Goal: Task Accomplishment & Management: Manage account settings

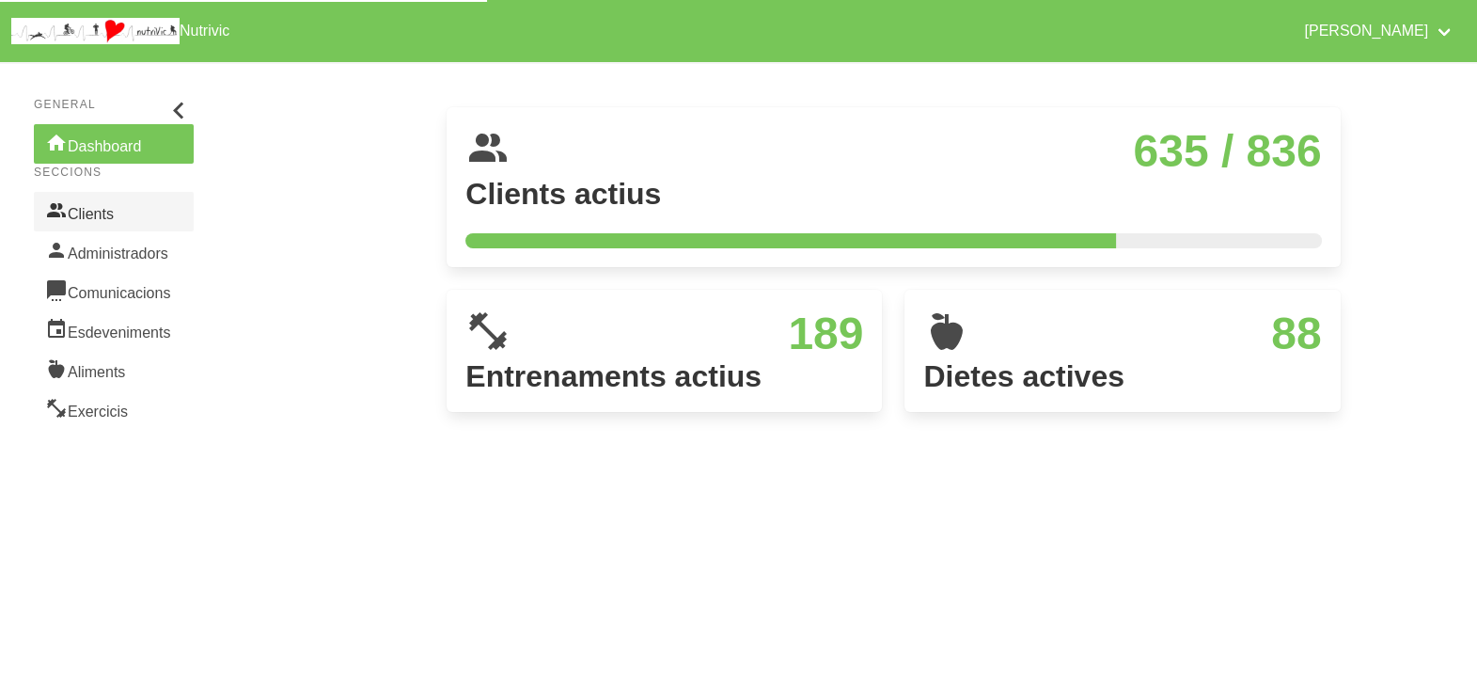
click at [95, 213] on link "Clients" at bounding box center [114, 211] width 160 height 39
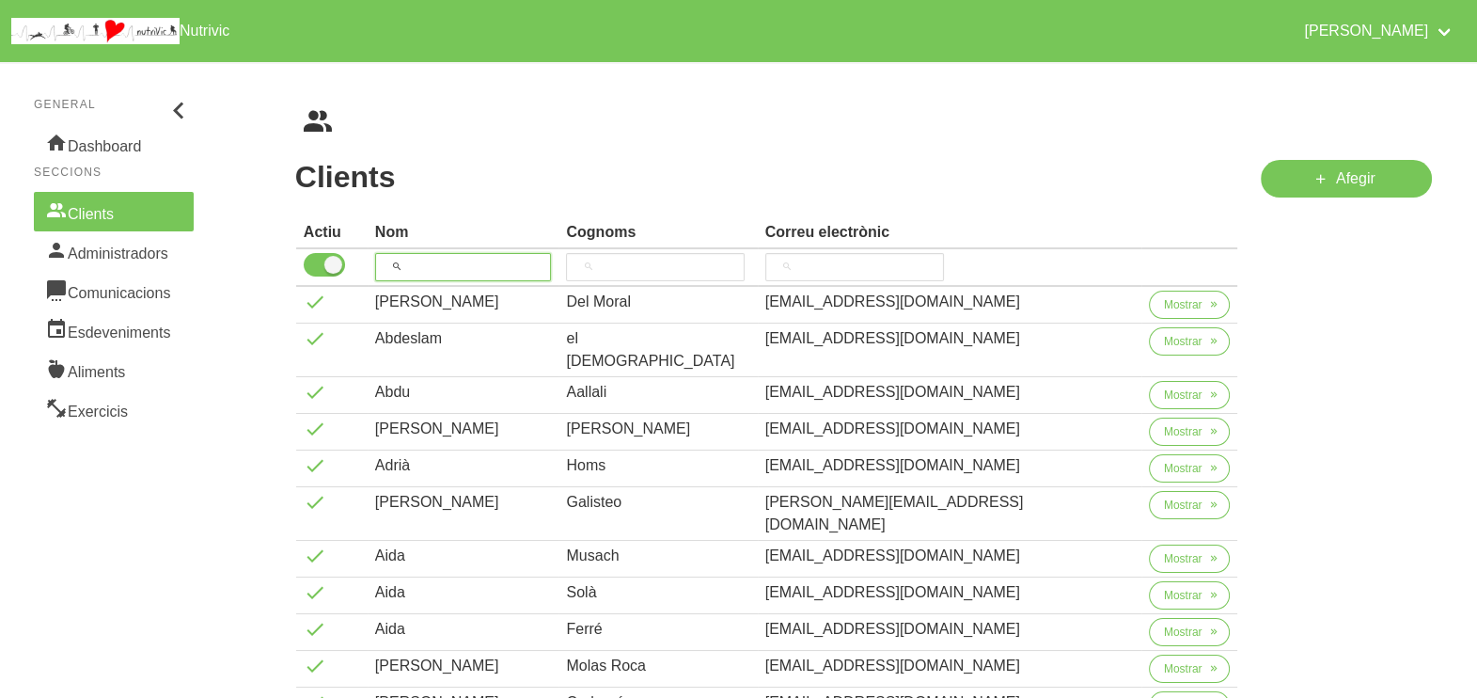
click at [438, 274] on input "search" at bounding box center [463, 267] width 177 height 28
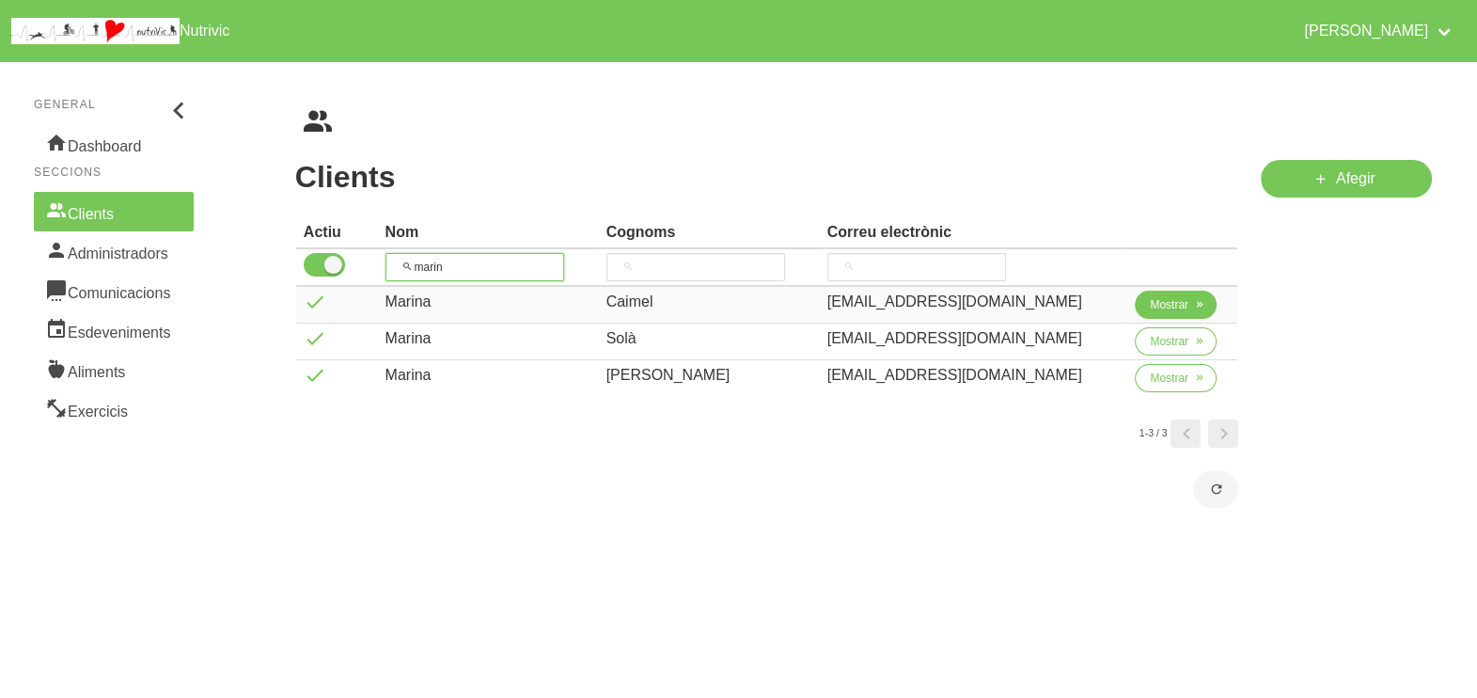
type input "marin"
click at [1150, 311] on span "Mostrar" at bounding box center [1169, 304] width 39 height 17
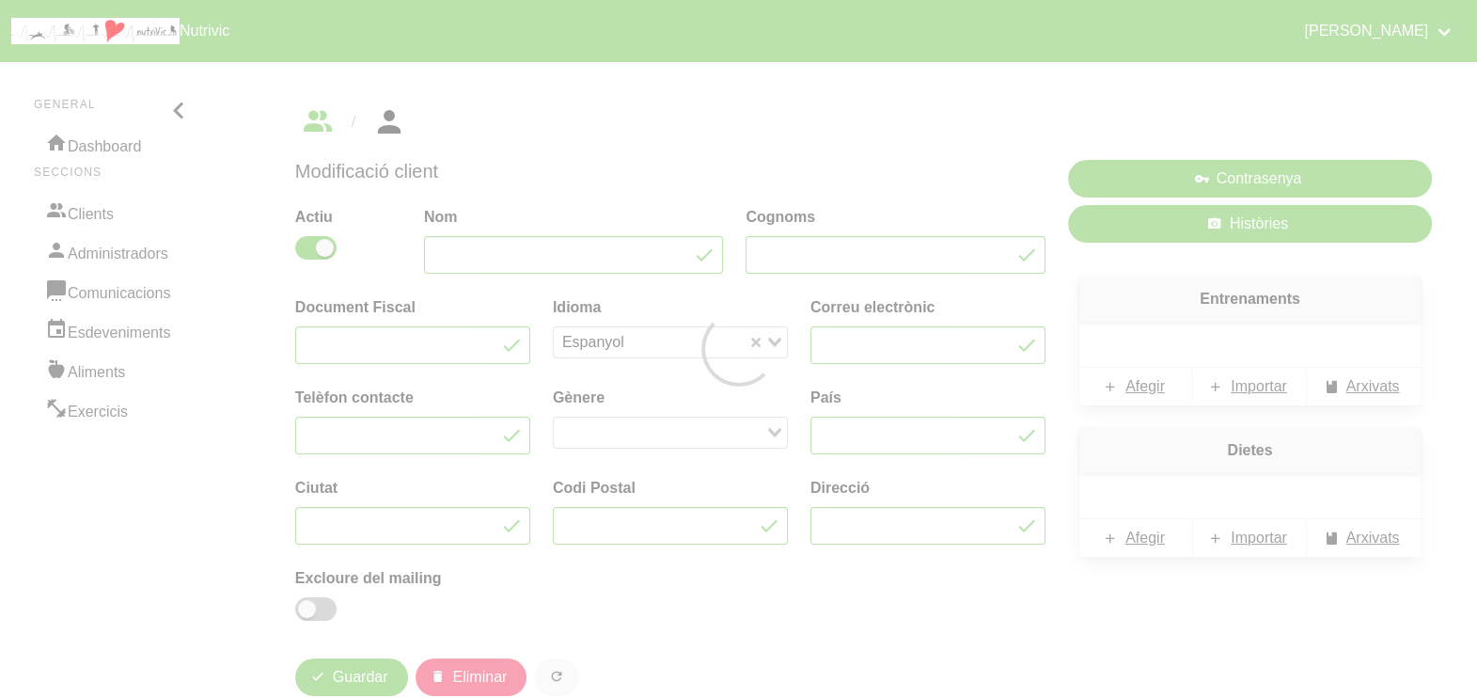
type input "Marina"
type input "Caimel"
type input "[EMAIL_ADDRESS][DOMAIN_NAME]"
type input "671887073"
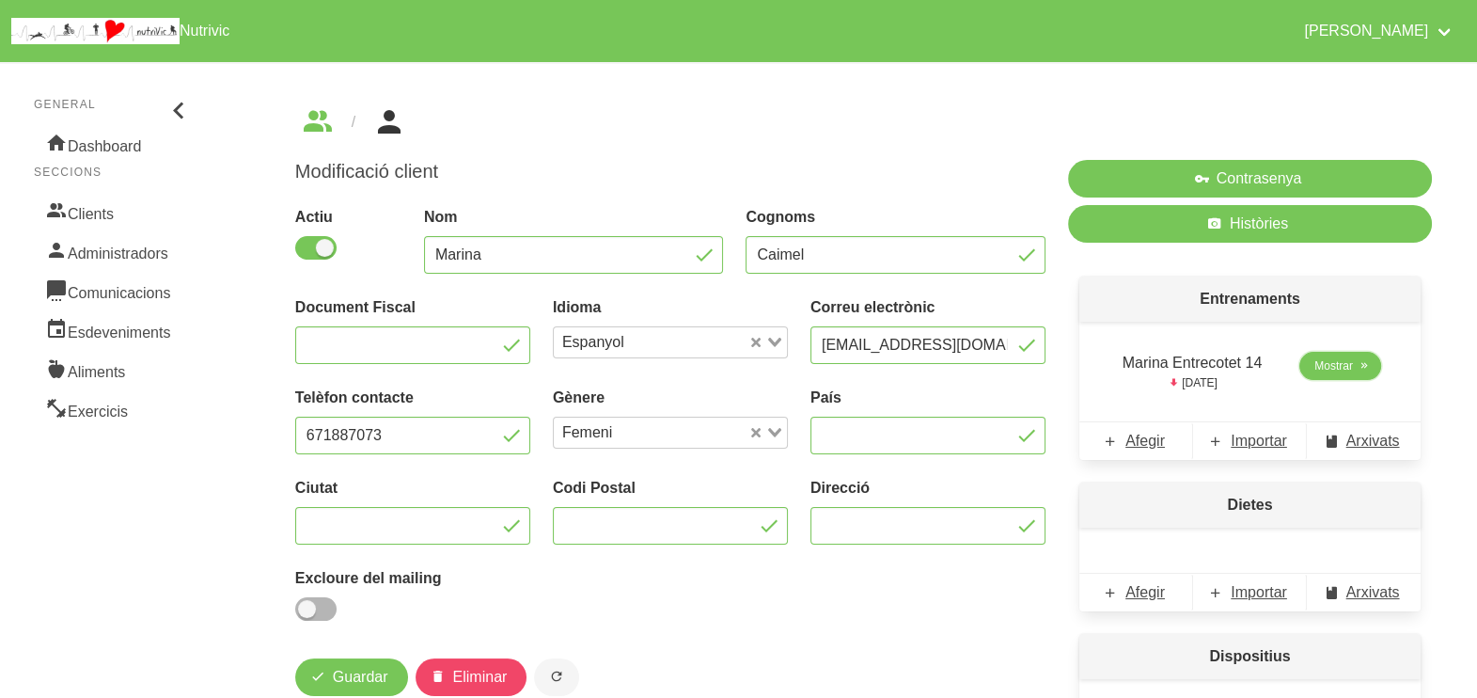
click at [1322, 362] on span "Mostrar" at bounding box center [1333, 365] width 39 height 17
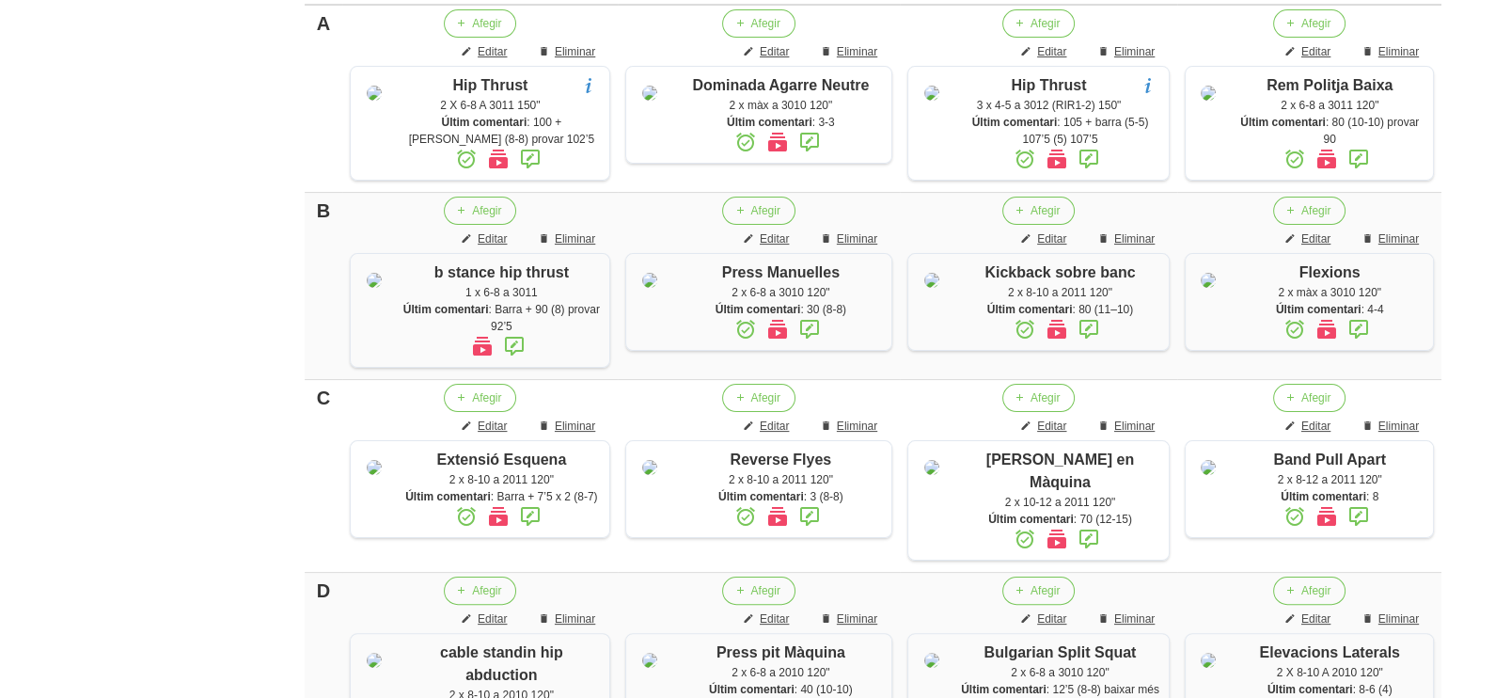
scroll to position [545, 0]
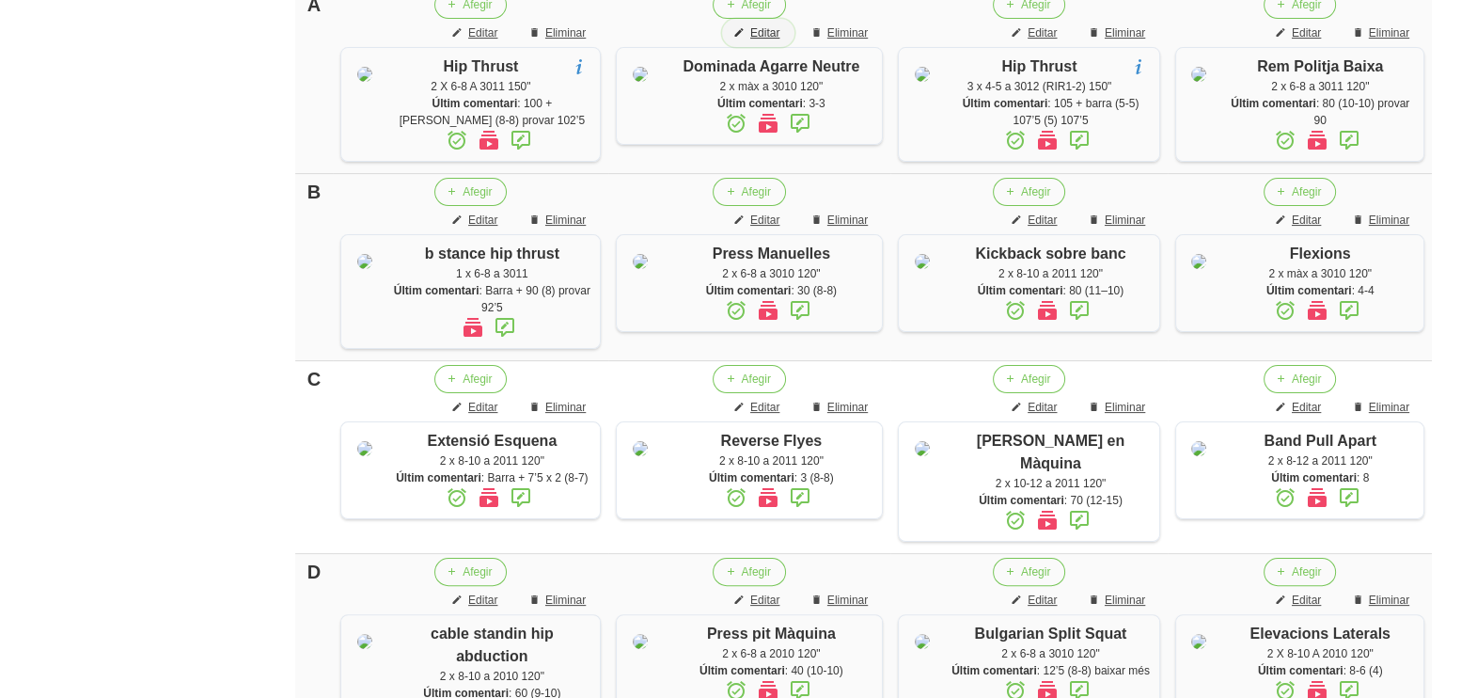
click at [763, 29] on span "Editar" at bounding box center [764, 32] width 29 height 17
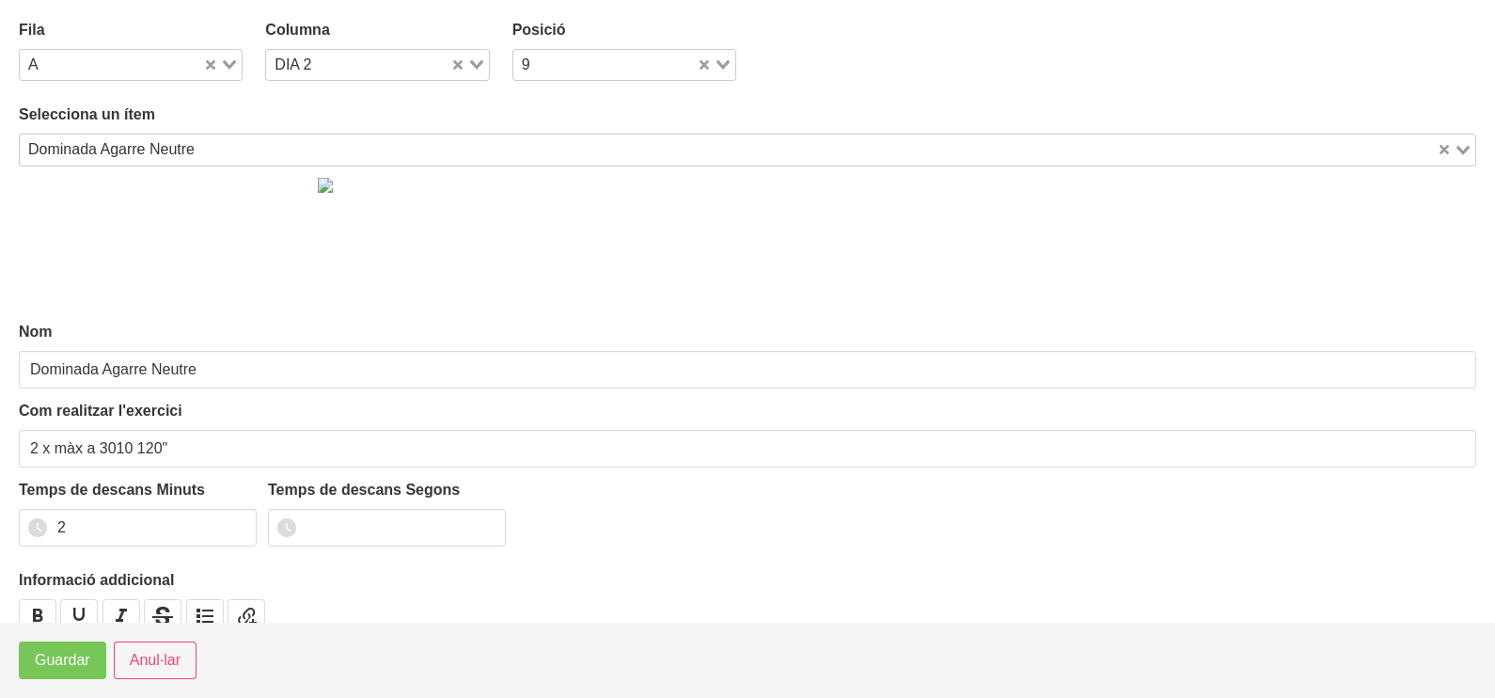
click at [181, 154] on div "Dominada Agarre Neutre" at bounding box center [728, 147] width 1417 height 26
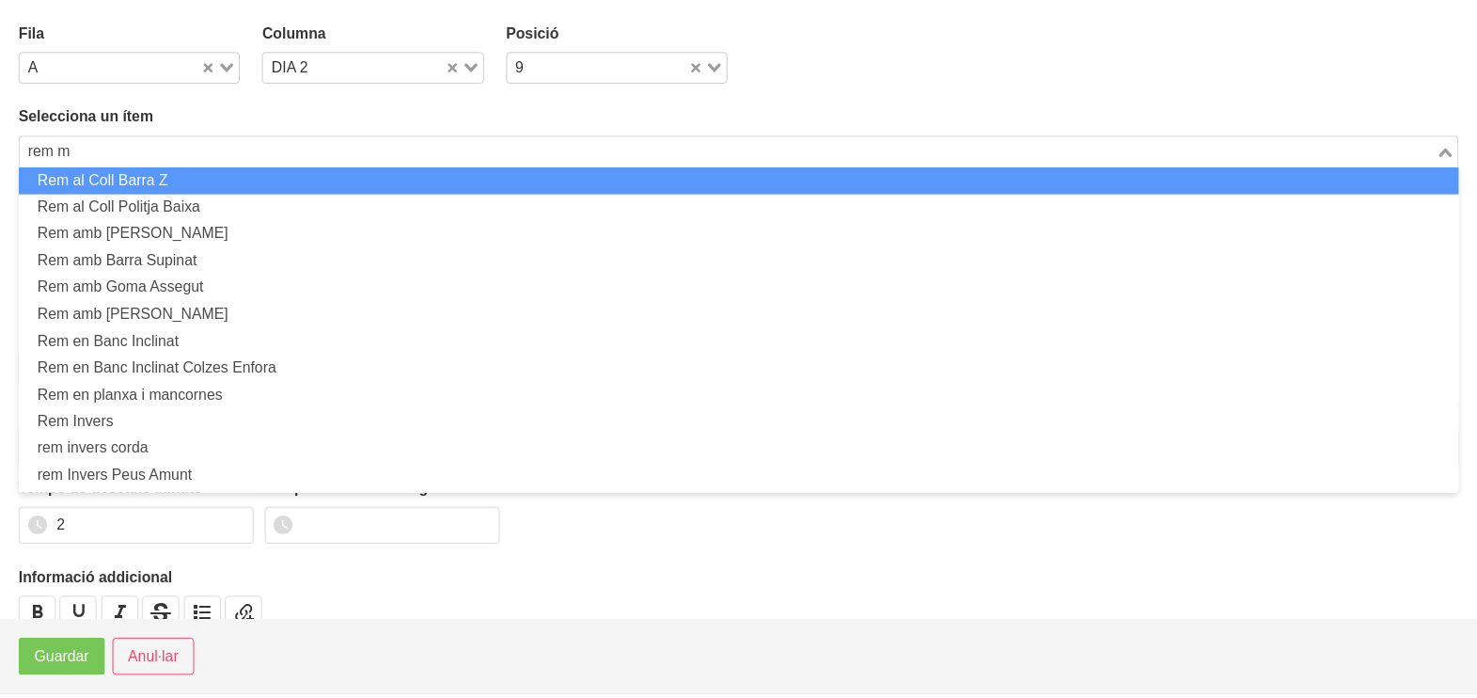
scroll to position [0, 0]
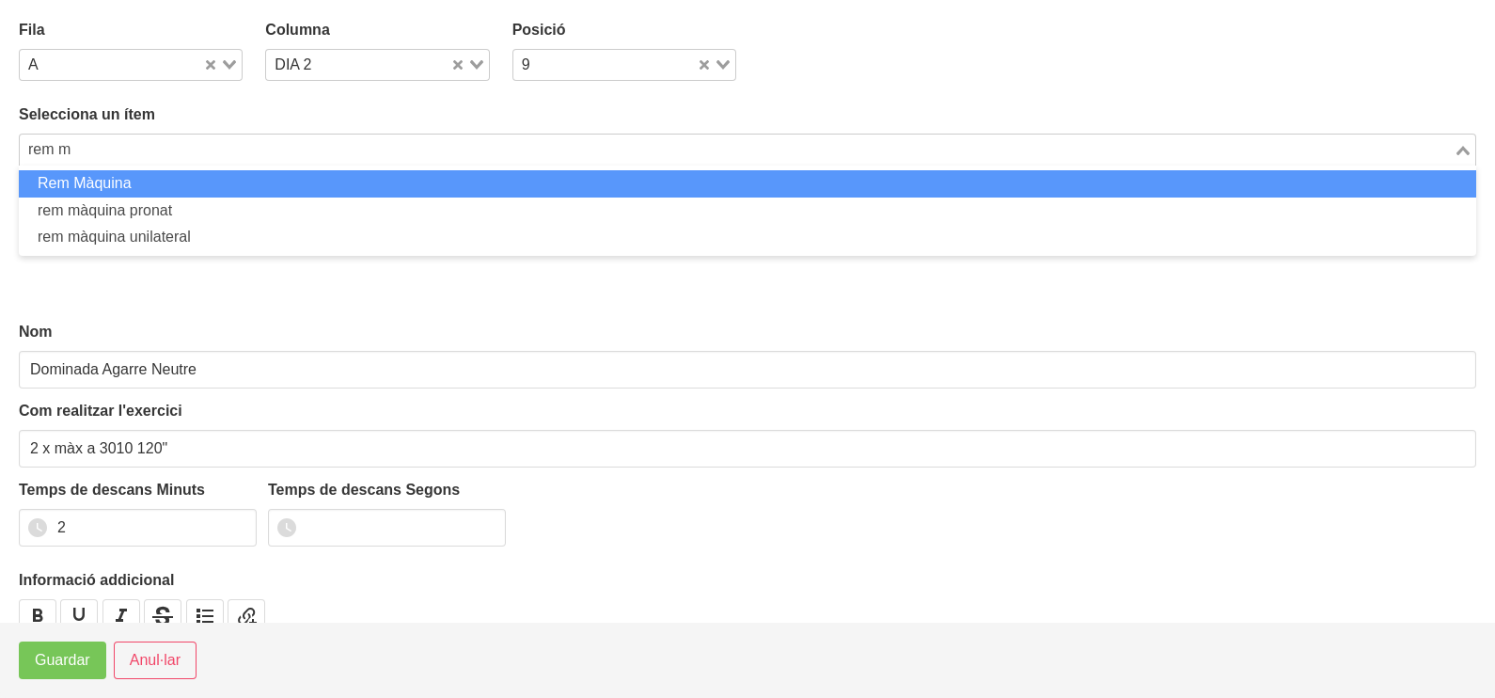
click at [179, 181] on li "Rem Màquina" at bounding box center [747, 183] width 1457 height 27
type input "rem m"
type input "Rem Màquina"
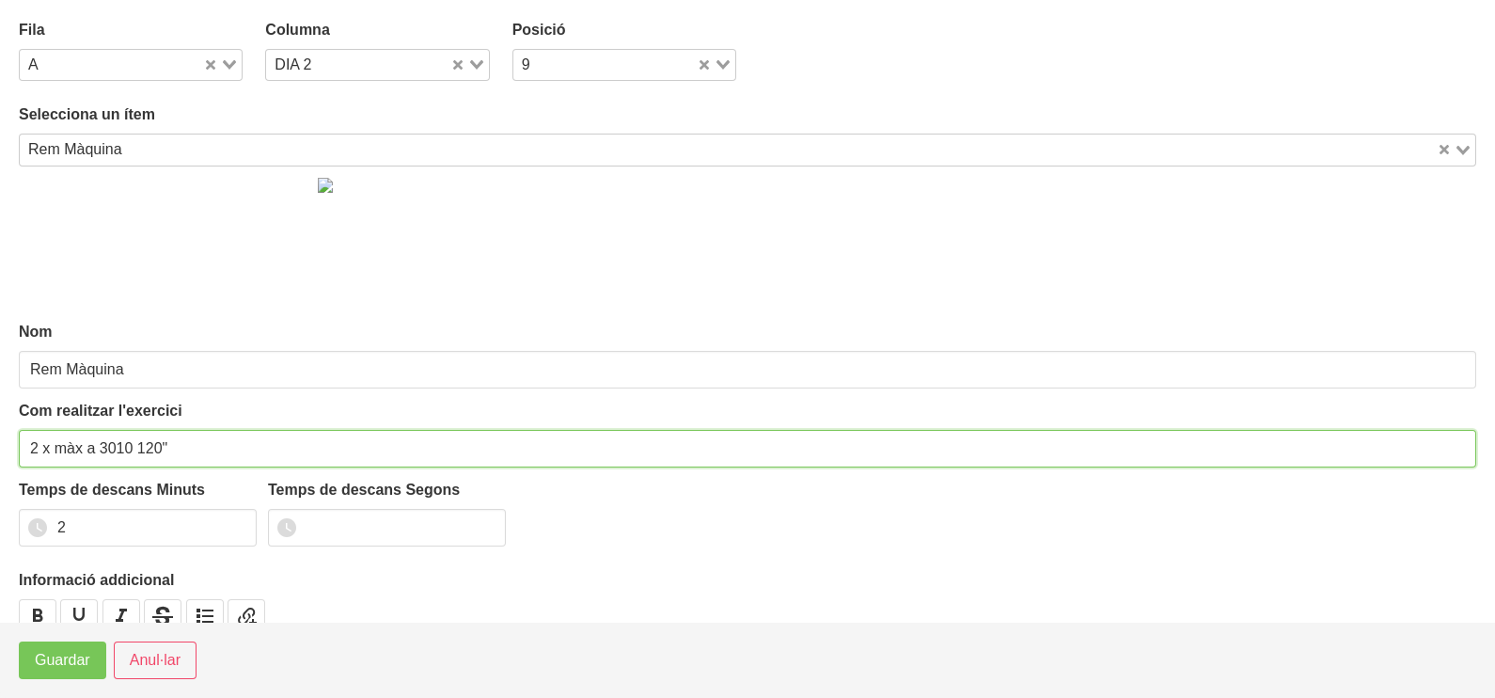
click at [80, 445] on input "2 x màx a 3010 120"" at bounding box center [747, 449] width 1457 height 38
type input "2 x 6-8 a 3010 120""
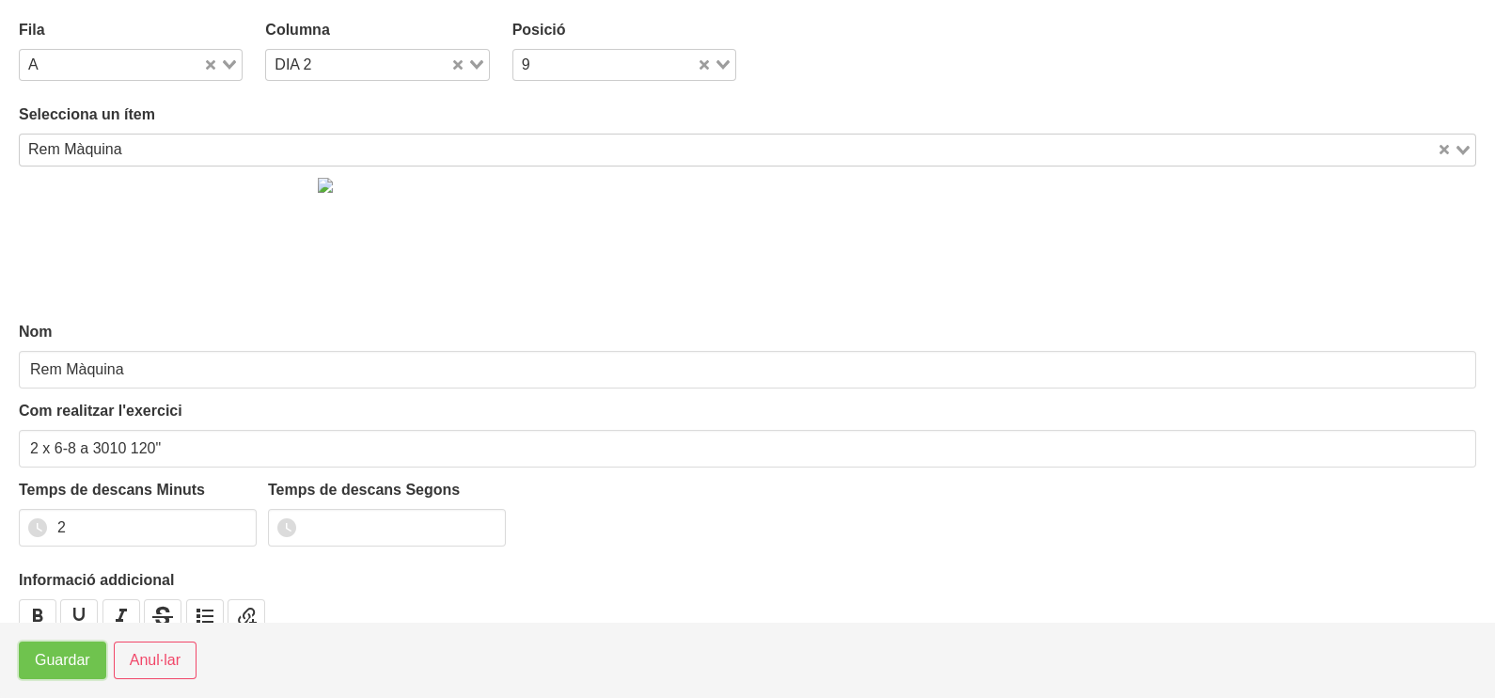
click at [61, 669] on span "Guardar" at bounding box center [62, 660] width 55 height 23
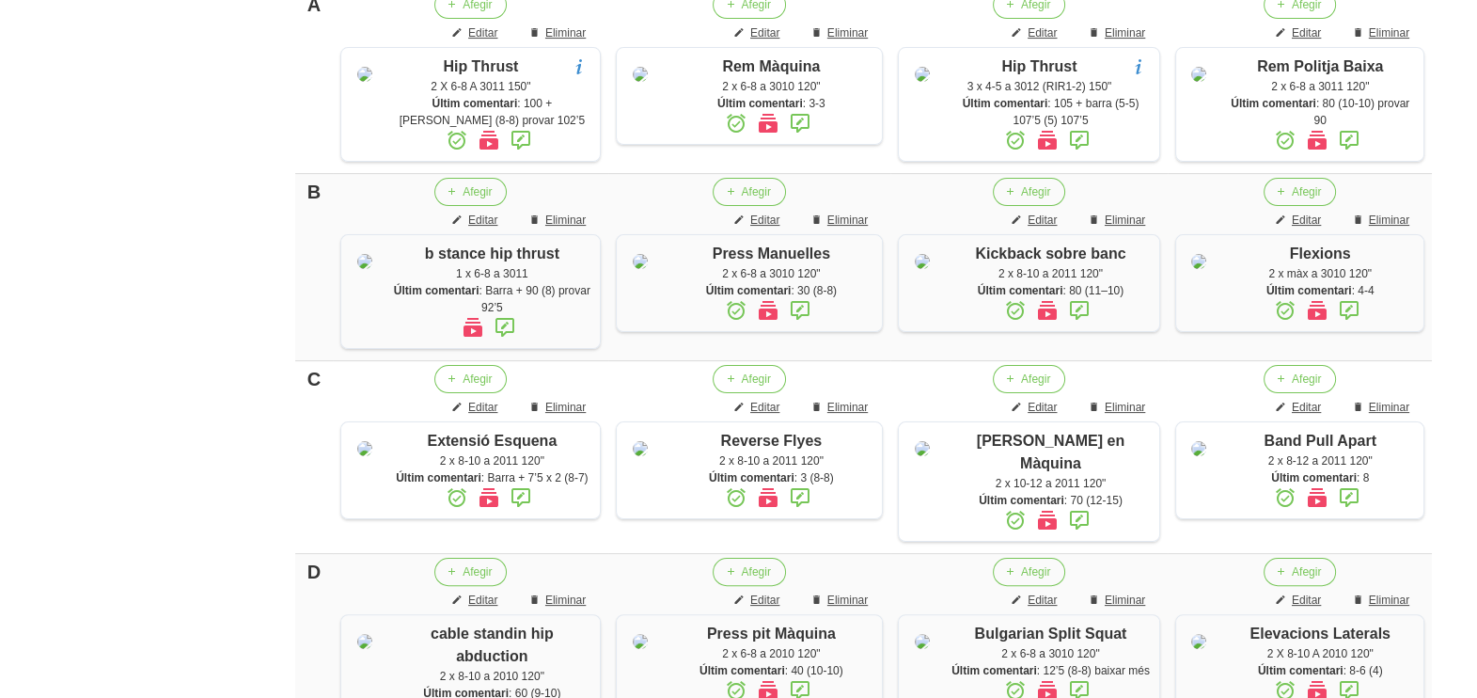
drag, startPoint x: 1476, startPoint y: 256, endPoint x: 1479, endPoint y: 306, distance: 49.9
click at [1476, 306] on html "Nutrivic [PERSON_NAME] General Dashboard Seccions Clients Administradors Comuni…" at bounding box center [738, 500] width 1477 height 2091
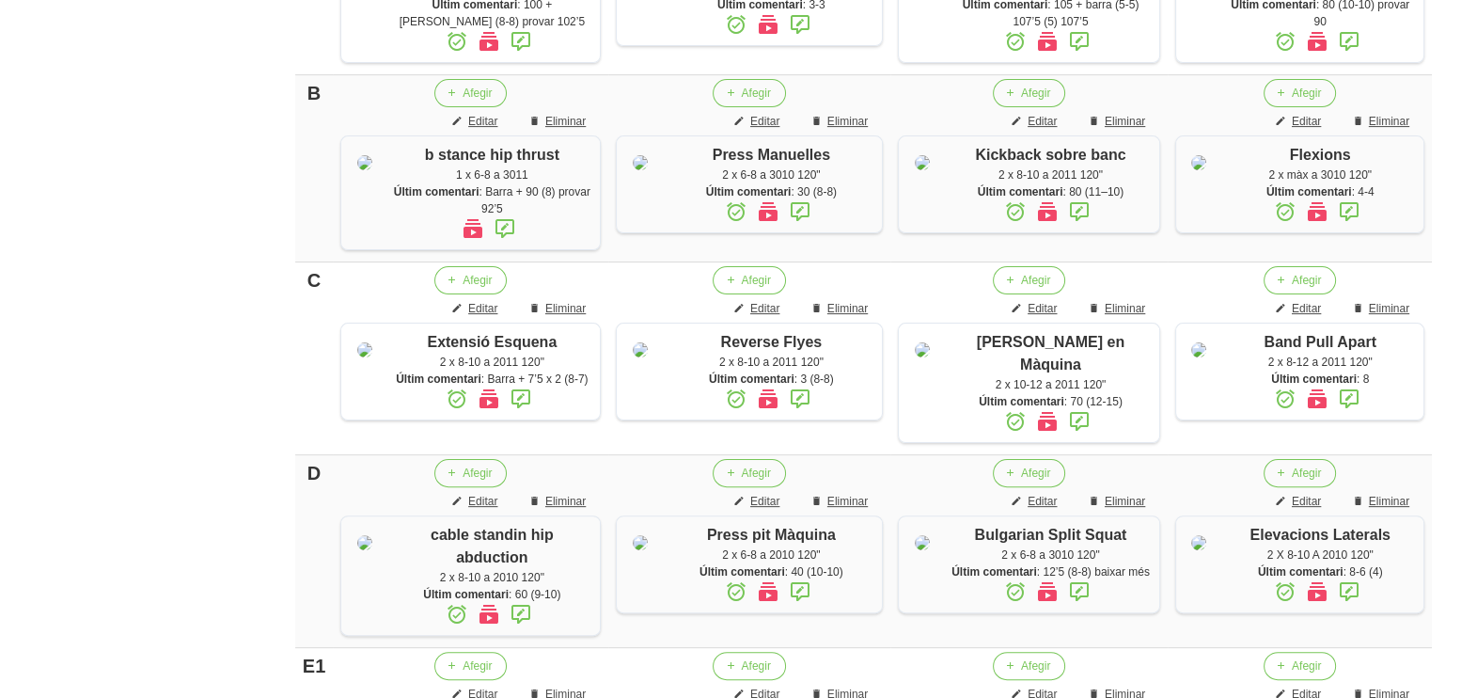
scroll to position [663, 0]
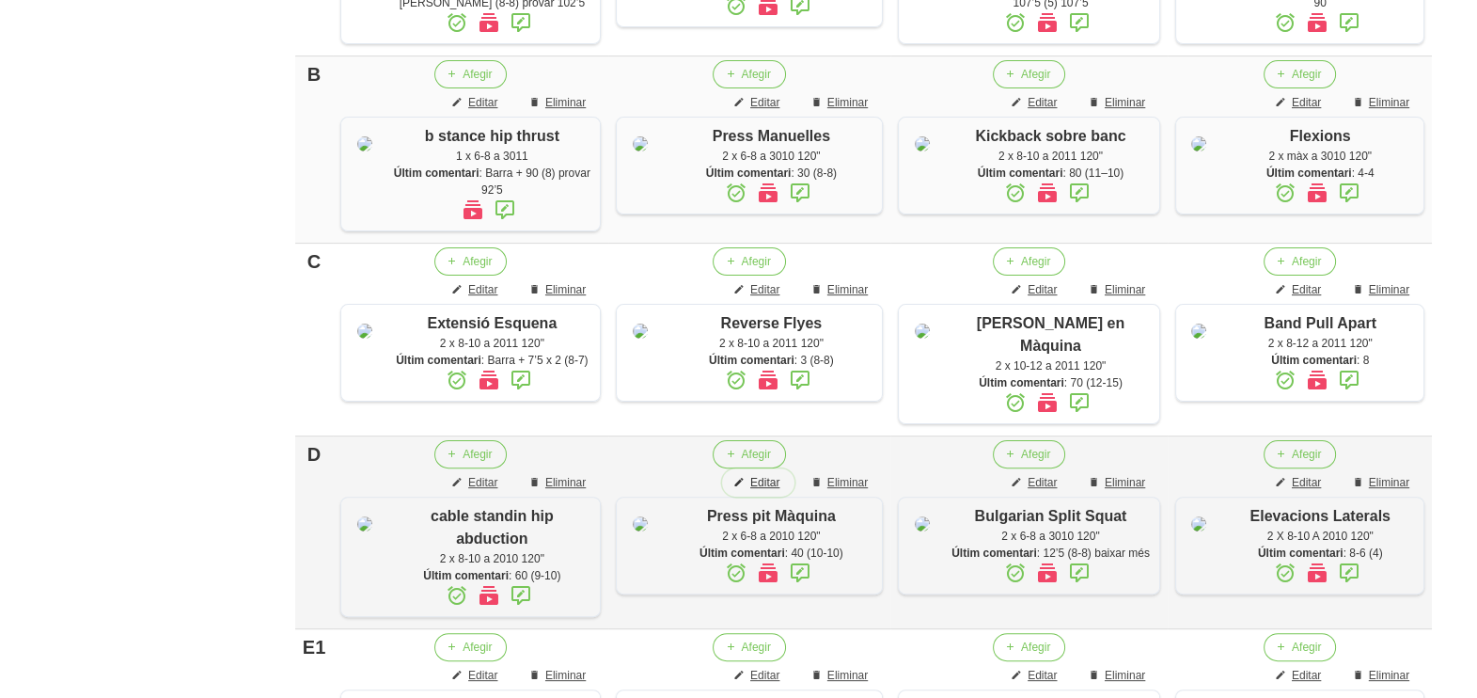
click at [769, 491] on span "Editar" at bounding box center [764, 482] width 29 height 17
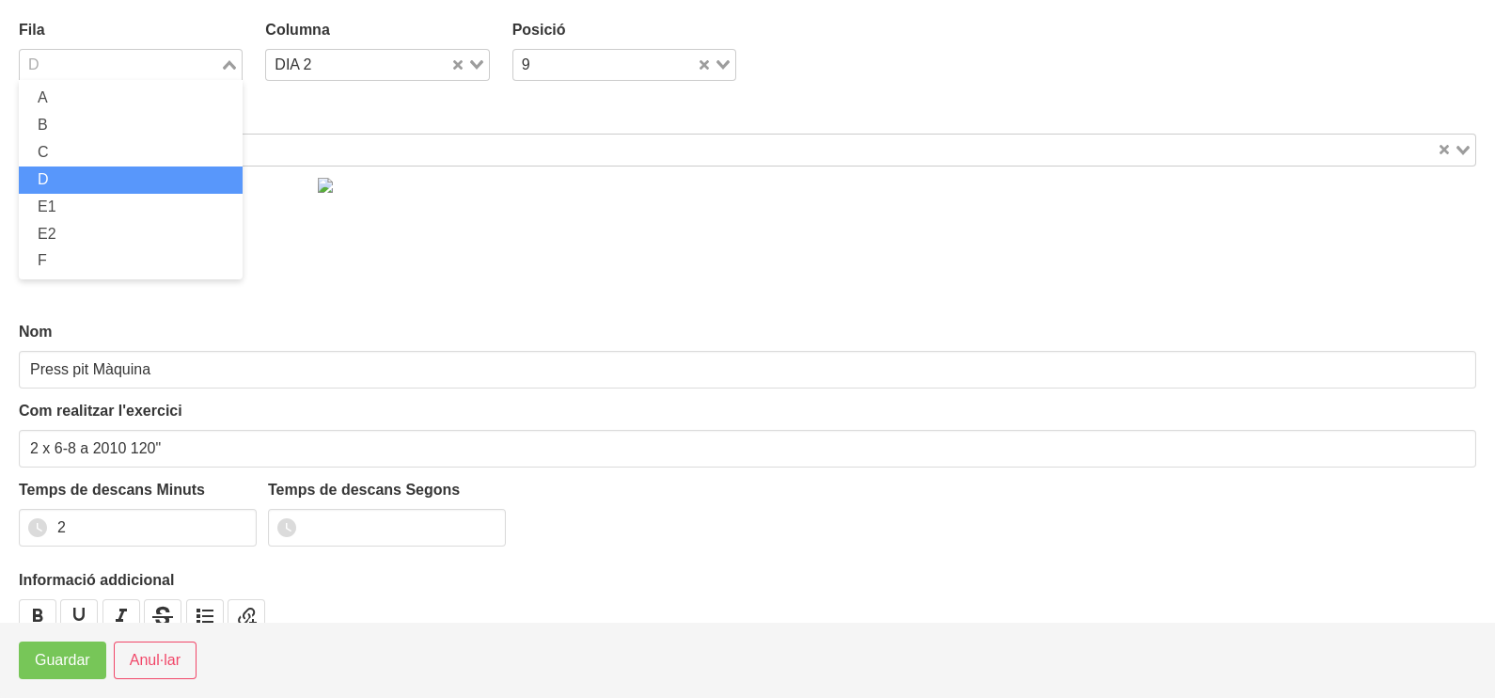
click at [234, 64] on div "Loading..." at bounding box center [231, 63] width 22 height 26
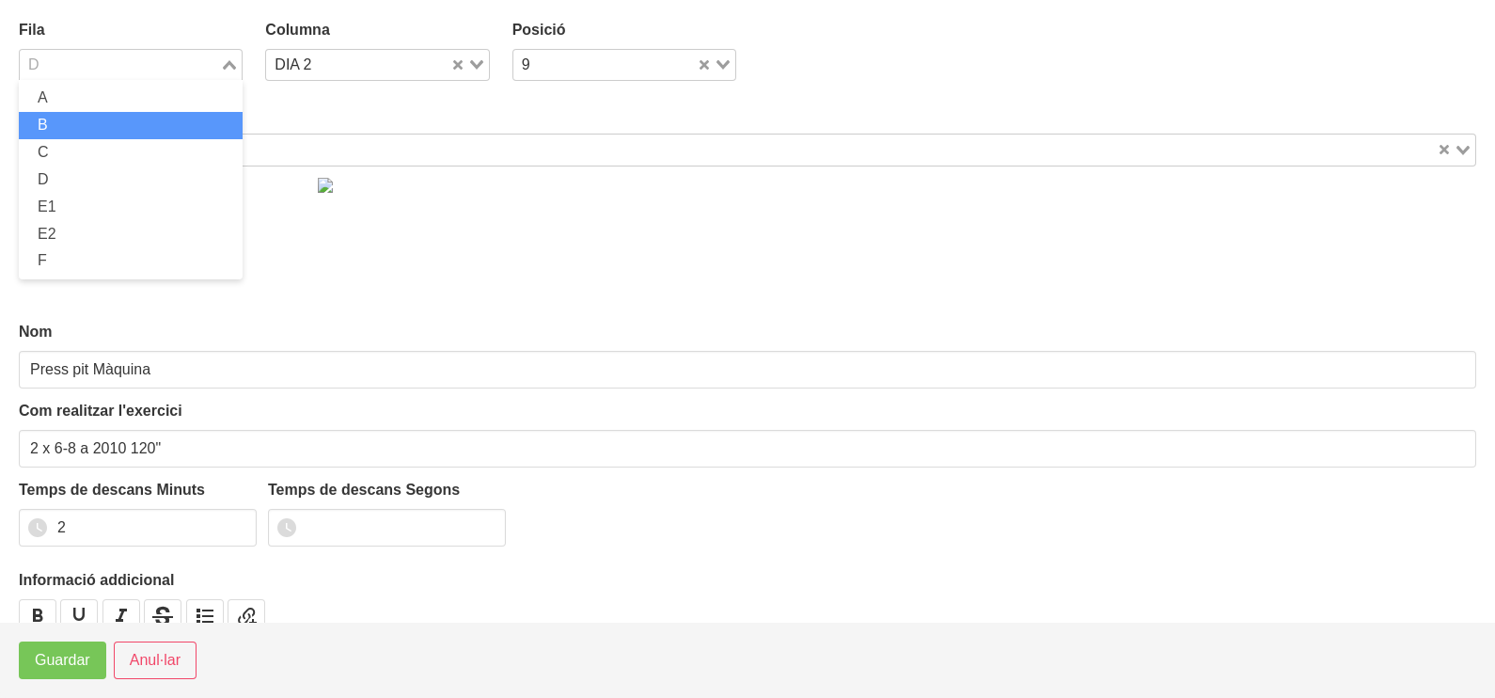
click at [117, 123] on li "B" at bounding box center [131, 125] width 224 height 27
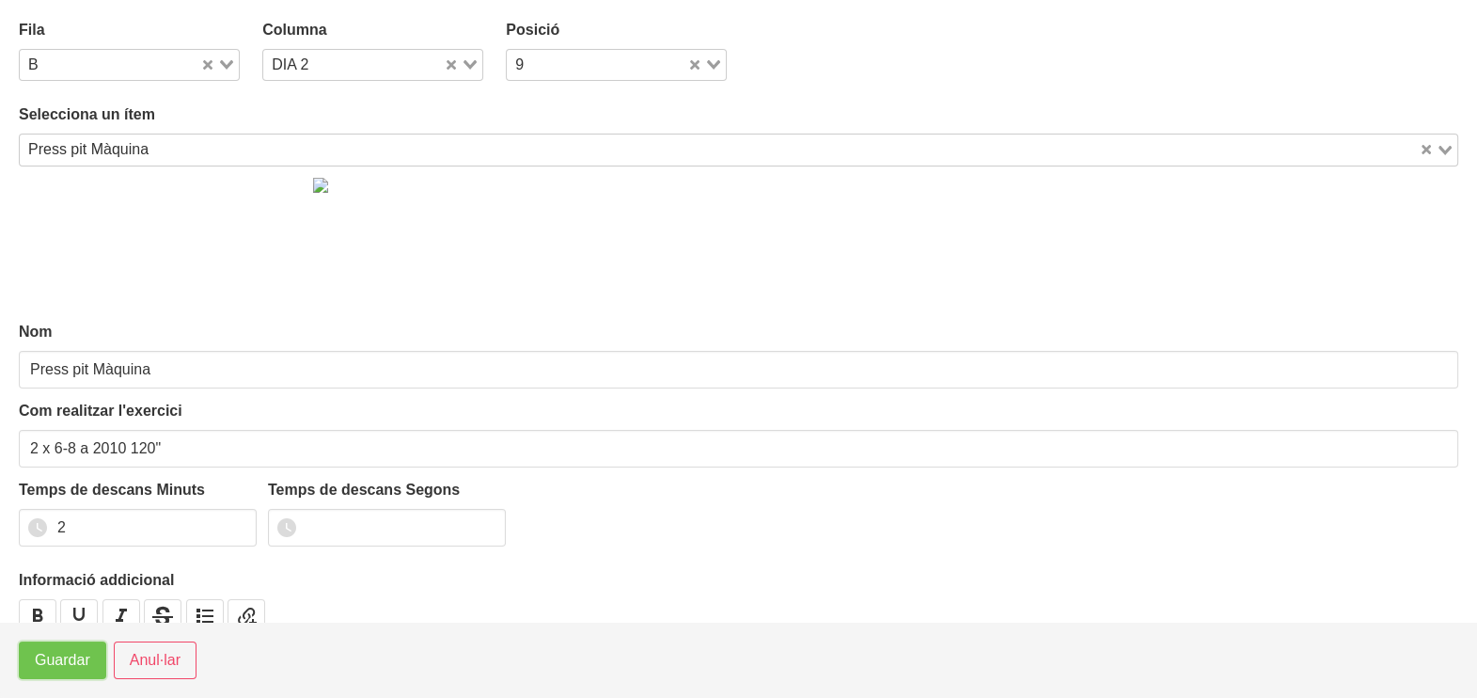
click at [67, 659] on span "Guardar" at bounding box center [62, 660] width 55 height 23
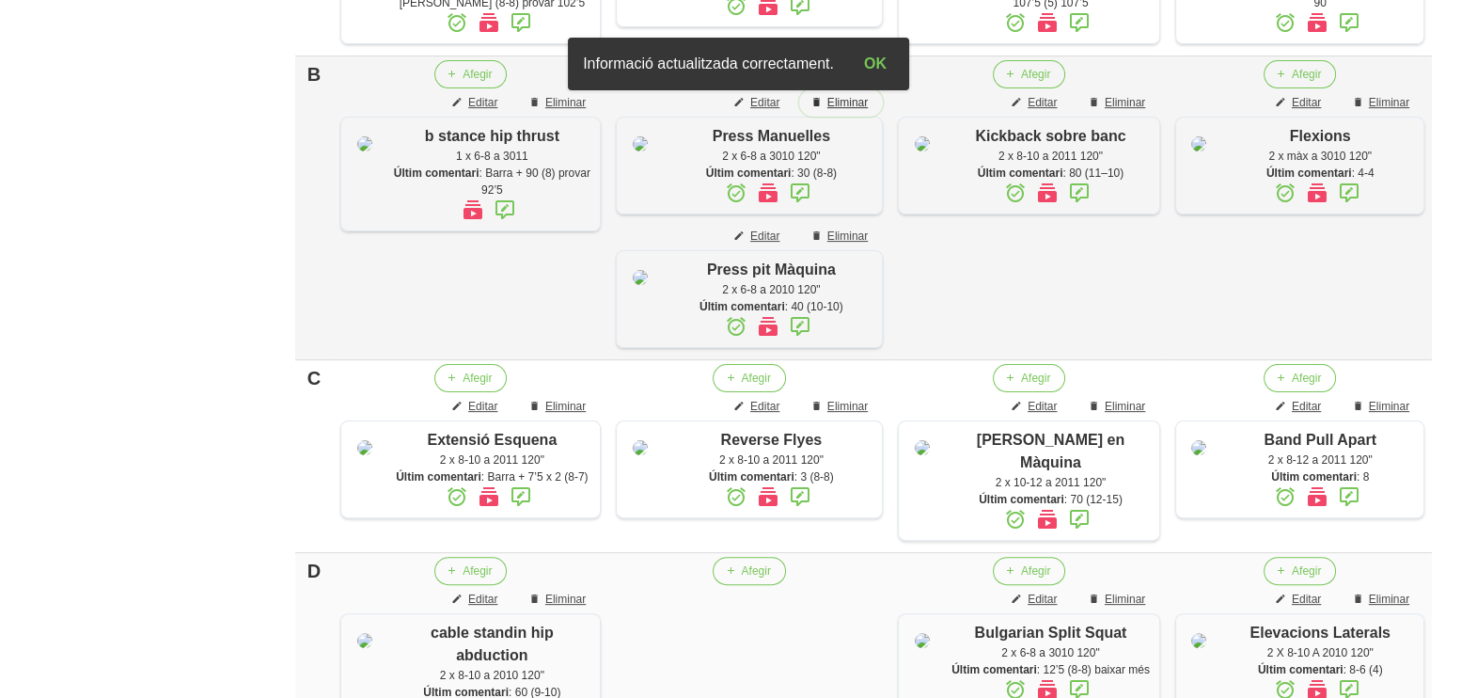
click at [844, 95] on span "Eliminar" at bounding box center [847, 102] width 40 height 17
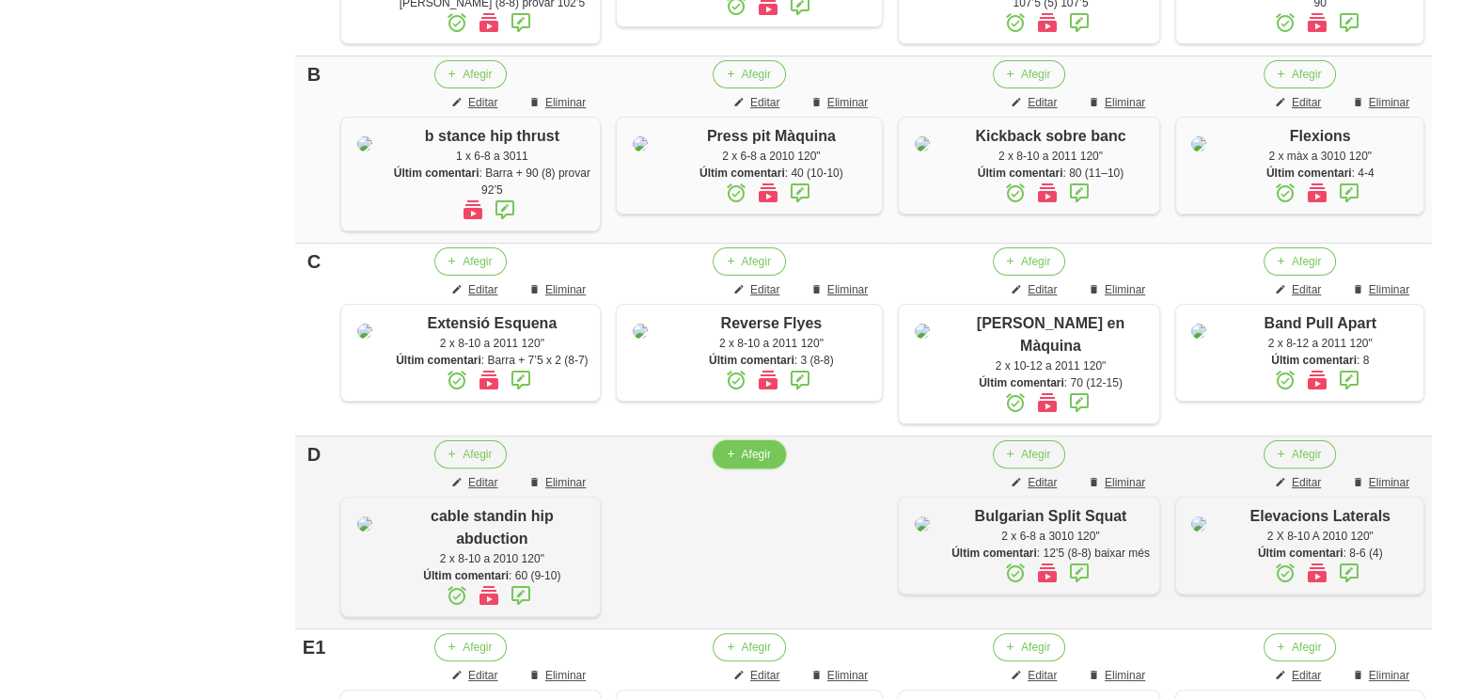
click at [744, 463] on span "Afegir" at bounding box center [755, 454] width 29 height 17
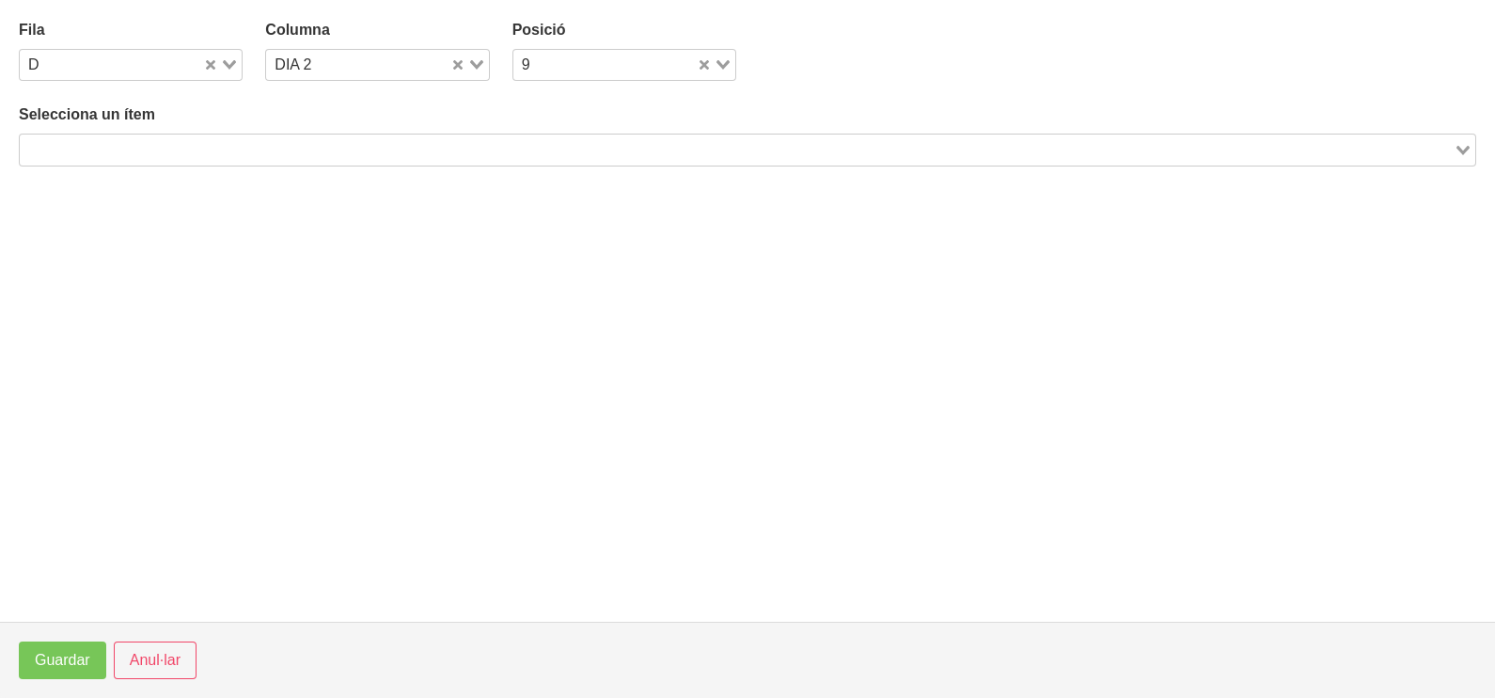
click at [267, 151] on input "Search for option" at bounding box center [737, 149] width 1430 height 23
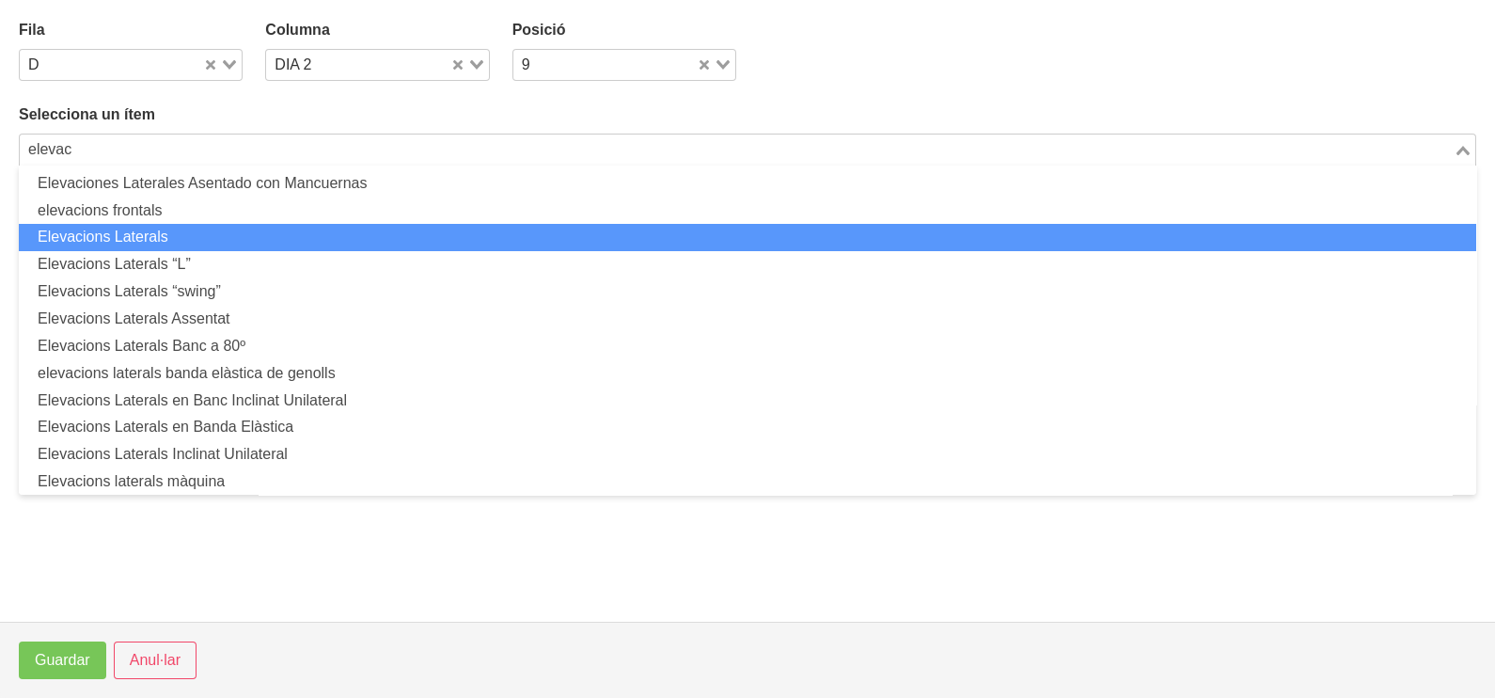
click at [240, 227] on li "Elevacions Laterals" at bounding box center [747, 237] width 1457 height 27
type input "elevac"
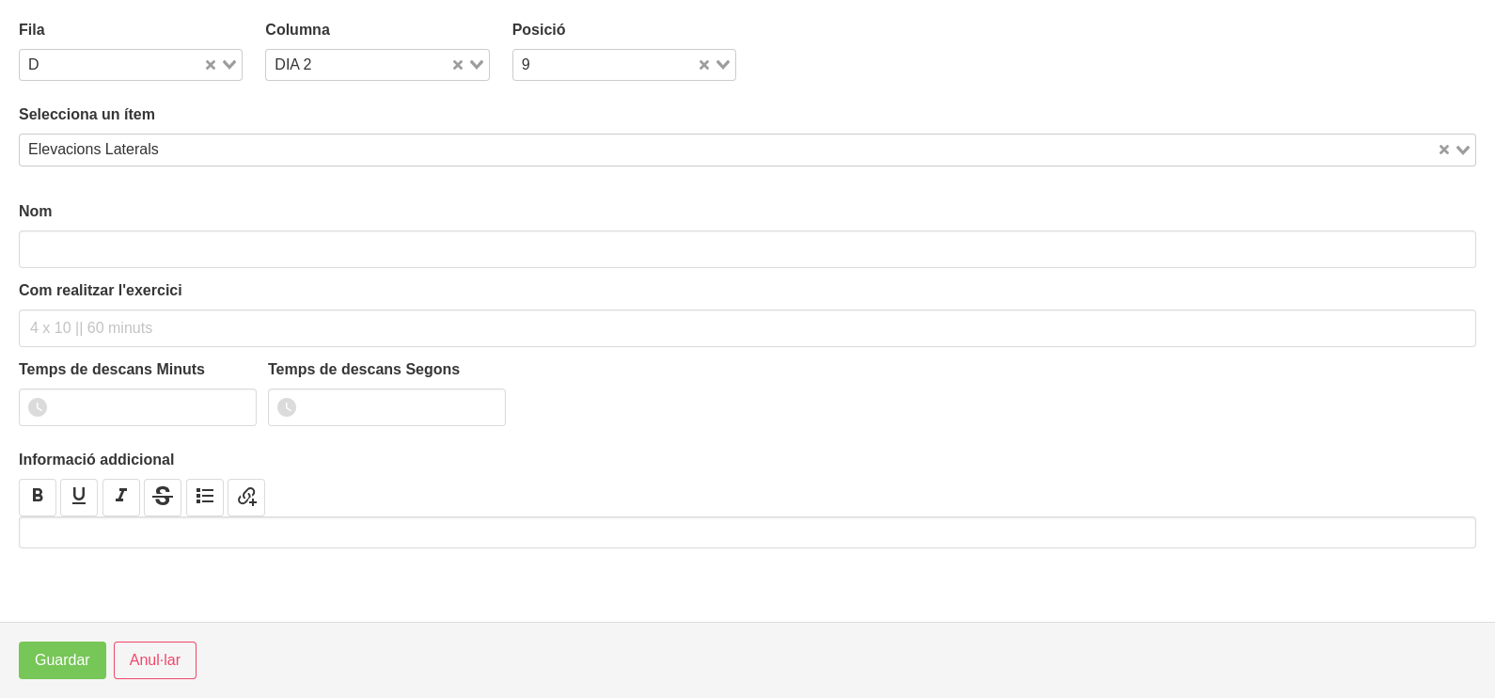
type input "Elevacions Laterals"
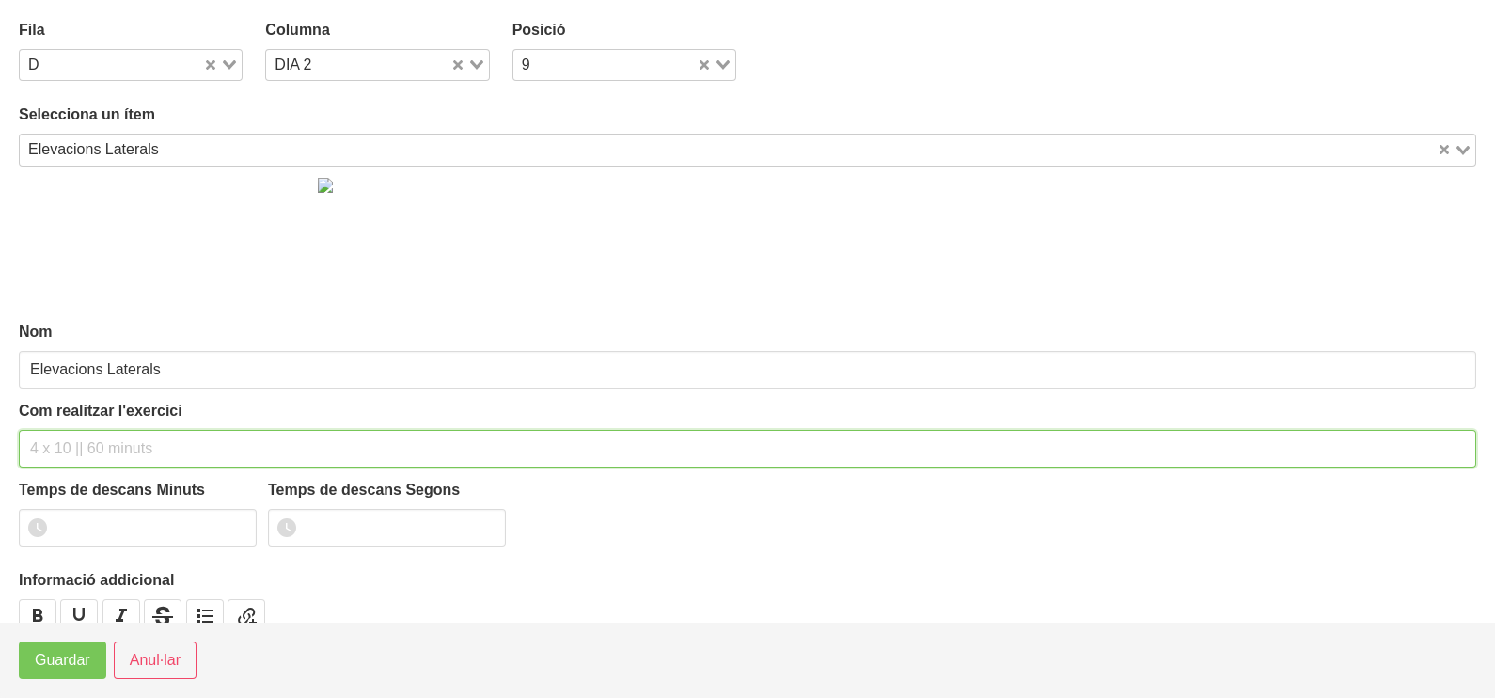
click at [81, 437] on input "text" at bounding box center [747, 449] width 1457 height 38
type input "2 x 8-10 a 2010 120""
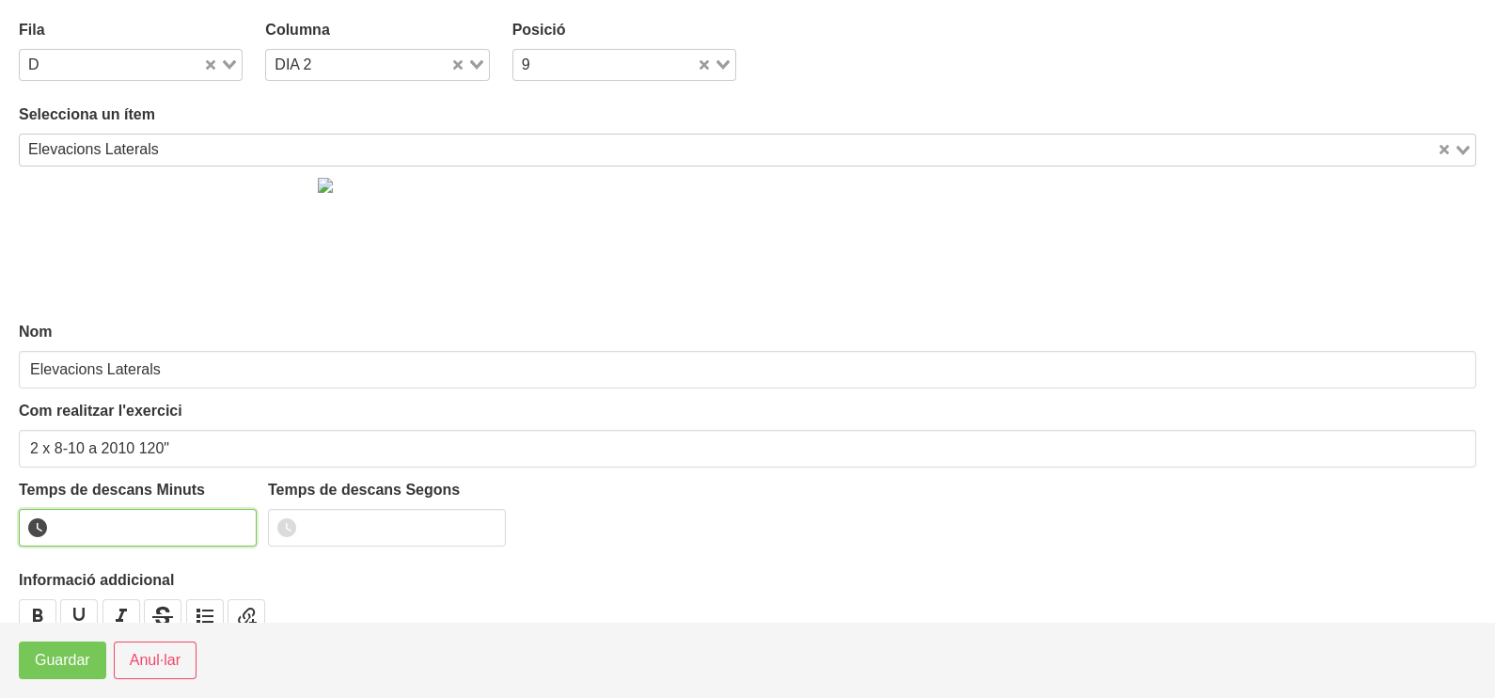
click at [237, 517] on input "1" at bounding box center [138, 528] width 238 height 38
type input "2"
click at [237, 517] on input "2" at bounding box center [138, 528] width 238 height 38
click at [57, 660] on span "Guardar" at bounding box center [62, 660] width 55 height 23
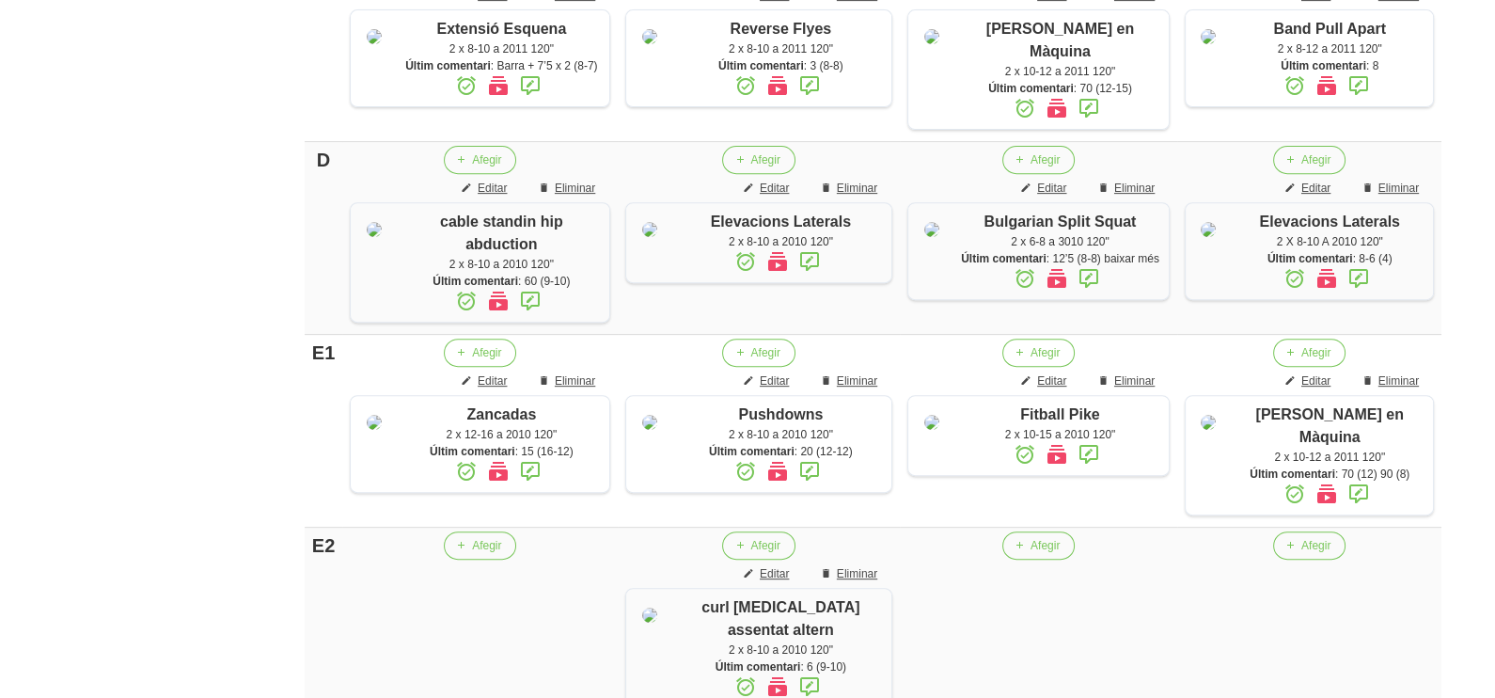
scroll to position [831, 0]
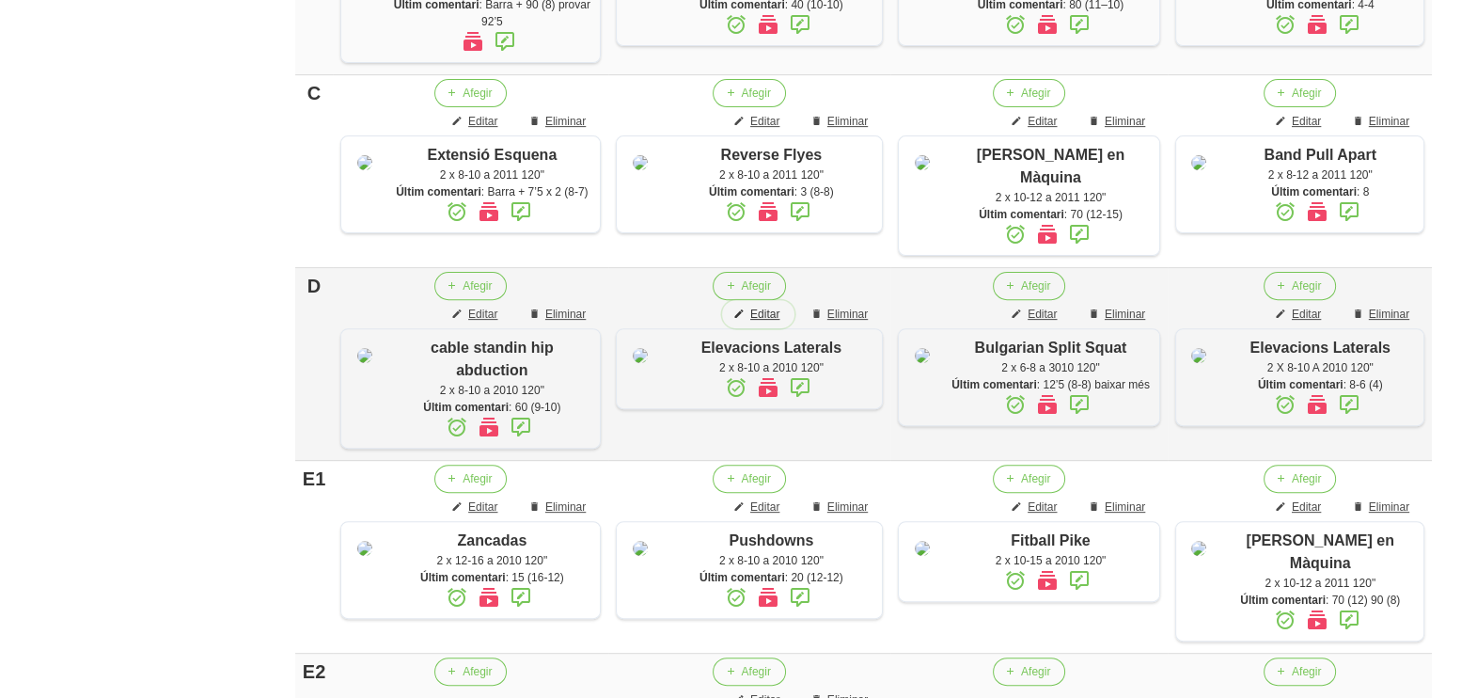
click at [757, 323] on span "Editar" at bounding box center [764, 314] width 29 height 17
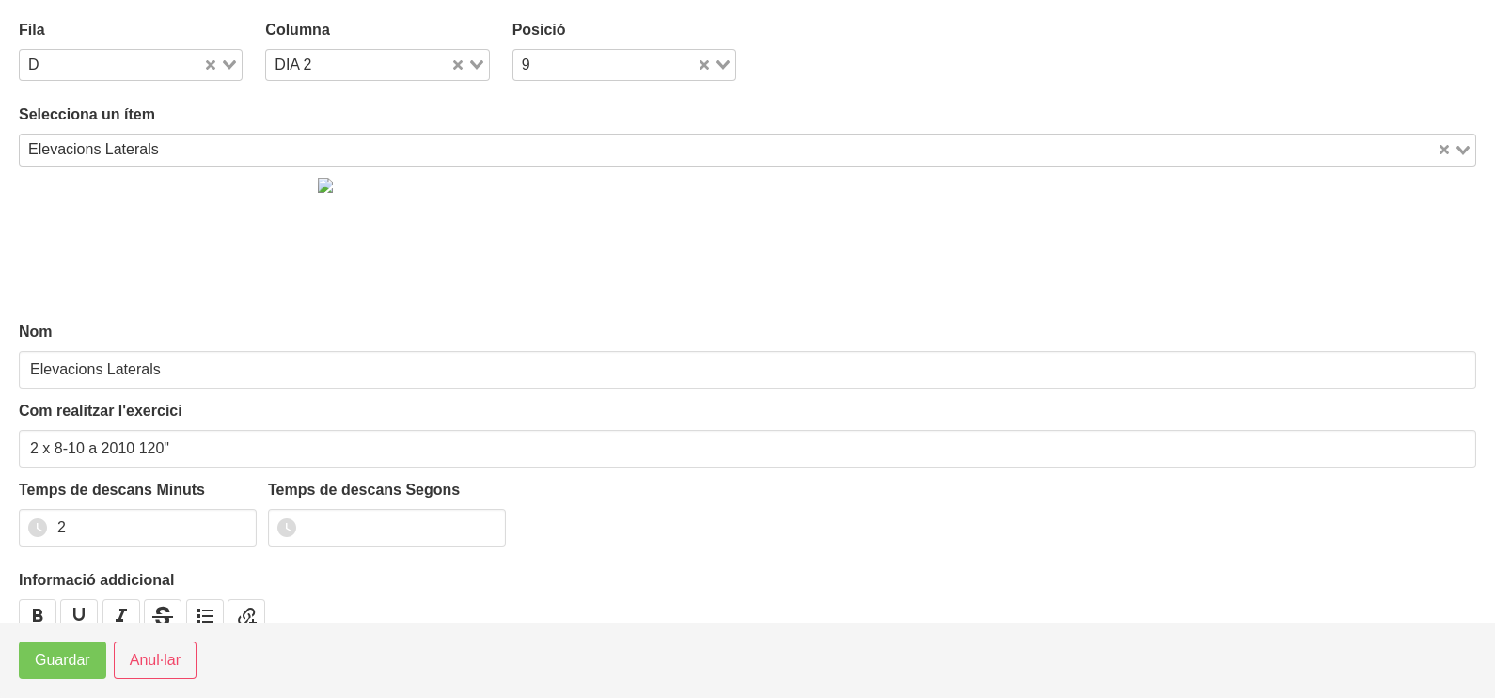
click at [141, 154] on div "Elevacions Laterals" at bounding box center [728, 147] width 1417 height 26
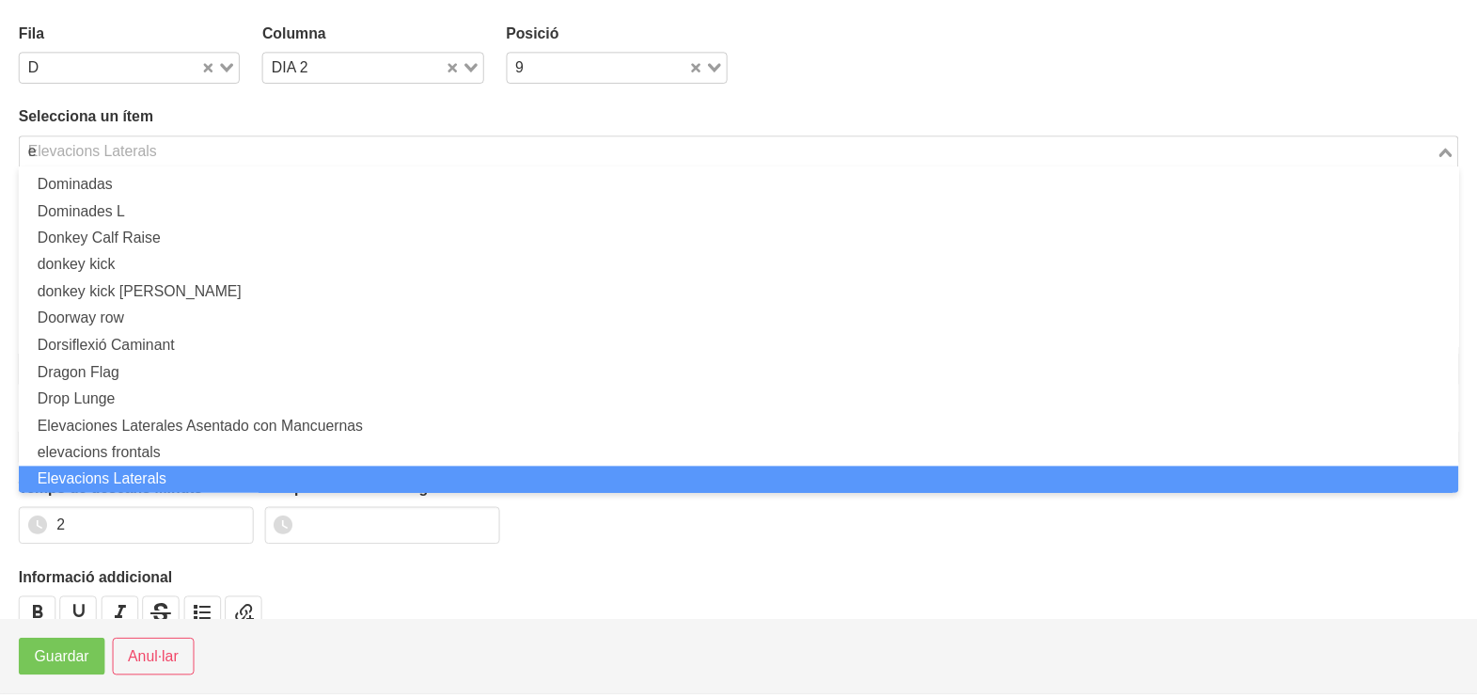
scroll to position [5, 0]
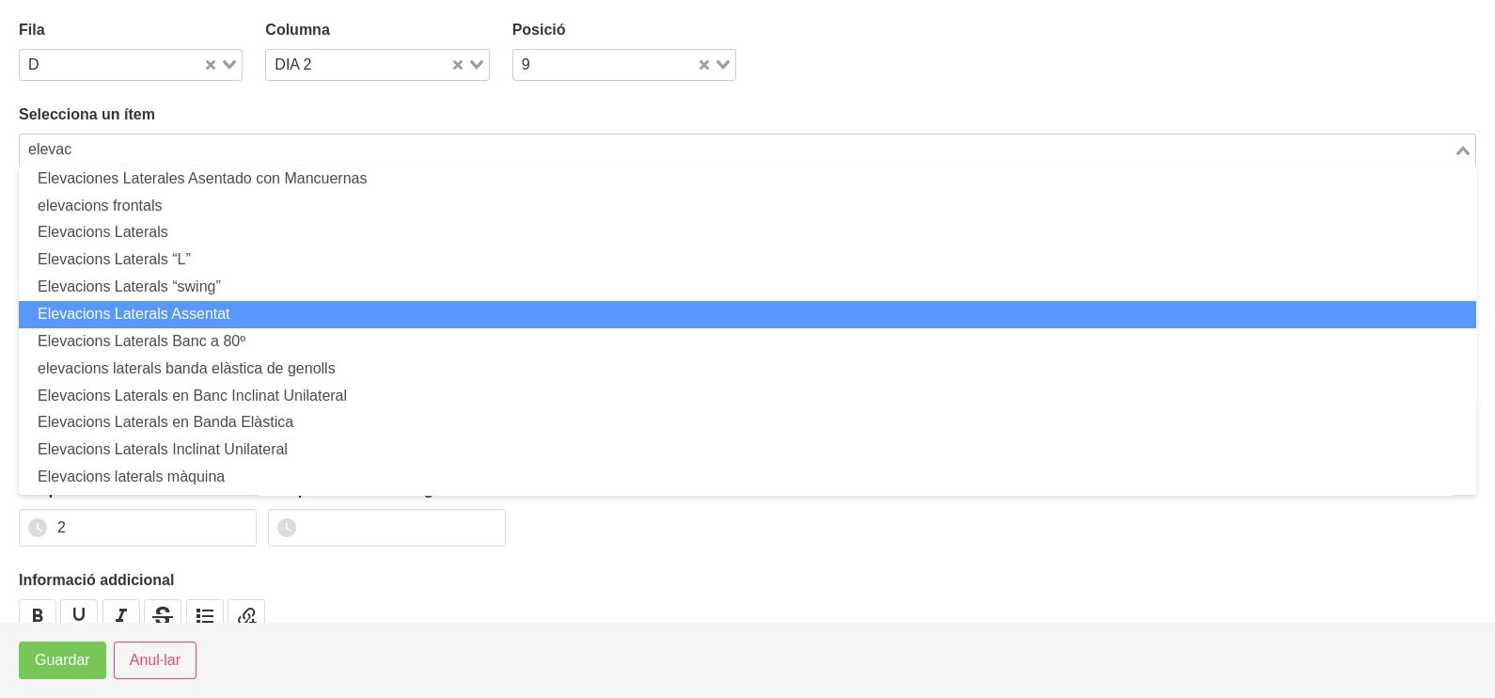
click at [217, 307] on li "Elevacions Laterals Assentat" at bounding box center [747, 314] width 1457 height 27
type input "elevac"
type input "Elevacions Laterals Assentat"
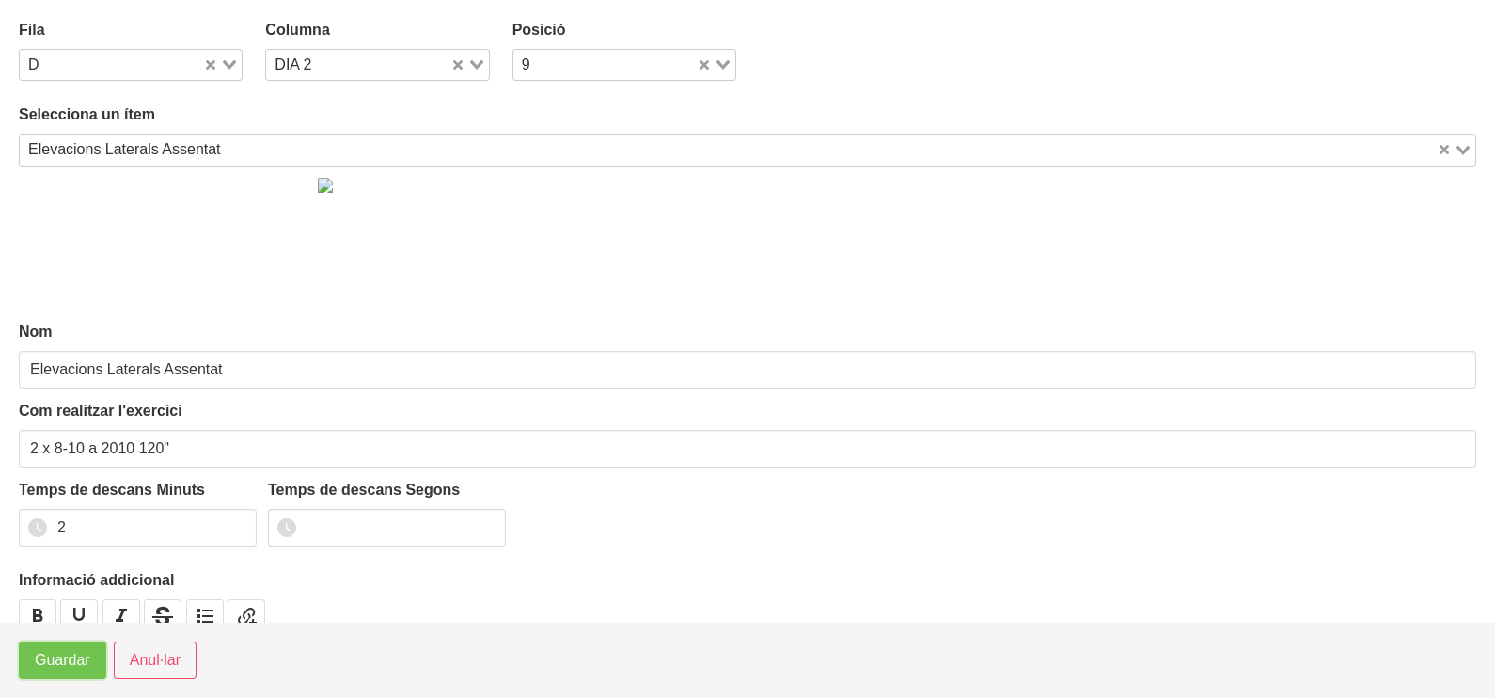
click at [51, 662] on span "Guardar" at bounding box center [62, 660] width 55 height 23
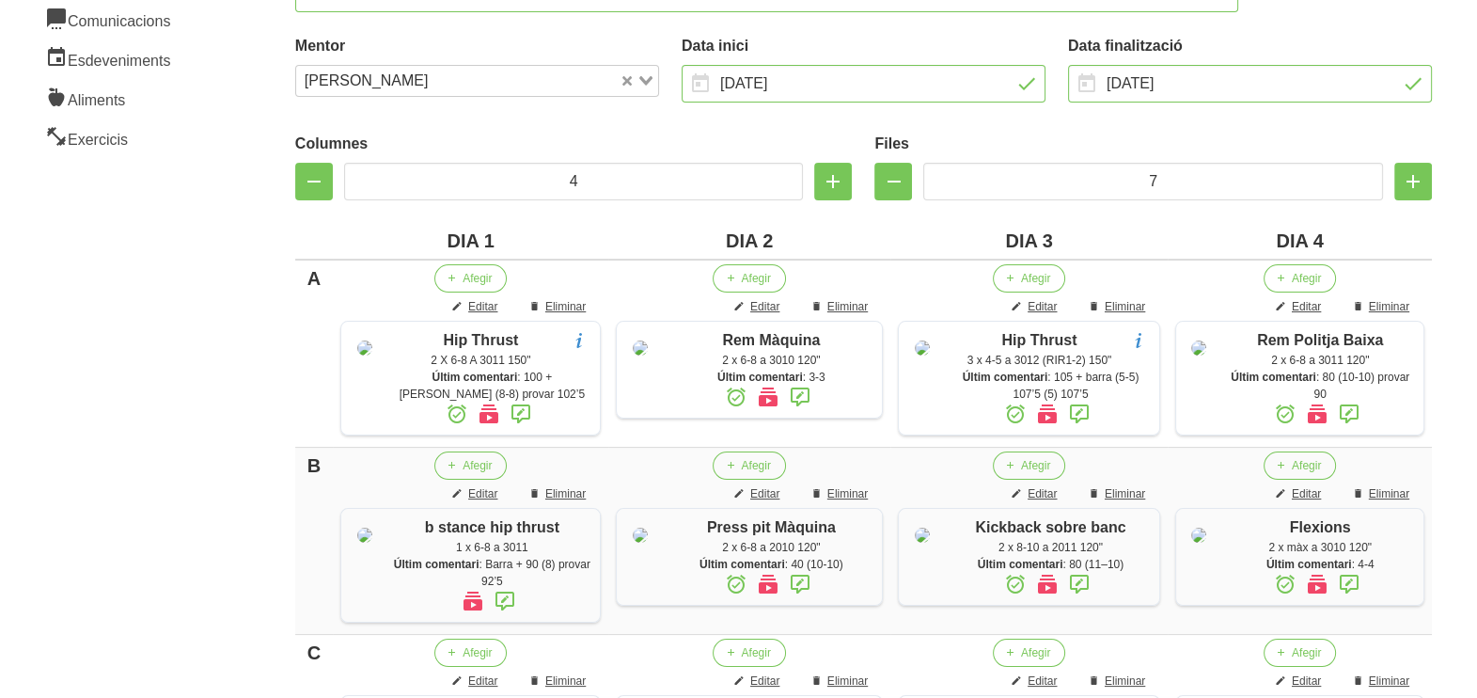
scroll to position [140, 0]
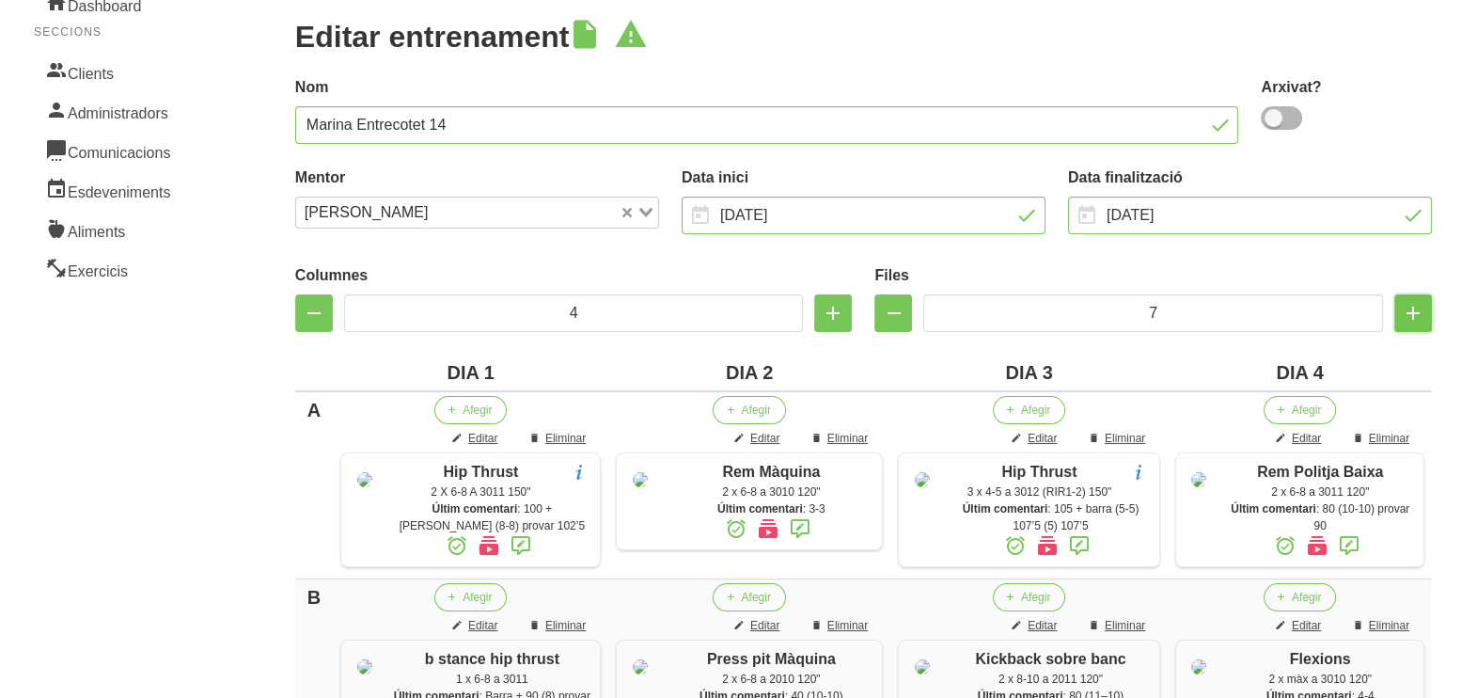
click at [1413, 314] on icon "button" at bounding box center [1413, 313] width 23 height 34
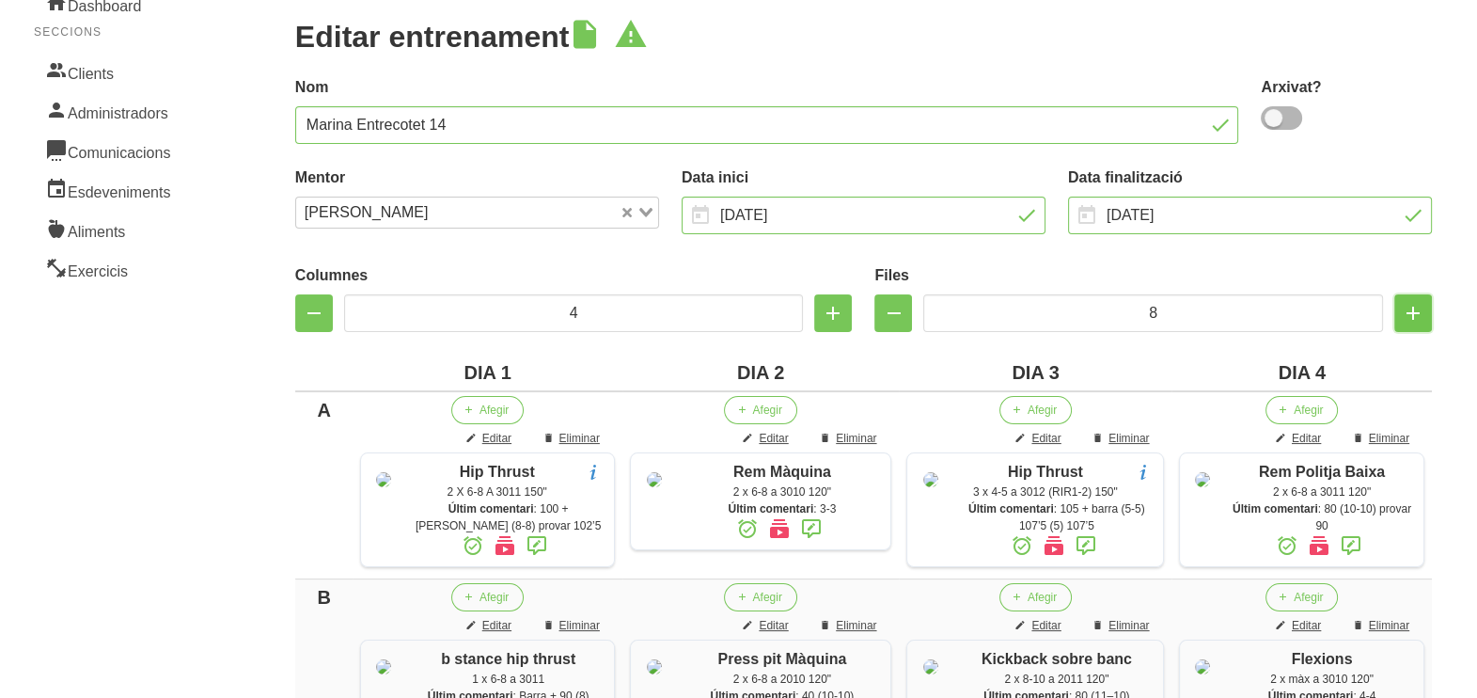
click at [1413, 314] on icon "button" at bounding box center [1413, 313] width 23 height 34
type input "9"
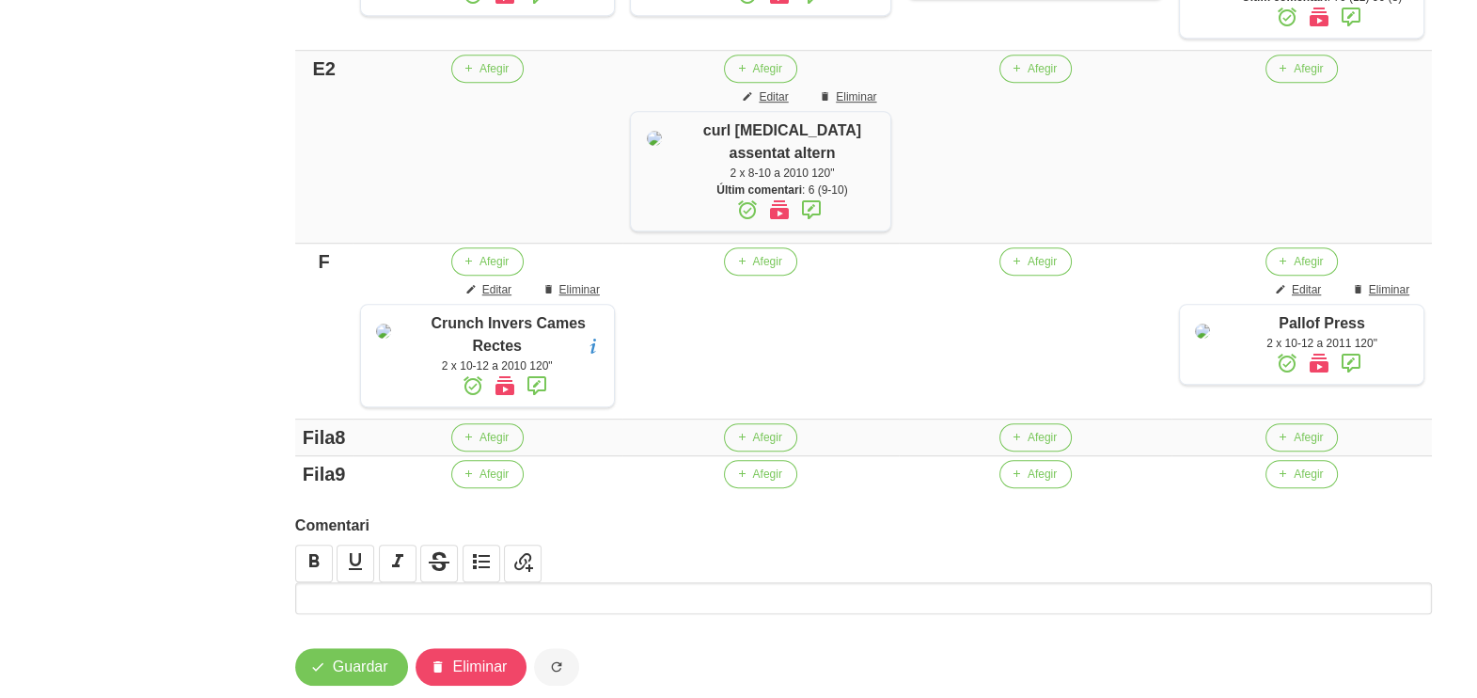
scroll to position [1425, 0]
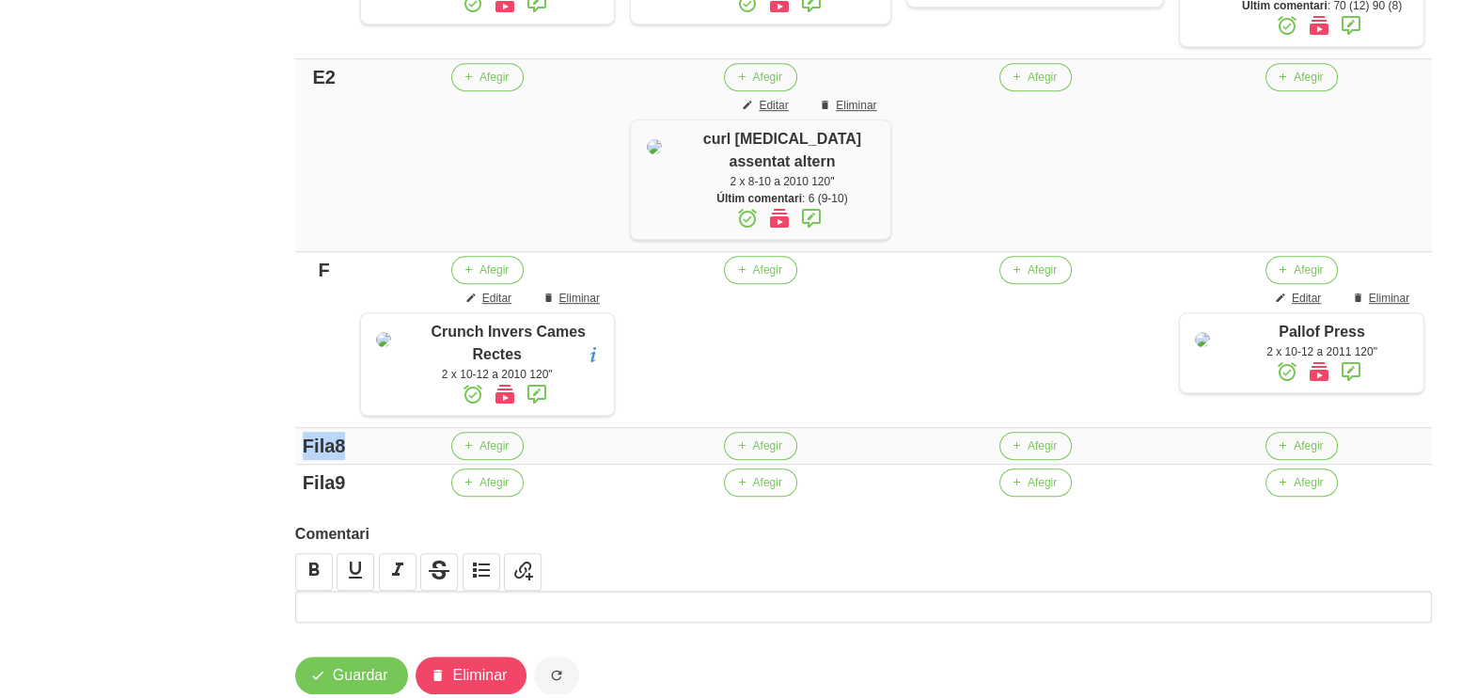
drag, startPoint x: 342, startPoint y: 510, endPoint x: 225, endPoint y: 496, distance: 118.4
drag, startPoint x: 343, startPoint y: 541, endPoint x: 291, endPoint y: 537, distance: 51.9
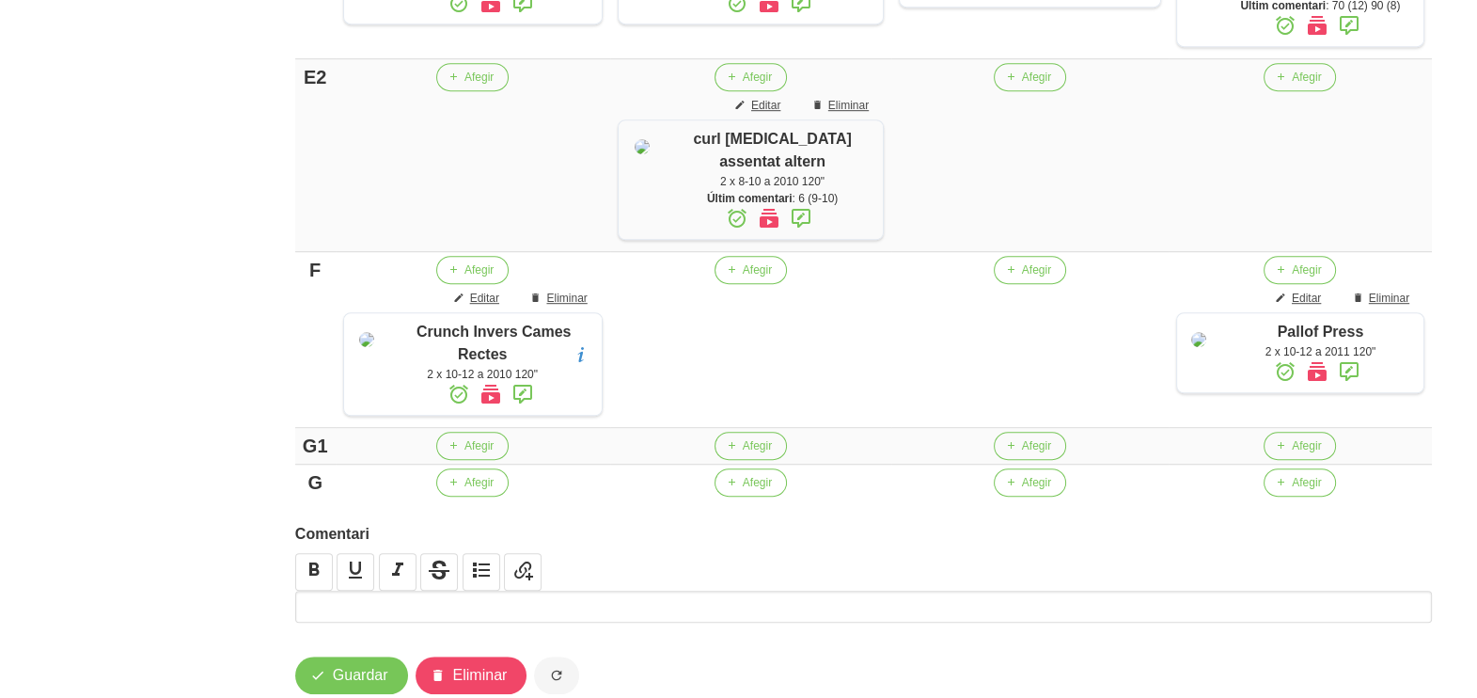
scroll to position [1415, 0]
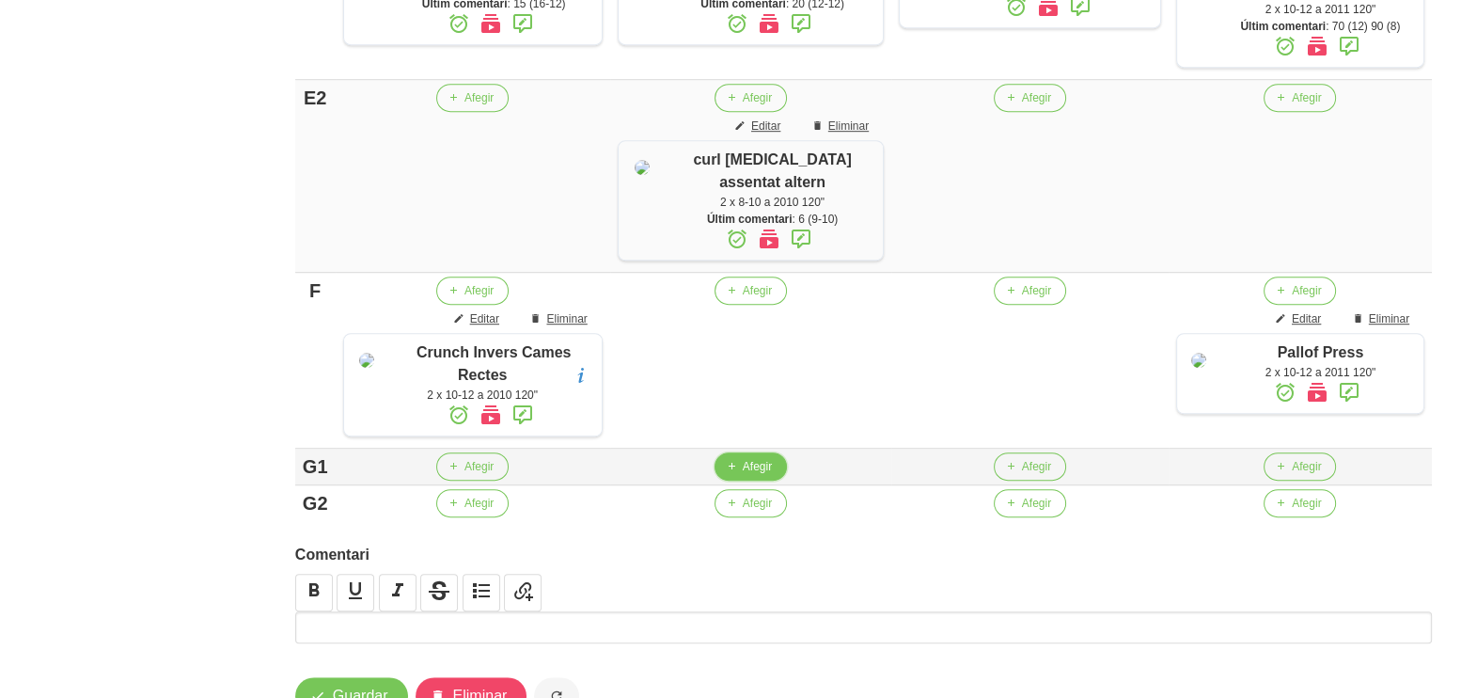
click at [738, 480] on button "Afegir" at bounding box center [751, 466] width 72 height 28
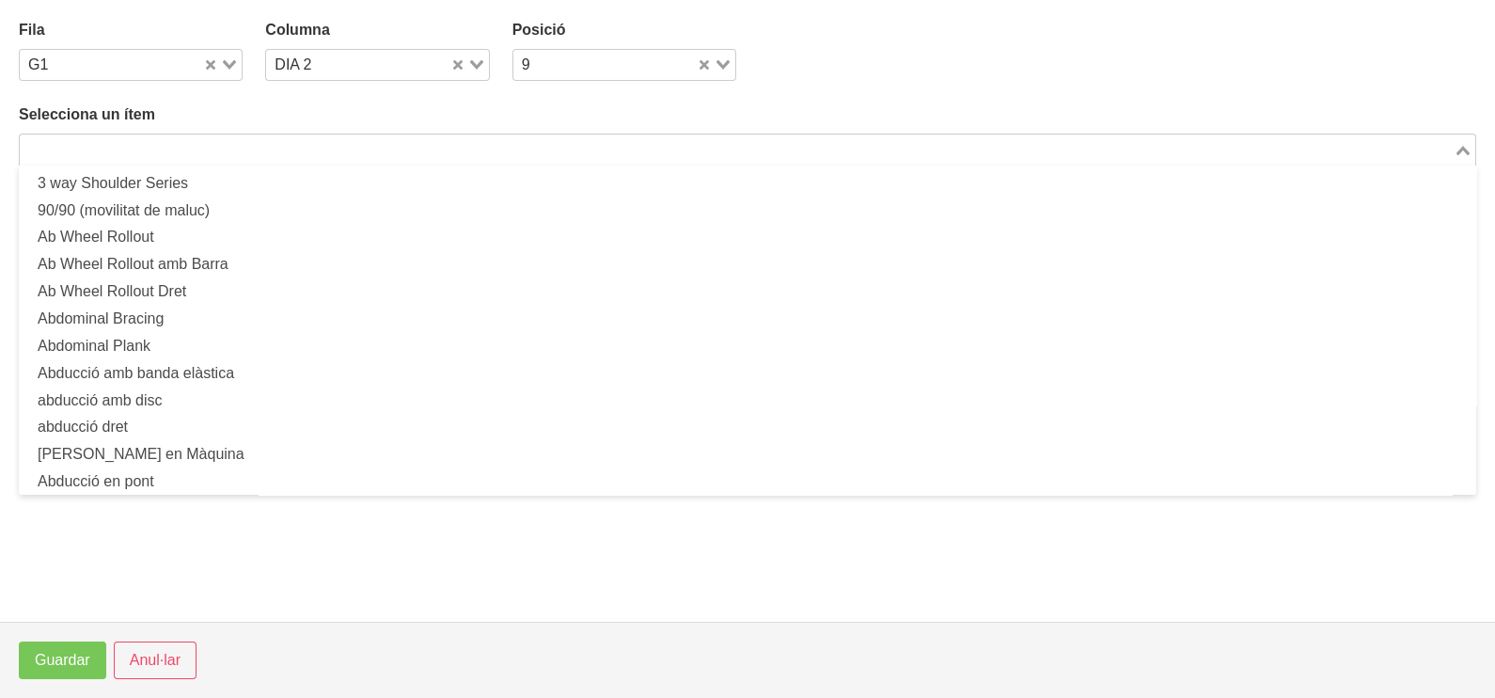
click at [206, 151] on input "Search for option" at bounding box center [737, 149] width 1430 height 23
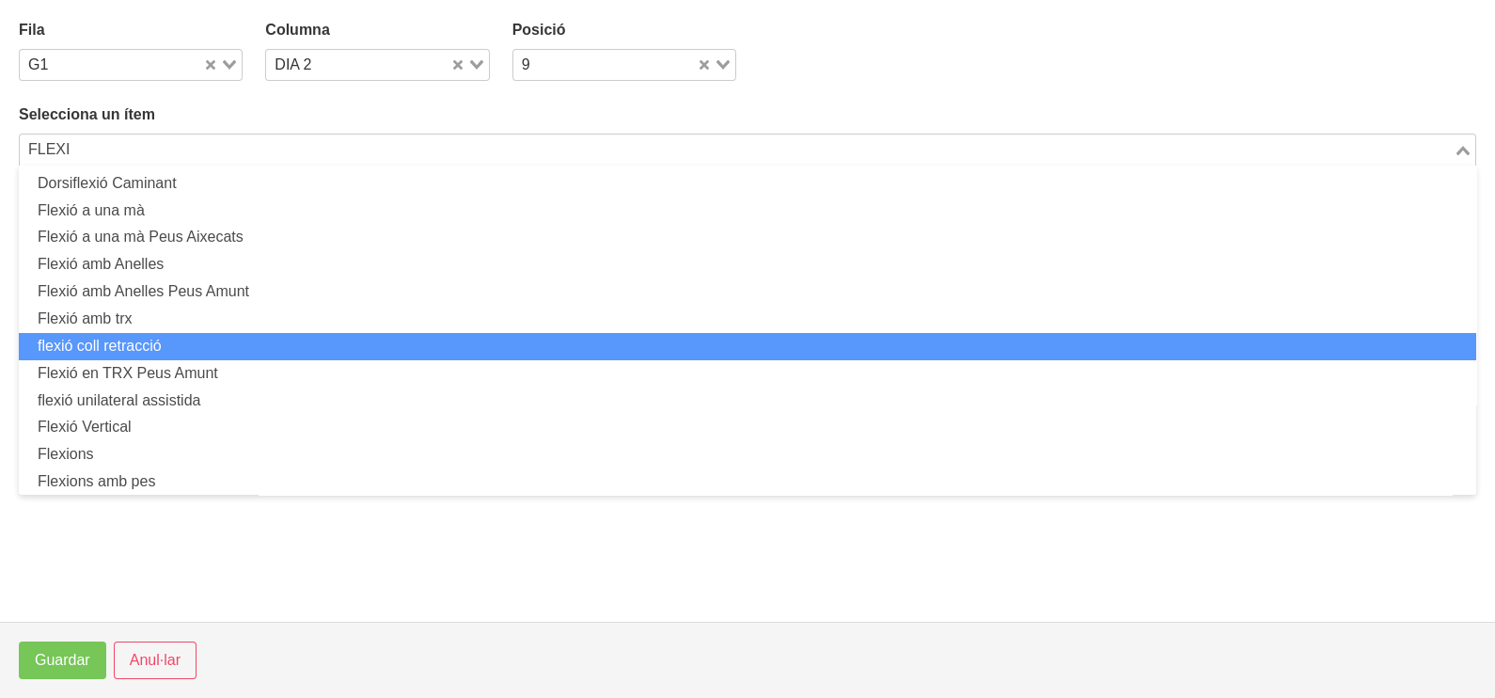
click at [164, 338] on li "flexió coll retracció" at bounding box center [747, 346] width 1457 height 27
type input "FLEXI"
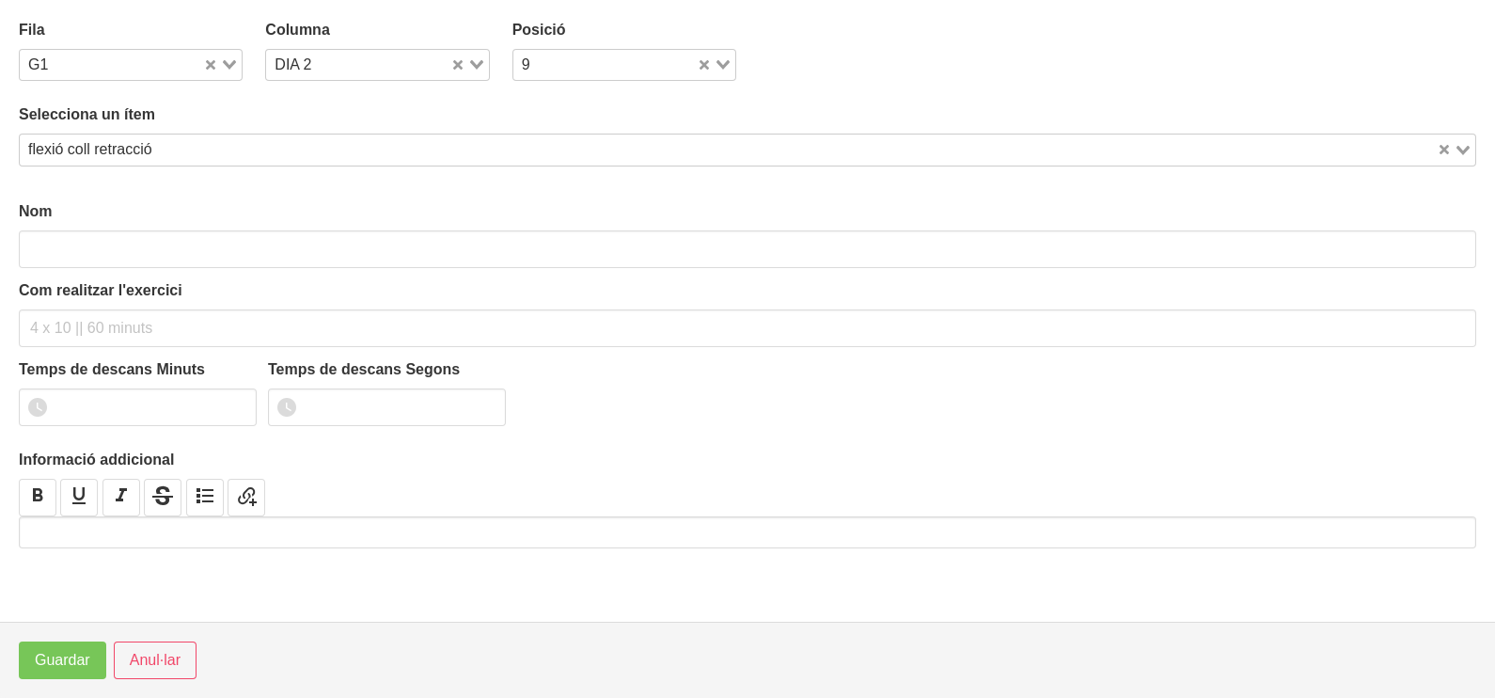
type input "flexió coll retracció"
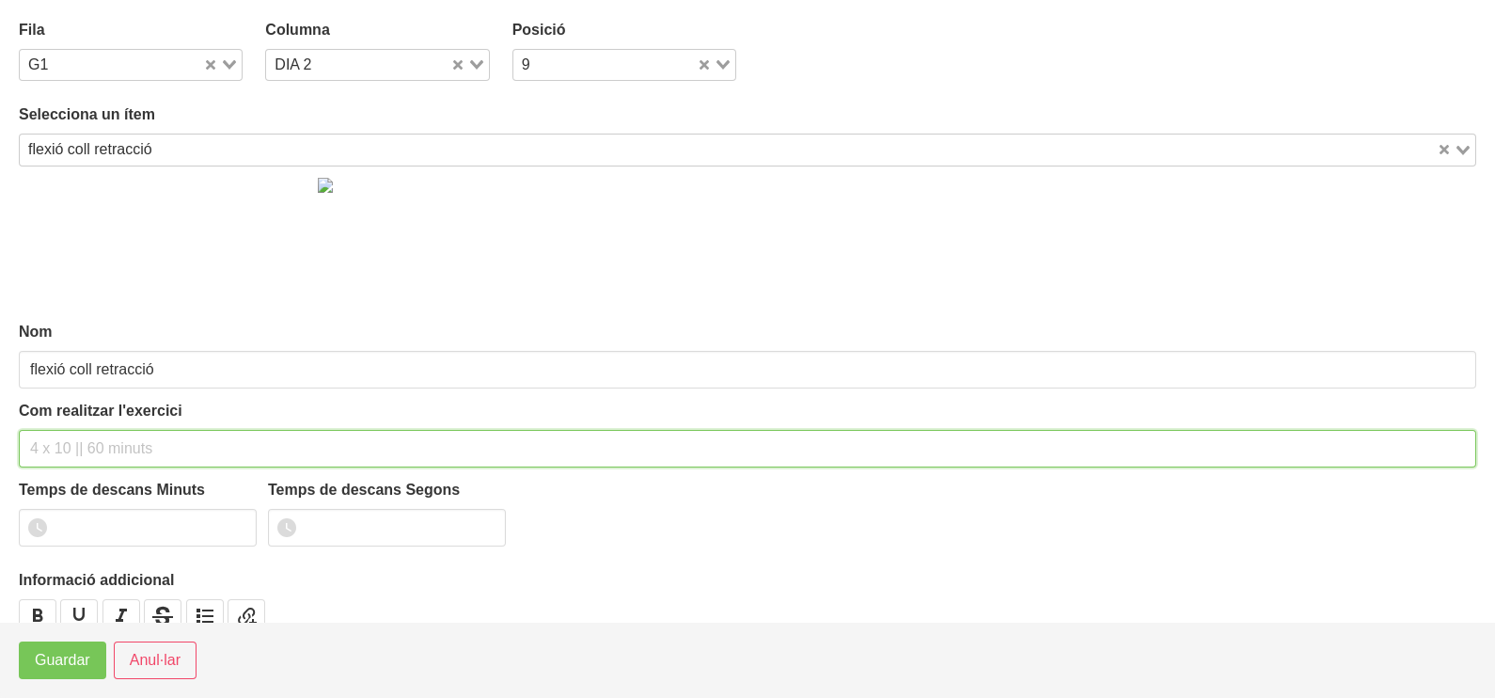
click at [82, 448] on input "text" at bounding box center [747, 449] width 1457 height 38
type input "2-3 x 10 10""
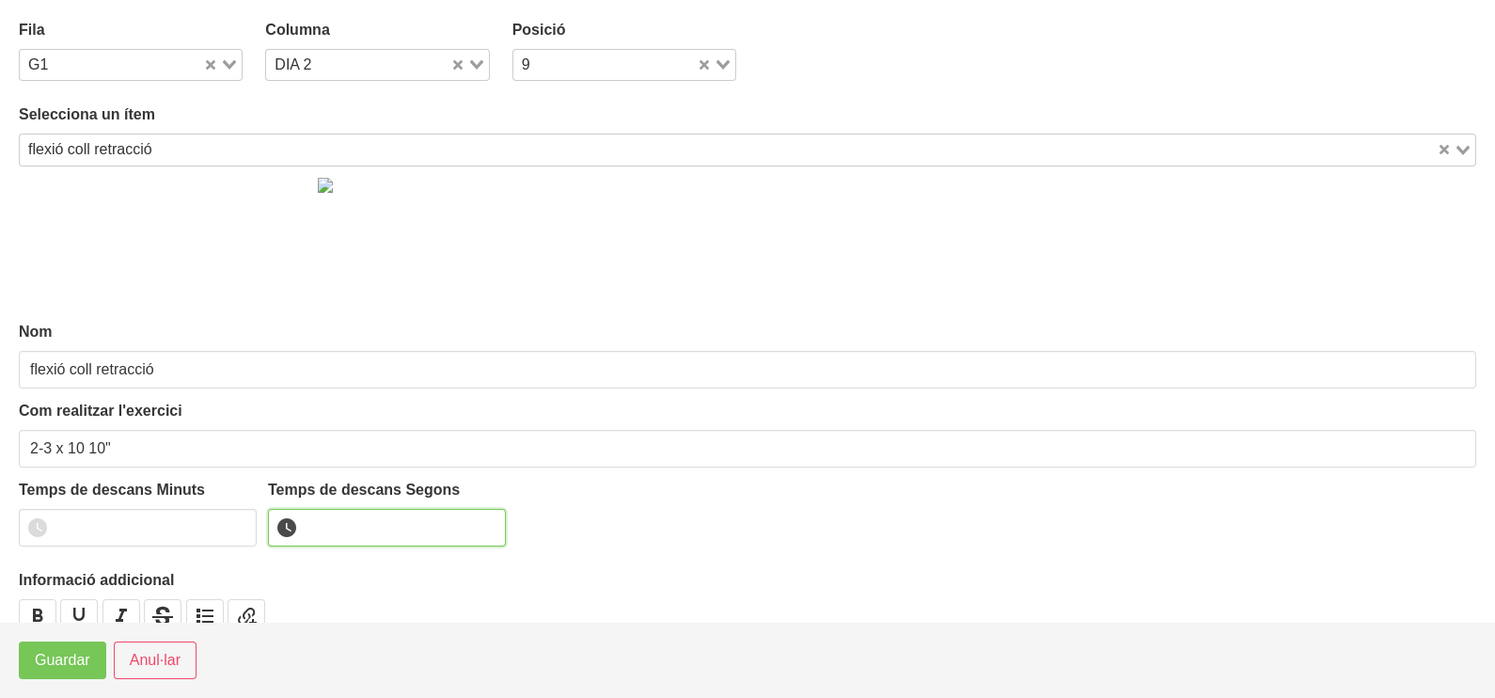
click at [370, 521] on input "number" at bounding box center [387, 528] width 238 height 38
type input "10"
click at [82, 670] on span "Guardar" at bounding box center [62, 660] width 55 height 23
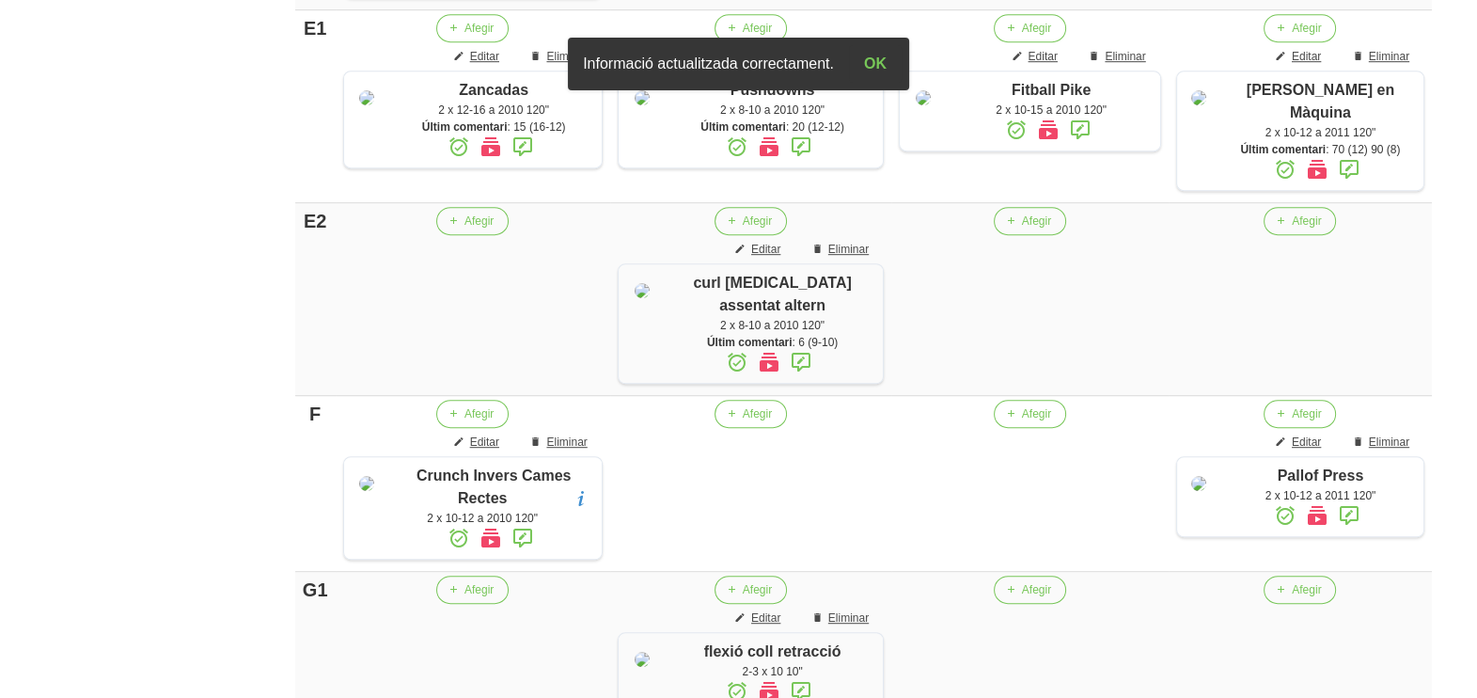
scroll to position [1419, 0]
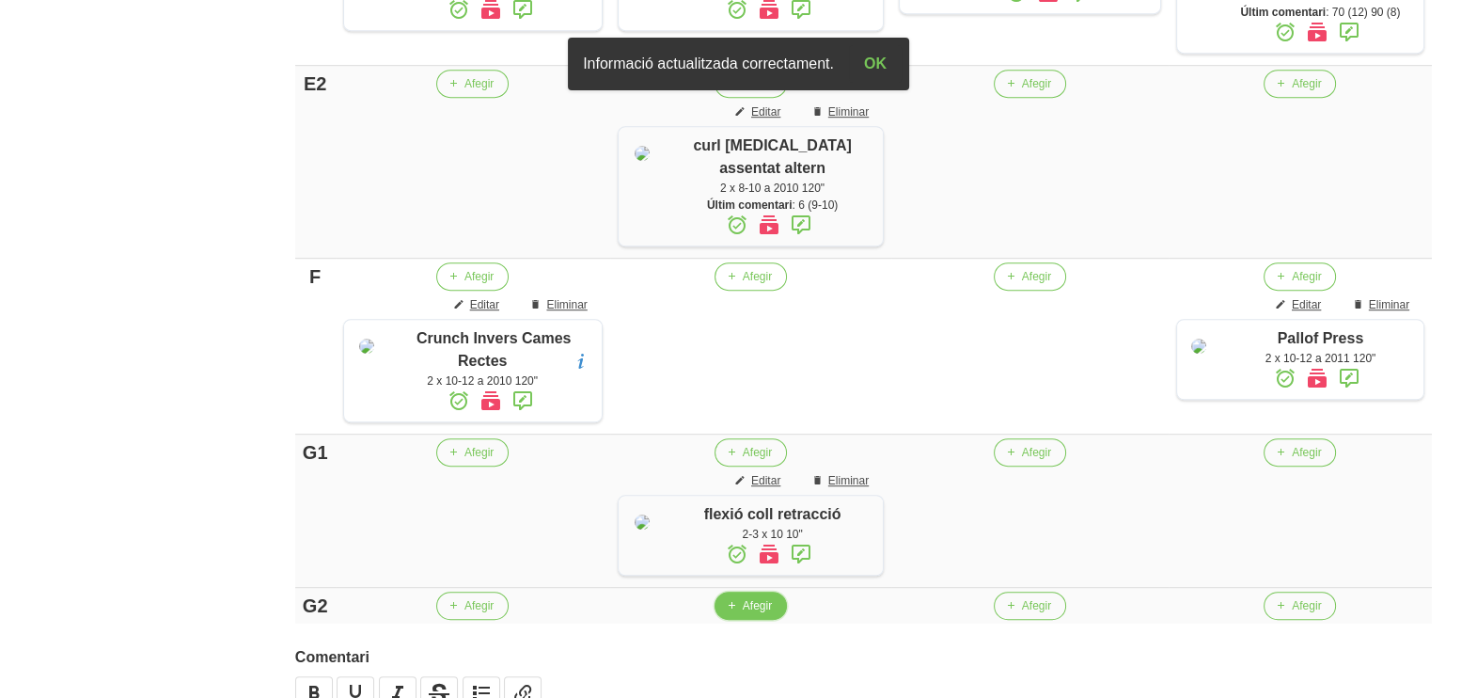
click at [744, 620] on button "Afegir" at bounding box center [751, 605] width 72 height 28
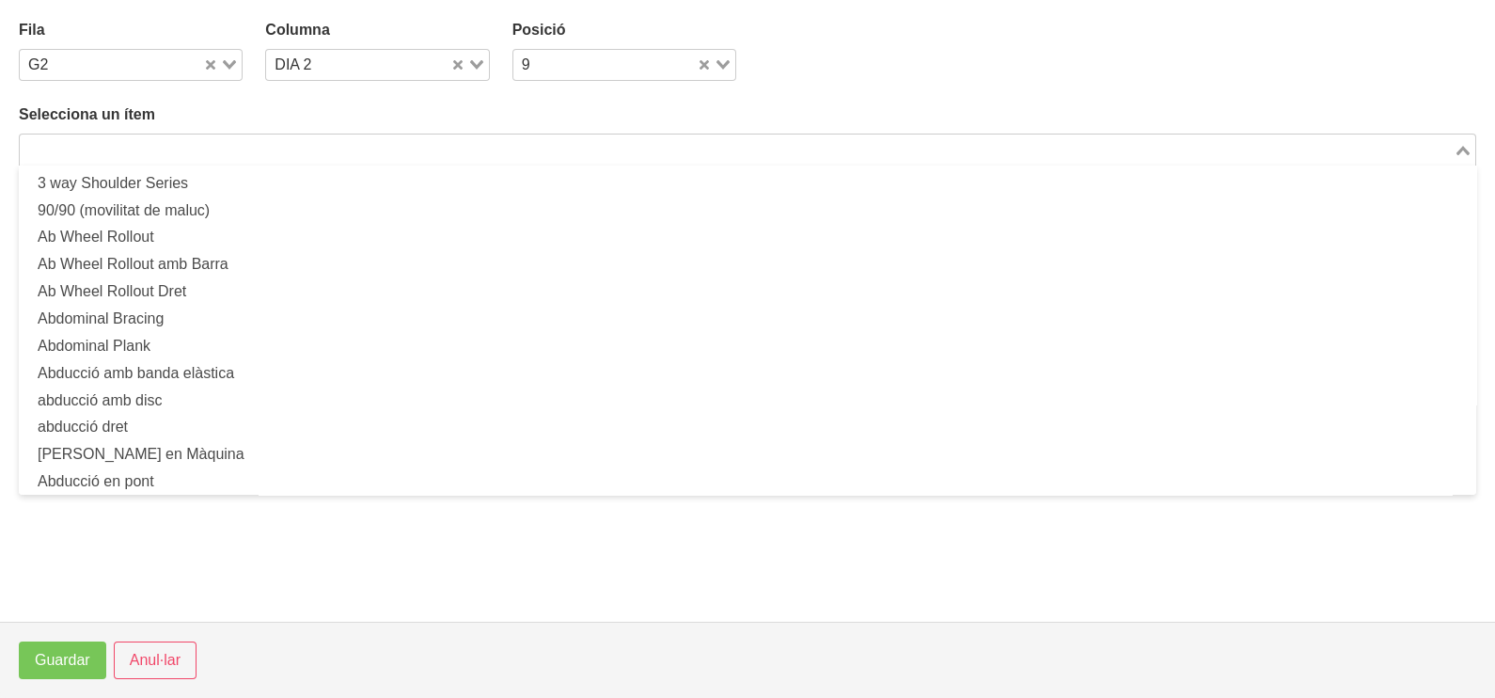
click at [156, 141] on input "Search for option" at bounding box center [737, 149] width 1430 height 23
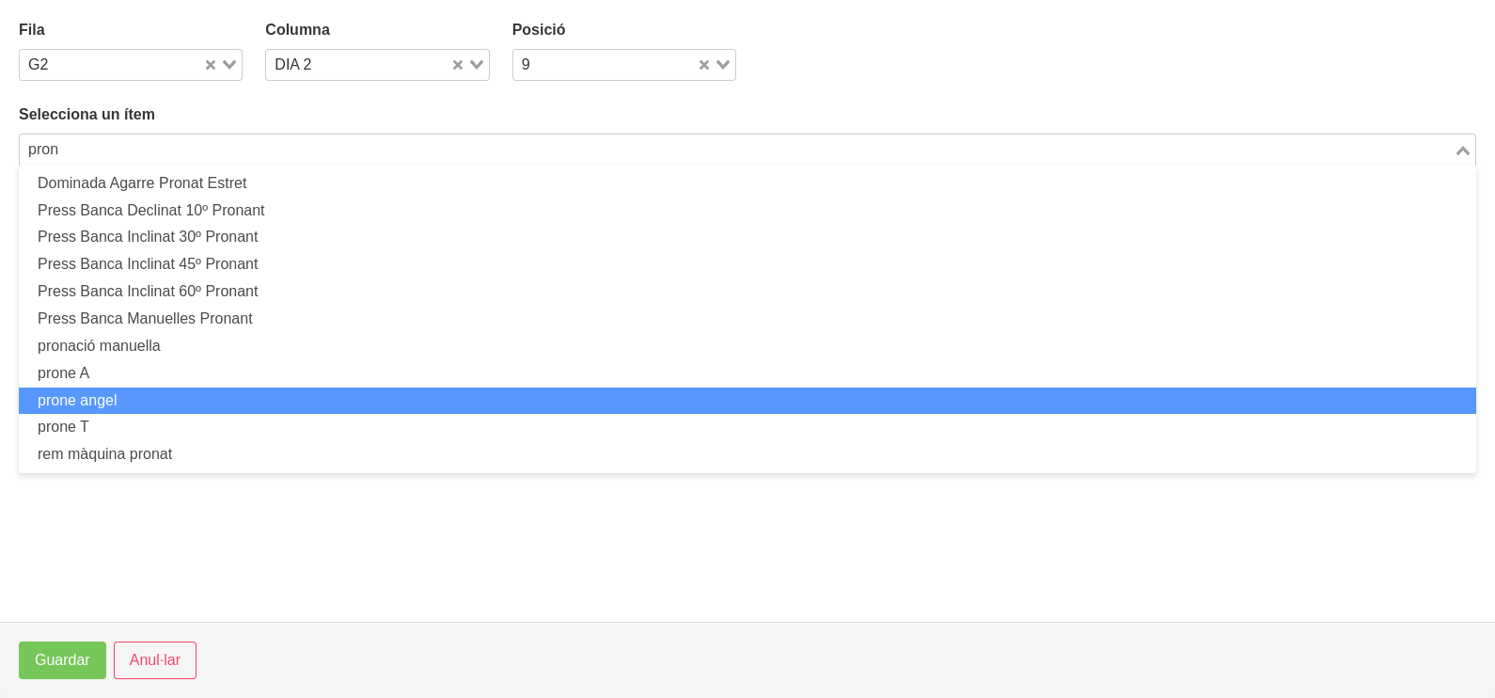
click at [158, 398] on li "prone angel" at bounding box center [747, 400] width 1457 height 27
type input "pron"
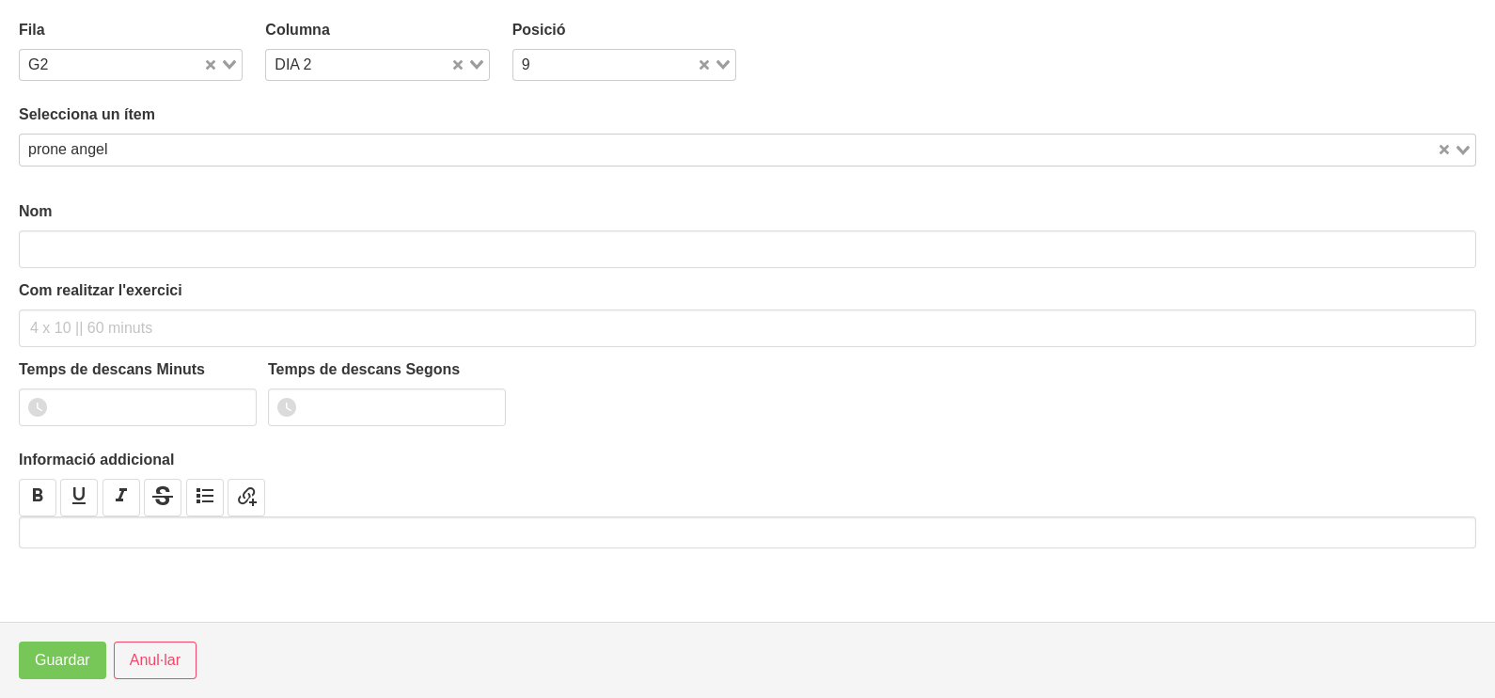
type input "prone angel"
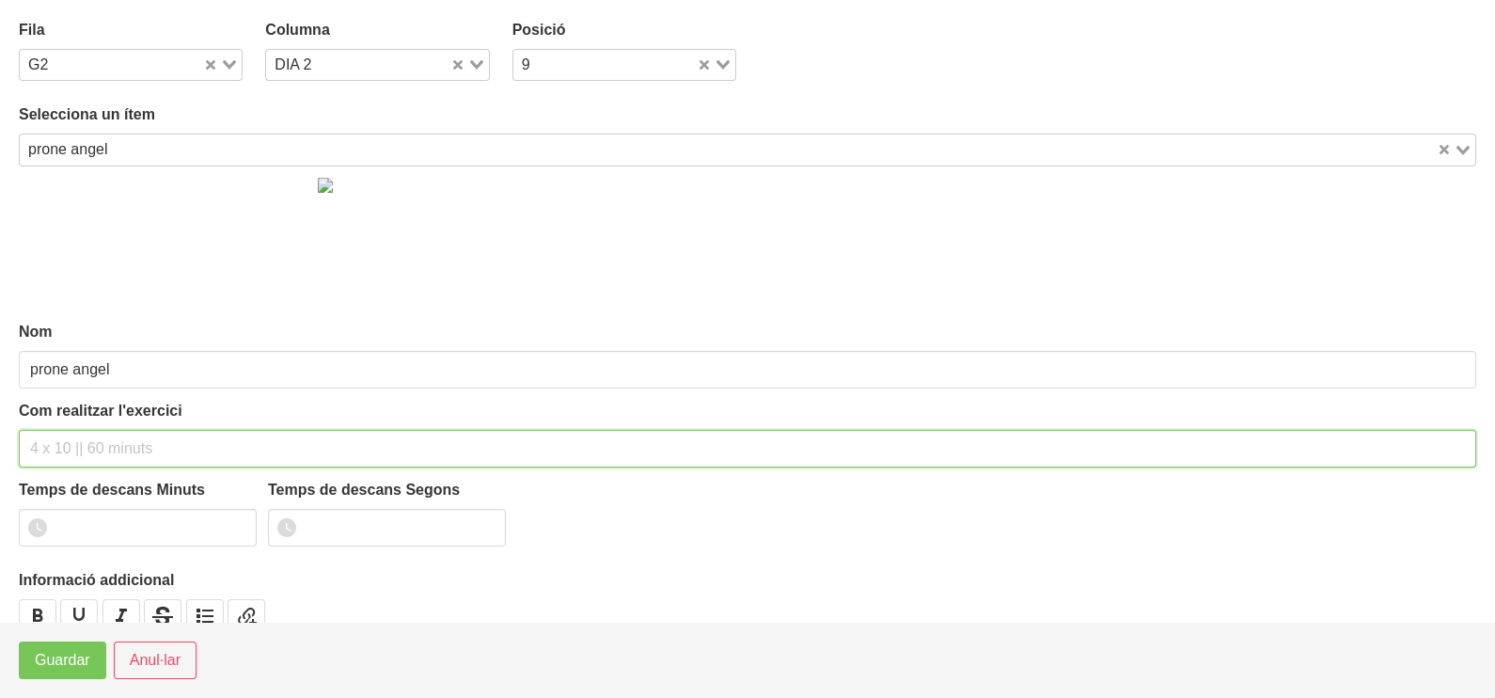
click at [46, 449] on input "text" at bounding box center [747, 449] width 1457 height 38
click at [47, 449] on input "2 -3 x" at bounding box center [747, 449] width 1457 height 38
click at [72, 454] on input "3 x" at bounding box center [747, 449] width 1457 height 38
type input "3 x 8-10 a 2010 60""
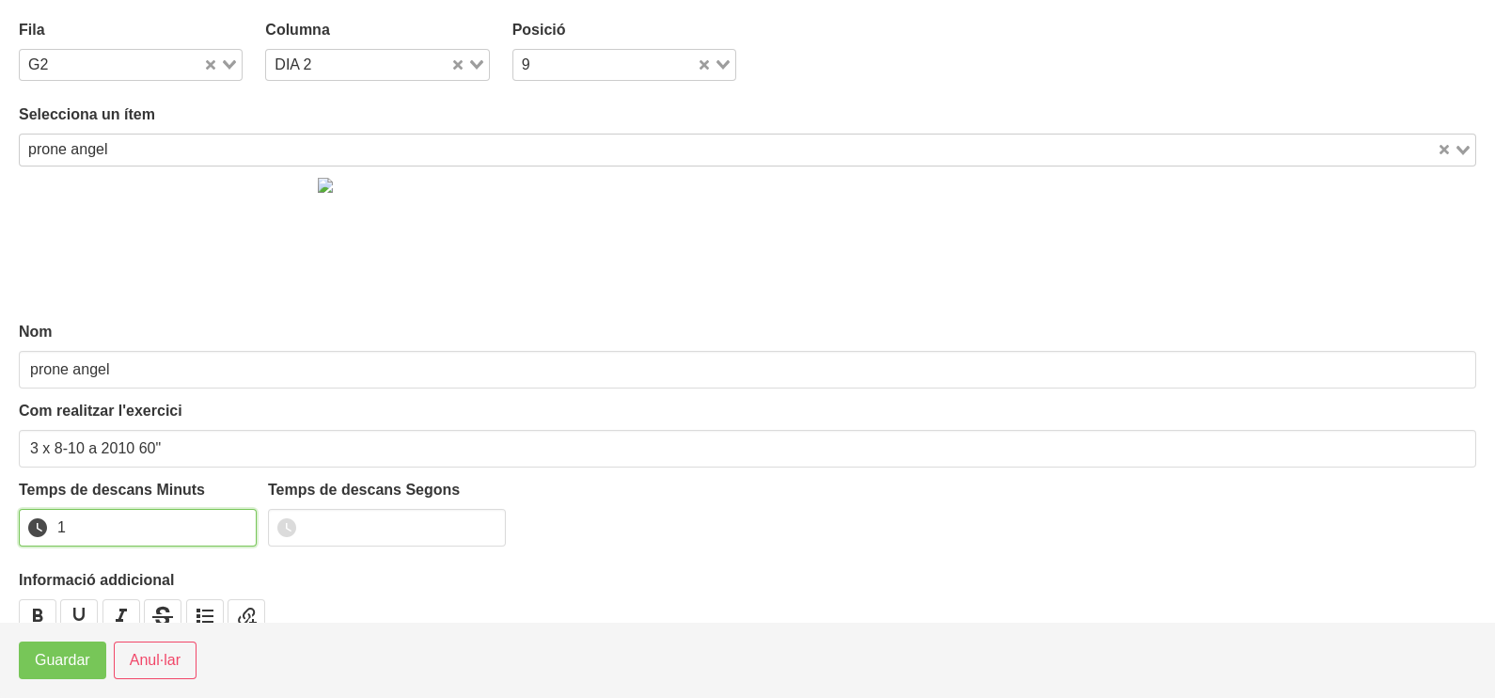
type input "1"
click at [240, 523] on input "1" at bounding box center [138, 528] width 238 height 38
click at [69, 654] on span "Guardar" at bounding box center [62, 660] width 55 height 23
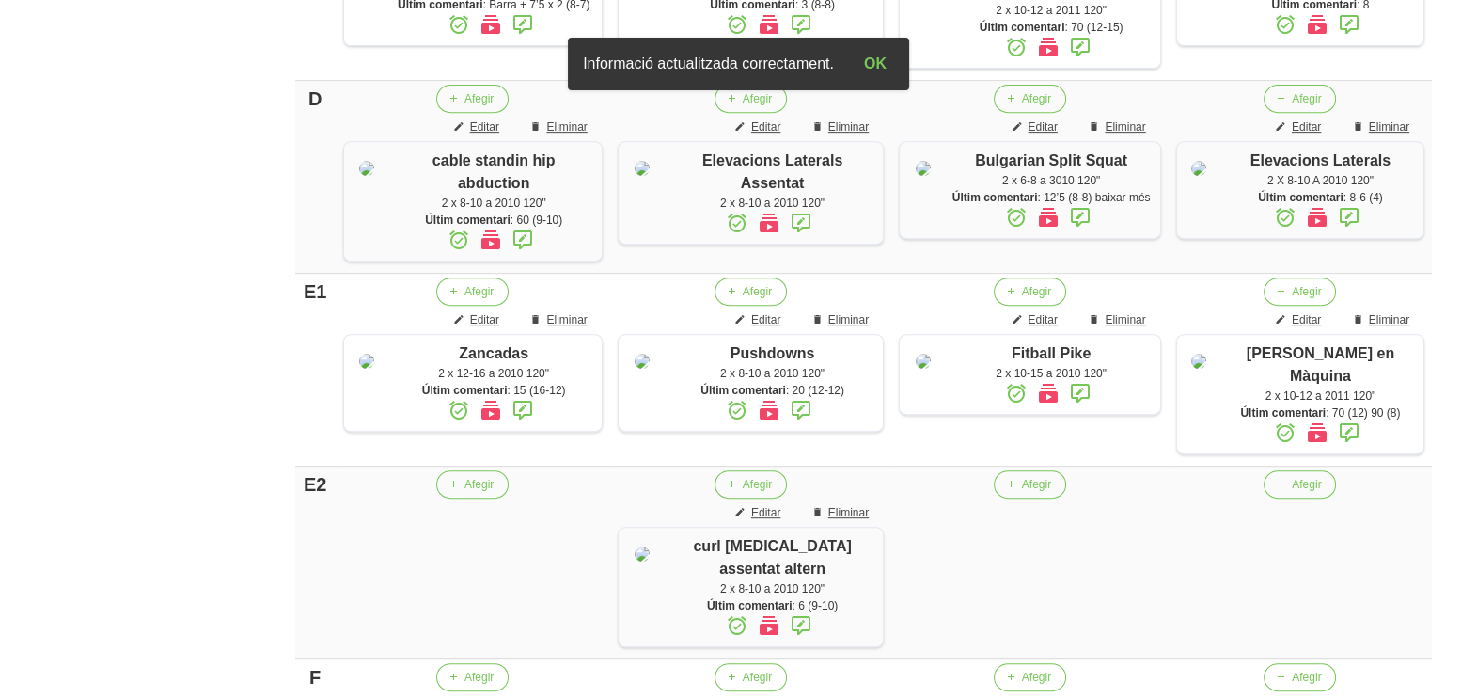
scroll to position [997, 0]
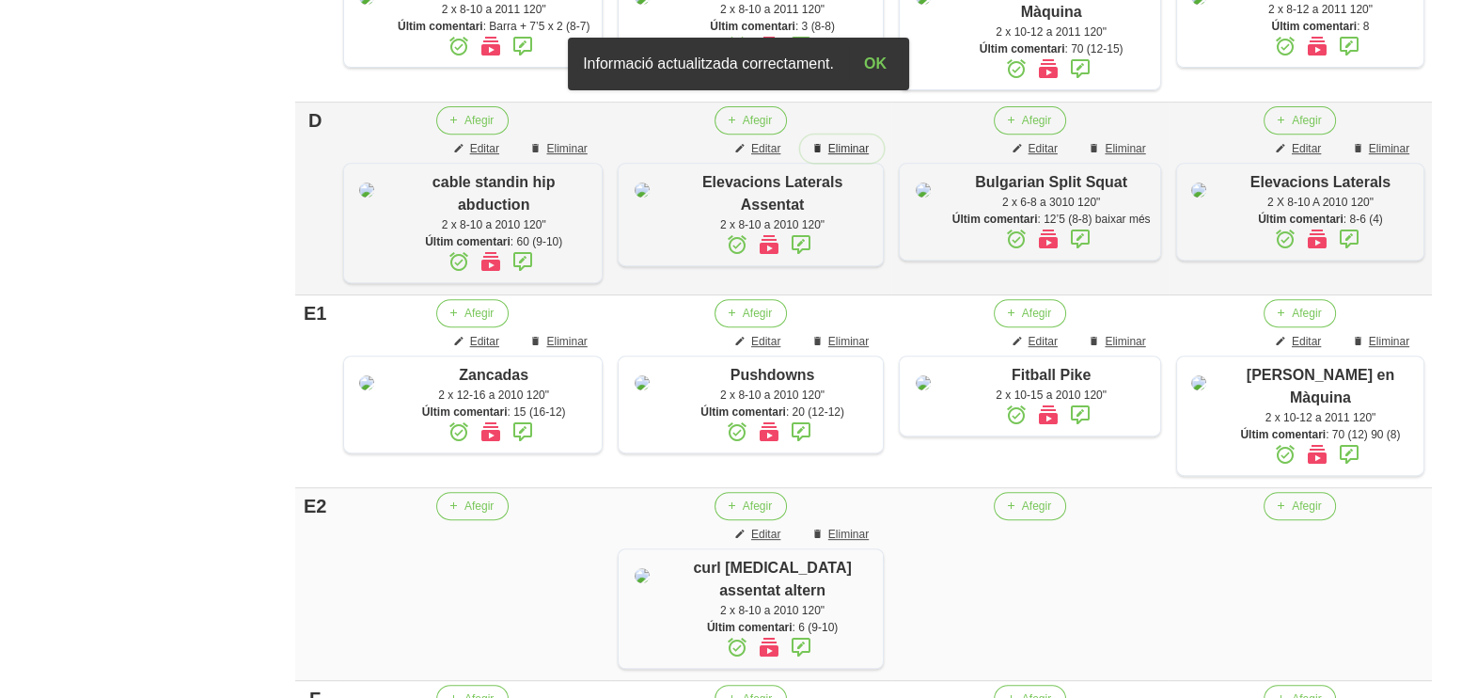
click at [843, 155] on span "Eliminar" at bounding box center [848, 148] width 40 height 17
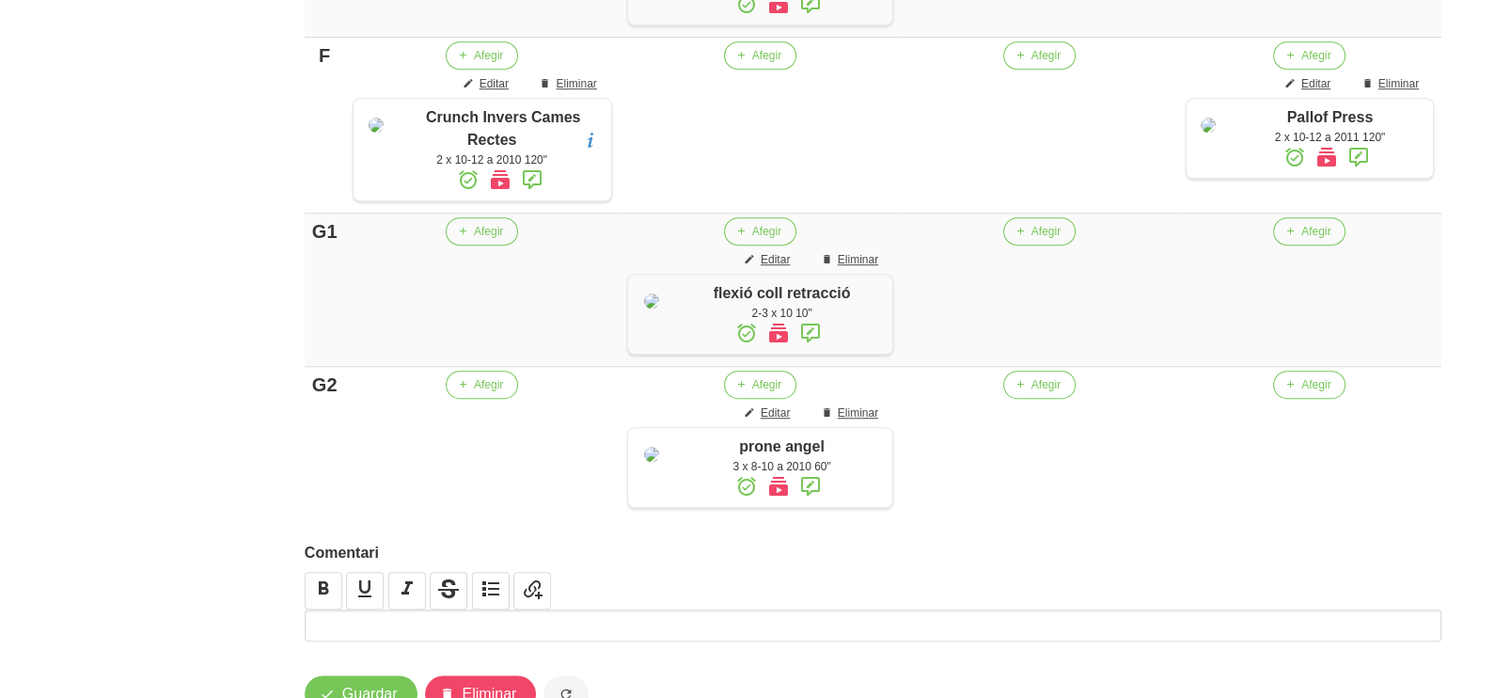
scroll to position [1634, 0]
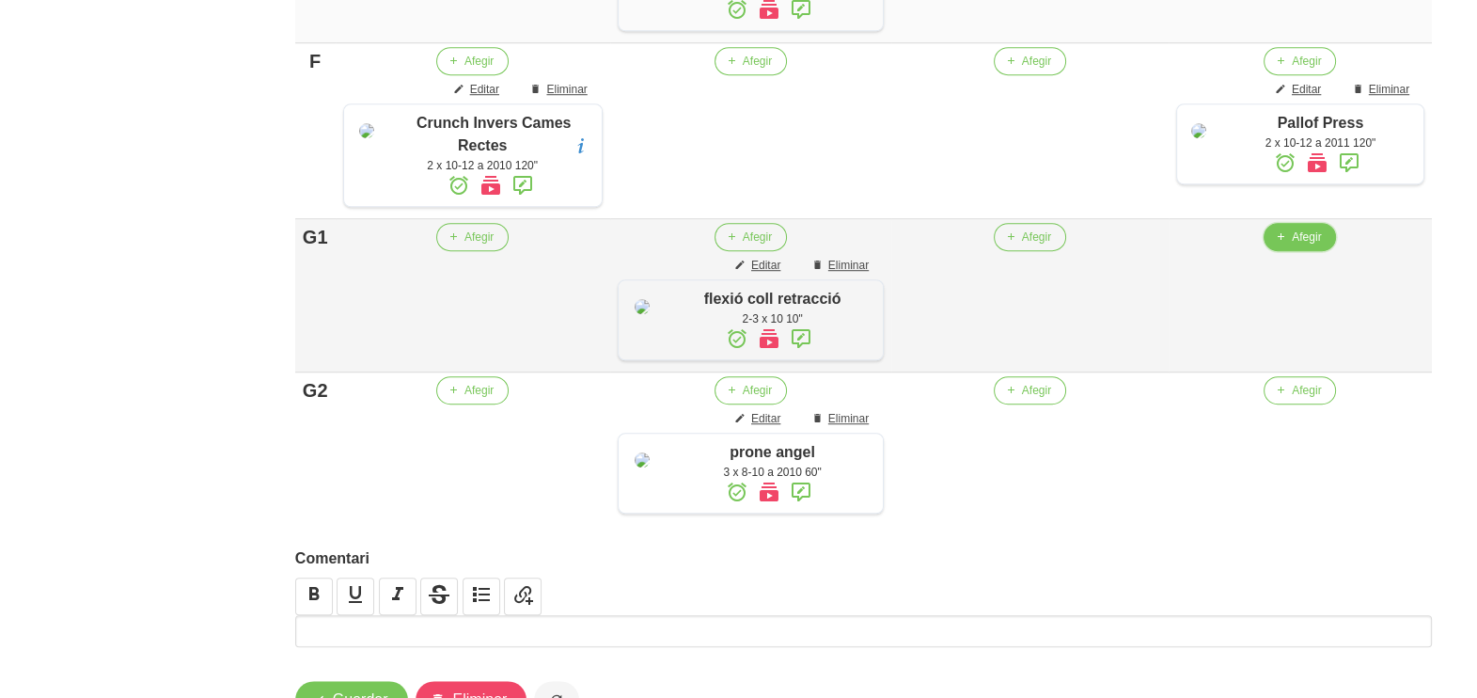
click at [1305, 251] on button "Afegir" at bounding box center [1300, 237] width 72 height 28
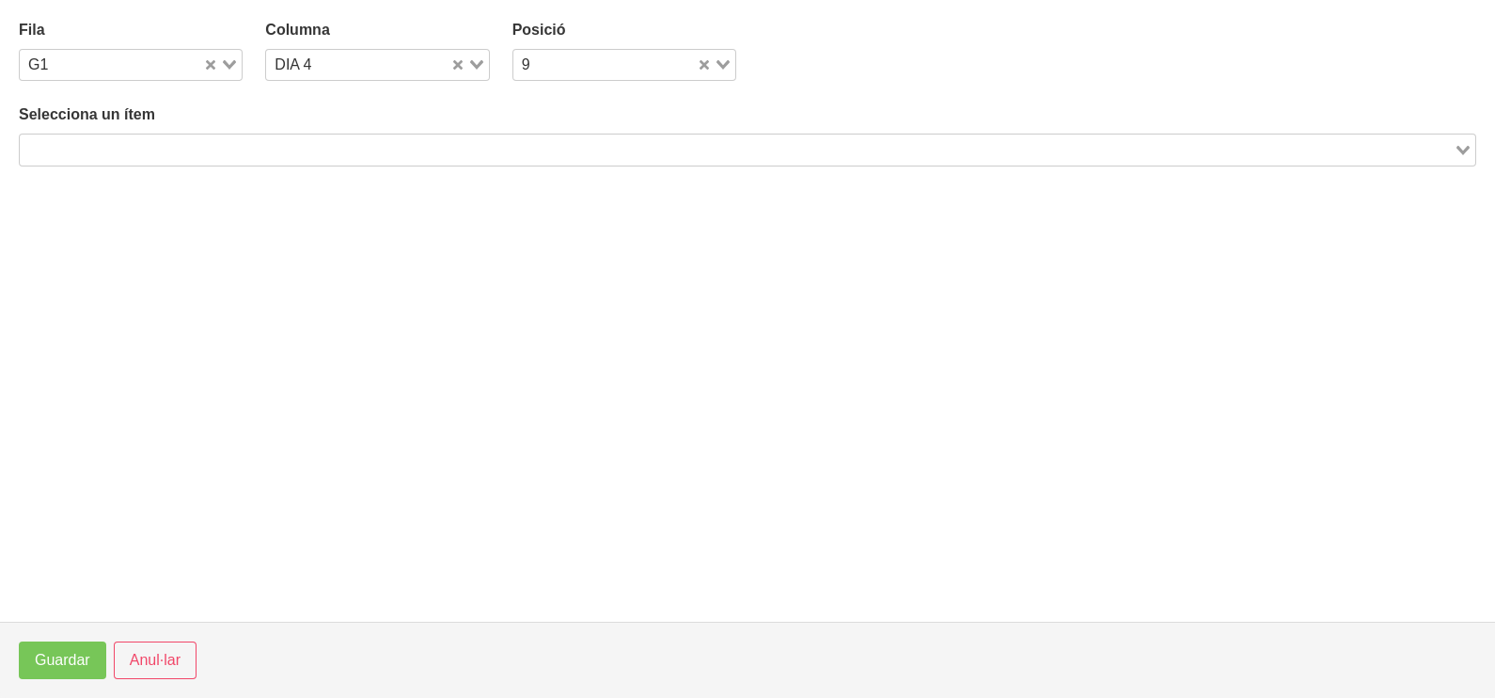
click at [338, 151] on input "Search for option" at bounding box center [737, 149] width 1430 height 23
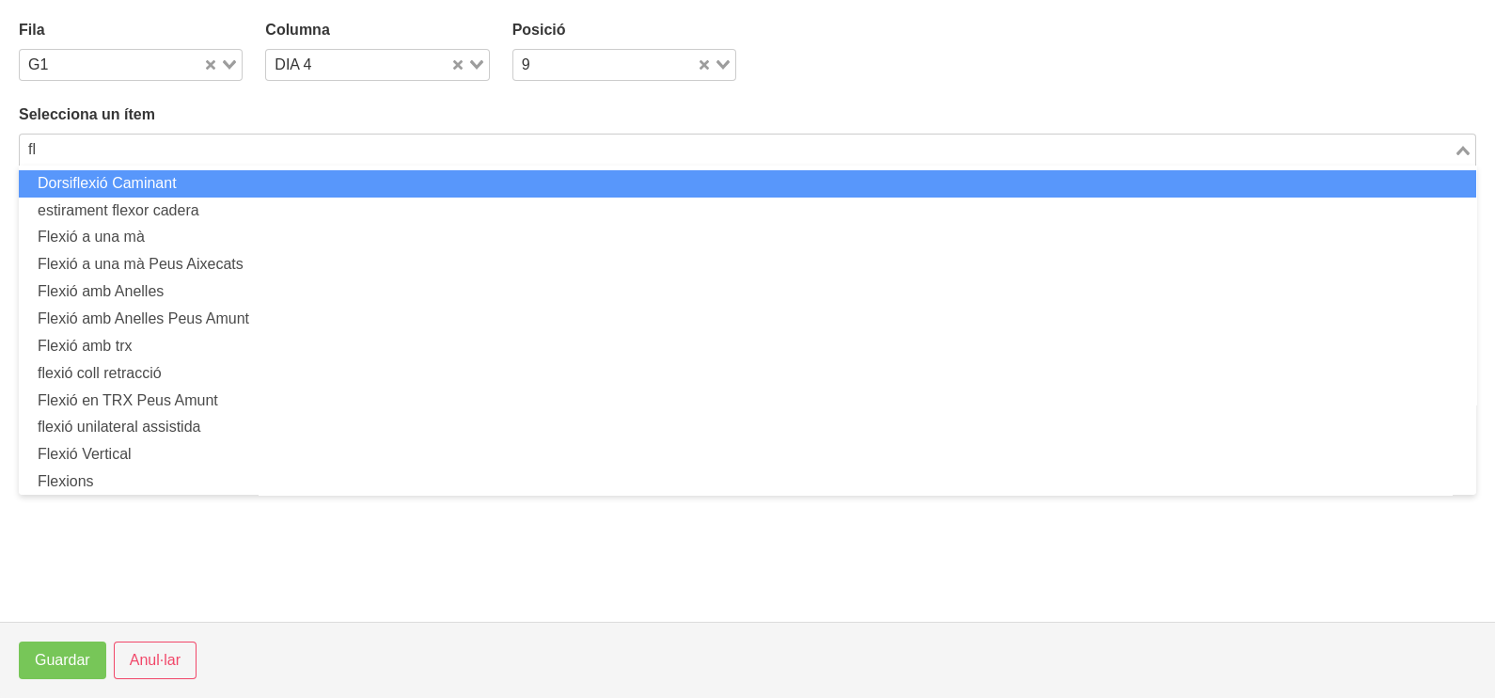
type input "f"
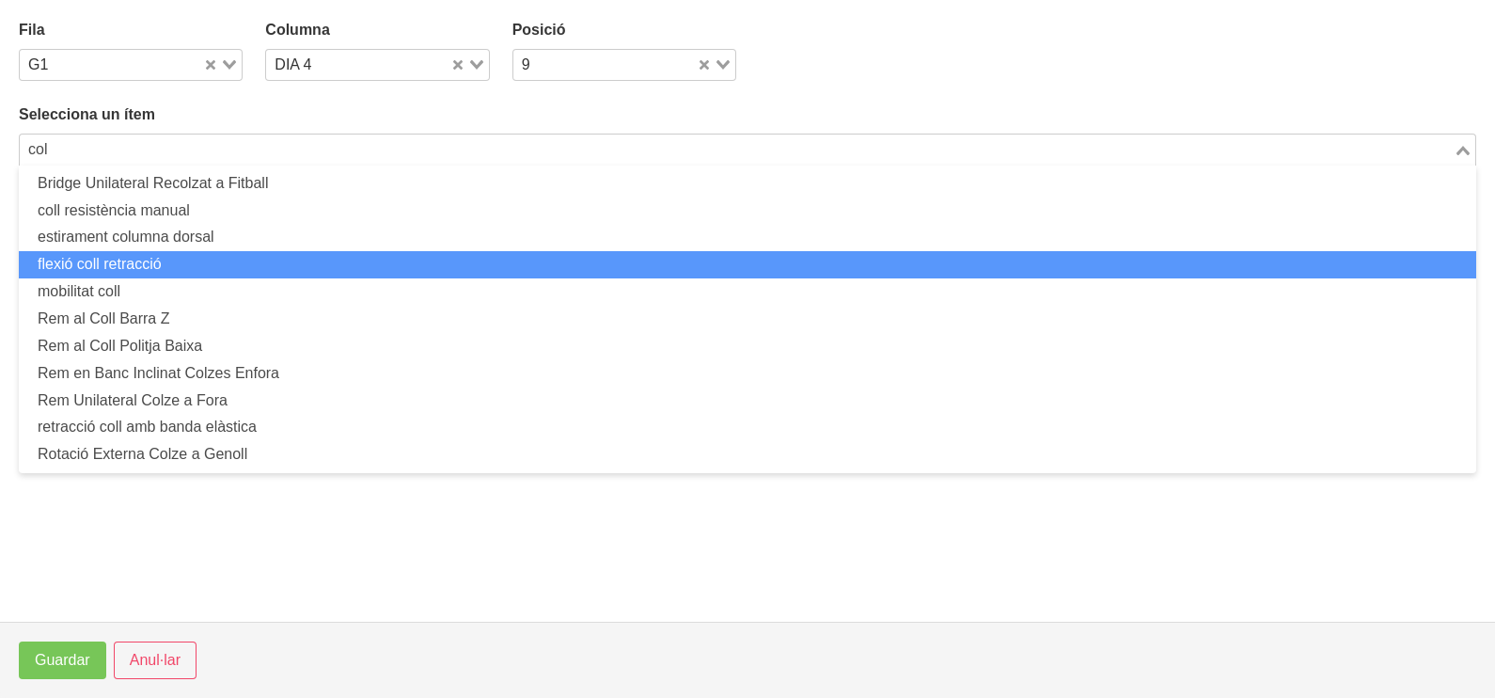
click at [146, 264] on li "flexió coll retracció" at bounding box center [747, 264] width 1457 height 27
type input "col"
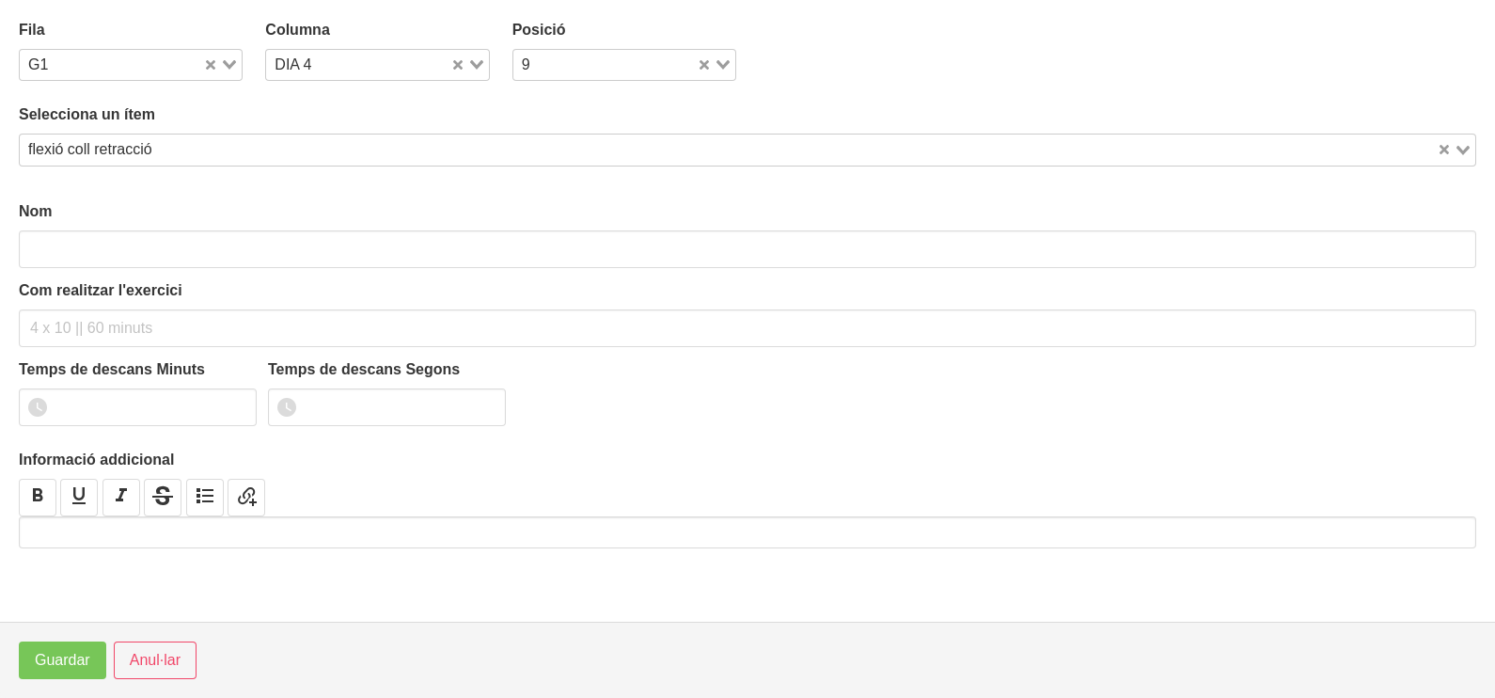
type input "flexió coll retracció"
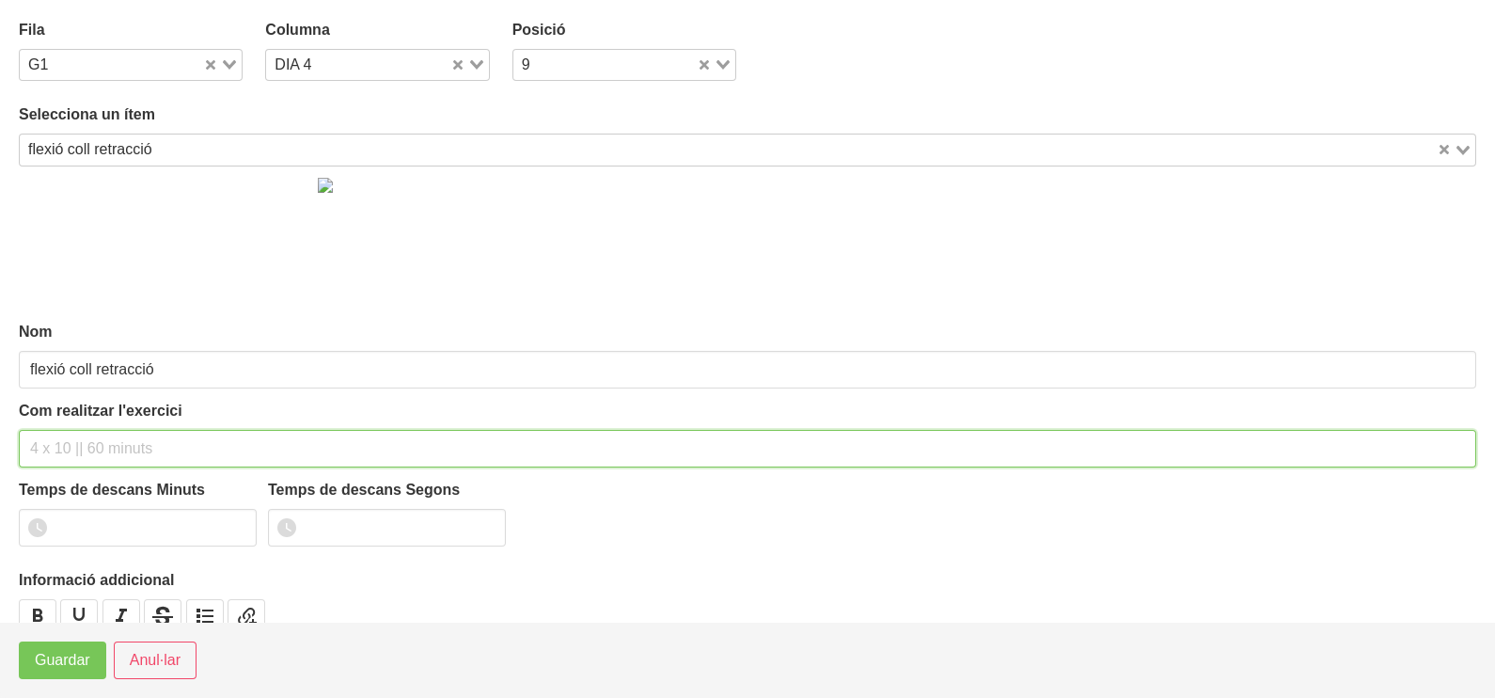
click at [83, 451] on input "text" at bounding box center [747, 449] width 1457 height 38
type input "2 x 10 10""
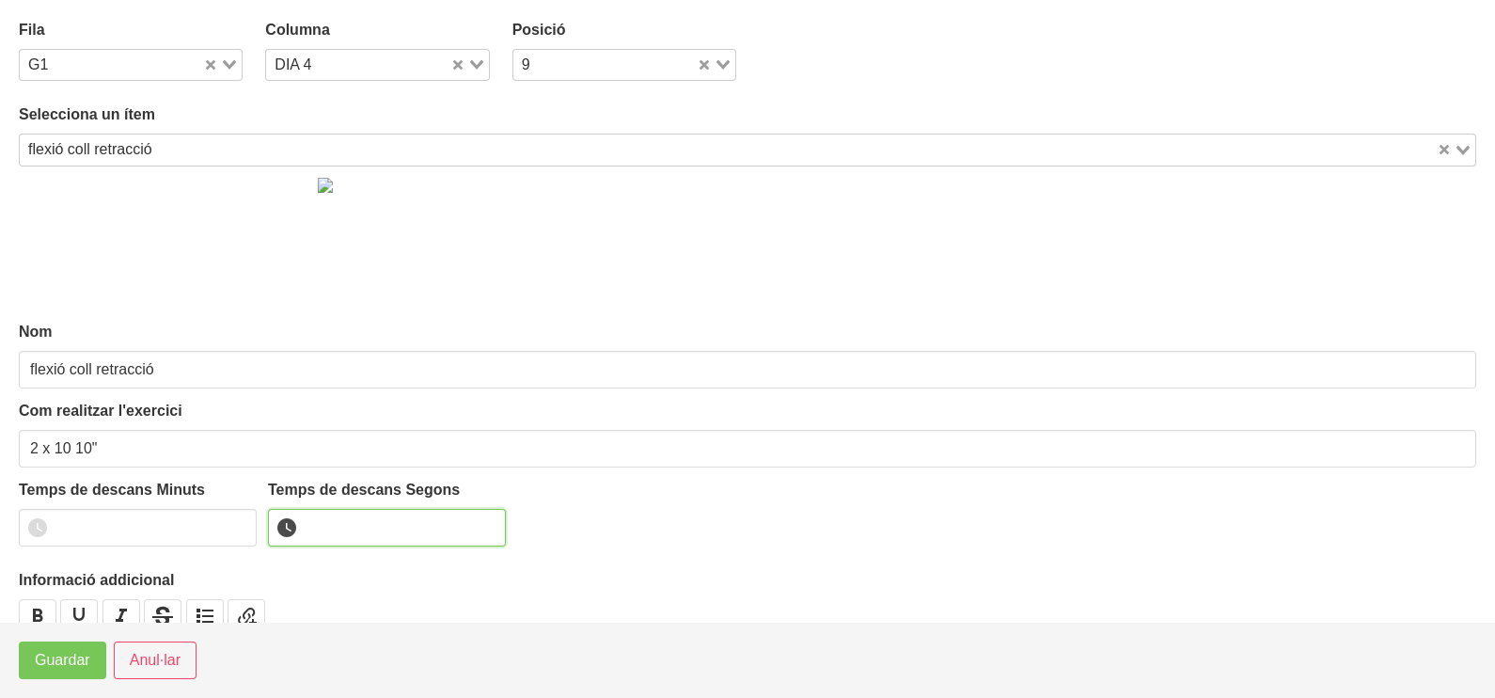
click at [332, 512] on input "number" at bounding box center [387, 528] width 238 height 38
type input "10"
click at [83, 669] on span "Guardar" at bounding box center [62, 660] width 55 height 23
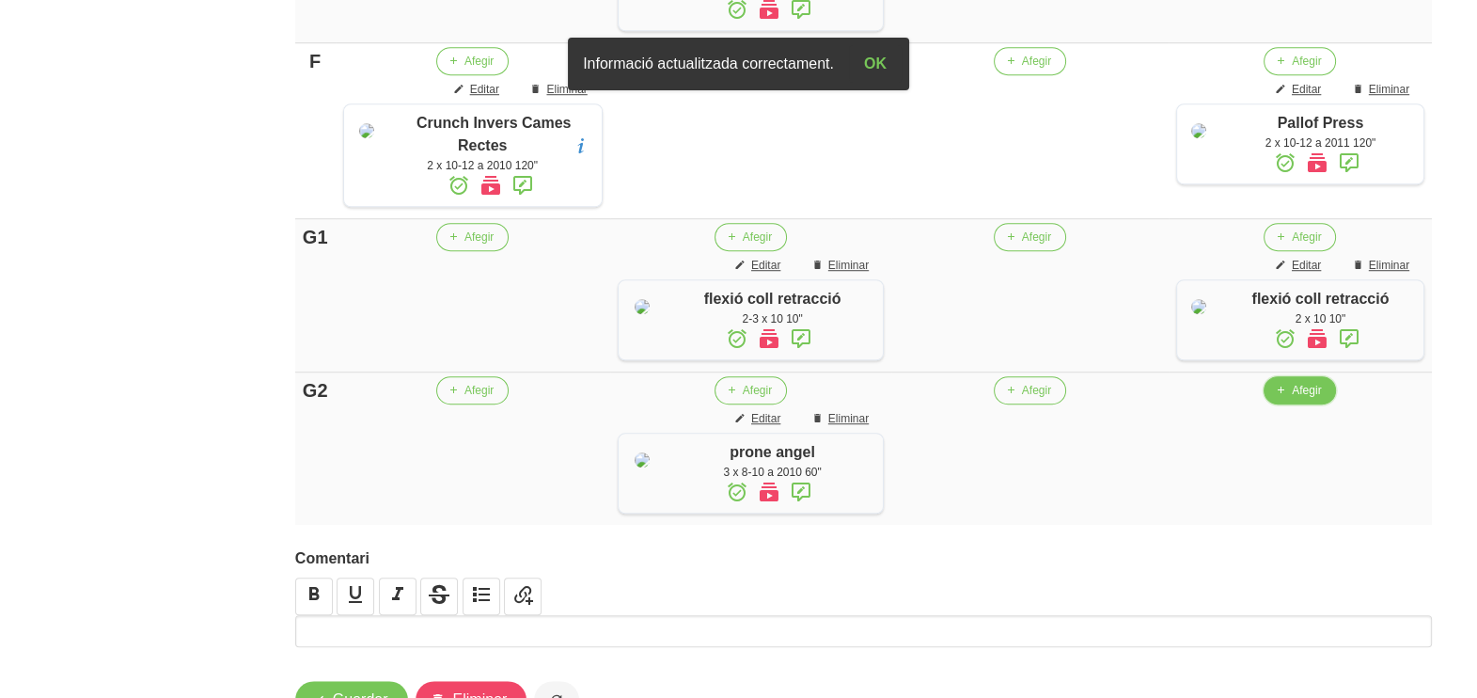
click at [1299, 404] on button "Afegir" at bounding box center [1300, 390] width 72 height 28
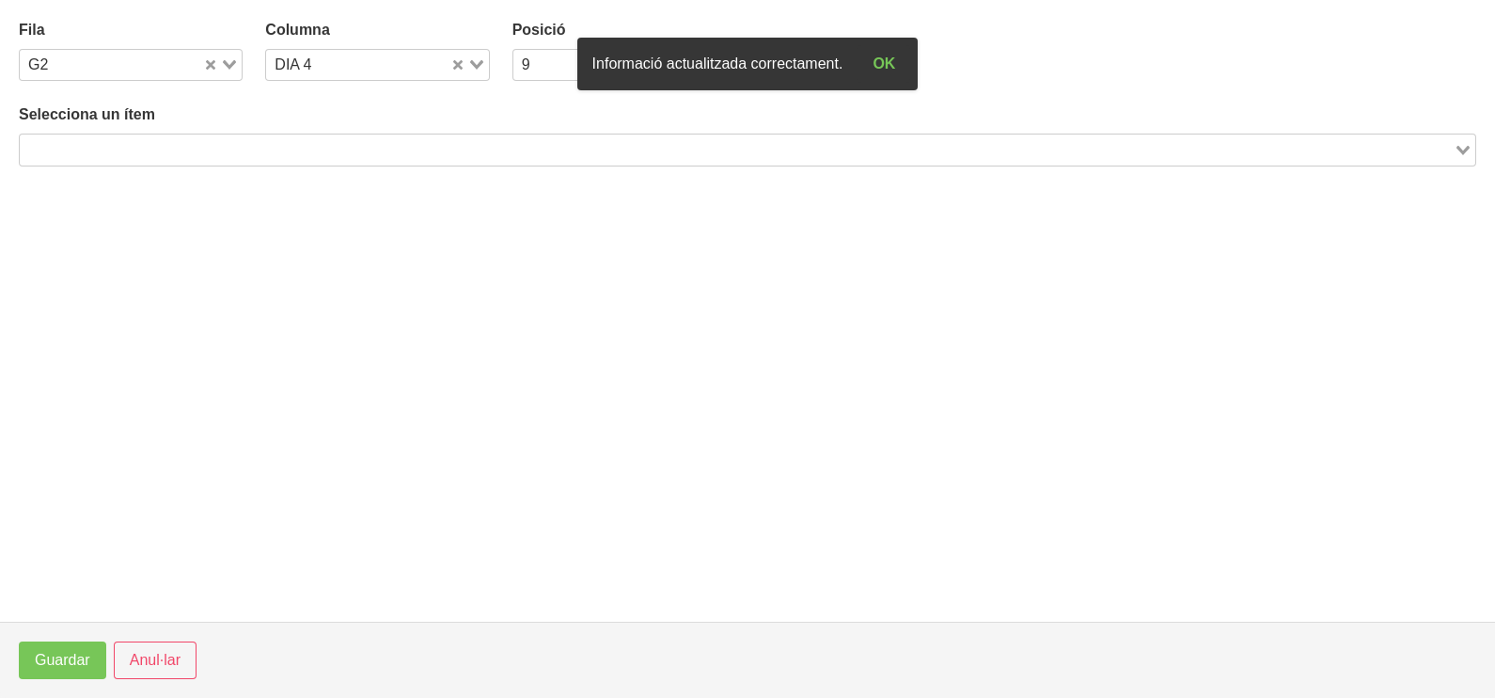
click at [318, 155] on input "Search for option" at bounding box center [737, 149] width 1430 height 23
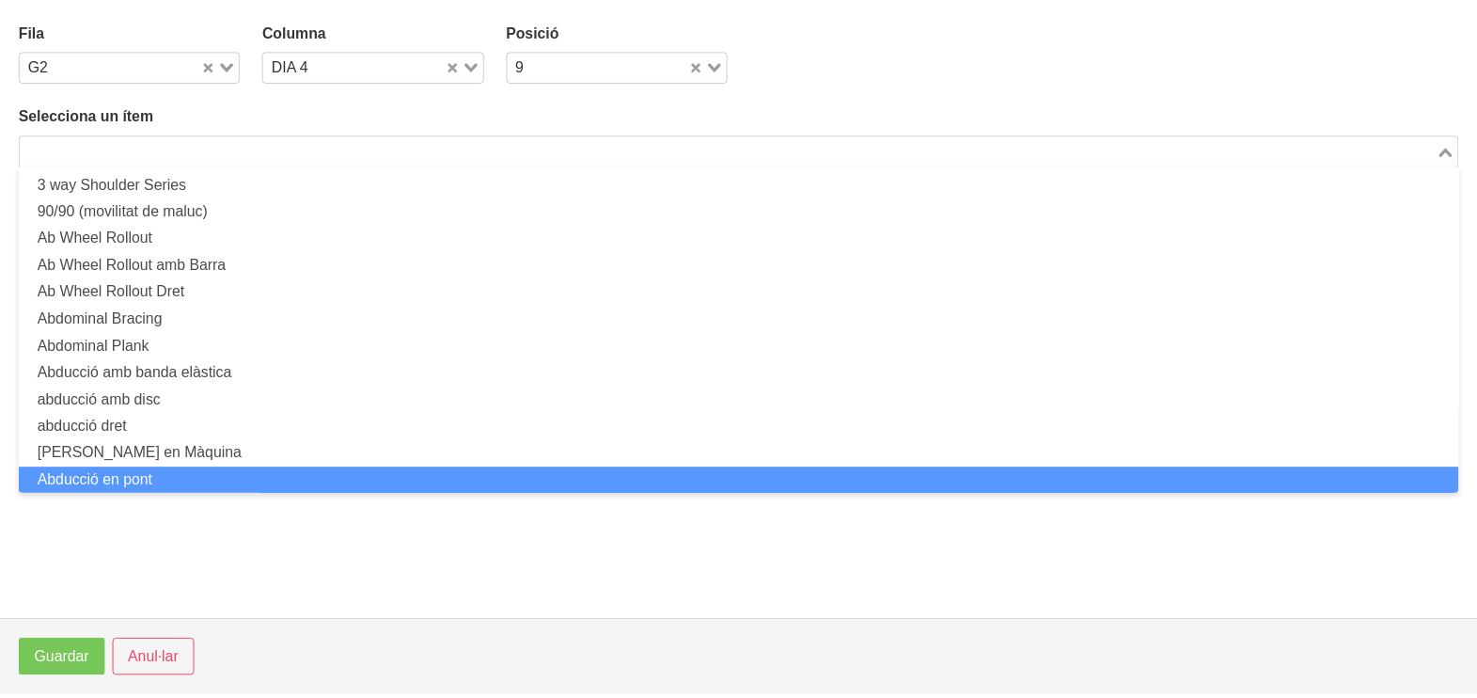
scroll to position [0, 0]
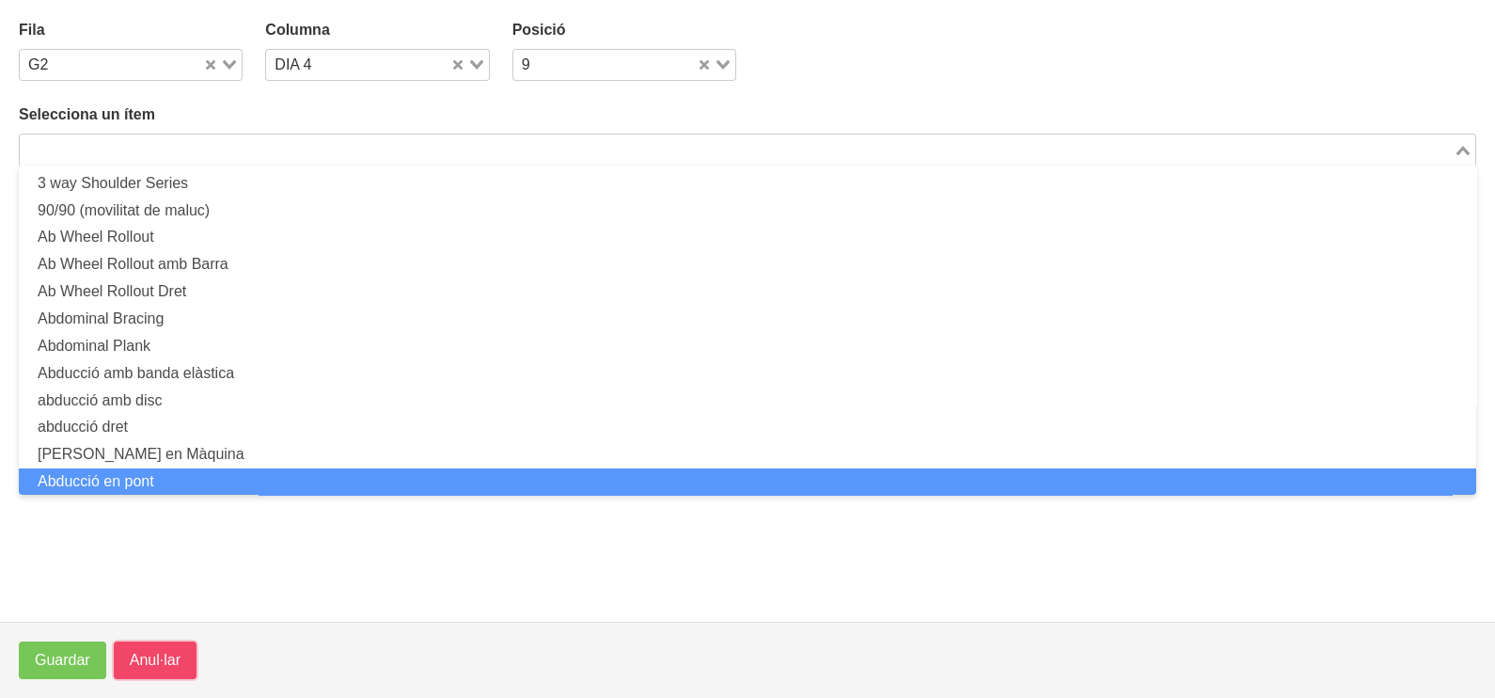
click at [133, 658] on span "Anul·lar" at bounding box center [155, 660] width 51 height 23
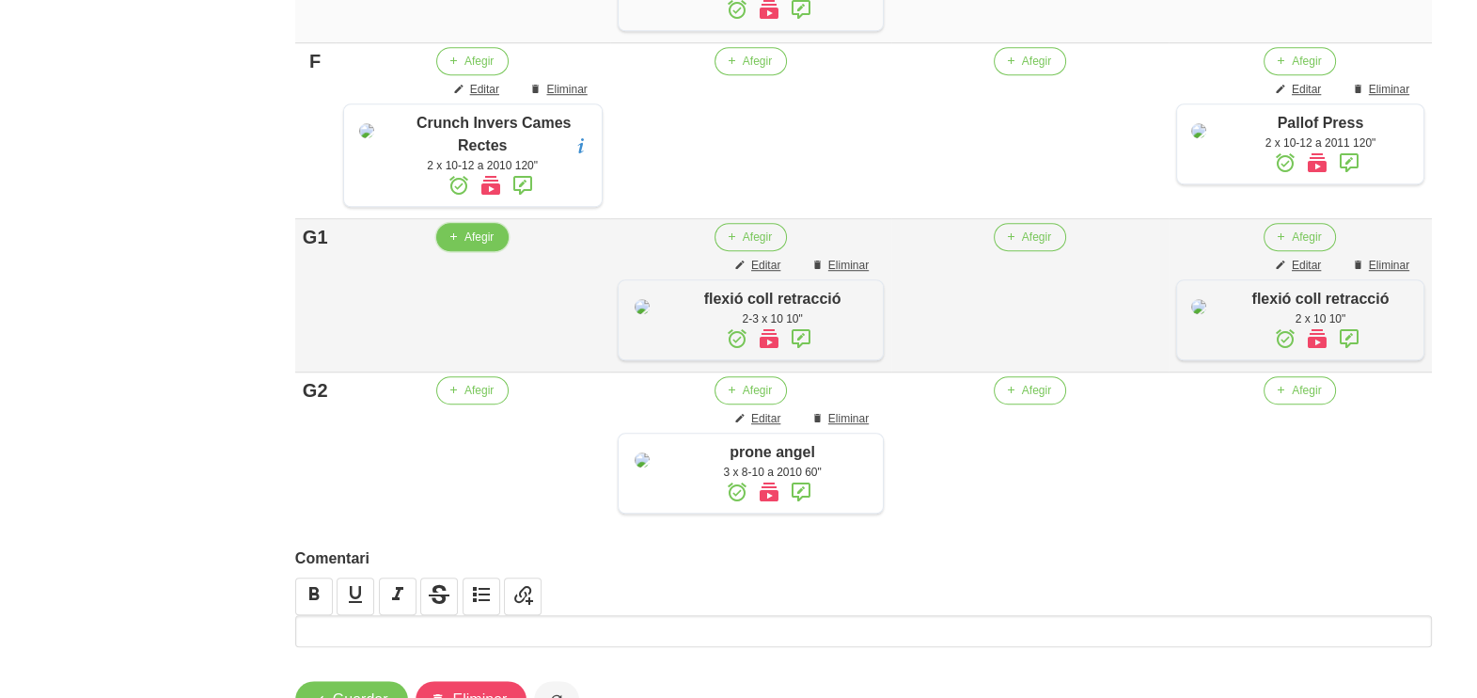
click at [463, 251] on button "Afegir" at bounding box center [472, 237] width 72 height 28
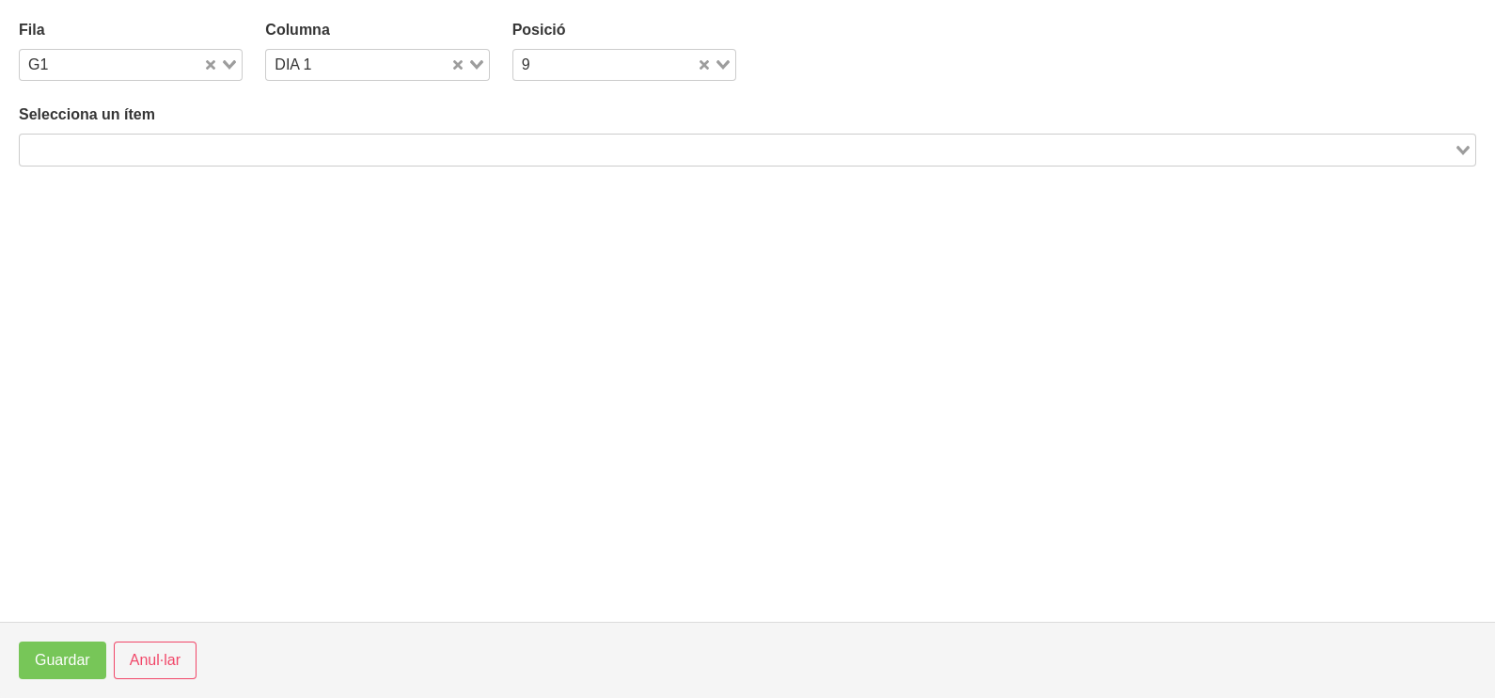
click at [165, 155] on input "Search for option" at bounding box center [737, 149] width 1430 height 23
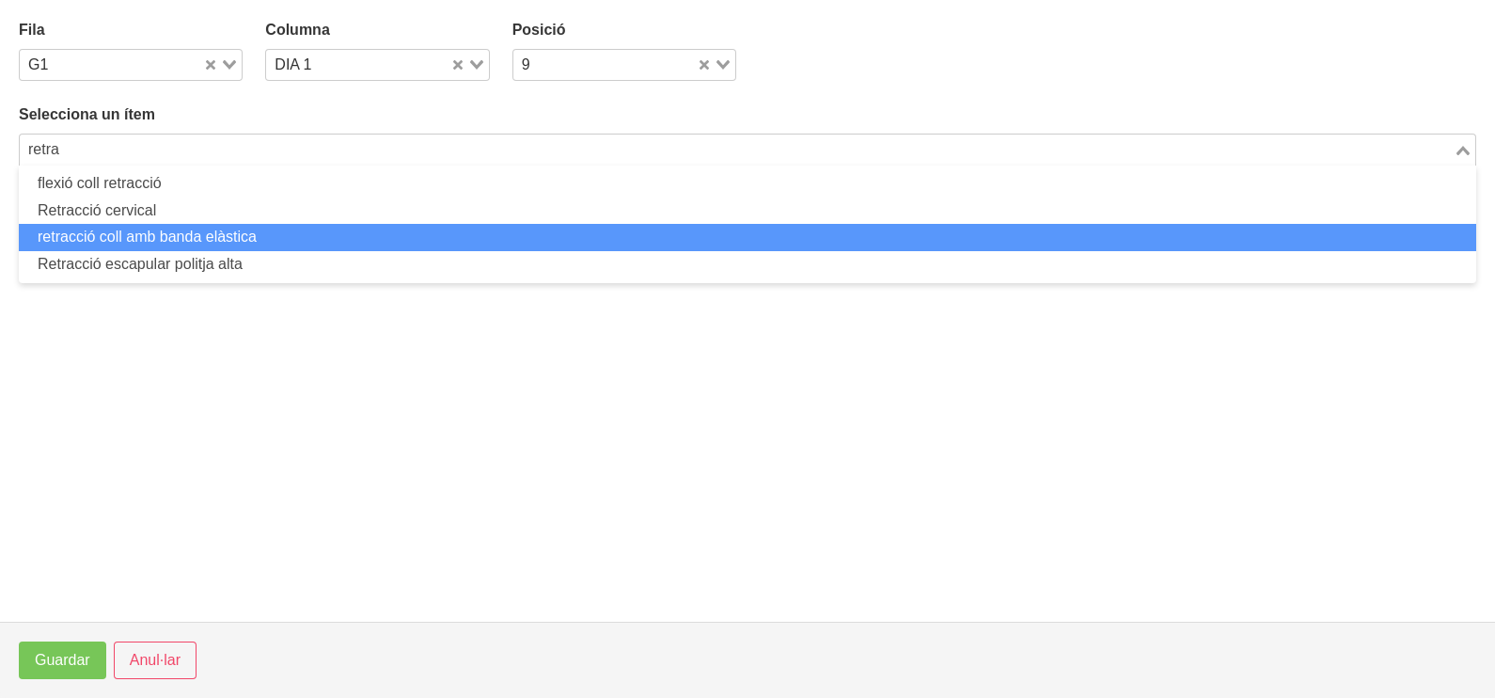
click at [188, 230] on li "retracció coll amb banda elàstica" at bounding box center [747, 237] width 1457 height 27
type input "retra"
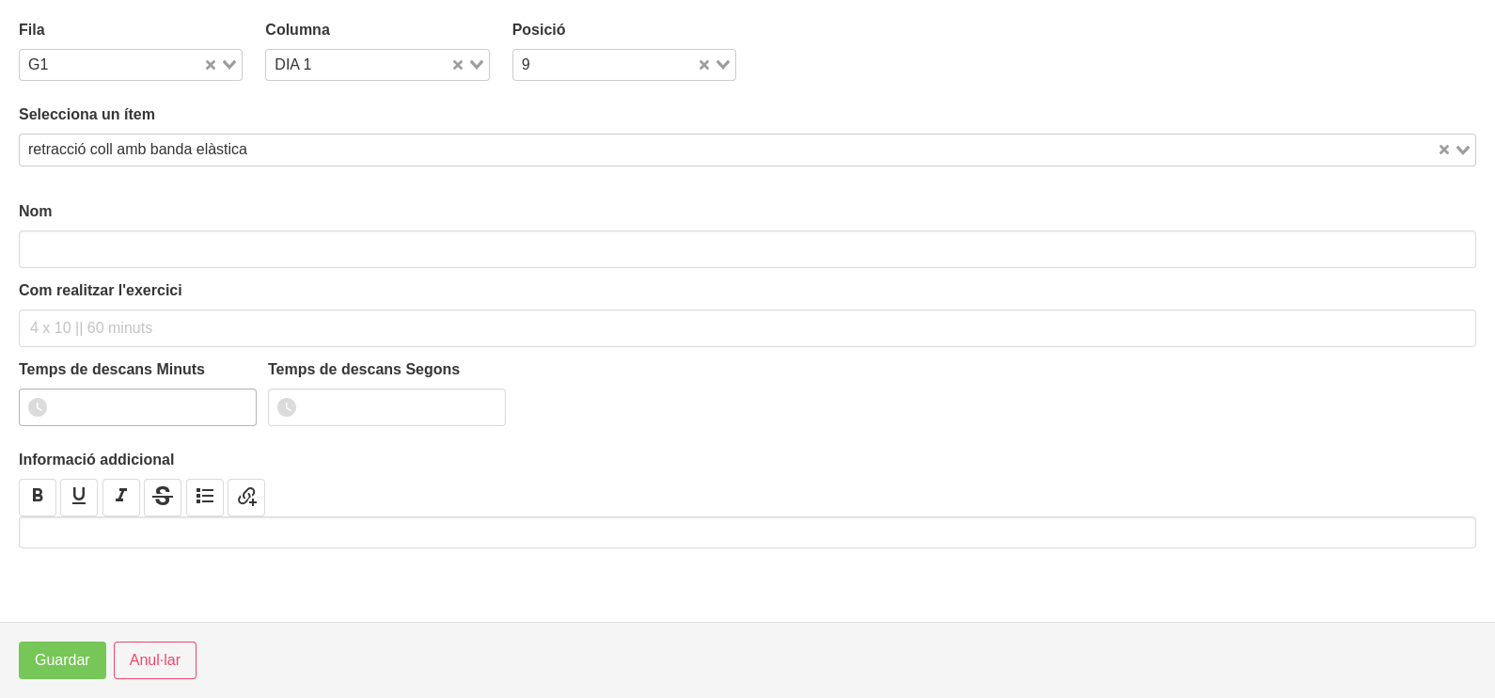
type input "retracció coll amb banda elàstica"
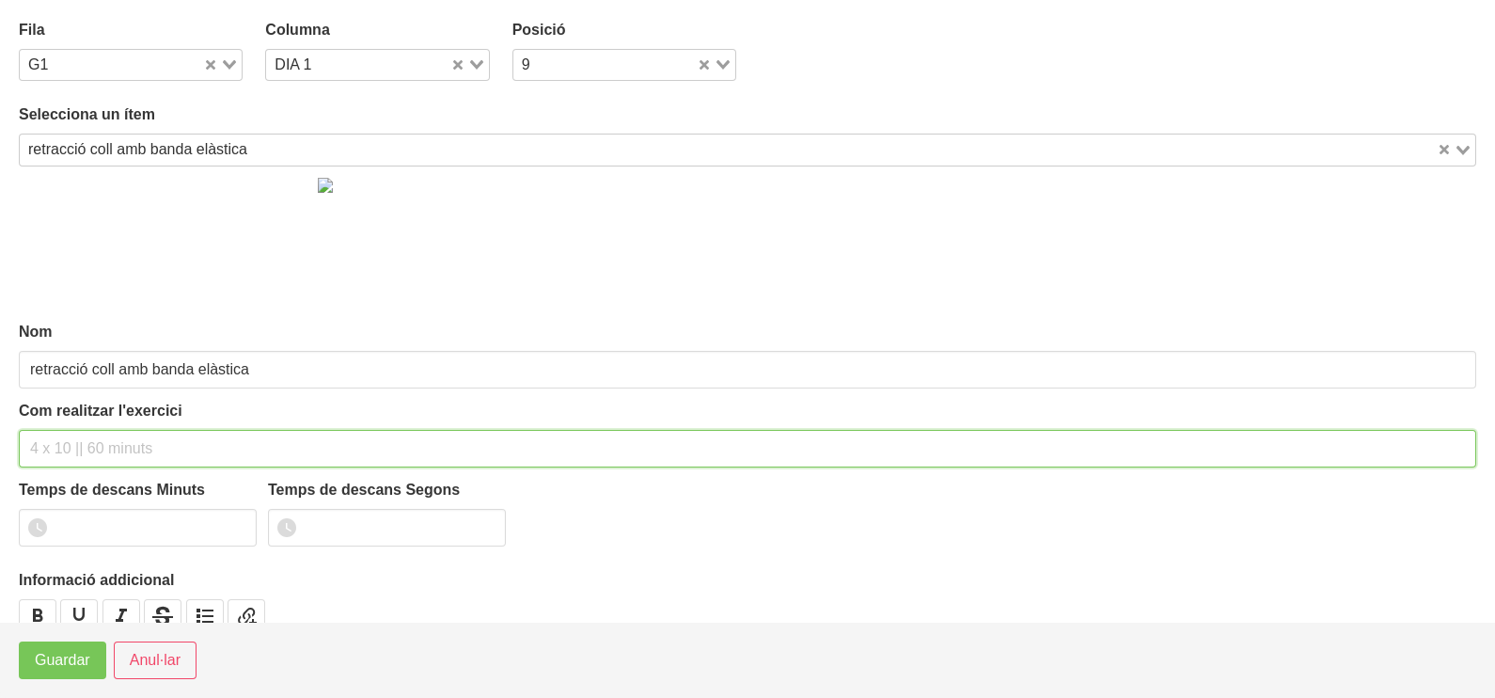
click at [53, 442] on input "text" at bounding box center [747, 449] width 1457 height 38
type input "2 x 40" 10""
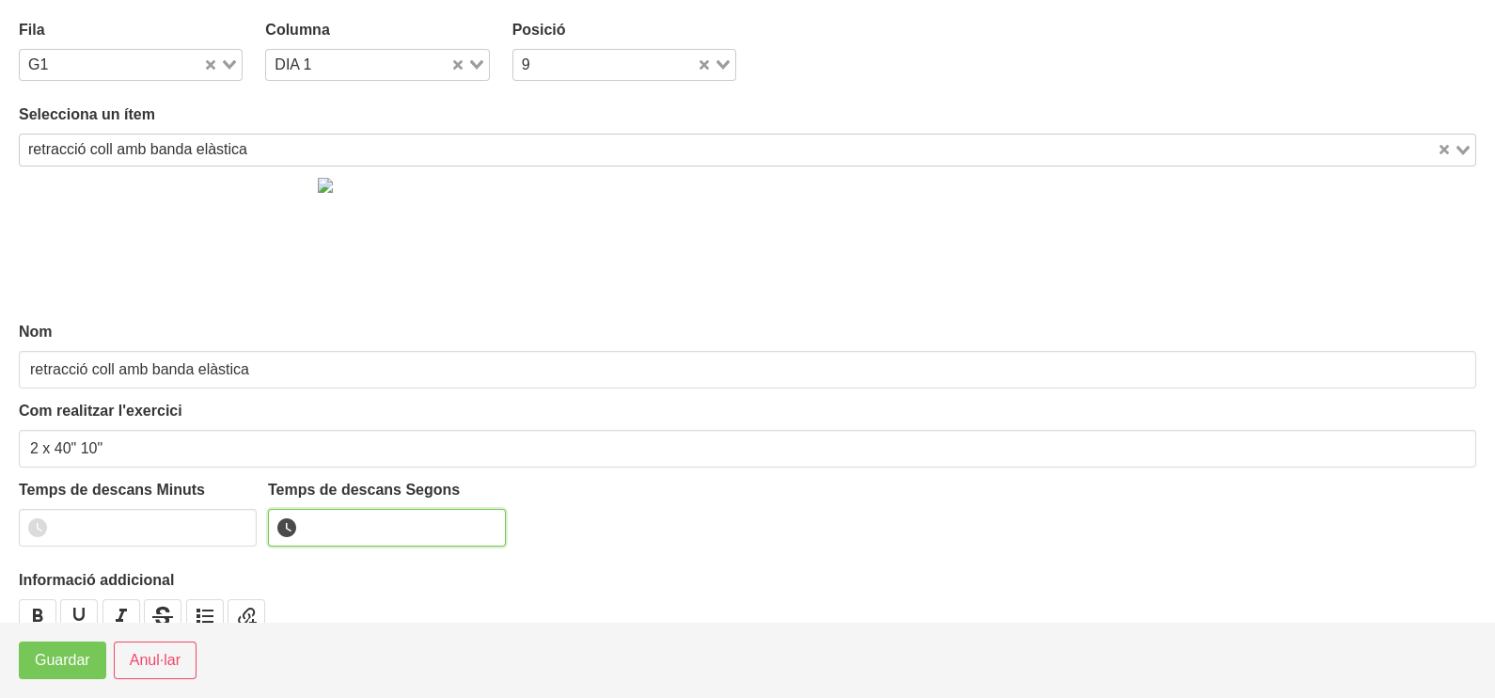
click at [324, 517] on input "number" at bounding box center [387, 528] width 238 height 38
type input "10"
click at [89, 658] on span "Guardar" at bounding box center [62, 660] width 55 height 23
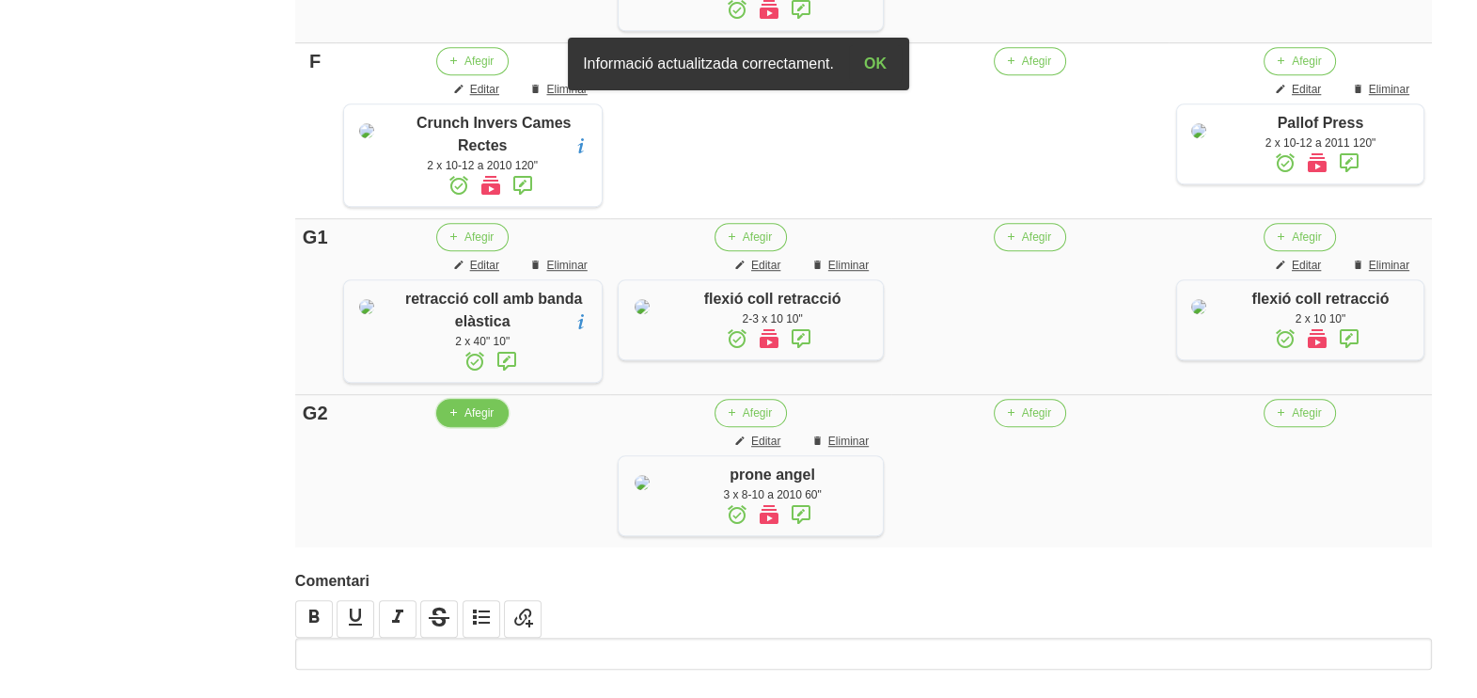
click at [469, 421] on span "Afegir" at bounding box center [478, 412] width 29 height 17
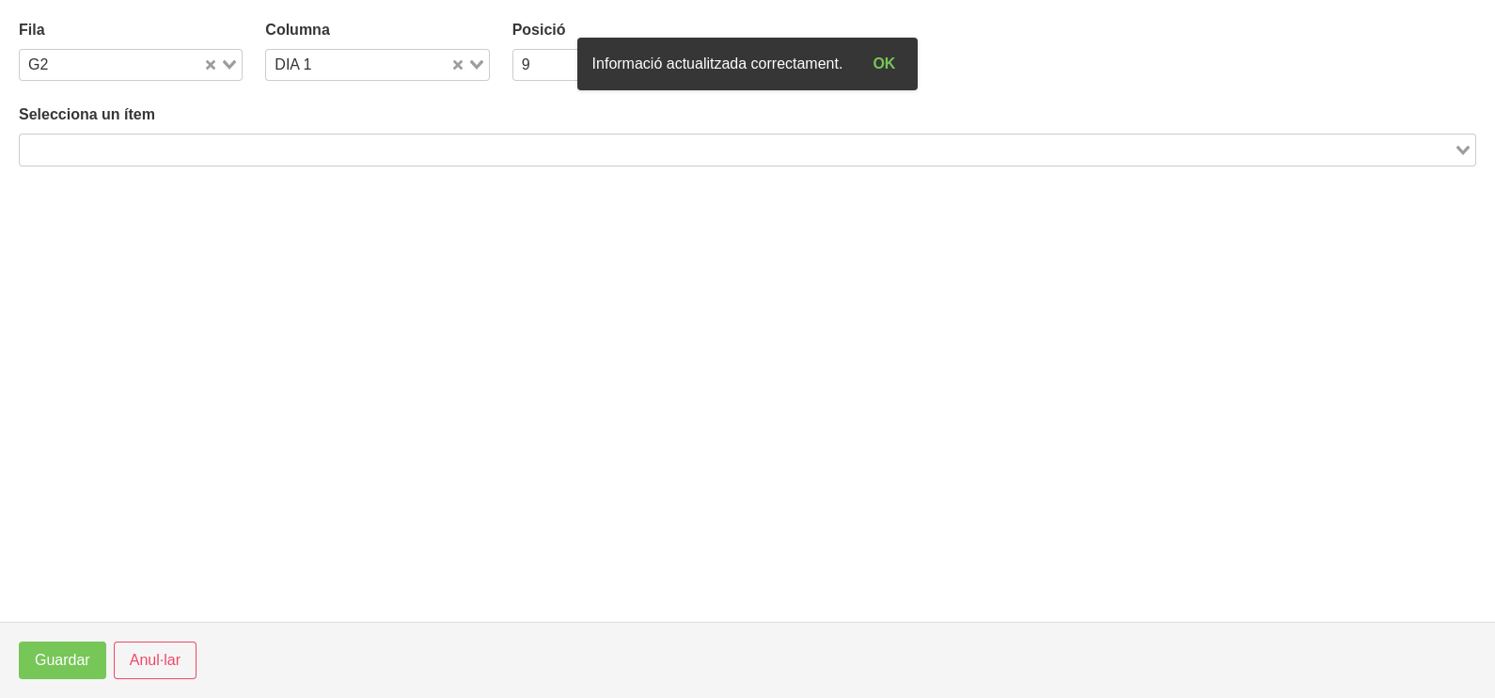
click at [179, 150] on input "Search for option" at bounding box center [737, 149] width 1430 height 23
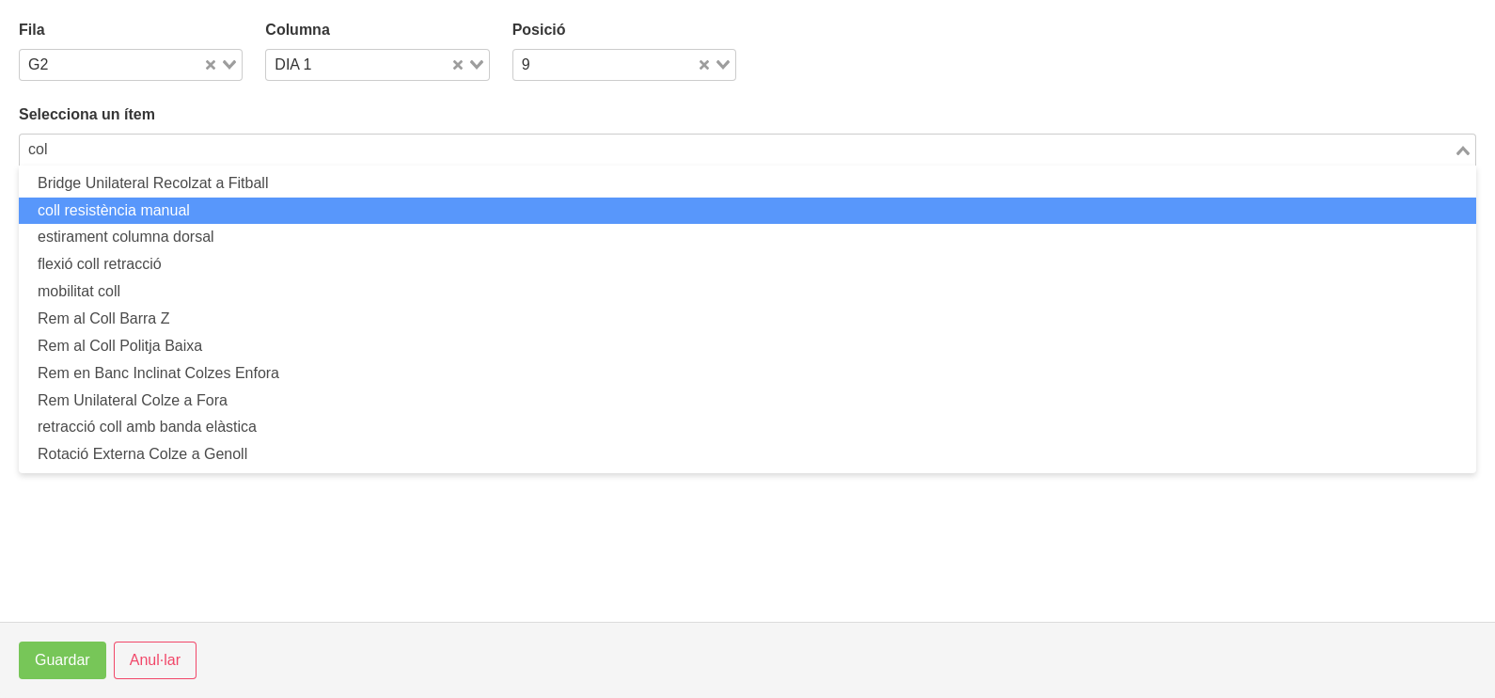
click at [147, 202] on li "coll resistència manual" at bounding box center [747, 210] width 1457 height 27
type input "col"
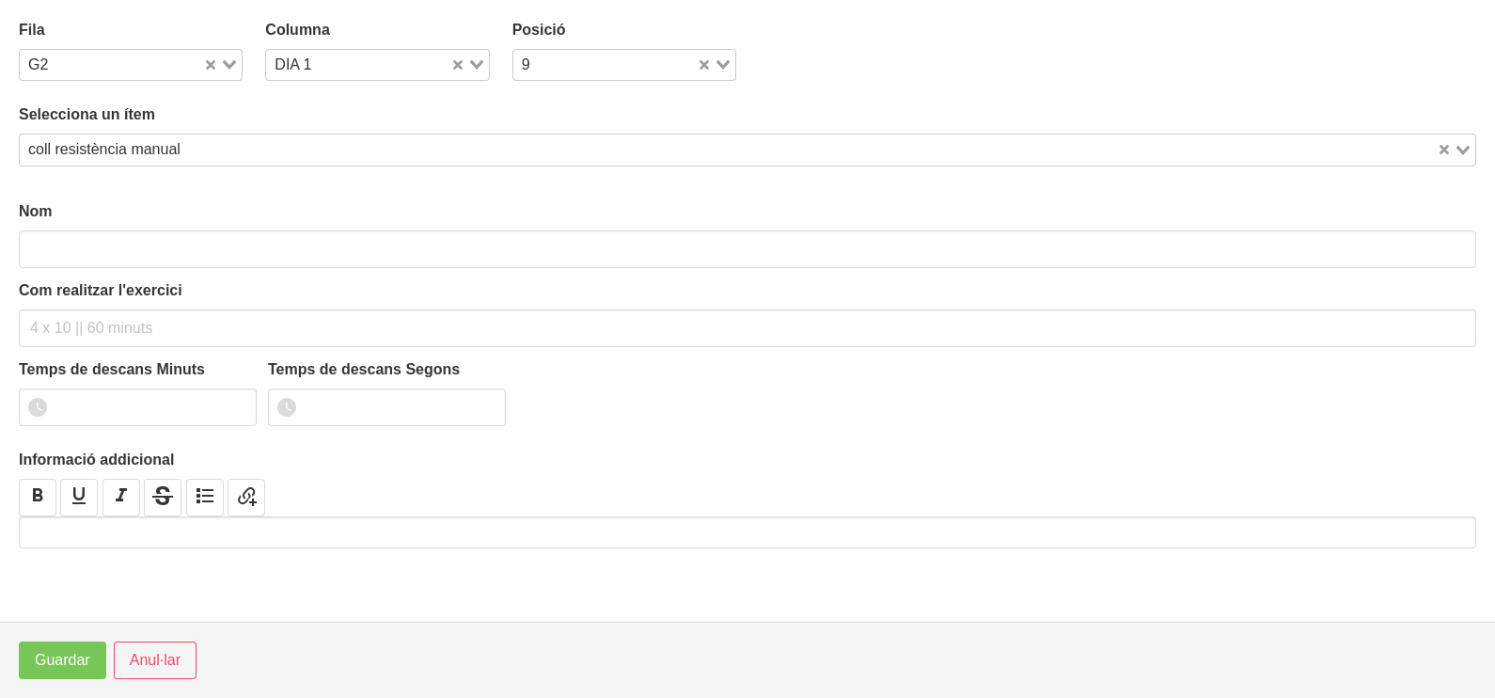
type input "coll resistència manual"
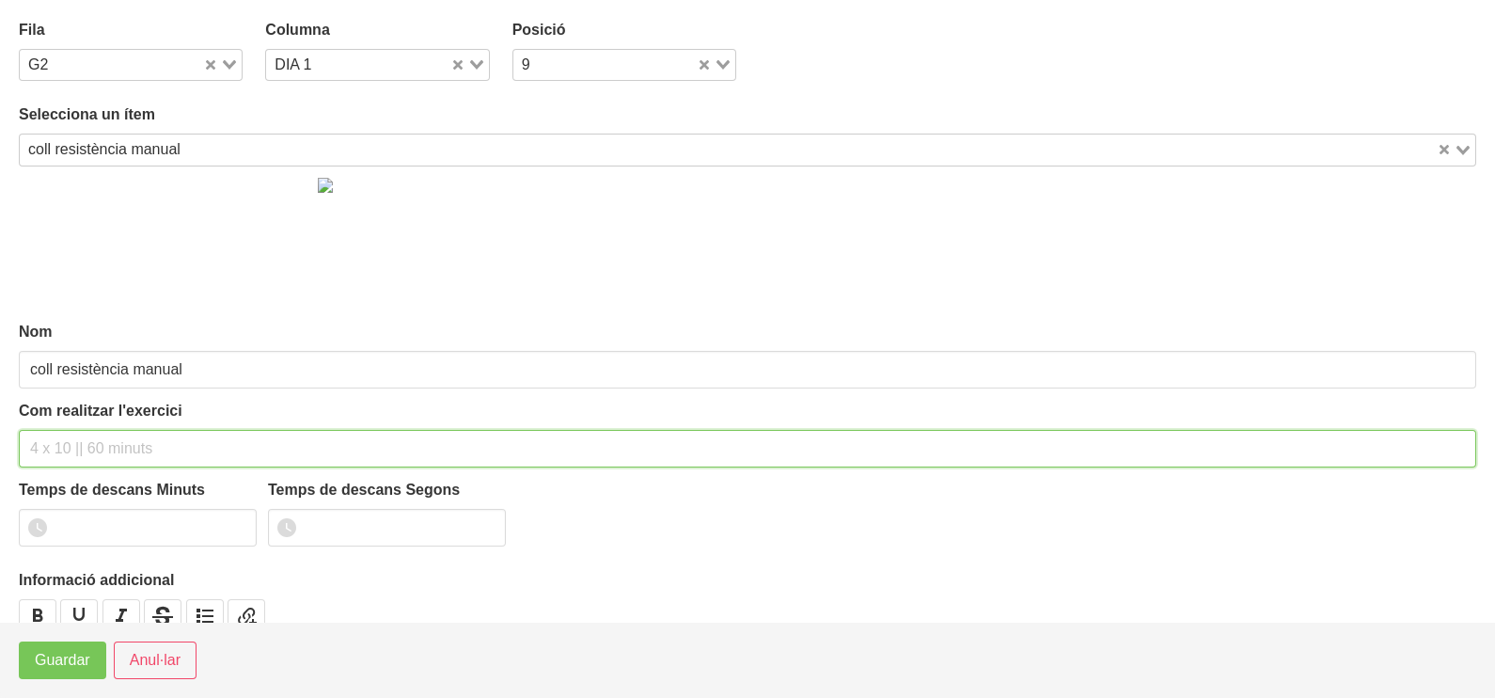
click at [88, 445] on input "text" at bounding box center [747, 449] width 1457 height 38
type input "3 x 10 (només rotació, fes força durant 3 segons per repetició) 60""
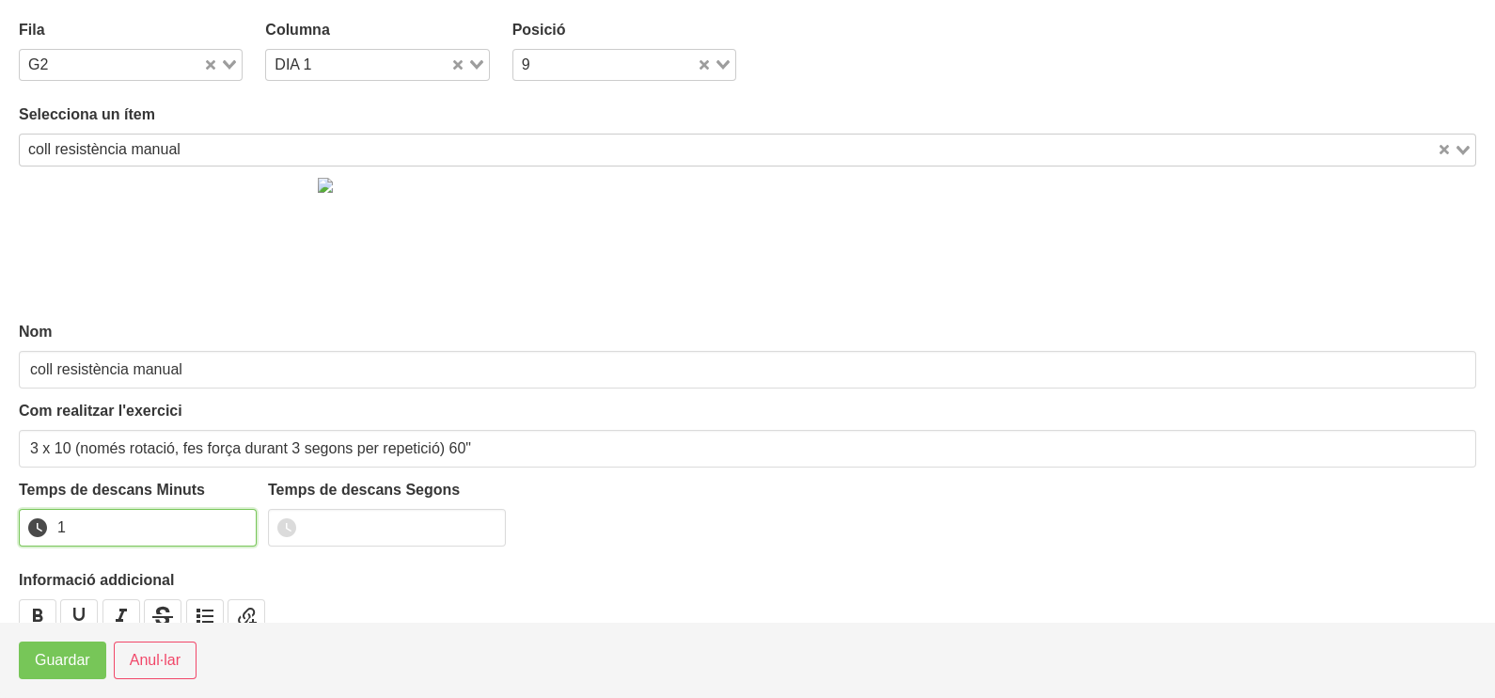
type input "1"
click at [240, 518] on input "1" at bounding box center [138, 528] width 238 height 38
click at [53, 678] on button "Guardar" at bounding box center [62, 660] width 87 height 38
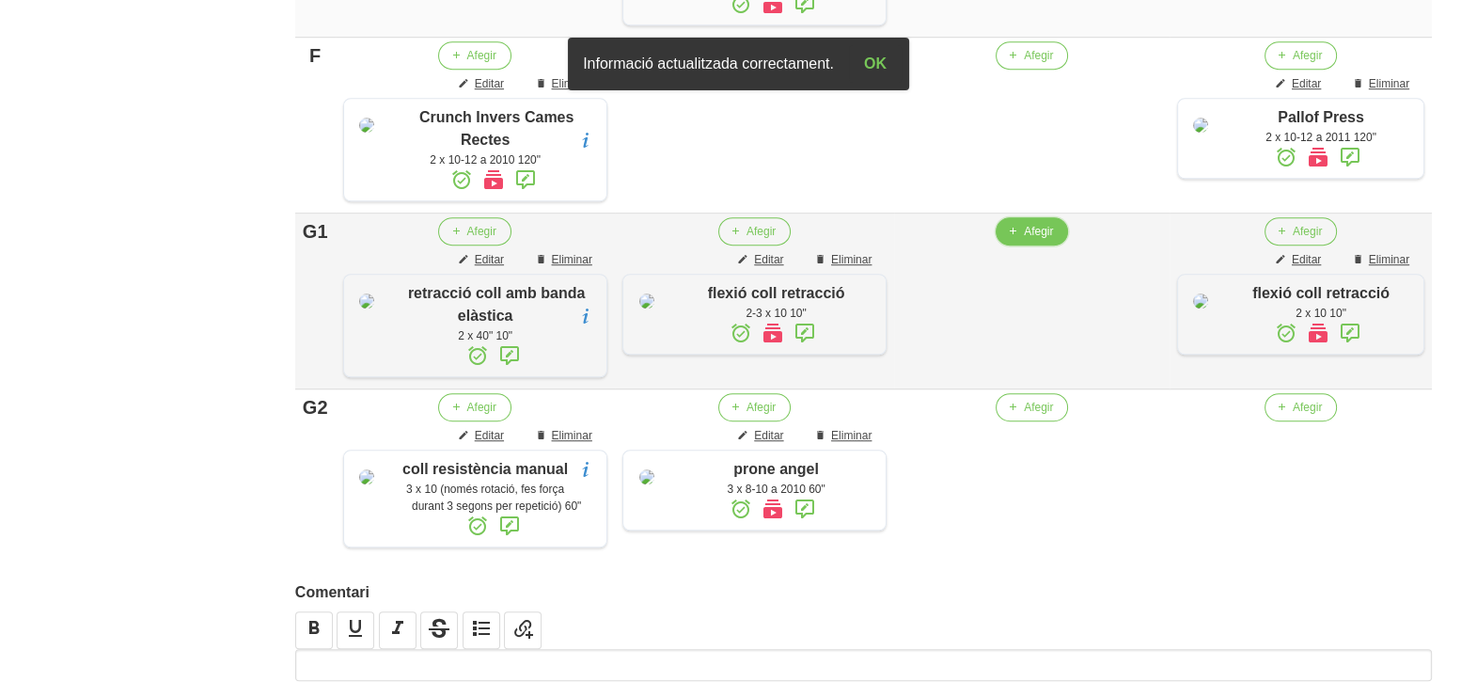
click at [1024, 240] on span "Afegir" at bounding box center [1038, 231] width 29 height 17
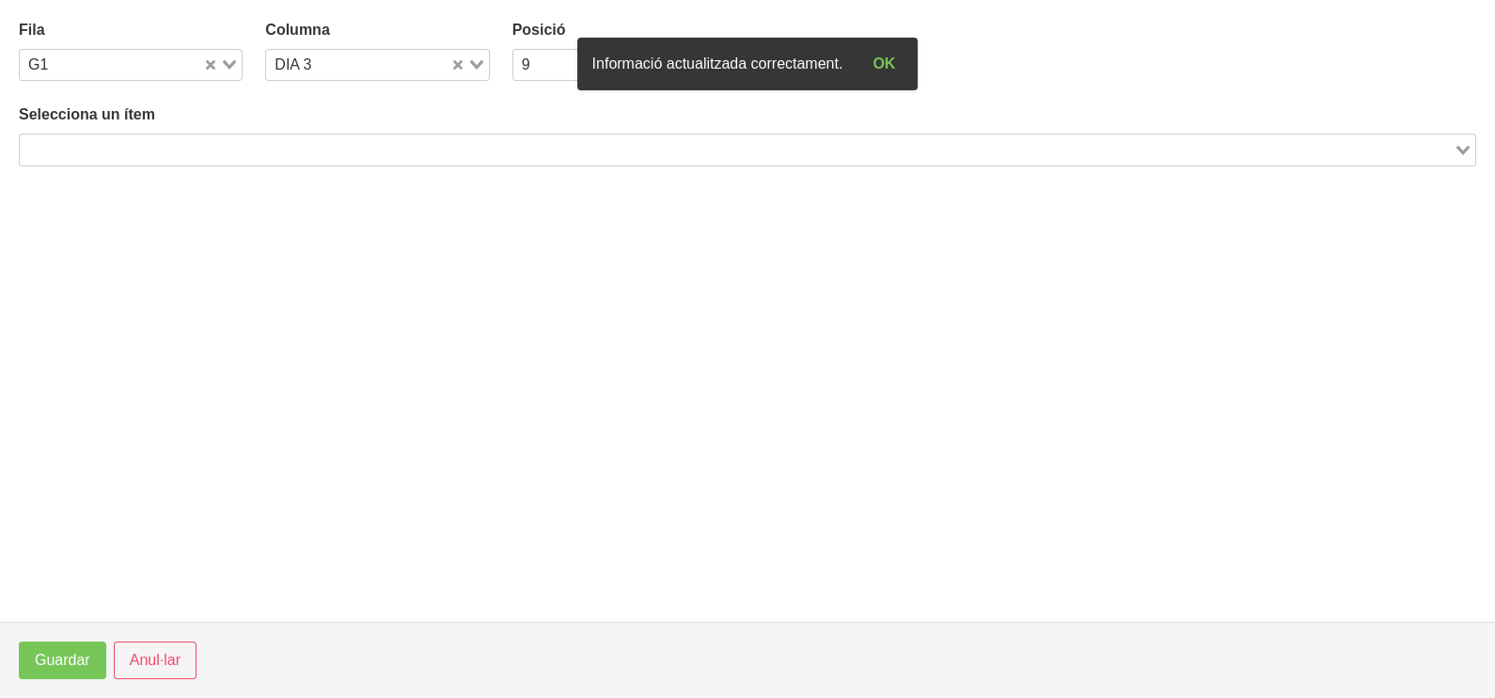
click at [333, 152] on input "Search for option" at bounding box center [737, 149] width 1430 height 23
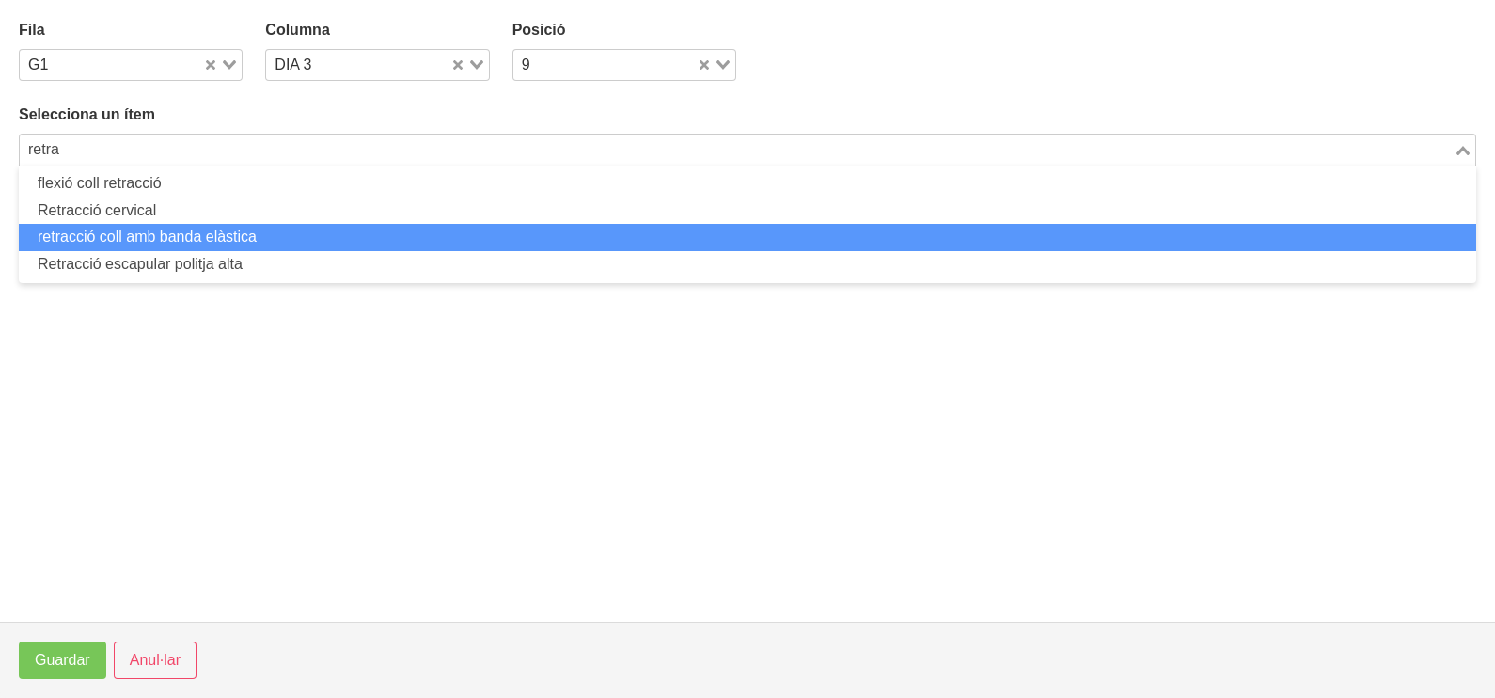
click at [224, 235] on li "retracció coll amb banda elàstica" at bounding box center [747, 237] width 1457 height 27
type input "retra"
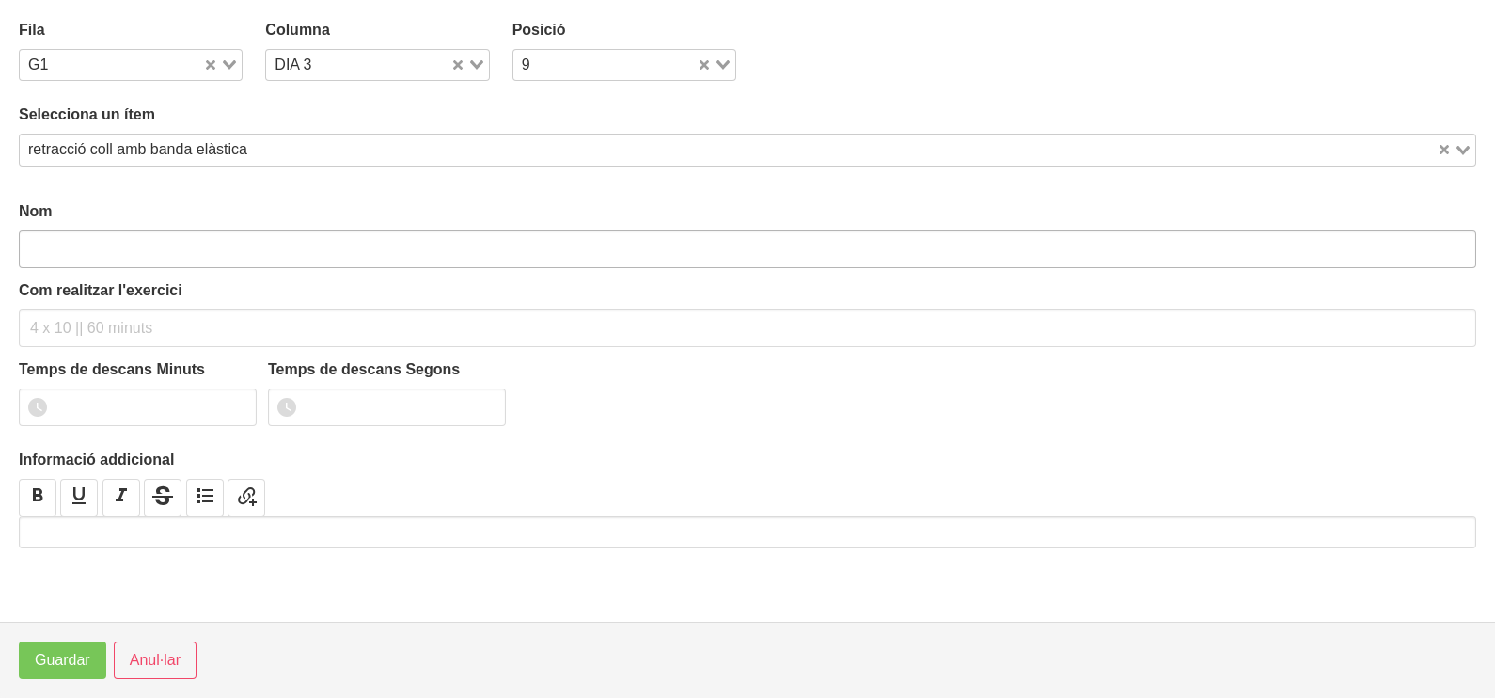
type input "retracció coll amb banda elàstica"
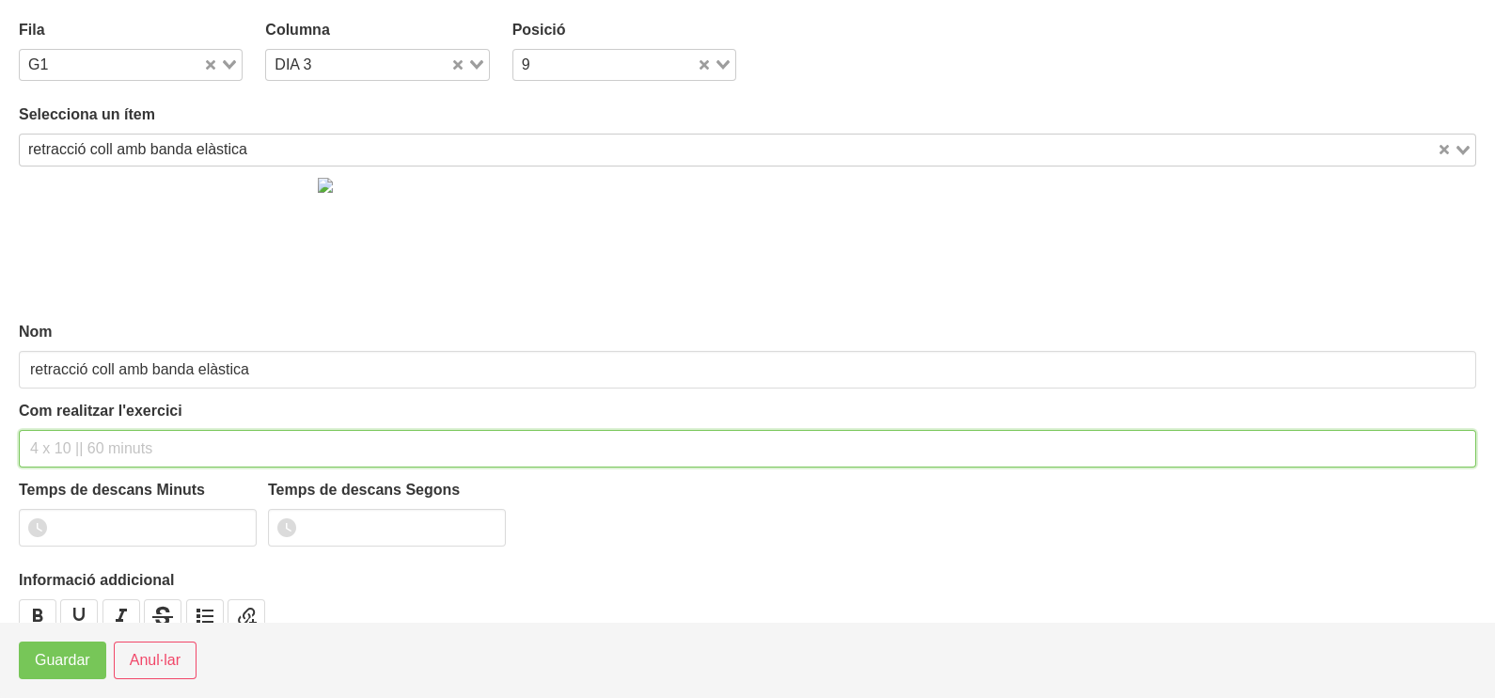
click at [72, 437] on input "text" at bounding box center [747, 449] width 1457 height 38
type input "3 x 40" 10""
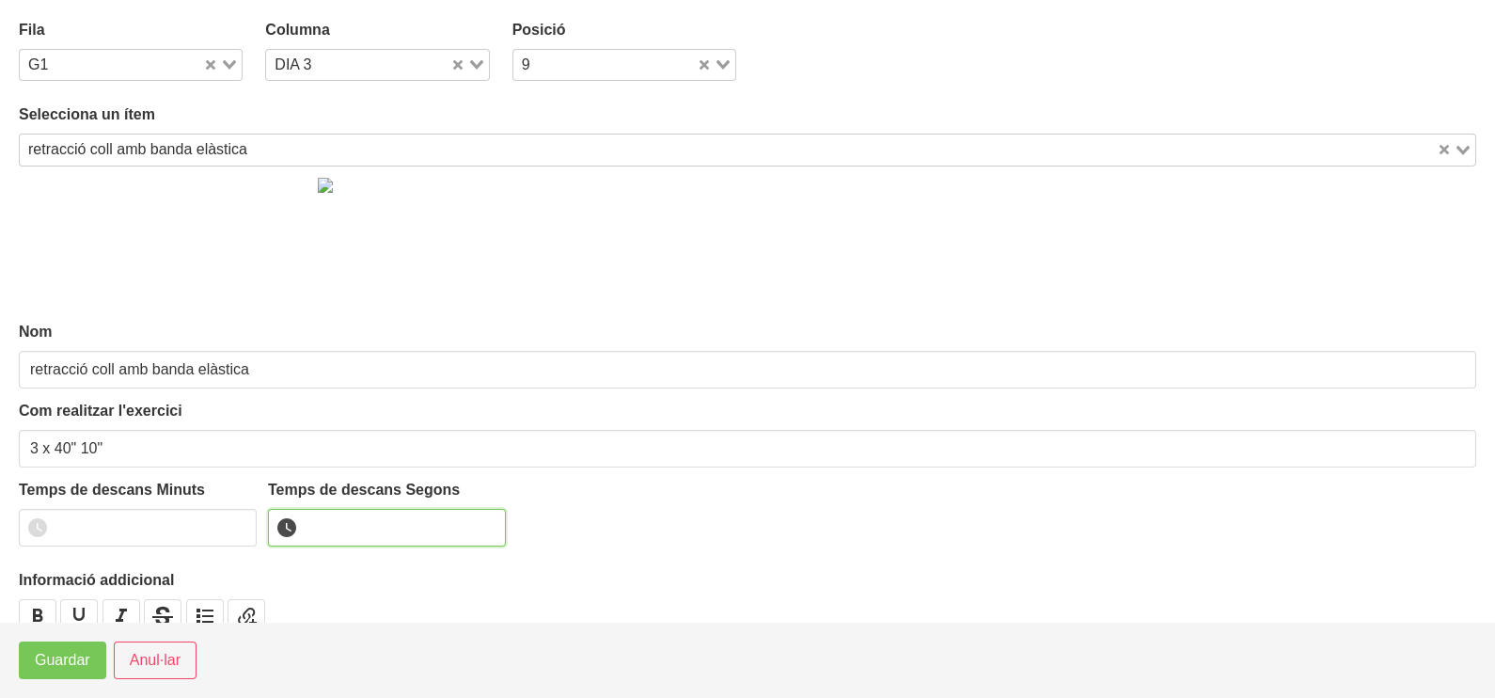
click at [334, 532] on input "number" at bounding box center [387, 528] width 238 height 38
type input "10"
click at [77, 666] on span "Guardar" at bounding box center [62, 660] width 55 height 23
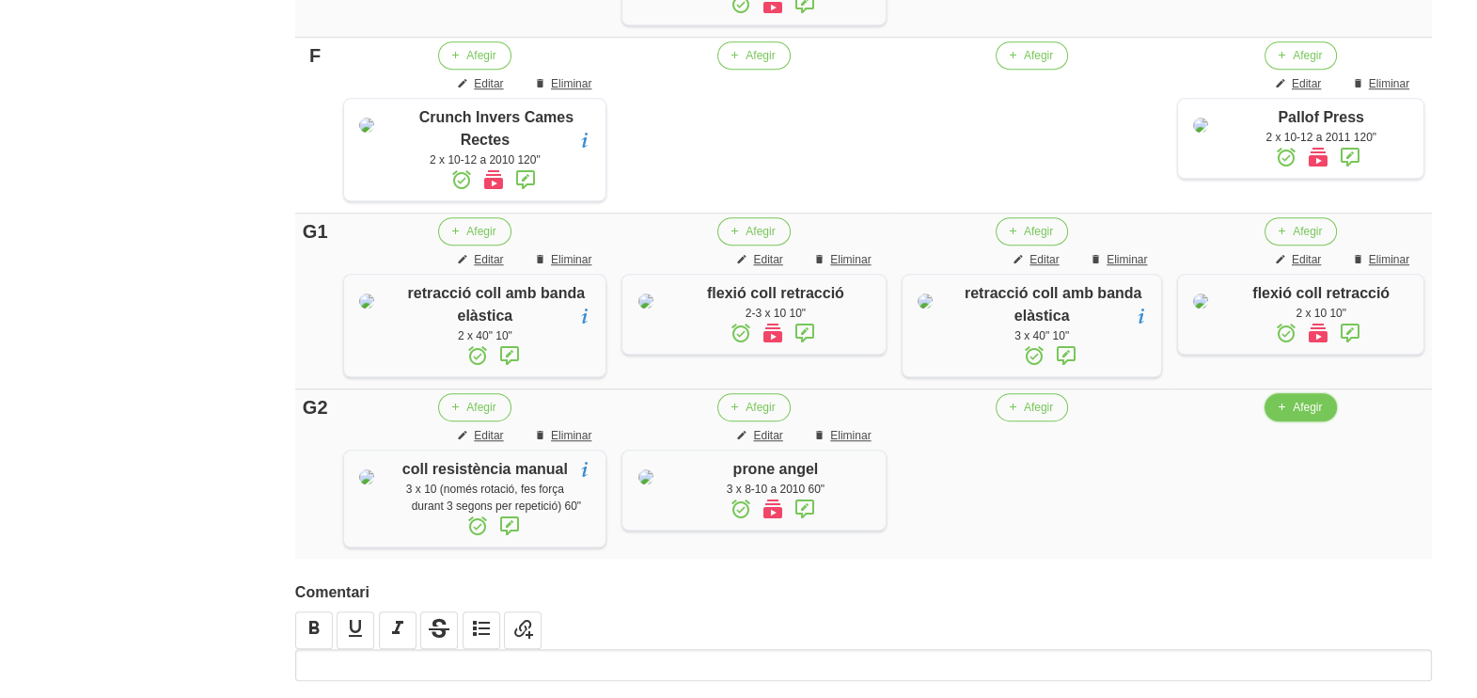
click at [1293, 416] on span "Afegir" at bounding box center [1307, 407] width 29 height 17
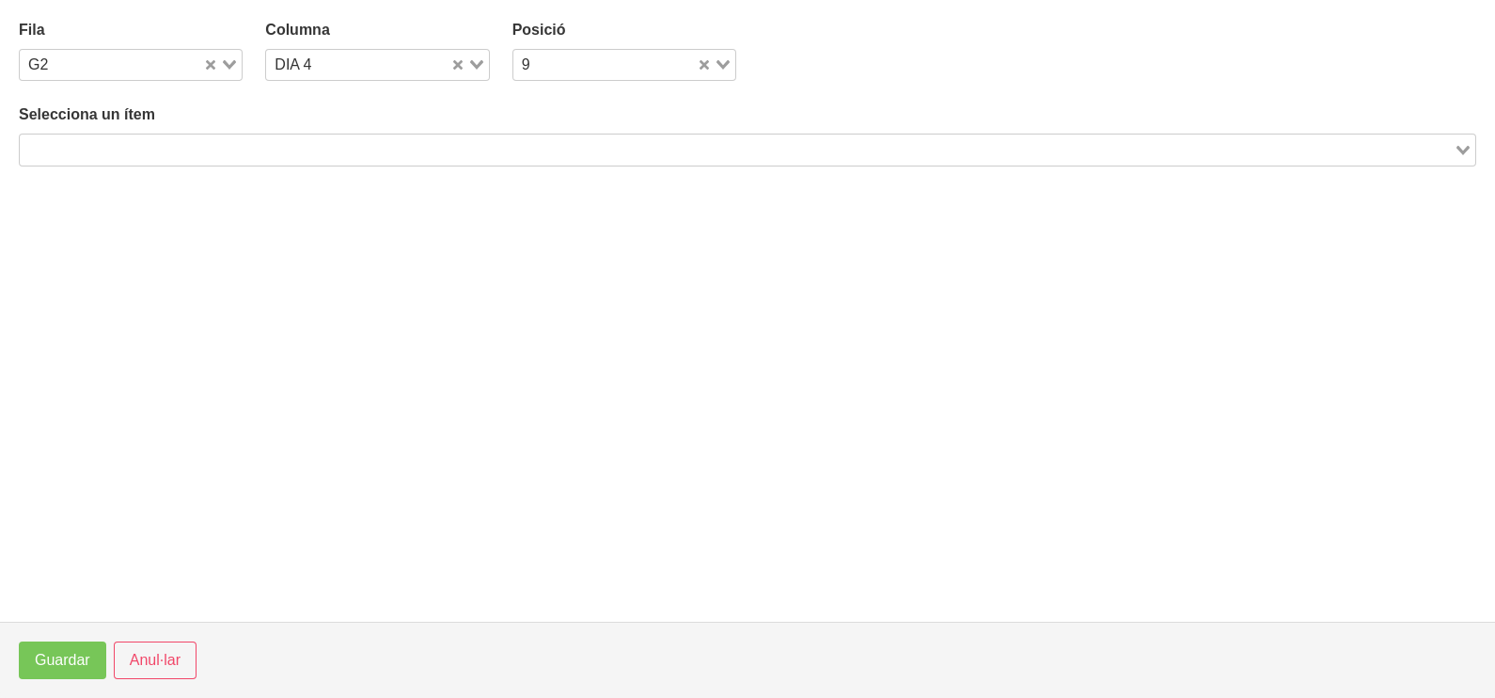
click at [405, 129] on div "Selecciona un ítem Loading..." at bounding box center [747, 134] width 1457 height 62
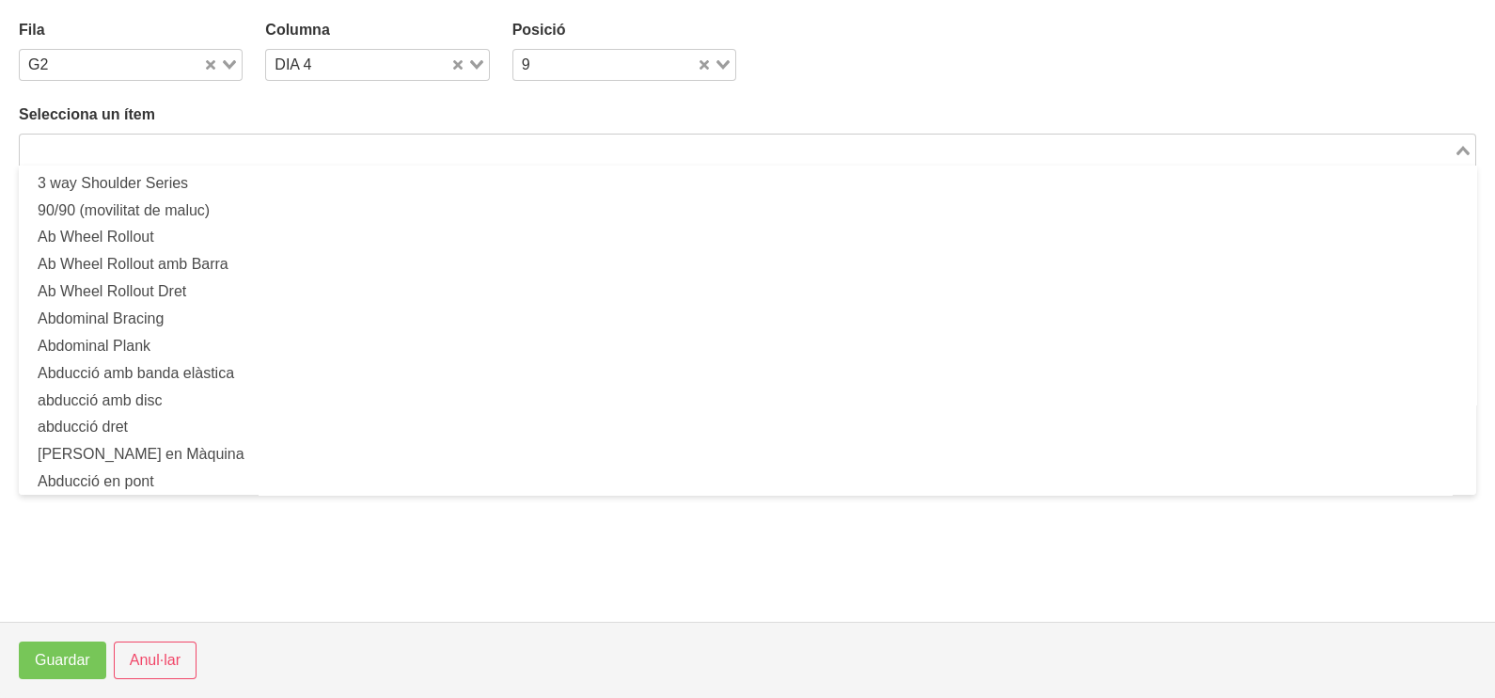
click at [403, 140] on input "Search for option" at bounding box center [737, 149] width 1430 height 23
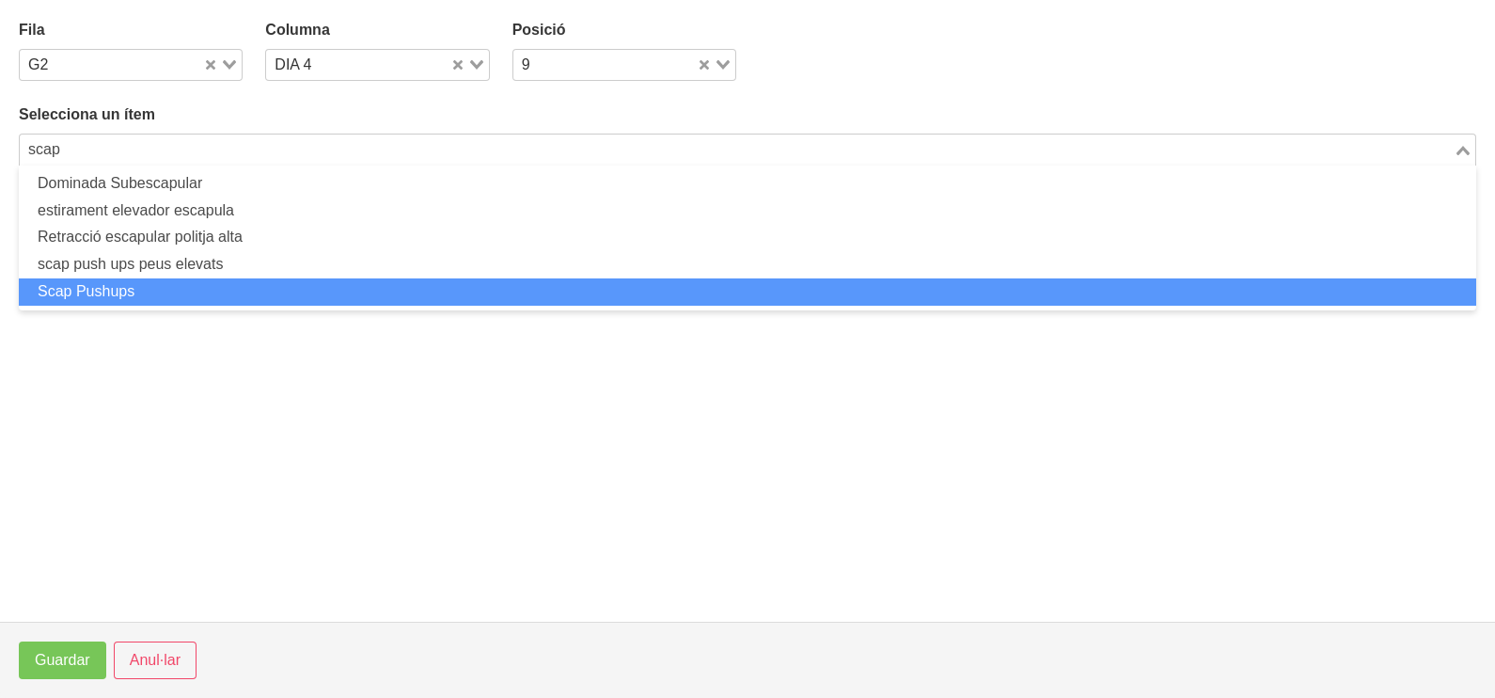
click at [197, 289] on li "Scap Pushups" at bounding box center [747, 291] width 1457 height 27
type input "scap"
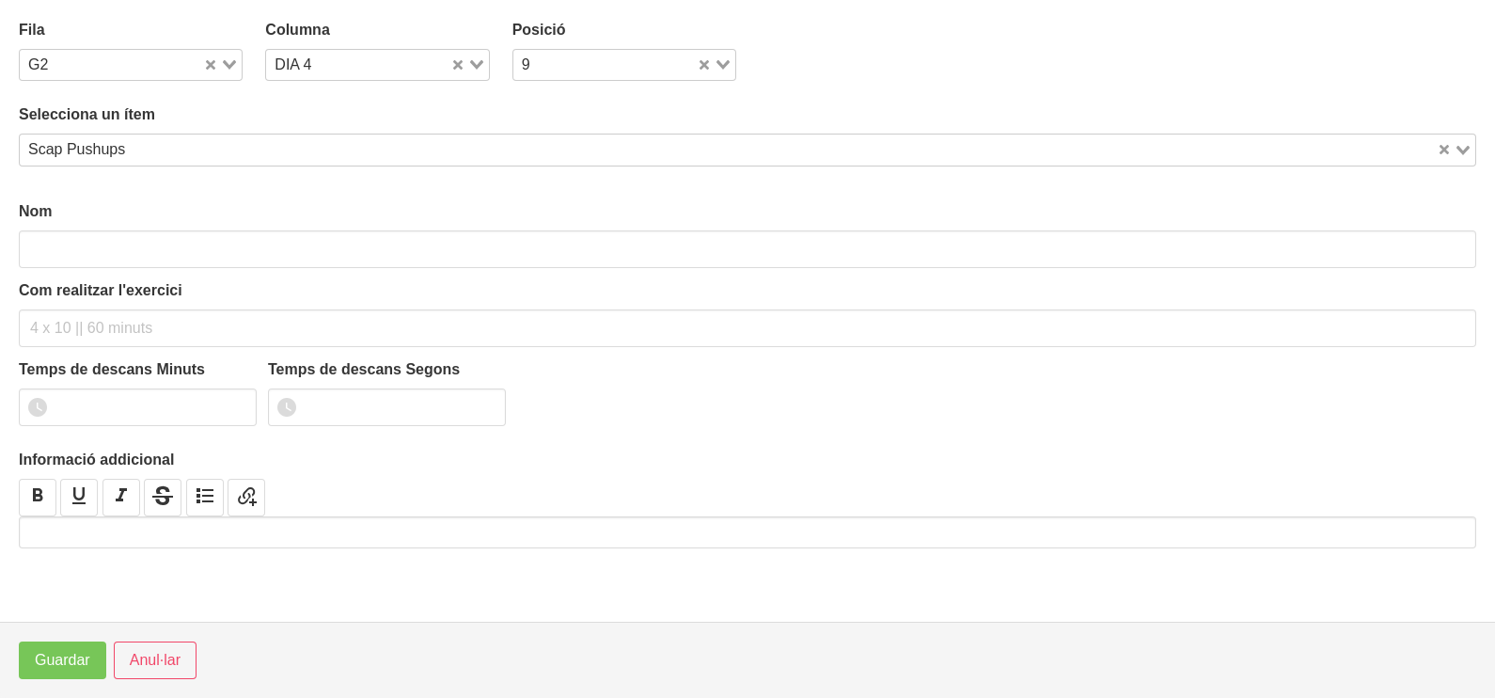
type input "Scap Pushups"
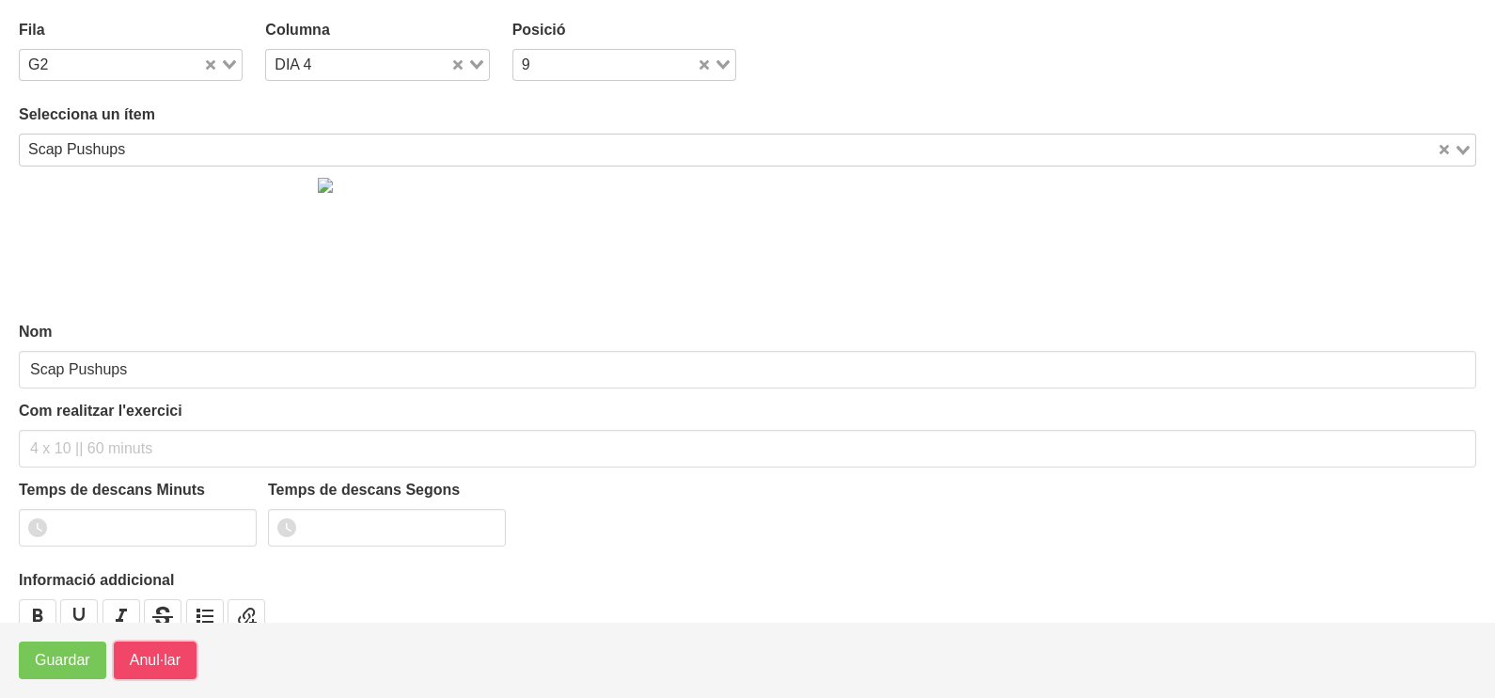
click at [141, 647] on button "Anul·lar" at bounding box center [155, 660] width 83 height 38
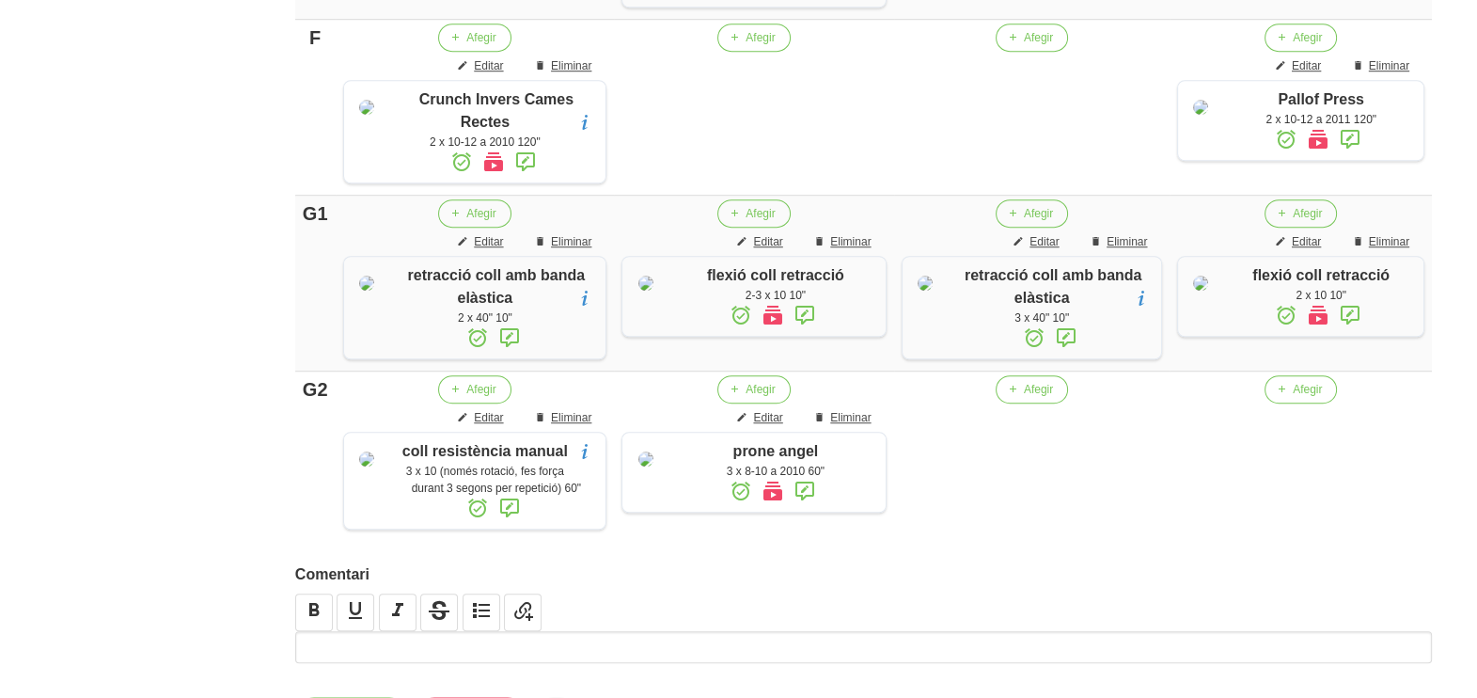
scroll to position [1680, 0]
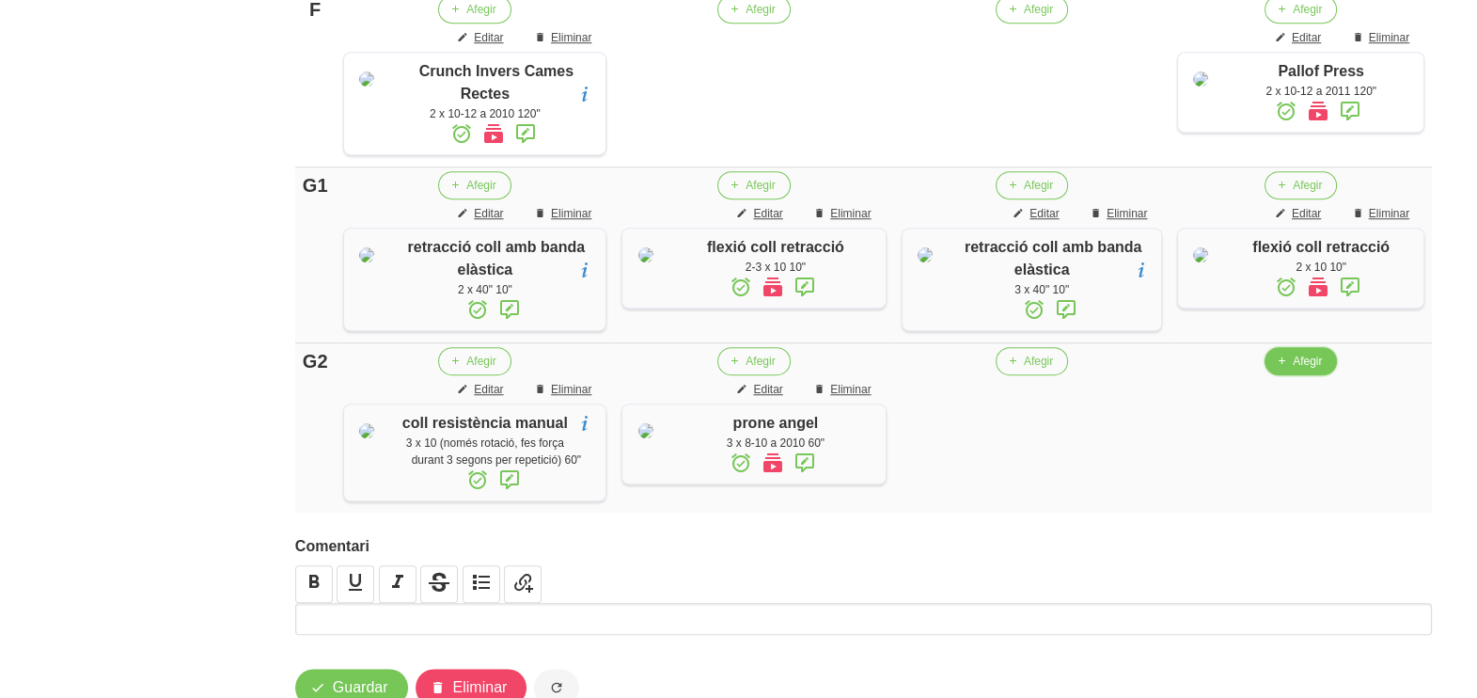
click at [1307, 370] on span "Afegir" at bounding box center [1307, 361] width 29 height 17
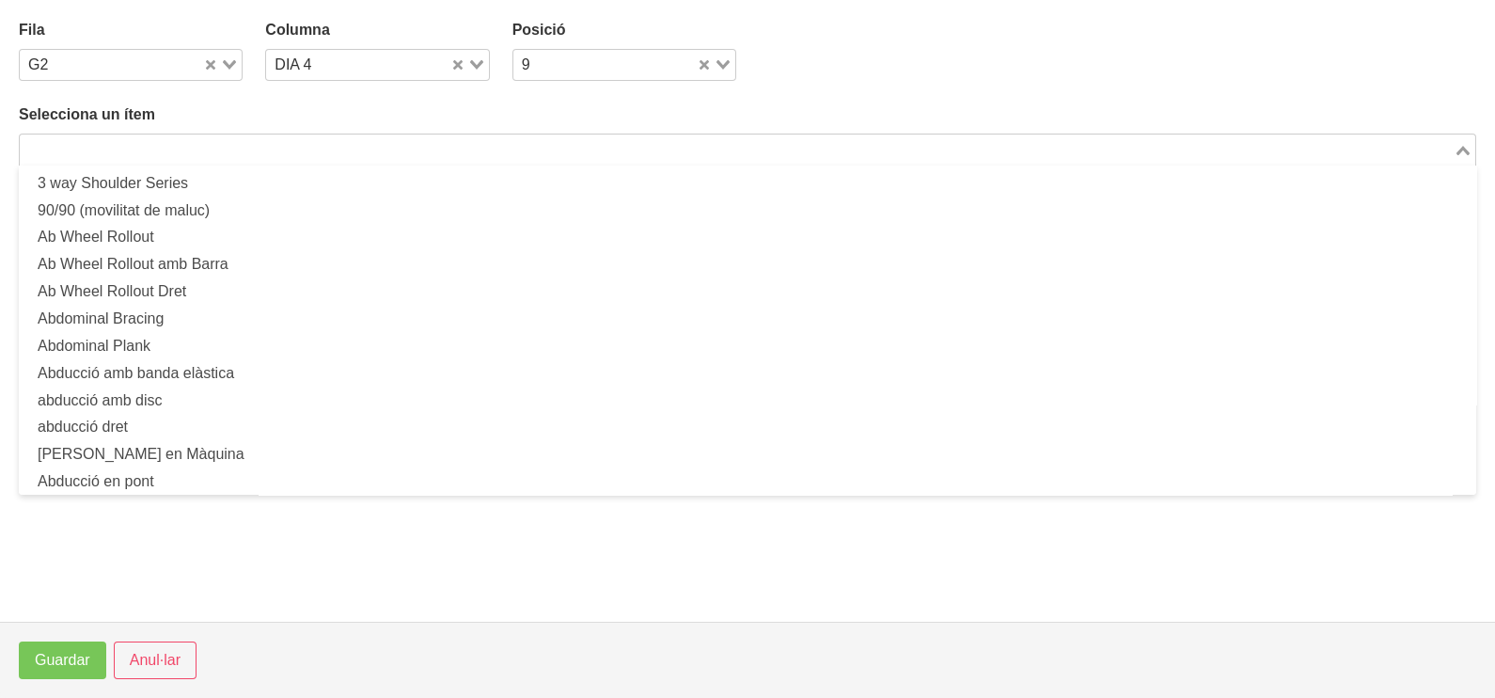
click at [276, 155] on input "Search for option" at bounding box center [737, 149] width 1430 height 23
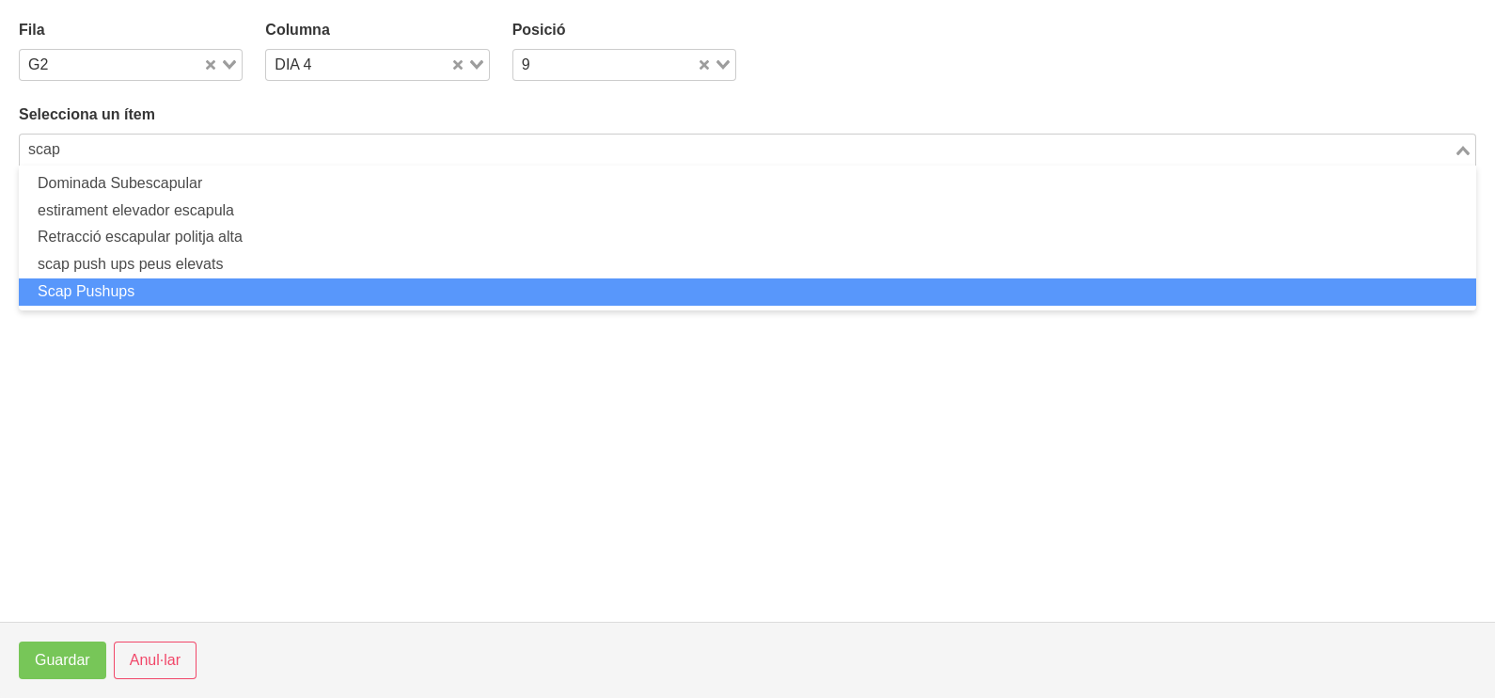
click at [180, 289] on li "Scap Pushups" at bounding box center [747, 291] width 1457 height 27
type input "scap"
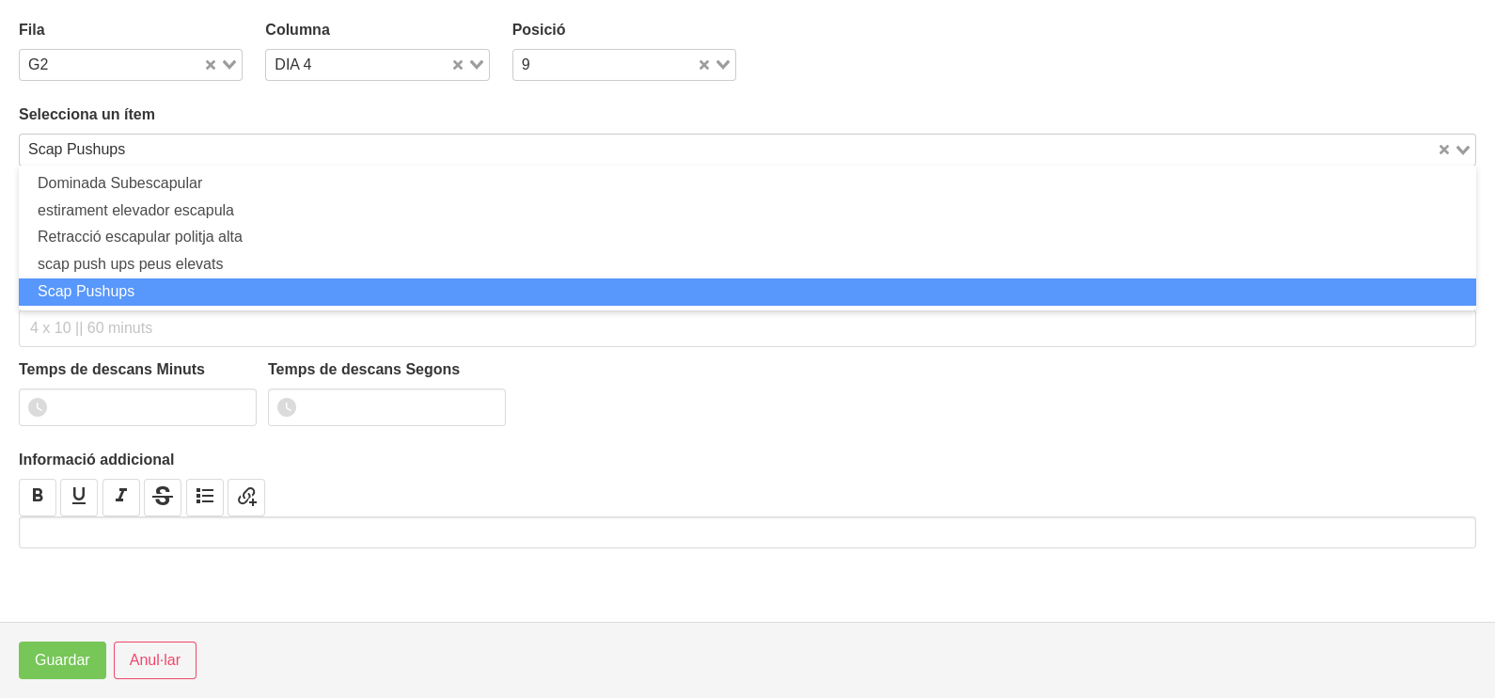
type input "Scap Pushups"
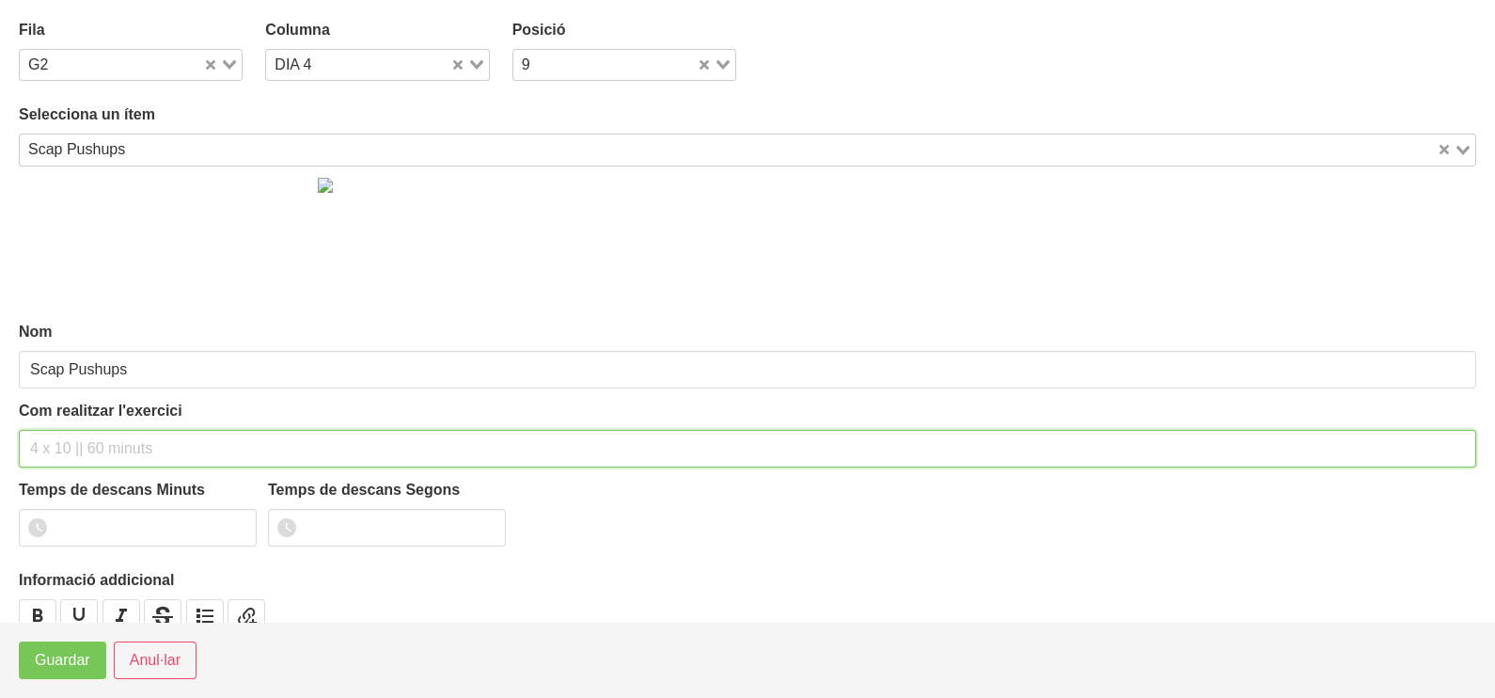
click at [56, 461] on input "text" at bounding box center [747, 449] width 1457 height 38
type input "2 x 15 60""
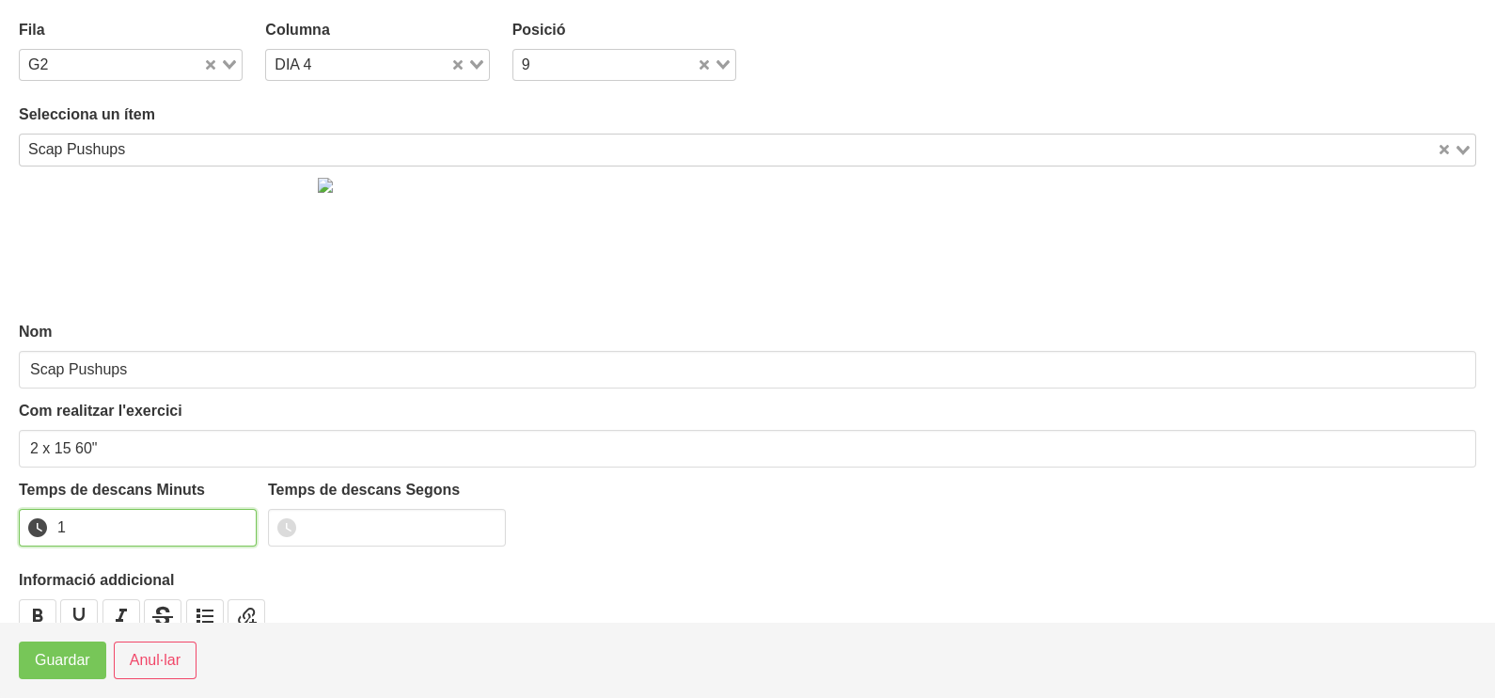
type input "1"
click at [232, 520] on input "1" at bounding box center [138, 528] width 238 height 38
click at [53, 667] on span "Guardar" at bounding box center [62, 660] width 55 height 23
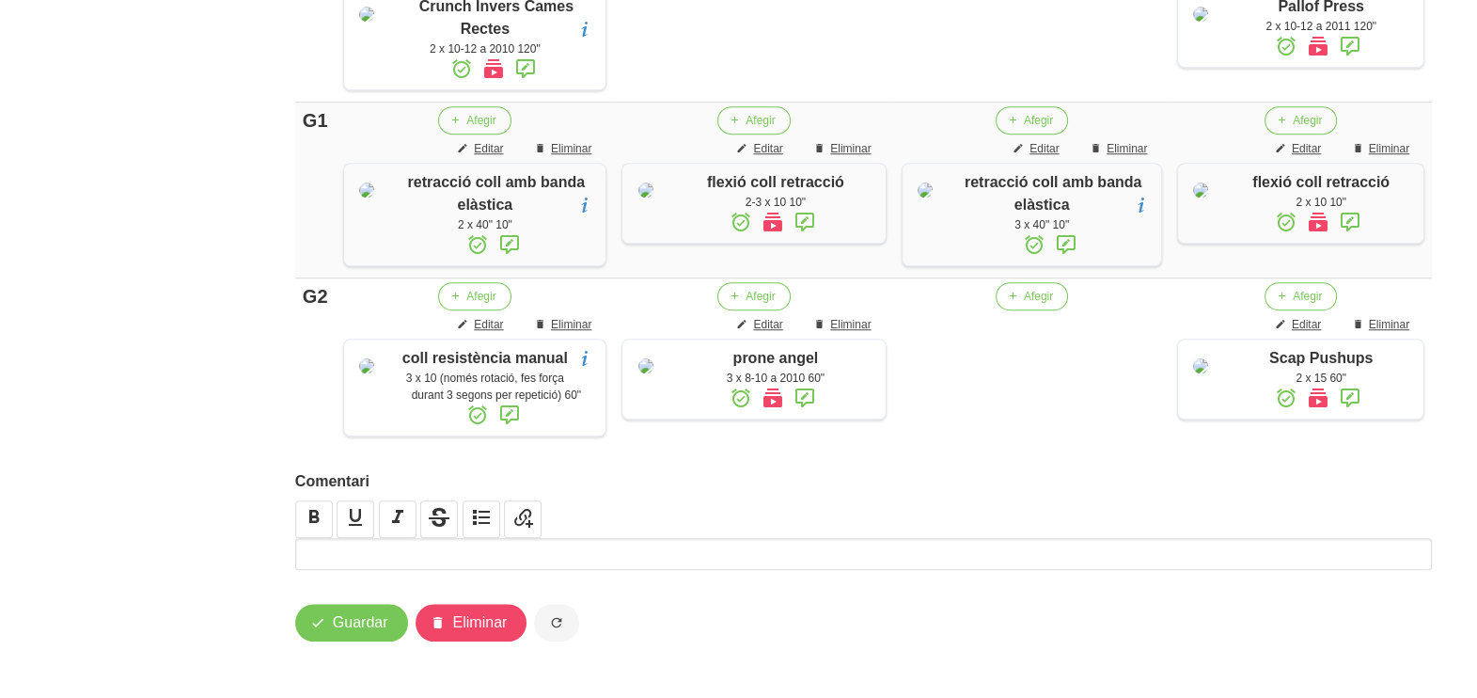
scroll to position [1761, 0]
click at [1308, 333] on span "Editar" at bounding box center [1306, 324] width 29 height 17
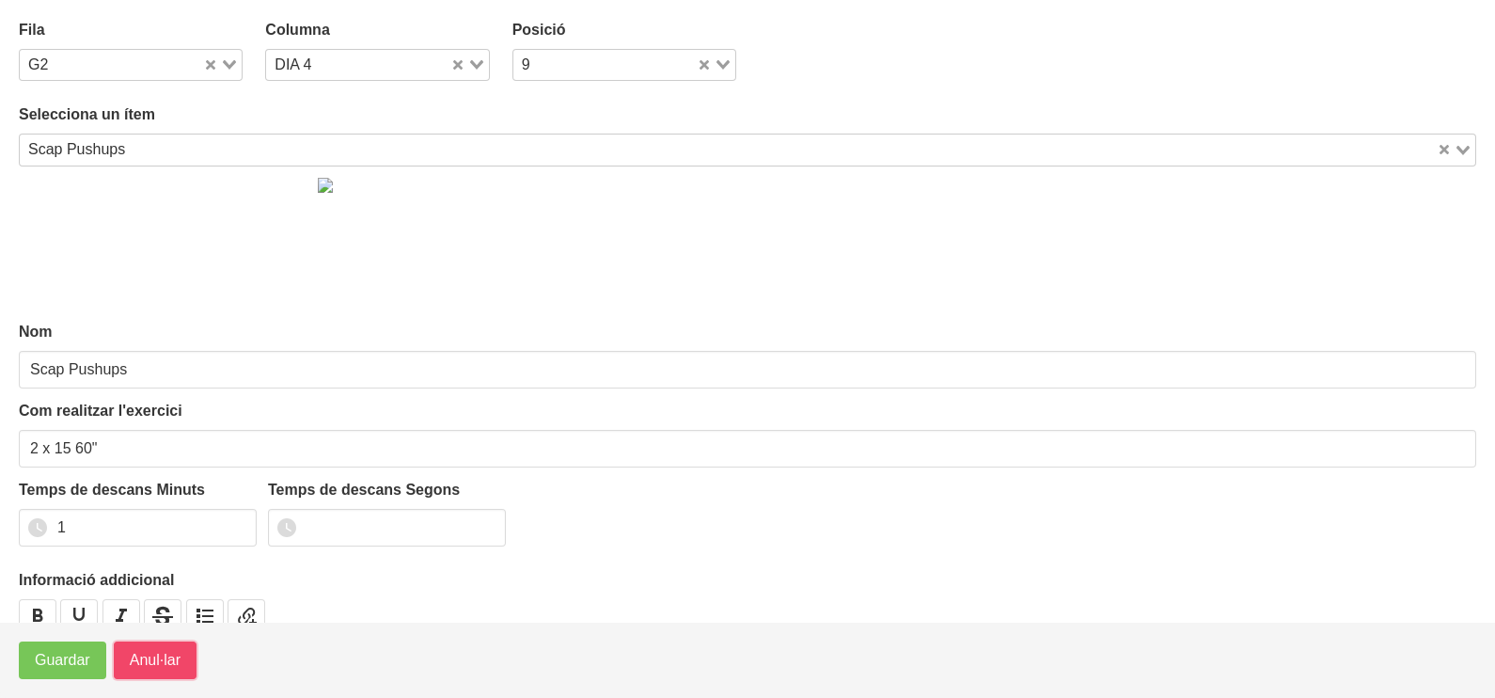
click at [164, 664] on span "Anul·lar" at bounding box center [155, 660] width 51 height 23
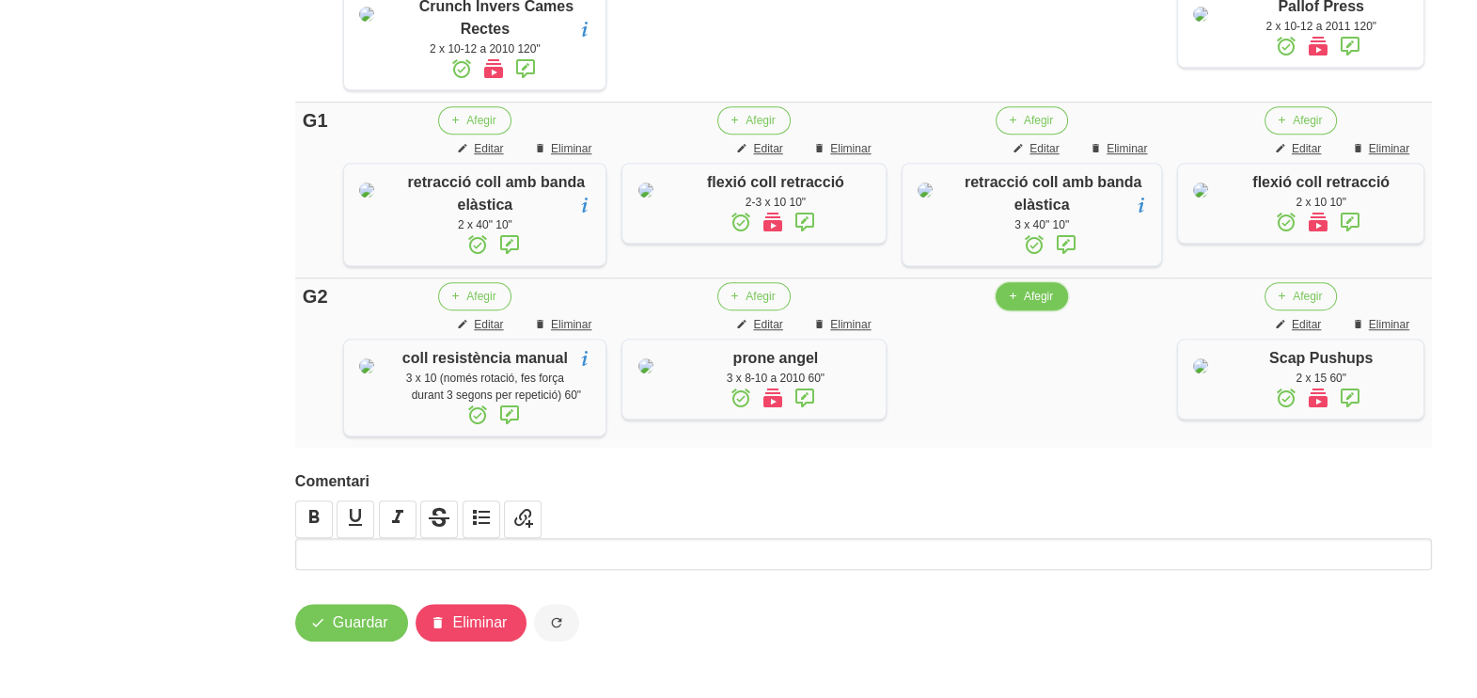
click at [1040, 305] on span "Afegir" at bounding box center [1038, 296] width 29 height 17
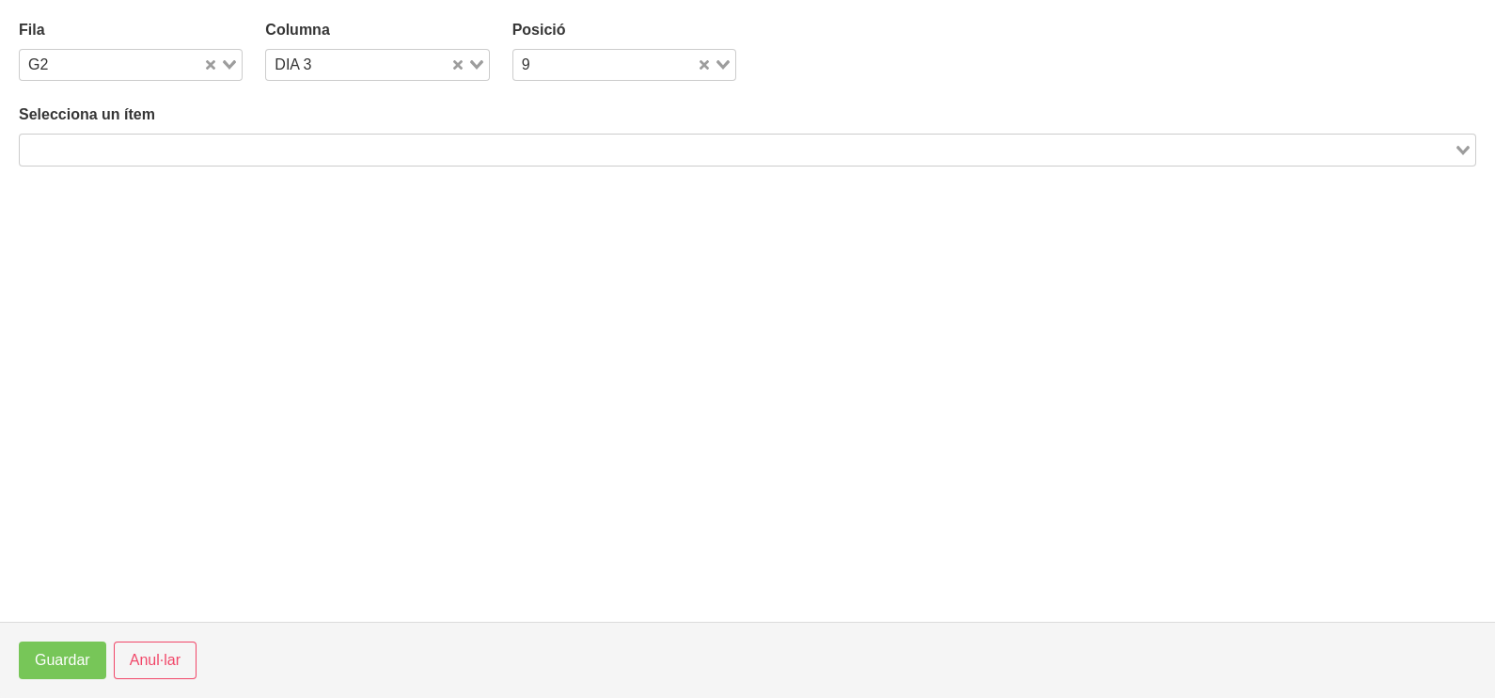
click at [313, 151] on input "Search for option" at bounding box center [737, 149] width 1430 height 23
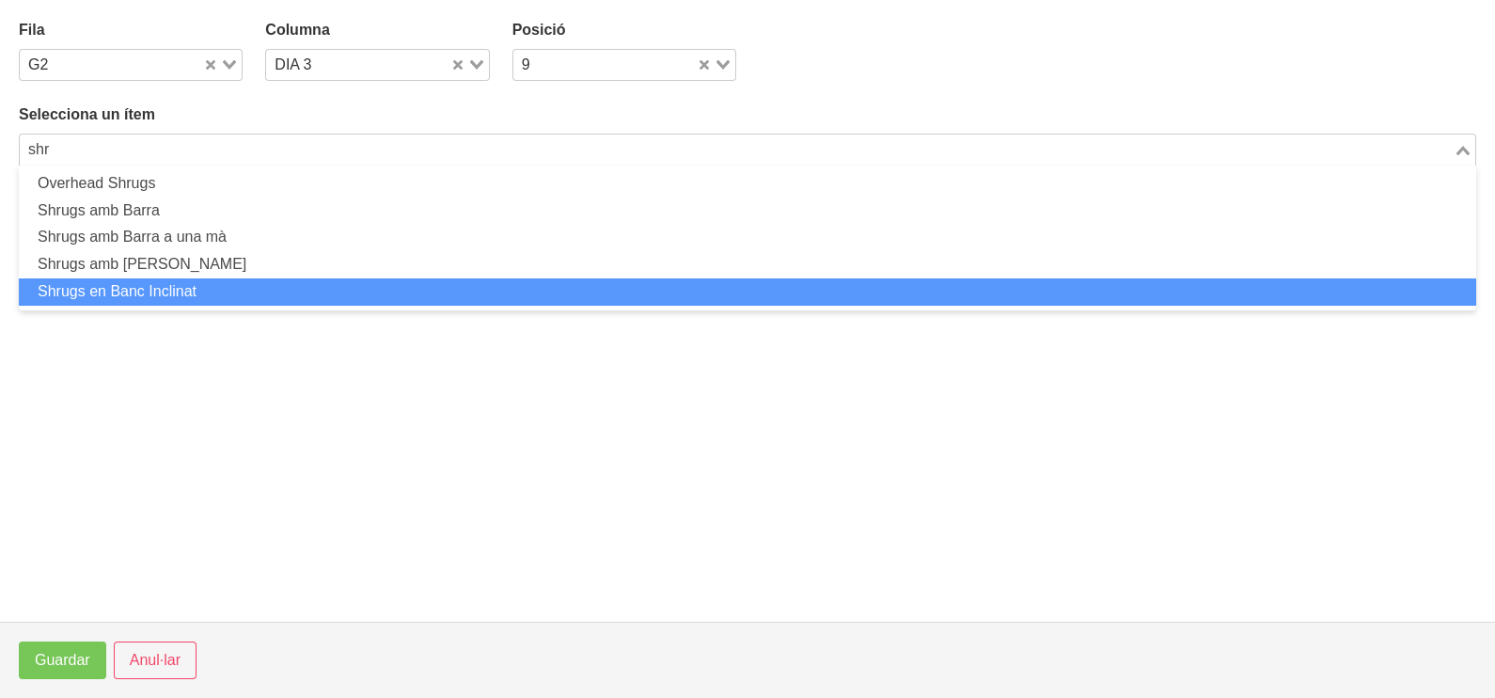
click at [198, 287] on li "Shrugs en Banc Inclinat" at bounding box center [747, 291] width 1457 height 27
type input "shr"
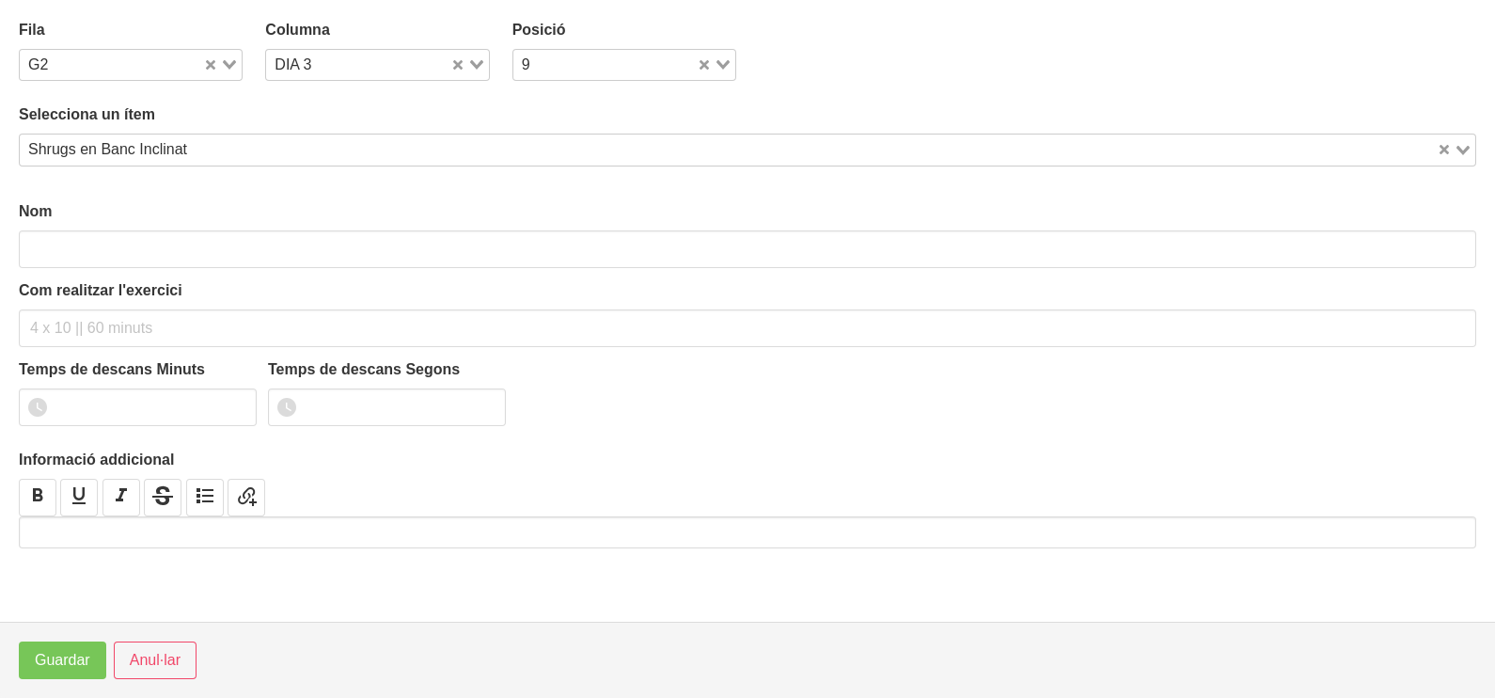
type input "Shrugs en Banc Inclinat"
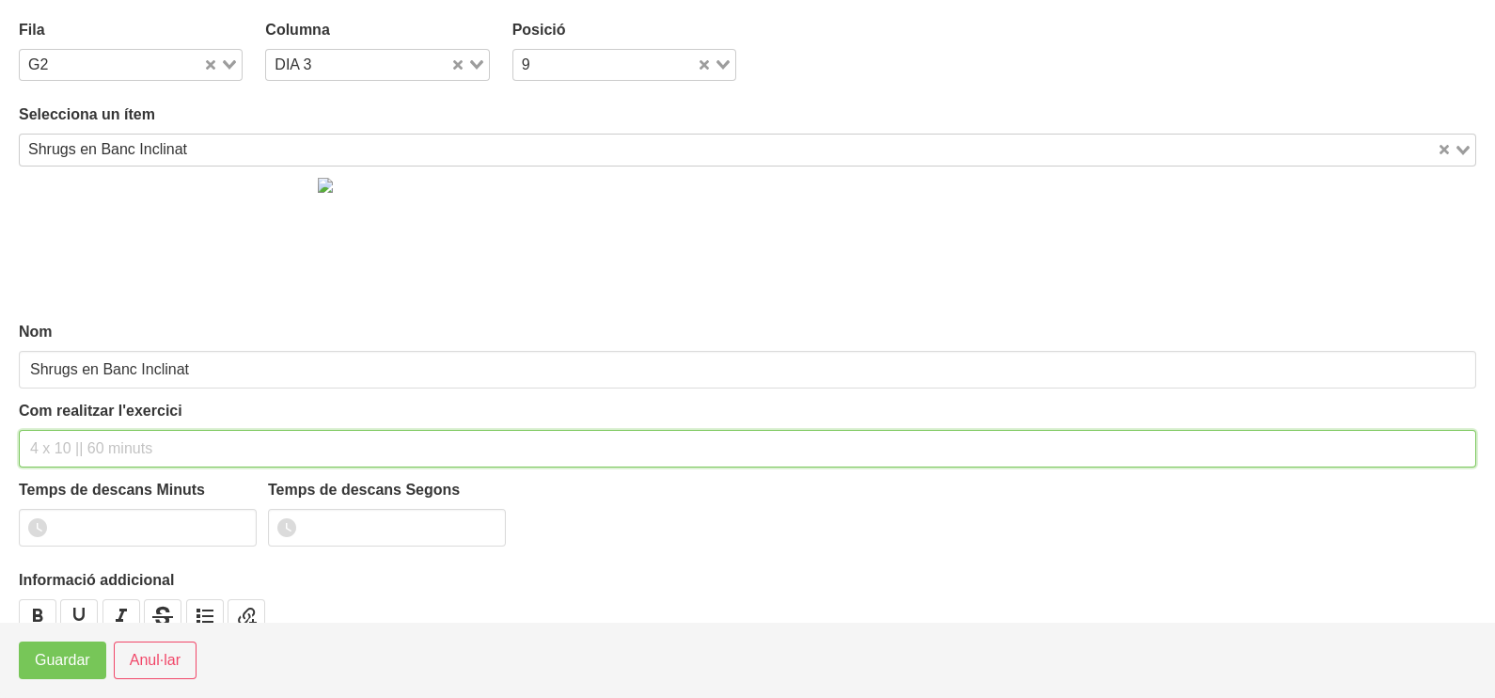
click at [51, 449] on input "text" at bounding box center [747, 449] width 1457 height 38
type input "2 x 8-10 a 2011 60""
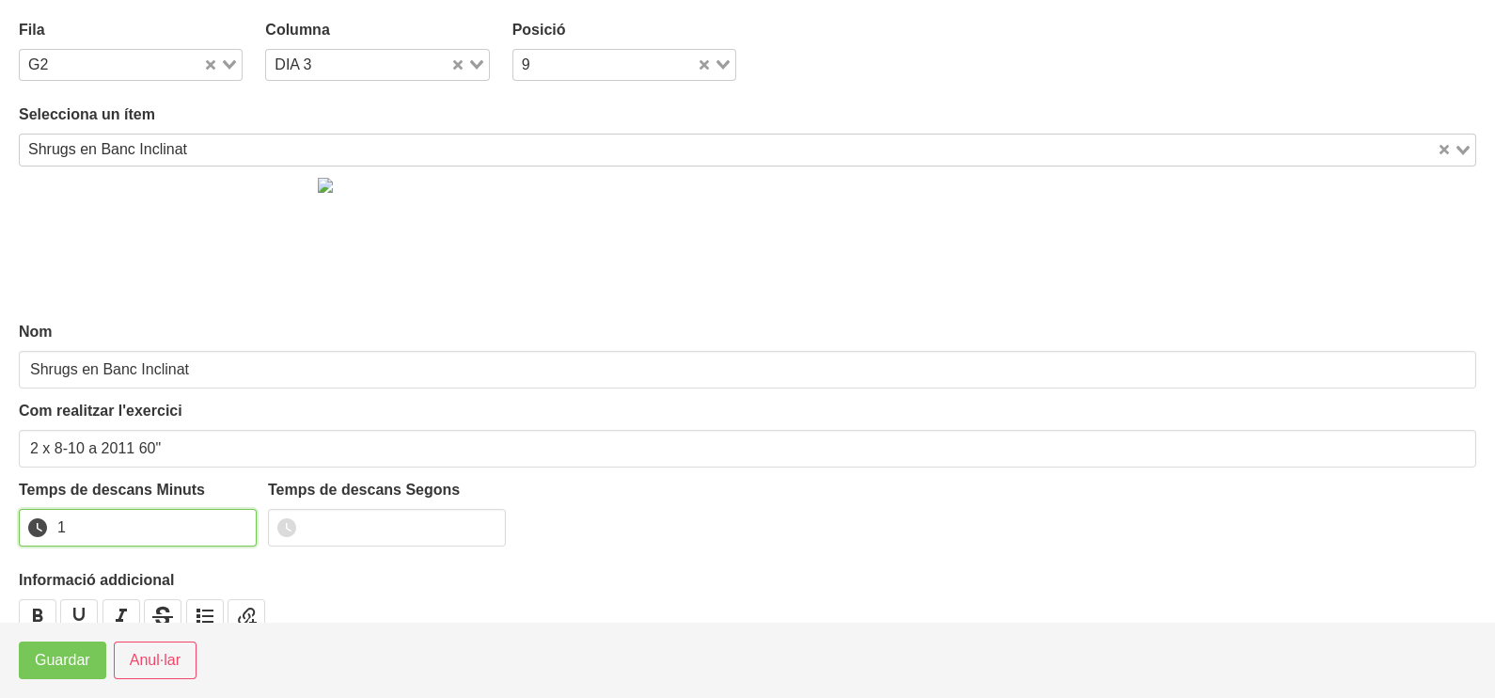
type input "1"
click at [238, 519] on input "1" at bounding box center [138, 528] width 238 height 38
click at [42, 667] on span "Guardar" at bounding box center [62, 660] width 55 height 23
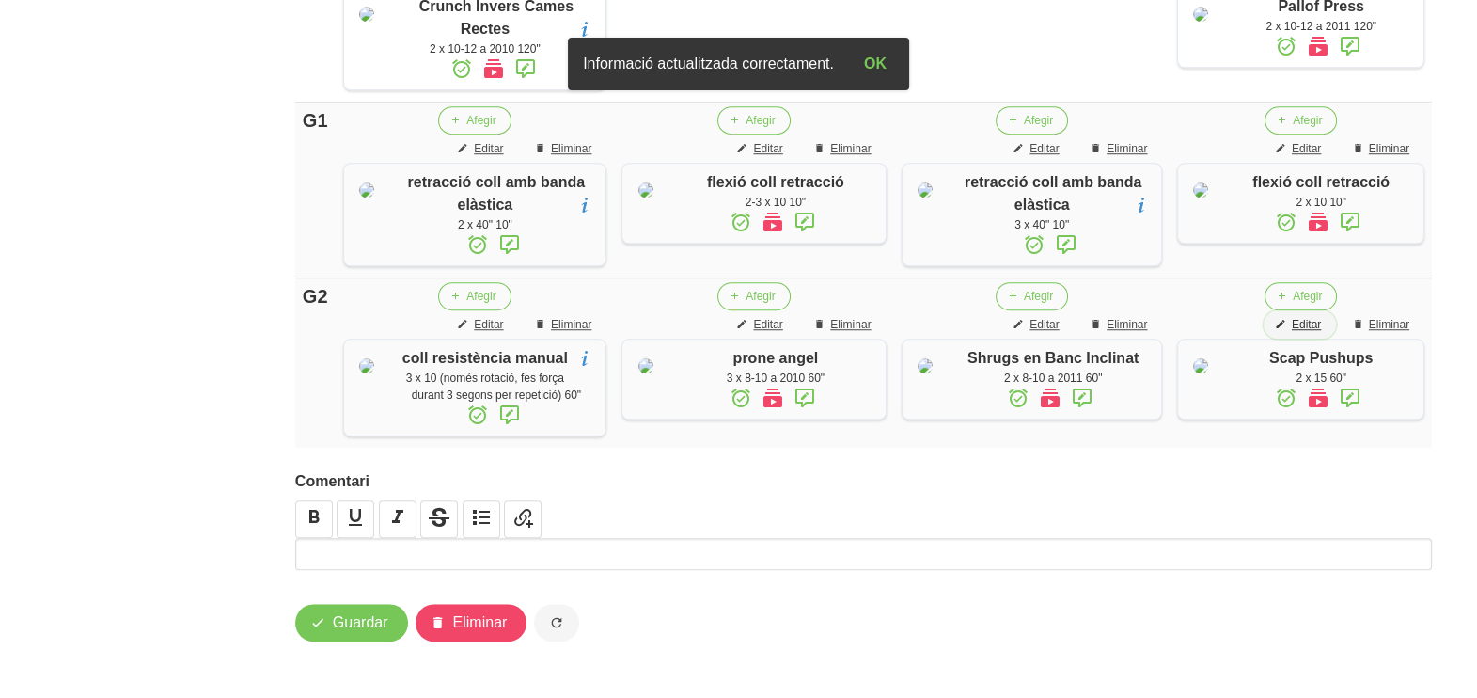
click at [1308, 333] on span "Editar" at bounding box center [1306, 324] width 29 height 17
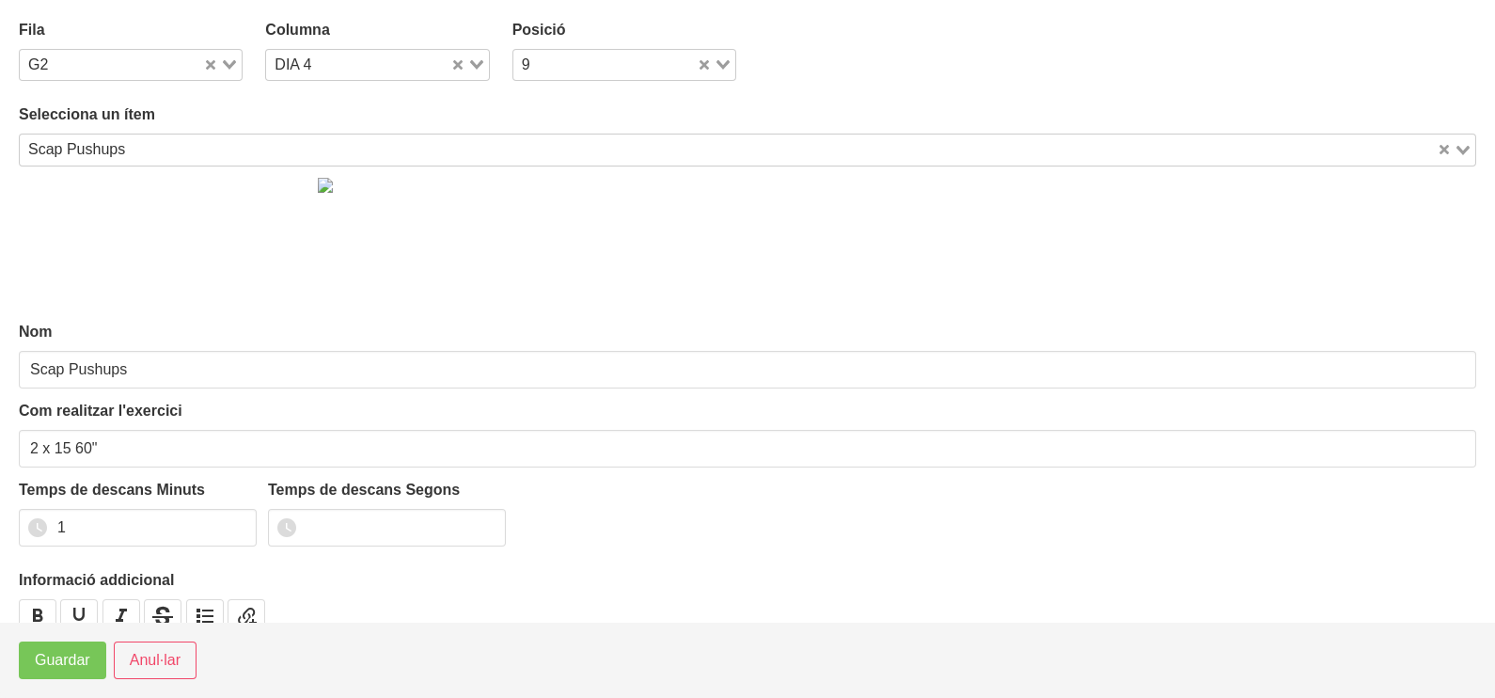
click at [472, 62] on icon "Search for option" at bounding box center [476, 64] width 13 height 9
click at [344, 152] on li "DIA 3" at bounding box center [377, 152] width 224 height 27
click at [57, 666] on span "Guardar" at bounding box center [62, 660] width 55 height 23
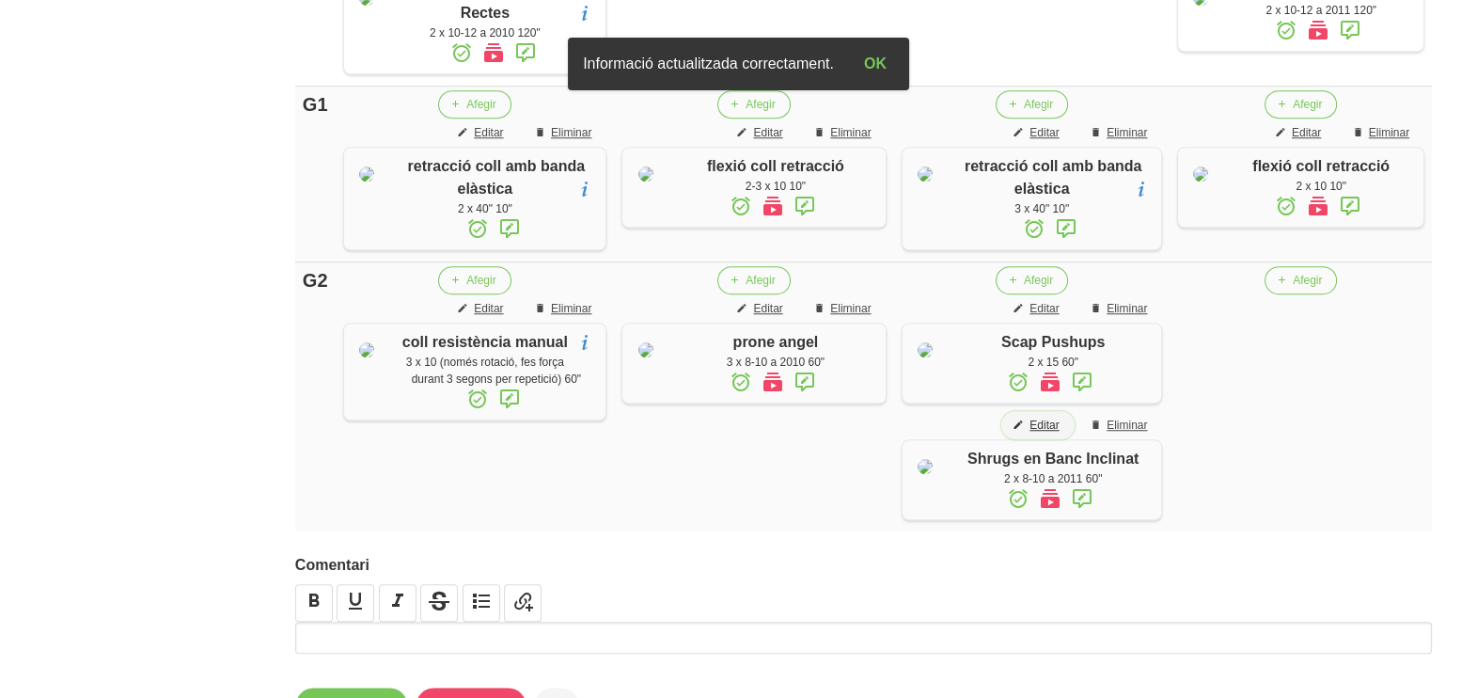
click at [1040, 433] on span "Editar" at bounding box center [1044, 425] width 29 height 17
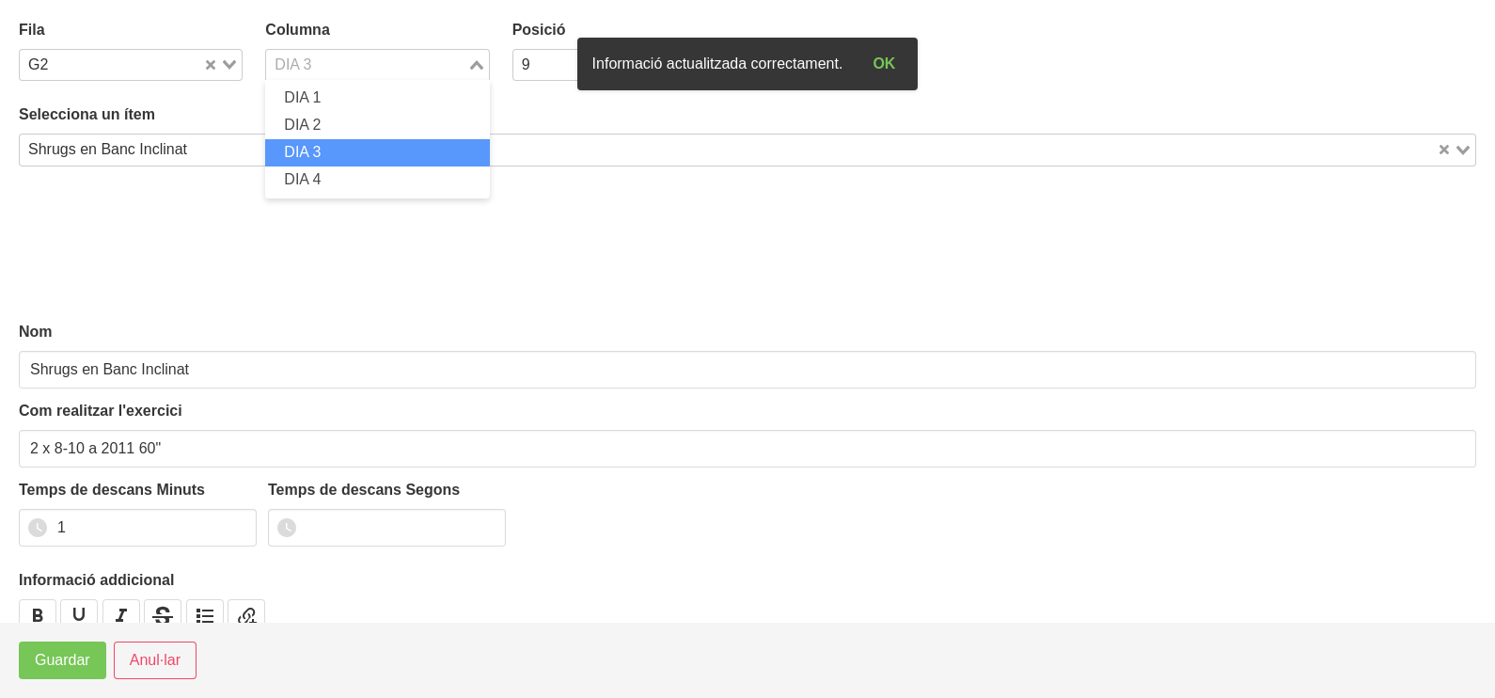
click at [470, 60] on icon "Search for option" at bounding box center [476, 64] width 13 height 9
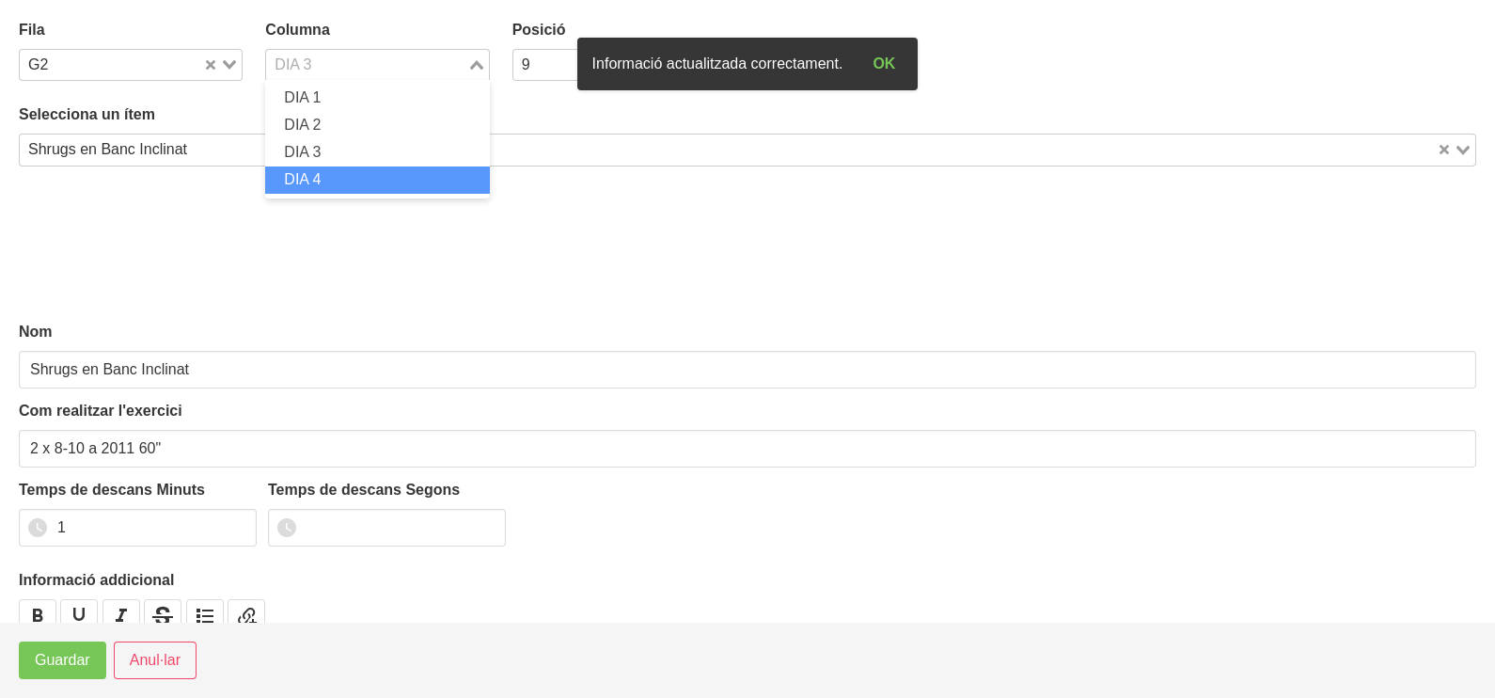
click at [353, 174] on li "DIA 4" at bounding box center [377, 179] width 224 height 27
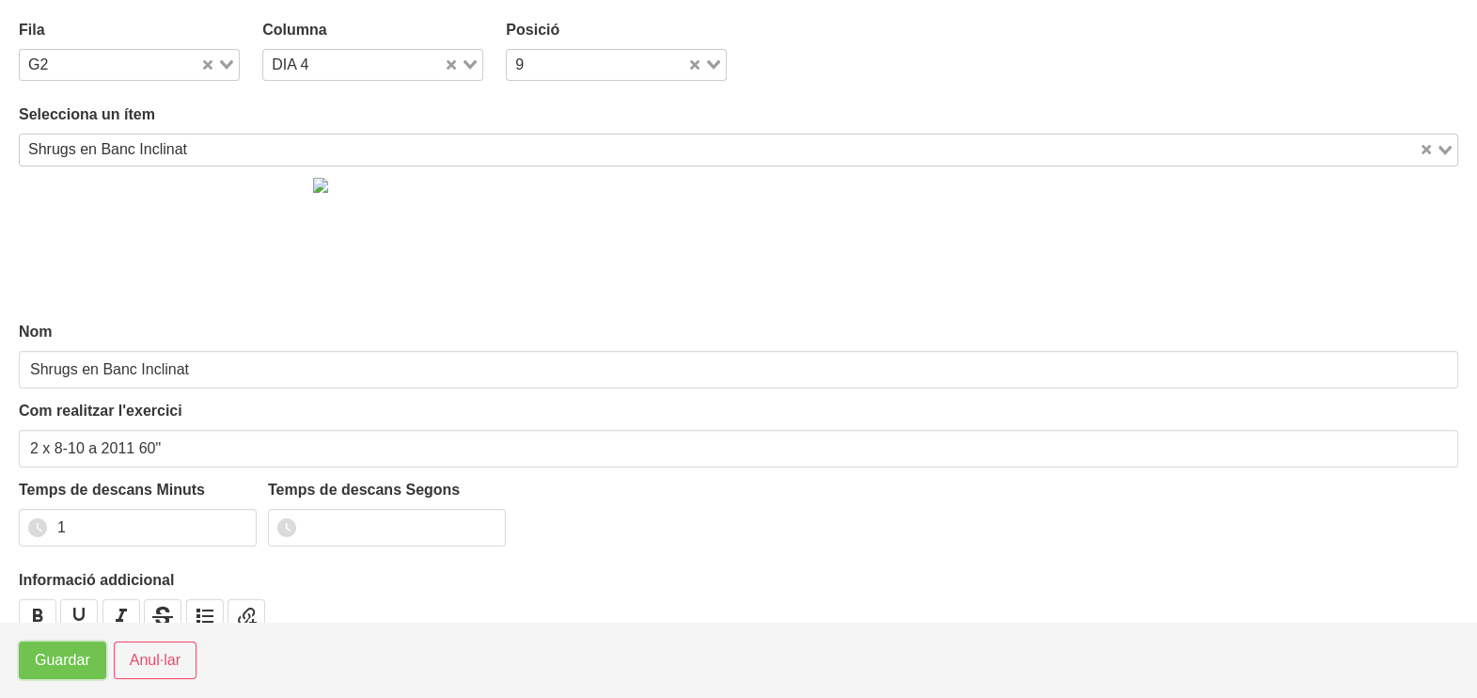
click at [44, 672] on button "Guardar" at bounding box center [62, 660] width 87 height 38
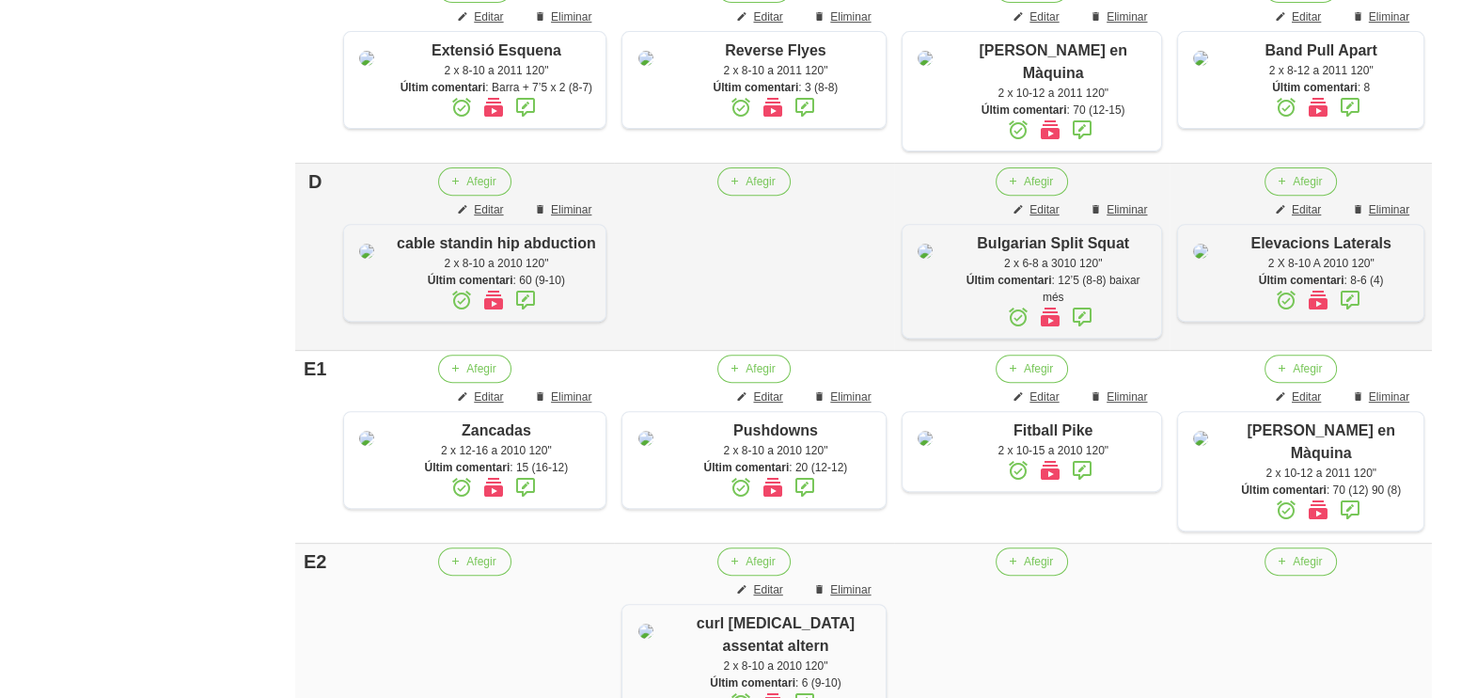
scroll to position [902, 0]
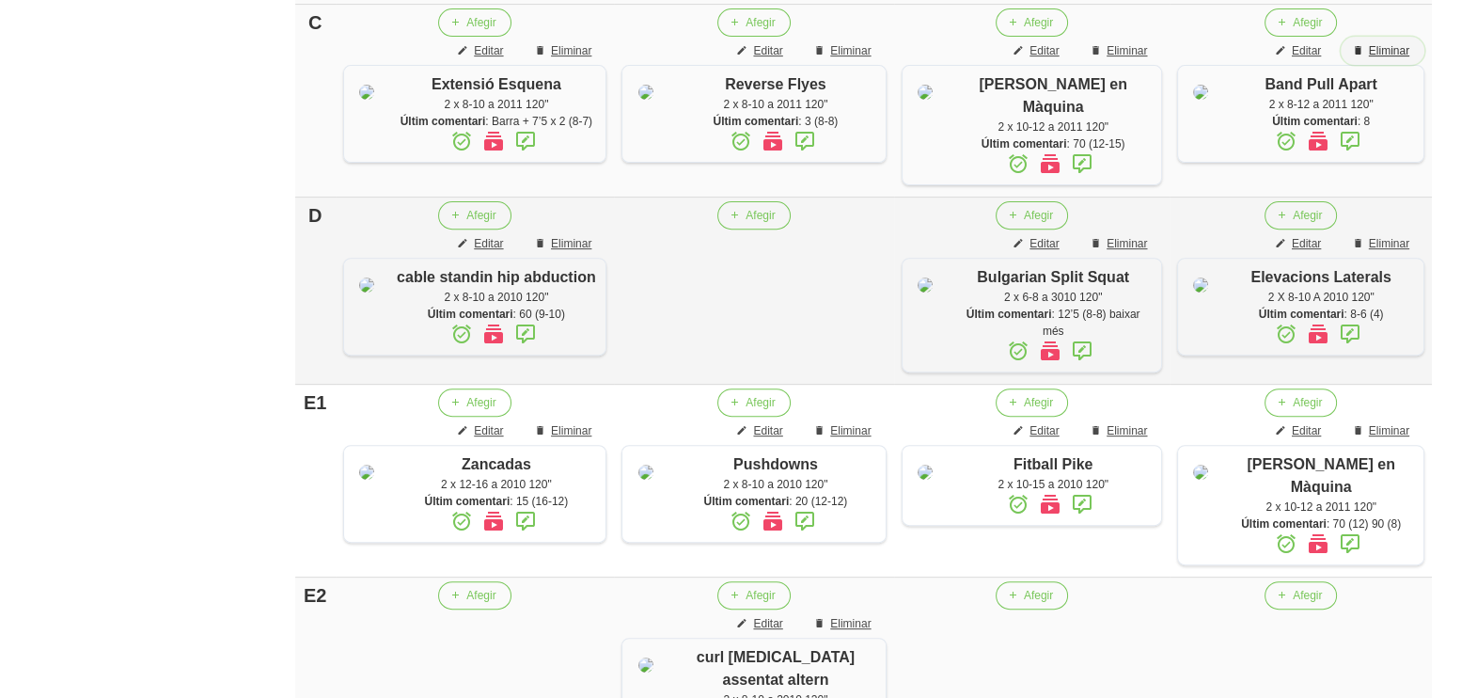
click at [1397, 59] on span "Eliminar" at bounding box center [1389, 50] width 40 height 17
click at [1302, 252] on span "Editar" at bounding box center [1306, 243] width 29 height 17
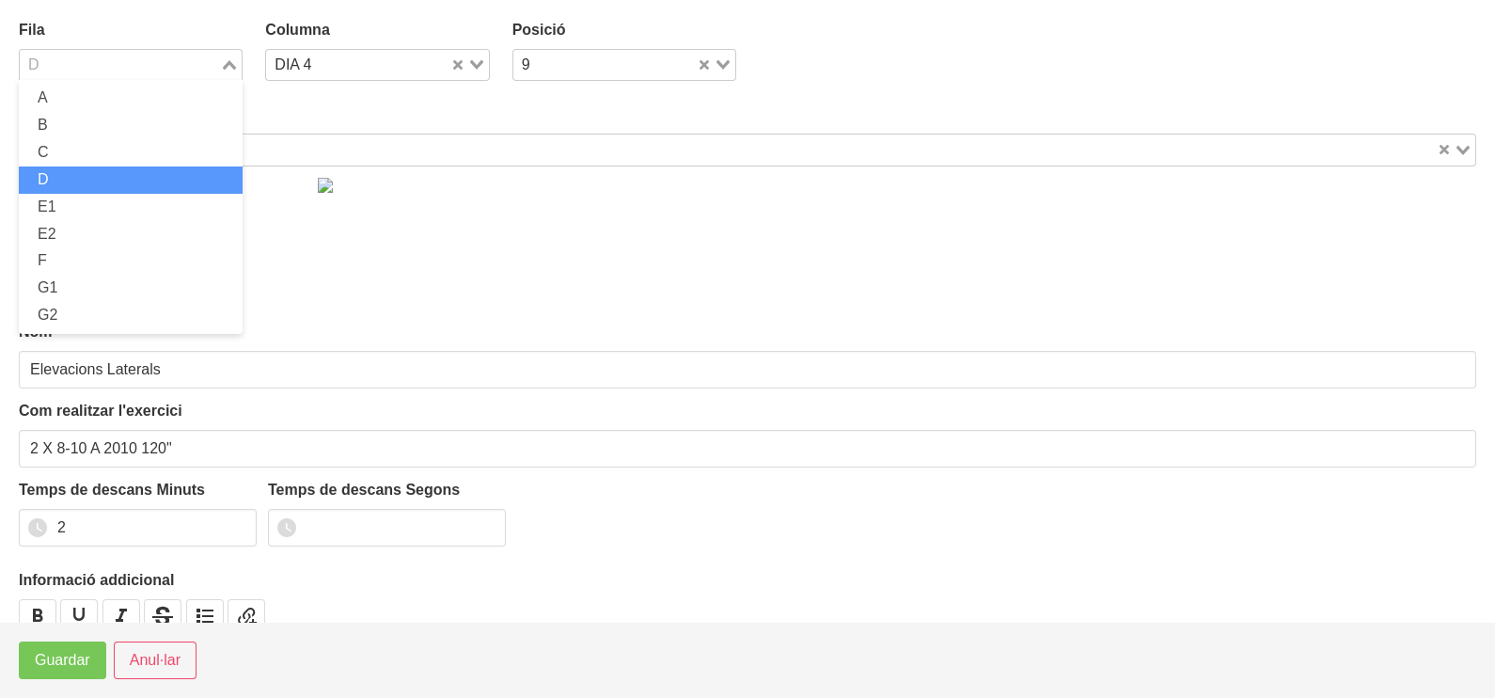
click at [230, 64] on icon "Search for option" at bounding box center [229, 64] width 13 height 9
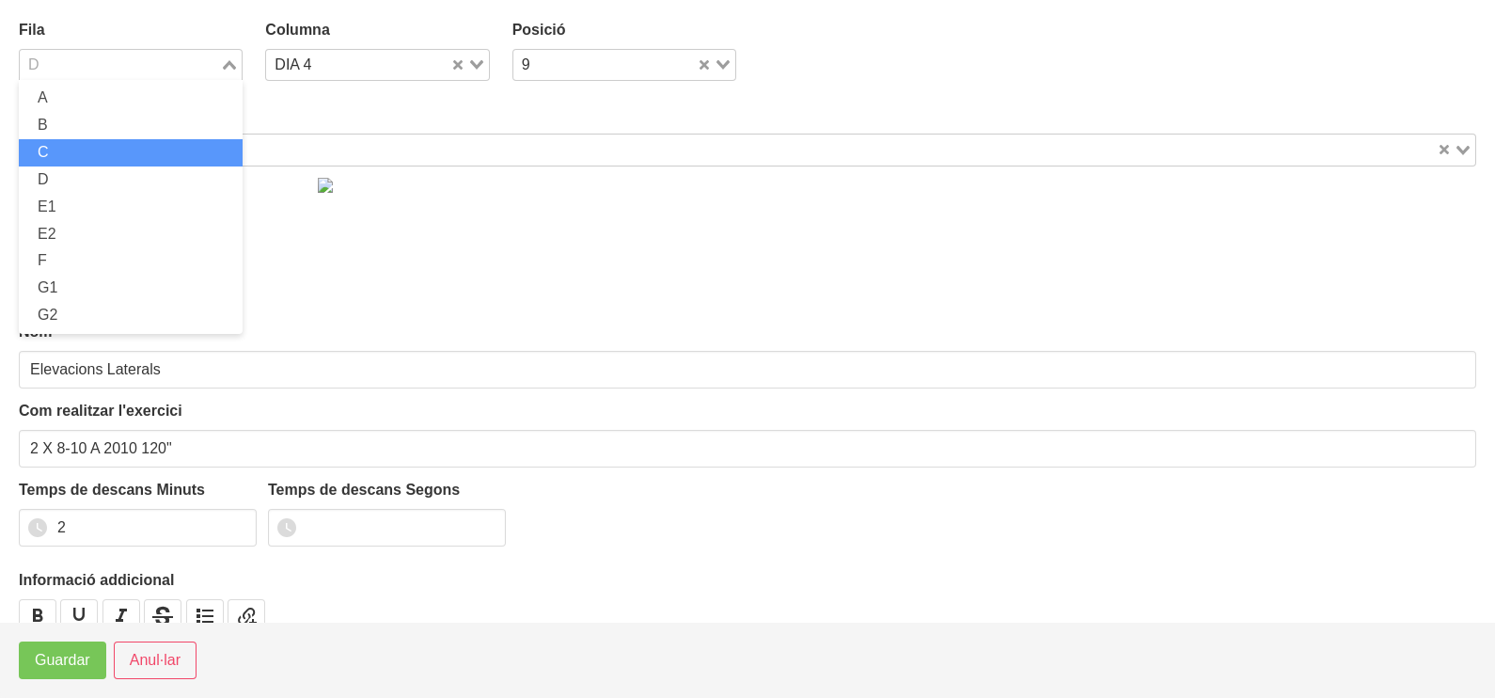
click at [105, 155] on li "C" at bounding box center [131, 152] width 224 height 27
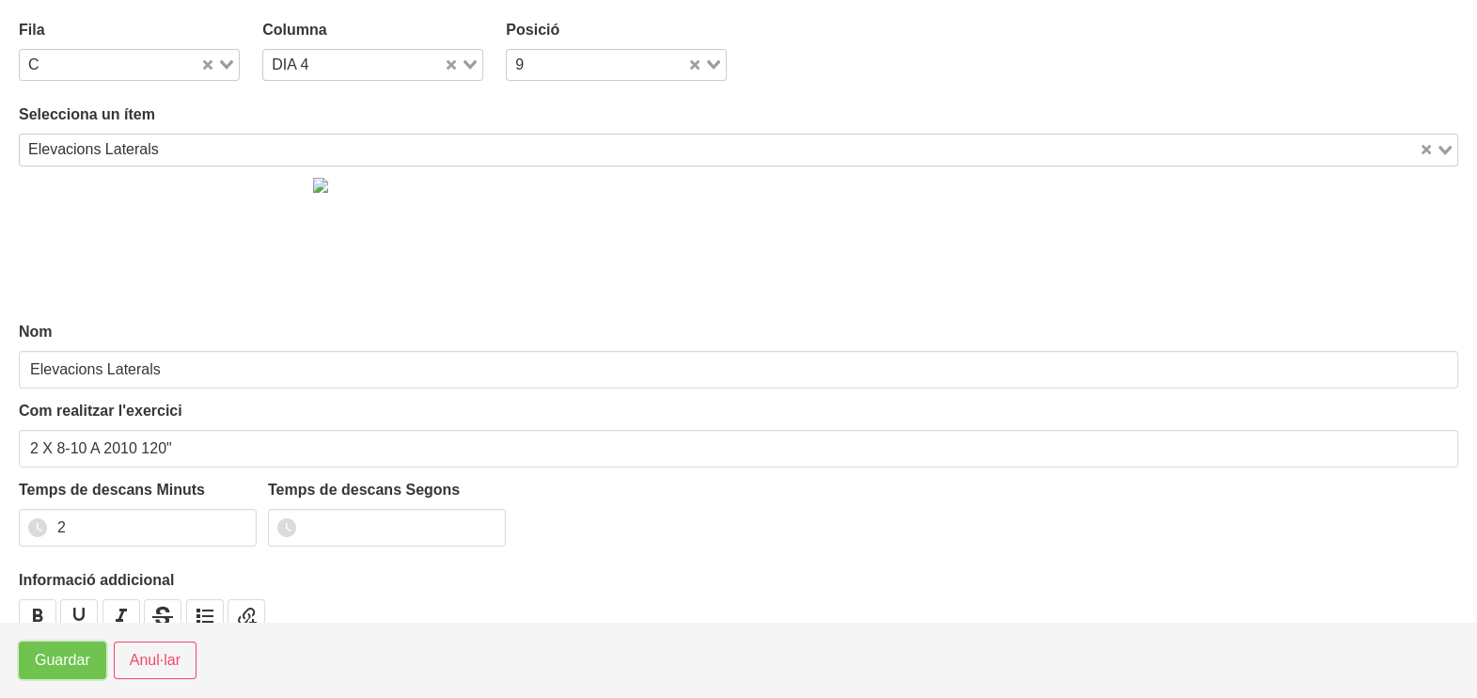
click at [59, 644] on button "Guardar" at bounding box center [62, 660] width 87 height 38
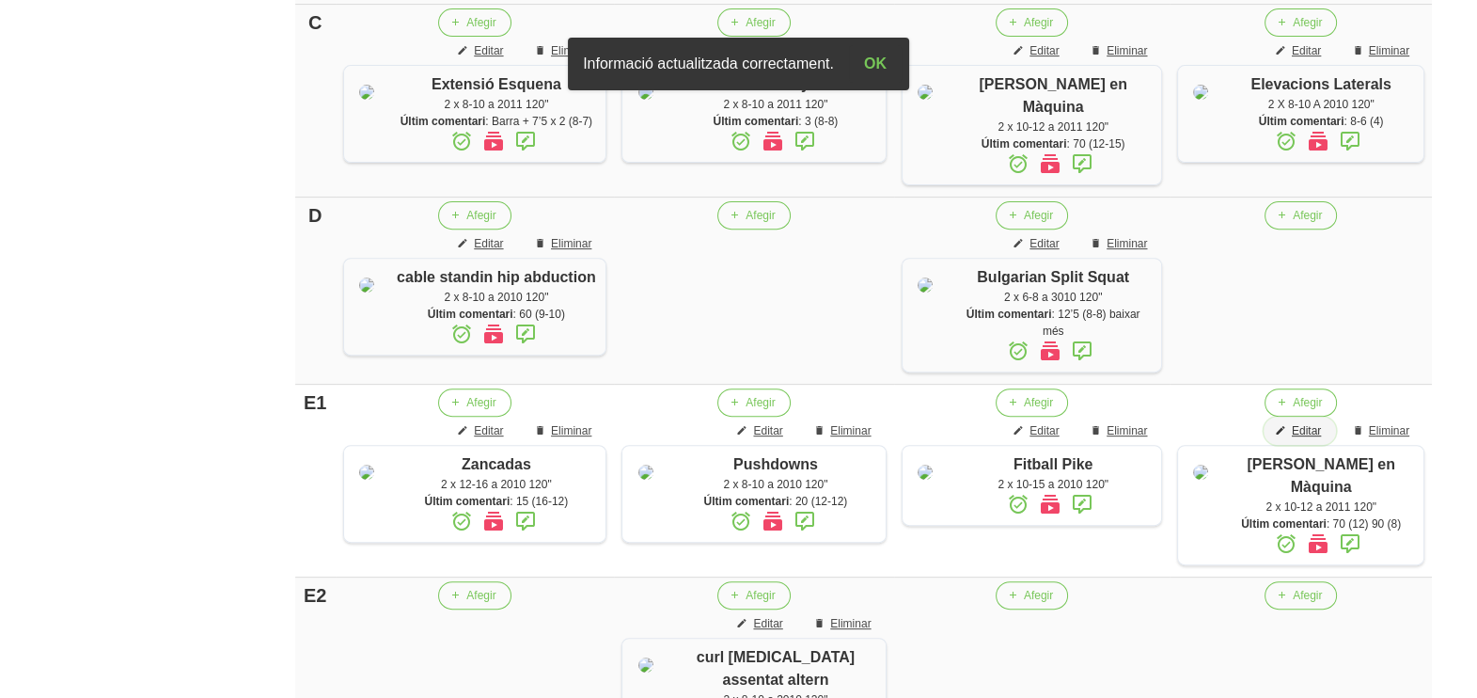
click at [1304, 439] on span "Editar" at bounding box center [1306, 430] width 29 height 17
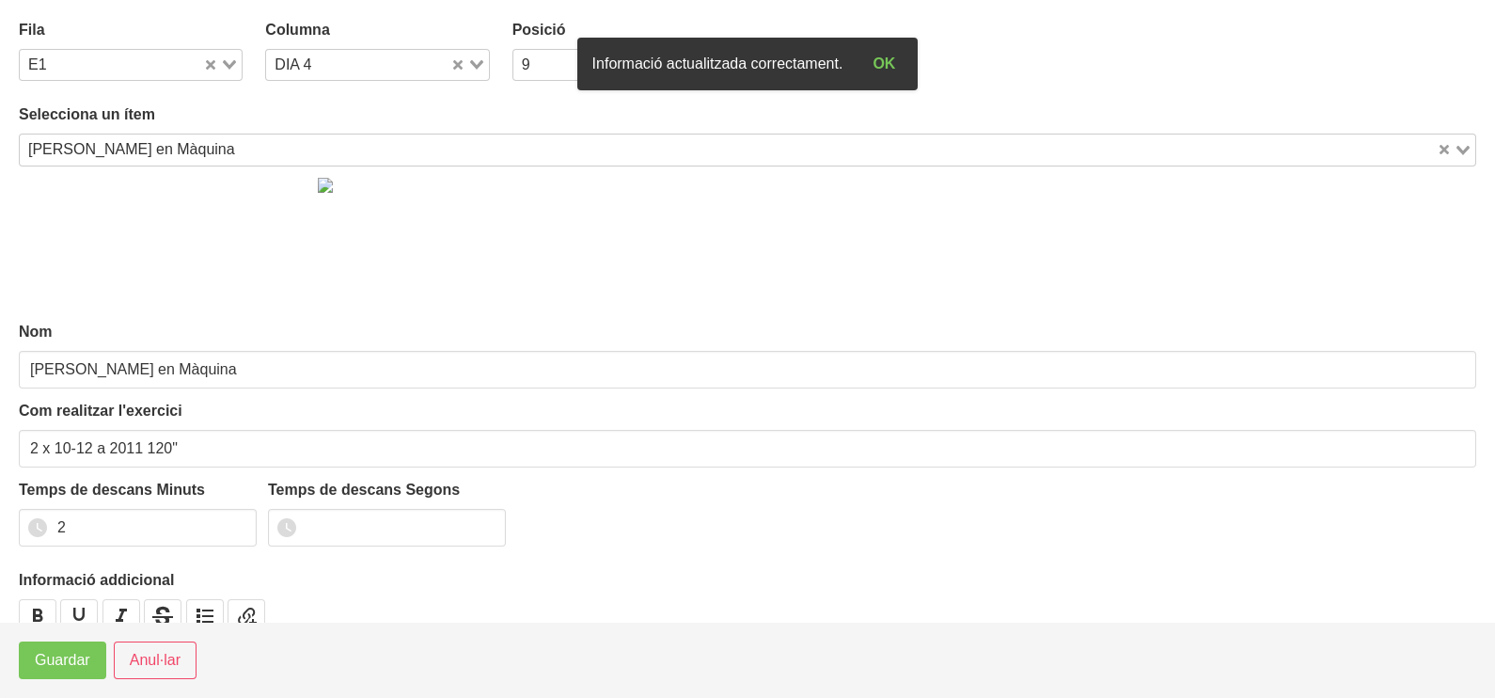
click at [223, 75] on div "Loading..." at bounding box center [222, 63] width 39 height 26
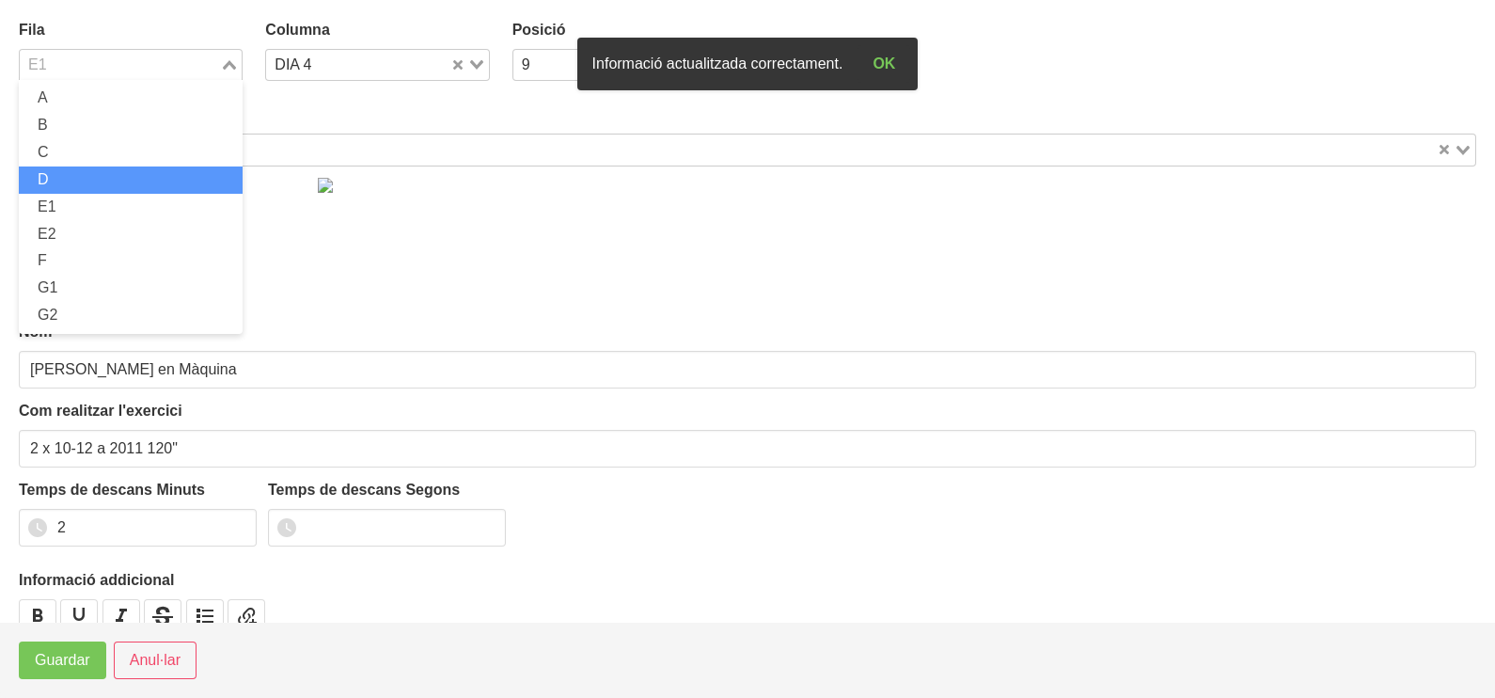
click at [136, 182] on li "D" at bounding box center [131, 179] width 224 height 27
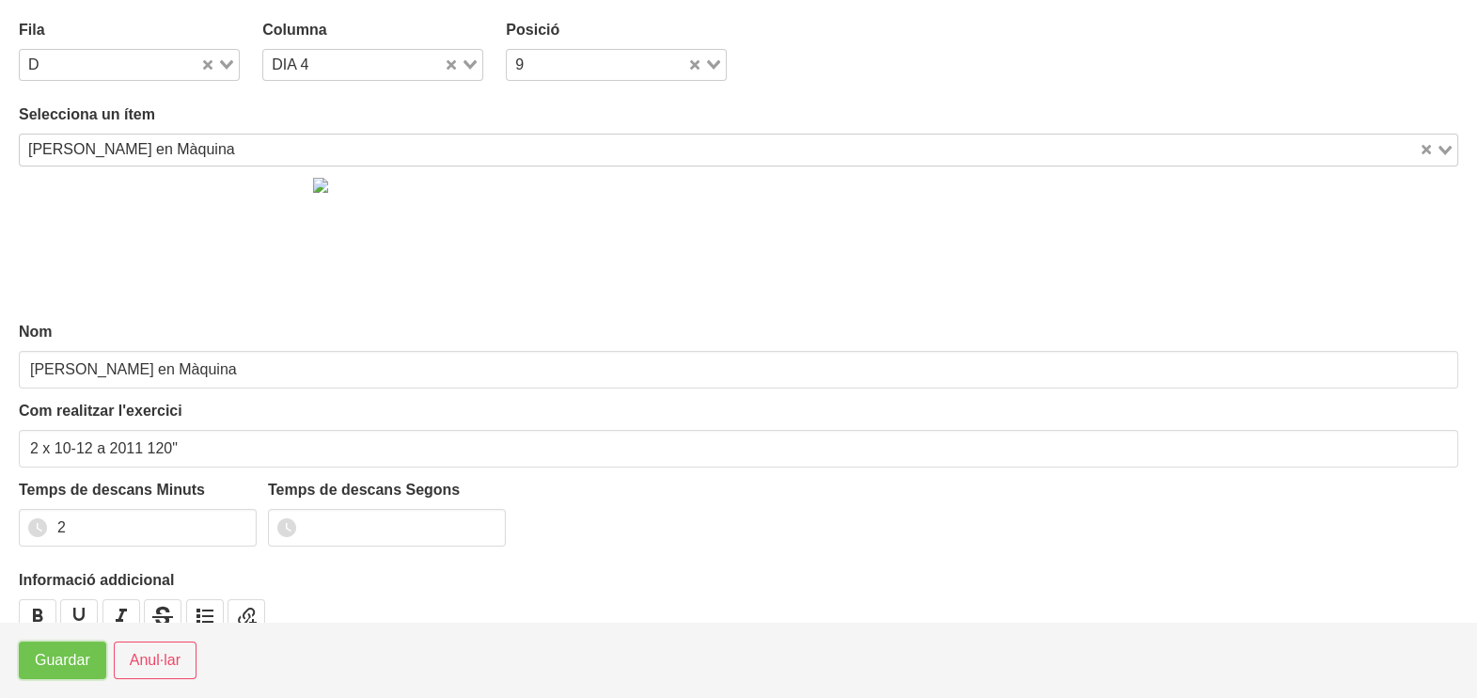
click at [70, 648] on button "Guardar" at bounding box center [62, 660] width 87 height 38
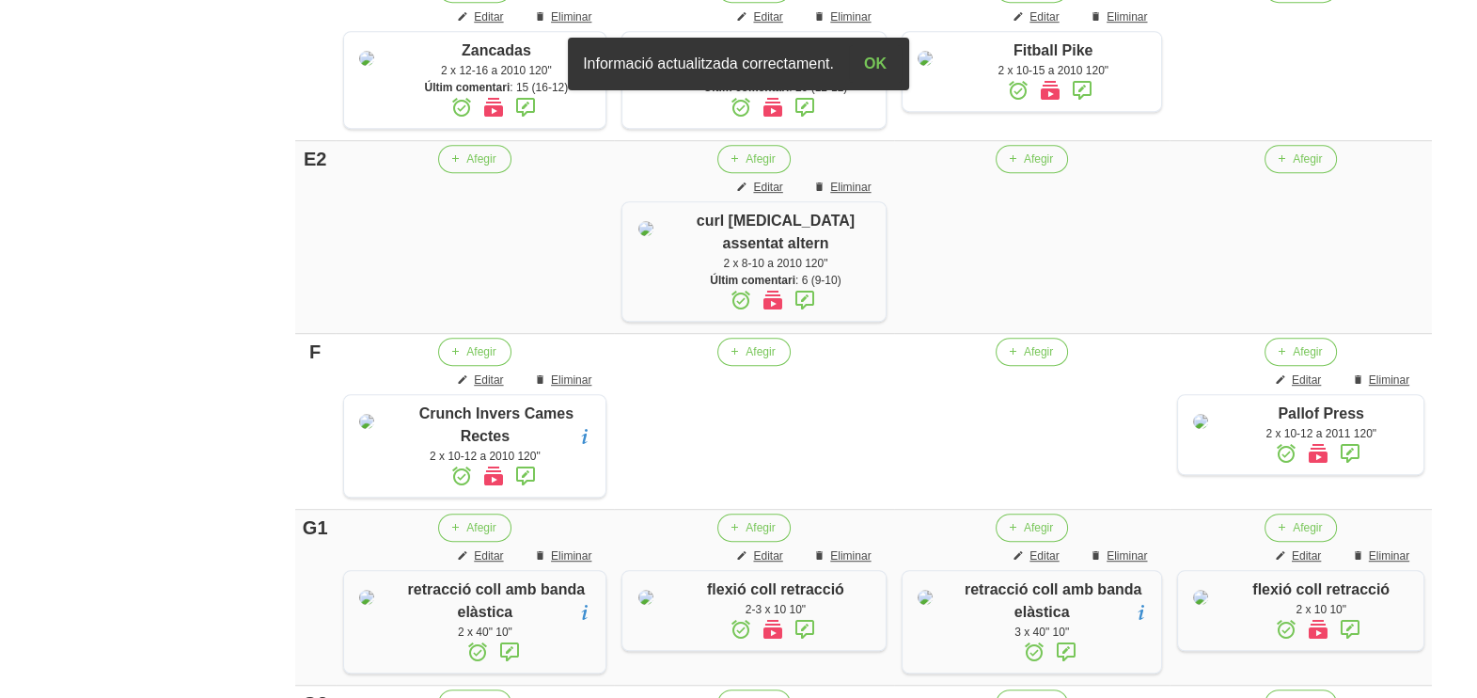
scroll to position [1308, 0]
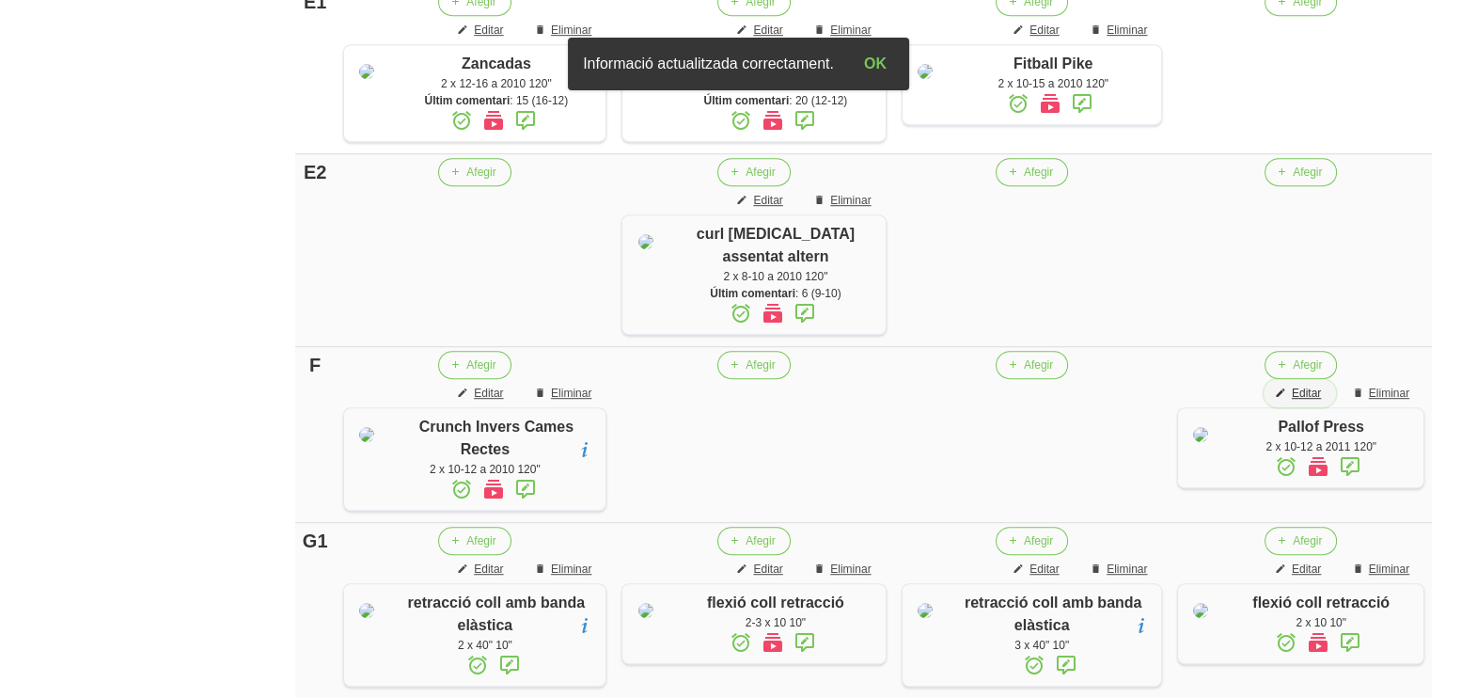
click at [1312, 401] on span "Editar" at bounding box center [1306, 393] width 29 height 17
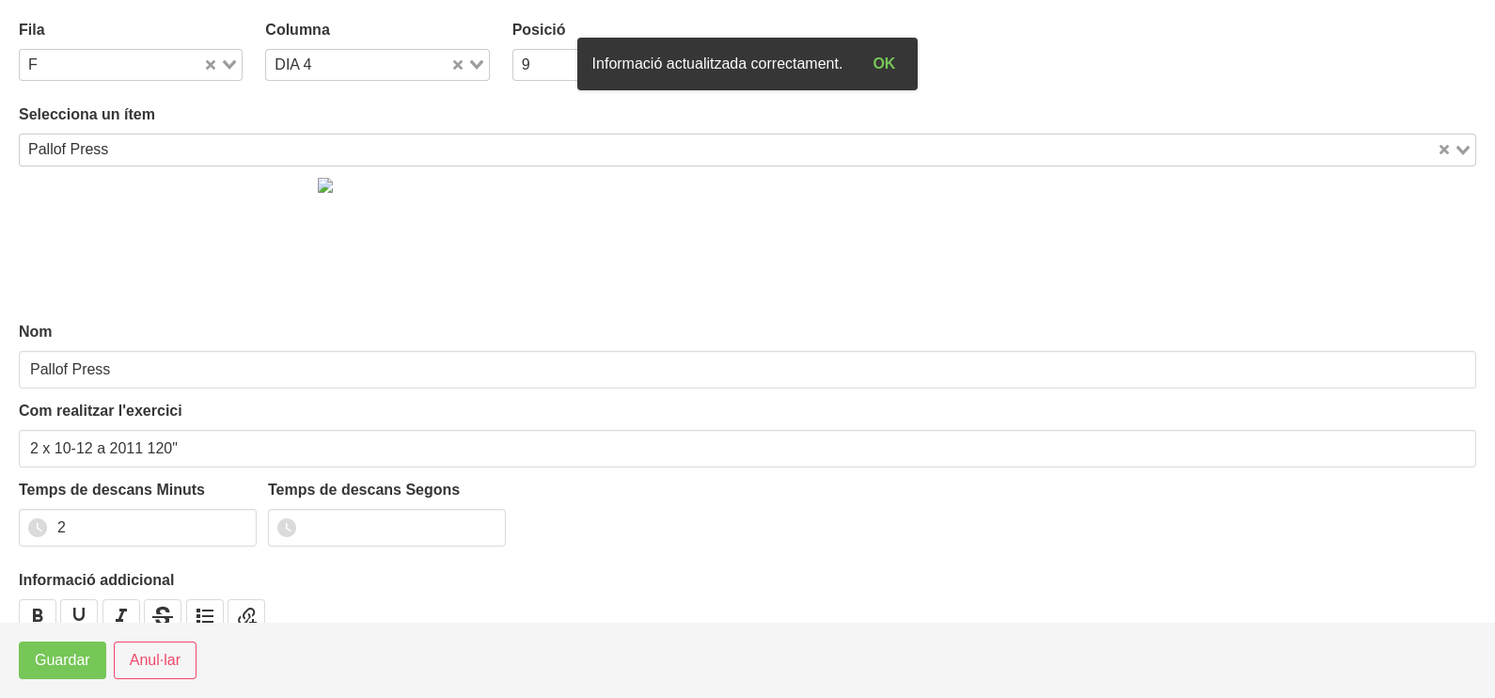
click at [230, 68] on icon "Search for option" at bounding box center [229, 64] width 13 height 9
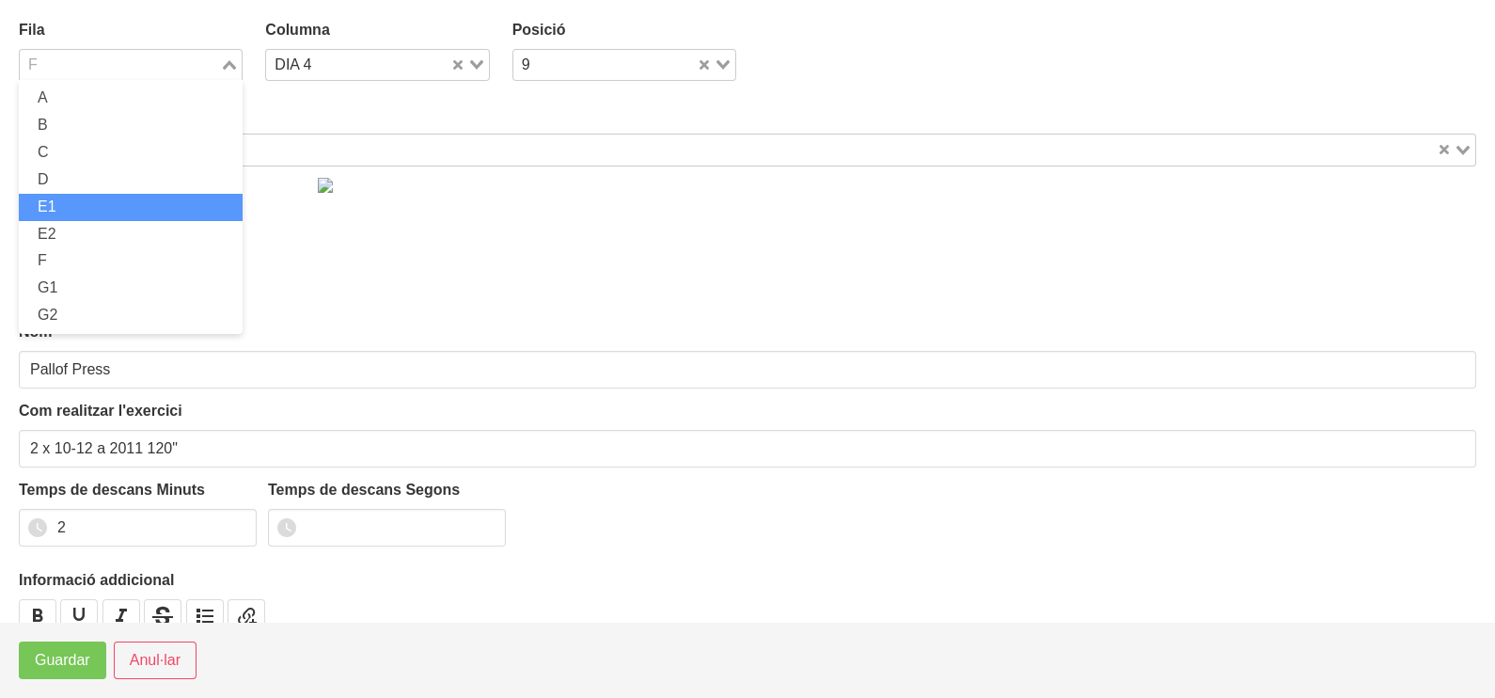
click at [91, 210] on li "E1" at bounding box center [131, 207] width 224 height 27
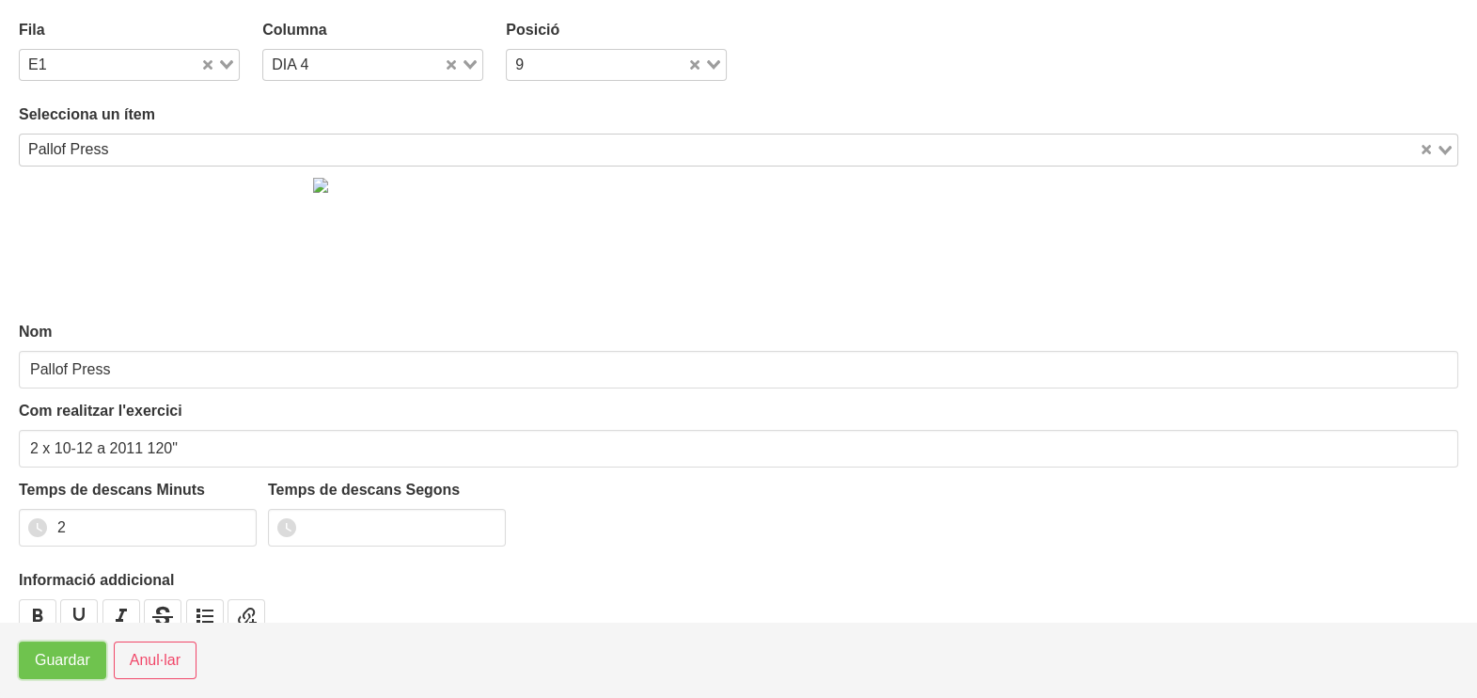
click at [66, 654] on span "Guardar" at bounding box center [62, 660] width 55 height 23
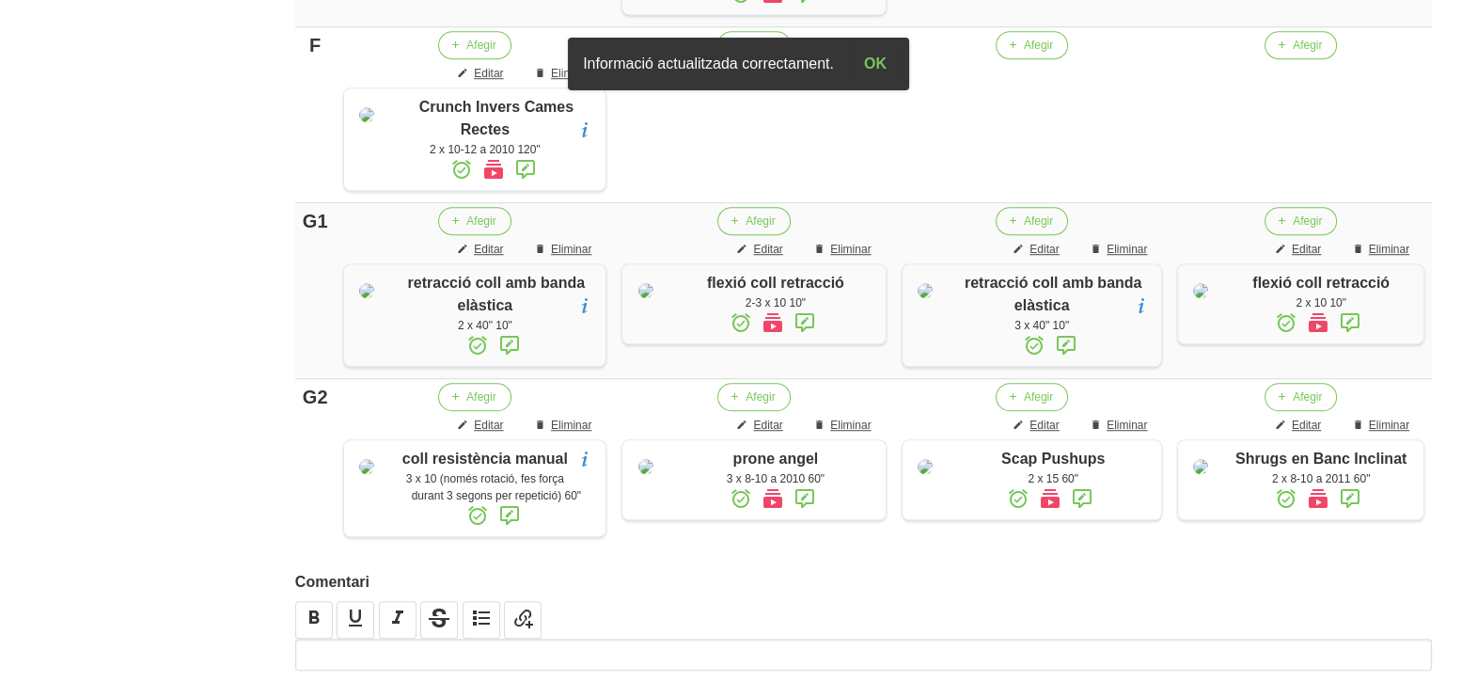
scroll to position [1602, 0]
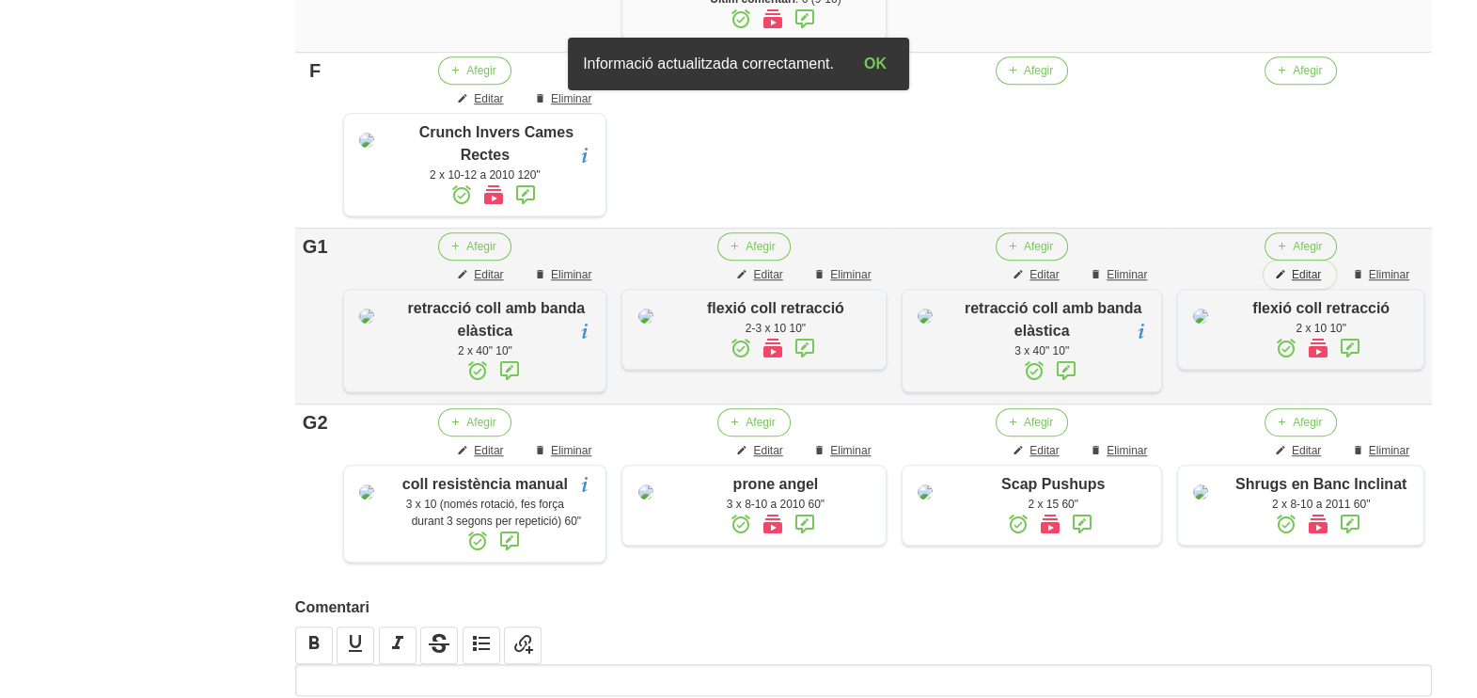
click at [1314, 283] on span "Editar" at bounding box center [1306, 274] width 29 height 17
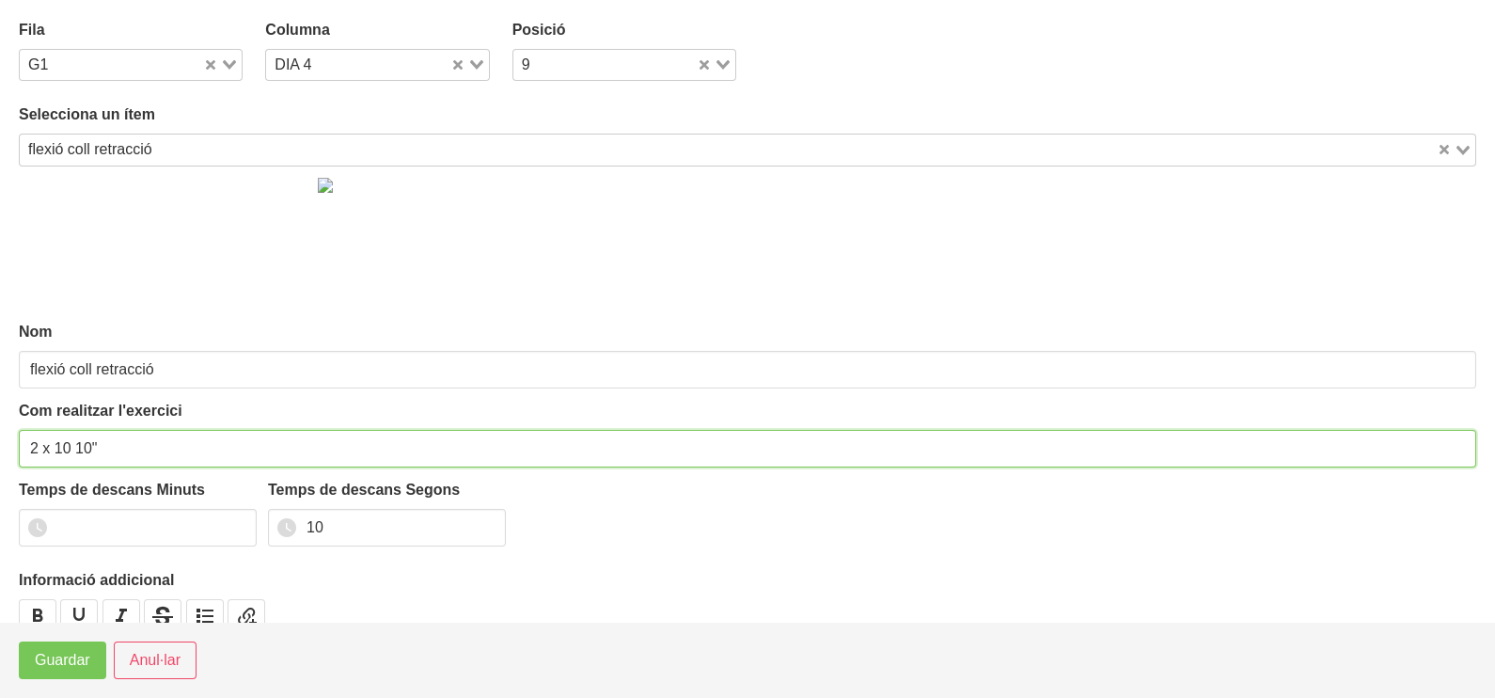
click at [32, 449] on input "2 x 10 10"" at bounding box center [747, 449] width 1457 height 38
click at [35, 449] on input "2 x 10 10"" at bounding box center [747, 449] width 1457 height 38
type input "3 x 10 10""
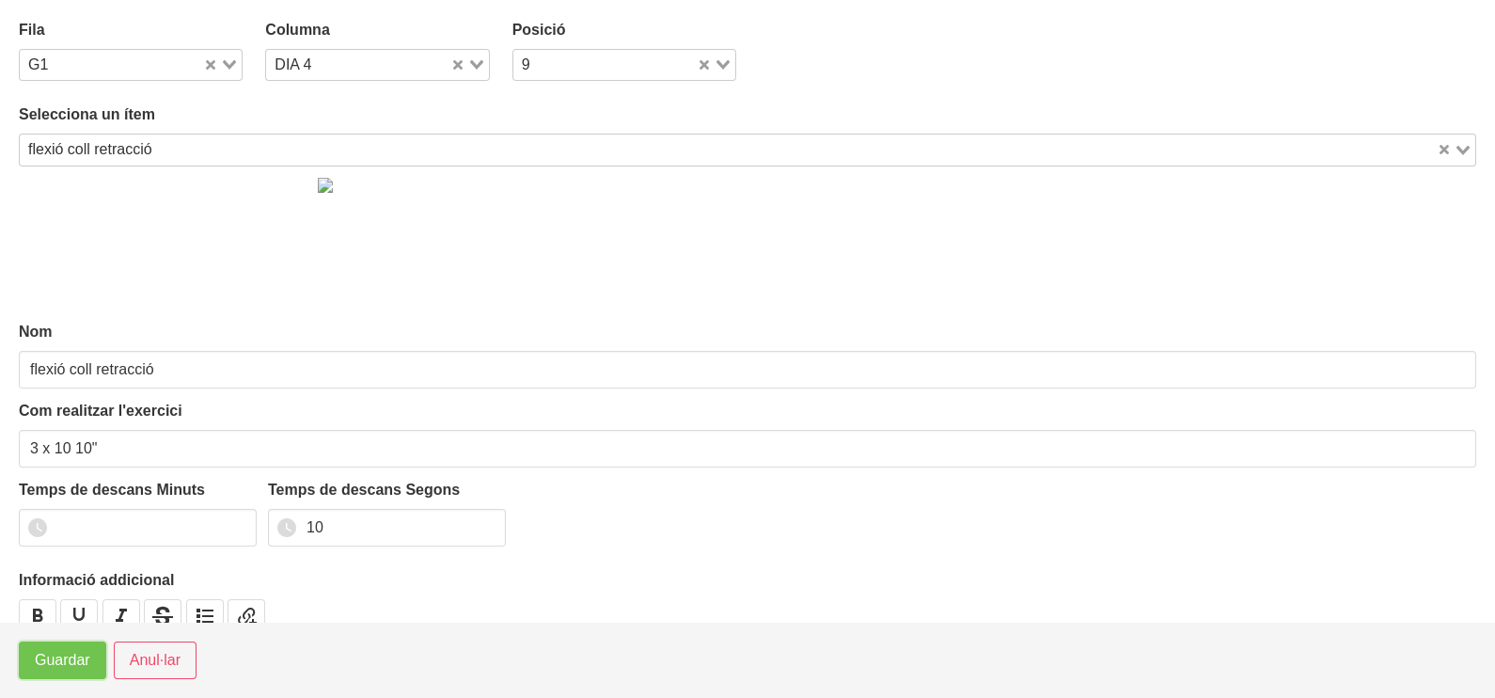
click at [55, 663] on span "Guardar" at bounding box center [62, 660] width 55 height 23
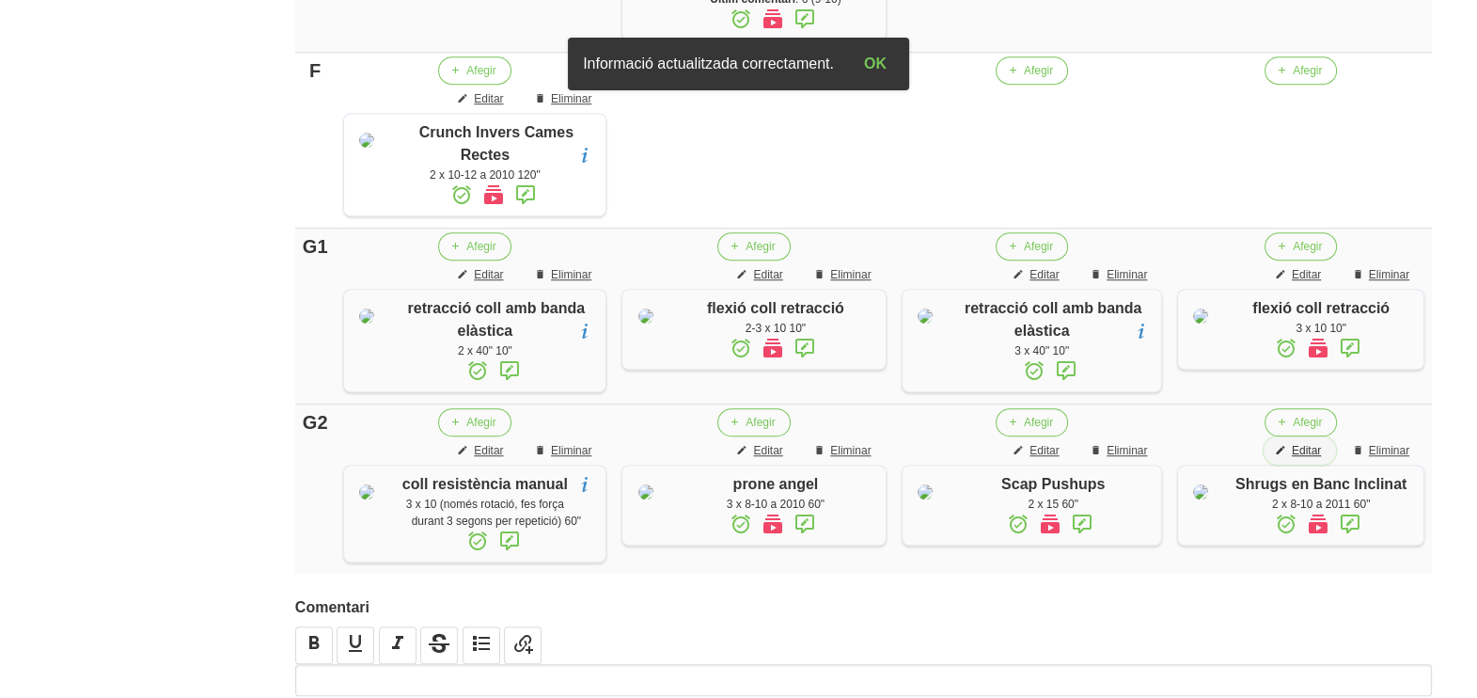
click at [1318, 459] on span "Editar" at bounding box center [1306, 450] width 29 height 17
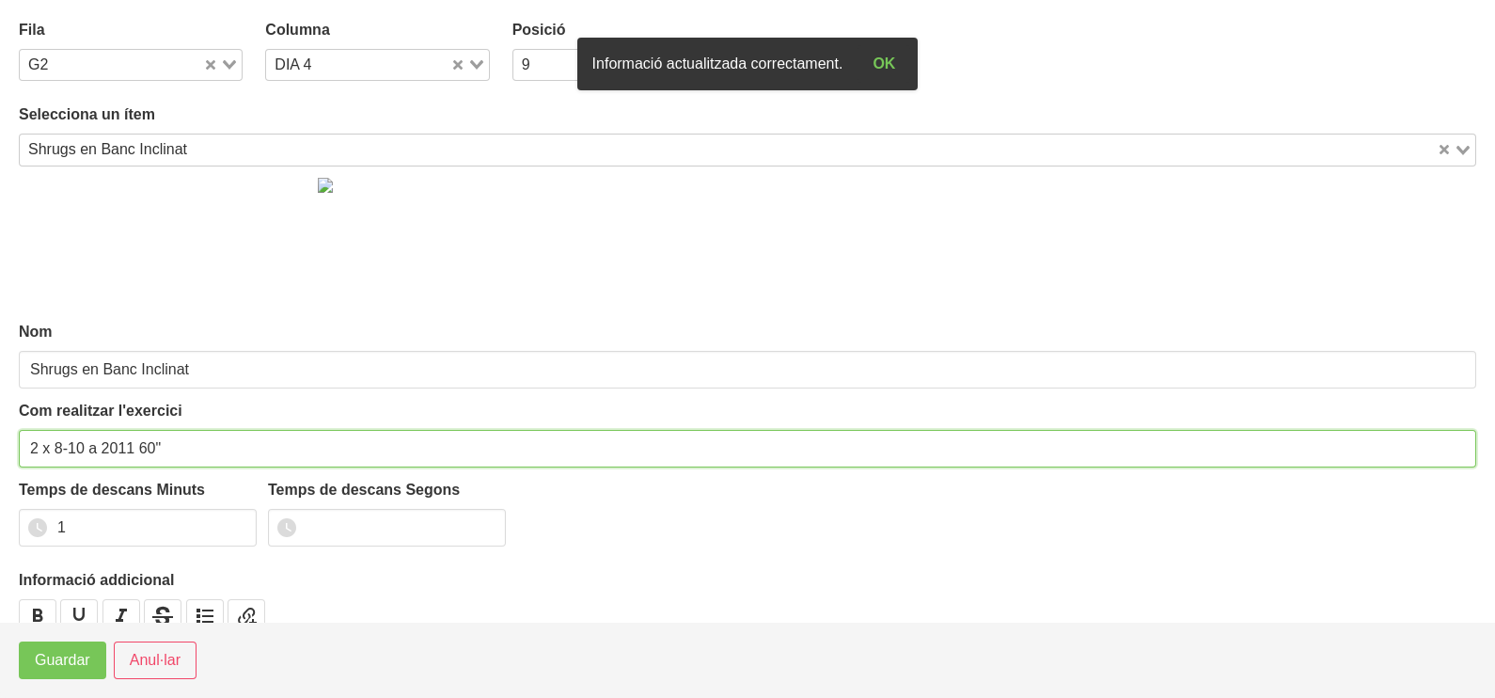
click at [34, 447] on input "2 x 8-10 a 2011 60"" at bounding box center [747, 449] width 1457 height 38
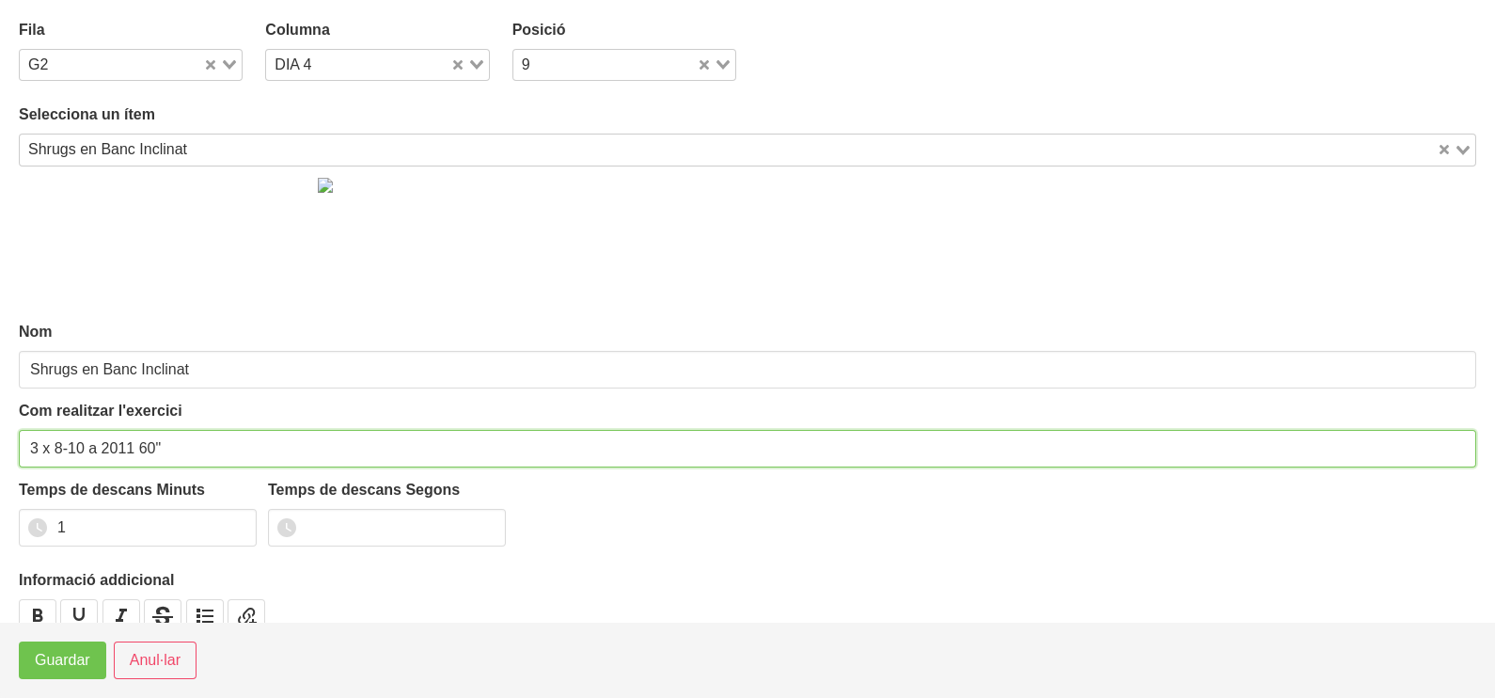
type input "3 x 8-10 a 2011 60""
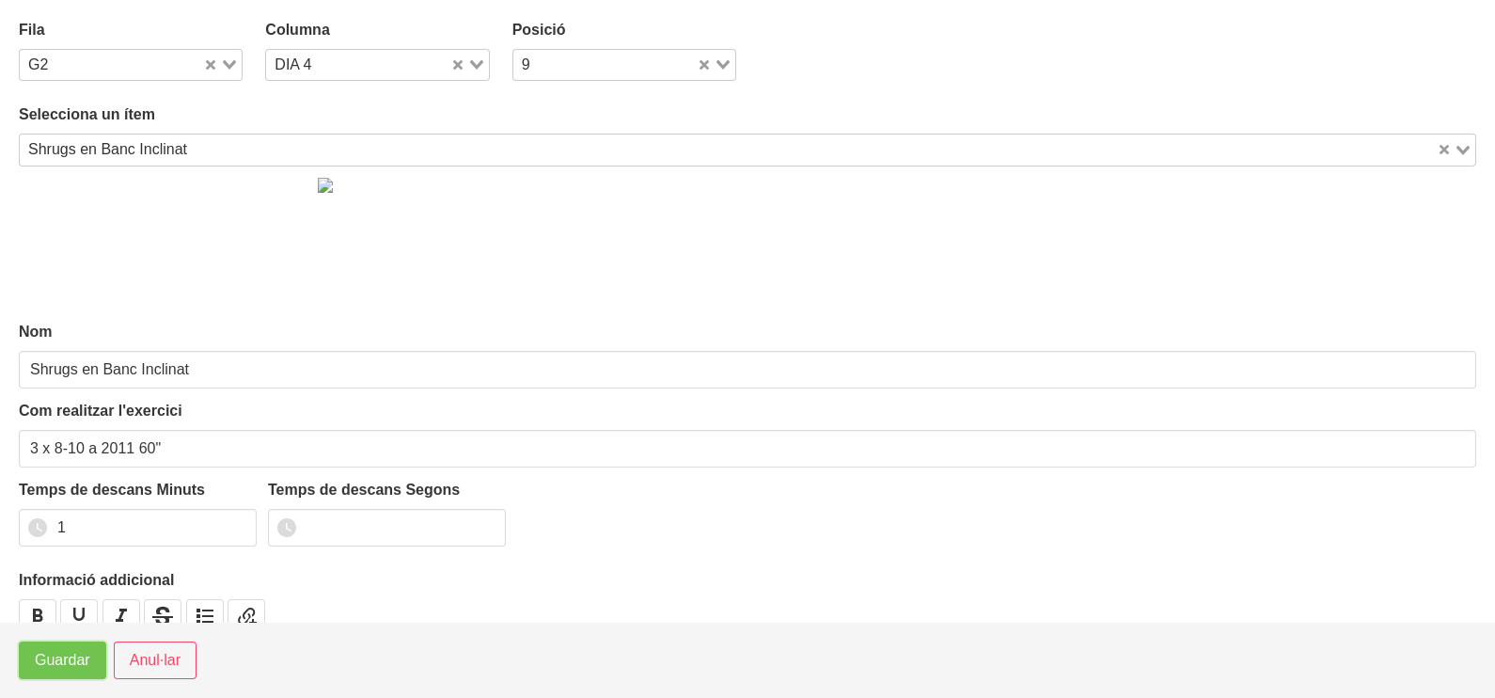
click at [56, 668] on span "Guardar" at bounding box center [62, 660] width 55 height 23
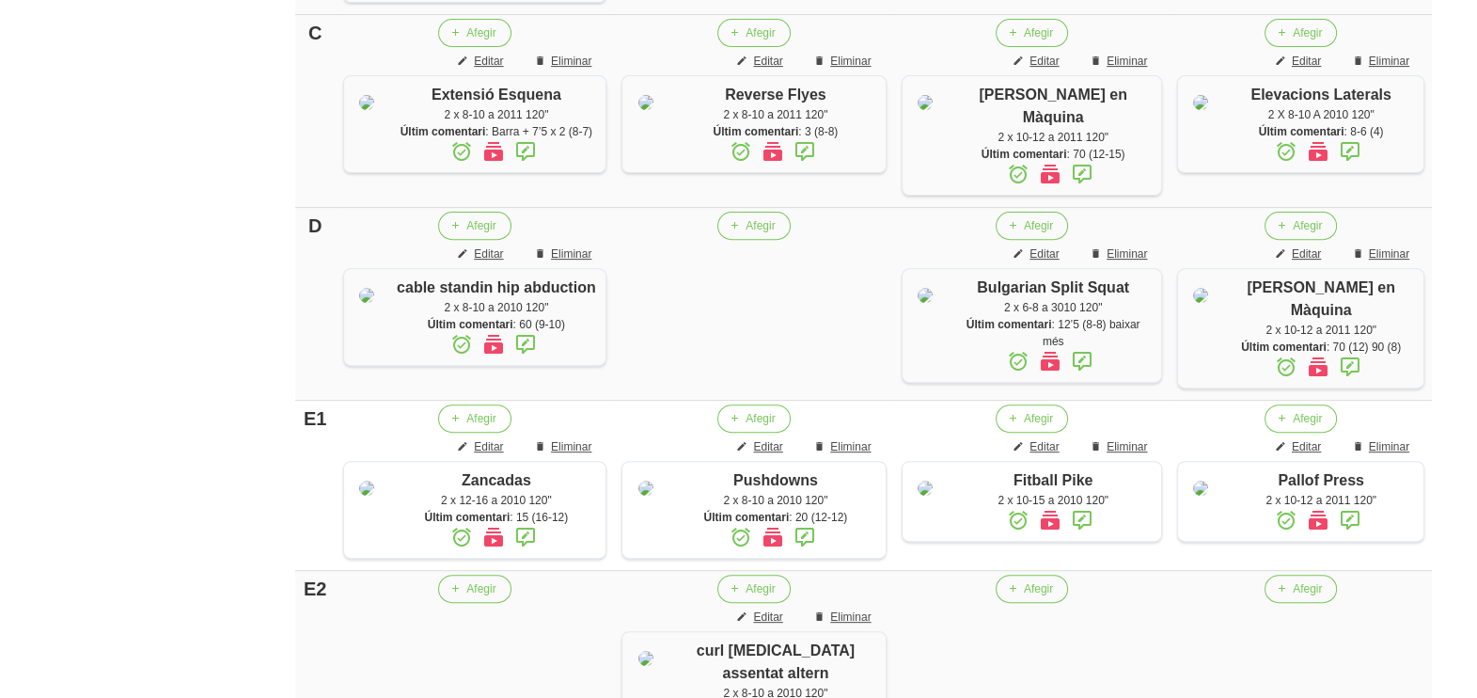
scroll to position [912, 0]
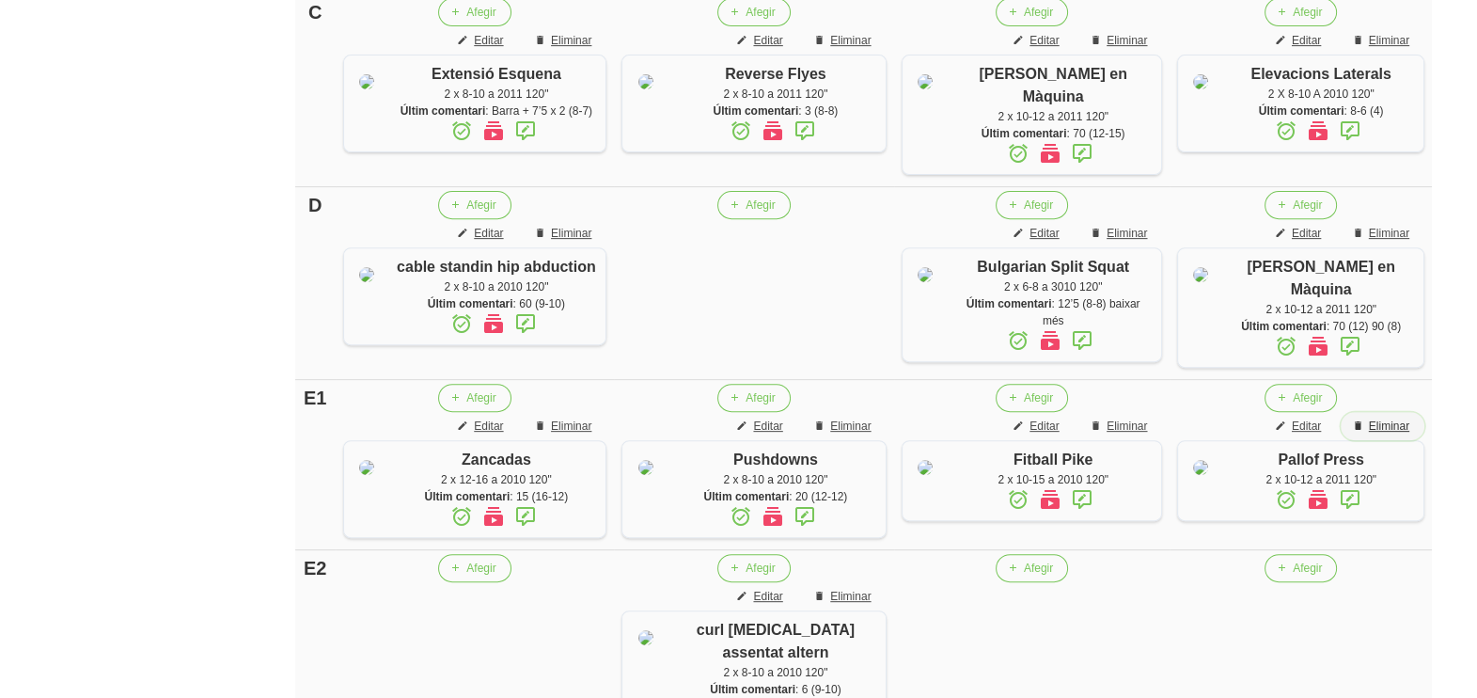
click at [1384, 434] on span "Eliminar" at bounding box center [1389, 425] width 40 height 17
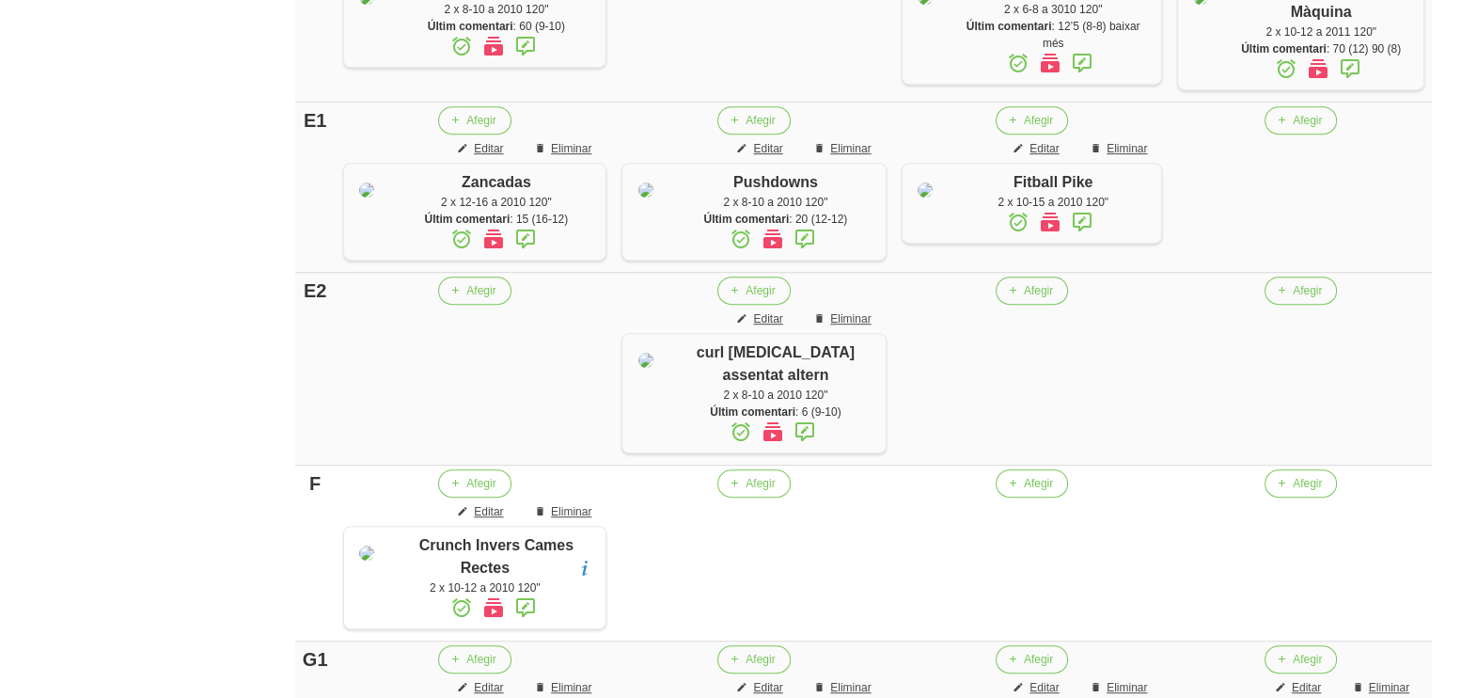
scroll to position [1511, 0]
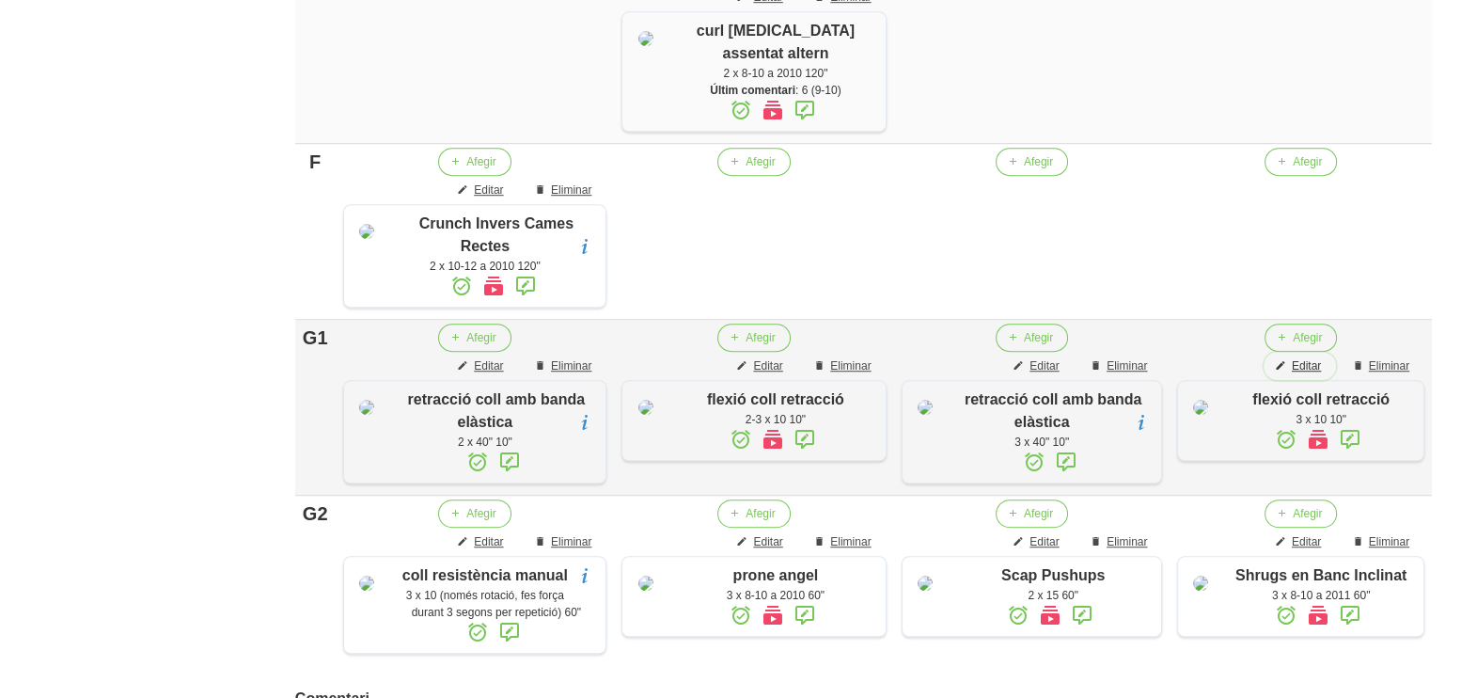
click at [1325, 380] on button "Editar" at bounding box center [1300, 366] width 72 height 28
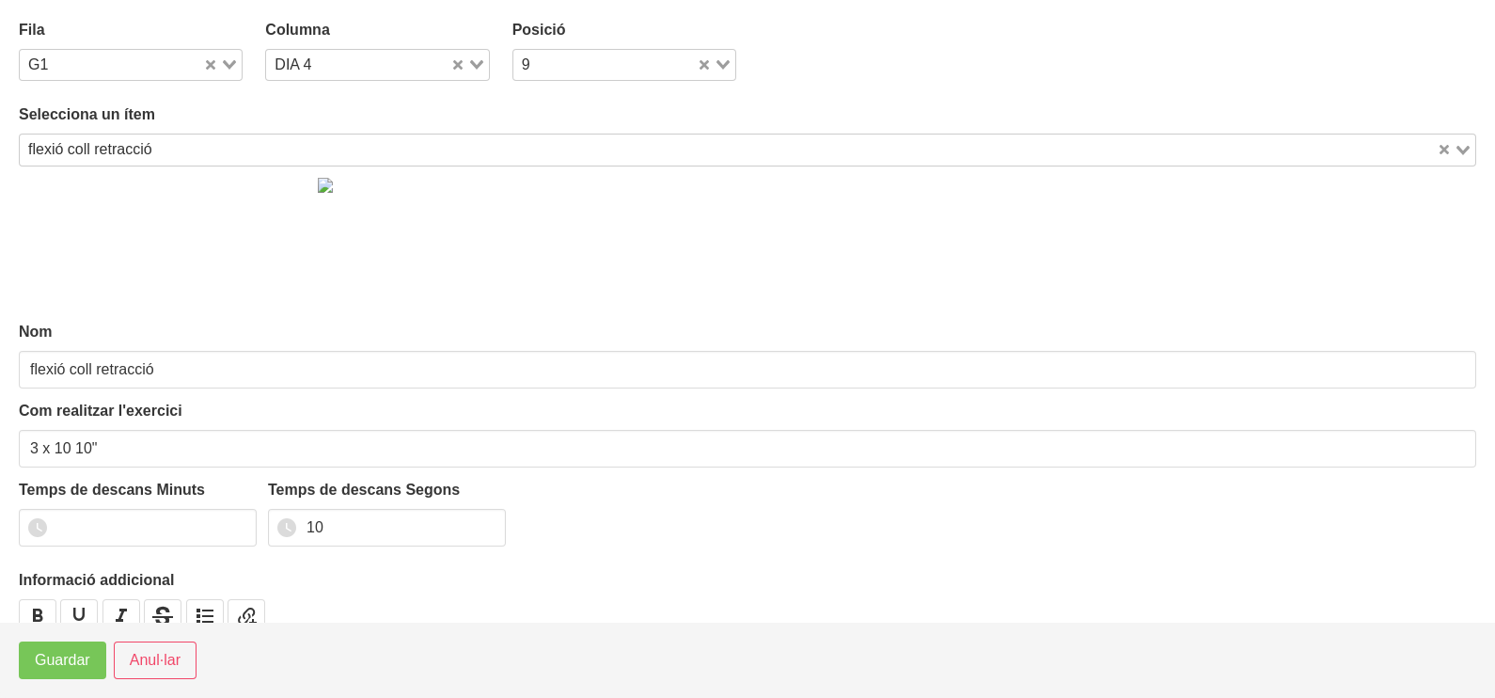
click at [228, 61] on icon "Search for option" at bounding box center [229, 64] width 13 height 9
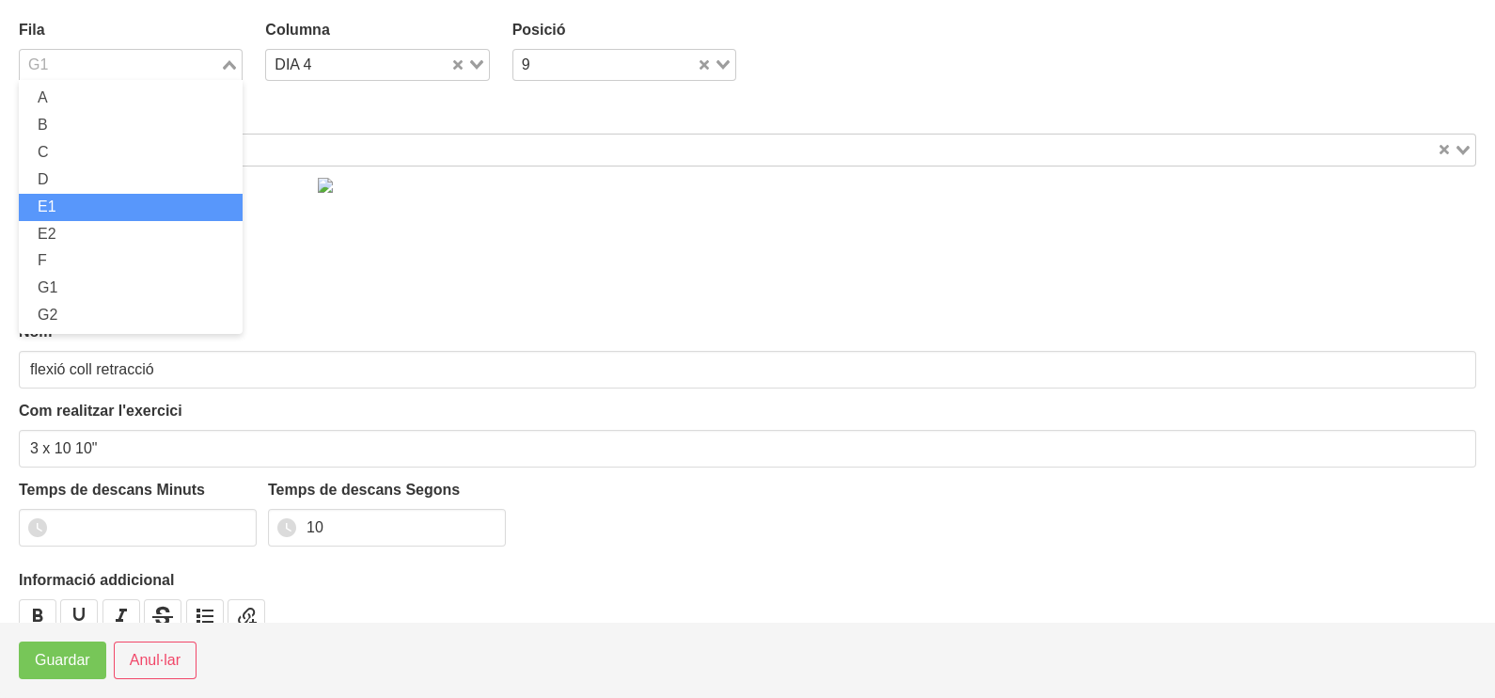
click at [108, 203] on li "E1" at bounding box center [131, 207] width 224 height 27
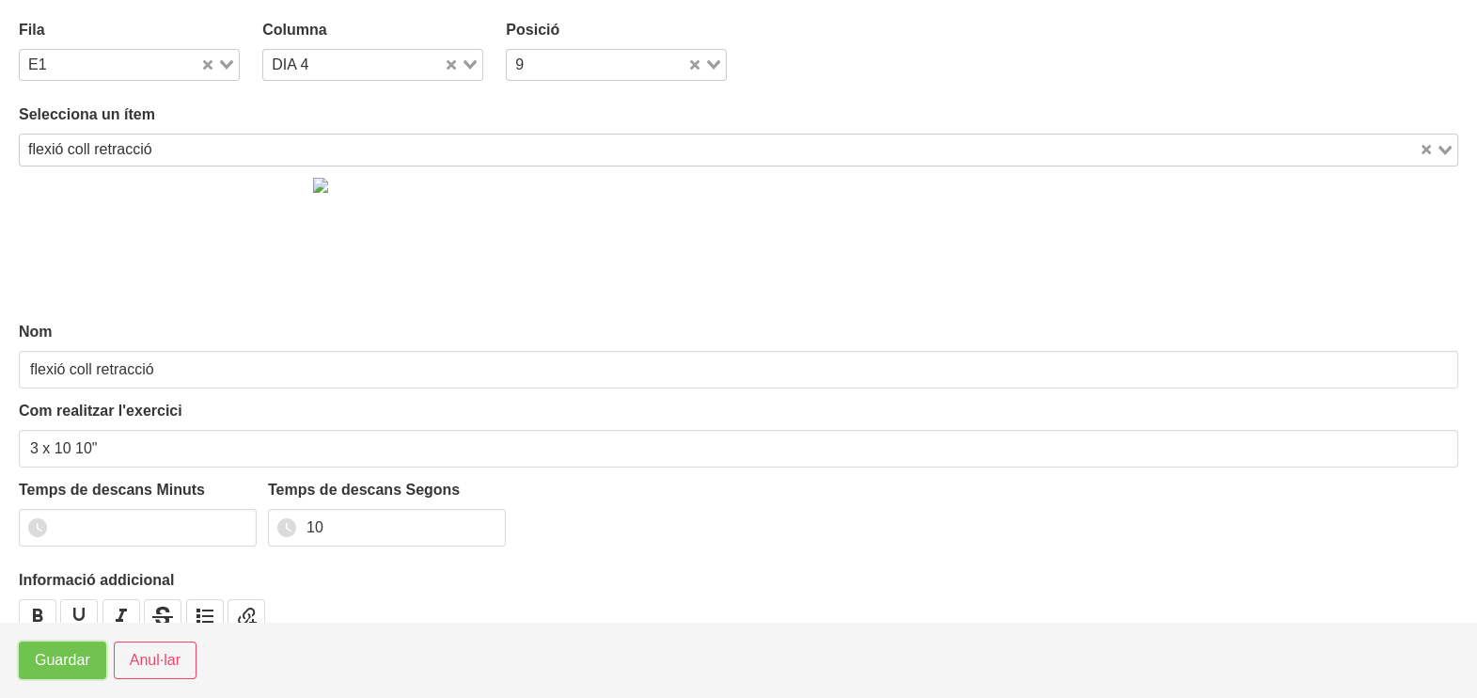
click at [61, 666] on span "Guardar" at bounding box center [62, 660] width 55 height 23
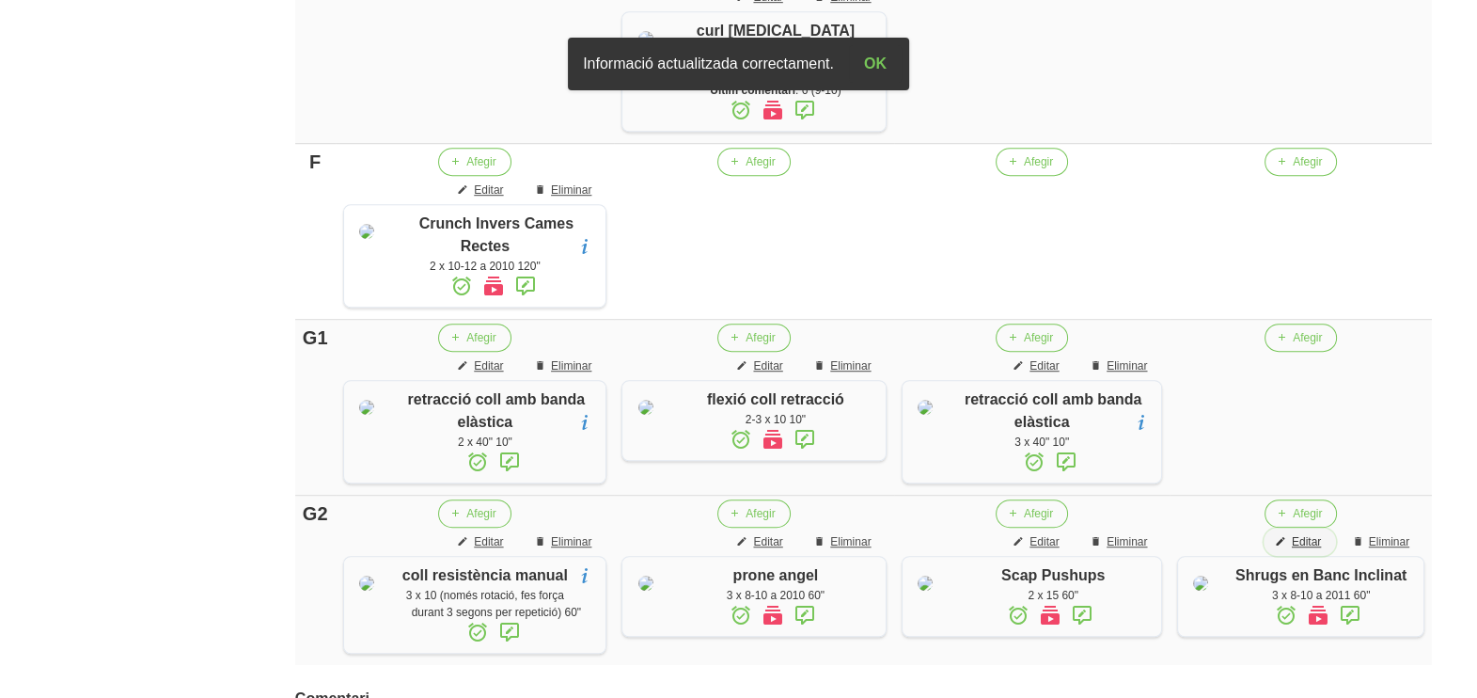
click at [1302, 550] on span "Editar" at bounding box center [1306, 541] width 29 height 17
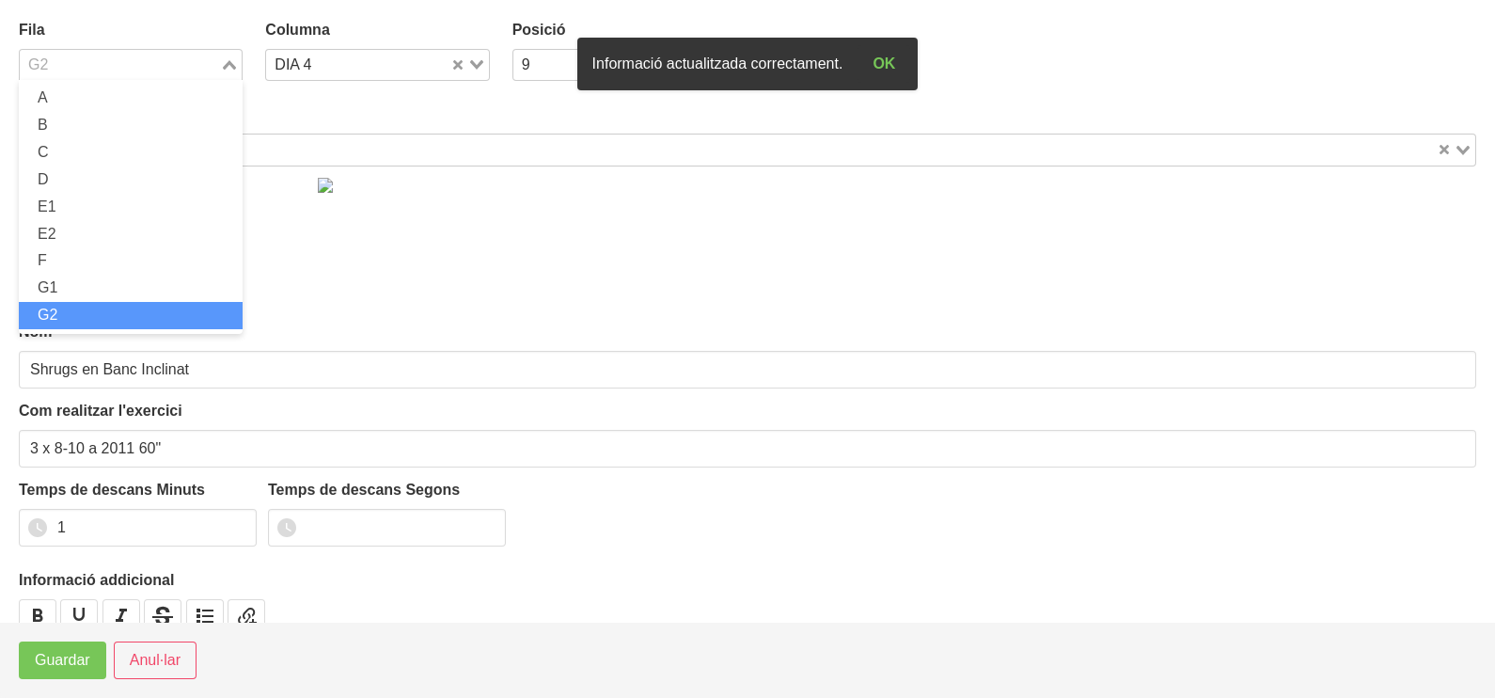
click at [235, 66] on div "Loading..." at bounding box center [231, 63] width 22 height 26
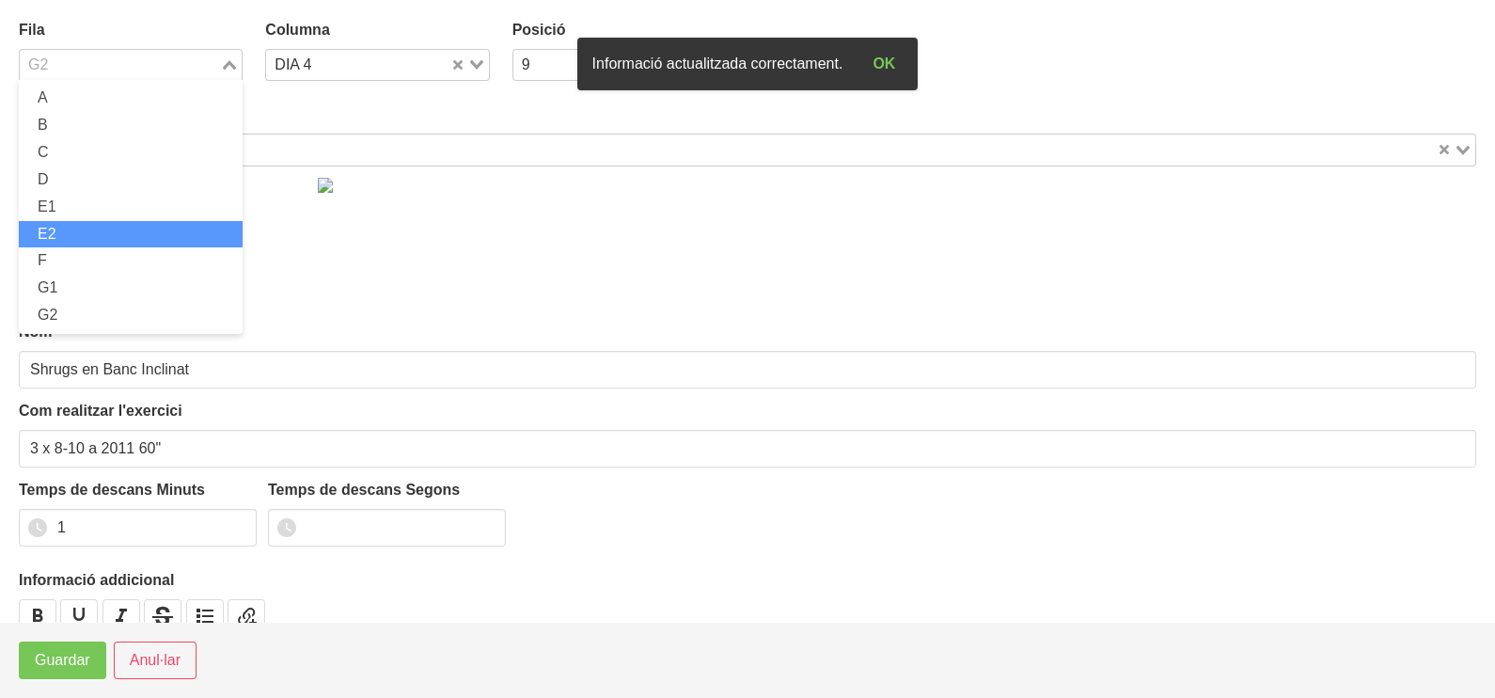
click at [101, 231] on li "E2" at bounding box center [131, 234] width 224 height 27
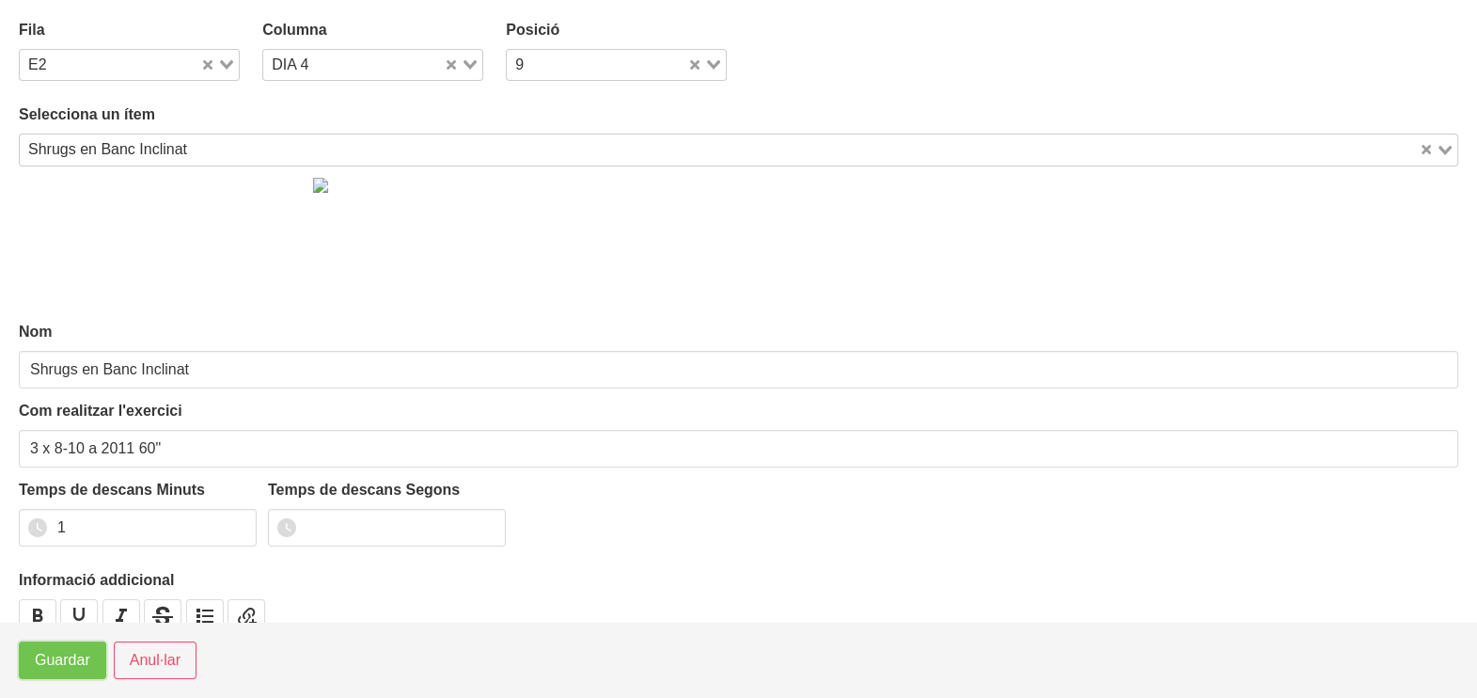
click at [52, 660] on span "Guardar" at bounding box center [62, 660] width 55 height 23
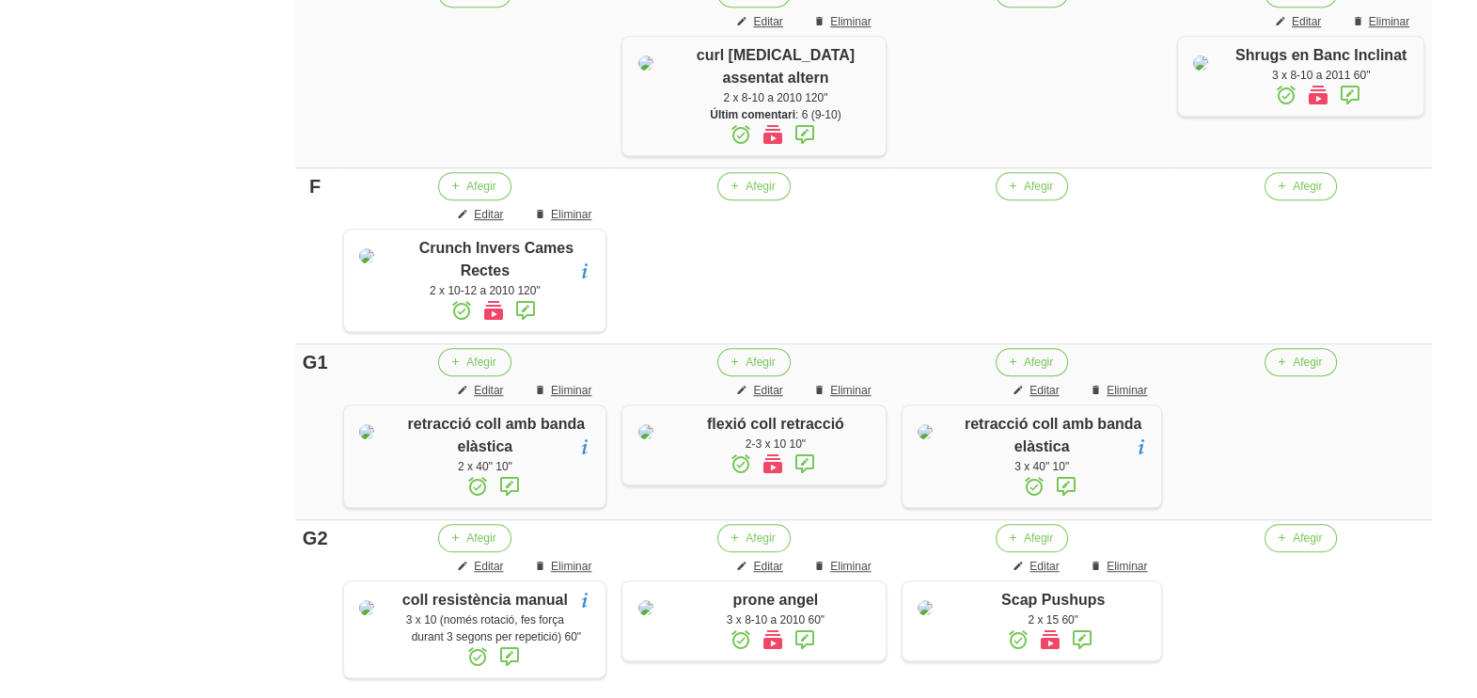
scroll to position [1576, 0]
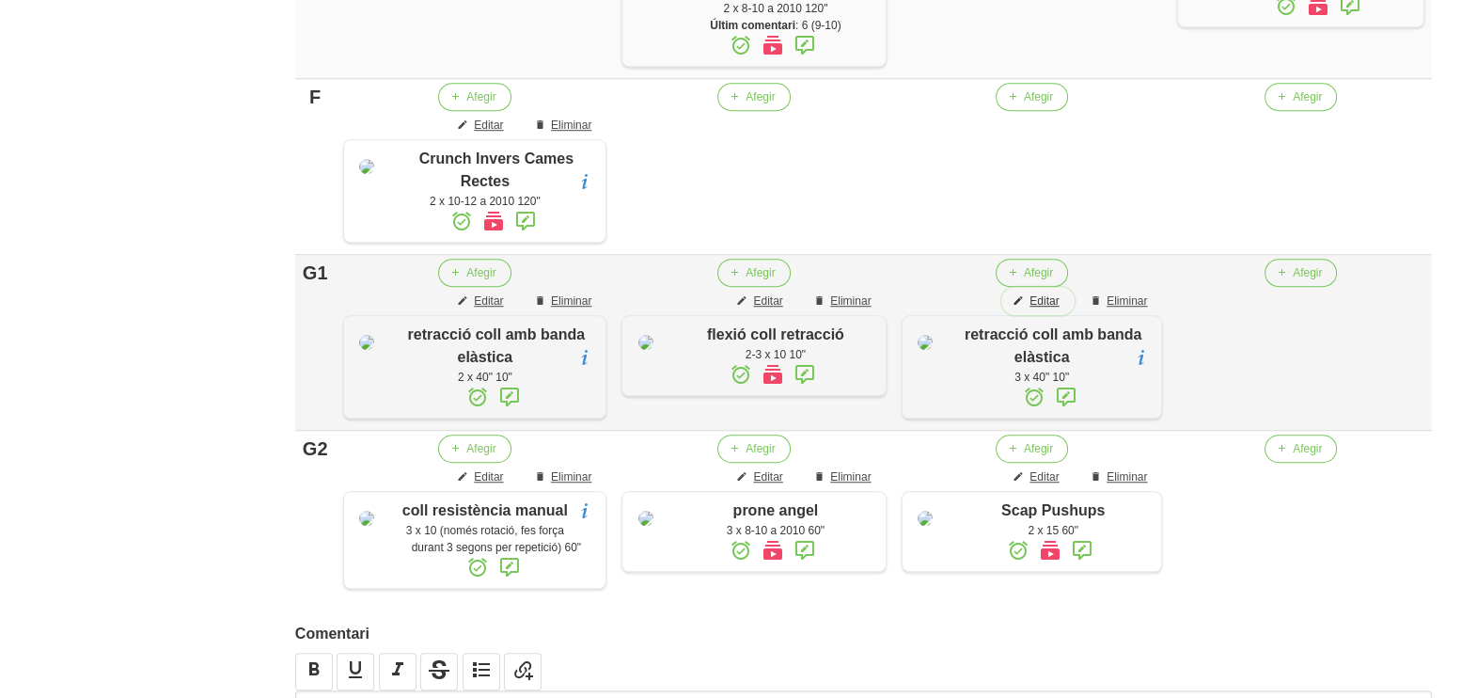
click at [1038, 309] on span "Editar" at bounding box center [1044, 300] width 29 height 17
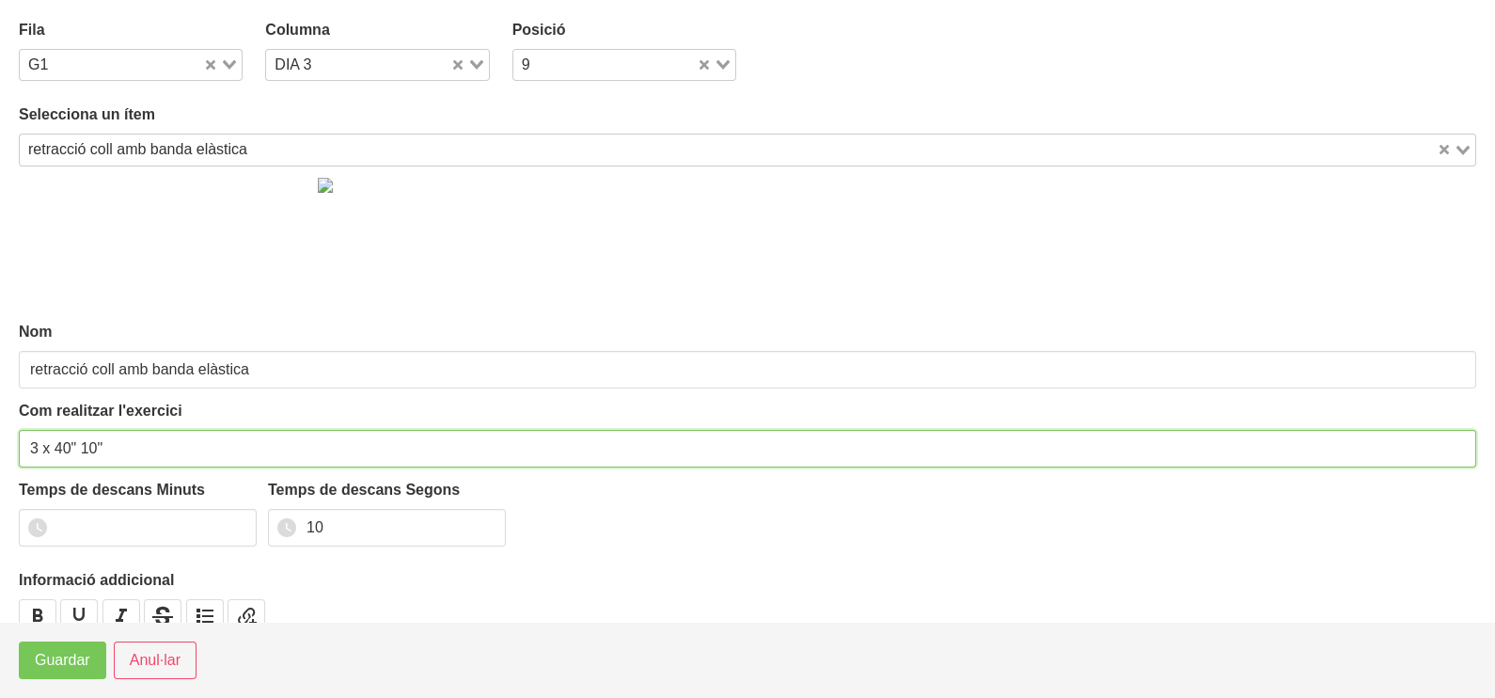
click at [39, 446] on input "3 x 40" 10"" at bounding box center [747, 449] width 1457 height 38
type input "2 x 40" 10""
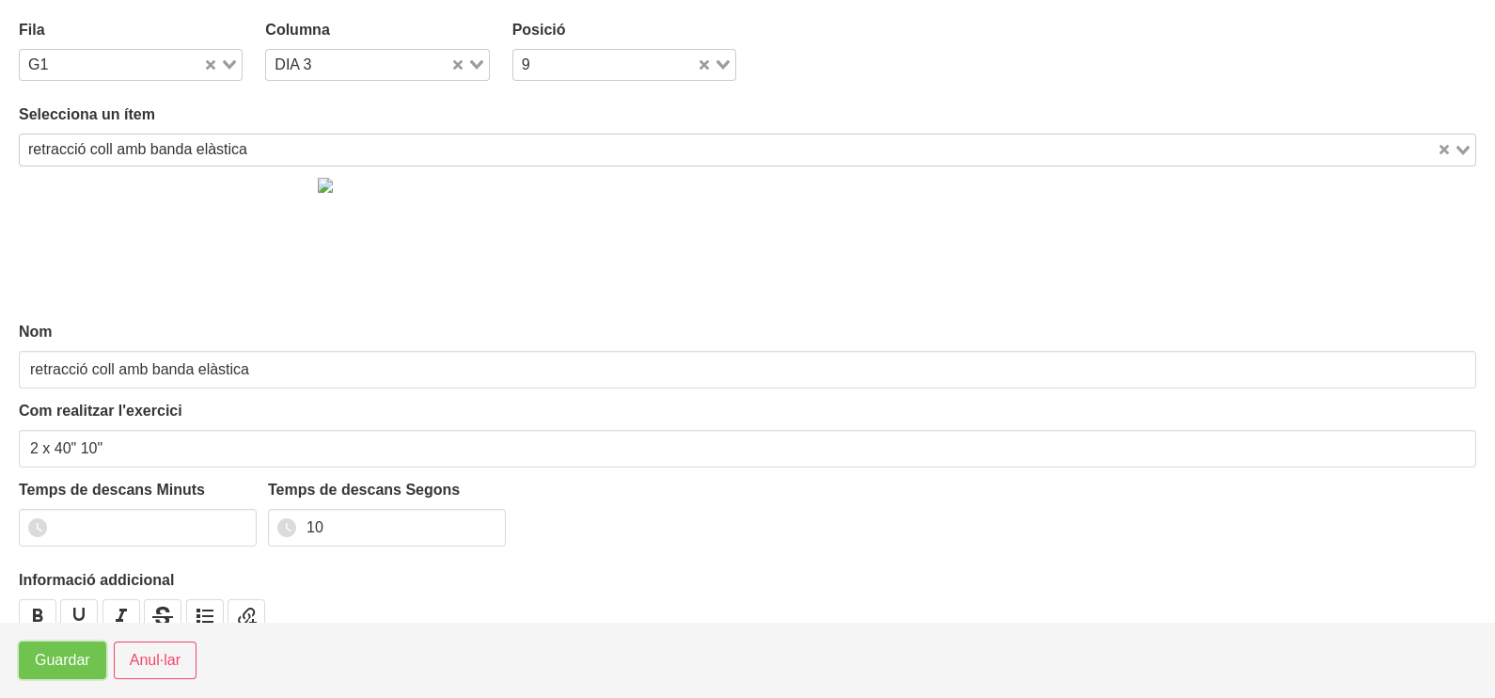
click at [61, 665] on span "Guardar" at bounding box center [62, 660] width 55 height 23
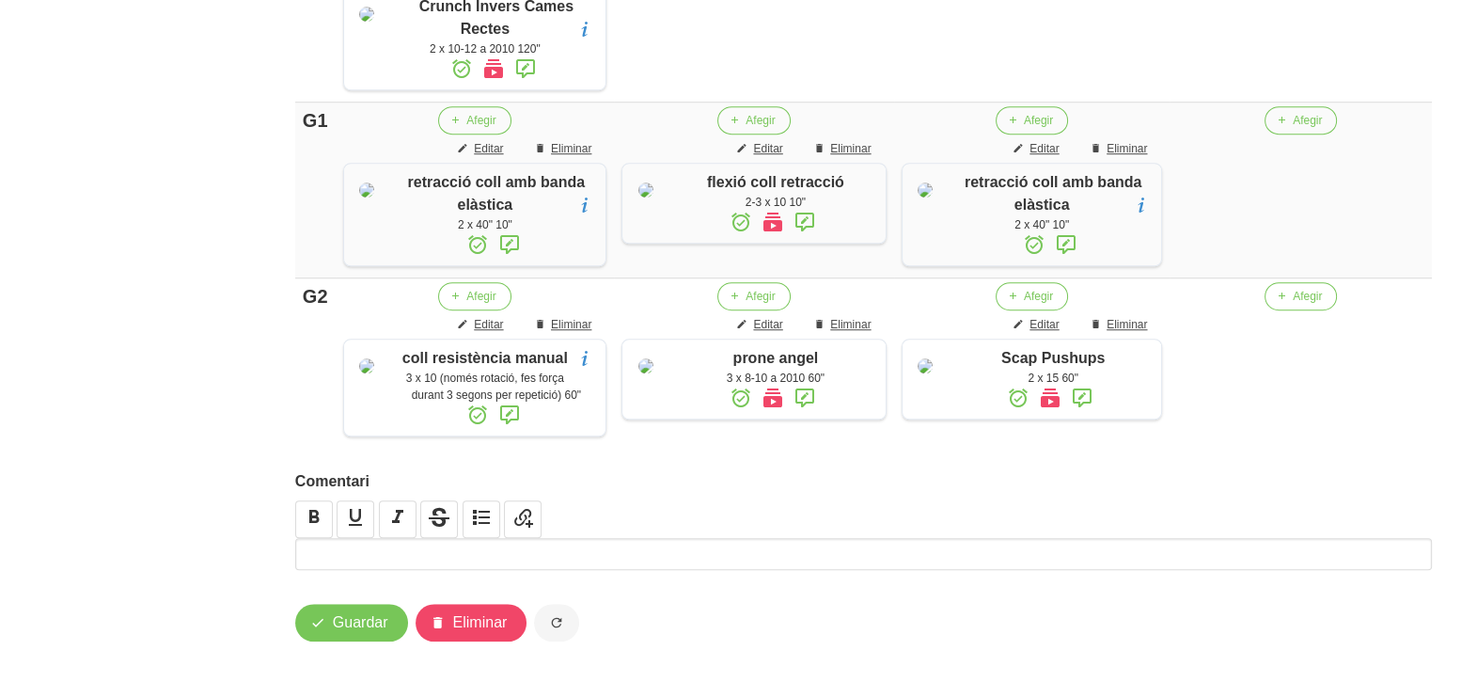
scroll to position [1639, 0]
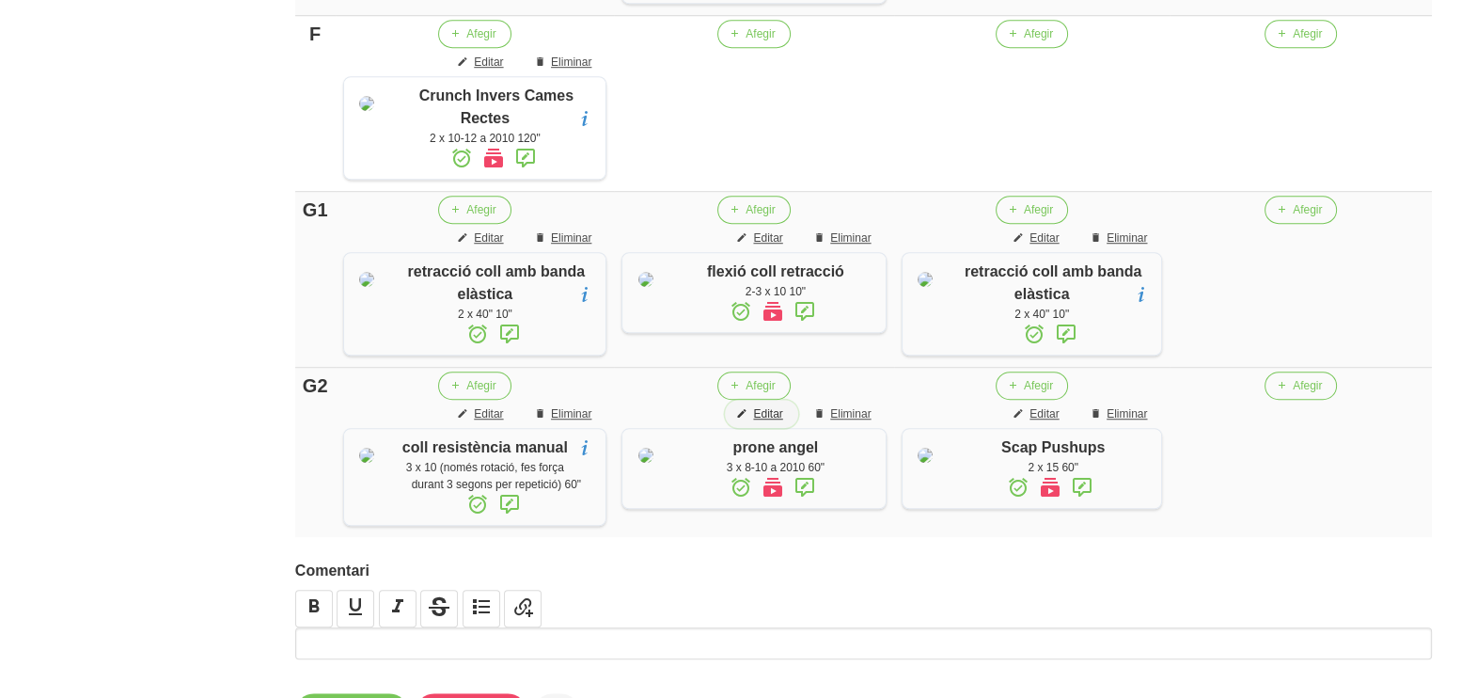
click at [776, 422] on span "Editar" at bounding box center [767, 413] width 29 height 17
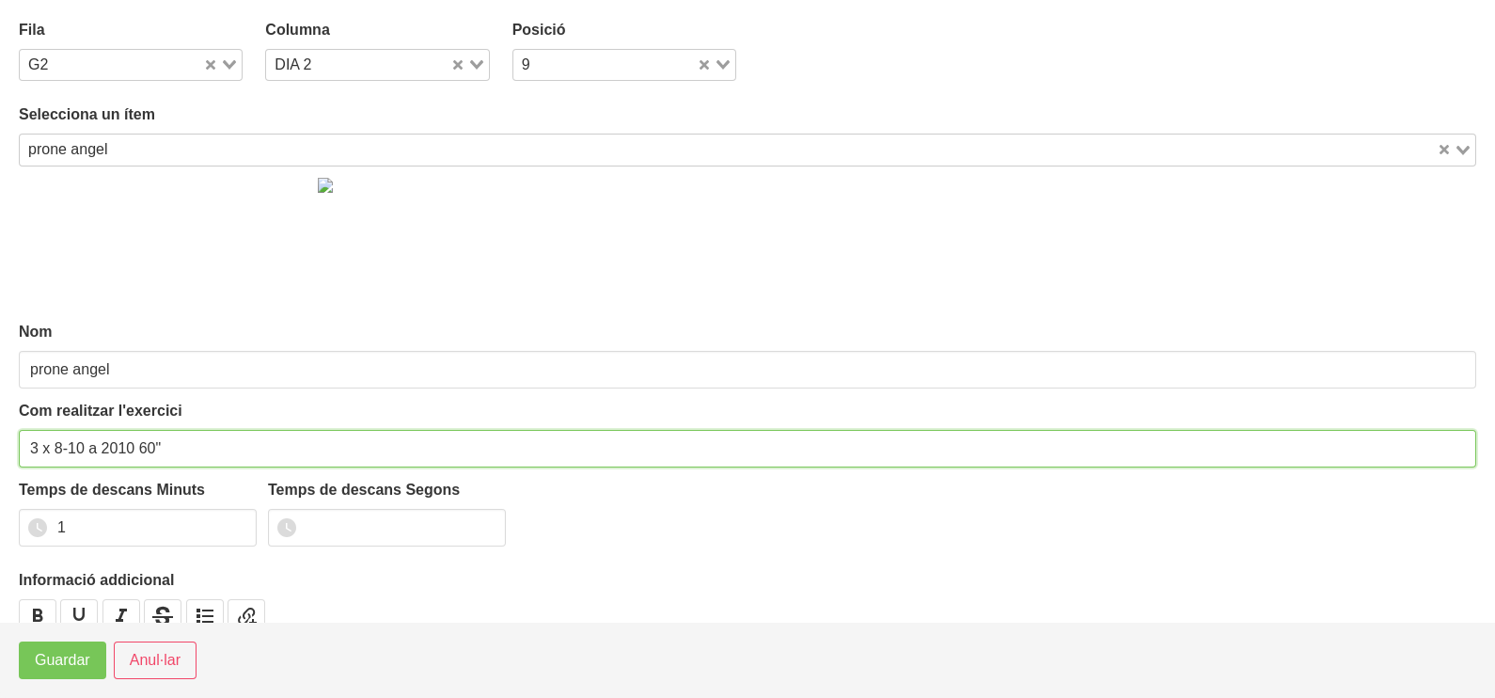
click at [31, 447] on input "3 x 8-10 a 2010 60"" at bounding box center [747, 449] width 1457 height 38
type input "2-3 x 8-10 a 2010 60""
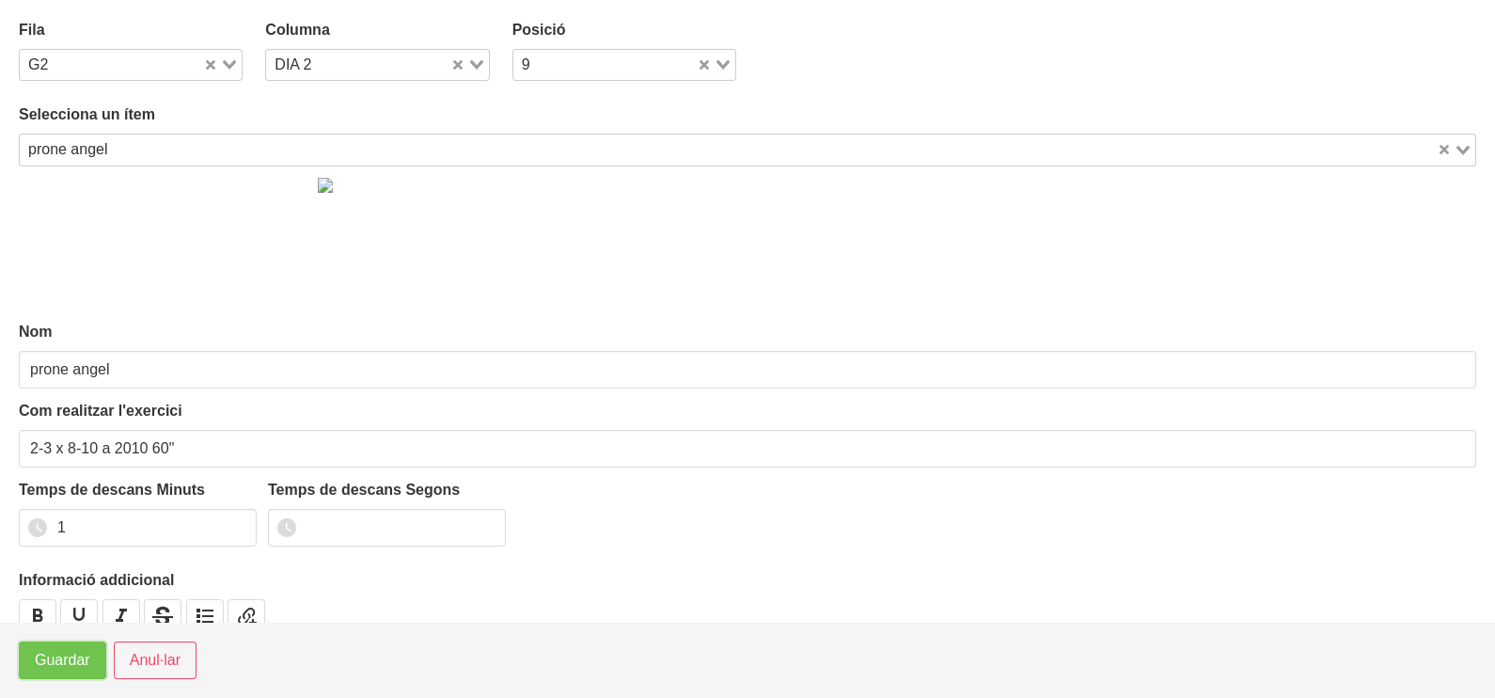
click at [66, 666] on span "Guardar" at bounding box center [62, 660] width 55 height 23
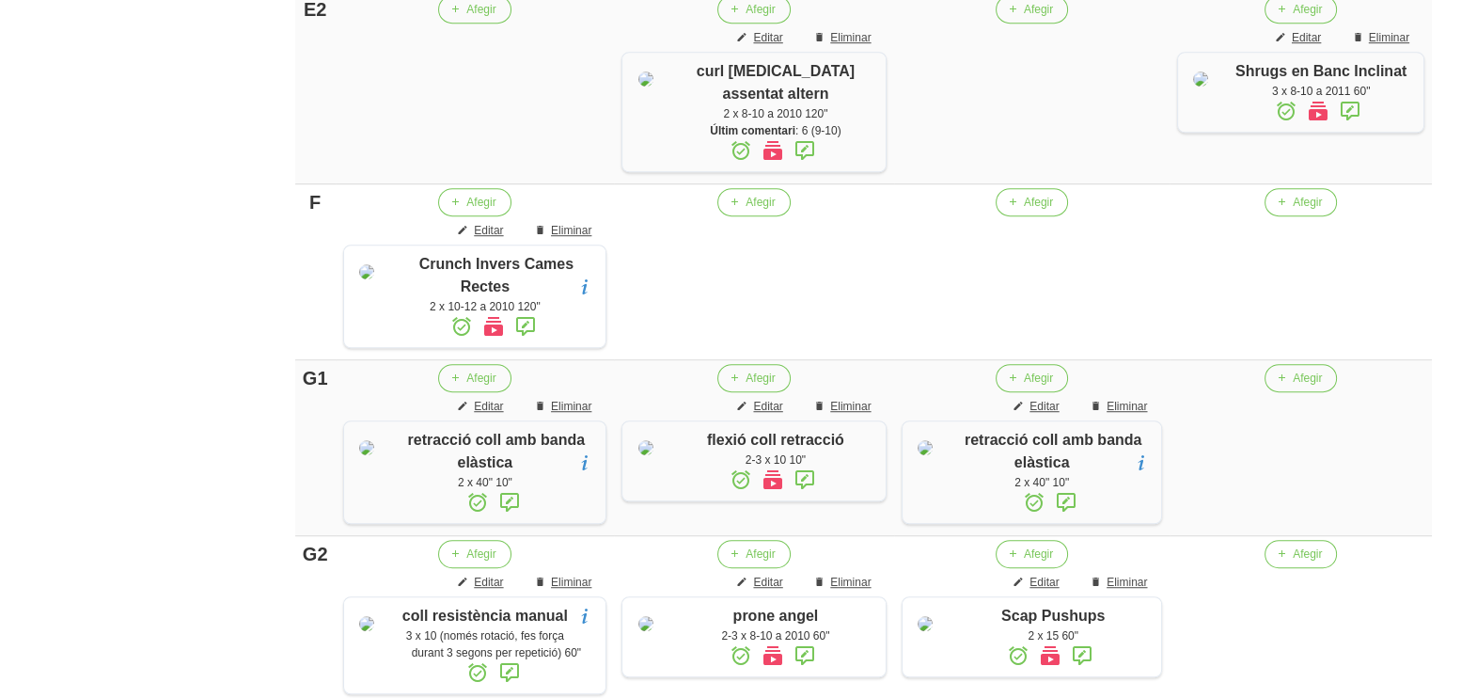
scroll to position [1688, 0]
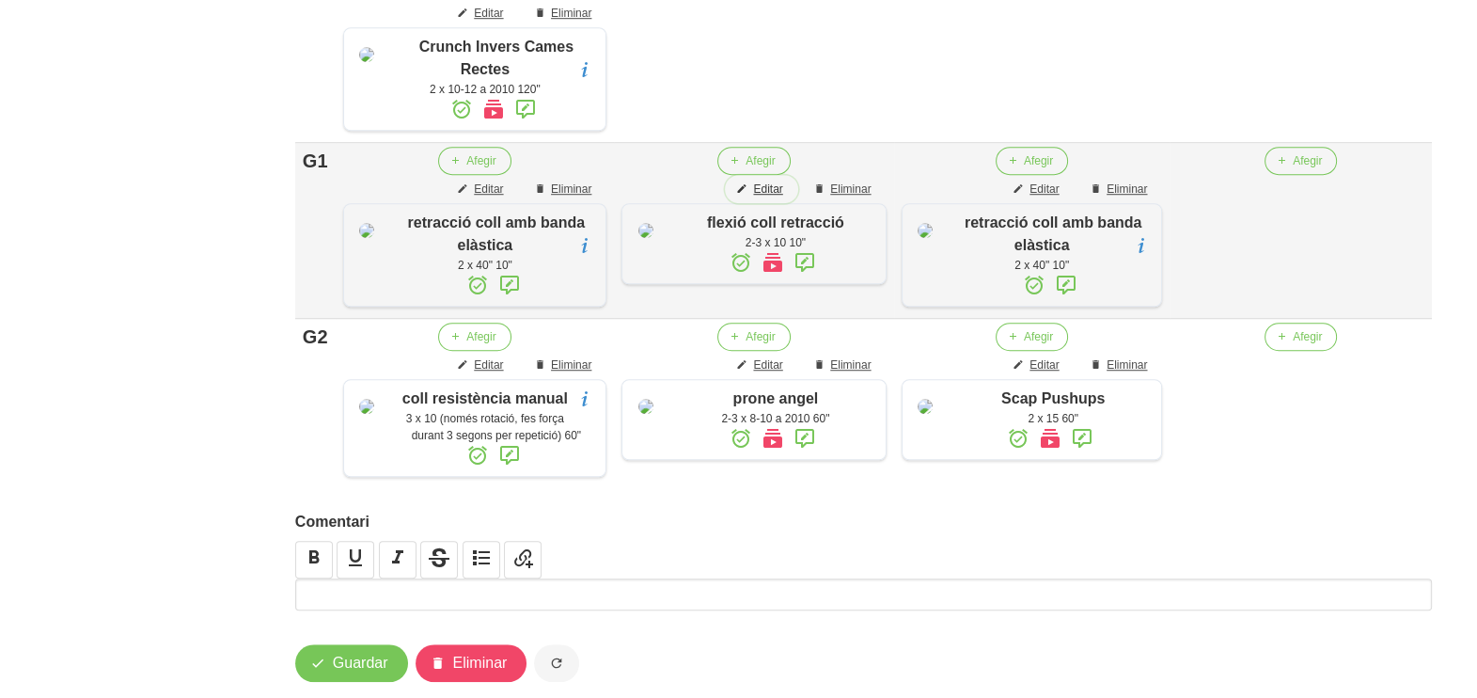
click at [771, 197] on span "Editar" at bounding box center [767, 189] width 29 height 17
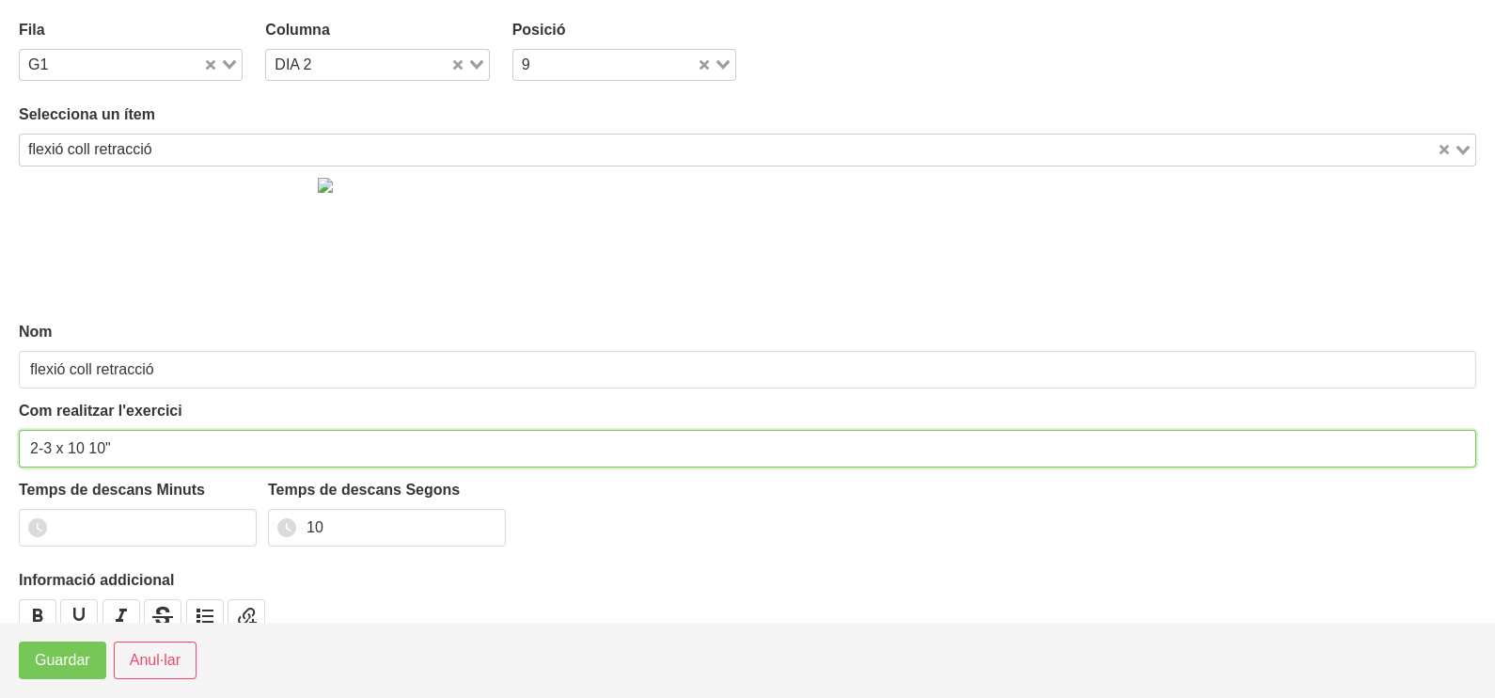
click at [49, 446] on input "2-3 x 10 10"" at bounding box center [747, 449] width 1457 height 38
type input "2 x 10 10""
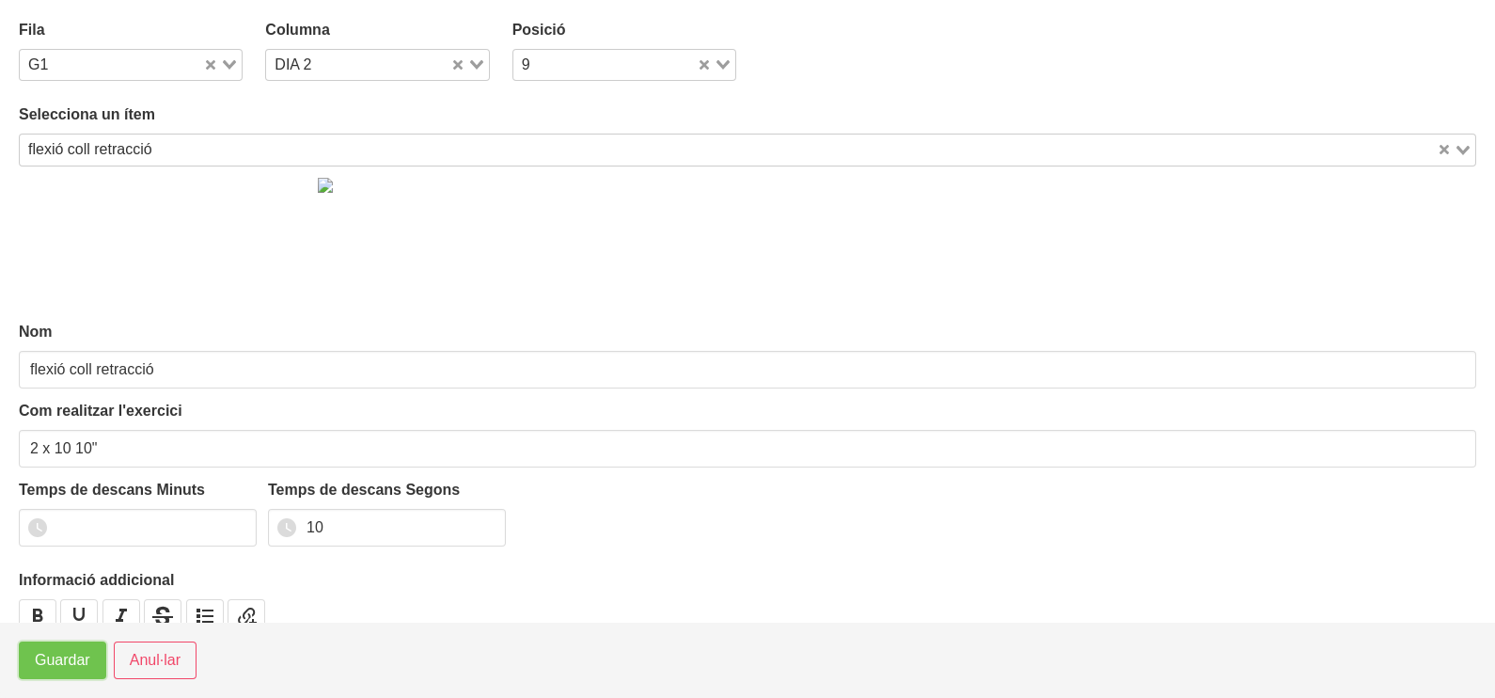
click at [50, 653] on span "Guardar" at bounding box center [62, 660] width 55 height 23
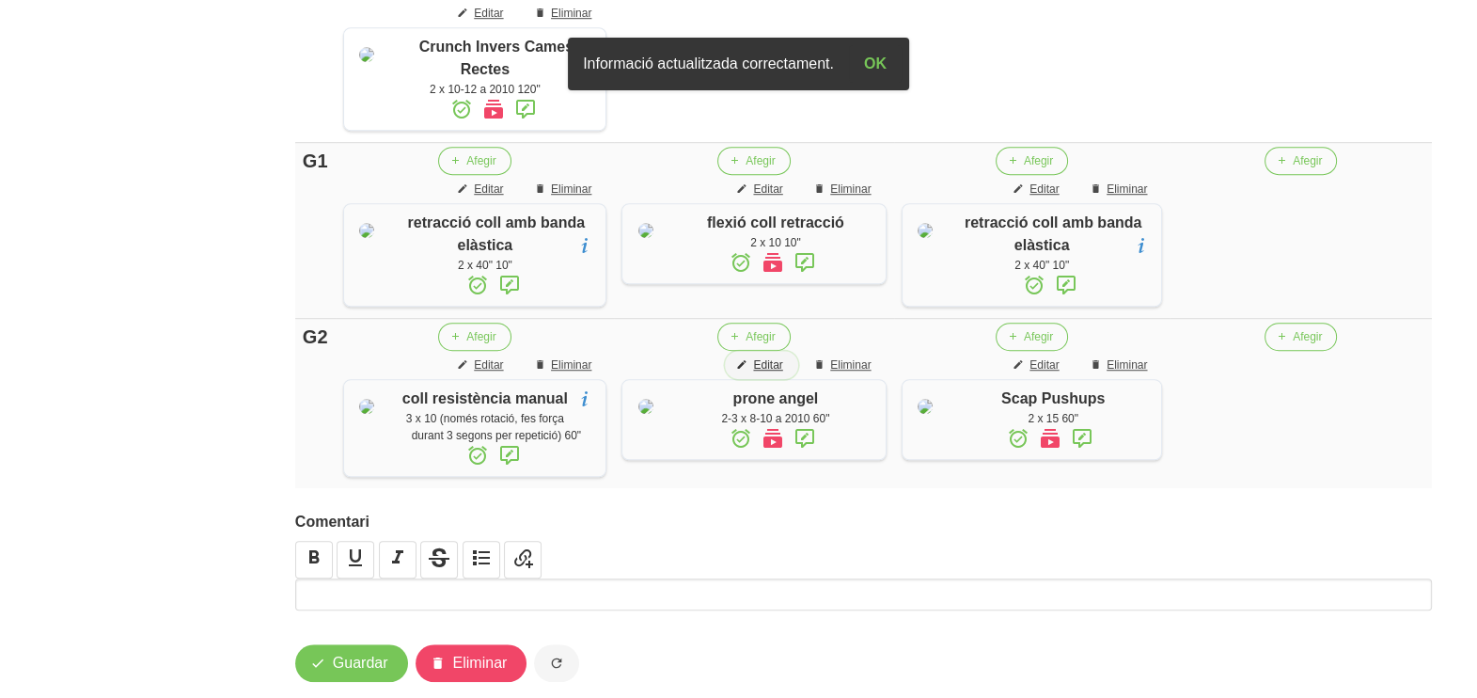
click at [773, 373] on span "Editar" at bounding box center [767, 364] width 29 height 17
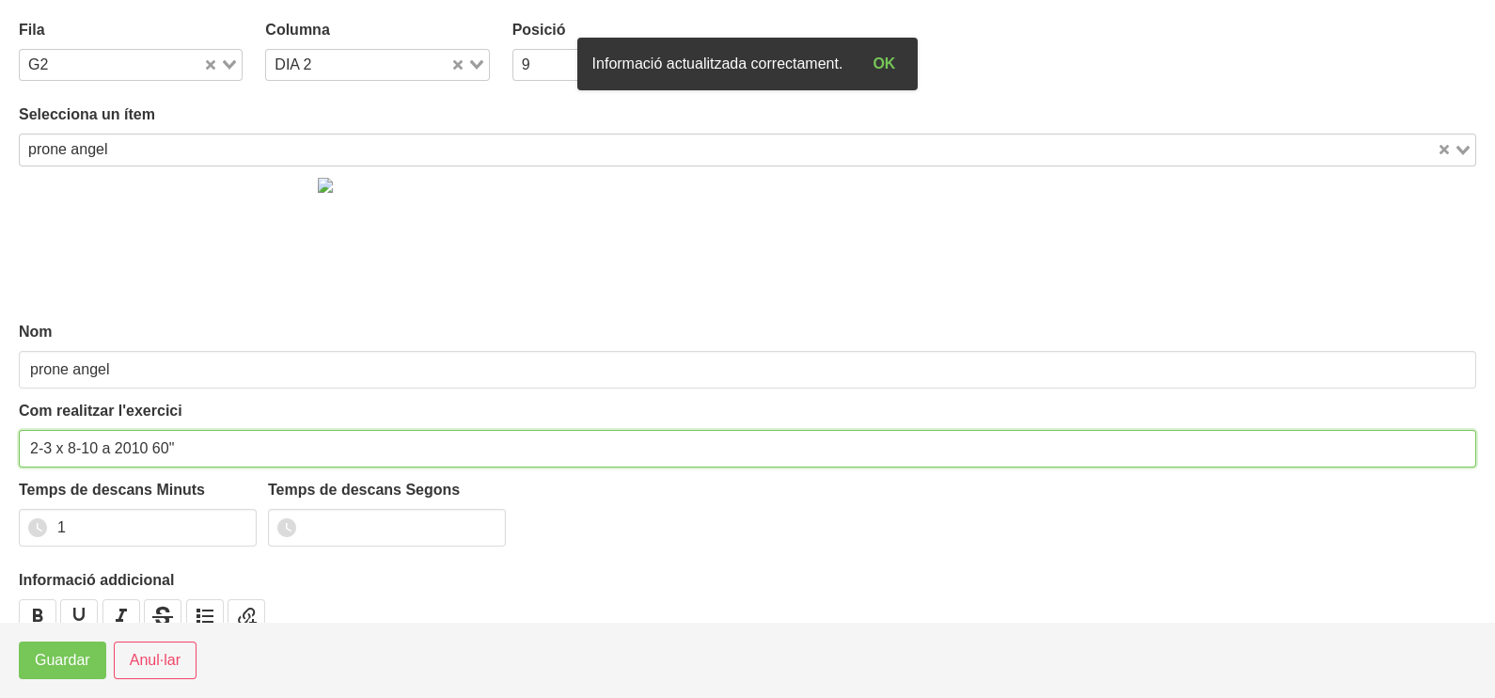
click at [51, 439] on input "2-3 x 8-10 a 2010 60"" at bounding box center [747, 449] width 1457 height 38
type input "2 x 8-10 a 2010 60""
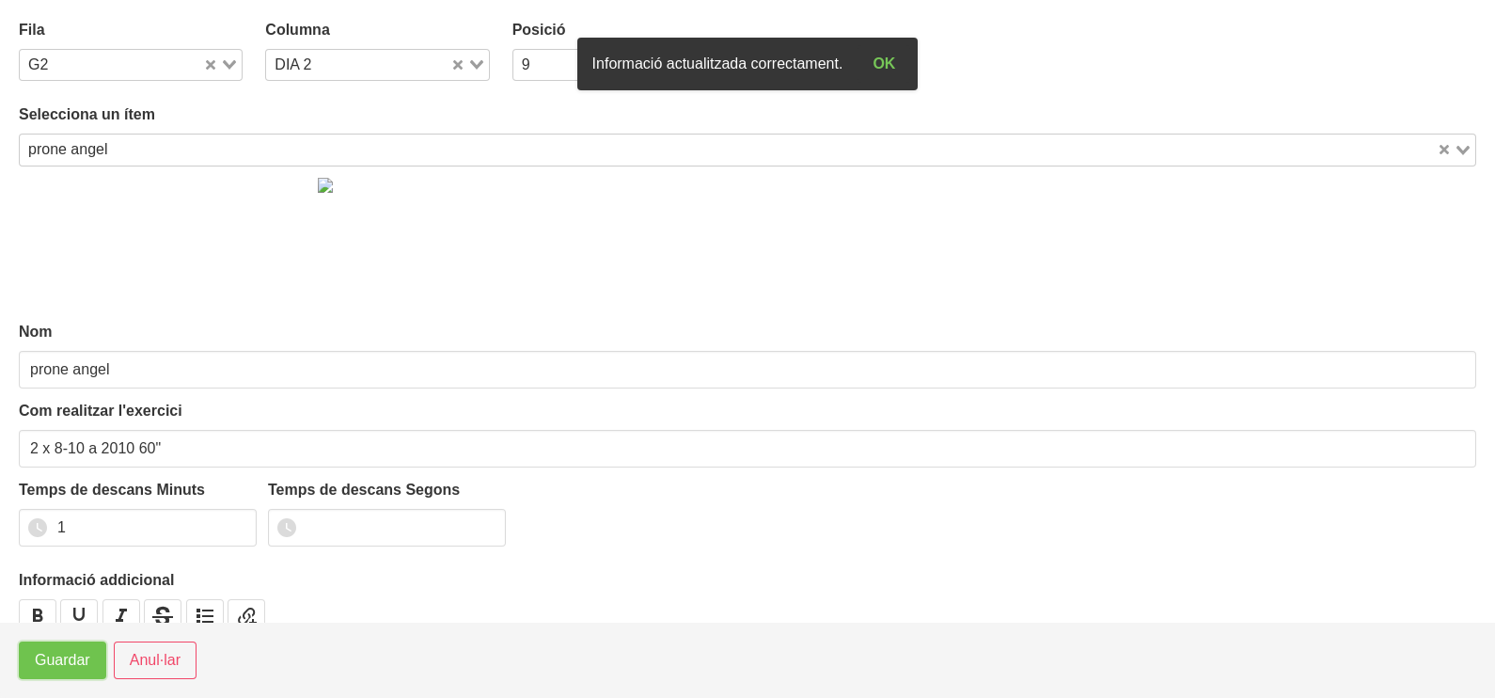
click at [57, 668] on span "Guardar" at bounding box center [62, 660] width 55 height 23
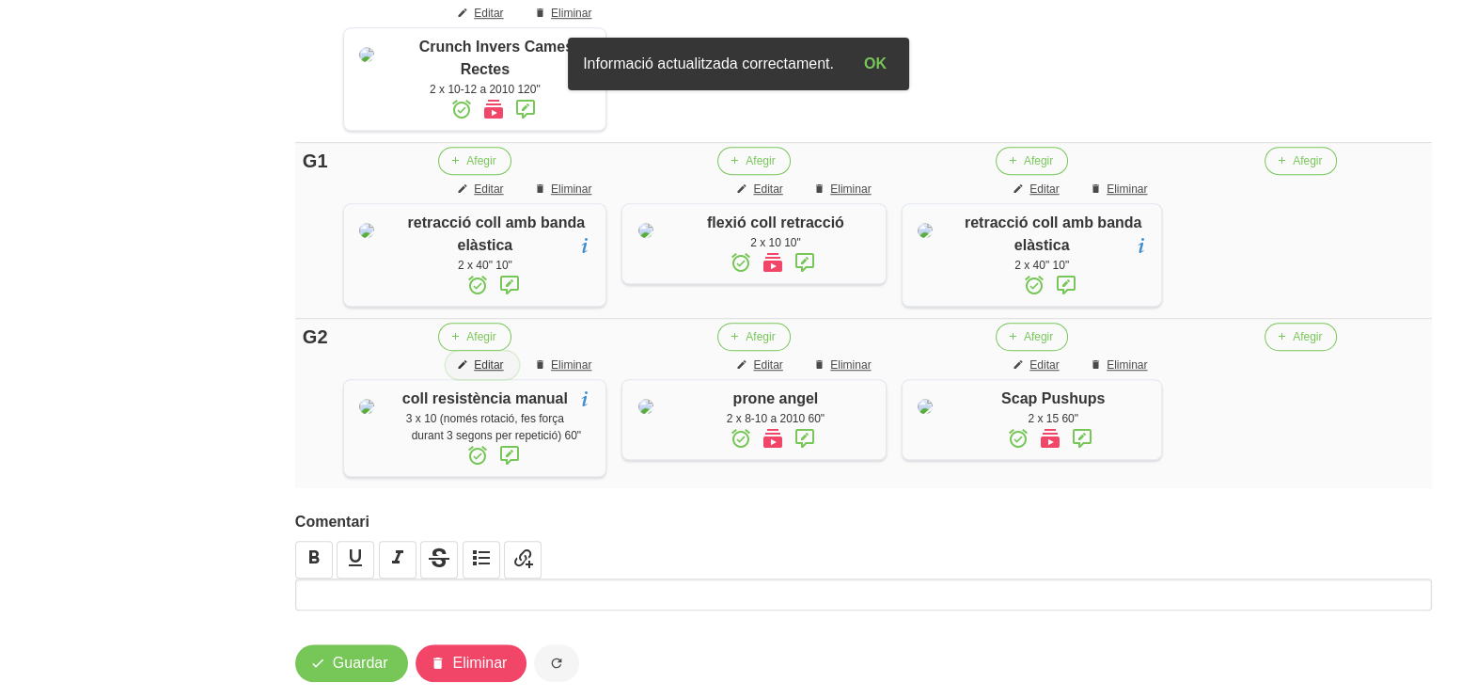
click at [502, 373] on span "Editar" at bounding box center [488, 364] width 29 height 17
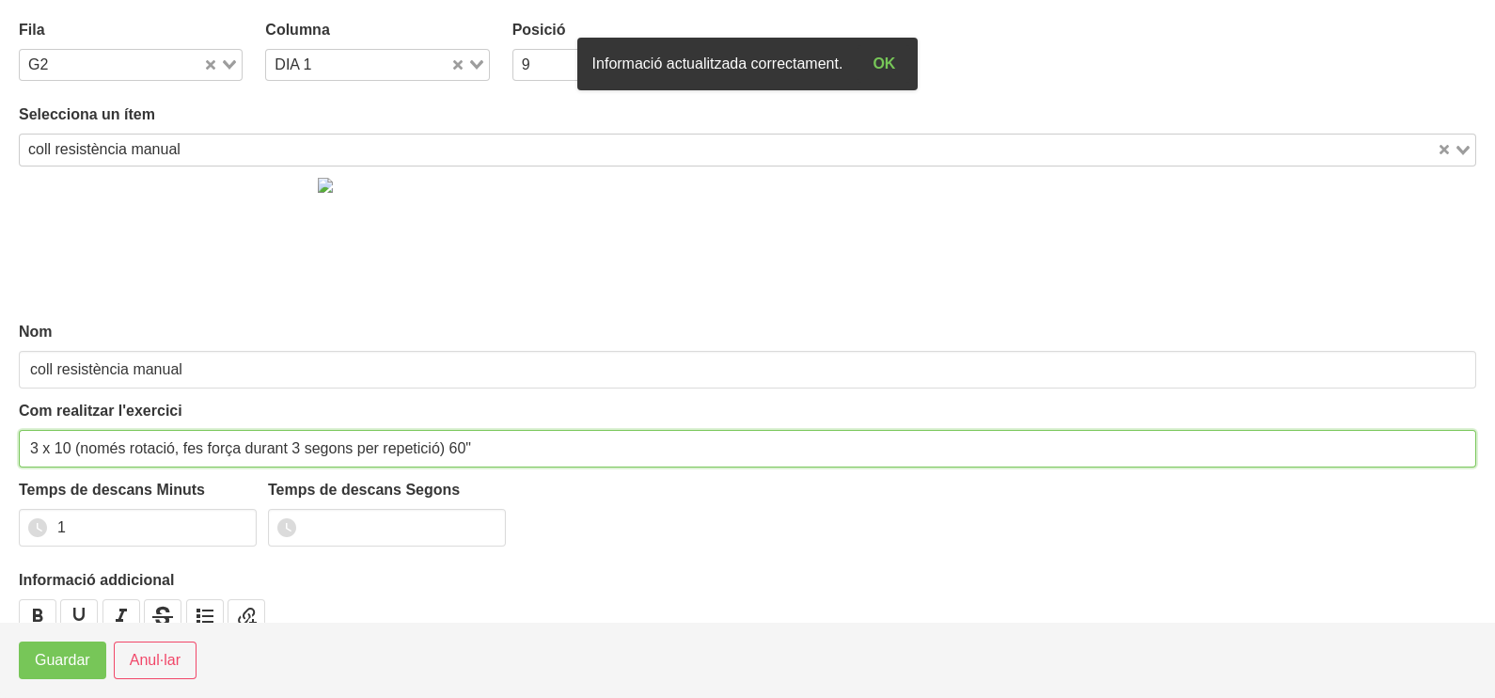
click at [38, 448] on input "3 x 10 (només rotació, fes força durant 3 segons per repetició) 60"" at bounding box center [747, 449] width 1457 height 38
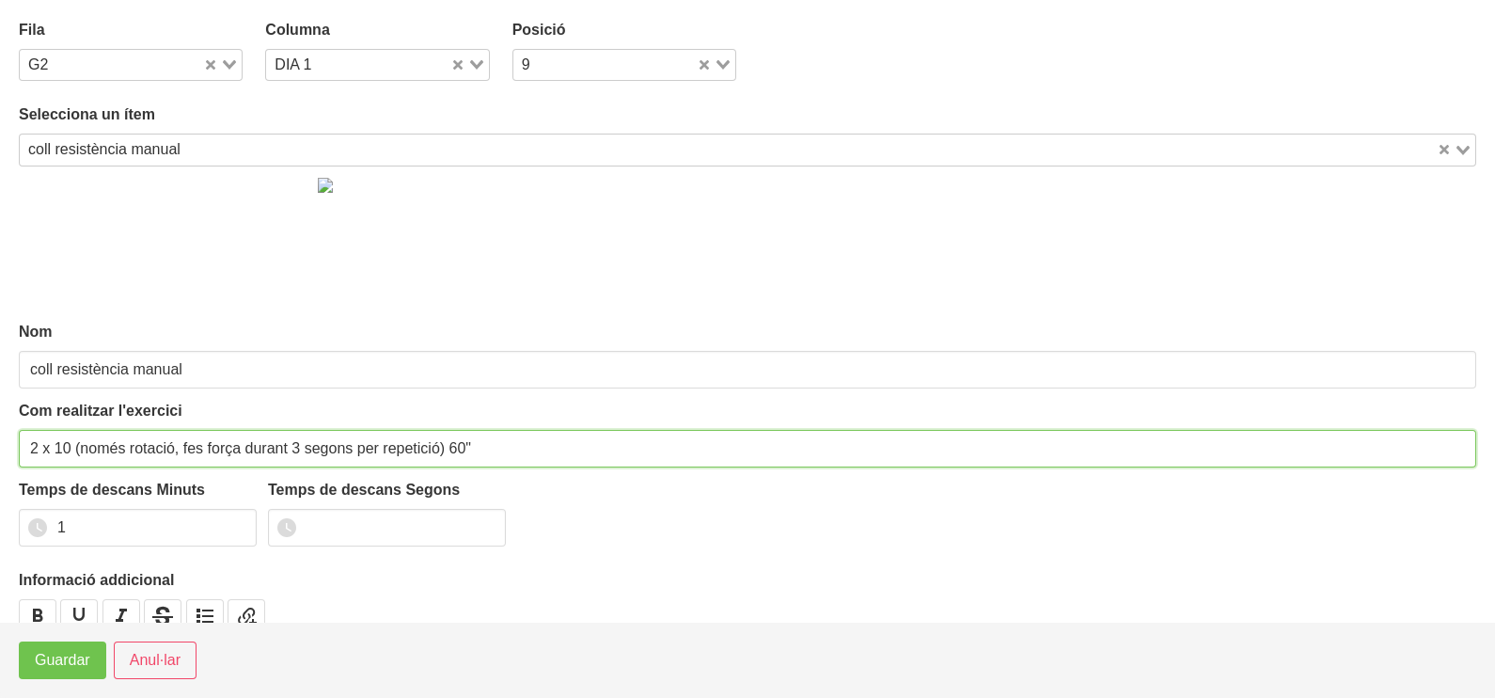
type input "2 x 10 (només rotació, fes força durant 3 segons per repetició) 60""
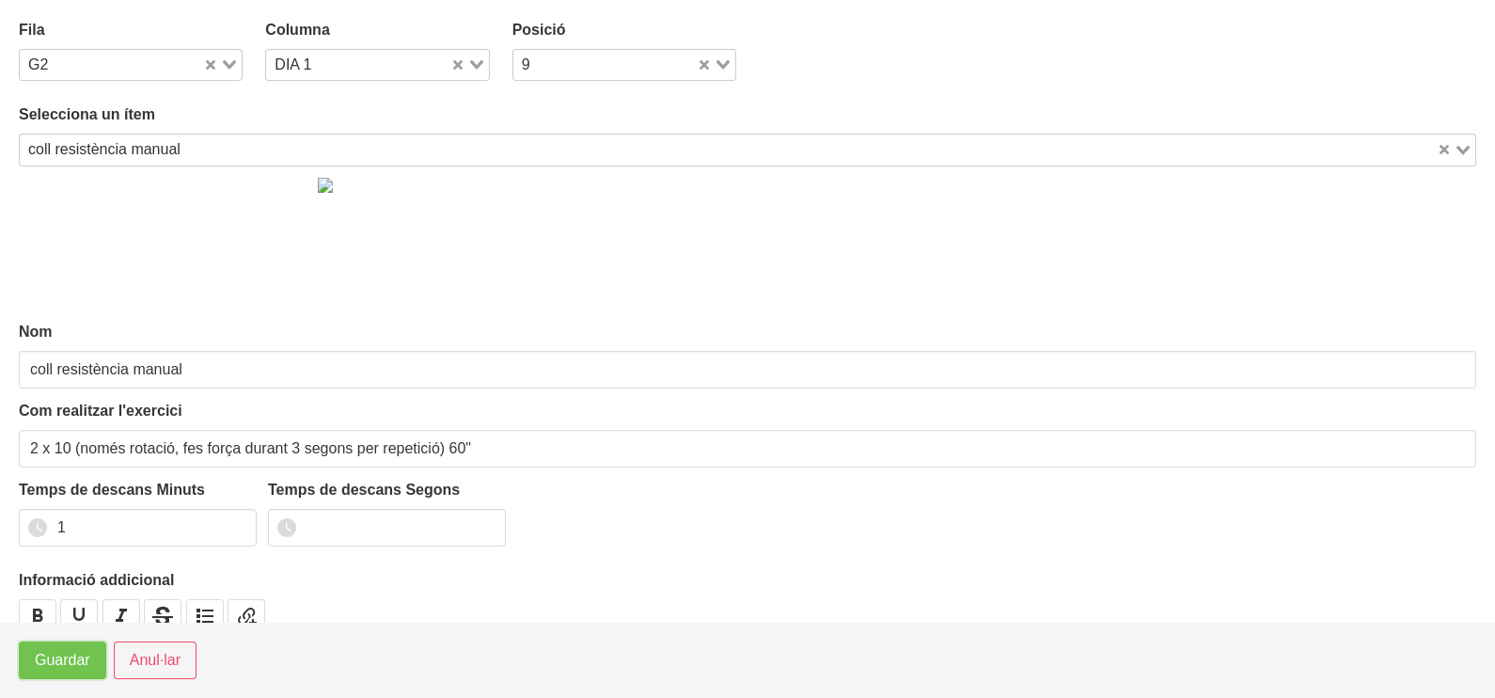
click at [61, 660] on span "Guardar" at bounding box center [62, 660] width 55 height 23
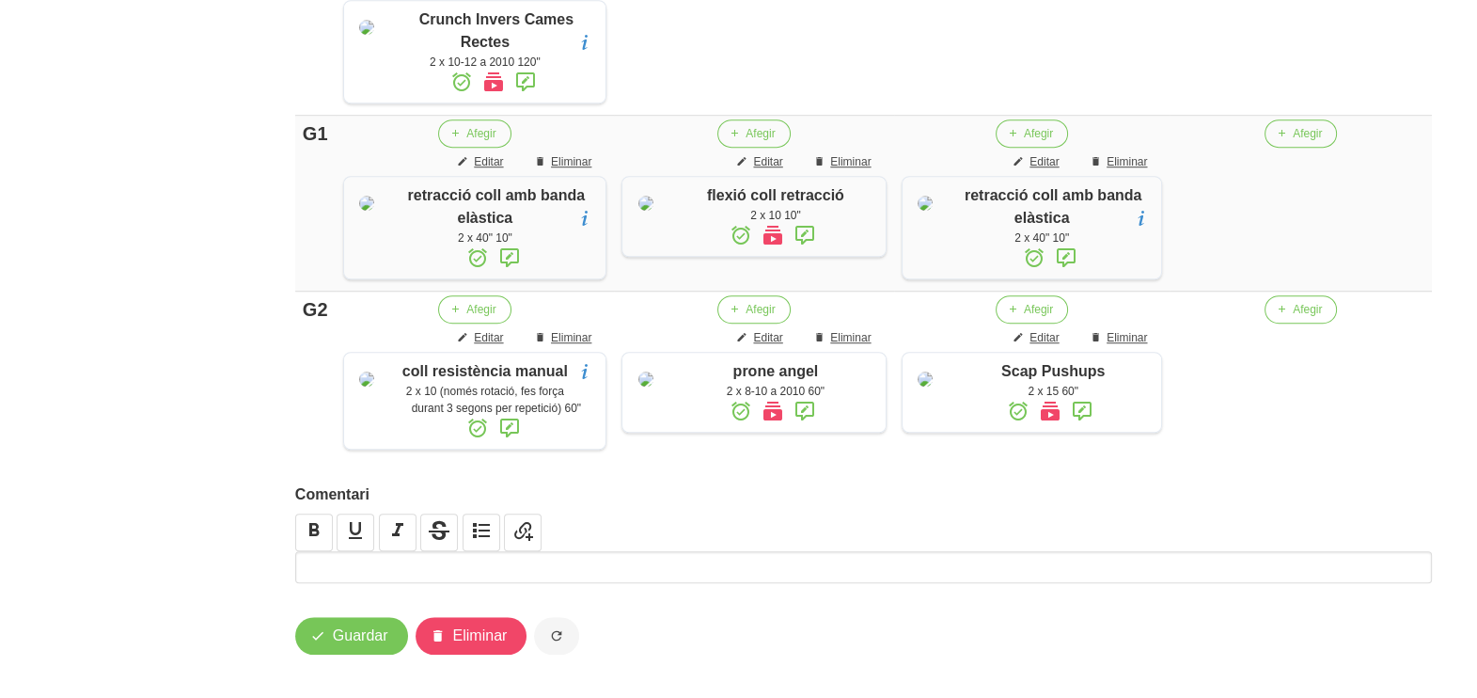
scroll to position [1848, 0]
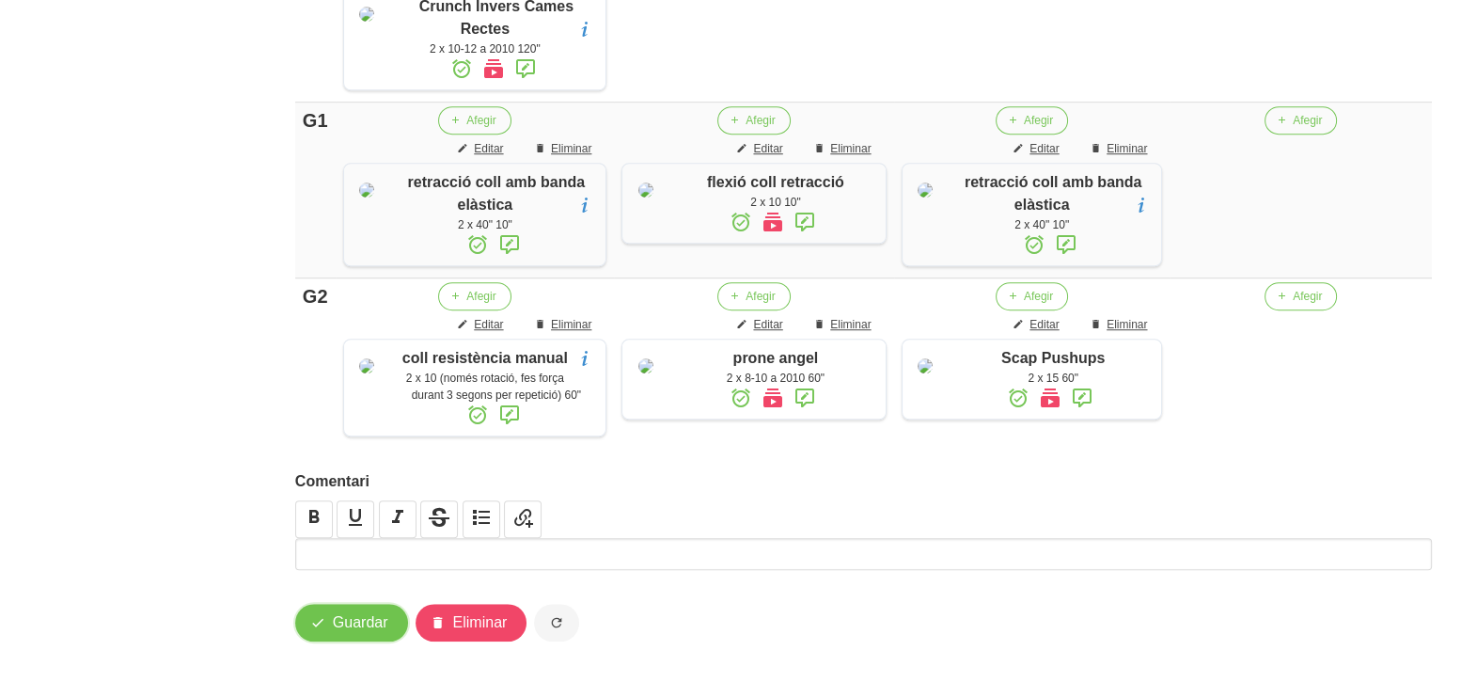
click at [387, 622] on button "Guardar" at bounding box center [351, 623] width 113 height 38
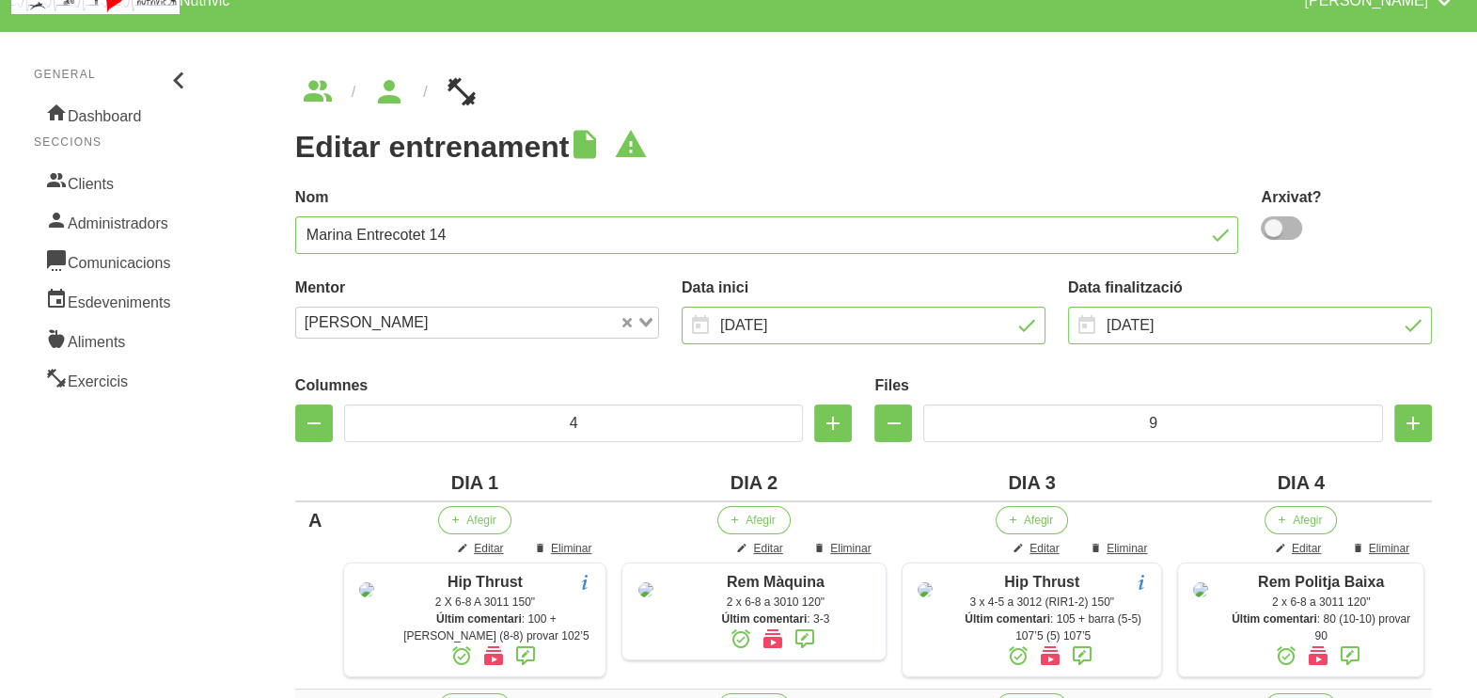
scroll to position [0, 0]
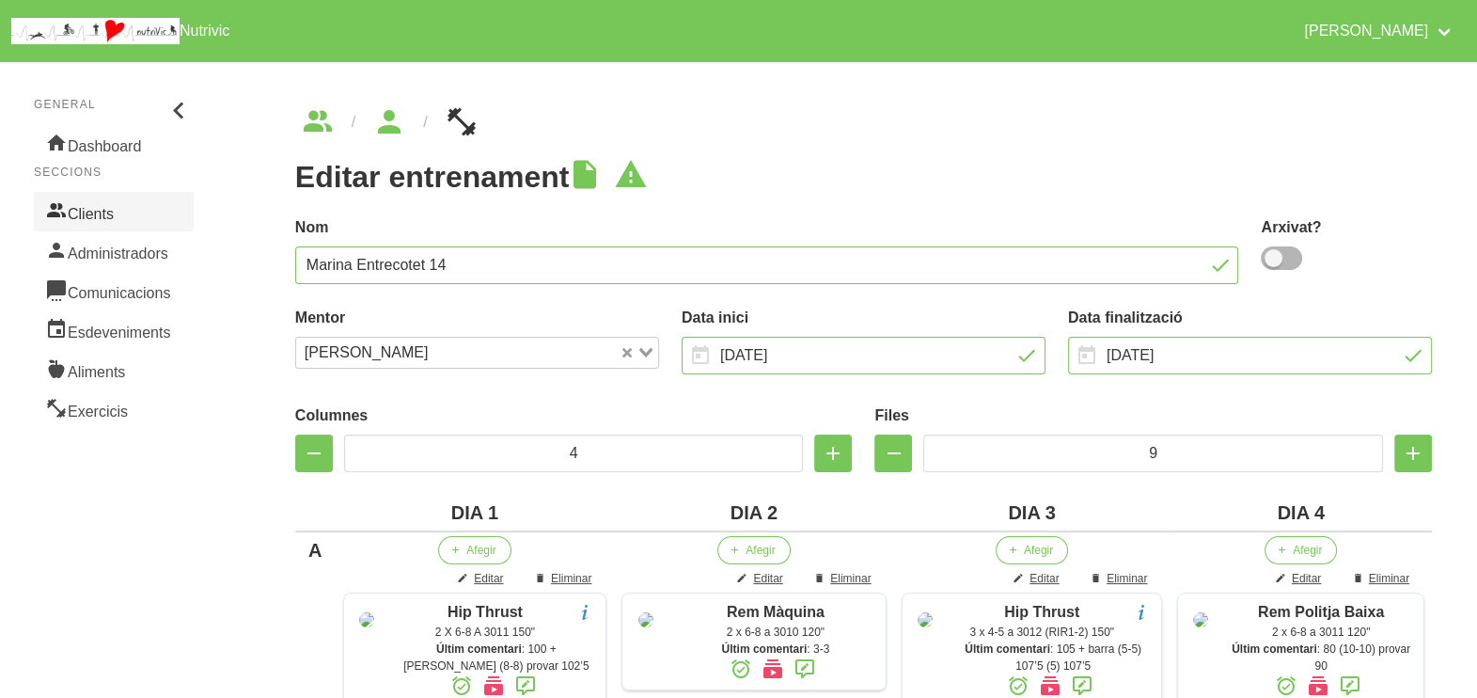
click at [112, 211] on link "Clients" at bounding box center [114, 211] width 160 height 39
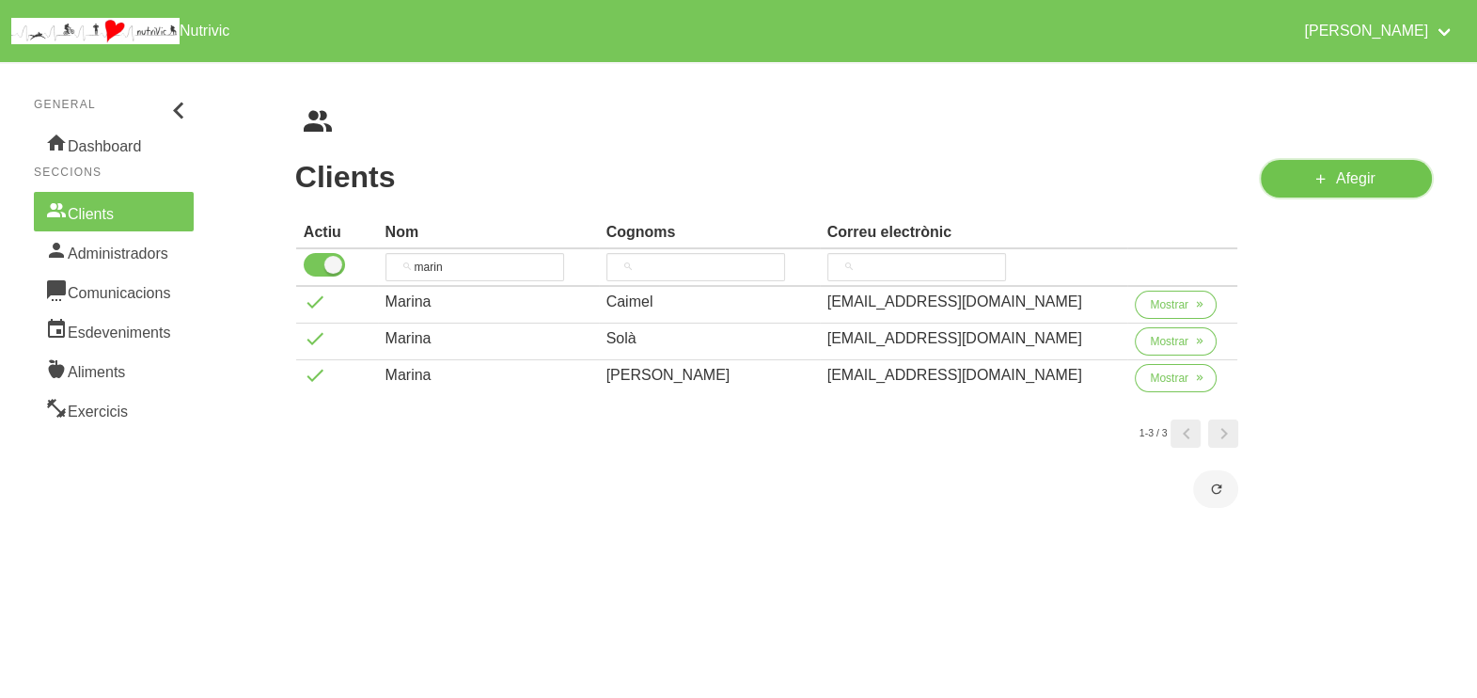
click at [1346, 182] on span "Afegir" at bounding box center [1355, 178] width 39 height 23
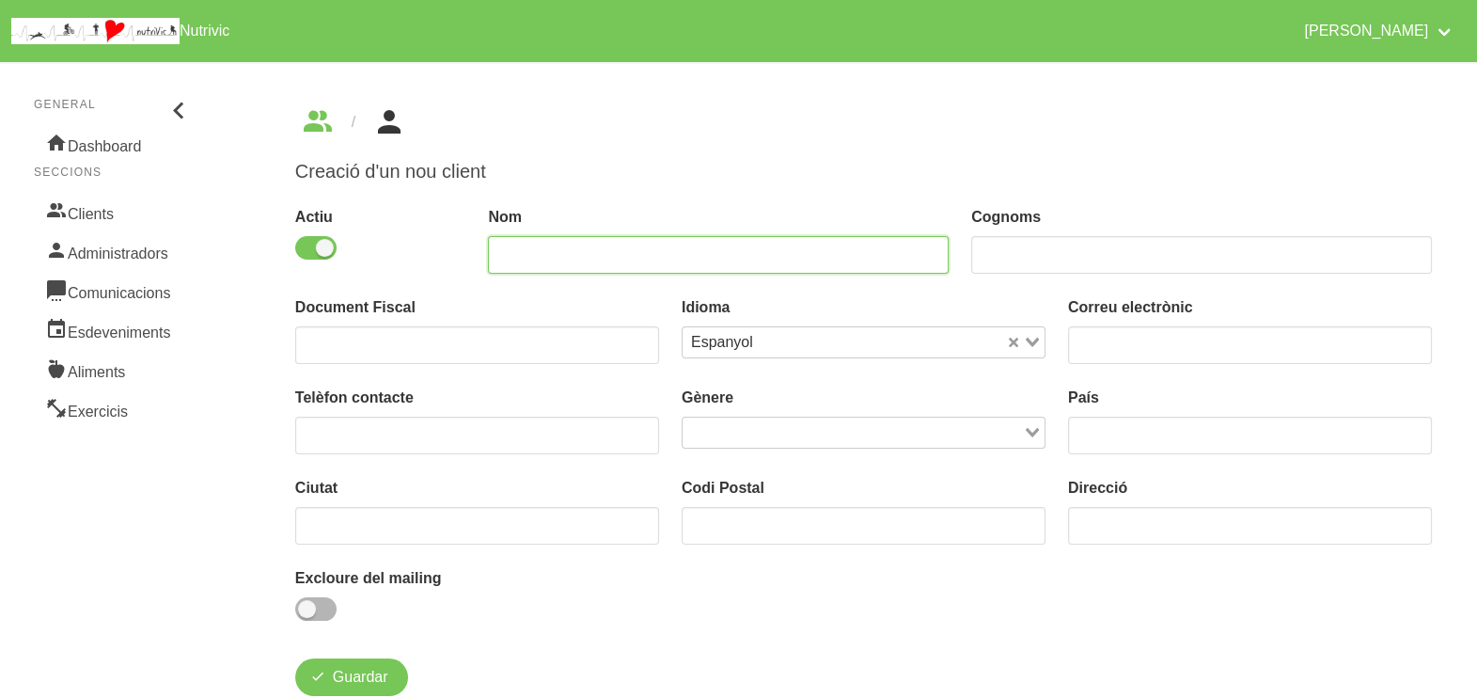
drag, startPoint x: 564, startPoint y: 259, endPoint x: 616, endPoint y: 197, distance: 80.1
click at [568, 255] on input "text" at bounding box center [718, 255] width 461 height 38
type input "Angel"
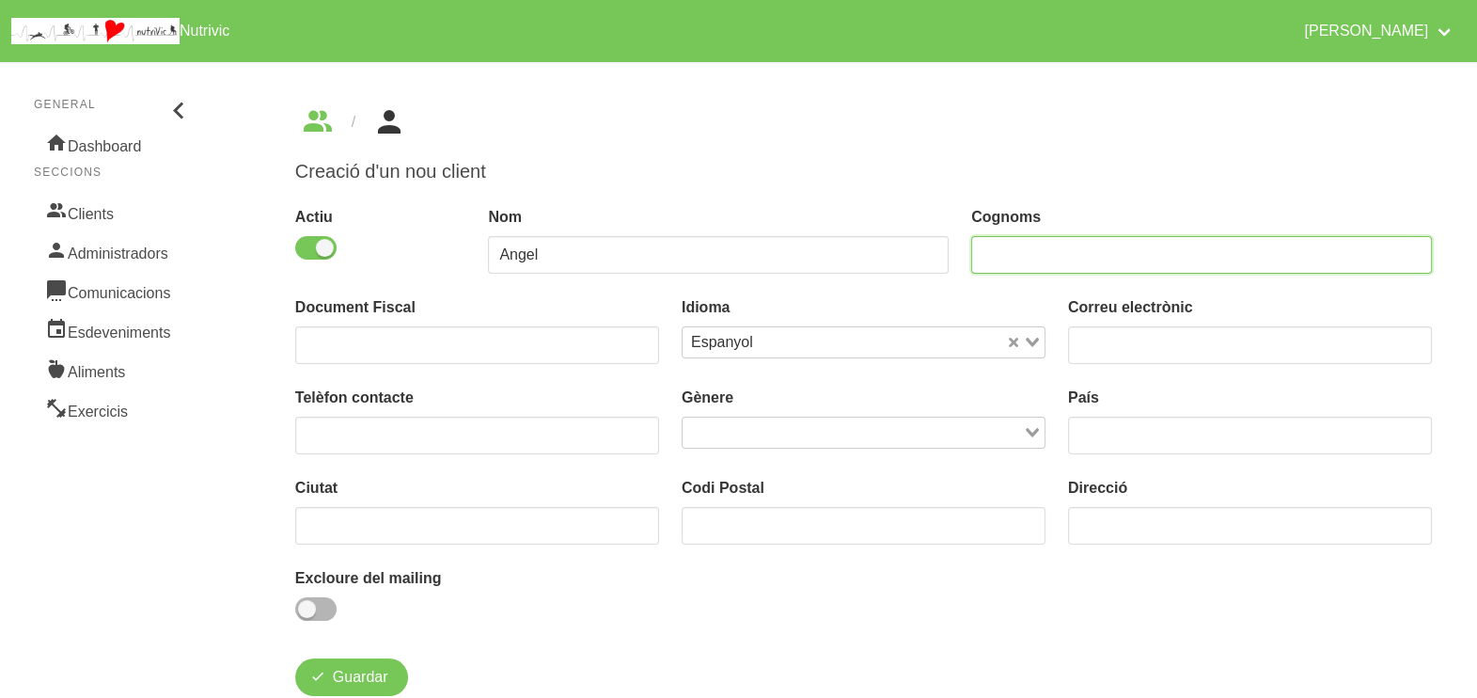
click at [1031, 258] on input "text" at bounding box center [1201, 255] width 461 height 38
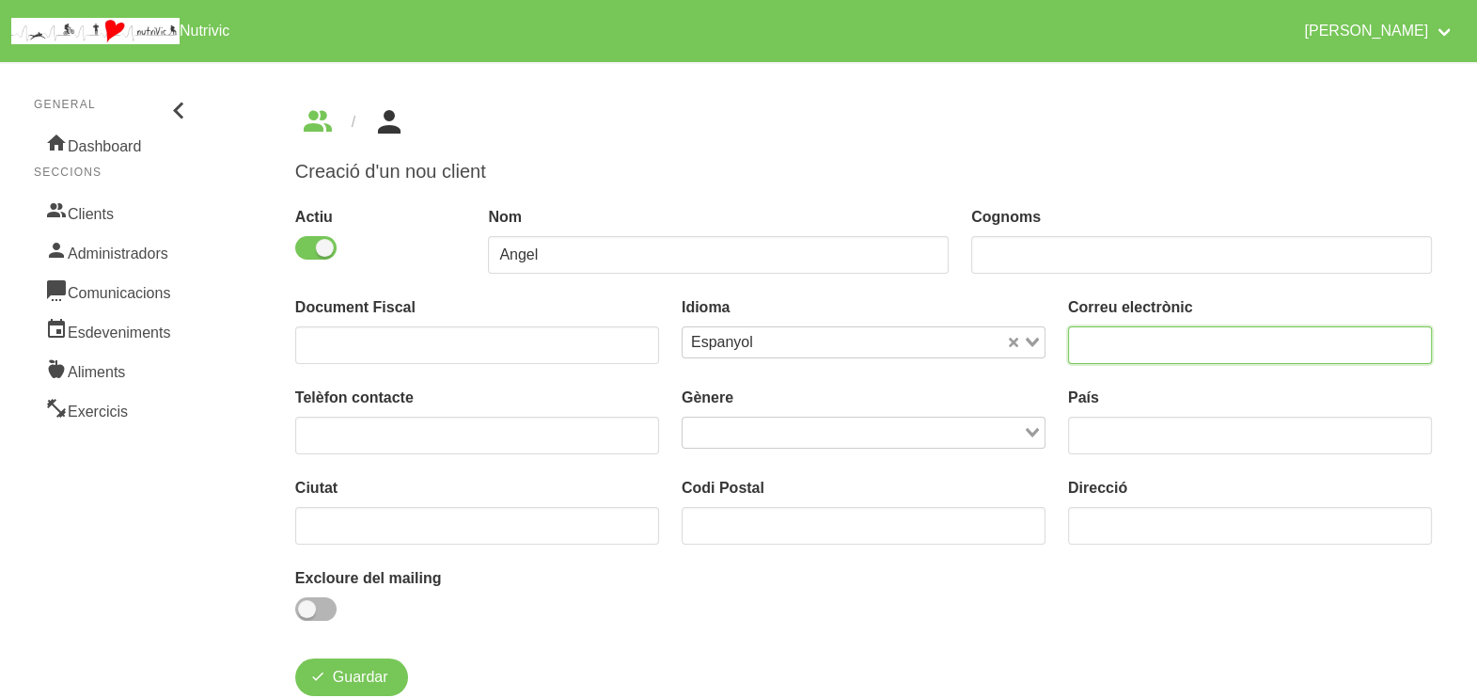
drag, startPoint x: 1145, startPoint y: 353, endPoint x: 1095, endPoint y: 250, distance: 114.0
click at [1145, 353] on input "email" at bounding box center [1250, 345] width 364 height 38
type input "[EMAIL_ADDRESS][DOMAIN_NAME]"
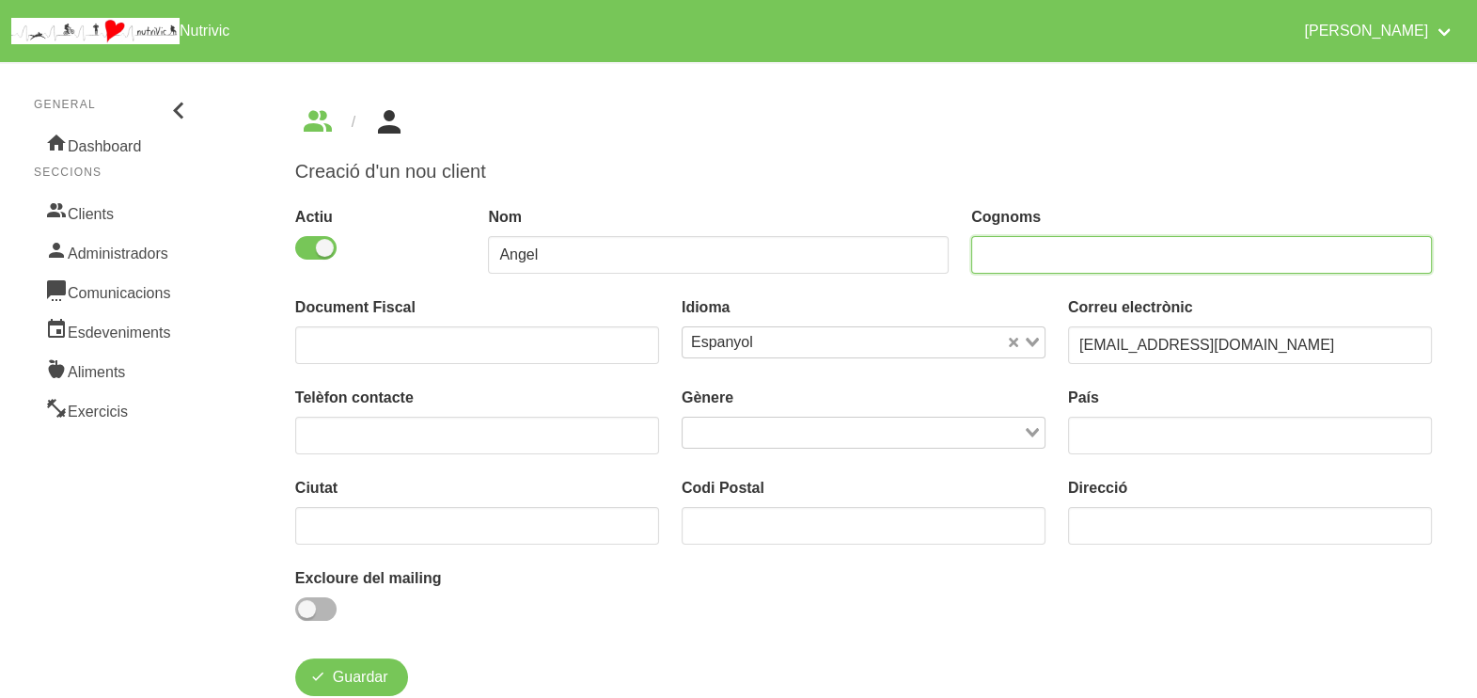
click at [1047, 259] on input "text" at bounding box center [1201, 255] width 461 height 38
type input "Vivet"
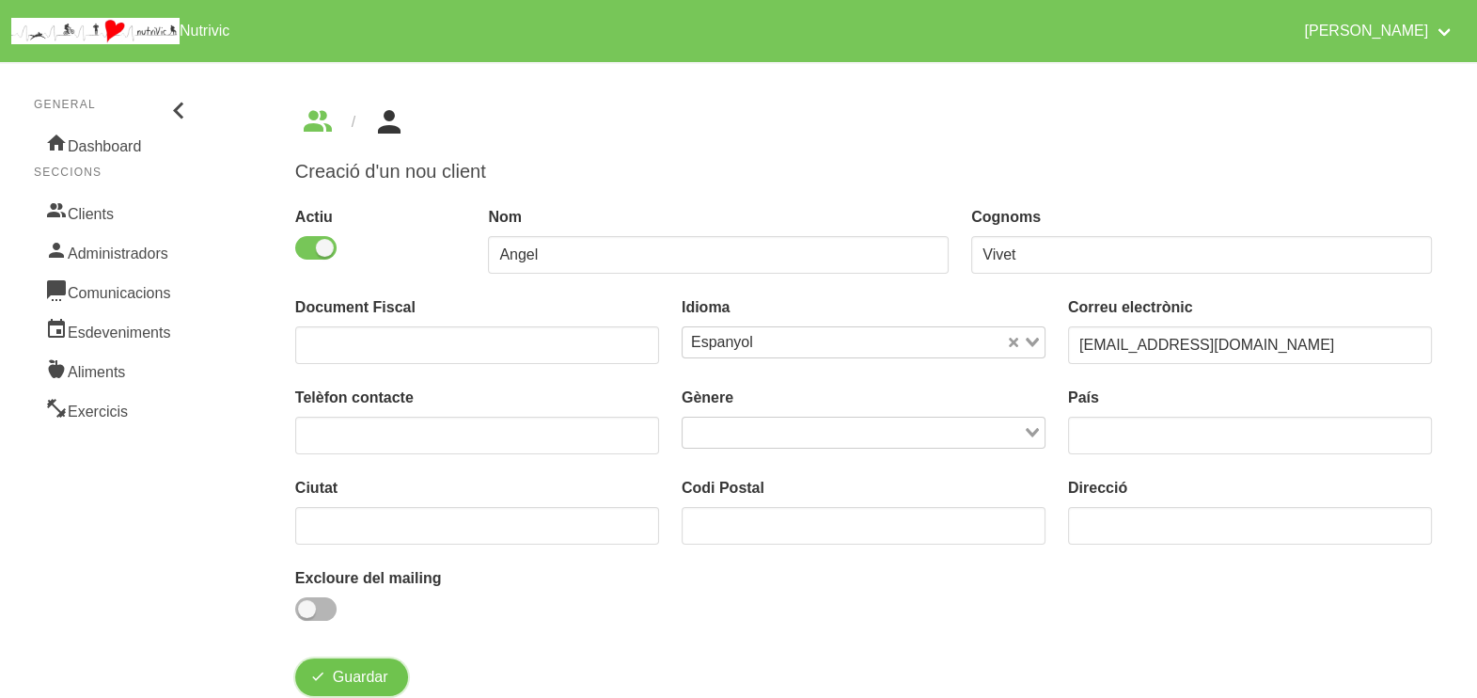
click at [377, 665] on button "Guardar" at bounding box center [351, 677] width 113 height 38
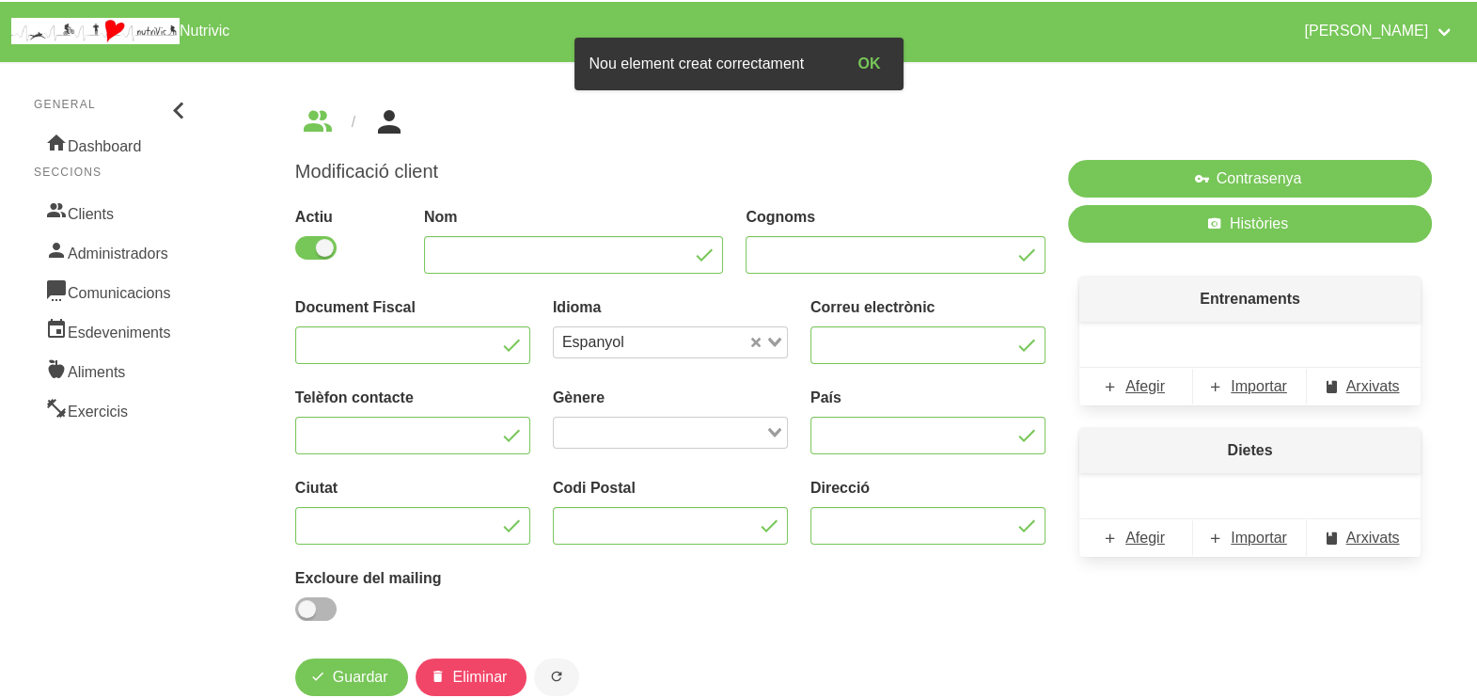
type input "Angel"
type input "Vivet"
type input "[EMAIL_ADDRESS][DOMAIN_NAME]"
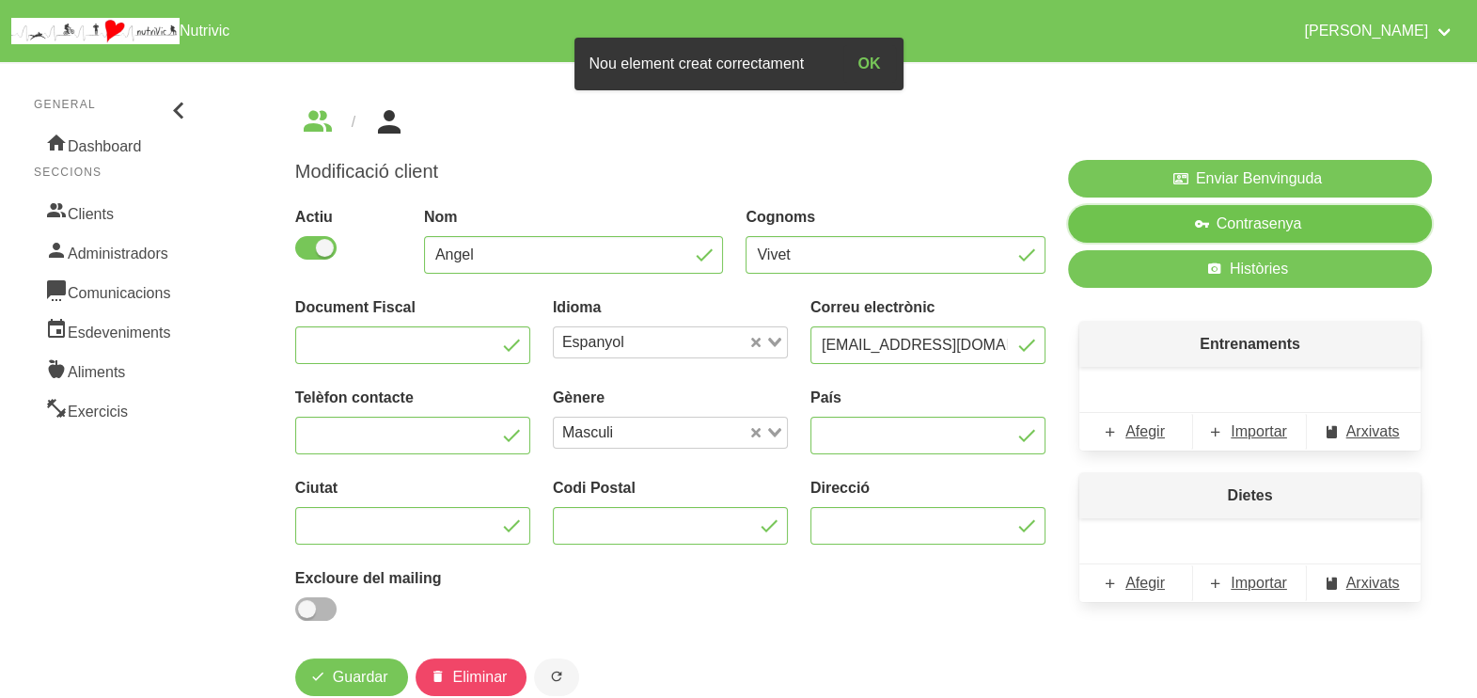
click at [1227, 214] on span "Contrasenya" at bounding box center [1260, 224] width 86 height 23
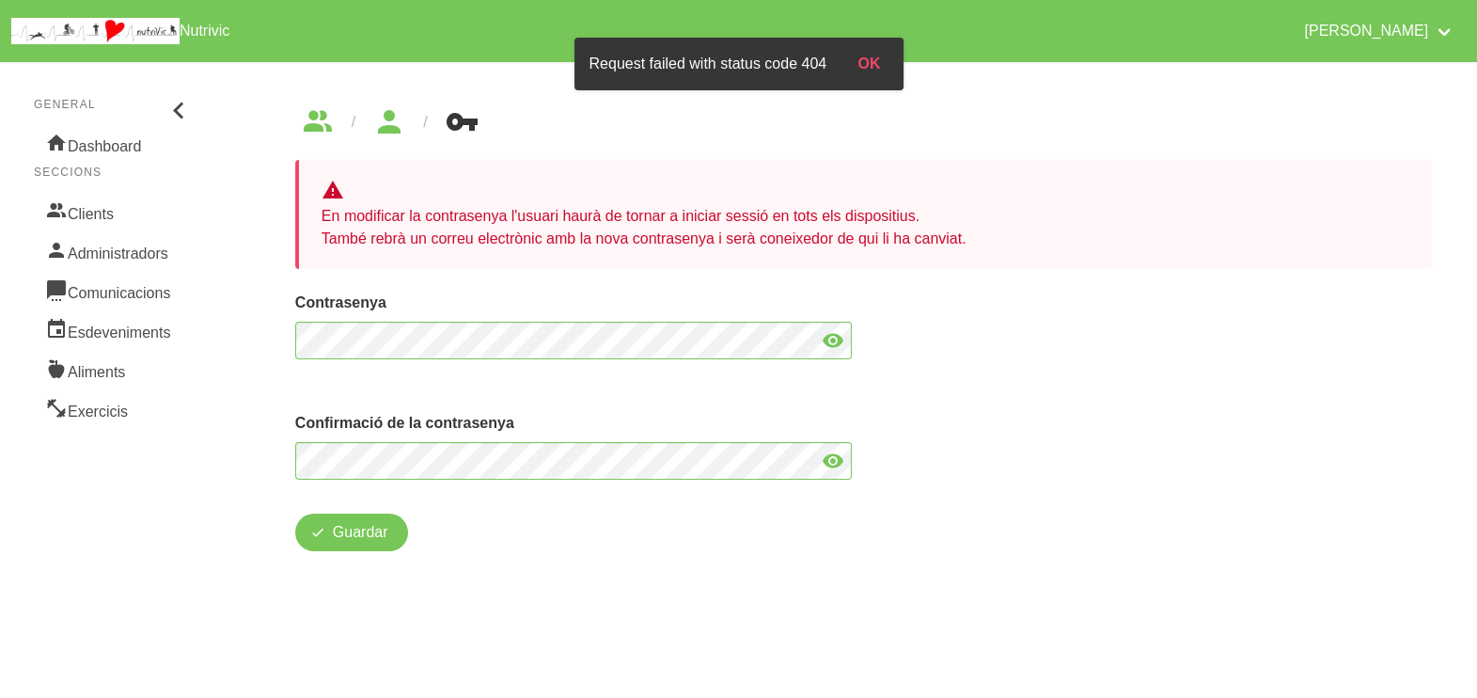
drag, startPoint x: 842, startPoint y: 341, endPoint x: 430, endPoint y: 483, distance: 435.6
click at [839, 343] on icon at bounding box center [833, 340] width 23 height 34
drag, startPoint x: 838, startPoint y: 461, endPoint x: 822, endPoint y: 462, distance: 16.0
click at [838, 461] on icon at bounding box center [833, 461] width 23 height 34
click at [346, 535] on span "Guardar" at bounding box center [360, 532] width 55 height 23
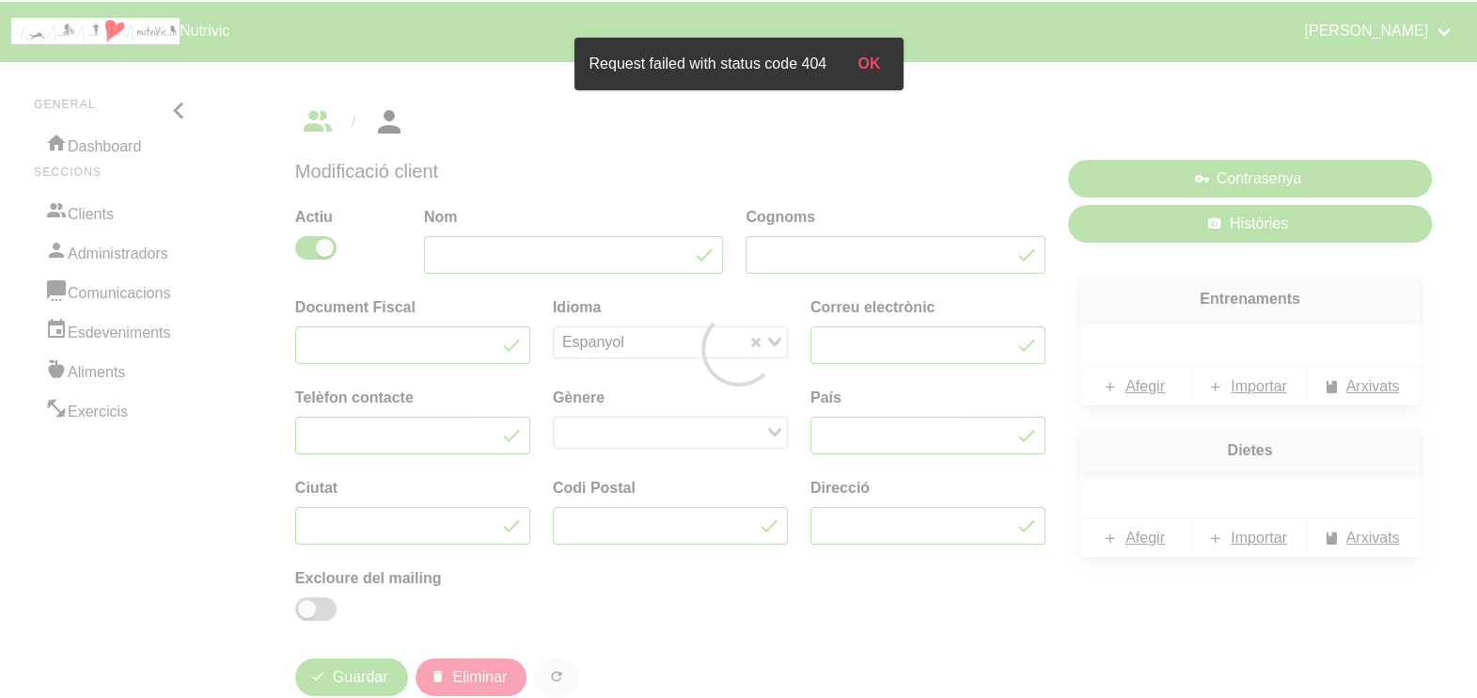
type input "Angel"
type input "Vivet"
type input "[EMAIL_ADDRESS][DOMAIN_NAME]"
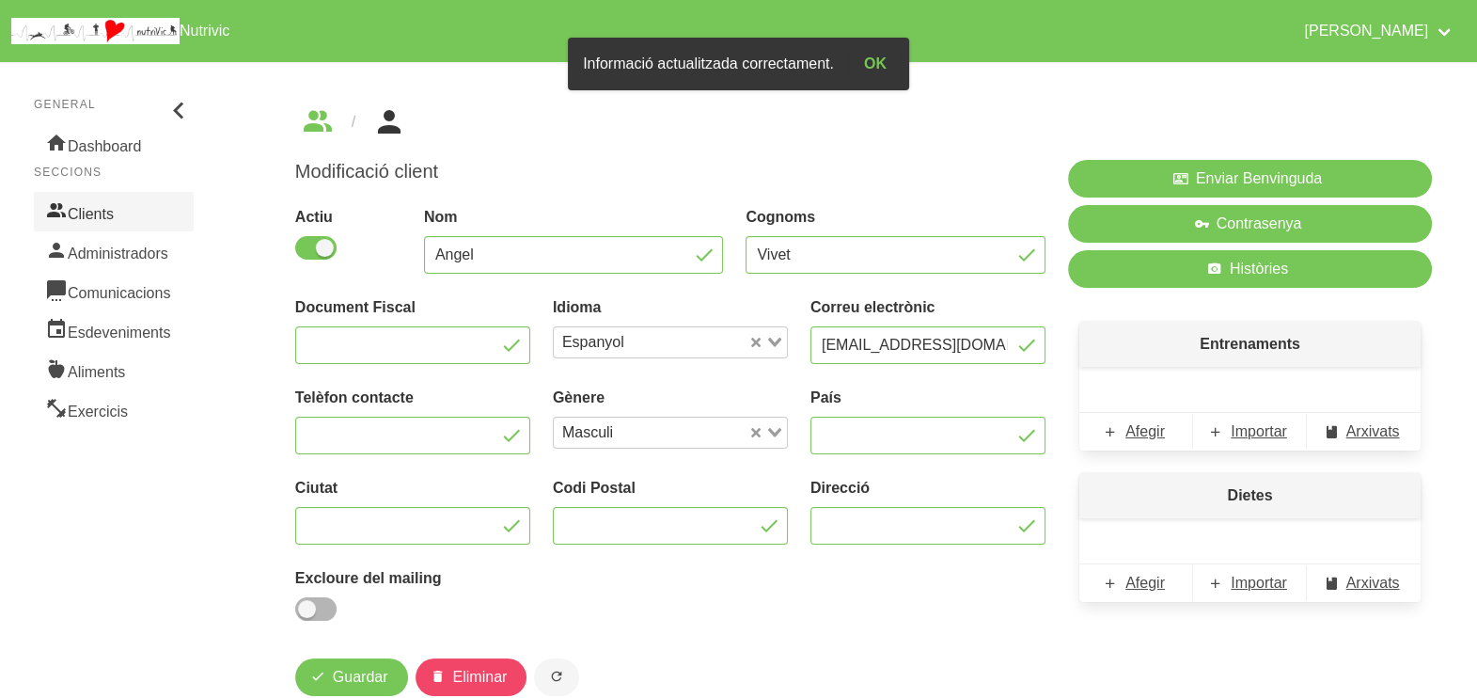
click at [85, 213] on link "Clients" at bounding box center [114, 211] width 160 height 39
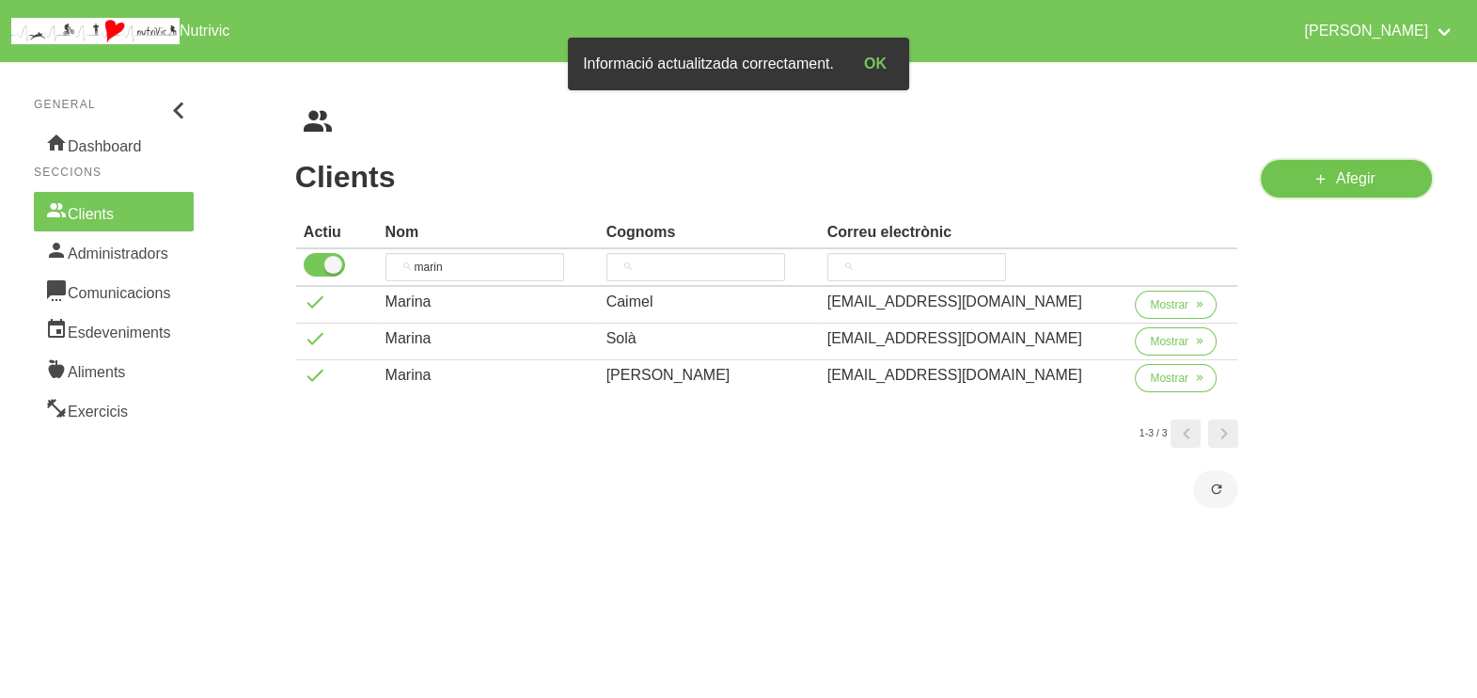
click at [1321, 178] on icon at bounding box center [1321, 179] width 15 height 24
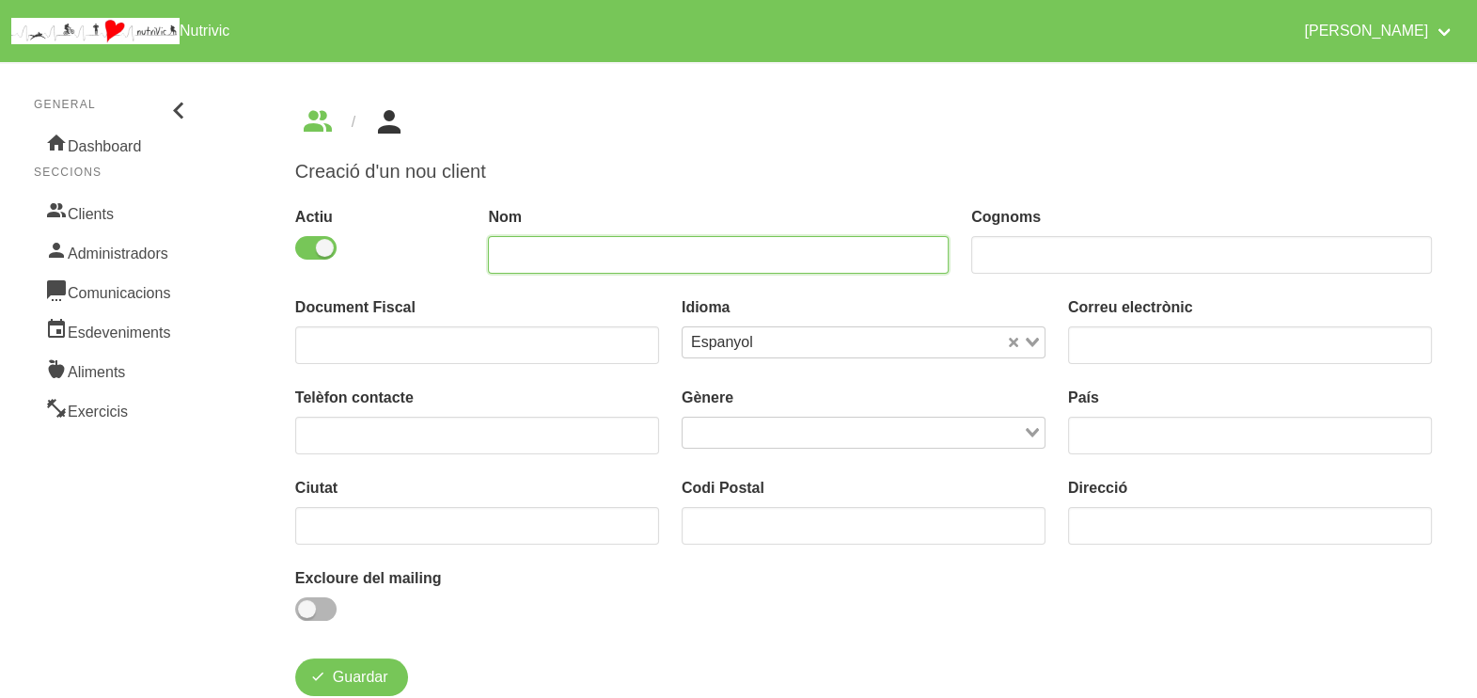
click at [644, 259] on input "text" at bounding box center [718, 255] width 461 height 38
type input "Genís"
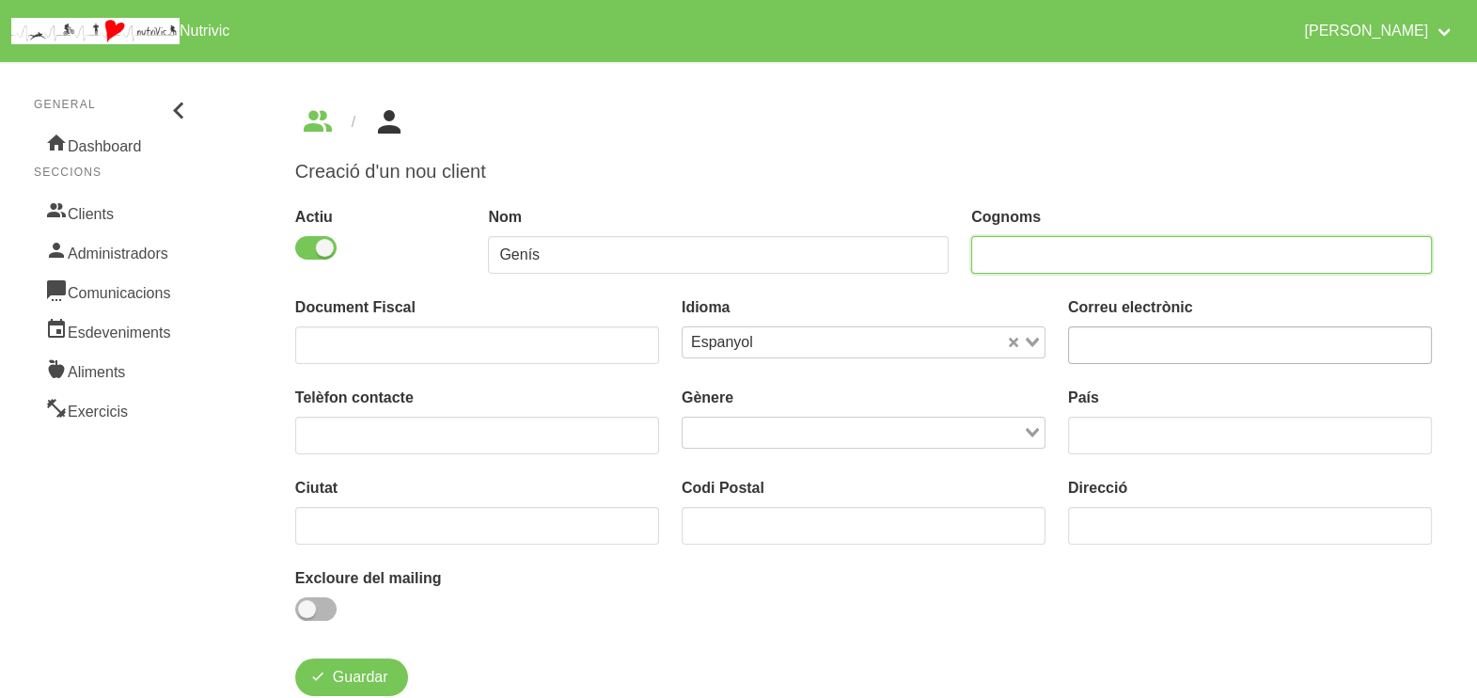
drag, startPoint x: 1059, startPoint y: 249, endPoint x: 1117, endPoint y: 339, distance: 107.5
click at [1061, 257] on input "text" at bounding box center [1201, 255] width 461 height 38
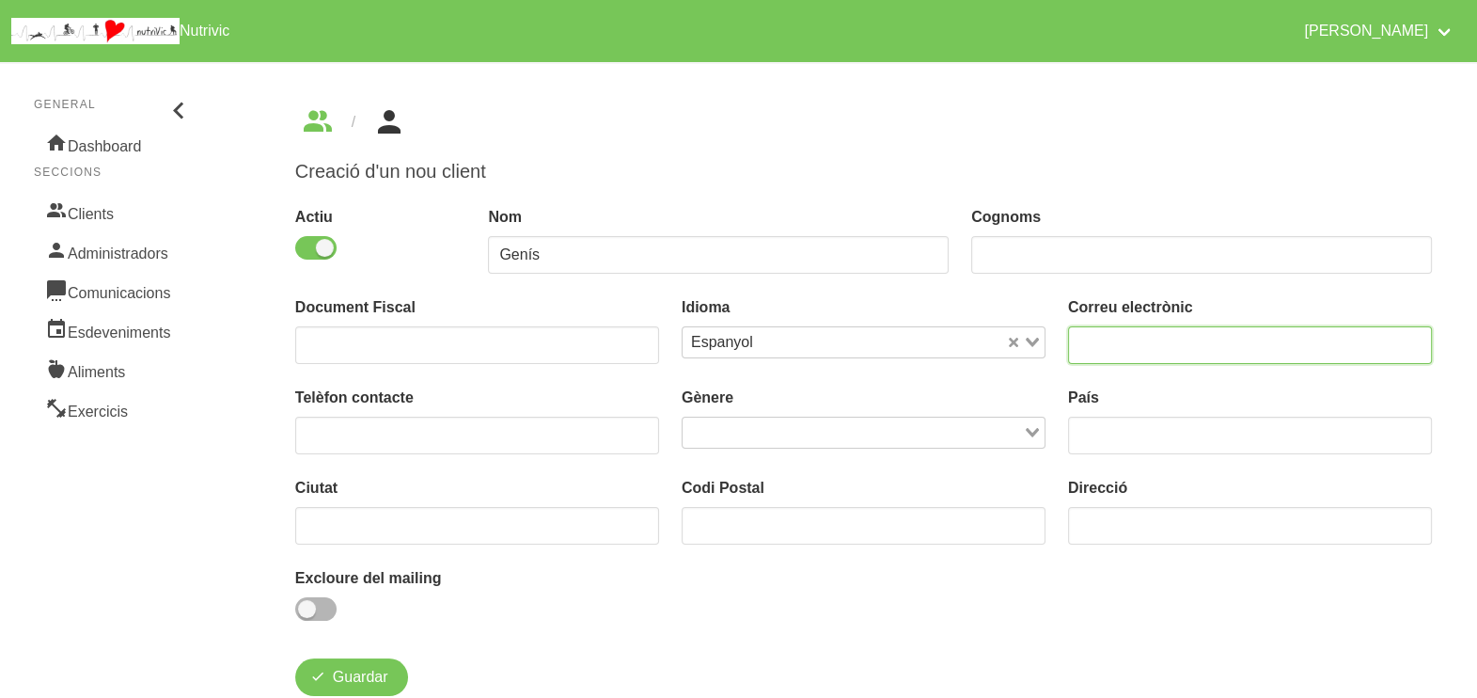
drag, startPoint x: 1132, startPoint y: 354, endPoint x: 1127, endPoint y: 337, distance: 18.5
click at [1133, 352] on input "email" at bounding box center [1250, 345] width 364 height 38
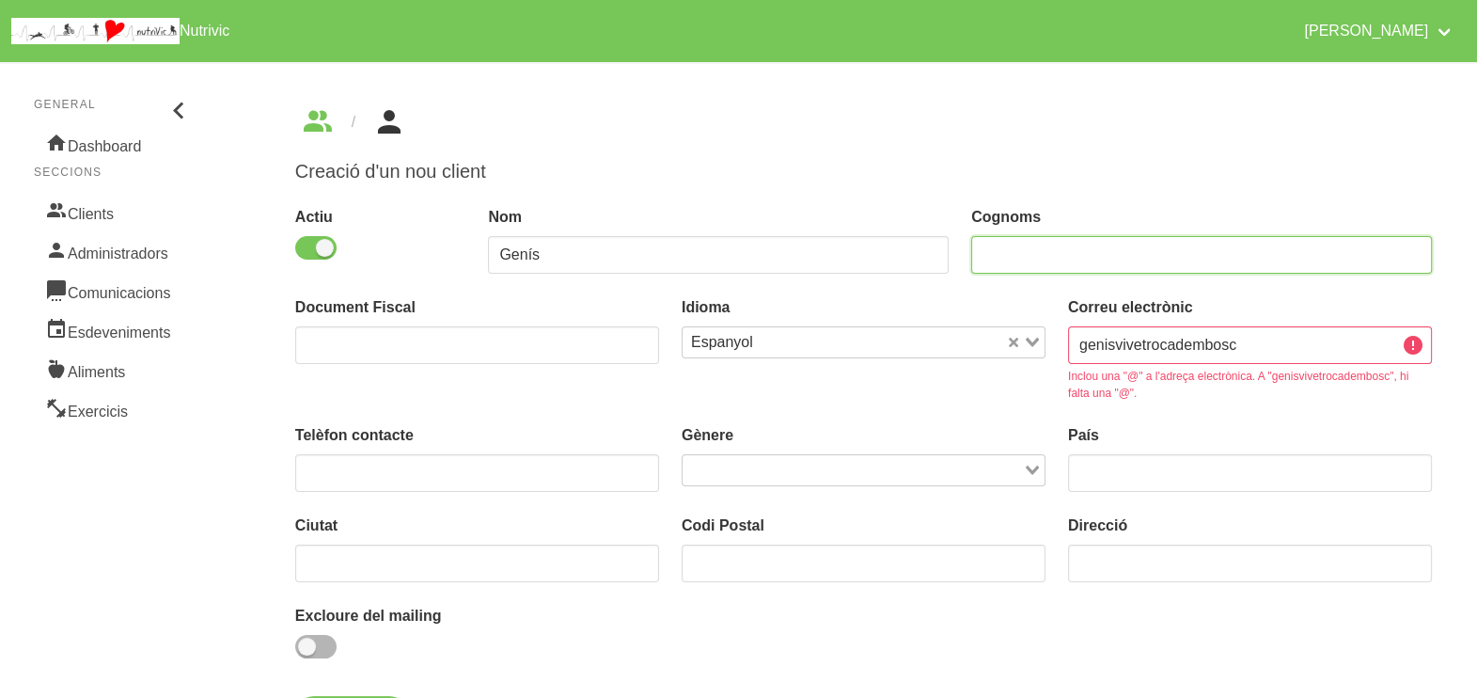
drag, startPoint x: 1015, startPoint y: 241, endPoint x: 1051, endPoint y: 150, distance: 97.1
click at [1022, 234] on div "Cognoms" at bounding box center [1201, 240] width 461 height 68
drag, startPoint x: 1262, startPoint y: 349, endPoint x: 1257, endPoint y: 251, distance: 97.9
click at [1263, 346] on input "genisvivetrocadembosc" at bounding box center [1250, 345] width 364 height 38
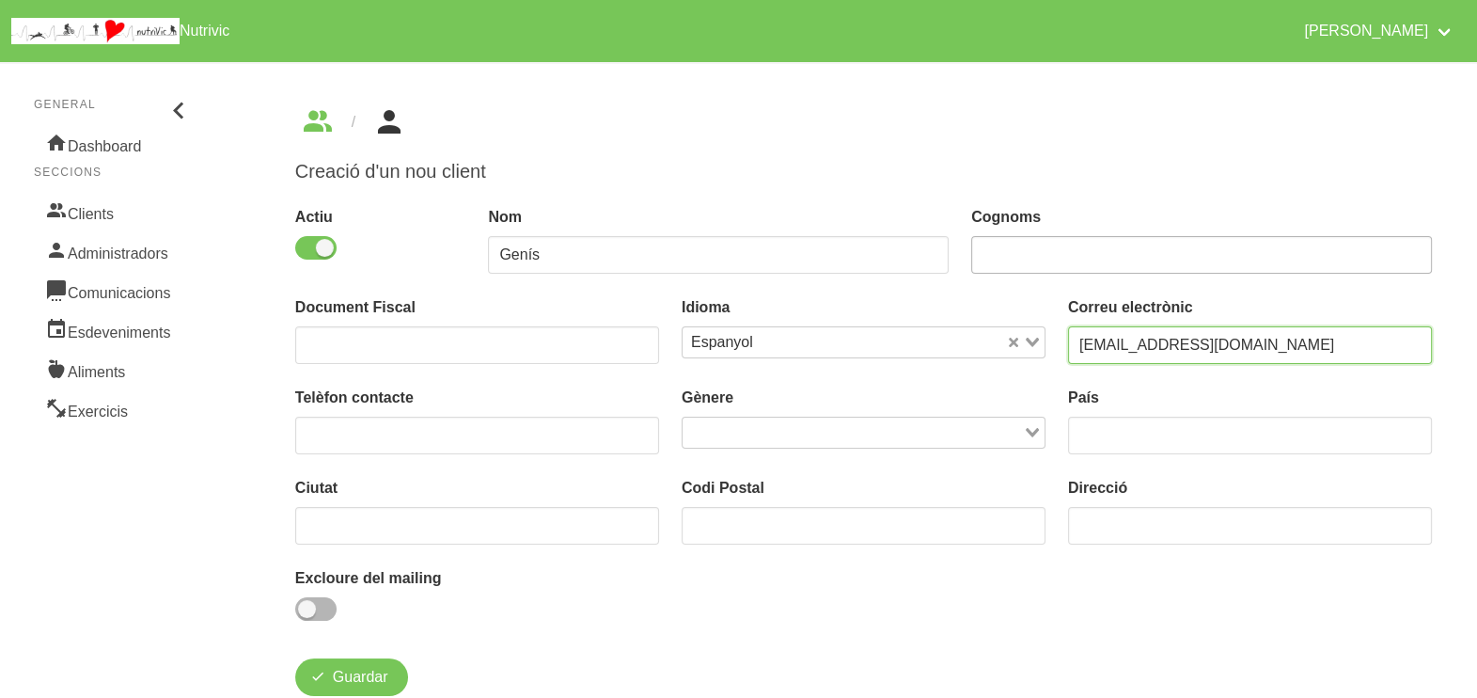
type input "[EMAIL_ADDRESS][DOMAIN_NAME]"
drag, startPoint x: 1003, startPoint y: 250, endPoint x: 1043, endPoint y: 192, distance: 70.4
click at [1007, 249] on input "text" at bounding box center [1201, 255] width 461 height 38
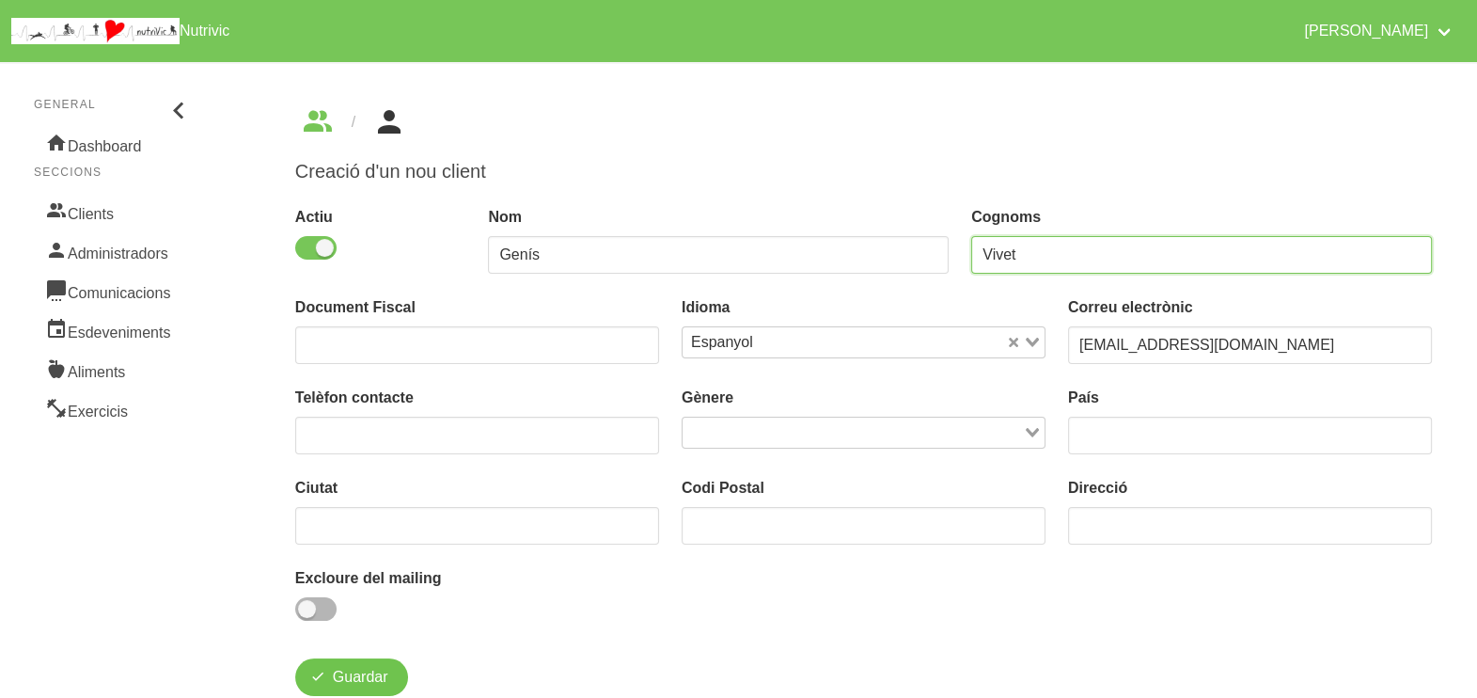
type input "Vivet"
click at [357, 676] on span "Guardar" at bounding box center [360, 677] width 55 height 23
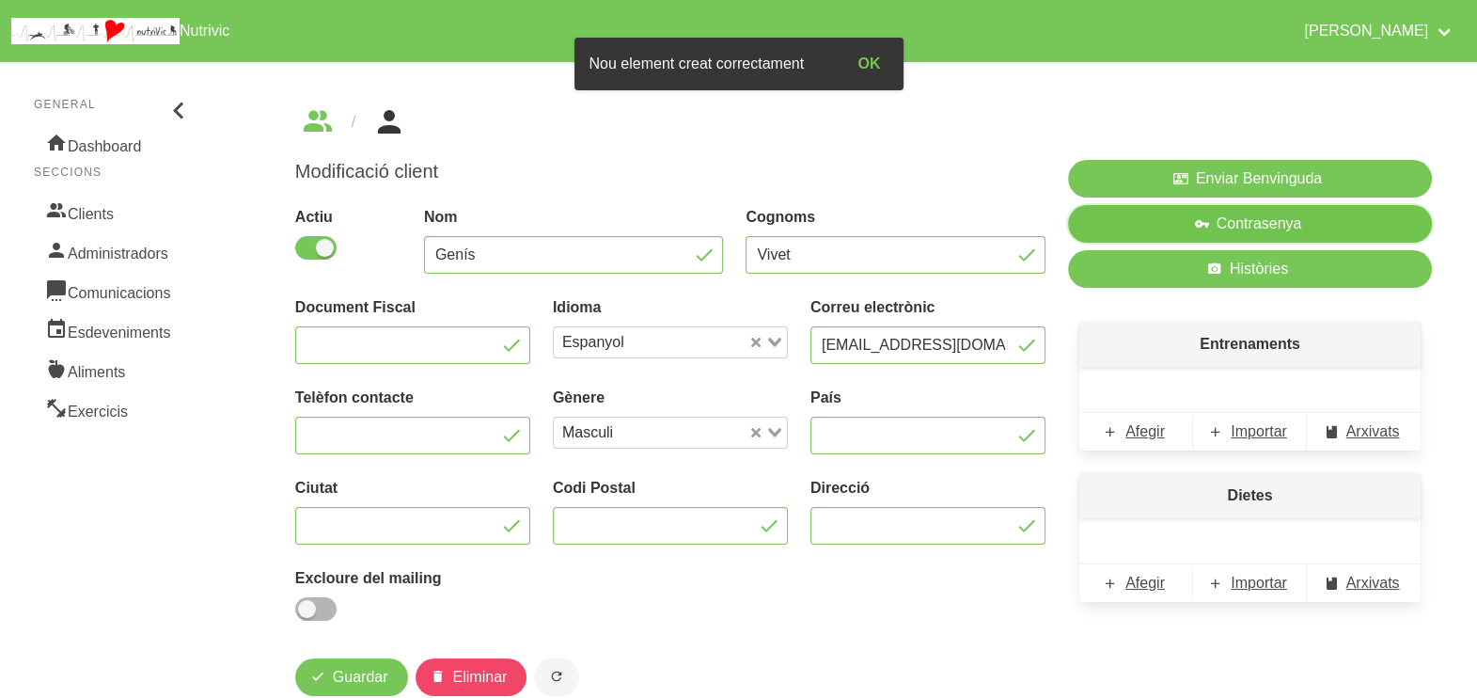
click at [1227, 227] on span "Contrasenya" at bounding box center [1260, 224] width 86 height 23
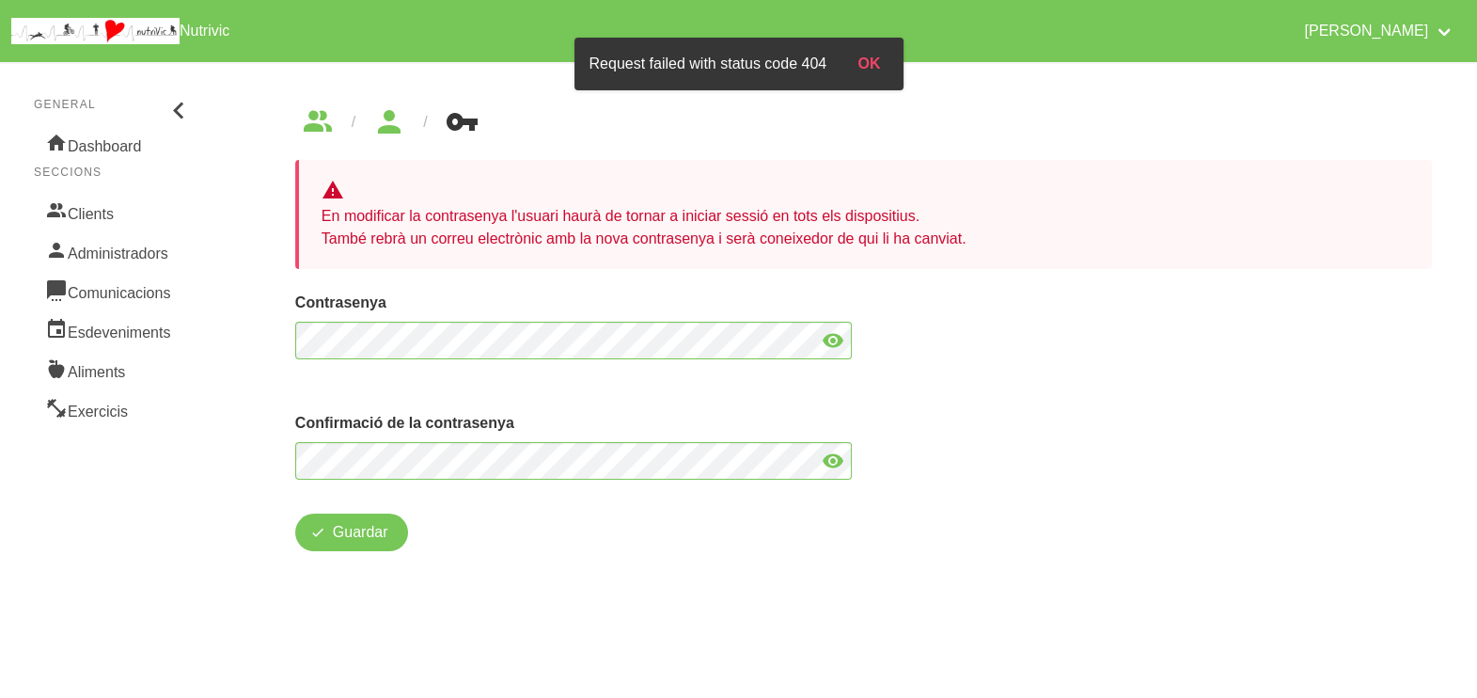
click at [835, 337] on icon at bounding box center [833, 340] width 23 height 34
click at [823, 451] on icon at bounding box center [833, 461] width 23 height 34
click at [366, 529] on span "Guardar" at bounding box center [360, 532] width 55 height 23
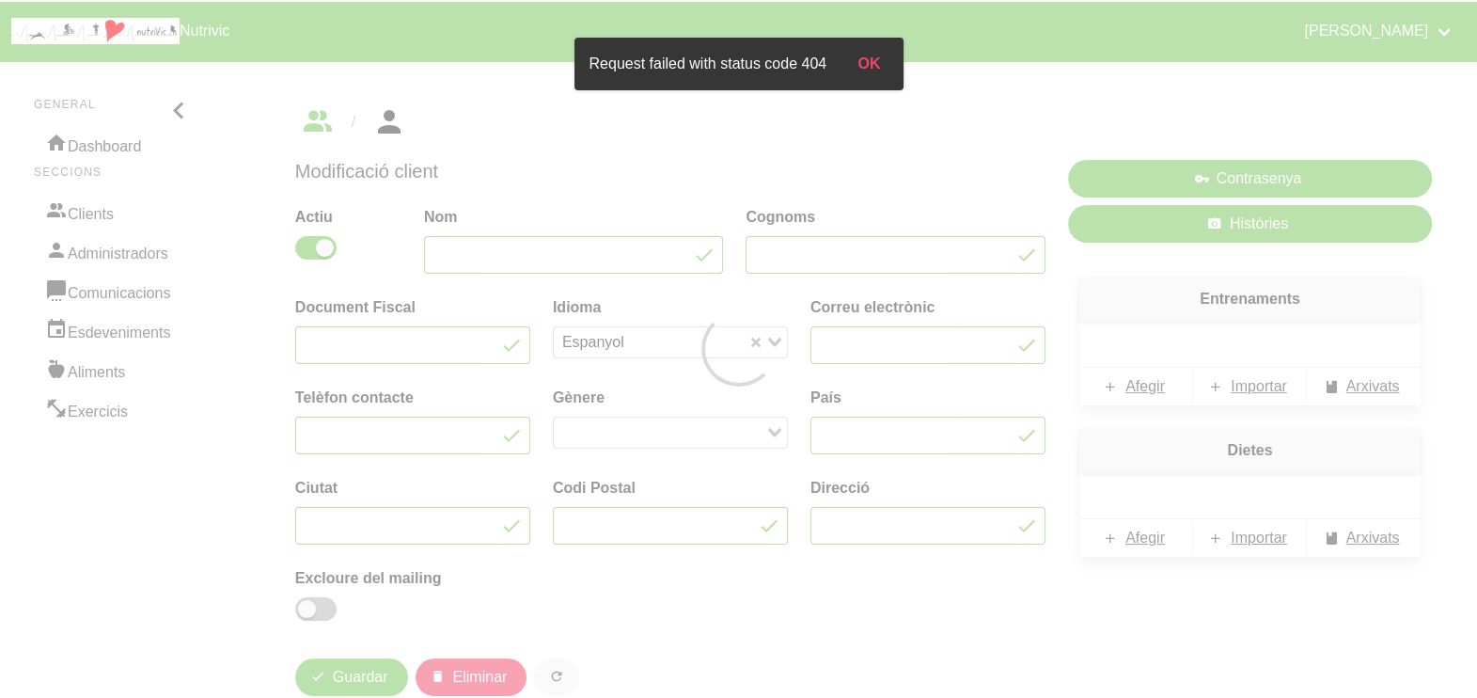
type input "Genís"
type input "Vivet"
type input "[EMAIL_ADDRESS][DOMAIN_NAME]"
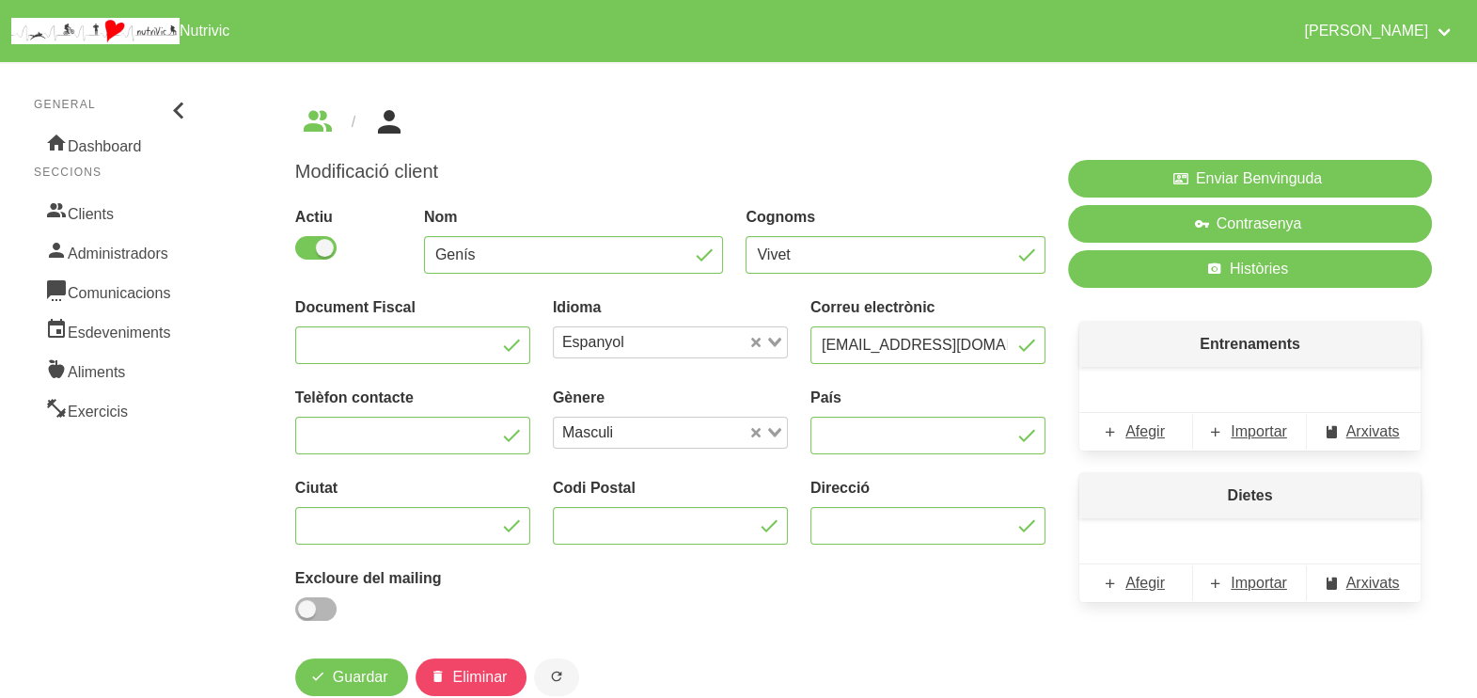
click at [1446, 118] on div "Modificació client Actiu Nom Genís Cognoms Vivet Document Fiscal Idioma Espanyo…" at bounding box center [863, 401] width 1227 height 679
click at [1260, 438] on span "Importar" at bounding box center [1259, 431] width 56 height 23
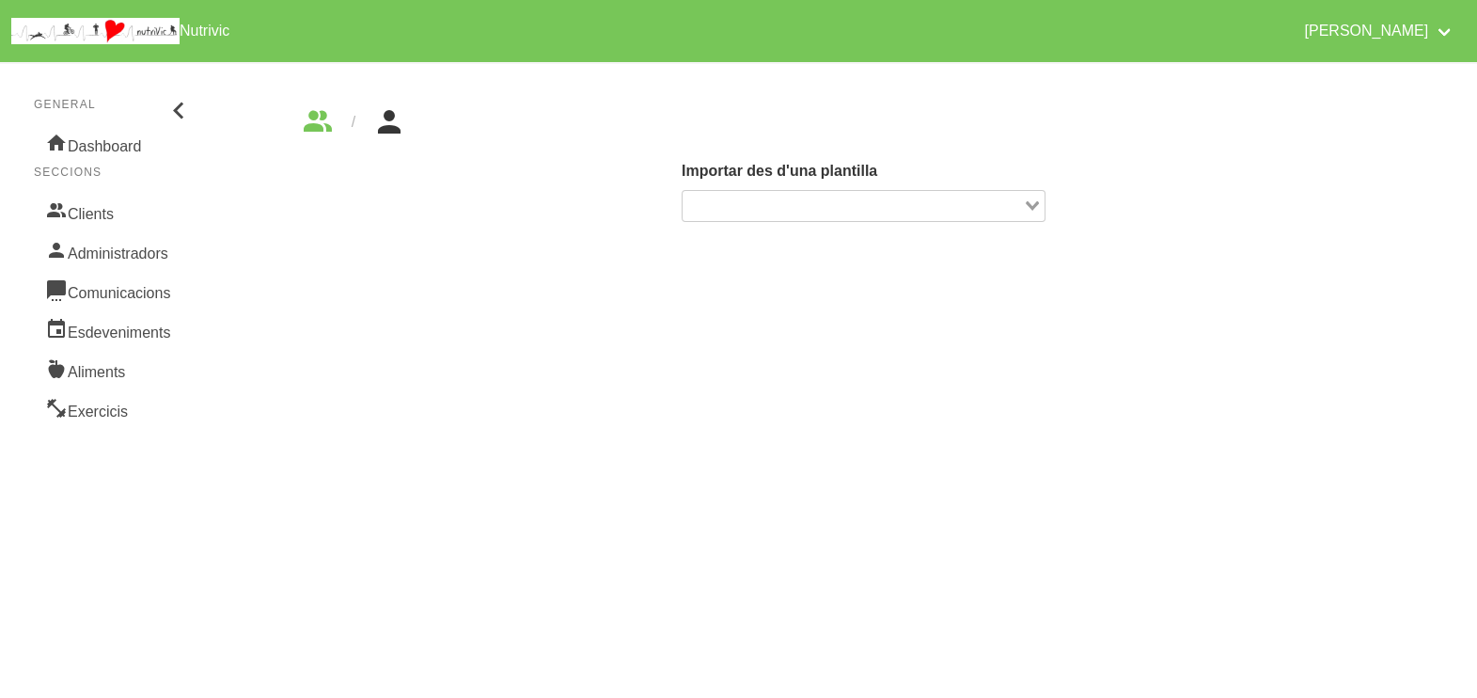
click at [1034, 206] on icon "Search for option" at bounding box center [1032, 205] width 13 height 9
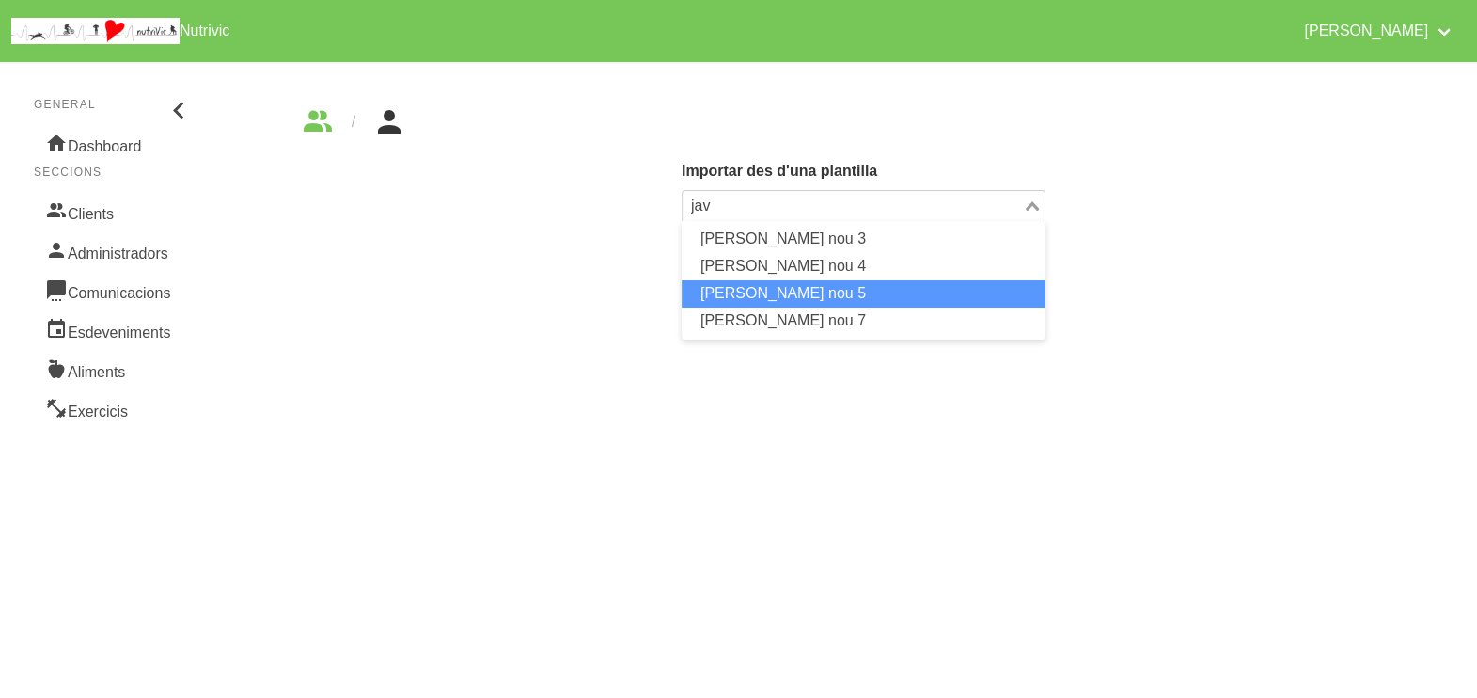
click at [825, 291] on li "[PERSON_NAME] nou 5" at bounding box center [864, 293] width 364 height 27
type input "jav"
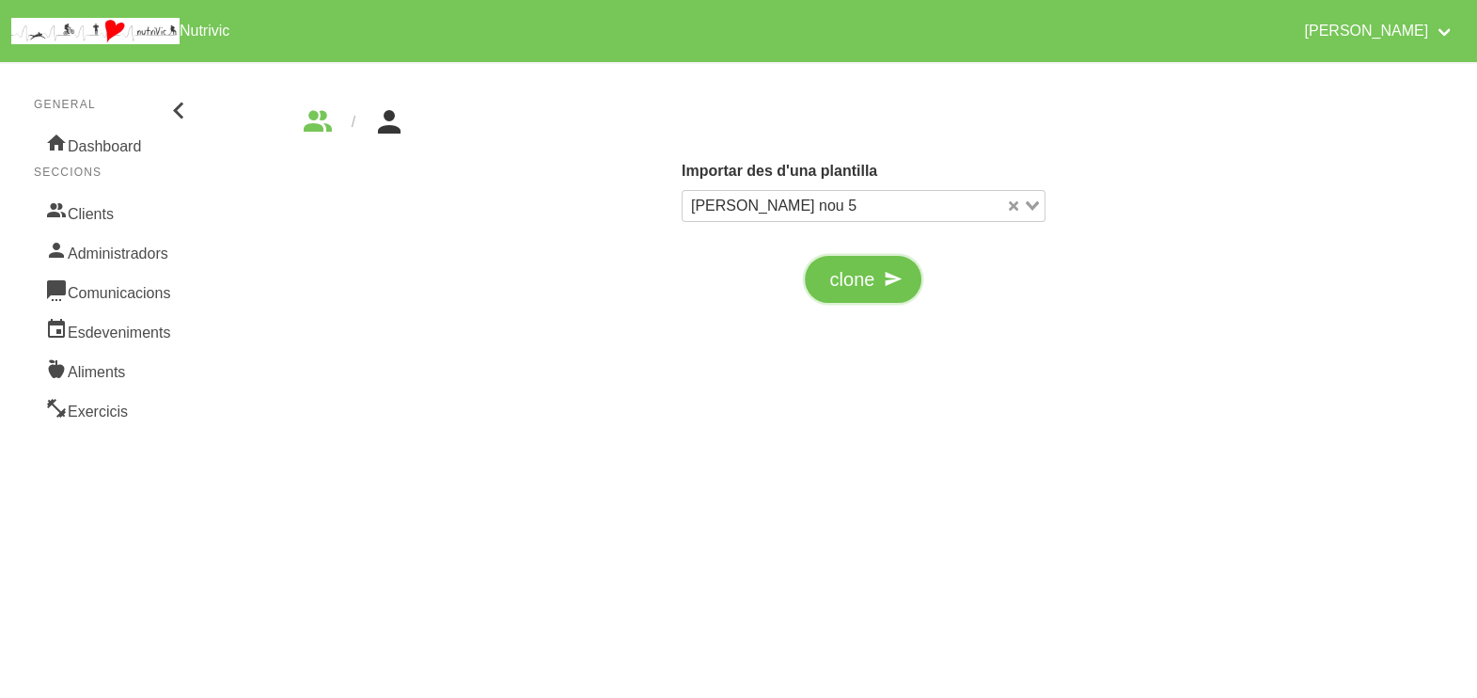
click at [863, 291] on span "clone" at bounding box center [851, 279] width 45 height 28
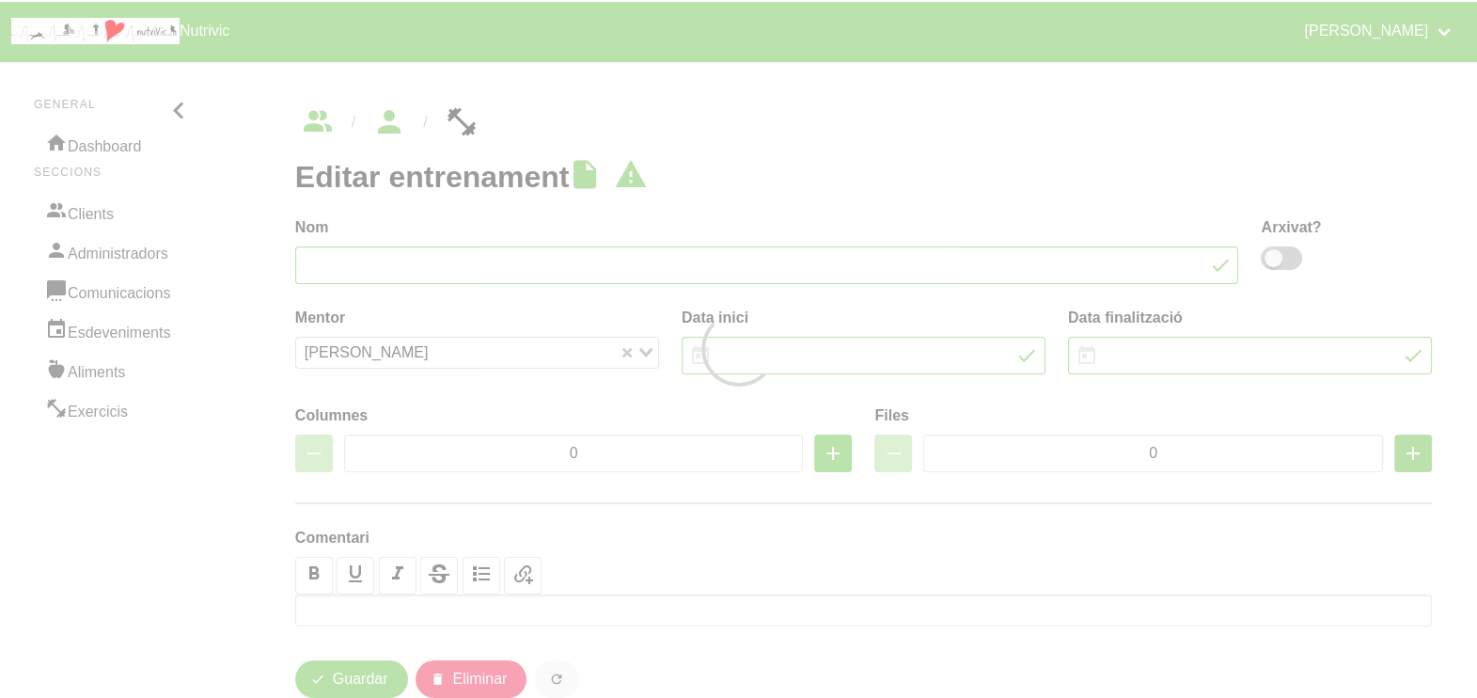
type input "[PERSON_NAME] nou 5"
type input "[DATE]"
type input "5"
type input "7"
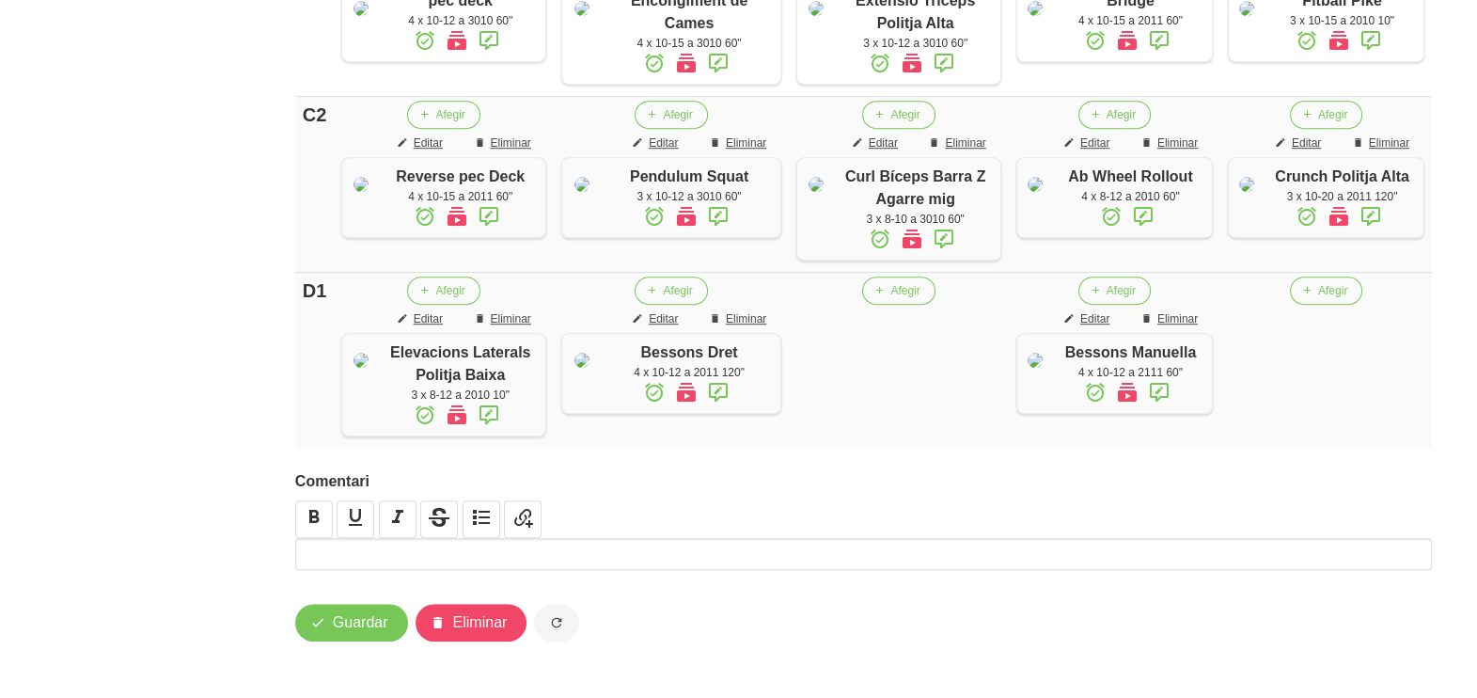
scroll to position [1543, 0]
click at [352, 621] on span "Guardar" at bounding box center [360, 622] width 55 height 23
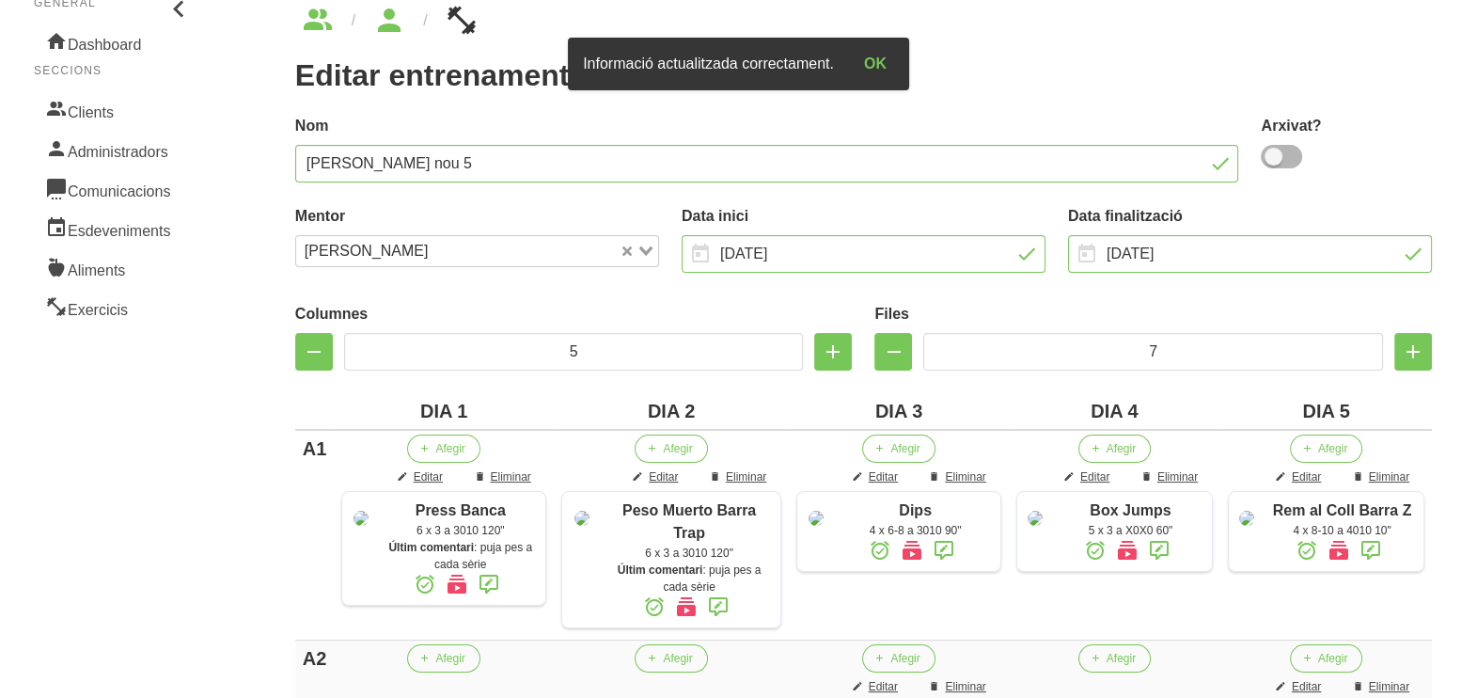
scroll to position [0, 0]
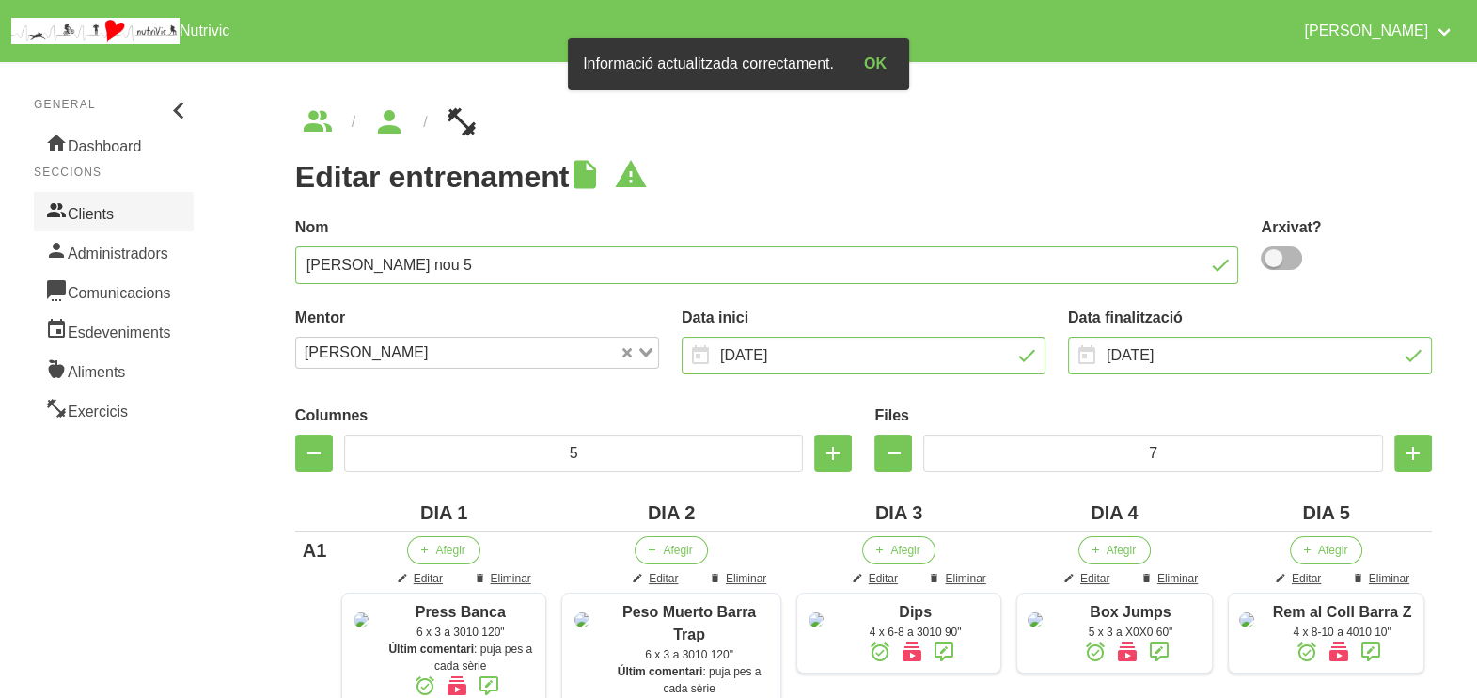
click at [91, 216] on link "Clients" at bounding box center [114, 211] width 160 height 39
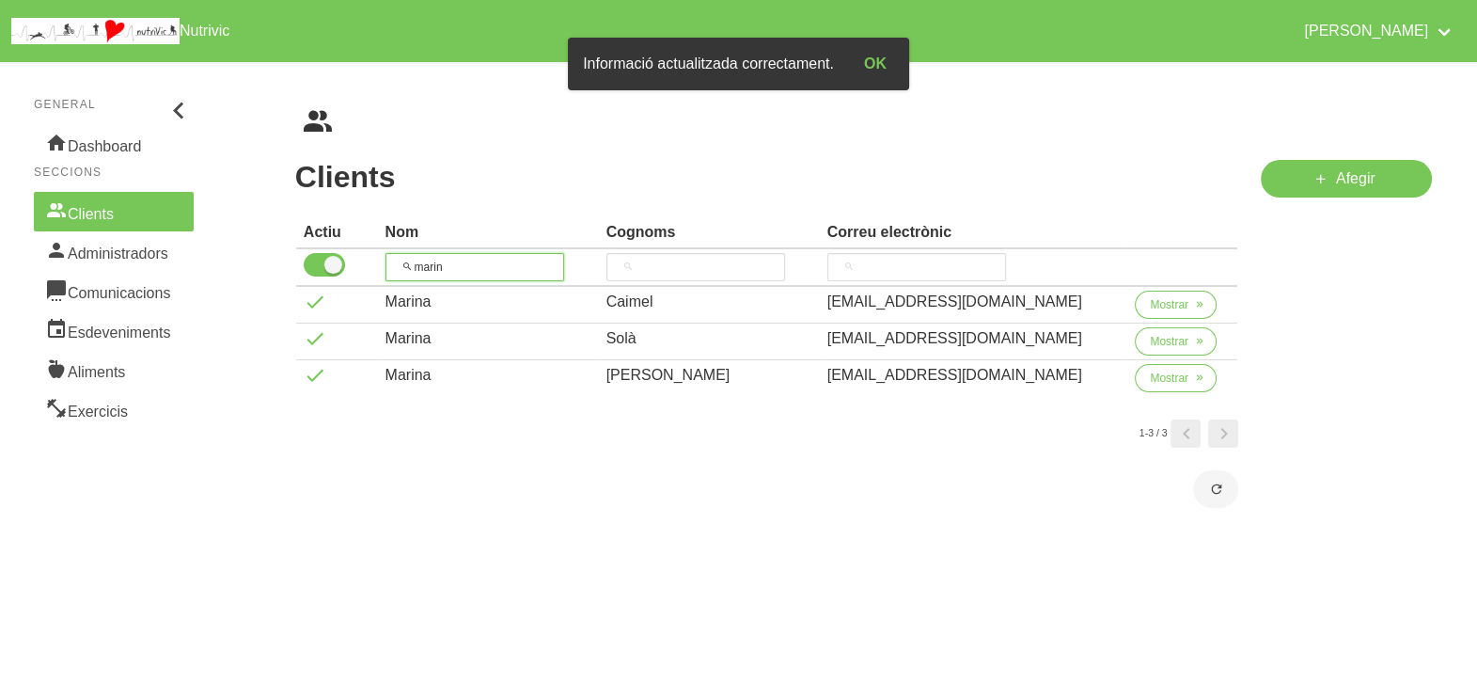
drag, startPoint x: 483, startPoint y: 273, endPoint x: 414, endPoint y: 244, distance: 75.1
click at [373, 255] on tr "marin" at bounding box center [767, 268] width 942 height 38
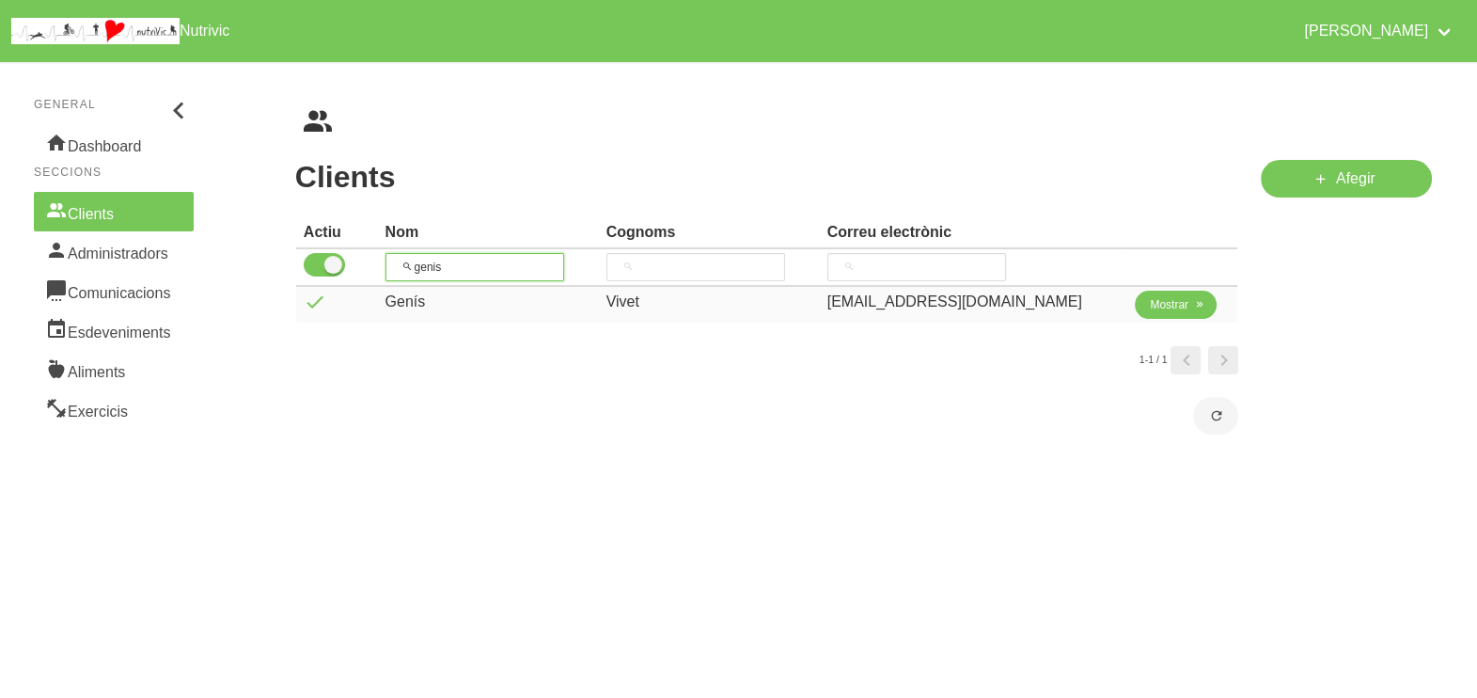
type input "genis"
click at [1152, 299] on span "Mostrar" at bounding box center [1169, 304] width 39 height 17
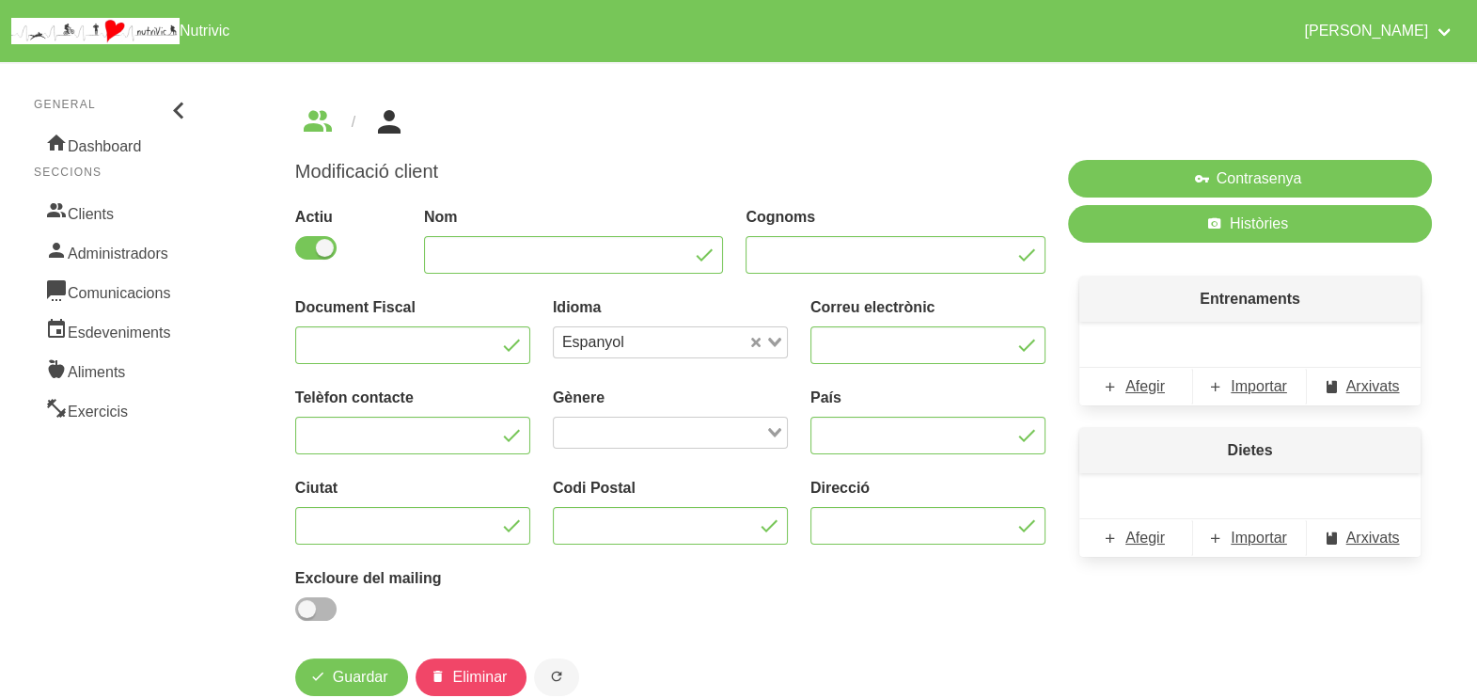
type input "Genís"
type input "Vivet"
type input "[EMAIL_ADDRESS][DOMAIN_NAME]"
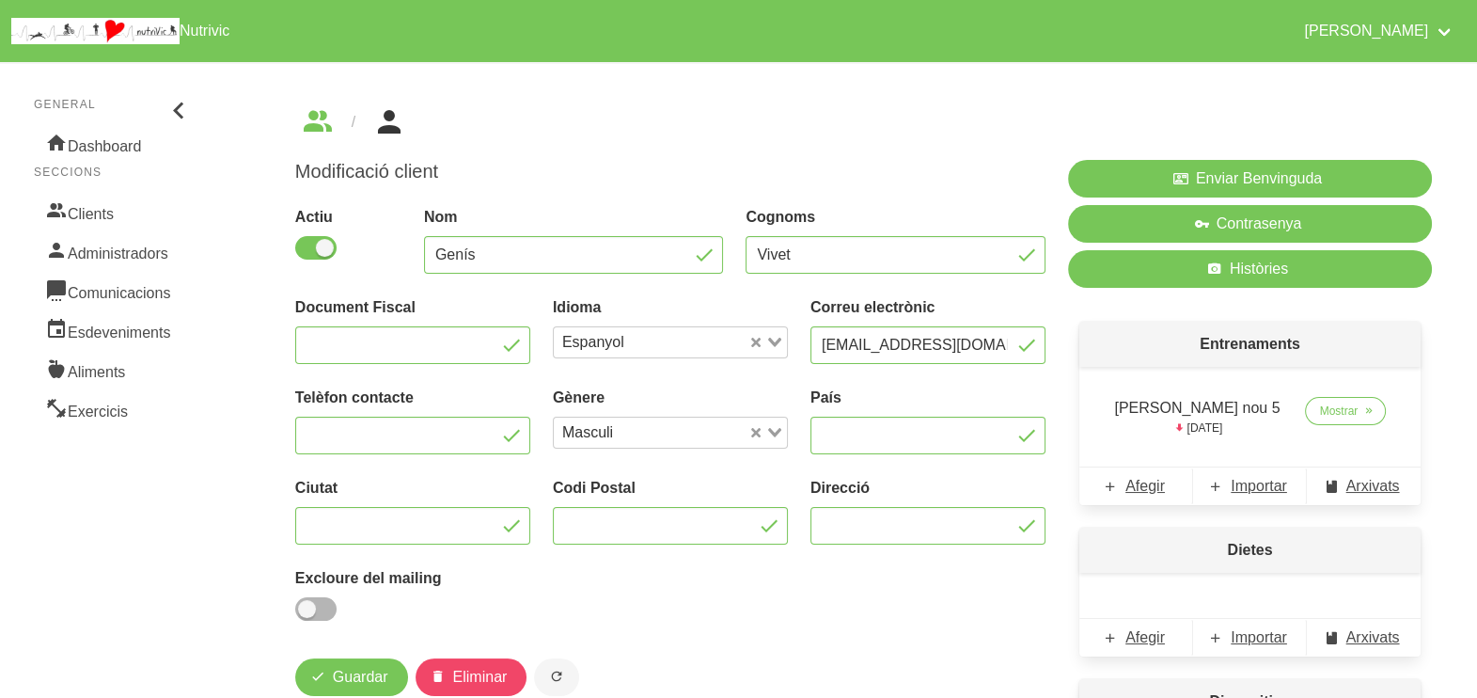
click at [930, 697] on html "Nutrivic [PERSON_NAME] General Dashboard Seccions Clients Administradors Comuni…" at bounding box center [738, 437] width 1477 height 875
click at [1330, 414] on span "Mostrar" at bounding box center [1339, 410] width 39 height 17
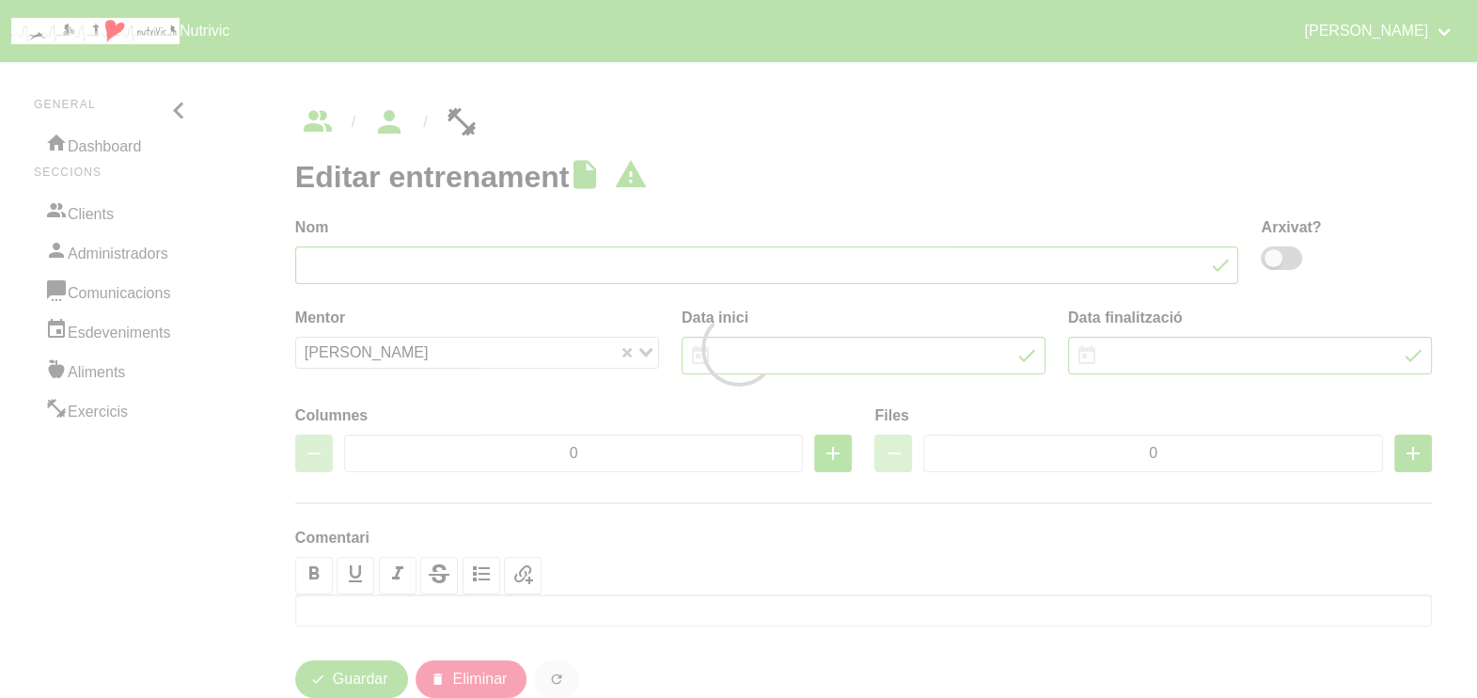
type input "[PERSON_NAME] nou 5"
type input "[DATE]"
type input "5"
type input "7"
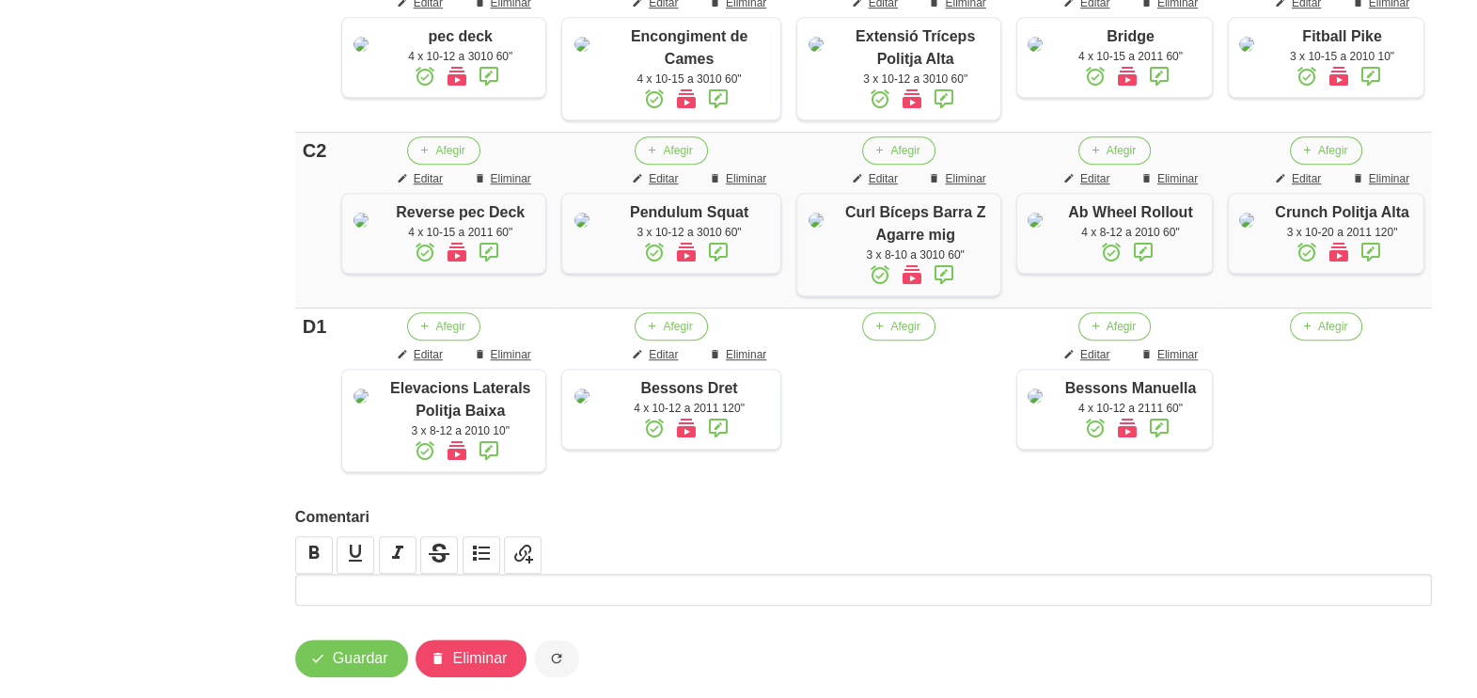
scroll to position [1543, 0]
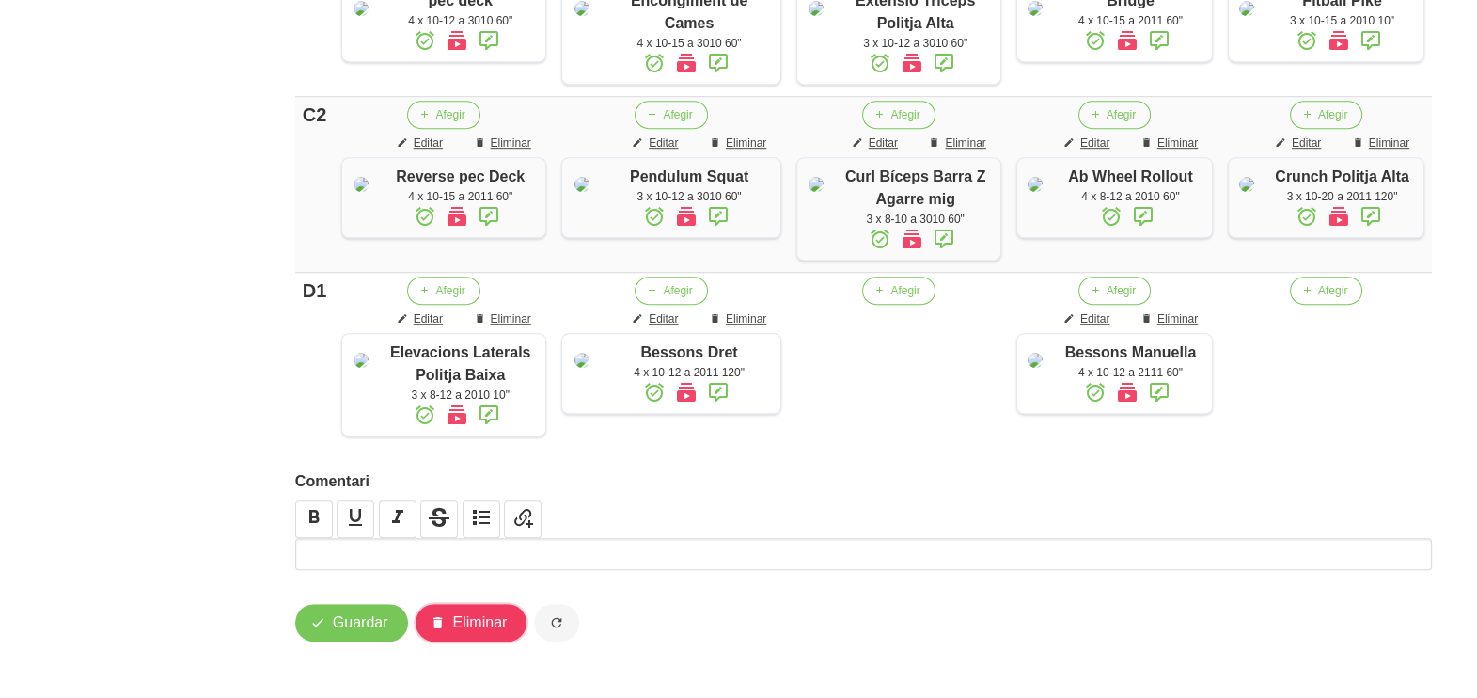
click at [490, 632] on span "Eliminar" at bounding box center [480, 622] width 55 height 23
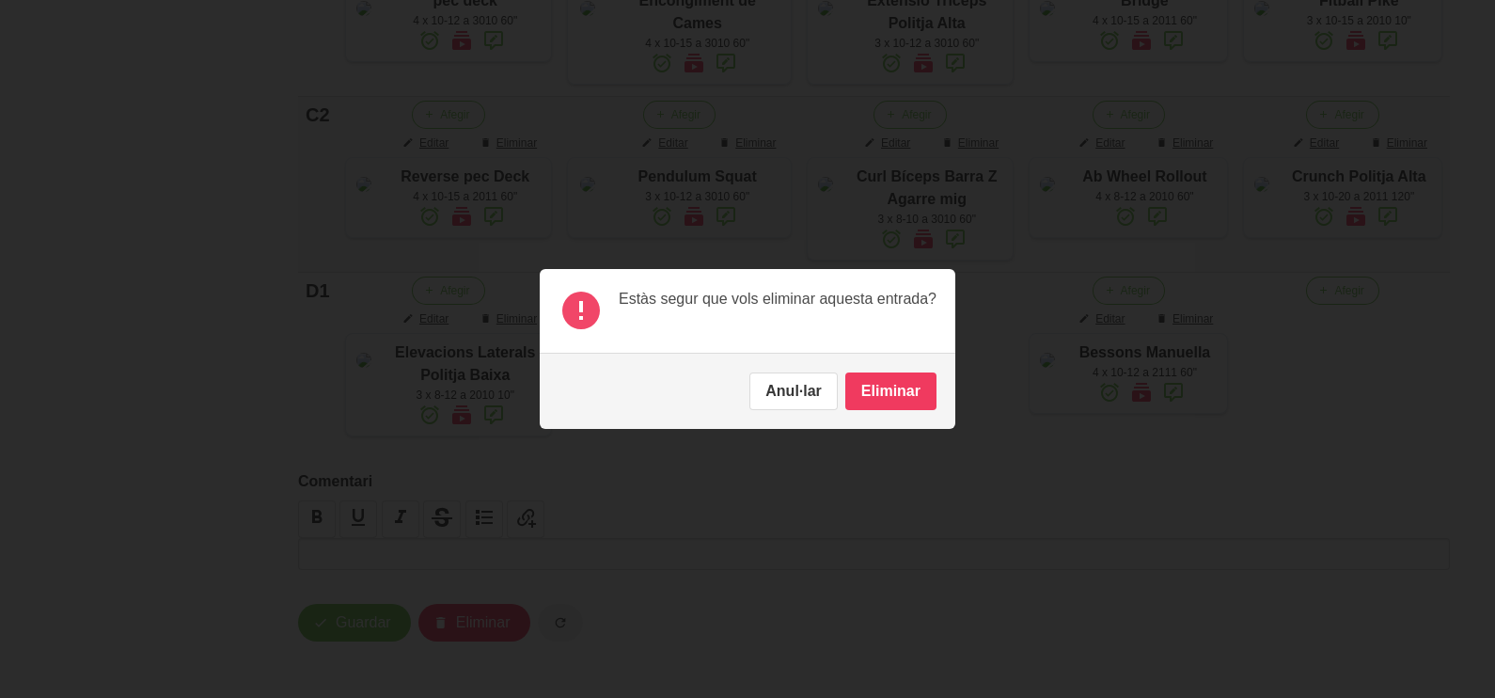
click at [887, 399] on button "Eliminar" at bounding box center [890, 391] width 91 height 38
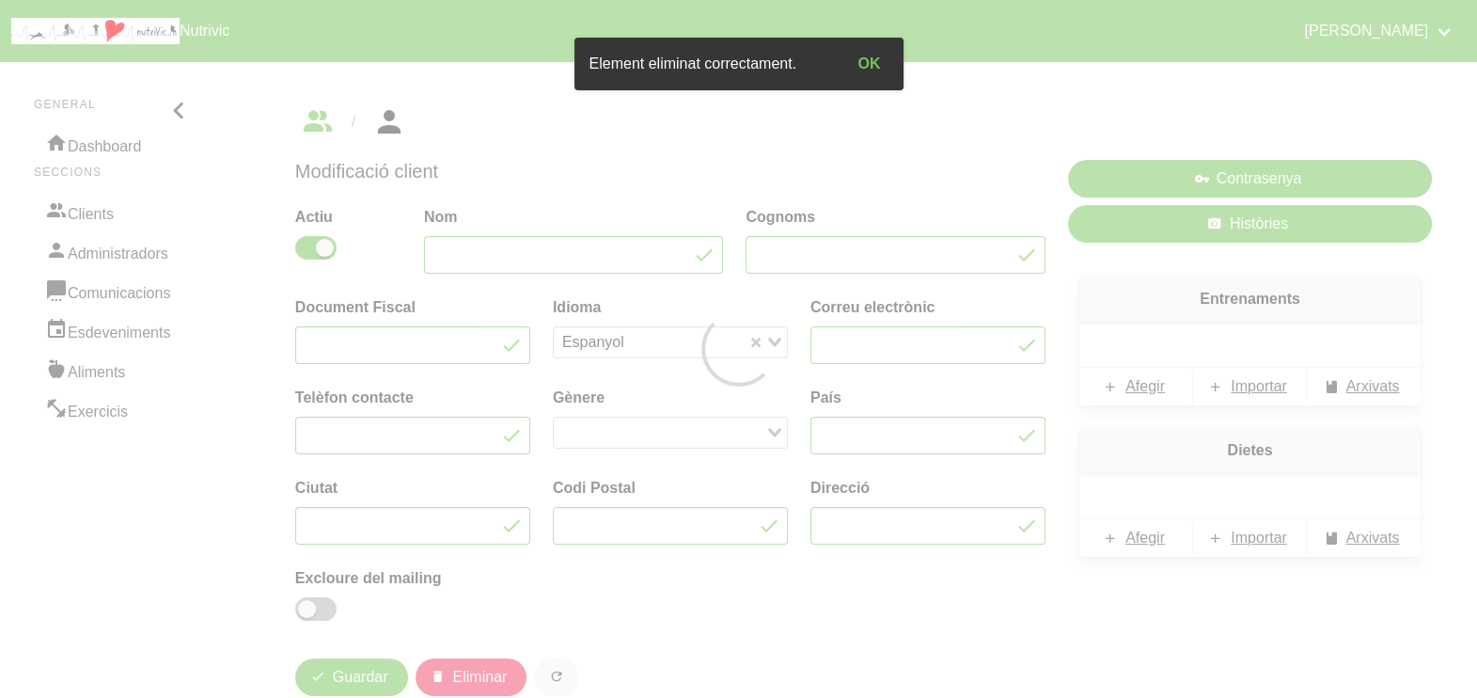
type input "Genís"
type input "Vivet"
type input "[EMAIL_ADDRESS][DOMAIN_NAME]"
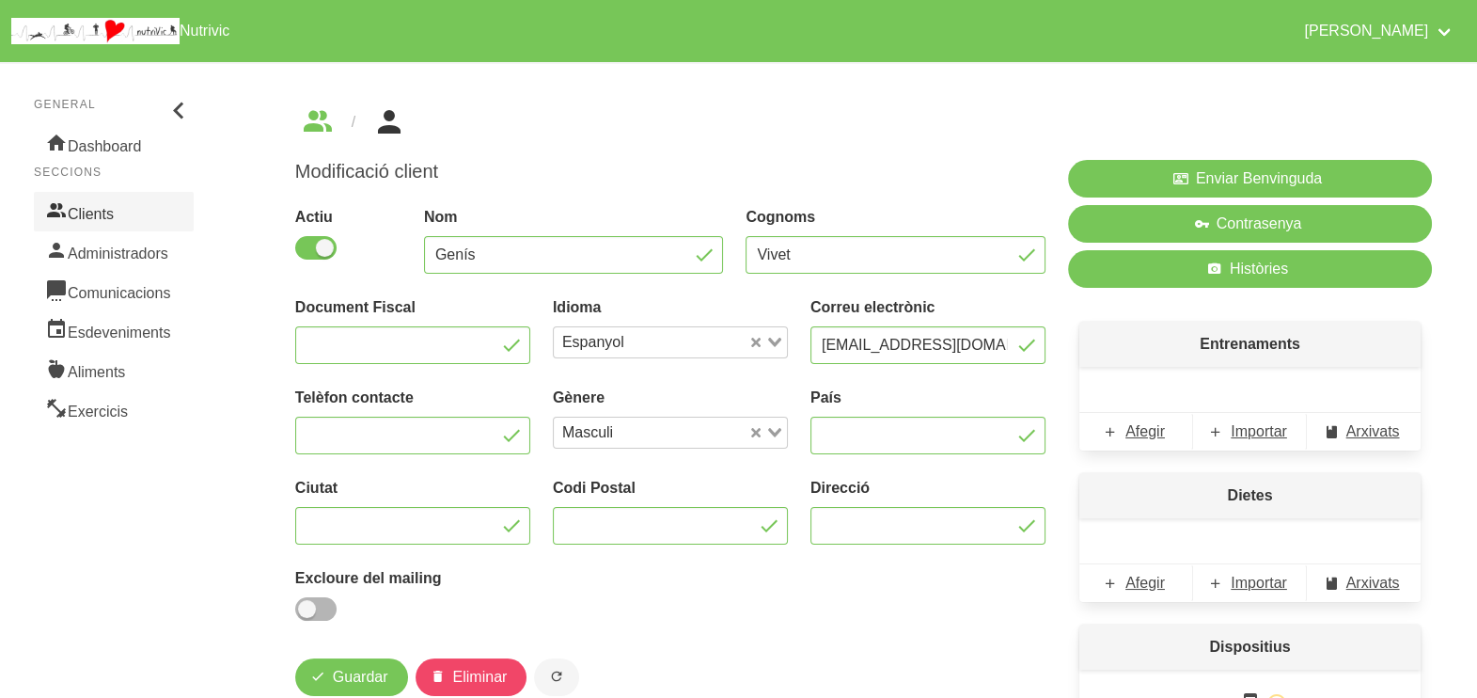
click at [102, 212] on link "Clients" at bounding box center [114, 211] width 160 height 39
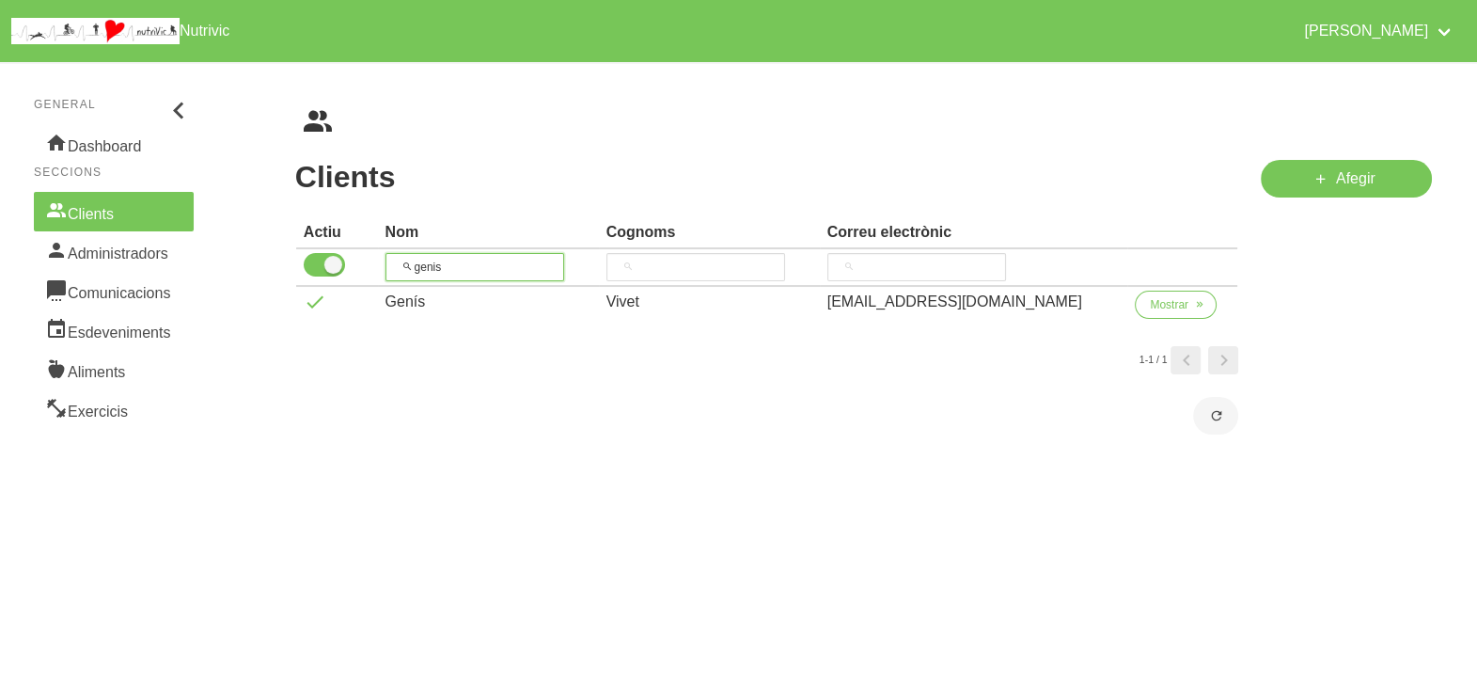
drag, startPoint x: 469, startPoint y: 265, endPoint x: 428, endPoint y: 225, distance: 57.8
click at [353, 258] on tr "genis" at bounding box center [767, 268] width 942 height 38
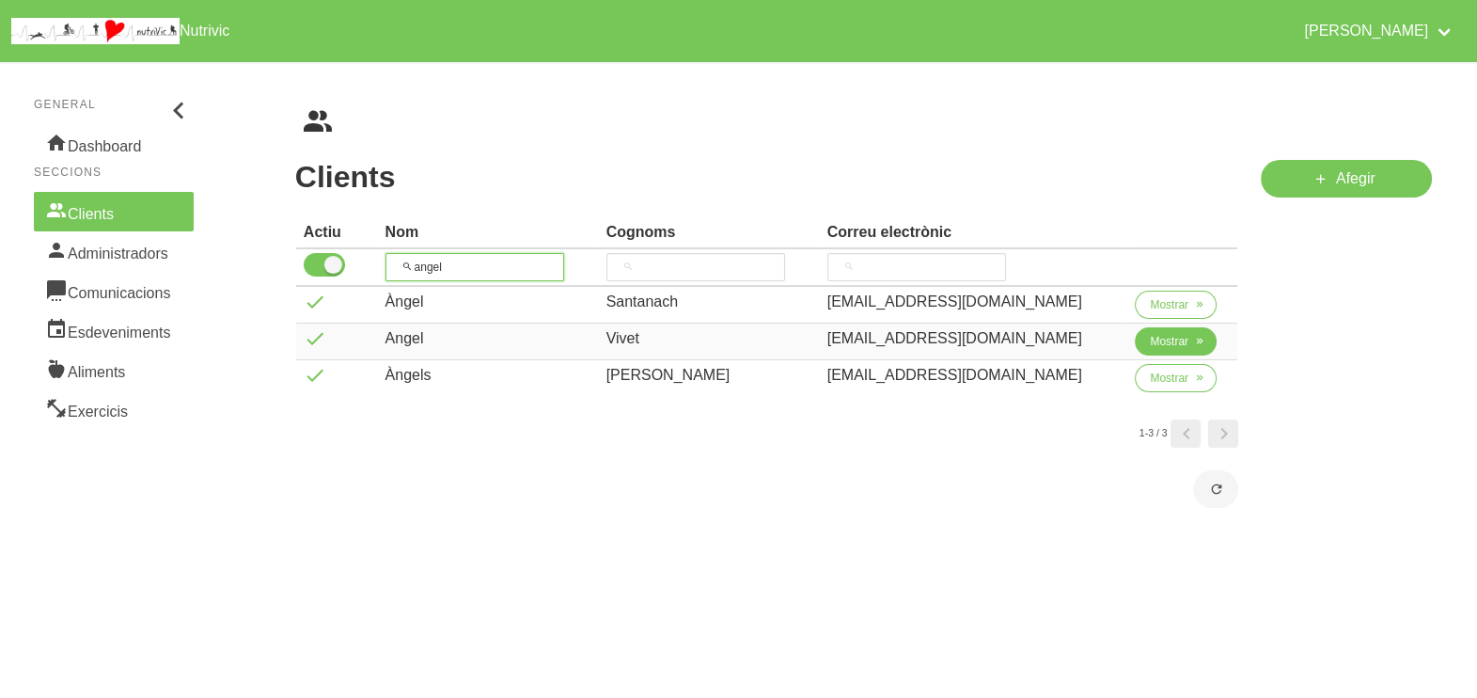
type input "angel"
click at [1150, 338] on span "Mostrar" at bounding box center [1169, 341] width 39 height 17
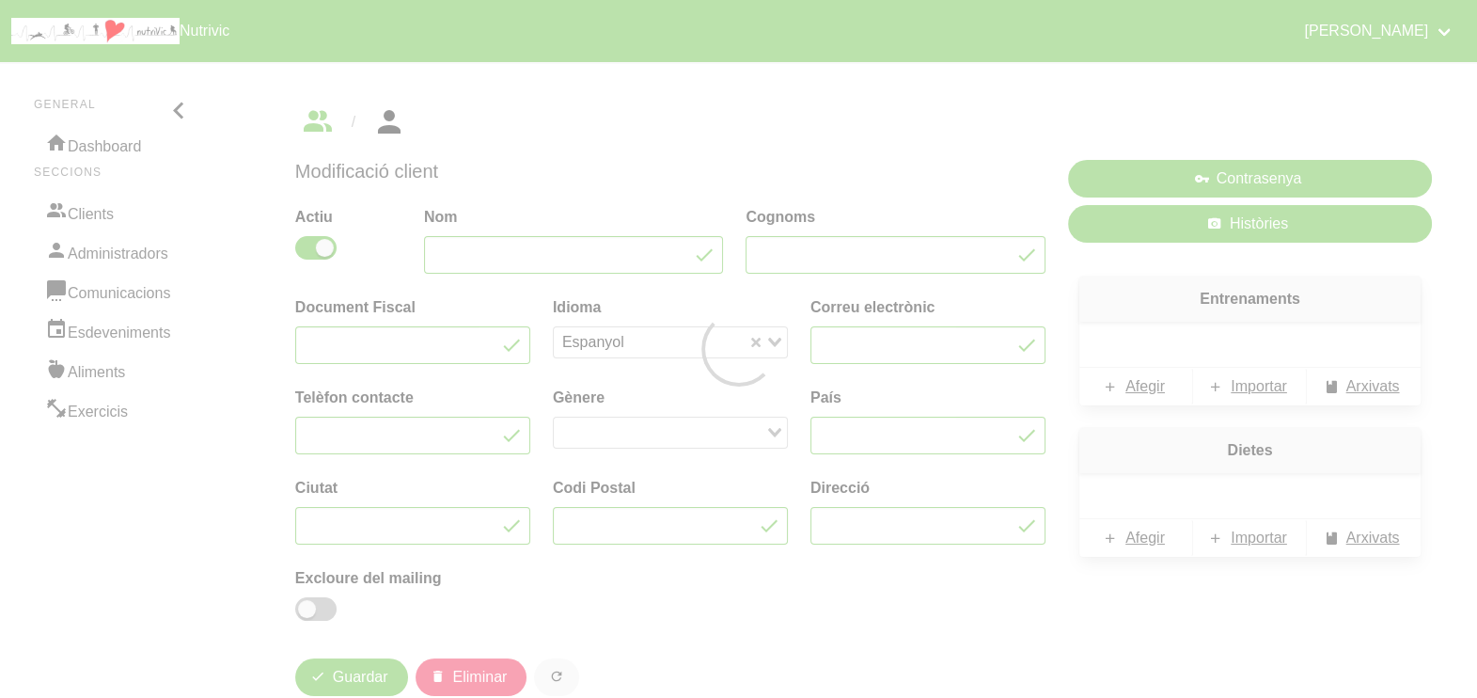
type input "Angel"
type input "Vivet"
type input "[EMAIL_ADDRESS][DOMAIN_NAME]"
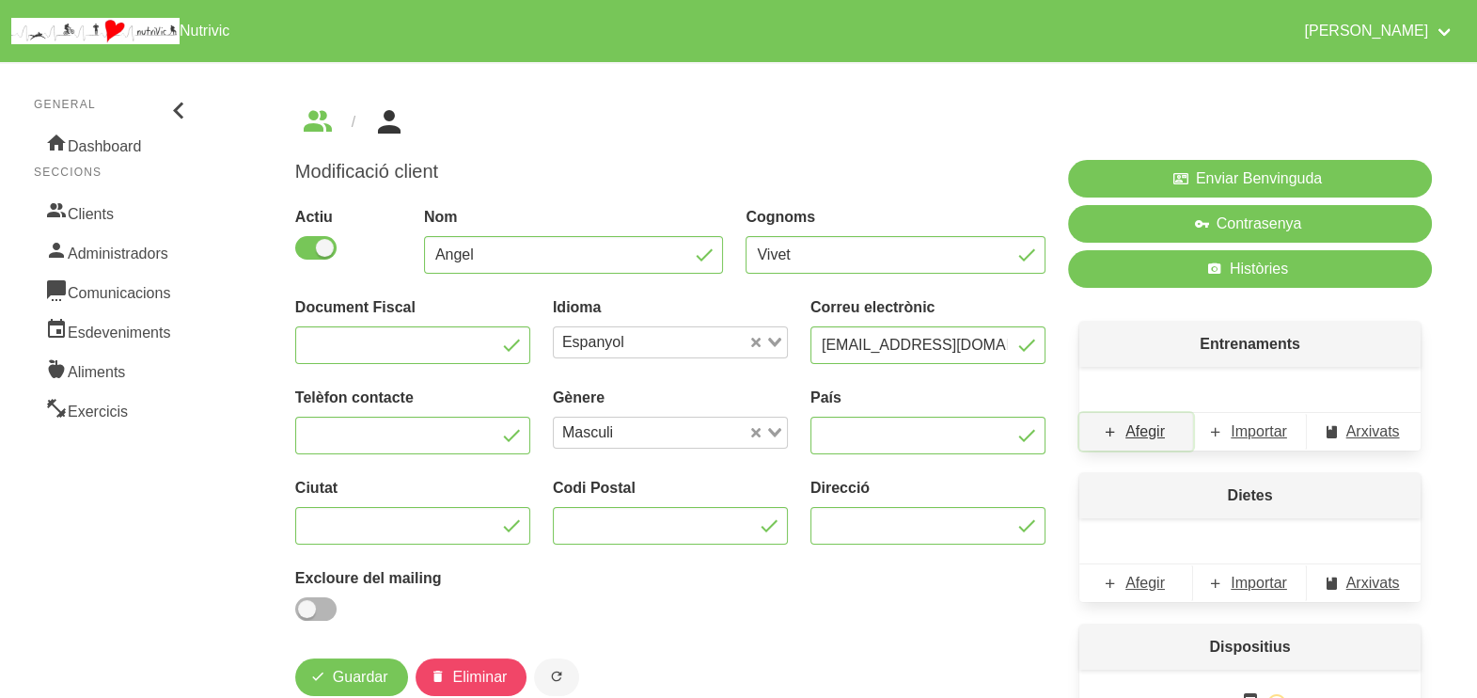
click at [1147, 432] on span "Afegir" at bounding box center [1145, 431] width 39 height 23
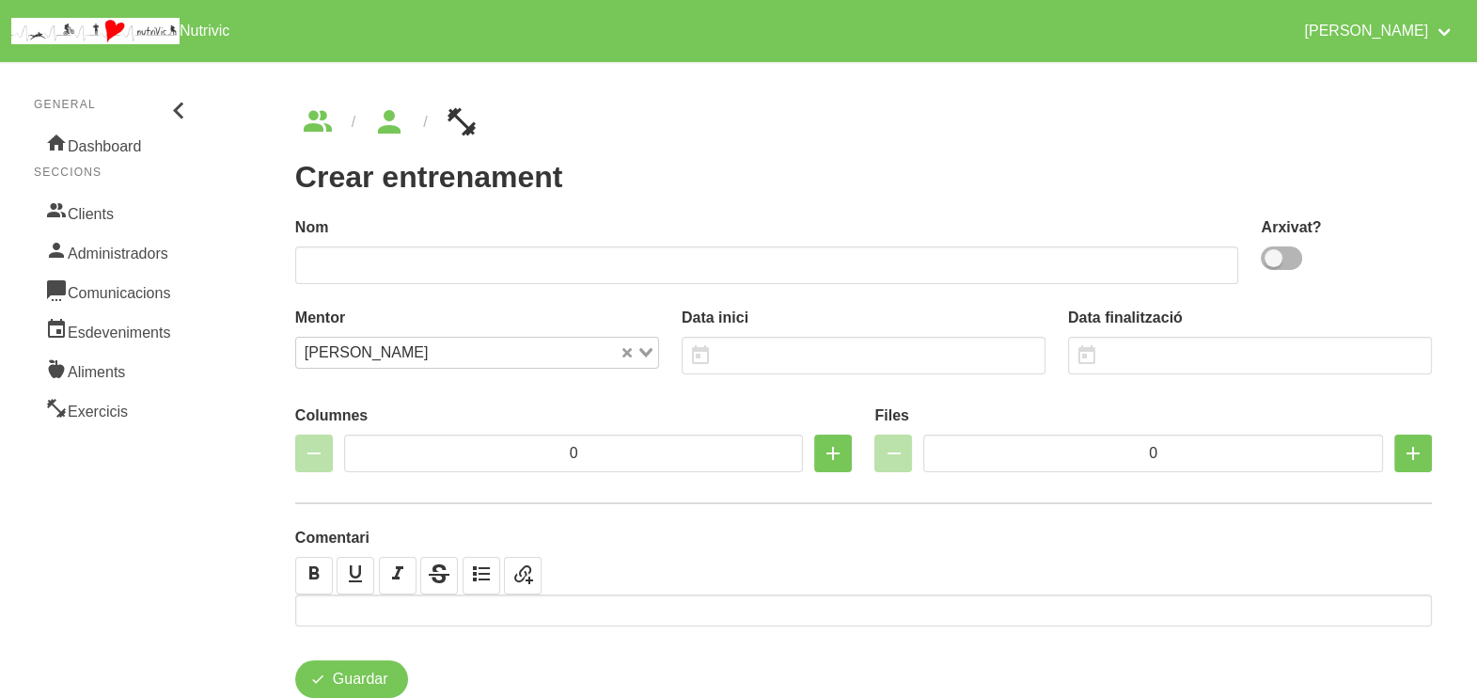
drag, startPoint x: 1277, startPoint y: 254, endPoint x: 1257, endPoint y: 260, distance: 20.5
click at [1273, 257] on span at bounding box center [1281, 258] width 41 height 24
click at [1273, 257] on input "checkbox" at bounding box center [1267, 258] width 12 height 12
checkbox input "true"
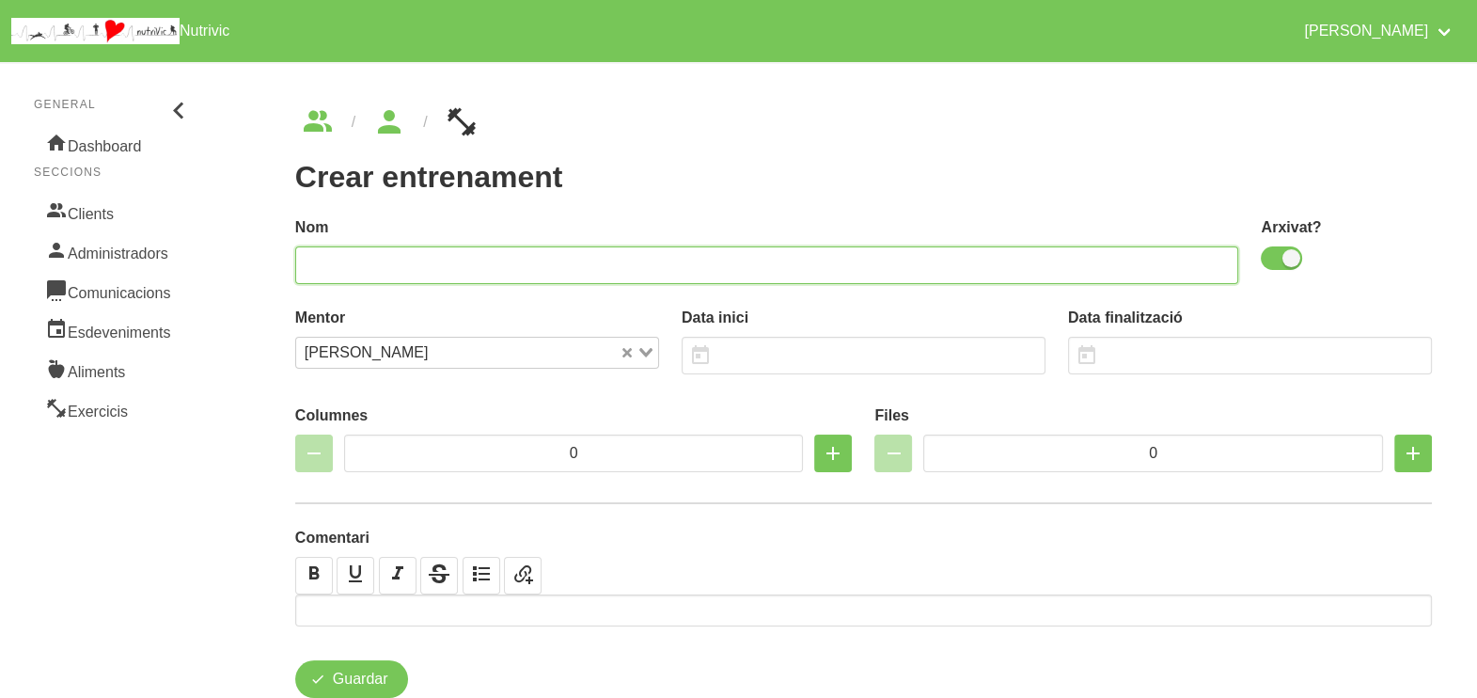
drag, startPoint x: 1099, startPoint y: 264, endPoint x: 1074, endPoint y: 212, distance: 58.5
click at [1095, 263] on input "text" at bounding box center [767, 265] width 944 height 38
type input "[PERSON_NAME] 1"
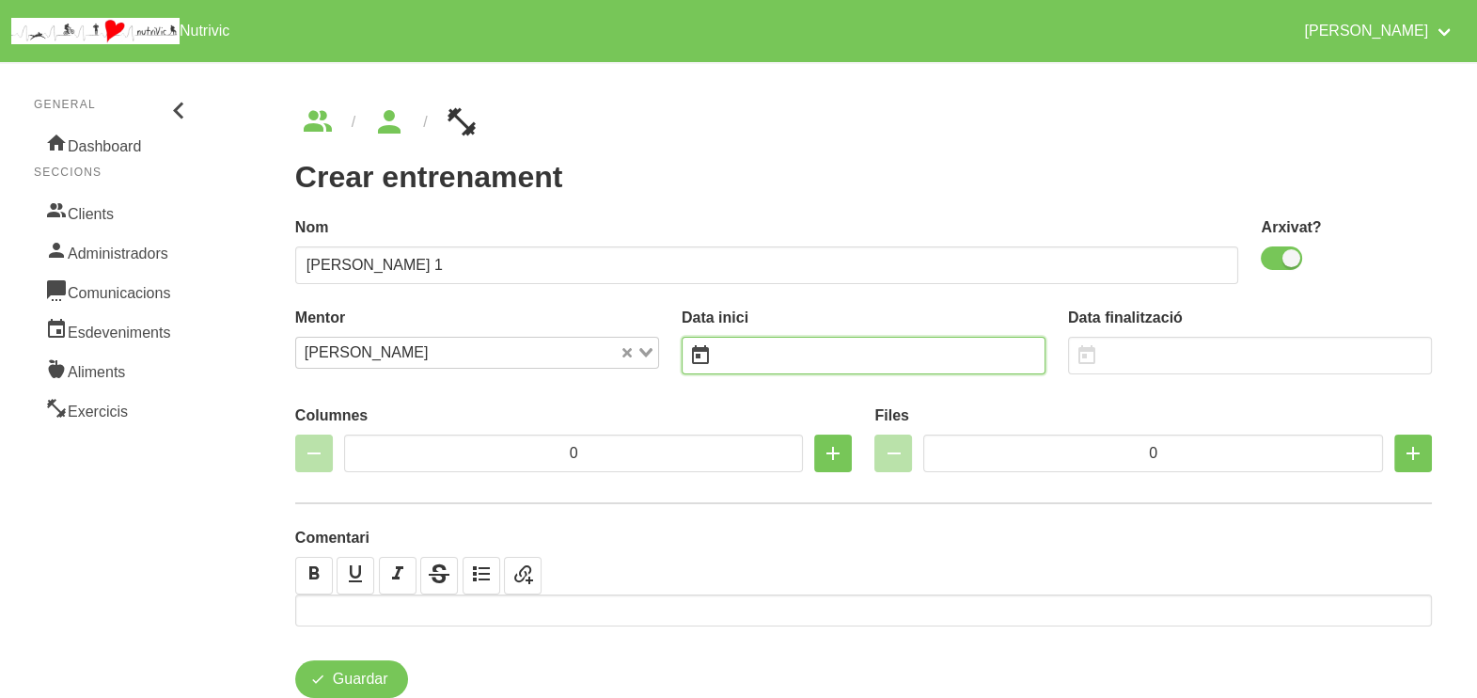
click at [753, 357] on input "text" at bounding box center [864, 356] width 364 height 38
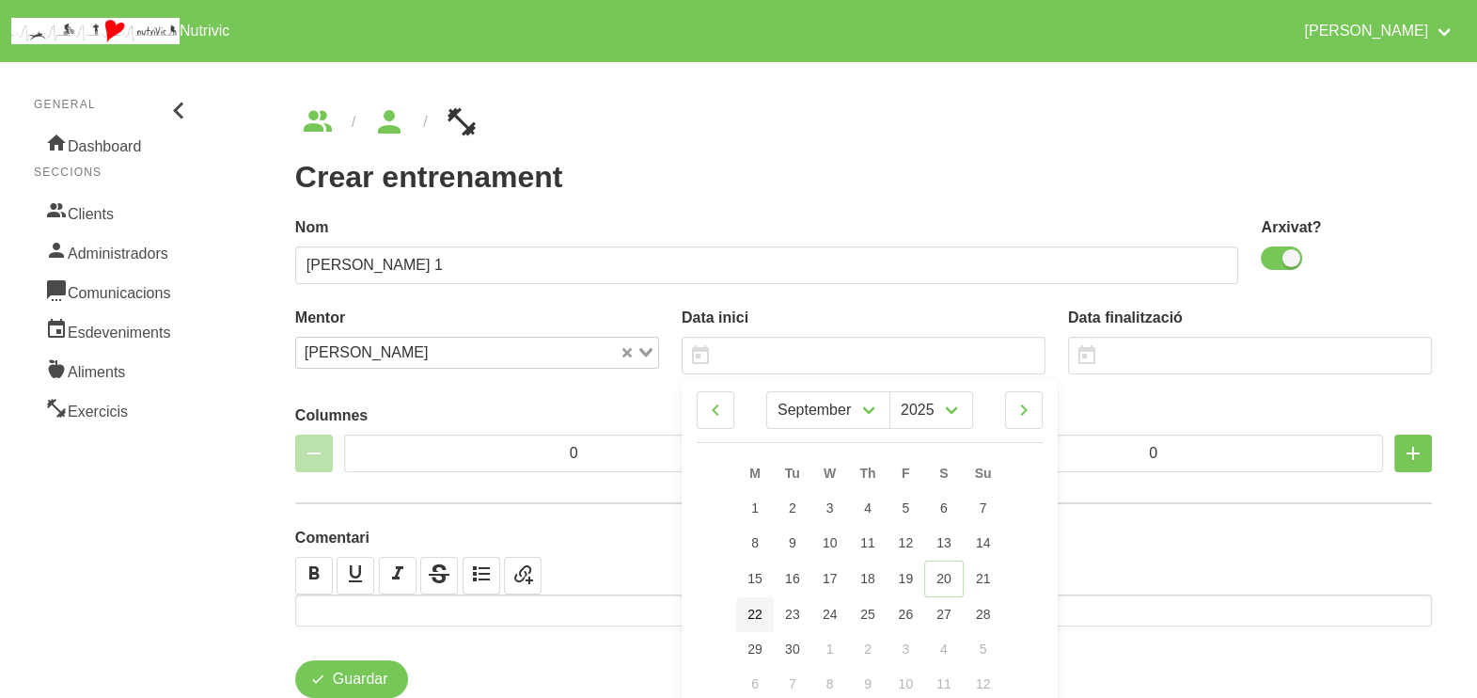
click at [760, 613] on span "22" at bounding box center [755, 613] width 15 height 15
type input "[DATE]"
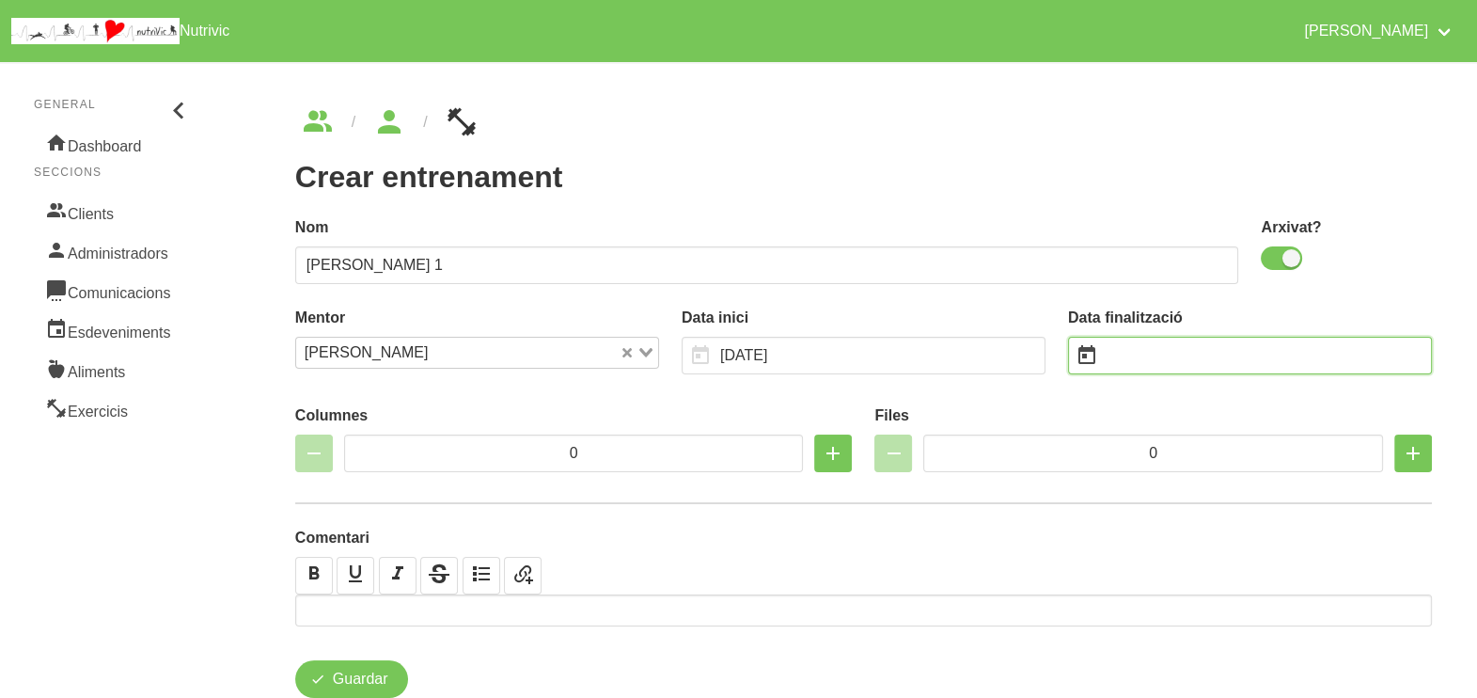
click at [1140, 350] on input "text" at bounding box center [1250, 356] width 364 height 38
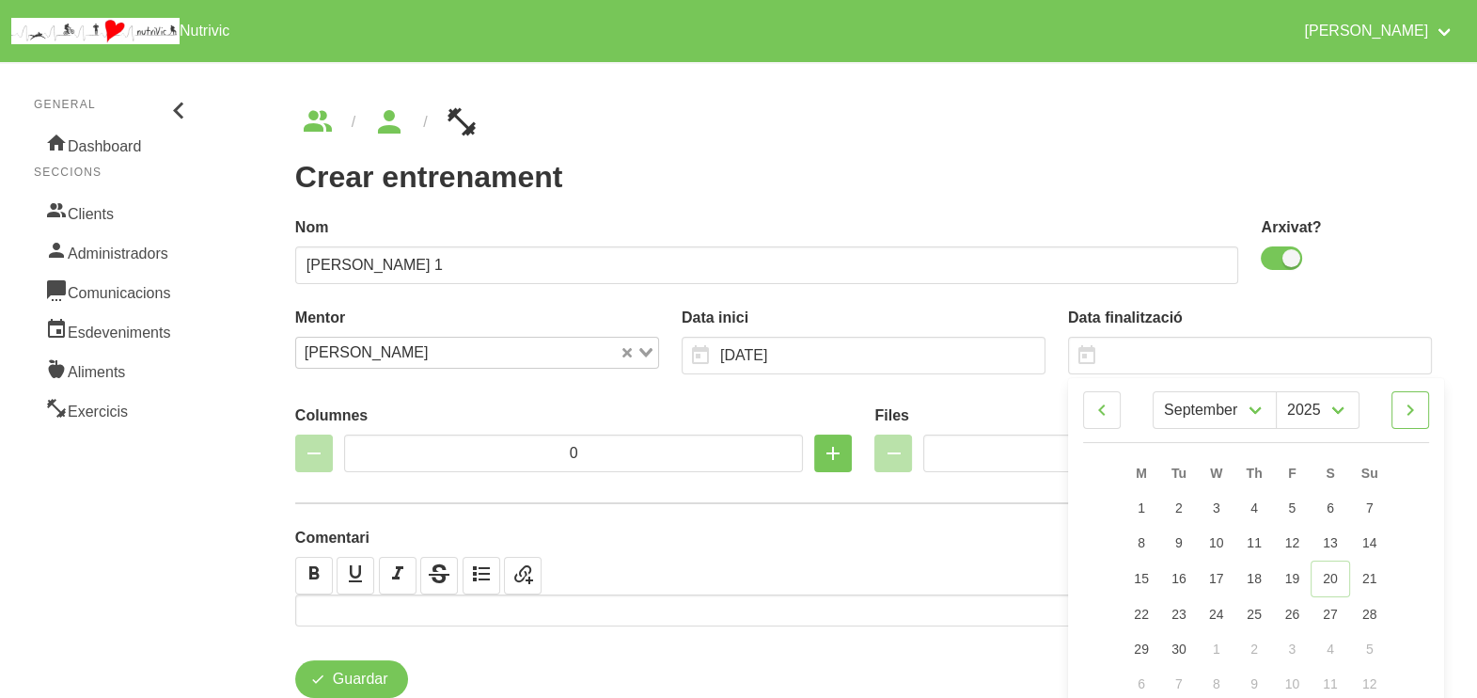
click at [1410, 414] on icon at bounding box center [1410, 410] width 23 height 34
click at [1425, 420] on link at bounding box center [1411, 410] width 38 height 38
select select "10"
click at [1378, 539] on link "9" at bounding box center [1368, 543] width 39 height 35
type input "[DATE]"
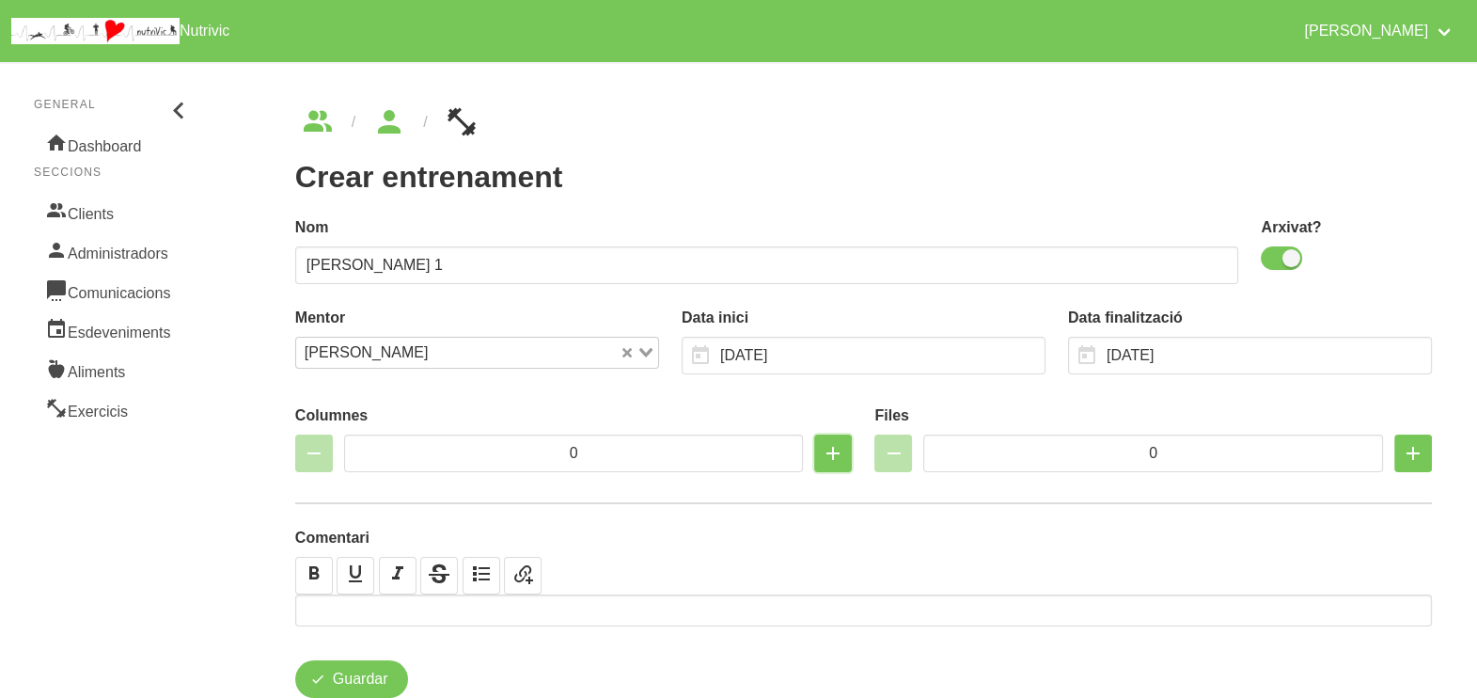
click at [838, 451] on icon "button" at bounding box center [833, 453] width 23 height 34
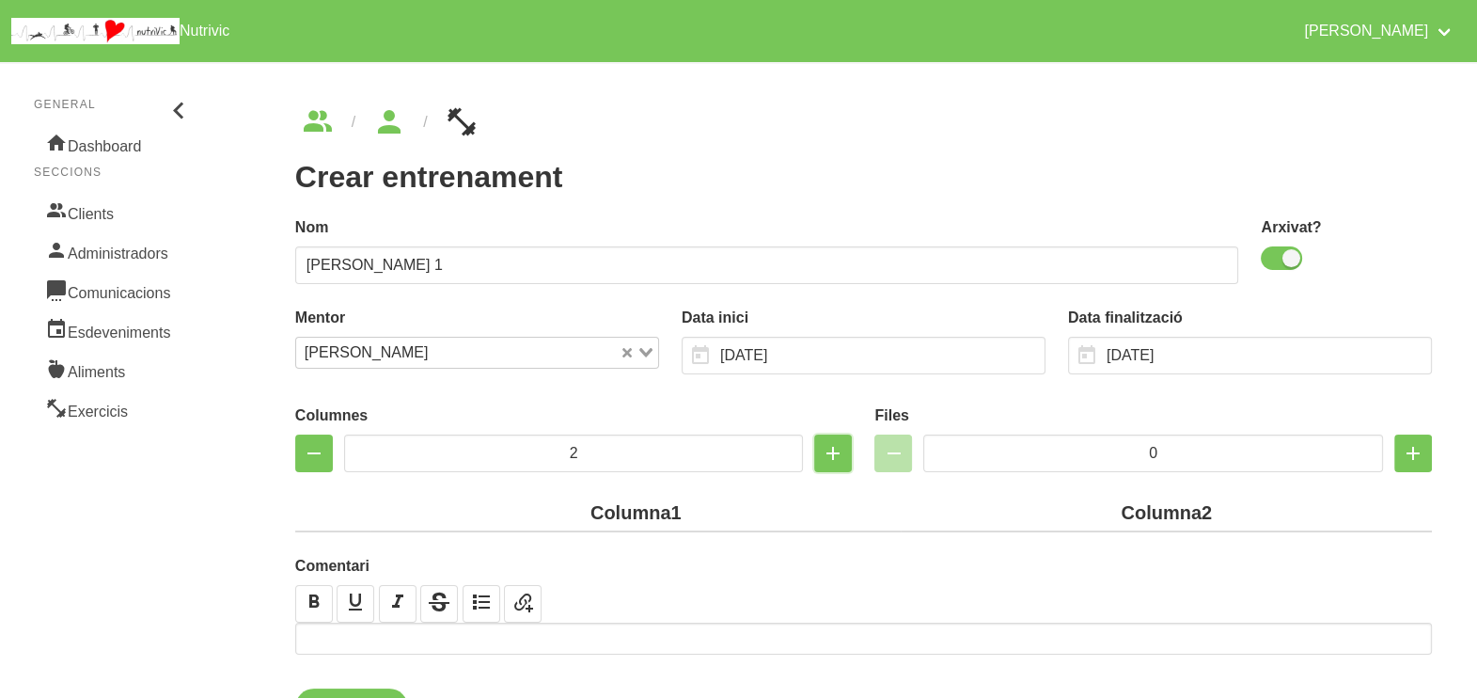
click at [827, 454] on icon "button" at bounding box center [833, 453] width 23 height 34
type input "3"
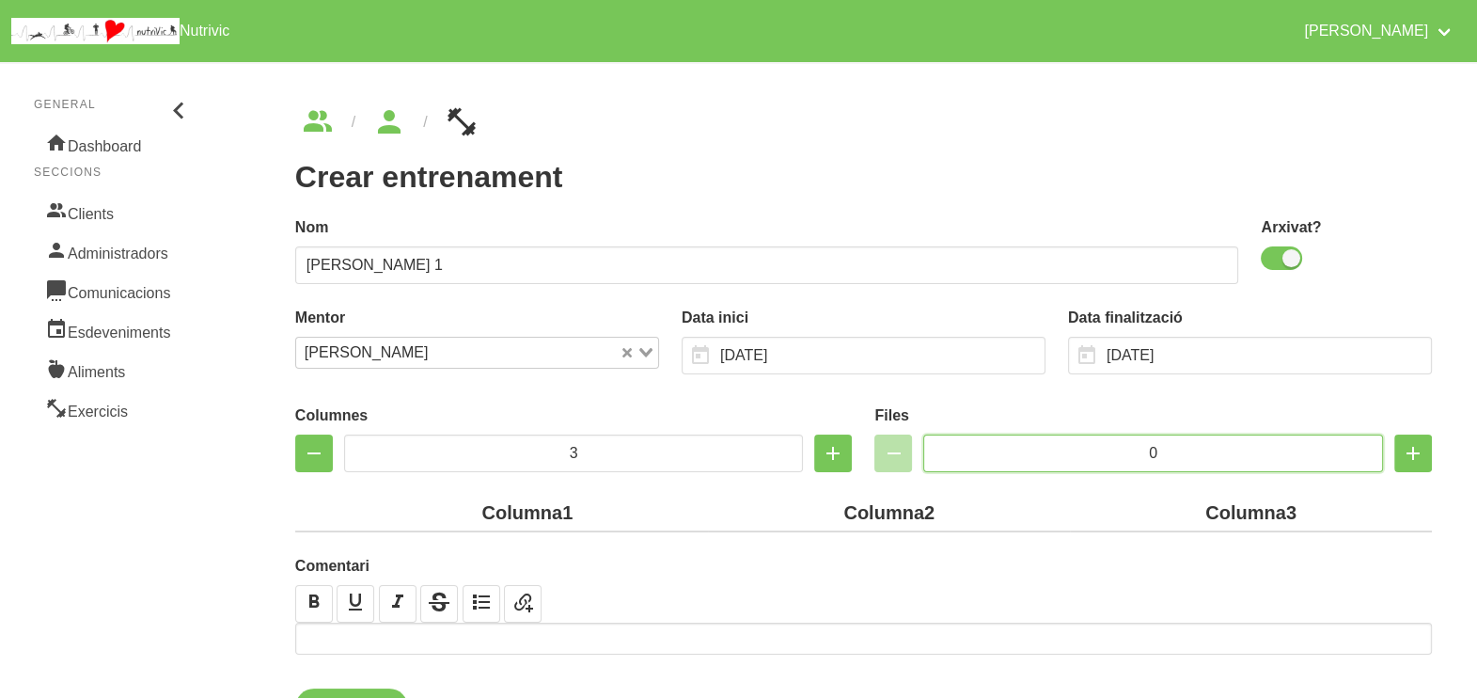
drag, startPoint x: 1180, startPoint y: 452, endPoint x: 1107, endPoint y: 451, distance: 73.3
click at [1107, 451] on input "0" at bounding box center [1153, 453] width 460 height 38
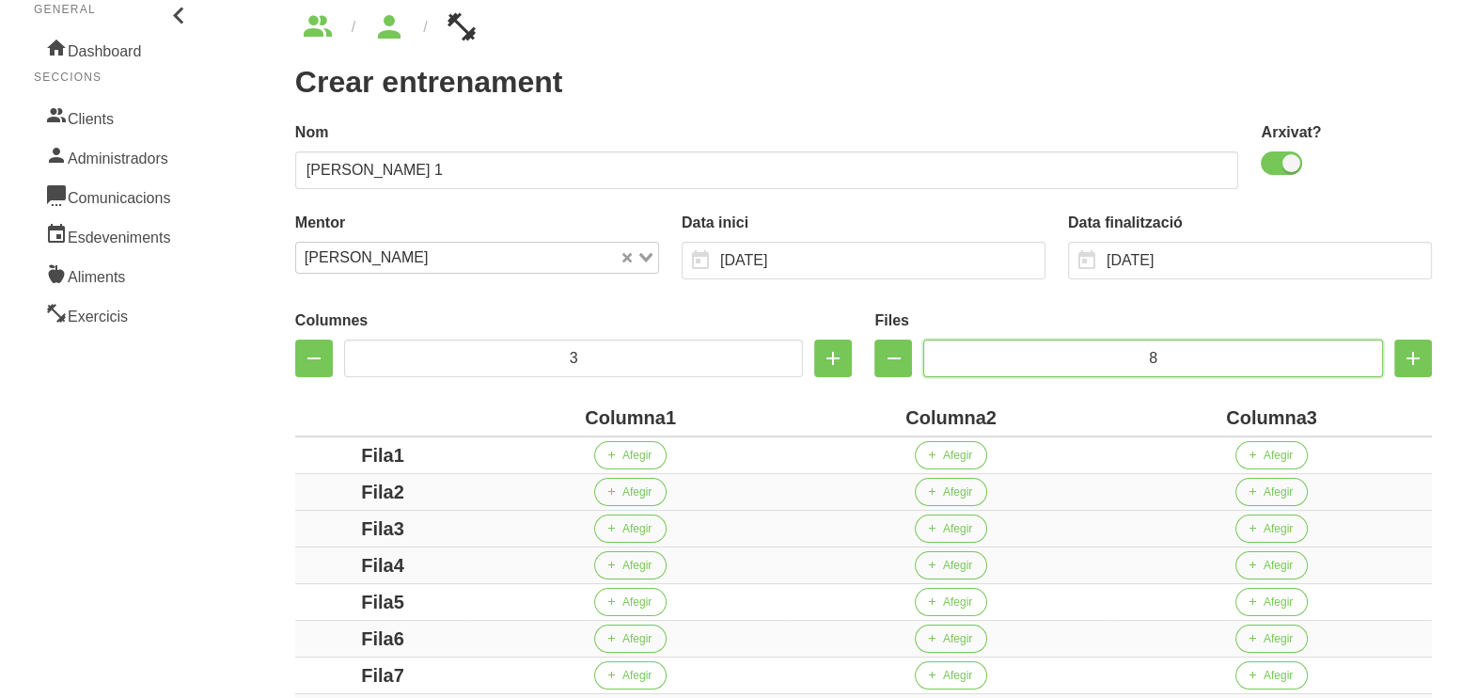
scroll to position [374, 0]
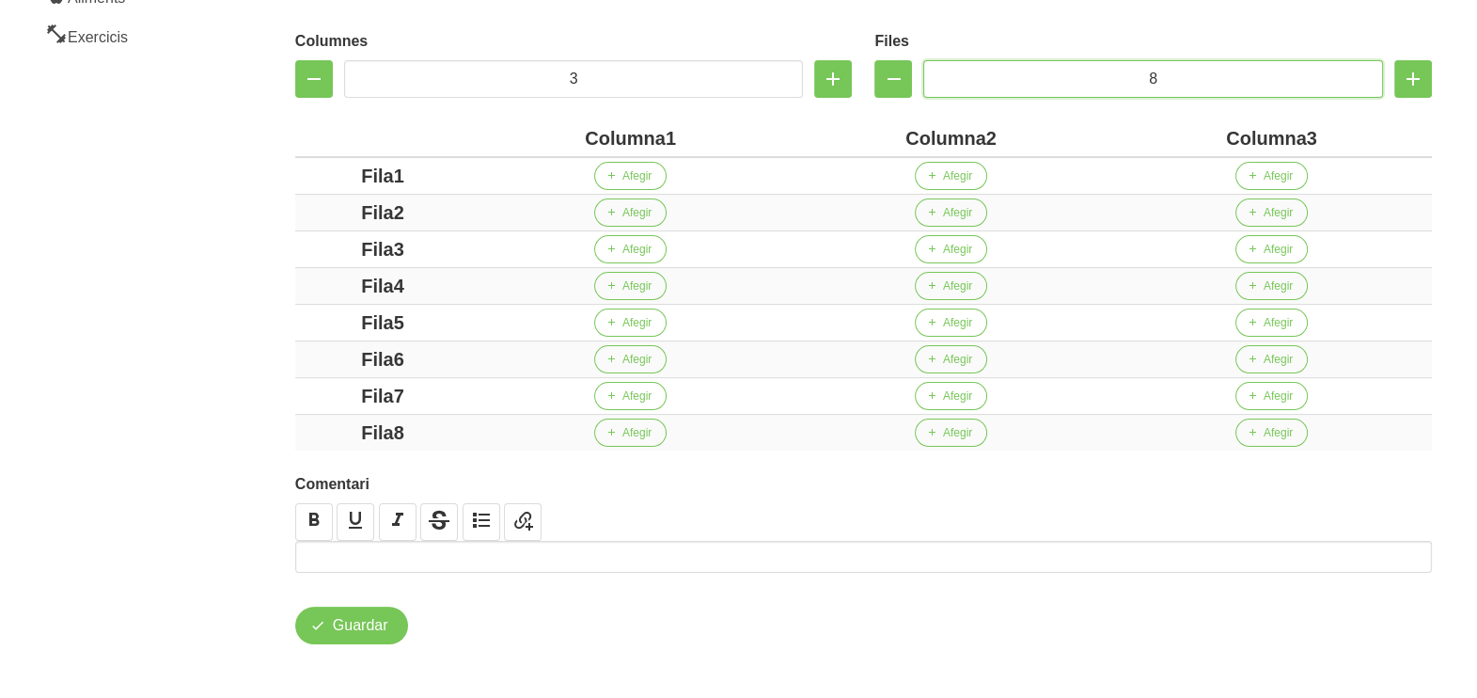
type input "8"
drag, startPoint x: 663, startPoint y: 137, endPoint x: 561, endPoint y: 133, distance: 101.7
click at [561, 133] on div "Columna1" at bounding box center [631, 138] width 306 height 28
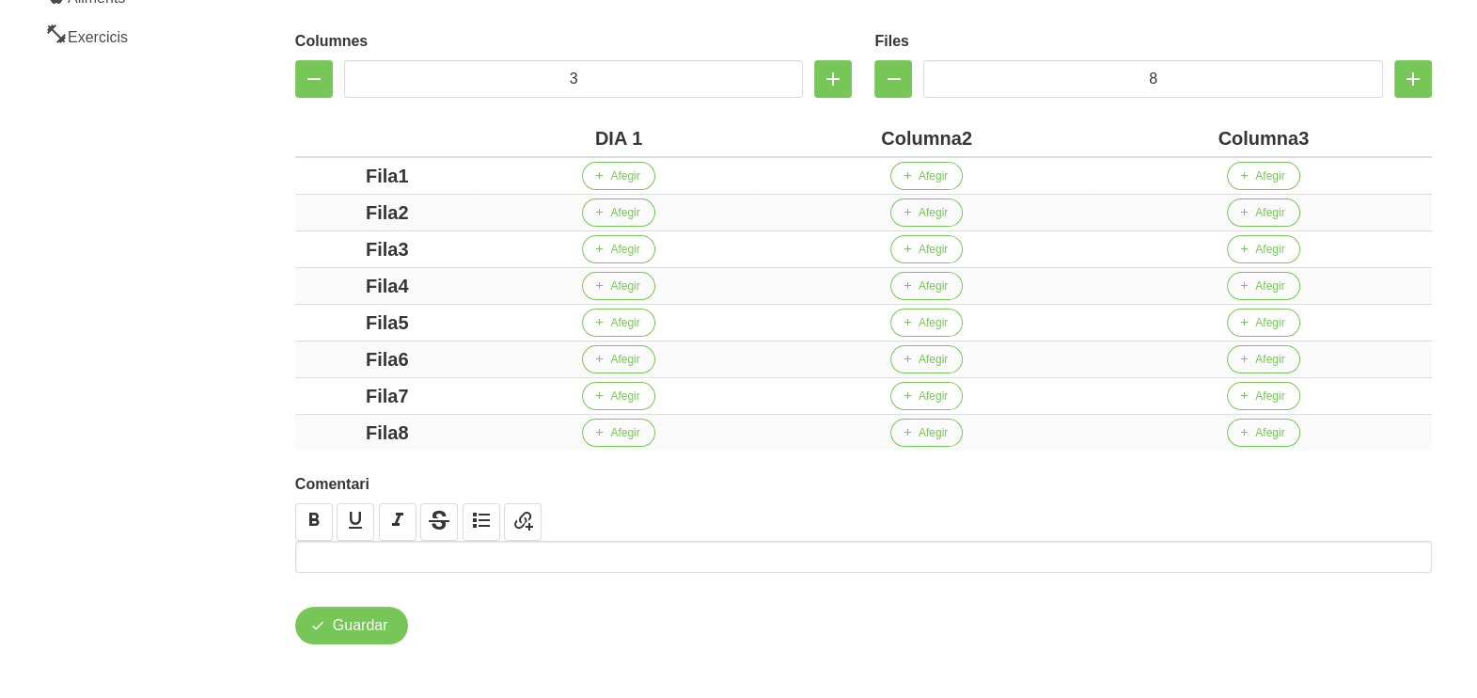
drag, startPoint x: 962, startPoint y: 140, endPoint x: 847, endPoint y: 141, distance: 114.7
click at [852, 140] on div "Columna2" at bounding box center [926, 138] width 322 height 28
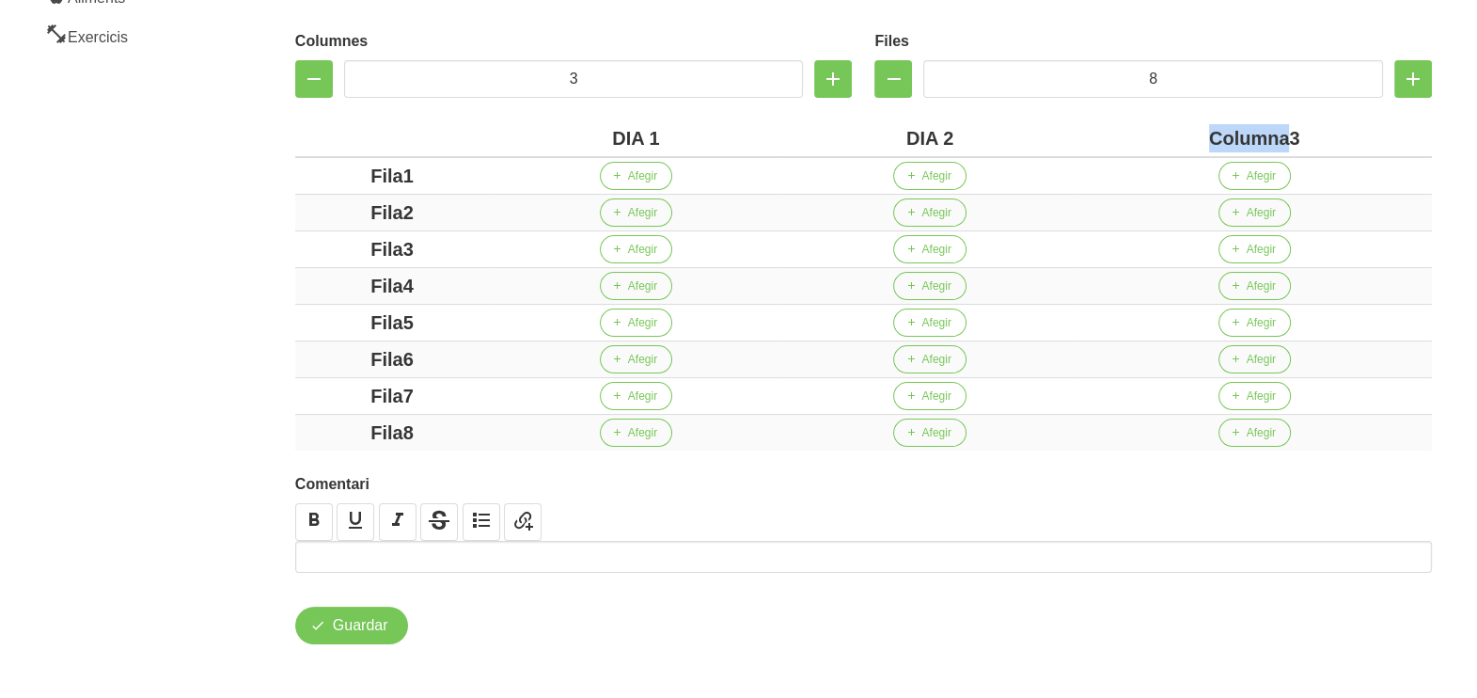
drag, startPoint x: 1291, startPoint y: 135, endPoint x: 1111, endPoint y: 136, distance: 179.6
click at [1111, 136] on div "Columna3" at bounding box center [1254, 138] width 339 height 28
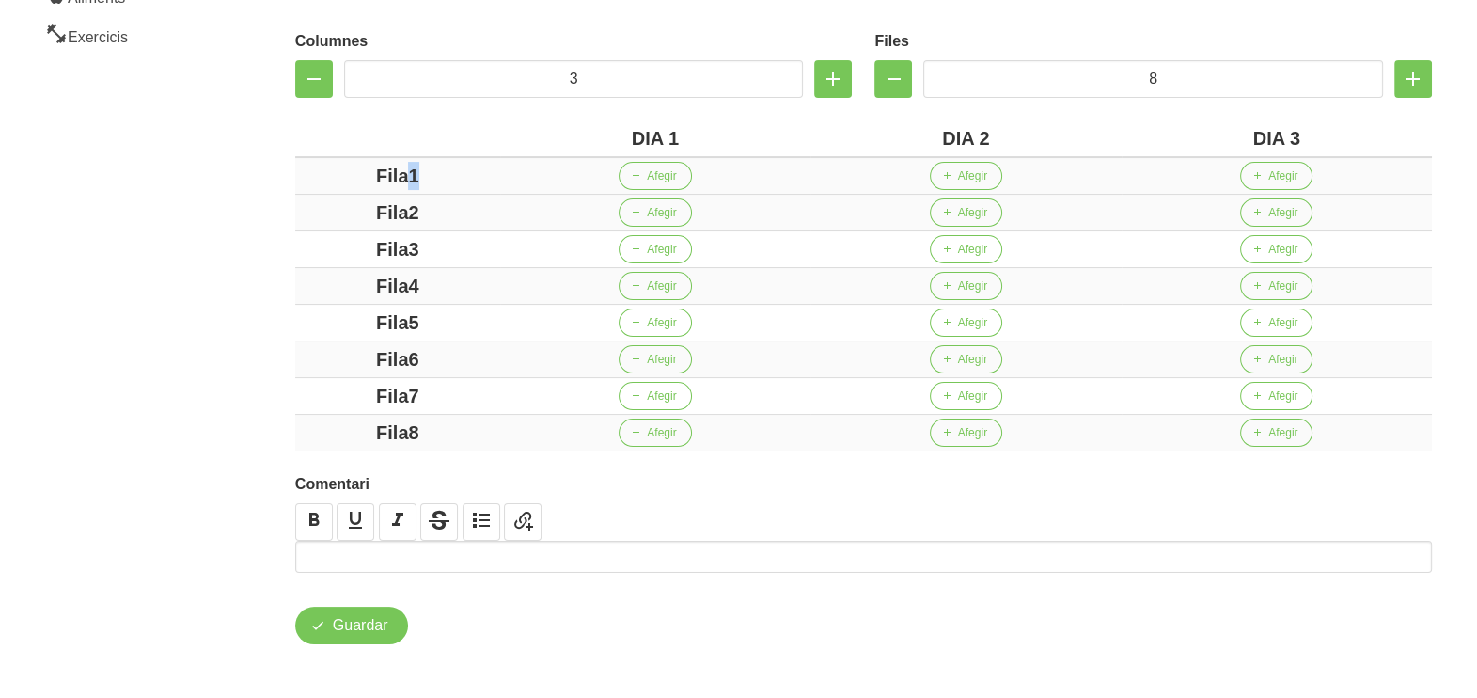
drag, startPoint x: 410, startPoint y: 175, endPoint x: 456, endPoint y: 197, distance: 50.9
click at [327, 165] on div "Fila1" at bounding box center [398, 176] width 190 height 28
drag, startPoint x: 432, startPoint y: 209, endPoint x: 359, endPoint y: 230, distance: 75.6
click at [343, 213] on div "Fila2" at bounding box center [398, 212] width 190 height 28
drag, startPoint x: 466, startPoint y: 248, endPoint x: 429, endPoint y: 274, distance: 45.4
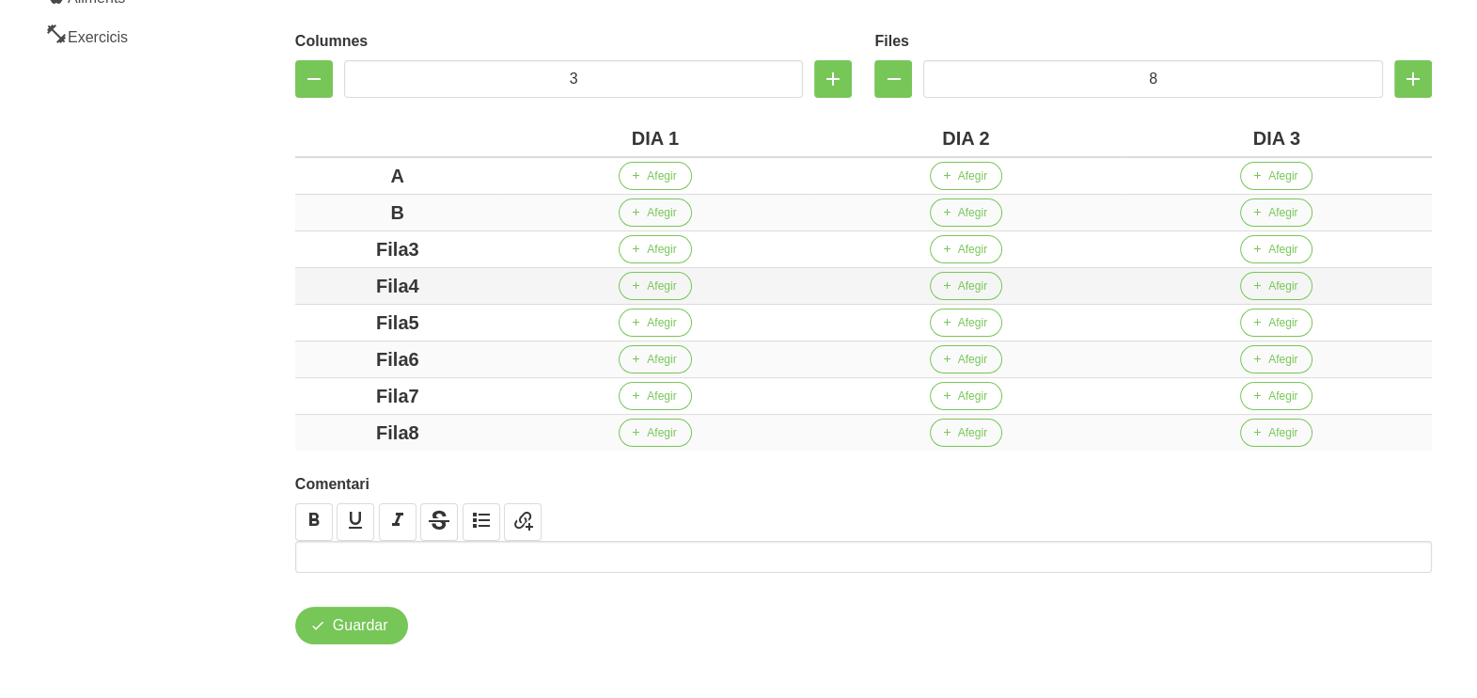
click at [312, 247] on div "Fila3" at bounding box center [398, 249] width 190 height 28
drag, startPoint x: 424, startPoint y: 287, endPoint x: 341, endPoint y: 287, distance: 82.7
click at [342, 287] on div "Fila4" at bounding box center [398, 286] width 190 height 28
drag, startPoint x: 426, startPoint y: 325, endPoint x: 371, endPoint y: 328, distance: 54.6
click at [370, 329] on div "Fila5" at bounding box center [398, 322] width 190 height 28
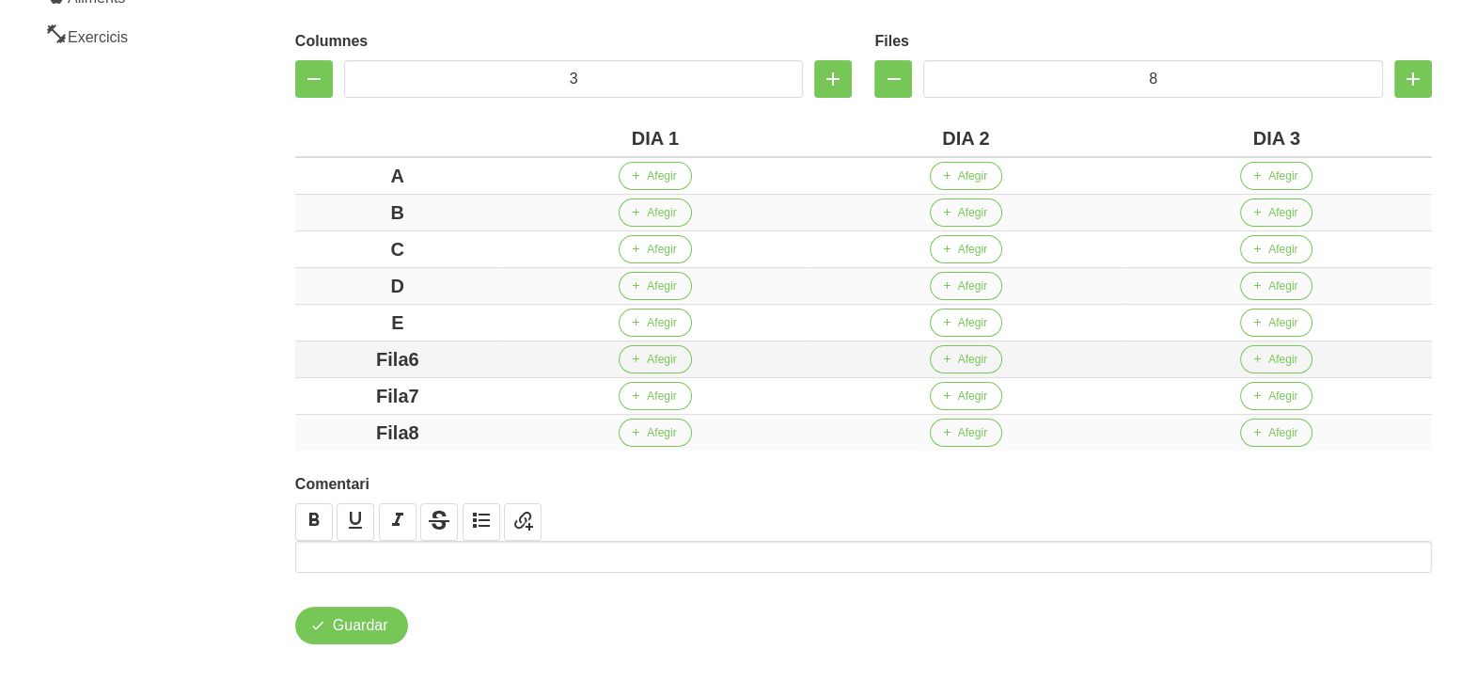
click at [356, 351] on div "Fila6" at bounding box center [398, 359] width 190 height 28
drag, startPoint x: 423, startPoint y: 388, endPoint x: 364, endPoint y: 428, distance: 71.2
click at [303, 391] on div "Fila7" at bounding box center [398, 396] width 190 height 28
drag, startPoint x: 432, startPoint y: 435, endPoint x: 314, endPoint y: 432, distance: 117.6
click at [320, 433] on div "Fila8" at bounding box center [398, 432] width 190 height 28
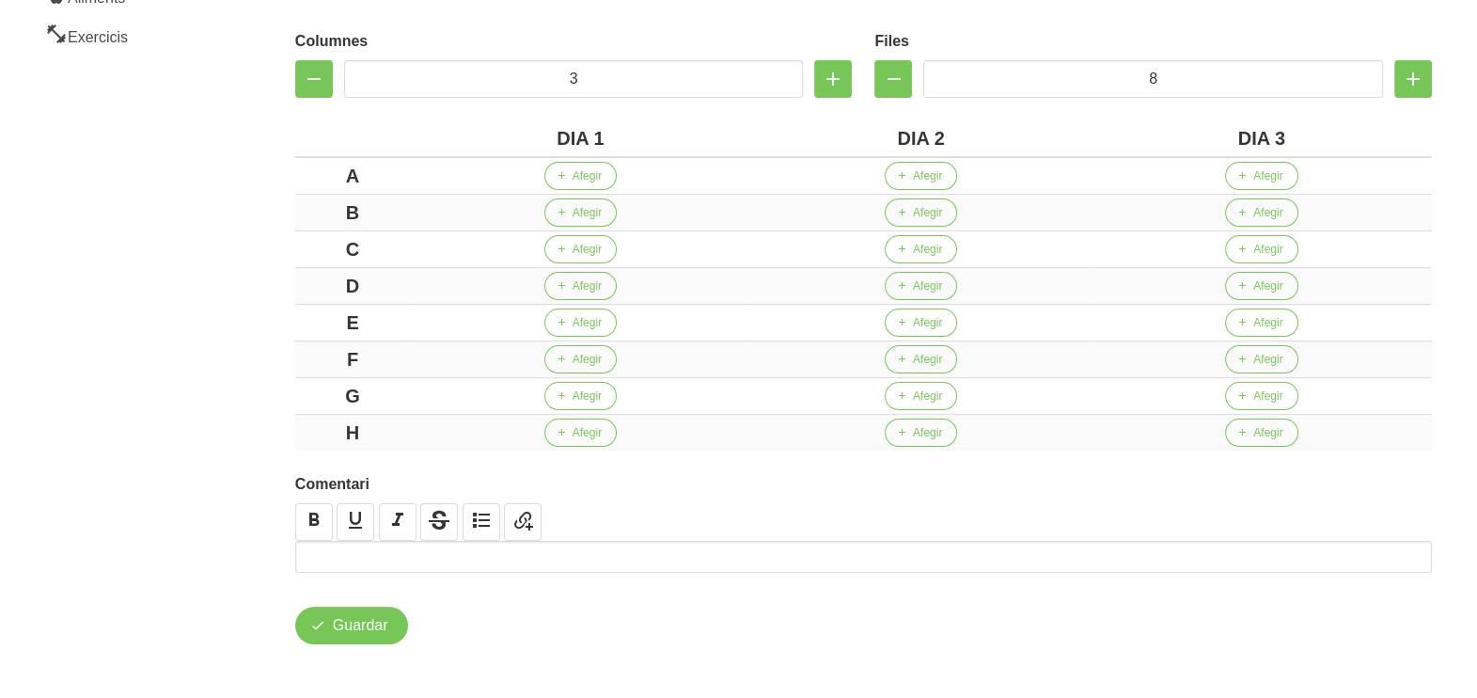
drag, startPoint x: 236, startPoint y: 370, endPoint x: 232, endPoint y: 355, distance: 14.6
click at [236, 366] on aside "General Dashboard Seccions Clients Administradors Comunicacions Esdeveniments A…" at bounding box center [114, 189] width 250 height 1024
click at [583, 175] on span "Afegir" at bounding box center [587, 175] width 29 height 17
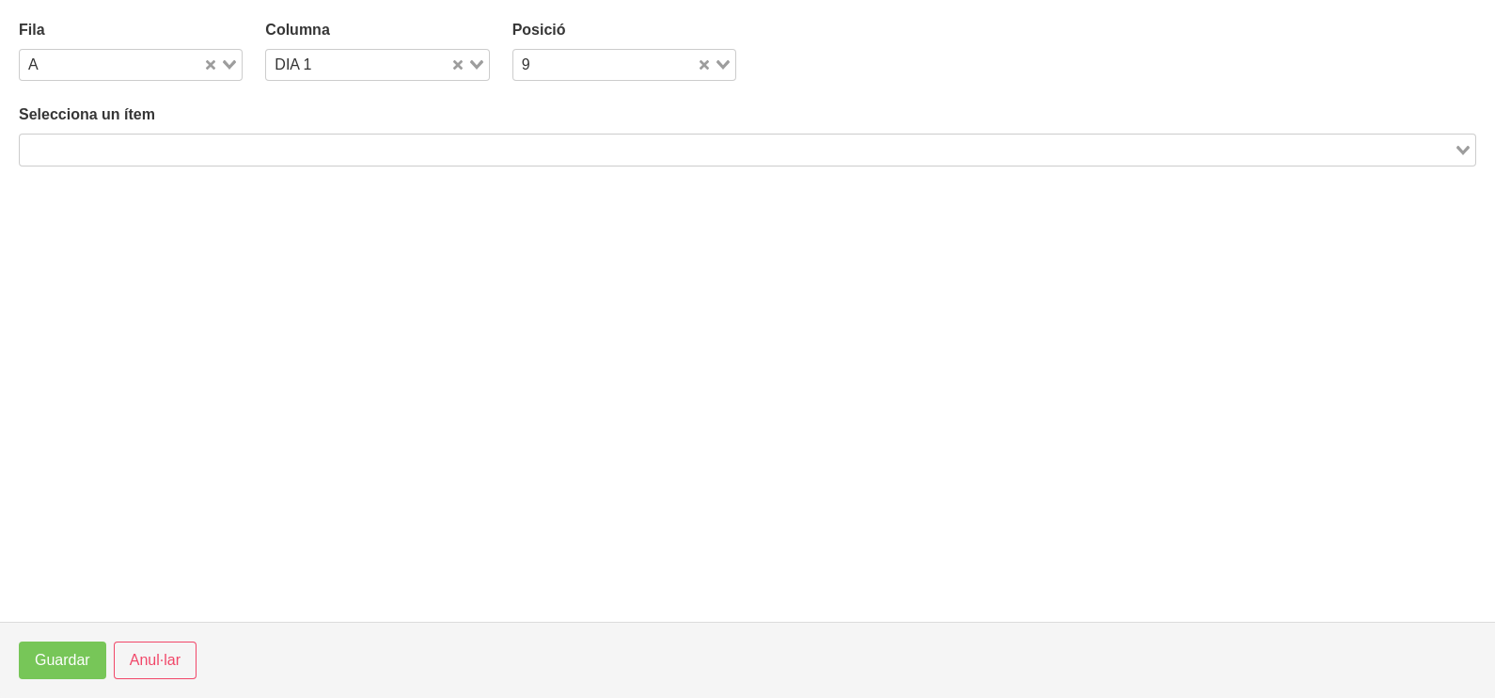
click at [175, 150] on input "Search for option" at bounding box center [737, 149] width 1430 height 23
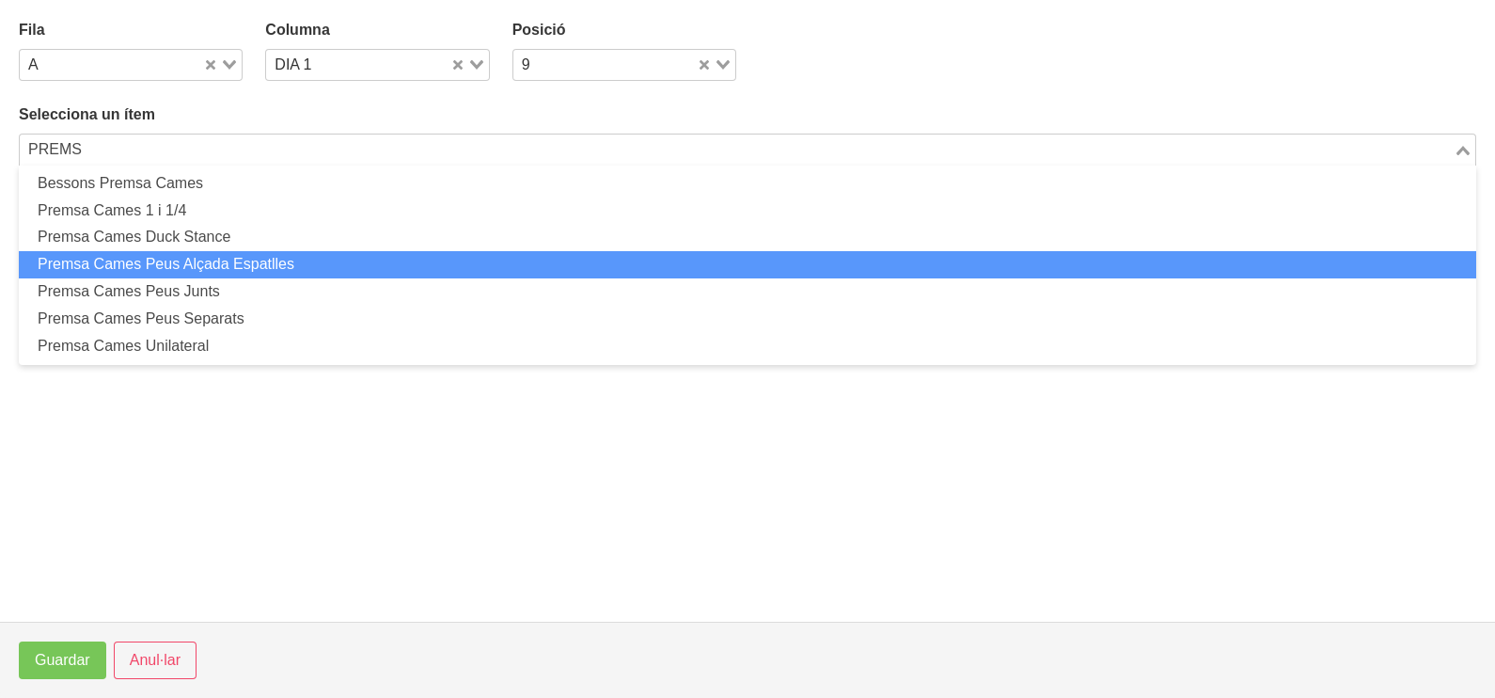
click at [205, 271] on li "Premsa Cames Peus Alçada Espatlles" at bounding box center [747, 264] width 1457 height 27
type input "PREMS"
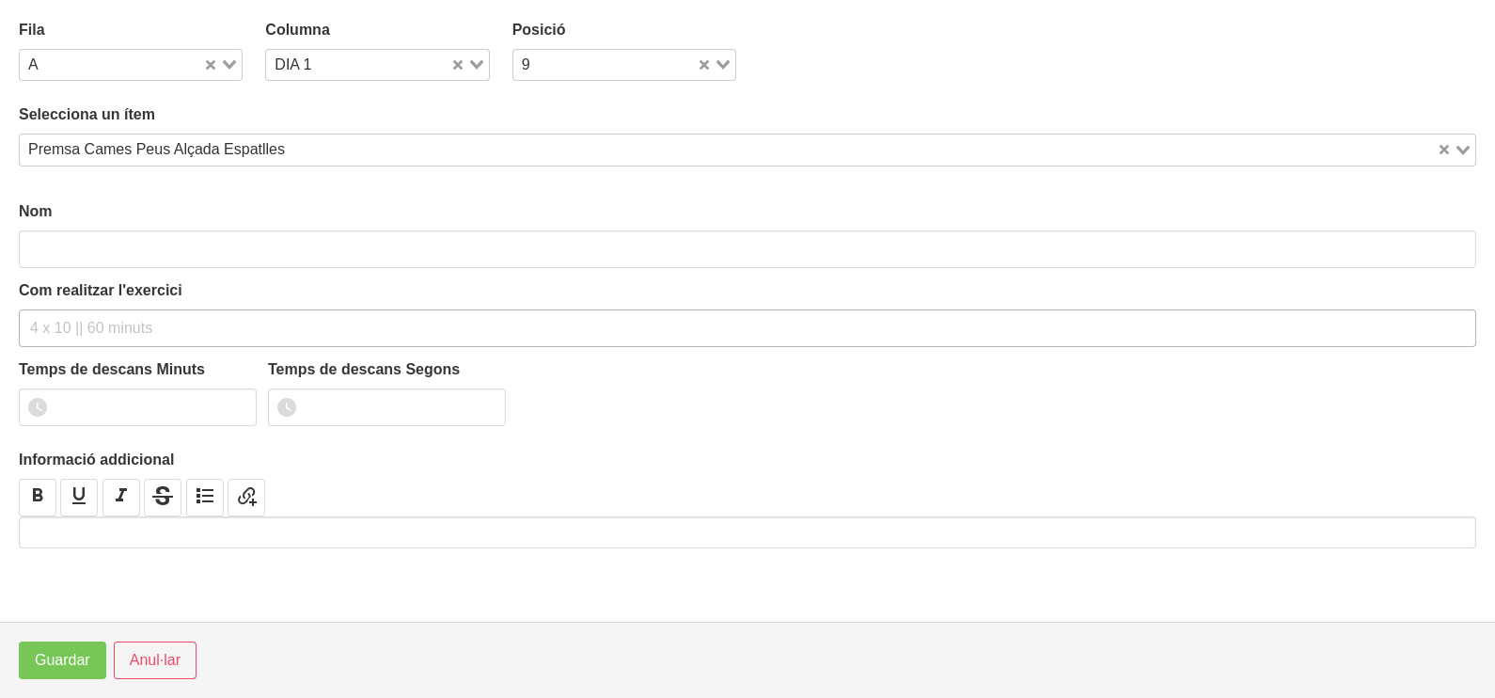
type input "Premsa Cames Peus Alçada Espatlles"
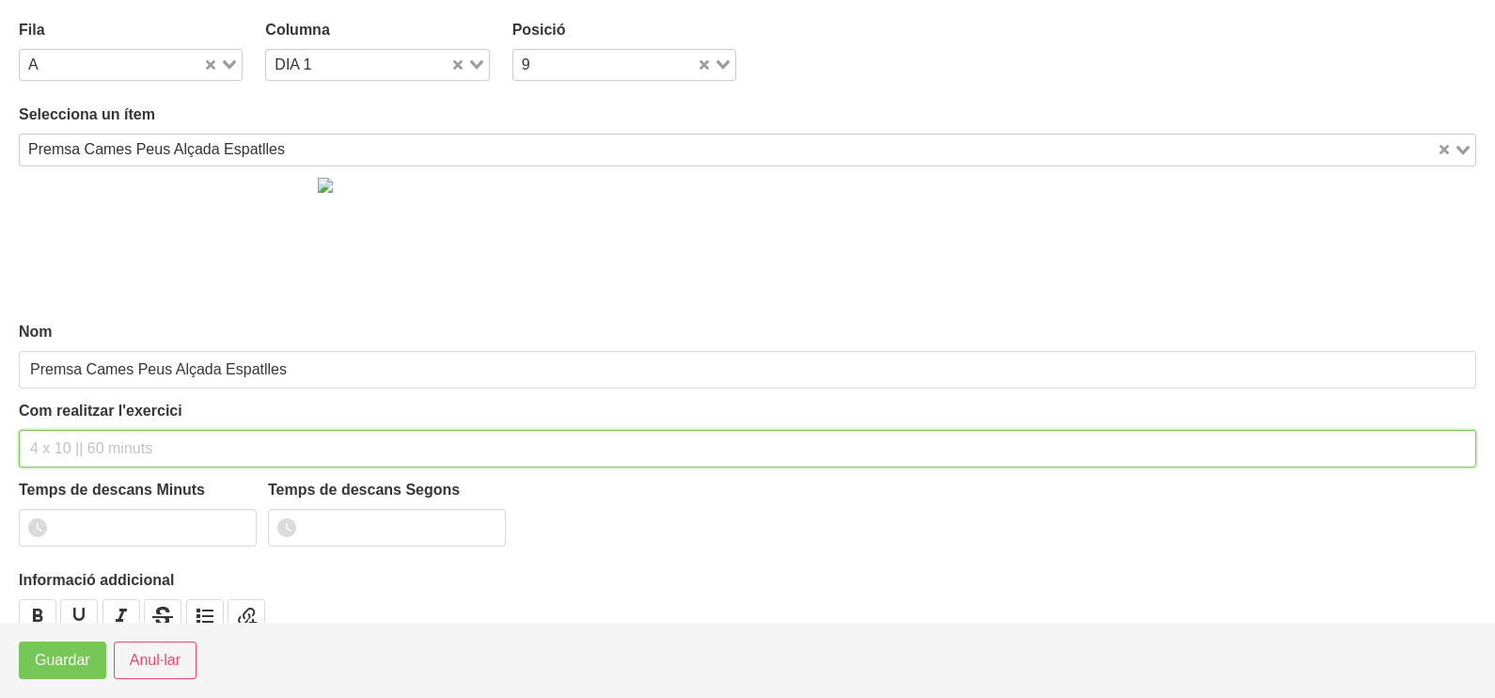
click at [72, 435] on input "text" at bounding box center [747, 449] width 1457 height 38
type input "3 x 8-10 90""
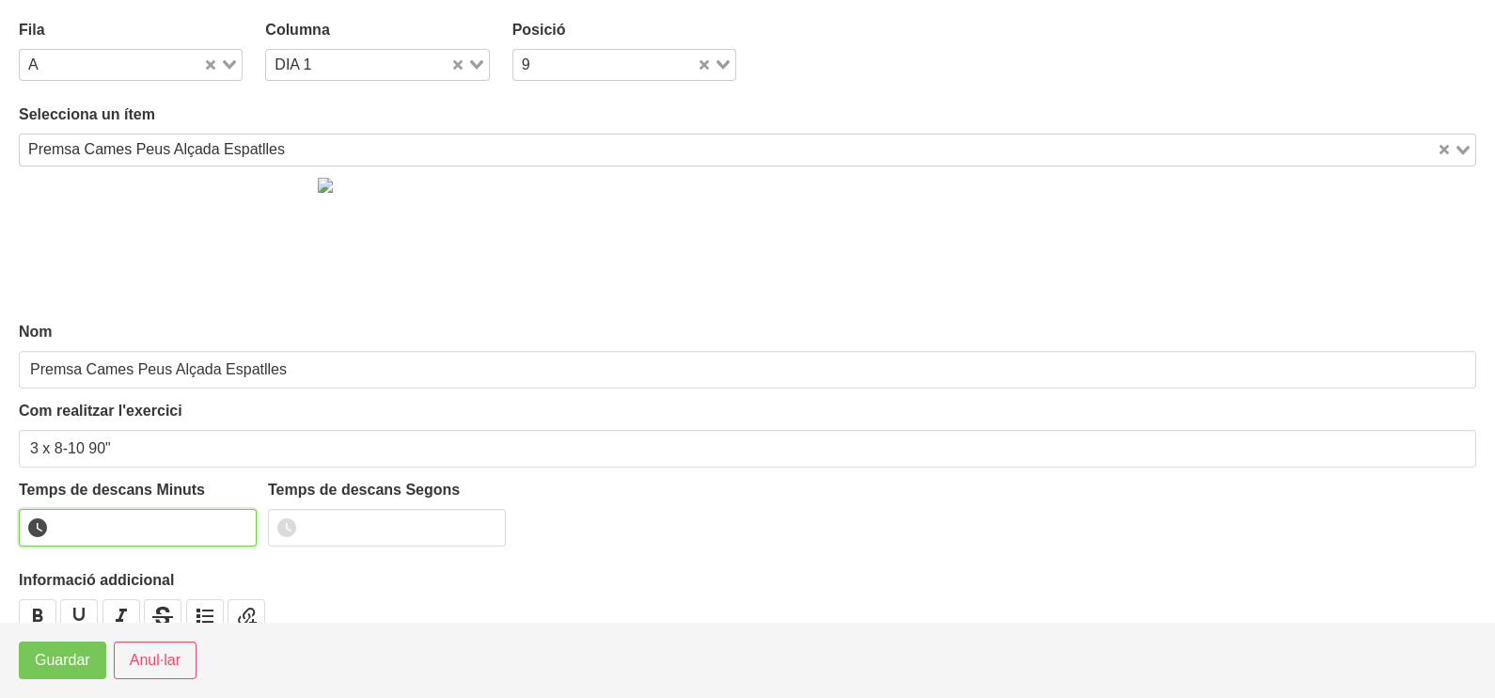
click at [103, 518] on input "number" at bounding box center [138, 528] width 238 height 38
type input "1"
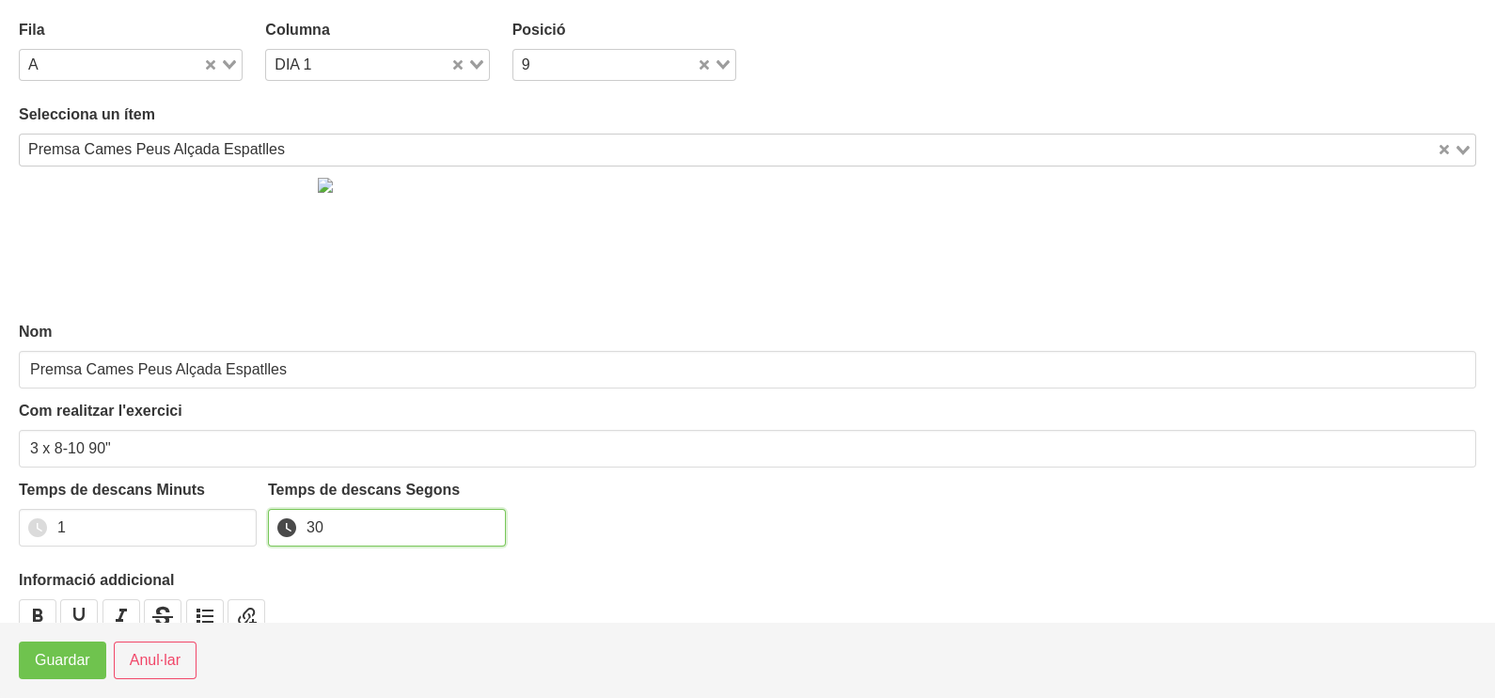
type input "30"
click at [46, 665] on span "Guardar" at bounding box center [62, 660] width 55 height 23
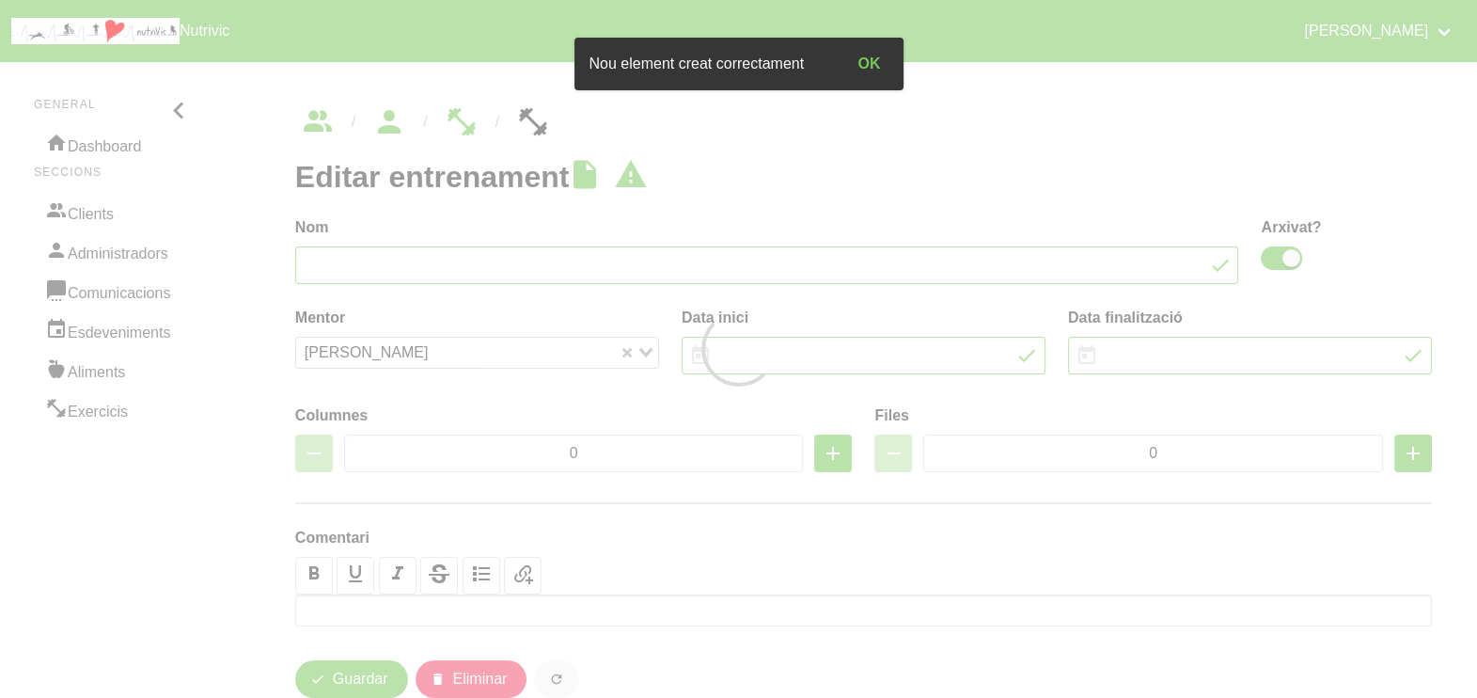
type input "[PERSON_NAME] 1"
checkbox input "true"
type input "[DATE]"
type input "3"
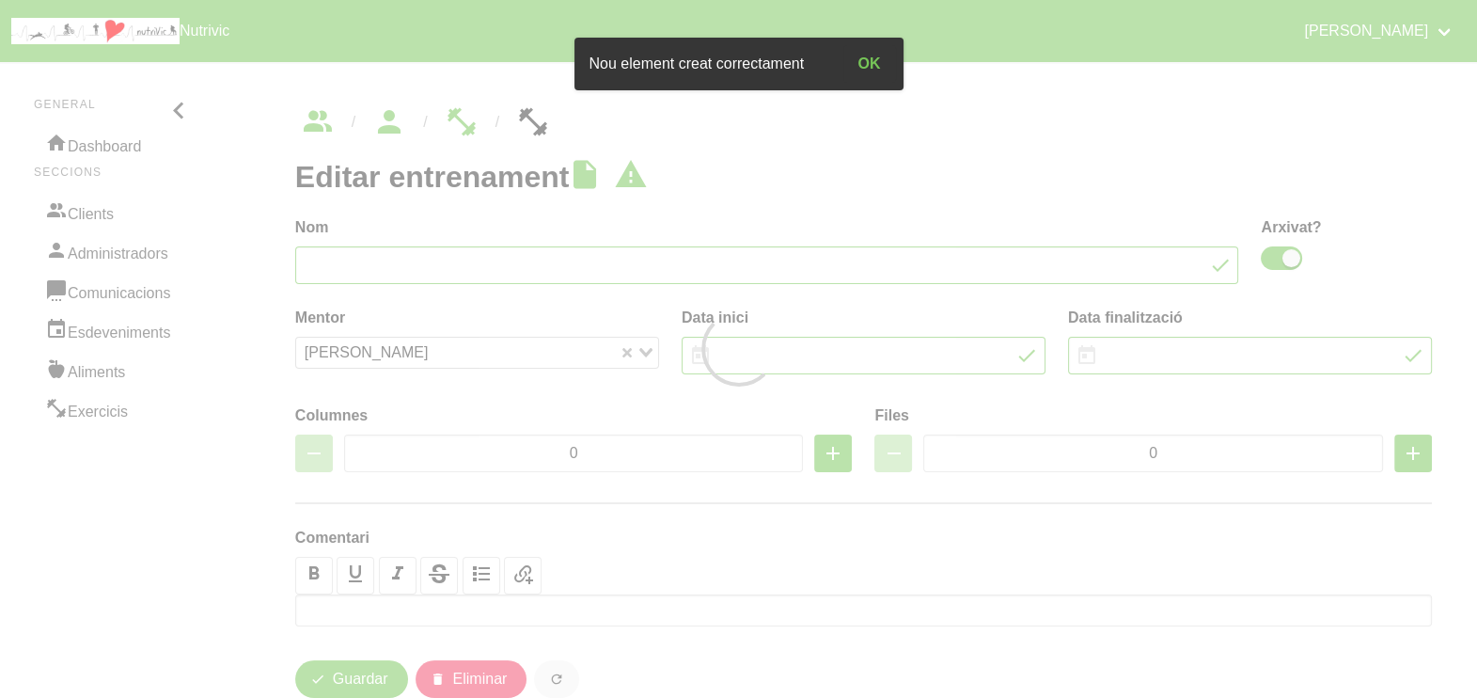
type input "8"
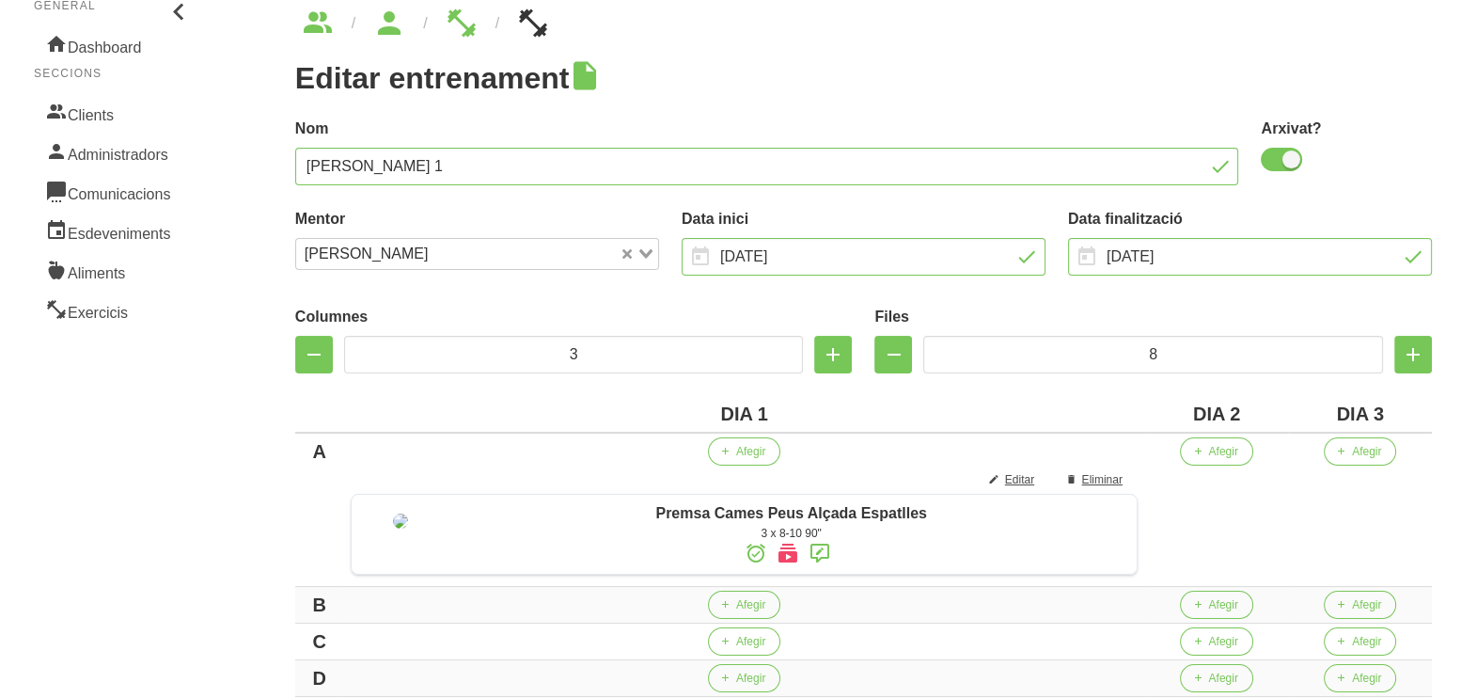
scroll to position [234, 0]
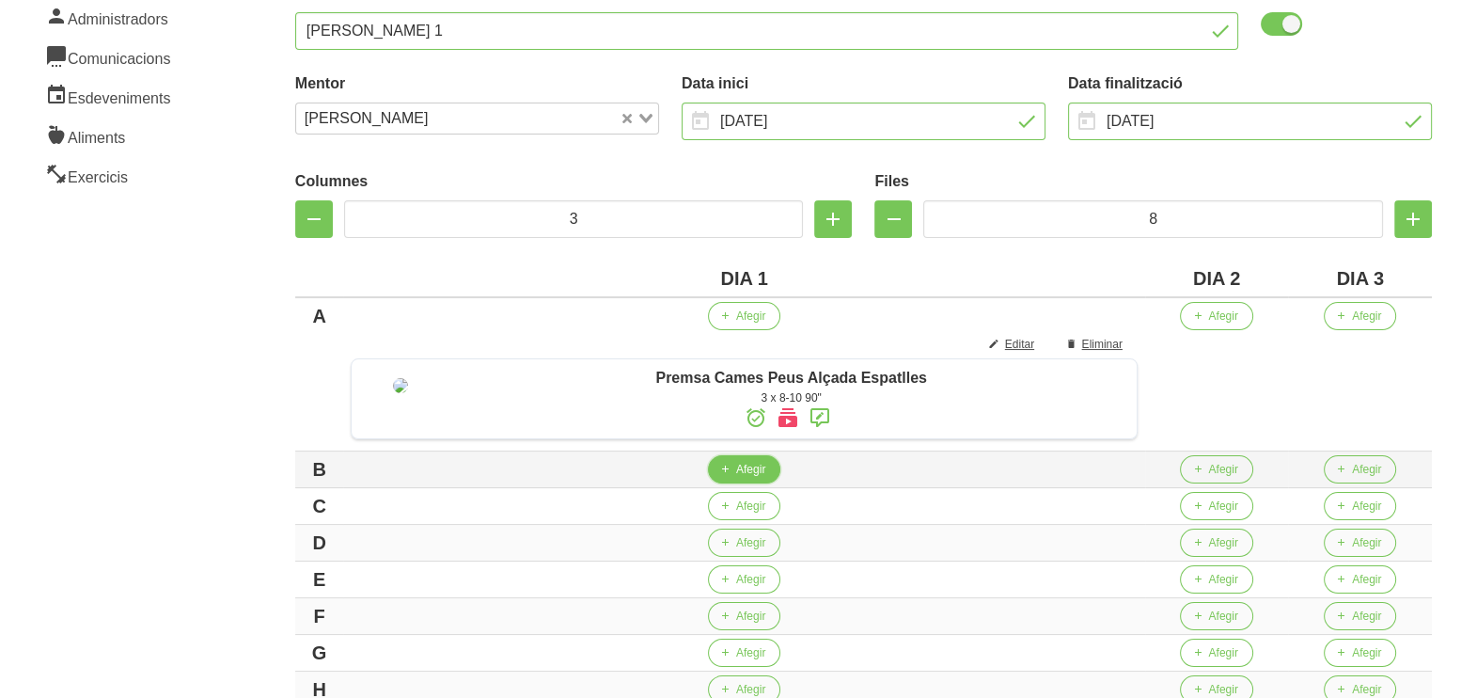
click at [745, 483] on button "Afegir" at bounding box center [744, 469] width 72 height 28
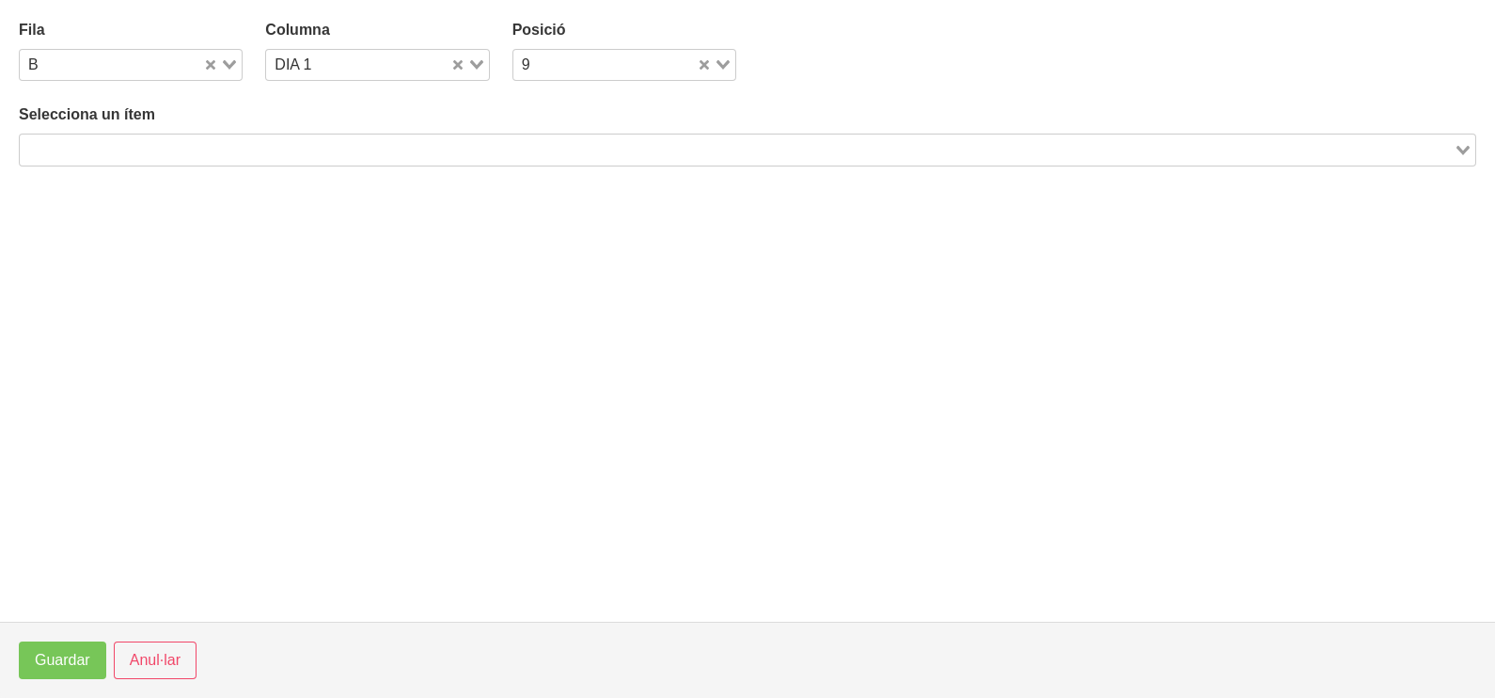
click at [196, 150] on input "Search for option" at bounding box center [737, 149] width 1430 height 23
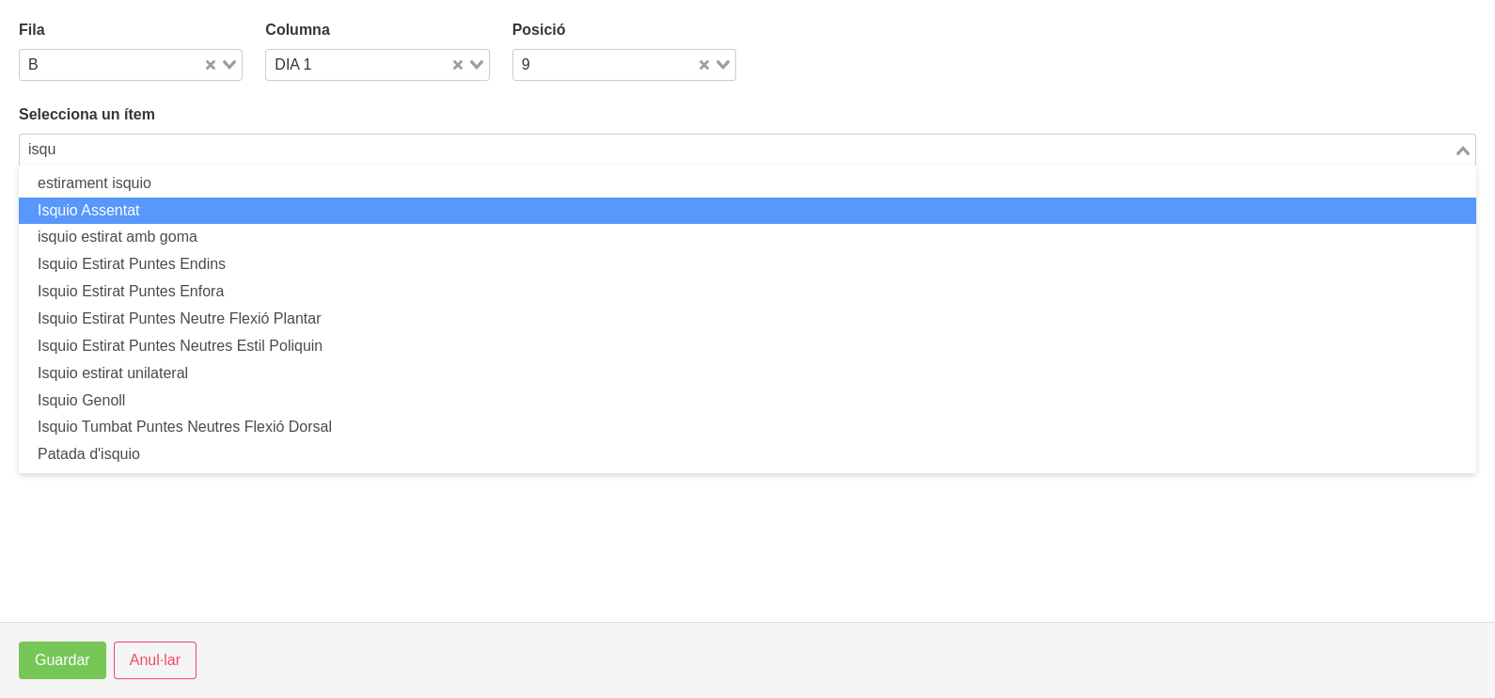
click at [181, 205] on li "Isquio Assentat" at bounding box center [747, 210] width 1457 height 27
type input "isqu"
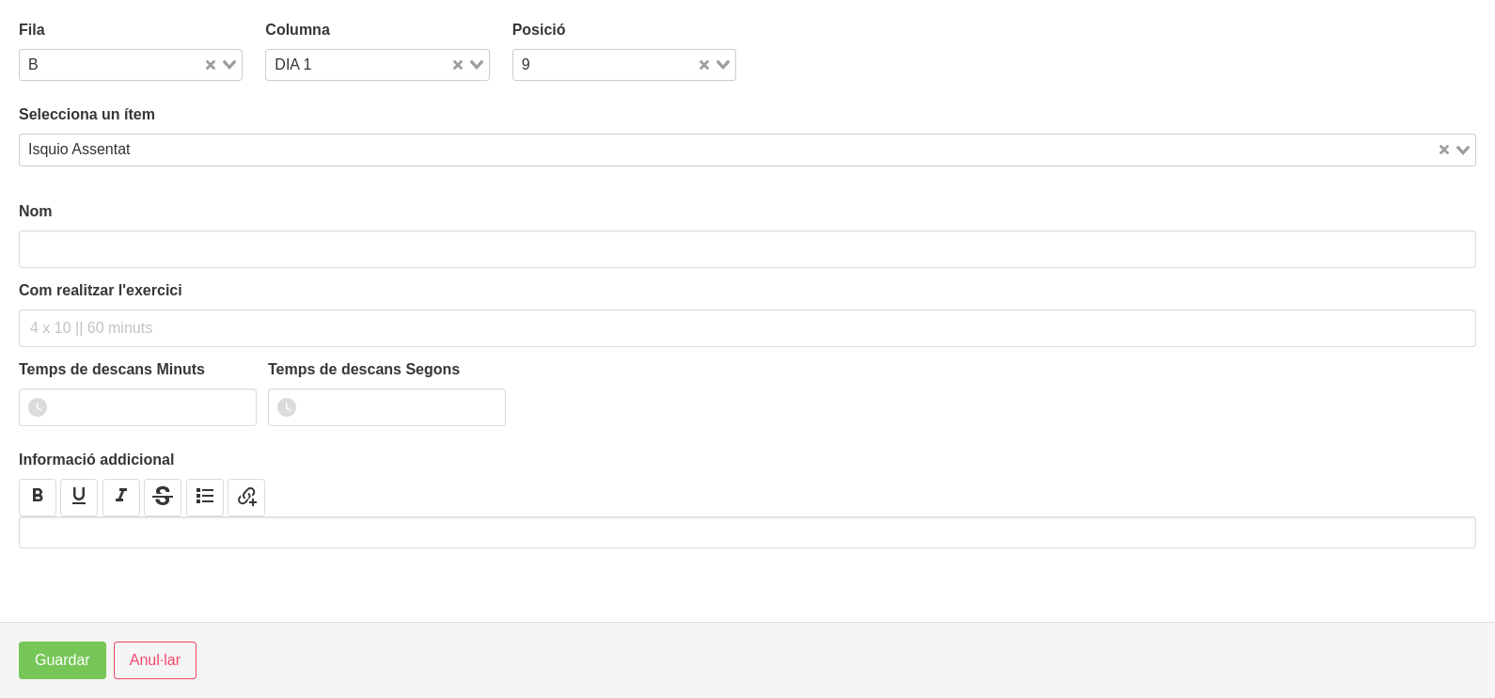
type input "Isquio Assentat"
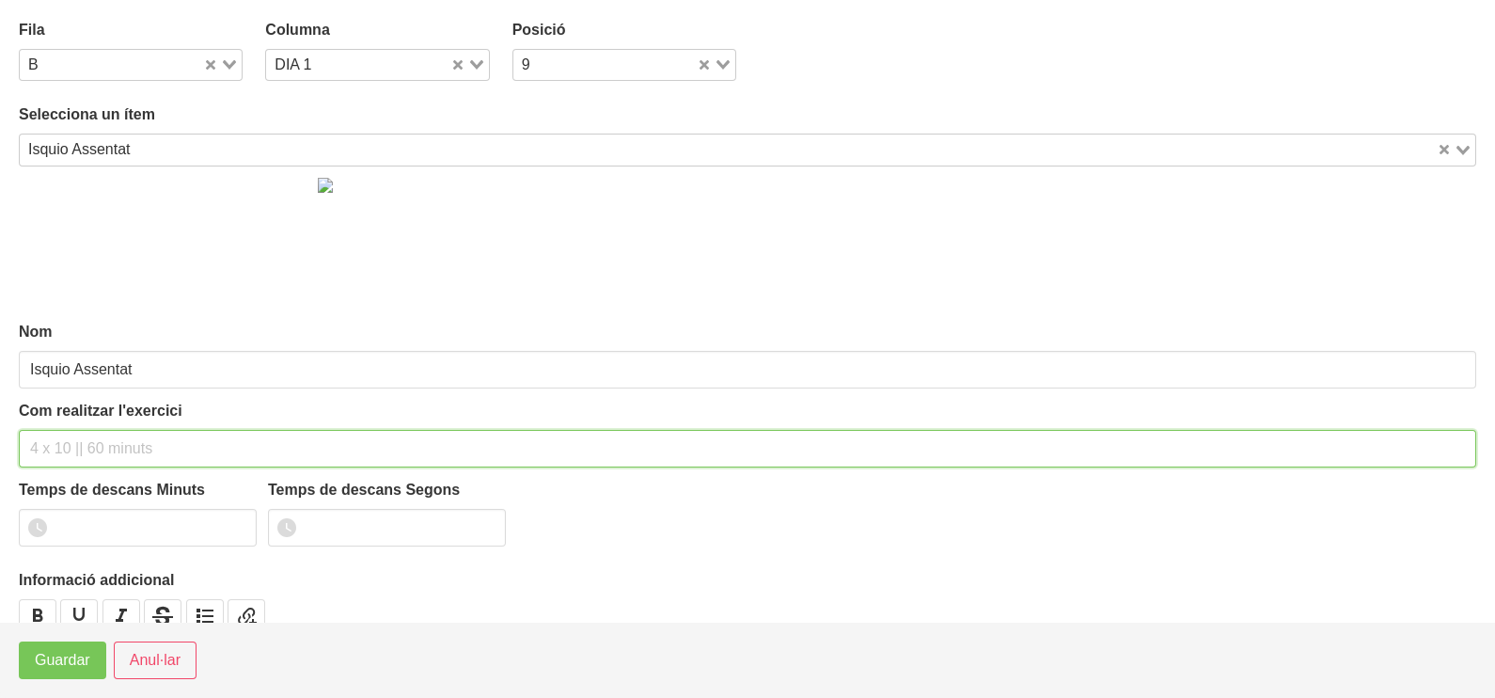
click at [94, 443] on input "text" at bounding box center [747, 449] width 1457 height 38
type input "3 x 6-8 90""
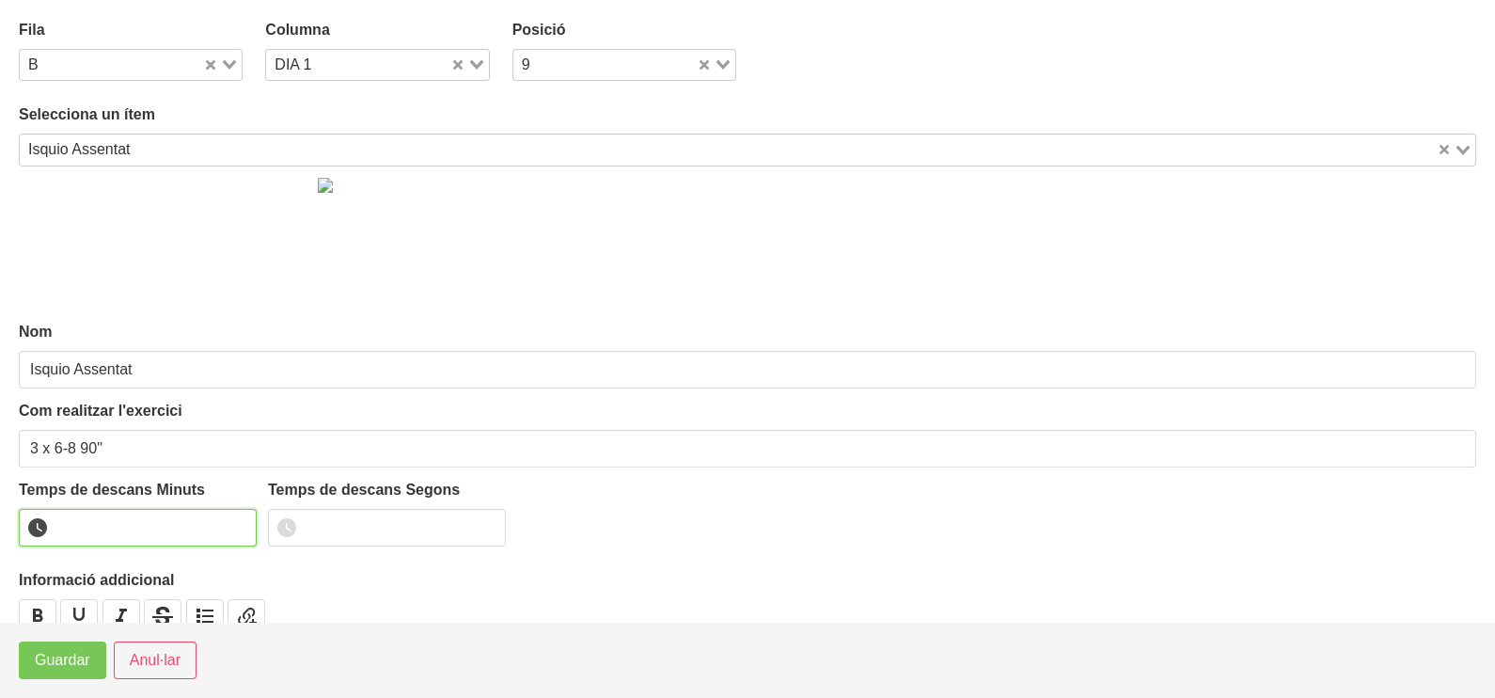
click at [126, 527] on input "number" at bounding box center [138, 528] width 238 height 38
type input "1"
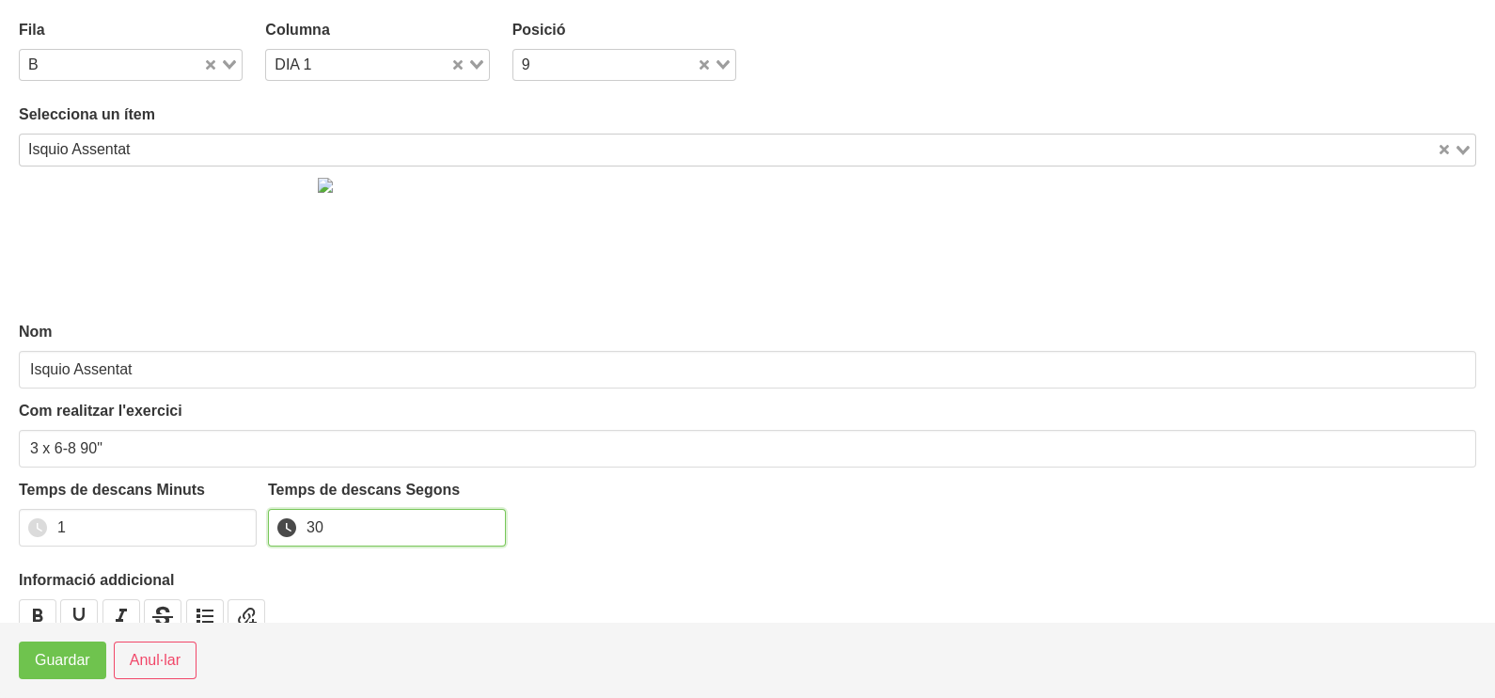
type input "30"
click at [80, 667] on span "Guardar" at bounding box center [62, 660] width 55 height 23
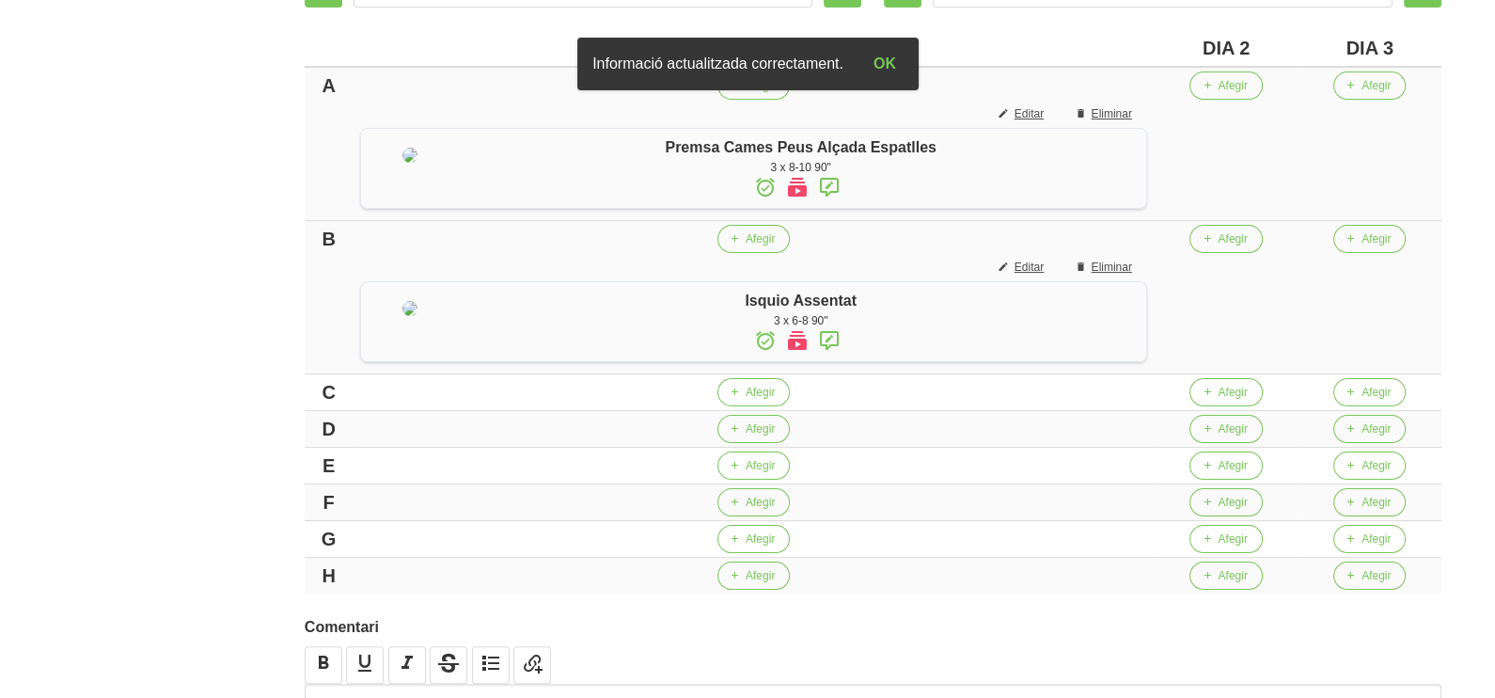
scroll to position [469, 0]
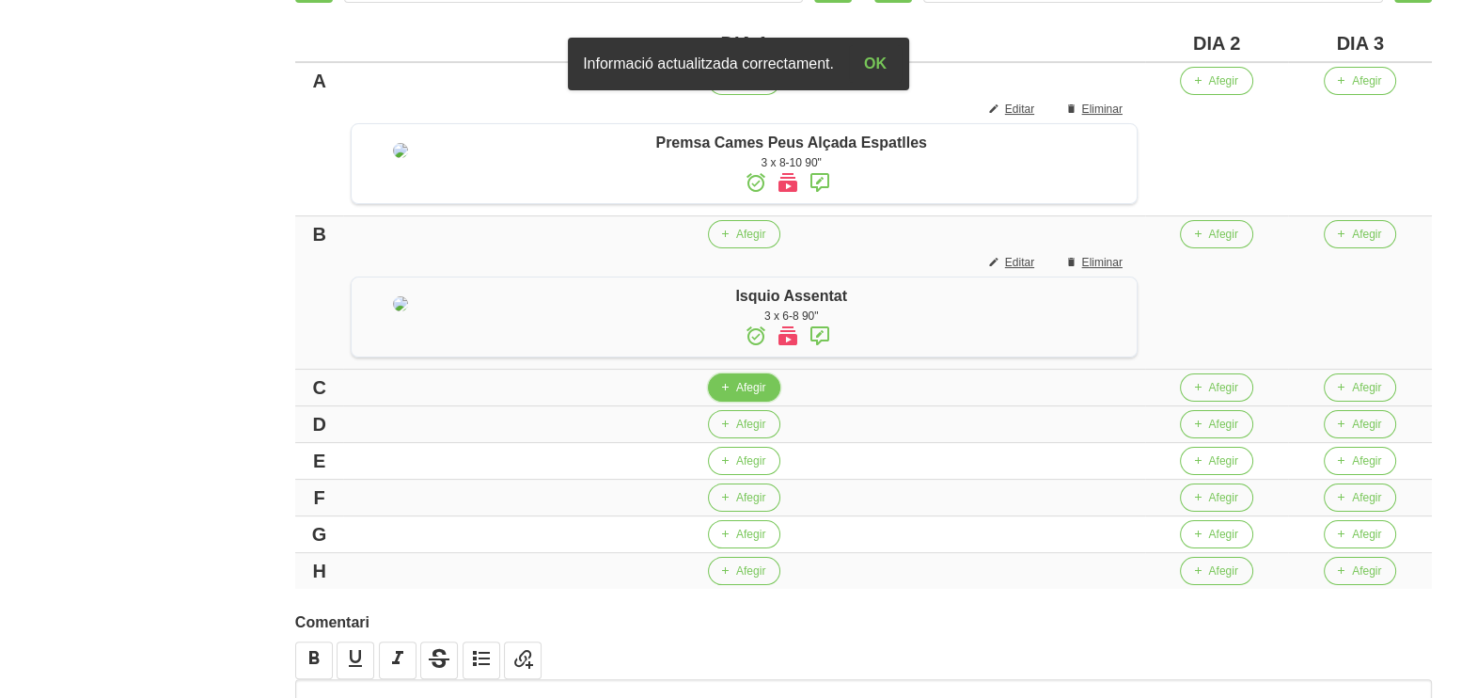
click at [751, 396] on span "Afegir" at bounding box center [750, 387] width 29 height 17
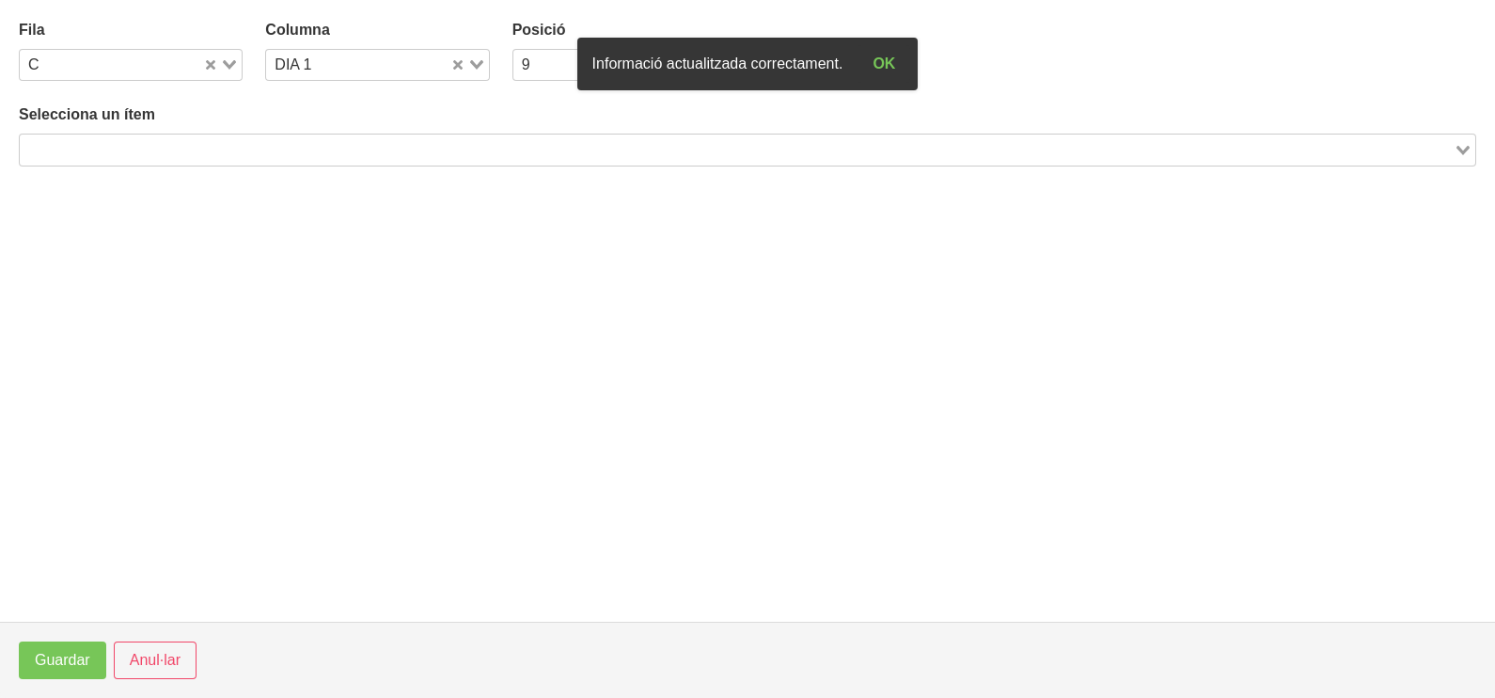
click at [236, 149] on input "Search for option" at bounding box center [737, 149] width 1430 height 23
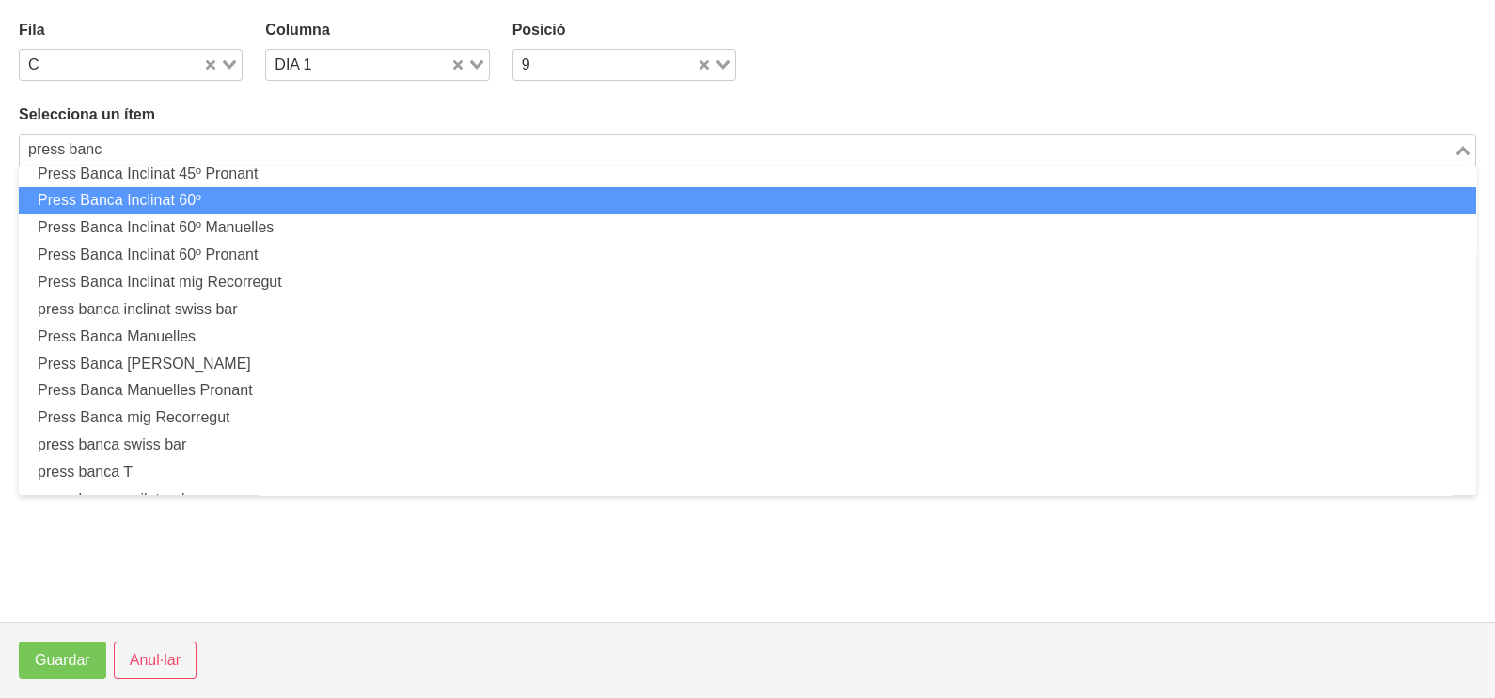
scroll to position [467, 0]
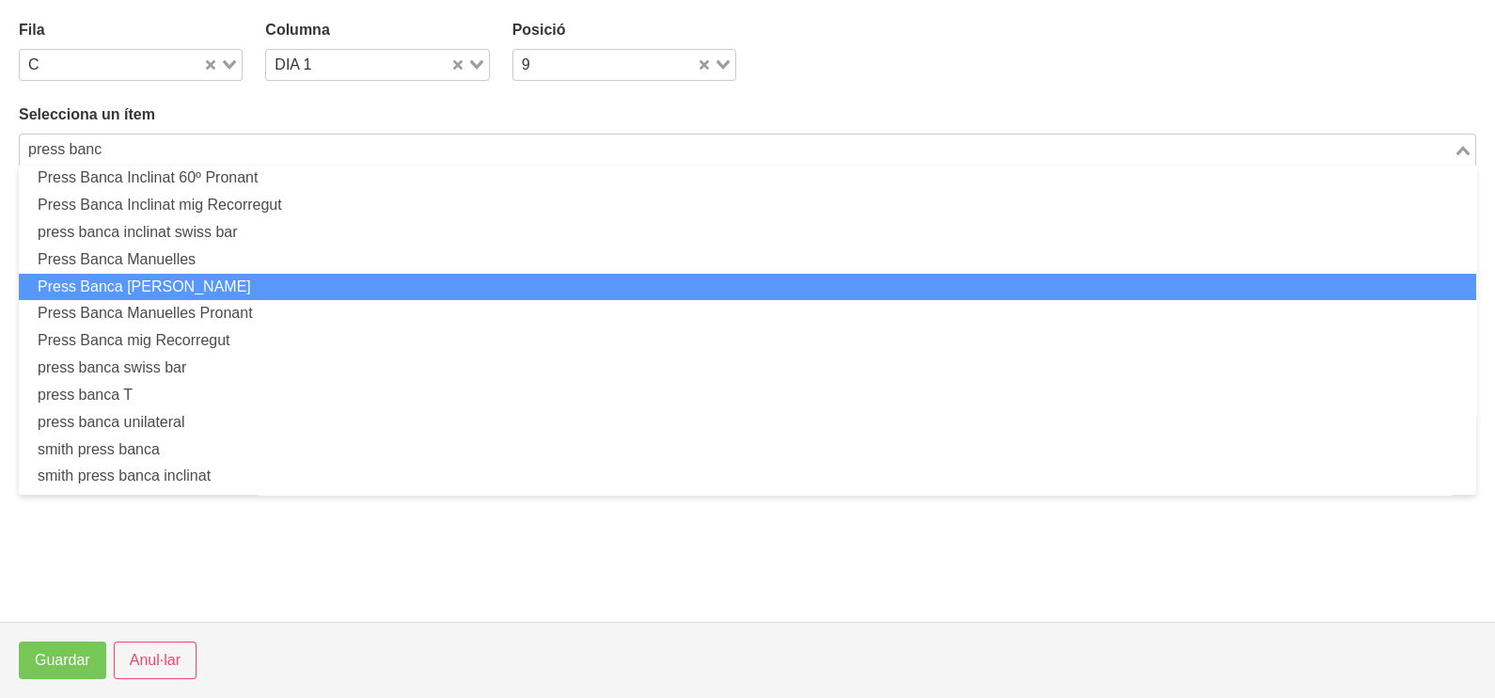
click at [244, 277] on li "Press Banca [PERSON_NAME]" at bounding box center [747, 287] width 1457 height 27
type input "press banc"
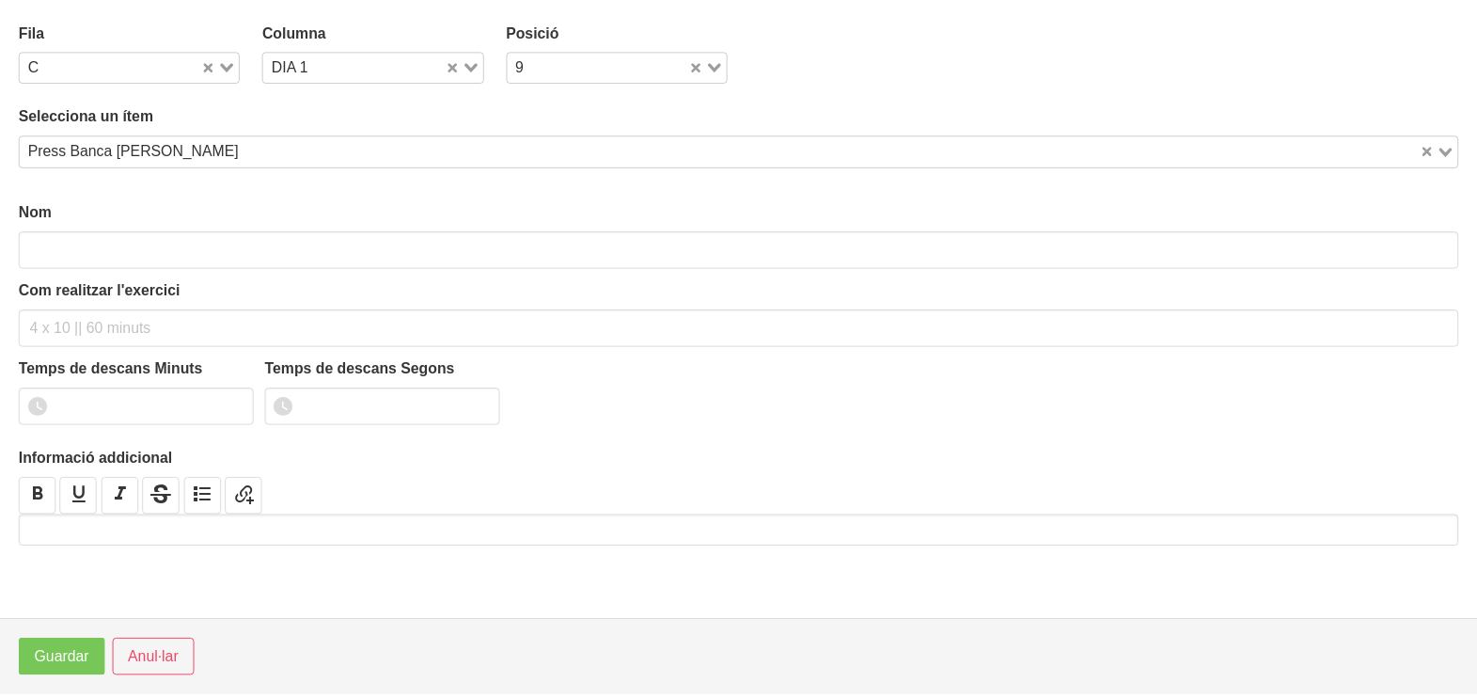
scroll to position [5, 0]
type input "Press Banca [PERSON_NAME]"
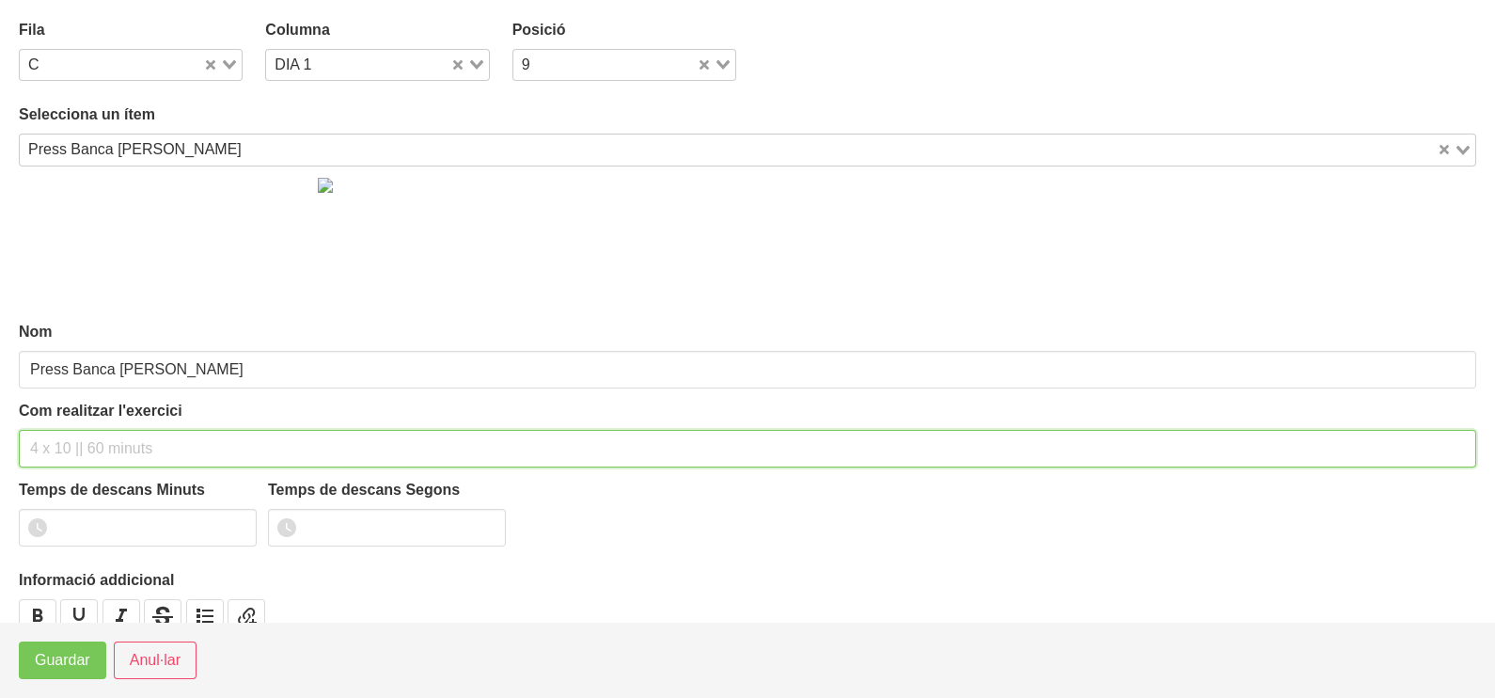
drag, startPoint x: 80, startPoint y: 437, endPoint x: 132, endPoint y: 332, distance: 117.3
click at [103, 415] on div "Com realitzar l'exercici" at bounding box center [747, 434] width 1457 height 68
type input "3 x 8-10 90""
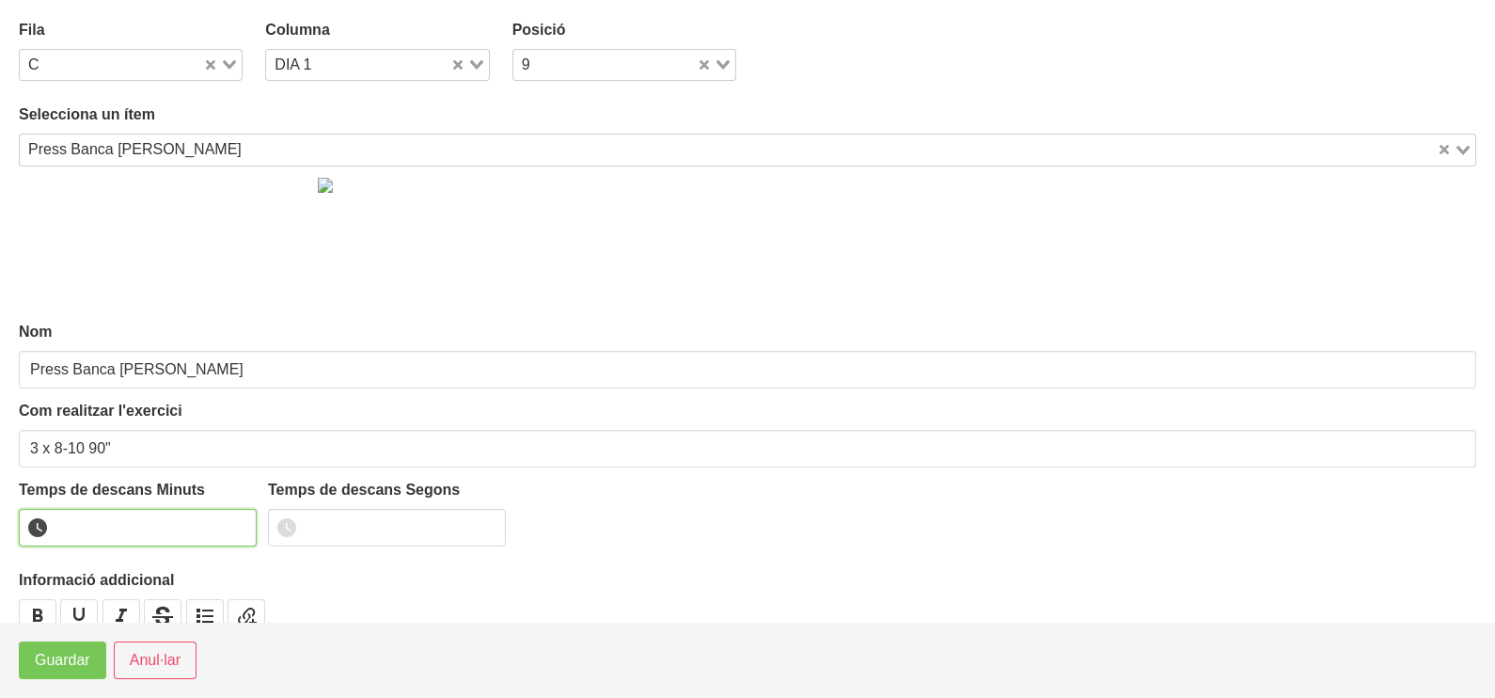
click at [187, 523] on input "number" at bounding box center [138, 528] width 238 height 38
type input "1"
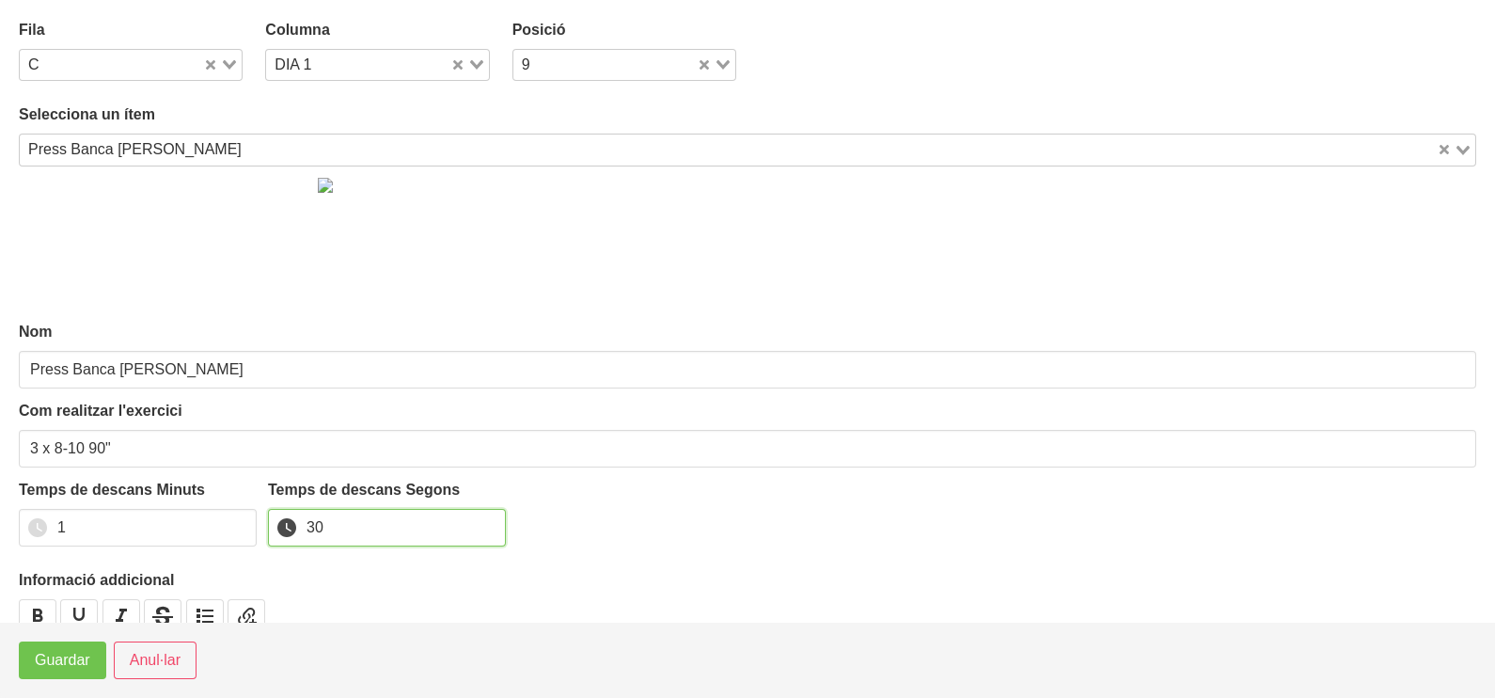
type input "30"
click at [57, 662] on span "Guardar" at bounding box center [62, 660] width 55 height 23
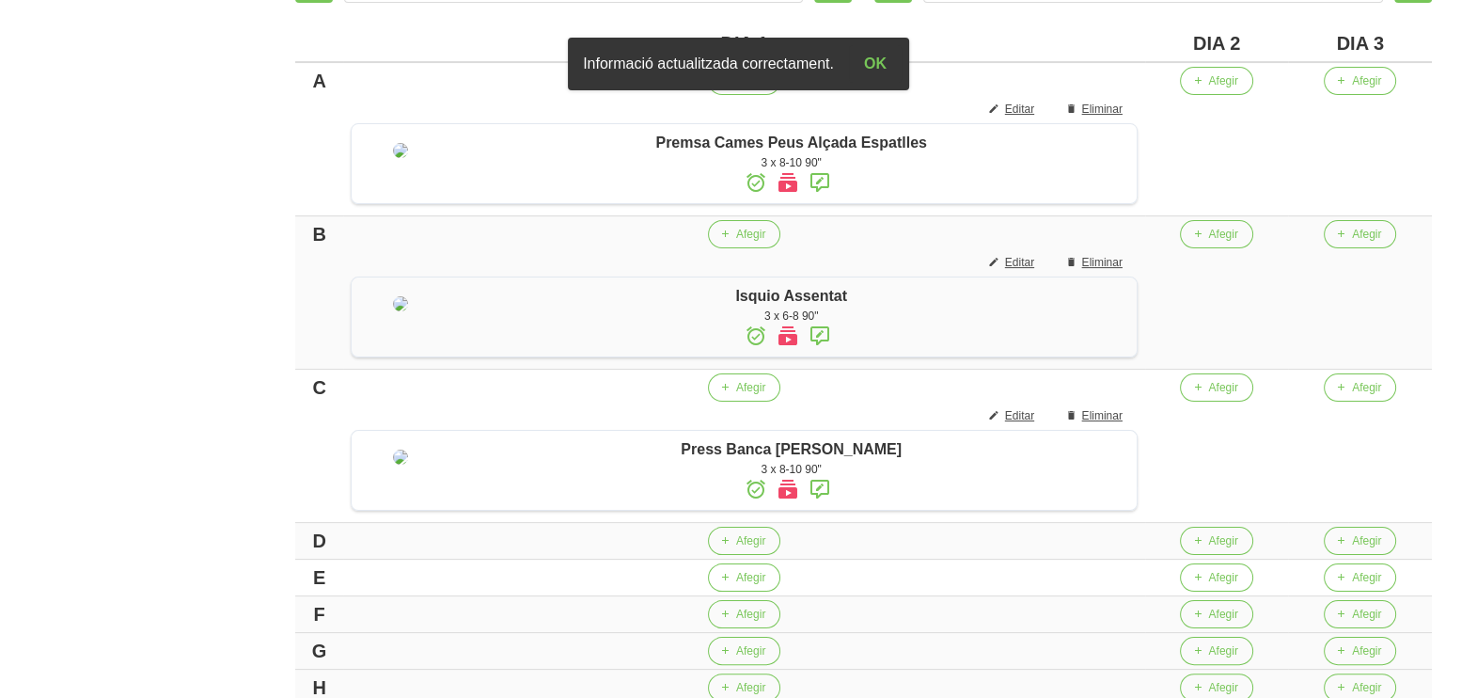
scroll to position [780, 0]
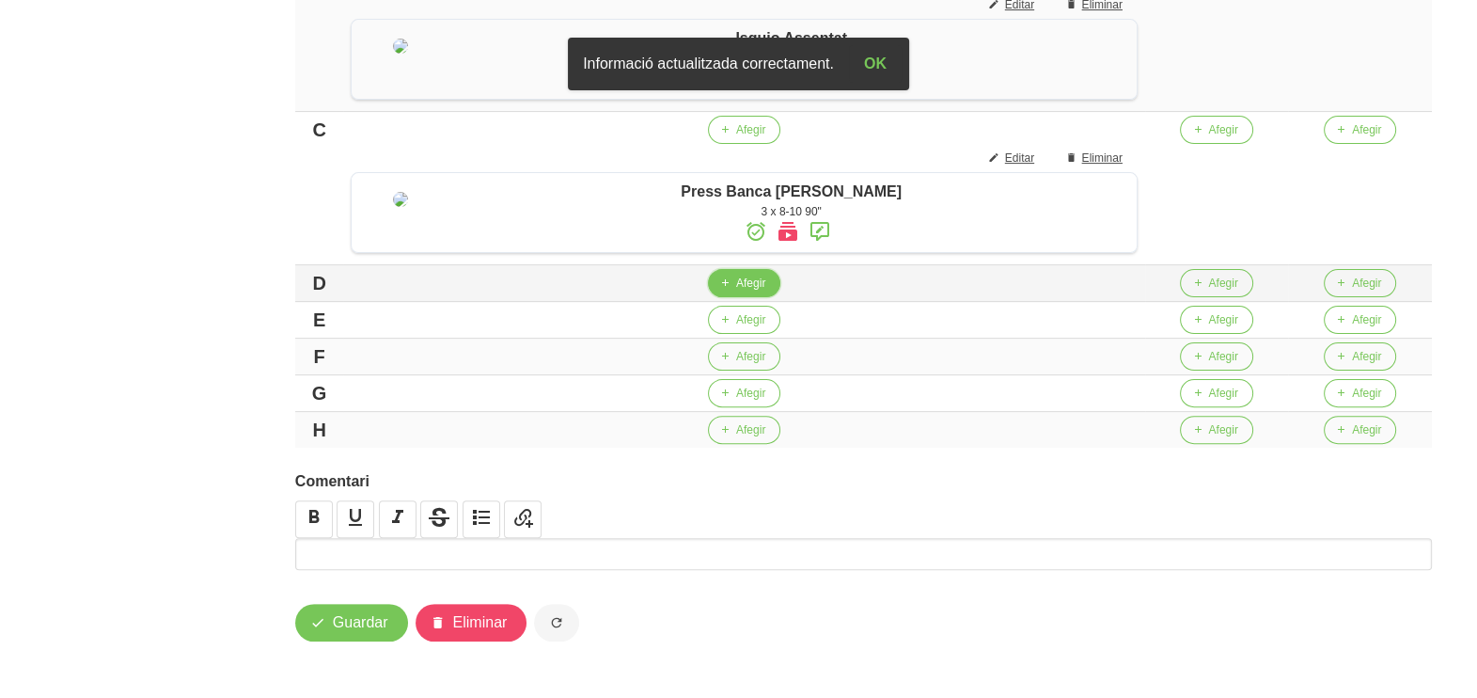
click at [752, 287] on span "Afegir" at bounding box center [750, 283] width 29 height 17
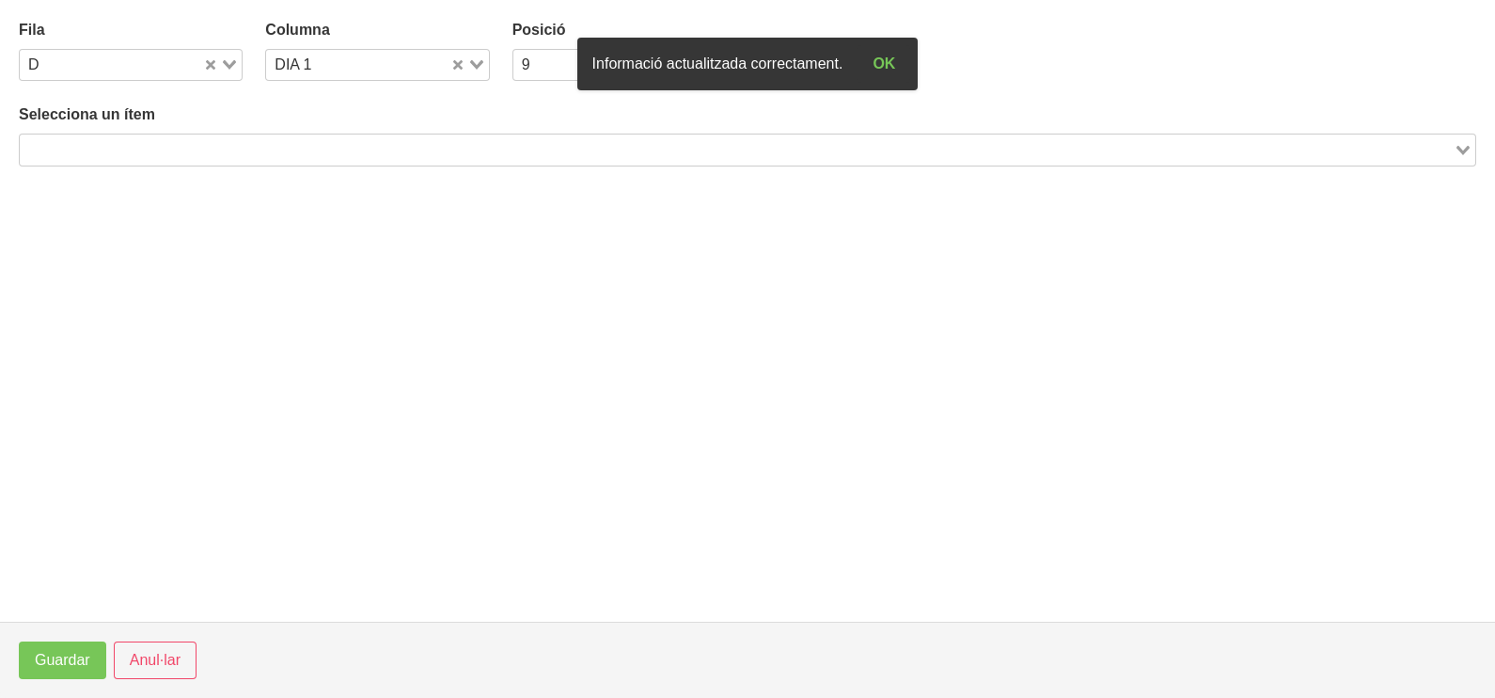
click at [201, 149] on input "Search for option" at bounding box center [737, 149] width 1430 height 23
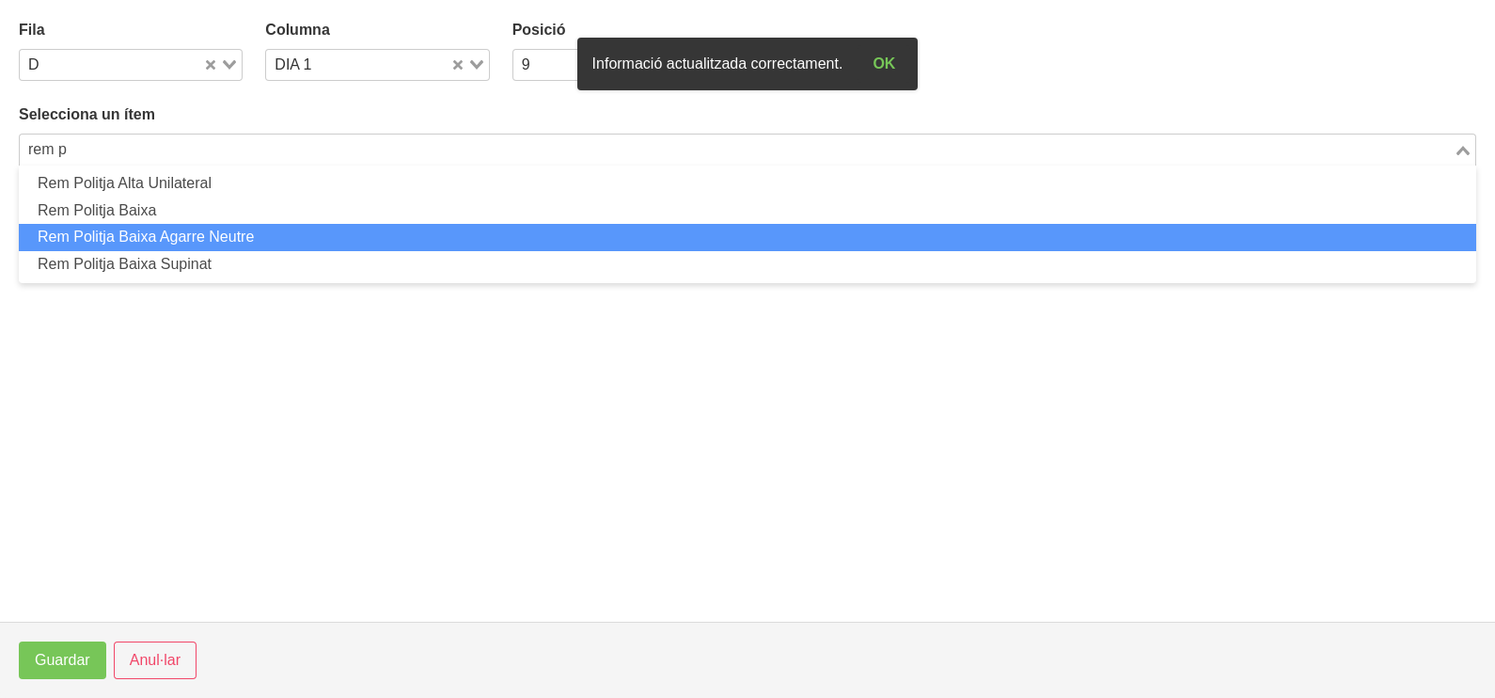
click at [217, 241] on li "Rem Politja Baixa Agarre Neutre" at bounding box center [747, 237] width 1457 height 27
type input "rem p"
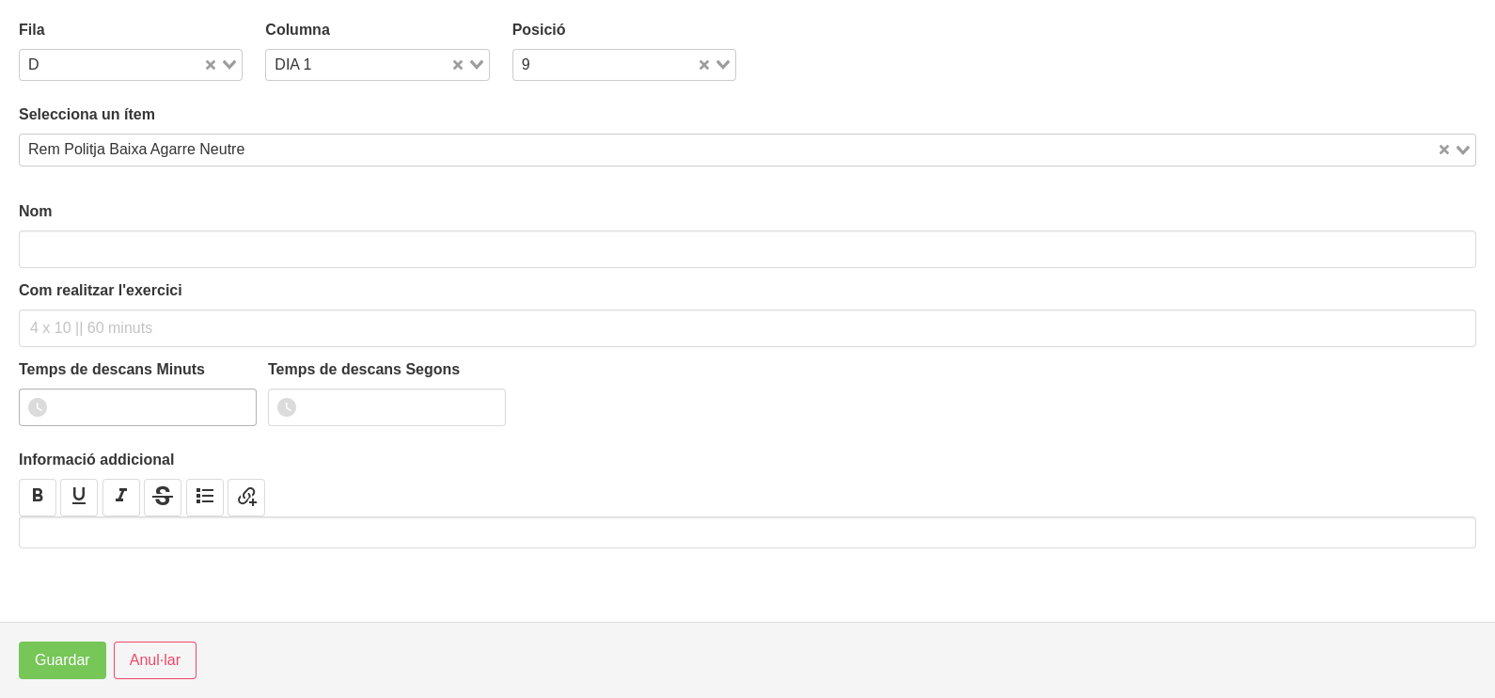
type input "Rem Politja Baixa Agarre Neutre"
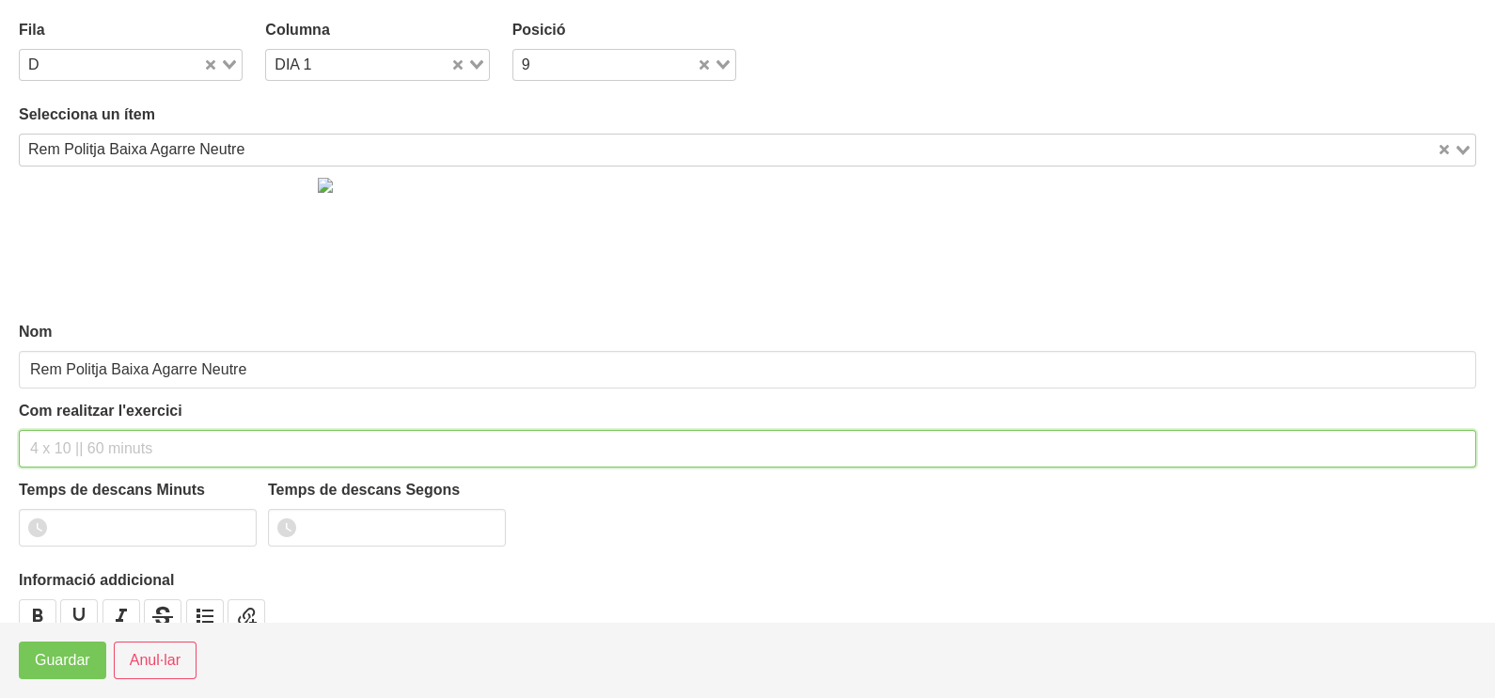
click at [94, 433] on input "text" at bounding box center [747, 449] width 1457 height 38
type input "3 x 8-10 90""
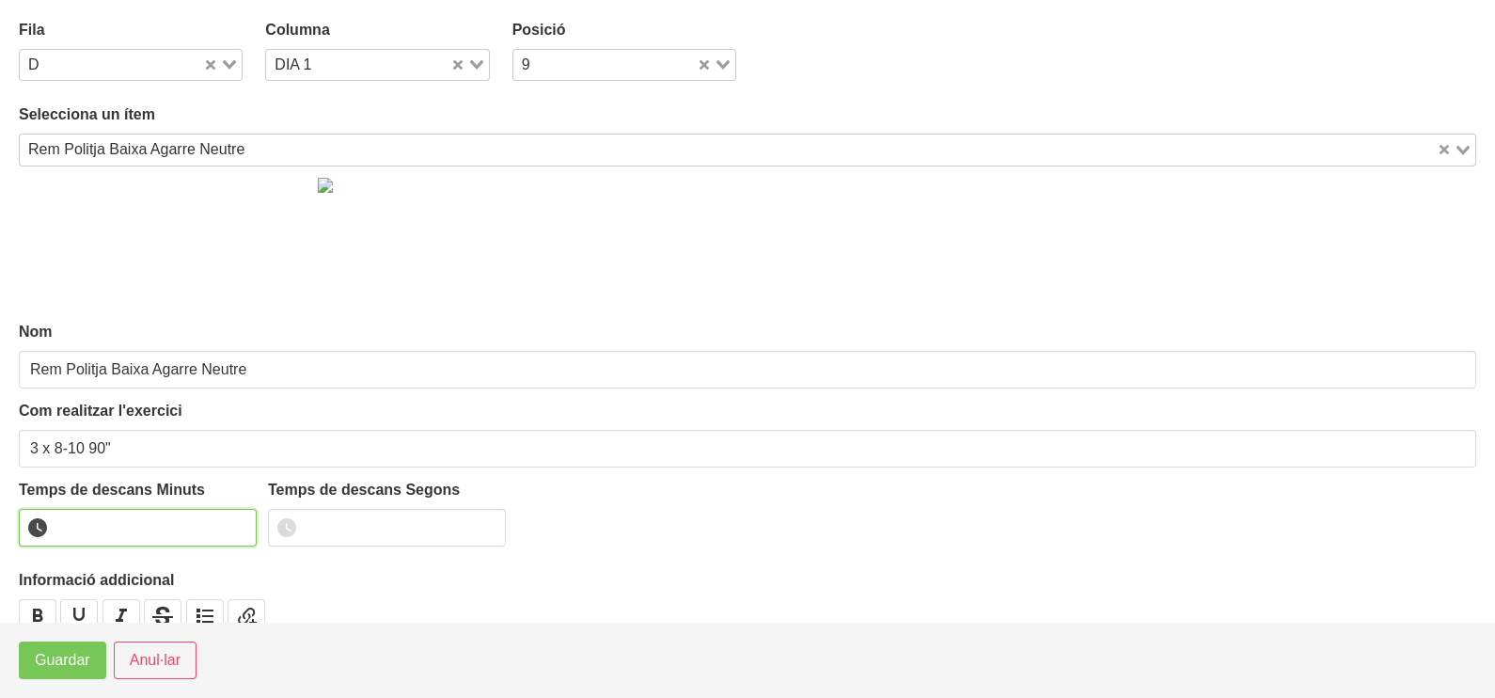
click at [99, 514] on input "number" at bounding box center [138, 528] width 238 height 38
type input "1"
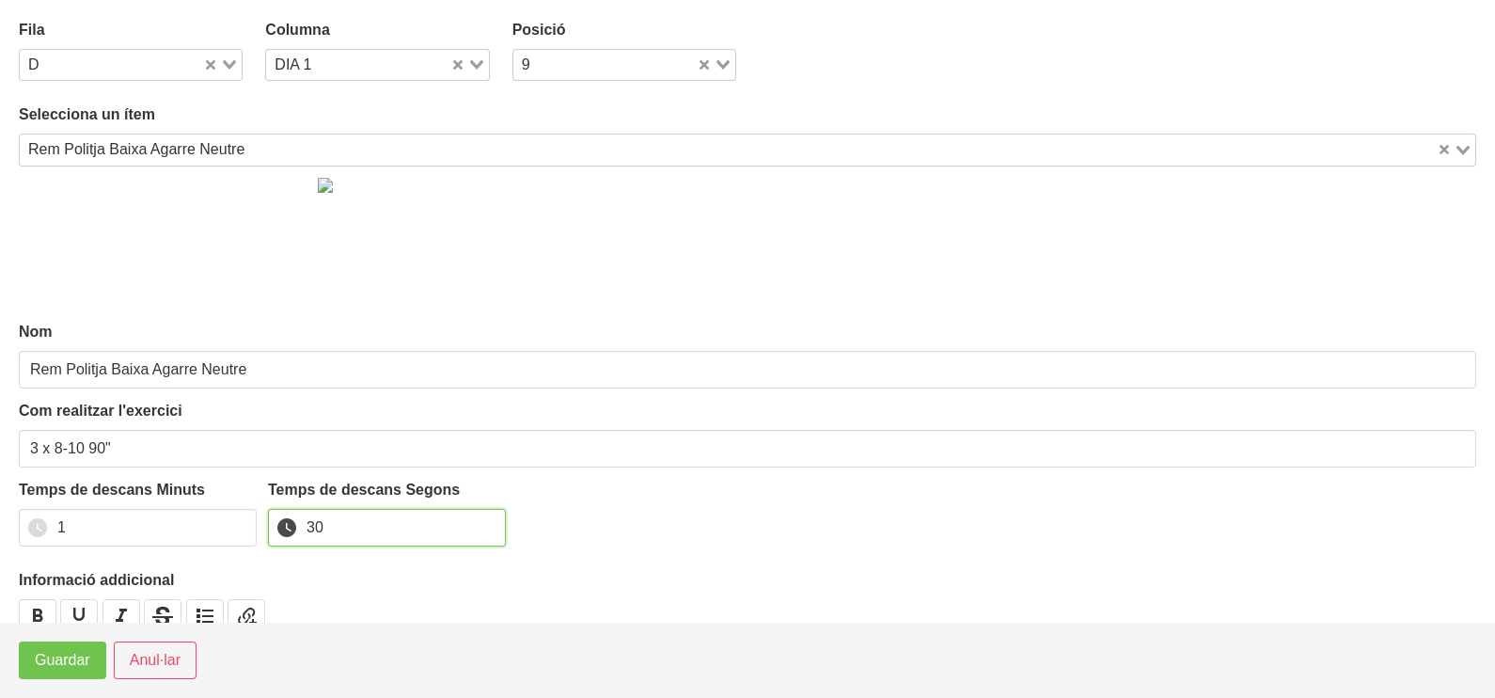
type input "30"
click at [55, 653] on span "Guardar" at bounding box center [62, 660] width 55 height 23
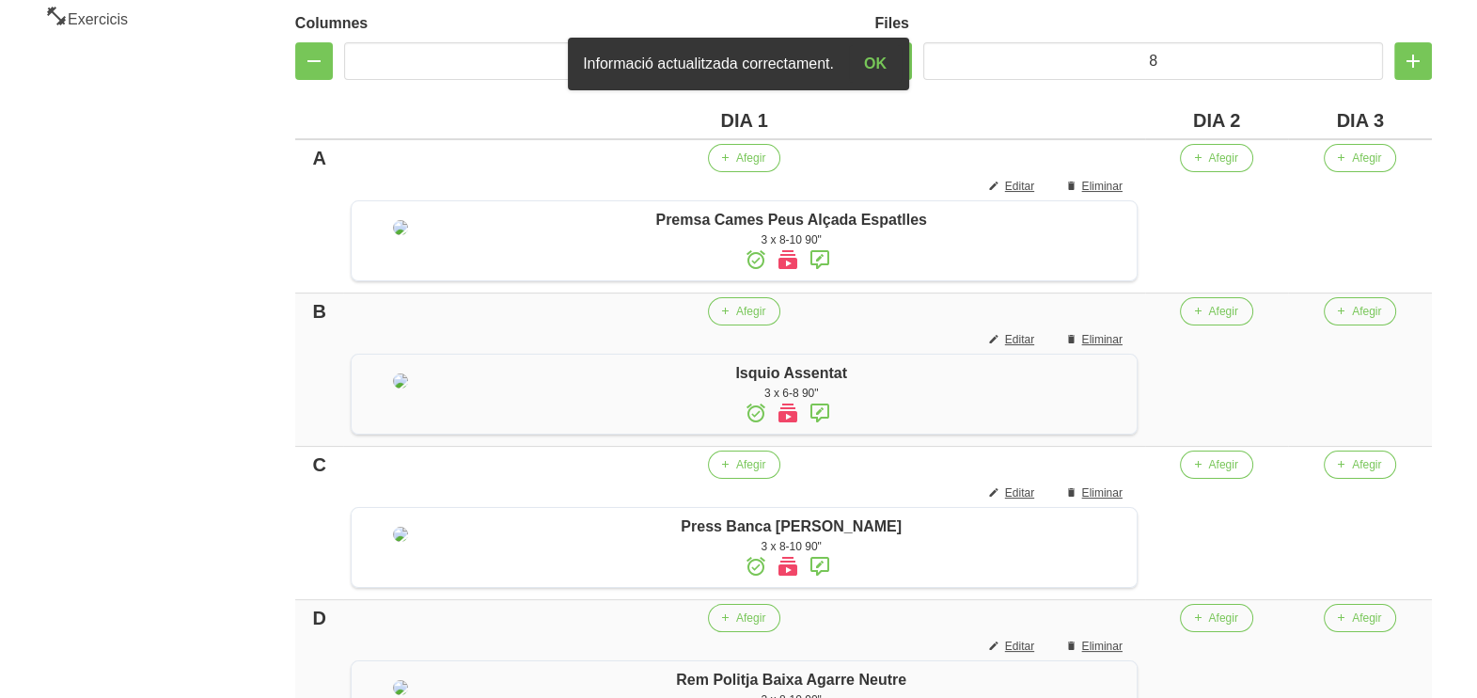
scroll to position [193, 0]
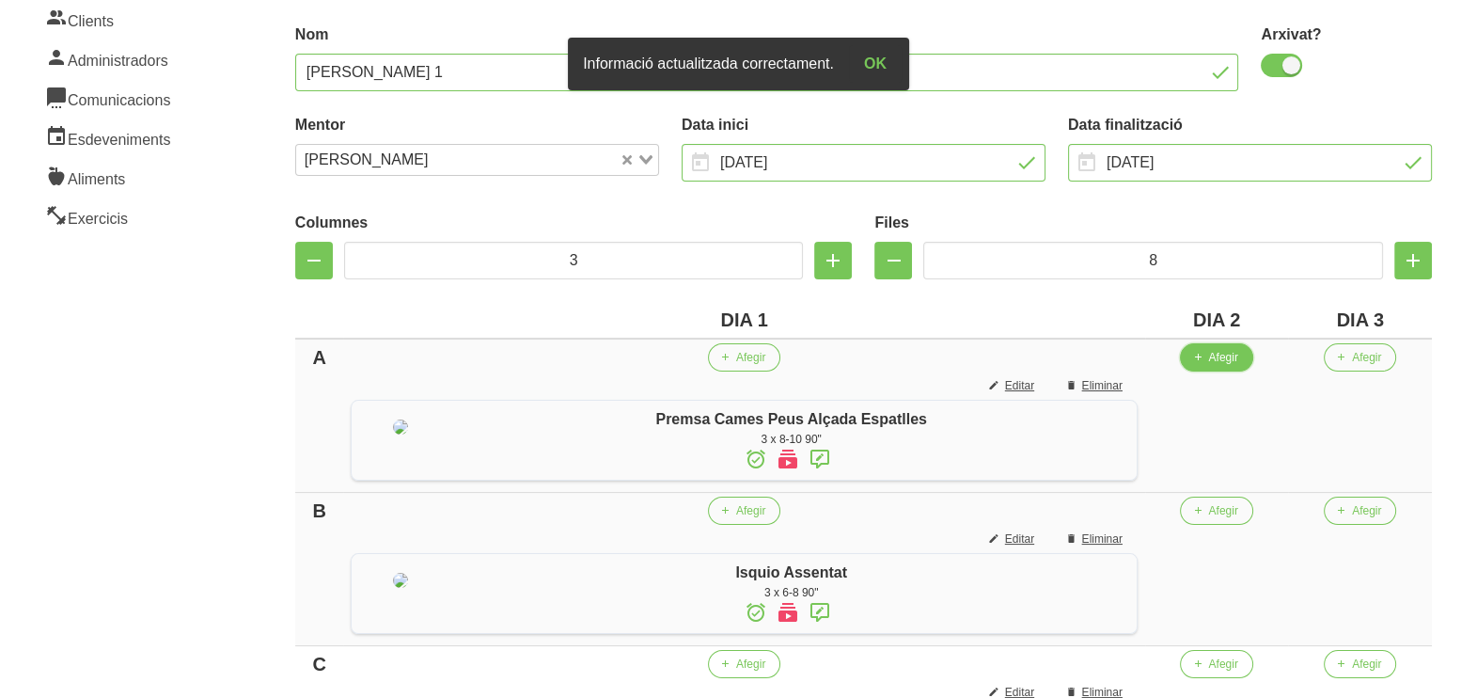
click at [1236, 362] on span "Afegir" at bounding box center [1222, 357] width 29 height 17
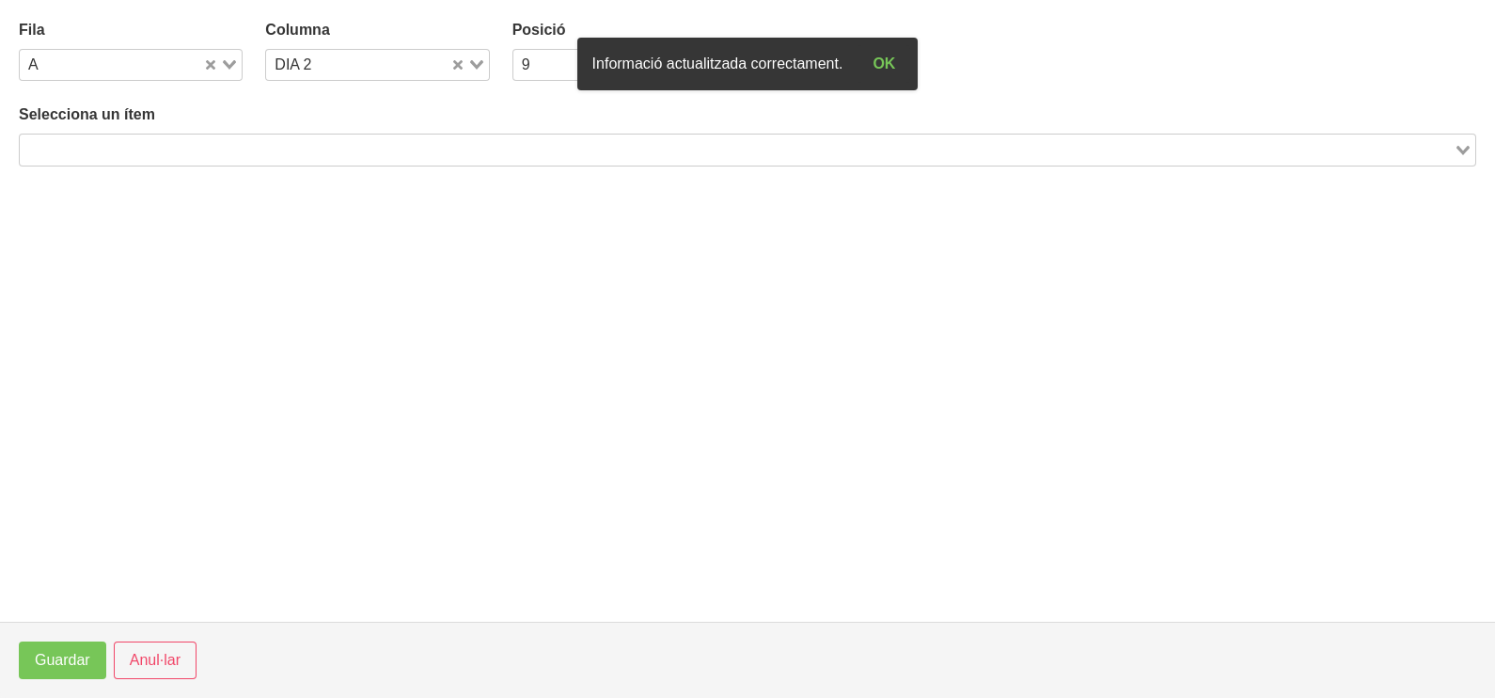
drag, startPoint x: 402, startPoint y: 151, endPoint x: 402, endPoint y: 132, distance: 19.7
click at [403, 149] on input "Search for option" at bounding box center [737, 149] width 1430 height 23
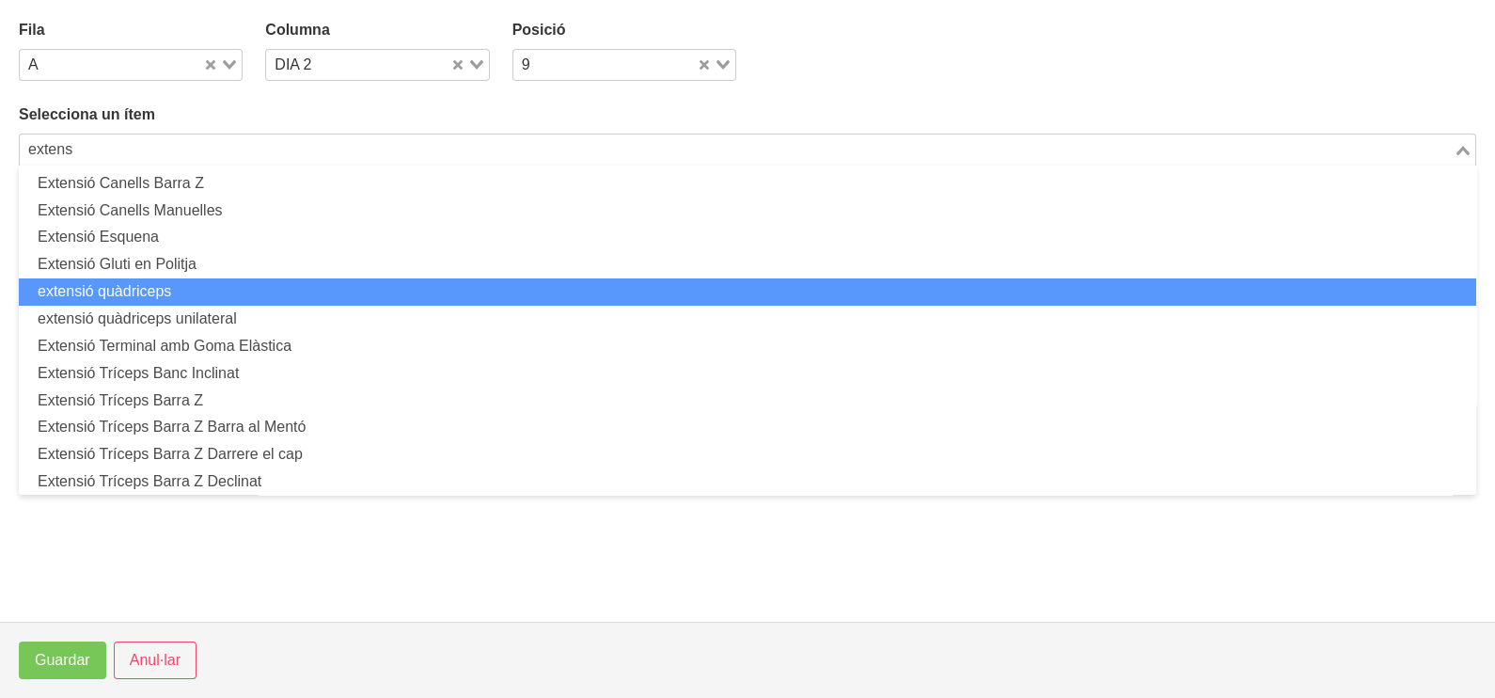
click at [228, 283] on li "extensió quàdriceps" at bounding box center [747, 291] width 1457 height 27
type input "extens"
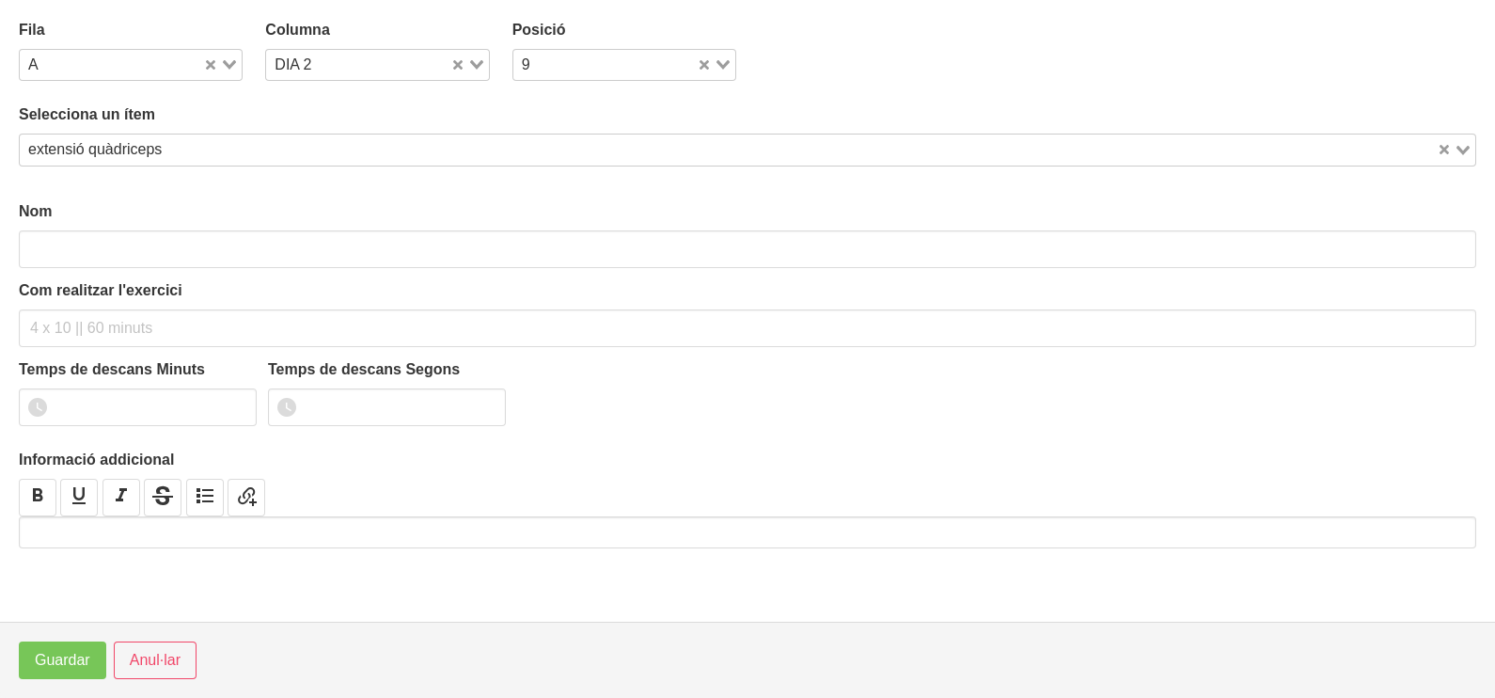
type input "extensió quàdriceps"
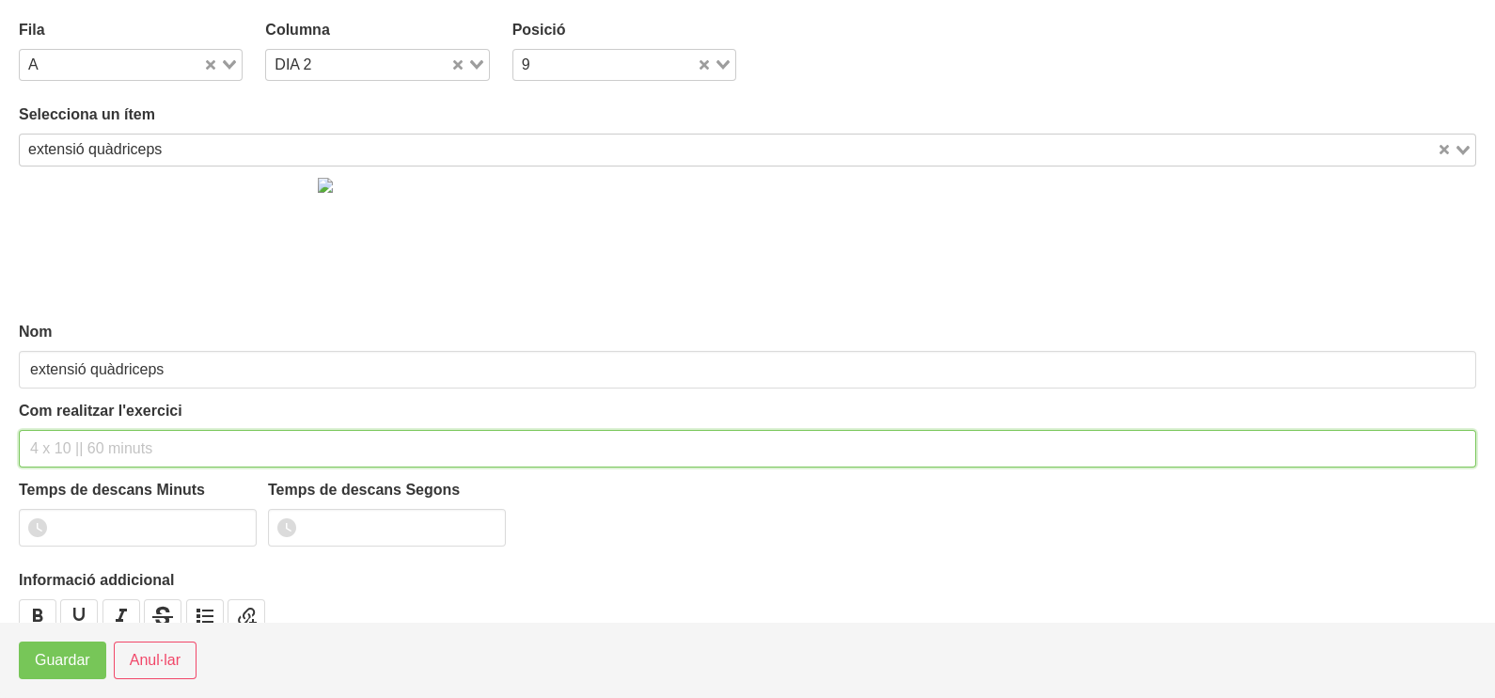
click at [86, 446] on input "text" at bounding box center [747, 449] width 1457 height 38
type input "3 x 8-10 90""
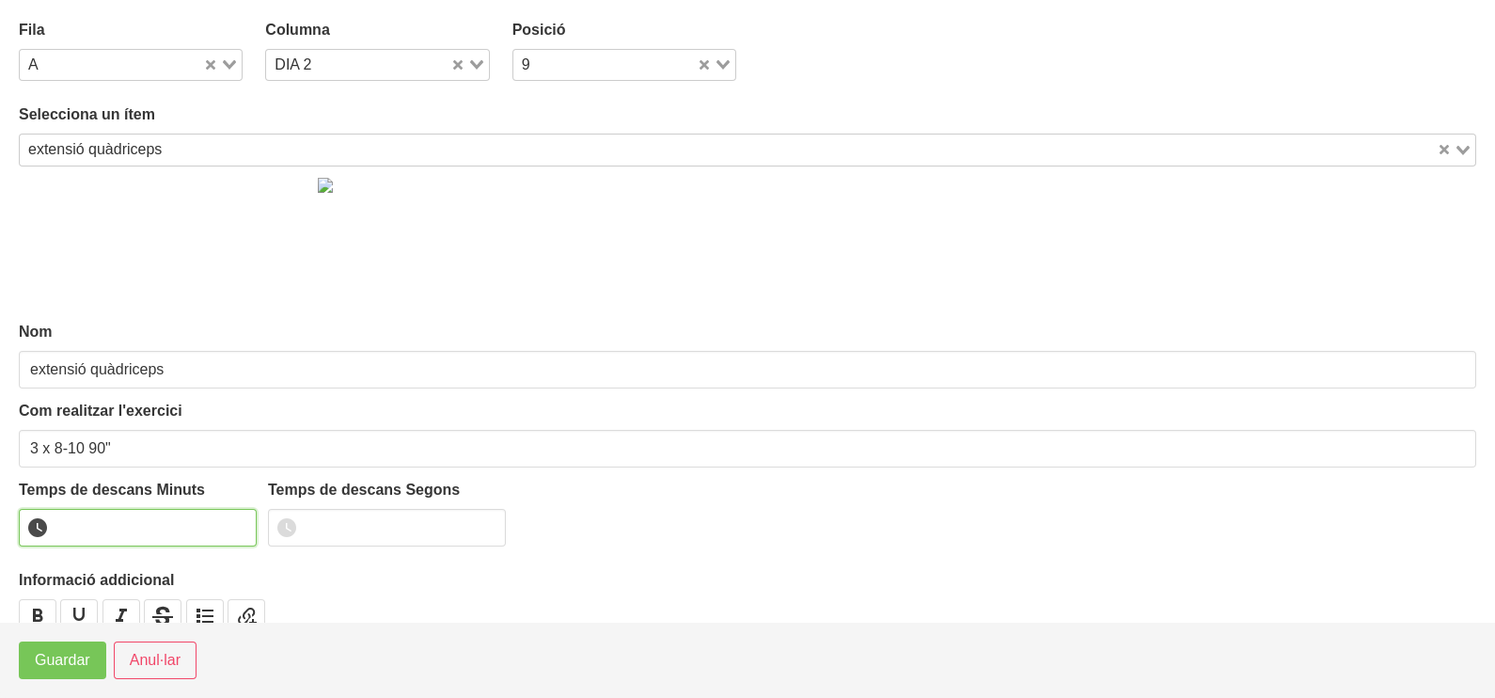
click at [118, 523] on input "number" at bounding box center [138, 528] width 238 height 38
type input "1"
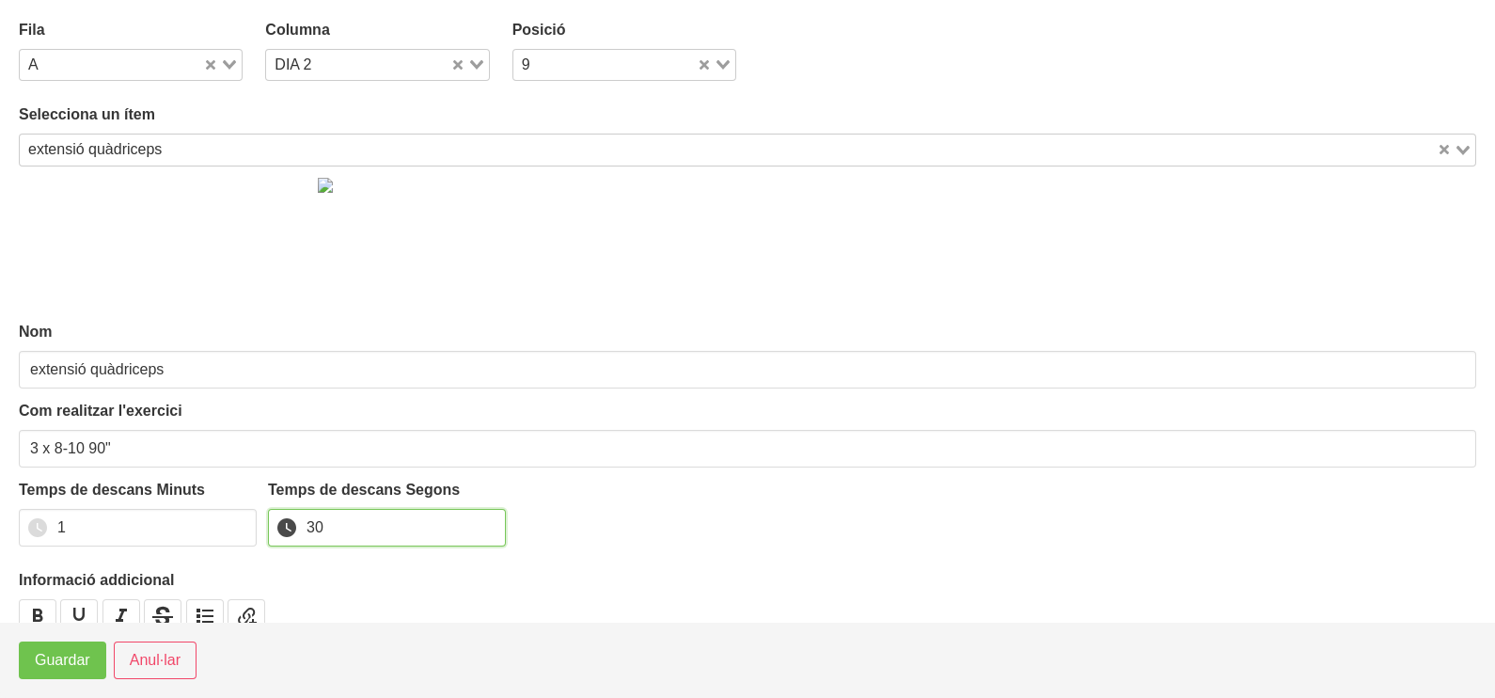
type input "30"
click at [72, 666] on span "Guardar" at bounding box center [62, 660] width 55 height 23
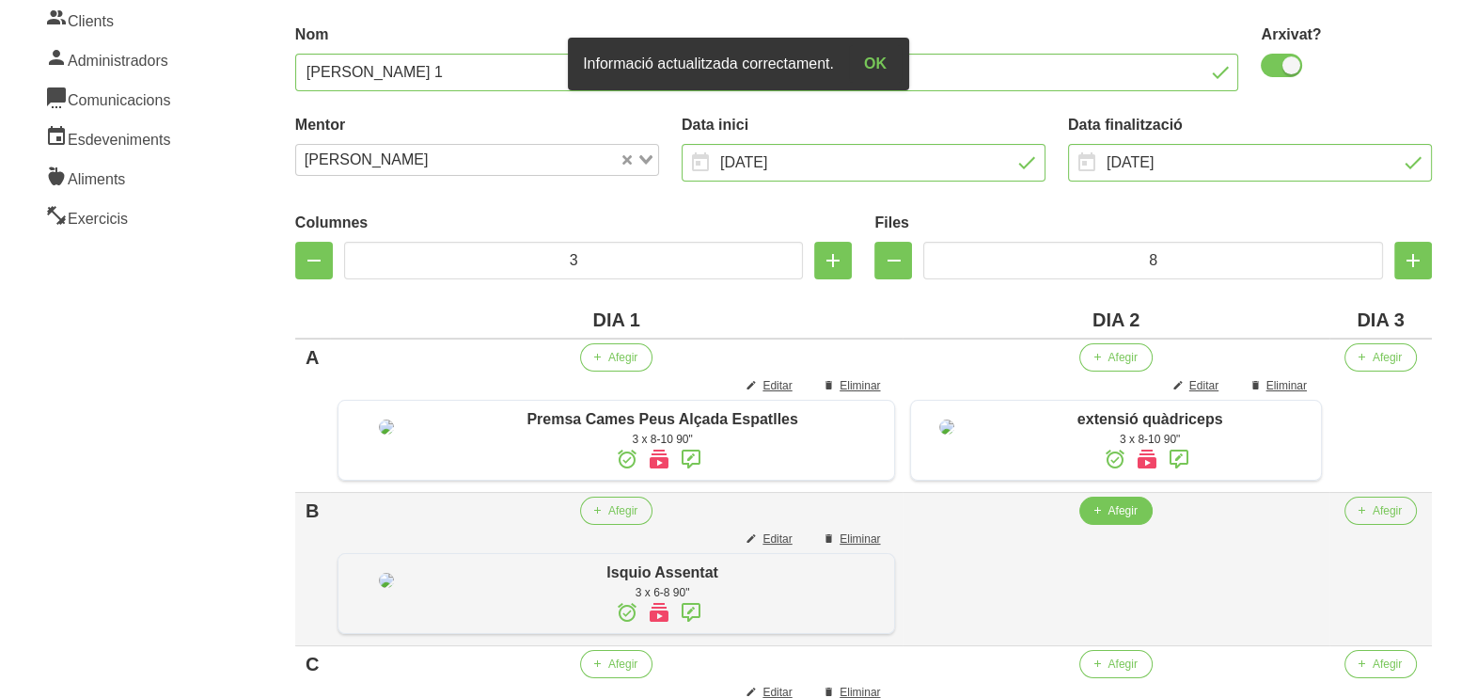
click at [1119, 519] on span "Afegir" at bounding box center [1122, 510] width 29 height 17
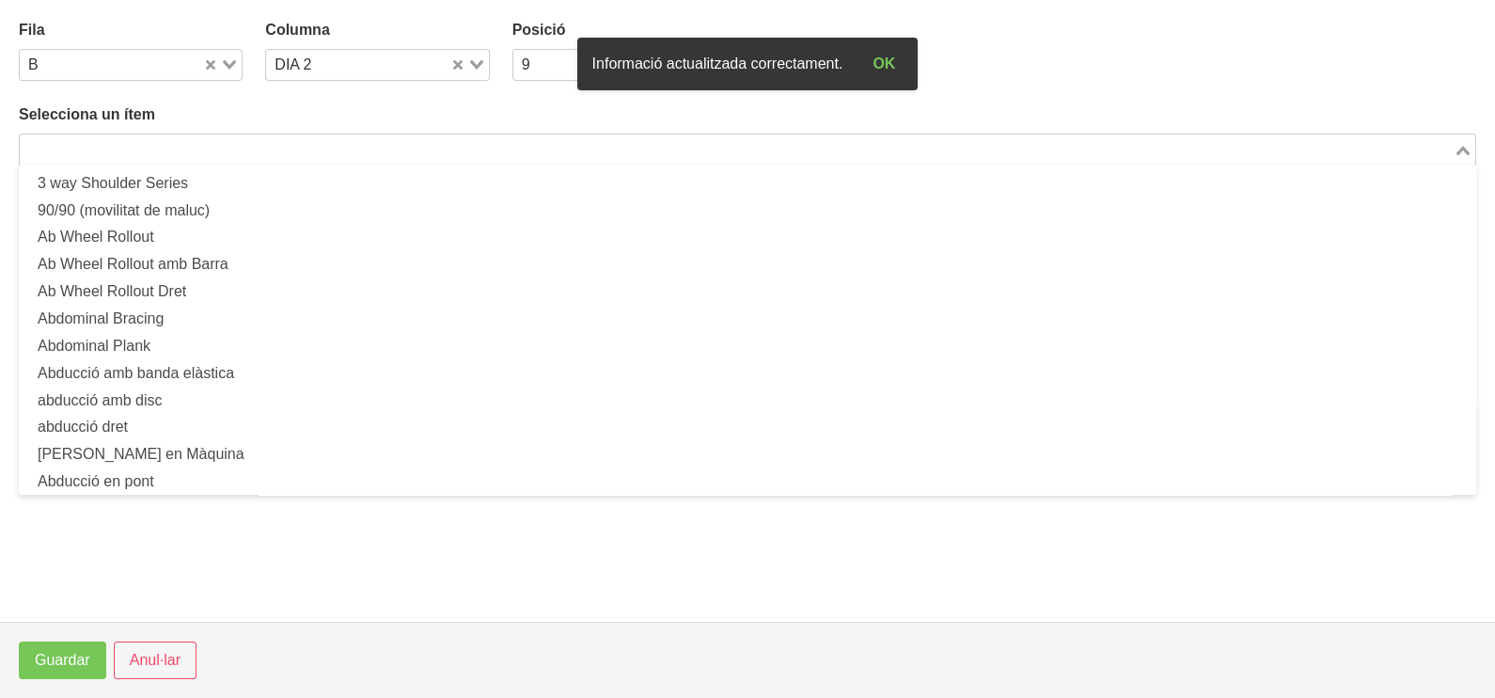
click at [290, 145] on input "Search for option" at bounding box center [737, 149] width 1430 height 23
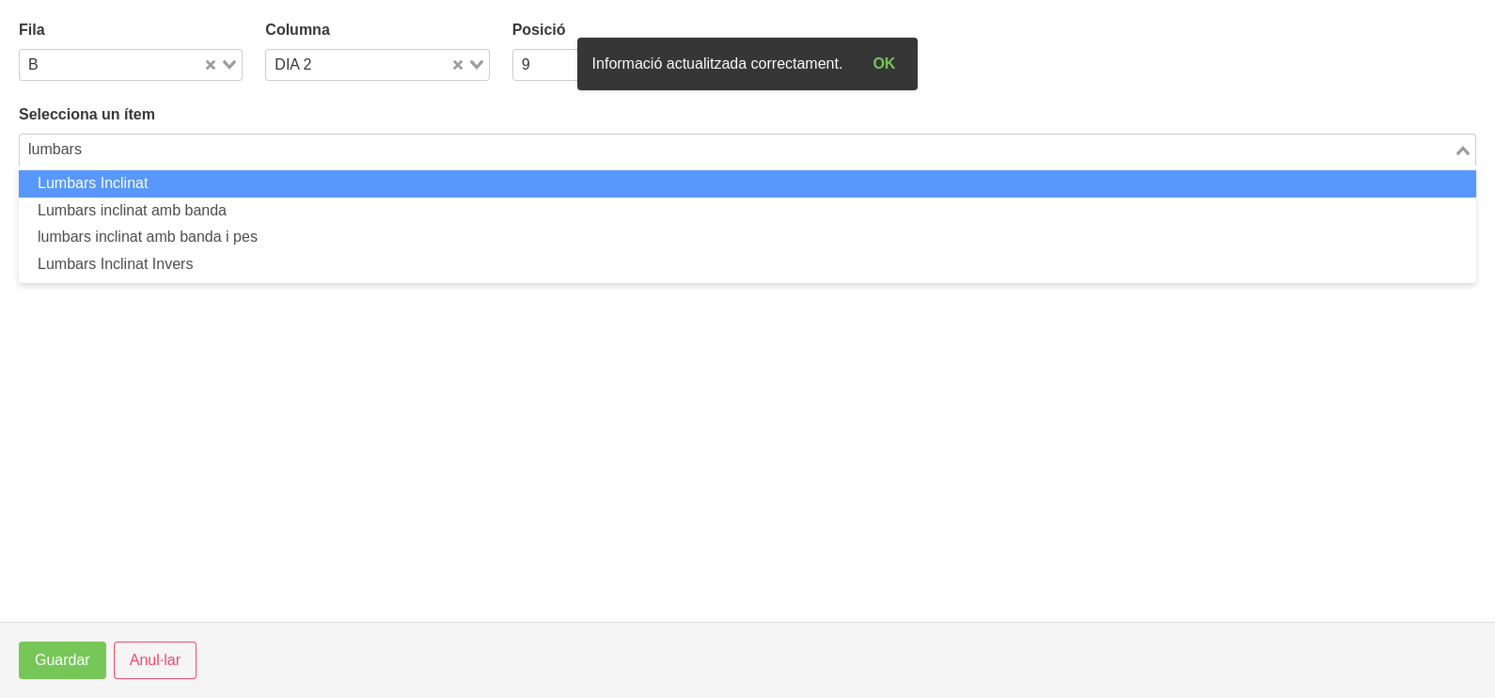
click at [228, 183] on li "Lumbars Inclinat" at bounding box center [747, 183] width 1457 height 27
type input "lumbars"
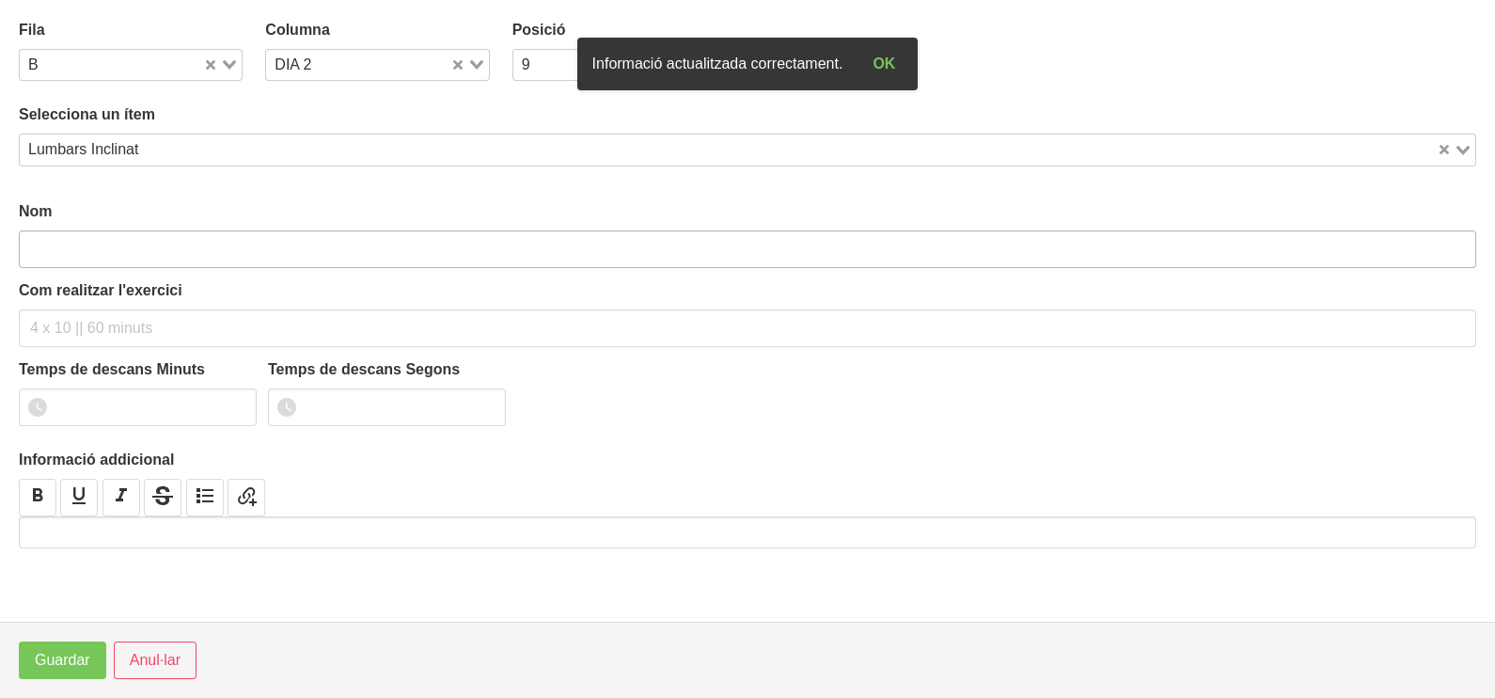
type input "Lumbars Inclinat"
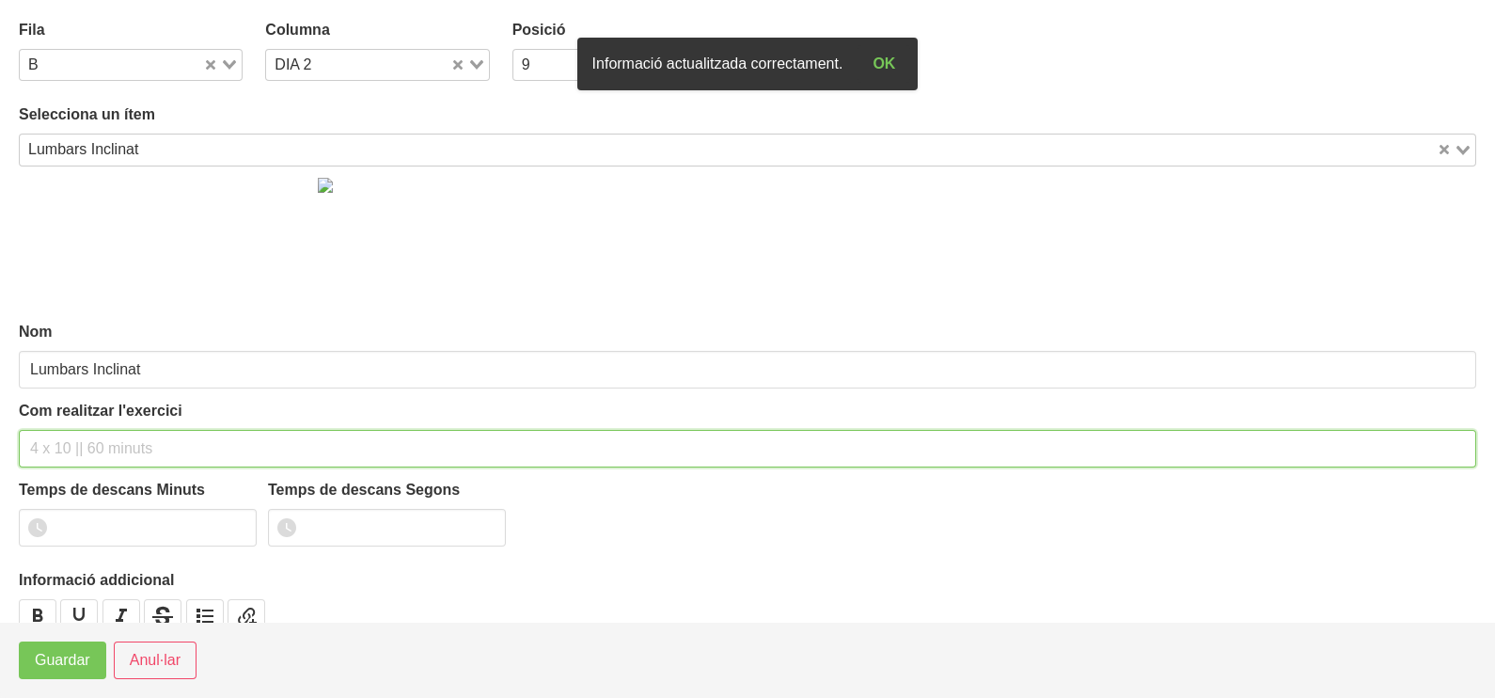
click at [78, 447] on input "text" at bounding box center [747, 449] width 1457 height 38
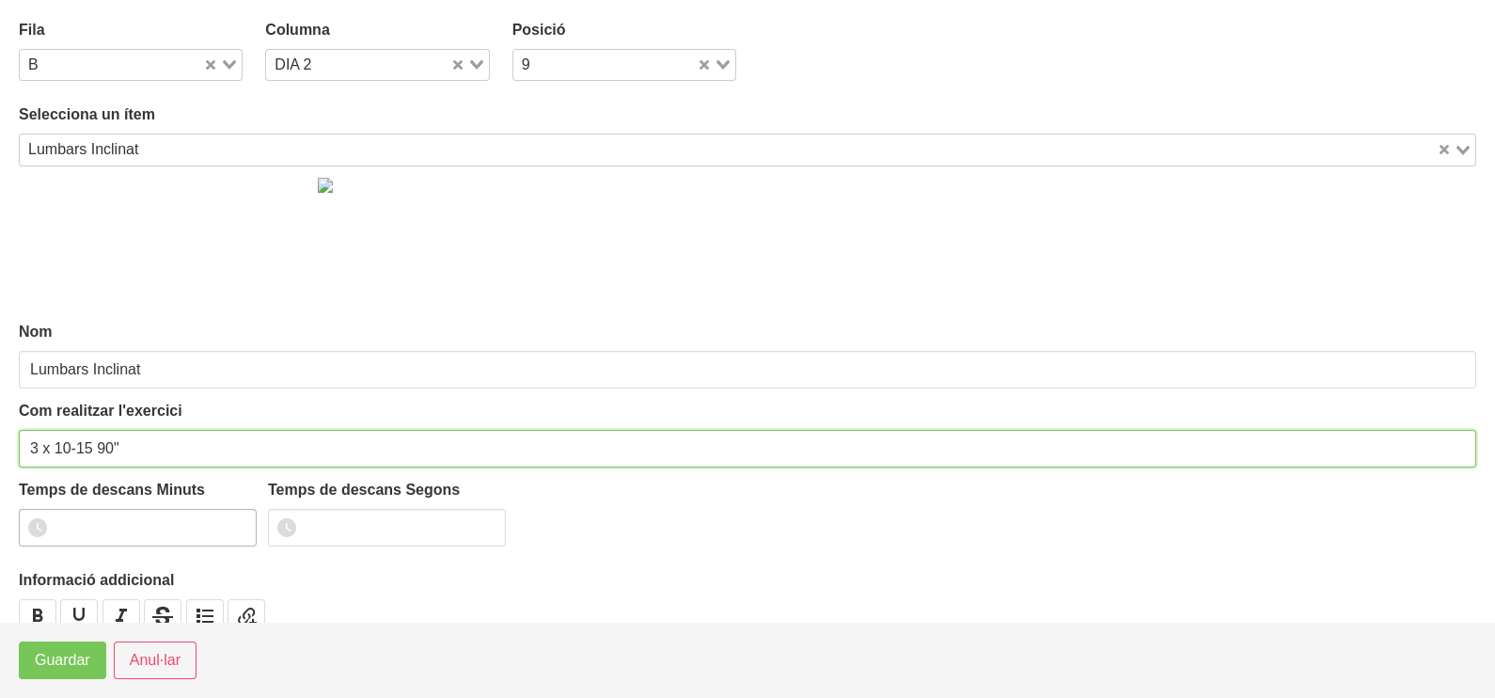
type input "3 x 10-15 90""
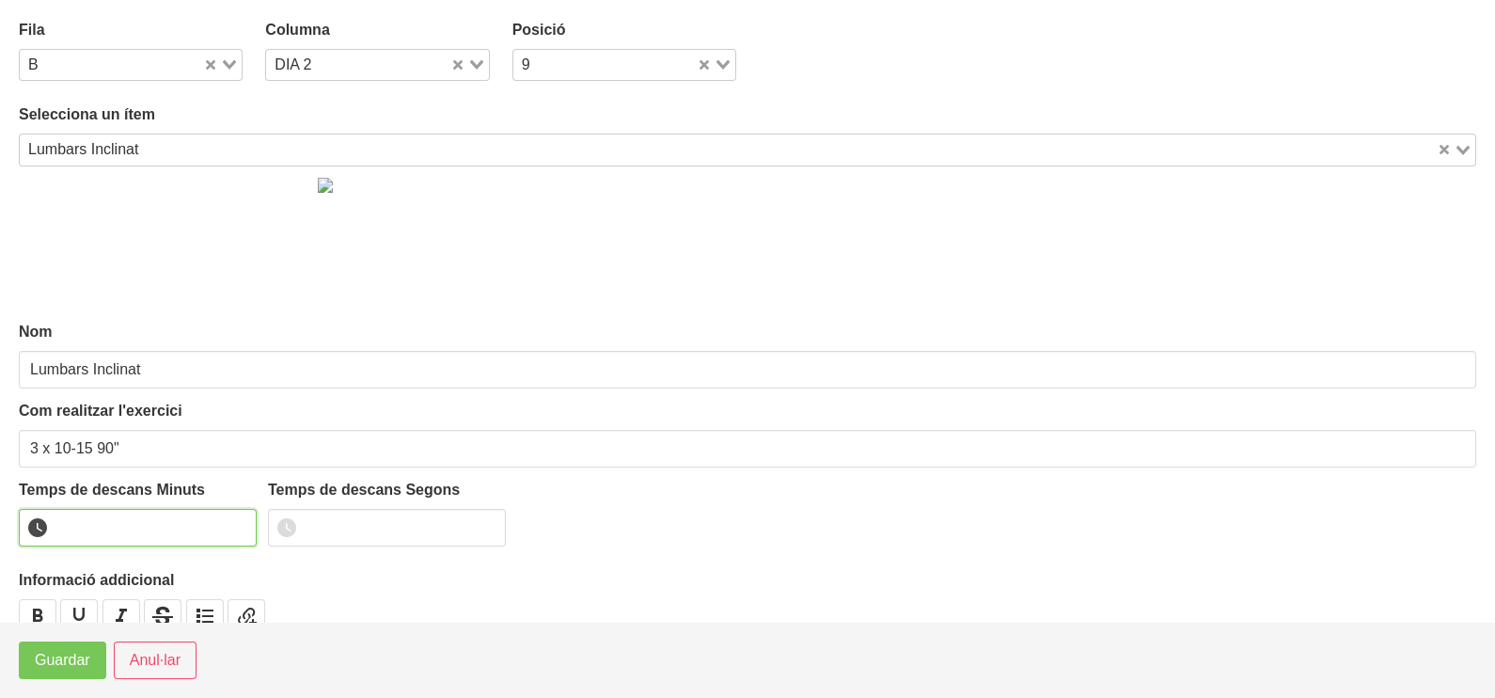
click at [112, 532] on input "number" at bounding box center [138, 528] width 238 height 38
type input "1"
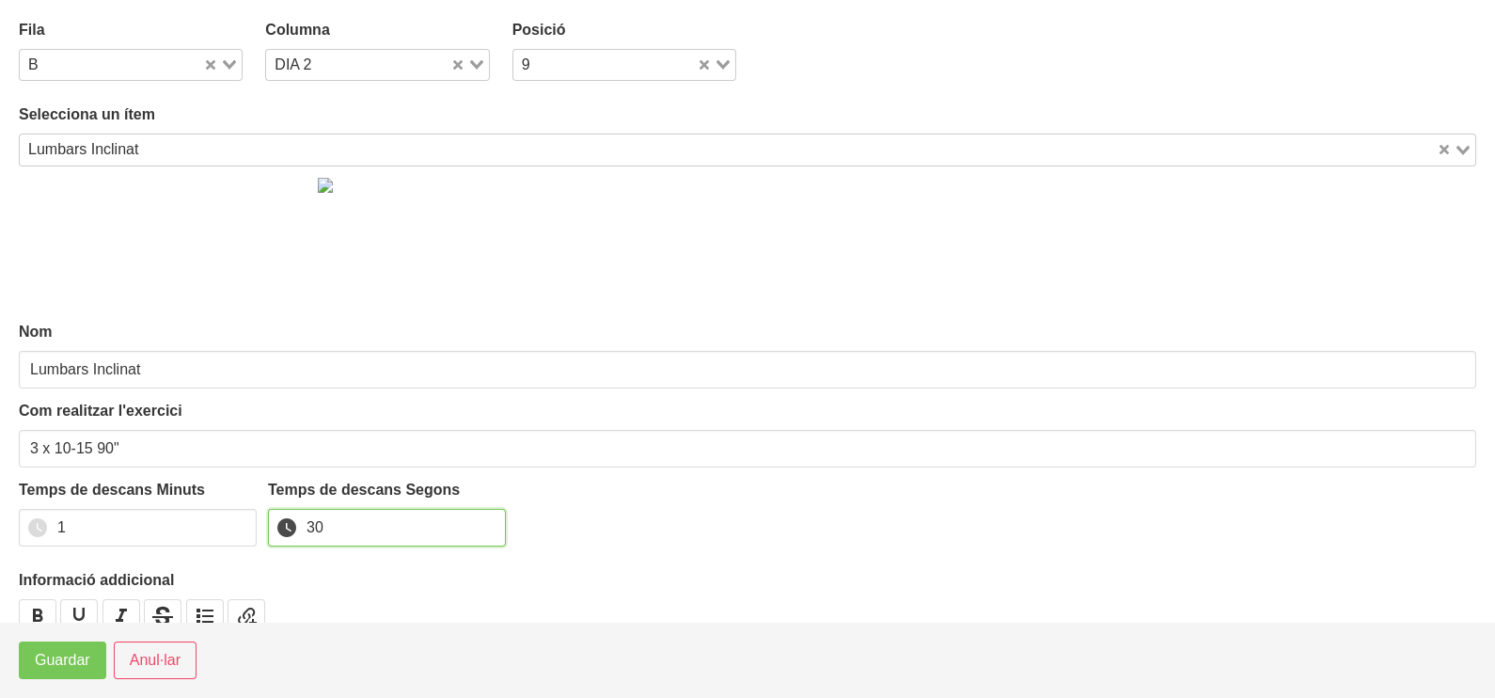
type input "30"
click at [55, 681] on footer "Guardar Anul·lar" at bounding box center [747, 660] width 1495 height 76
click at [59, 669] on span "Guardar" at bounding box center [62, 660] width 55 height 23
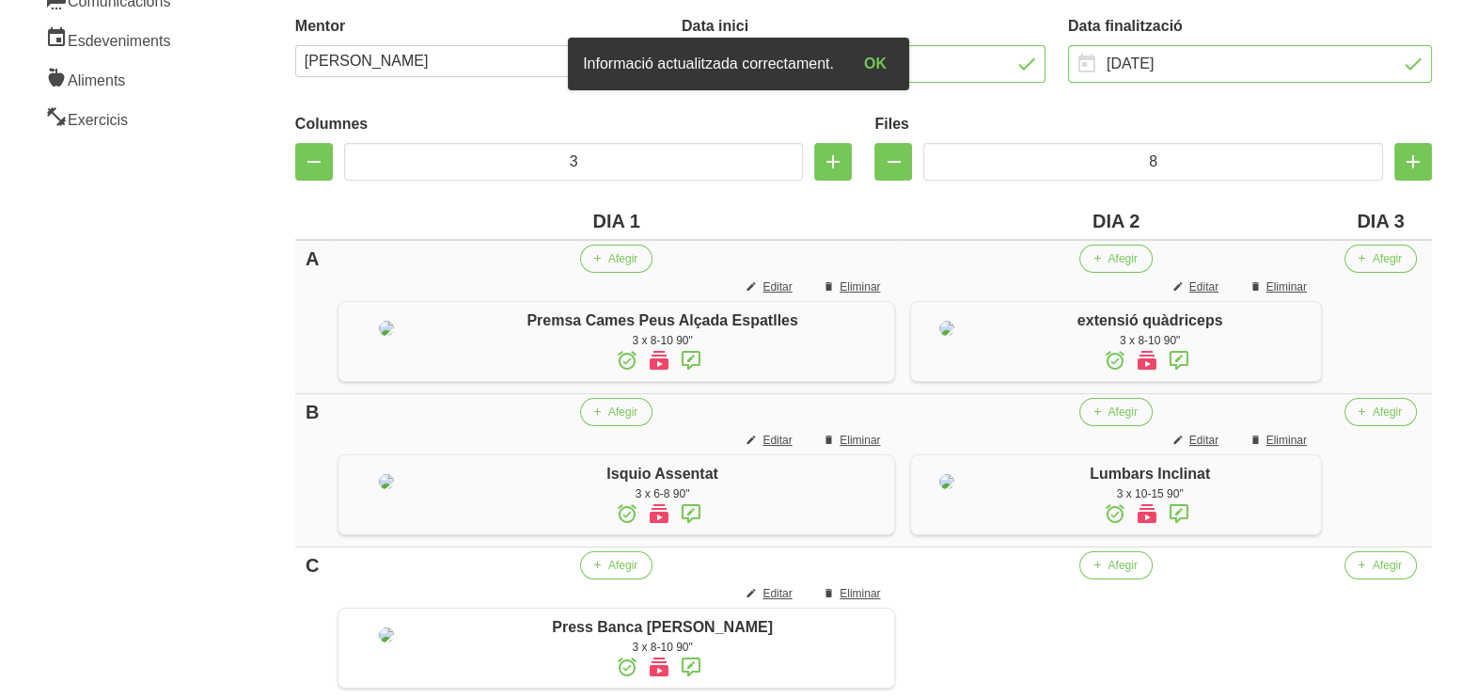
scroll to position [545, 0]
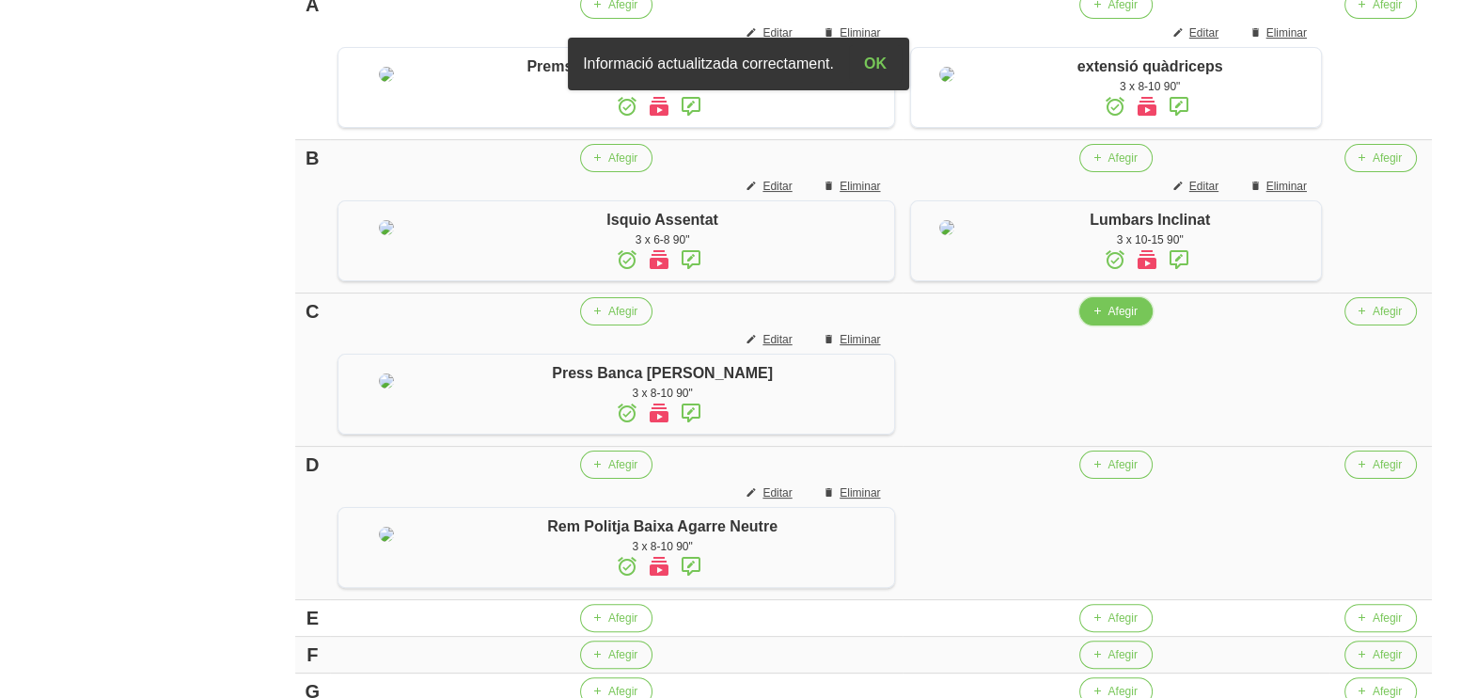
click at [1117, 320] on span "Afegir" at bounding box center [1122, 311] width 29 height 17
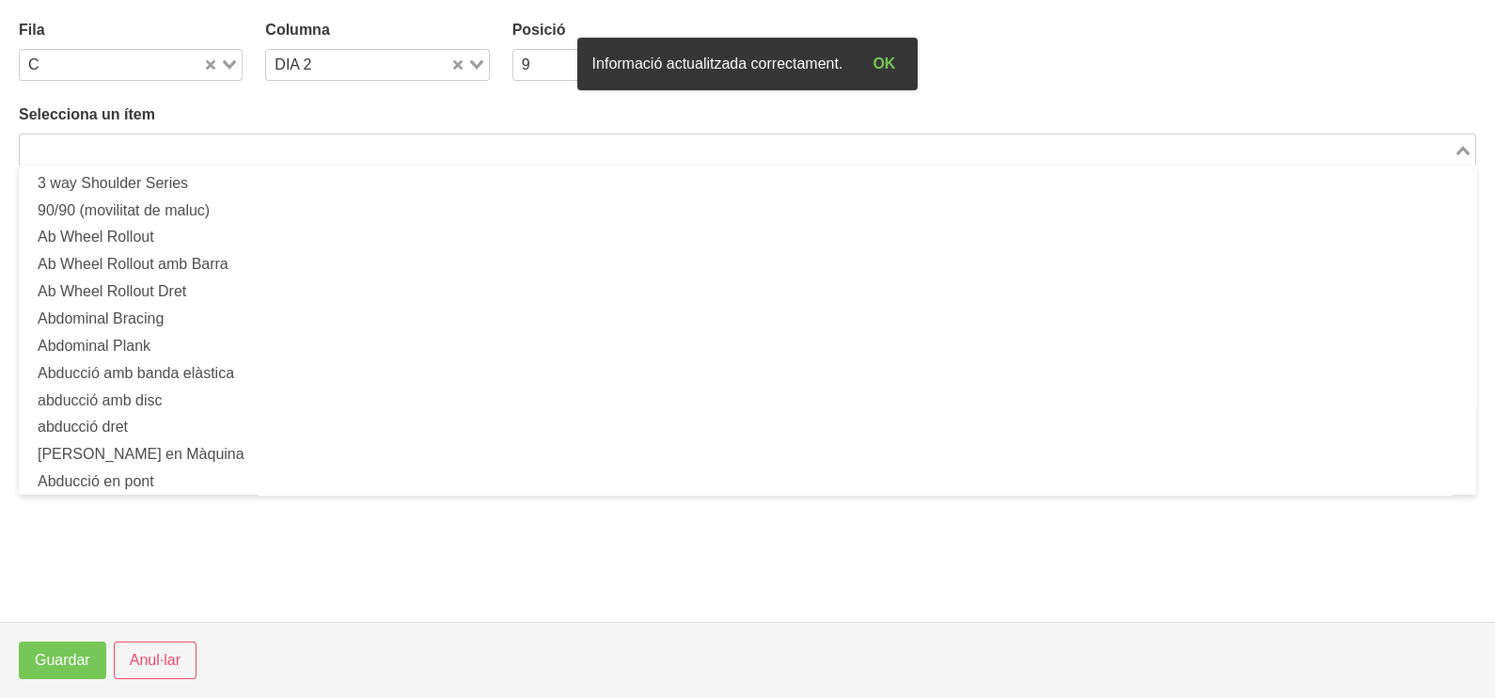
click at [232, 148] on input "Search for option" at bounding box center [737, 149] width 1430 height 23
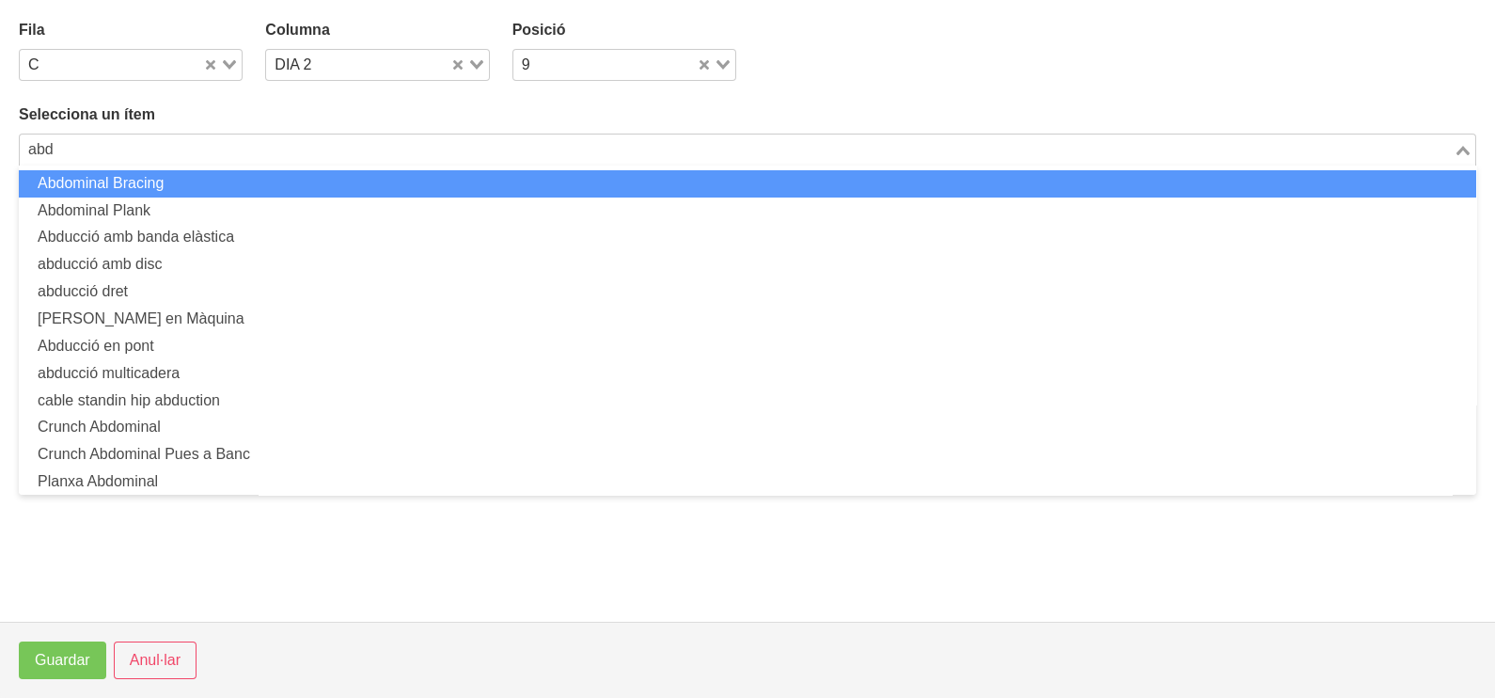
click at [0, 142] on html "Nutrivic [PERSON_NAME] General Dashboard Seccions Clients Administradors Comuni…" at bounding box center [747, 231] width 1495 height 1552
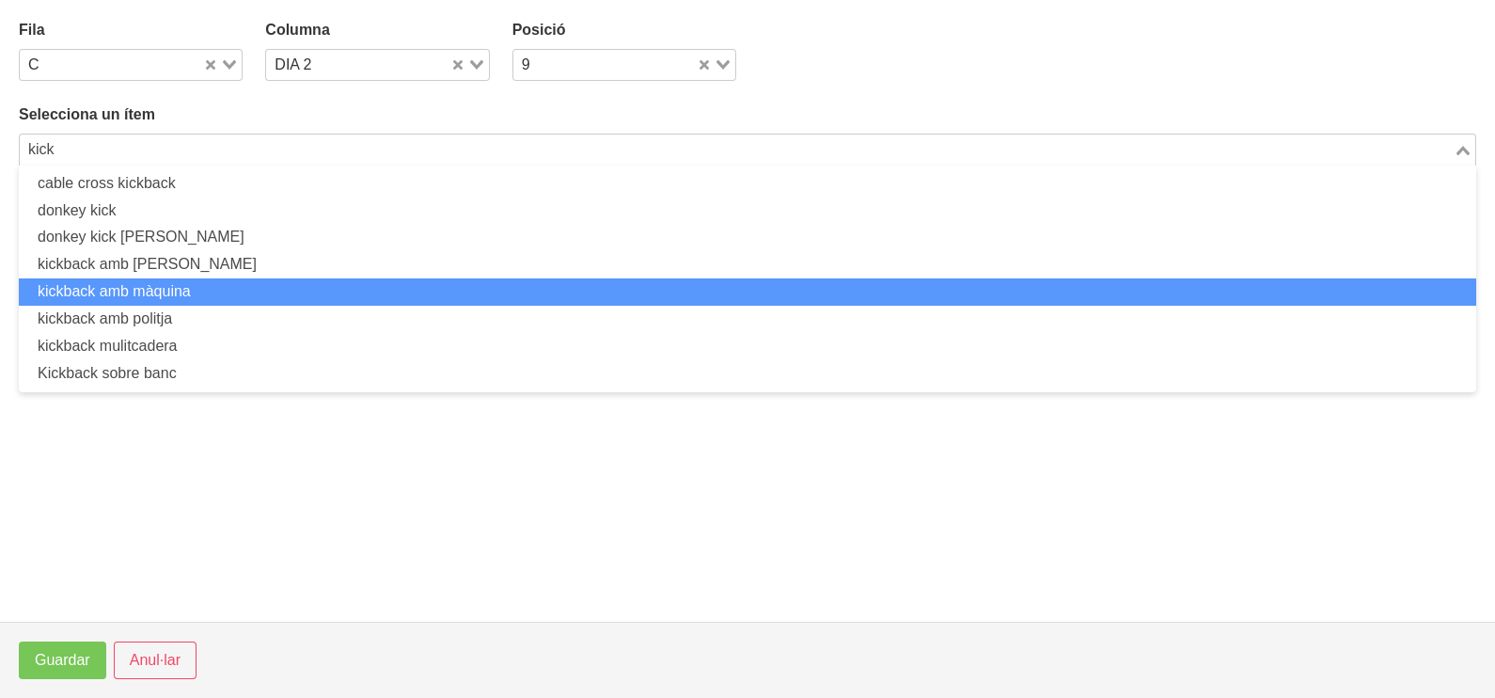
click at [149, 287] on li "kickback amb màquina" at bounding box center [747, 291] width 1457 height 27
type input "kick"
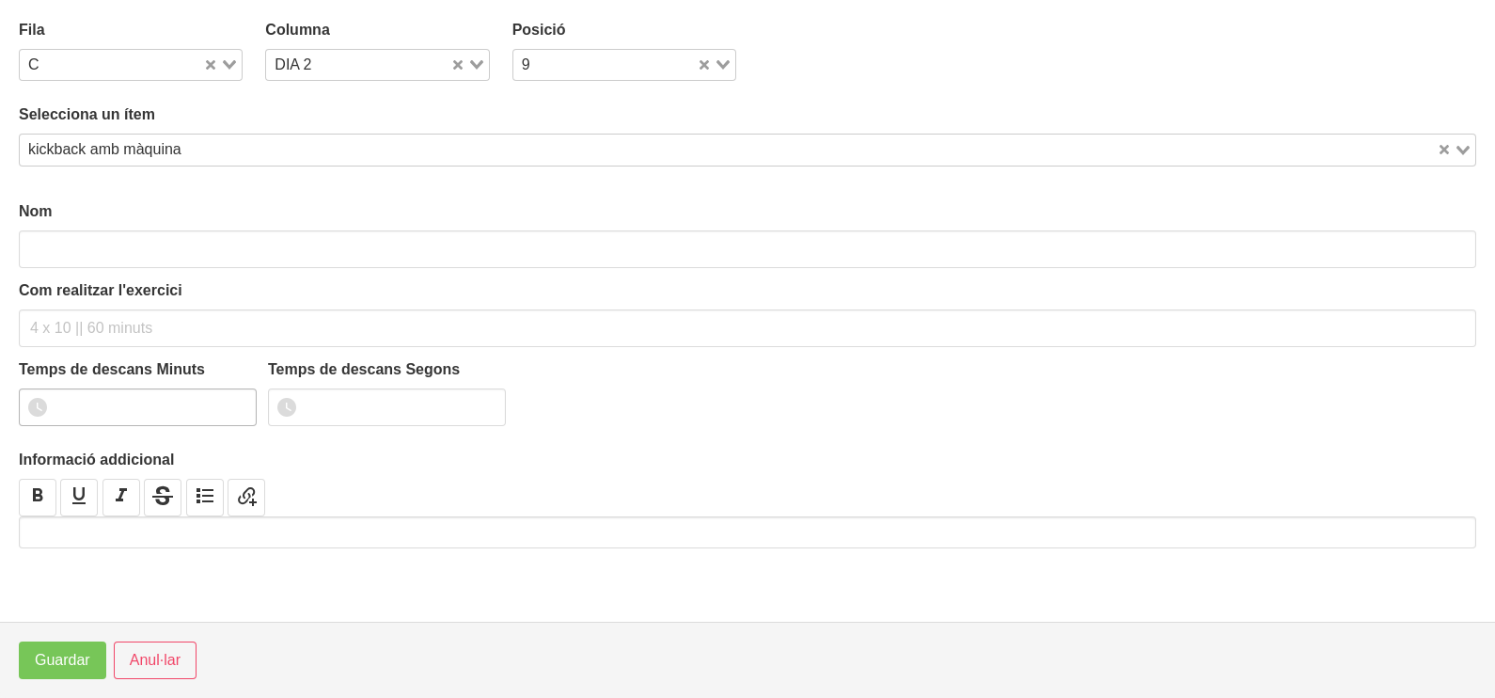
type input "kickback amb màquina"
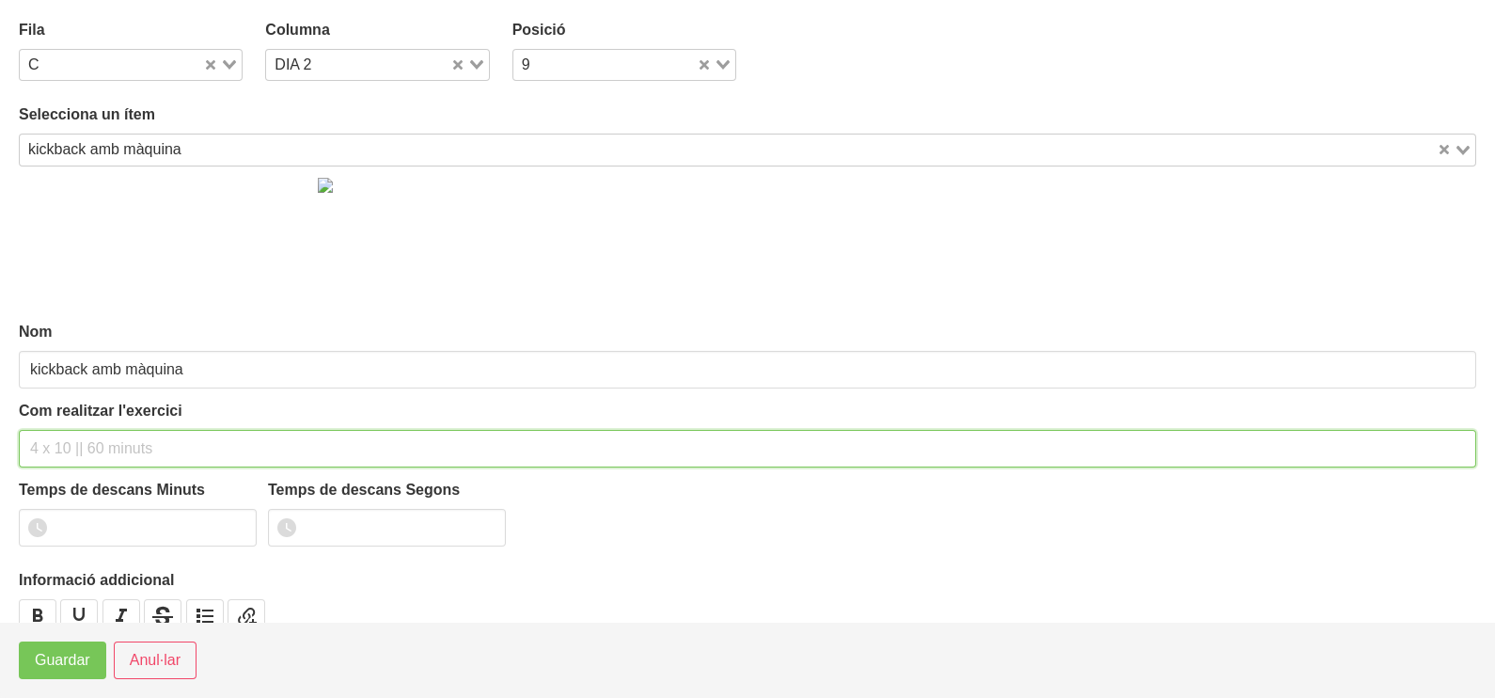
click at [74, 451] on input "text" at bounding box center [747, 449] width 1457 height 38
type input "3 x 10-12 90""
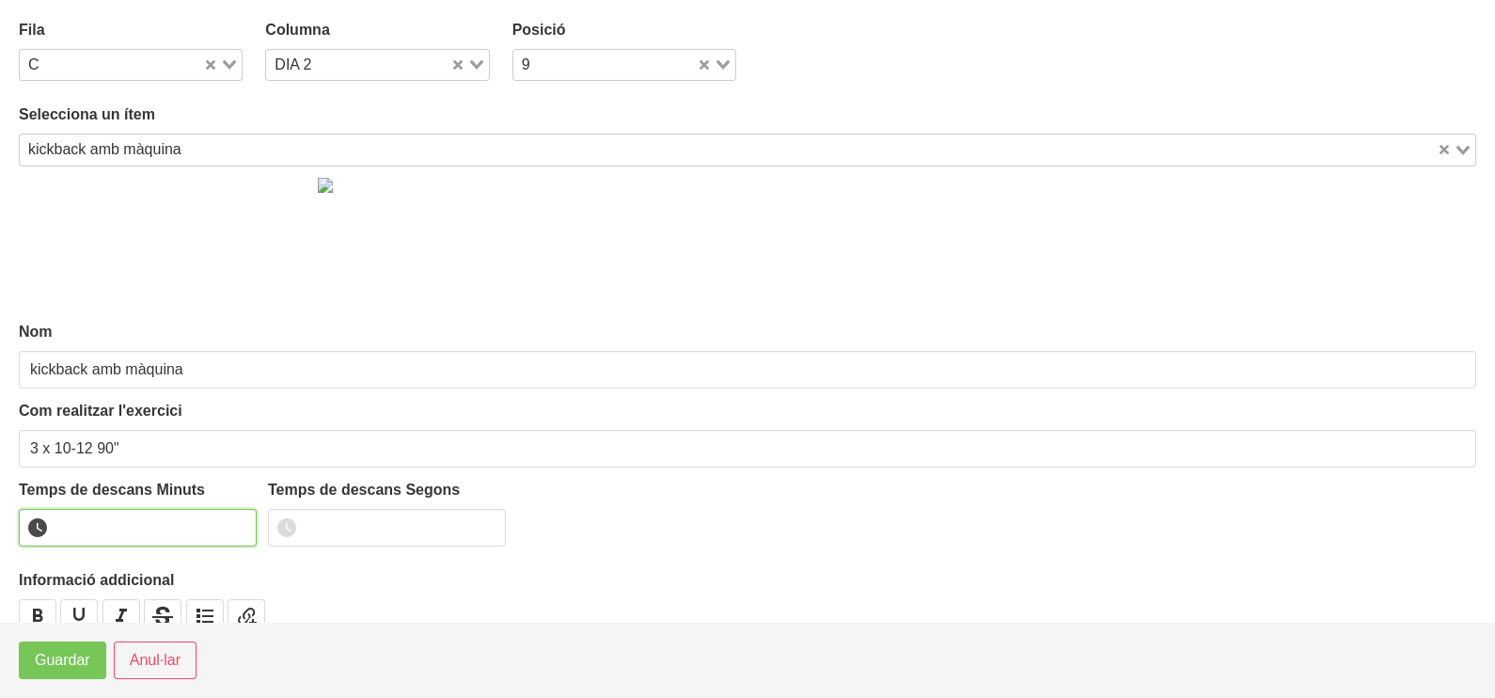
click at [103, 524] on input "number" at bounding box center [138, 528] width 238 height 38
type input "1"
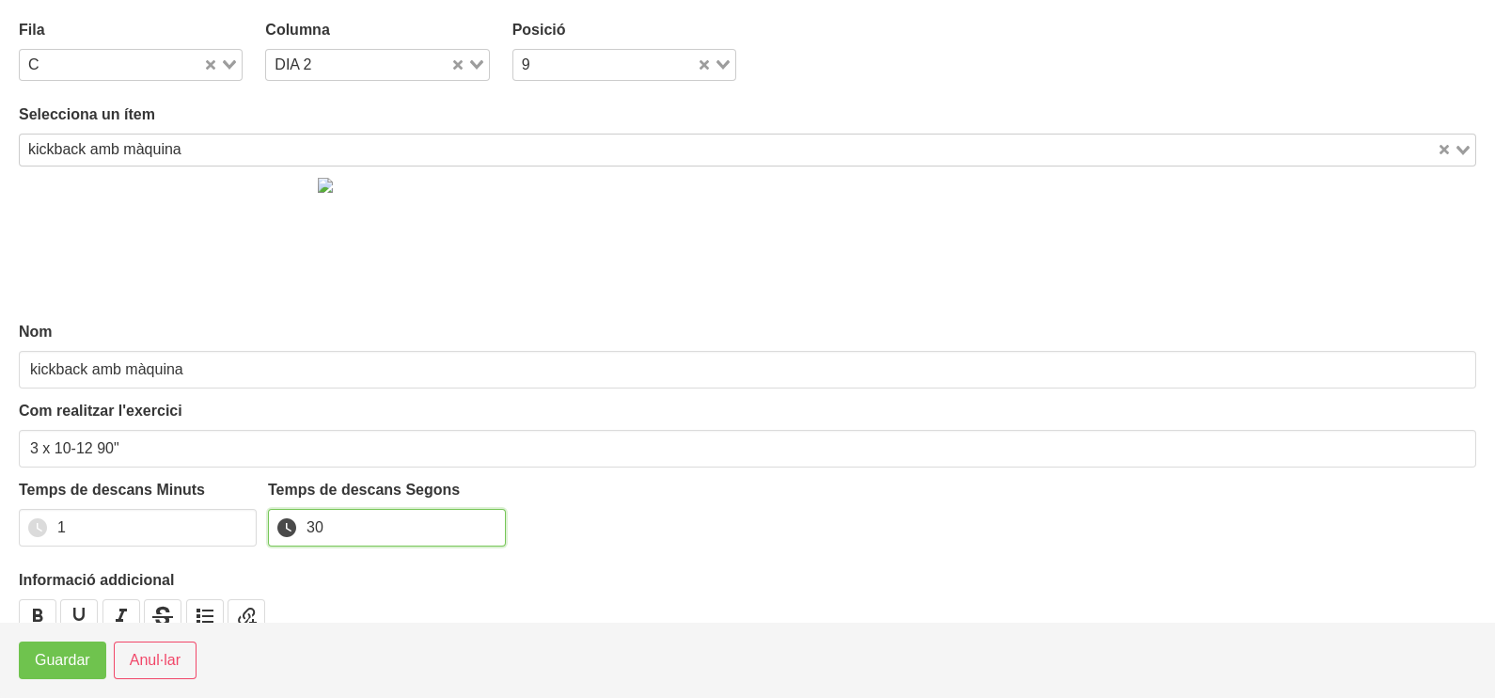
type input "30"
click at [70, 667] on span "Guardar" at bounding box center [62, 660] width 55 height 23
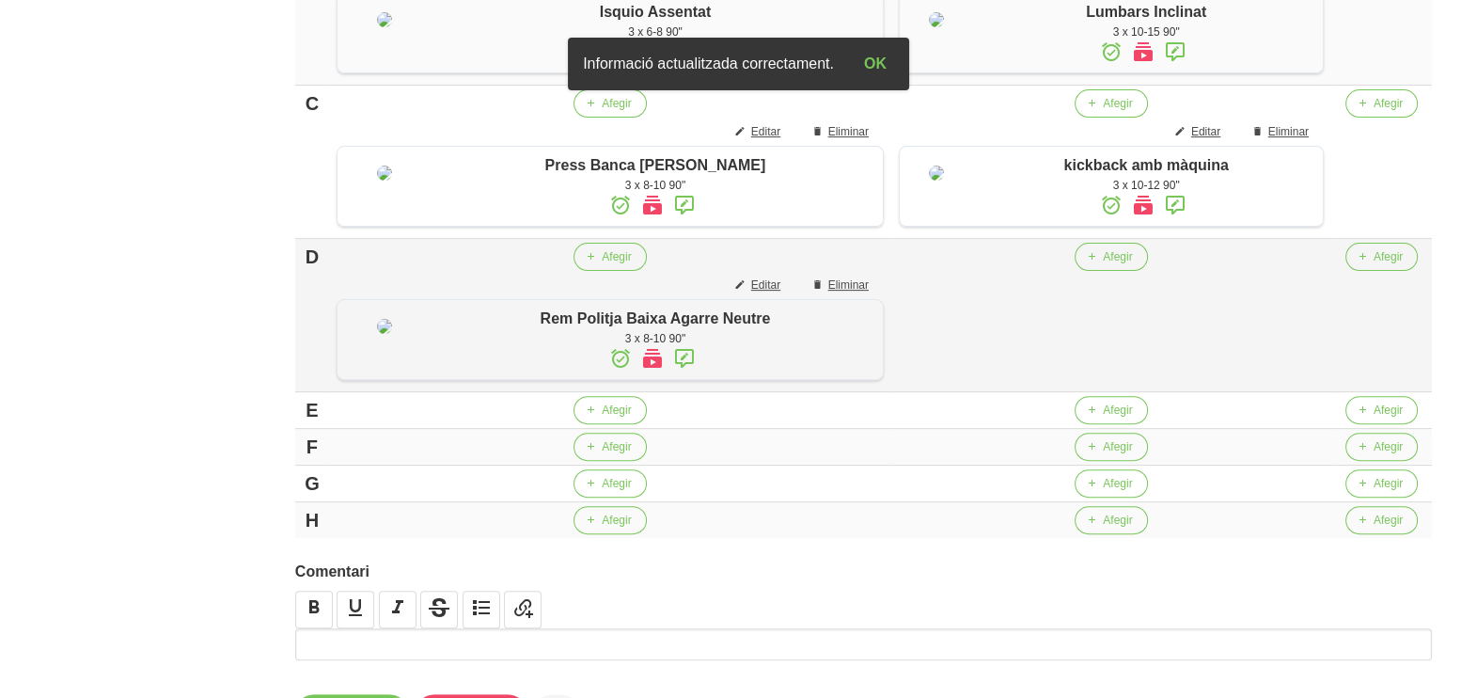
scroll to position [780, 0]
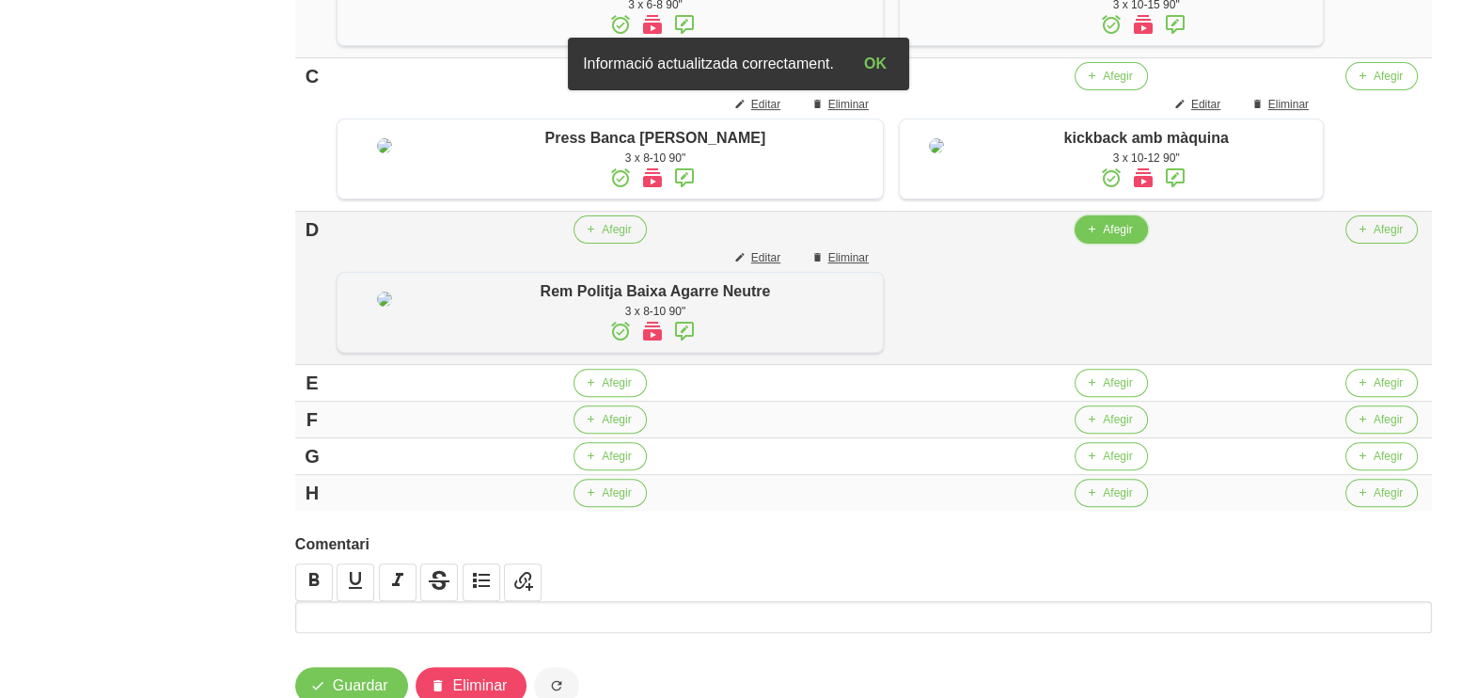
click at [1100, 238] on span "button" at bounding box center [1091, 229] width 17 height 17
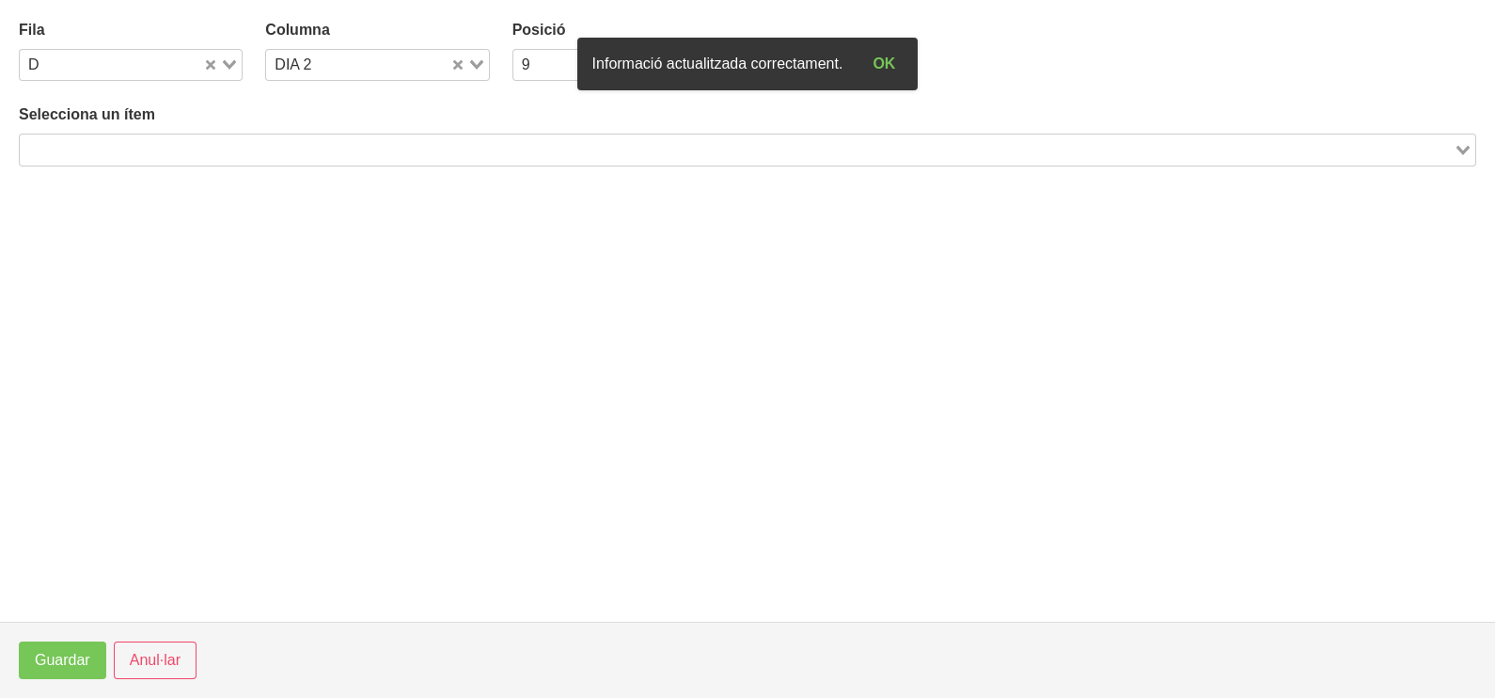
click at [324, 150] on input "Search for option" at bounding box center [737, 149] width 1430 height 23
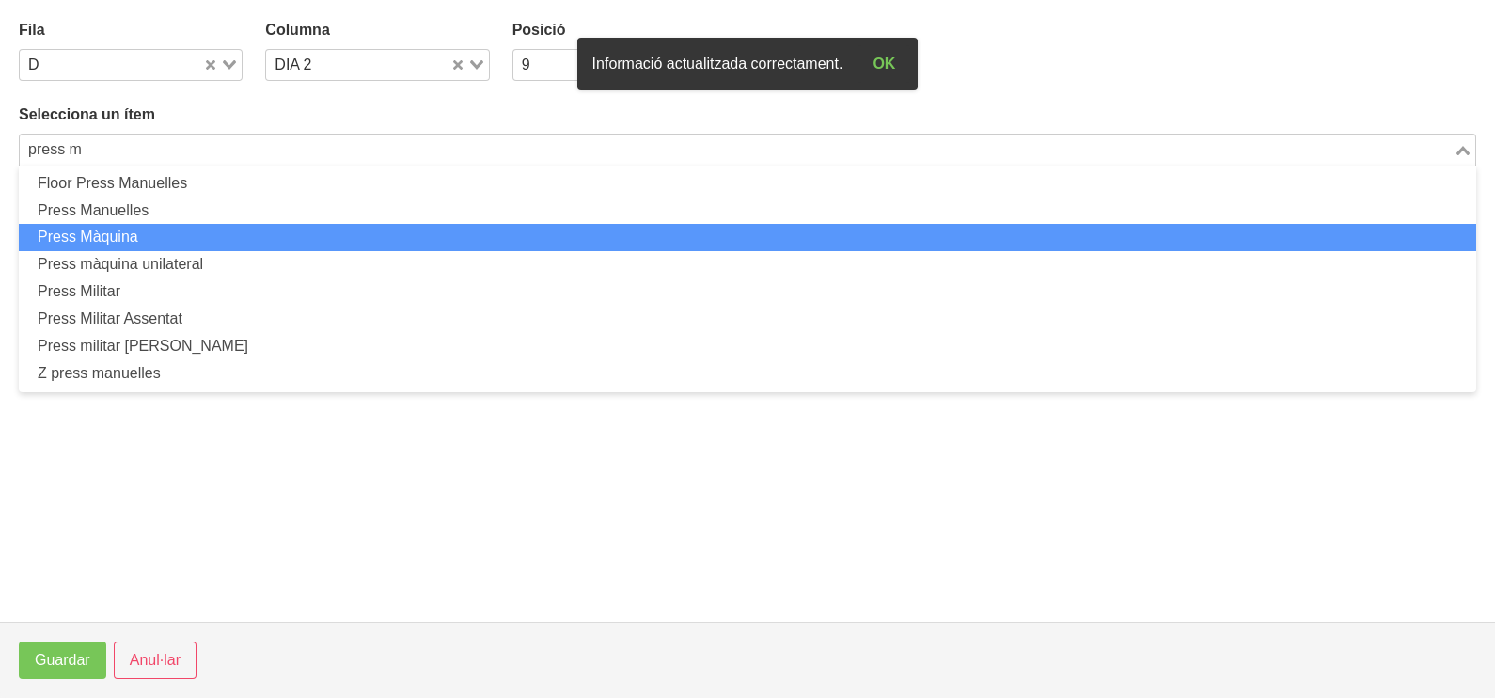
click at [247, 235] on li "Press Màquina" at bounding box center [747, 237] width 1457 height 27
type input "press m"
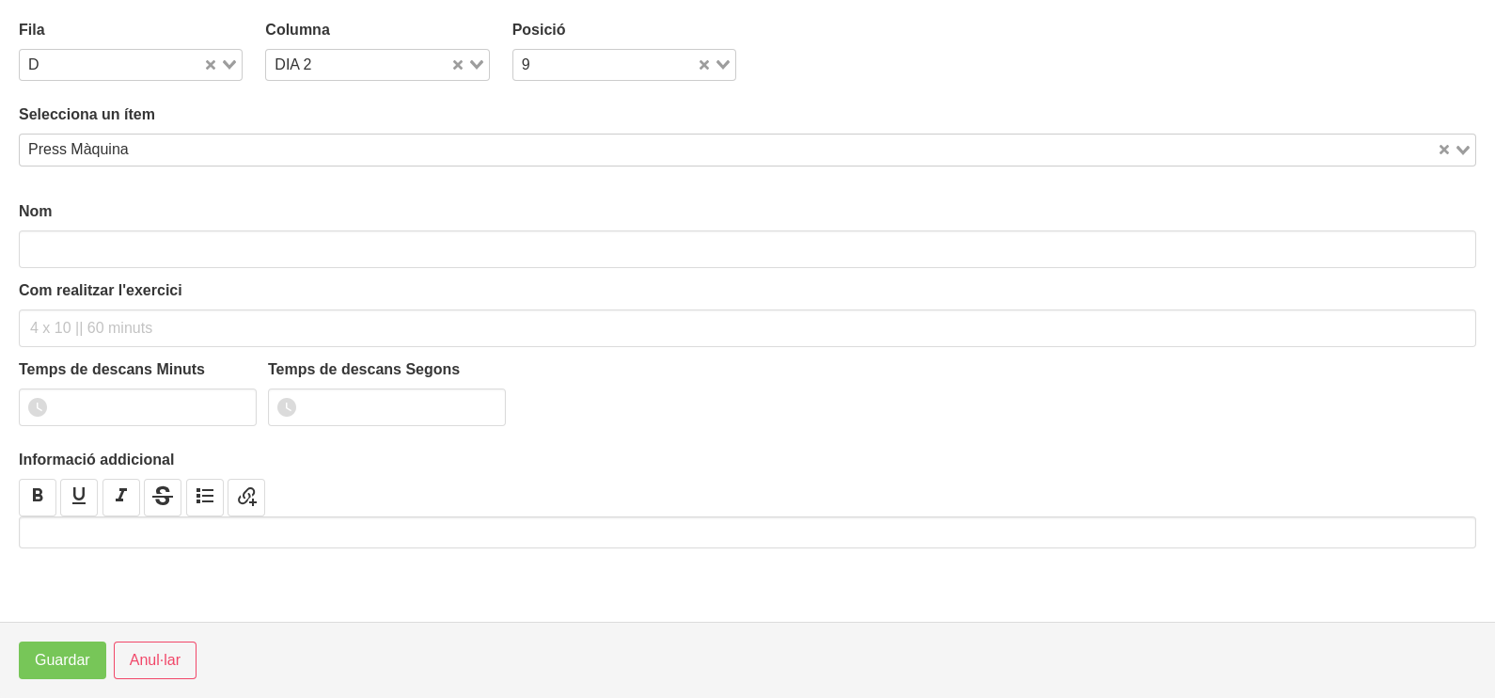
type input "Press Màquina"
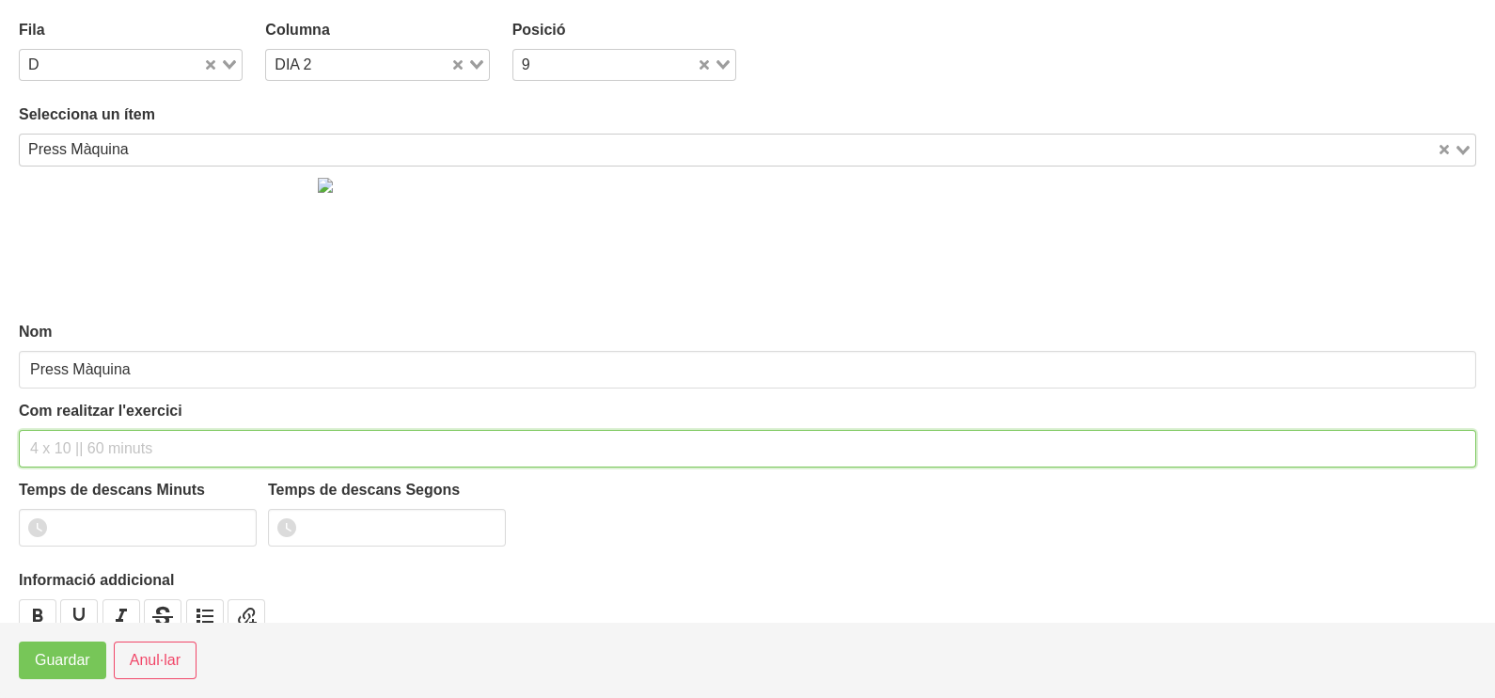
click at [91, 451] on input "text" at bounding box center [747, 449] width 1457 height 38
type input "3 x 8-10 90""
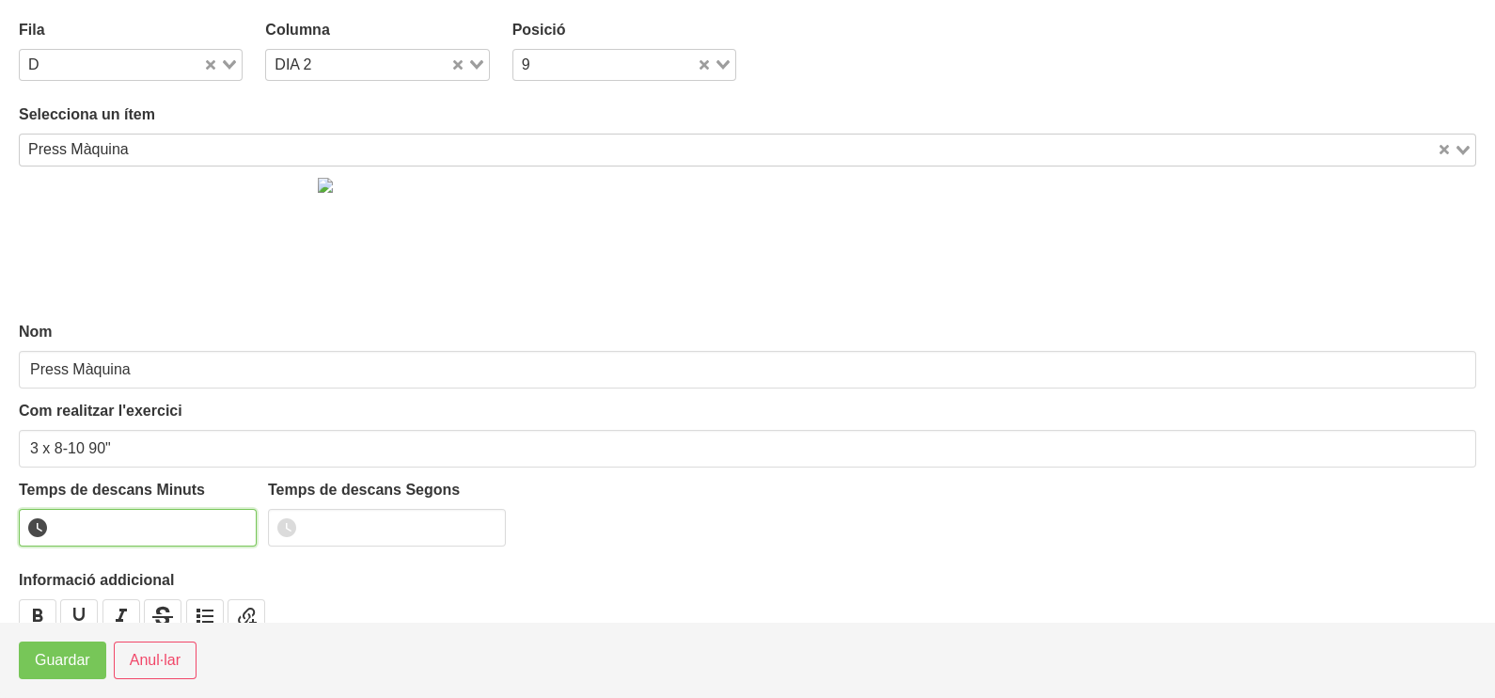
click at [114, 527] on input "number" at bounding box center [138, 528] width 238 height 38
type input "1"
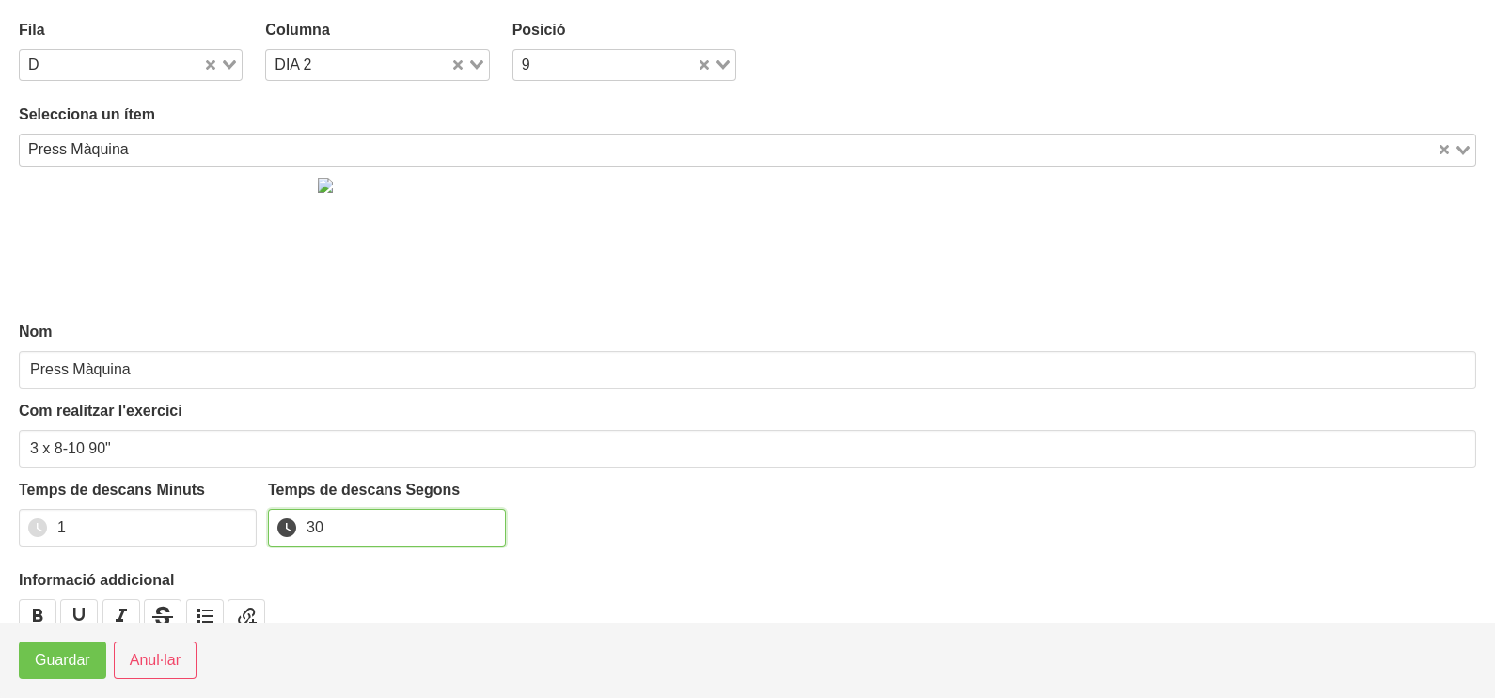
type input "30"
click at [75, 656] on span "Guardar" at bounding box center [62, 660] width 55 height 23
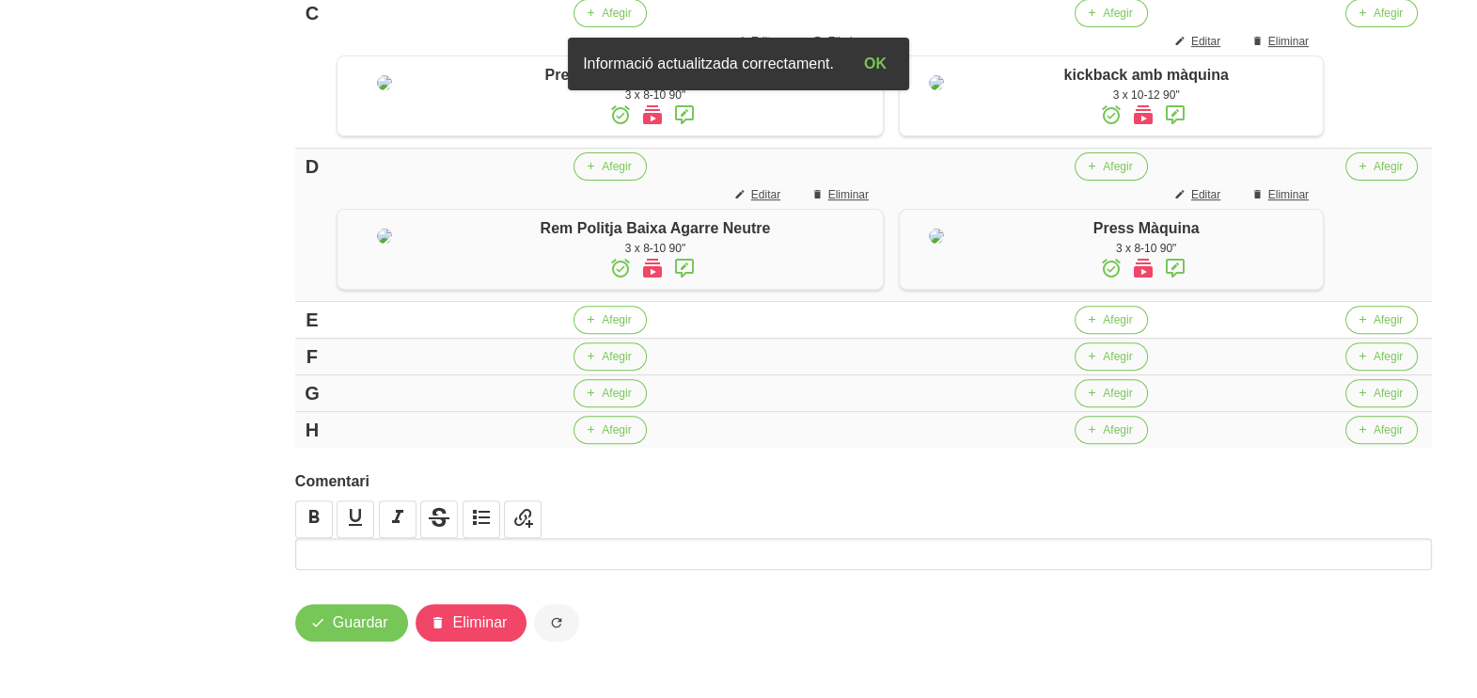
scroll to position [1015, 0]
click at [1106, 334] on button "Afegir" at bounding box center [1111, 320] width 72 height 28
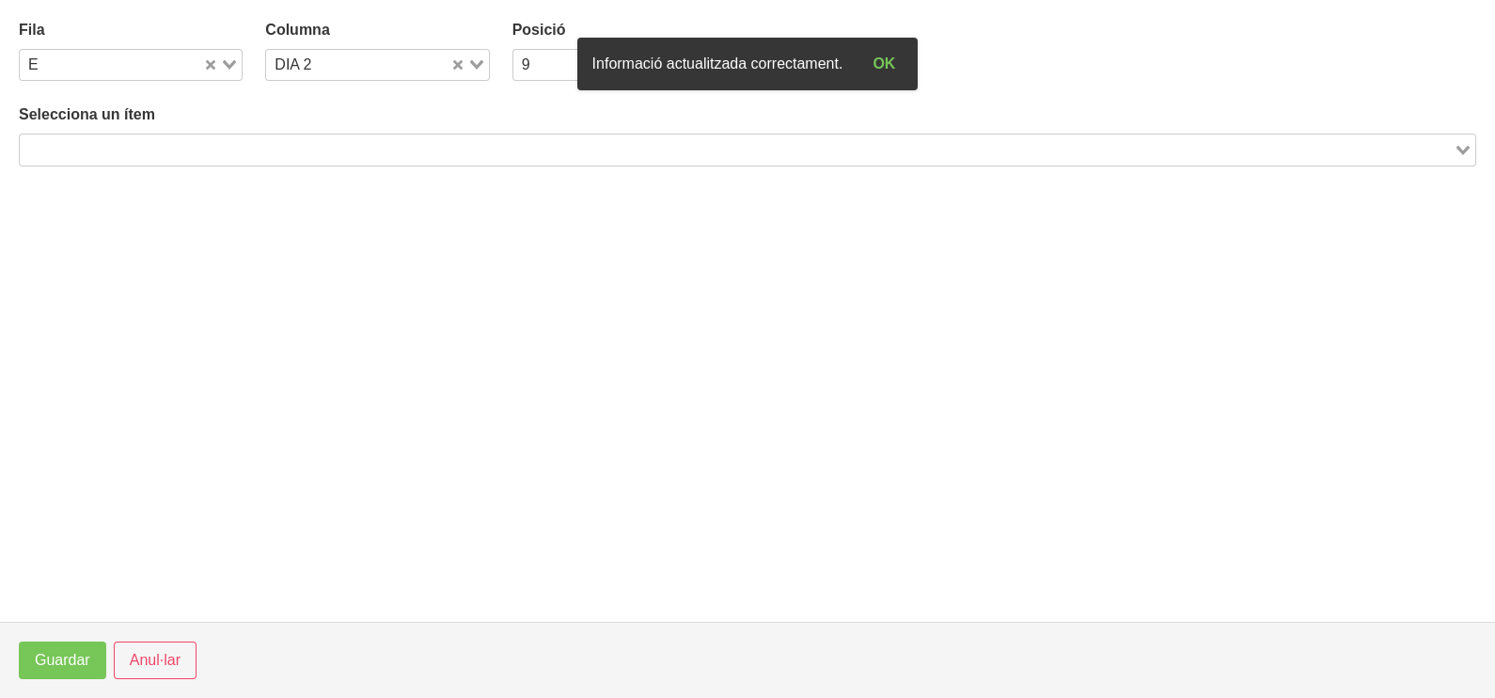
click at [222, 136] on div "Search for option" at bounding box center [737, 147] width 1434 height 26
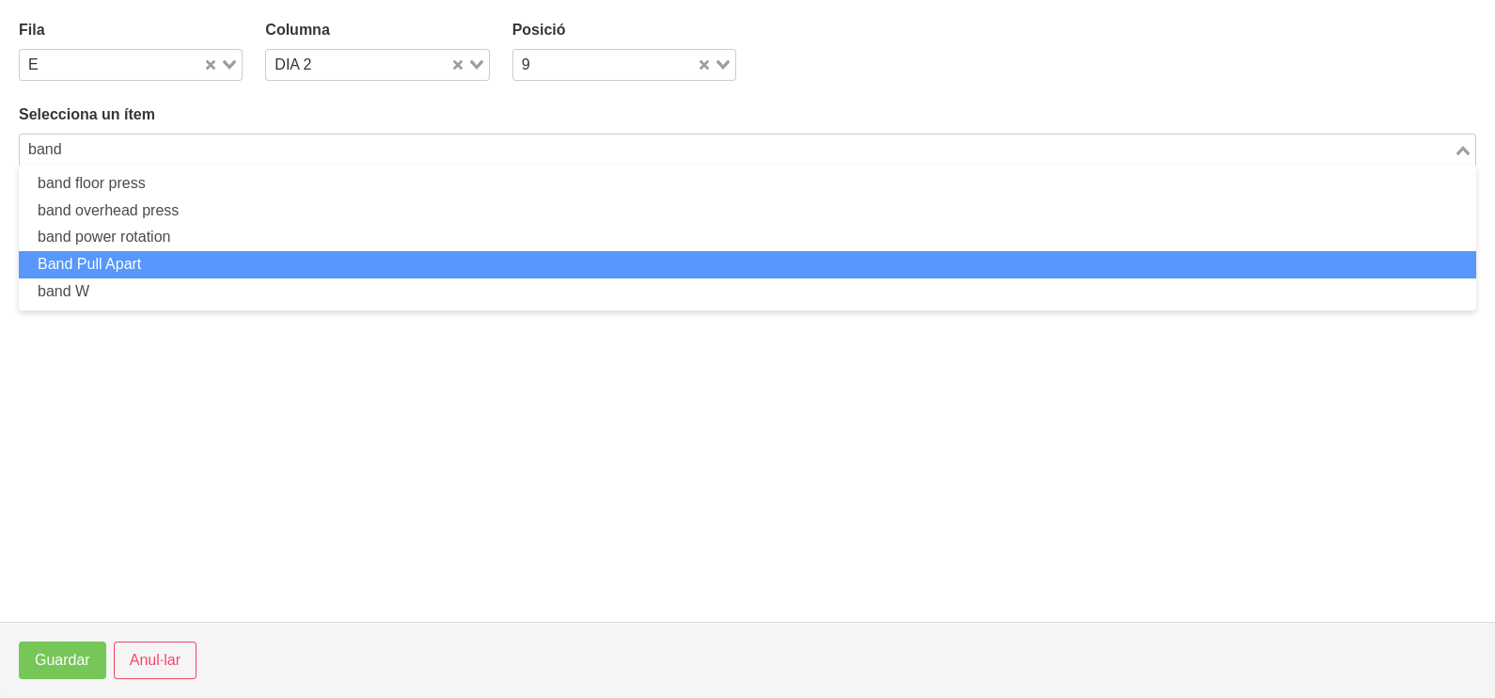
click at [248, 263] on li "Band Pull Apart" at bounding box center [747, 264] width 1457 height 27
type input "band"
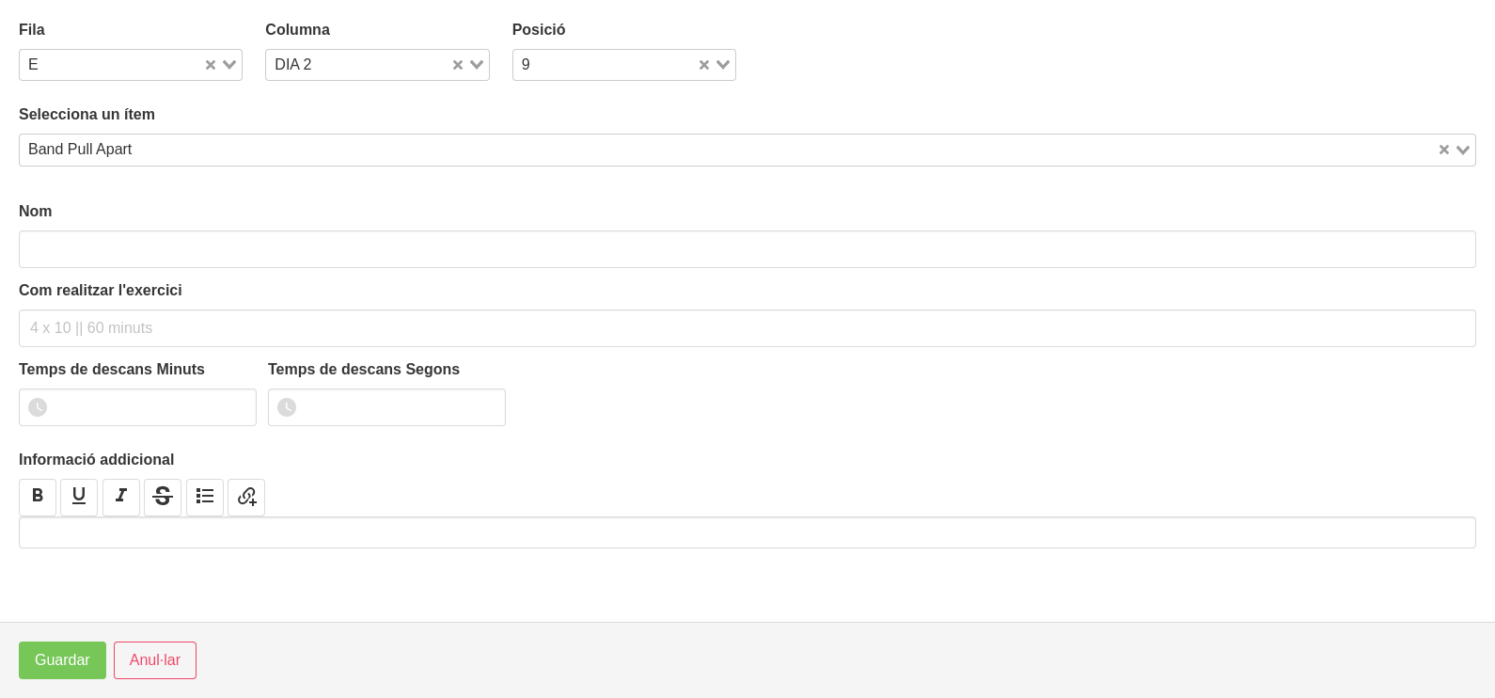
type input "Band Pull Apart"
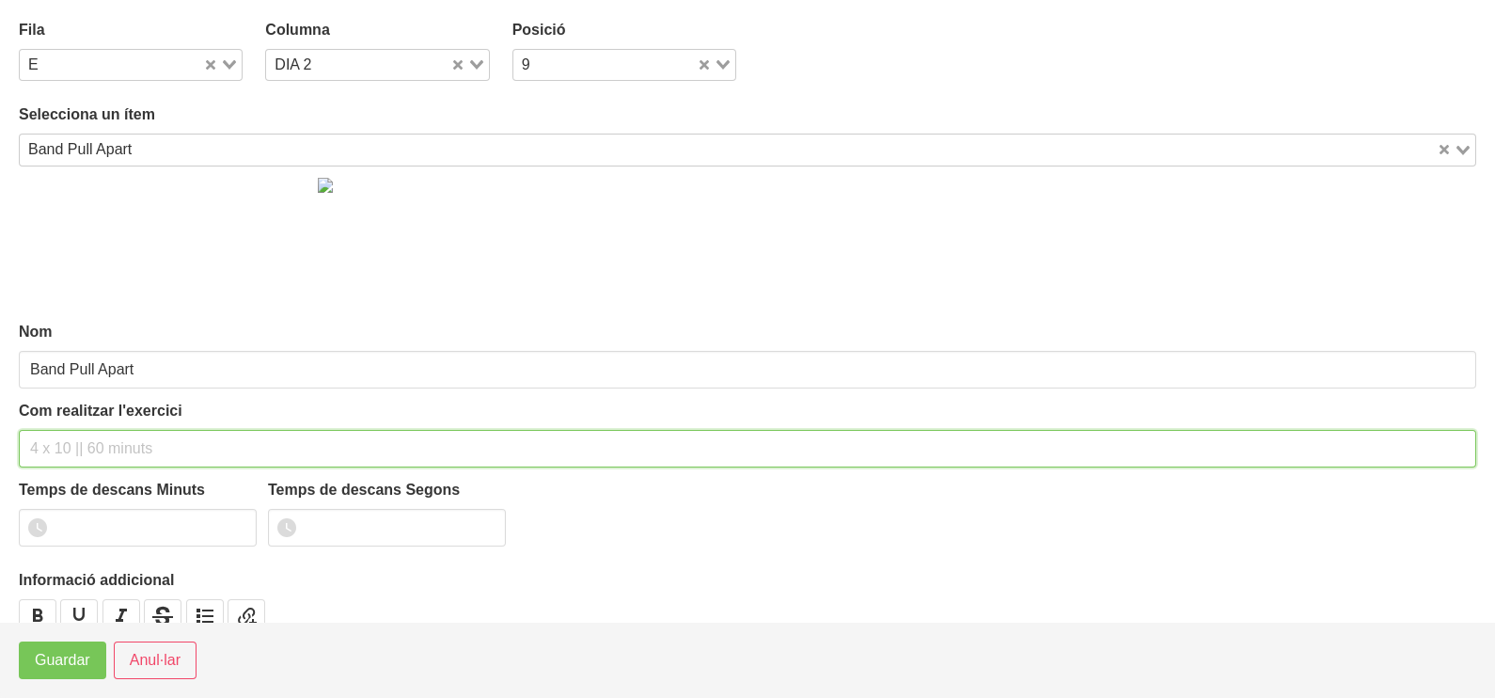
drag, startPoint x: 97, startPoint y: 438, endPoint x: 91, endPoint y: 418, distance: 20.5
click at [94, 421] on div "Com realitzar l'exercici" at bounding box center [747, 434] width 1457 height 68
type input "3 x 10-12 90""
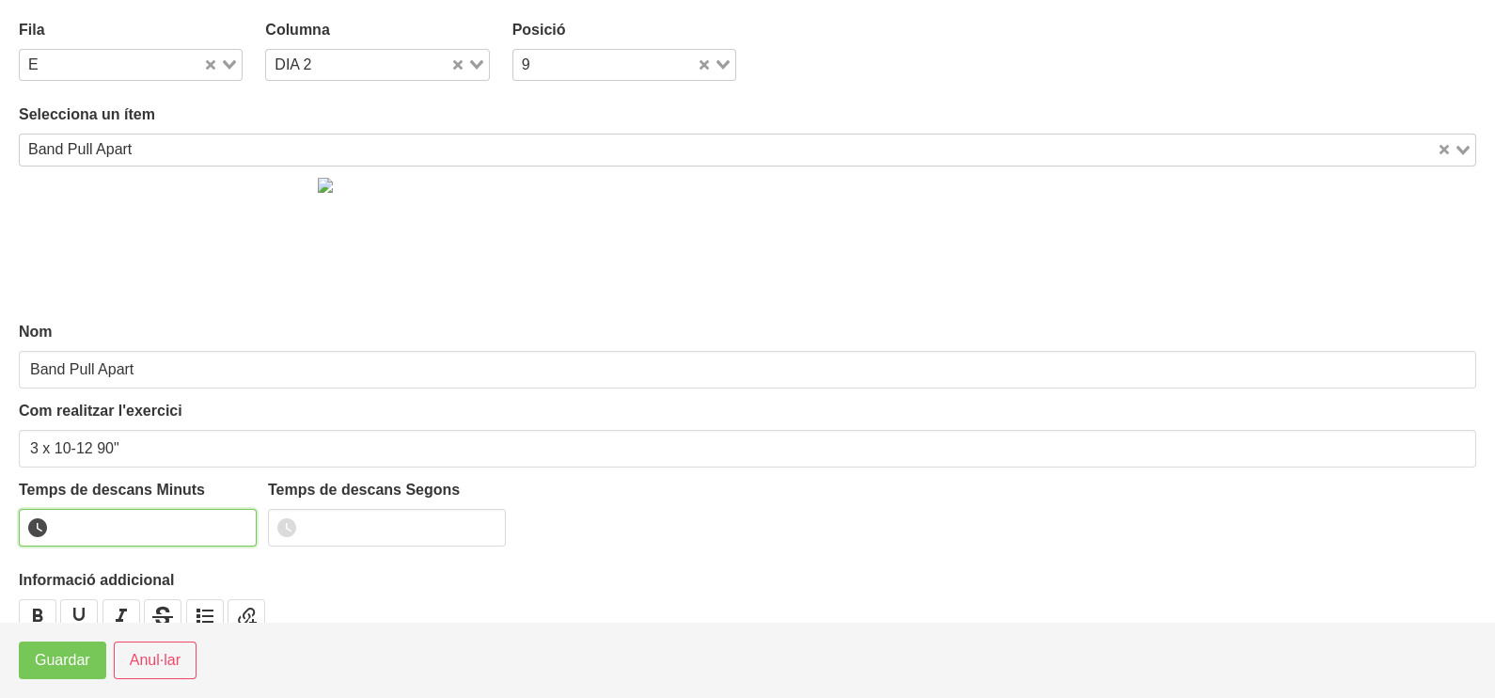
click at [115, 521] on input "number" at bounding box center [138, 528] width 238 height 38
type input "1"
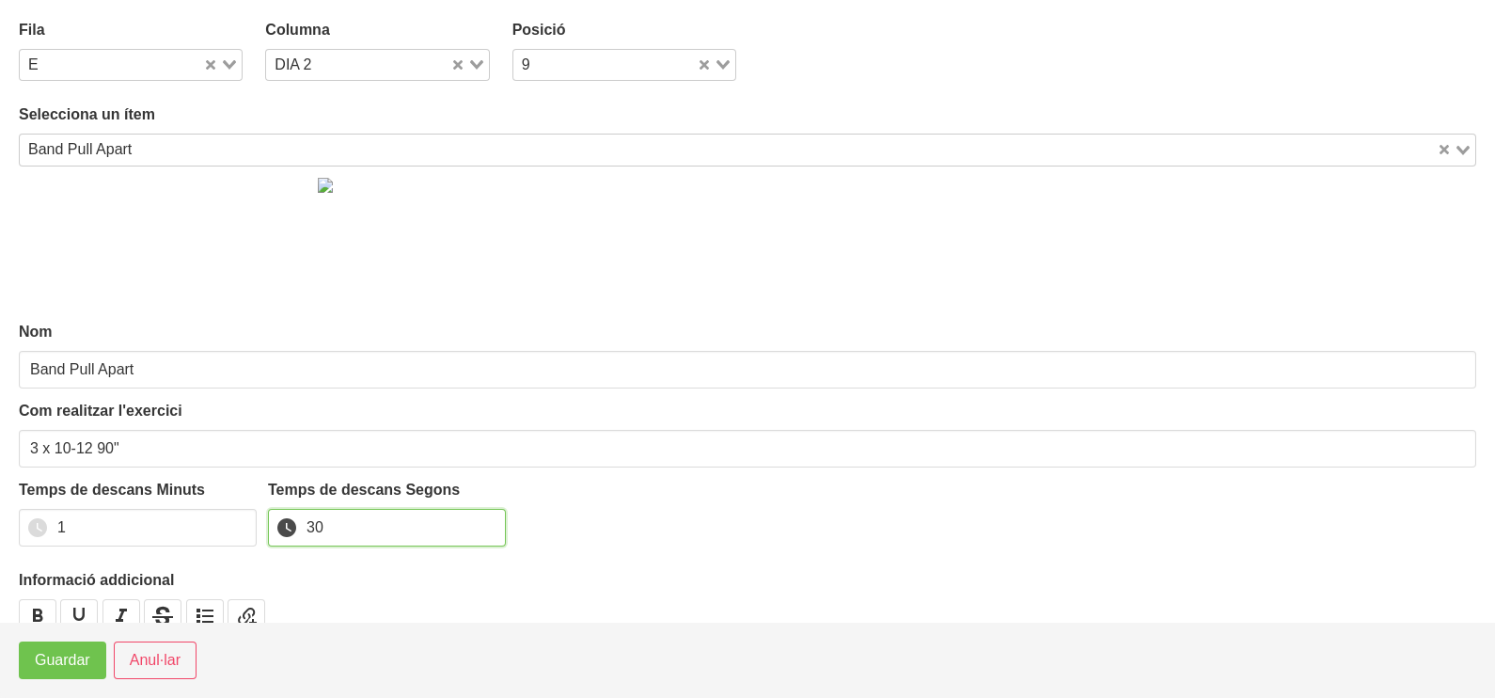
type input "30"
click at [89, 663] on button "Guardar" at bounding box center [62, 660] width 87 height 38
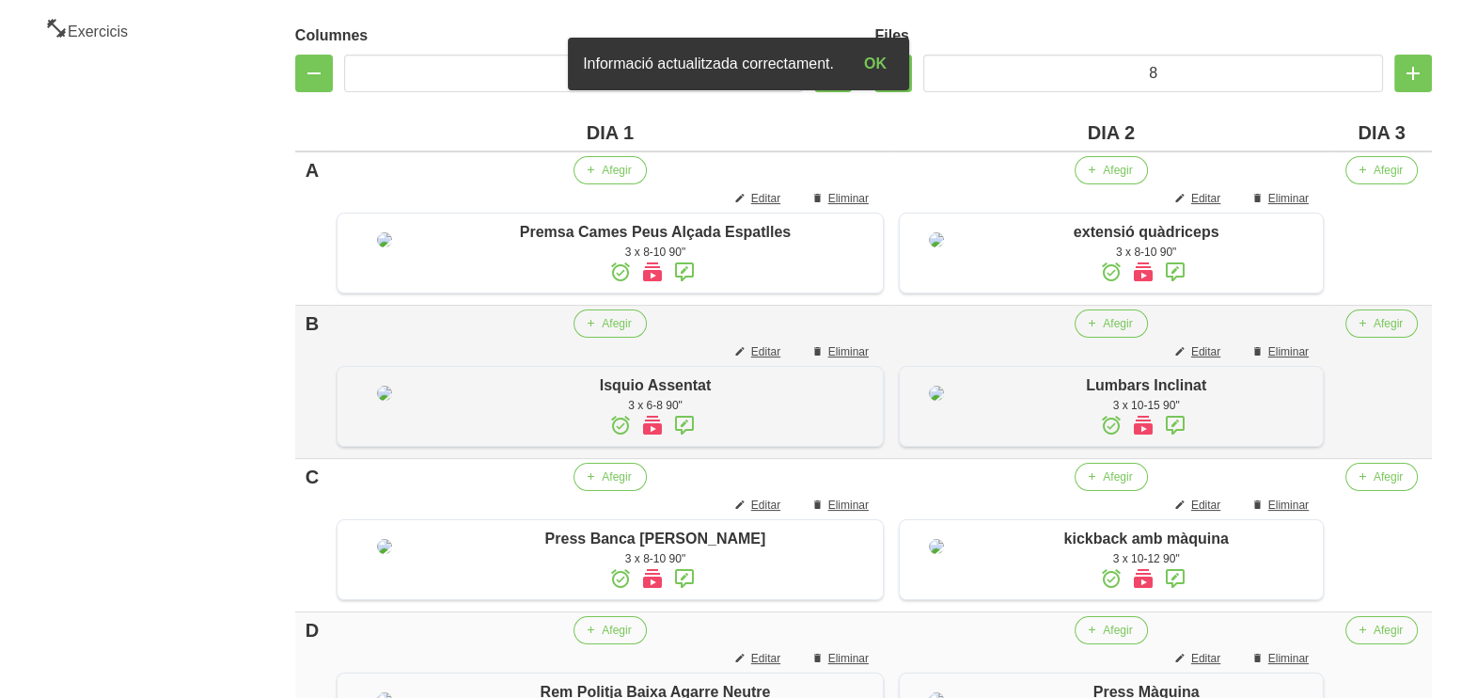
scroll to position [193, 0]
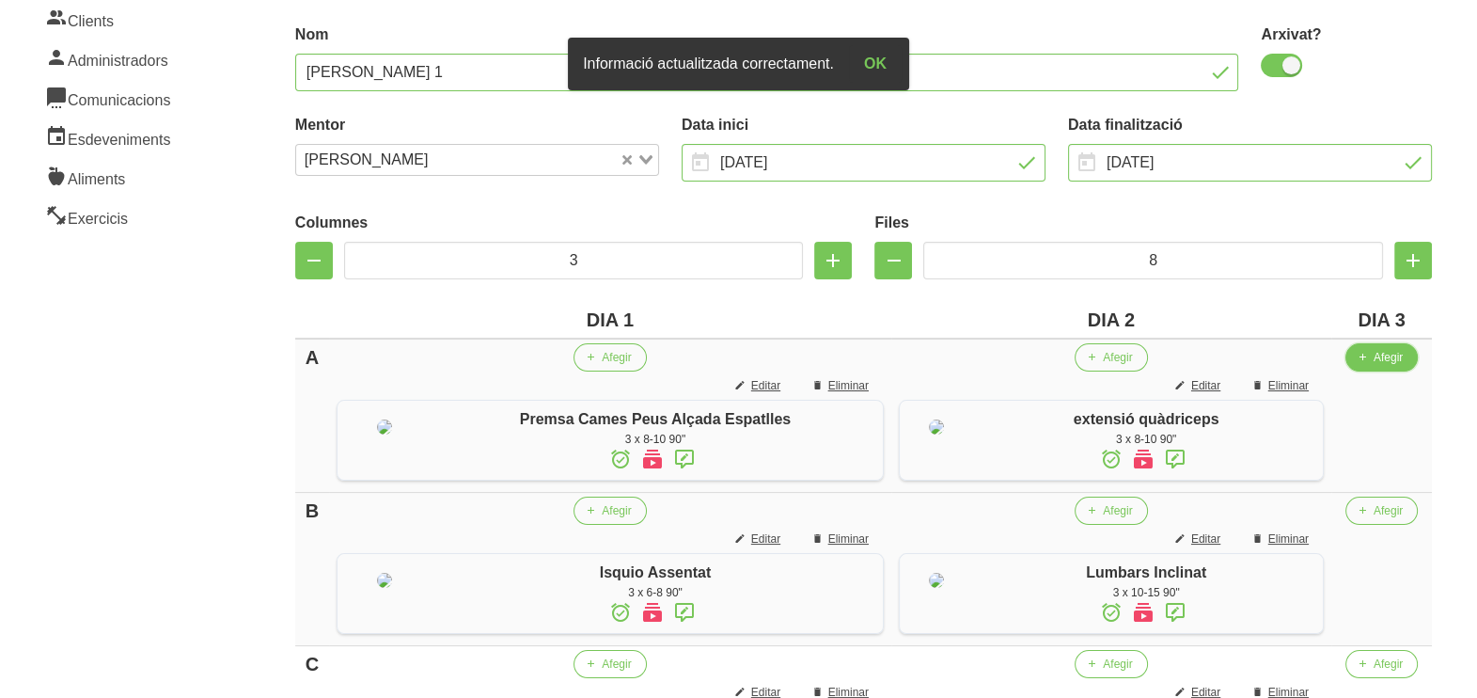
click at [1377, 354] on button "Afegir" at bounding box center [1382, 357] width 72 height 28
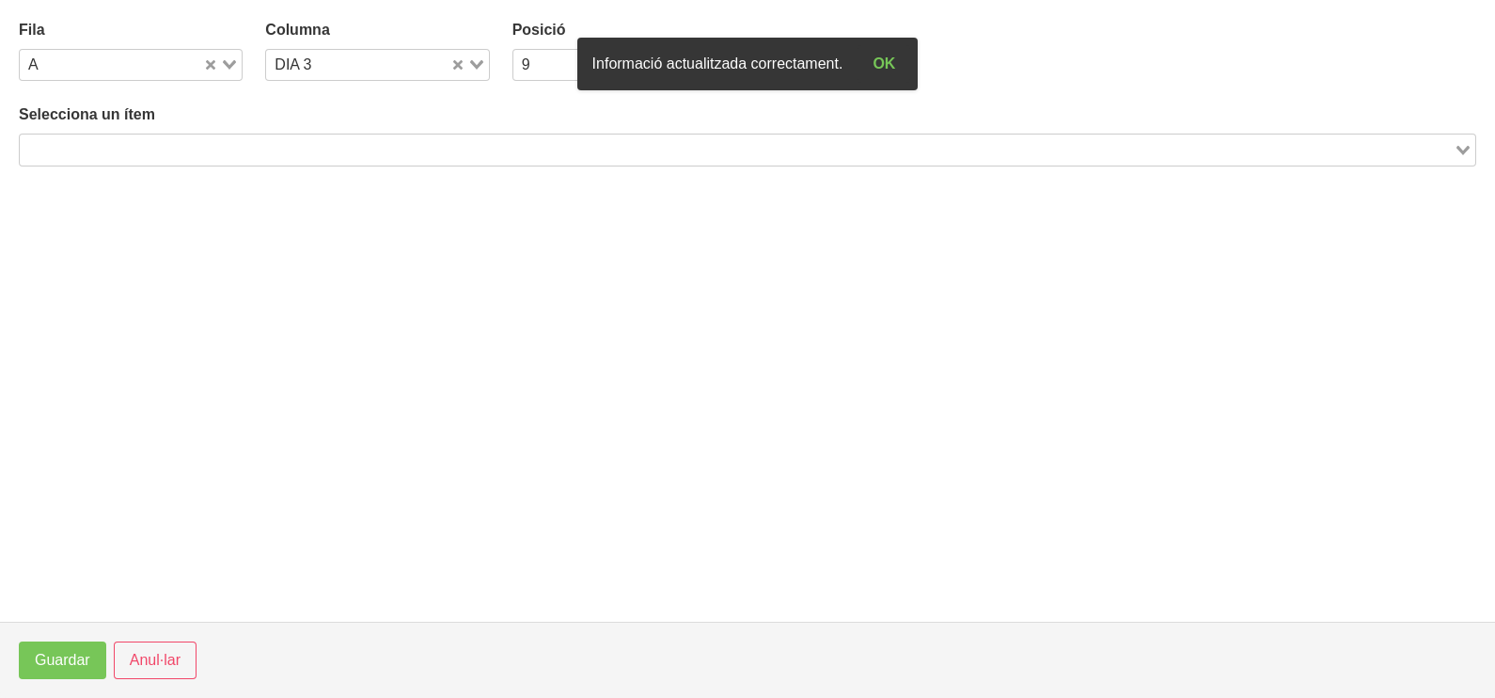
click at [272, 150] on input "Search for option" at bounding box center [737, 149] width 1430 height 23
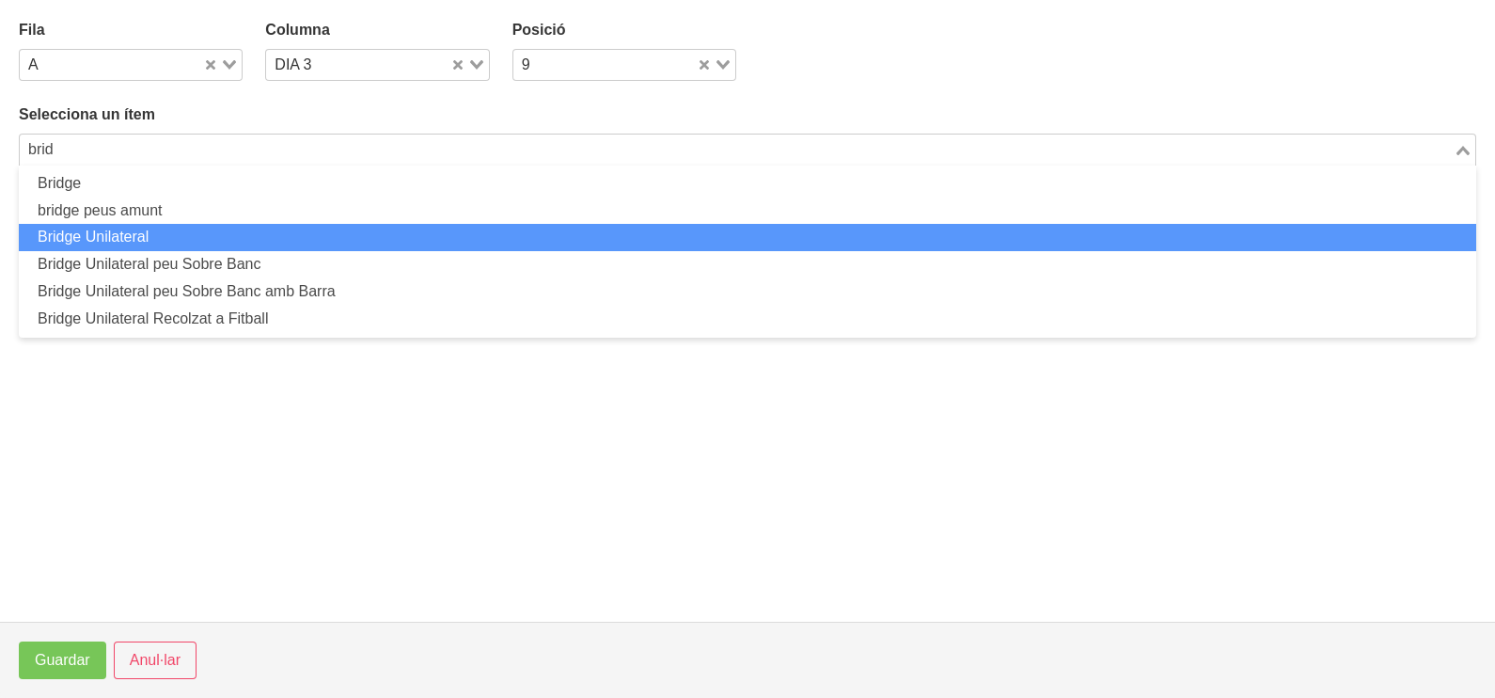
click at [198, 227] on li "Bridge Unilateral" at bounding box center [747, 237] width 1457 height 27
type input "brid"
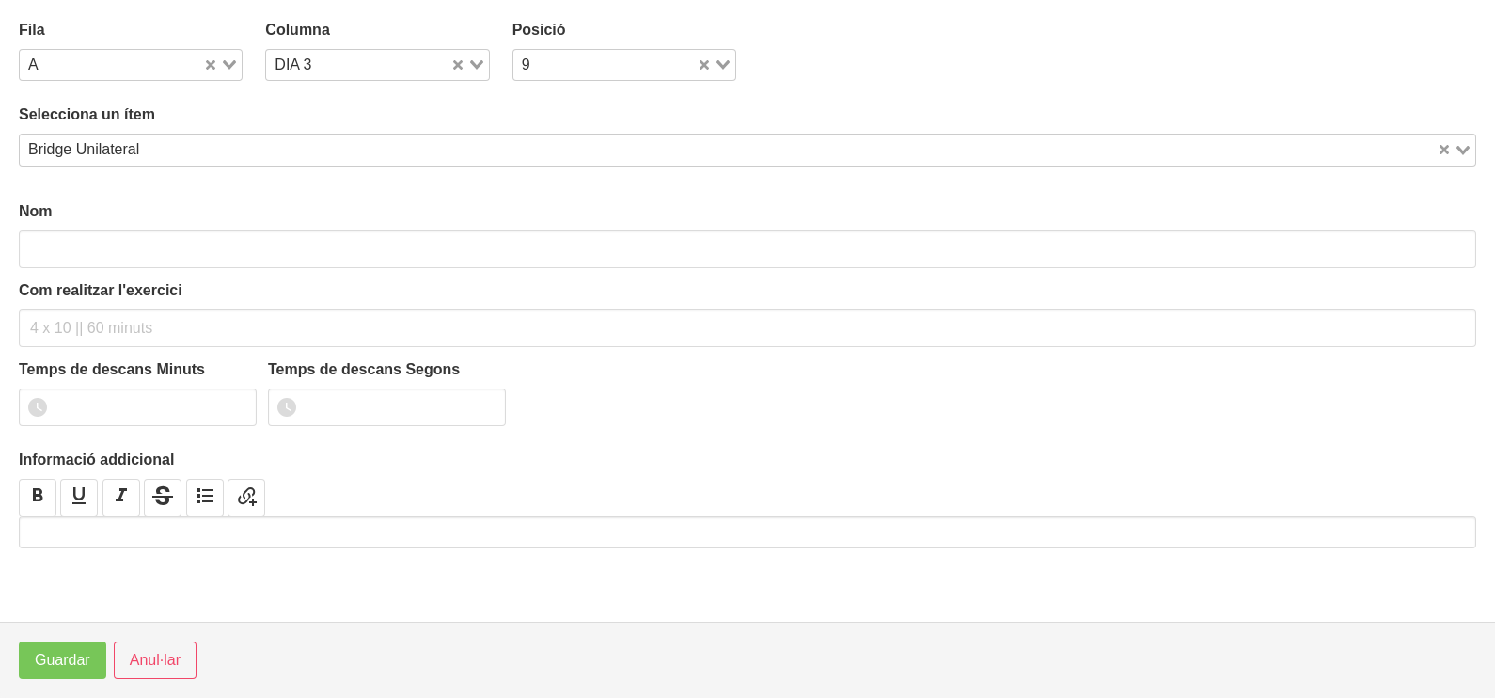
type input "Bridge Unilateral"
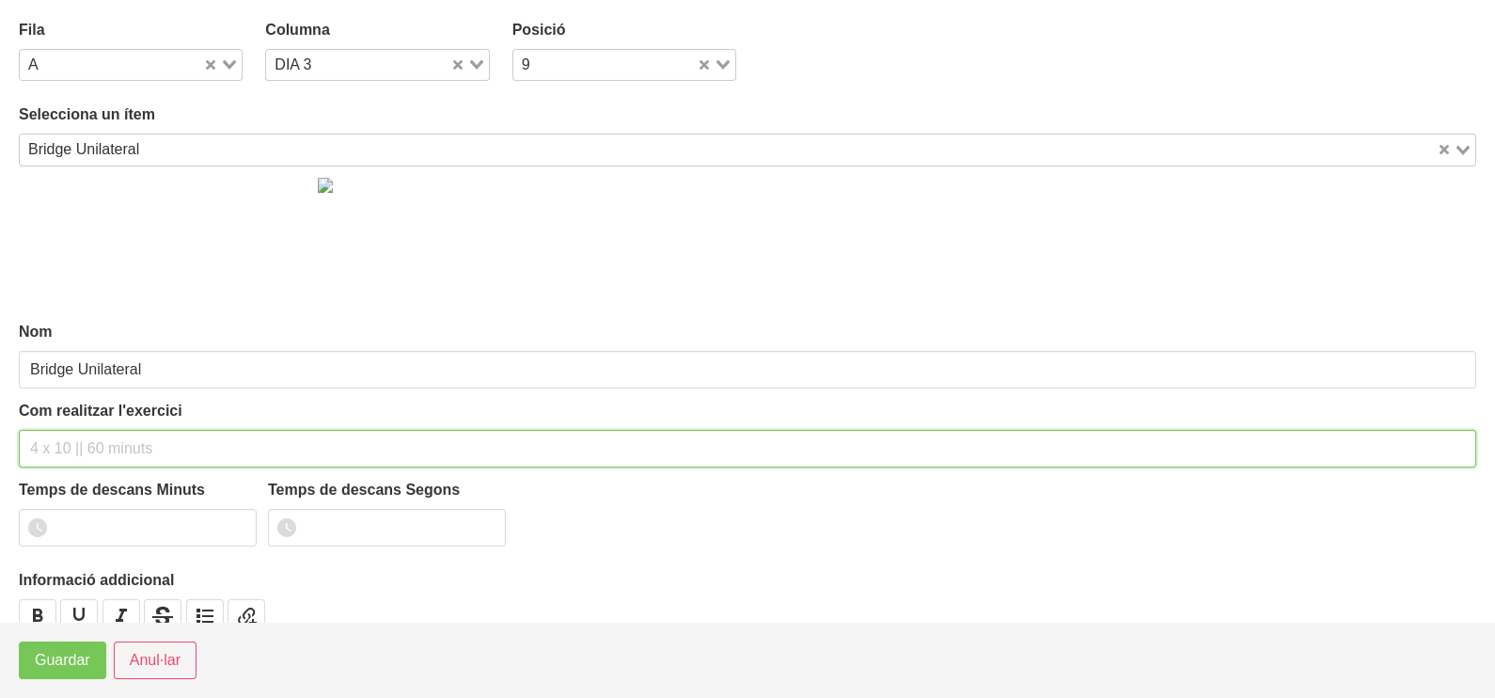
click at [75, 442] on input "text" at bounding box center [747, 449] width 1457 height 38
type input "3 x 10-12 90""
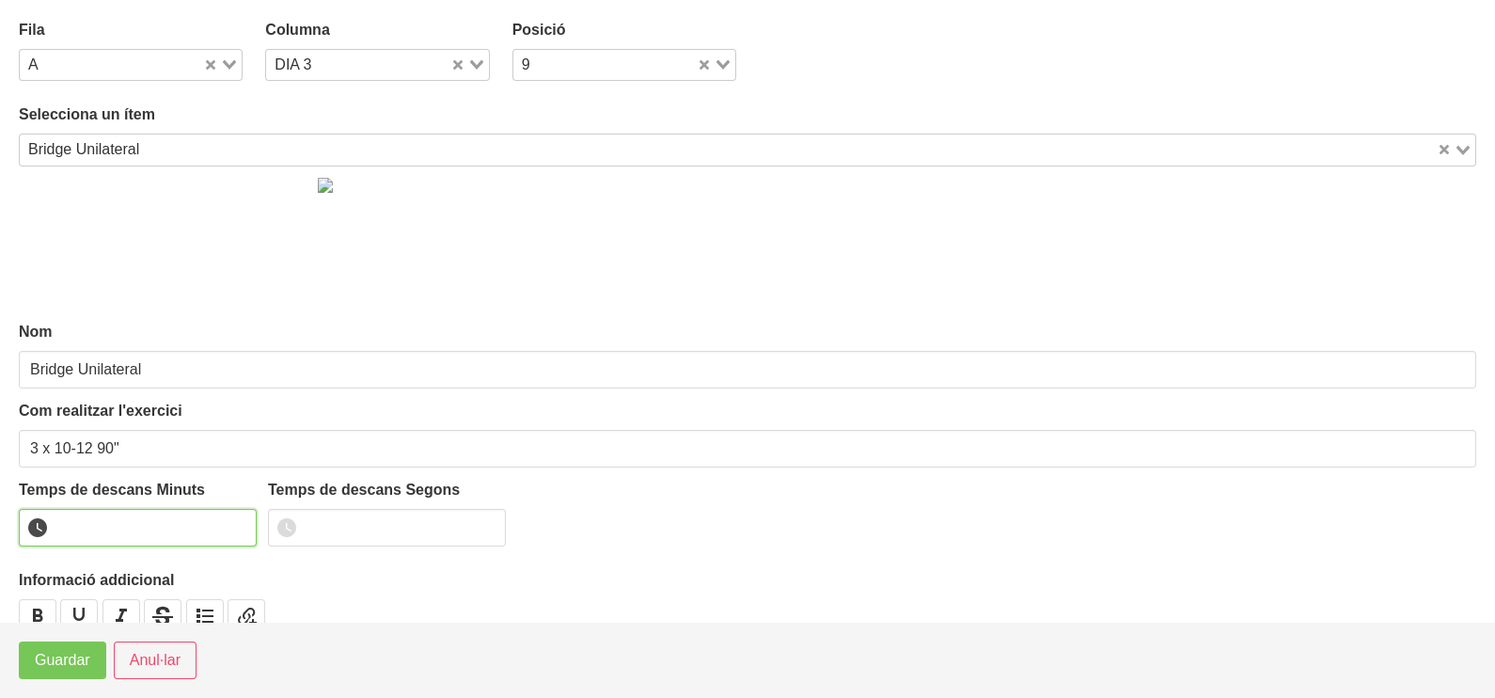
click at [108, 529] on input "number" at bounding box center [138, 528] width 238 height 38
type input "1"
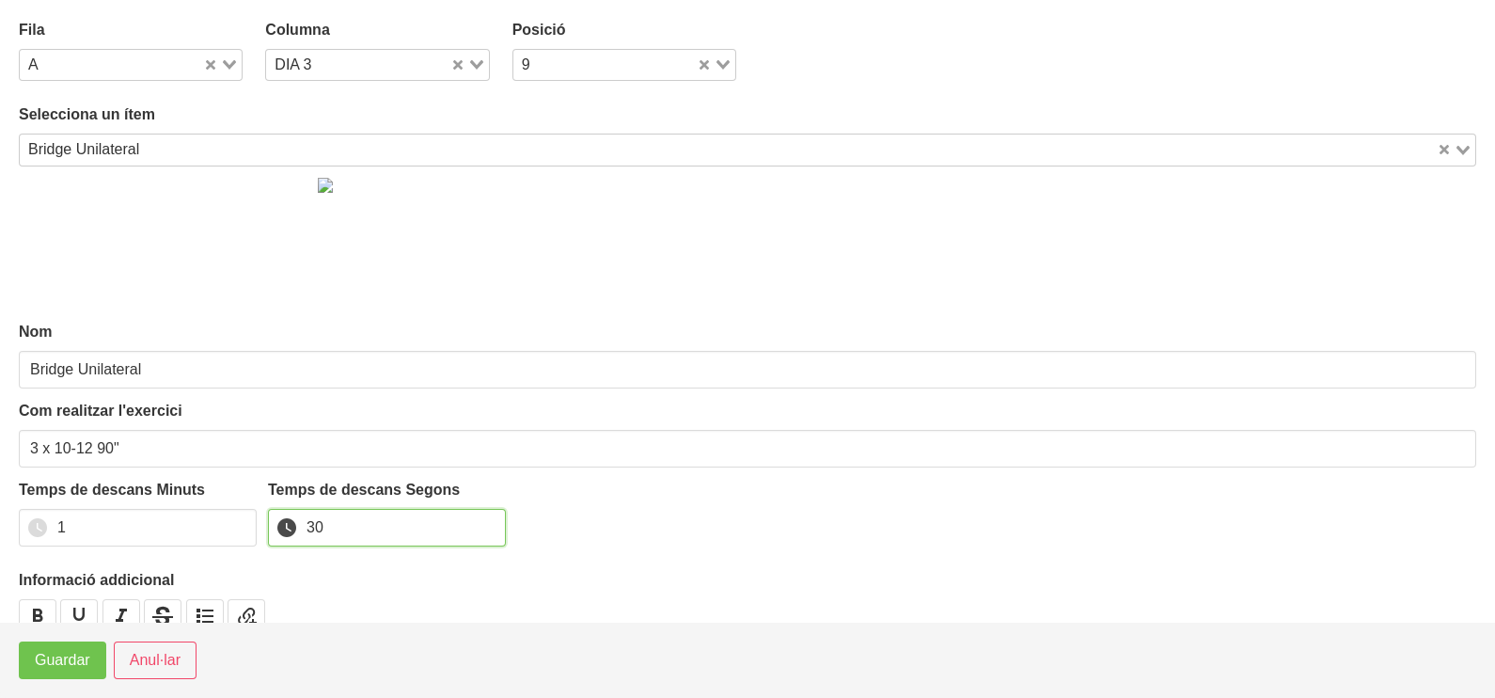
type input "30"
click at [68, 658] on span "Guardar" at bounding box center [62, 660] width 55 height 23
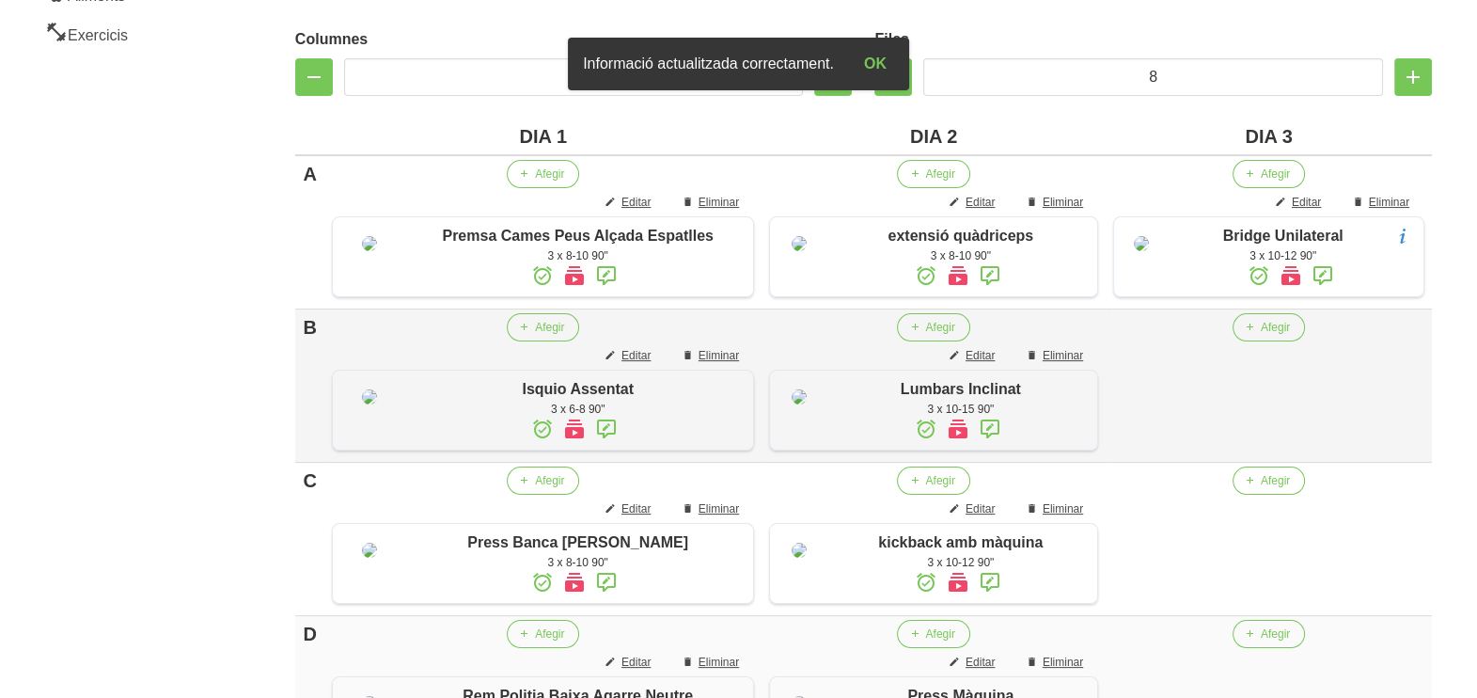
scroll to position [428, 0]
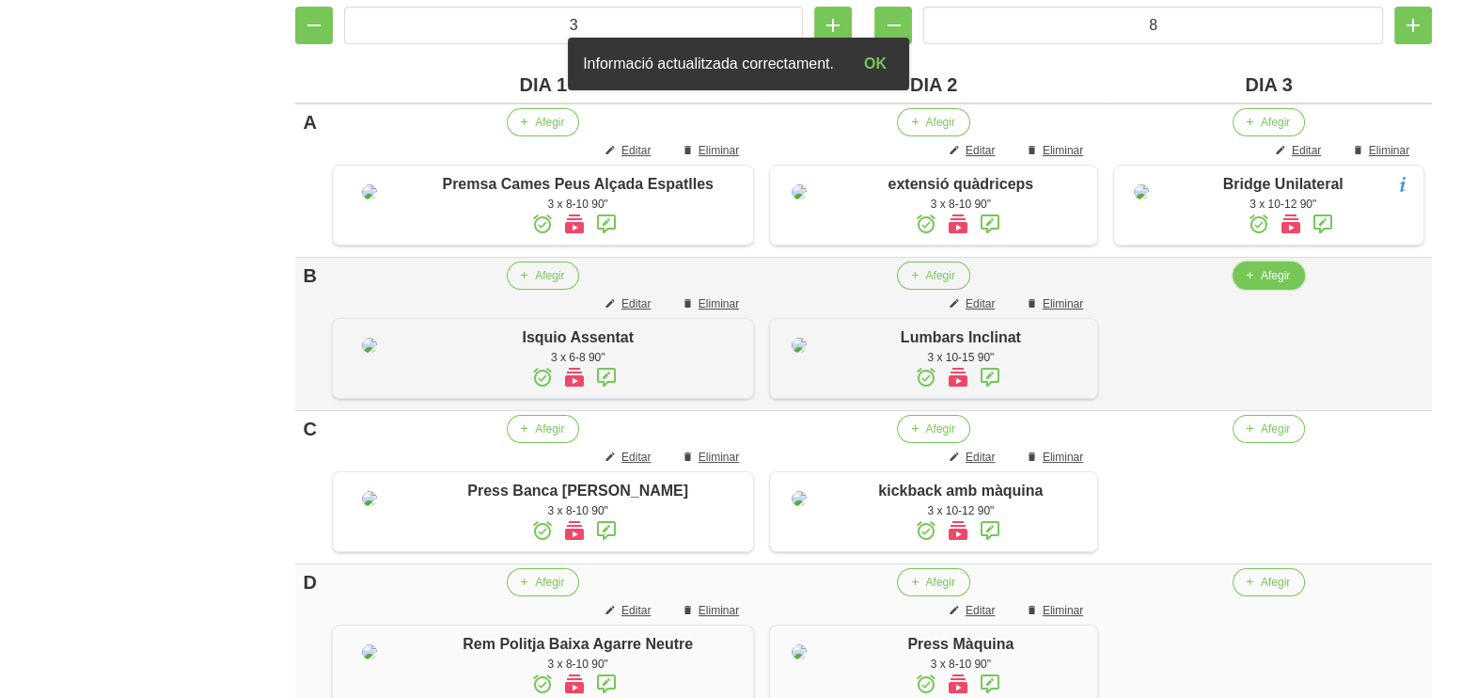
click at [1257, 290] on button "Afegir" at bounding box center [1269, 275] width 72 height 28
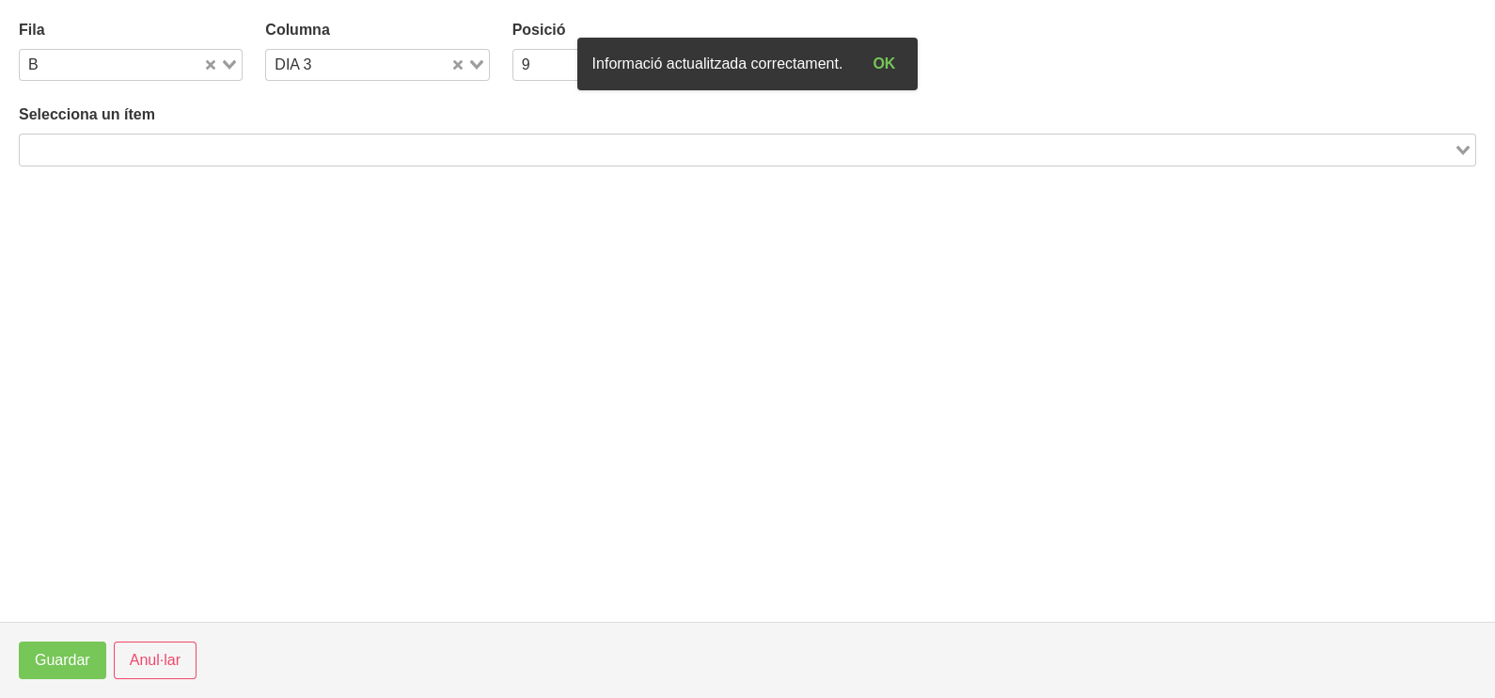
click at [381, 138] on input "Search for option" at bounding box center [737, 149] width 1430 height 23
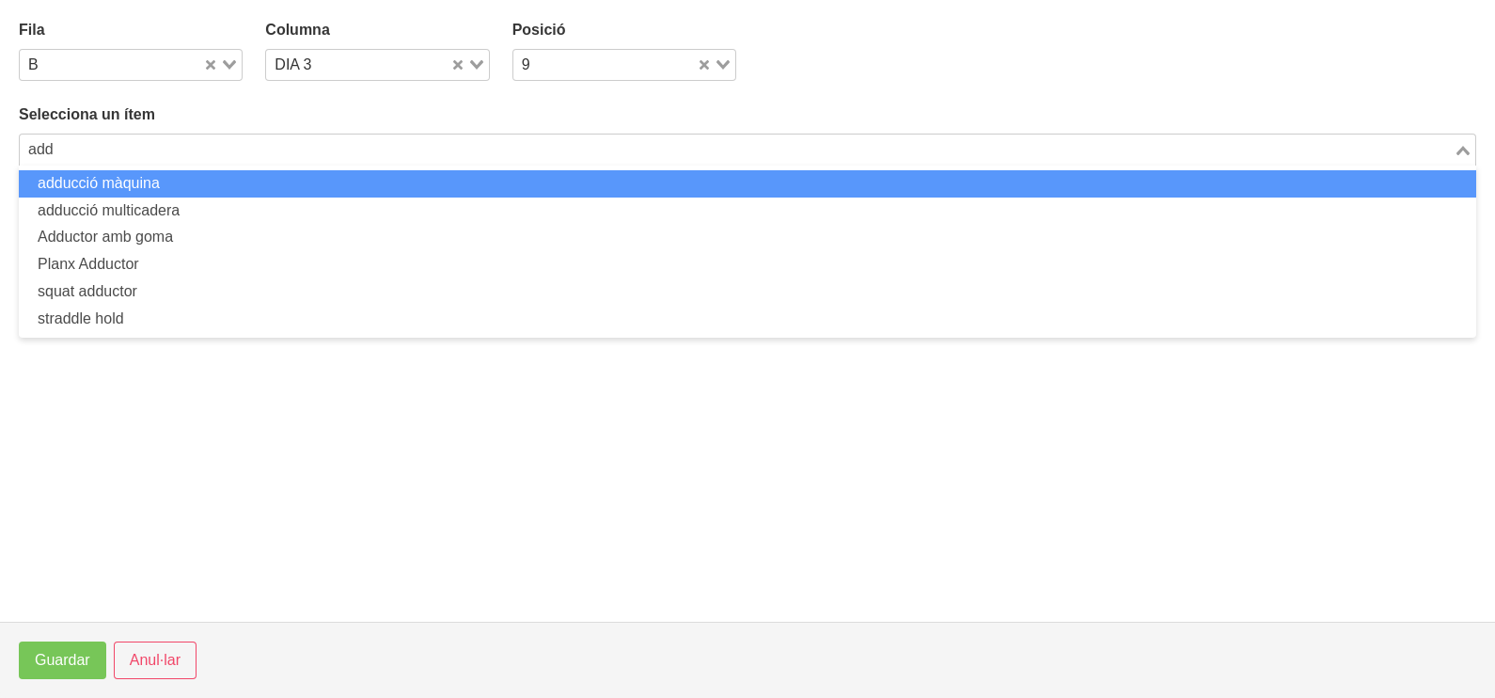
click at [187, 185] on li "adducció màquina" at bounding box center [747, 183] width 1457 height 27
type input "add"
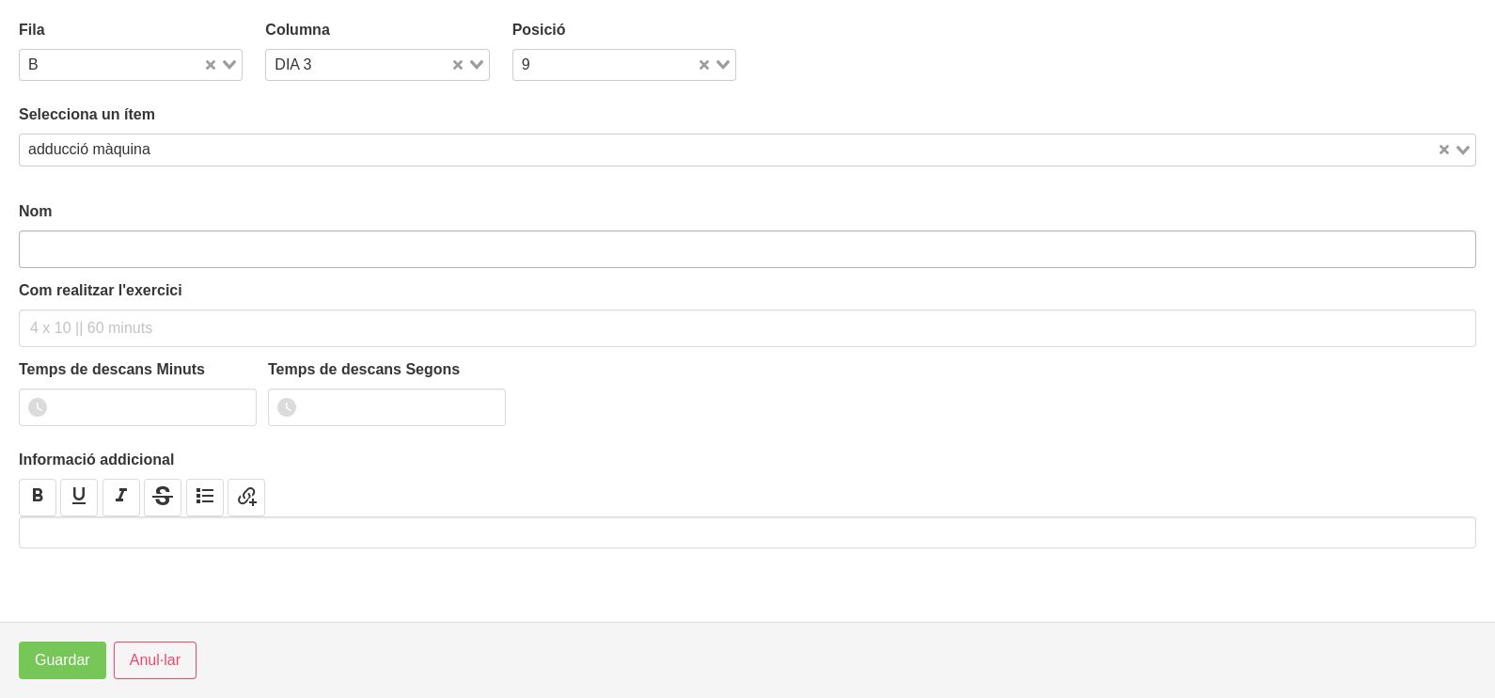
type input "adducció màquina"
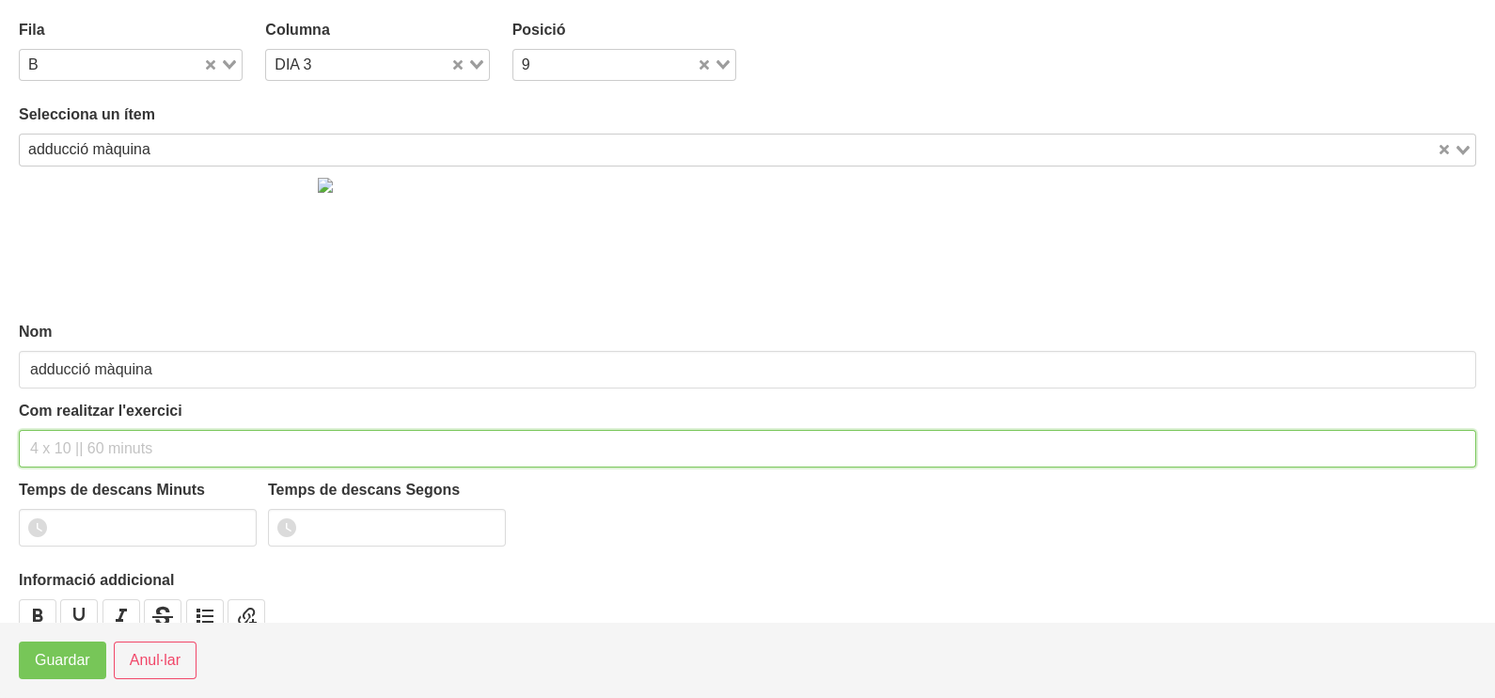
click at [103, 437] on input "text" at bounding box center [747, 449] width 1457 height 38
type input "3 x 10-12 90""
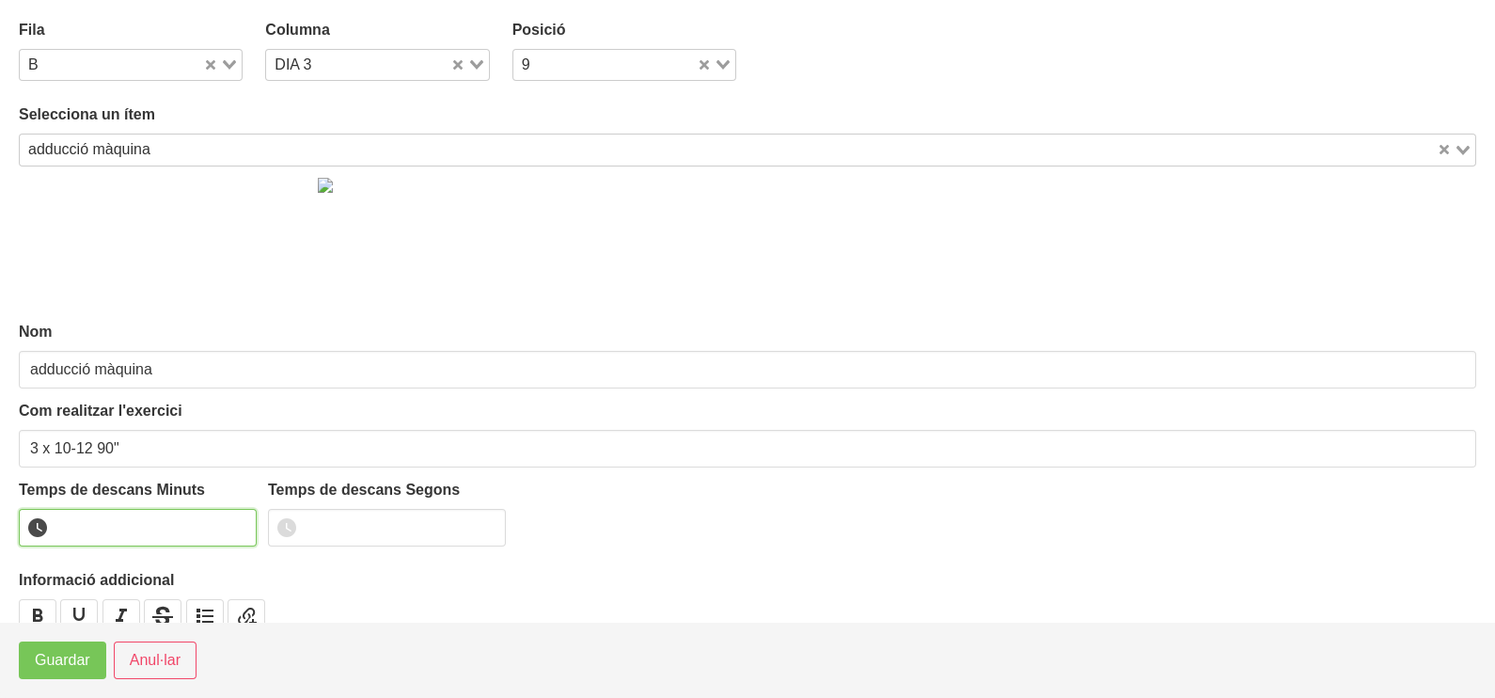
click at [134, 522] on input "number" at bounding box center [138, 528] width 238 height 38
type input "1"
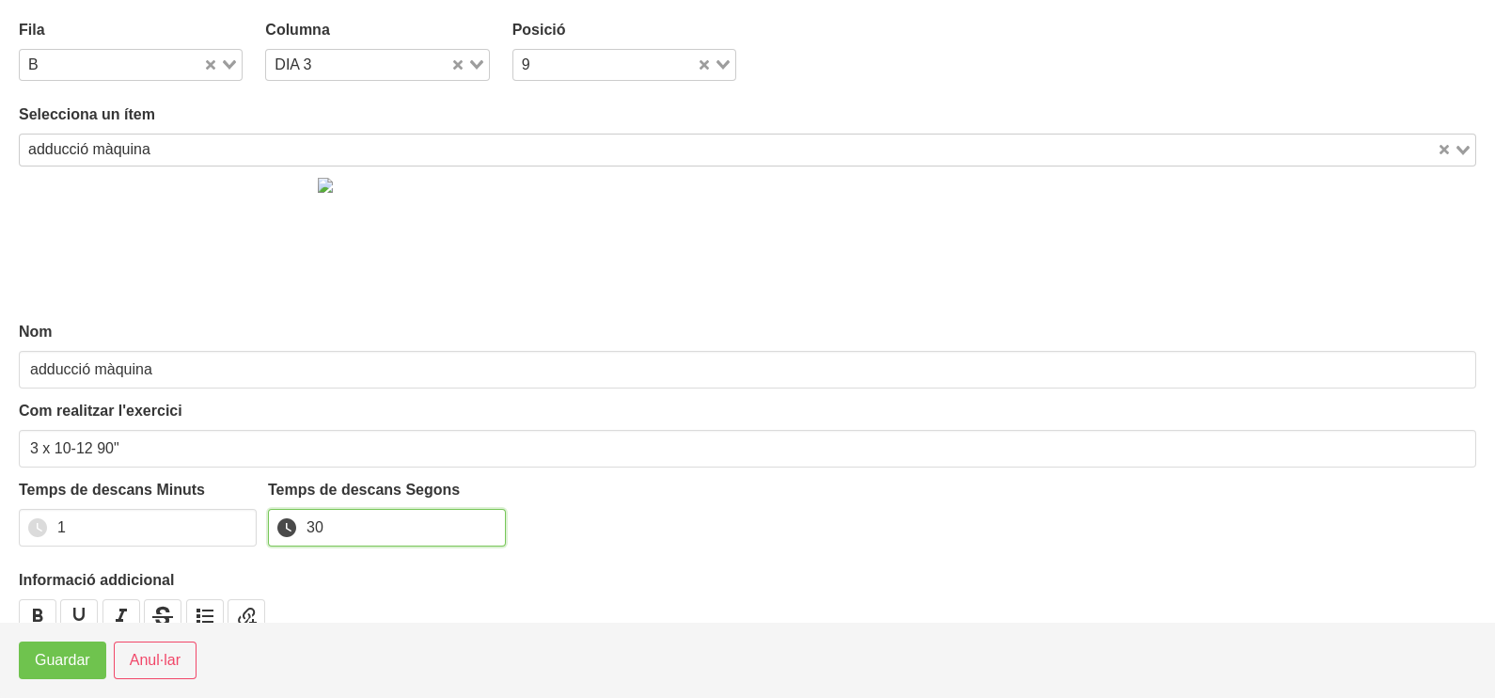
type input "30"
click at [79, 656] on span "Guardar" at bounding box center [62, 660] width 55 height 23
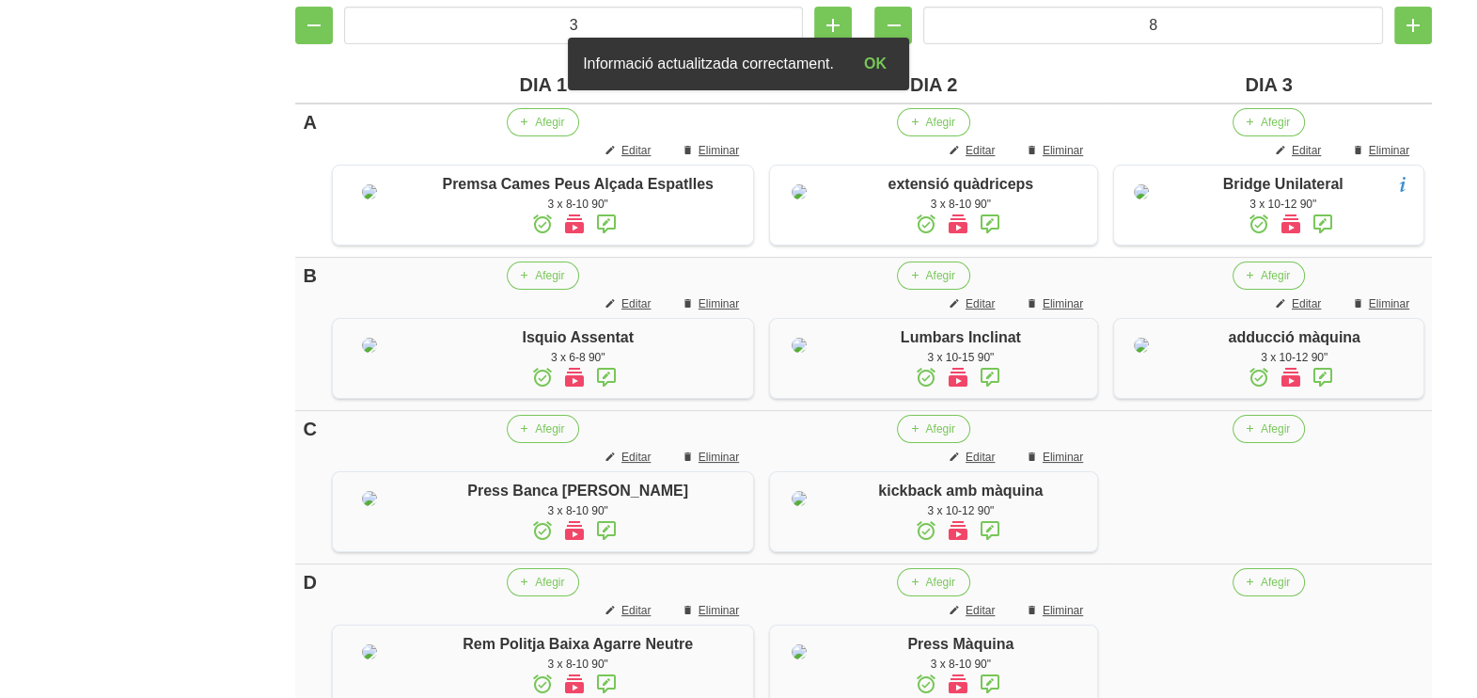
scroll to position [663, 0]
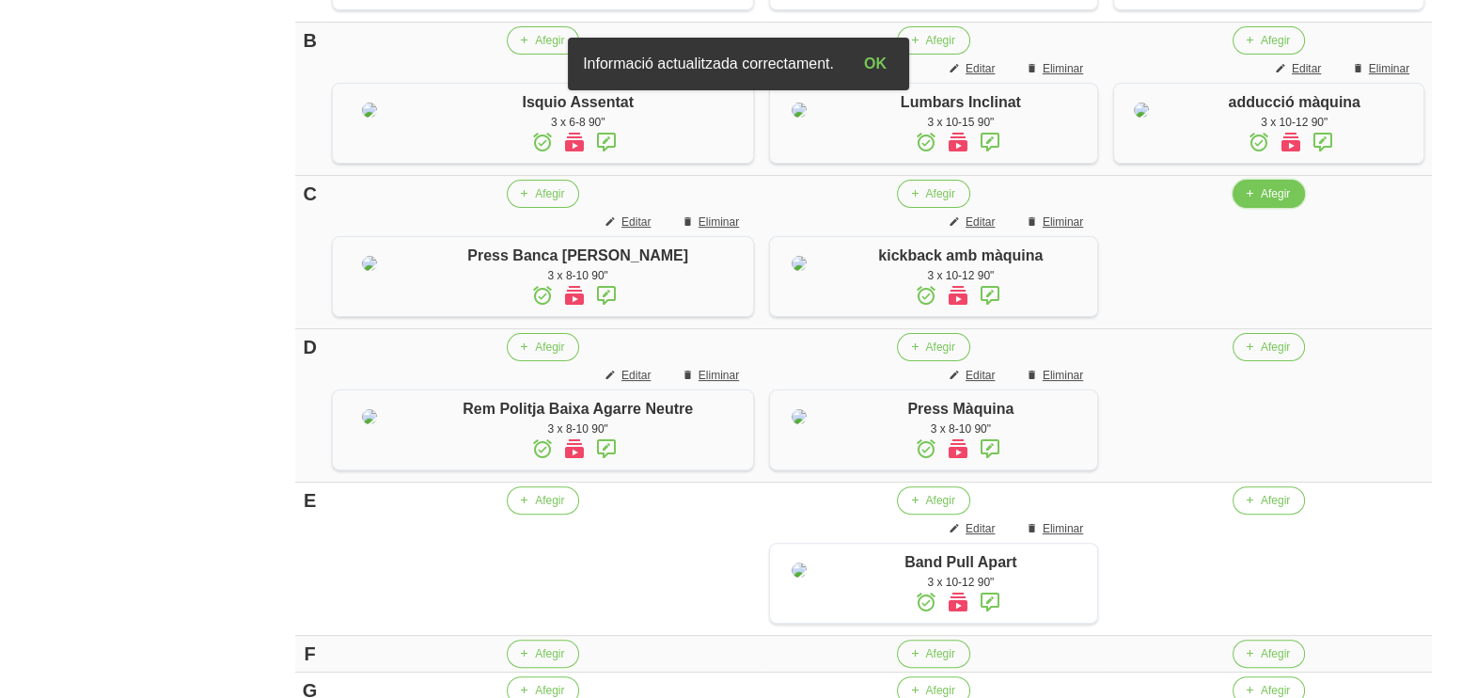
click at [1253, 208] on button "Afegir" at bounding box center [1269, 194] width 72 height 28
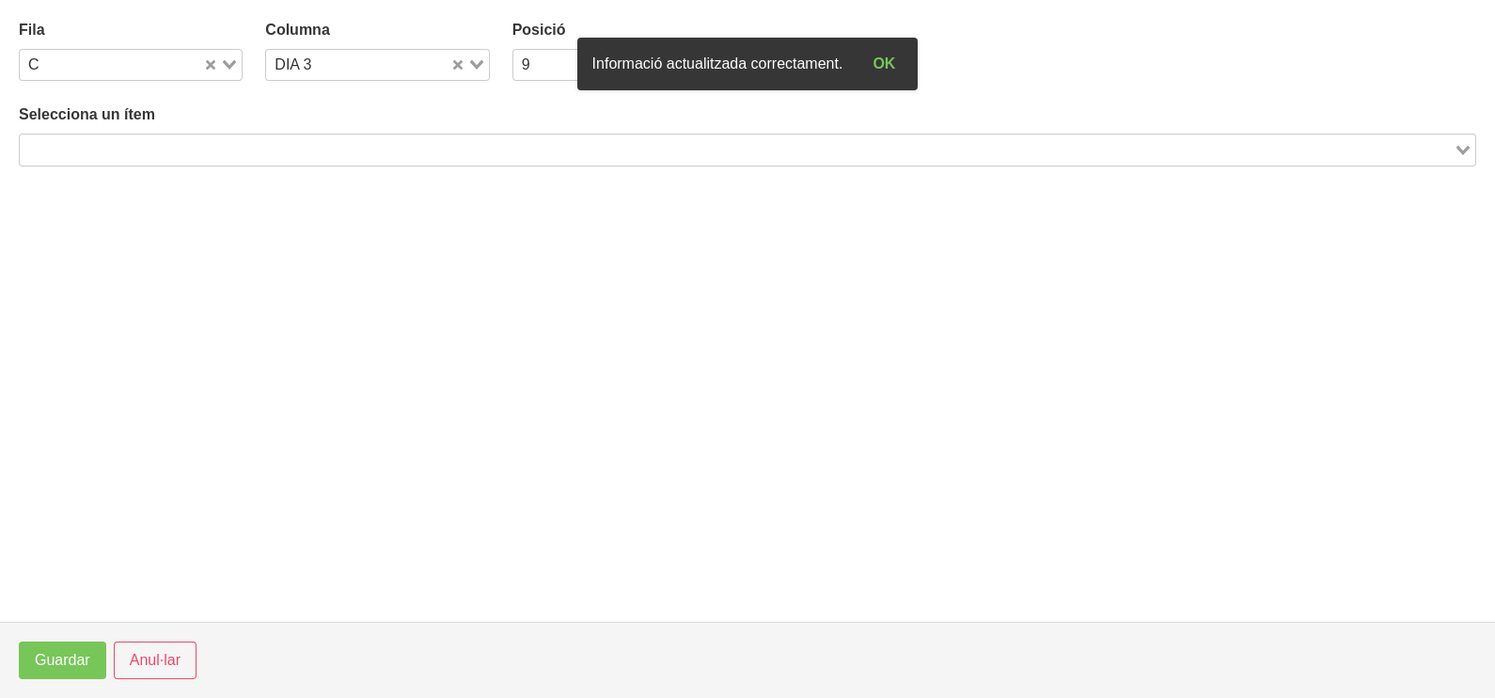
click at [207, 152] on input "Search for option" at bounding box center [737, 149] width 1430 height 23
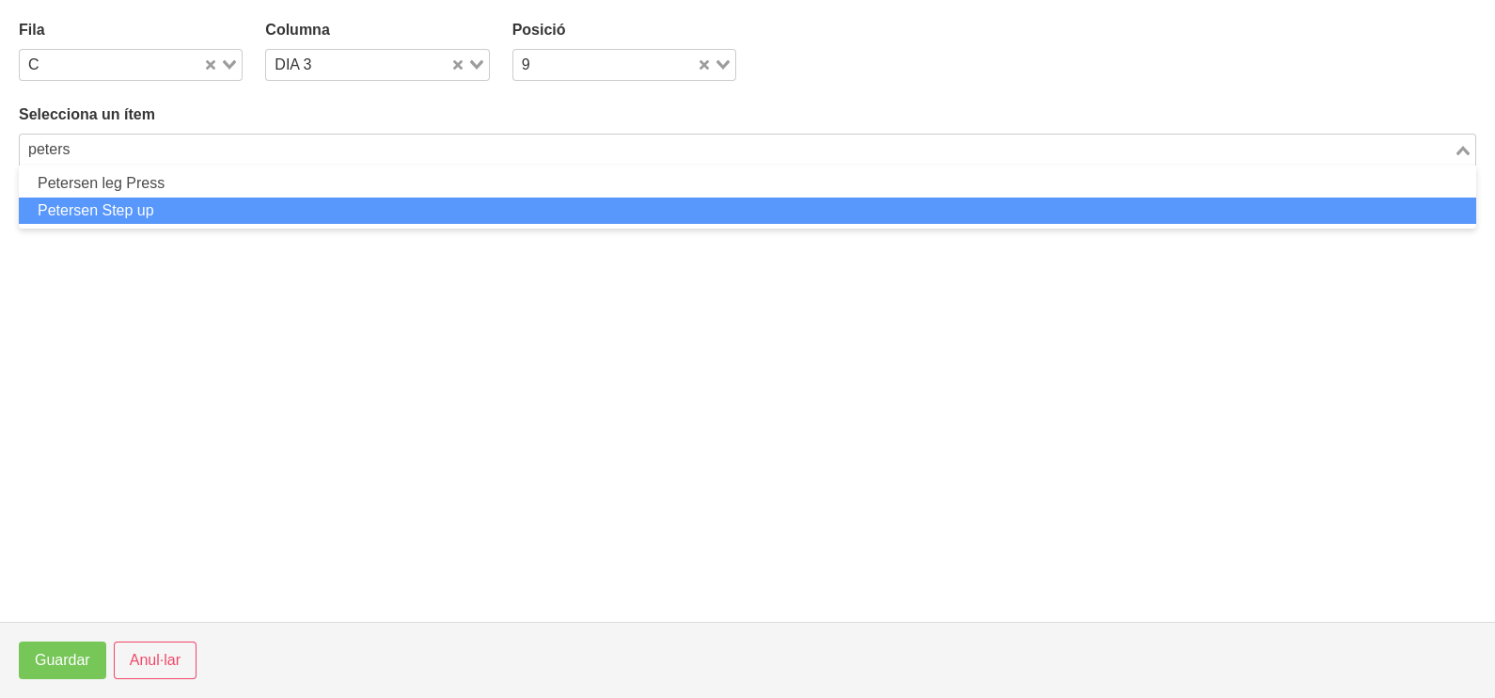
click at [132, 202] on li "Petersen Step up" at bounding box center [747, 210] width 1457 height 27
type input "peters"
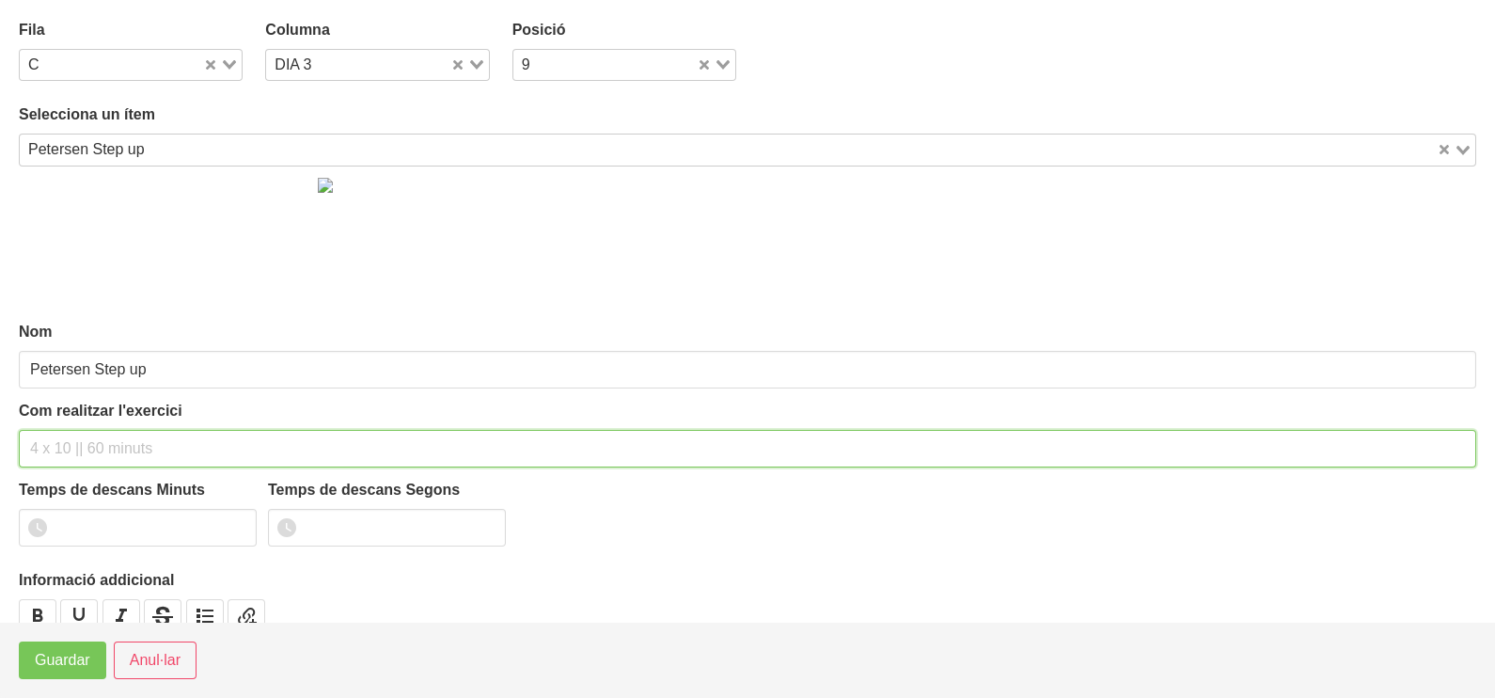
drag, startPoint x: 130, startPoint y: 440, endPoint x: 150, endPoint y: 300, distance: 141.6
click at [141, 415] on div "Com realitzar l'exercici" at bounding box center [747, 434] width 1457 height 68
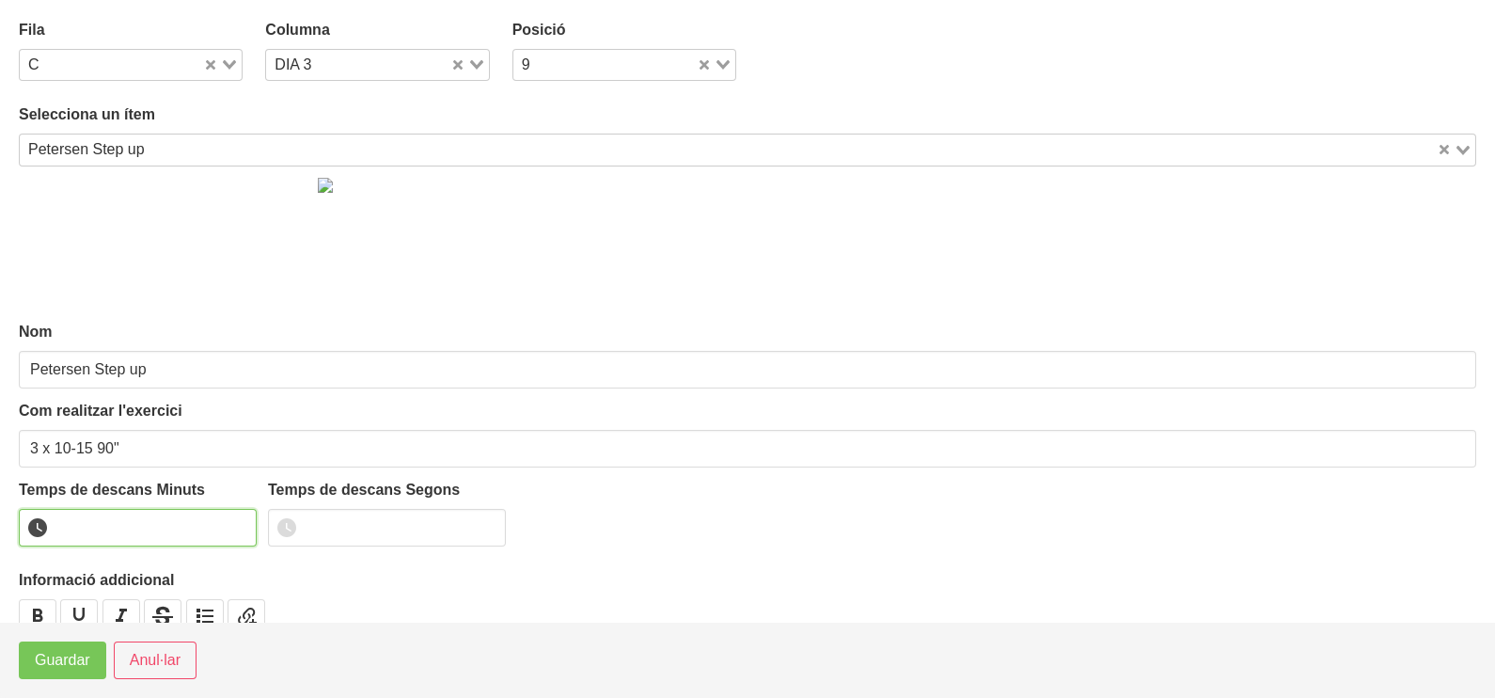
click at [160, 521] on input "number" at bounding box center [138, 528] width 238 height 38
click at [80, 653] on span "Guardar" at bounding box center [62, 660] width 55 height 23
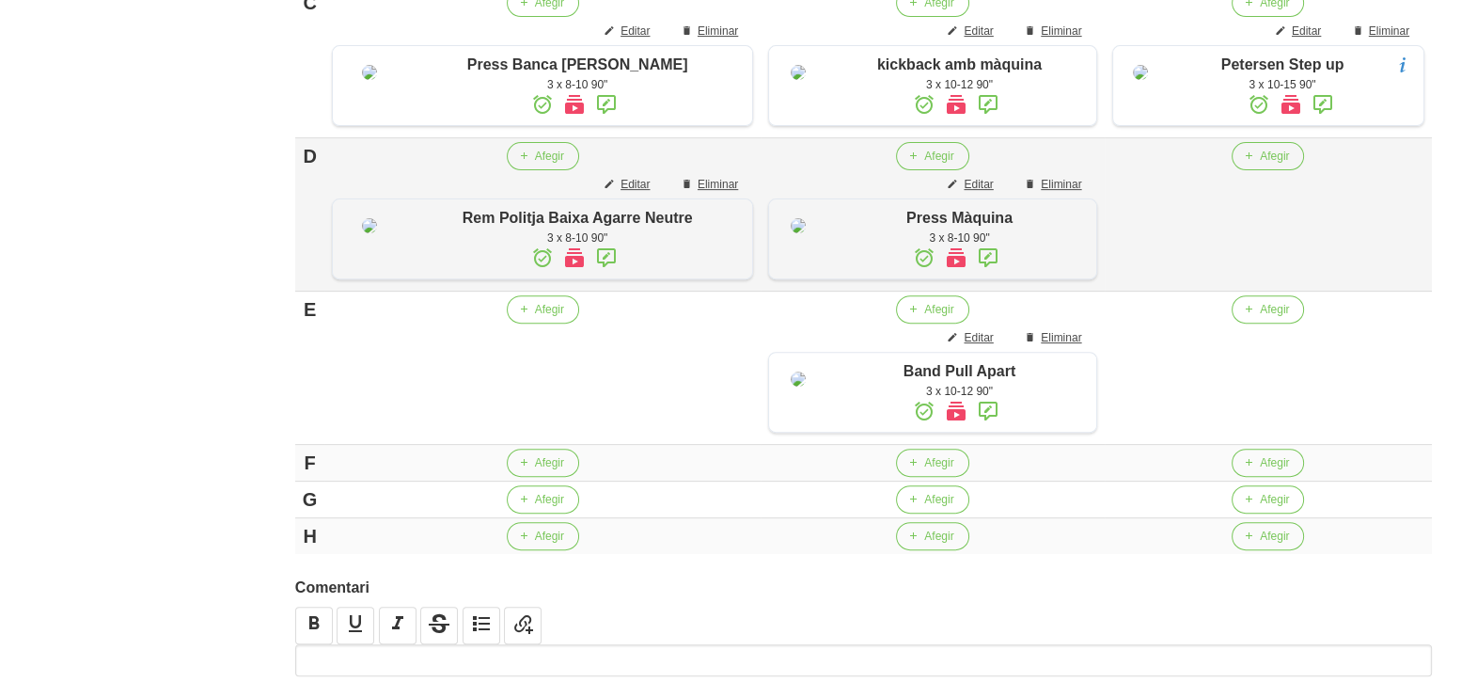
scroll to position [898, 0]
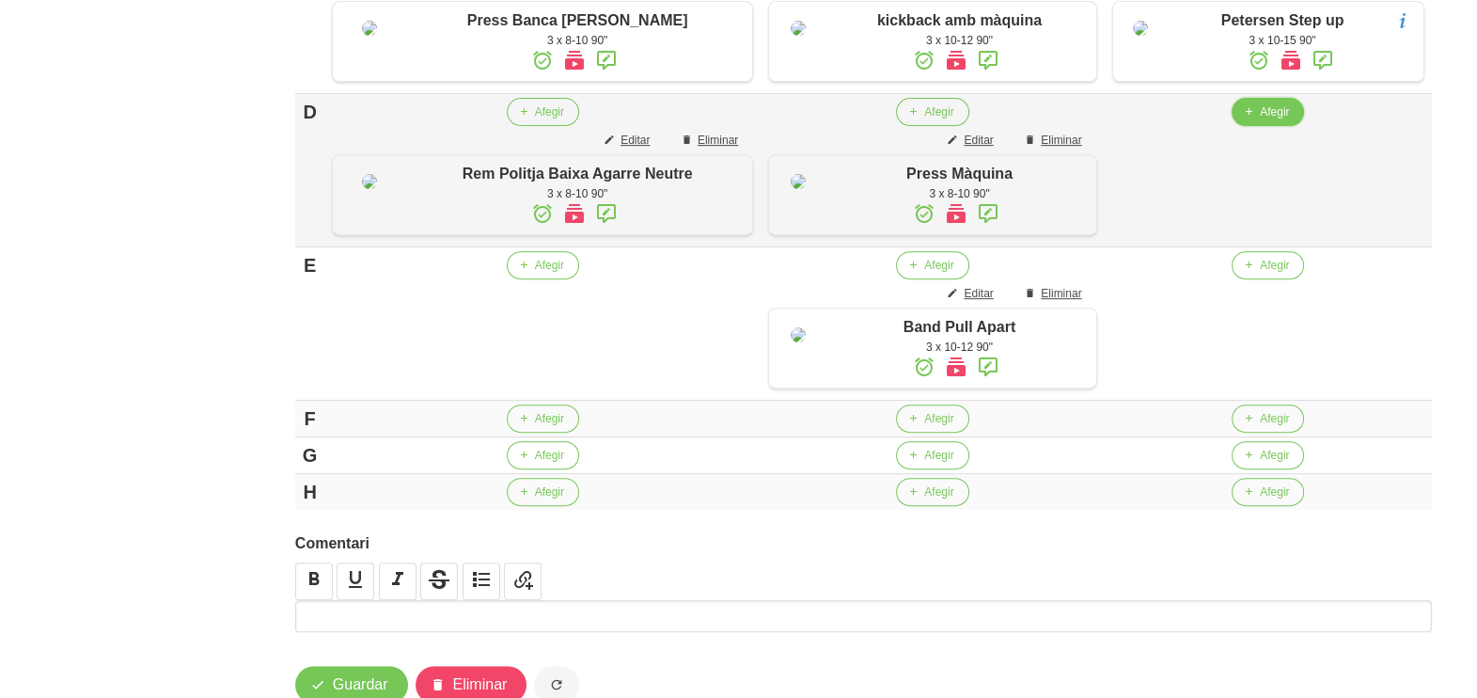
click at [1261, 120] on span "Afegir" at bounding box center [1274, 111] width 29 height 17
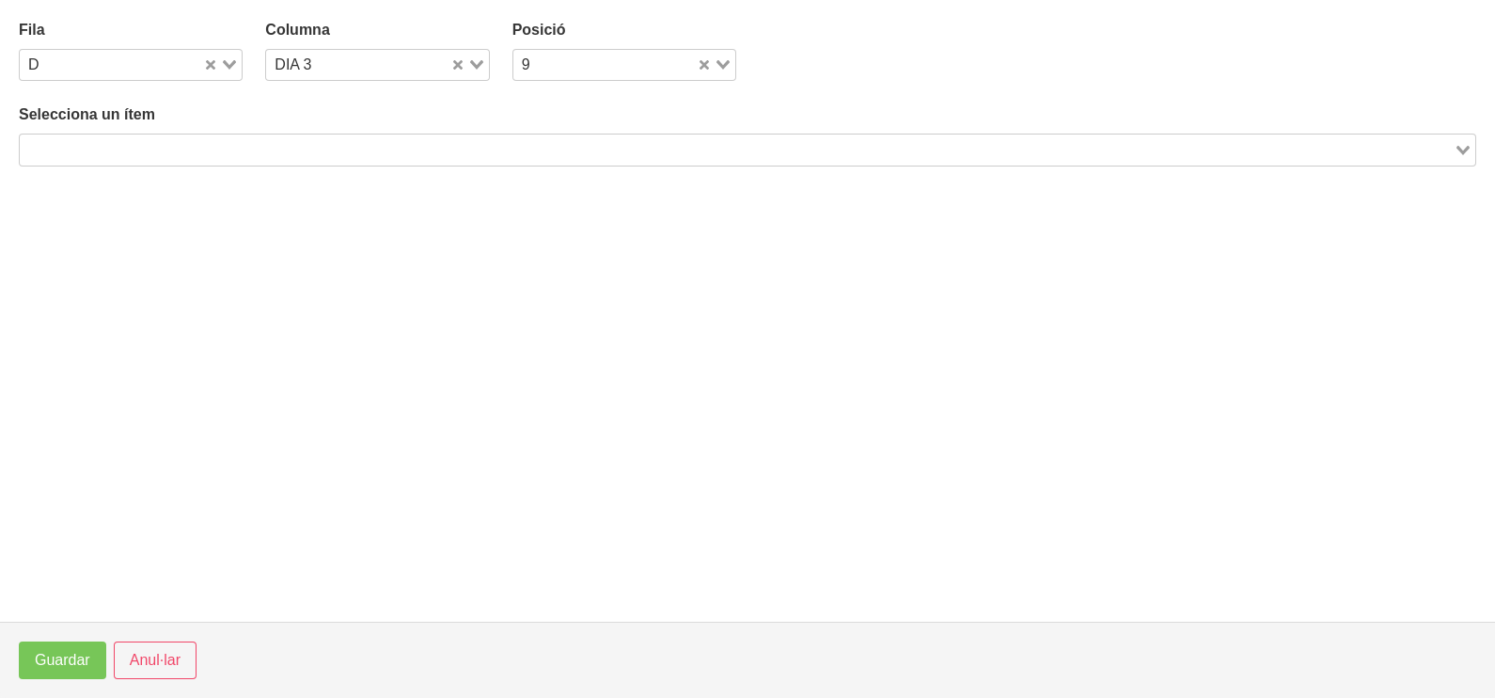
click at [437, 150] on input "Search for option" at bounding box center [737, 149] width 1430 height 23
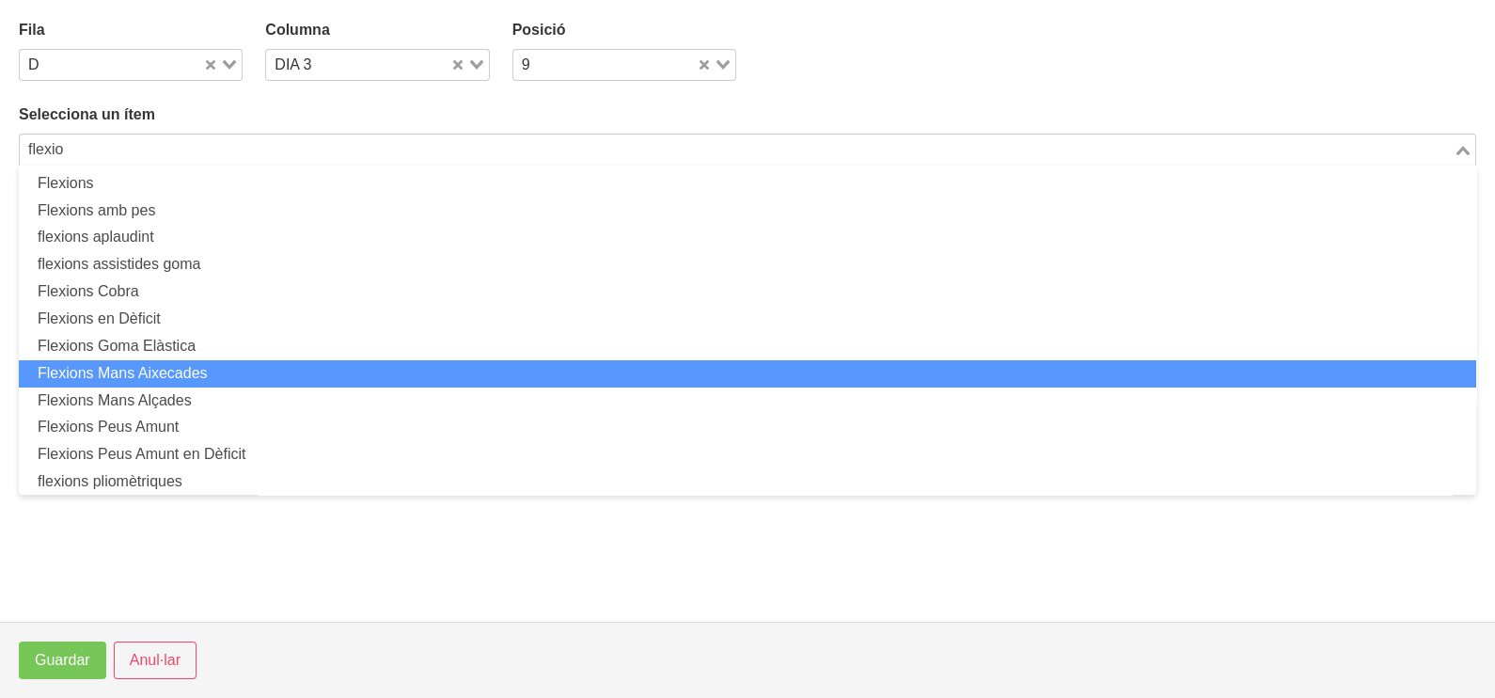
click at [244, 363] on li "Flexions Mans Aixecades" at bounding box center [747, 373] width 1457 height 27
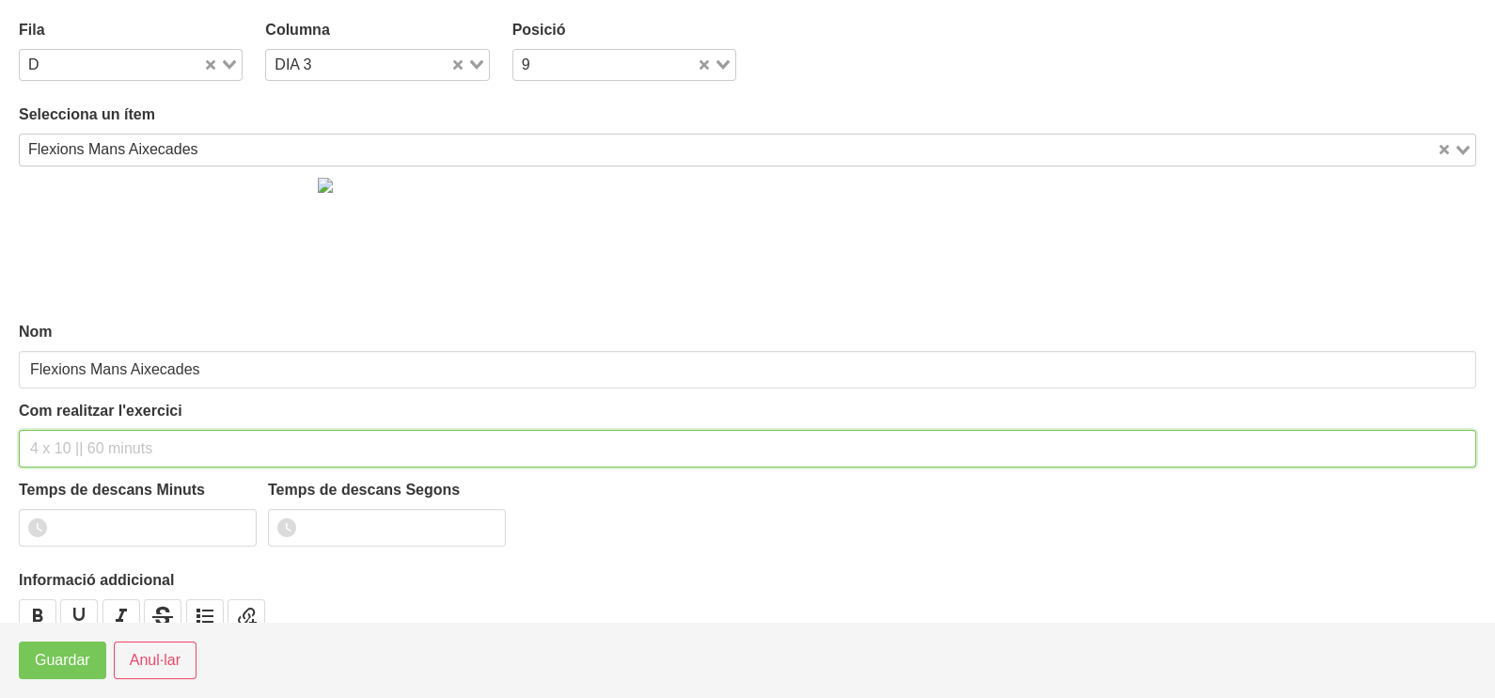
drag, startPoint x: 116, startPoint y: 445, endPoint x: 125, endPoint y: 401, distance: 45.2
click at [116, 443] on input "text" at bounding box center [747, 449] width 1457 height 38
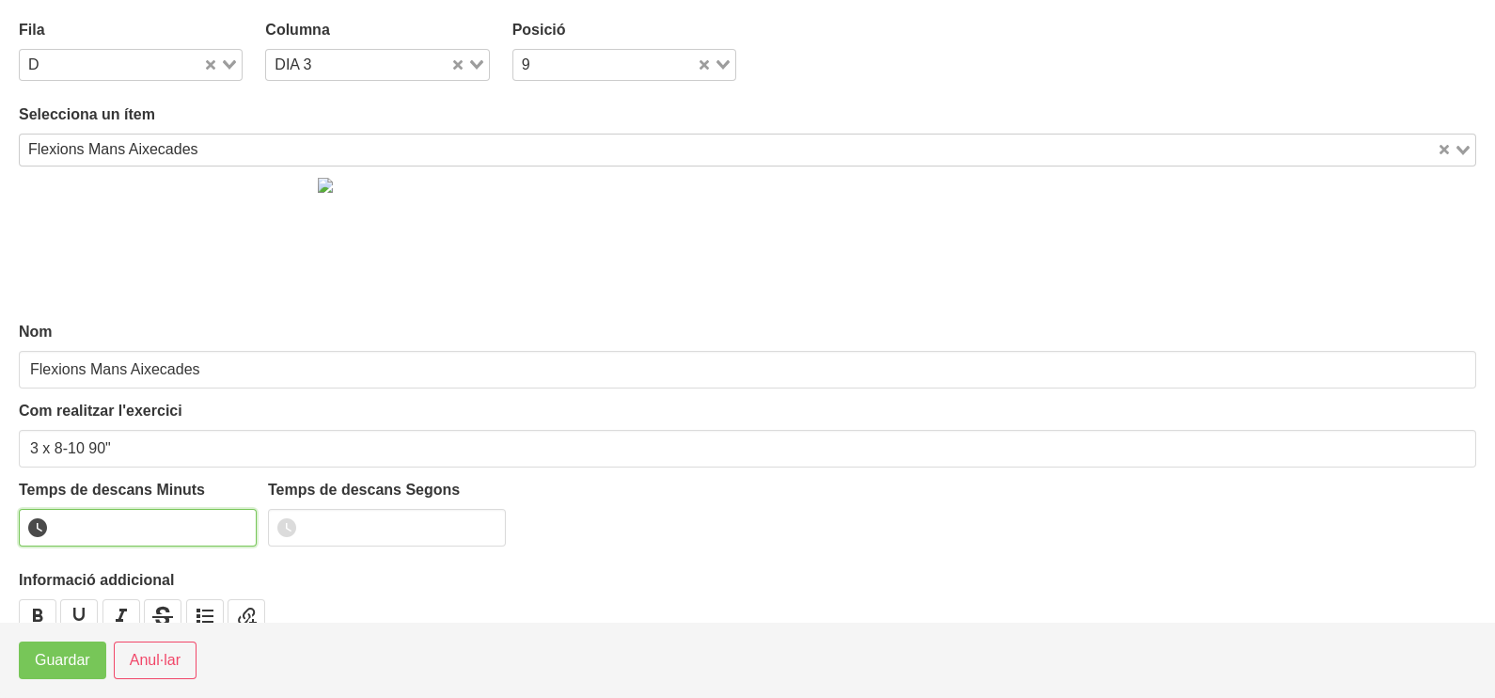
click at [128, 517] on input "number" at bounding box center [138, 528] width 238 height 38
click at [70, 663] on span "Guardar" at bounding box center [62, 660] width 55 height 23
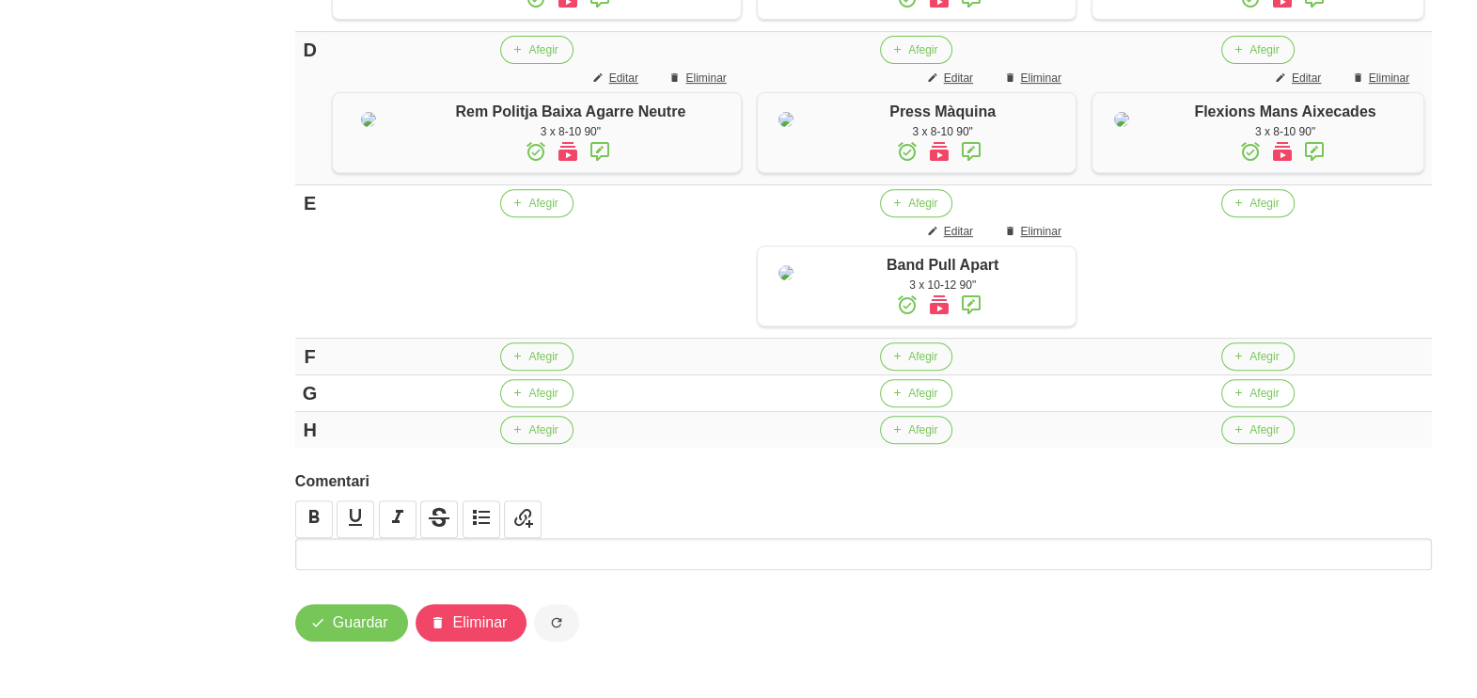
scroll to position [1015, 0]
click at [1256, 212] on span "Afegir" at bounding box center [1264, 203] width 29 height 17
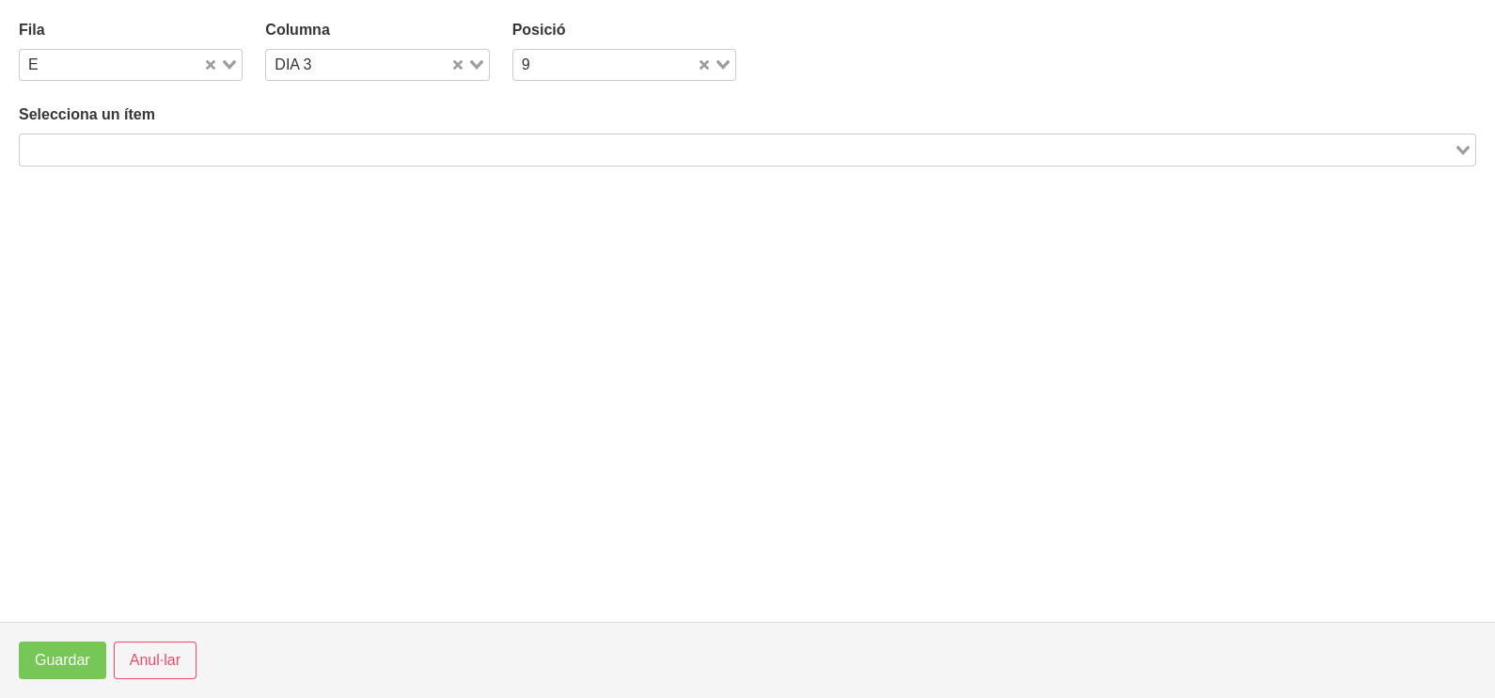
drag, startPoint x: 277, startPoint y: 141, endPoint x: 287, endPoint y: 134, distance: 11.5
click at [277, 141] on input "Search for option" at bounding box center [737, 149] width 1430 height 23
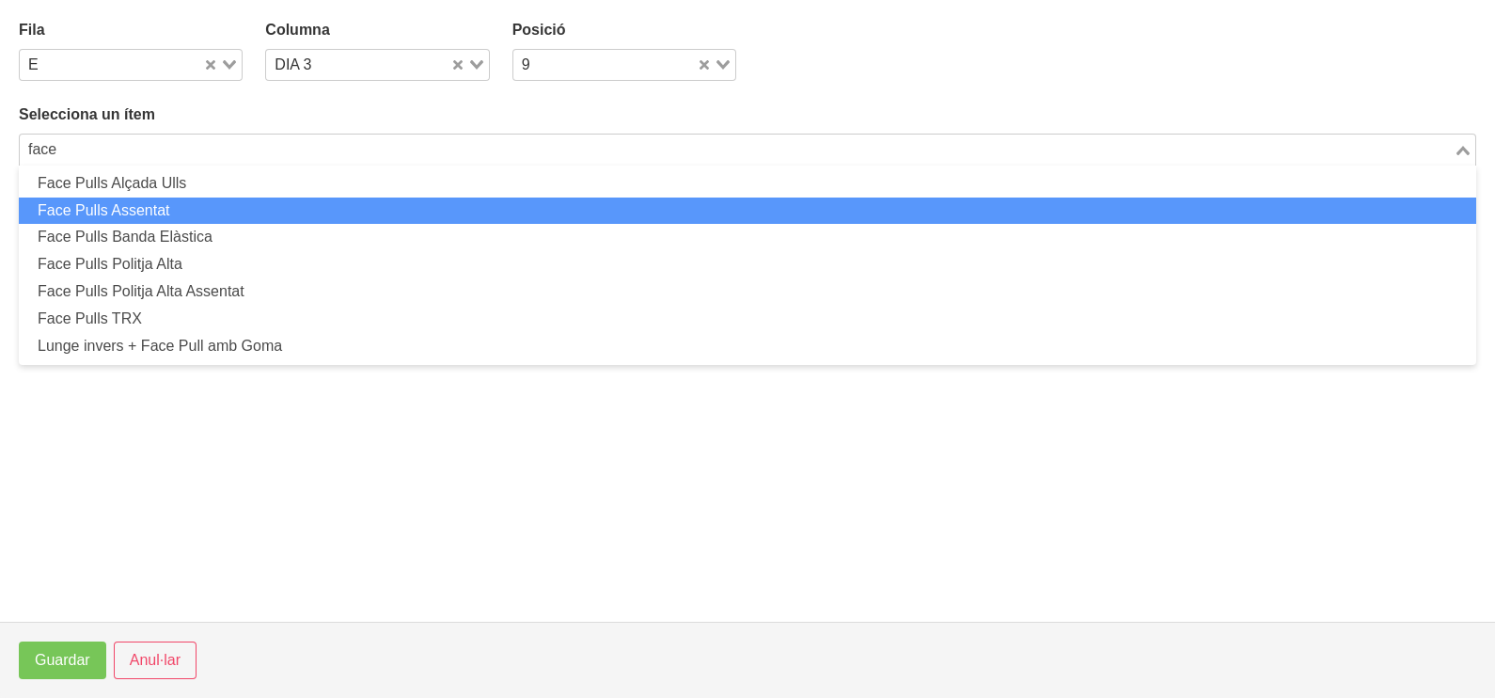
click at [227, 207] on li "Face Pulls Assentat" at bounding box center [747, 210] width 1457 height 27
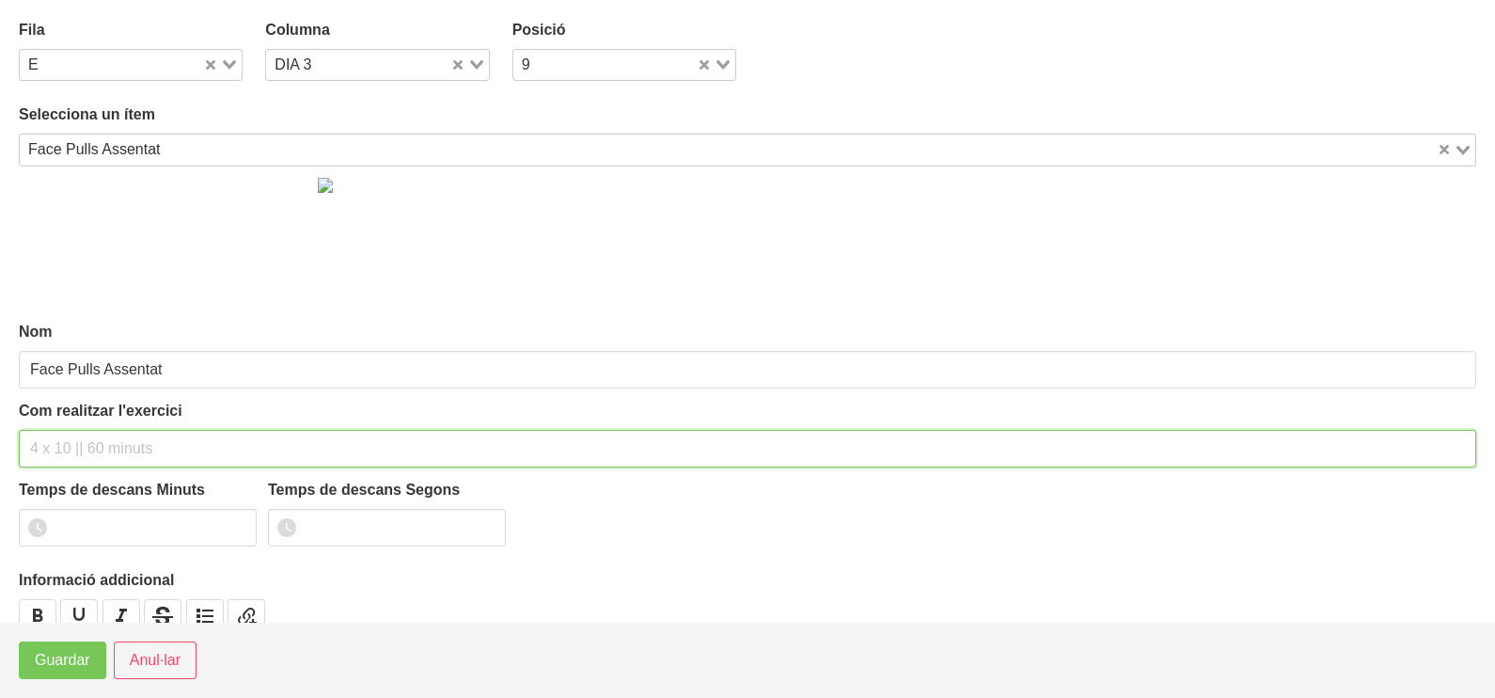
click at [73, 435] on input "text" at bounding box center [747, 449] width 1457 height 38
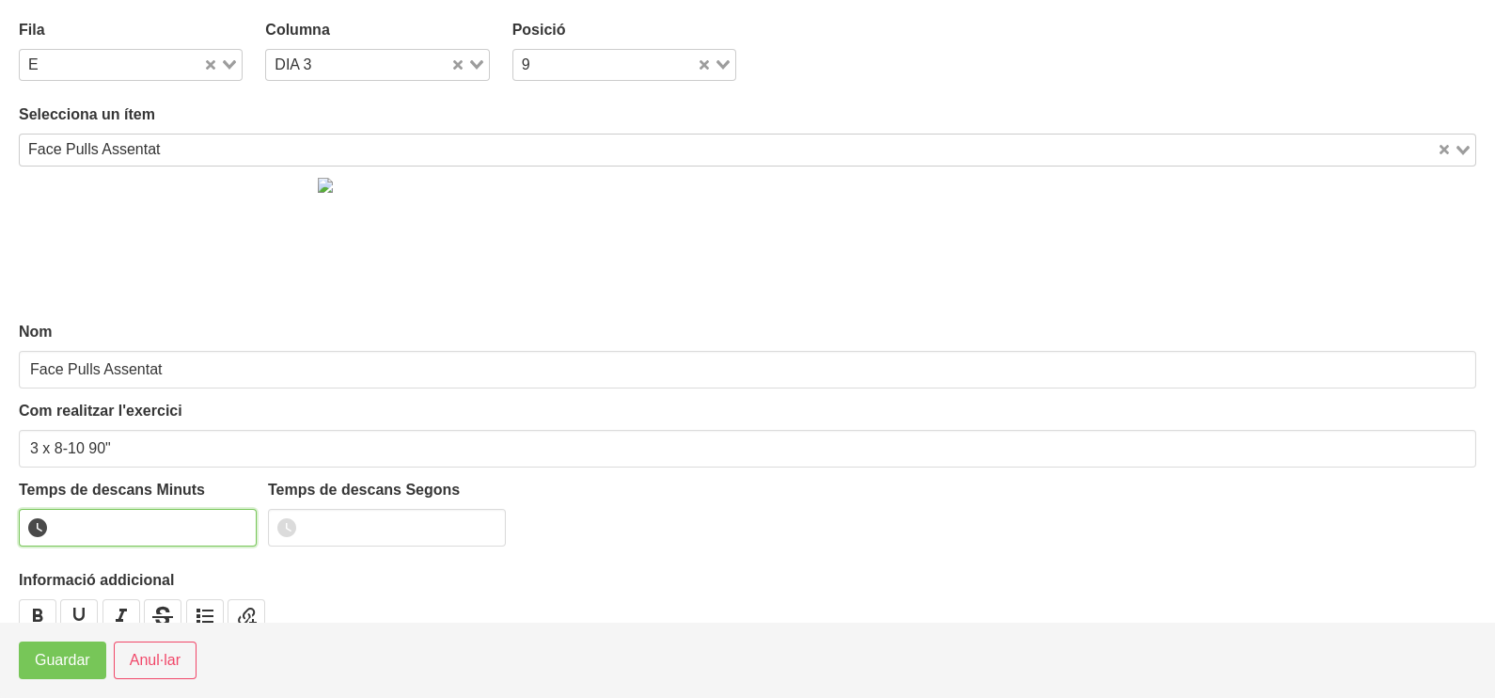
click at [90, 521] on input "number" at bounding box center [138, 528] width 238 height 38
click at [50, 664] on span "Guardar" at bounding box center [62, 660] width 55 height 23
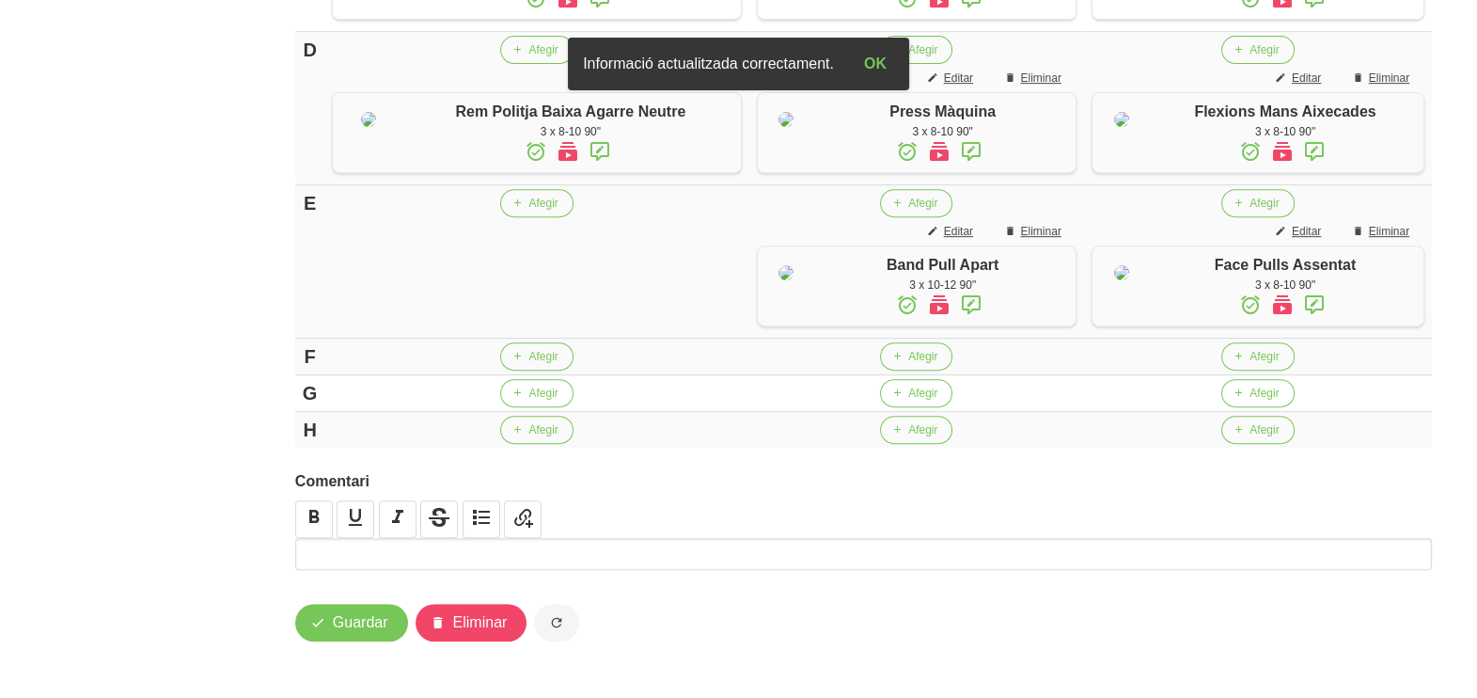
scroll to position [1181, 0]
click at [528, 195] on span "Afegir" at bounding box center [542, 203] width 29 height 17
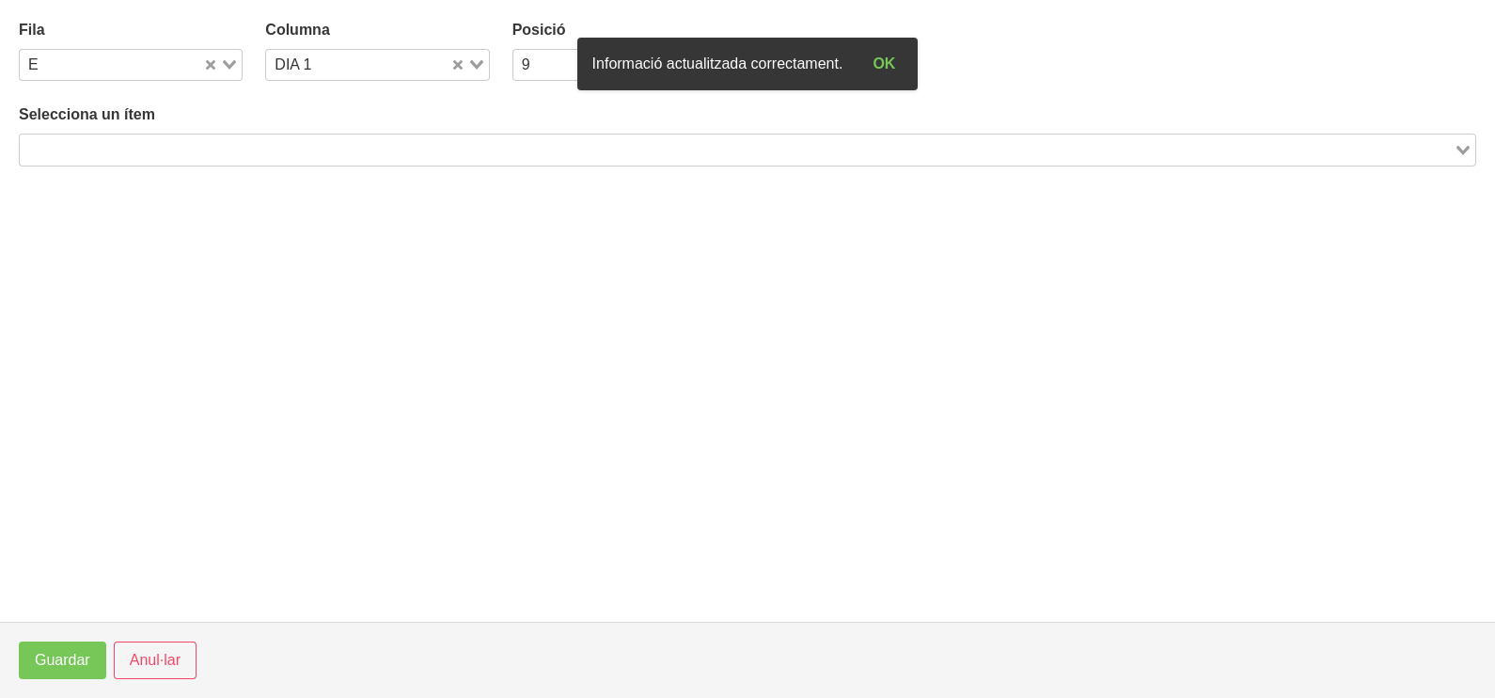
click at [282, 148] on input "Search for option" at bounding box center [737, 149] width 1430 height 23
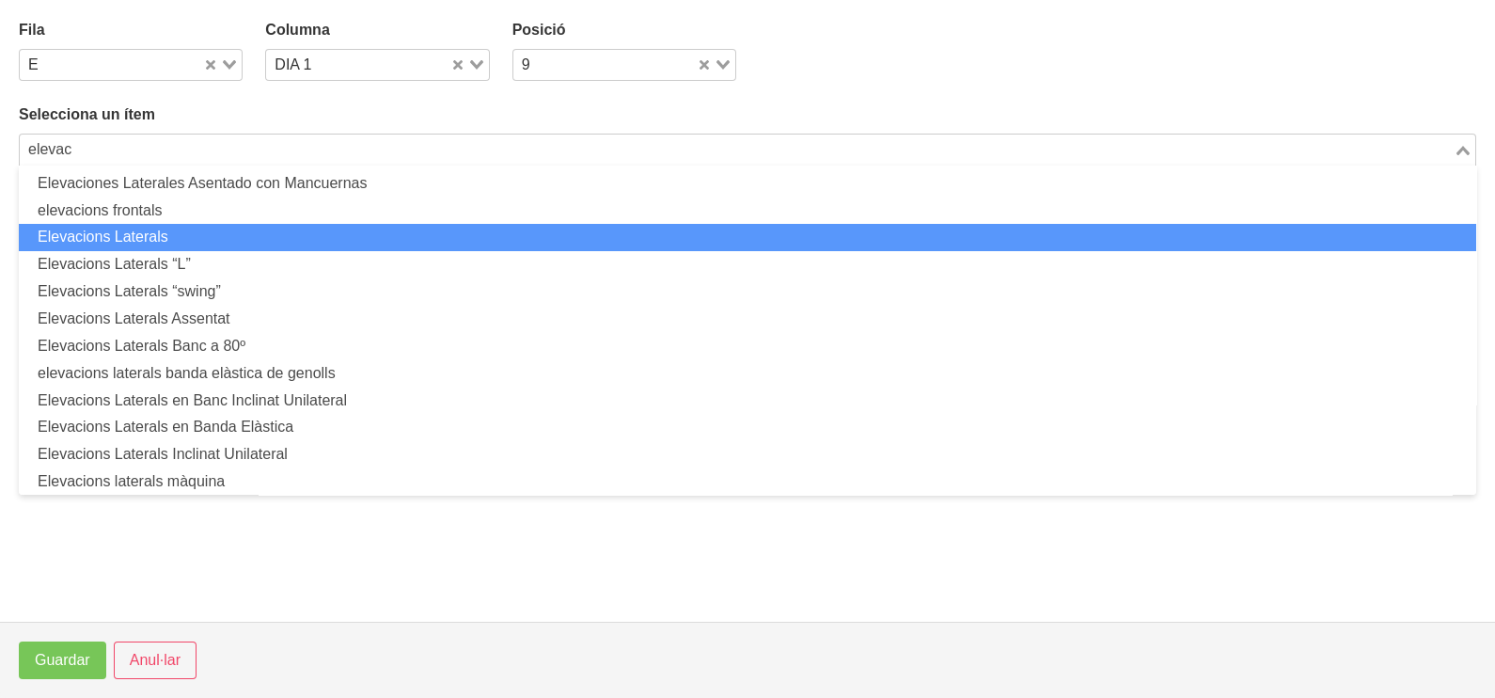
click at [233, 238] on li "Elevacions Laterals" at bounding box center [747, 237] width 1457 height 27
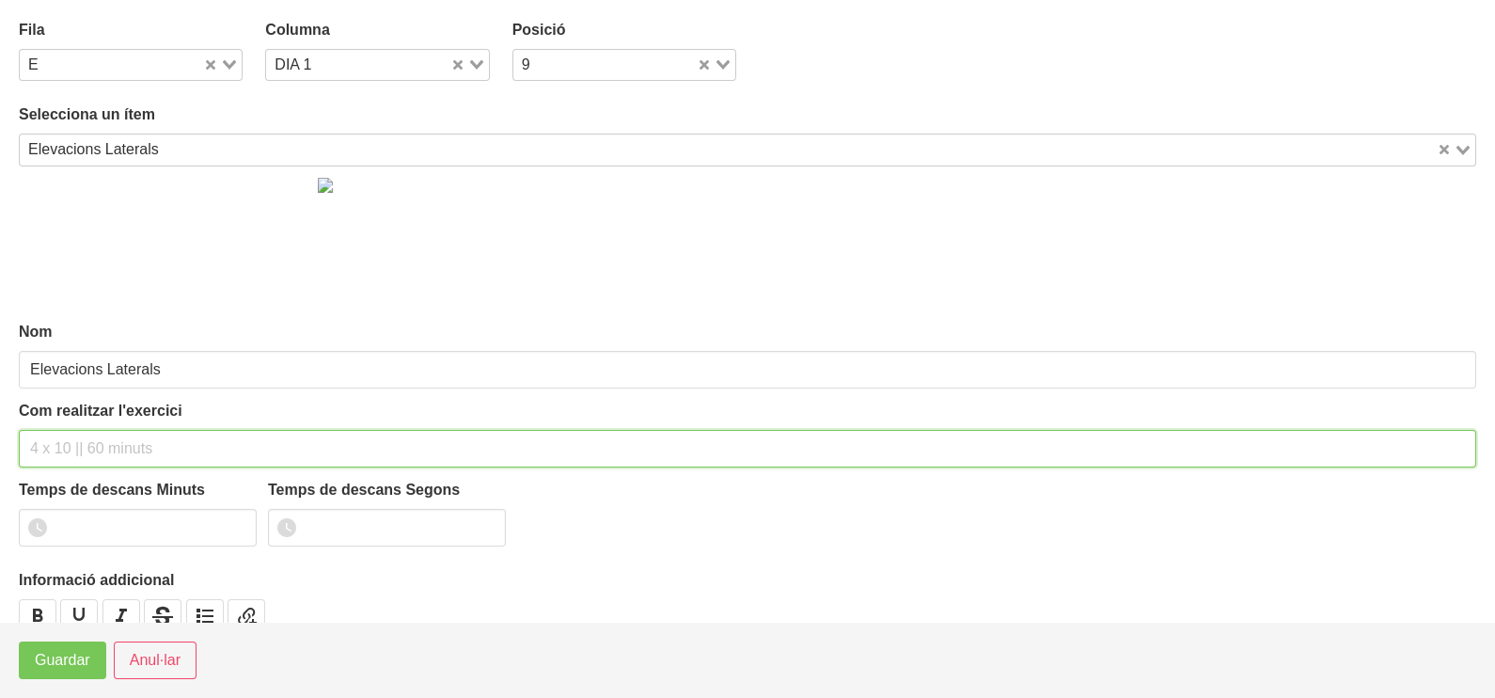
click at [62, 443] on input "text" at bounding box center [747, 449] width 1457 height 38
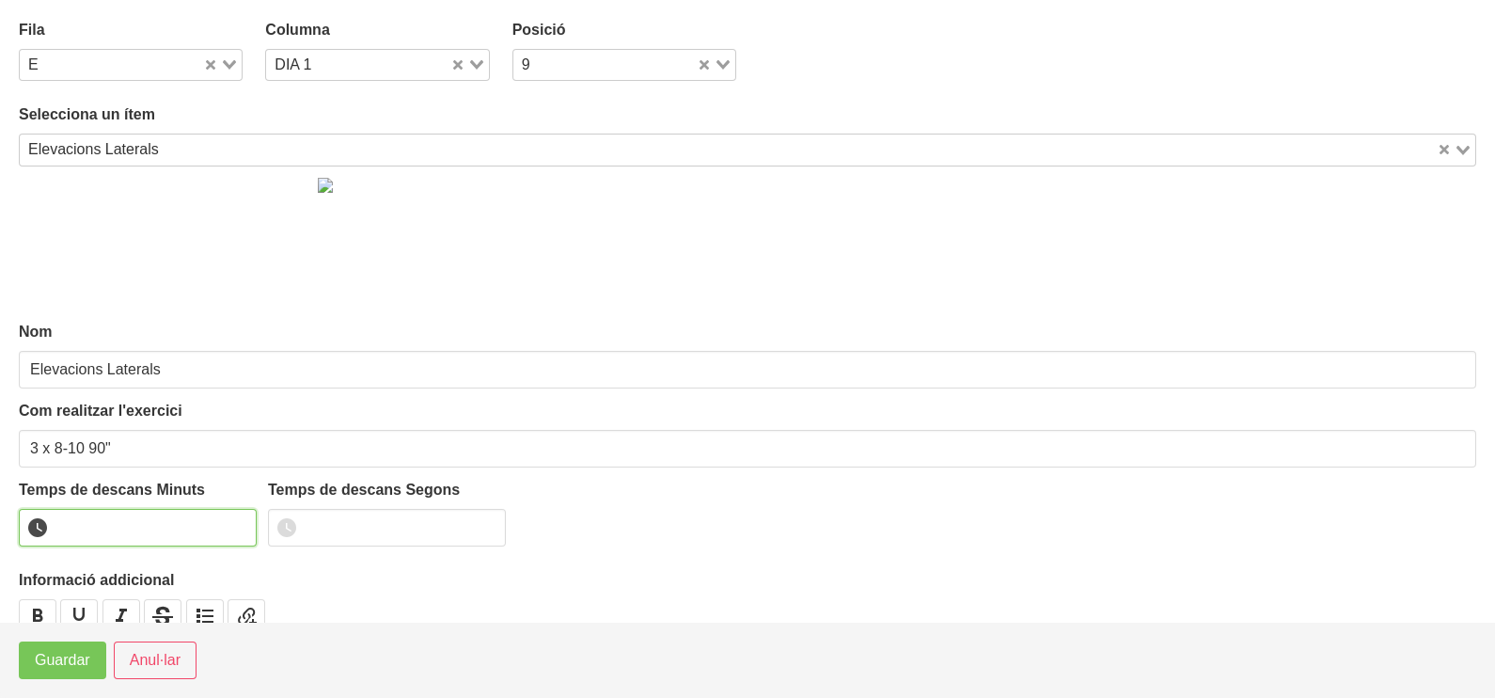
click at [127, 512] on input "number" at bounding box center [138, 528] width 238 height 38
click at [43, 661] on span "Guardar" at bounding box center [62, 660] width 55 height 23
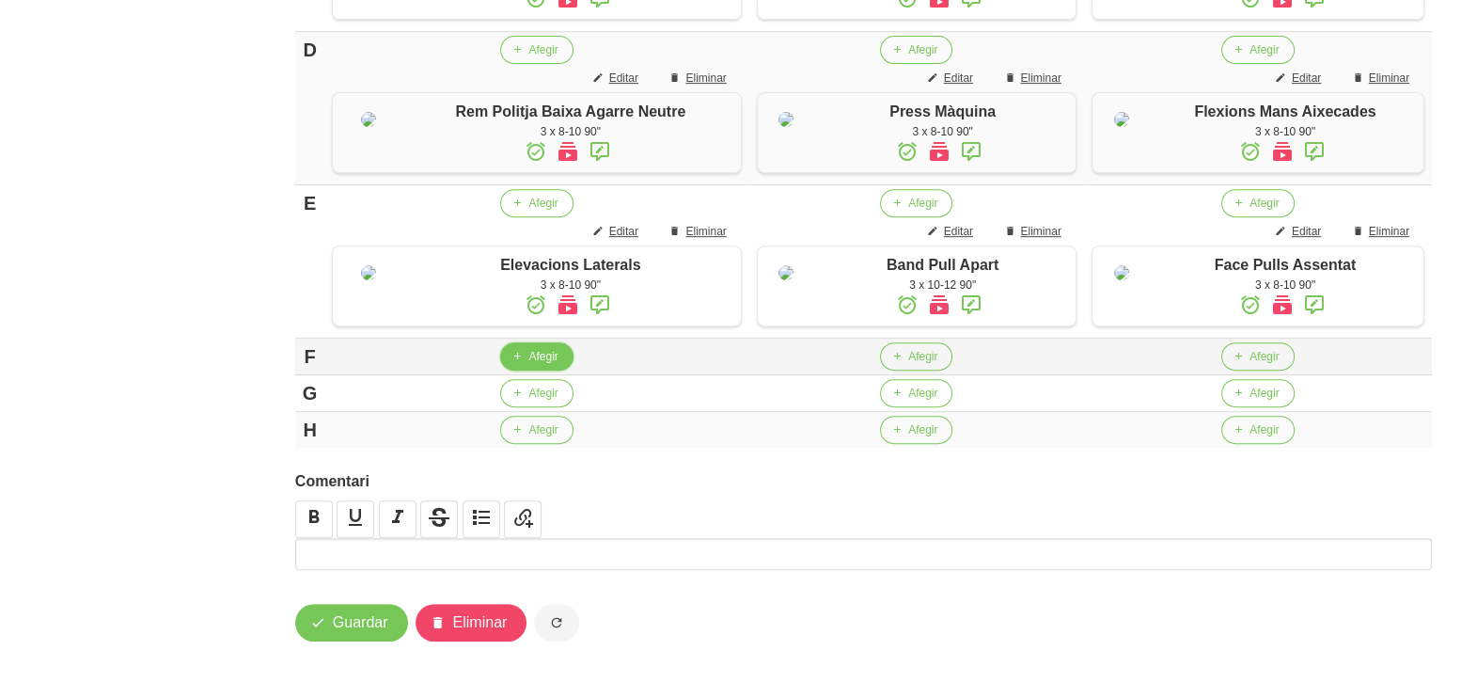
click at [528, 365] on span "Afegir" at bounding box center [542, 356] width 29 height 17
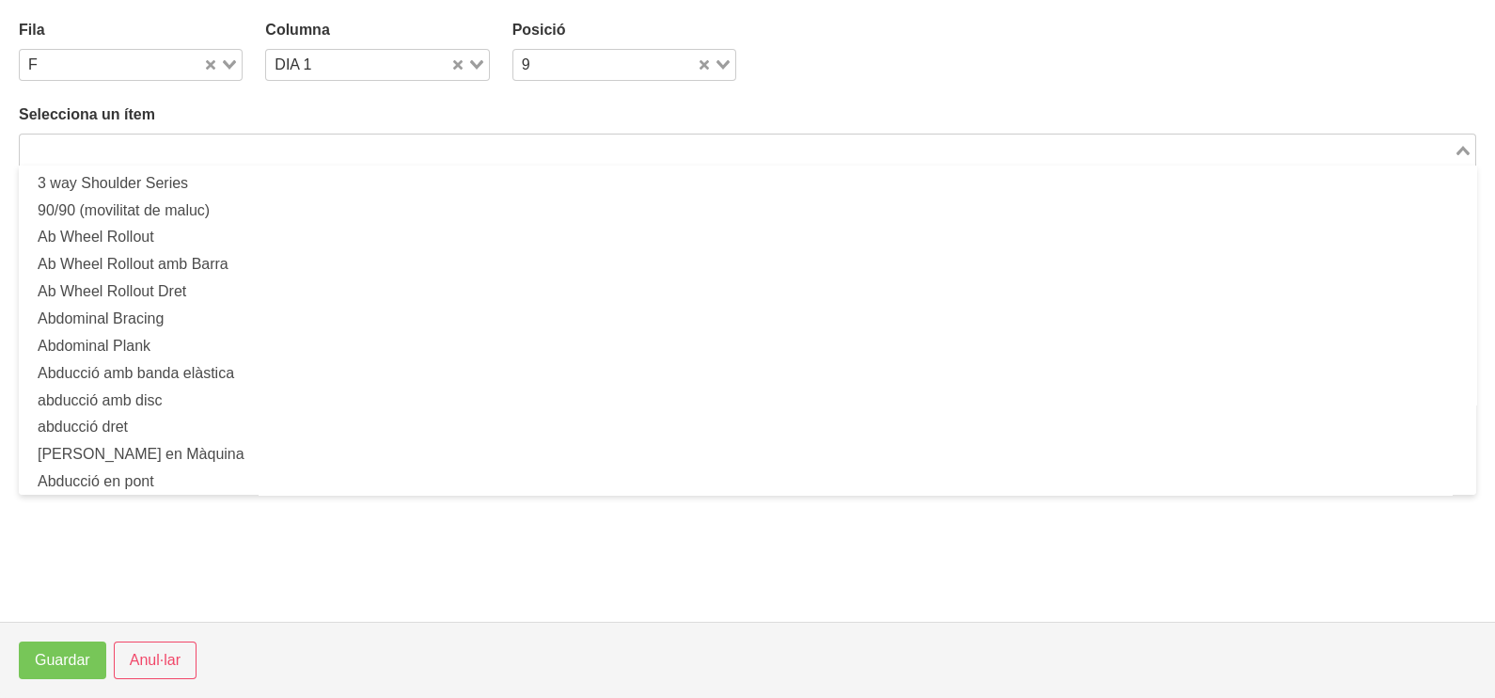
click at [165, 150] on input "Search for option" at bounding box center [737, 149] width 1430 height 23
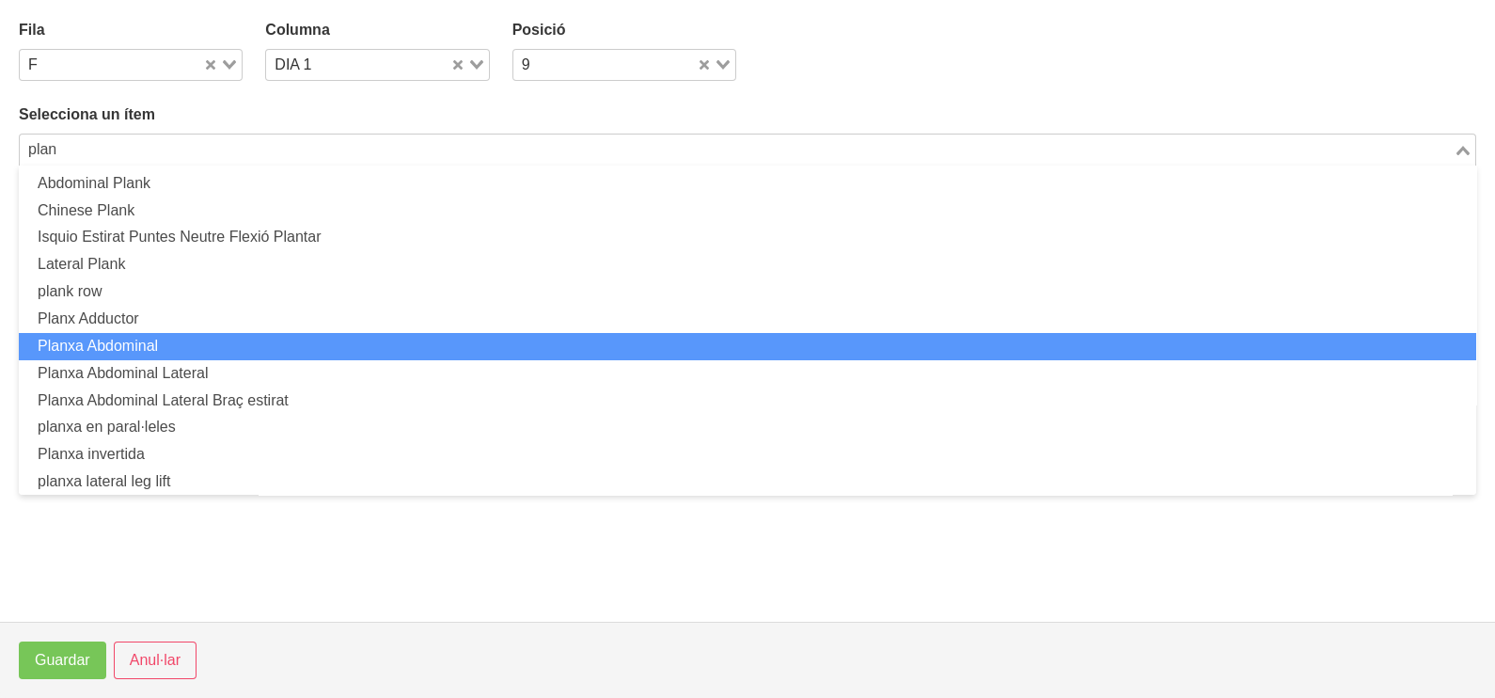
click at [196, 343] on li "Planxa Abdominal" at bounding box center [747, 346] width 1457 height 27
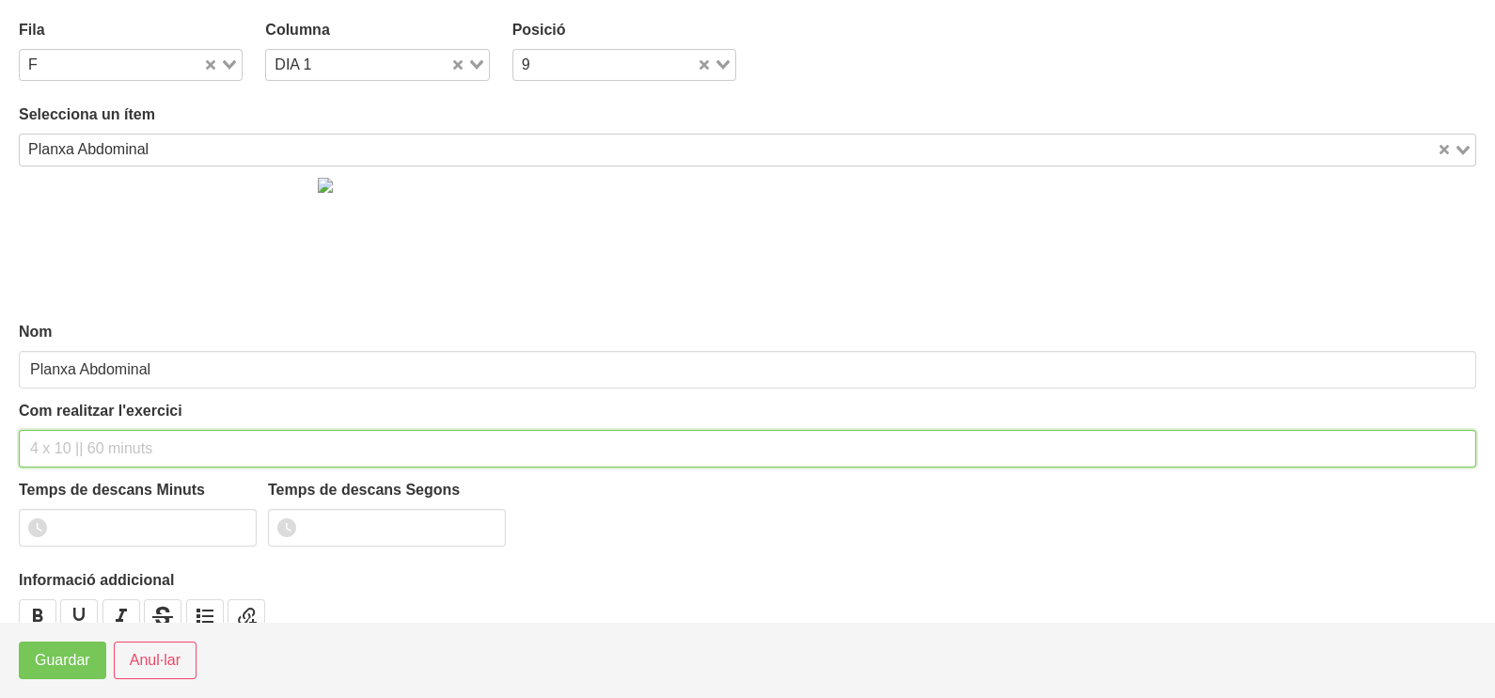
click at [64, 437] on input "text" at bounding box center [747, 449] width 1457 height 38
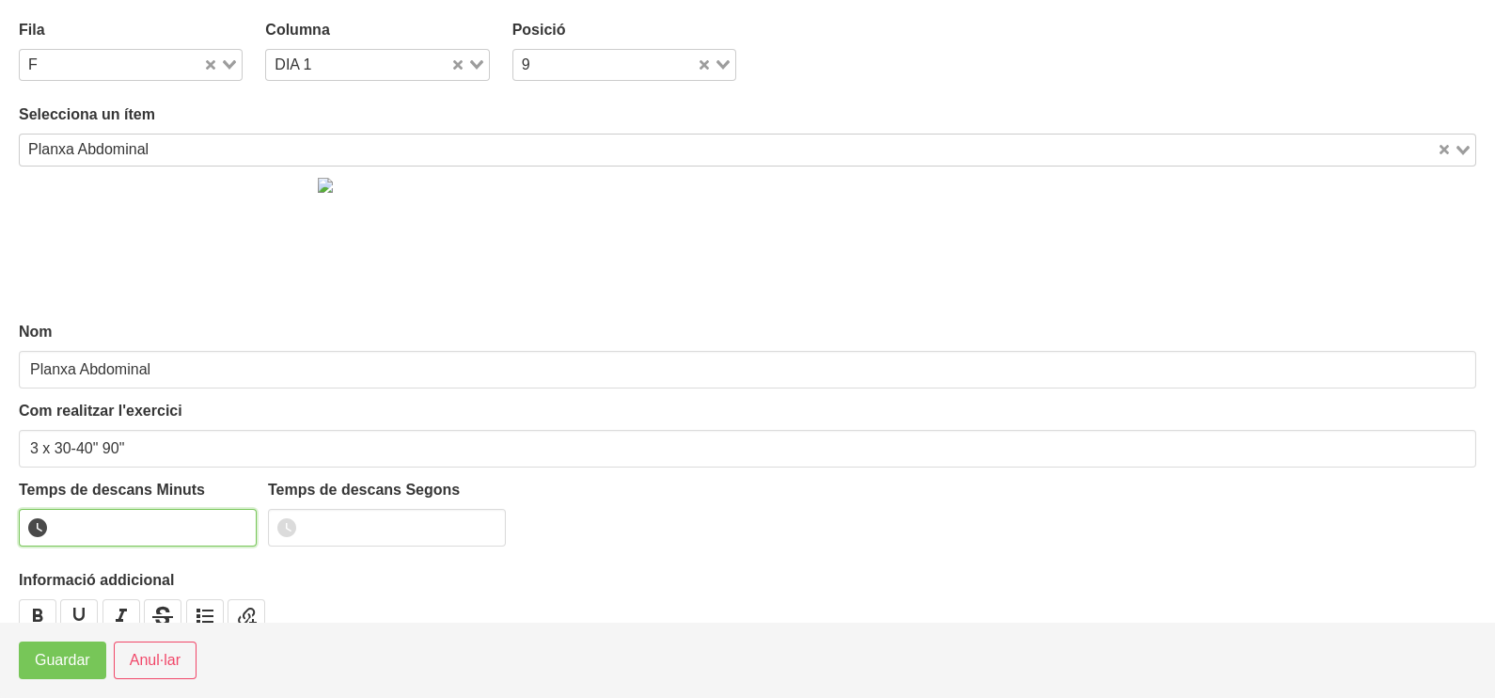
click at [109, 531] on input "number" at bounding box center [138, 528] width 238 height 38
click at [66, 663] on span "Guardar" at bounding box center [62, 660] width 55 height 23
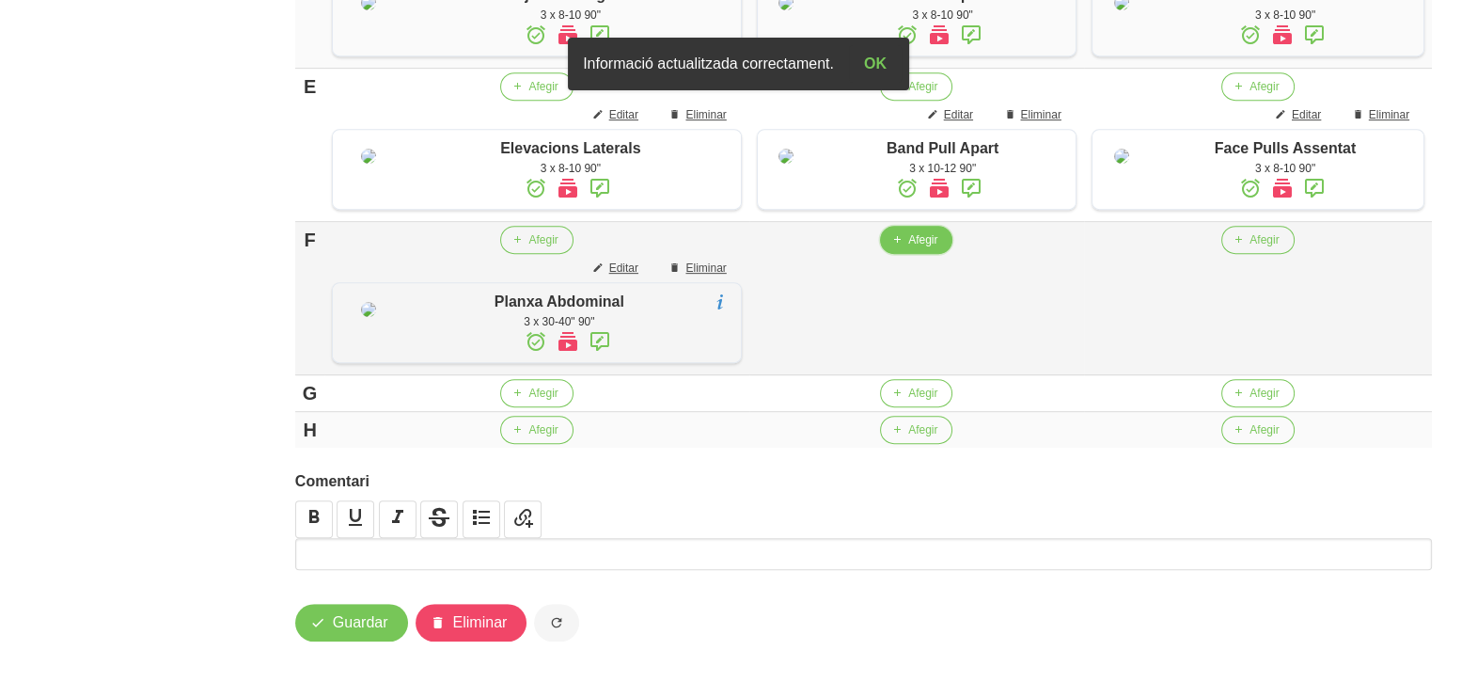
click at [908, 248] on span "Afegir" at bounding box center [922, 239] width 29 height 17
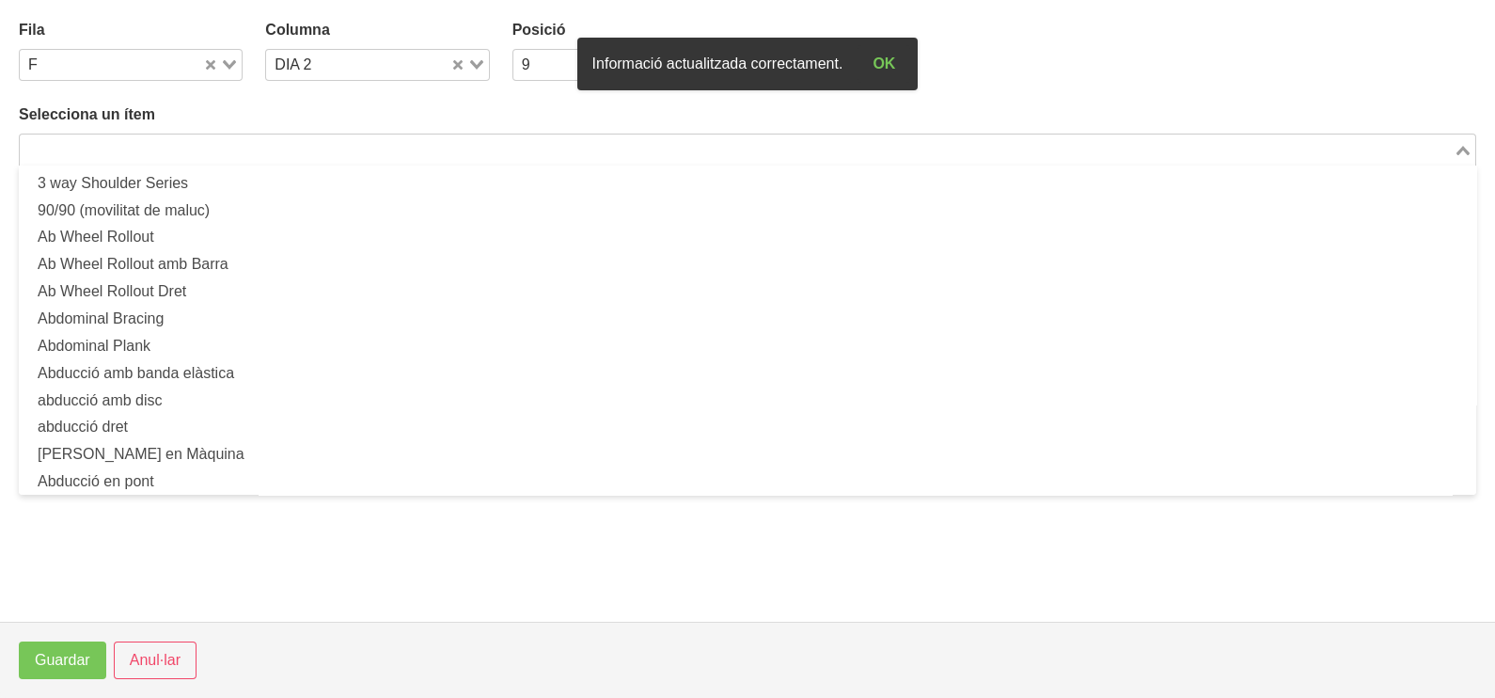
drag, startPoint x: 205, startPoint y: 147, endPoint x: 181, endPoint y: 157, distance: 25.7
click at [204, 150] on input "Search for option" at bounding box center [737, 149] width 1430 height 23
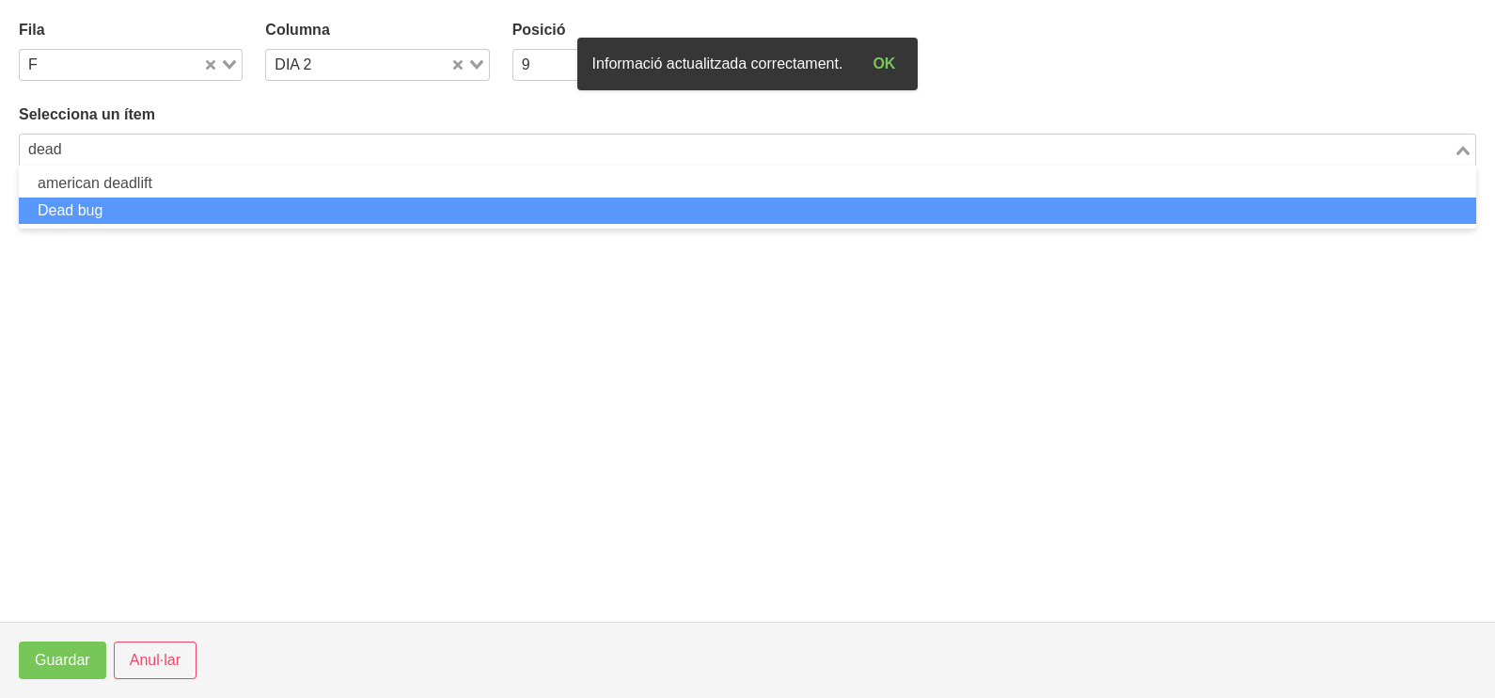
click at [246, 205] on li "Dead bug" at bounding box center [747, 210] width 1457 height 27
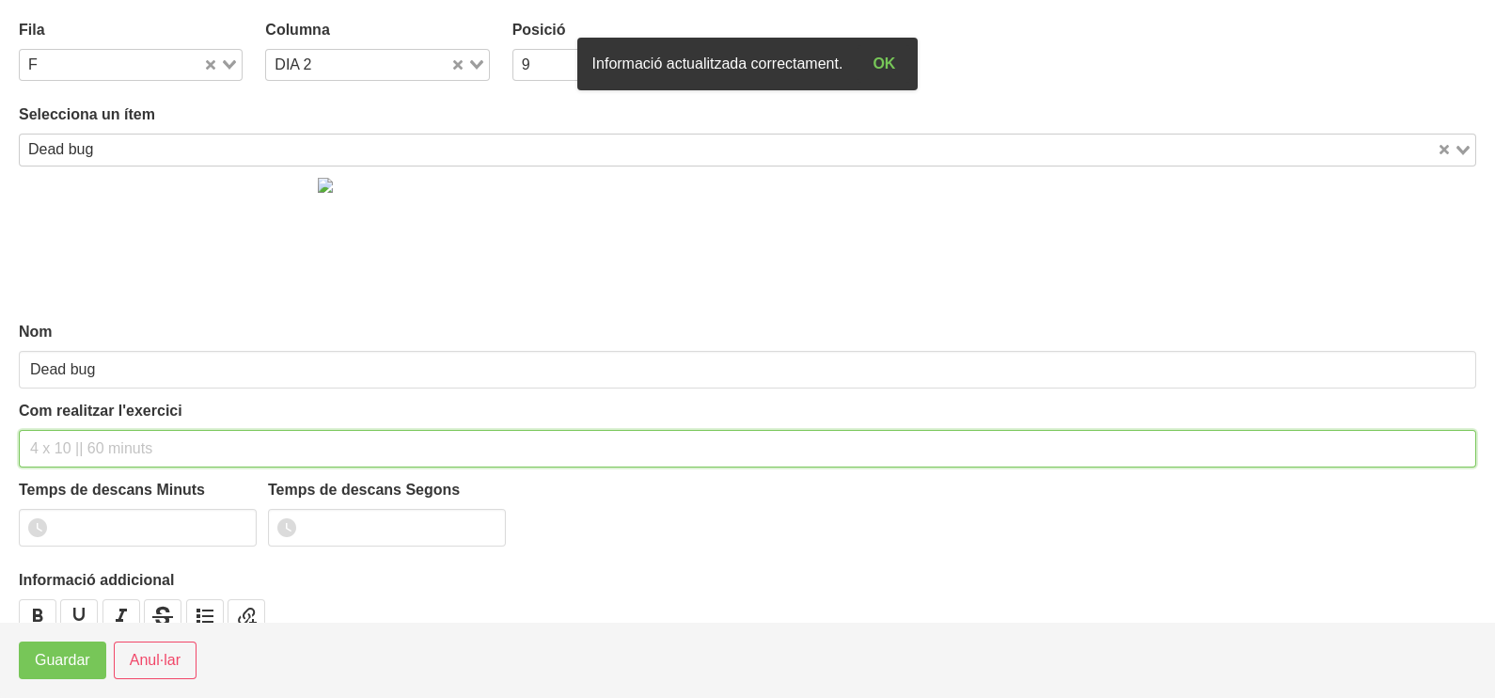
click at [95, 460] on input "text" at bounding box center [747, 449] width 1457 height 38
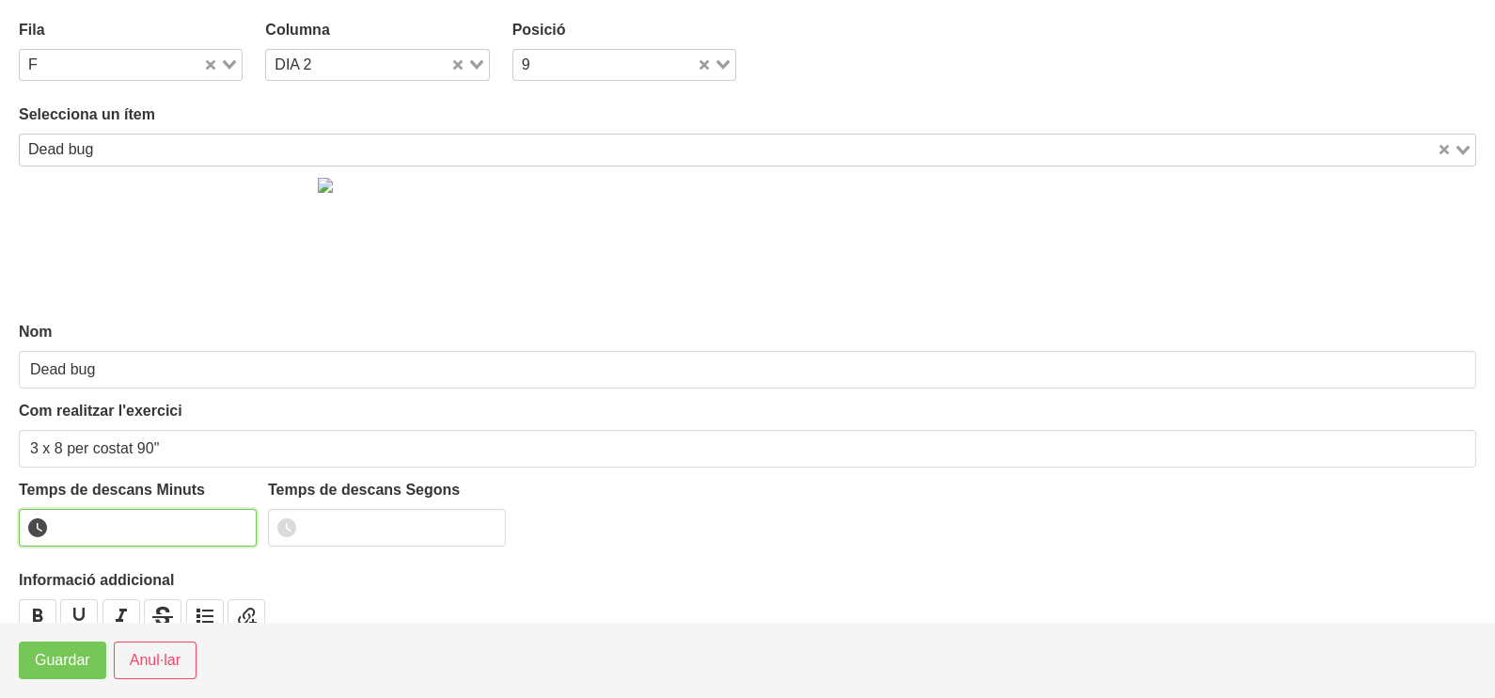
click at [116, 521] on input "number" at bounding box center [138, 528] width 238 height 38
click at [68, 660] on span "Guardar" at bounding box center [62, 660] width 55 height 23
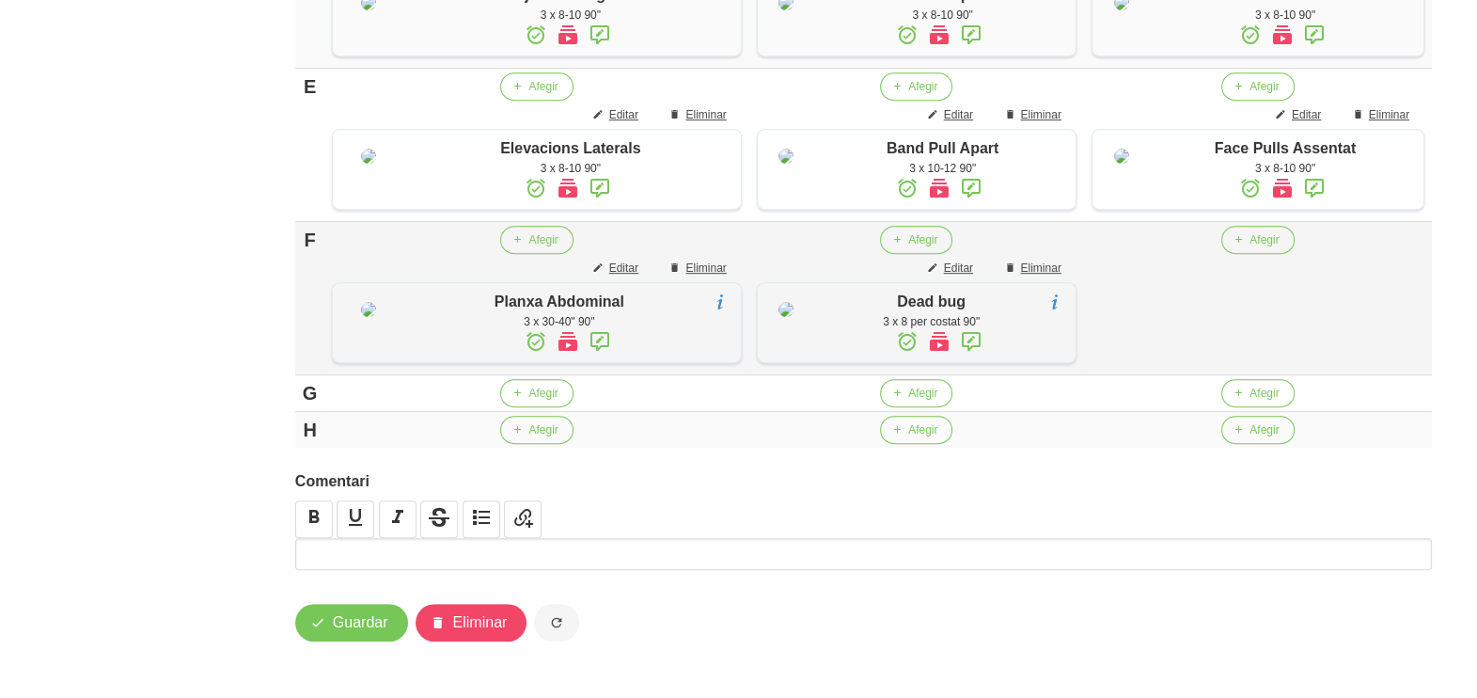
scroll to position [1299, 0]
click at [549, 407] on button "Afegir" at bounding box center [536, 393] width 72 height 28
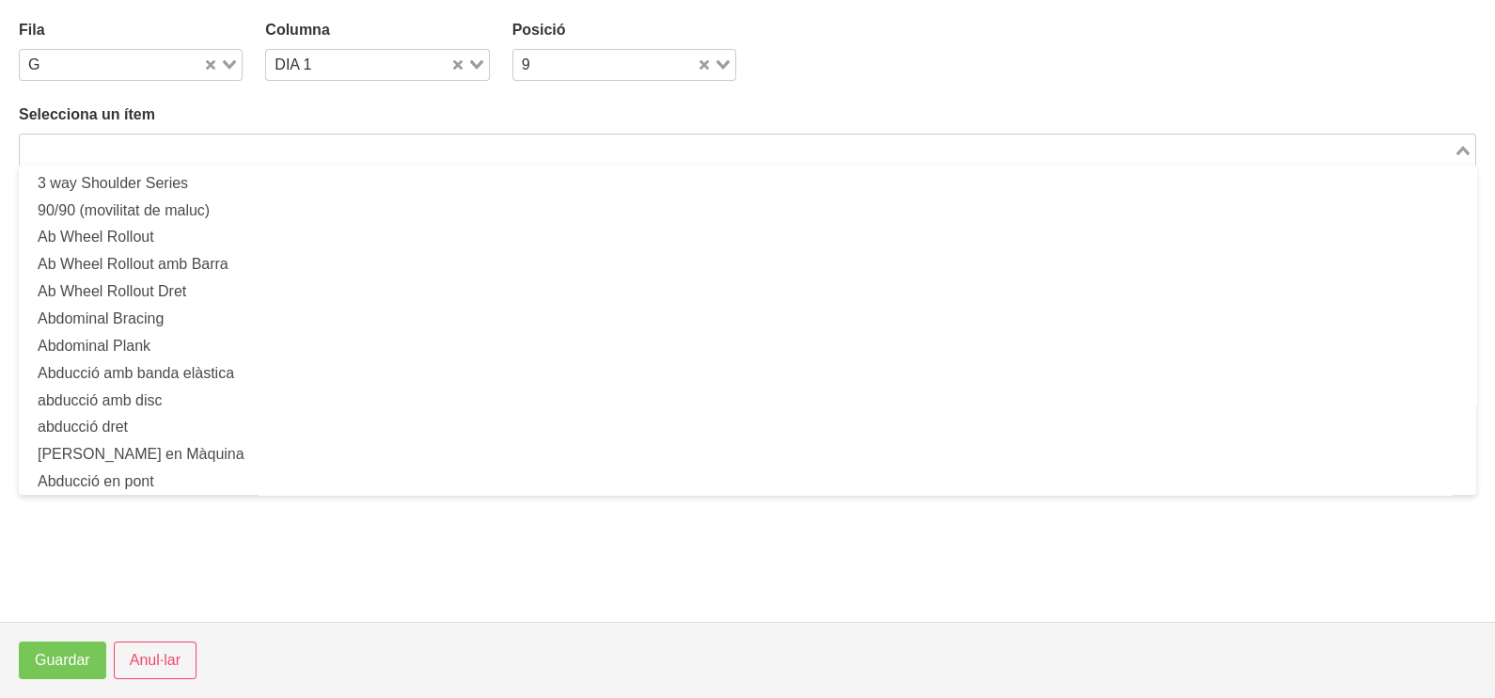
click at [273, 146] on input "Search for option" at bounding box center [737, 149] width 1430 height 23
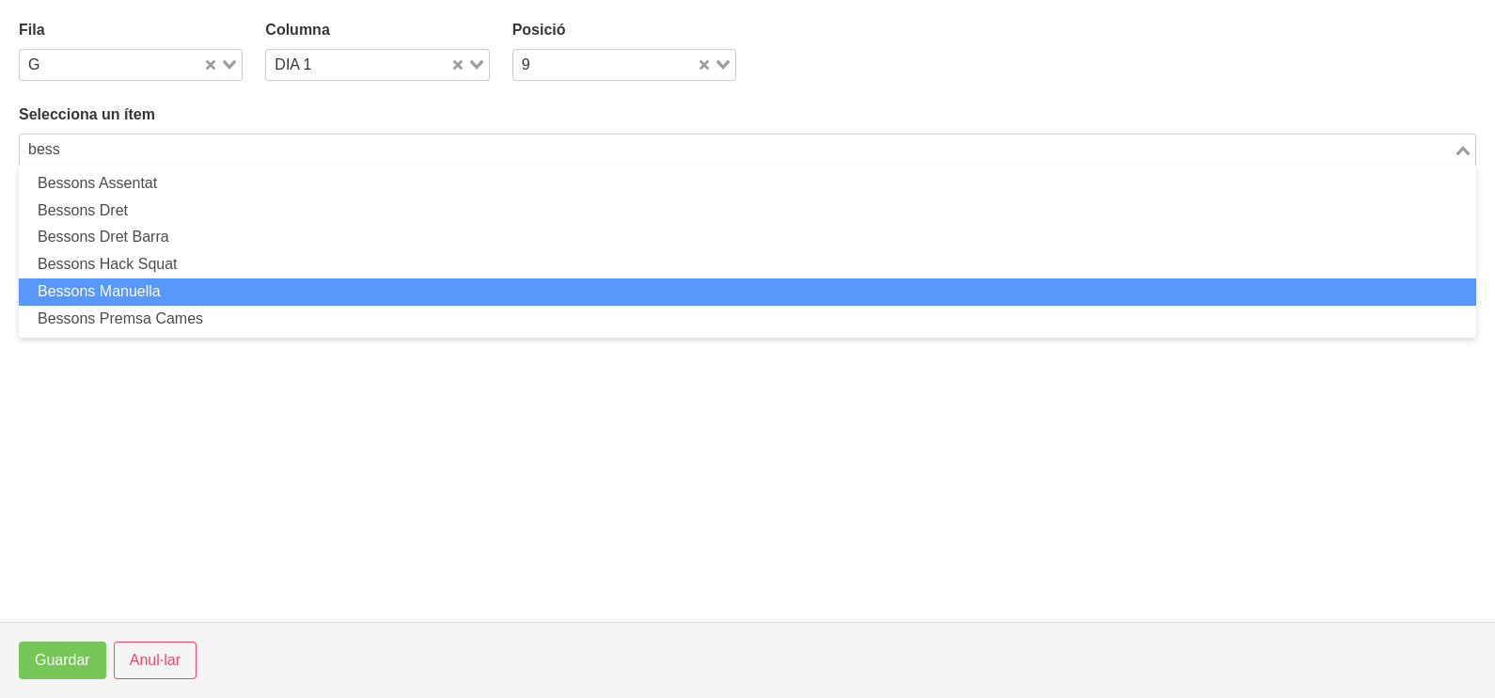
drag, startPoint x: 202, startPoint y: 284, endPoint x: 198, endPoint y: 264, distance: 20.1
click at [199, 273] on ul "Bessons Assentat Bessons Dret Bessons Dret Barra Bessons Hack Squat Bessons Man…" at bounding box center [747, 251] width 1457 height 172
click at [187, 283] on li "Bessons Manuella" at bounding box center [747, 291] width 1457 height 27
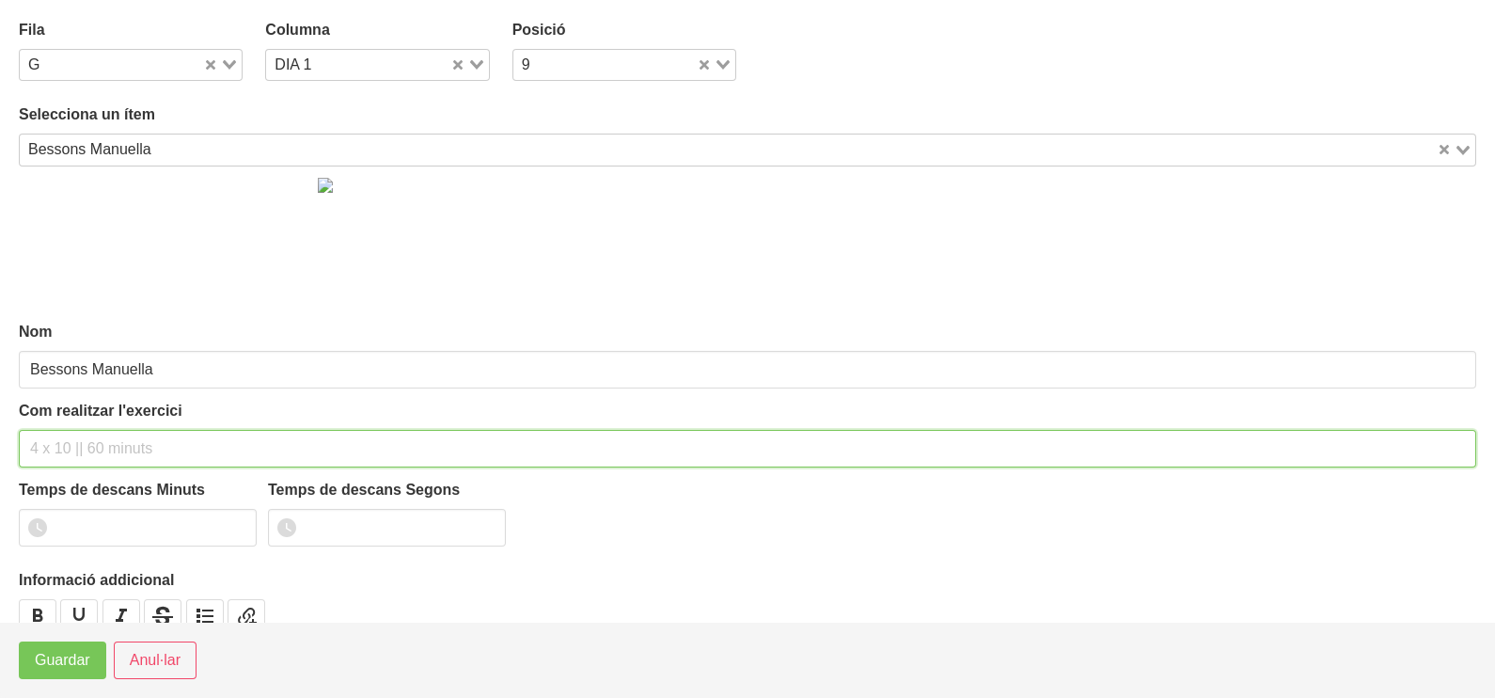
drag, startPoint x: 89, startPoint y: 439, endPoint x: 93, endPoint y: 395, distance: 44.4
click at [93, 419] on div "Com realitzar l'exercici" at bounding box center [747, 434] width 1457 height 68
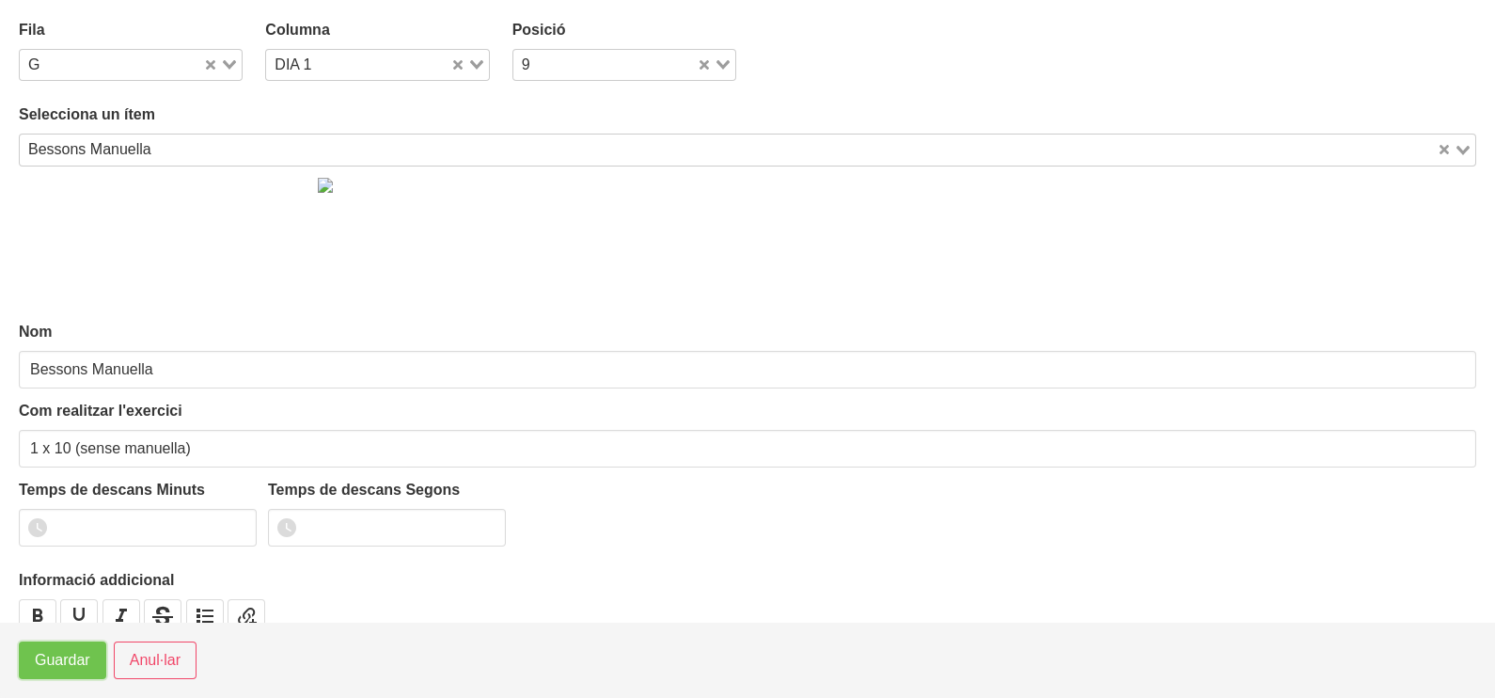
click at [66, 653] on span "Guardar" at bounding box center [62, 660] width 55 height 23
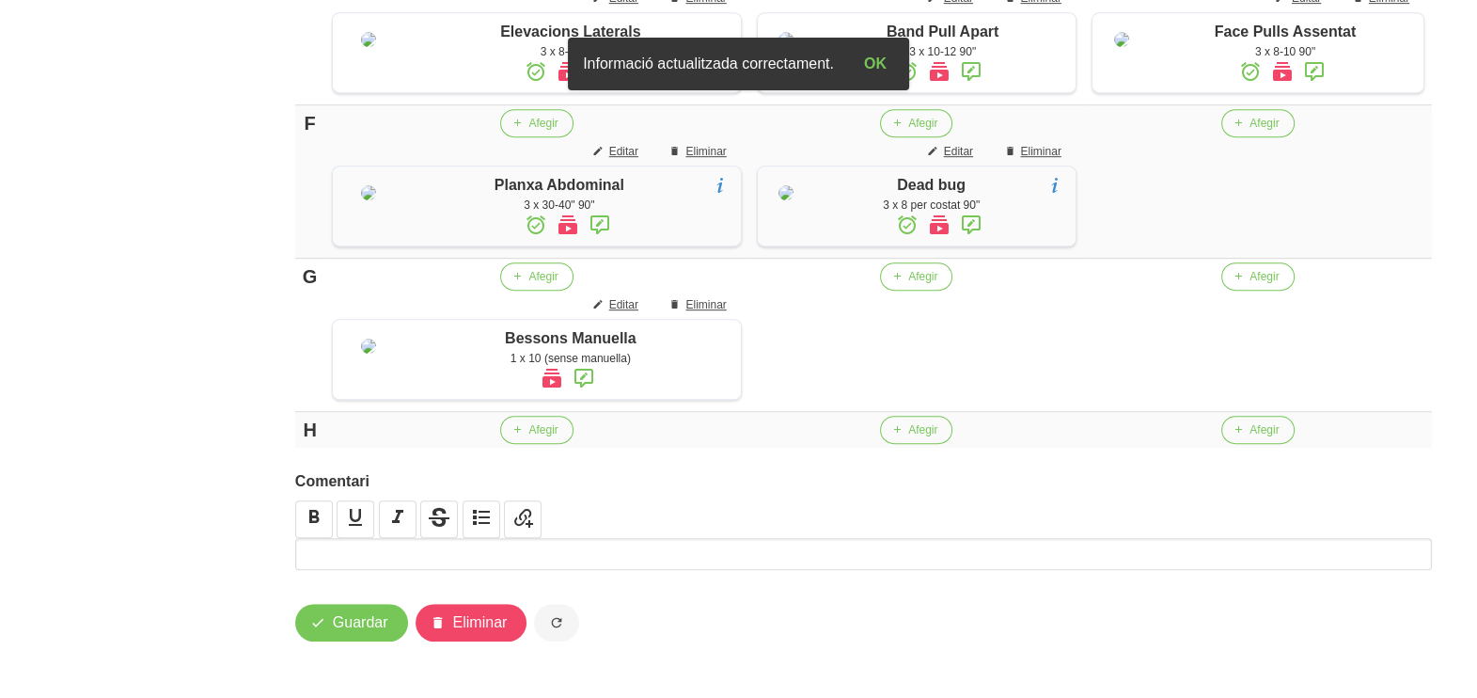
scroll to position [1534, 0]
click at [528, 432] on span "Afegir" at bounding box center [542, 429] width 29 height 17
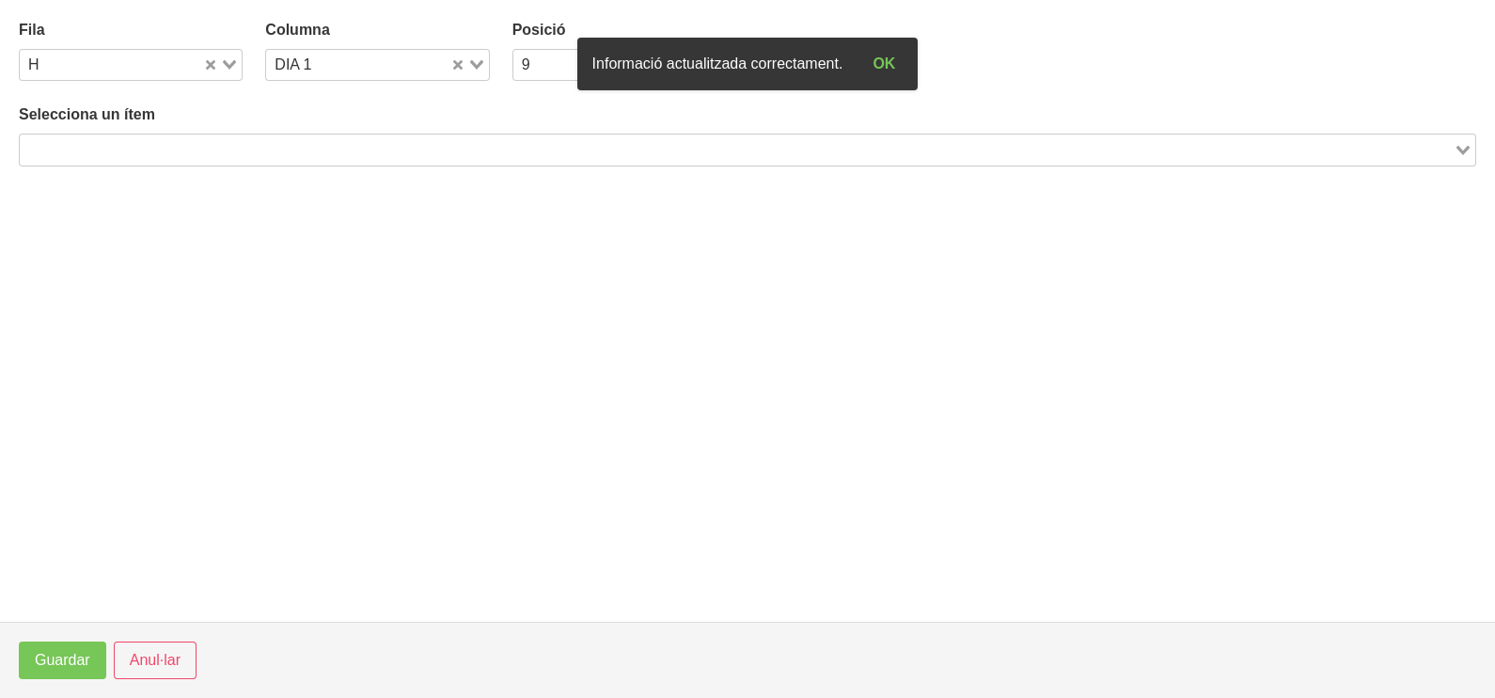
click at [292, 146] on input "Search for option" at bounding box center [737, 149] width 1430 height 23
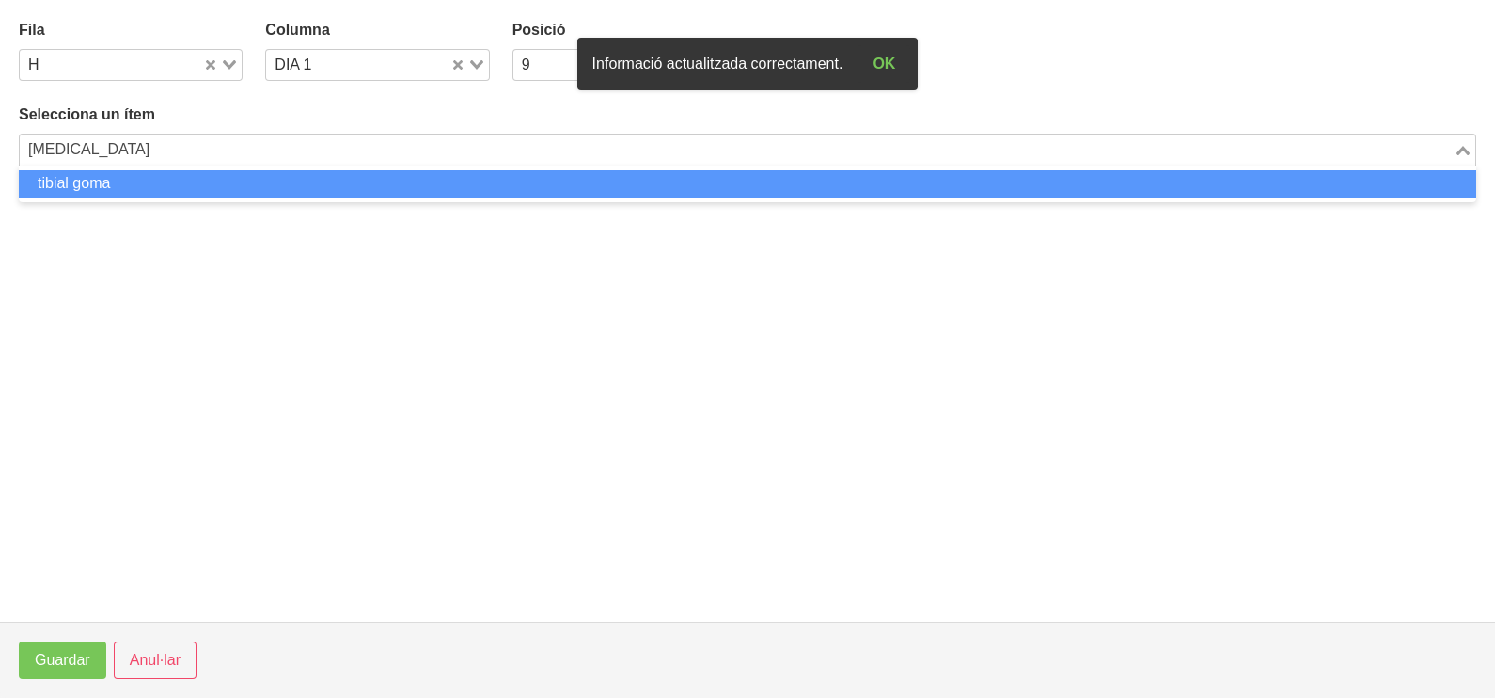
click at [275, 182] on li "tibial goma" at bounding box center [747, 183] width 1457 height 27
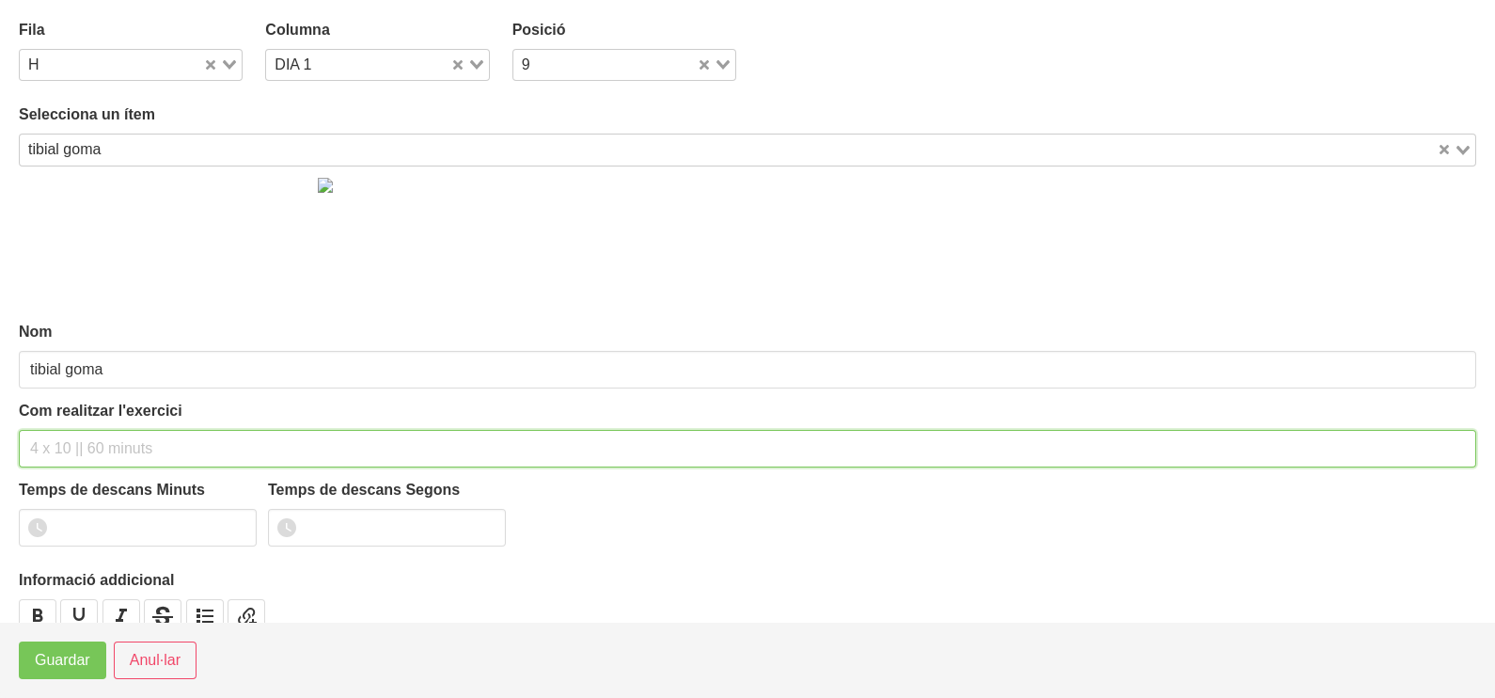
click at [104, 441] on input "text" at bounding box center [747, 449] width 1457 height 38
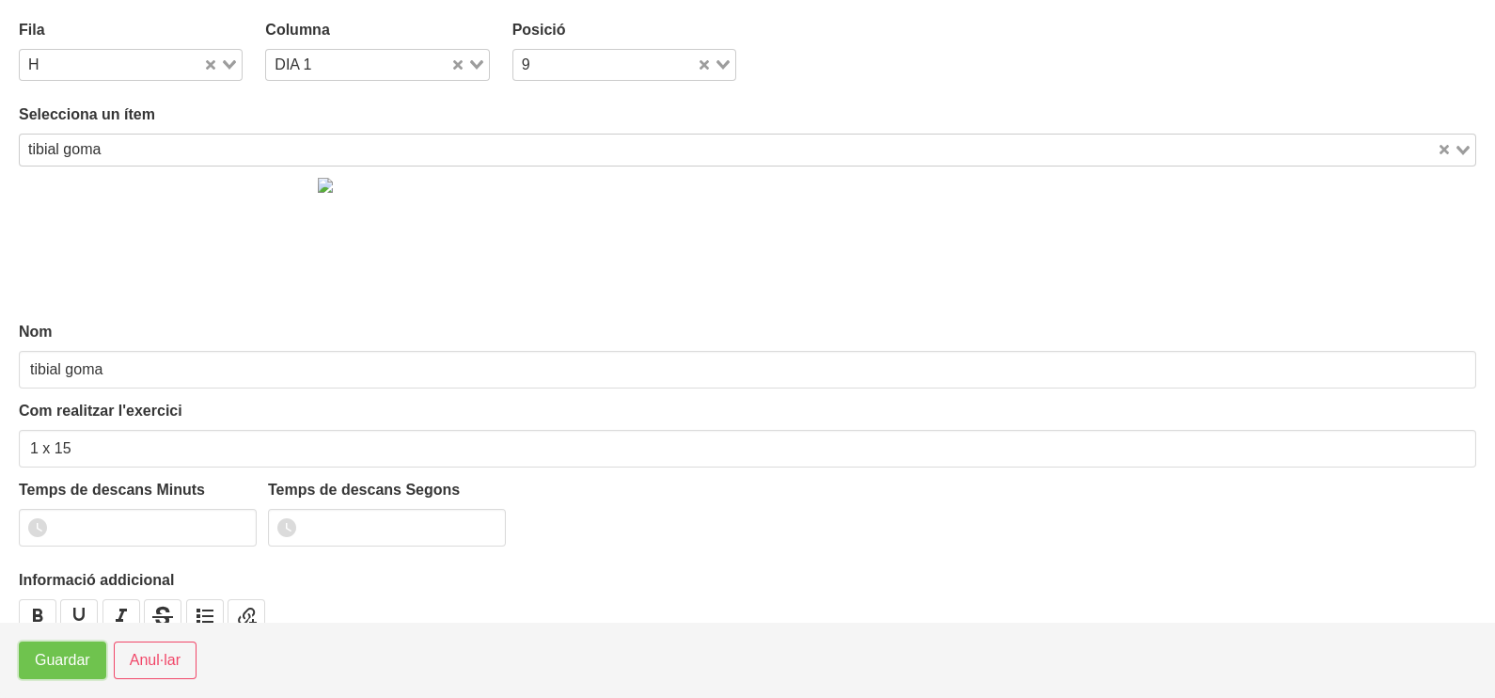
click at [56, 664] on span "Guardar" at bounding box center [62, 660] width 55 height 23
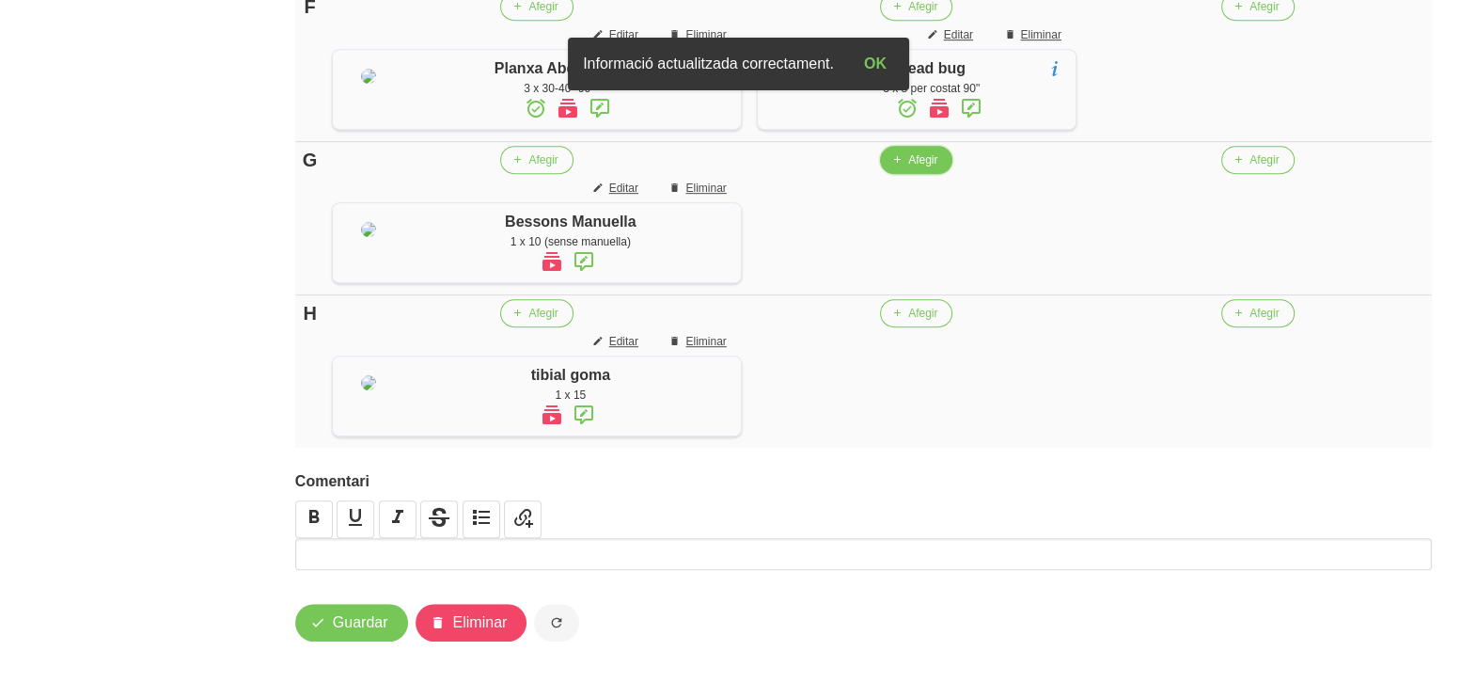
click at [908, 168] on span "Afegir" at bounding box center [922, 159] width 29 height 17
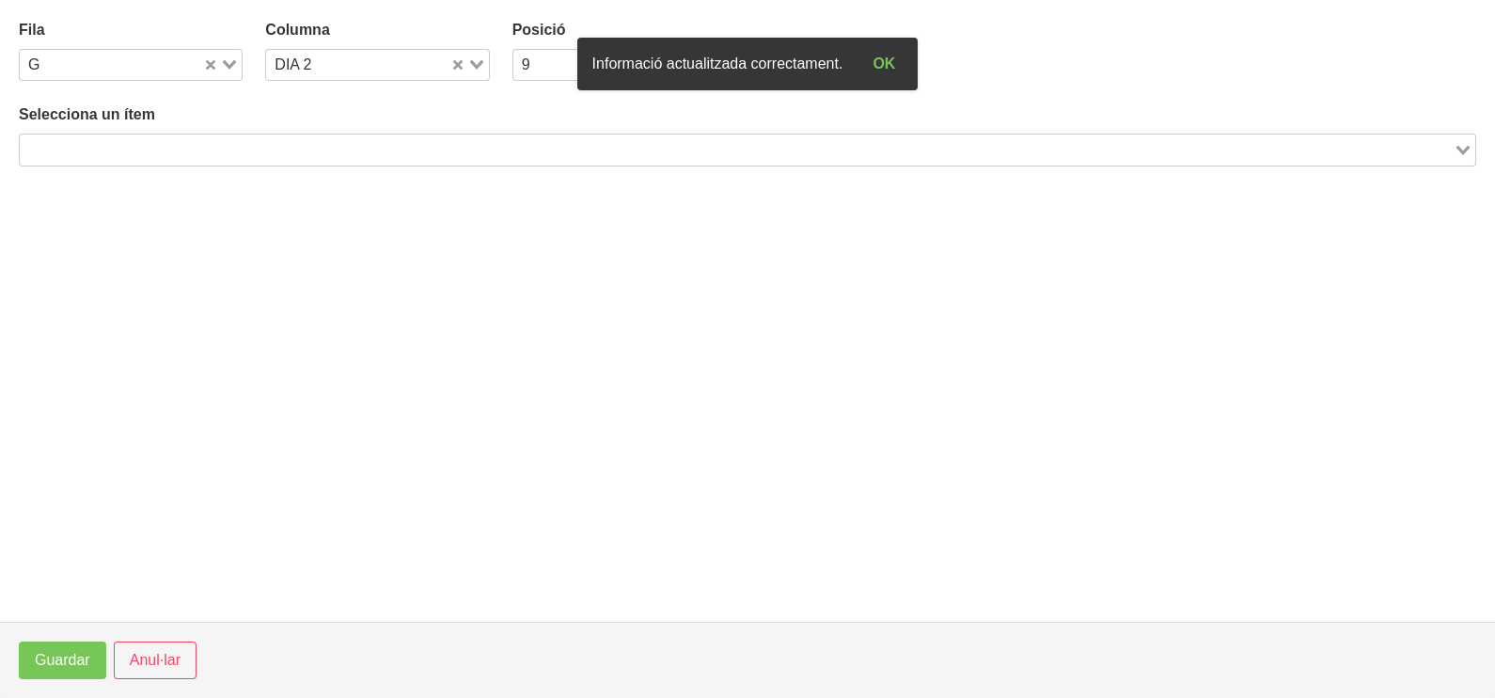
click at [282, 143] on input "Search for option" at bounding box center [737, 149] width 1430 height 23
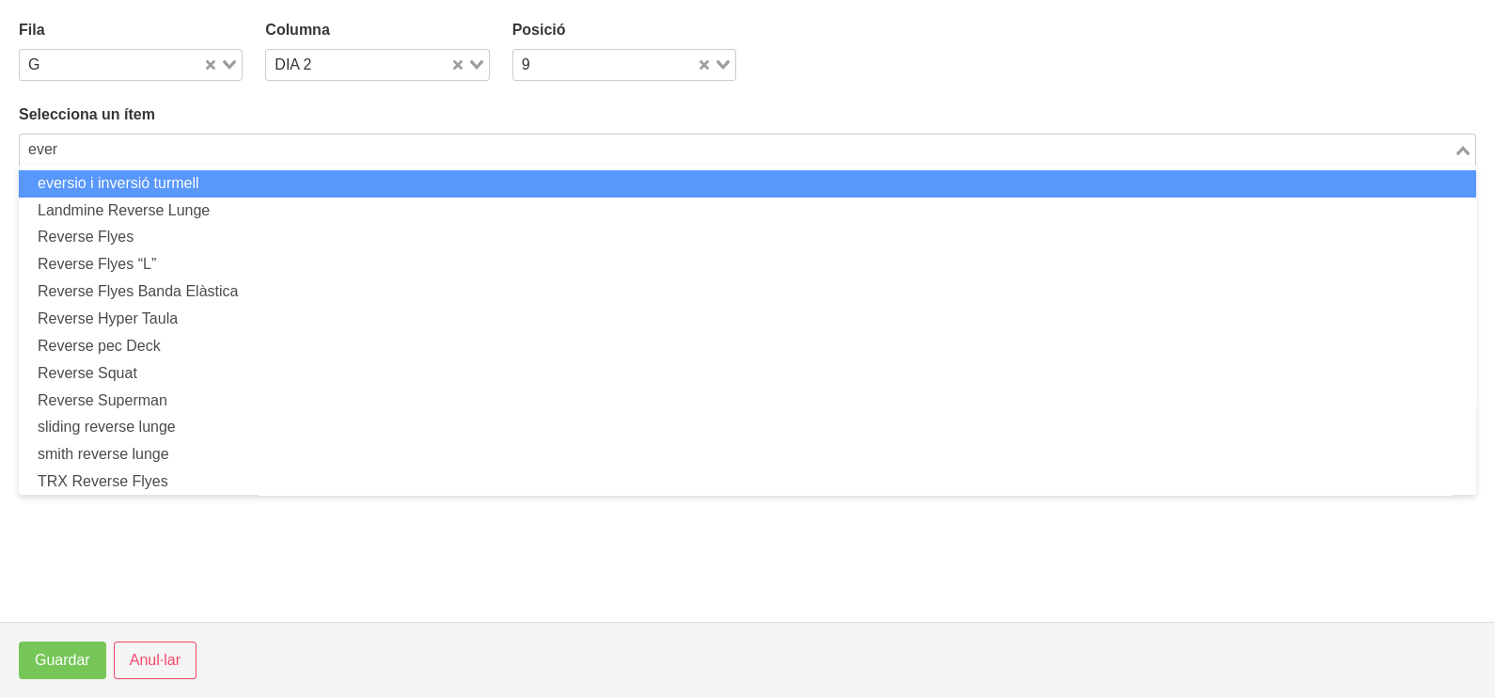
click at [112, 179] on li "eversio i inversió turmell" at bounding box center [747, 183] width 1457 height 27
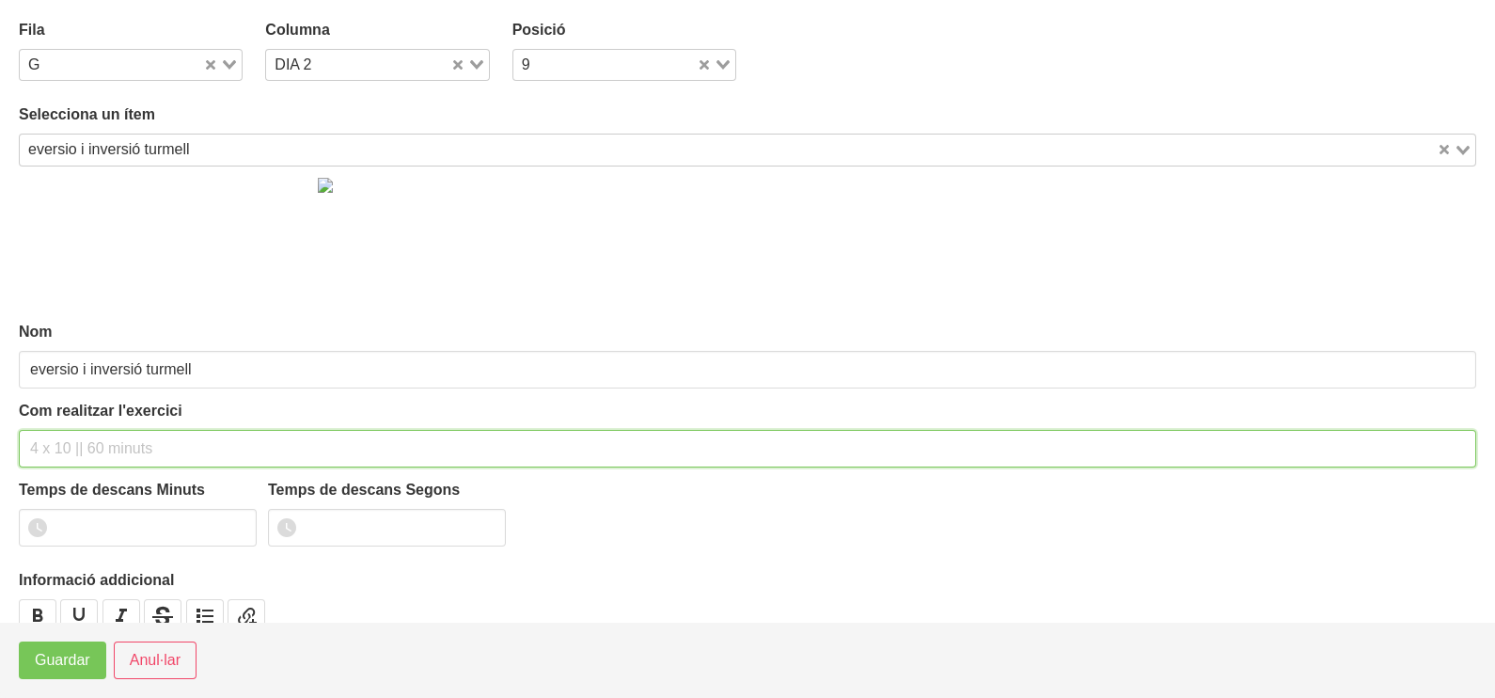
drag, startPoint x: 60, startPoint y: 447, endPoint x: 138, endPoint y: 302, distance: 164.5
click at [63, 444] on input "text" at bounding box center [747, 449] width 1457 height 38
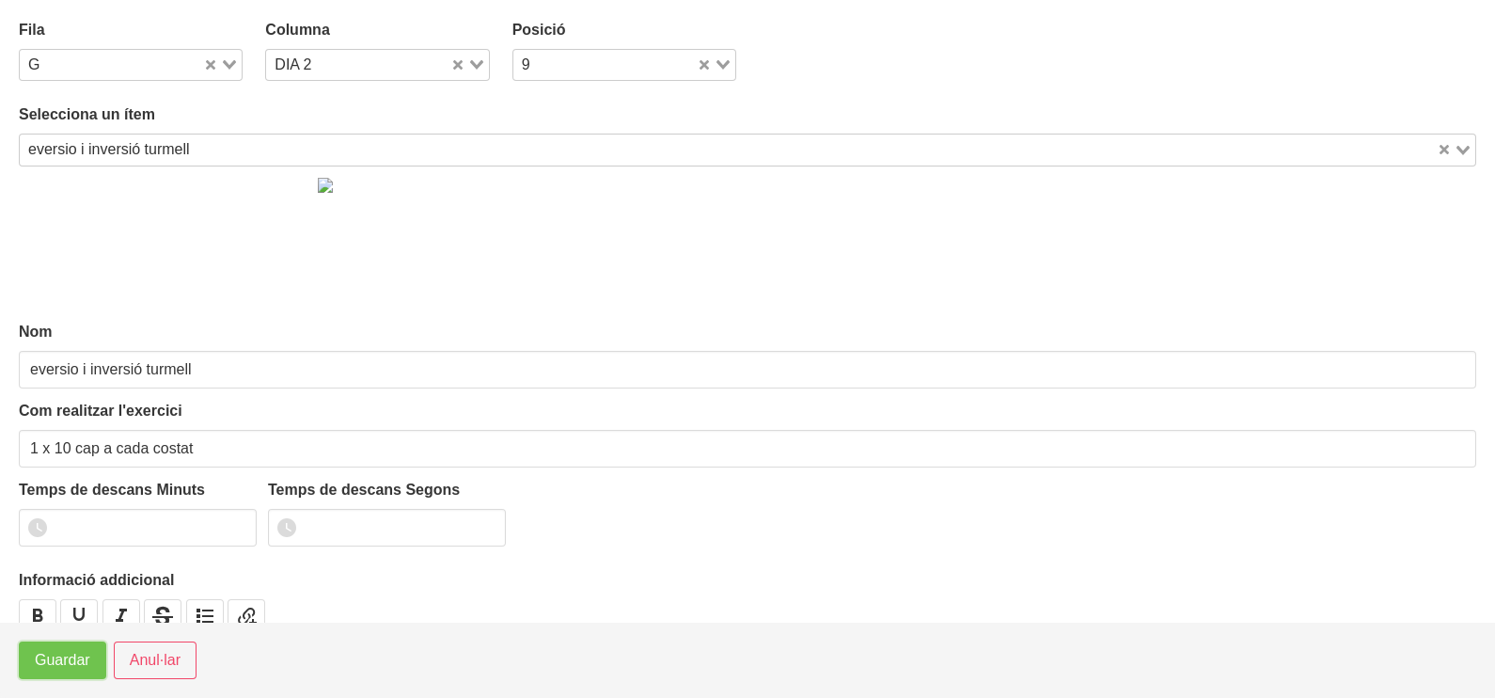
click at [66, 658] on span "Guardar" at bounding box center [62, 660] width 55 height 23
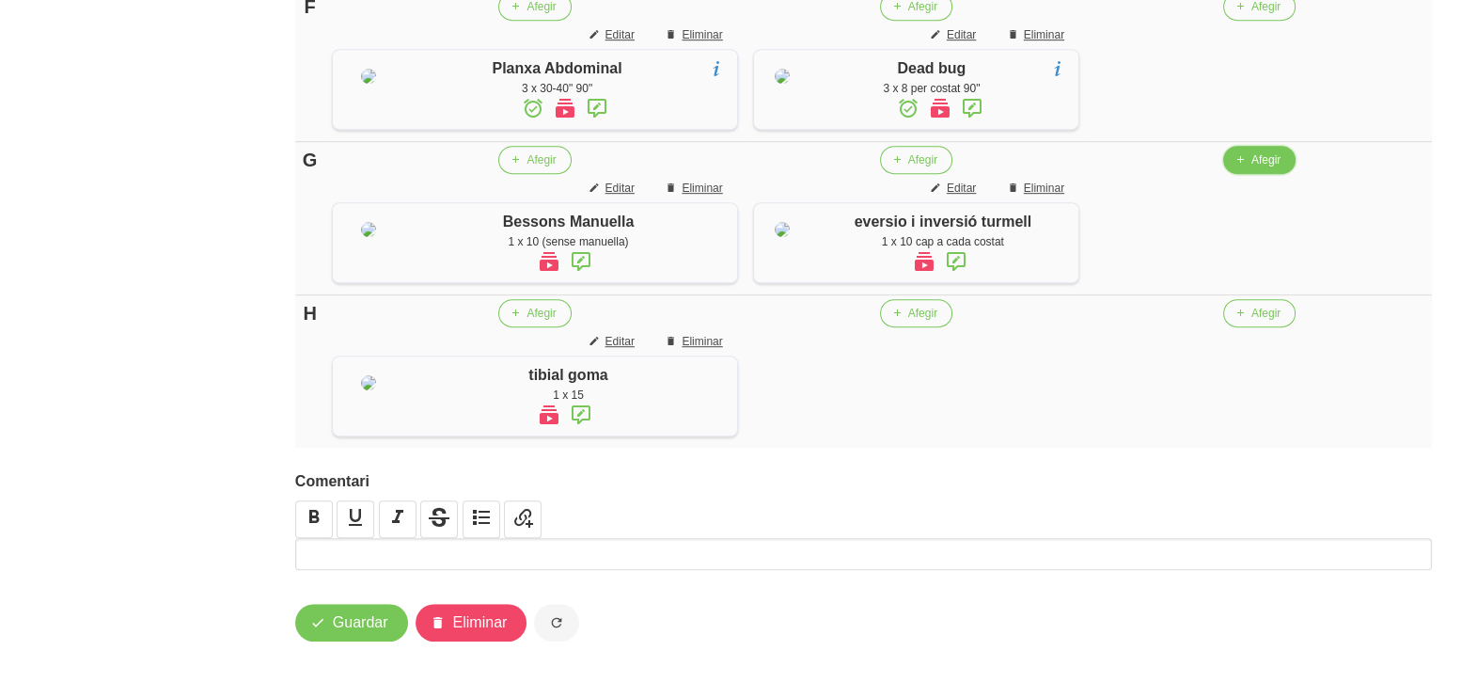
click at [1249, 174] on button "Afegir" at bounding box center [1259, 160] width 72 height 28
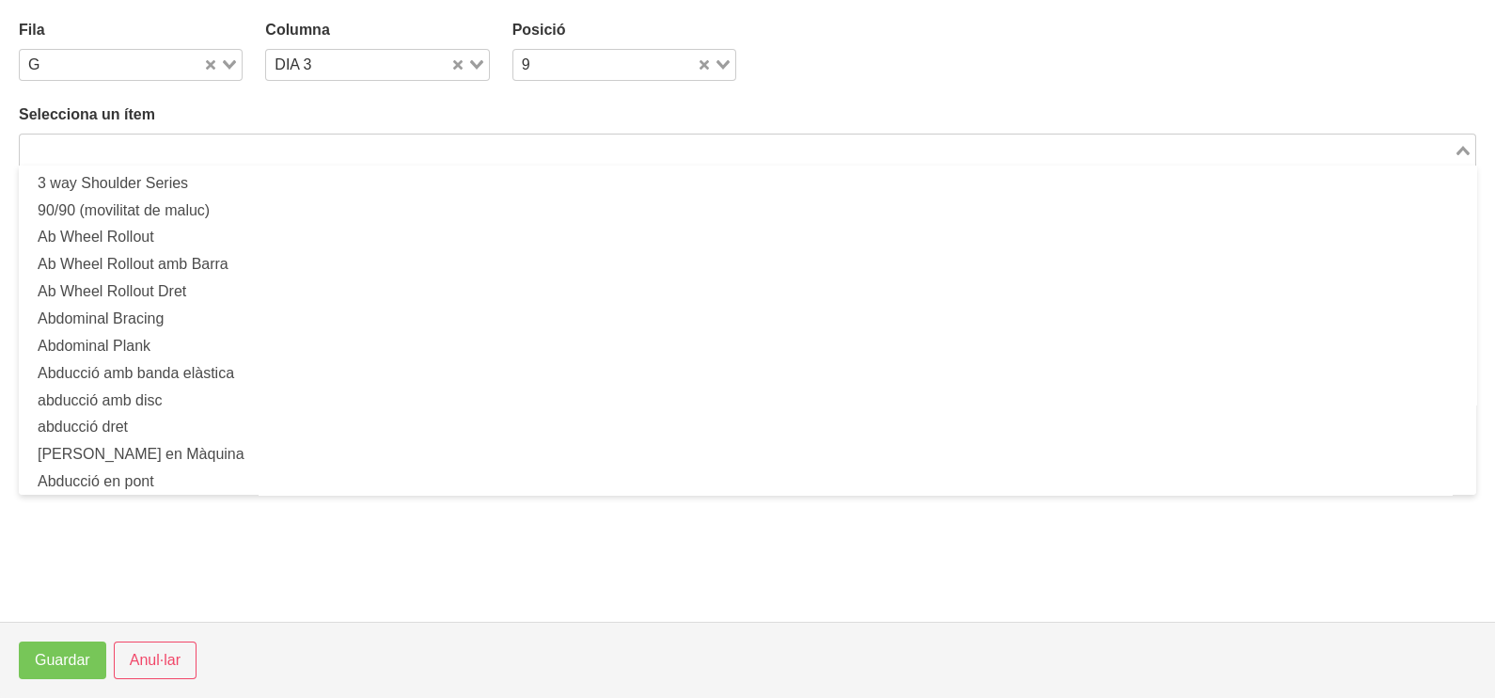
click at [362, 147] on input "Search for option" at bounding box center [737, 149] width 1430 height 23
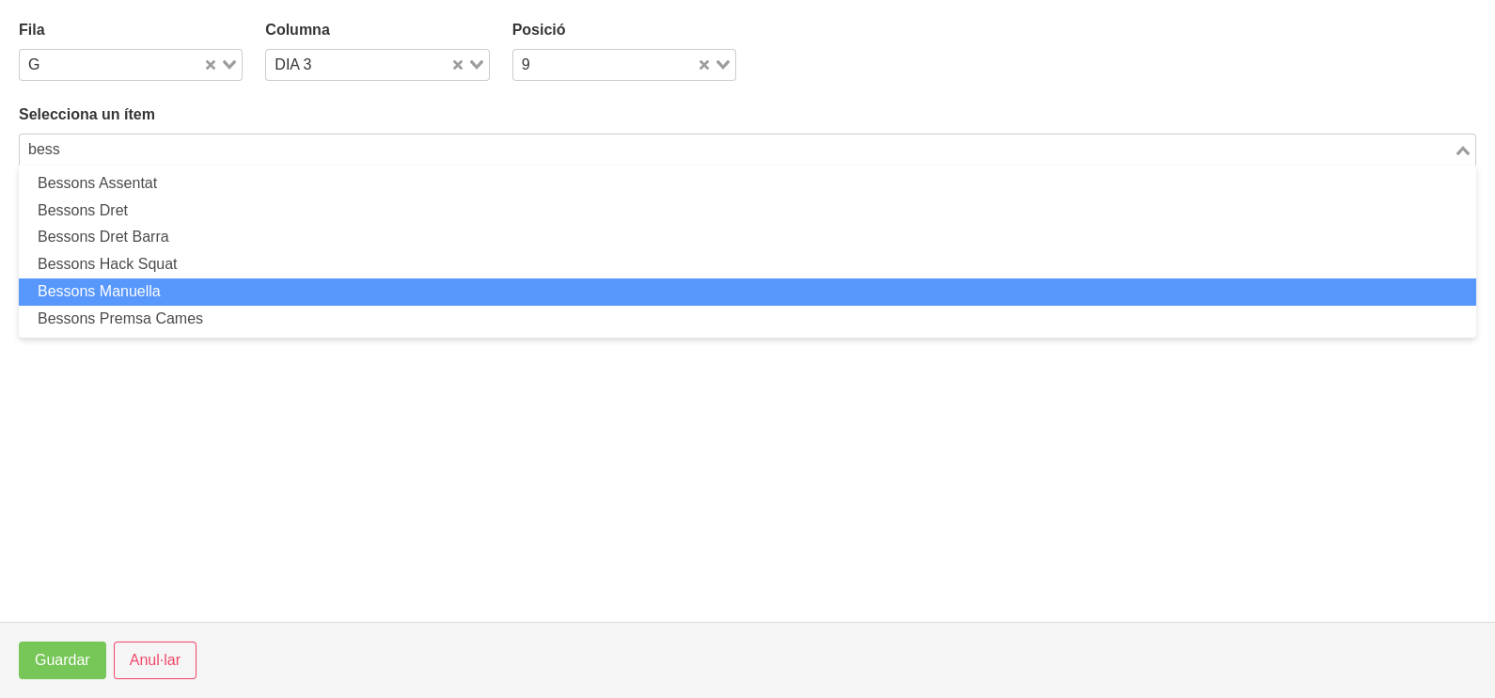
click at [181, 296] on li "Bessons Manuella" at bounding box center [747, 291] width 1457 height 27
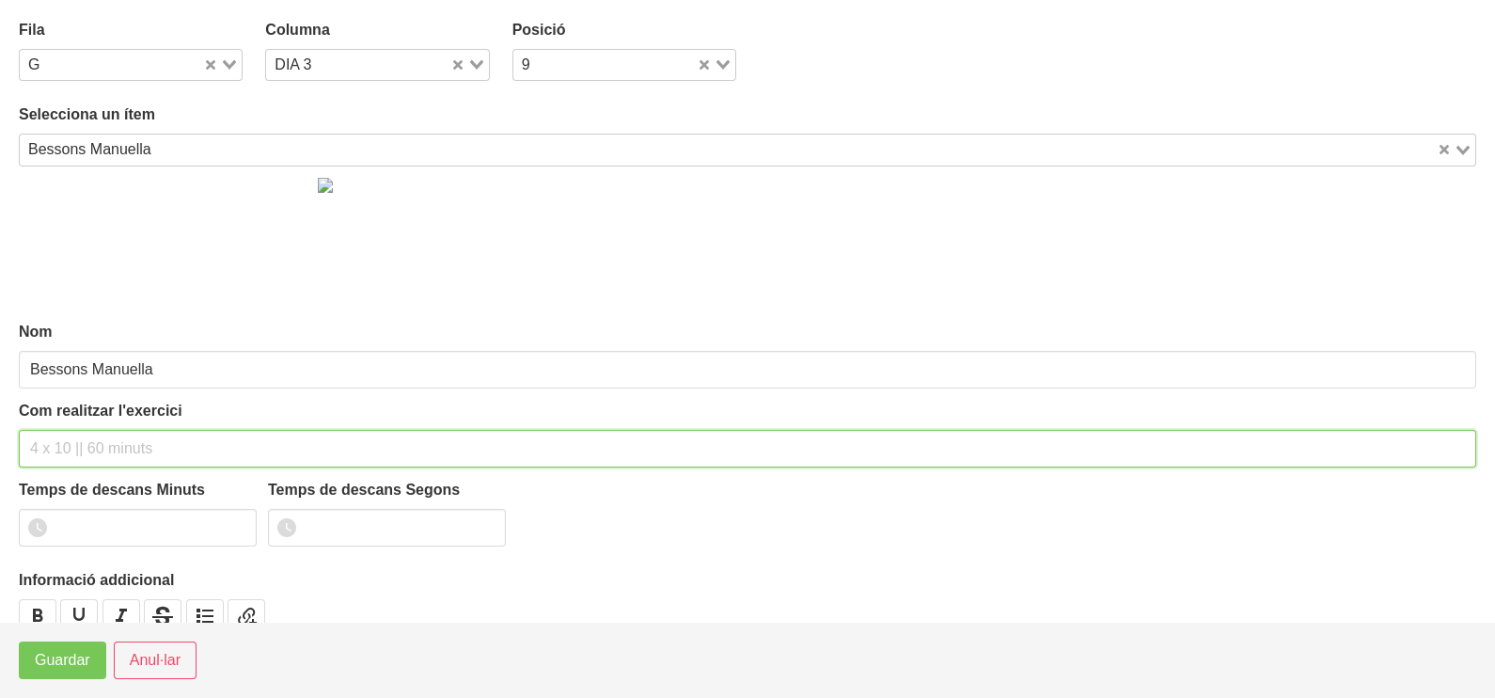
click at [71, 441] on input "text" at bounding box center [747, 449] width 1457 height 38
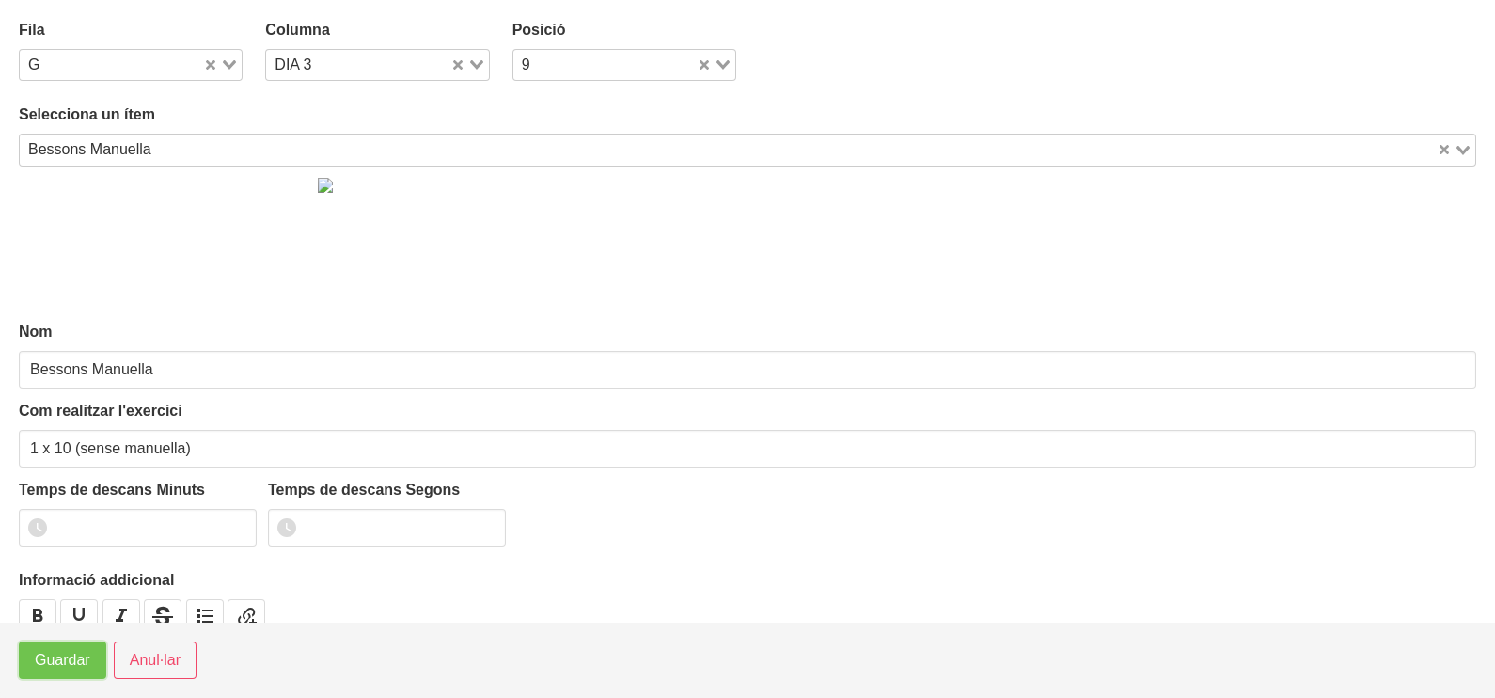
click at [61, 663] on span "Guardar" at bounding box center [62, 660] width 55 height 23
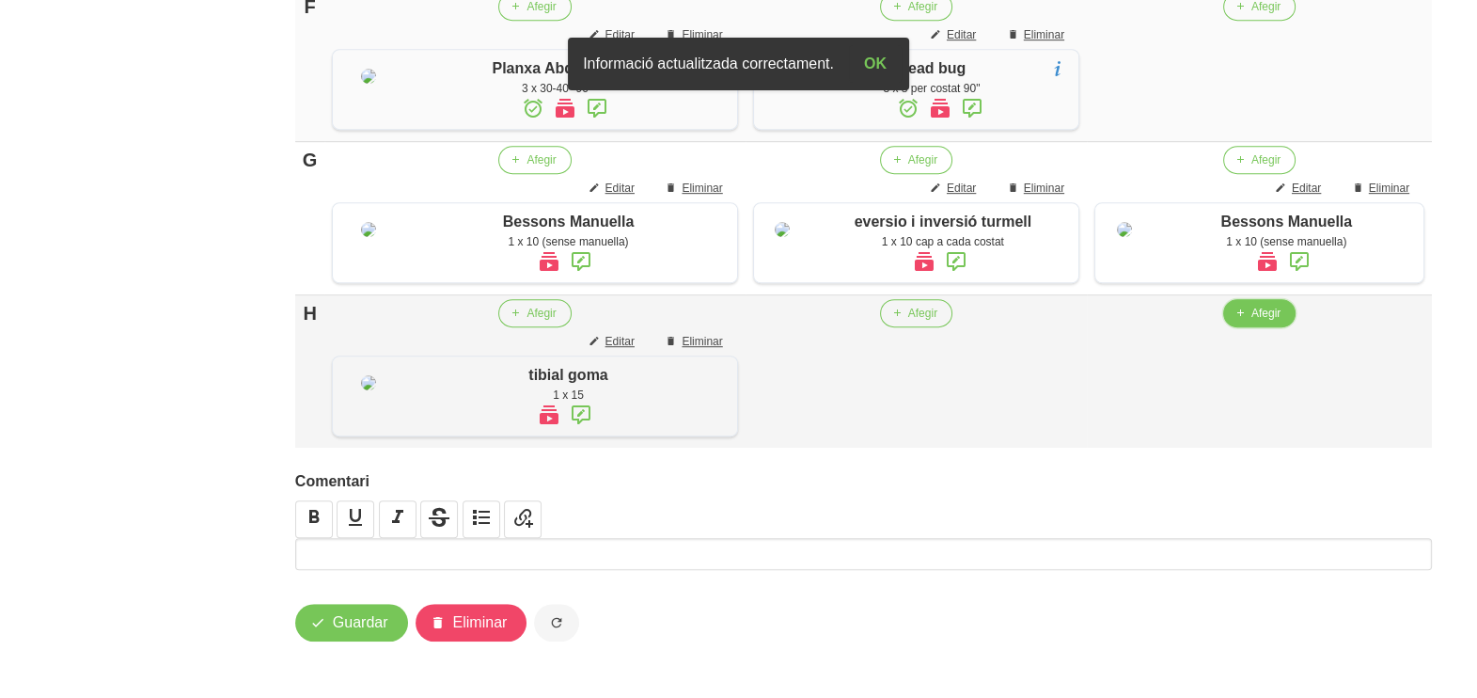
click at [1252, 322] on span "Afegir" at bounding box center [1265, 313] width 29 height 17
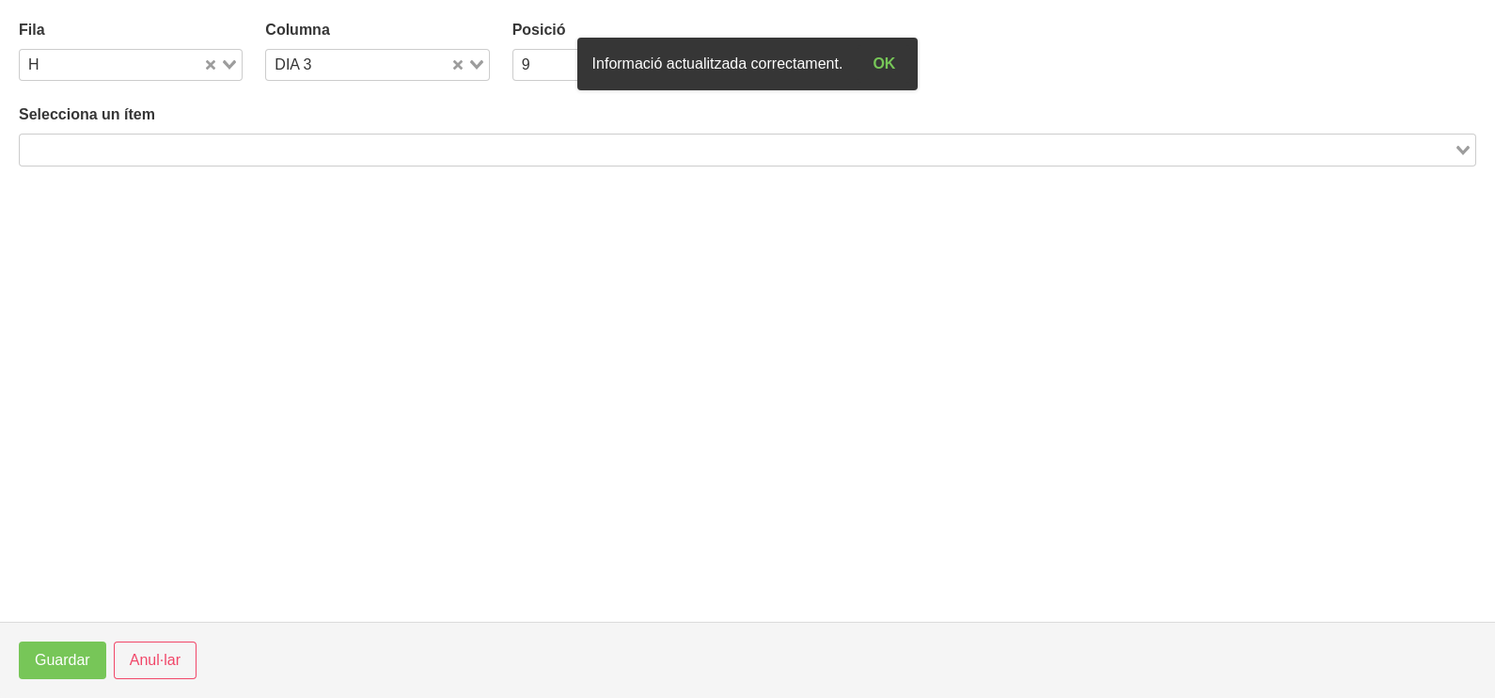
click at [213, 151] on input "Search for option" at bounding box center [737, 149] width 1430 height 23
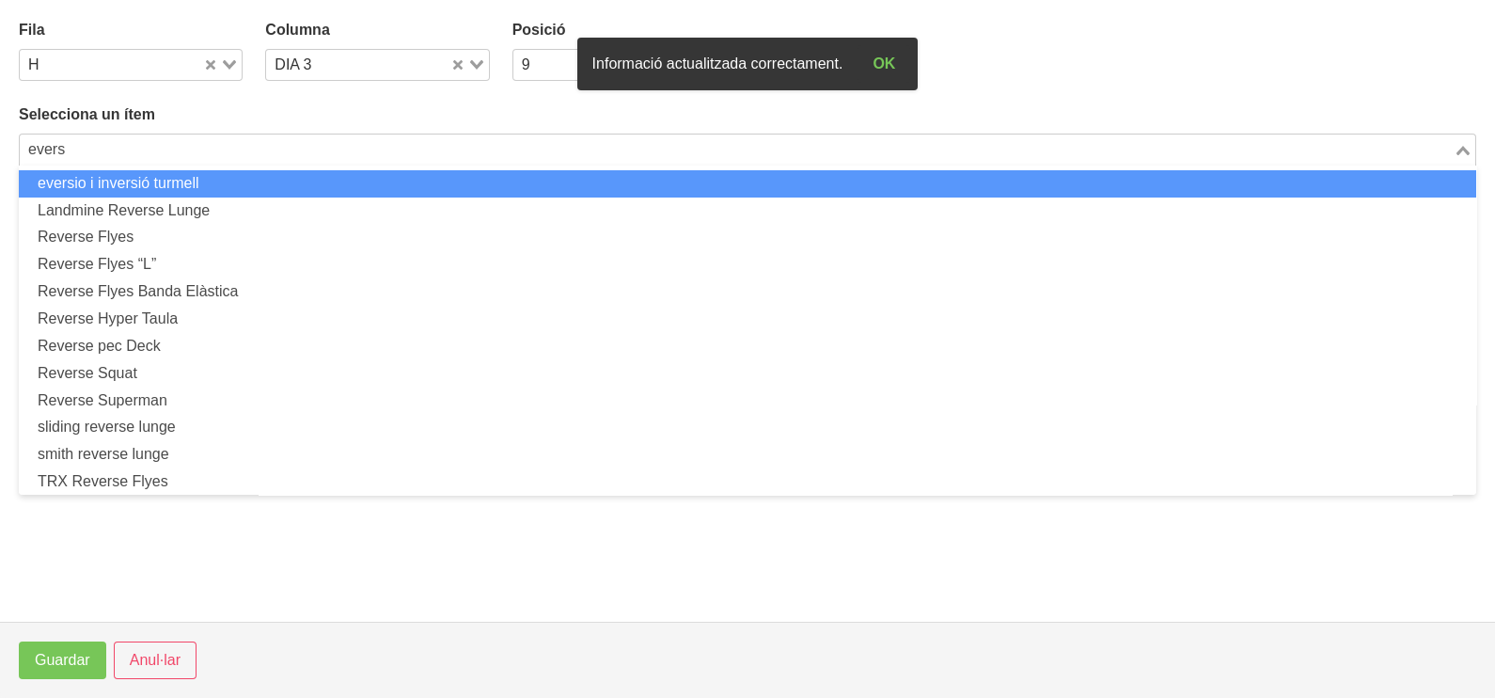
click at [211, 180] on li "eversio i inversió turmell" at bounding box center [747, 183] width 1457 height 27
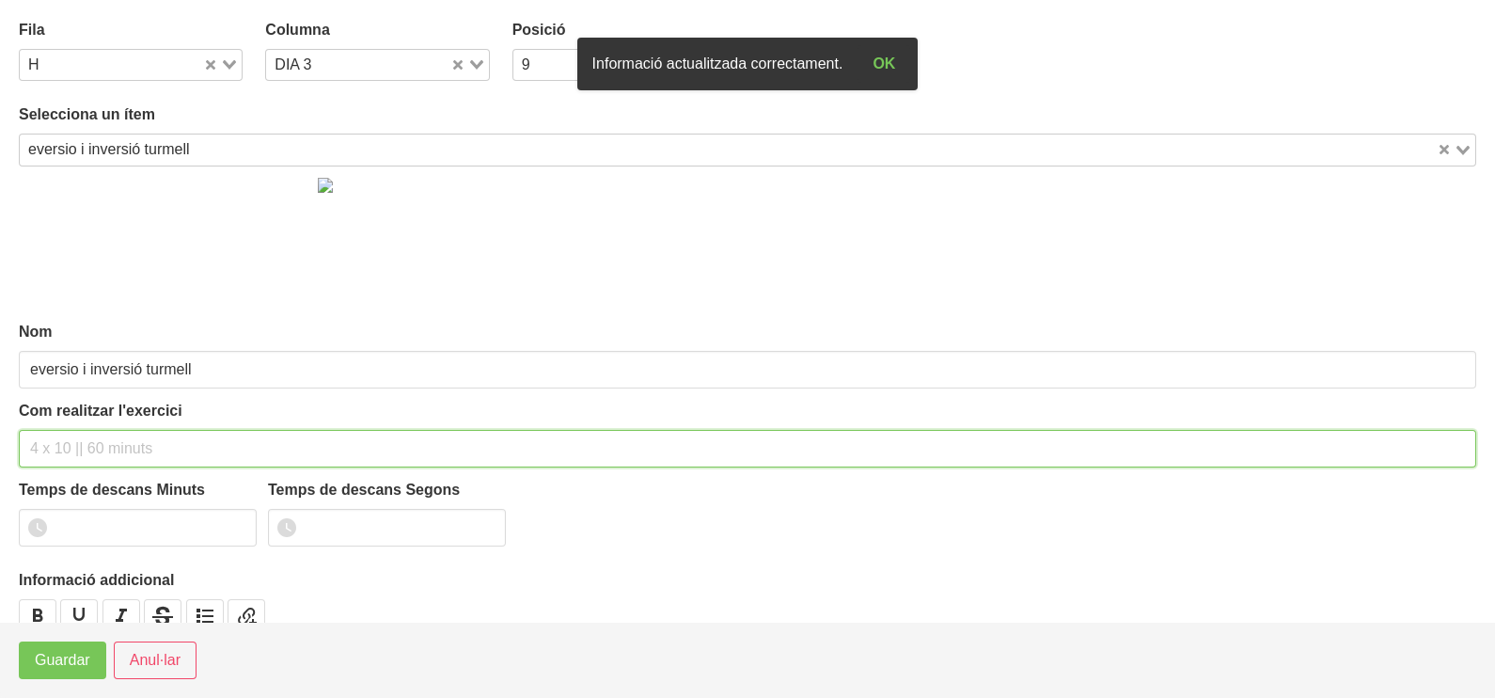
drag, startPoint x: 75, startPoint y: 439, endPoint x: 106, endPoint y: 320, distance: 123.4
click at [85, 424] on div "Com realitzar l'exercici" at bounding box center [747, 434] width 1457 height 68
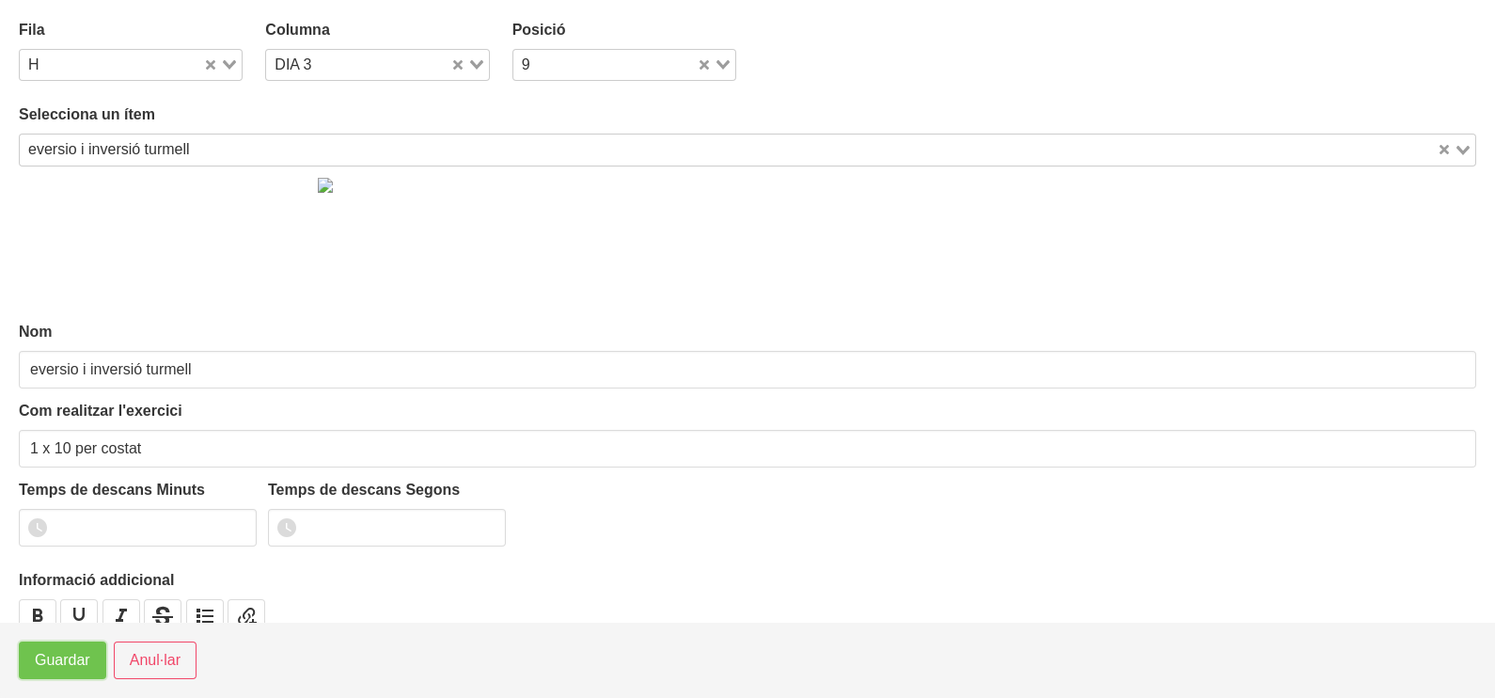
click at [81, 653] on span "Guardar" at bounding box center [62, 660] width 55 height 23
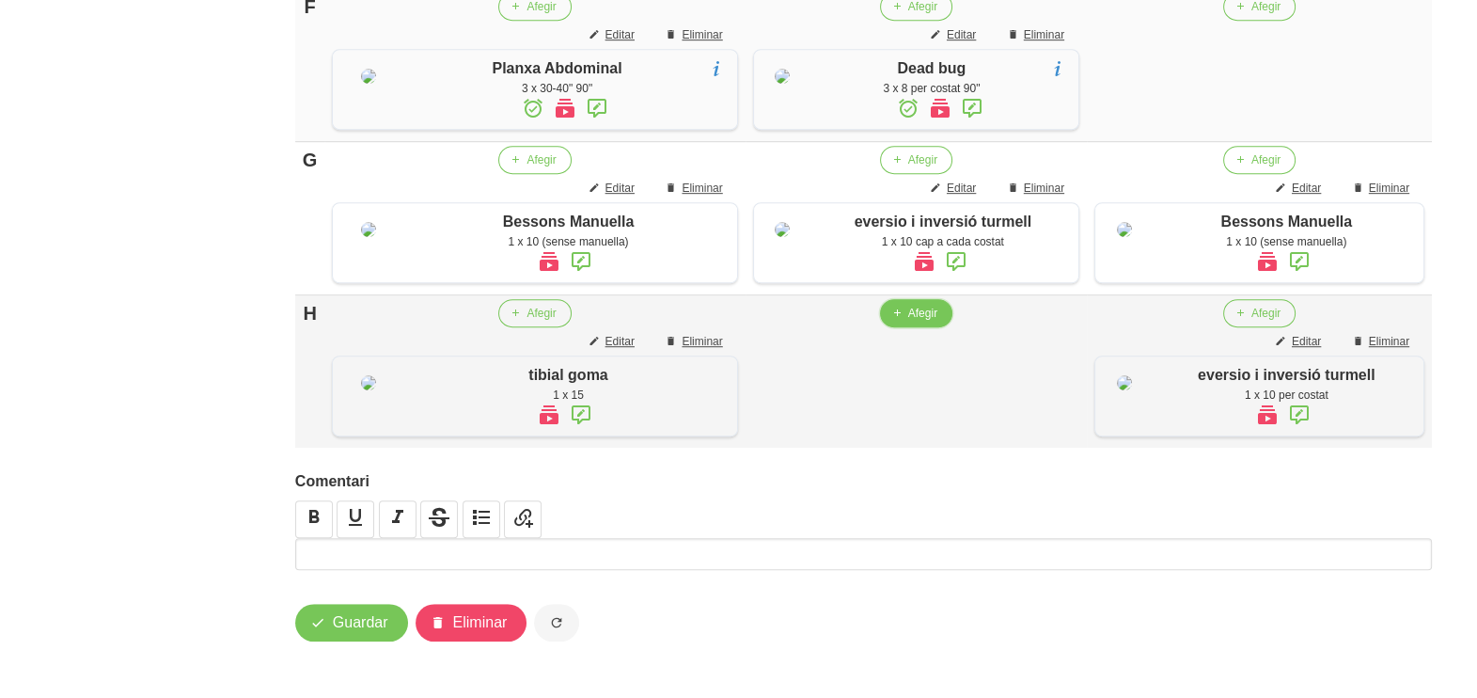
click at [915, 322] on span "Afegir" at bounding box center [922, 313] width 29 height 17
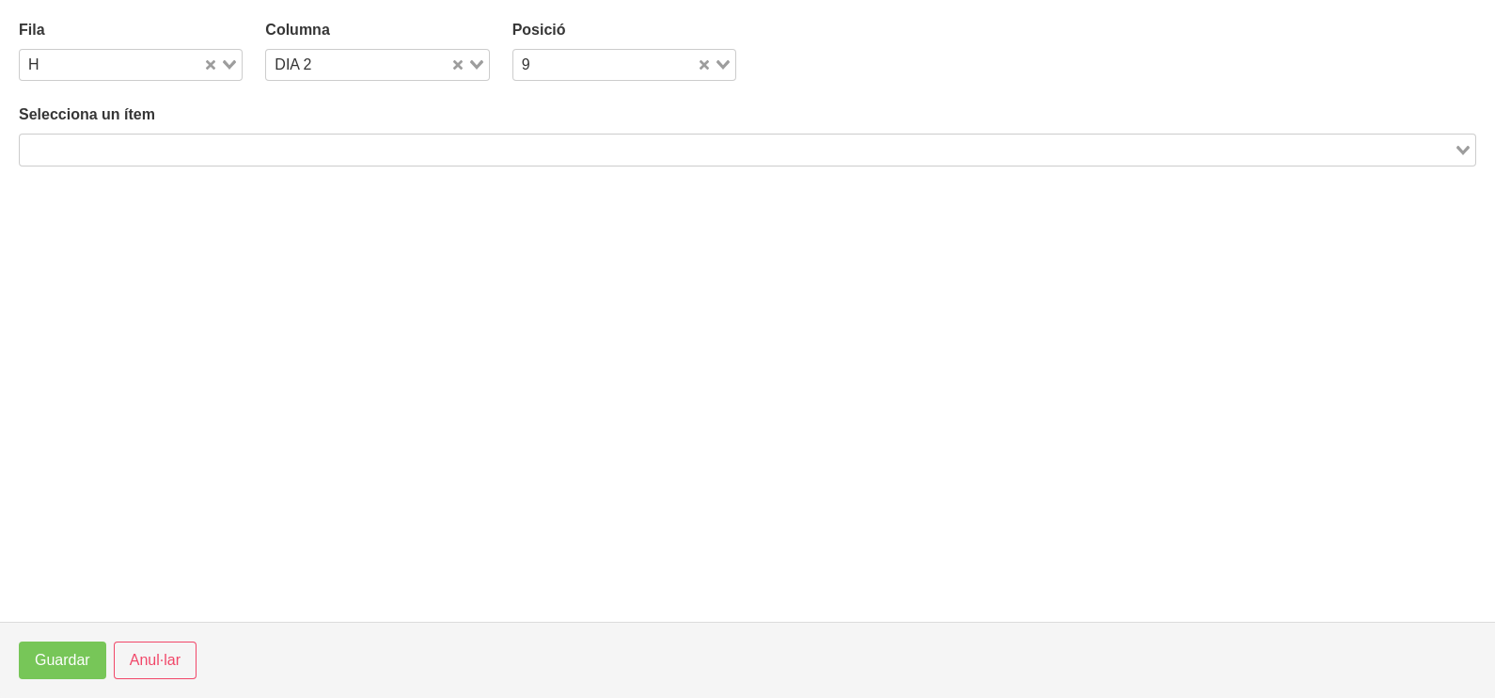
click at [250, 155] on input "Search for option" at bounding box center [737, 149] width 1430 height 23
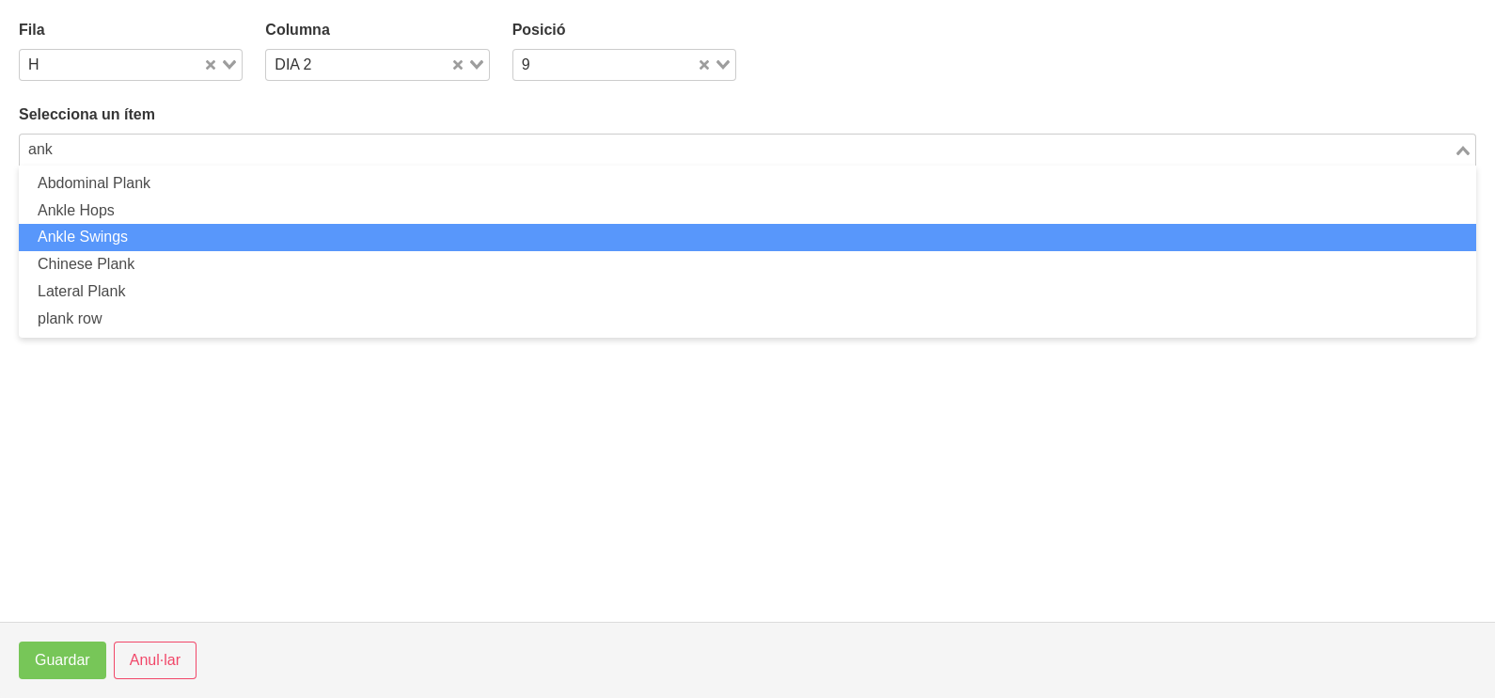
click at [169, 228] on li "Ankle Swings" at bounding box center [747, 237] width 1457 height 27
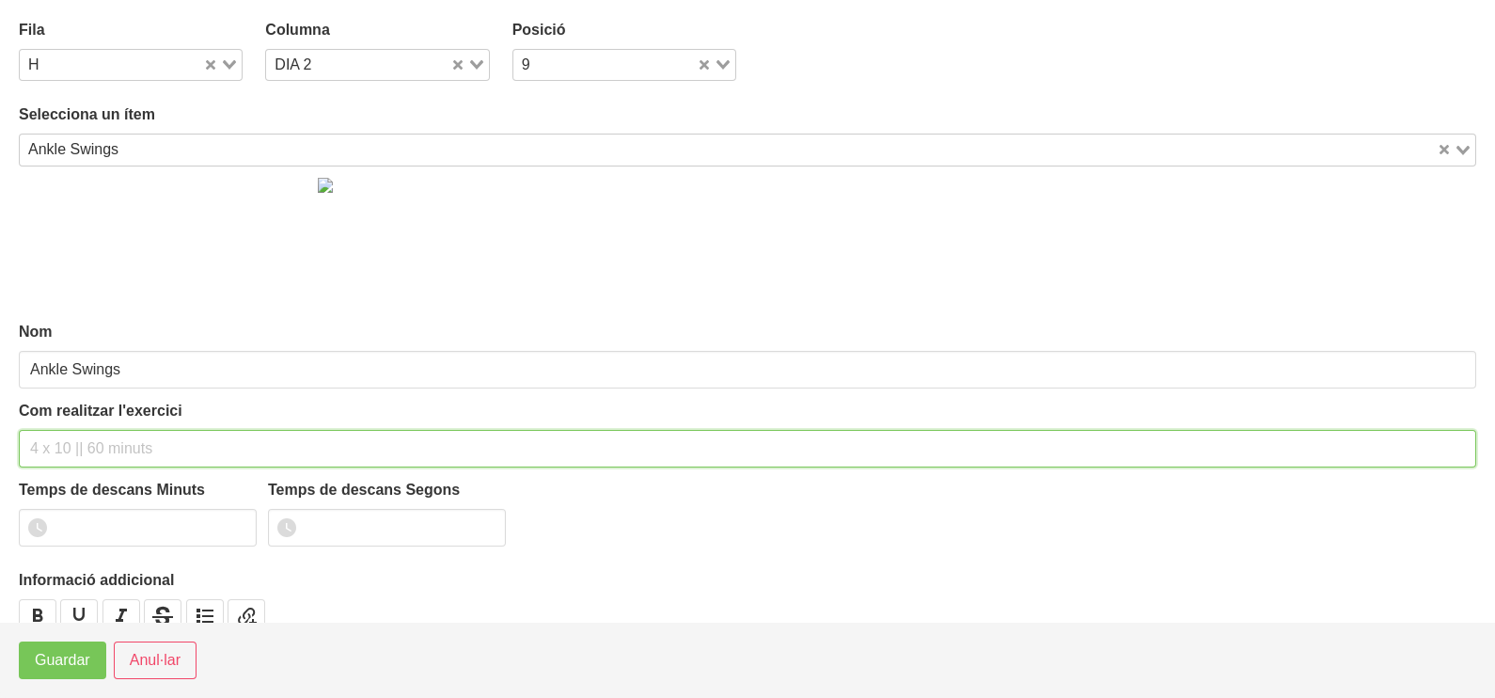
drag, startPoint x: 102, startPoint y: 439, endPoint x: 122, endPoint y: 386, distance: 56.2
click at [108, 430] on input "text" at bounding box center [747, 449] width 1457 height 38
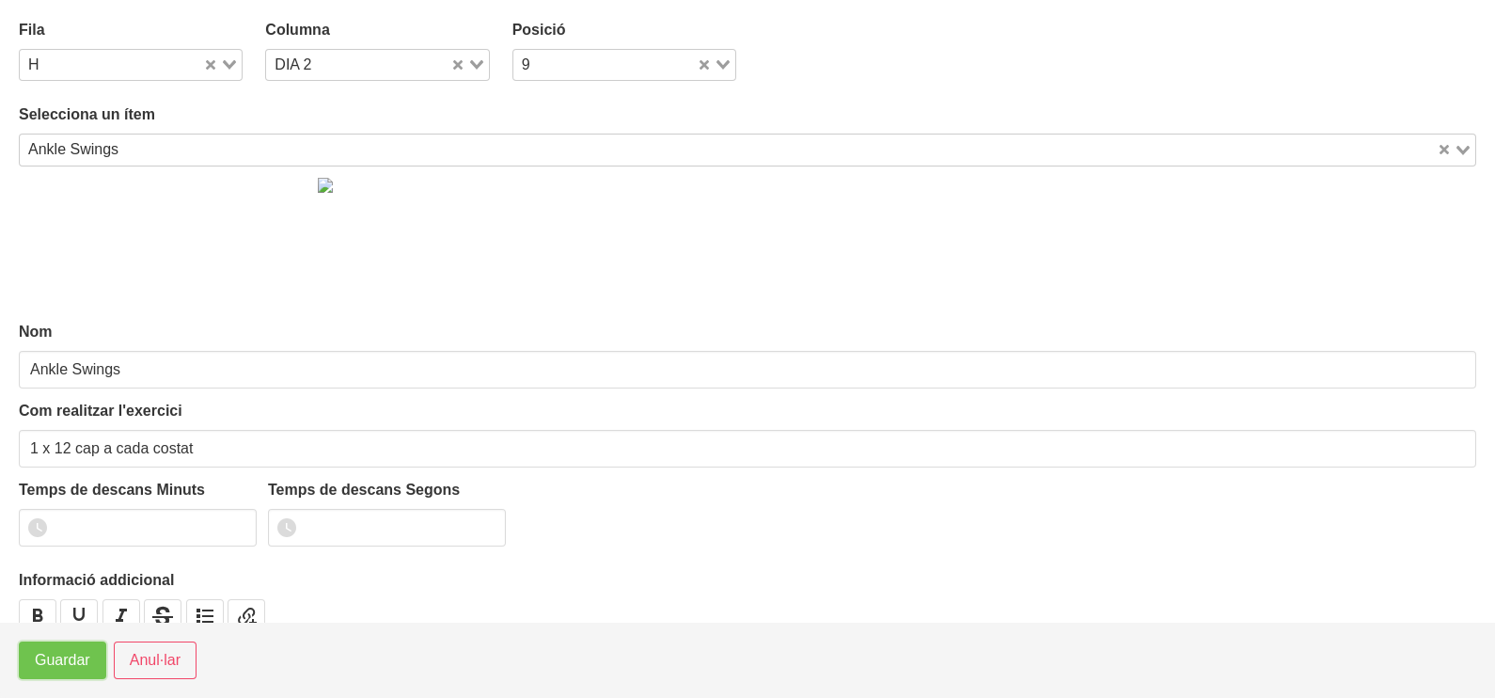
click at [56, 657] on span "Guardar" at bounding box center [62, 660] width 55 height 23
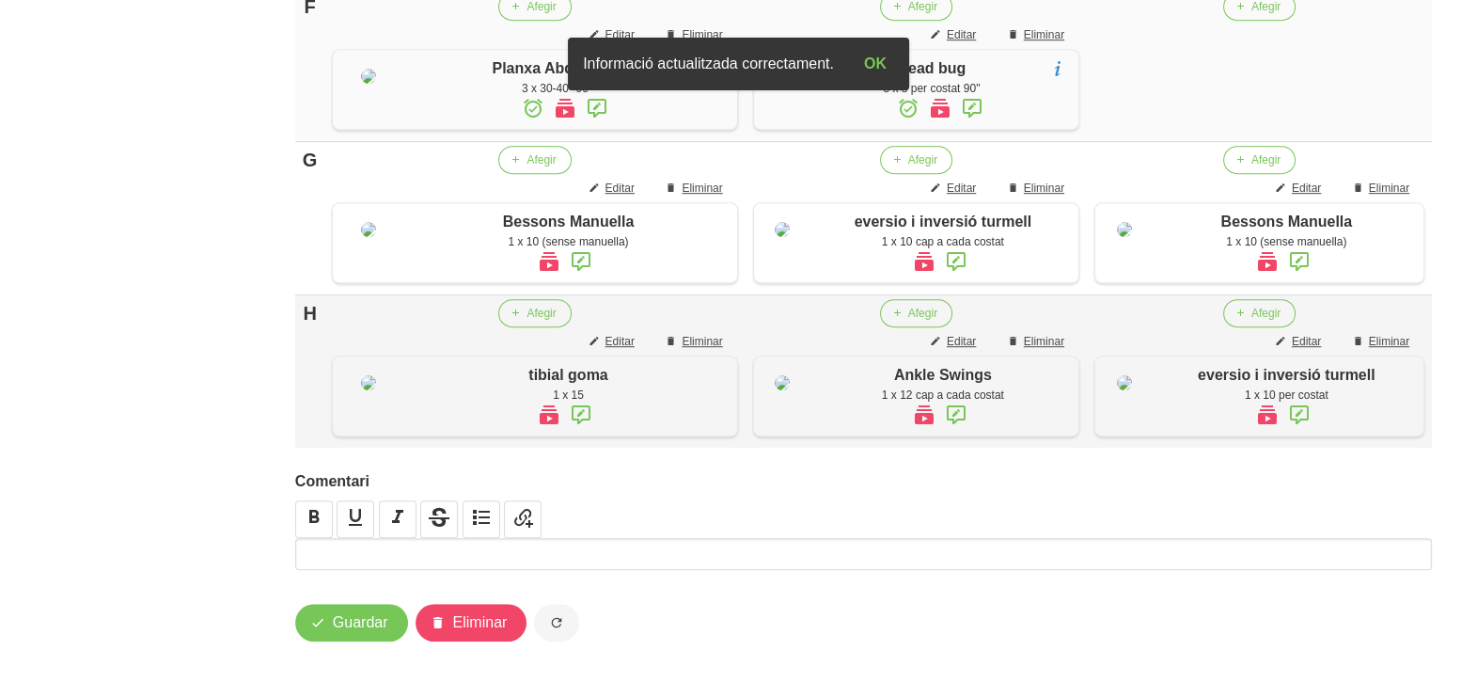
click at [913, 432] on icon at bounding box center [923, 415] width 23 height 34
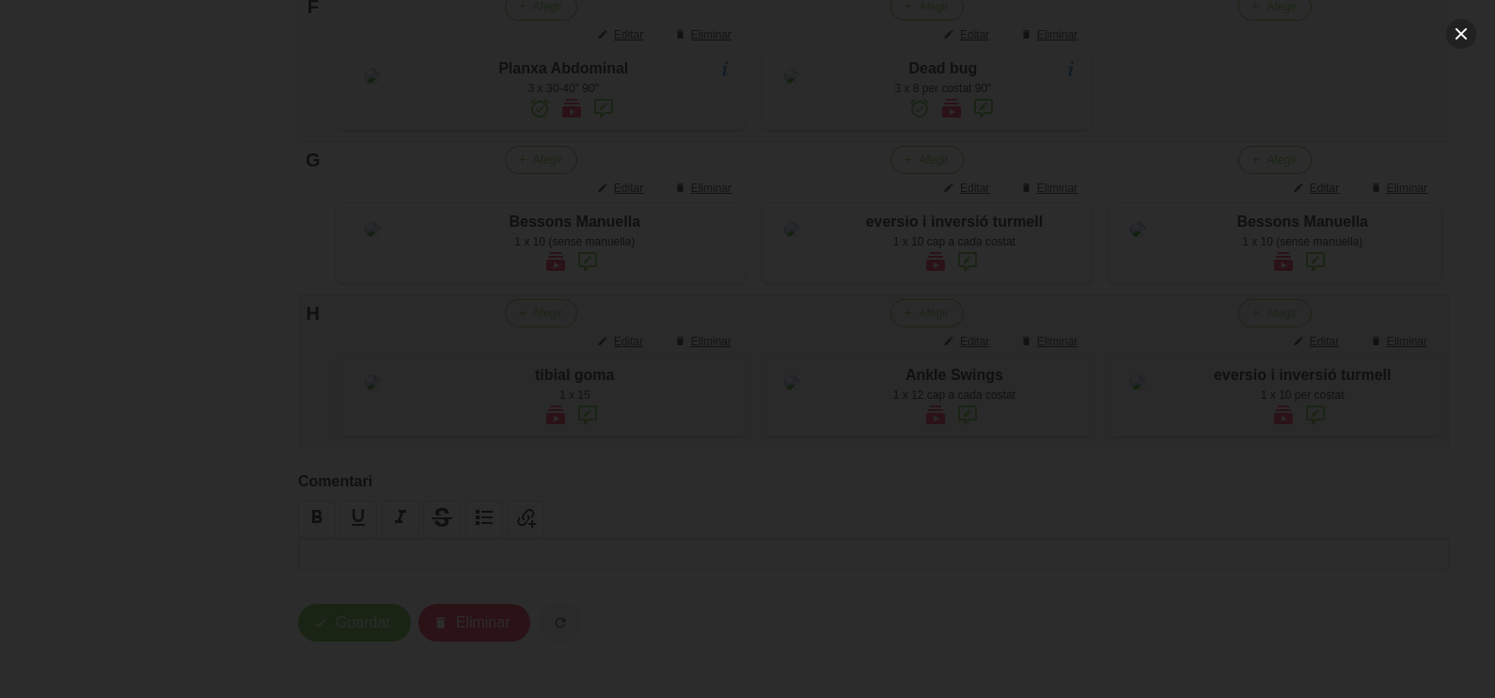
click at [1466, 33] on button "button" at bounding box center [1461, 34] width 30 height 30
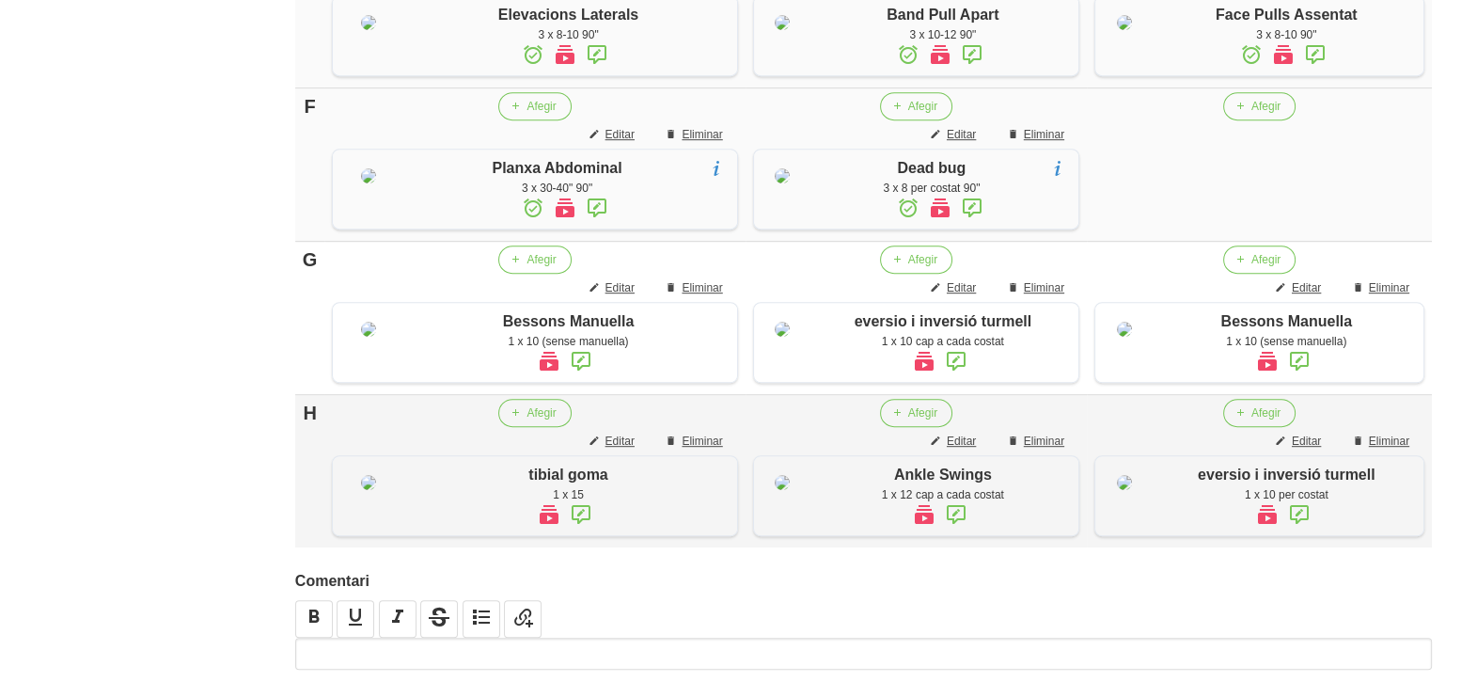
scroll to position [1181, 0]
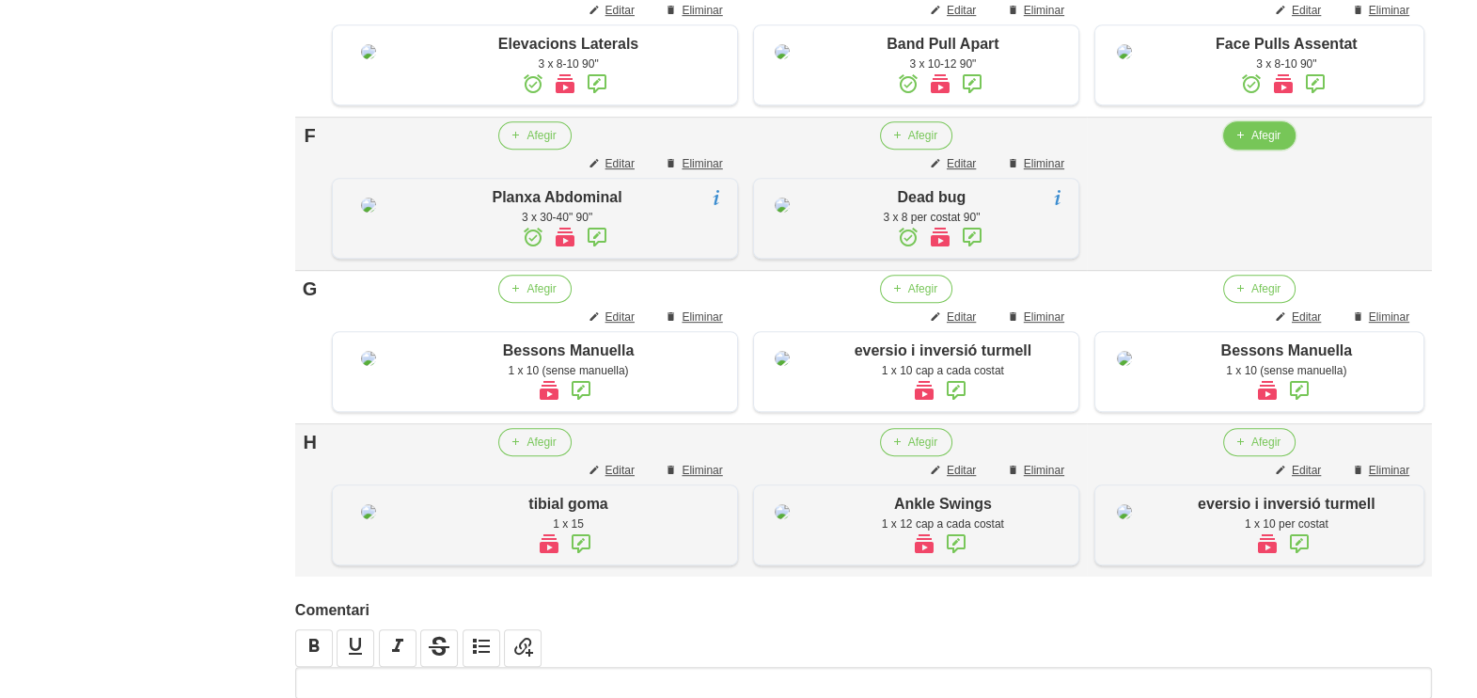
click at [1259, 144] on span "Afegir" at bounding box center [1265, 135] width 29 height 17
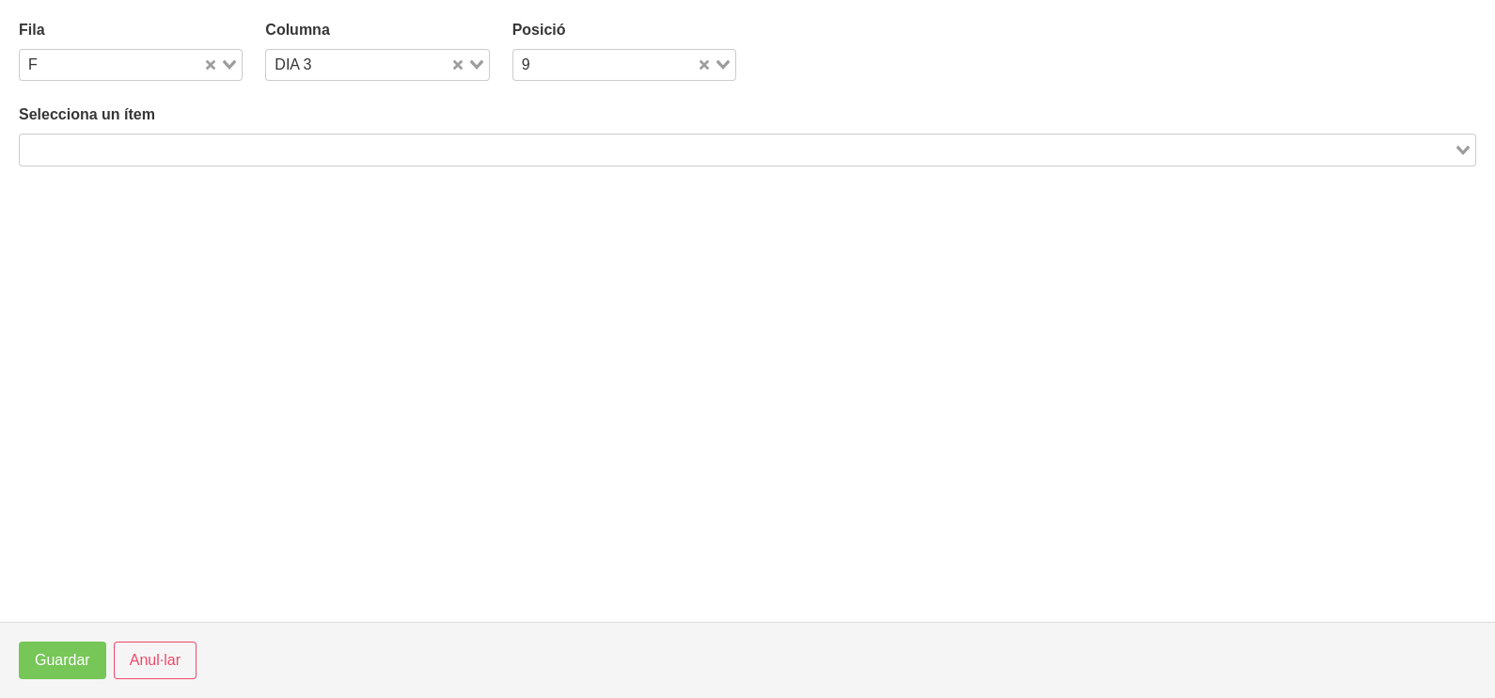
click at [347, 138] on input "Search for option" at bounding box center [737, 149] width 1430 height 23
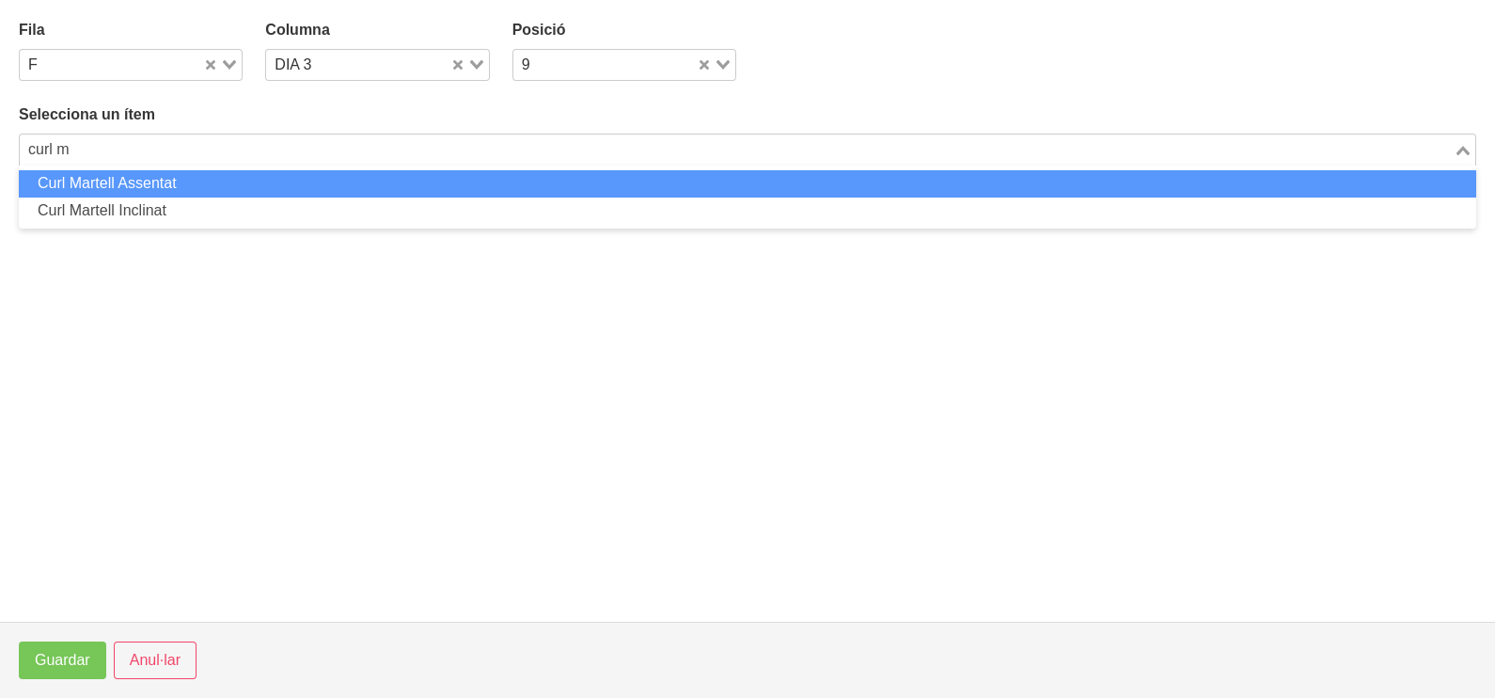
click at [288, 182] on li "Curl Martell Assentat" at bounding box center [747, 183] width 1457 height 27
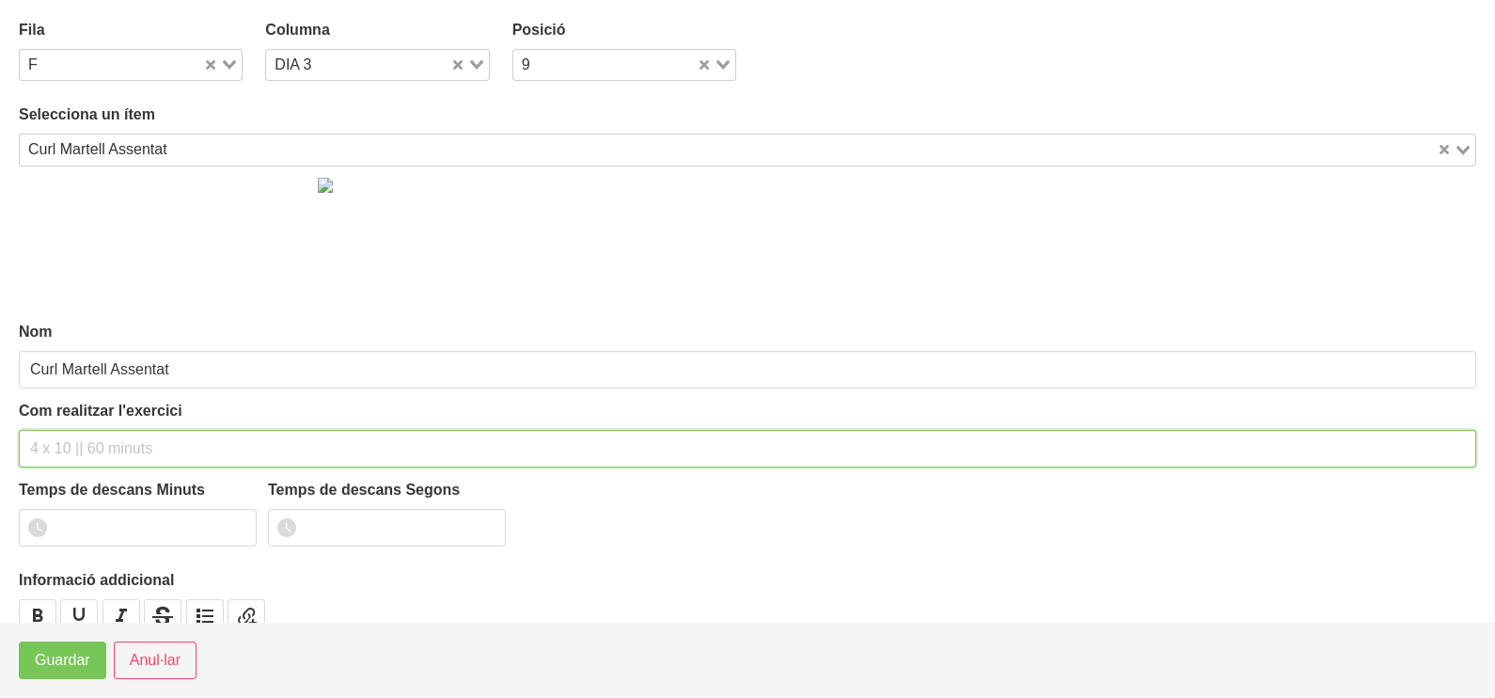
click at [71, 439] on input "text" at bounding box center [747, 449] width 1457 height 38
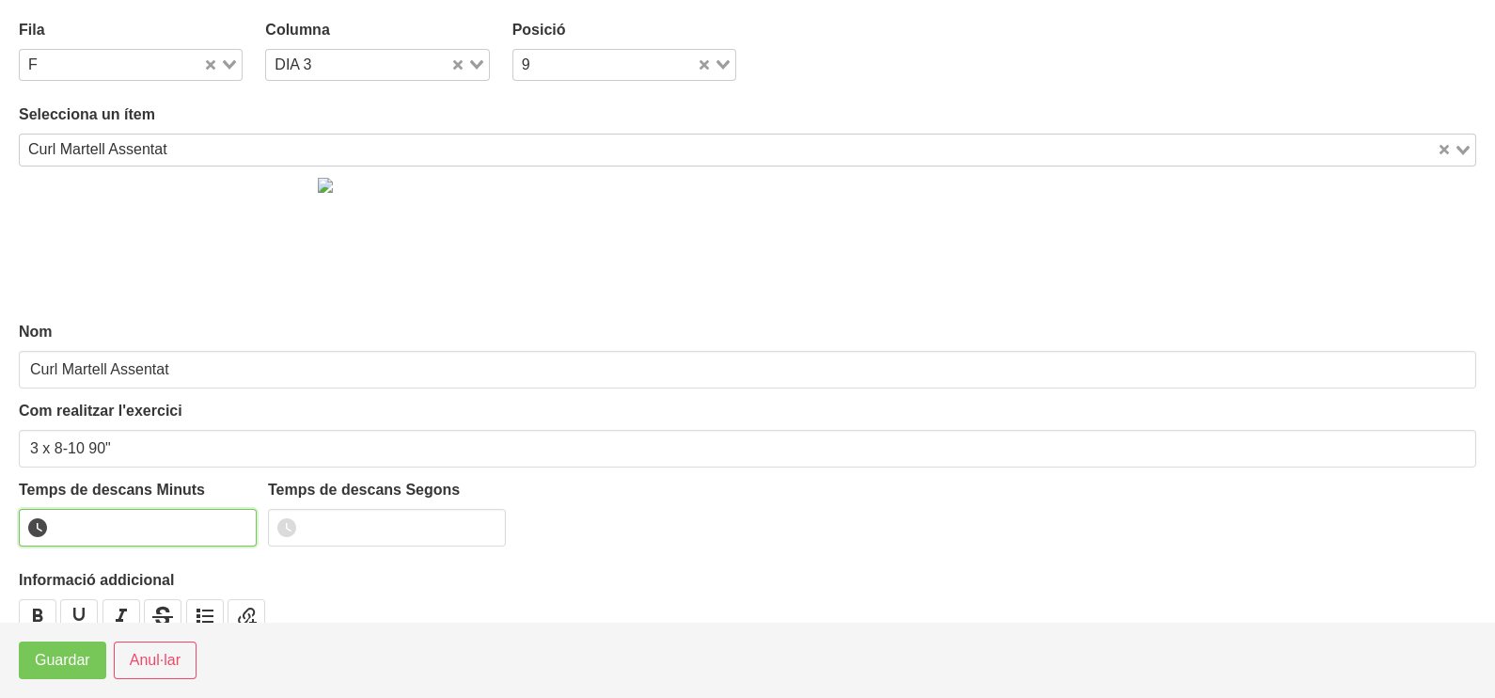
click at [105, 510] on input "number" at bounding box center [138, 528] width 238 height 38
click at [66, 664] on span "Guardar" at bounding box center [62, 660] width 55 height 23
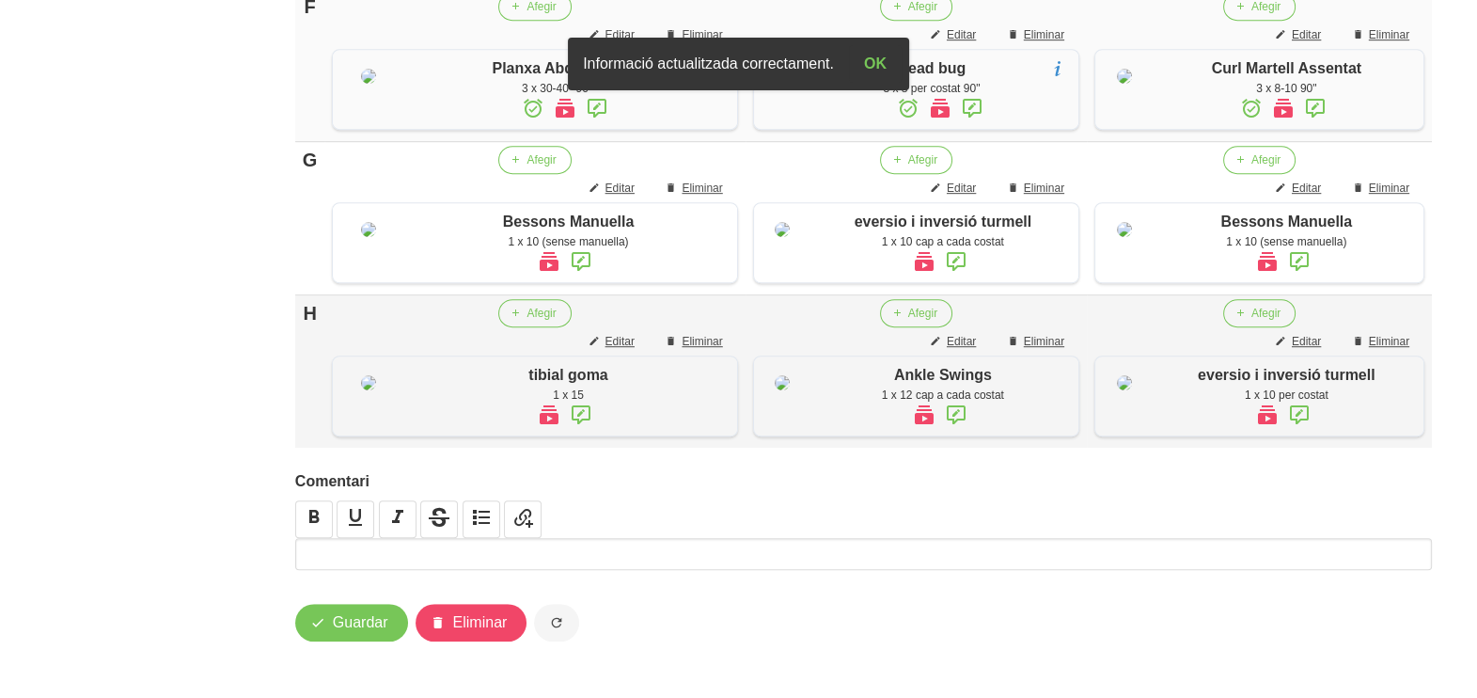
scroll to position [1715, 0]
click at [349, 625] on span "Guardar" at bounding box center [360, 622] width 55 height 23
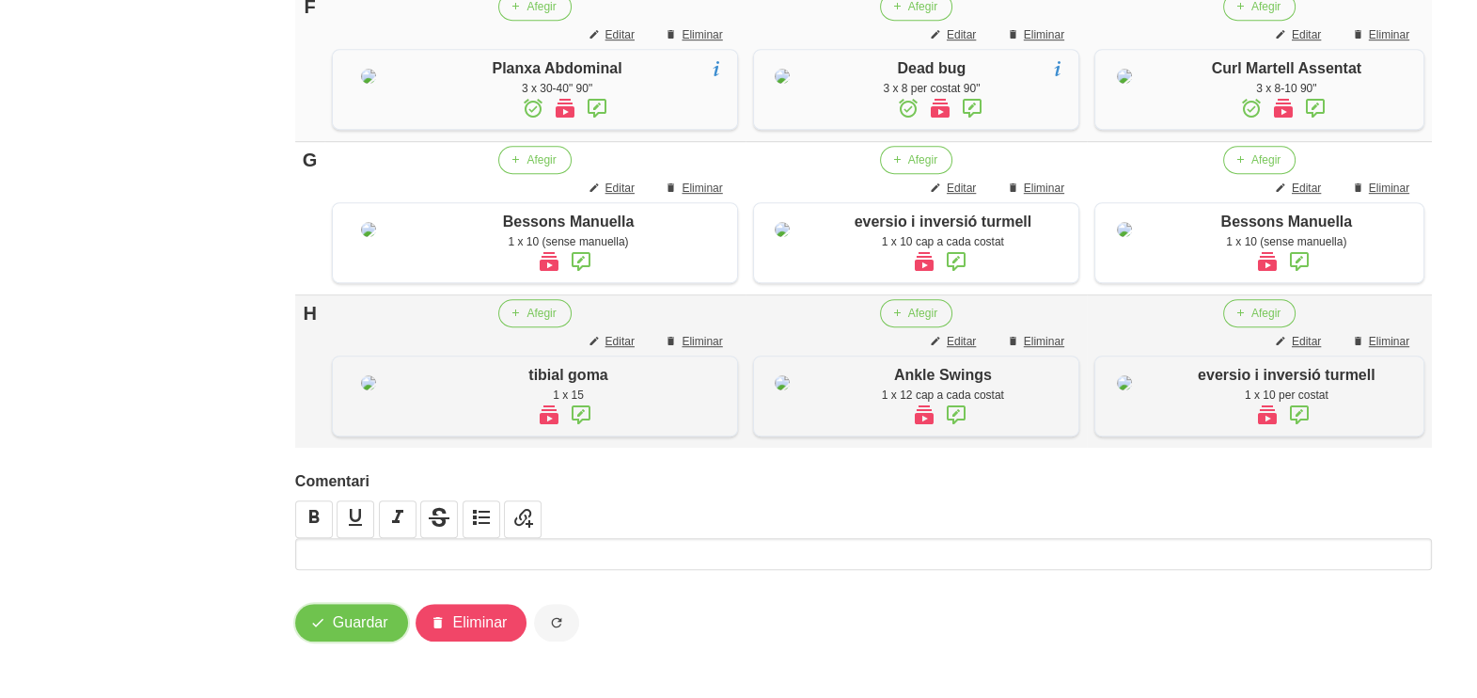
click at [353, 625] on span "Guardar" at bounding box center [360, 622] width 55 height 23
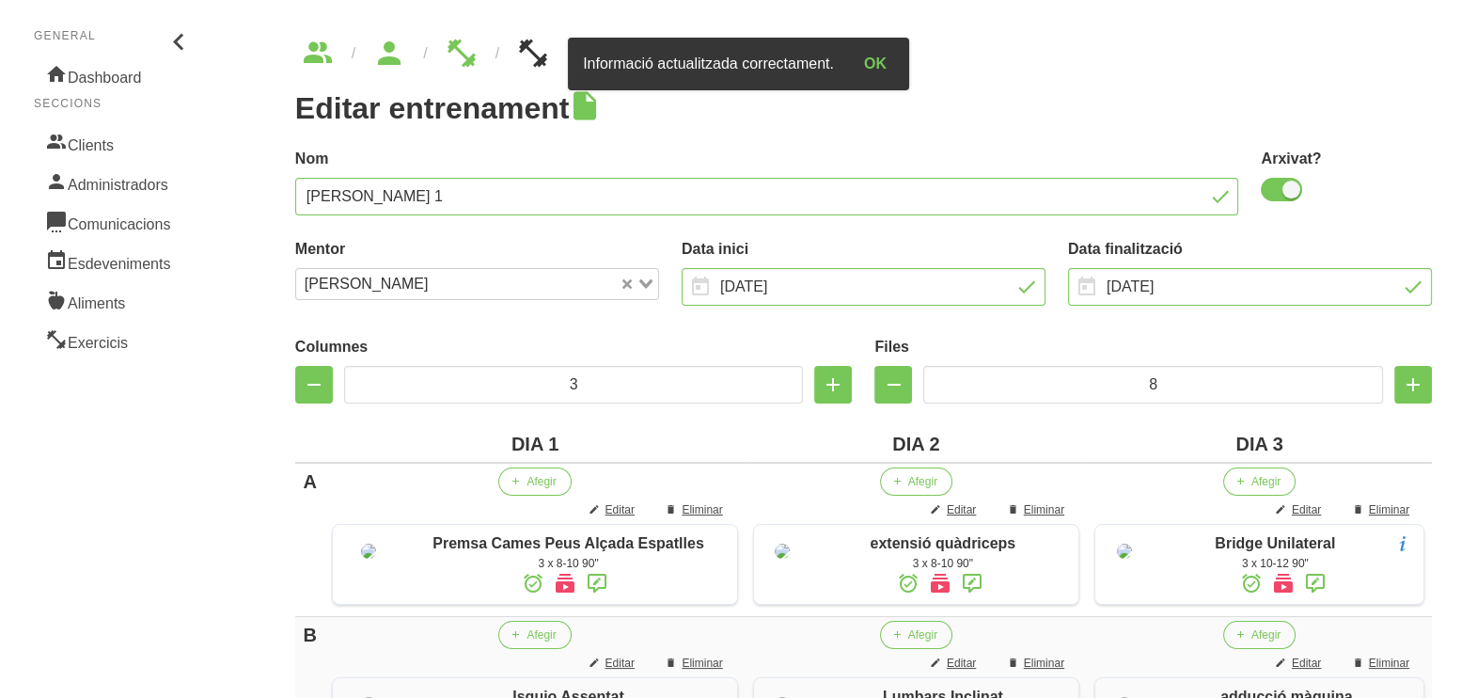
scroll to position [0, 0]
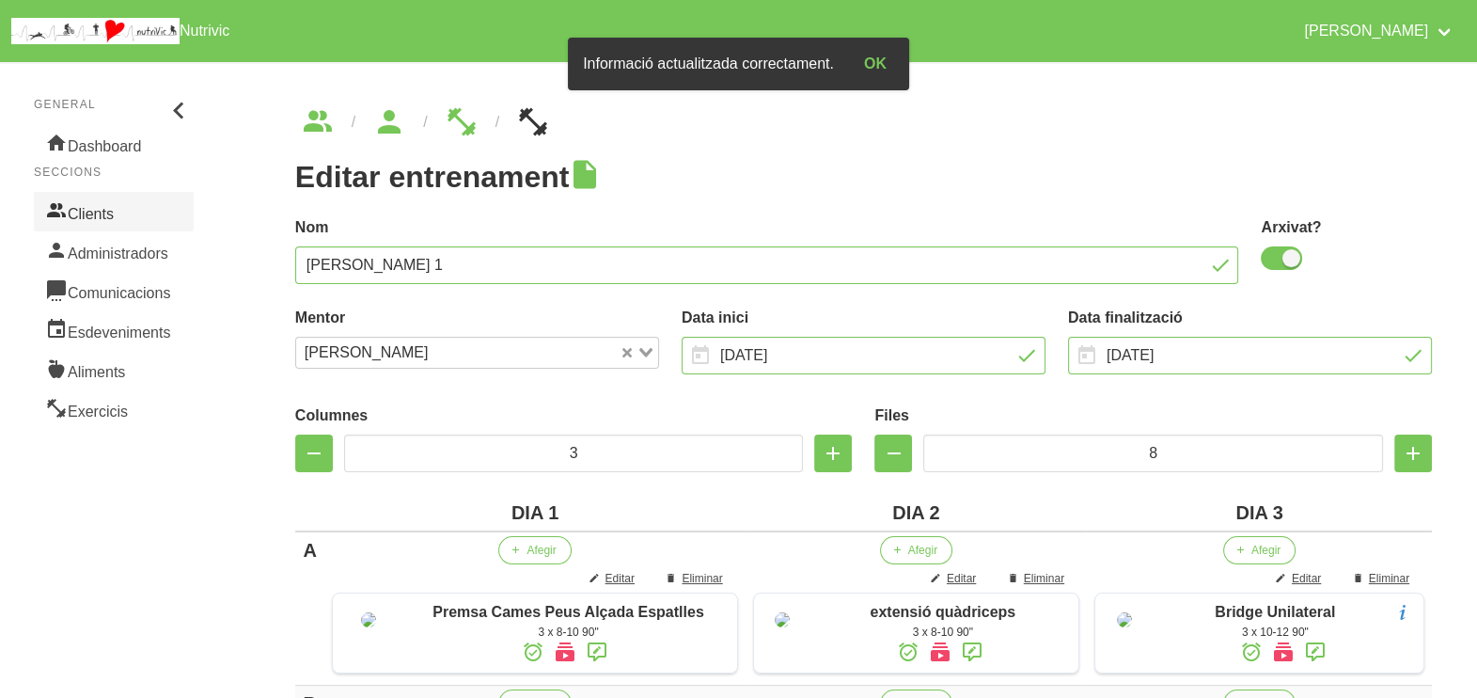
click at [121, 215] on link "Clients" at bounding box center [114, 211] width 160 height 39
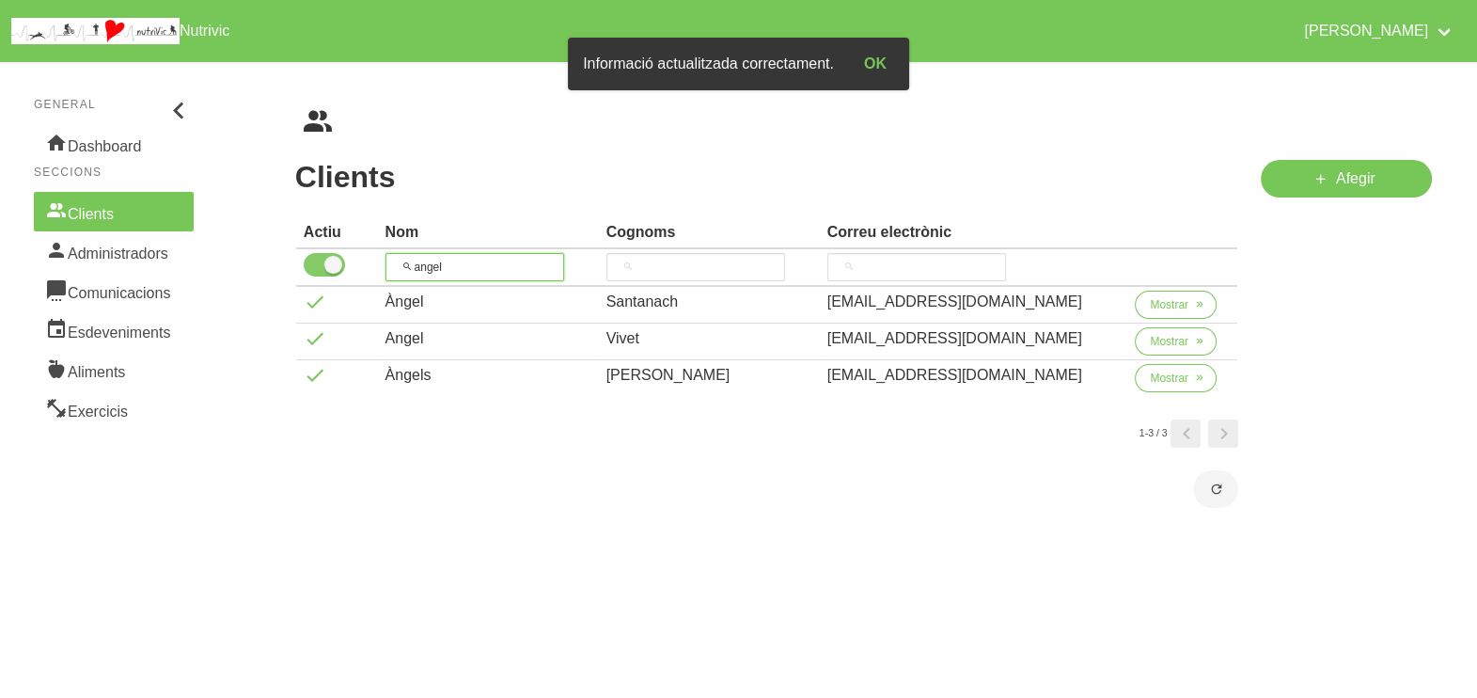
drag, startPoint x: 473, startPoint y: 266, endPoint x: 342, endPoint y: 258, distance: 131.0
click at [339, 259] on tr "angel" at bounding box center [767, 268] width 942 height 38
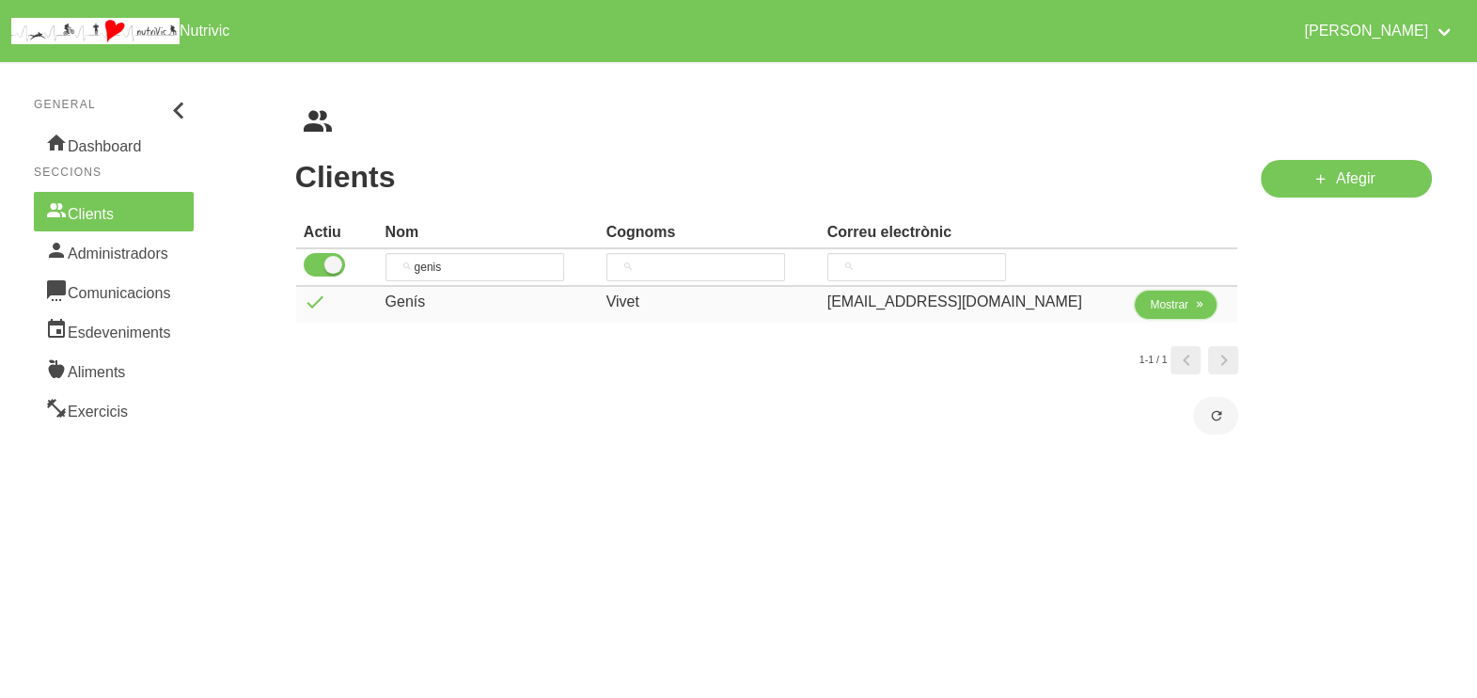
click at [1144, 310] on button "Mostrar" at bounding box center [1176, 305] width 82 height 28
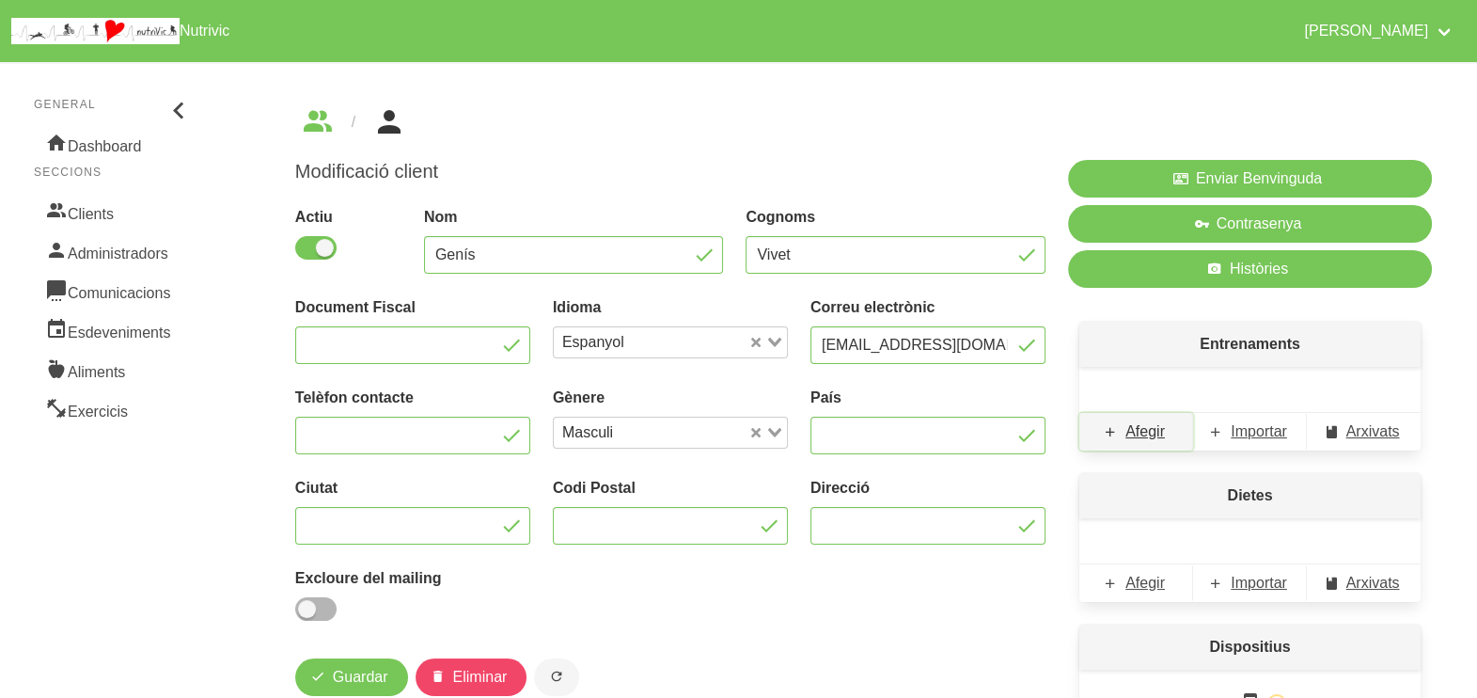
click at [1141, 444] on link "Afegir" at bounding box center [1136, 432] width 114 height 38
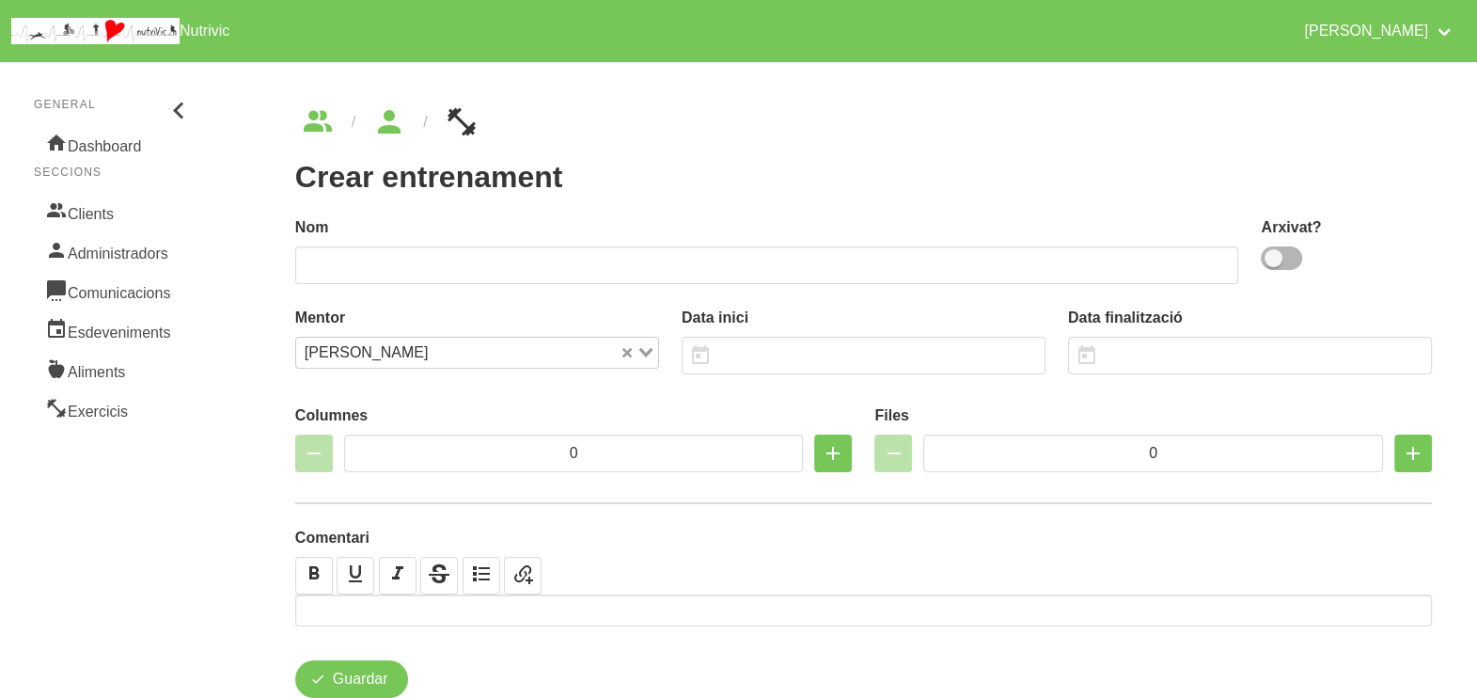
drag, startPoint x: 1280, startPoint y: 259, endPoint x: 1257, endPoint y: 259, distance: 22.6
click at [1279, 259] on span at bounding box center [1281, 258] width 41 height 24
click at [1273, 259] on input "checkbox" at bounding box center [1267, 258] width 12 height 12
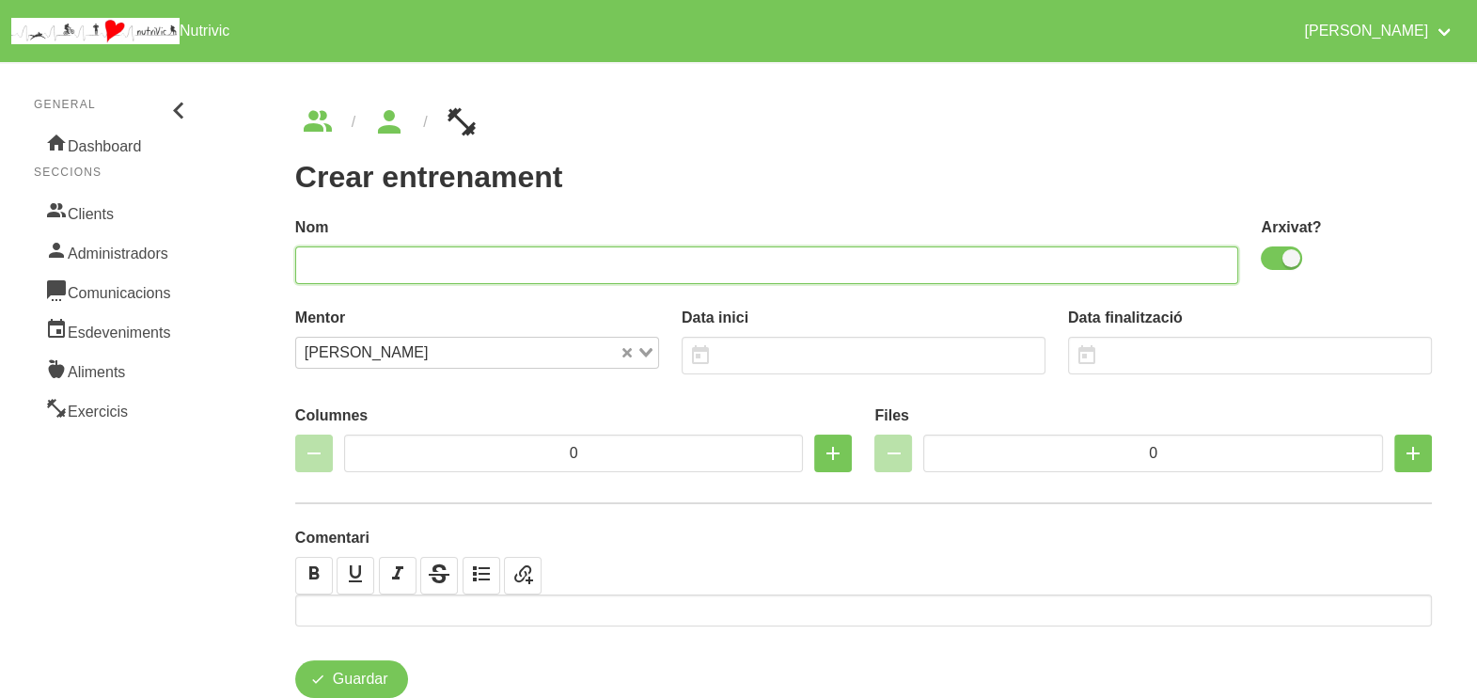
drag, startPoint x: 981, startPoint y: 259, endPoint x: 959, endPoint y: 253, distance: 22.3
click at [979, 259] on input "text" at bounding box center [767, 265] width 944 height 38
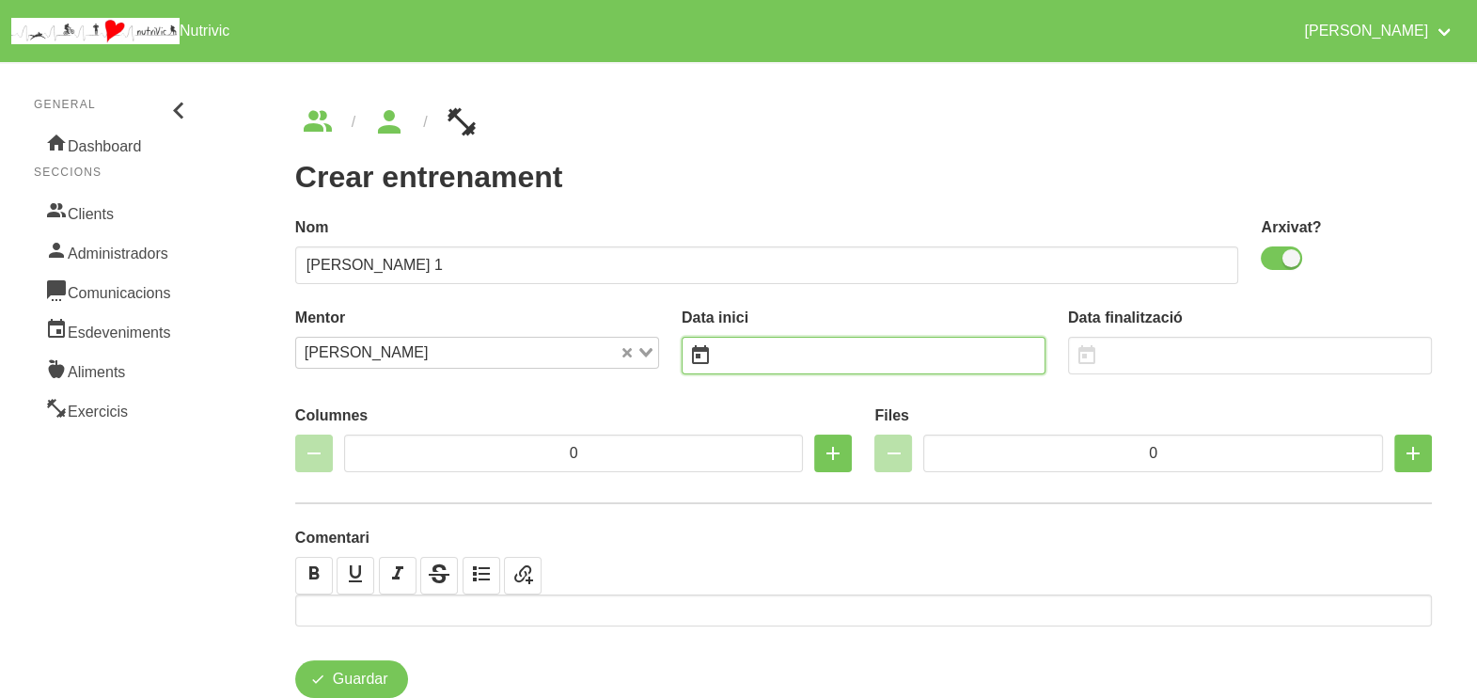
drag, startPoint x: 813, startPoint y: 341, endPoint x: 793, endPoint y: 332, distance: 22.7
click at [806, 342] on input "text" at bounding box center [864, 356] width 364 height 38
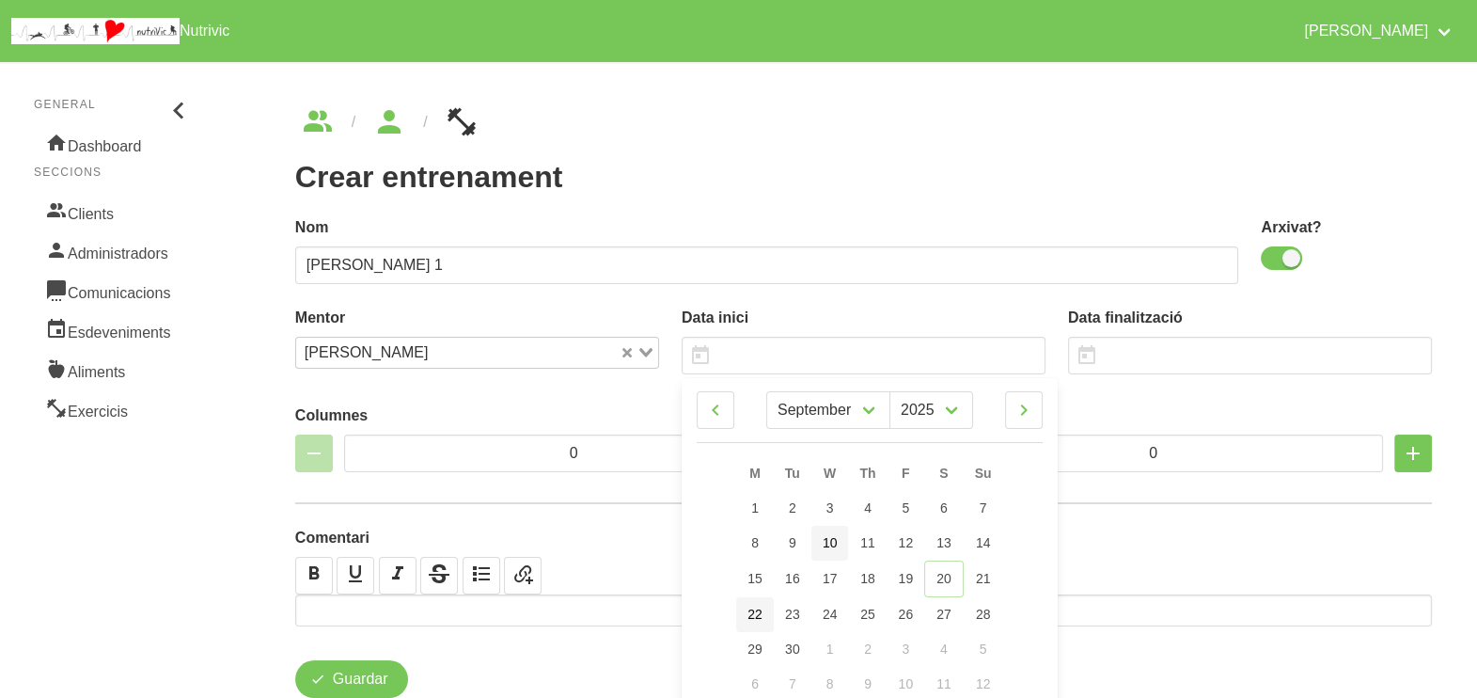
drag, startPoint x: 764, startPoint y: 613, endPoint x: 847, endPoint y: 537, distance: 112.5
click at [763, 612] on link "22" at bounding box center [755, 614] width 38 height 35
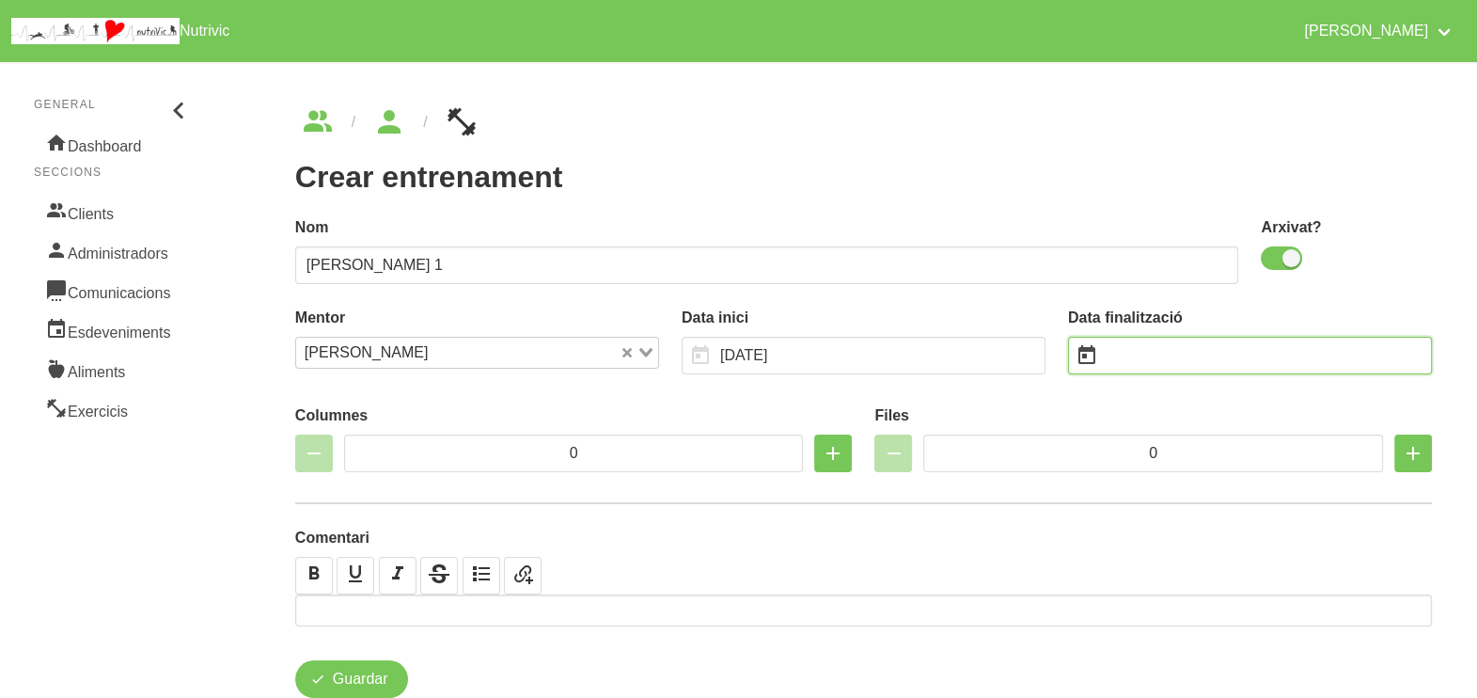
click at [1161, 357] on input "text" at bounding box center [1250, 356] width 364 height 38
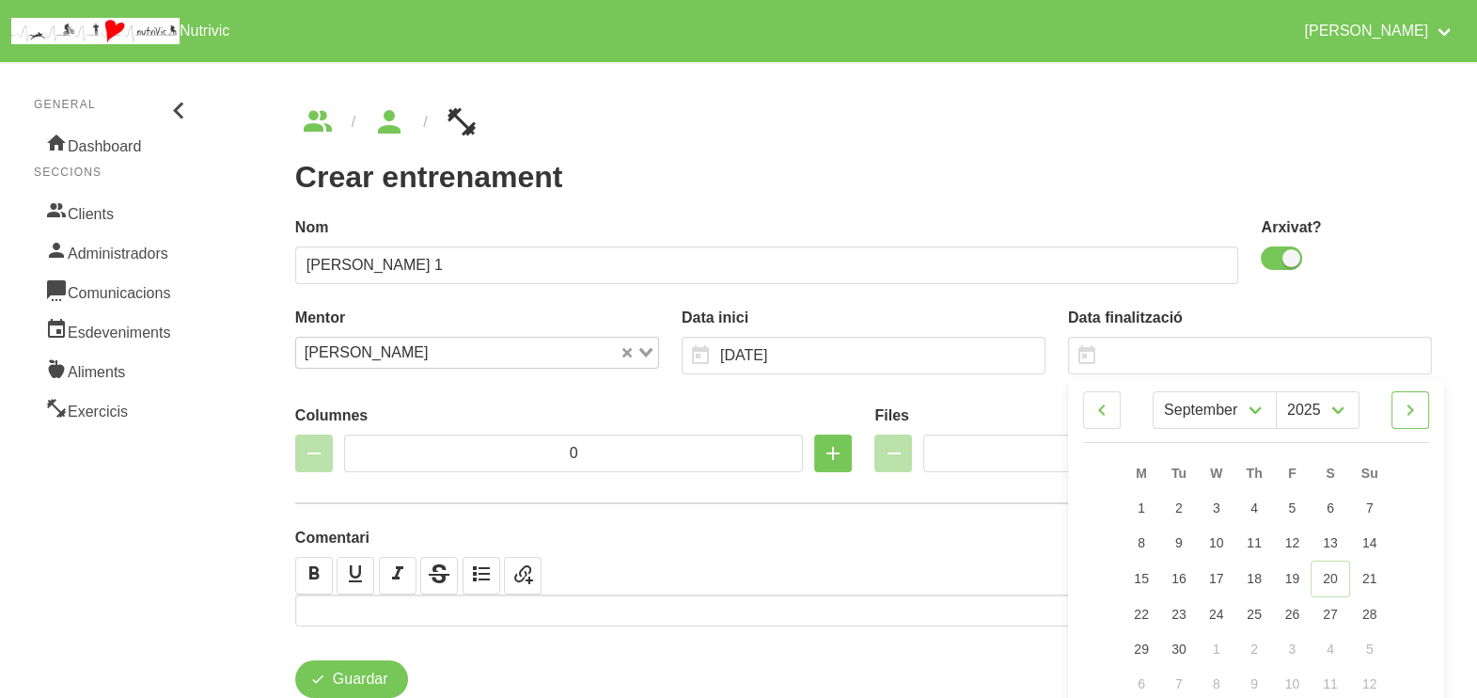
click at [1417, 410] on icon at bounding box center [1410, 410] width 23 height 34
click at [1418, 417] on icon at bounding box center [1410, 410] width 23 height 34
click at [1379, 533] on link "9" at bounding box center [1368, 543] width 39 height 35
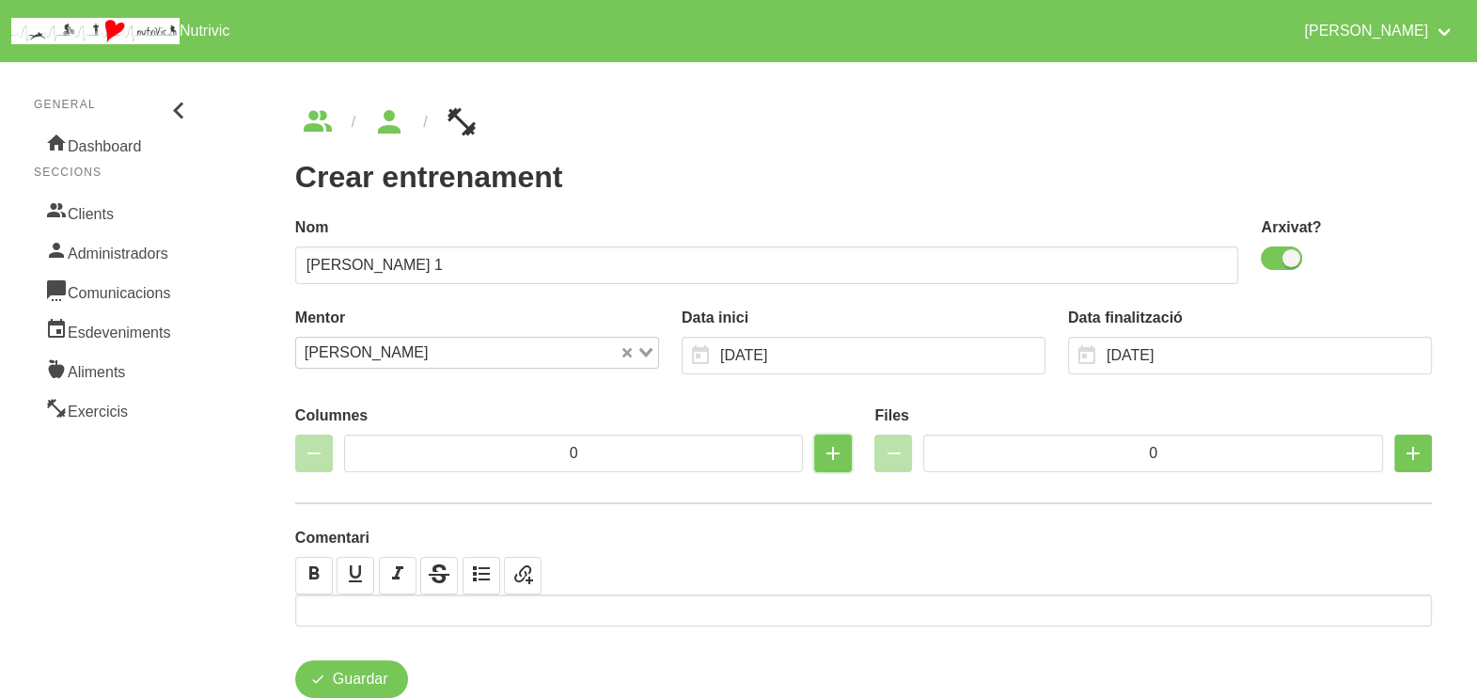
click at [825, 456] on icon "button" at bounding box center [833, 453] width 23 height 34
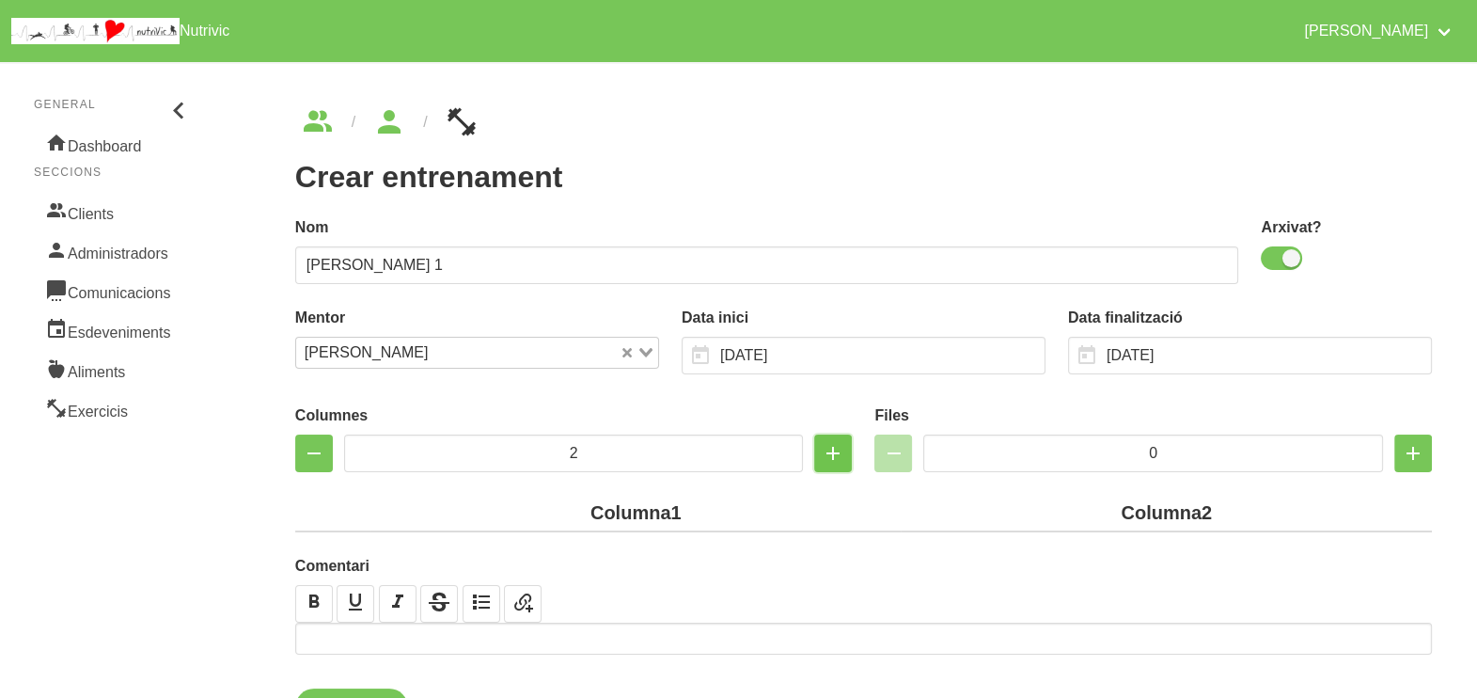
click at [835, 450] on icon "button" at bounding box center [833, 453] width 23 height 34
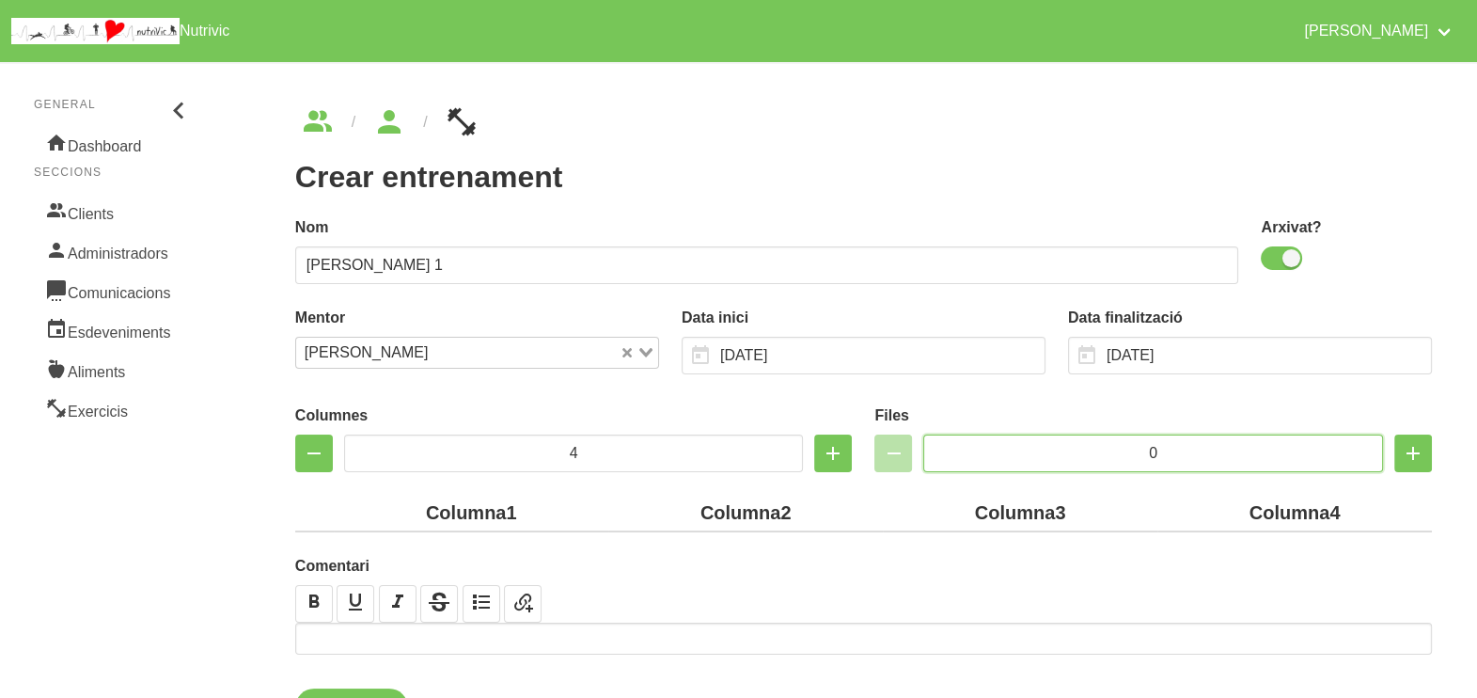
drag, startPoint x: 1192, startPoint y: 442, endPoint x: 1078, endPoint y: 443, distance: 114.7
click at [1078, 442] on input "0" at bounding box center [1153, 453] width 460 height 38
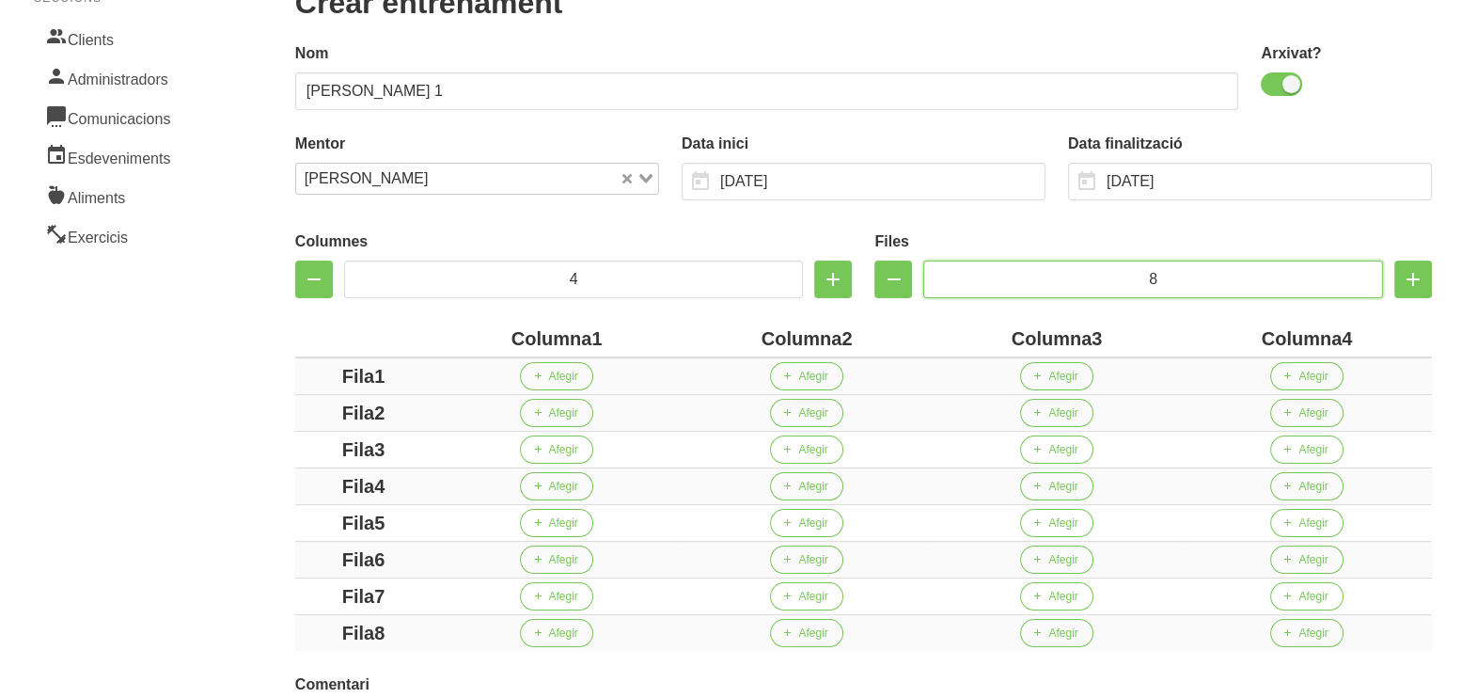
scroll to position [353, 0]
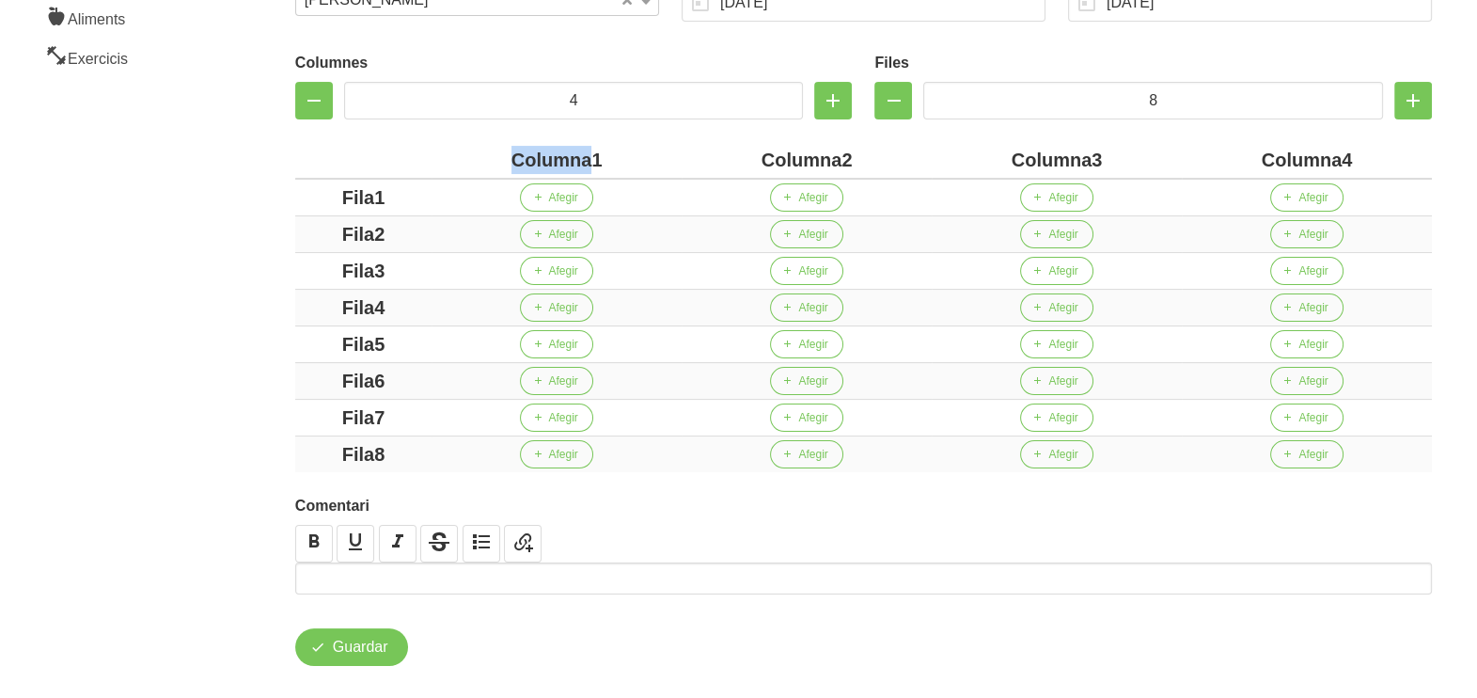
drag, startPoint x: 594, startPoint y: 159, endPoint x: 456, endPoint y: 160, distance: 138.2
click at [456, 160] on div "Columna1" at bounding box center [556, 160] width 235 height 28
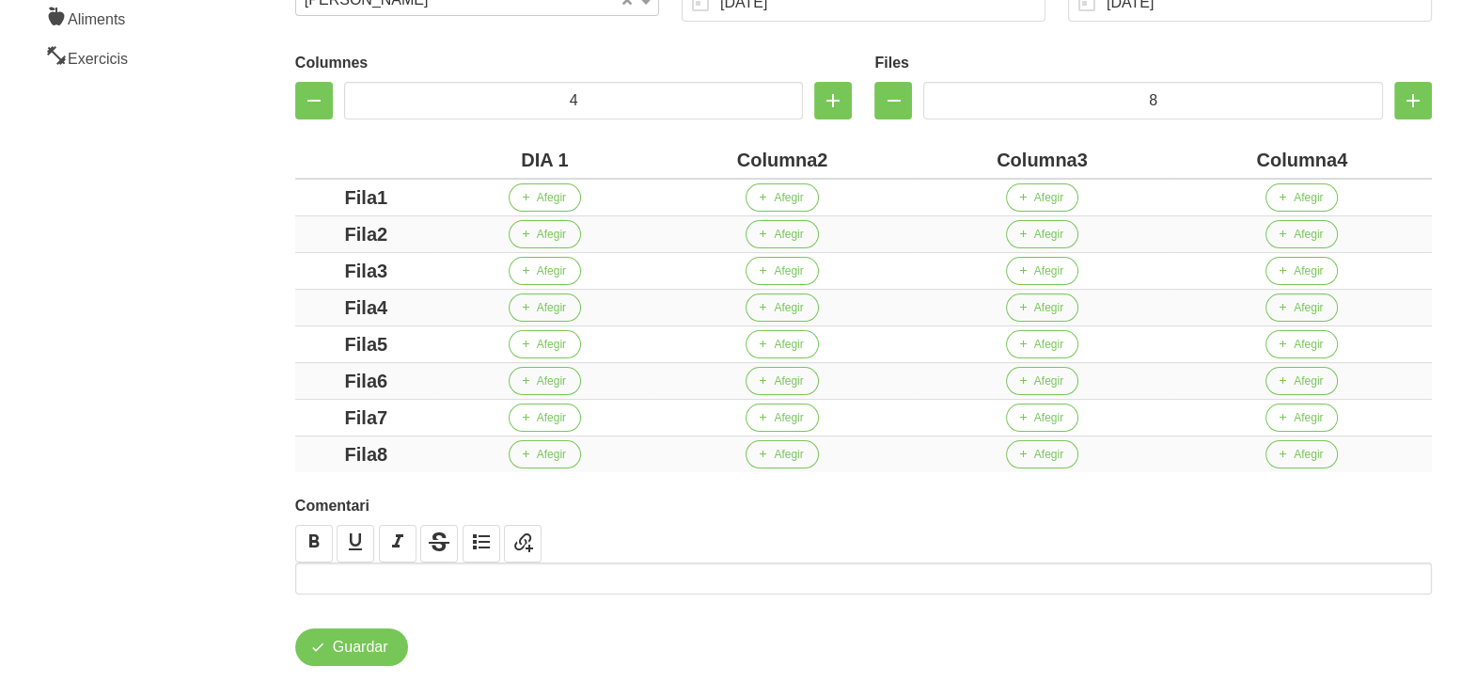
drag, startPoint x: 815, startPoint y: 160, endPoint x: 613, endPoint y: 145, distance: 202.7
click at [602, 145] on tr "DIA 1 Columna2 Columna3 Columna4" at bounding box center [863, 160] width 1137 height 37
drag, startPoint x: 1060, startPoint y: 159, endPoint x: 910, endPoint y: 164, distance: 149.6
click at [910, 164] on div "Columna3" at bounding box center [1027, 160] width 256 height 28
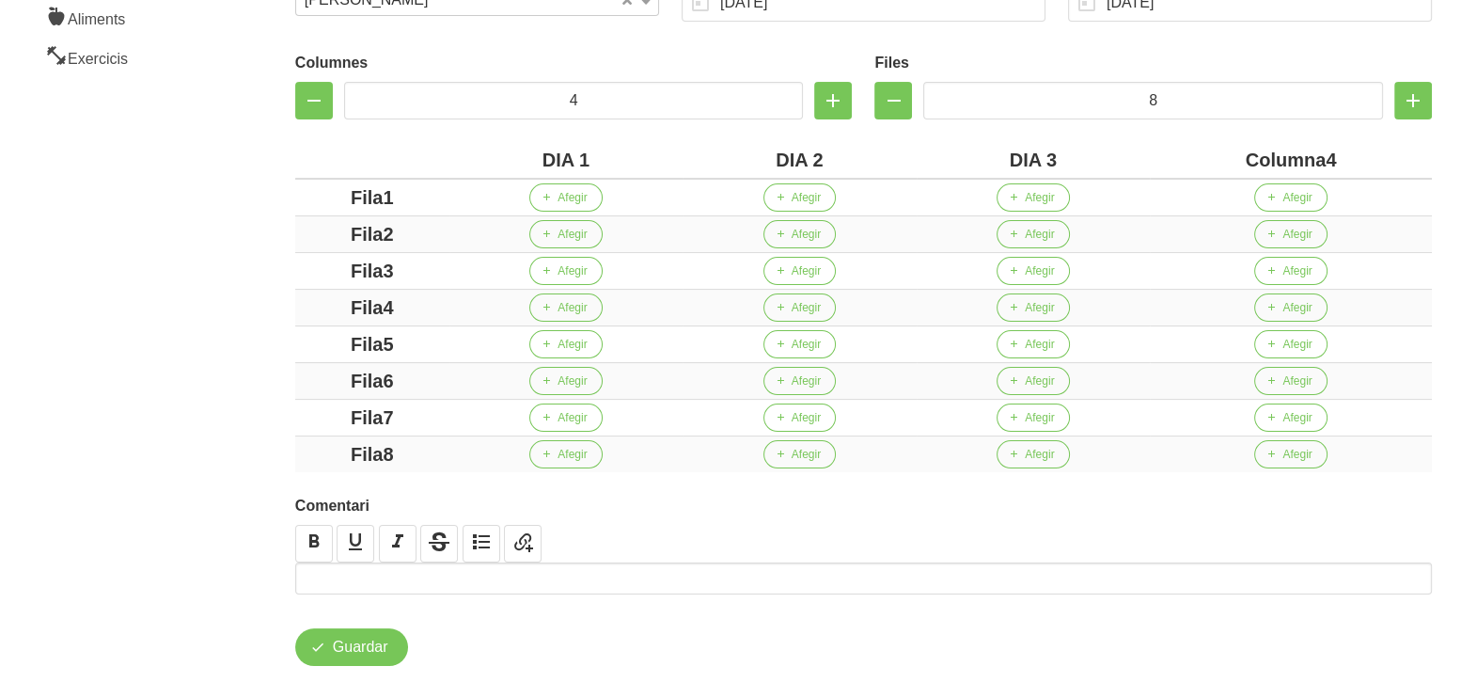
drag, startPoint x: 1327, startPoint y: 163, endPoint x: 1214, endPoint y: 157, distance: 113.0
click at [1214, 157] on div "Columna4" at bounding box center [1290, 160] width 267 height 28
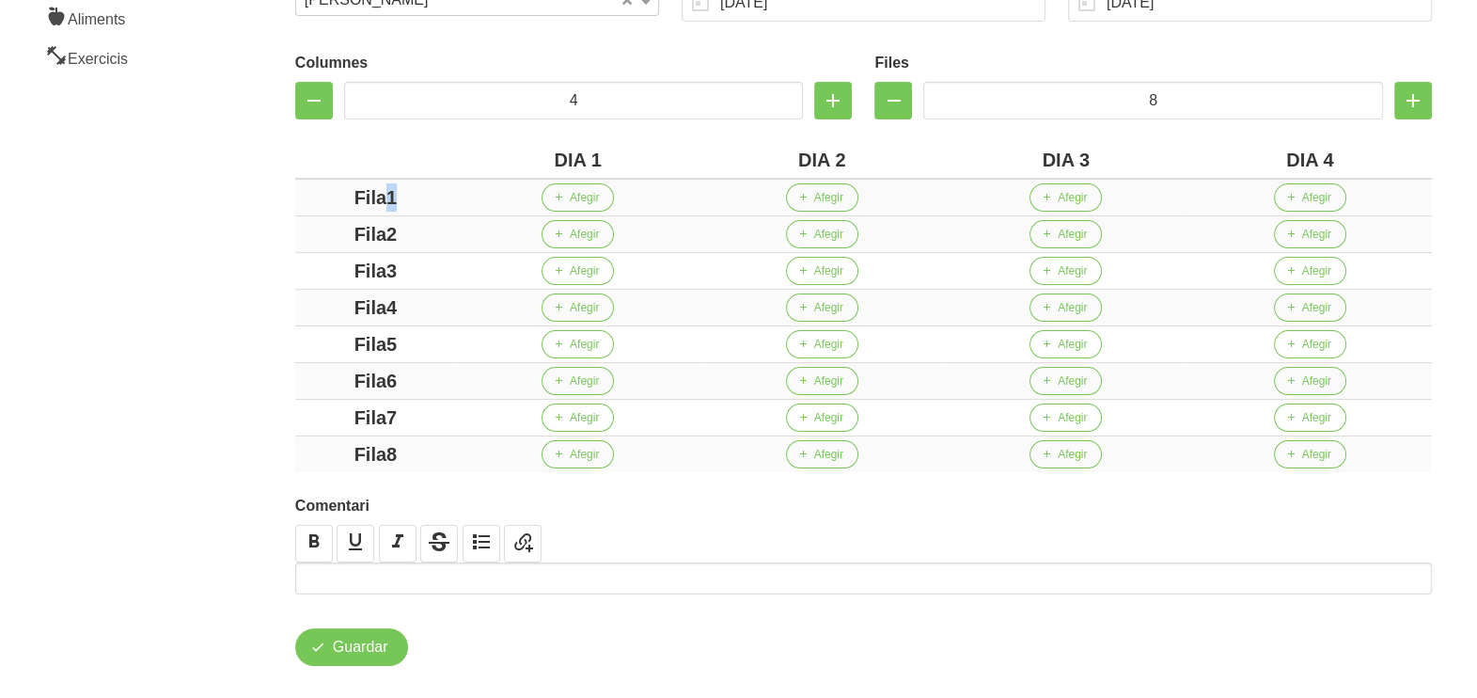
click at [295, 207] on td "Fila1" at bounding box center [375, 198] width 161 height 38
drag, startPoint x: 414, startPoint y: 228, endPoint x: 310, endPoint y: 231, distance: 103.5
click at [306, 231] on div "Fila2" at bounding box center [376, 234] width 146 height 28
drag, startPoint x: 428, startPoint y: 269, endPoint x: 400, endPoint y: 289, distance: 34.4
click at [300, 273] on td "Fila3" at bounding box center [375, 271] width 161 height 37
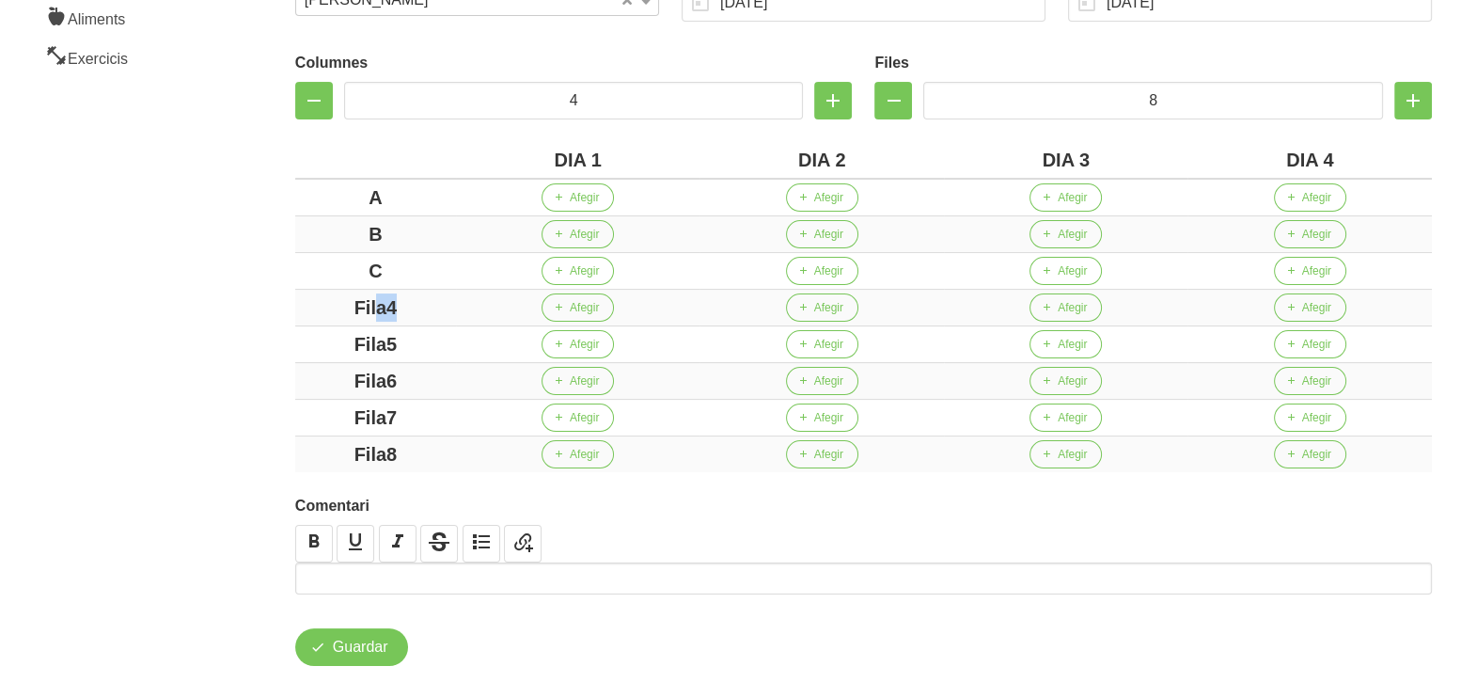
drag, startPoint x: 375, startPoint y: 294, endPoint x: 275, endPoint y: 306, distance: 100.3
click at [275, 305] on div "Crear entrenament 81f712b1-0a41-4b7c-a3b8-eee864997c06 Nom [PERSON_NAME] 1 Arxi…" at bounding box center [863, 209] width 1227 height 1001
drag, startPoint x: 419, startPoint y: 335, endPoint x: 278, endPoint y: 330, distance: 141.1
click at [272, 328] on div "Crear entrenament 81f712b1-0a41-4b7c-a3b8-eee864997c06 Nom [PERSON_NAME] 1 Arxi…" at bounding box center [863, 209] width 1227 height 1001
drag, startPoint x: 430, startPoint y: 376, endPoint x: 254, endPoint y: 376, distance: 175.8
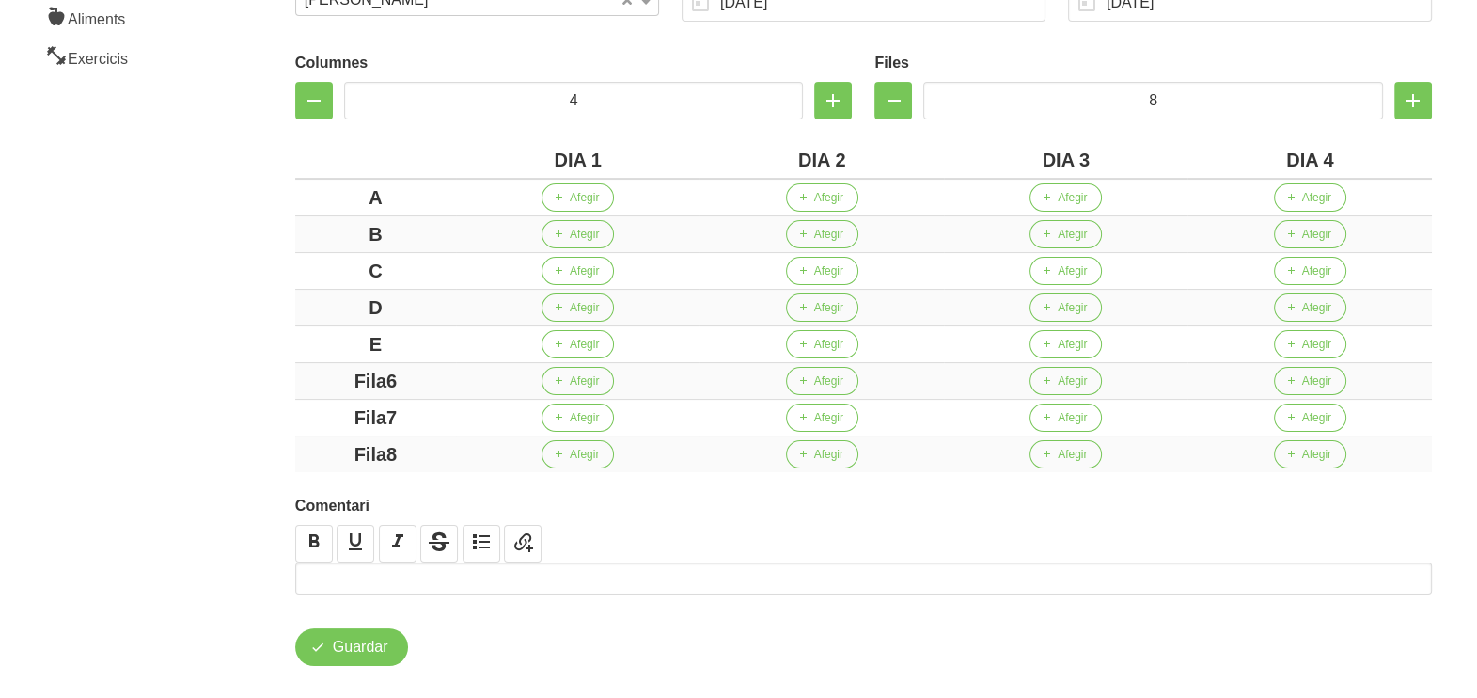
click at [254, 376] on div "Crear entrenament 81f712b1-0a41-4b7c-a3b8-eee864997c06 Nom [PERSON_NAME] 1 Arxi…" at bounding box center [863, 209] width 1227 height 1001
drag, startPoint x: 1170, startPoint y: 106, endPoint x: 1100, endPoint y: 96, distance: 70.3
click at [1100, 96] on input "8" at bounding box center [1153, 101] width 460 height 38
click at [258, 281] on div "Crear entrenament 81f712b1-0a41-4b7c-a3b8-eee864997c06 Nom [PERSON_NAME] 1 Arxi…" at bounding box center [863, 209] width 1227 height 1001
click at [575, 199] on span "Afegir" at bounding box center [584, 197] width 29 height 17
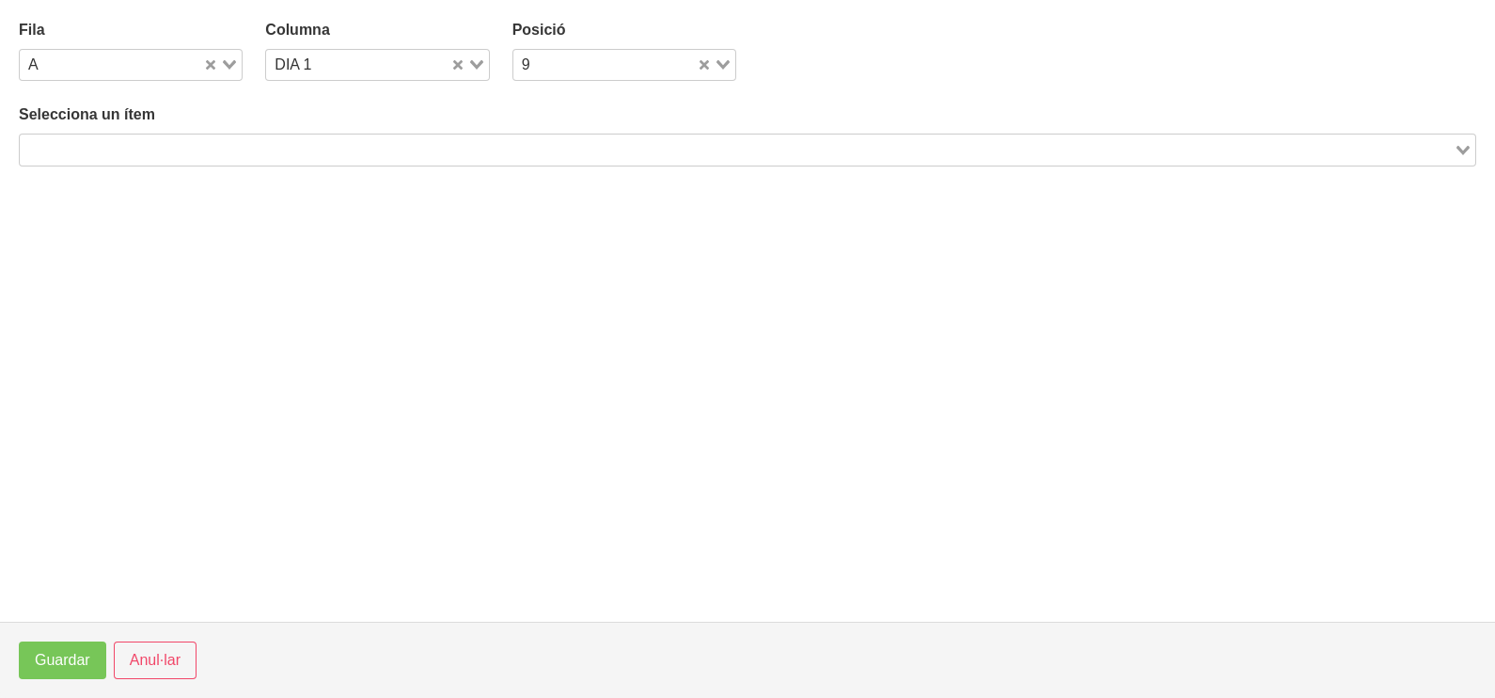
click at [168, 150] on input "Search for option" at bounding box center [737, 149] width 1430 height 23
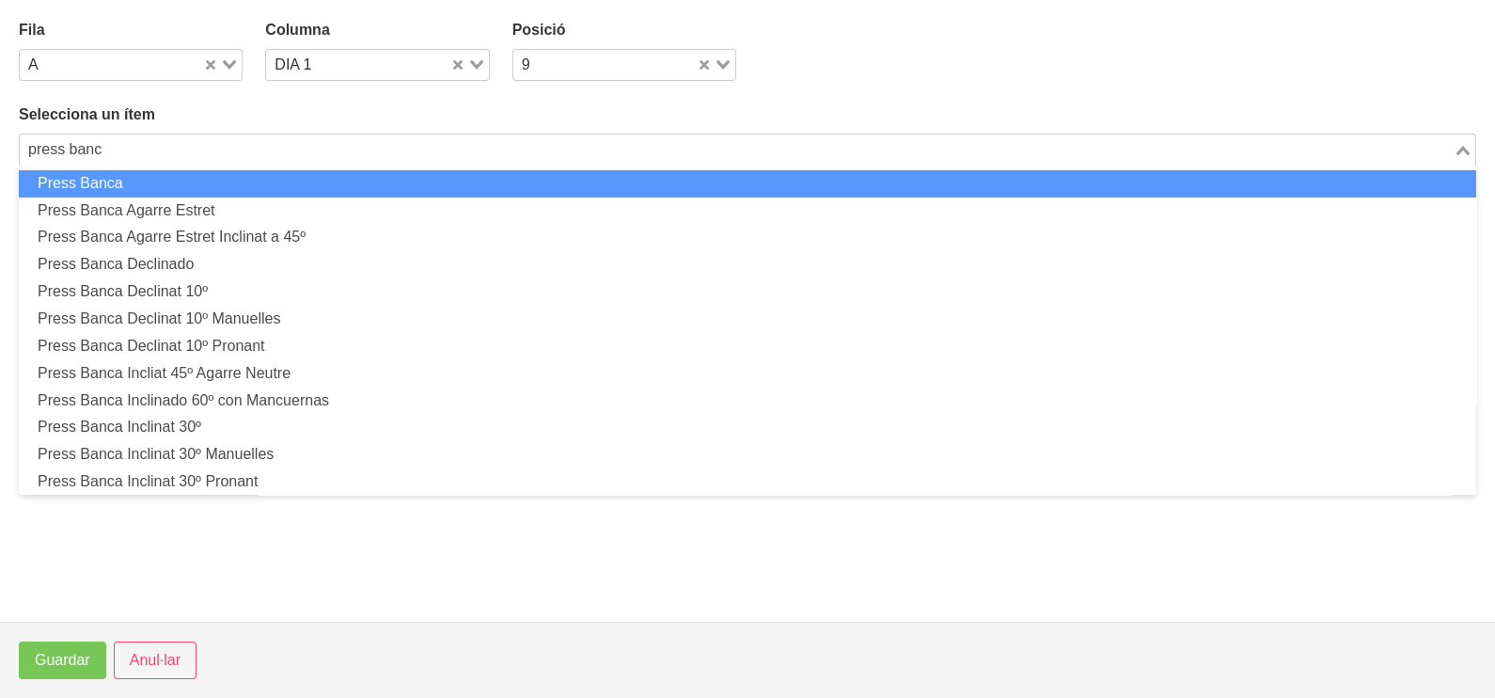
click at [107, 180] on li "Press Banca" at bounding box center [747, 183] width 1457 height 27
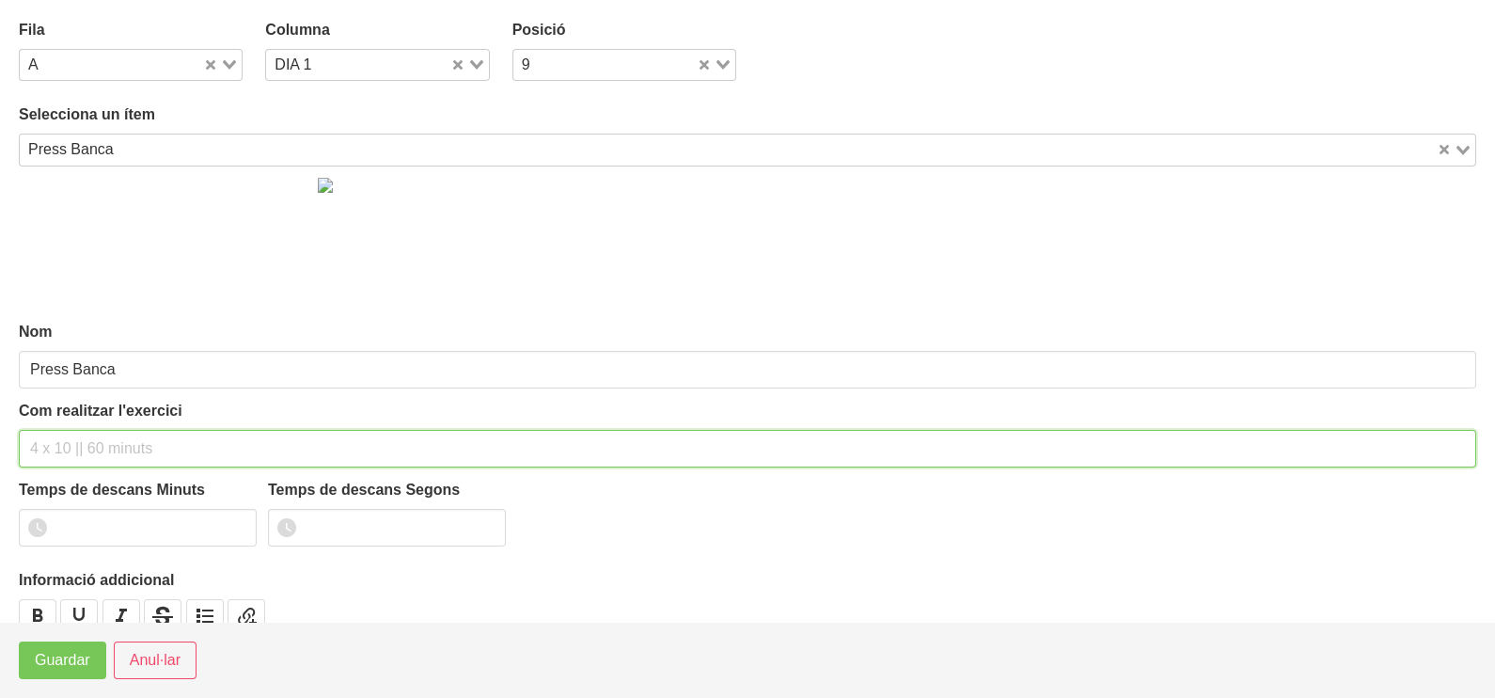
drag, startPoint x: 66, startPoint y: 451, endPoint x: 81, endPoint y: 429, distance: 27.1
click at [77, 434] on input "text" at bounding box center [747, 449] width 1457 height 38
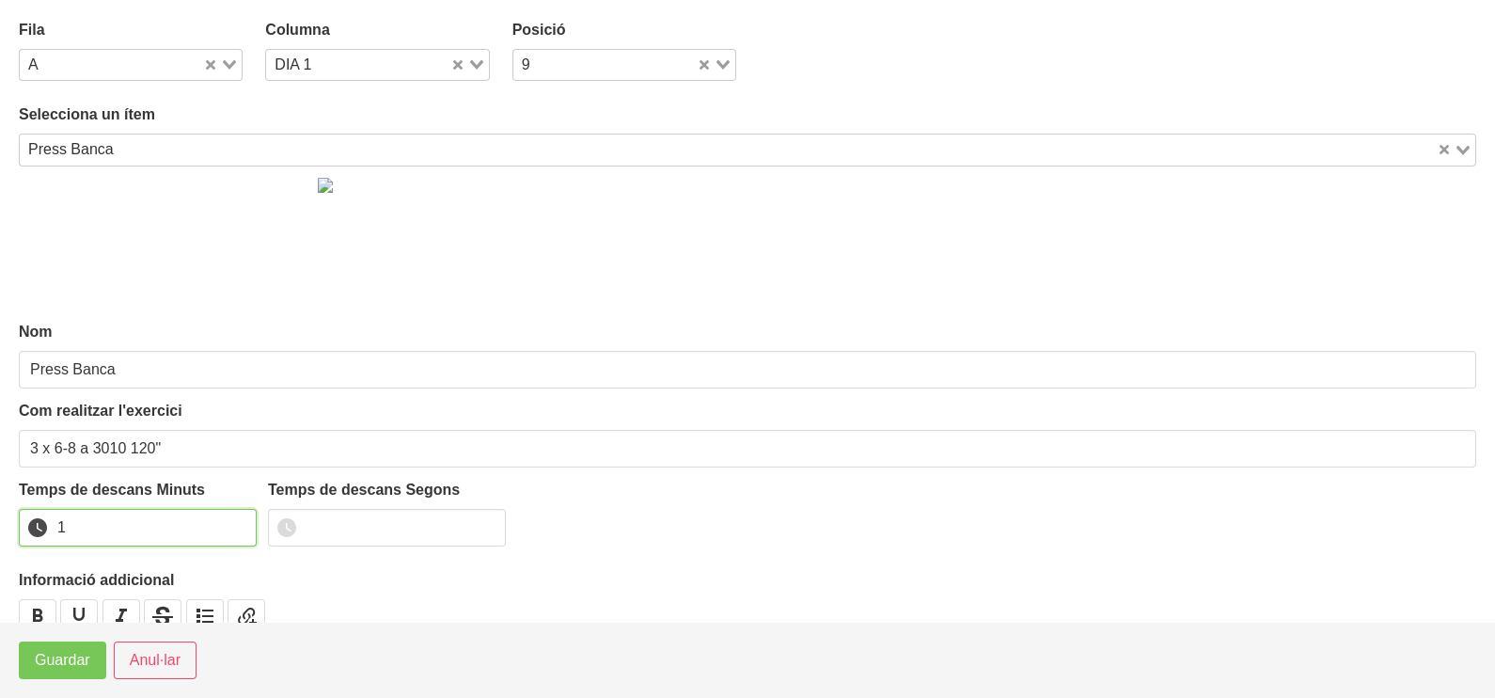
click at [238, 518] on input "1" at bounding box center [138, 528] width 238 height 38
drag, startPoint x: 238, startPoint y: 518, endPoint x: 89, endPoint y: 613, distance: 176.3
click at [234, 520] on input "2" at bounding box center [138, 528] width 238 height 38
click at [43, 658] on span "Guardar" at bounding box center [62, 660] width 55 height 23
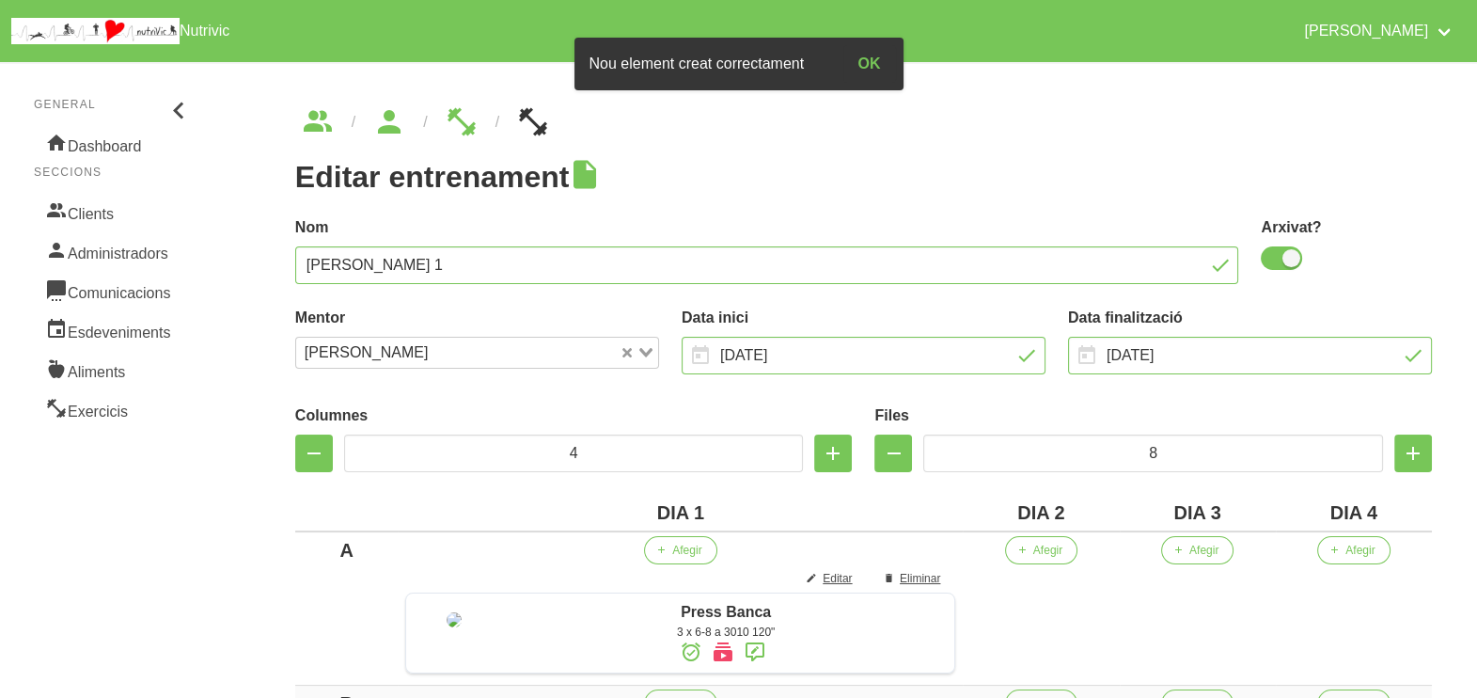
scroll to position [234, 0]
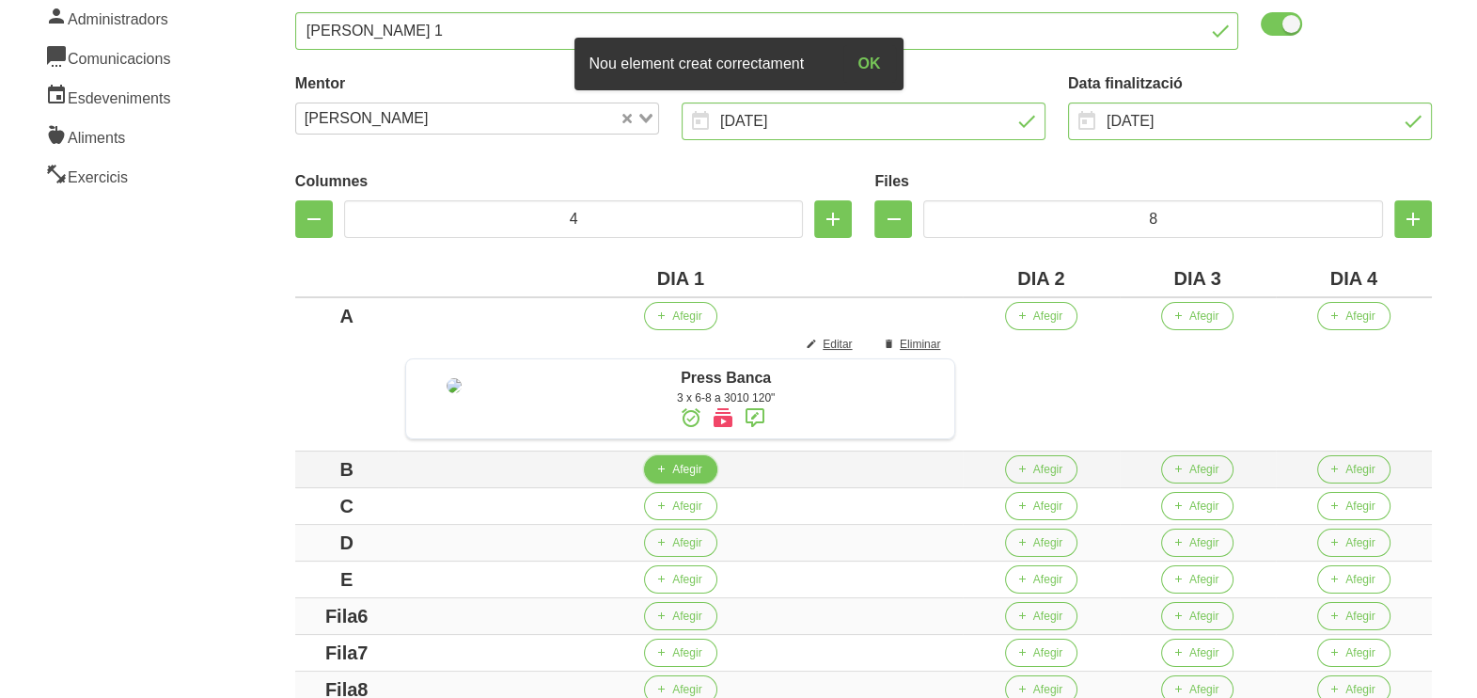
click at [691, 476] on span "Afegir" at bounding box center [686, 469] width 29 height 17
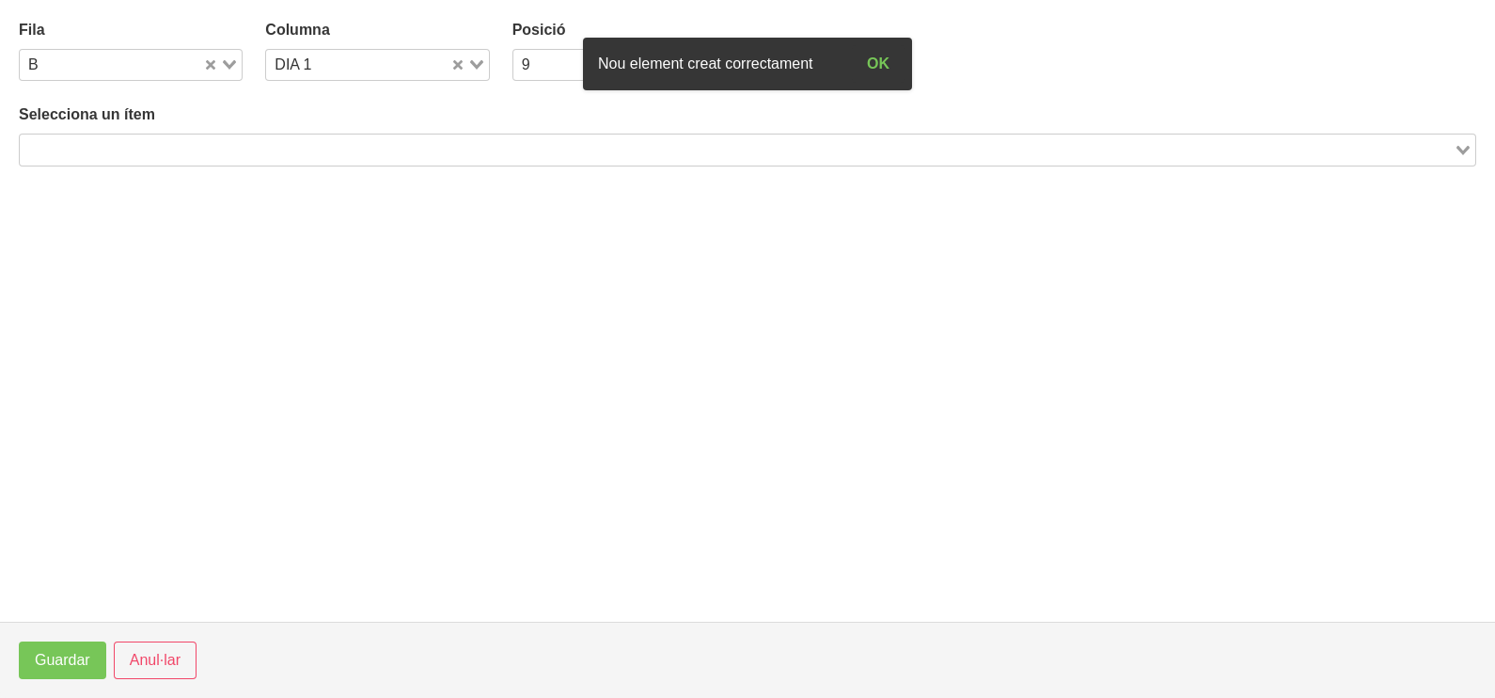
click at [193, 141] on input "Search for option" at bounding box center [737, 149] width 1430 height 23
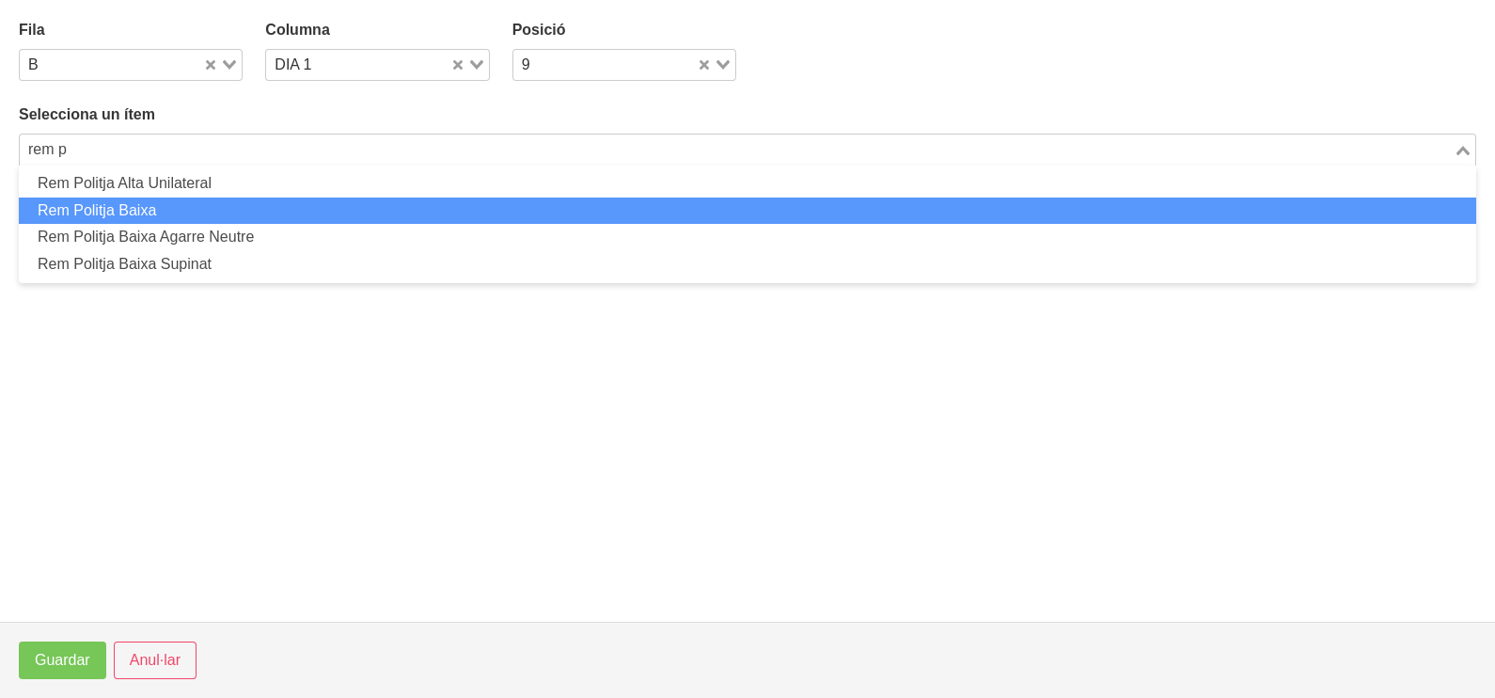
click at [183, 209] on li "Rem Politja Baixa" at bounding box center [747, 210] width 1457 height 27
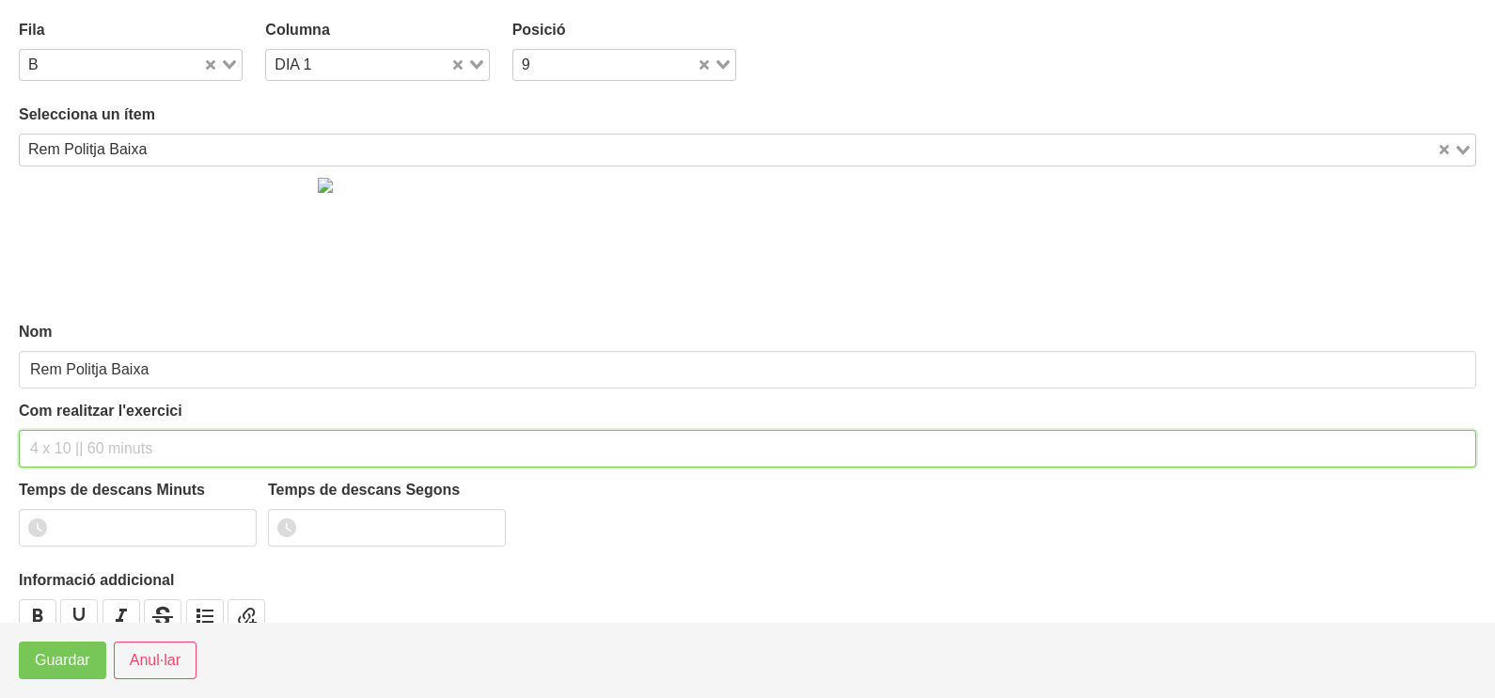
drag, startPoint x: 77, startPoint y: 440, endPoint x: 70, endPoint y: 427, distance: 15.2
click at [74, 432] on input "text" at bounding box center [747, 449] width 1457 height 38
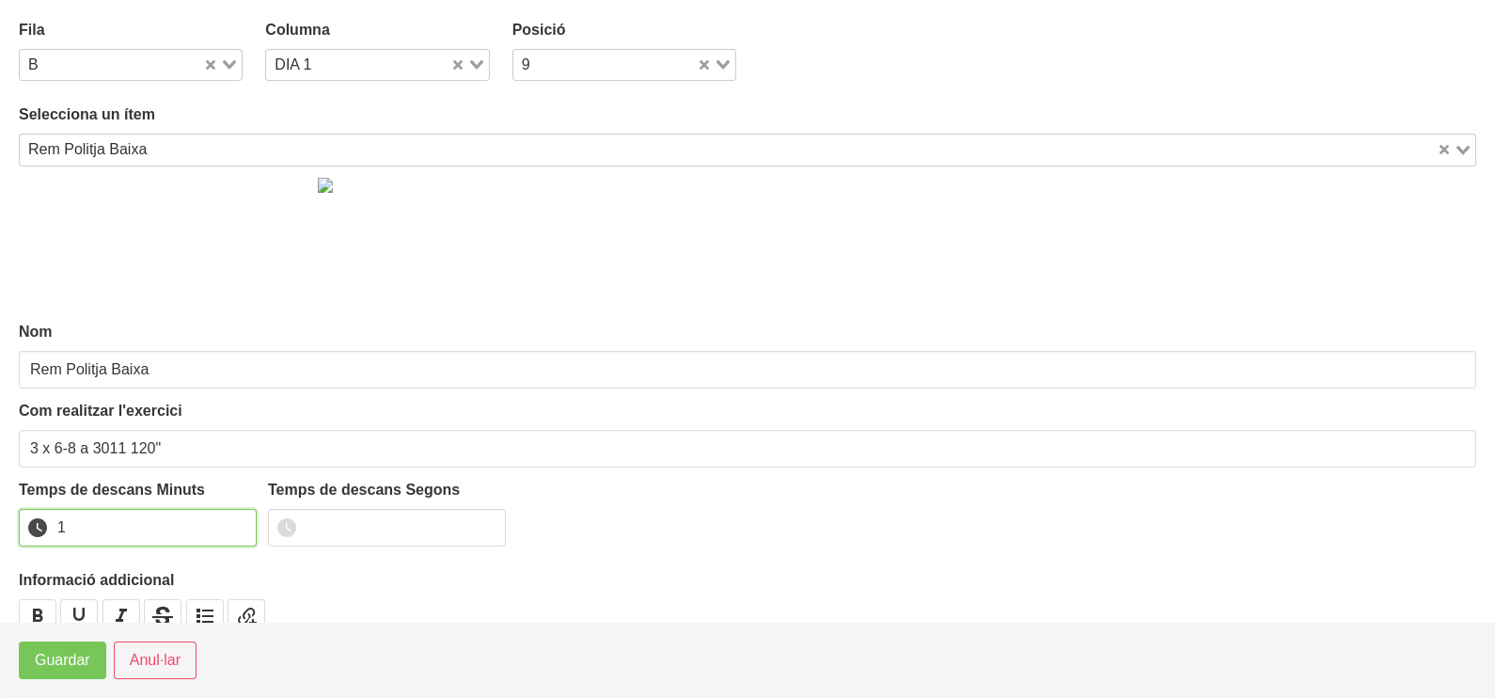
click at [236, 521] on input "1" at bounding box center [138, 528] width 238 height 38
drag, startPoint x: 236, startPoint y: 521, endPoint x: 178, endPoint y: 551, distance: 65.6
click at [232, 522] on input "2" at bounding box center [138, 528] width 238 height 38
click at [64, 657] on span "Guardar" at bounding box center [62, 660] width 55 height 23
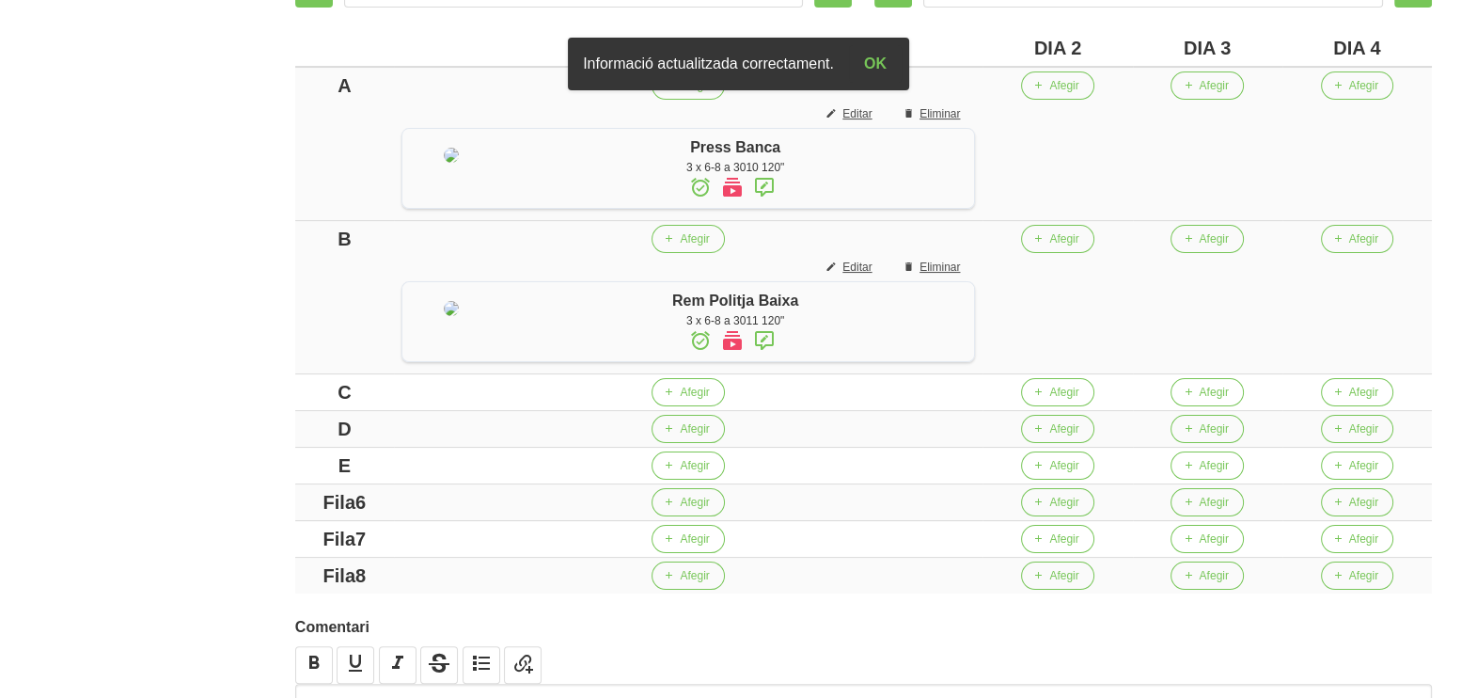
scroll to position [353, 0]
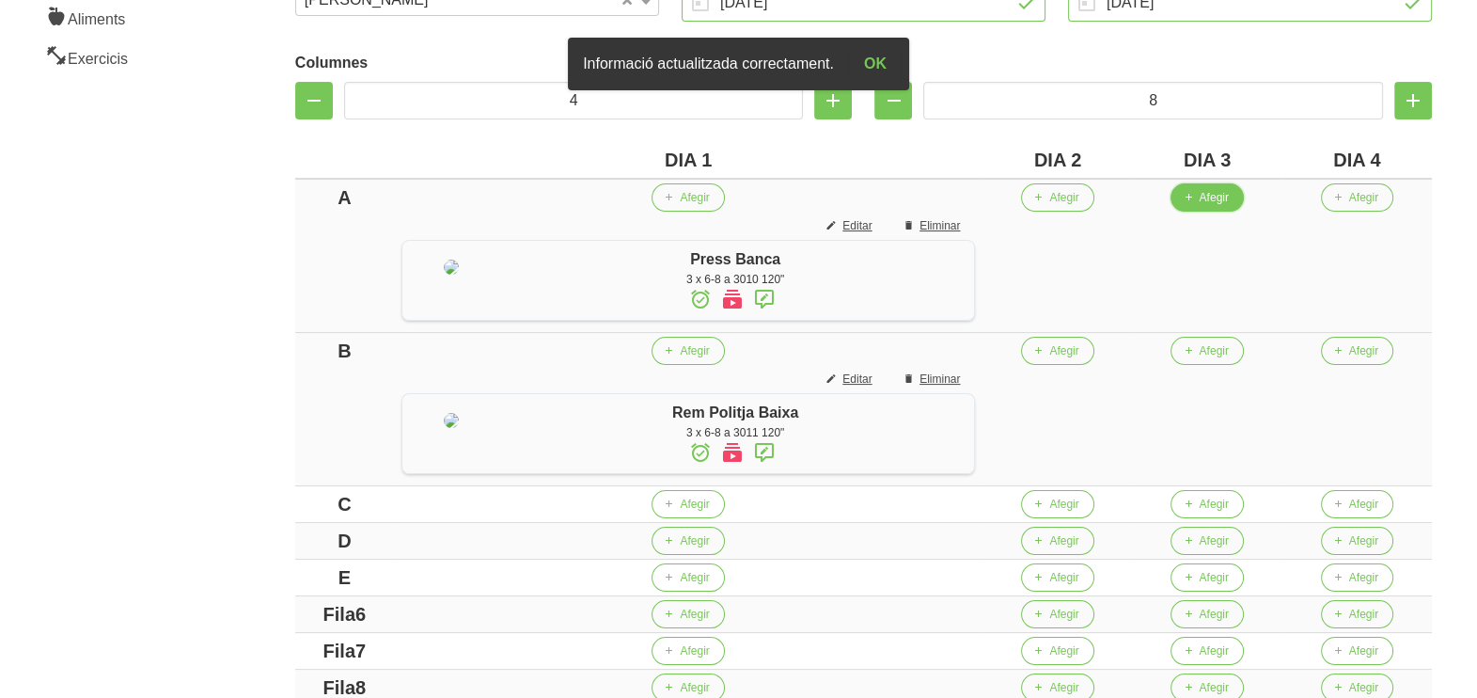
click at [1228, 205] on span "Afegir" at bounding box center [1213, 197] width 29 height 17
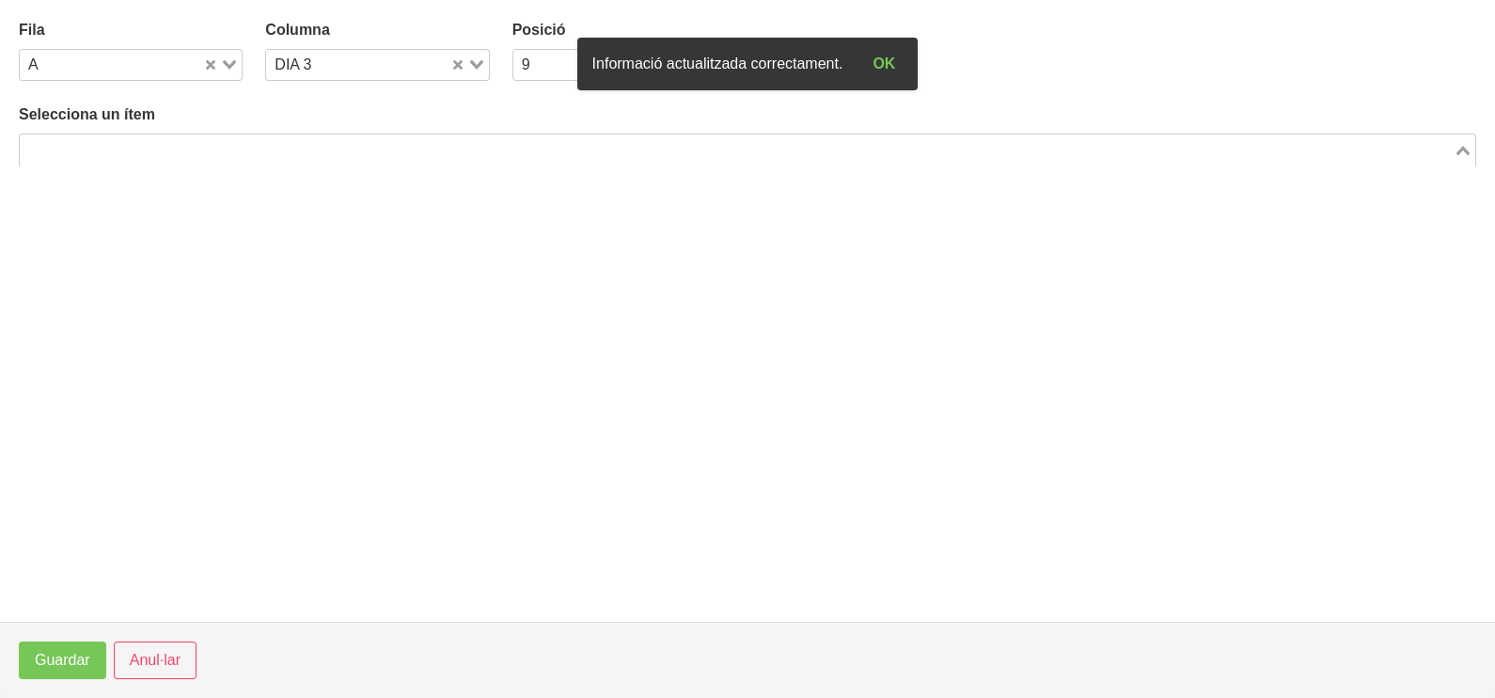
click at [330, 153] on input "Search for option" at bounding box center [737, 149] width 1430 height 23
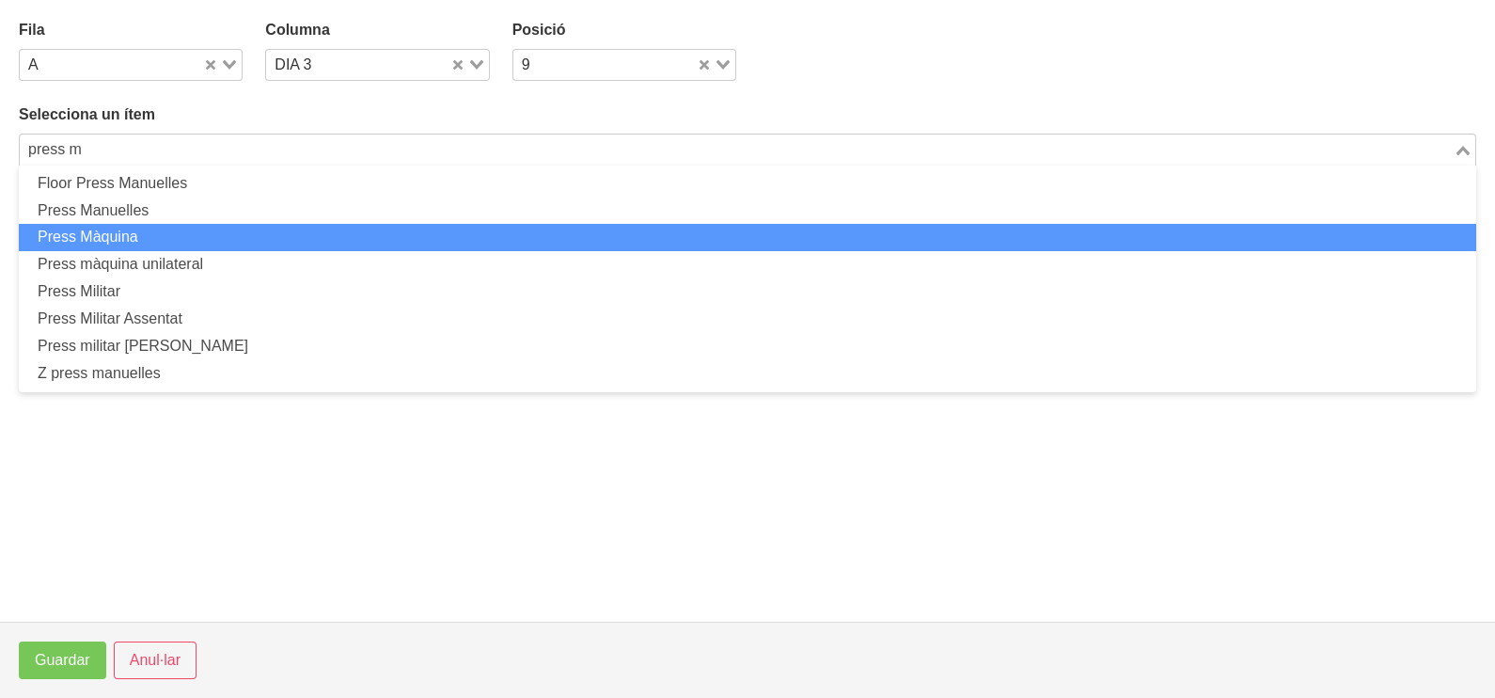
click at [226, 242] on li "Press Màquina" at bounding box center [747, 237] width 1457 height 27
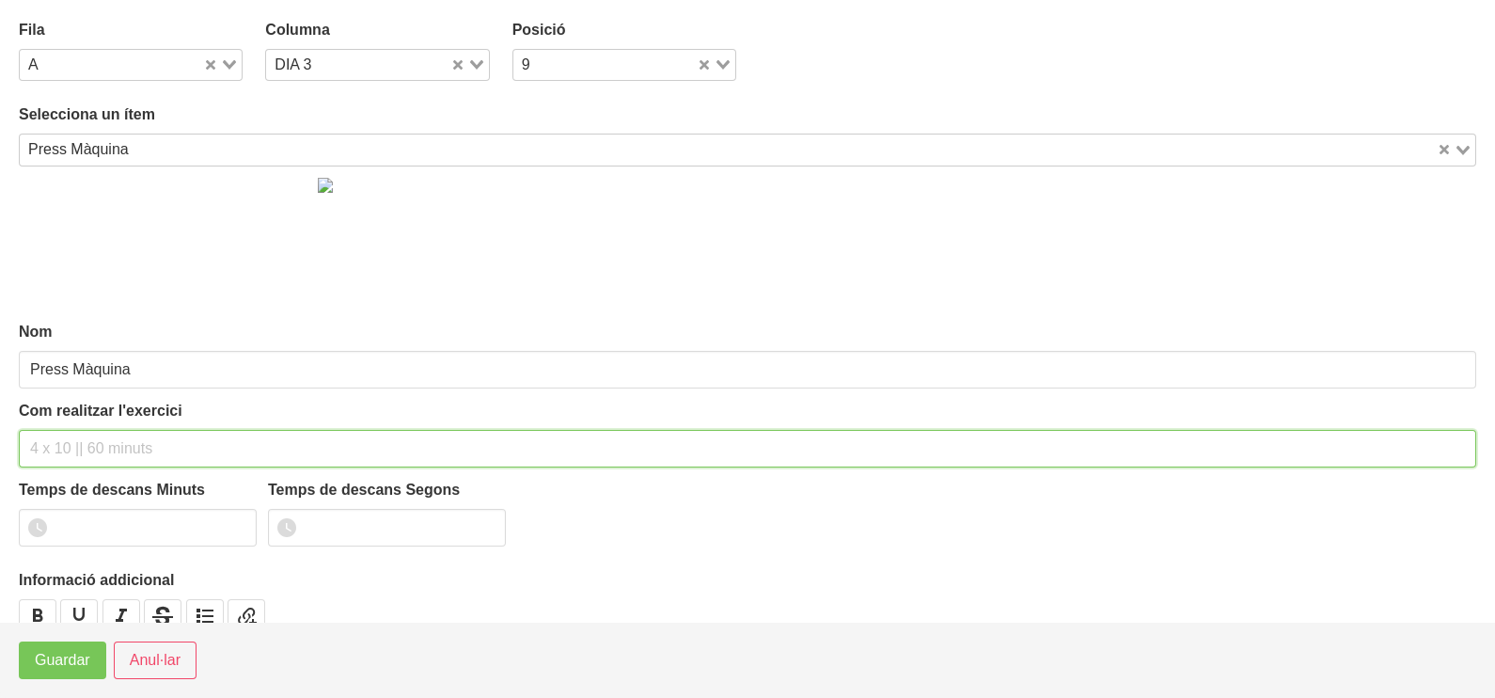
click at [79, 440] on input "text" at bounding box center [747, 449] width 1457 height 38
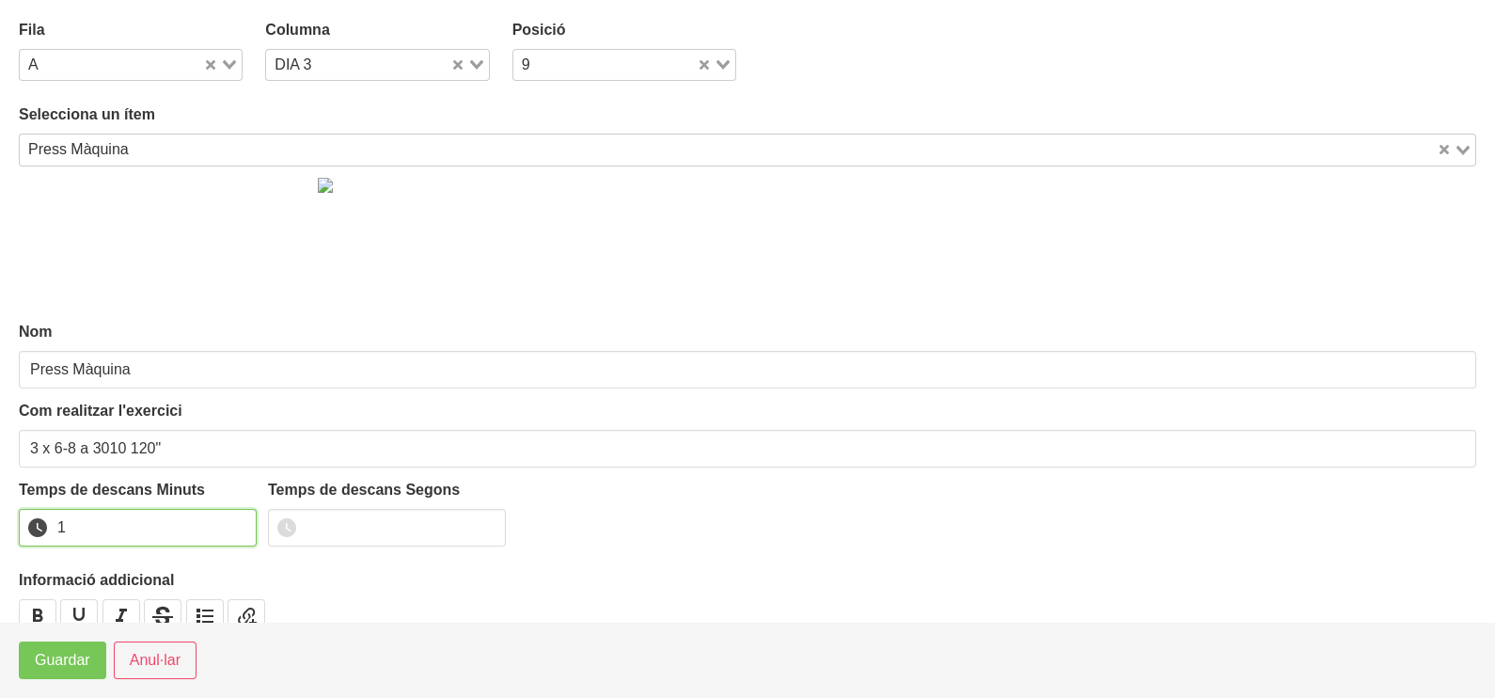
click at [233, 521] on input "1" at bounding box center [138, 528] width 238 height 38
drag, startPoint x: 233, startPoint y: 521, endPoint x: 87, endPoint y: 645, distance: 192.1
click at [207, 539] on input "2" at bounding box center [138, 528] width 238 height 38
click at [59, 675] on button "Guardar" at bounding box center [62, 660] width 87 height 38
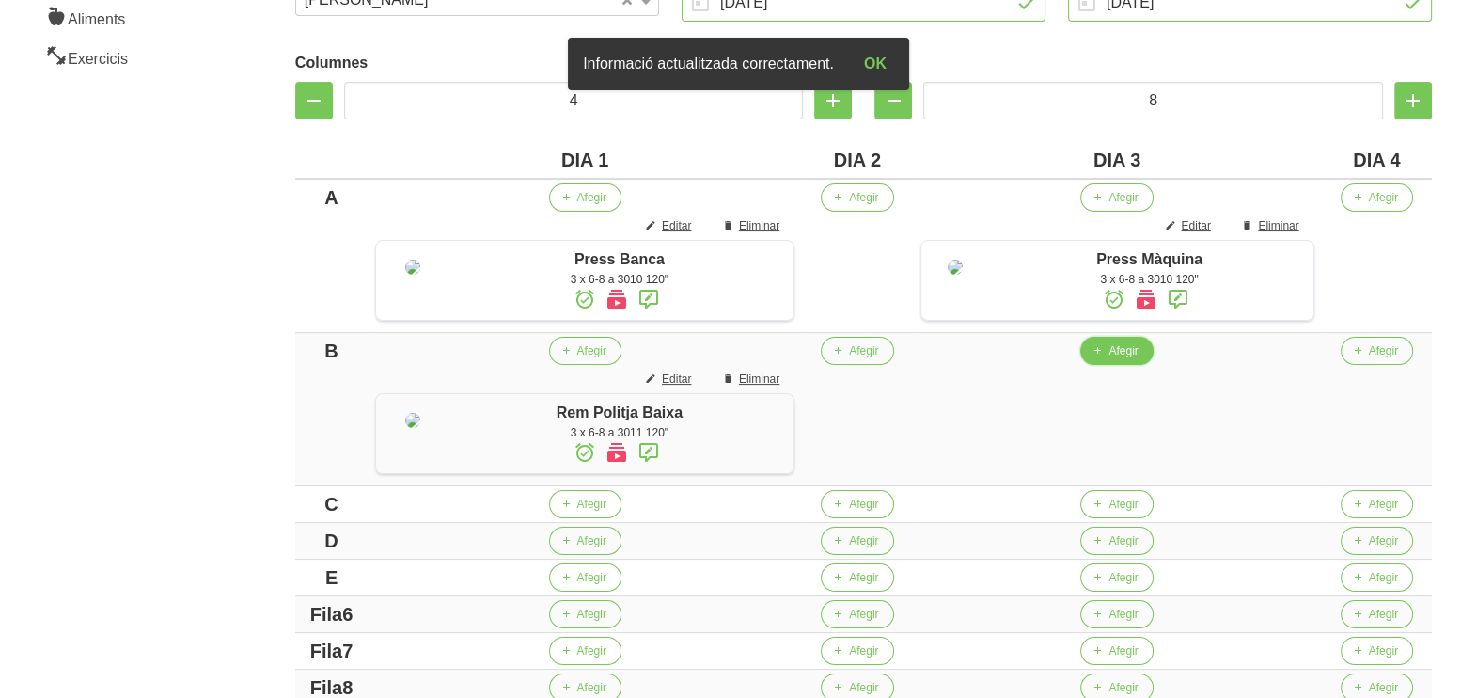
click at [1118, 359] on span "Afegir" at bounding box center [1123, 350] width 29 height 17
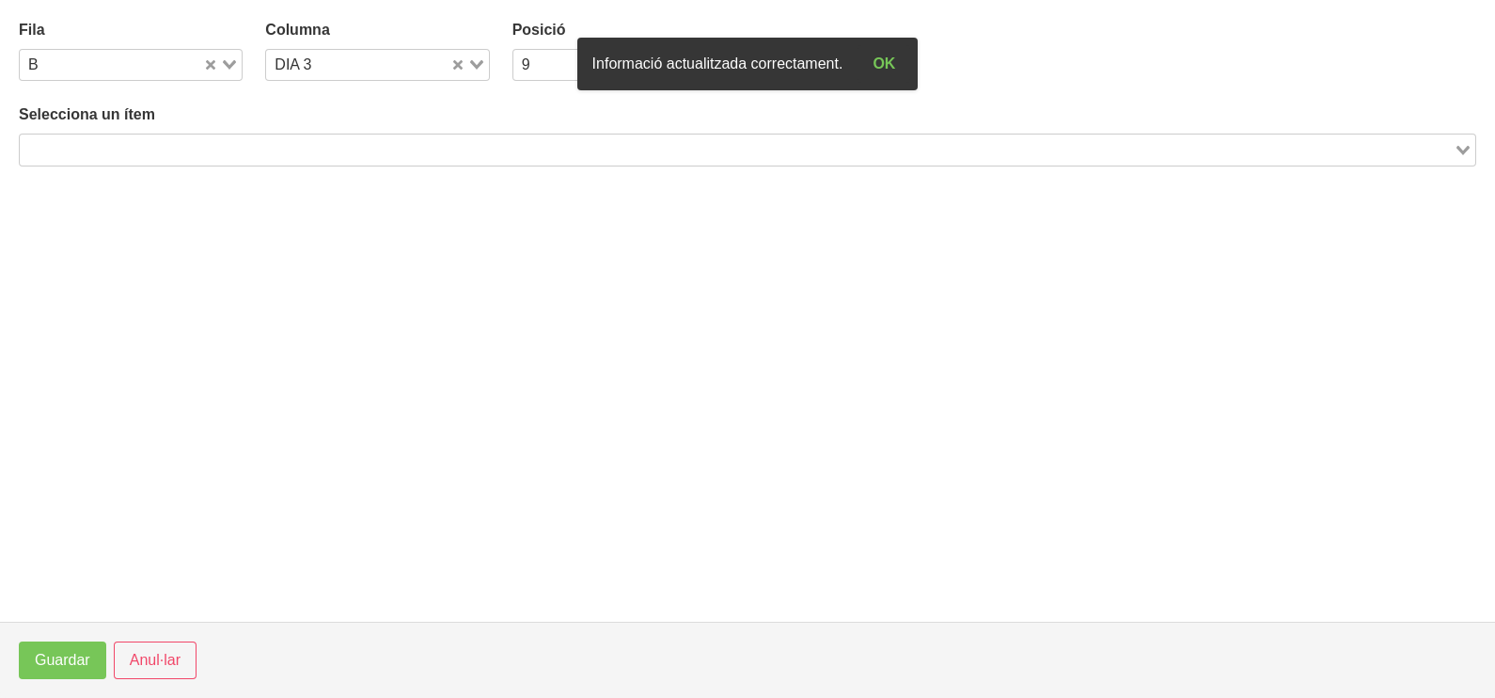
click at [315, 149] on input "Search for option" at bounding box center [737, 149] width 1430 height 23
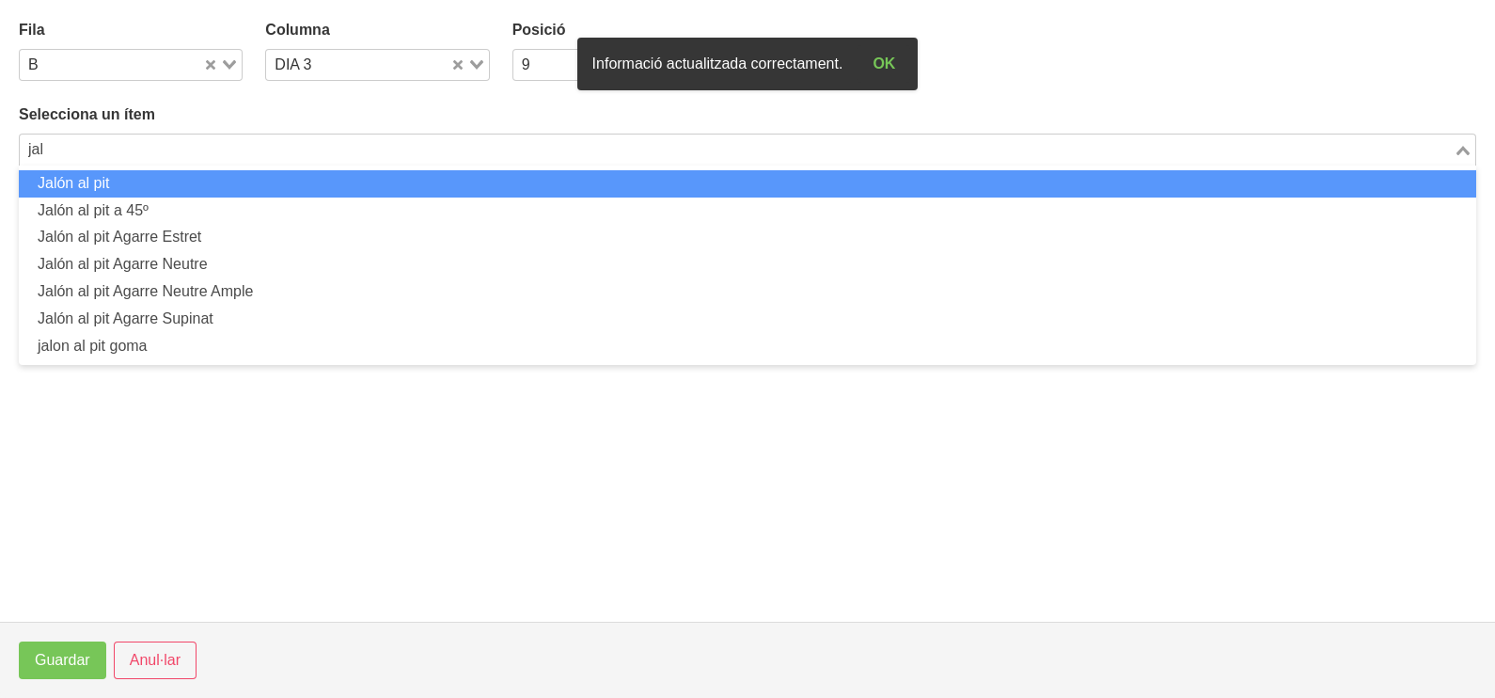
click at [307, 179] on li "Jalón al pit" at bounding box center [747, 183] width 1457 height 27
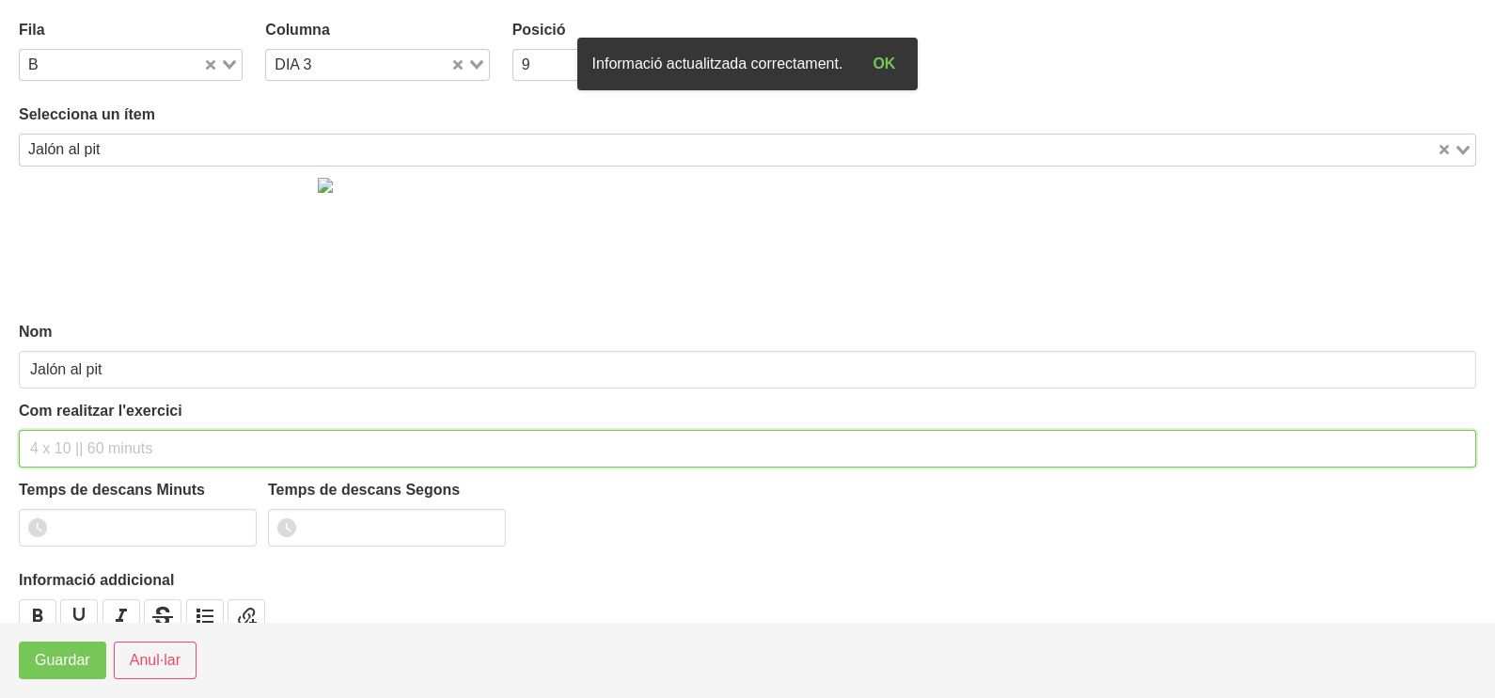
click at [66, 439] on input "text" at bounding box center [747, 449] width 1457 height 38
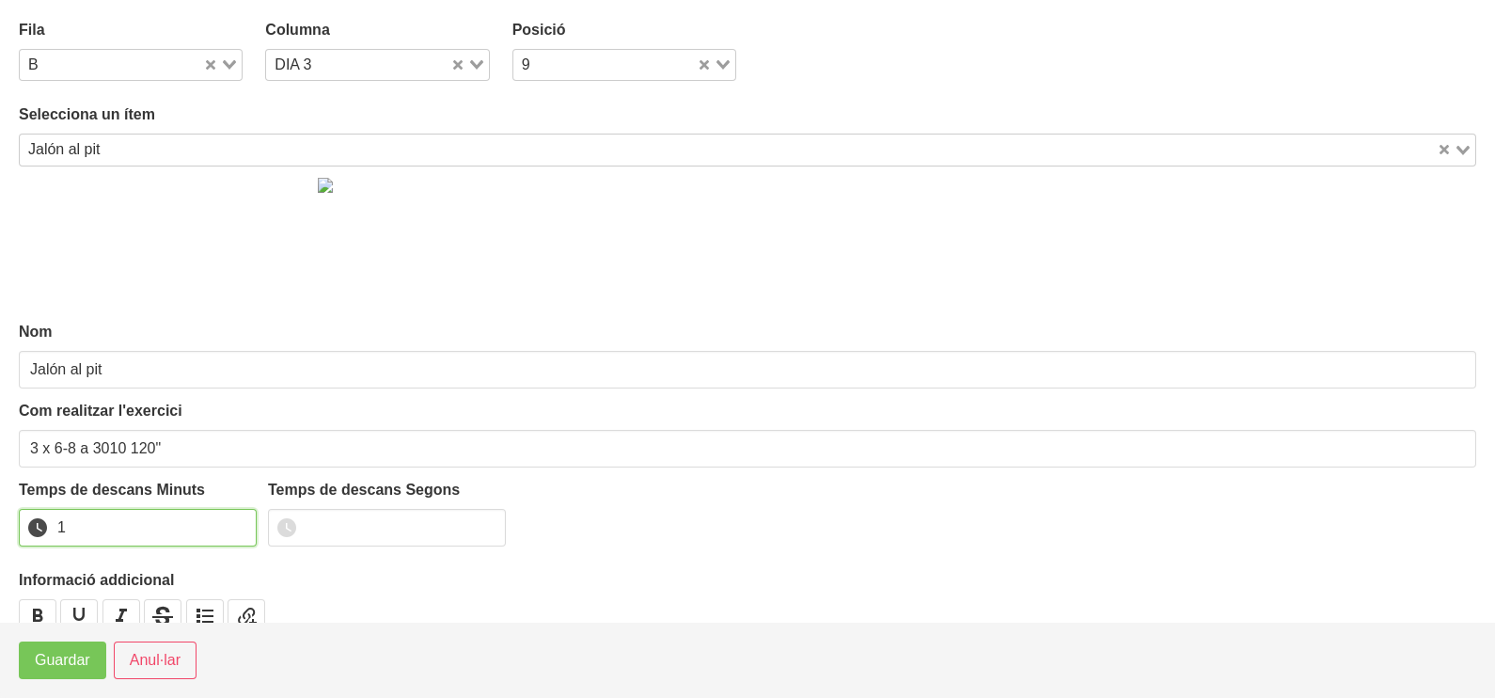
click at [239, 520] on input "1" at bounding box center [138, 528] width 238 height 38
drag, startPoint x: 239, startPoint y: 520, endPoint x: 207, endPoint y: 540, distance: 37.6
click at [229, 526] on input "2" at bounding box center [138, 528] width 238 height 38
click at [47, 663] on span "Guardar" at bounding box center [62, 660] width 55 height 23
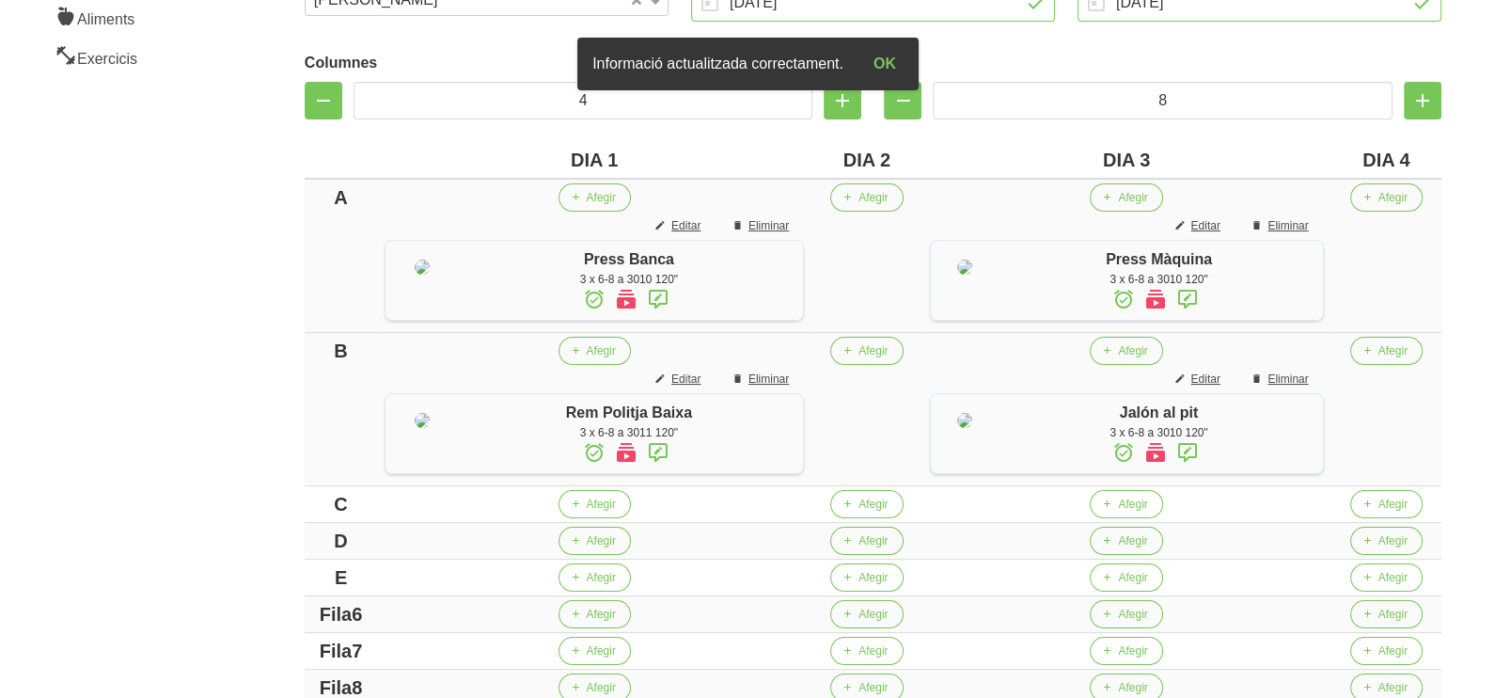
scroll to position [588, 0]
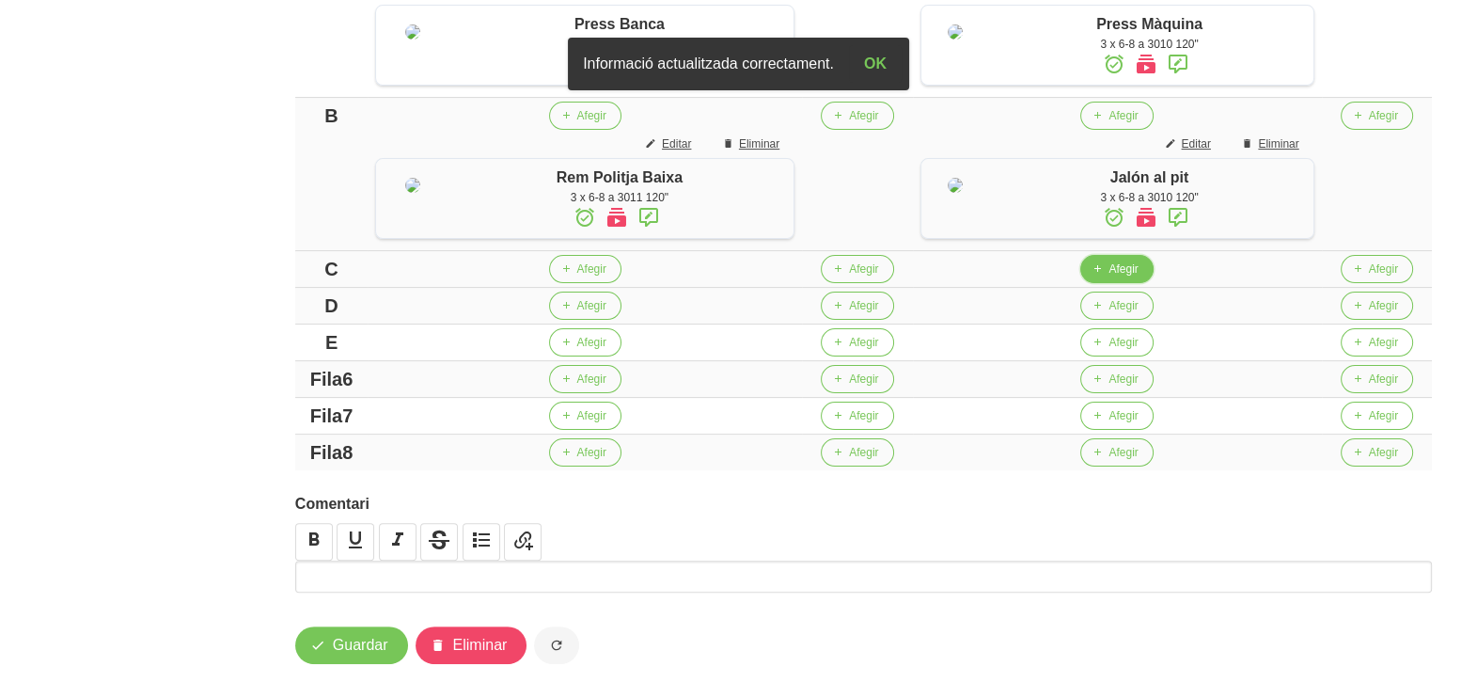
click at [1103, 277] on icon "button" at bounding box center [1097, 268] width 11 height 17
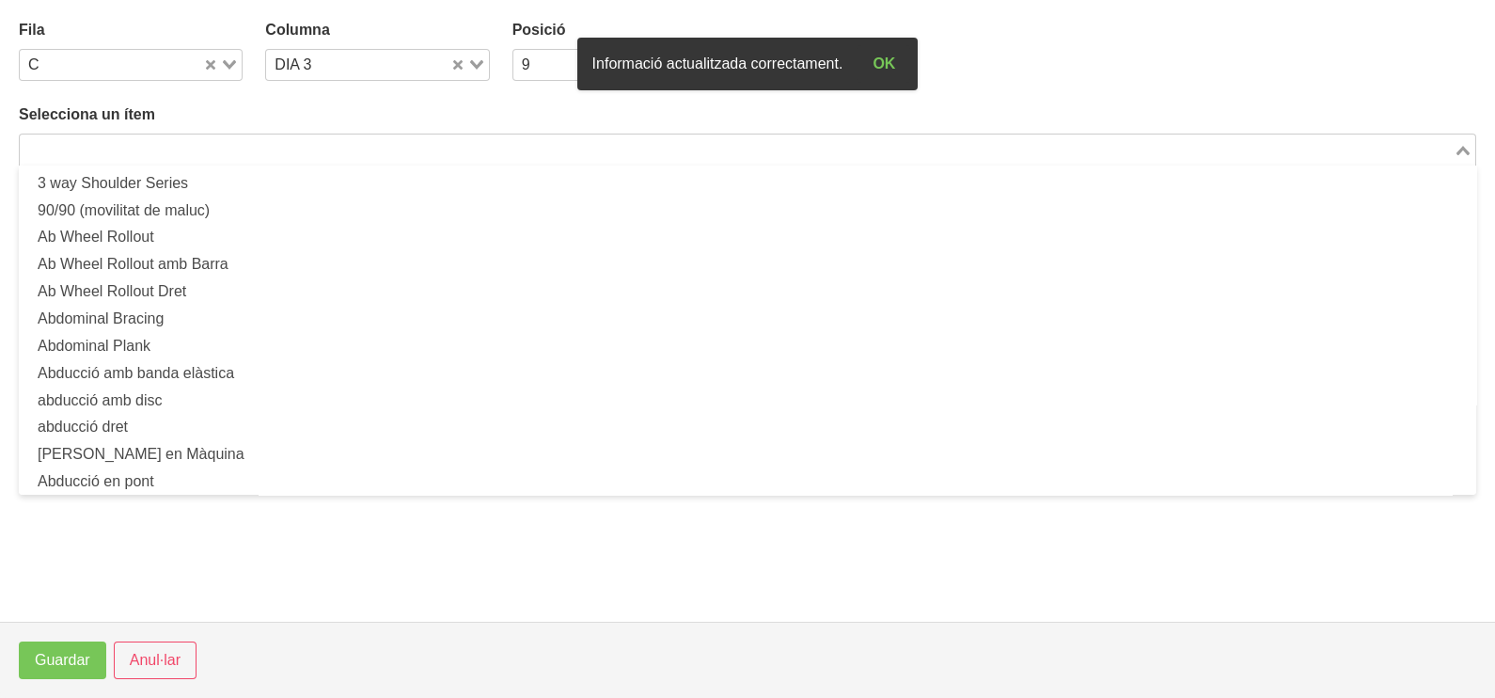
click at [217, 141] on input "Search for option" at bounding box center [737, 149] width 1430 height 23
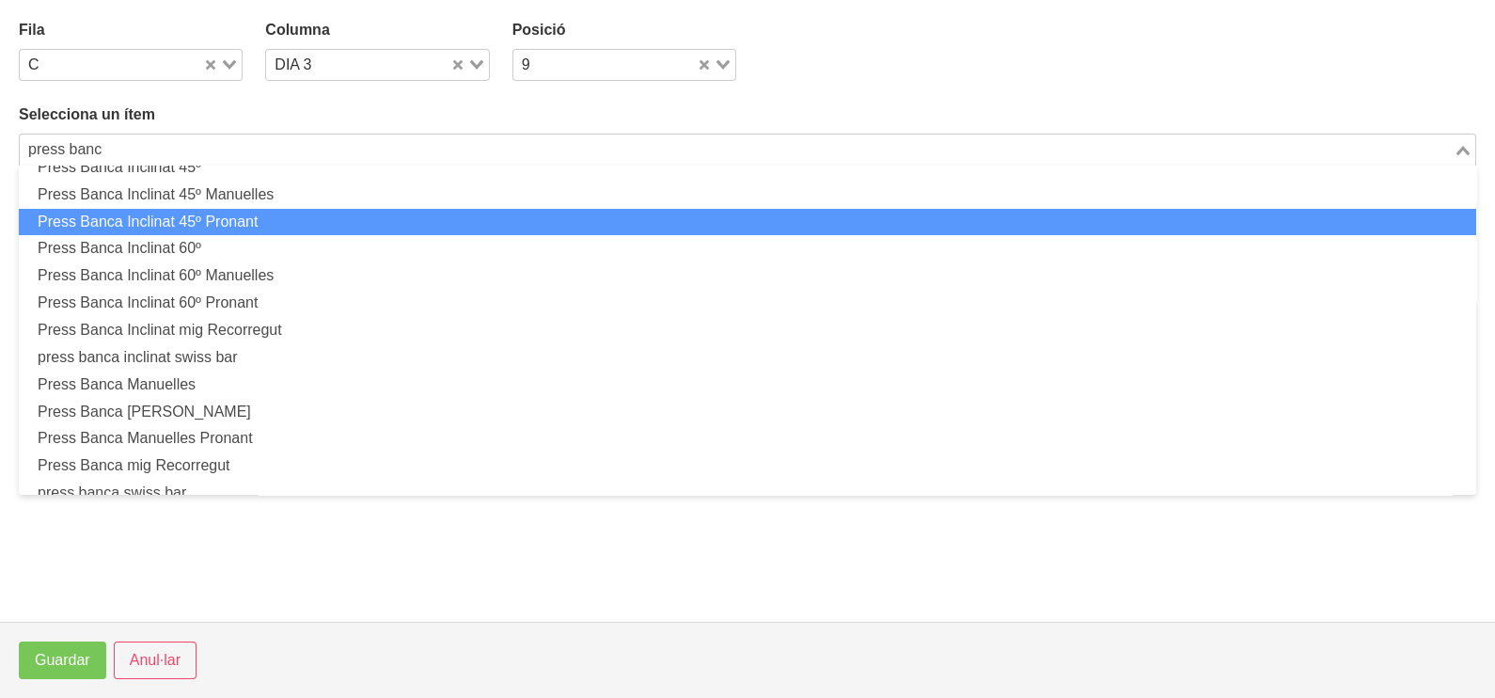
scroll to position [353, 0]
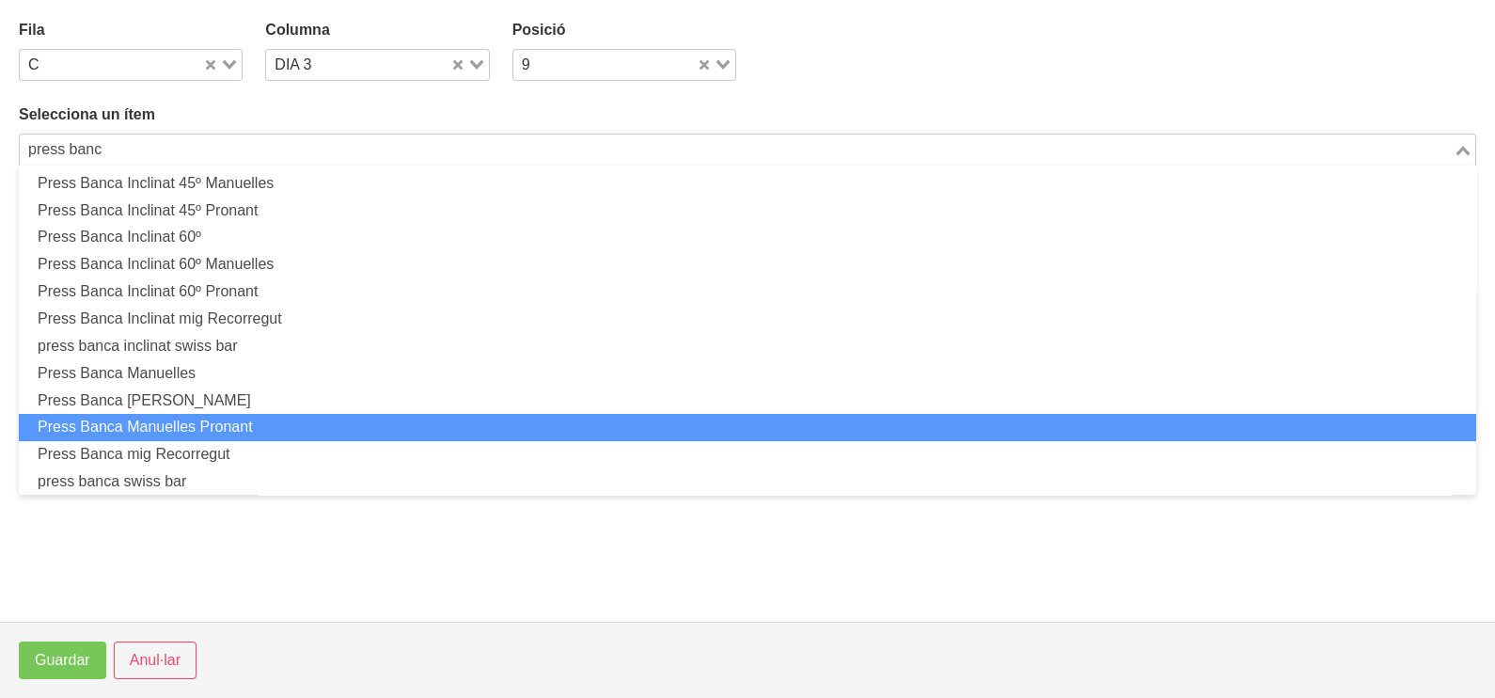
click at [261, 423] on li "Press Banca Manuelles Pronant" at bounding box center [747, 427] width 1457 height 27
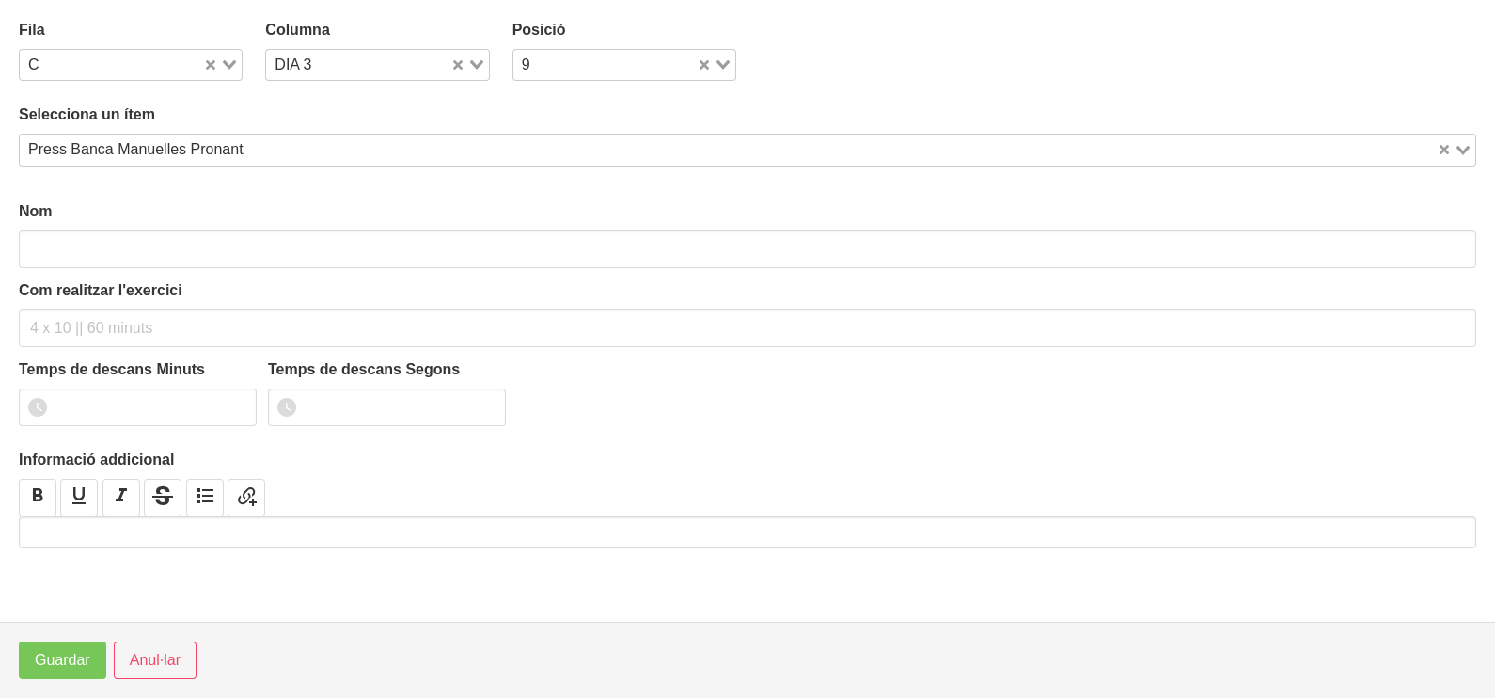
scroll to position [5, 0]
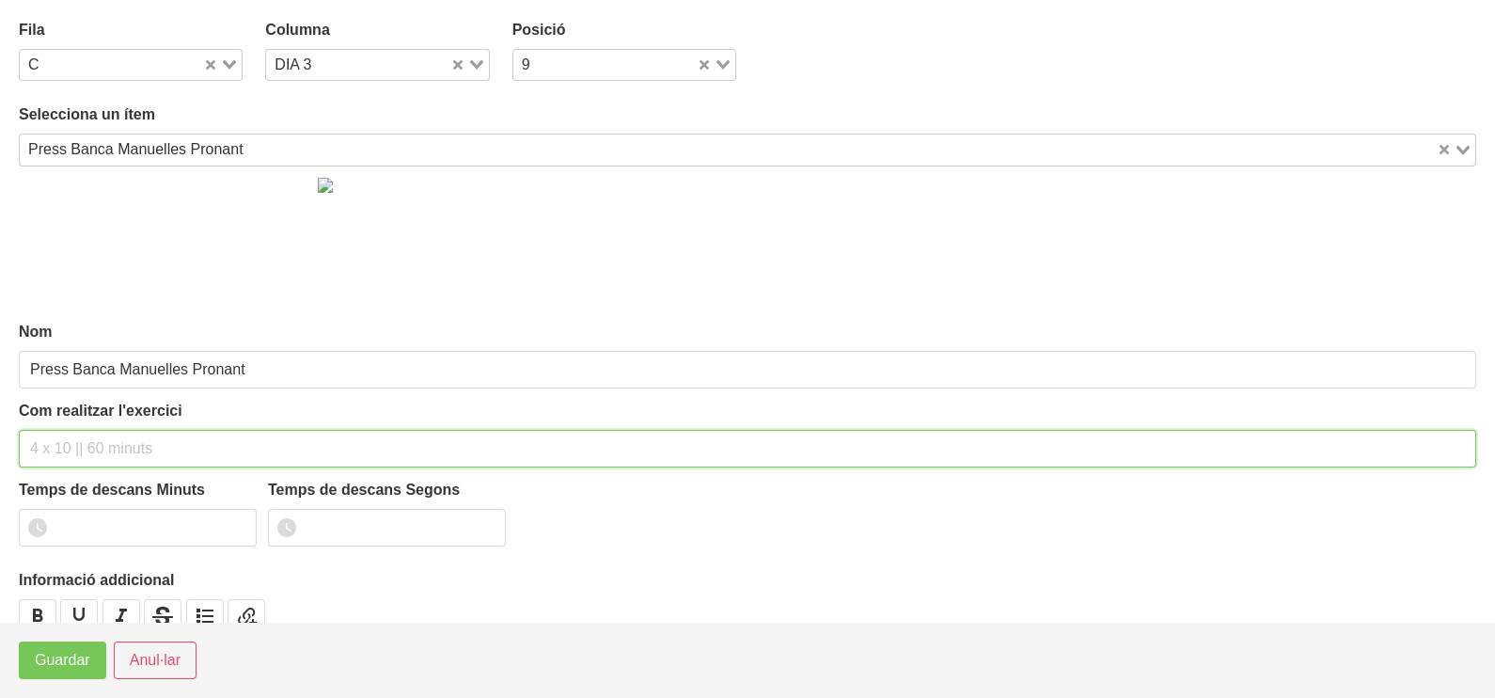
click at [125, 433] on input "text" at bounding box center [747, 449] width 1457 height 38
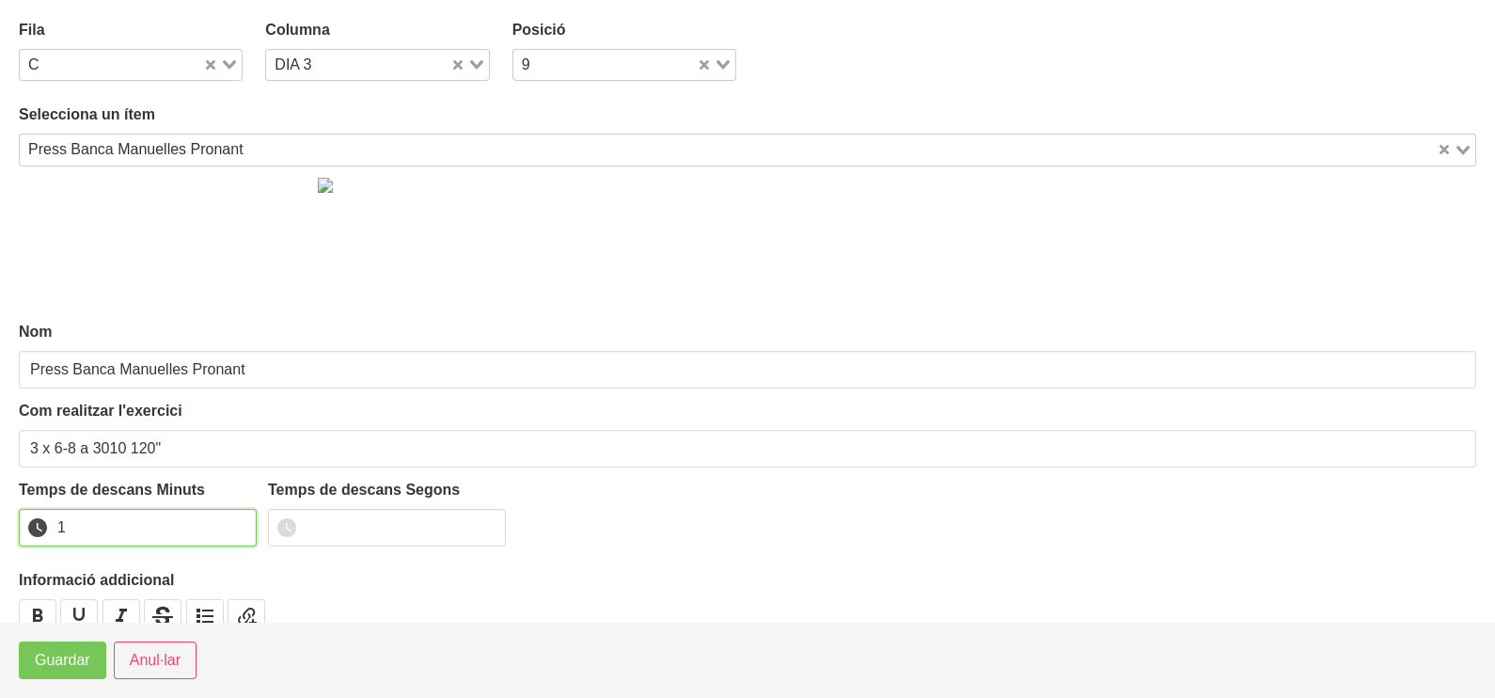
click at [239, 522] on input "1" at bounding box center [138, 528] width 238 height 38
drag, startPoint x: 239, startPoint y: 522, endPoint x: 95, endPoint y: 599, distance: 163.2
click at [228, 527] on input "2" at bounding box center [138, 528] width 238 height 38
click at [52, 668] on span "Guardar" at bounding box center [62, 660] width 55 height 23
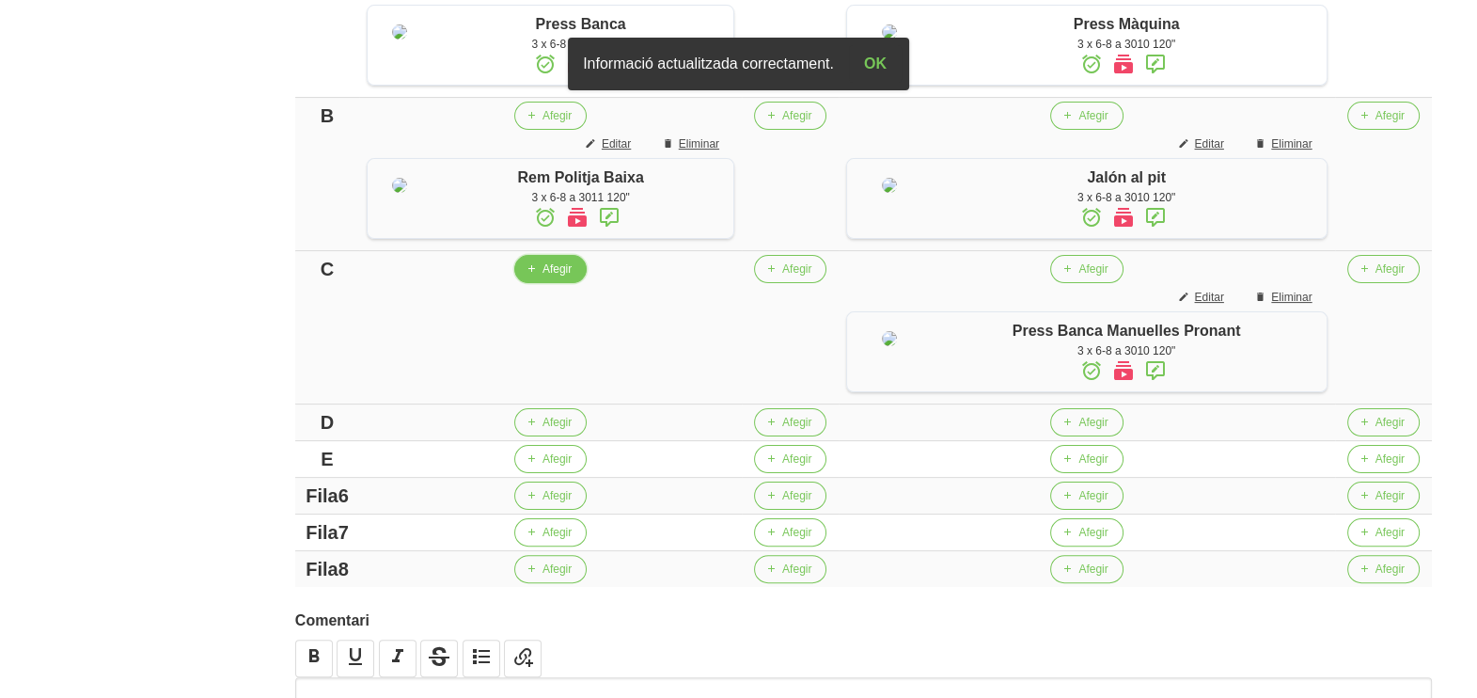
click at [548, 277] on span "Afegir" at bounding box center [557, 268] width 29 height 17
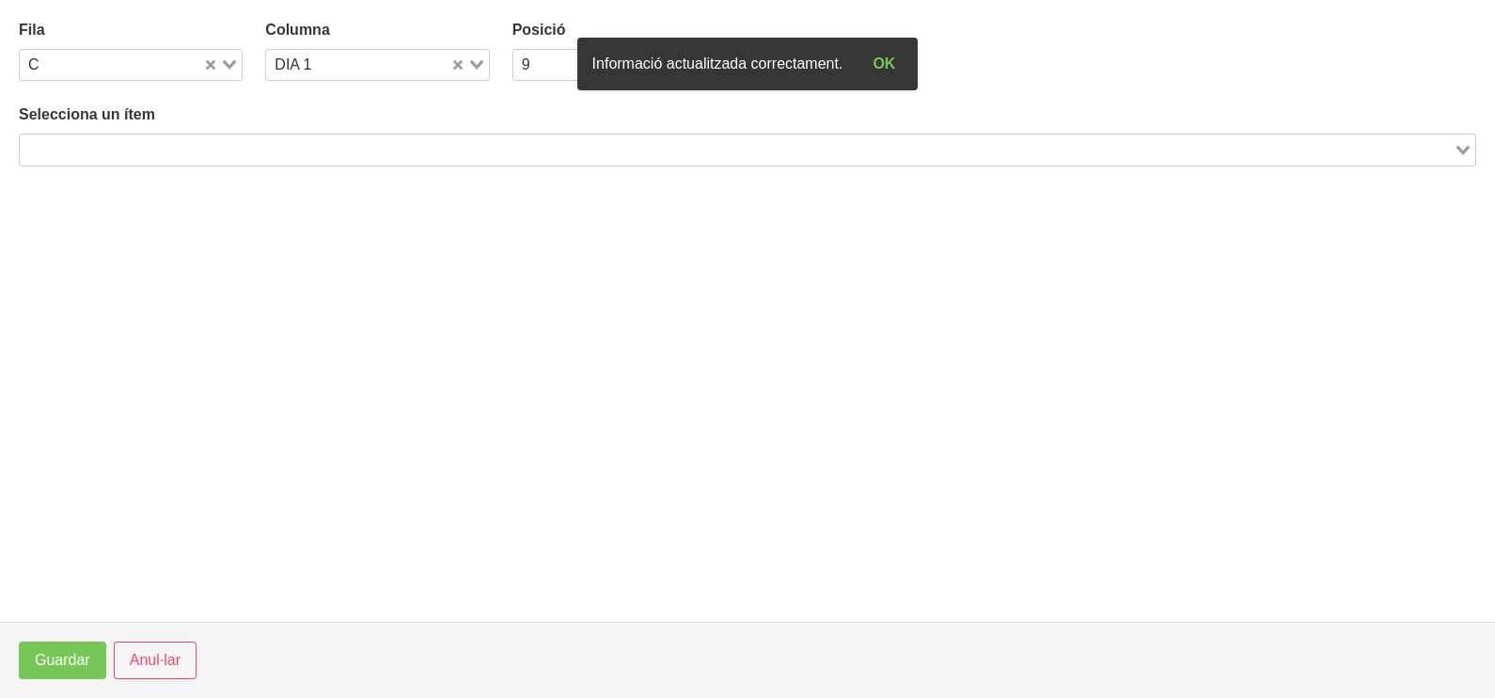
click at [182, 148] on input "Search for option" at bounding box center [737, 149] width 1430 height 23
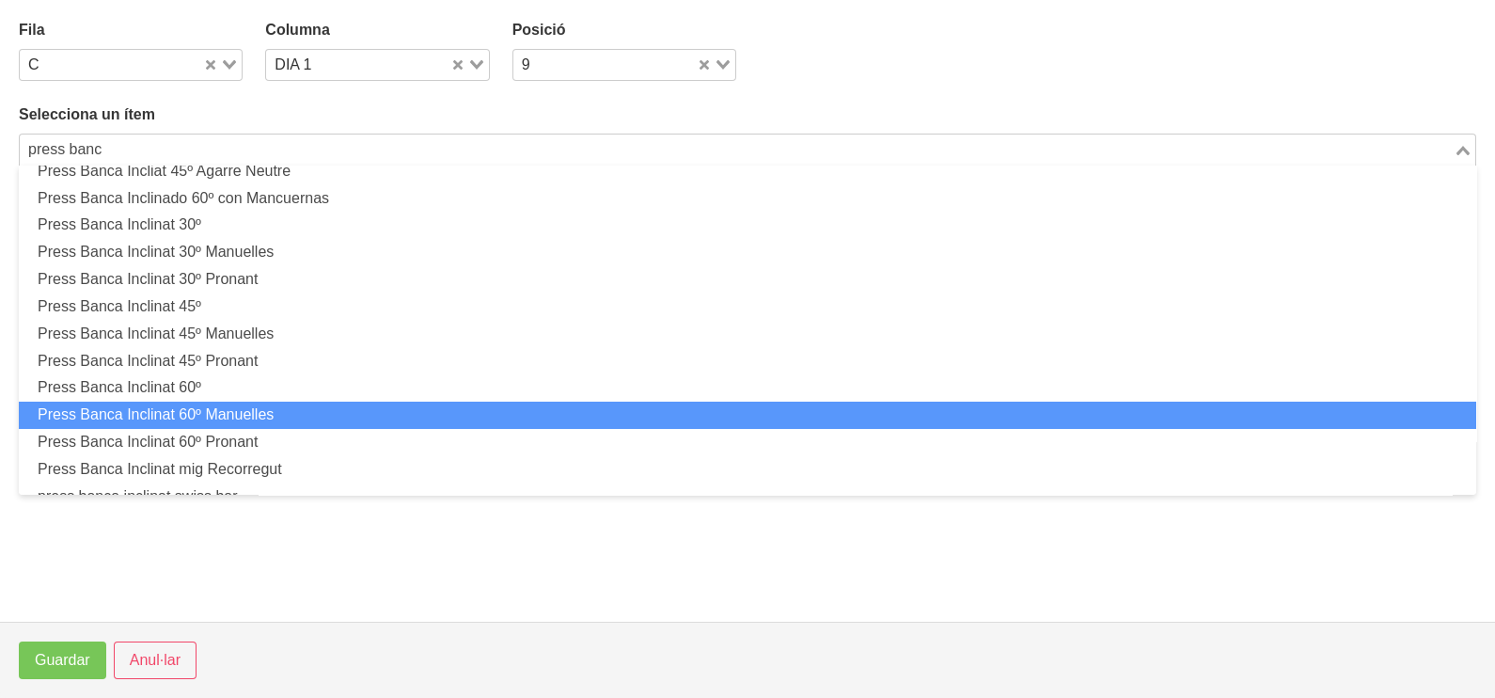
scroll to position [234, 0]
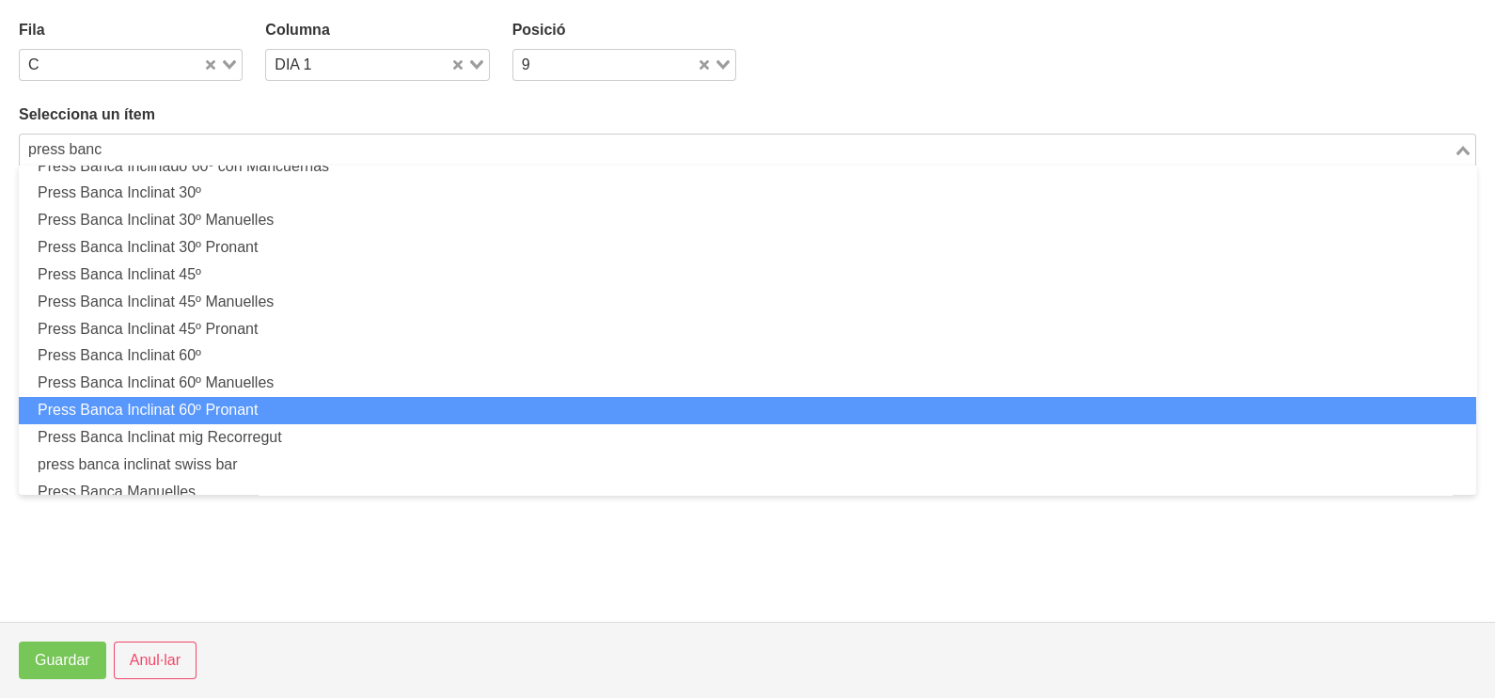
click at [239, 402] on li "Press Banca Inclinat 60º Pronant" at bounding box center [747, 410] width 1457 height 27
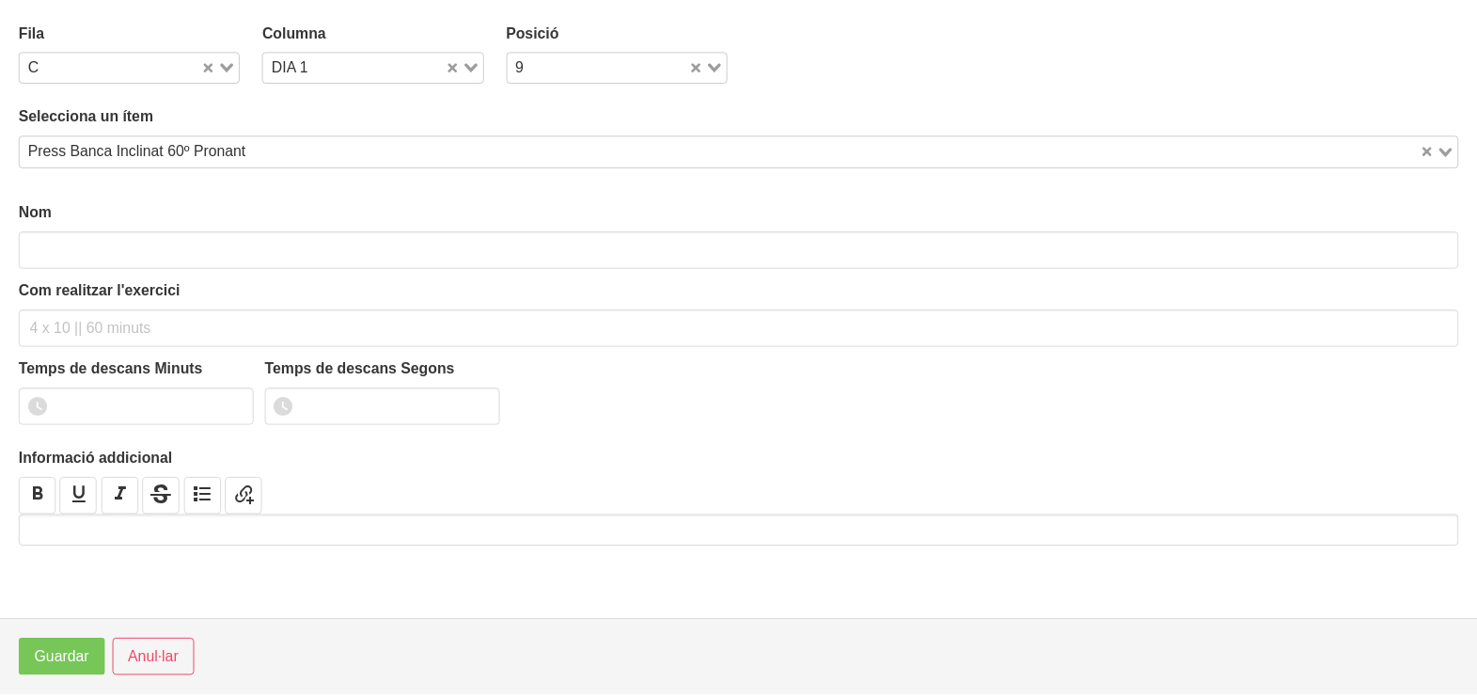
scroll to position [5, 0]
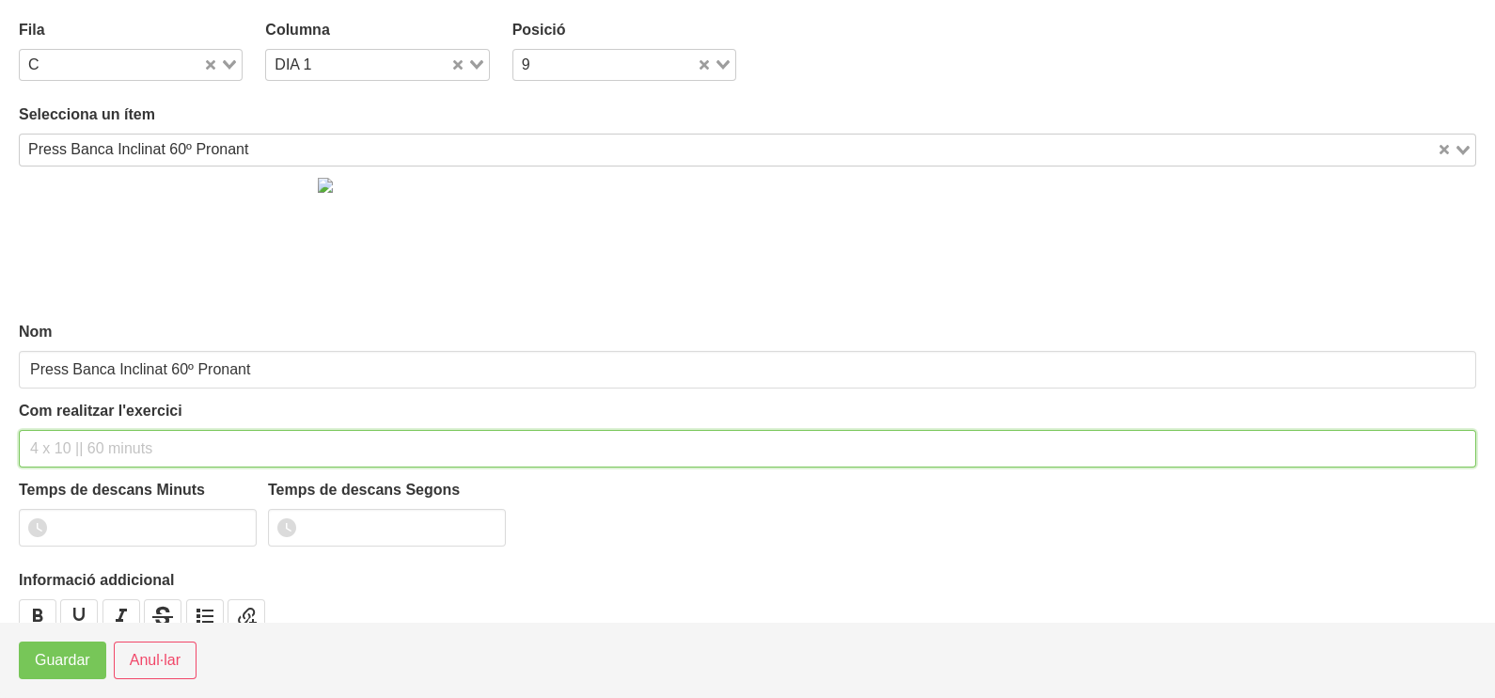
drag, startPoint x: 110, startPoint y: 442, endPoint x: 141, endPoint y: 318, distance: 127.9
click at [120, 433] on input "text" at bounding box center [747, 449] width 1457 height 38
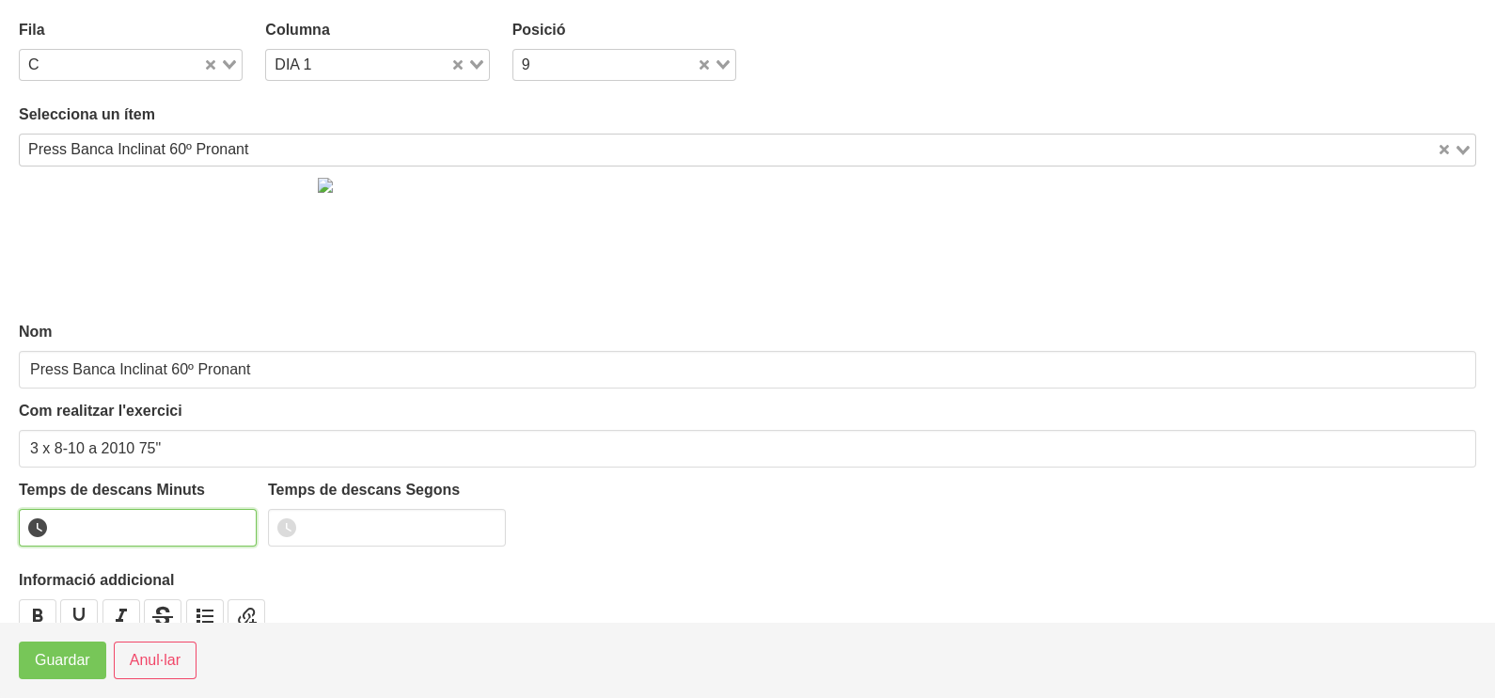
click at [132, 518] on input "number" at bounding box center [138, 528] width 238 height 38
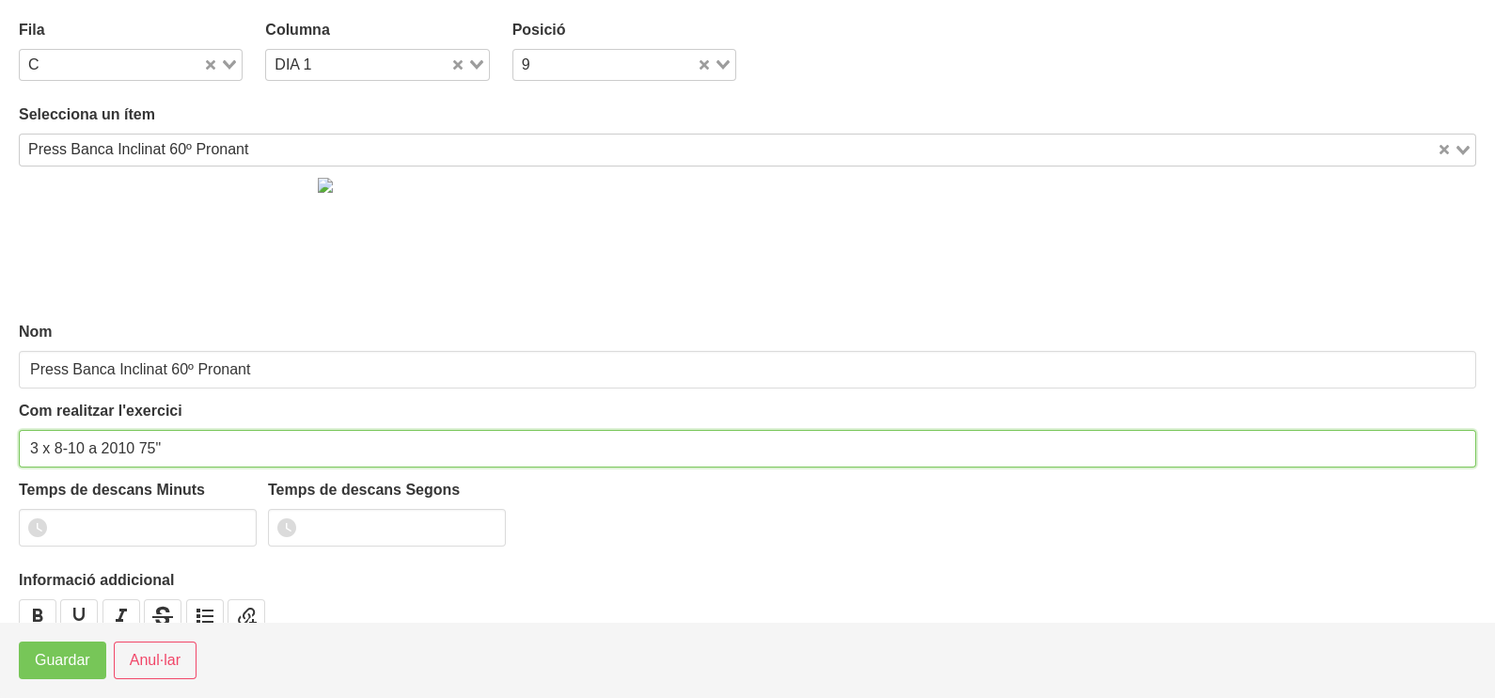
drag, startPoint x: 151, startPoint y: 441, endPoint x: 103, endPoint y: 452, distance: 49.3
click at [138, 449] on input "3 x 8-10 a 2010 75"" at bounding box center [747, 449] width 1457 height 38
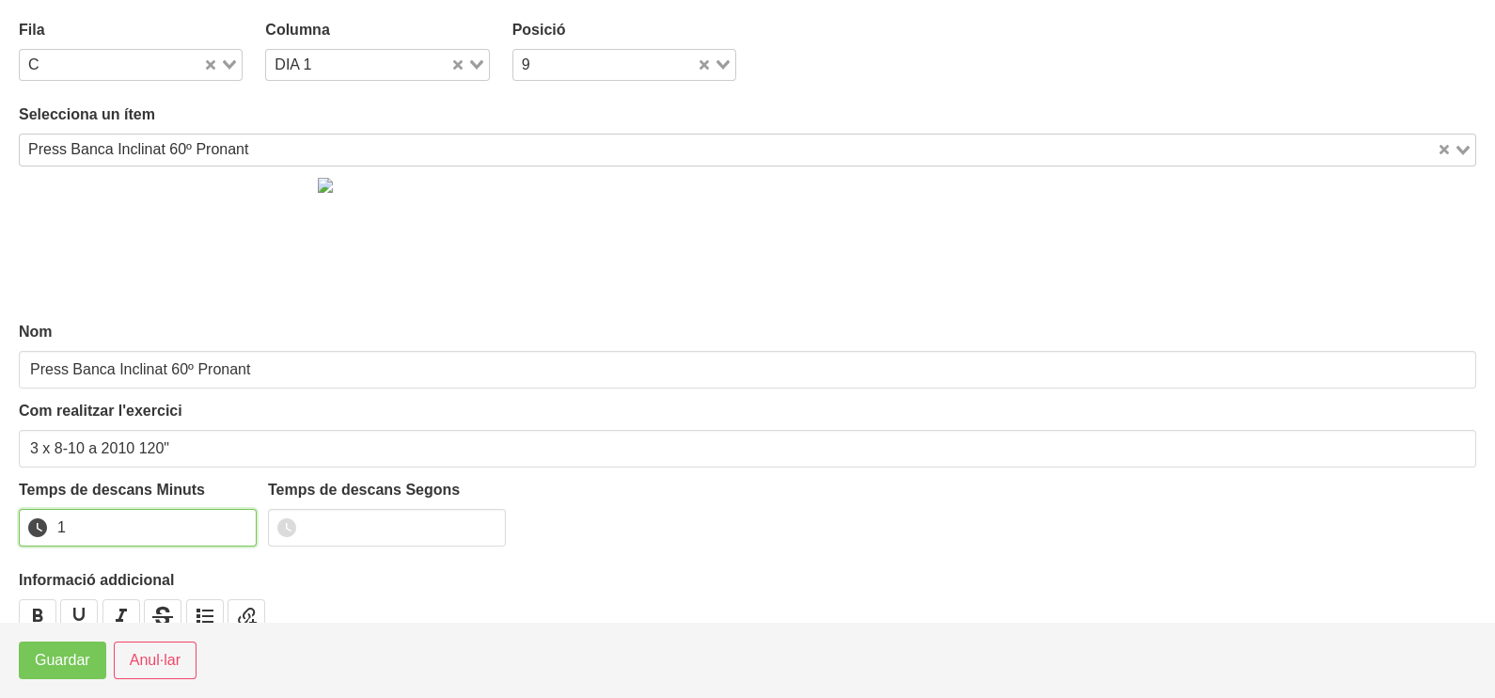
click at [238, 519] on input "1" at bounding box center [138, 528] width 238 height 38
drag, startPoint x: 238, startPoint y: 519, endPoint x: 213, endPoint y: 536, distance: 30.5
click at [236, 520] on input "2" at bounding box center [138, 528] width 238 height 38
click at [52, 655] on span "Guardar" at bounding box center [62, 660] width 55 height 23
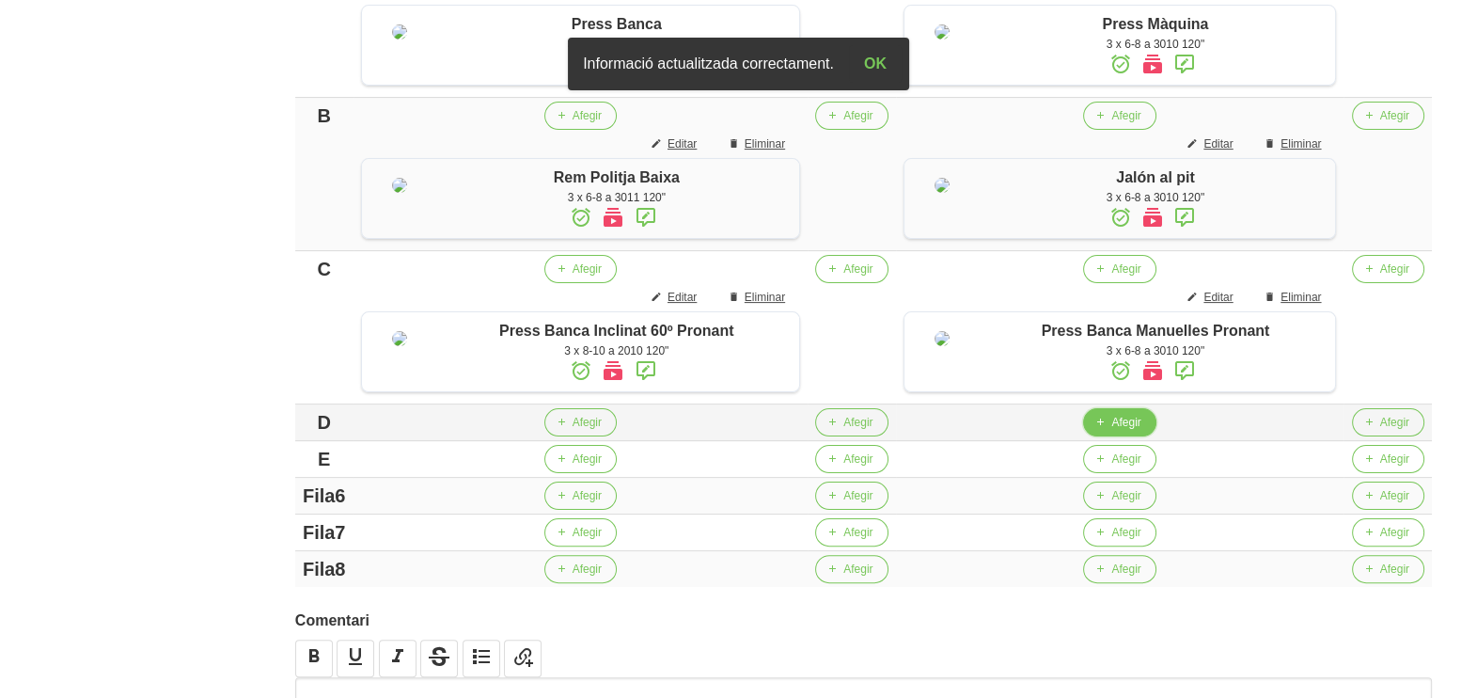
click at [1114, 431] on span "Afegir" at bounding box center [1125, 422] width 29 height 17
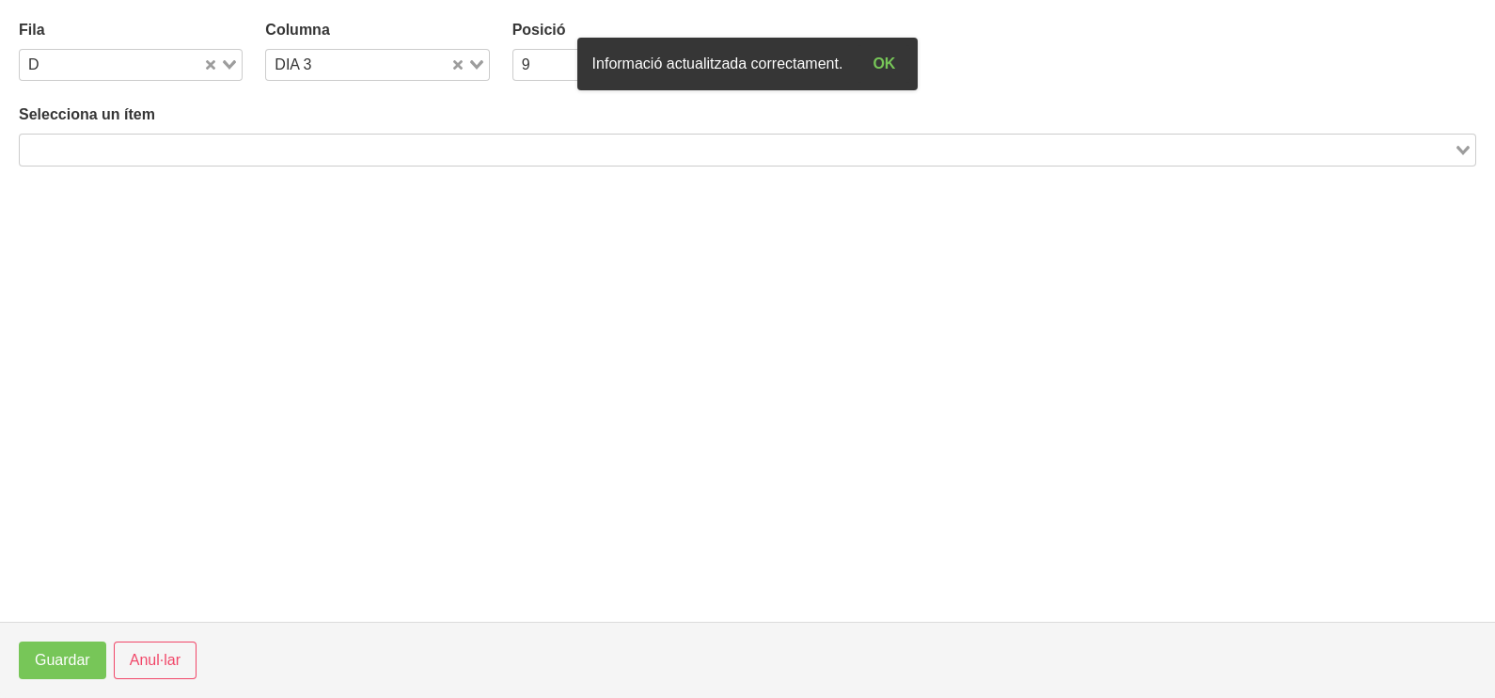
drag, startPoint x: 167, startPoint y: 155, endPoint x: 179, endPoint y: 161, distance: 12.6
click at [176, 159] on input "Search for option" at bounding box center [737, 149] width 1430 height 23
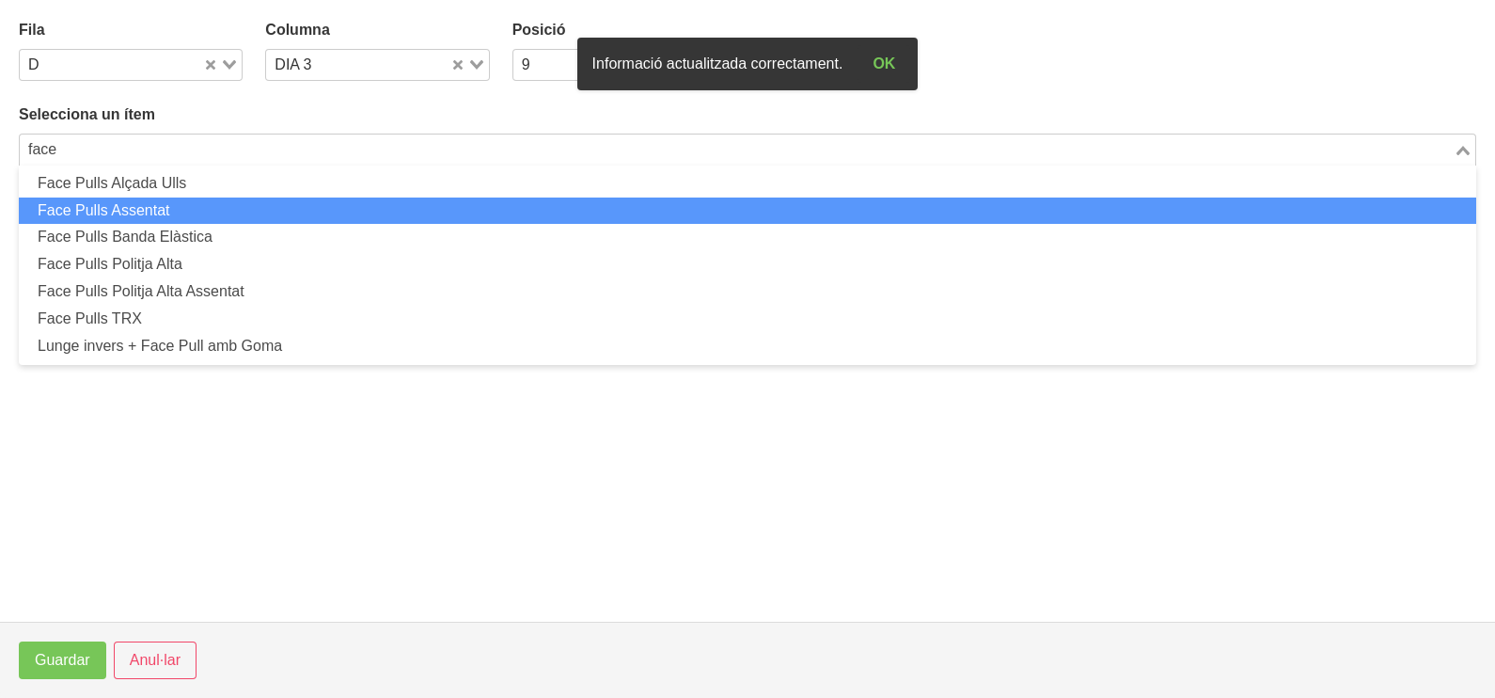
click at [137, 214] on li "Face Pulls Assentat" at bounding box center [747, 210] width 1457 height 27
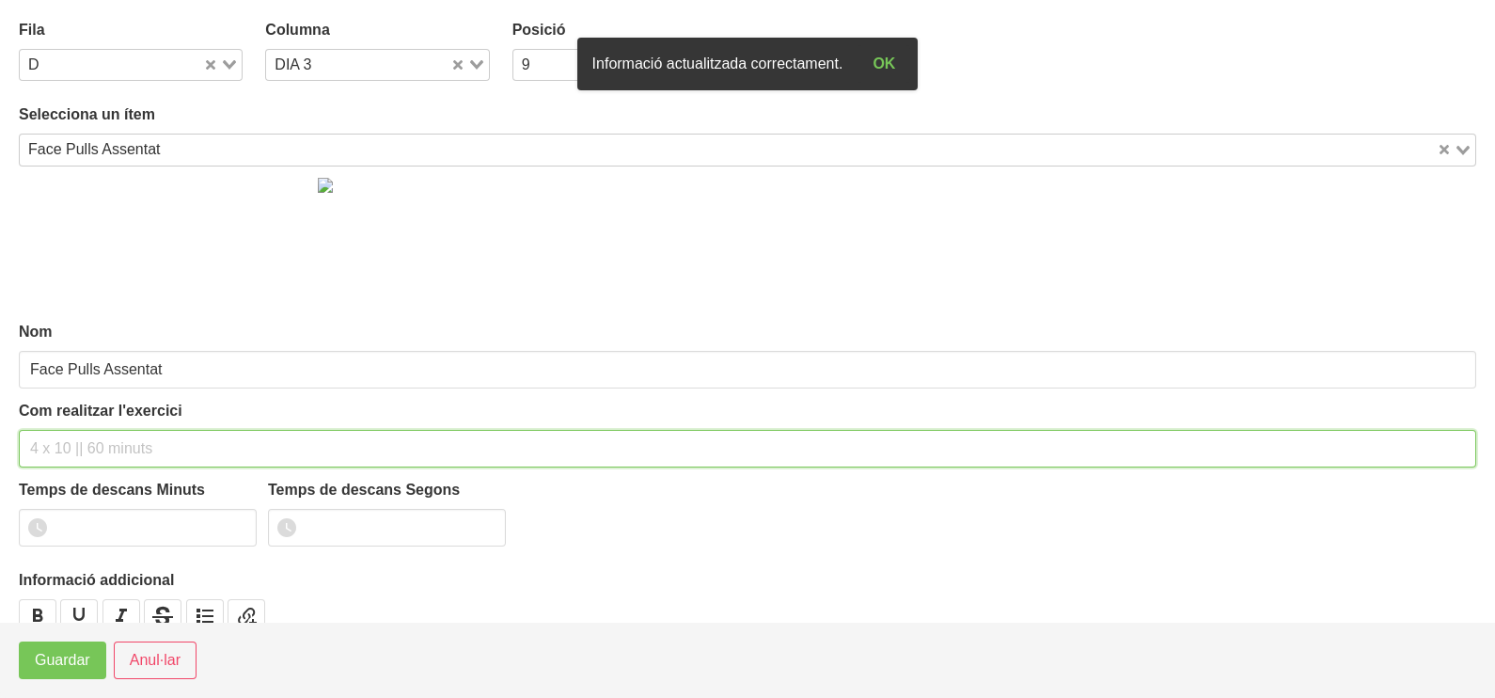
click at [68, 441] on input "text" at bounding box center [747, 449] width 1457 height 38
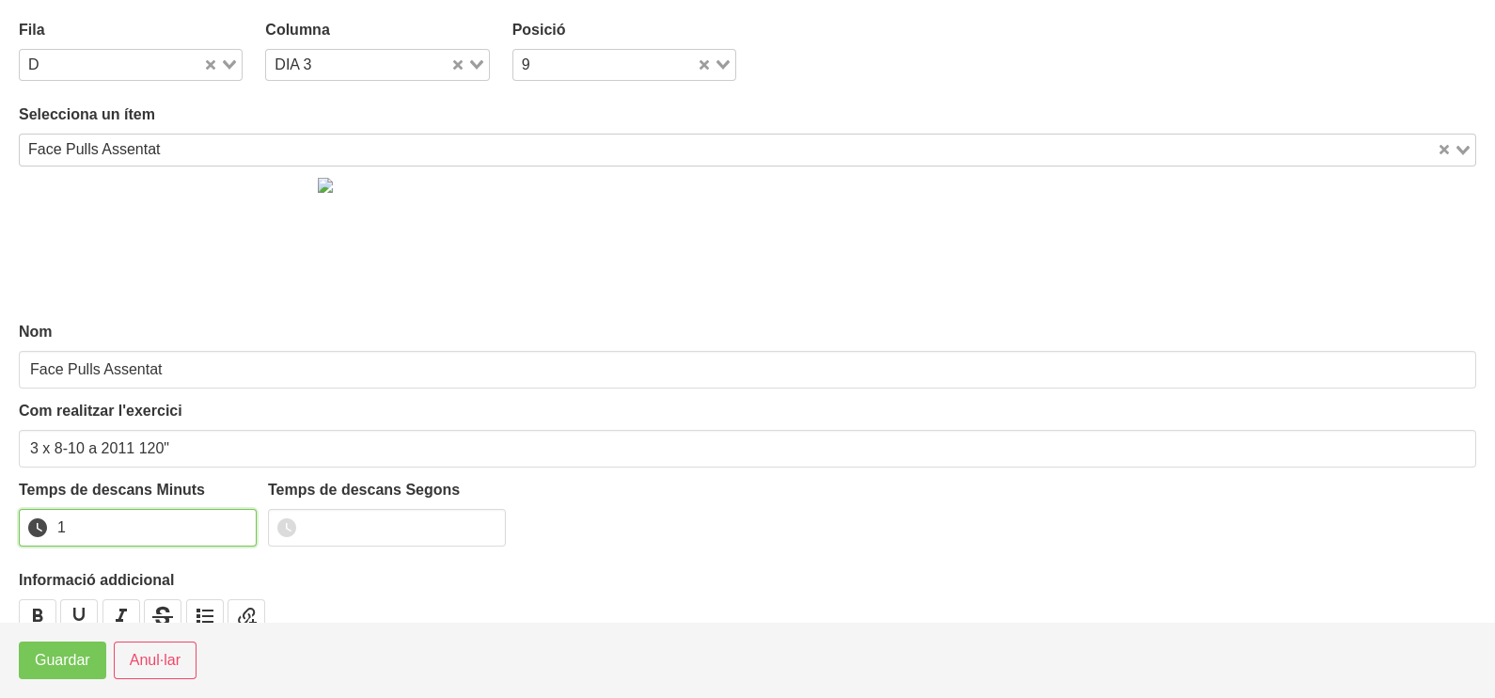
click at [242, 522] on input "1" at bounding box center [138, 528] width 238 height 38
click at [243, 522] on input "2" at bounding box center [138, 528] width 238 height 38
click at [55, 644] on button "Guardar" at bounding box center [62, 660] width 87 height 38
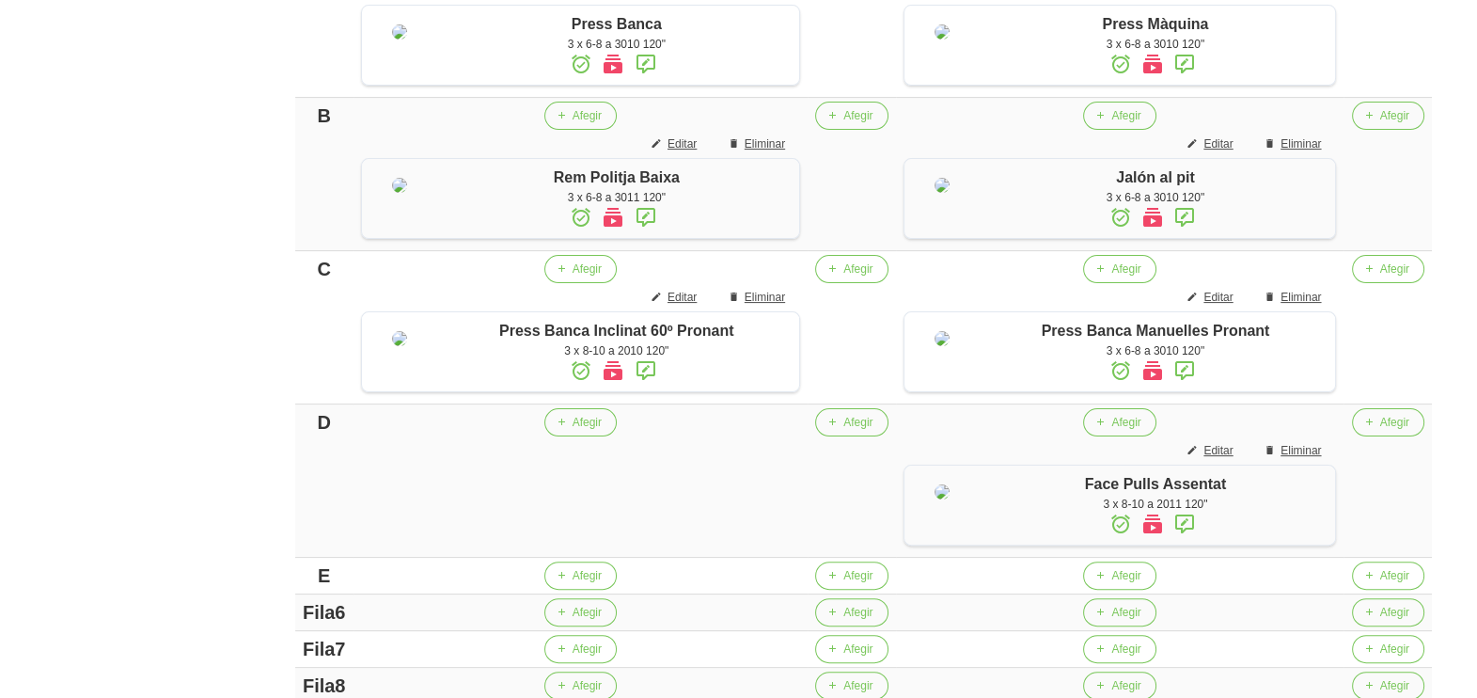
click at [207, 233] on aside "General Dashboard Seccions Clients Administradors Comunicacions Esdeveniments A…" at bounding box center [114, 208] width 250 height 1490
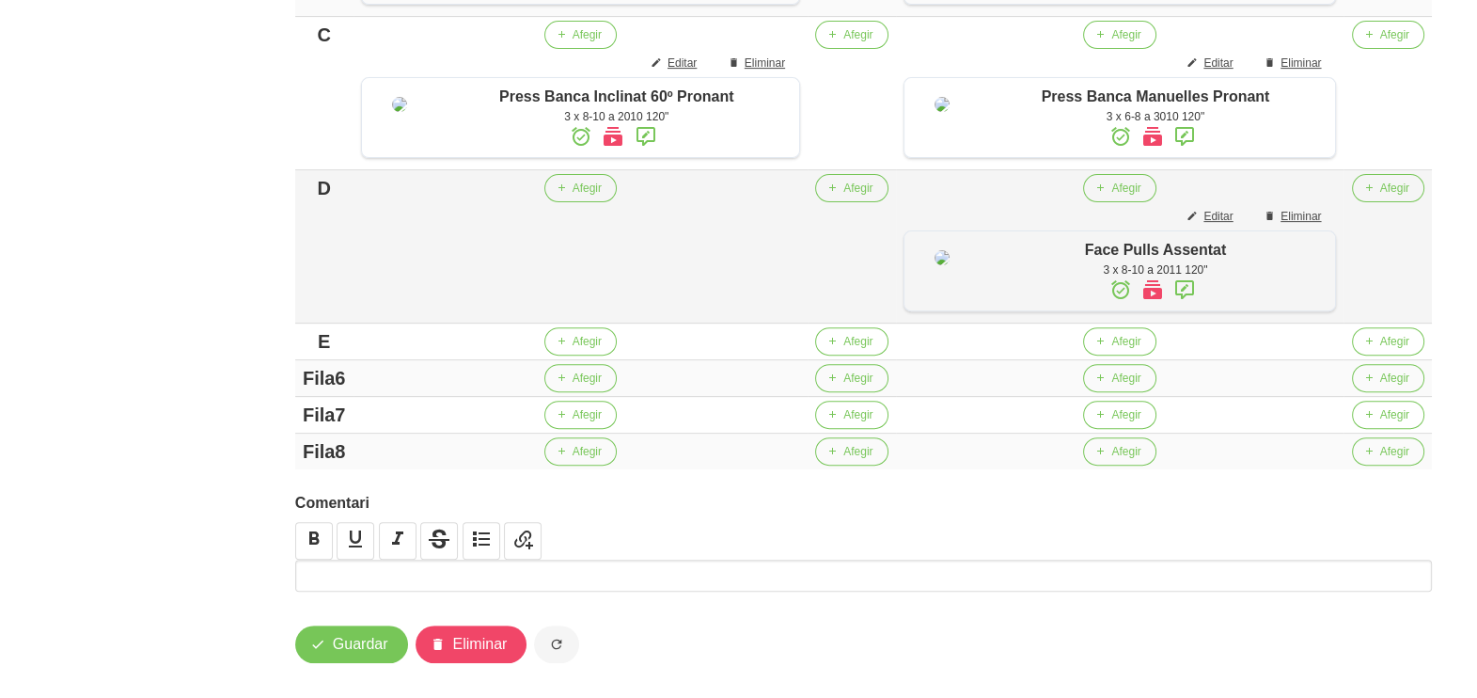
scroll to position [822, 0]
click at [564, 197] on icon "button" at bounding box center [561, 188] width 11 height 17
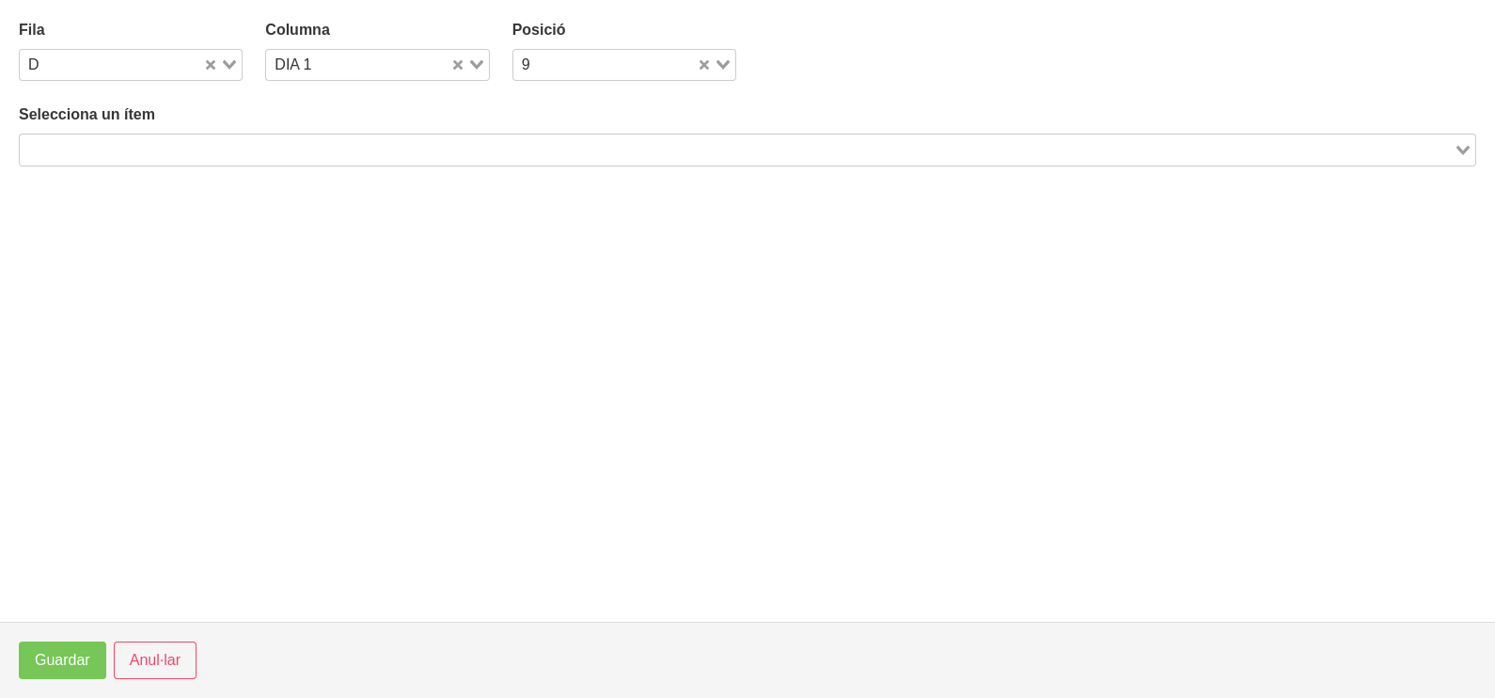
click at [230, 146] on input "Search for option" at bounding box center [737, 149] width 1430 height 23
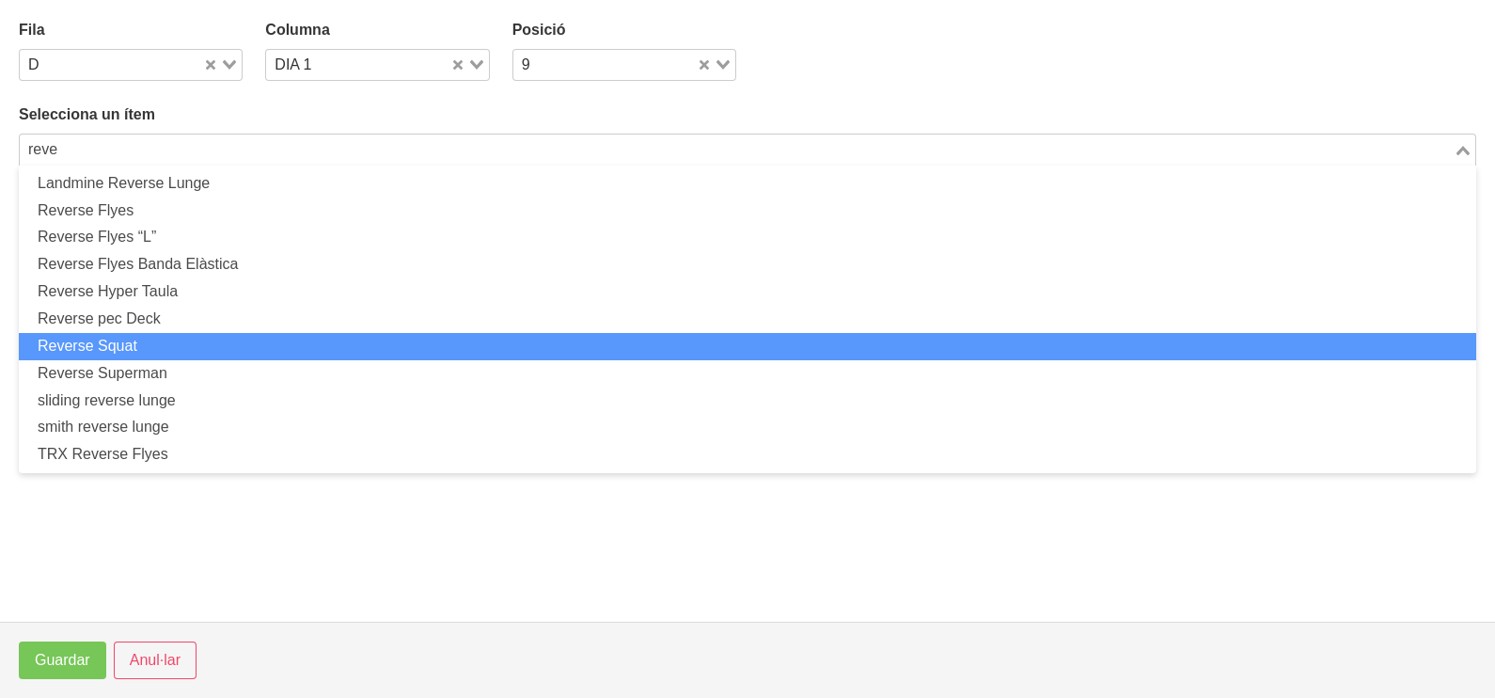
drag, startPoint x: 193, startPoint y: 331, endPoint x: 201, endPoint y: 323, distance: 11.3
click at [196, 328] on ul "Landmine Reverse Lunge Reverse Flyes Reverse Flyes “L” Reverse Flyes Banda Elàs…" at bounding box center [747, 318] width 1457 height 307
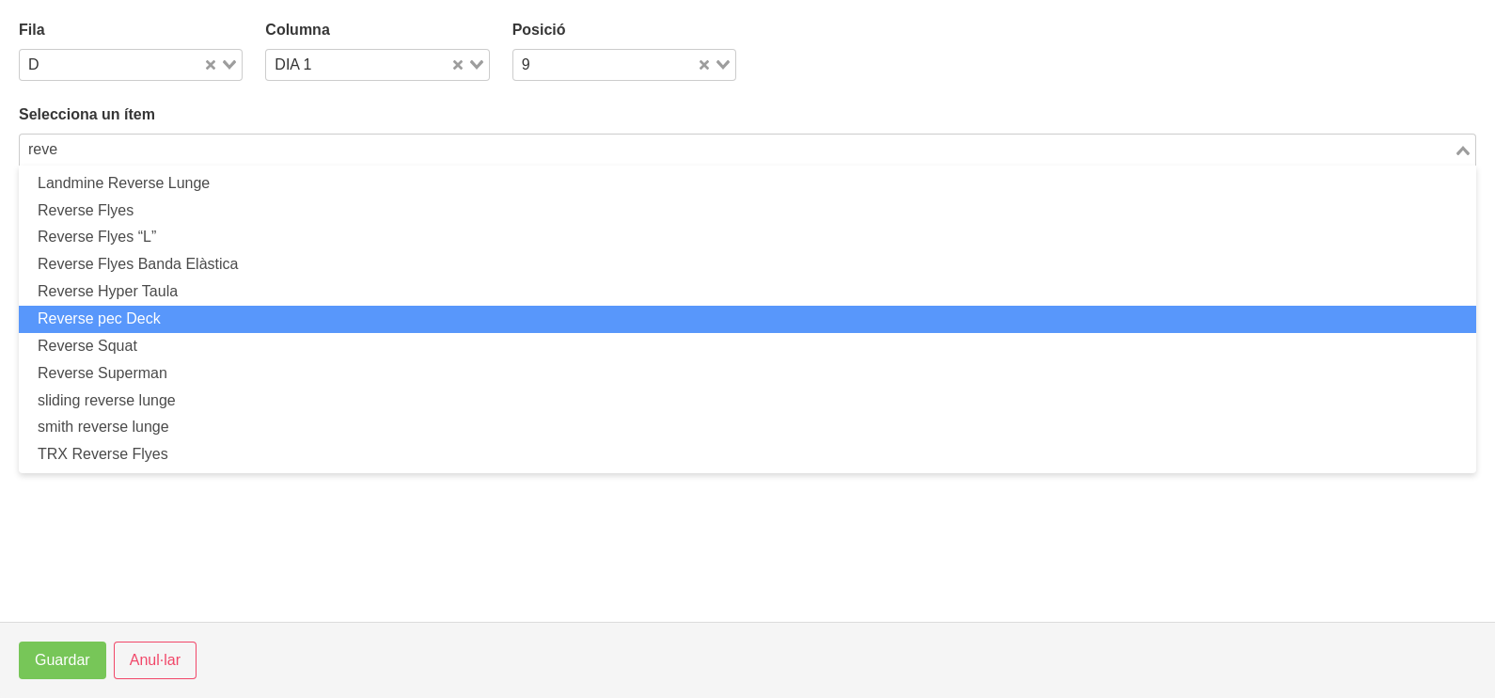
click at [199, 321] on li "Reverse pec Deck" at bounding box center [747, 319] width 1457 height 27
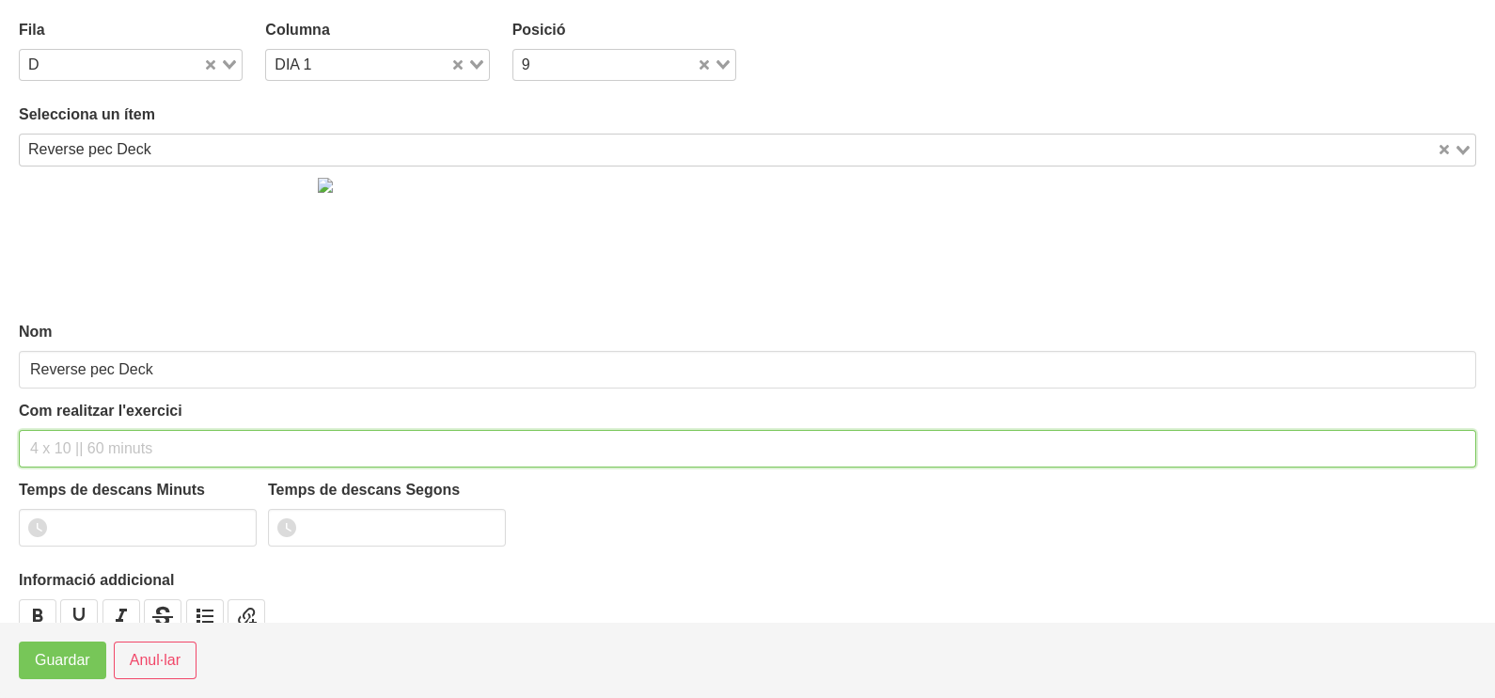
drag, startPoint x: 118, startPoint y: 445, endPoint x: 144, endPoint y: 315, distance: 132.4
click at [129, 439] on input "text" at bounding box center [747, 449] width 1457 height 38
click at [138, 452] on input "3 x 8-10 a 2011 60"" at bounding box center [747, 449] width 1457 height 38
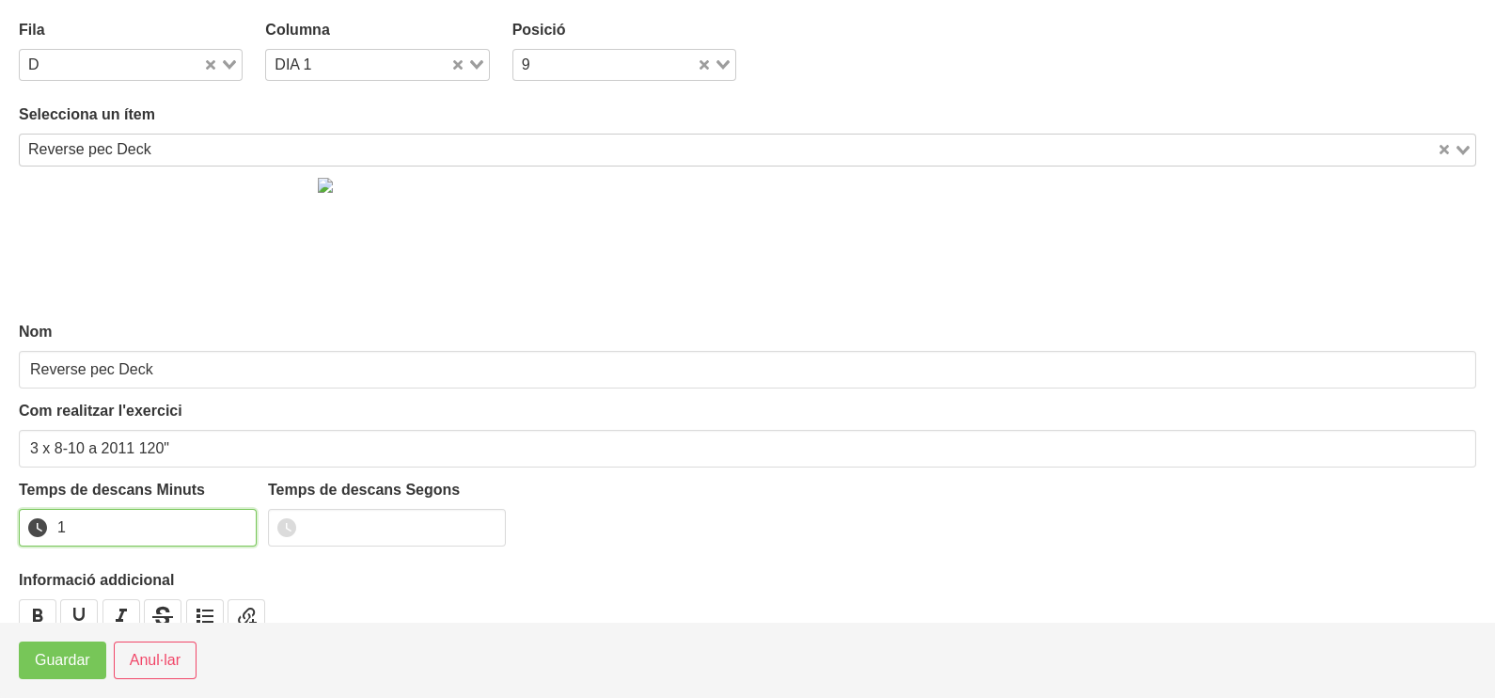
click at [233, 518] on input "1" at bounding box center [138, 528] width 238 height 38
click at [232, 517] on input "2" at bounding box center [138, 528] width 238 height 38
click at [62, 667] on span "Guardar" at bounding box center [62, 660] width 55 height 23
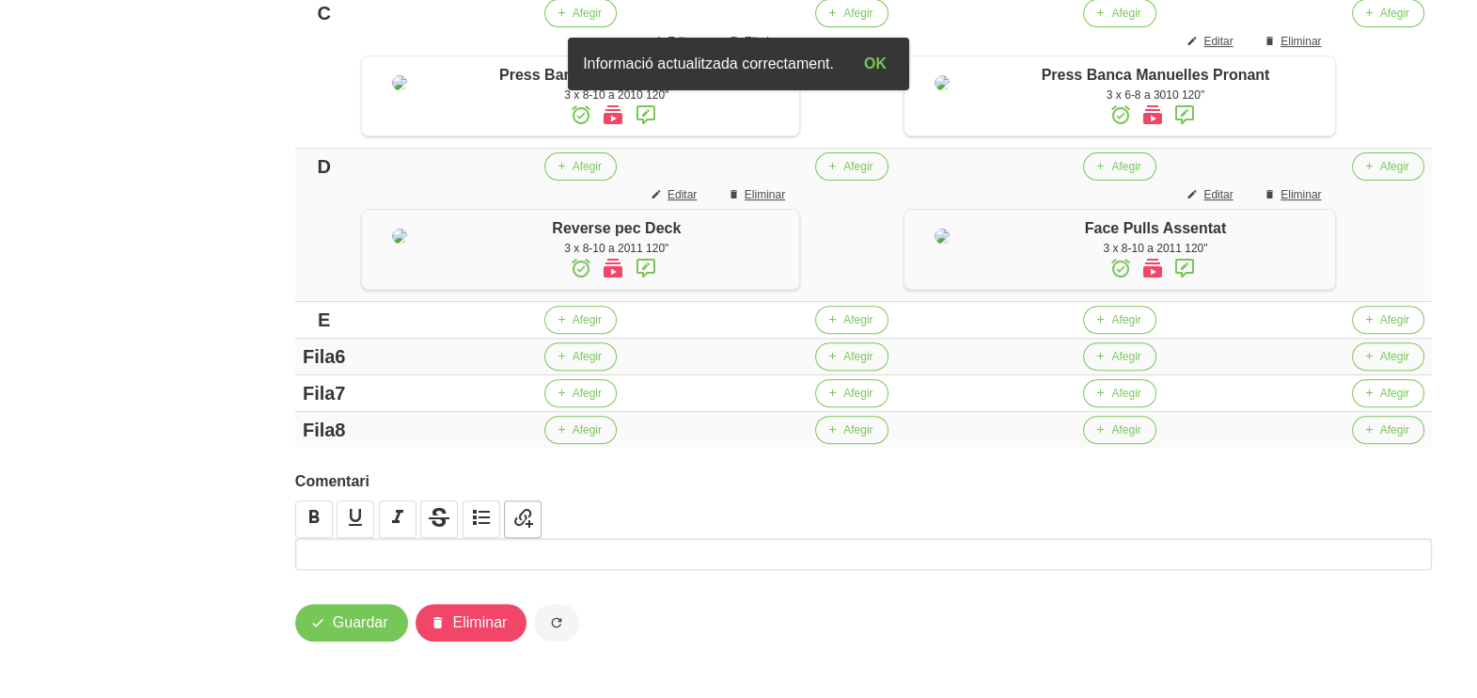
scroll to position [992, 0]
click at [338, 311] on div "E" at bounding box center [324, 320] width 43 height 28
drag, startPoint x: 344, startPoint y: 356, endPoint x: 235, endPoint y: 361, distance: 109.2
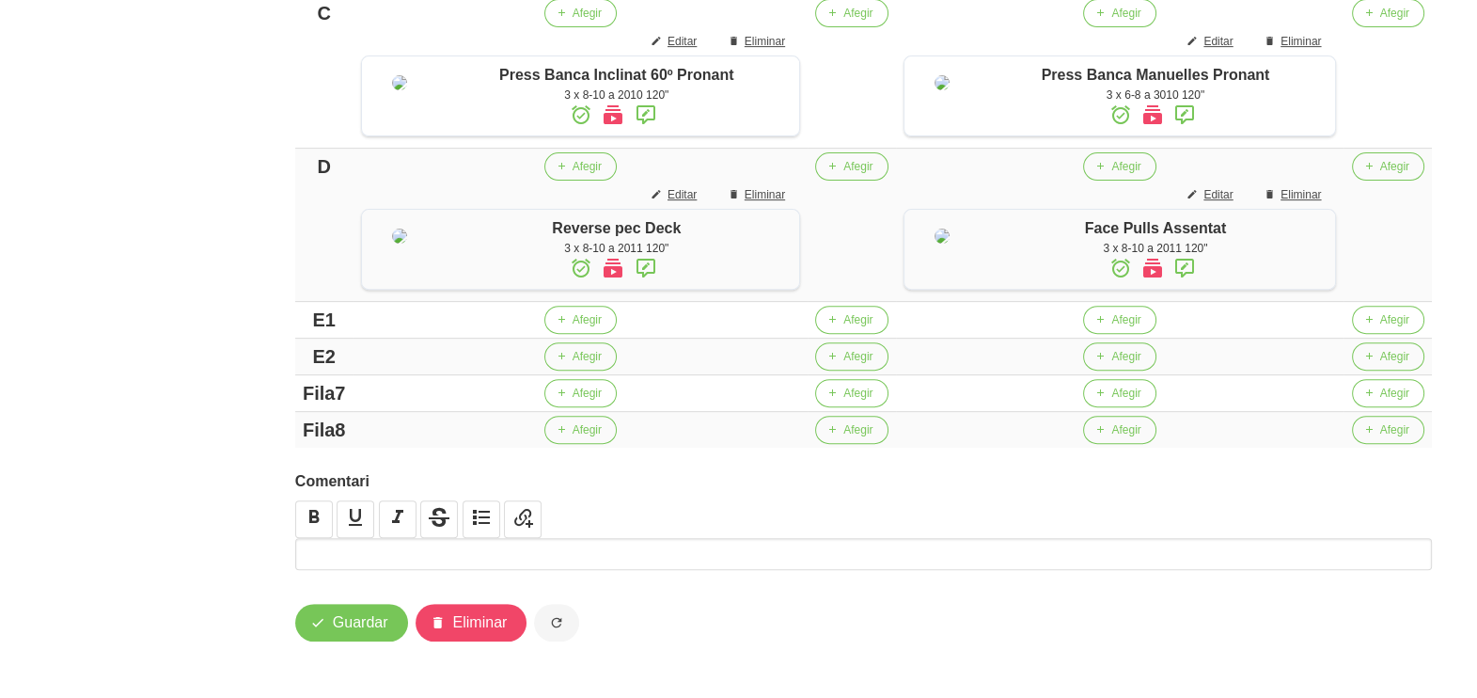
click at [573, 328] on span "Afegir" at bounding box center [587, 319] width 29 height 17
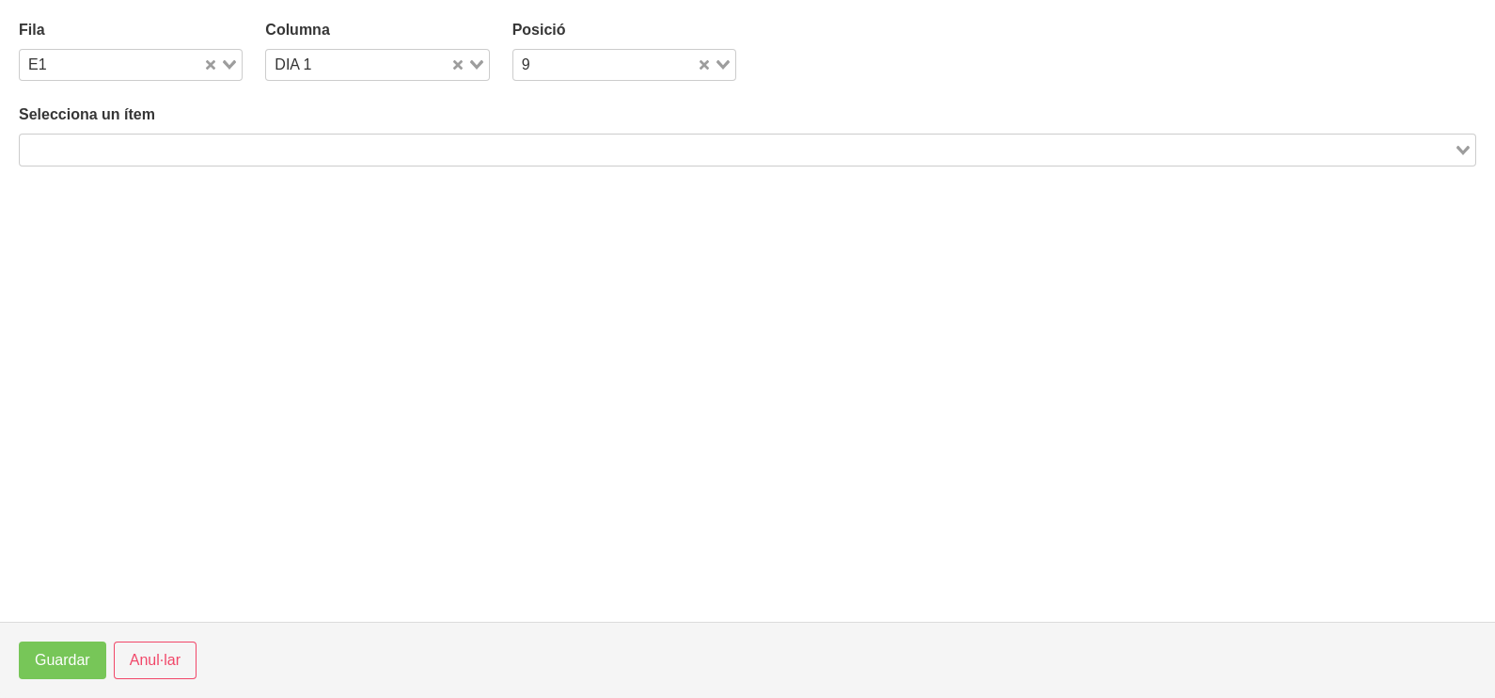
click at [259, 146] on input "Search for option" at bounding box center [737, 149] width 1430 height 23
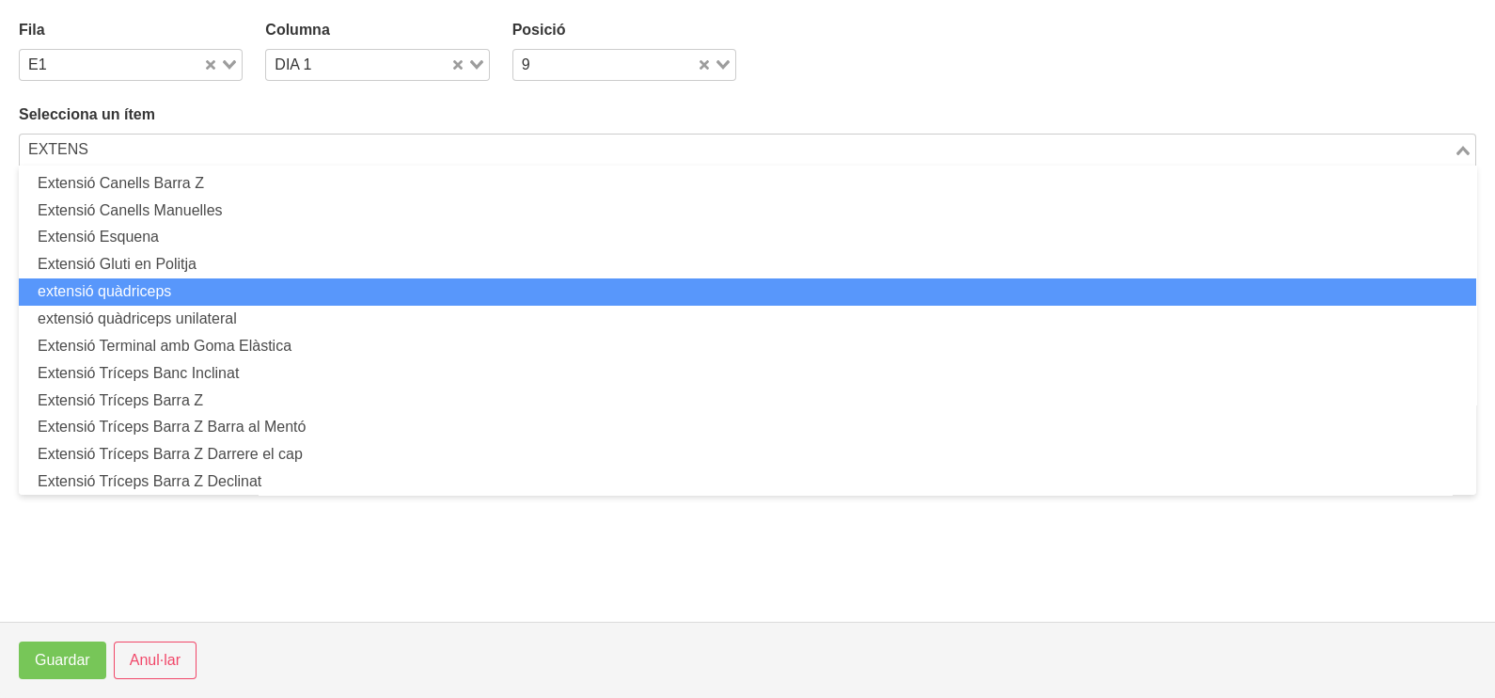
scroll to position [234, 0]
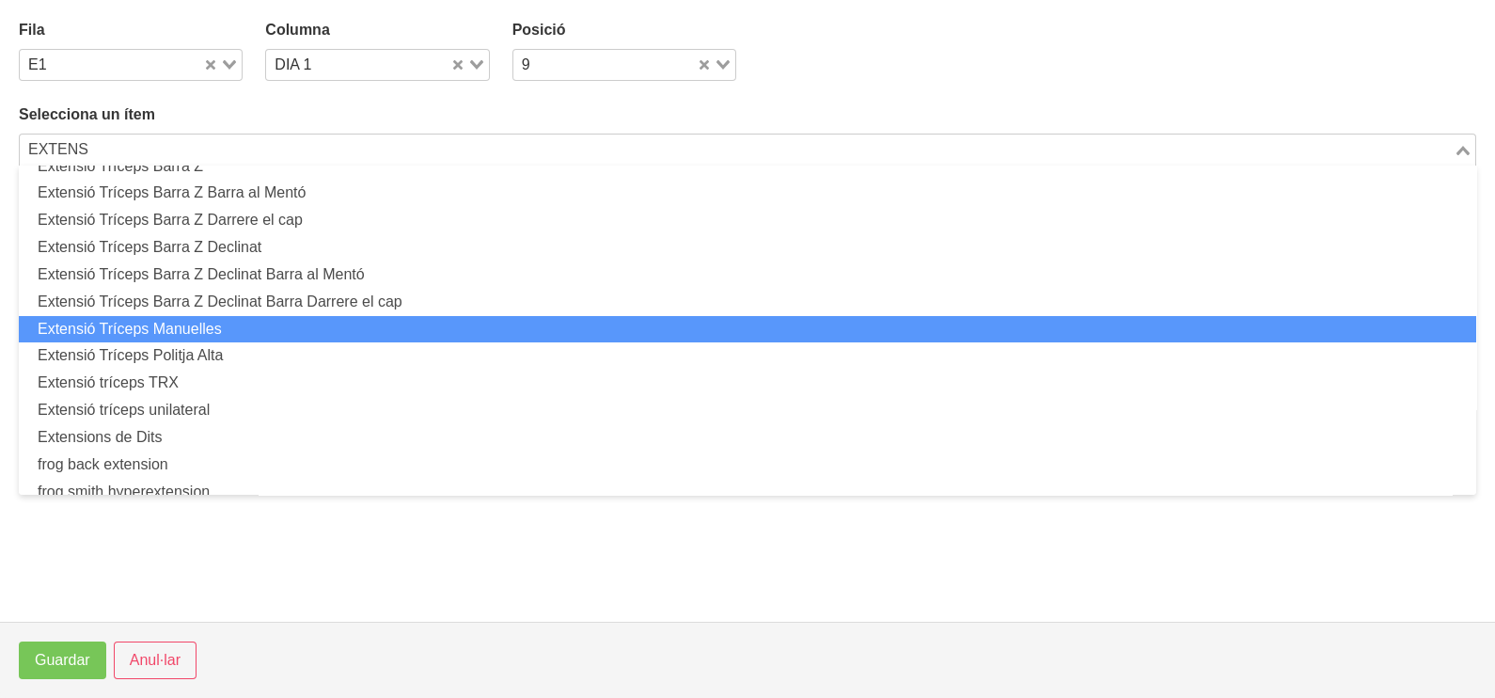
click at [219, 331] on li "Extensió Tríceps Manuelles" at bounding box center [747, 329] width 1457 height 27
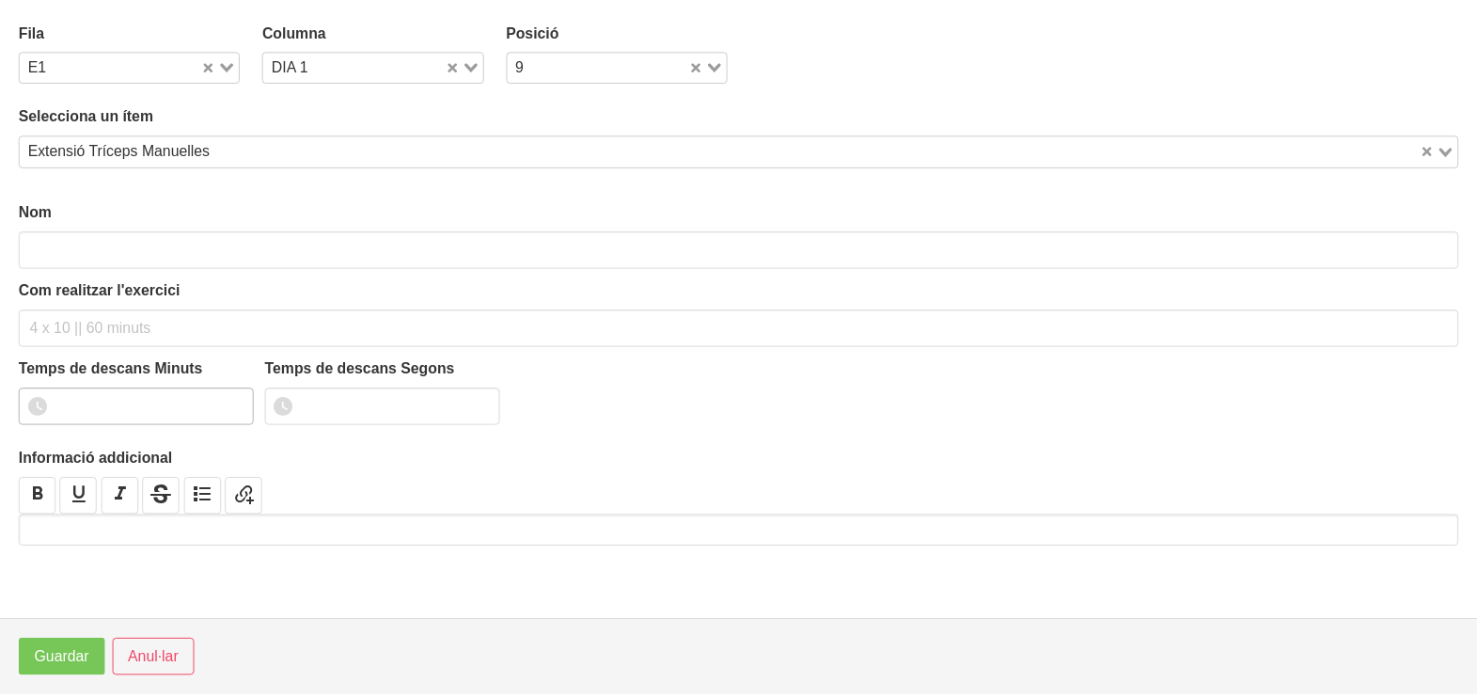
scroll to position [5, 0]
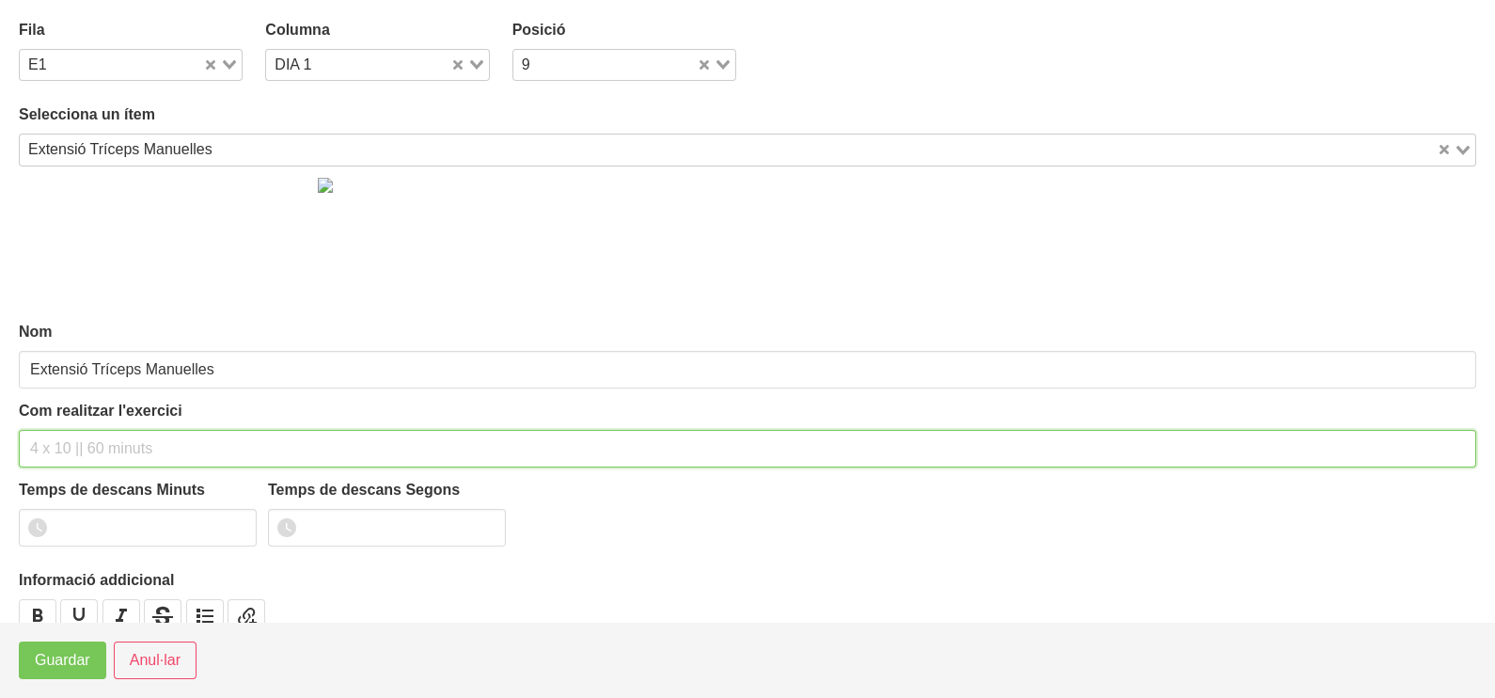
click at [66, 442] on input "text" at bounding box center [747, 449] width 1457 height 38
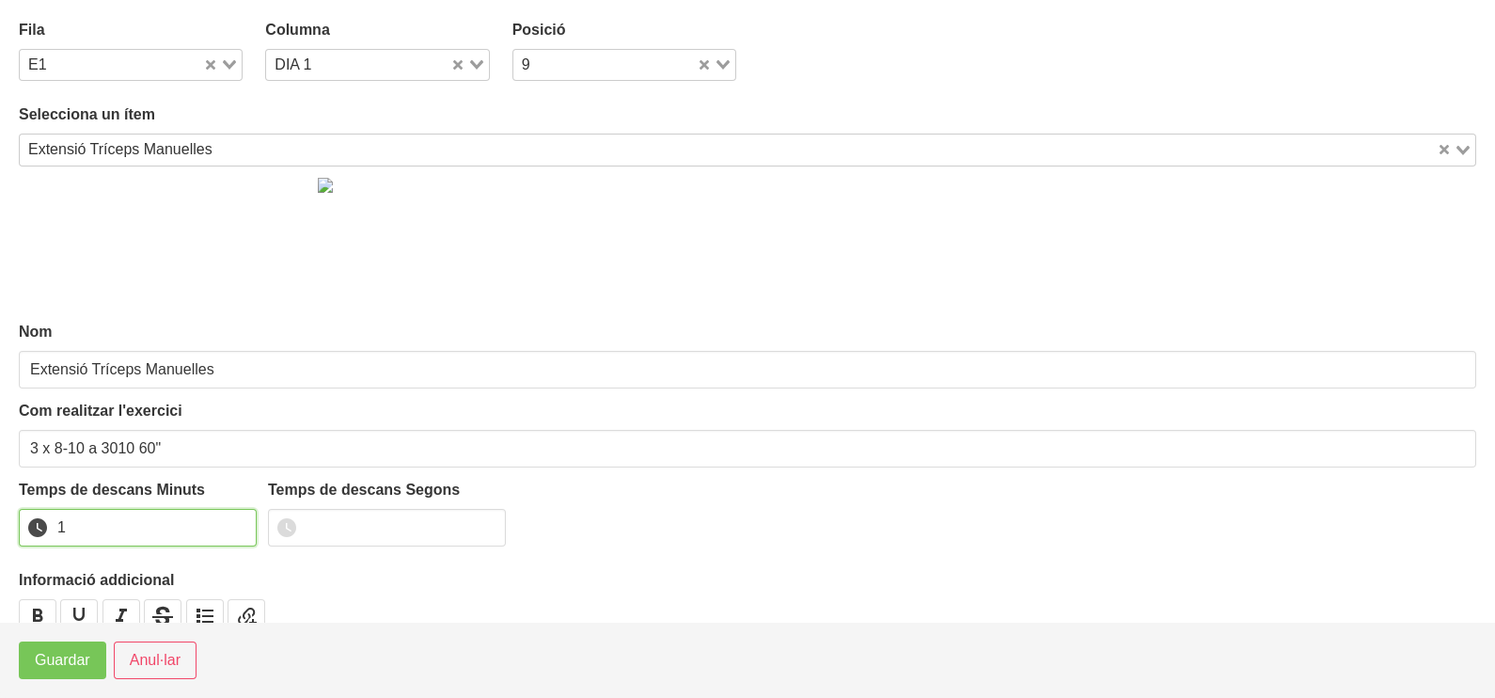
drag, startPoint x: 235, startPoint y: 519, endPoint x: 99, endPoint y: 601, distance: 159.0
click at [234, 521] on input "1" at bounding box center [138, 528] width 238 height 38
click at [67, 664] on span "Guardar" at bounding box center [62, 660] width 55 height 23
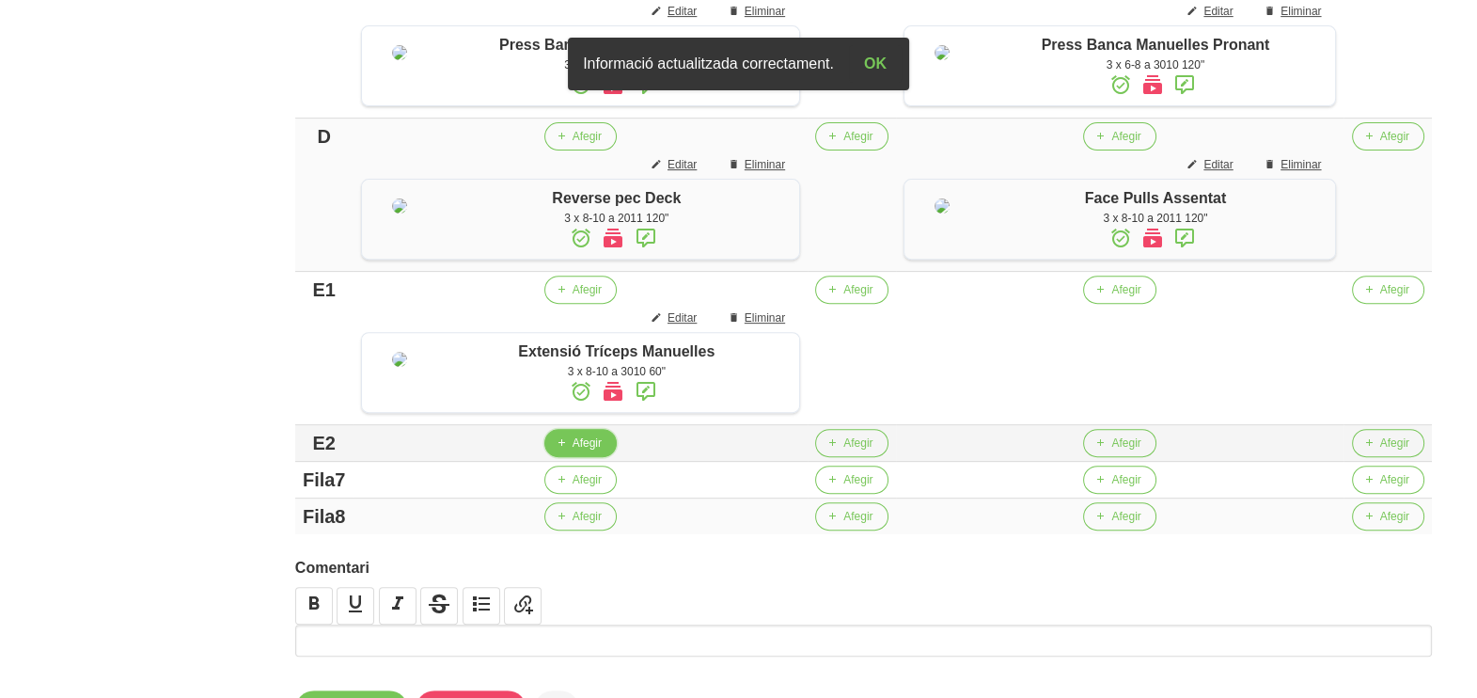
click at [575, 451] on span "Afegir" at bounding box center [587, 442] width 29 height 17
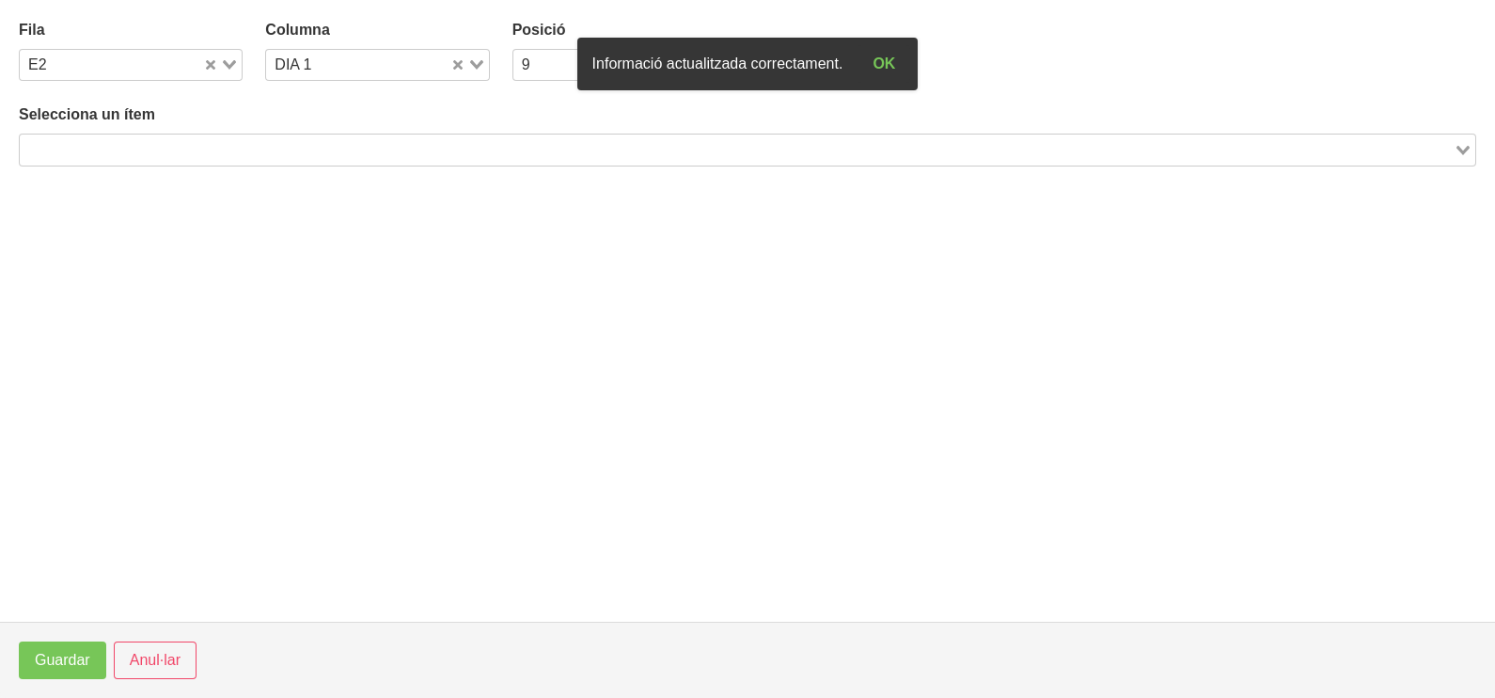
click at [316, 156] on input "Search for option" at bounding box center [737, 149] width 1430 height 23
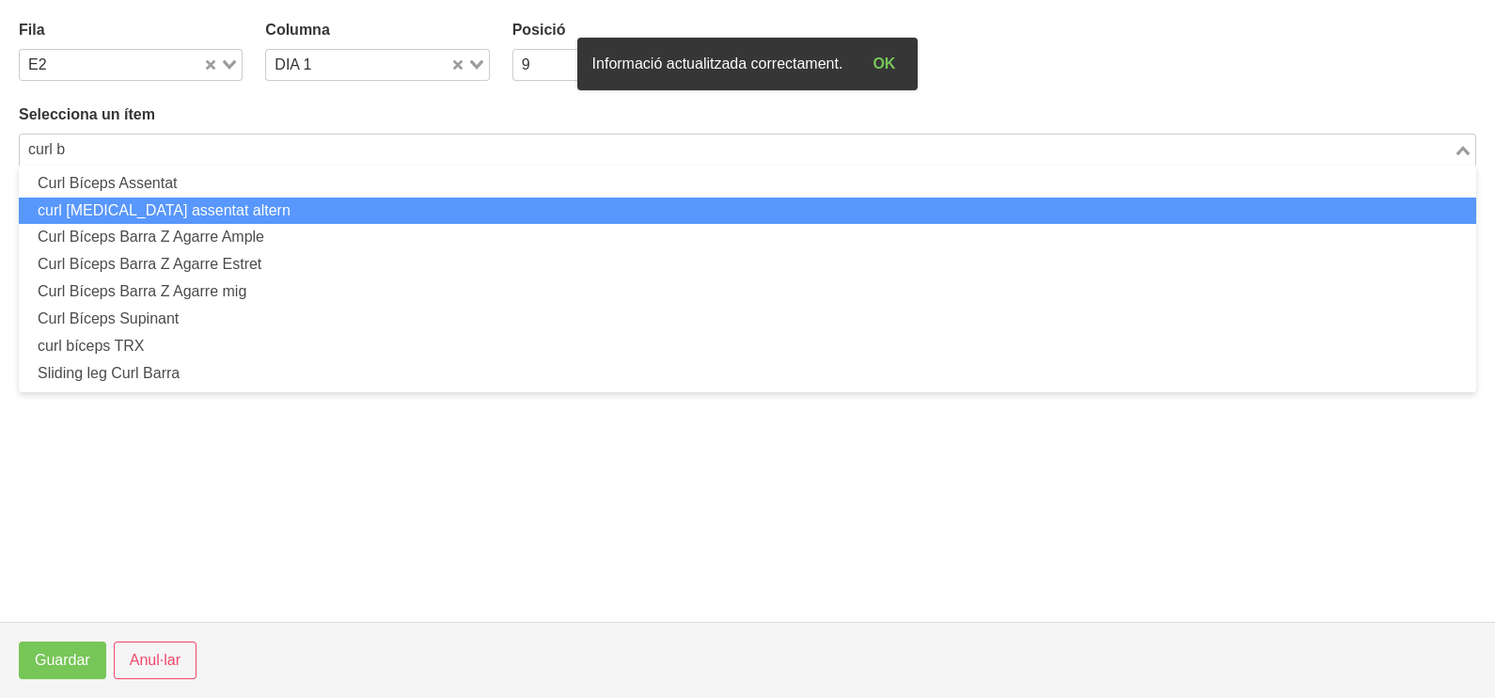
click at [260, 209] on li "curl [MEDICAL_DATA] assentat altern" at bounding box center [747, 210] width 1457 height 27
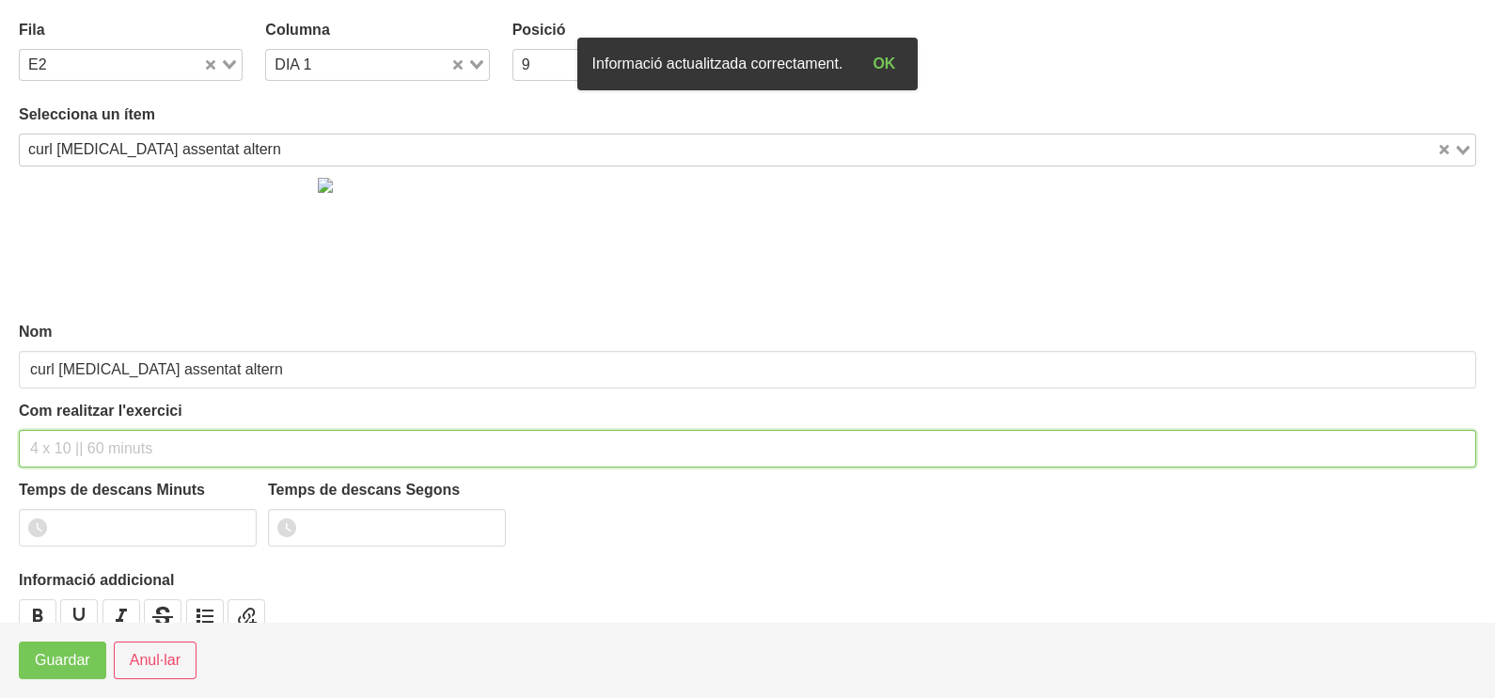
click at [71, 440] on input "text" at bounding box center [747, 449] width 1457 height 38
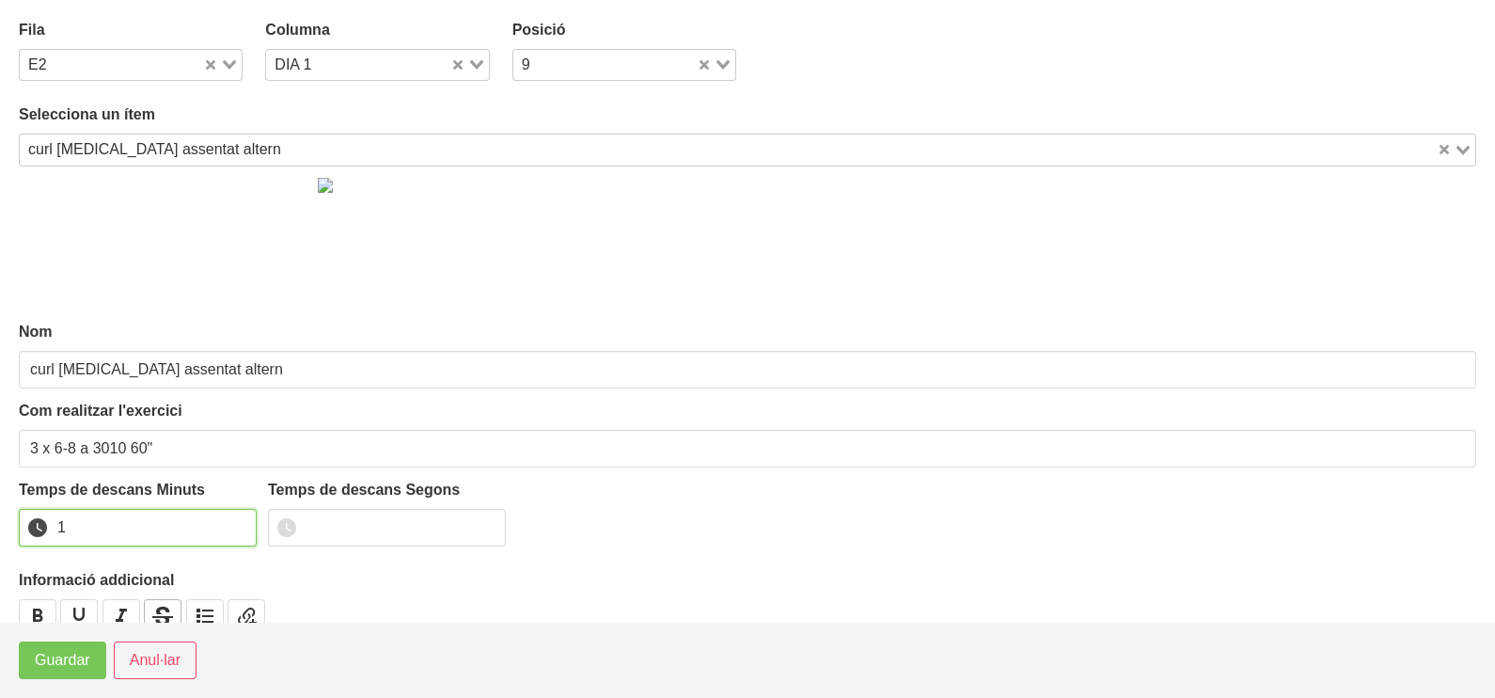
drag, startPoint x: 240, startPoint y: 520, endPoint x: 143, endPoint y: 608, distance: 131.1
click at [228, 528] on input "1" at bounding box center [138, 528] width 238 height 38
click at [64, 668] on span "Guardar" at bounding box center [62, 660] width 55 height 23
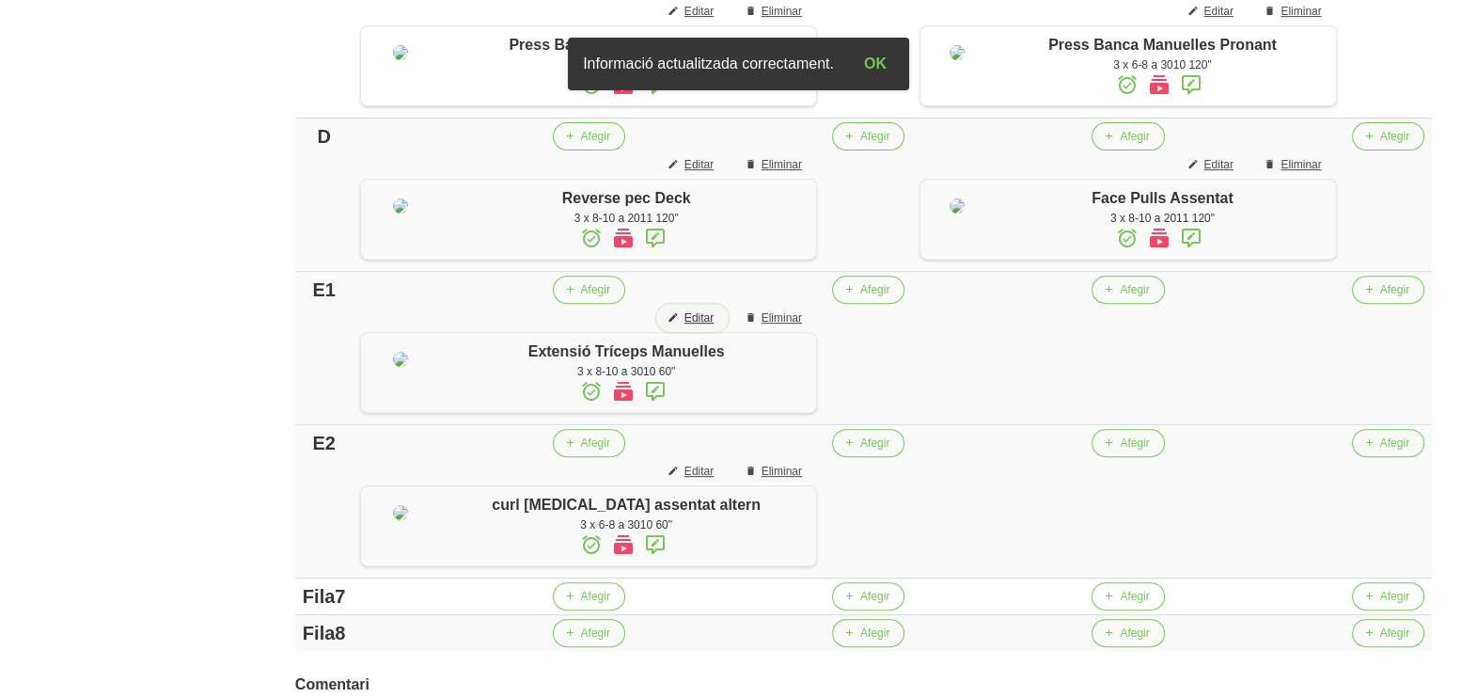
click at [685, 326] on span "Editar" at bounding box center [699, 317] width 29 height 17
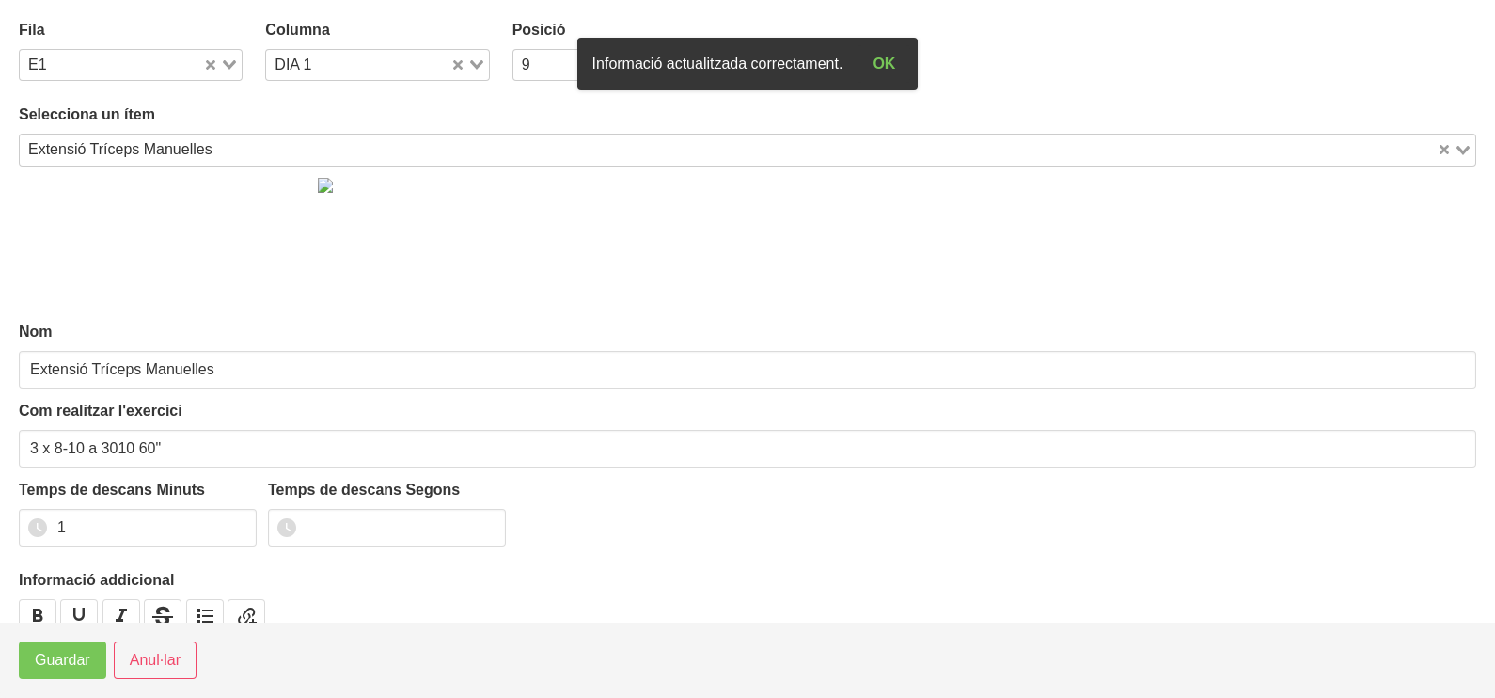
click at [470, 63] on icon "Search for option" at bounding box center [476, 64] width 13 height 9
drag, startPoint x: 348, startPoint y: 148, endPoint x: 353, endPoint y: 169, distance: 22.1
click at [351, 150] on li "DIA 3" at bounding box center [377, 152] width 224 height 27
click at [83, 663] on span "Guardar" at bounding box center [62, 660] width 55 height 23
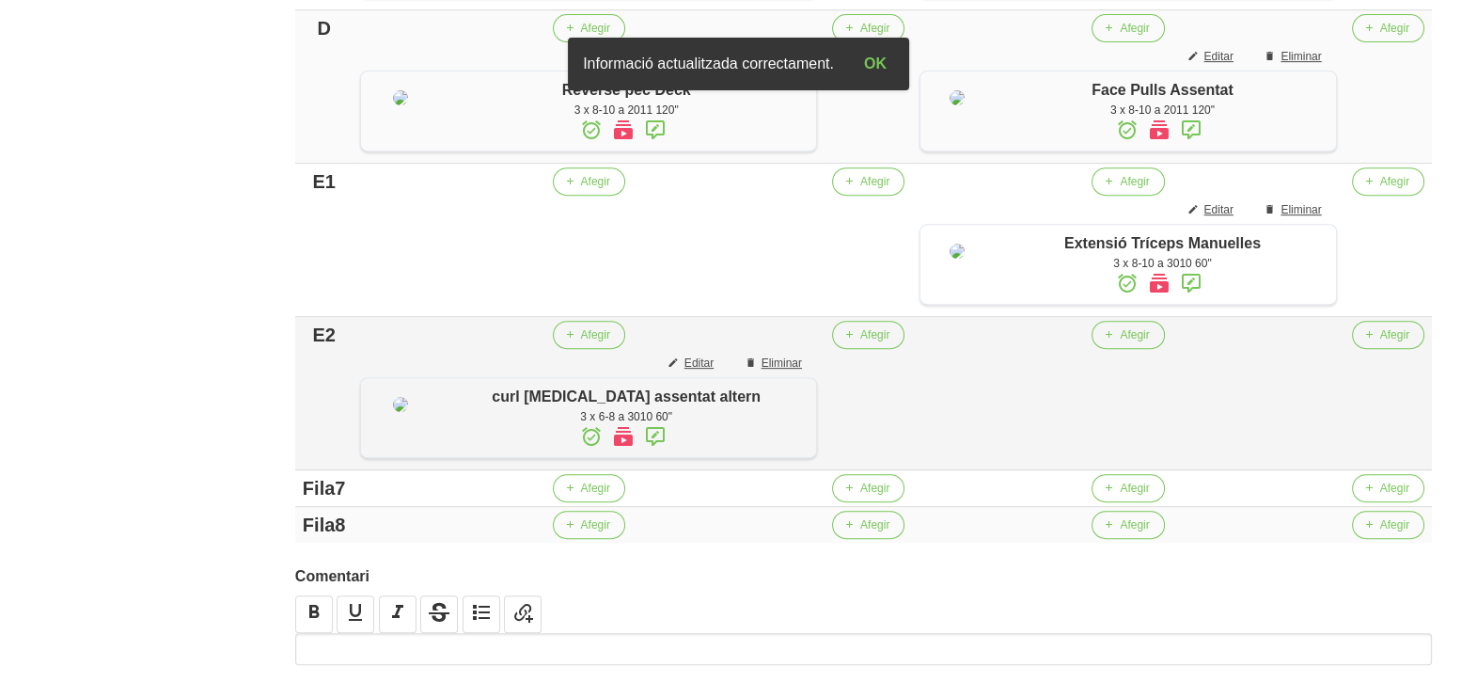
scroll to position [992, 0]
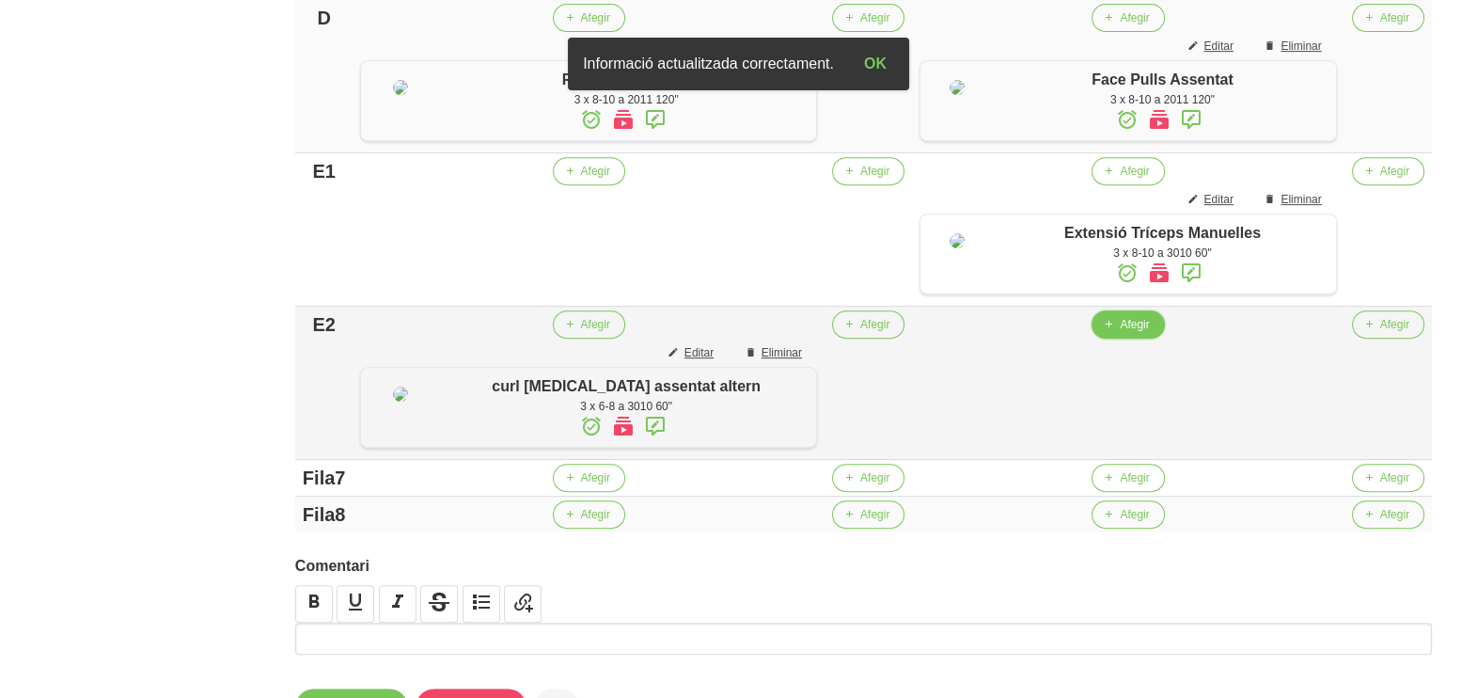
click at [1120, 333] on span "Afegir" at bounding box center [1134, 324] width 29 height 17
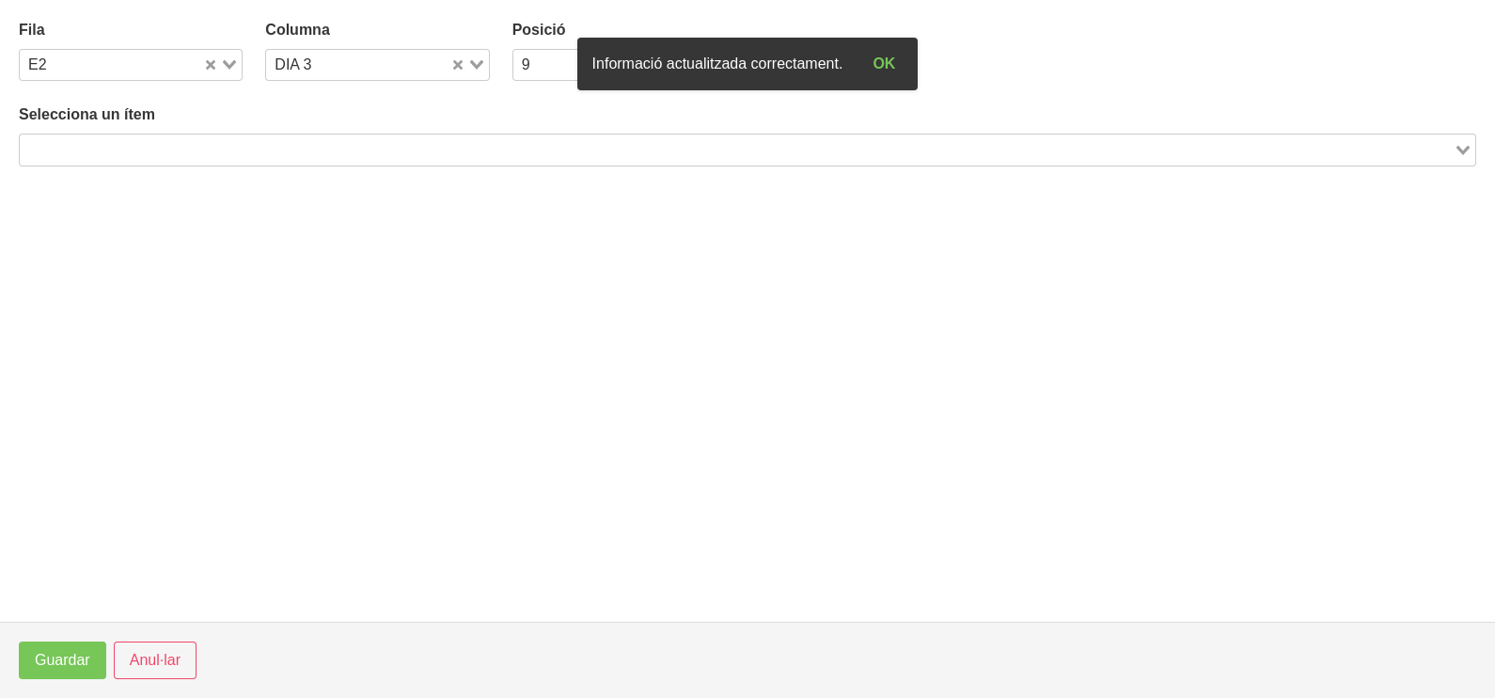
click at [300, 149] on input "Search for option" at bounding box center [737, 149] width 1430 height 23
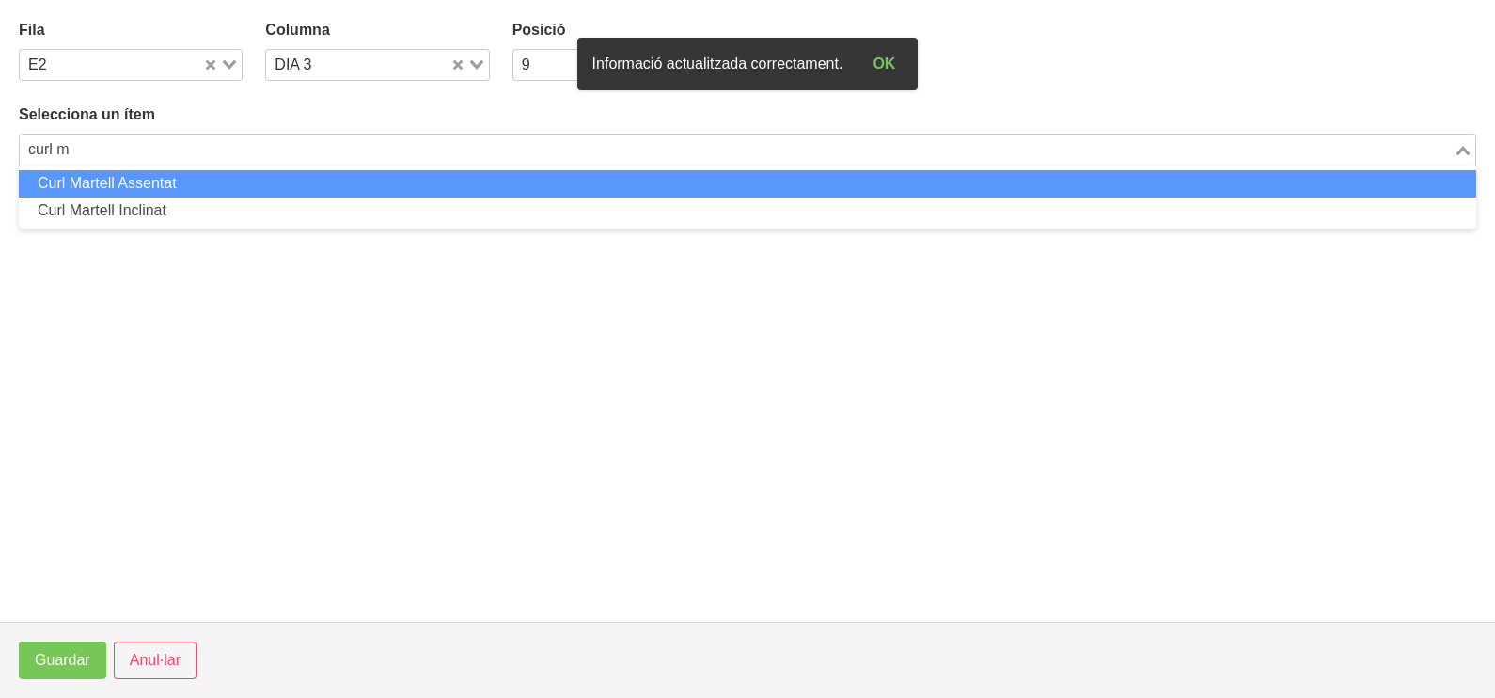
click at [291, 188] on li "Curl Martell Assentat" at bounding box center [747, 183] width 1457 height 27
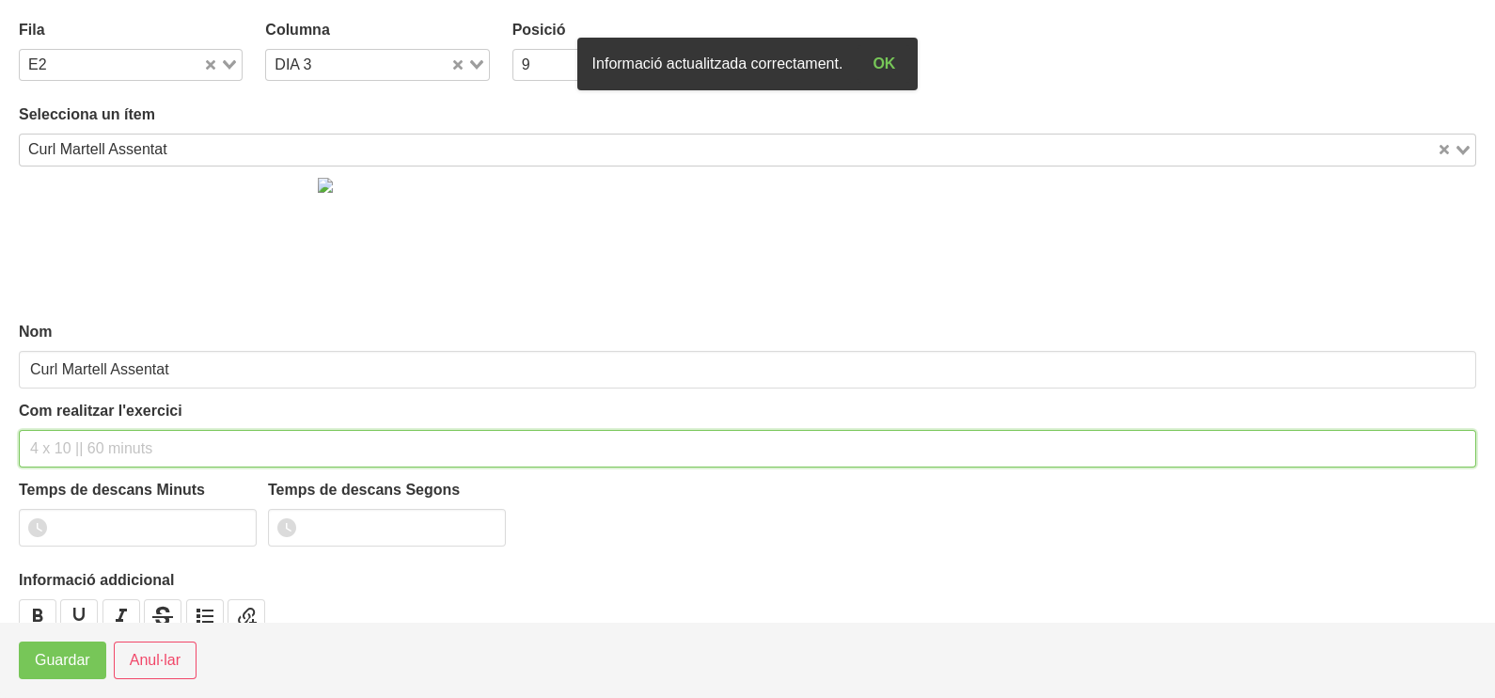
click at [87, 437] on input "text" at bounding box center [747, 449] width 1457 height 38
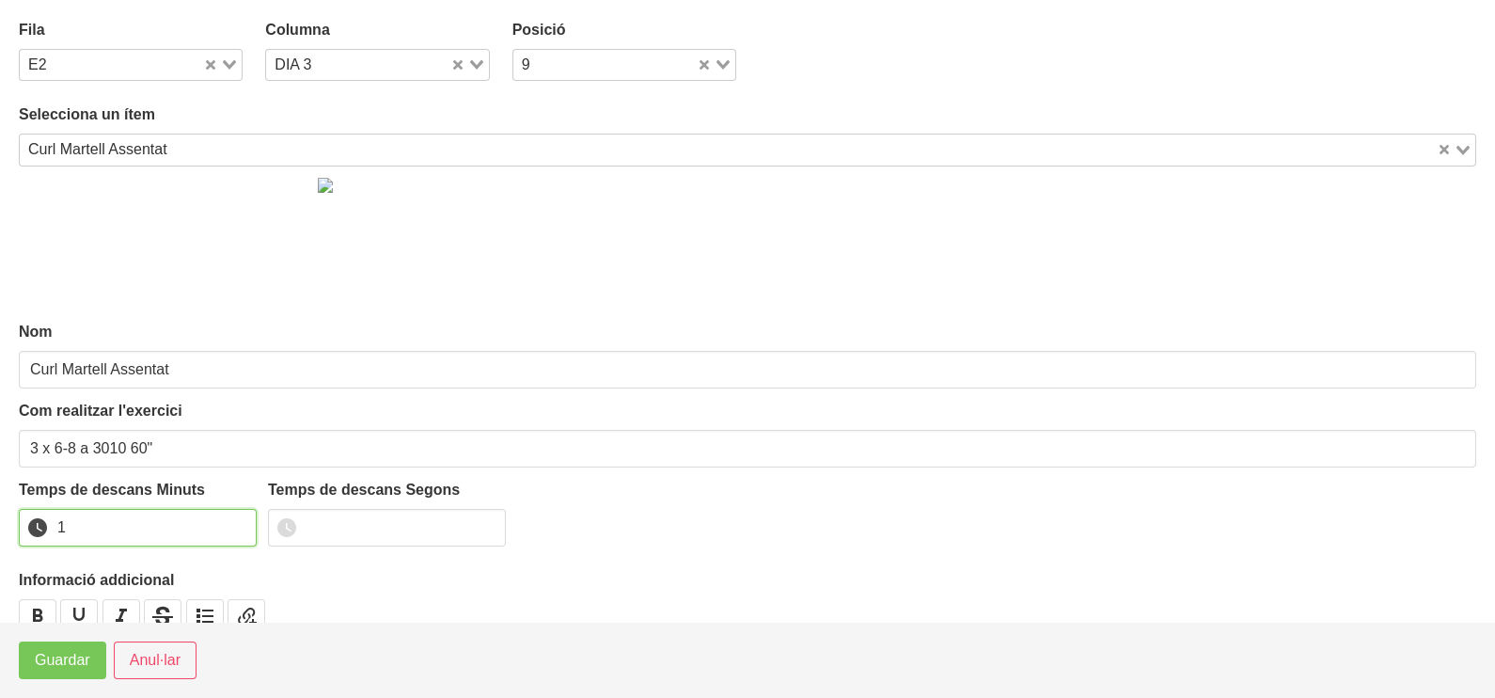
drag, startPoint x: 237, startPoint y: 518, endPoint x: 211, endPoint y: 531, distance: 29.4
click at [230, 522] on input "1" at bounding box center [138, 528] width 238 height 38
click at [66, 666] on span "Guardar" at bounding box center [62, 660] width 55 height 23
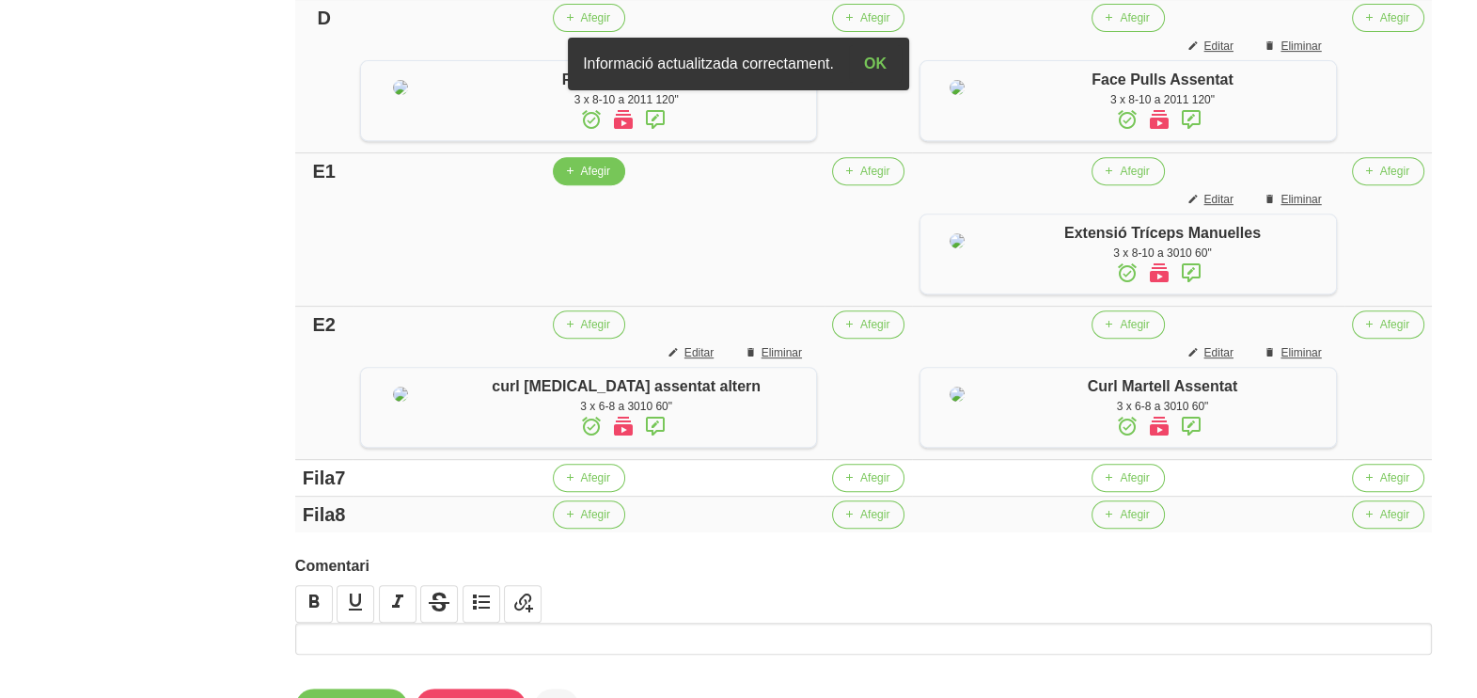
click at [581, 180] on span "Afegir" at bounding box center [595, 171] width 29 height 17
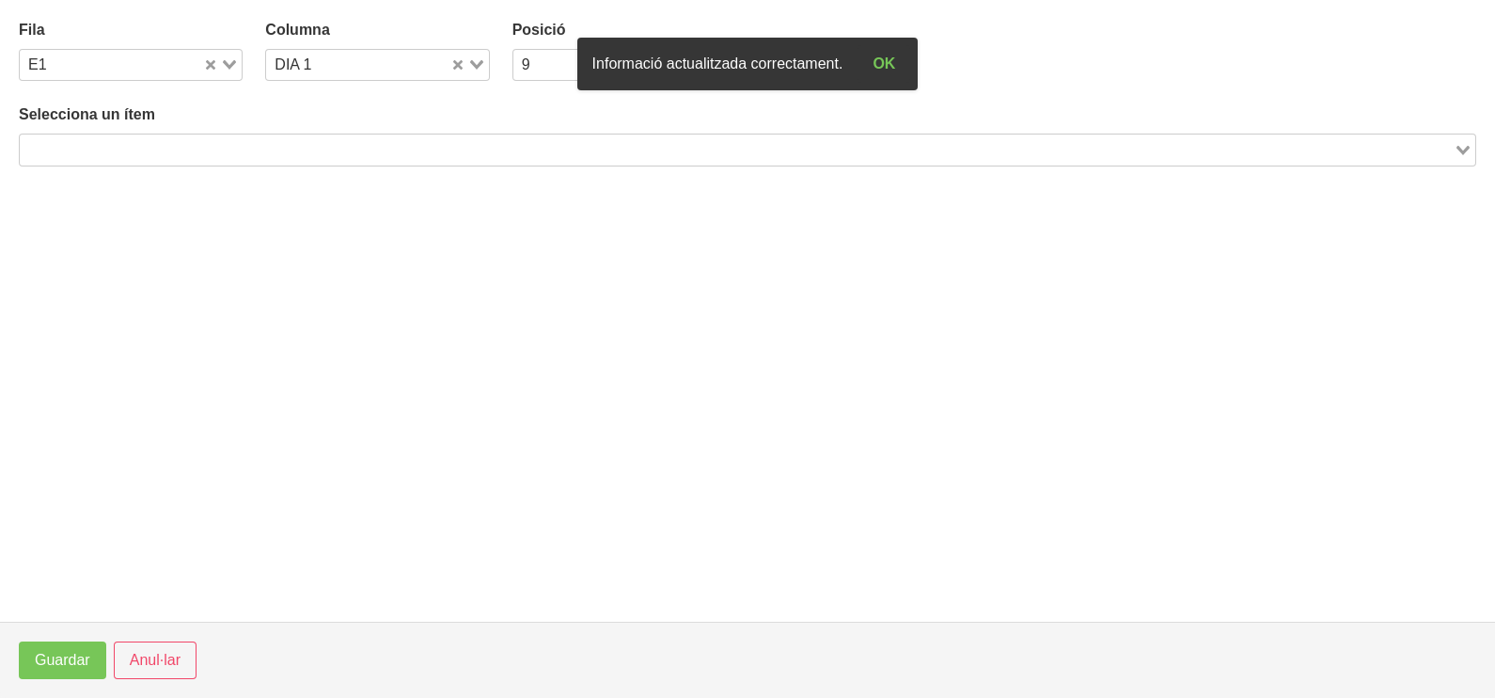
click at [212, 139] on input "Search for option" at bounding box center [737, 149] width 1430 height 23
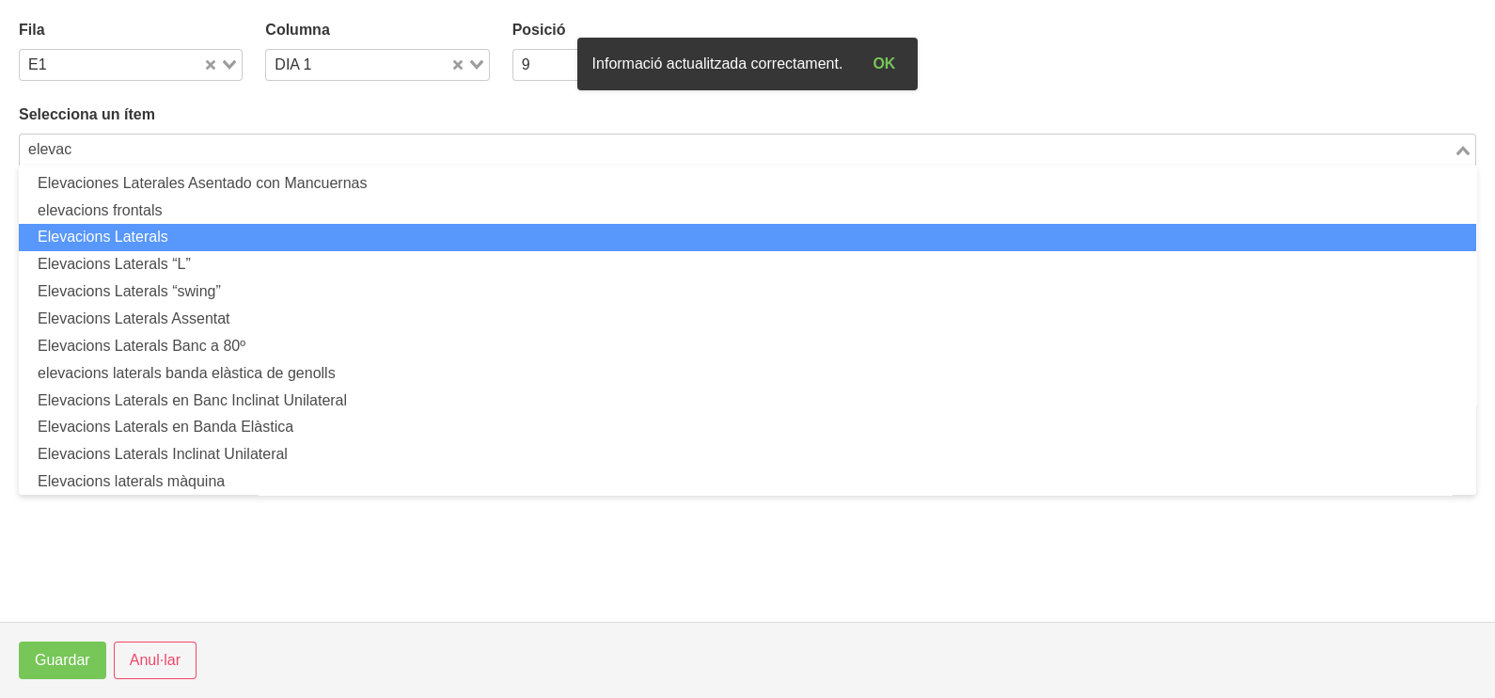
click at [244, 235] on li "Elevacions Laterals" at bounding box center [747, 237] width 1457 height 27
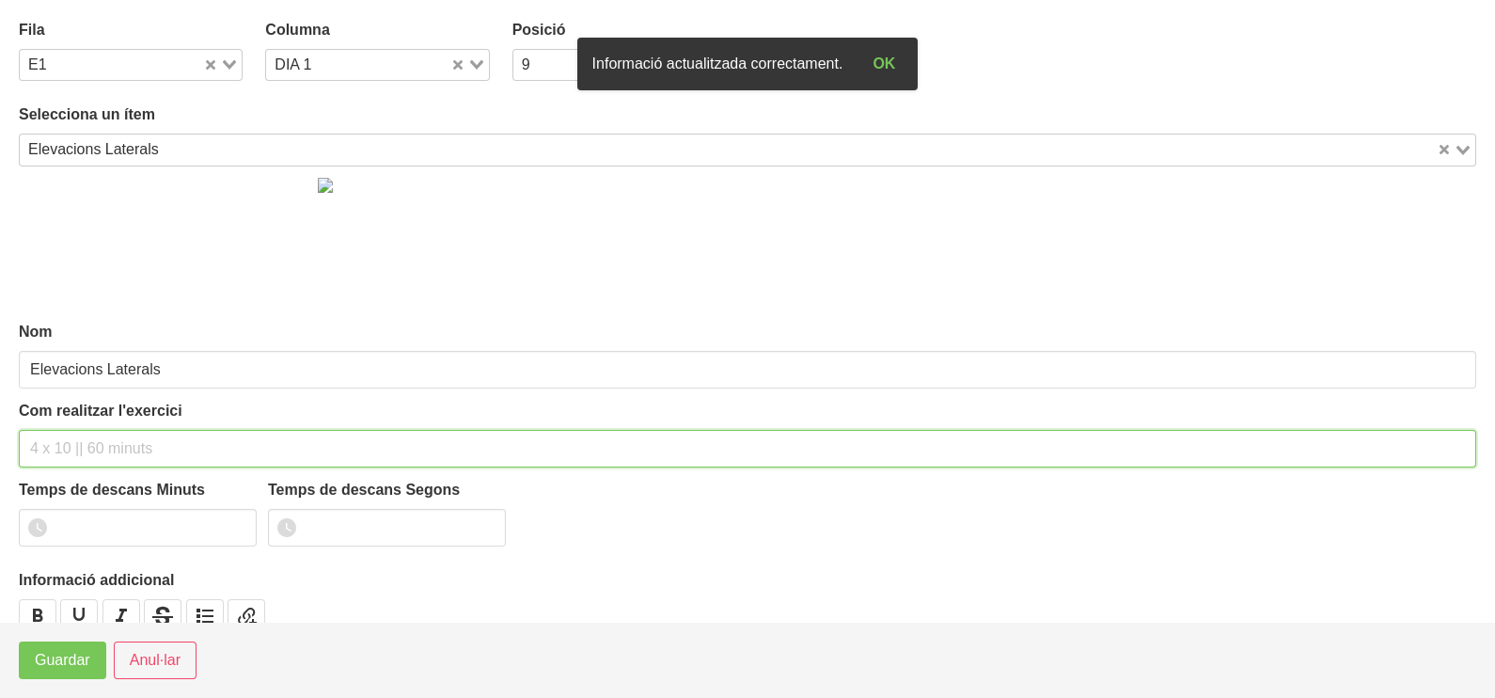
click at [81, 442] on input "text" at bounding box center [747, 449] width 1457 height 38
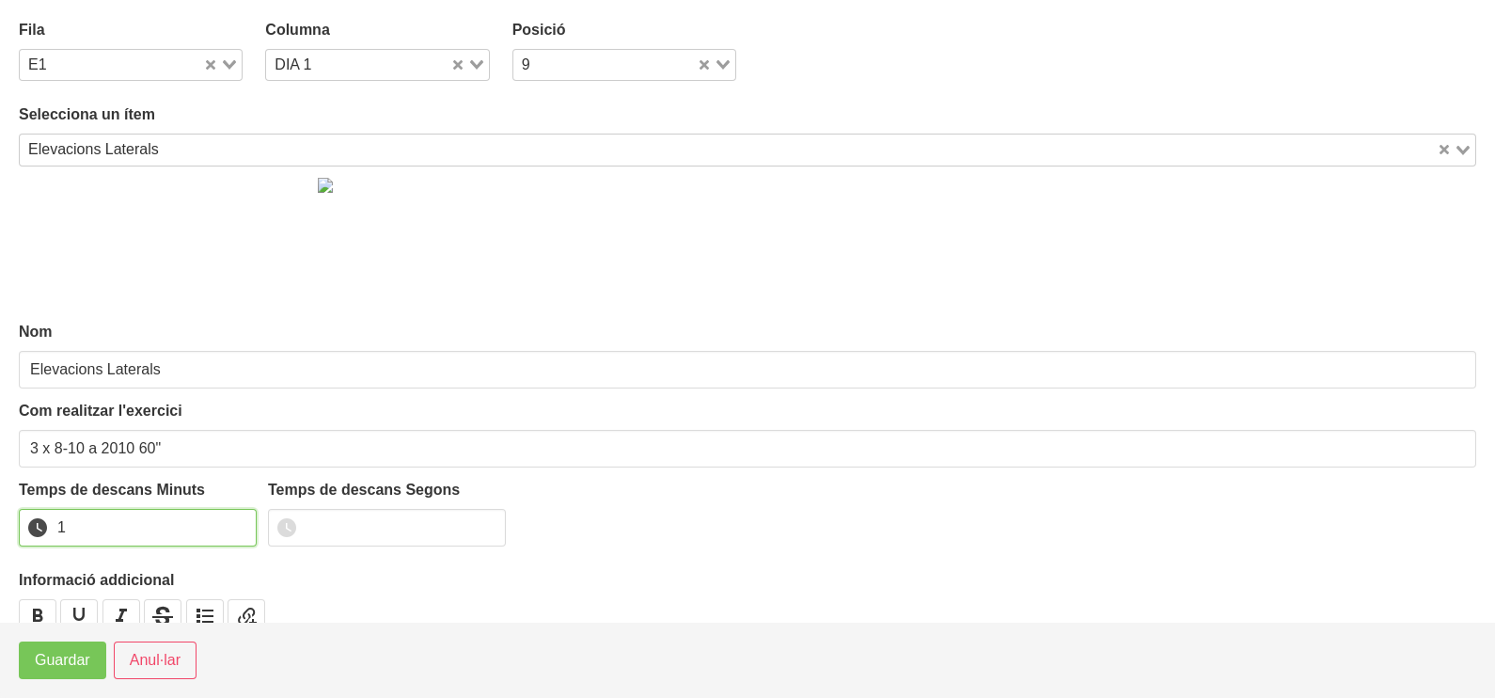
drag, startPoint x: 240, startPoint y: 517, endPoint x: 192, endPoint y: 551, distance: 58.7
click at [230, 522] on input "1" at bounding box center [138, 528] width 238 height 38
click at [66, 661] on span "Guardar" at bounding box center [62, 660] width 55 height 23
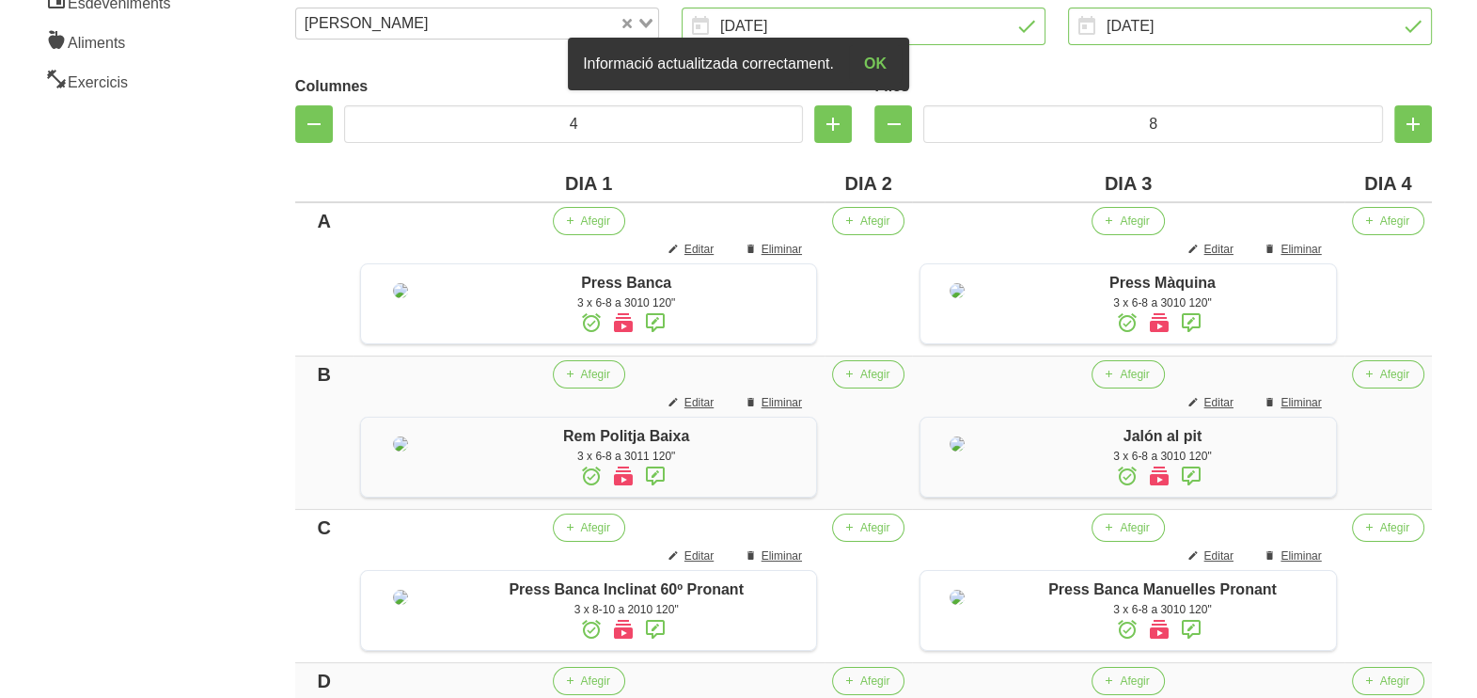
scroll to position [287, 0]
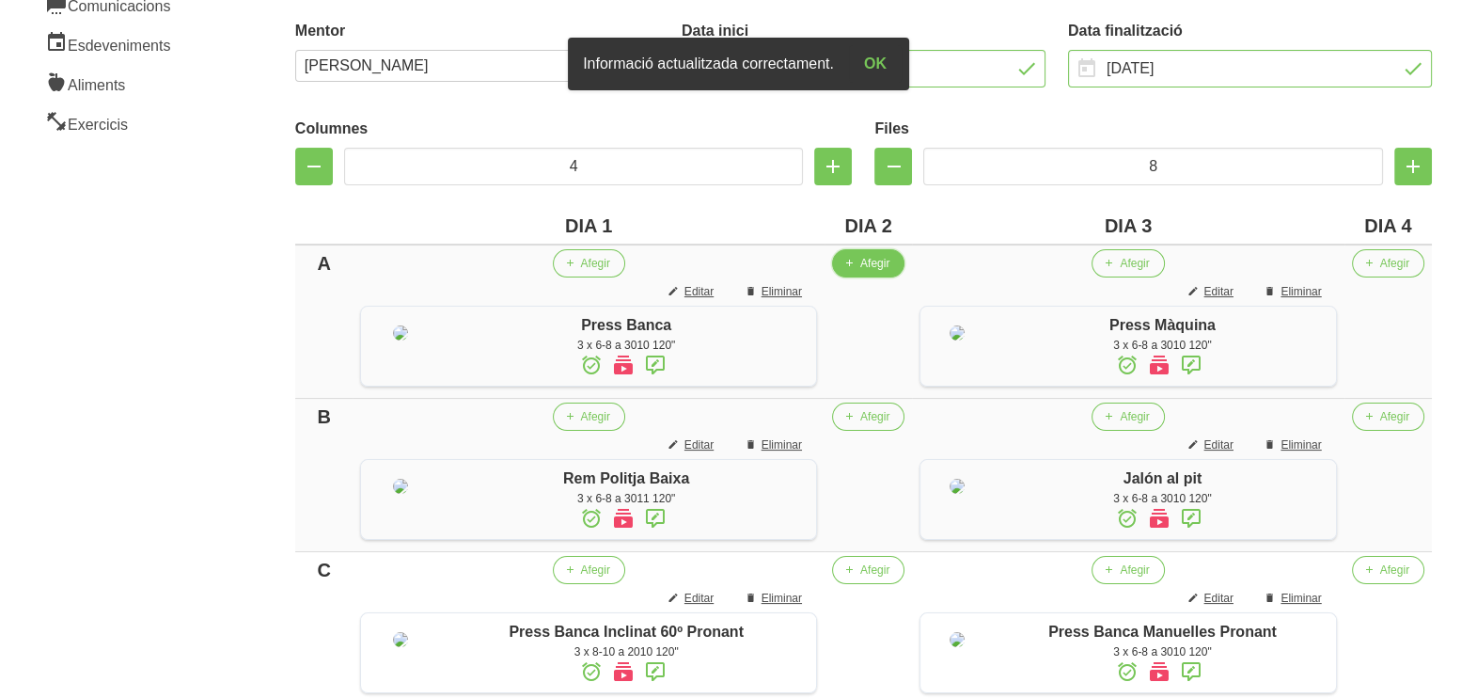
click at [860, 260] on span "Afegir" at bounding box center [874, 263] width 29 height 17
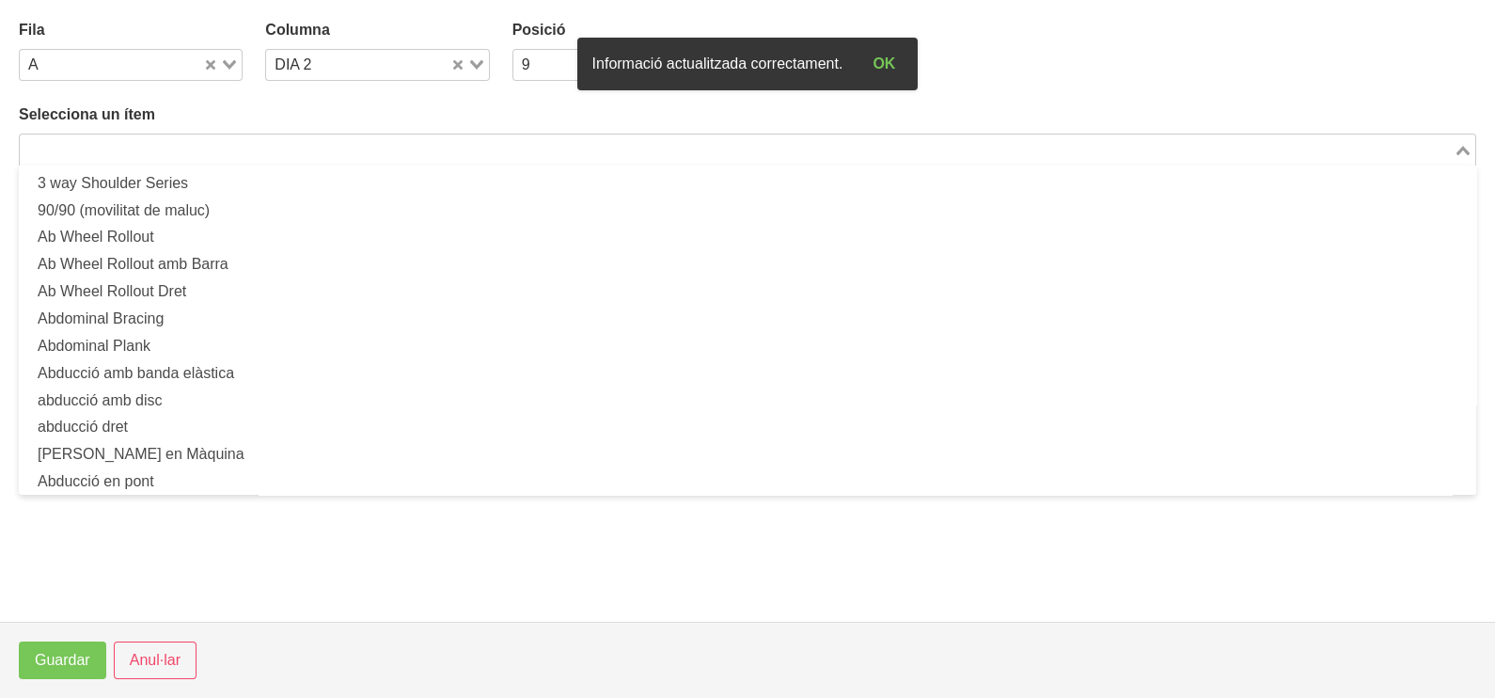
click at [300, 145] on input "Search for option" at bounding box center [737, 149] width 1430 height 23
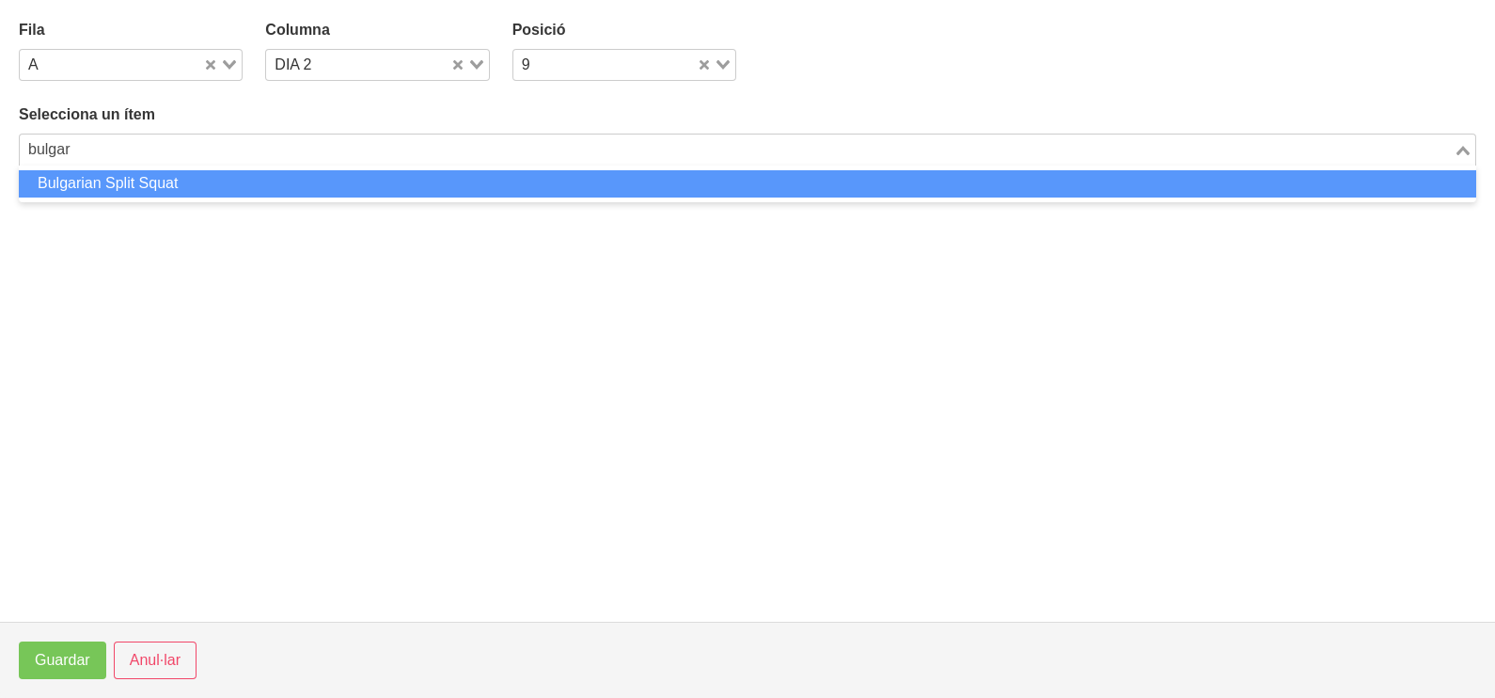
click at [287, 183] on li "Bulgarian Split Squat" at bounding box center [747, 183] width 1457 height 27
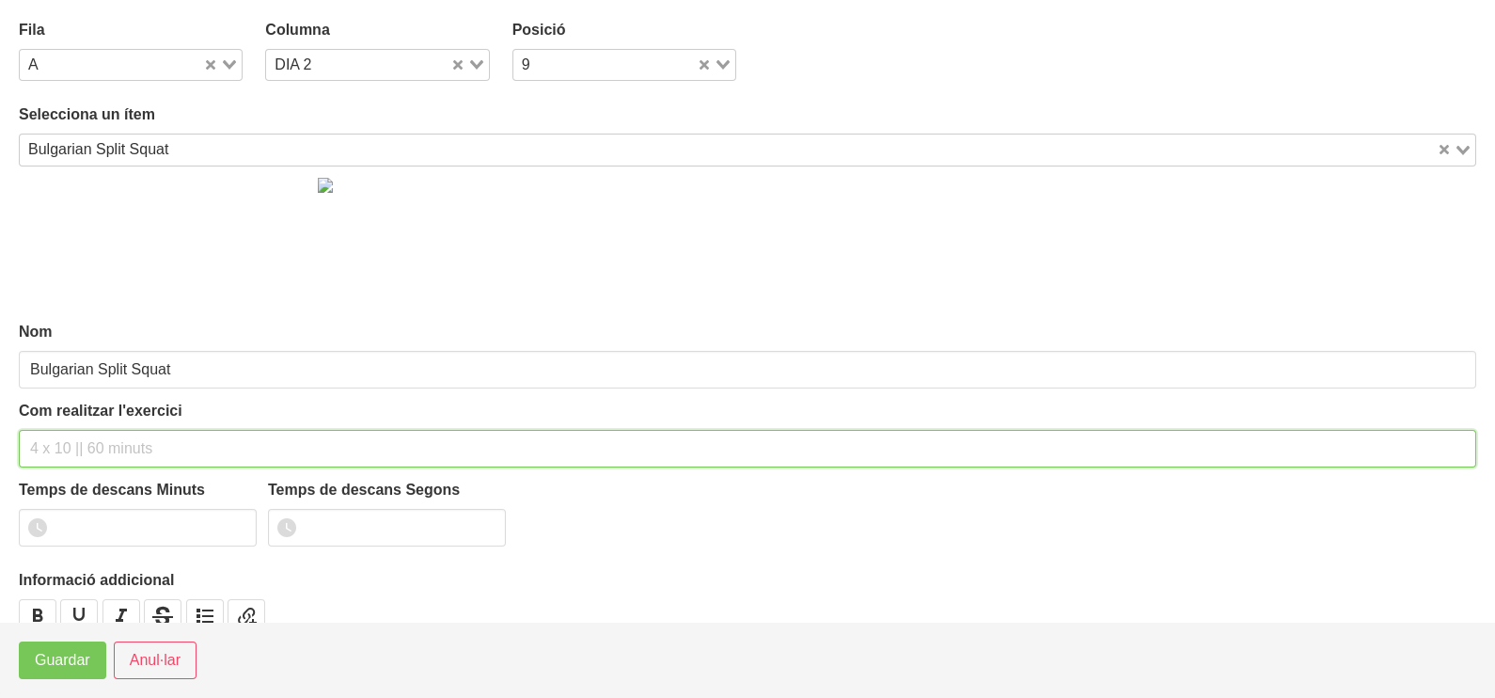
click at [71, 433] on input "text" at bounding box center [747, 449] width 1457 height 38
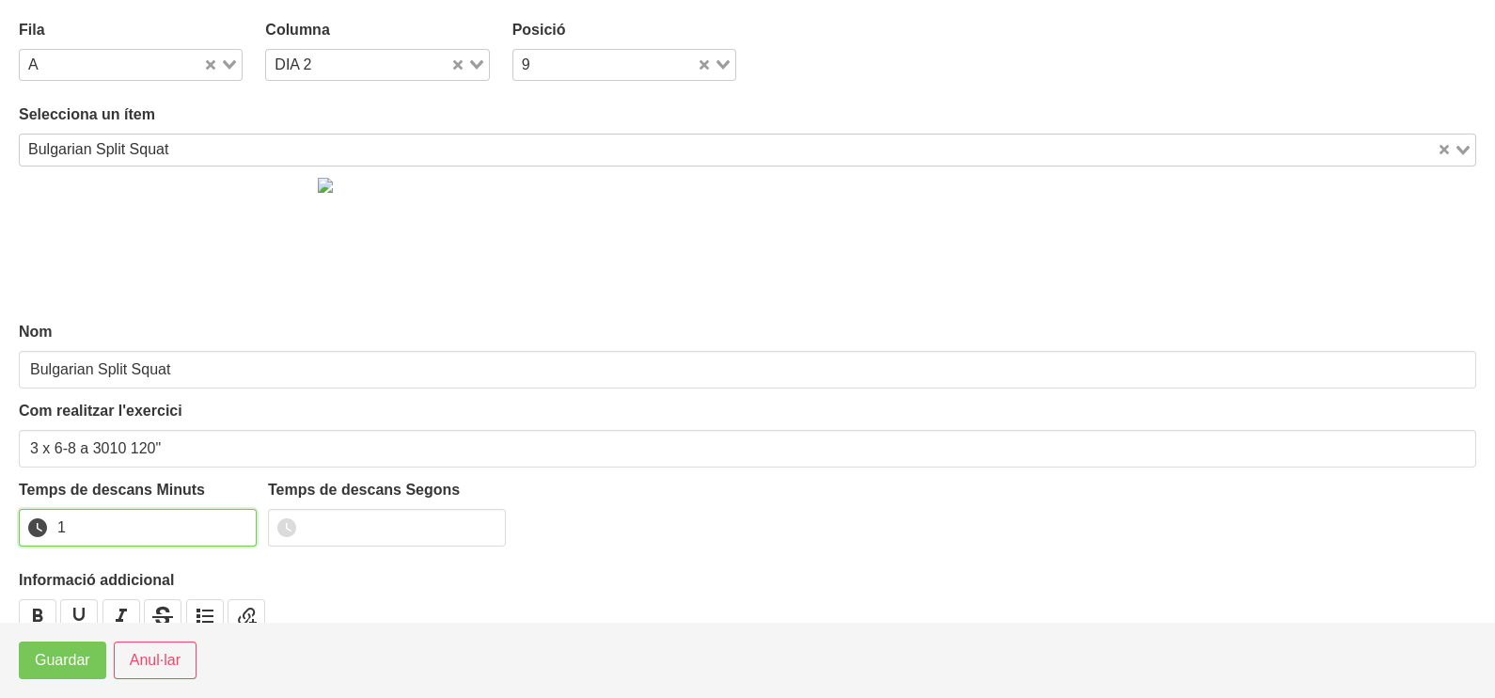
click at [235, 520] on input "1" at bounding box center [138, 528] width 238 height 38
drag, startPoint x: 235, startPoint y: 520, endPoint x: 110, endPoint y: 607, distance: 152.6
click at [196, 543] on input "2" at bounding box center [138, 528] width 238 height 38
click at [61, 669] on span "Guardar" at bounding box center [62, 660] width 55 height 23
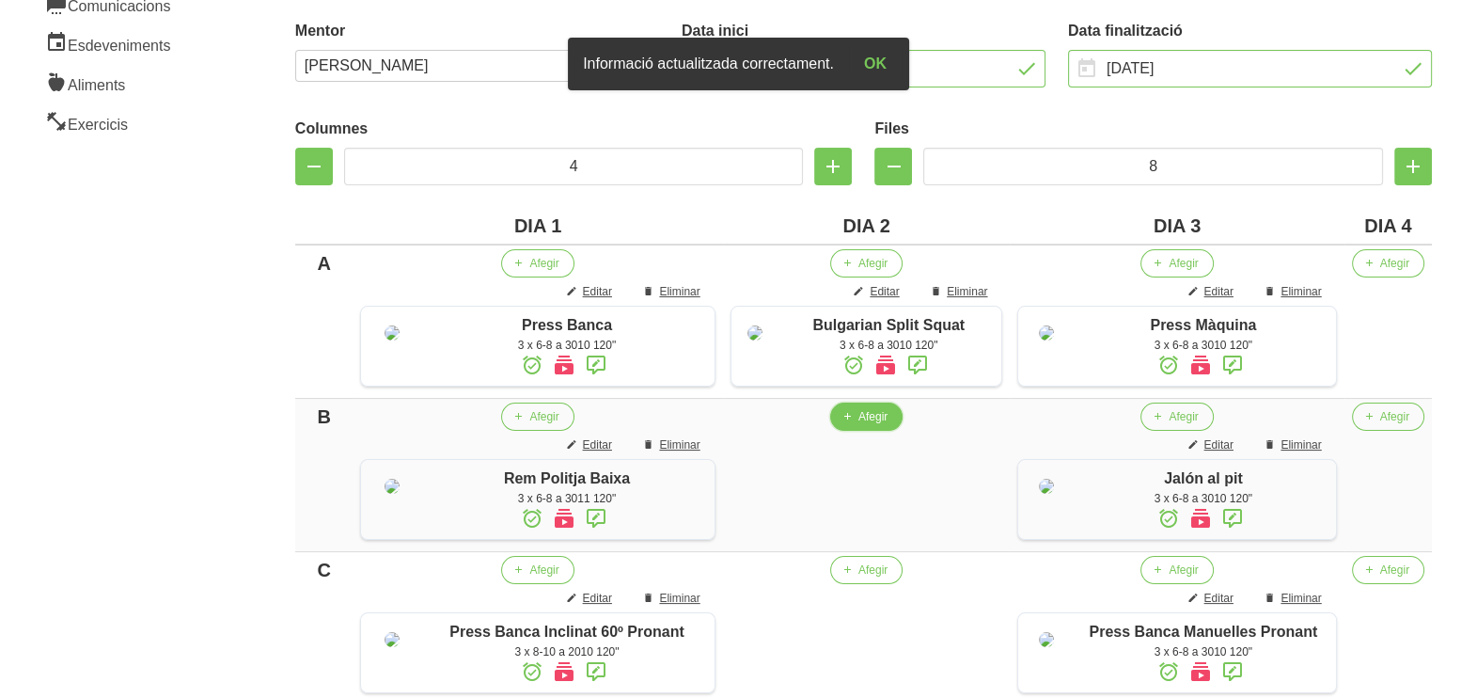
click at [858, 425] on span "Afegir" at bounding box center [872, 416] width 29 height 17
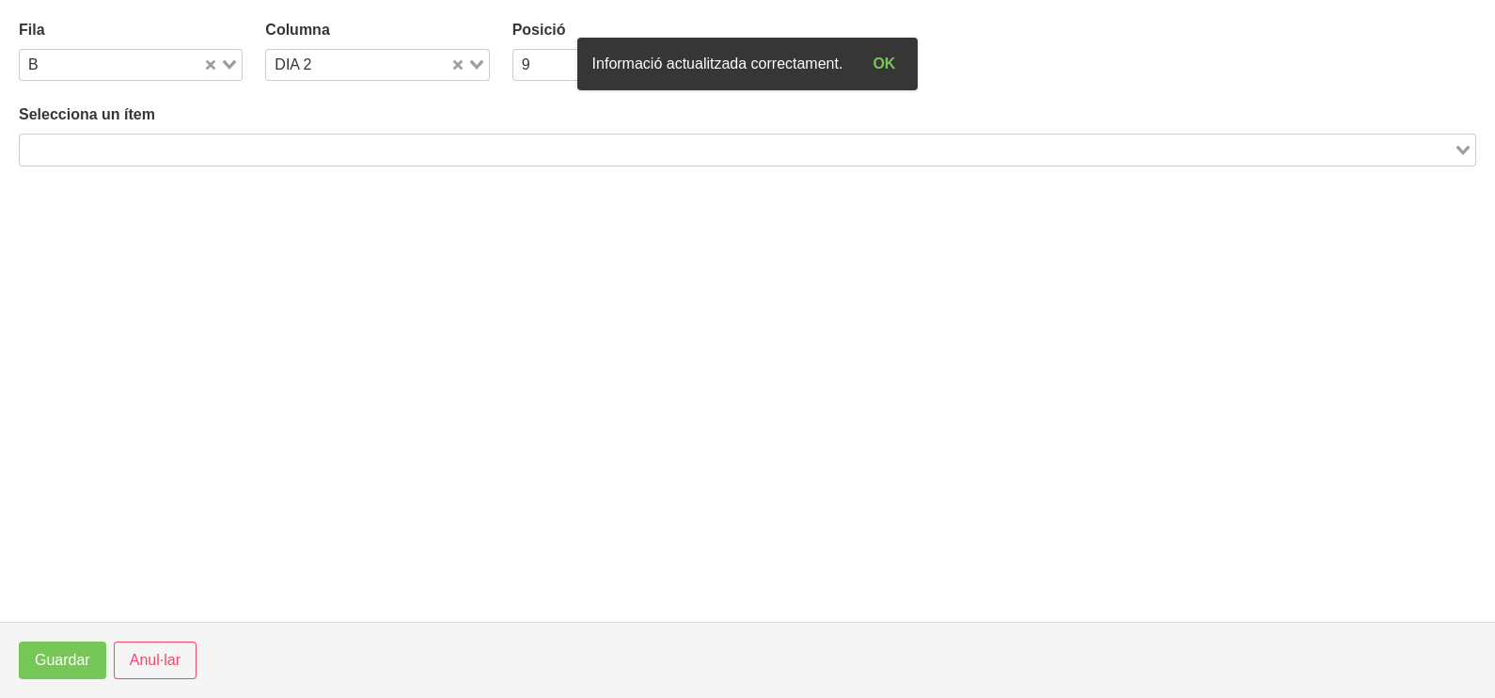
drag, startPoint x: 301, startPoint y: 145, endPoint x: 307, endPoint y: 160, distance: 16.1
click at [307, 156] on input "Search for option" at bounding box center [737, 149] width 1430 height 23
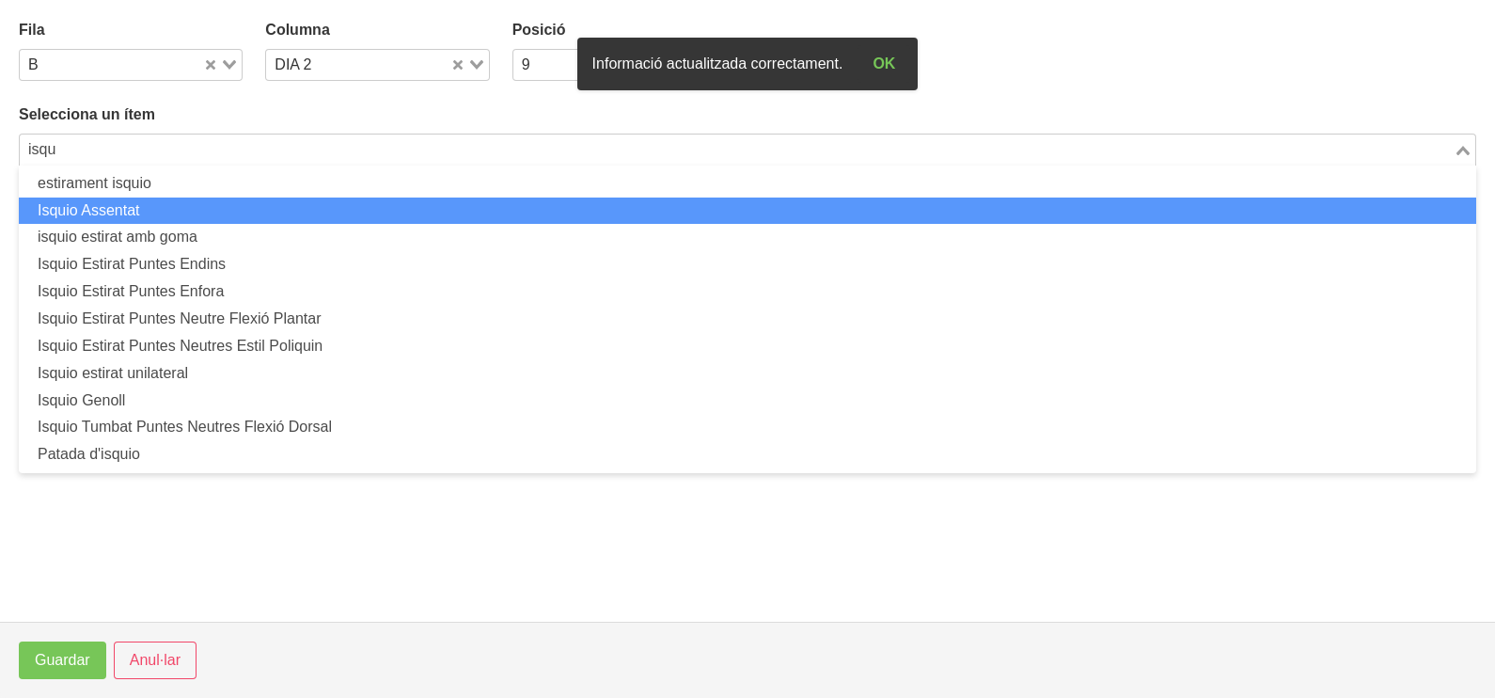
click at [232, 199] on li "Isquio Assentat" at bounding box center [747, 210] width 1457 height 27
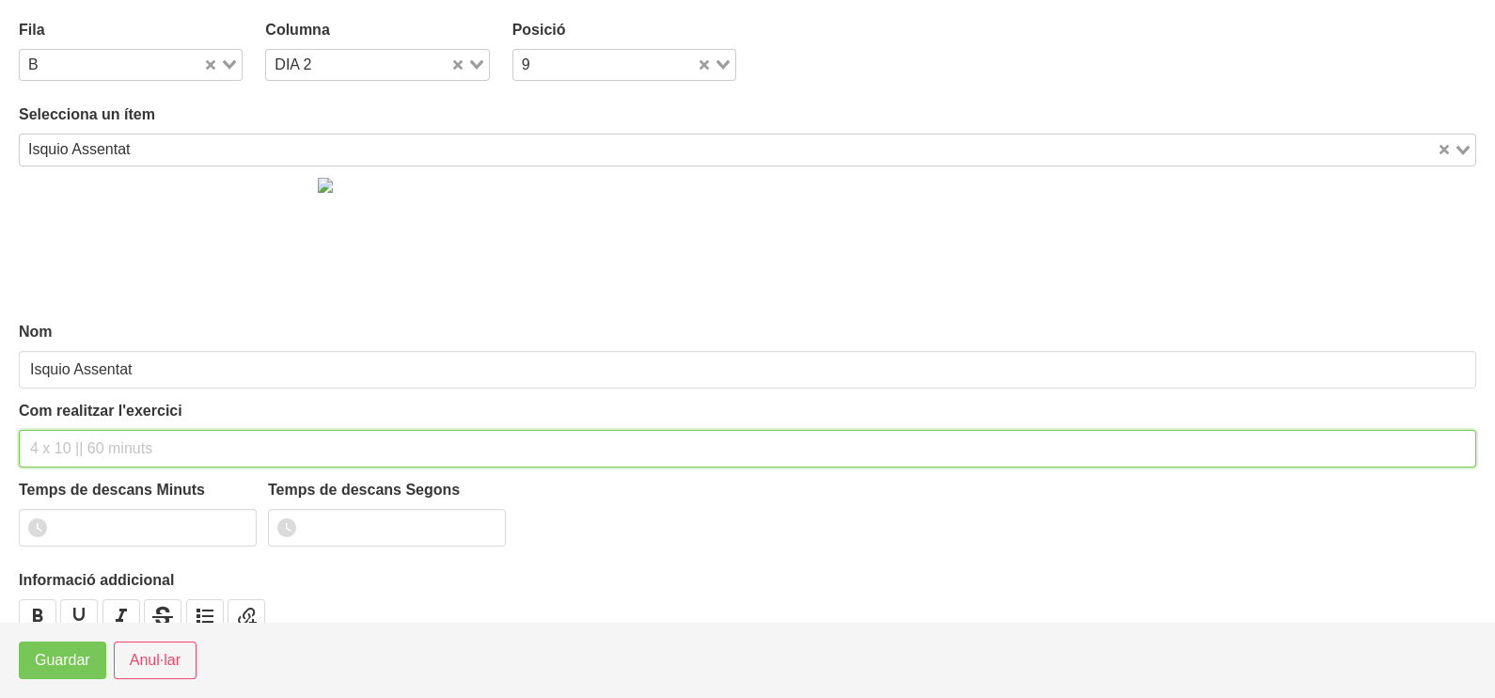
click at [84, 442] on input "text" at bounding box center [747, 449] width 1457 height 38
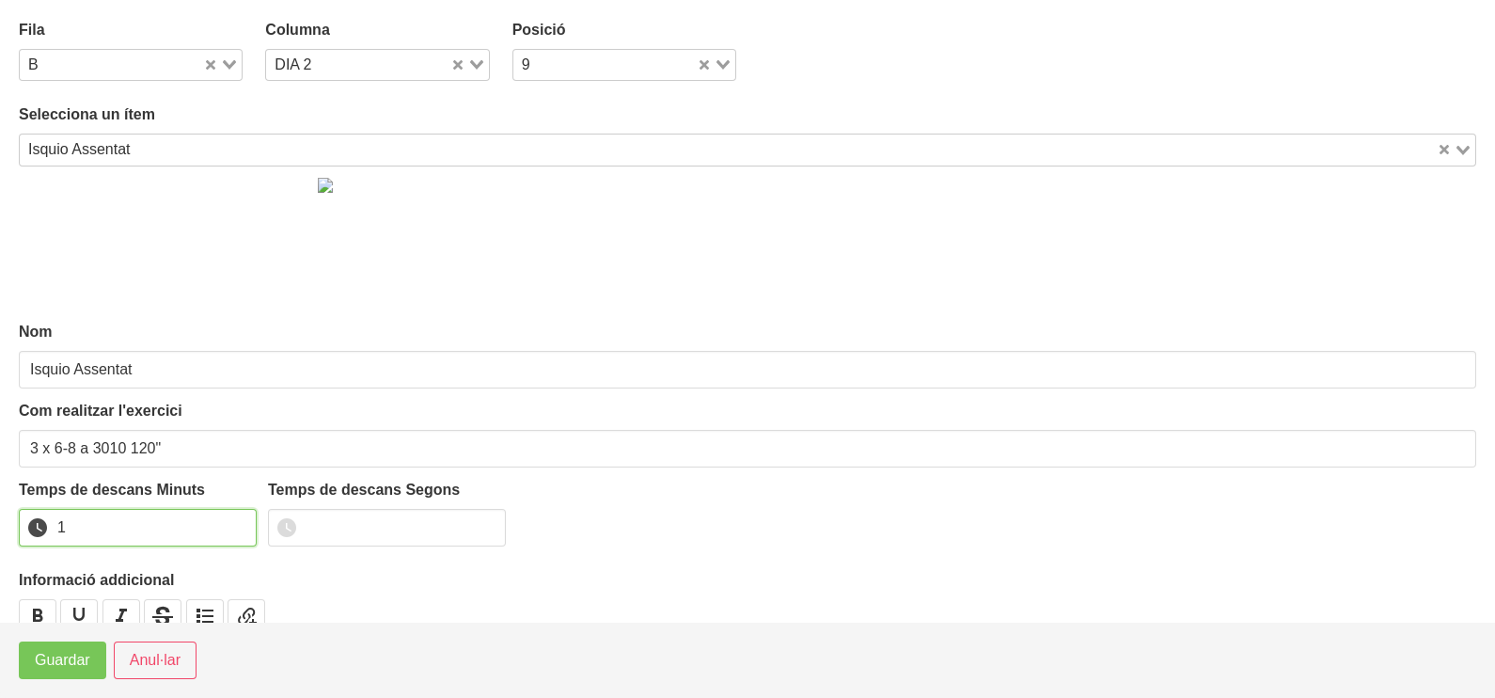
click at [242, 521] on input "1" at bounding box center [138, 528] width 238 height 38
drag, startPoint x: 242, startPoint y: 521, endPoint x: 132, endPoint y: 606, distance: 138.8
click at [235, 527] on input "2" at bounding box center [138, 528] width 238 height 38
click at [87, 662] on span "Guardar" at bounding box center [62, 660] width 55 height 23
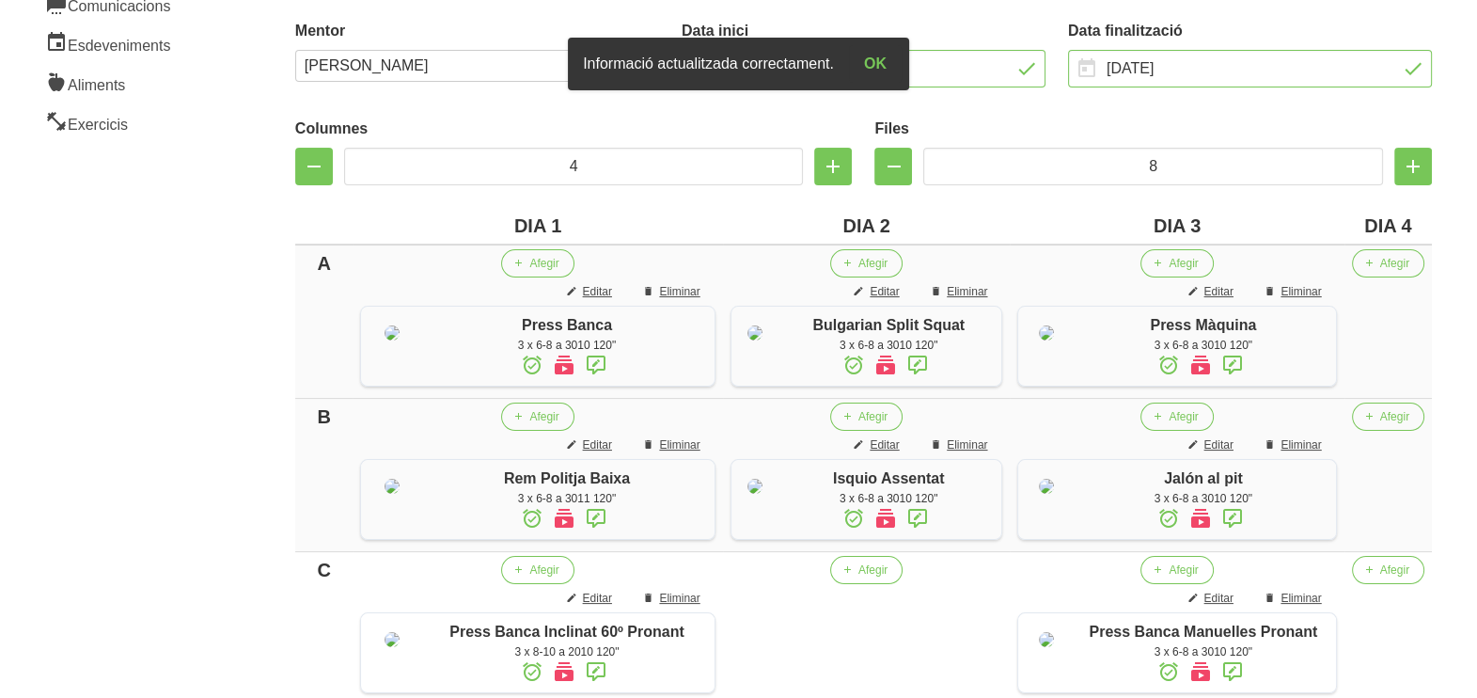
scroll to position [639, 0]
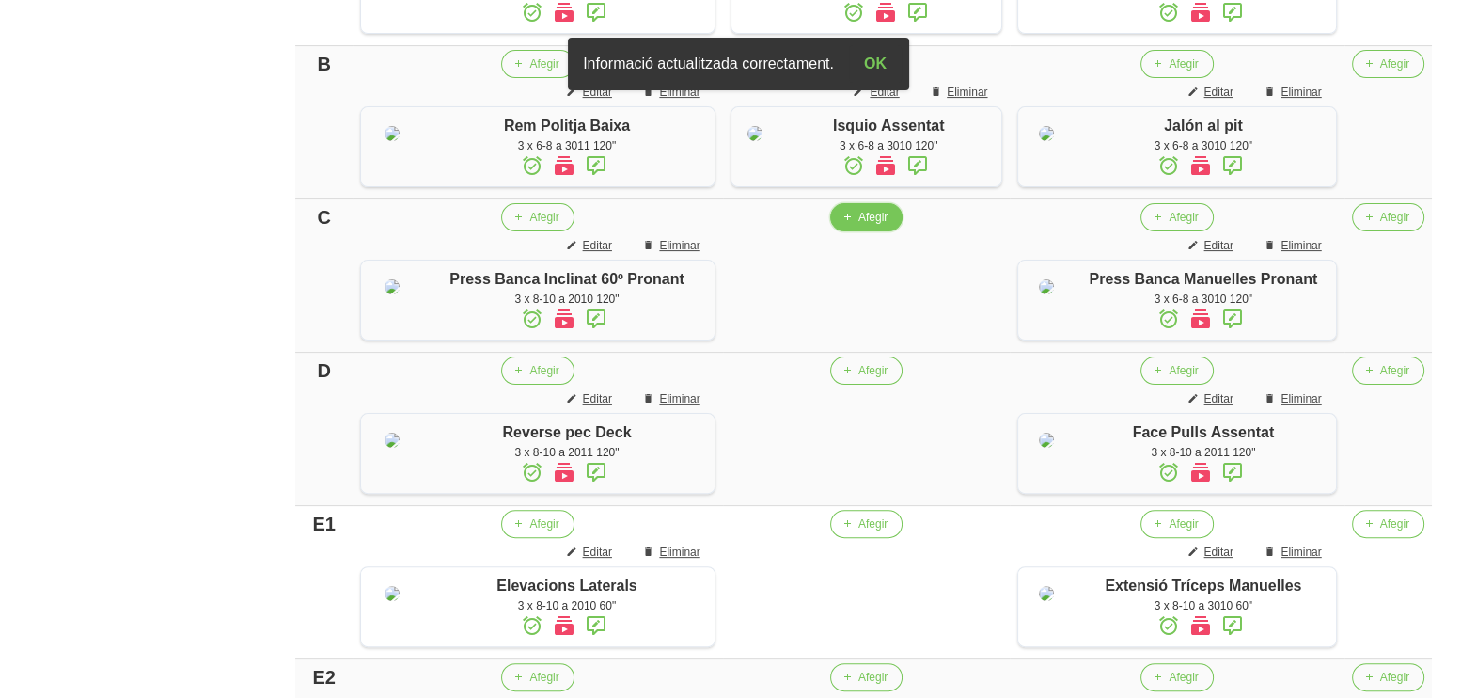
click at [855, 231] on button "Afegir" at bounding box center [866, 217] width 72 height 28
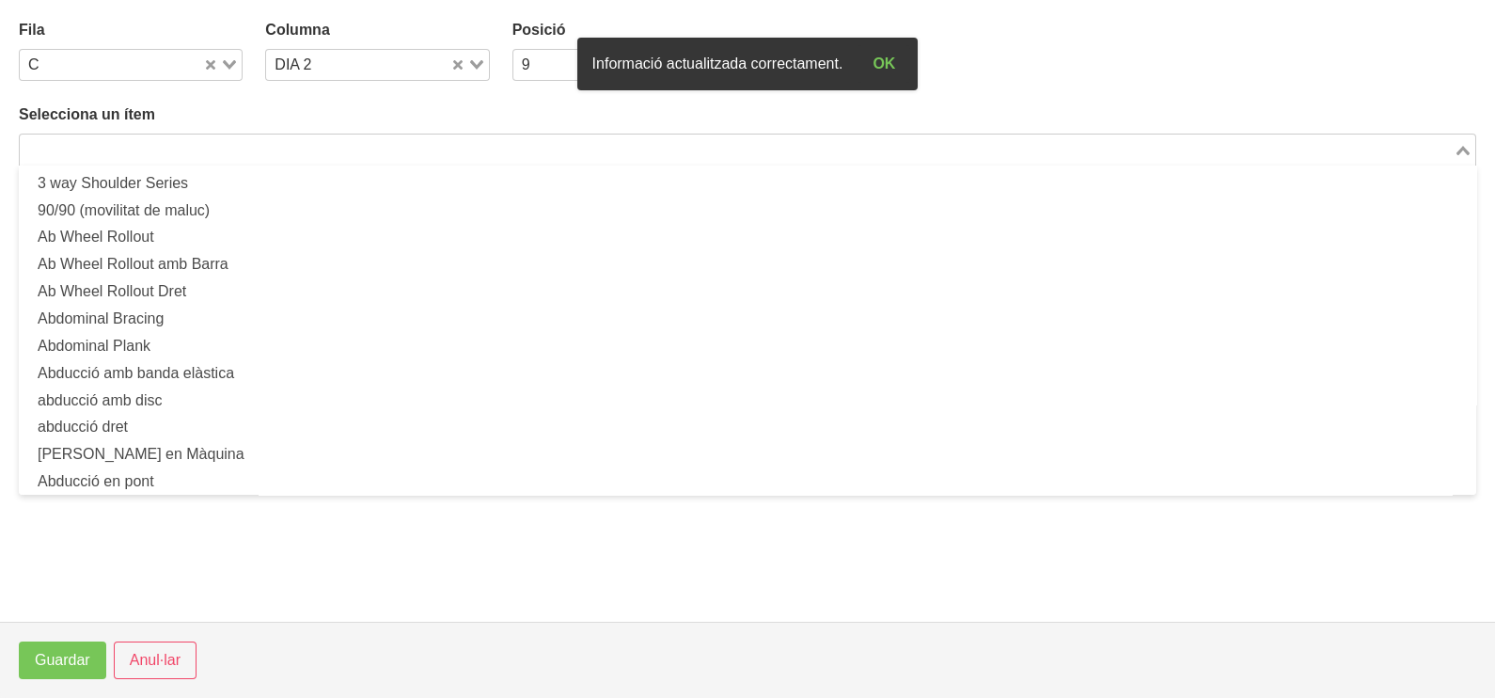
drag, startPoint x: 350, startPoint y: 153, endPoint x: 308, endPoint y: 150, distance: 41.5
click at [333, 152] on input "Search for option" at bounding box center [737, 149] width 1430 height 23
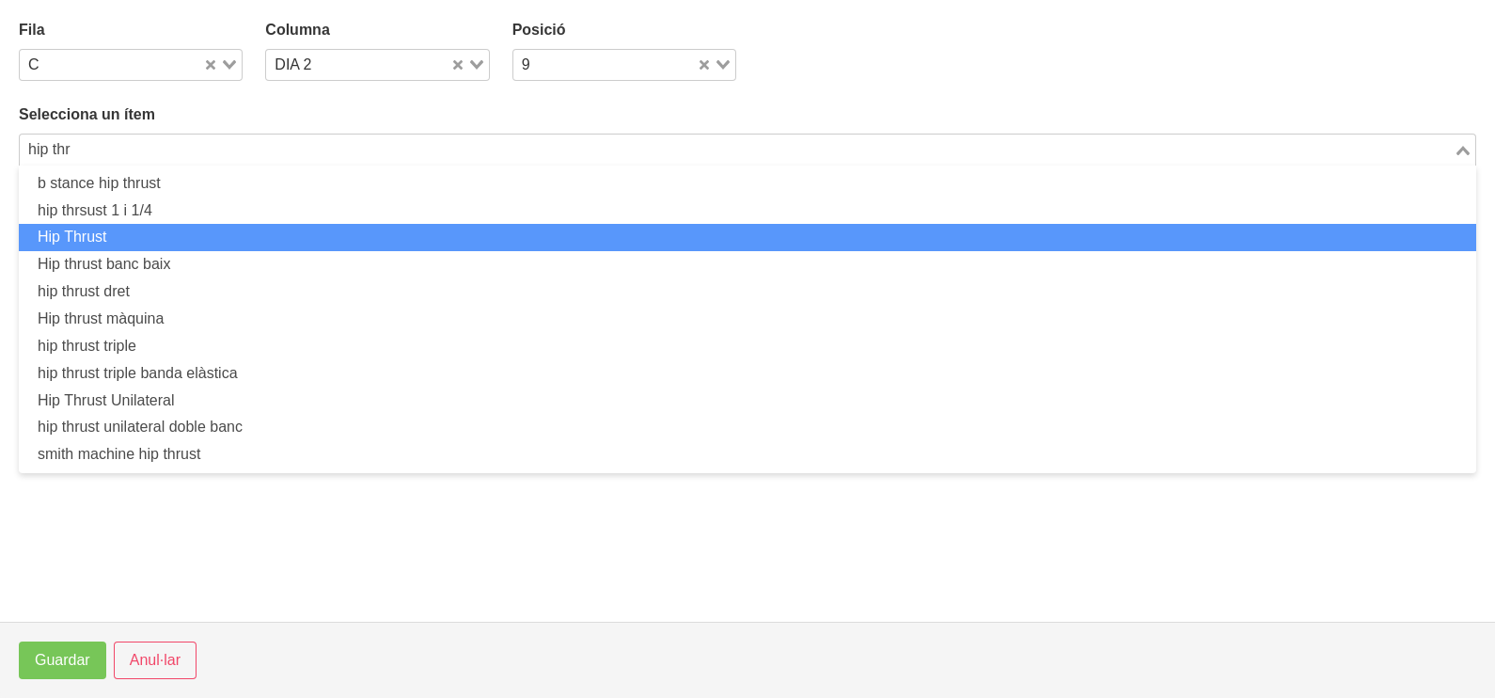
click at [272, 233] on li "Hip Thrust" at bounding box center [747, 237] width 1457 height 27
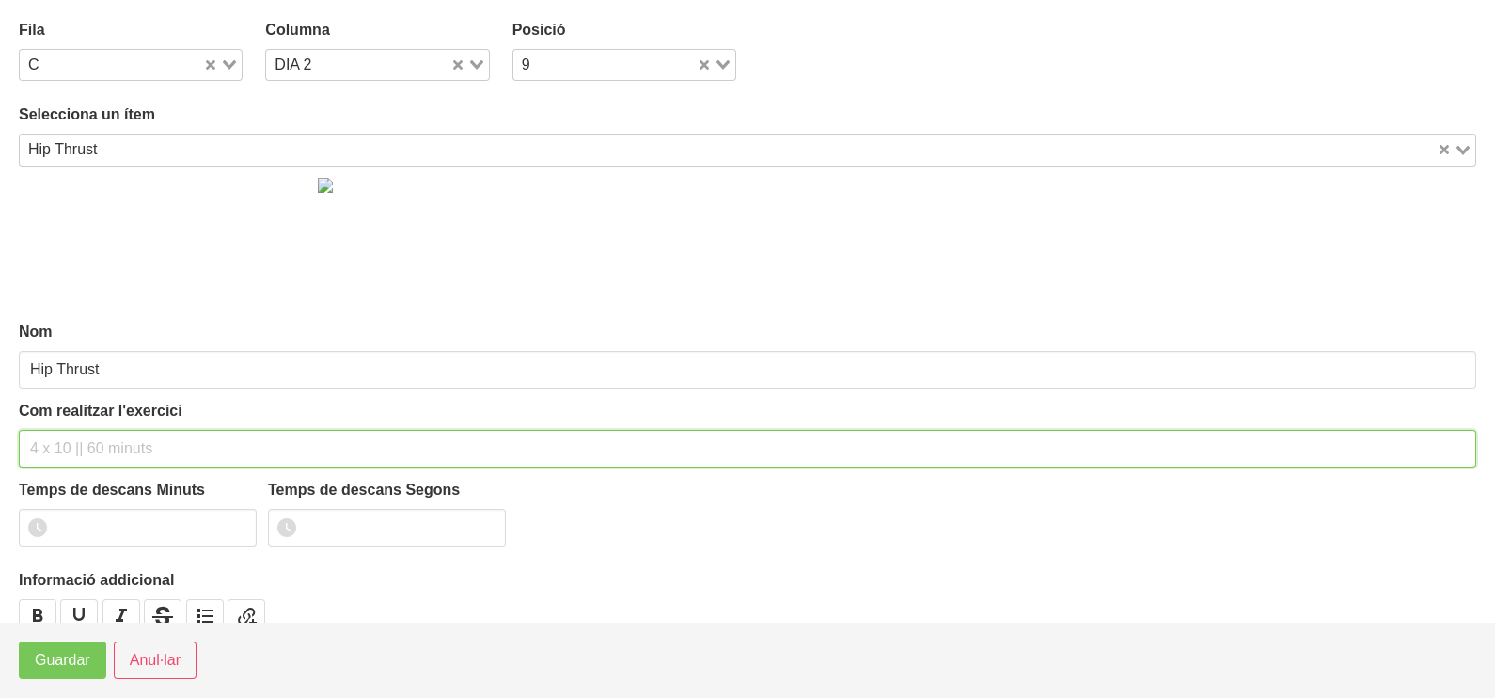
click at [88, 441] on input "text" at bounding box center [747, 449] width 1457 height 38
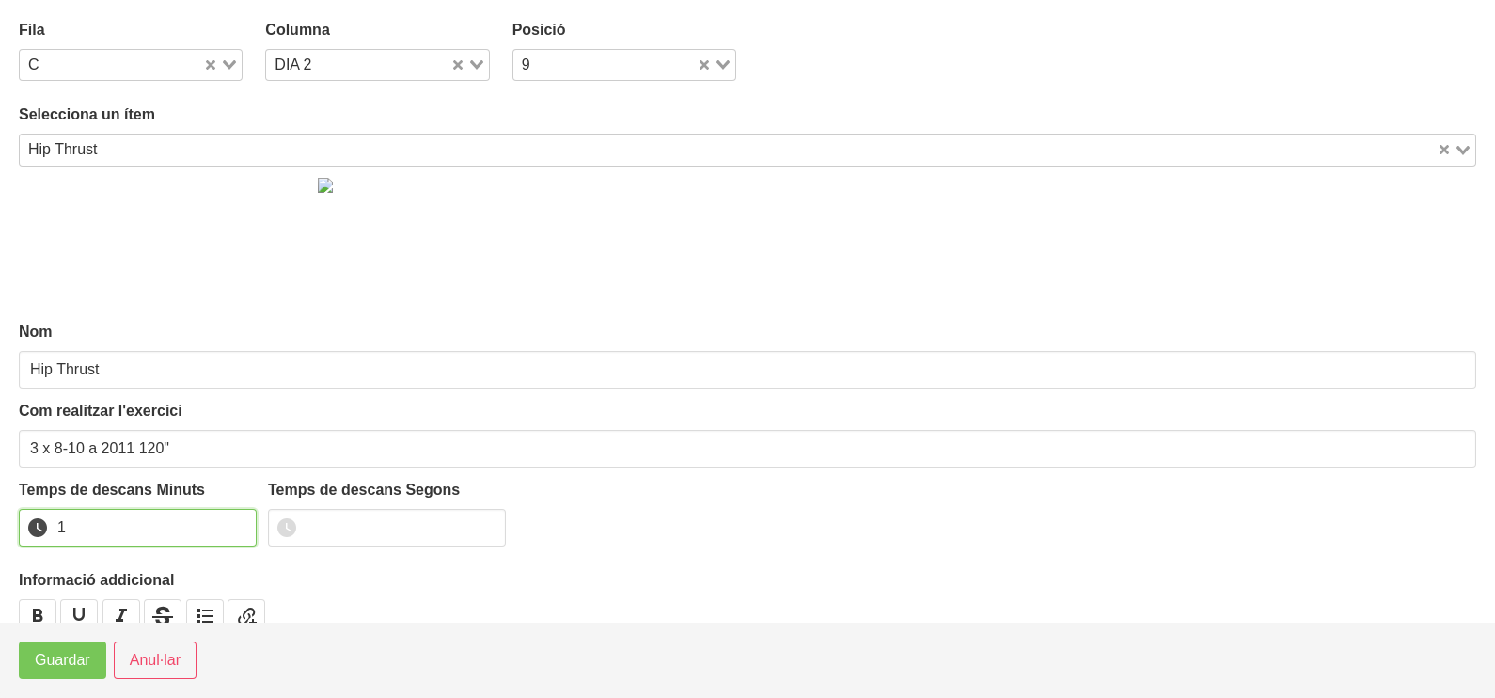
click at [236, 522] on input "1" at bounding box center [138, 528] width 238 height 38
drag, startPoint x: 236, startPoint y: 522, endPoint x: 141, endPoint y: 593, distance: 118.8
click at [229, 526] on input "2" at bounding box center [138, 528] width 238 height 38
click at [74, 652] on span "Guardar" at bounding box center [62, 660] width 55 height 23
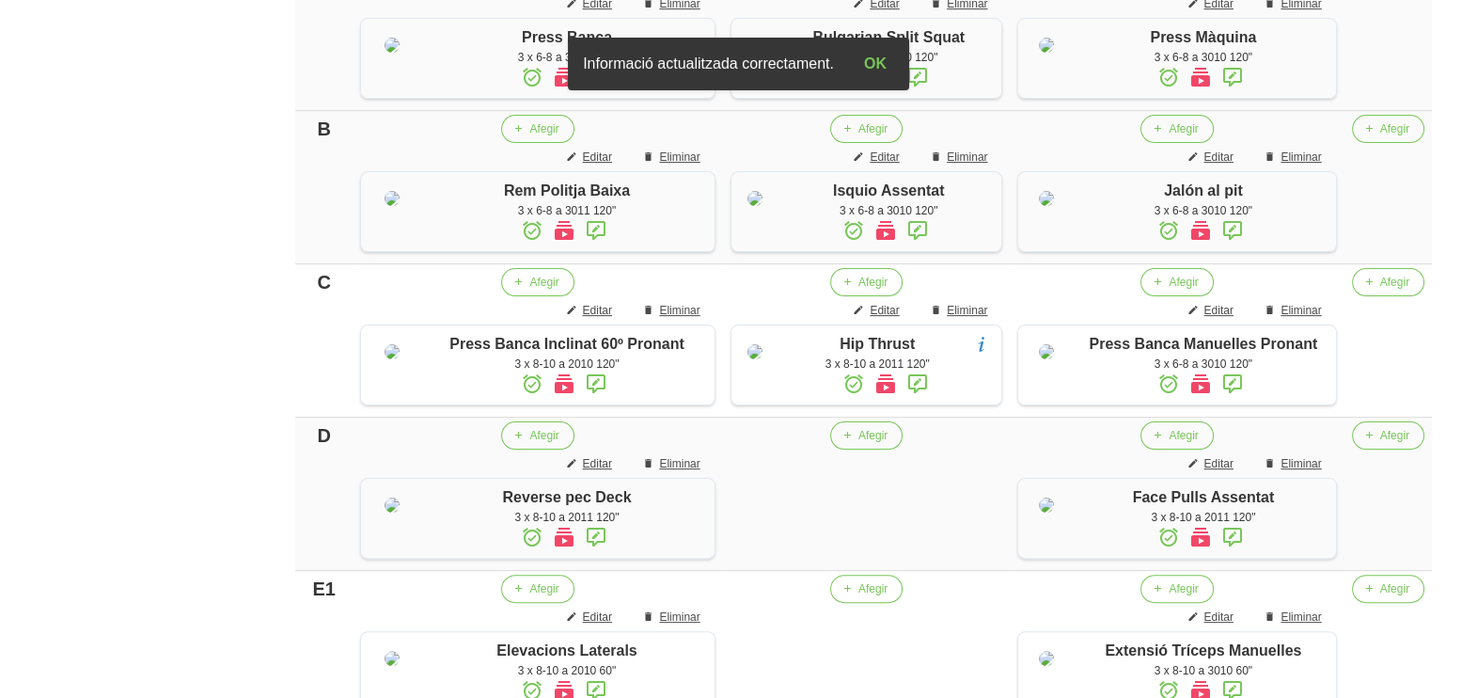
scroll to position [522, 0]
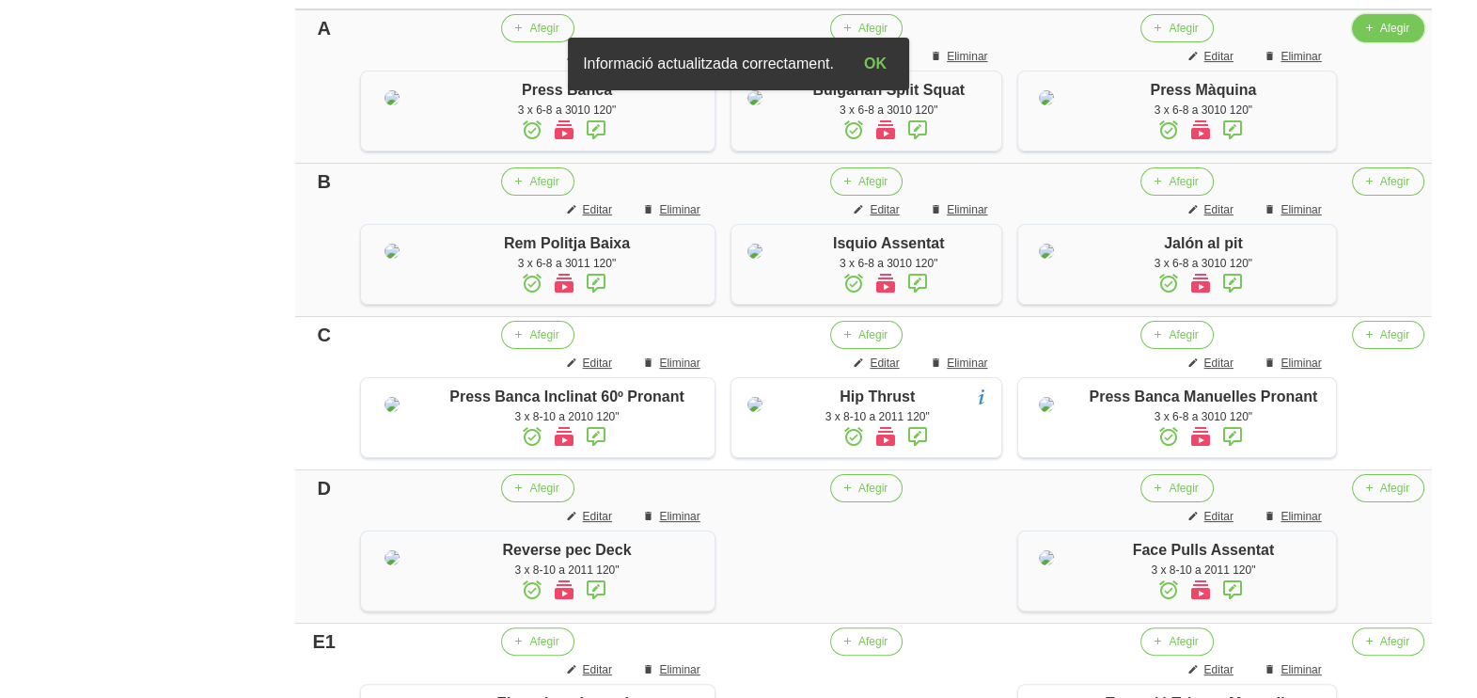
click at [1374, 39] on button "Afegir" at bounding box center [1388, 28] width 72 height 28
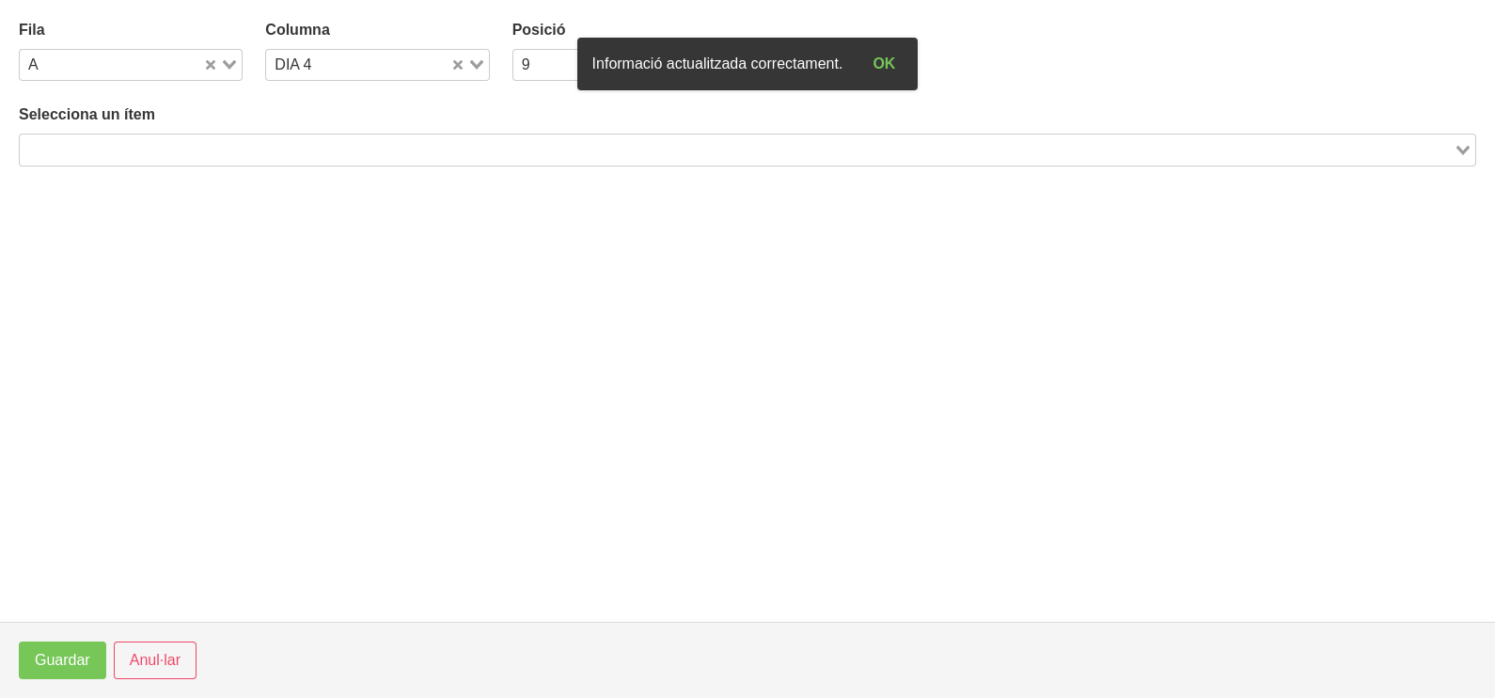
click at [522, 139] on input "Search for option" at bounding box center [737, 149] width 1430 height 23
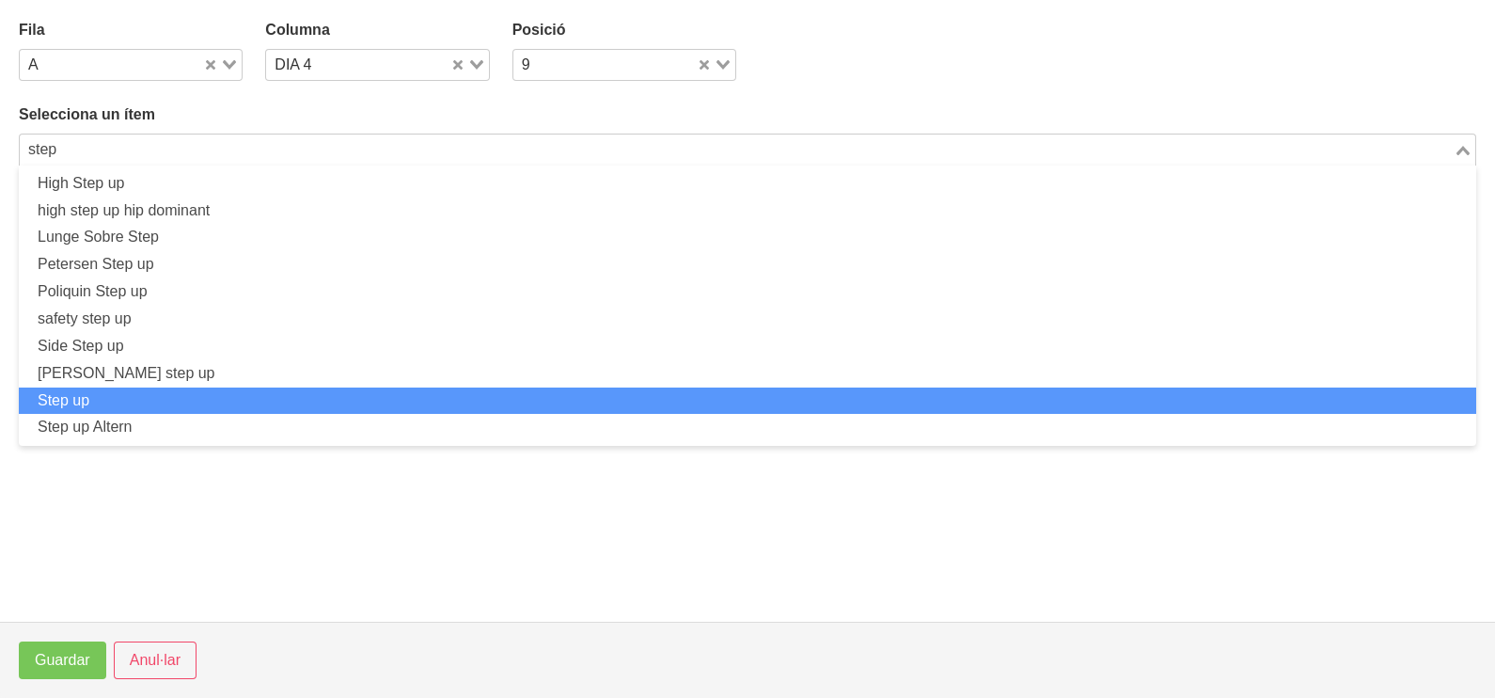
click at [268, 396] on li "Step up" at bounding box center [747, 400] width 1457 height 27
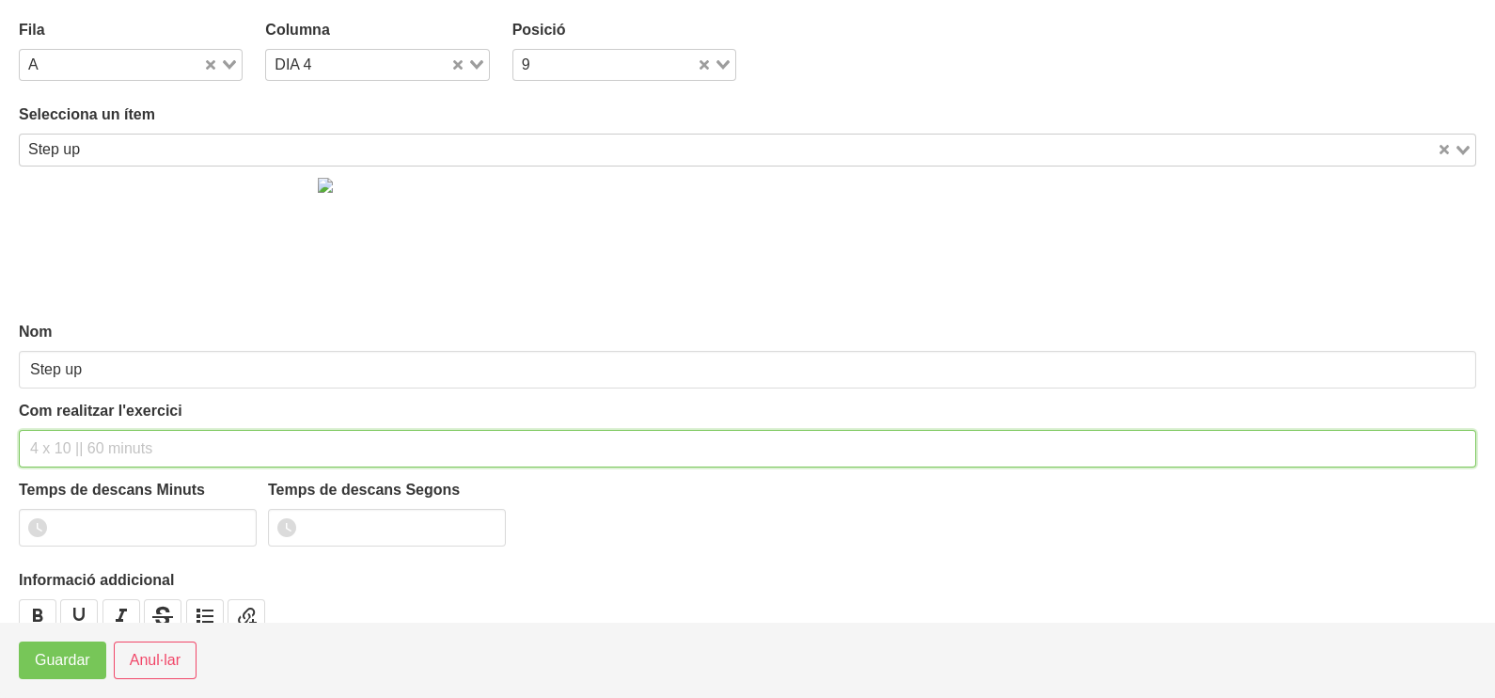
click at [56, 454] on input "text" at bounding box center [747, 449] width 1457 height 38
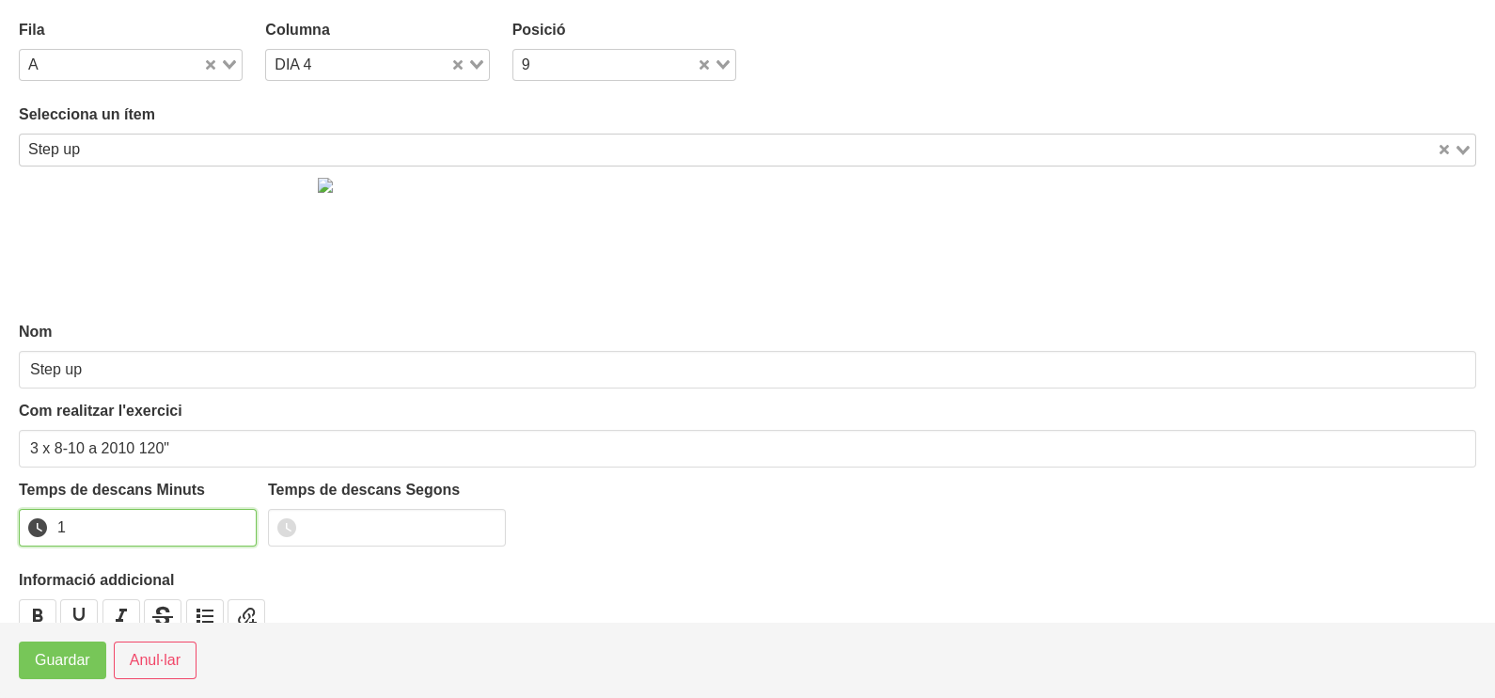
click at [236, 519] on input "1" at bounding box center [138, 528] width 238 height 38
drag, startPoint x: 236, startPoint y: 519, endPoint x: 216, endPoint y: 527, distance: 21.1
click at [224, 524] on input "2" at bounding box center [138, 528] width 238 height 38
click at [69, 653] on span "Guardar" at bounding box center [62, 660] width 55 height 23
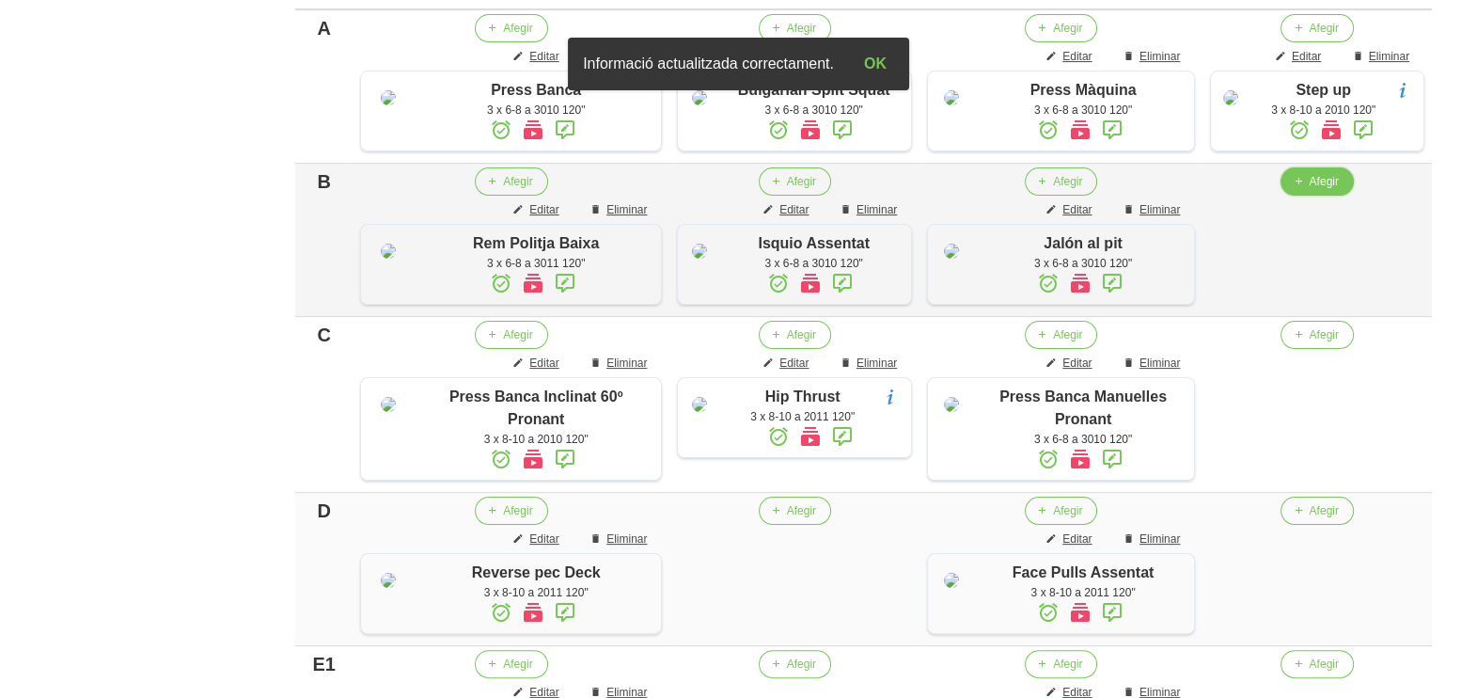
click at [1303, 190] on icon "button" at bounding box center [1297, 181] width 11 height 17
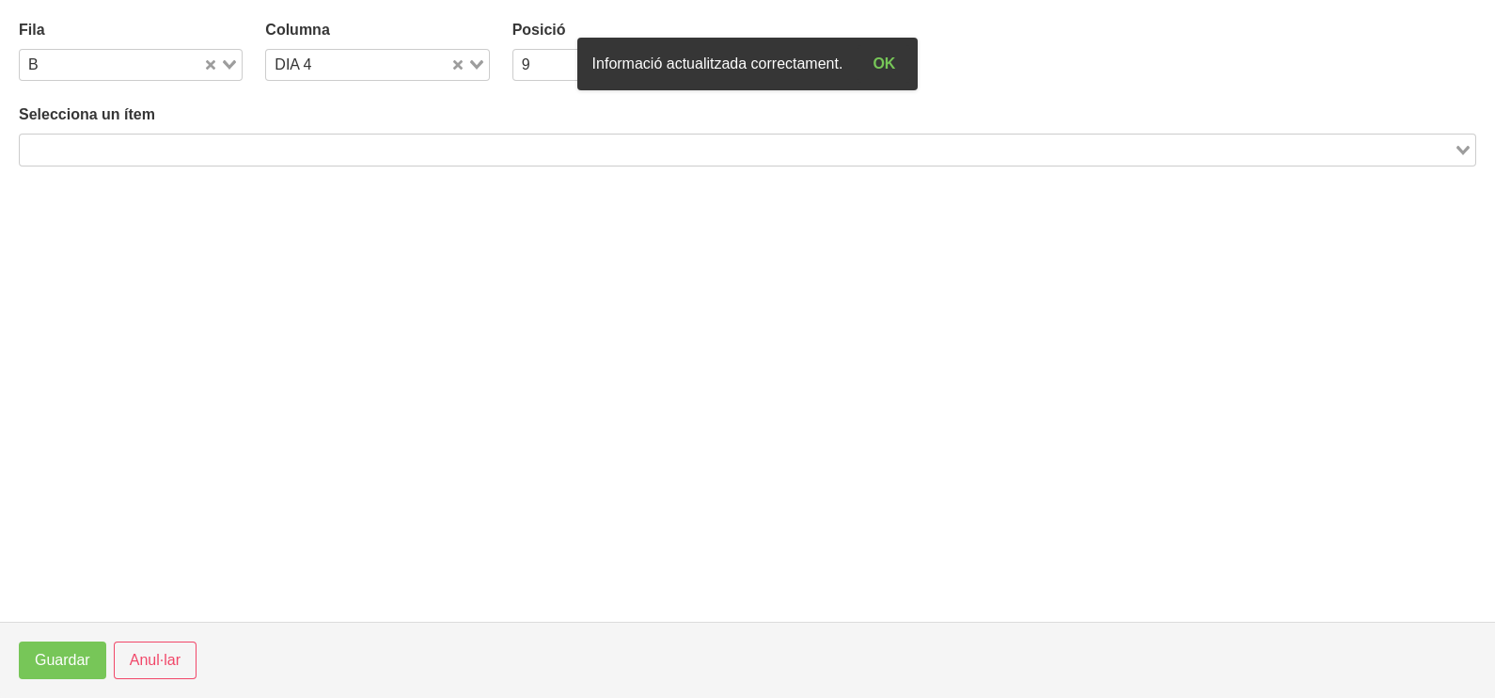
click at [286, 140] on input "Search for option" at bounding box center [737, 149] width 1430 height 23
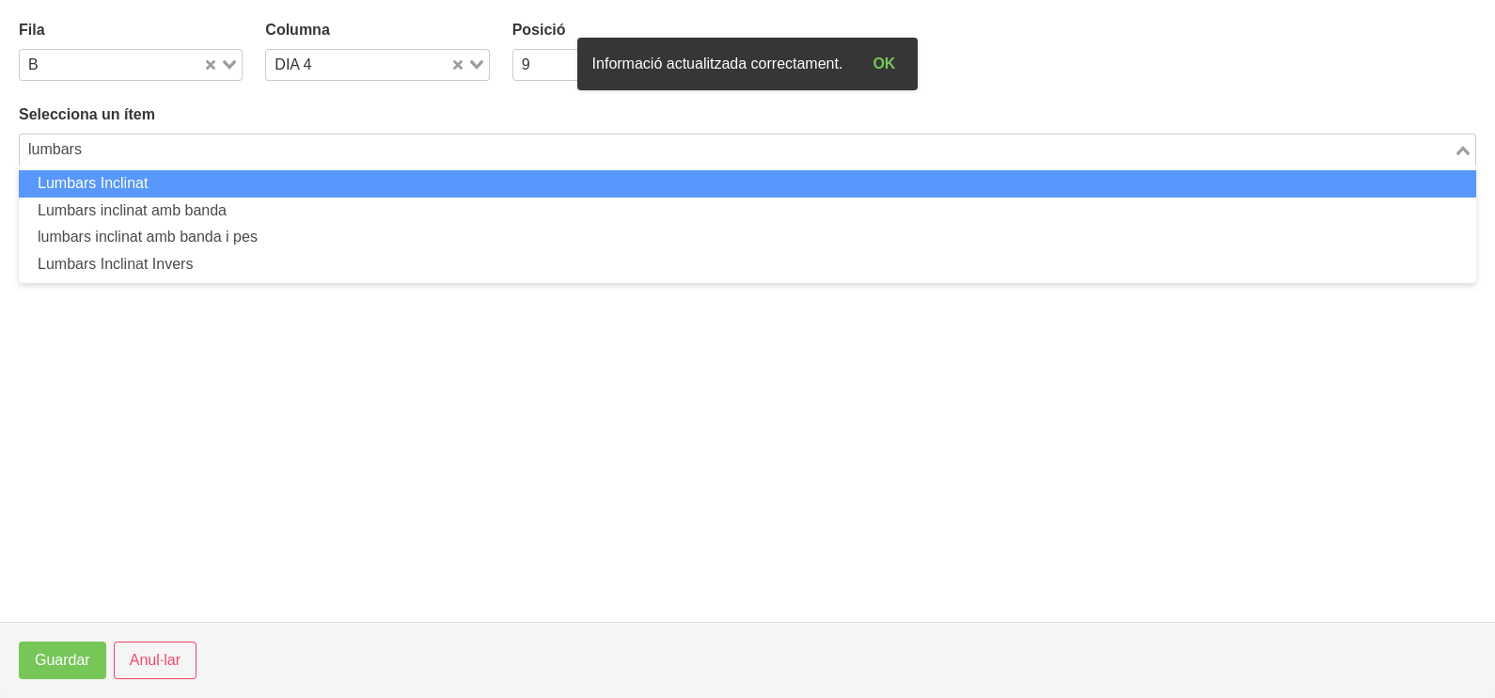
click at [183, 179] on li "Lumbars Inclinat" at bounding box center [747, 183] width 1457 height 27
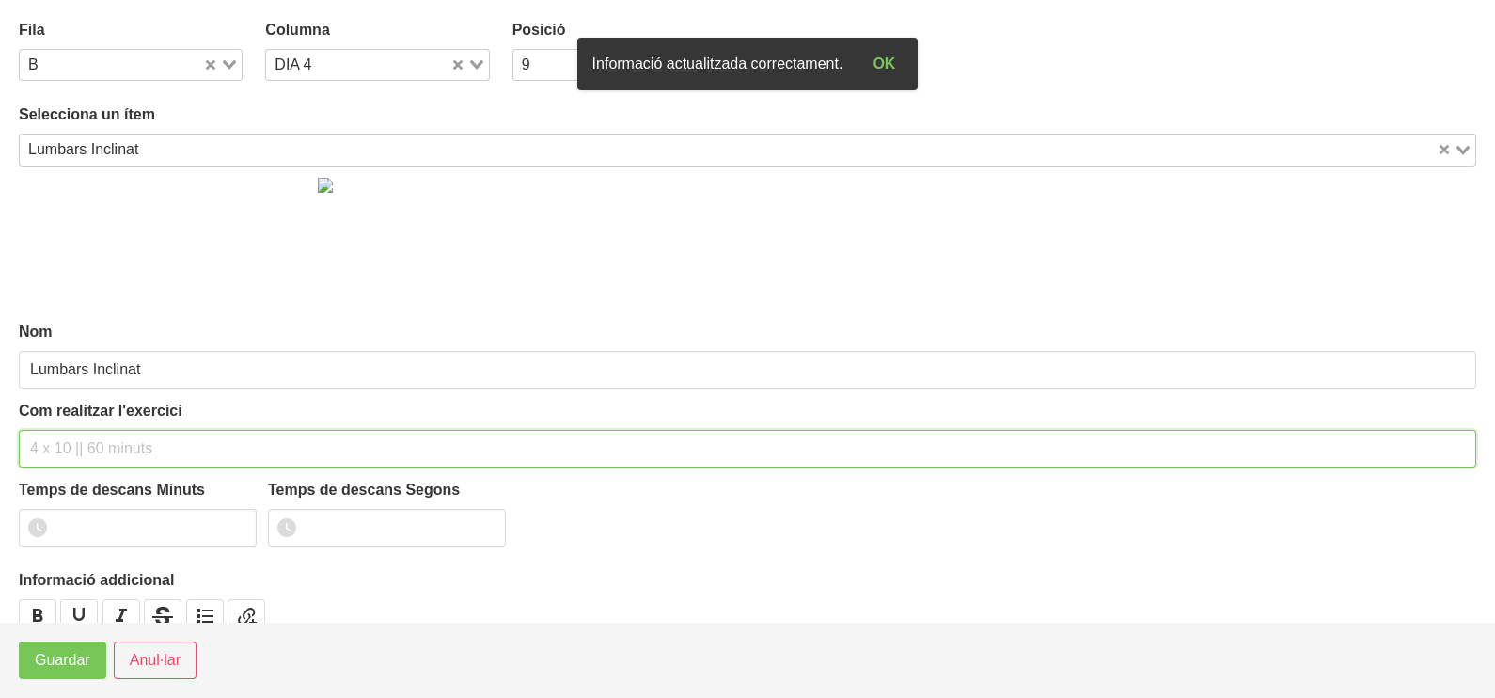
click at [66, 445] on input "text" at bounding box center [747, 449] width 1457 height 38
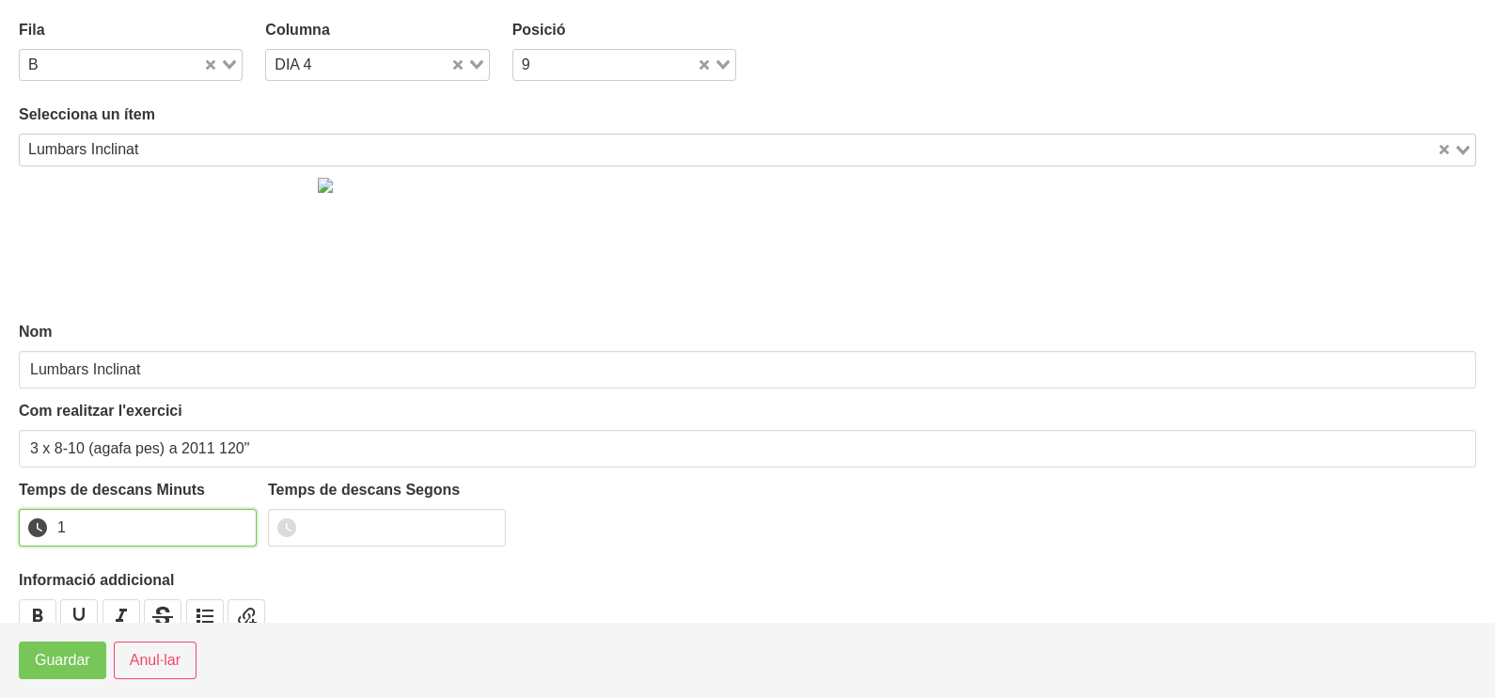
click at [237, 522] on input "1" at bounding box center [138, 528] width 238 height 38
drag, startPoint x: 237, startPoint y: 522, endPoint x: 131, endPoint y: 608, distance: 137.0
click at [223, 531] on input "2" at bounding box center [138, 528] width 238 height 38
click at [94, 655] on button "Guardar" at bounding box center [62, 660] width 87 height 38
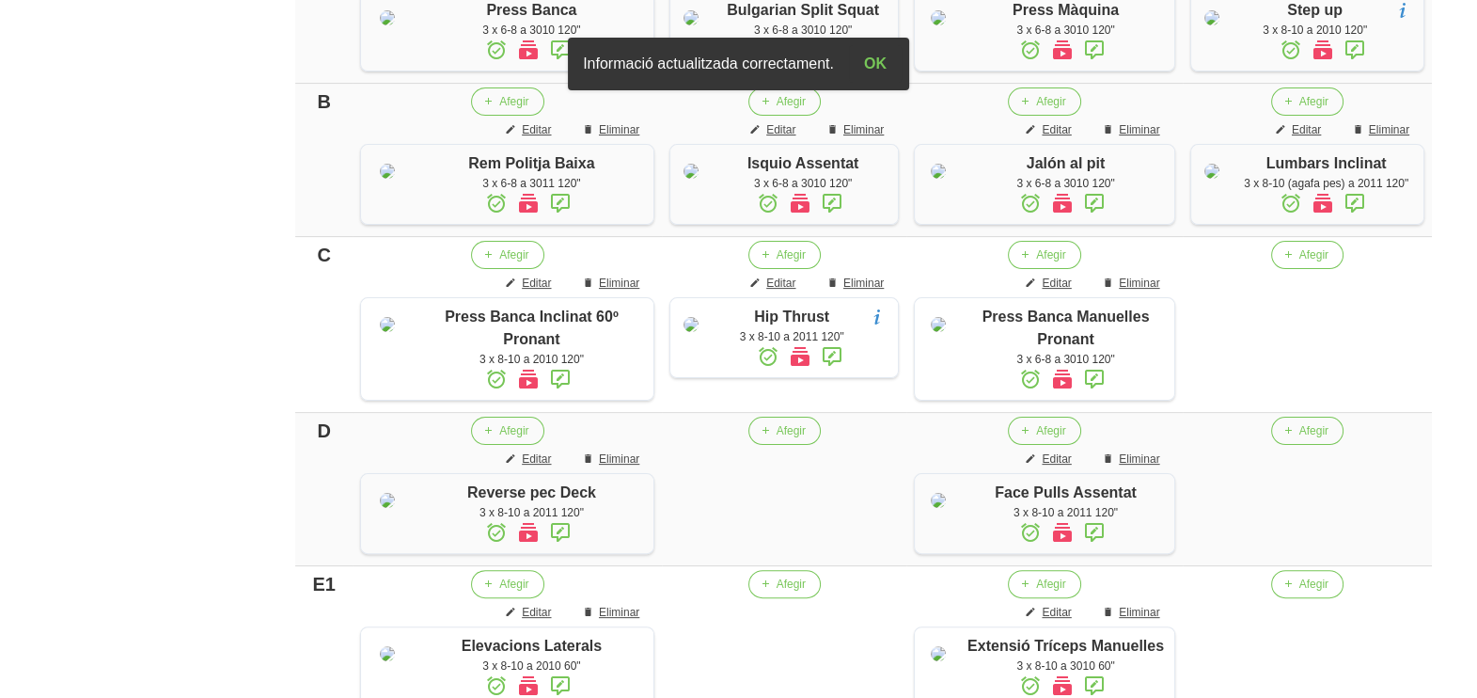
scroll to position [639, 0]
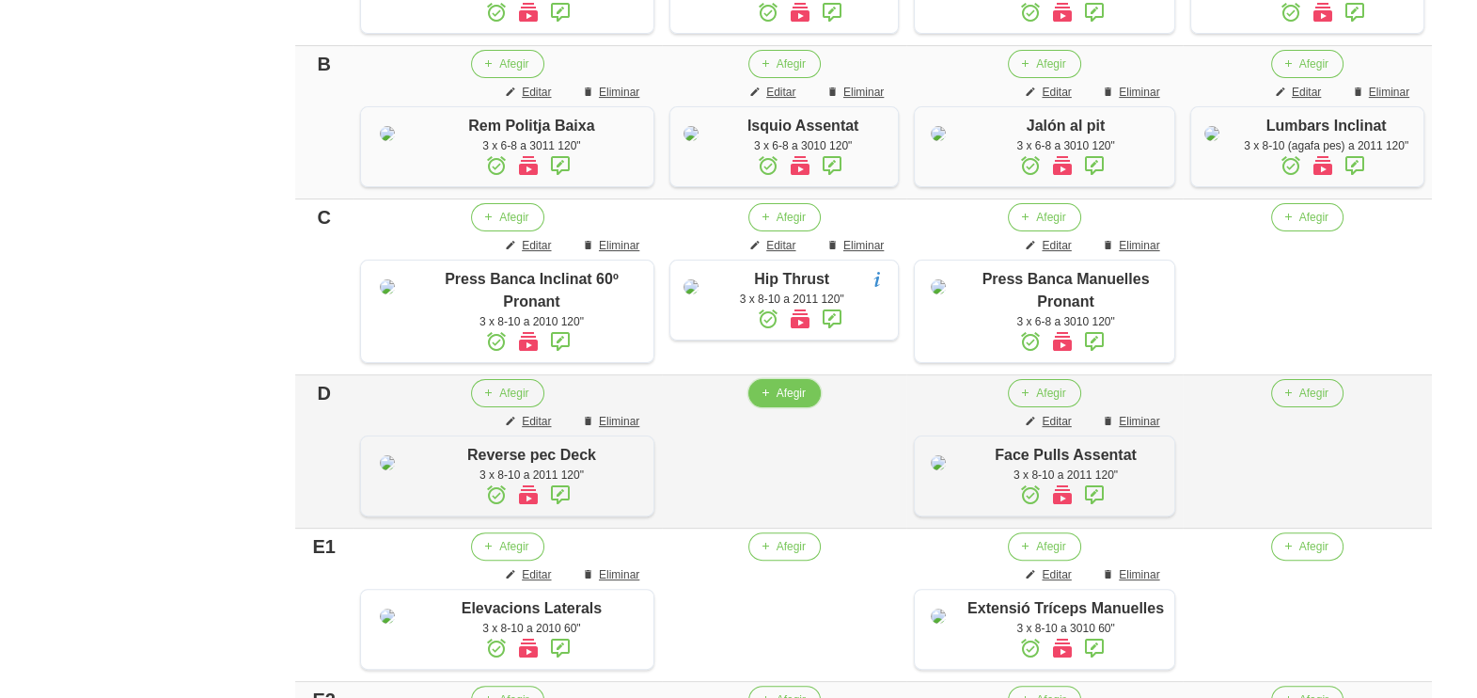
click at [777, 401] on span "Afegir" at bounding box center [791, 393] width 29 height 17
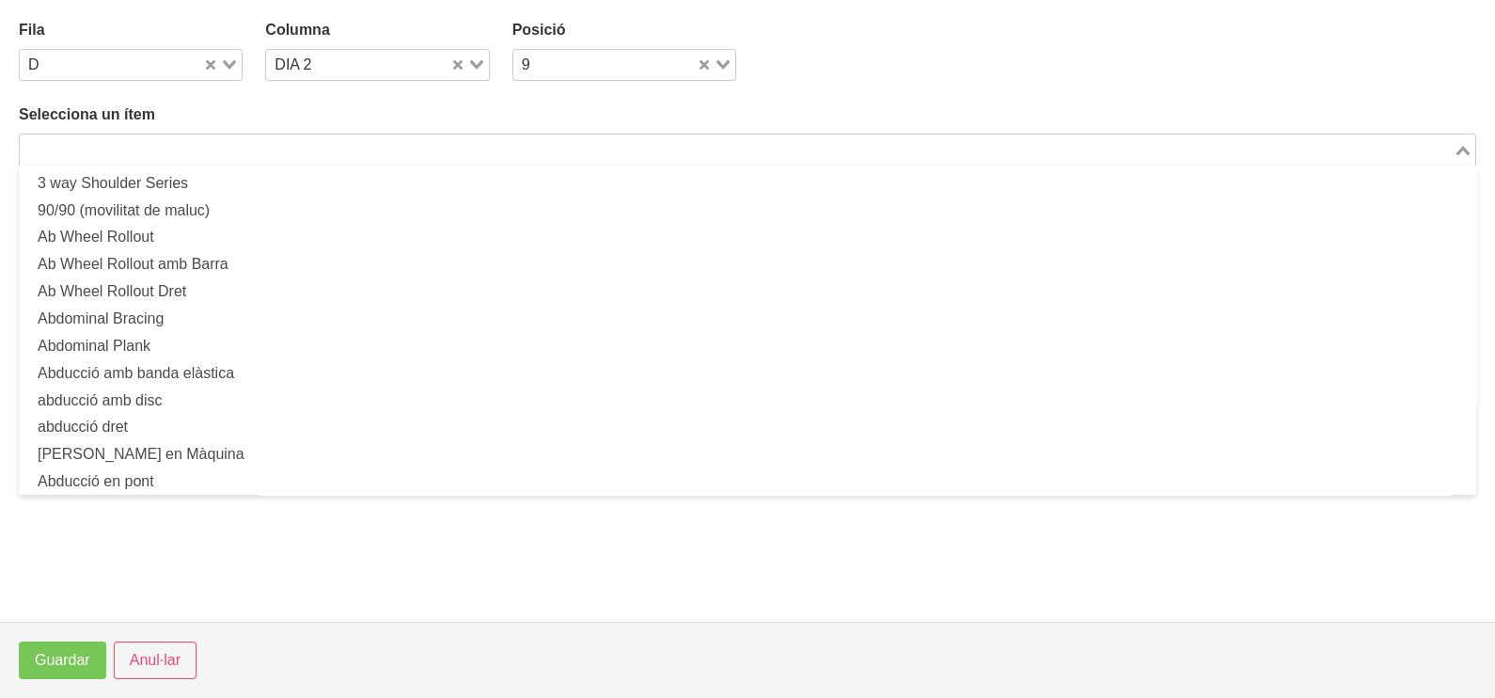
drag, startPoint x: 226, startPoint y: 153, endPoint x: 264, endPoint y: 111, distance: 57.2
click at [239, 147] on input "Search for option" at bounding box center [737, 149] width 1430 height 23
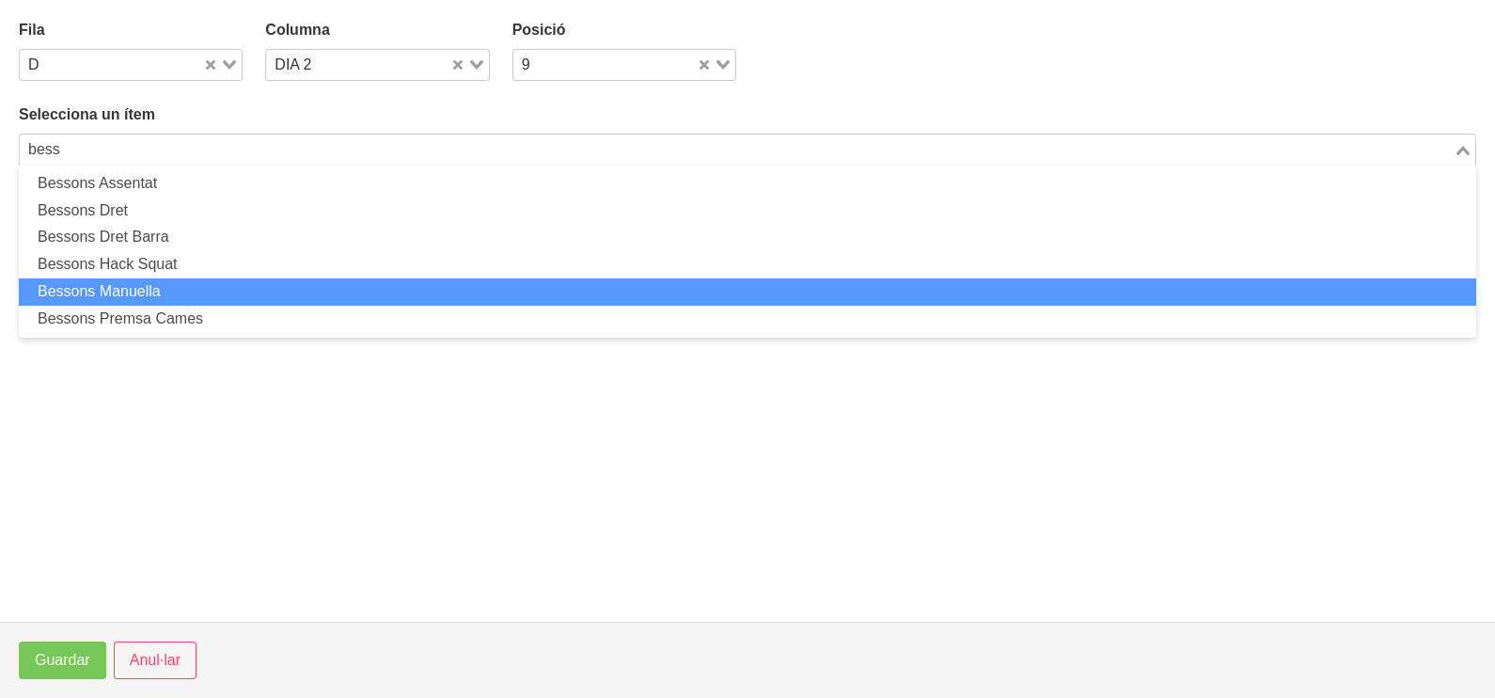
click at [179, 283] on li "Bessons Manuella" at bounding box center [747, 291] width 1457 height 27
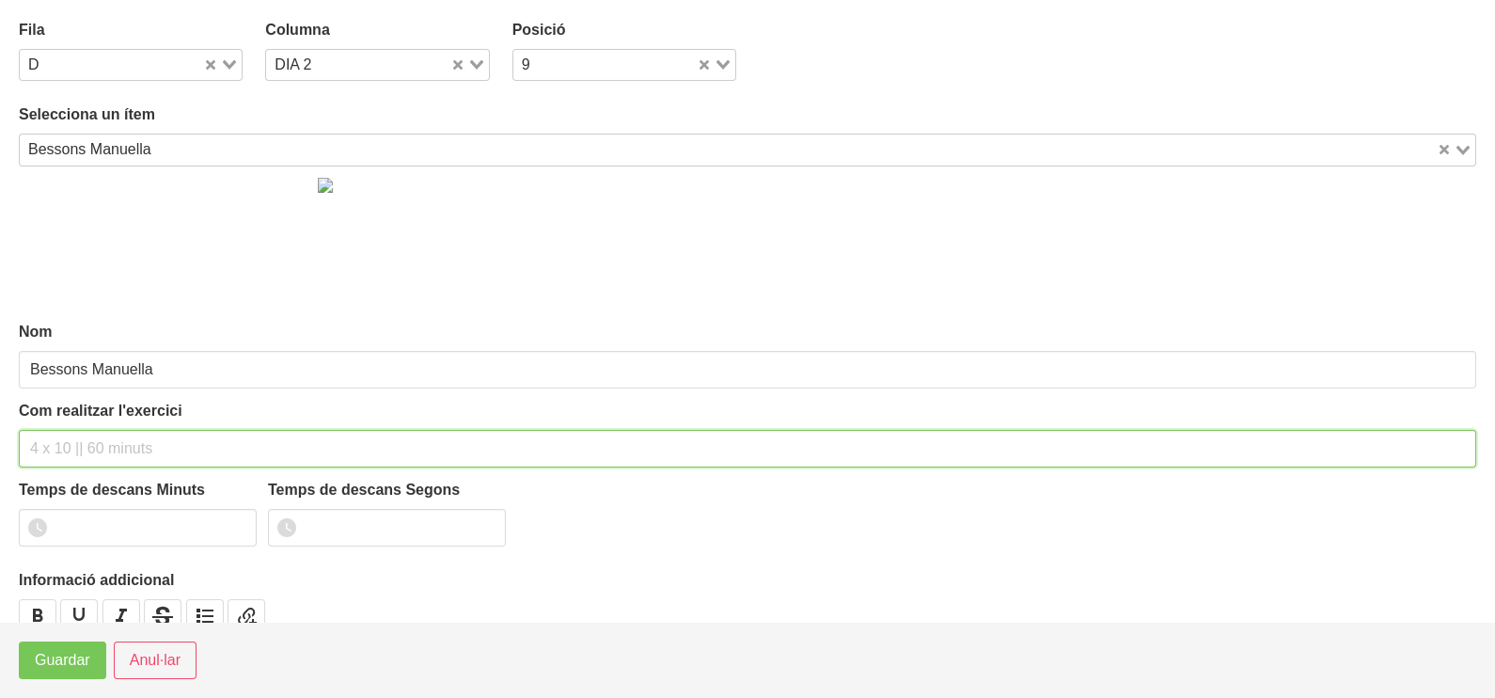
click at [71, 439] on input "text" at bounding box center [747, 449] width 1457 height 38
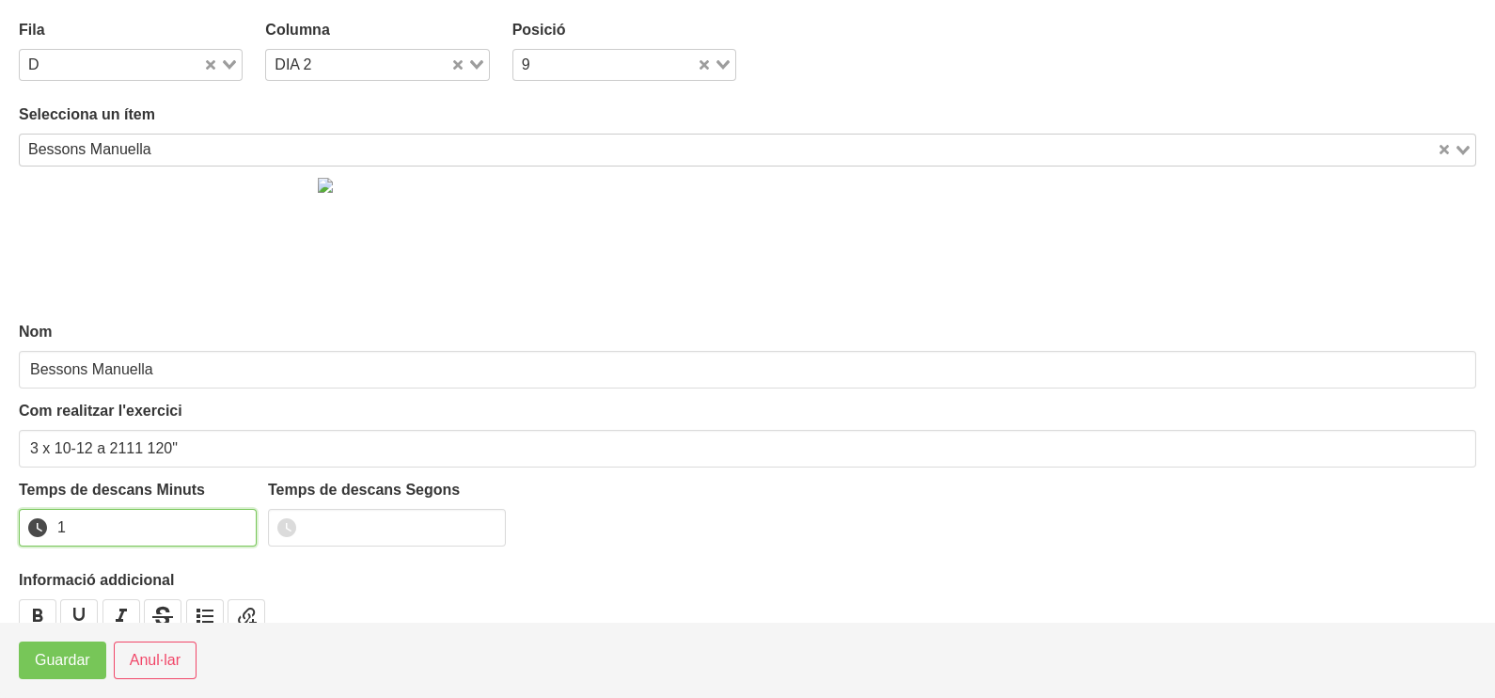
click at [235, 521] on input "1" at bounding box center [138, 528] width 238 height 38
drag, startPoint x: 235, startPoint y: 521, endPoint x: 116, endPoint y: 605, distance: 145.8
click at [235, 522] on input "2" at bounding box center [138, 528] width 238 height 38
click at [72, 656] on span "Guardar" at bounding box center [62, 660] width 55 height 23
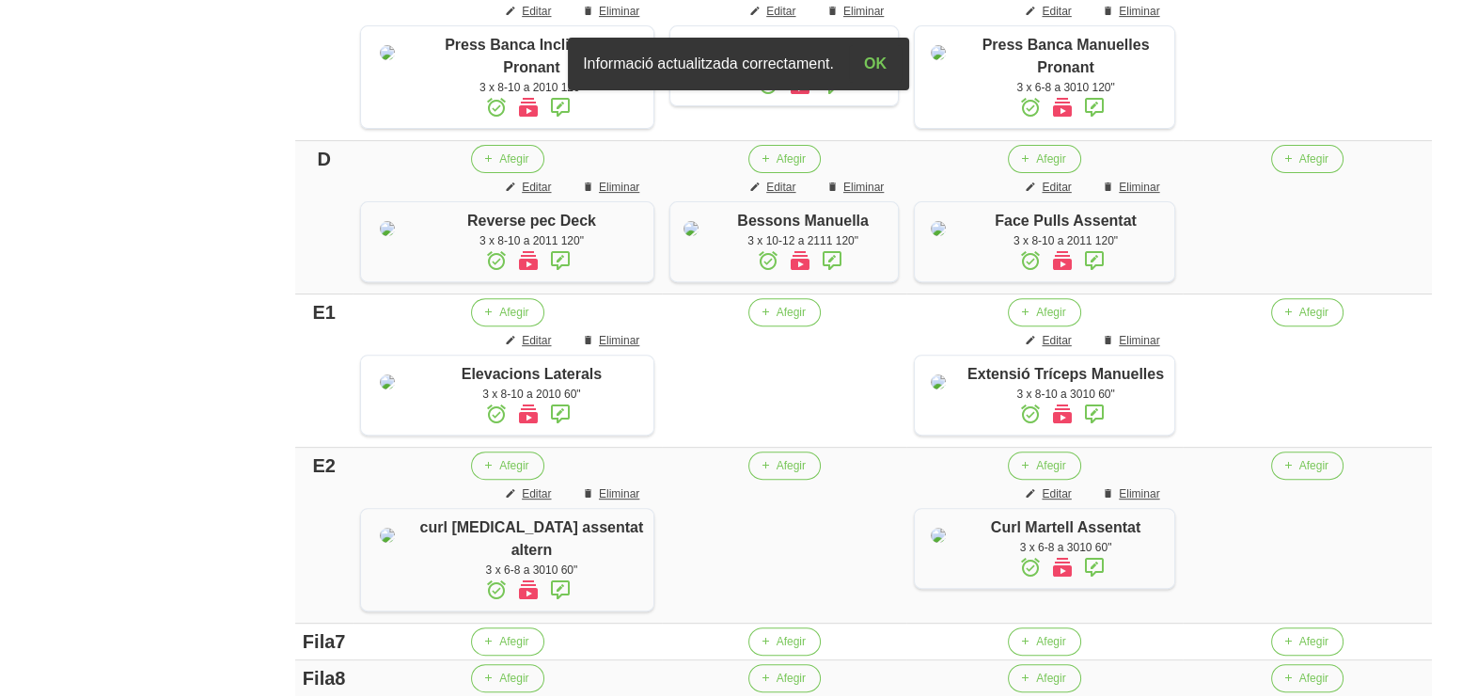
scroll to position [992, 0]
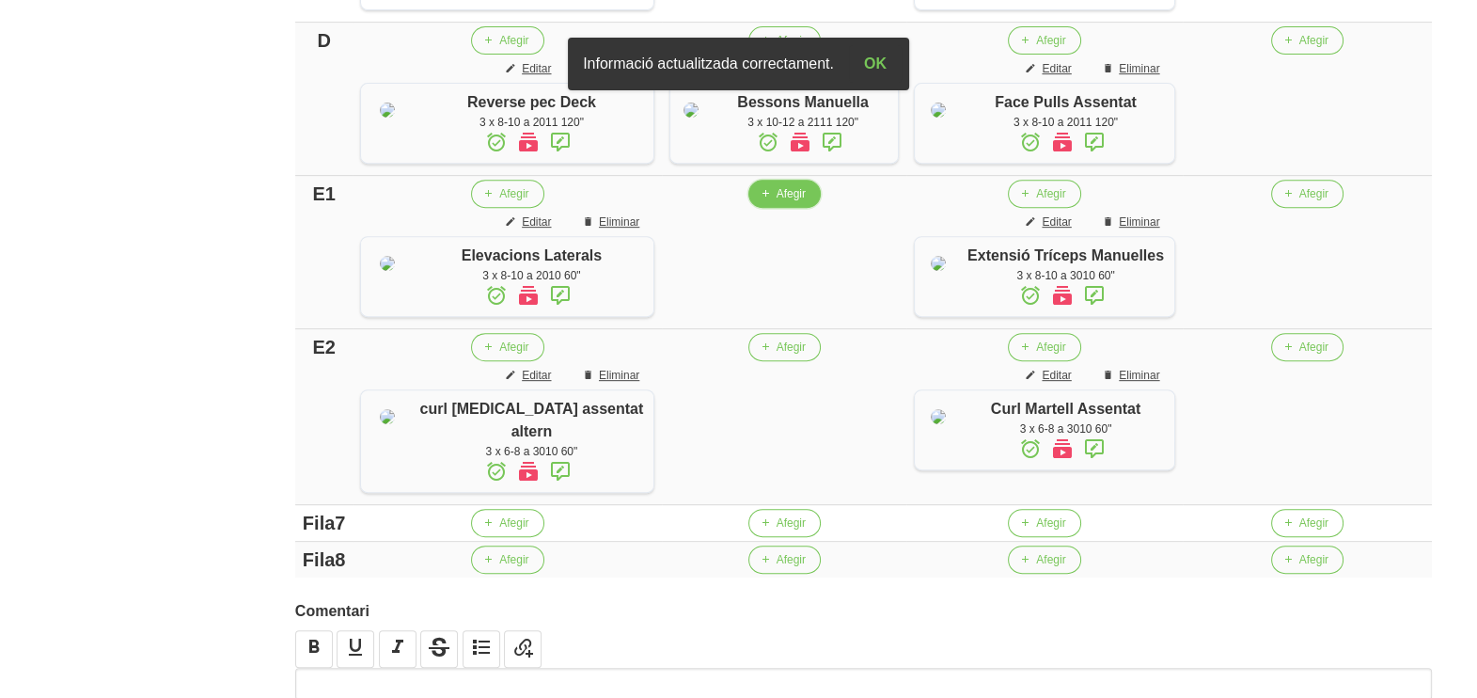
click at [760, 202] on icon "button" at bounding box center [765, 193] width 11 height 17
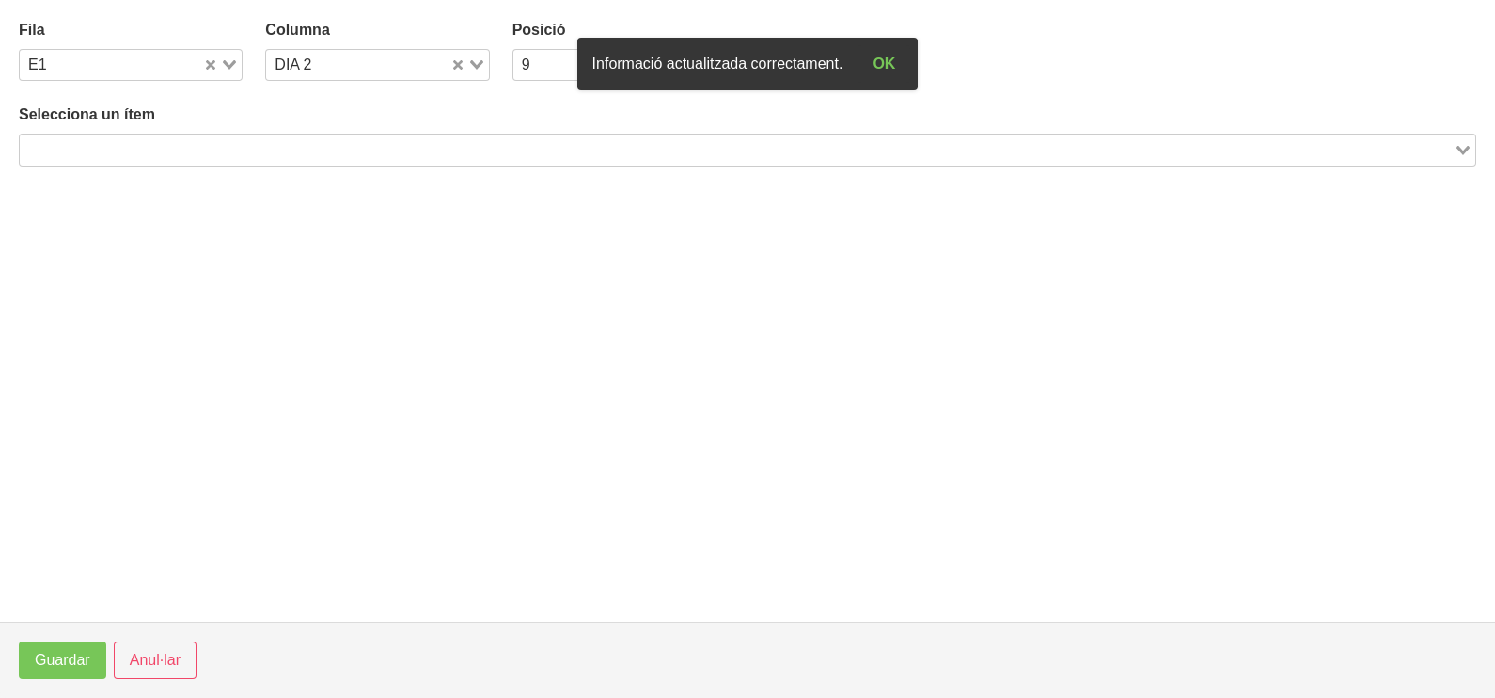
click at [176, 148] on input "Search for option" at bounding box center [737, 149] width 1430 height 23
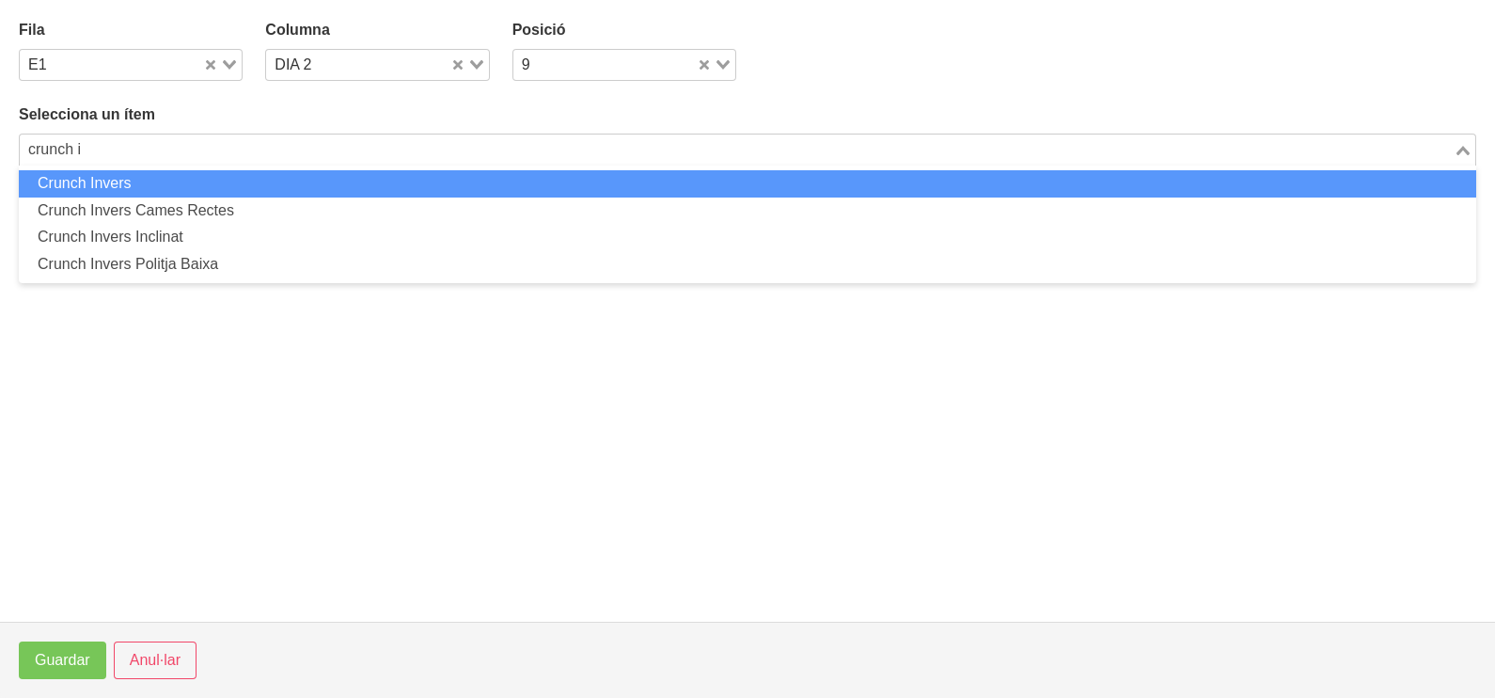
click at [193, 180] on li "Crunch Invers" at bounding box center [747, 183] width 1457 height 27
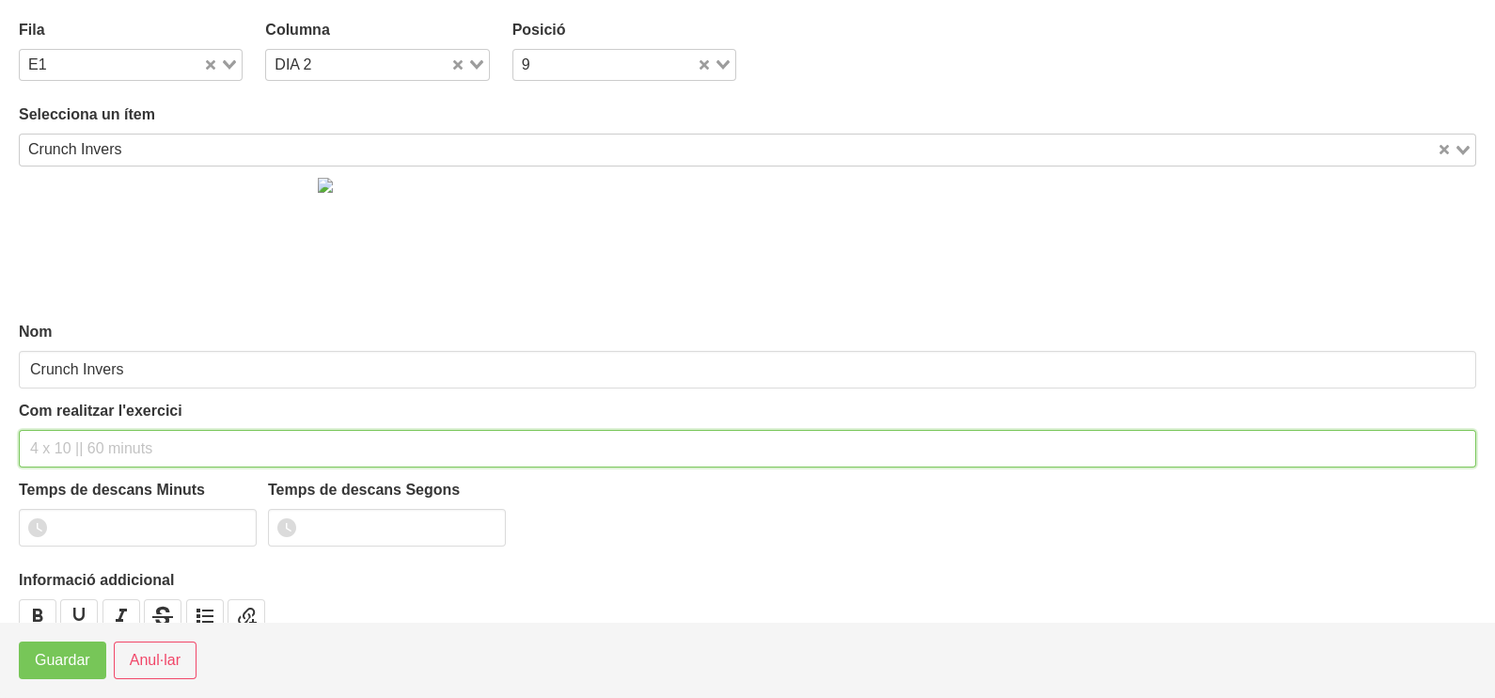
click at [71, 443] on input "text" at bounding box center [747, 449] width 1457 height 38
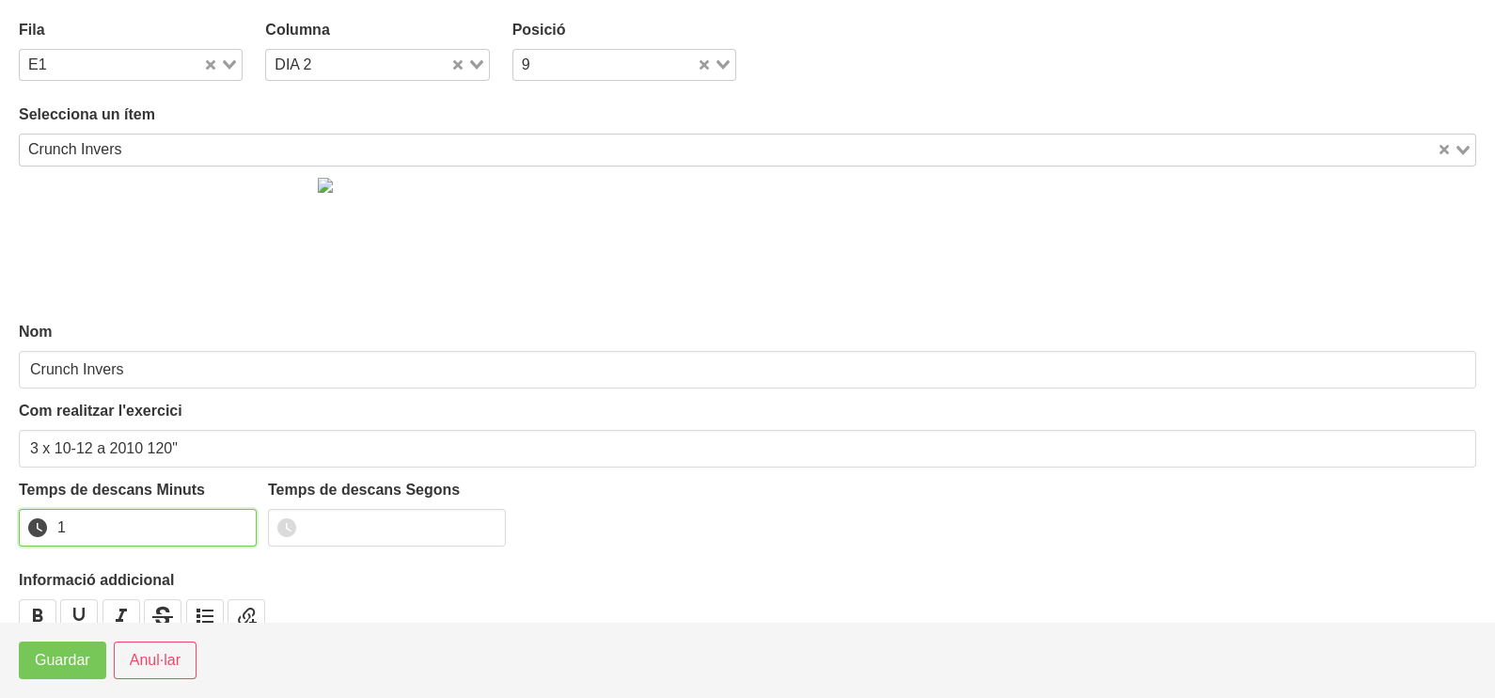
click at [242, 522] on input "1" at bounding box center [138, 528] width 238 height 38
drag, startPoint x: 242, startPoint y: 522, endPoint x: 104, endPoint y: 601, distance: 158.4
click at [237, 524] on input "2" at bounding box center [138, 528] width 238 height 38
click at [77, 643] on button "Guardar" at bounding box center [62, 660] width 87 height 38
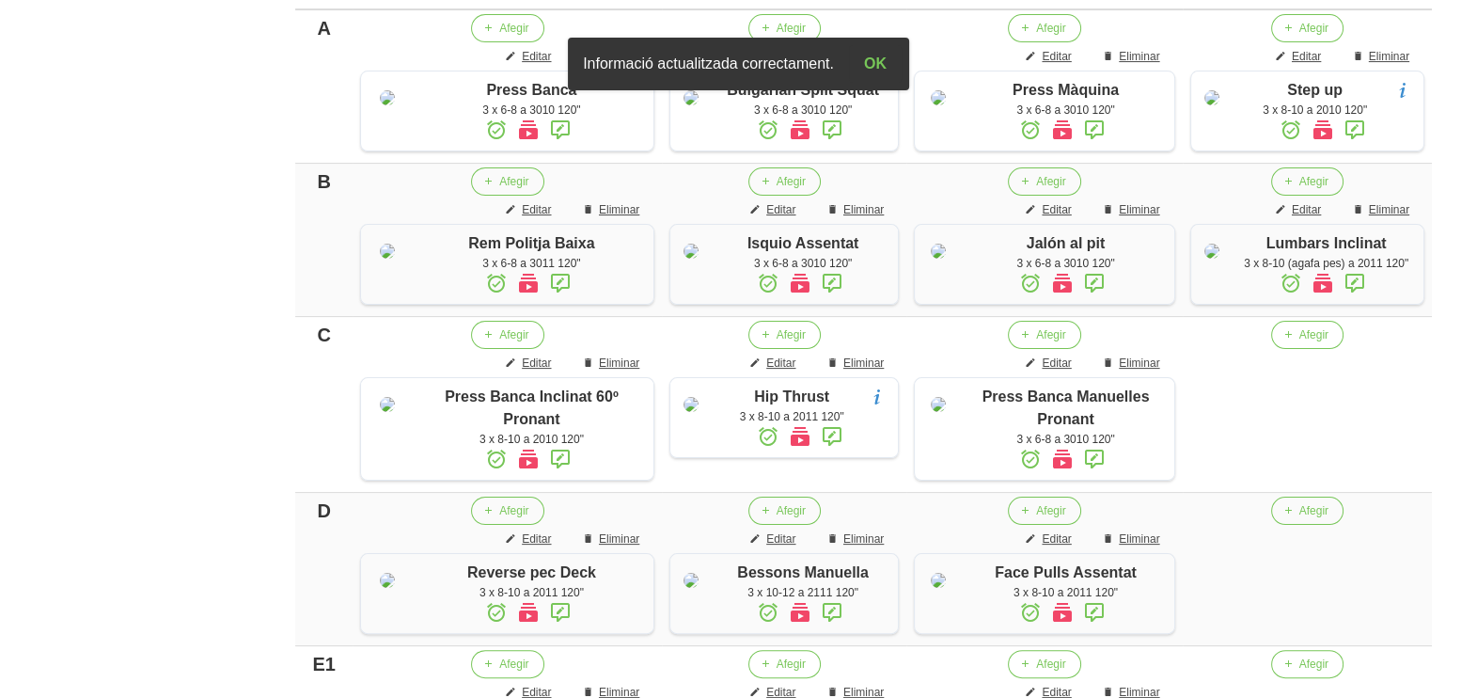
scroll to position [639, 0]
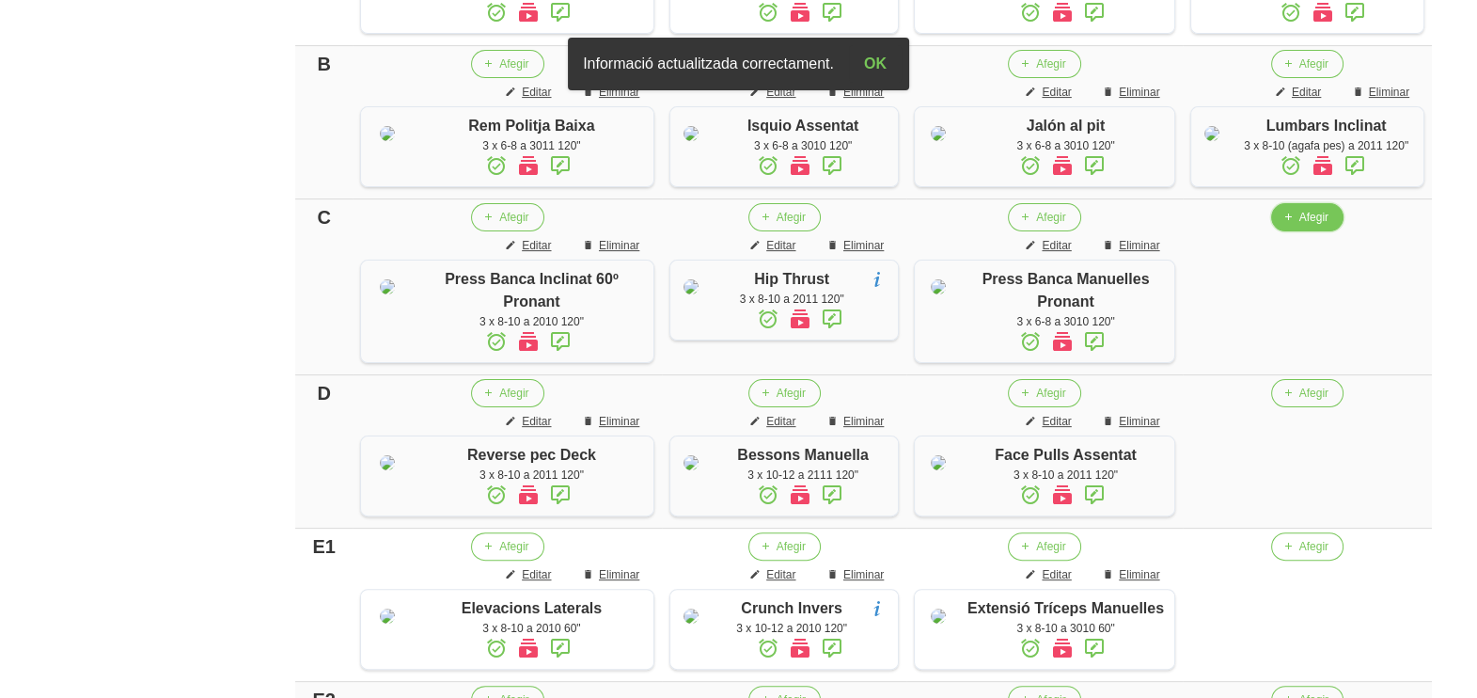
click at [1299, 226] on span "Afegir" at bounding box center [1313, 217] width 29 height 17
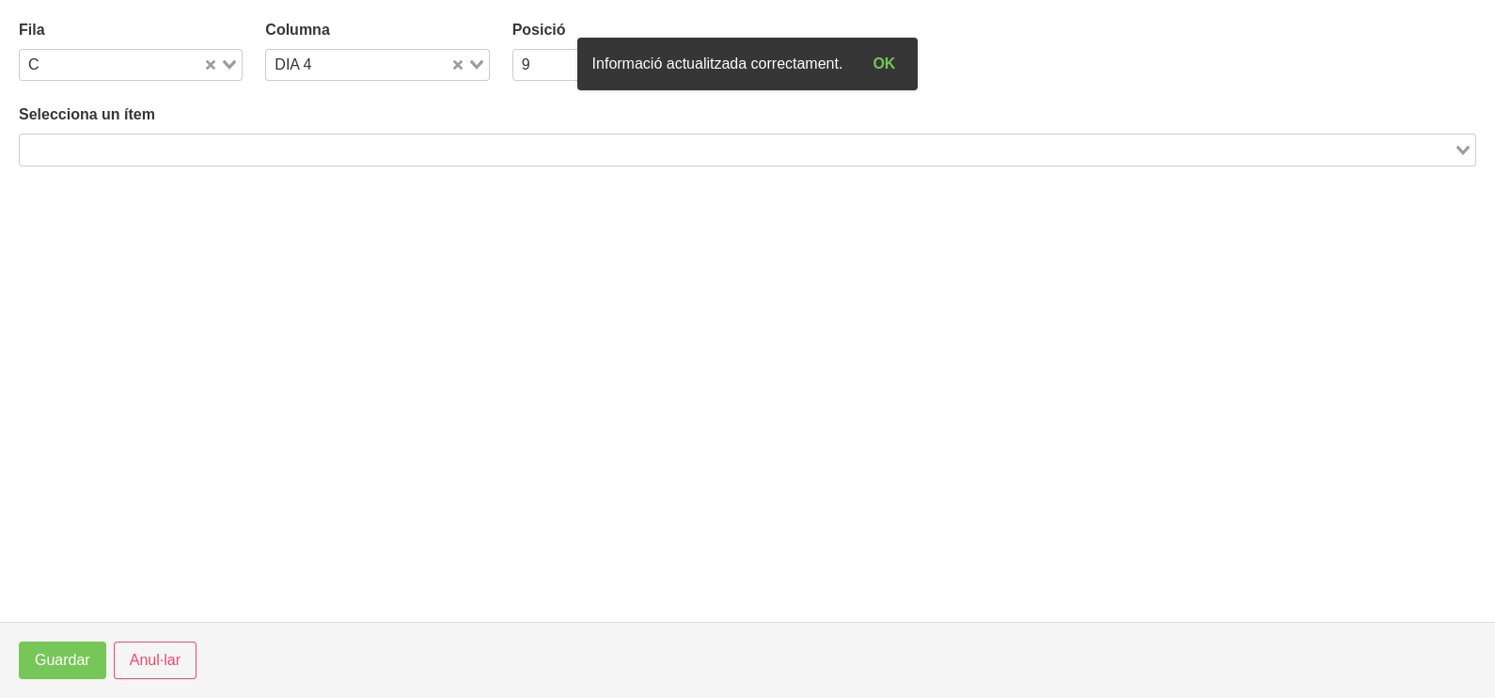
click at [251, 141] on input "Search for option" at bounding box center [737, 149] width 1430 height 23
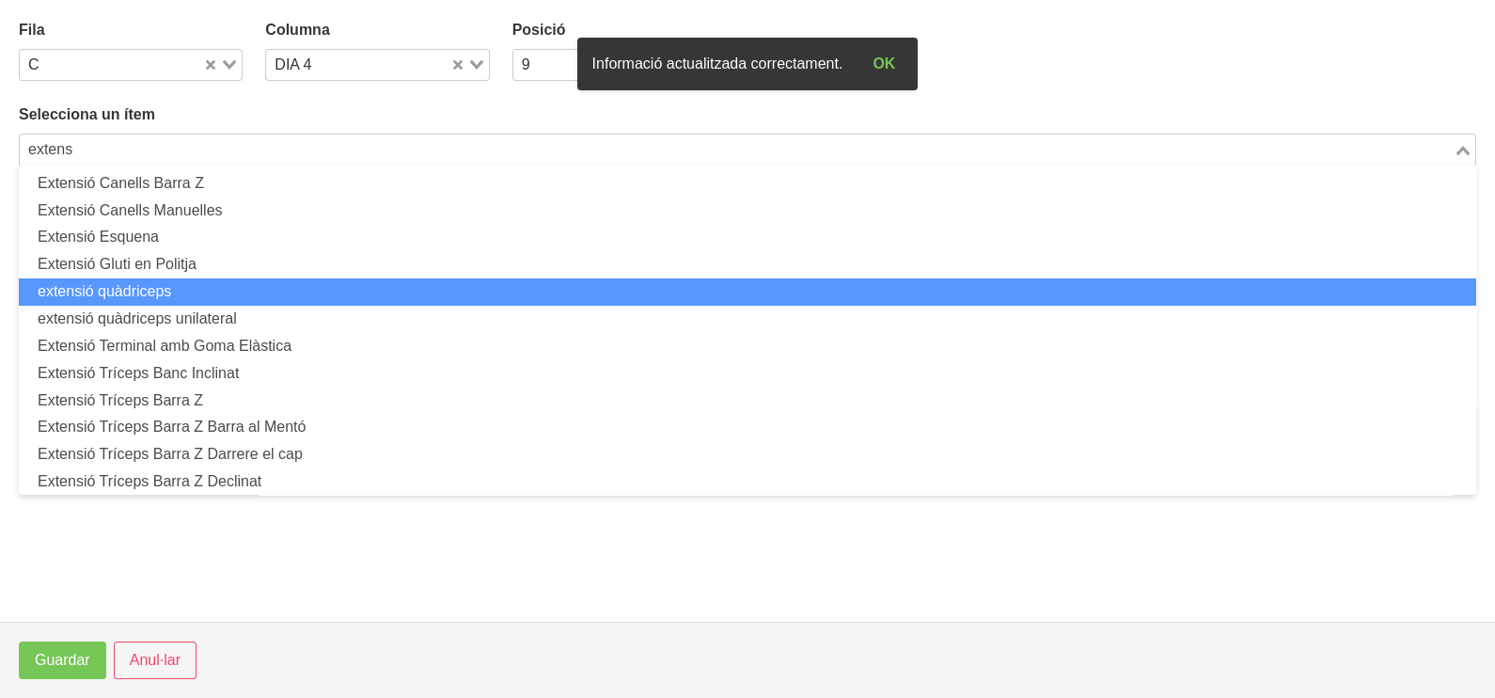
click at [180, 286] on li "extensió quàdriceps" at bounding box center [747, 291] width 1457 height 27
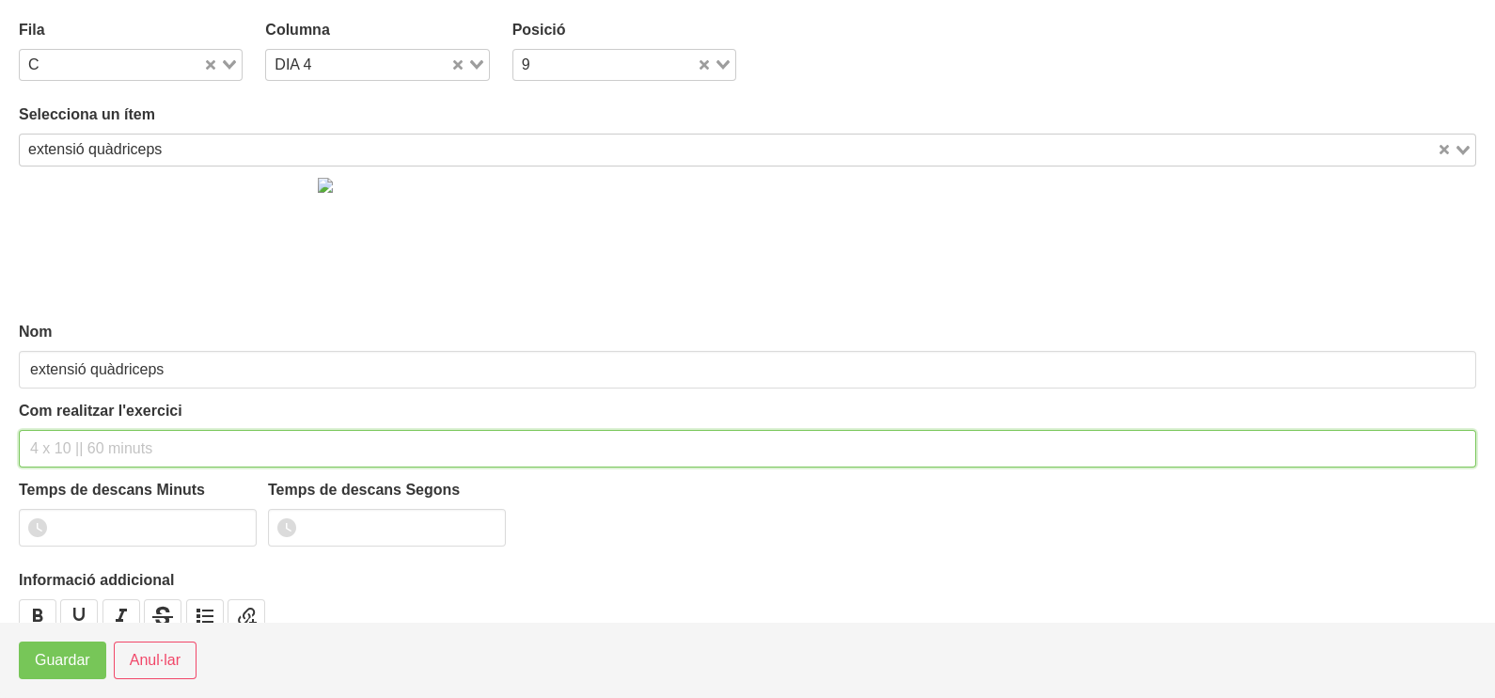
click at [73, 434] on input "text" at bounding box center [747, 449] width 1457 height 38
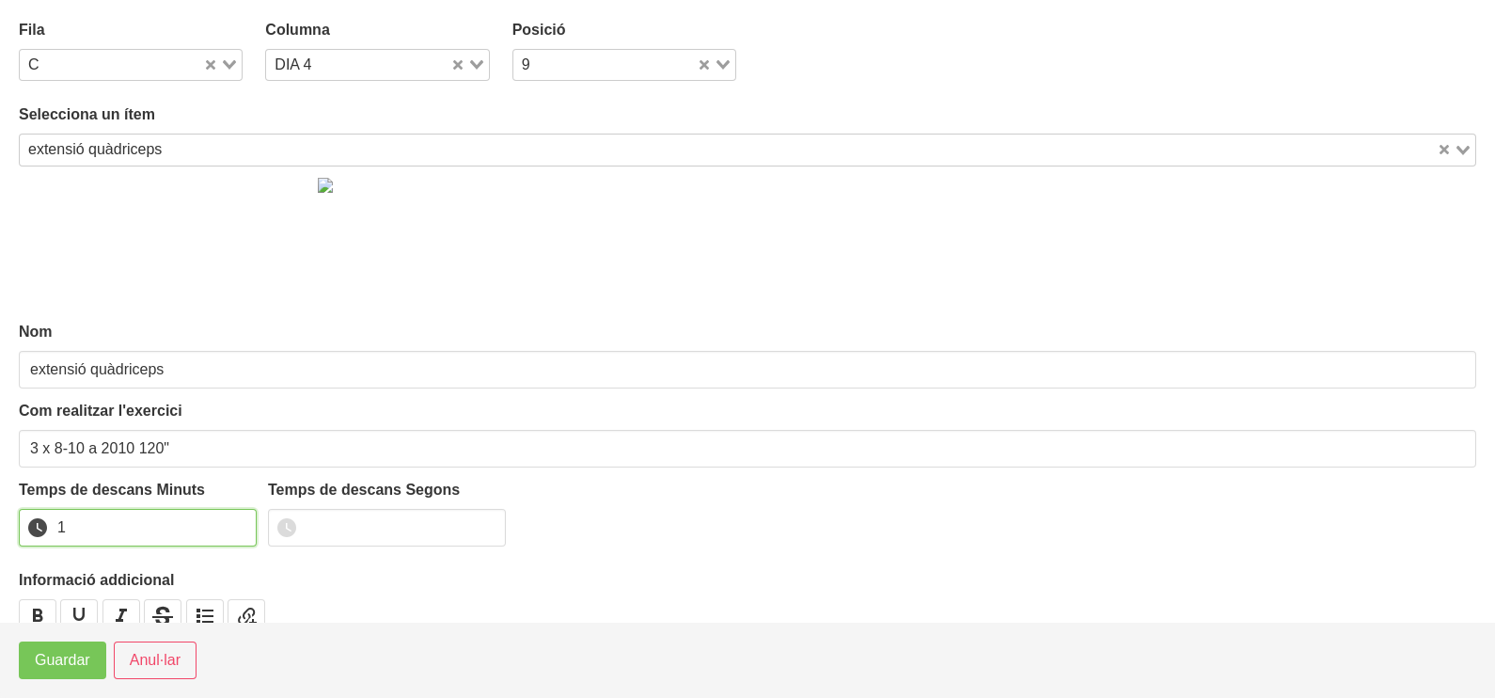
click at [238, 520] on input "1" at bounding box center [138, 528] width 238 height 38
drag, startPoint x: 238, startPoint y: 520, endPoint x: 87, endPoint y: 613, distance: 177.7
click at [229, 522] on input "2" at bounding box center [138, 528] width 238 height 38
click at [70, 648] on button "Guardar" at bounding box center [62, 660] width 87 height 38
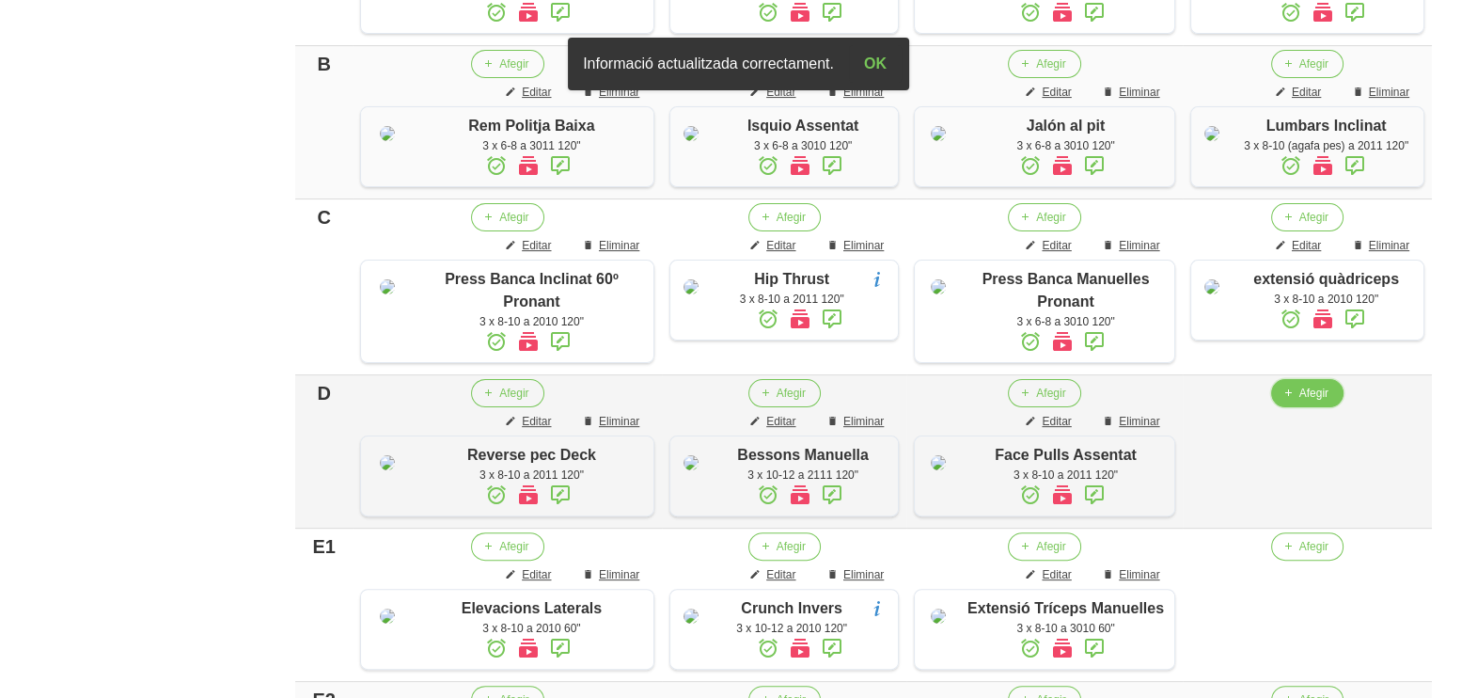
click at [1299, 401] on span "Afegir" at bounding box center [1313, 393] width 29 height 17
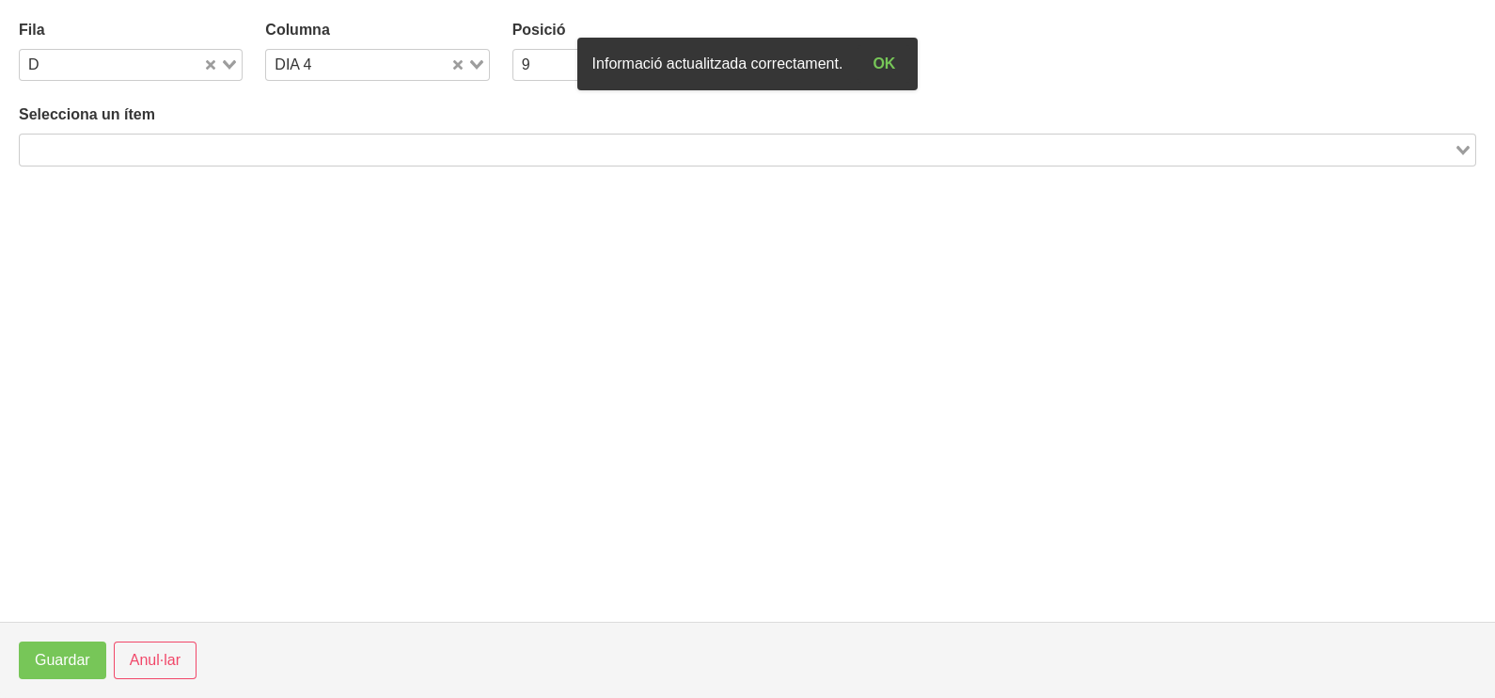
click at [330, 145] on input "Search for option" at bounding box center [737, 149] width 1430 height 23
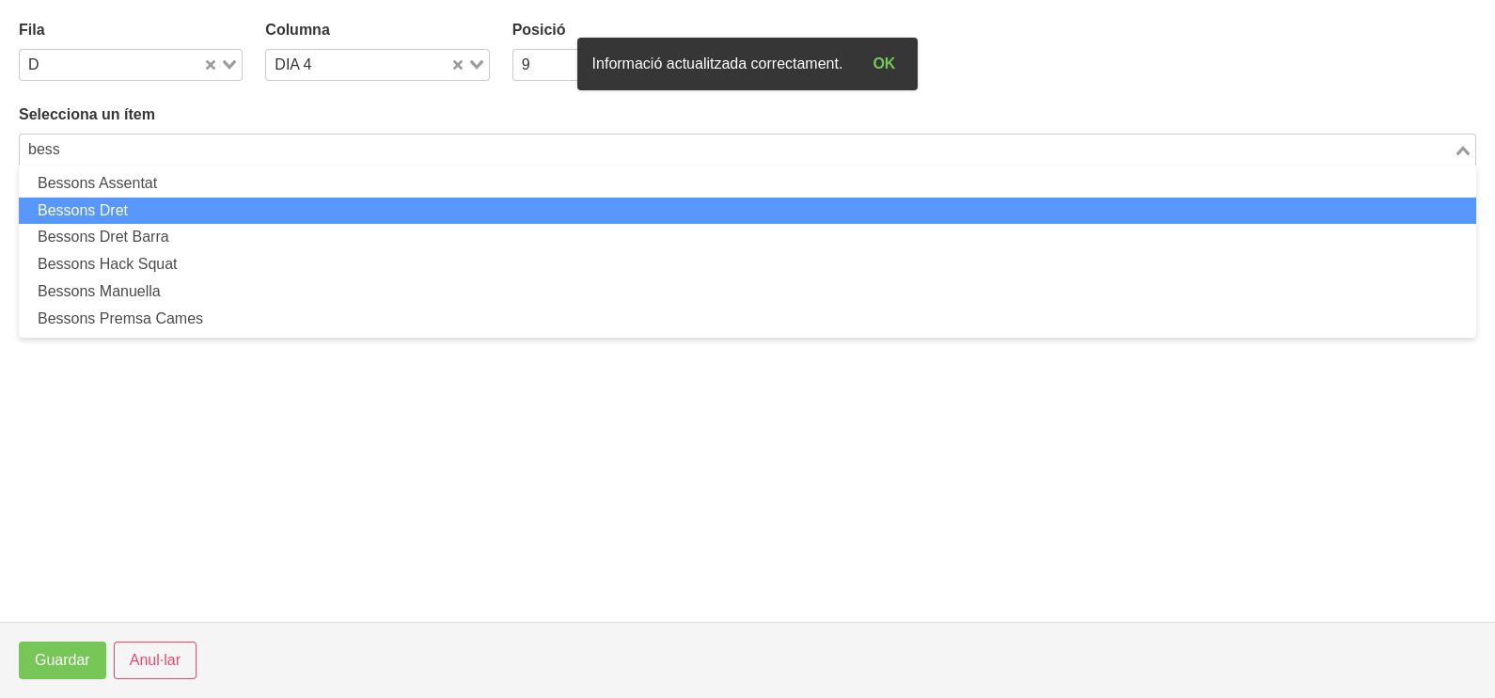
click at [258, 221] on li "Bessons Dret" at bounding box center [747, 210] width 1457 height 27
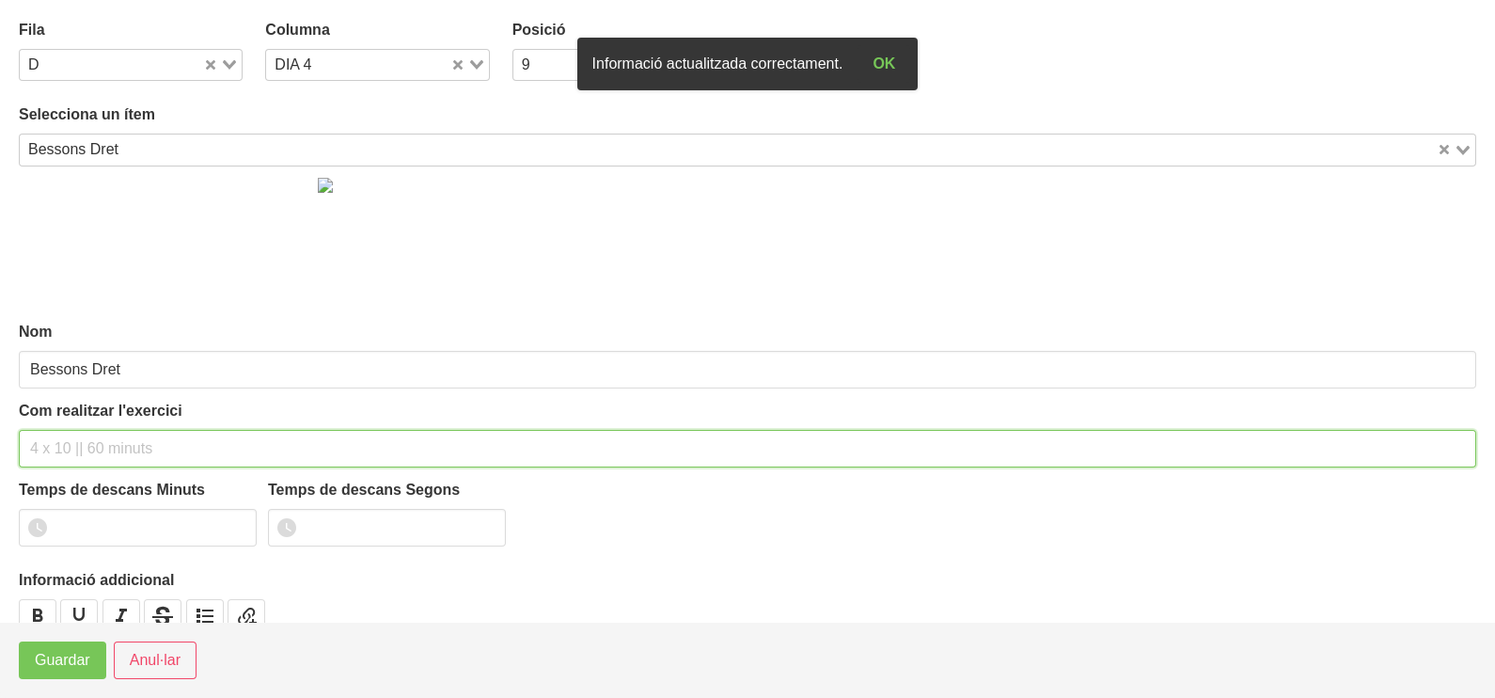
click at [102, 450] on input "text" at bounding box center [747, 449] width 1457 height 38
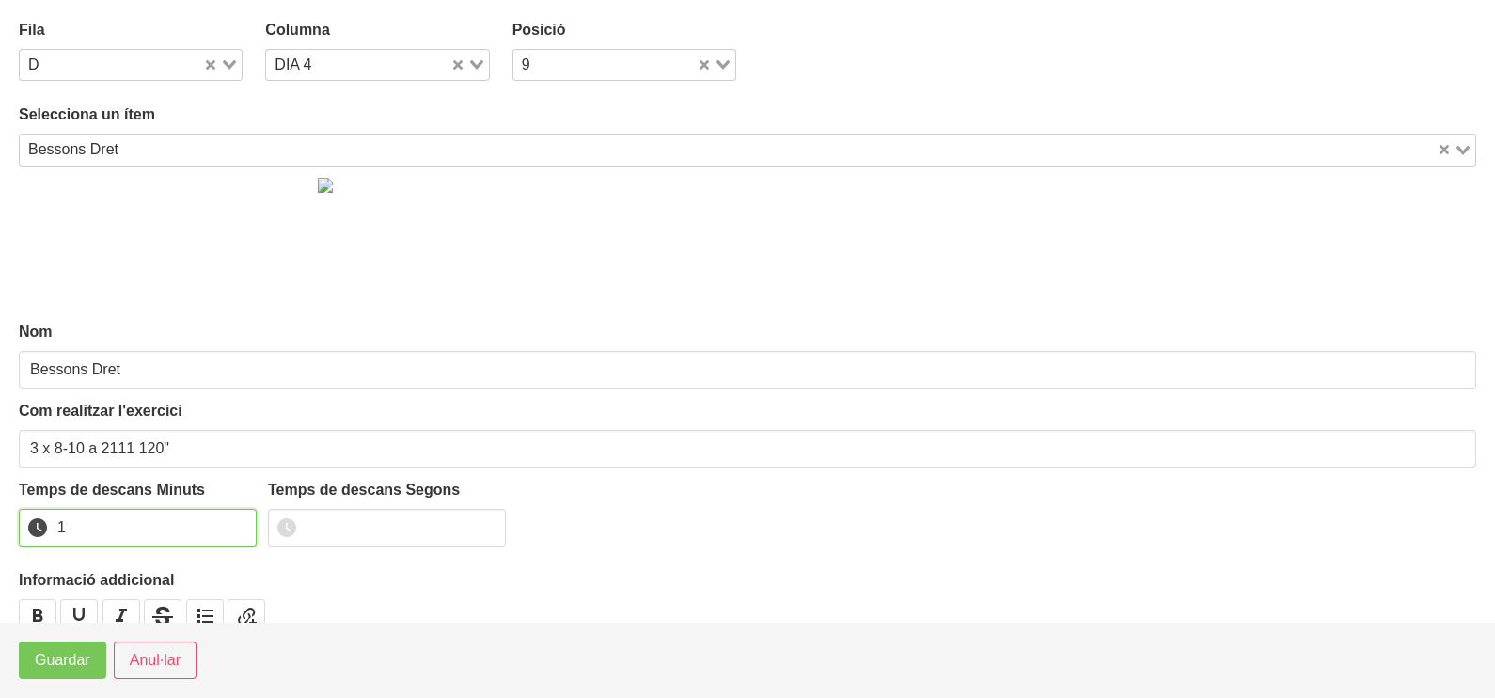
click at [238, 519] on input "1" at bounding box center [138, 528] width 238 height 38
drag, startPoint x: 237, startPoint y: 519, endPoint x: 103, endPoint y: 628, distance: 172.4
click at [229, 526] on input "2" at bounding box center [138, 528] width 238 height 38
click at [69, 655] on span "Guardar" at bounding box center [62, 660] width 55 height 23
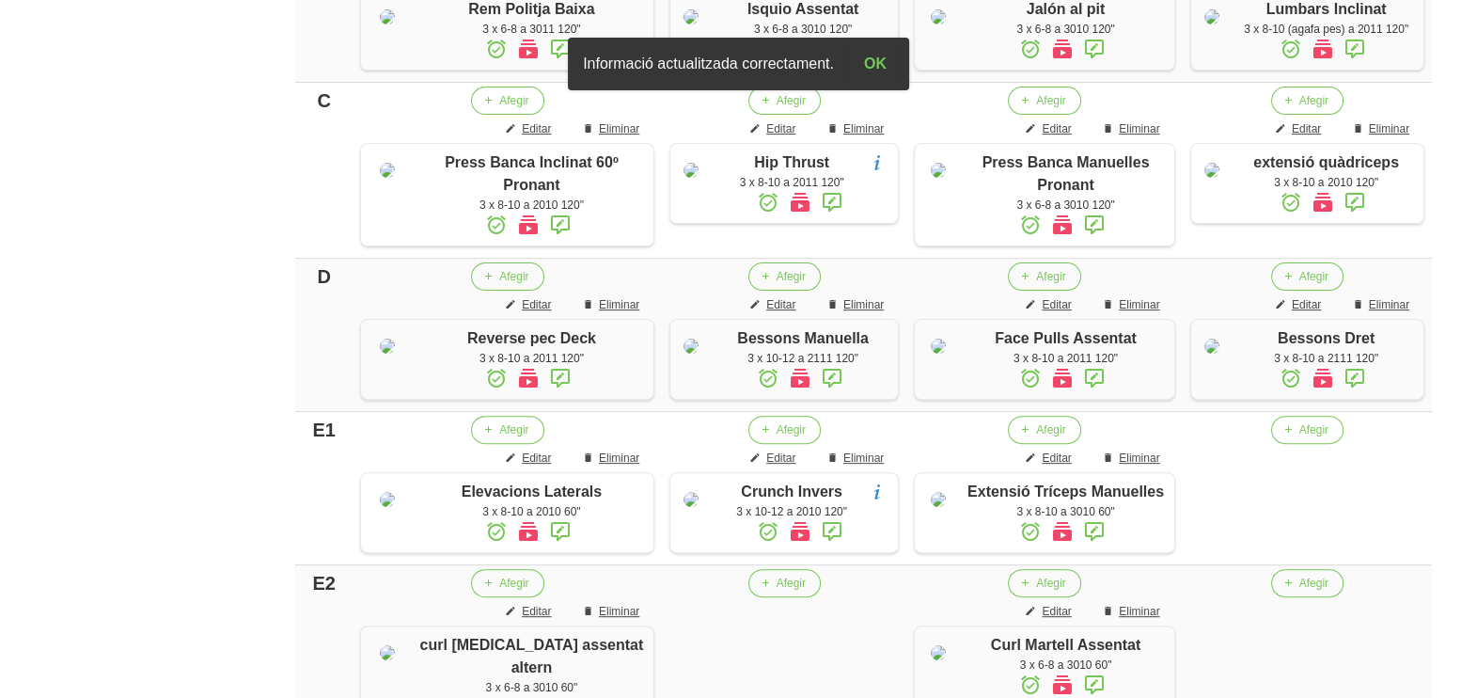
scroll to position [992, 0]
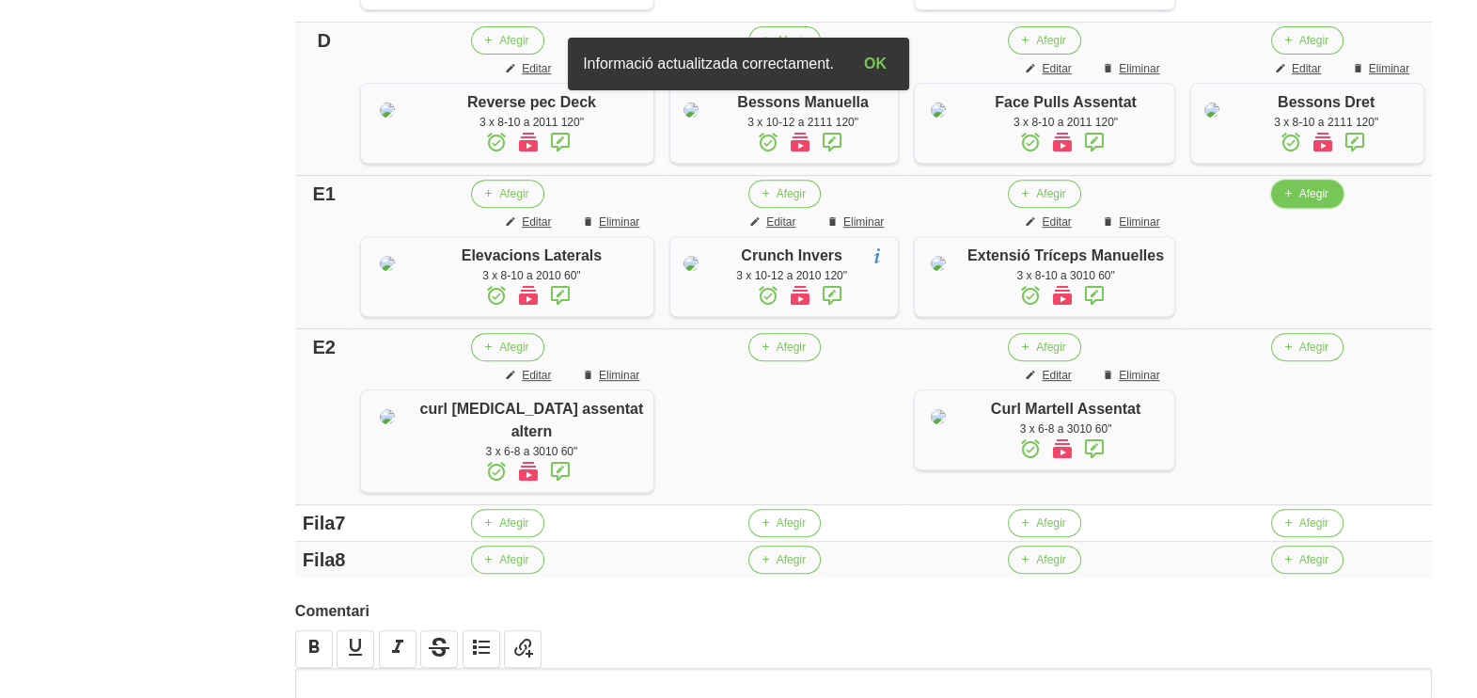
click at [1280, 202] on span "button" at bounding box center [1288, 193] width 17 height 17
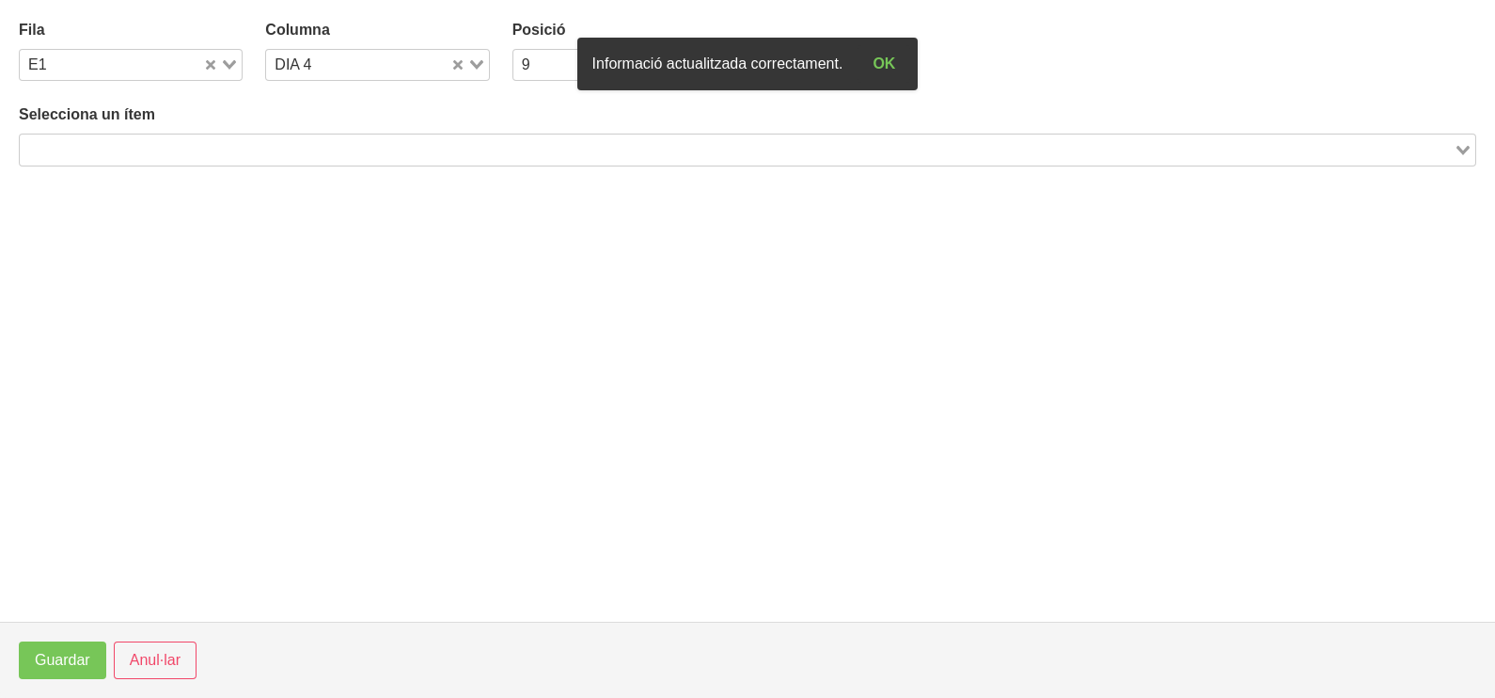
click at [263, 132] on div "Selecciona un ítem Loading..." at bounding box center [747, 134] width 1457 height 62
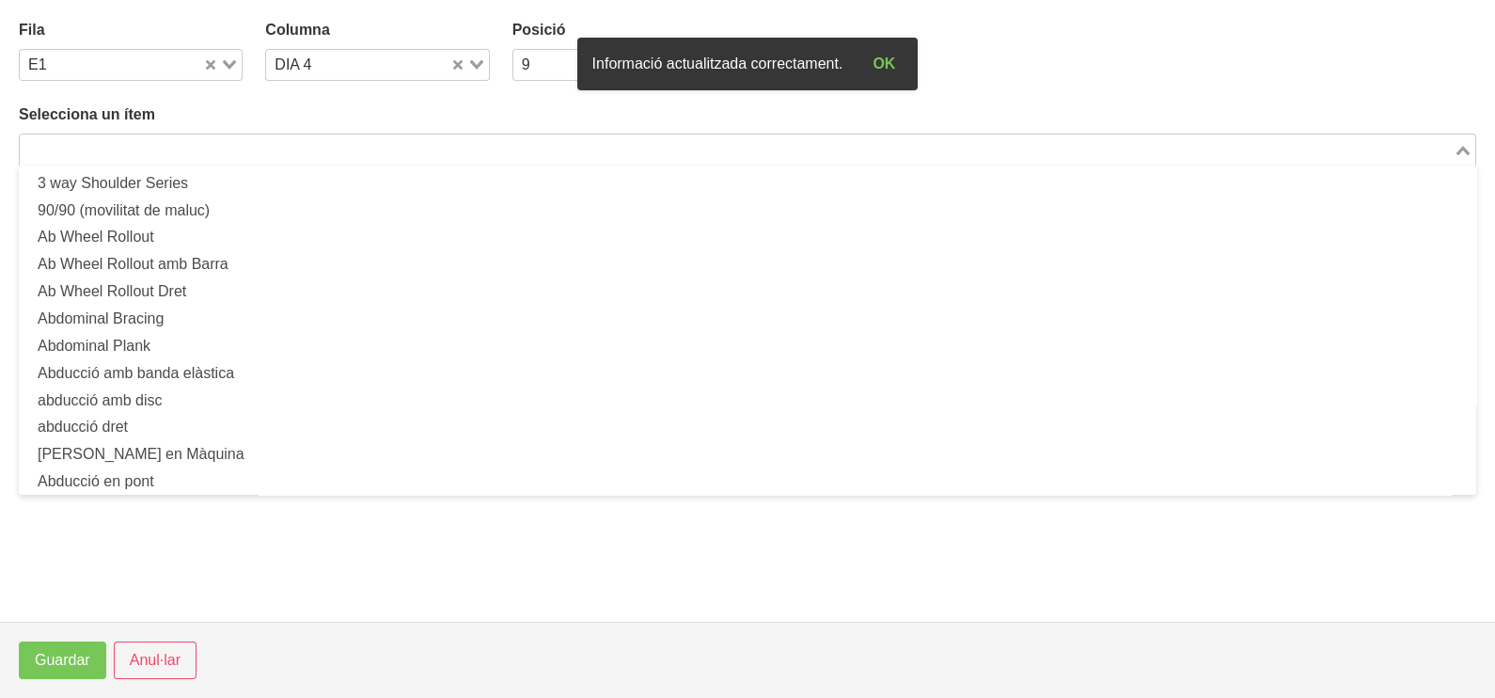
click at [258, 164] on div "Loading..." at bounding box center [747, 150] width 1457 height 32
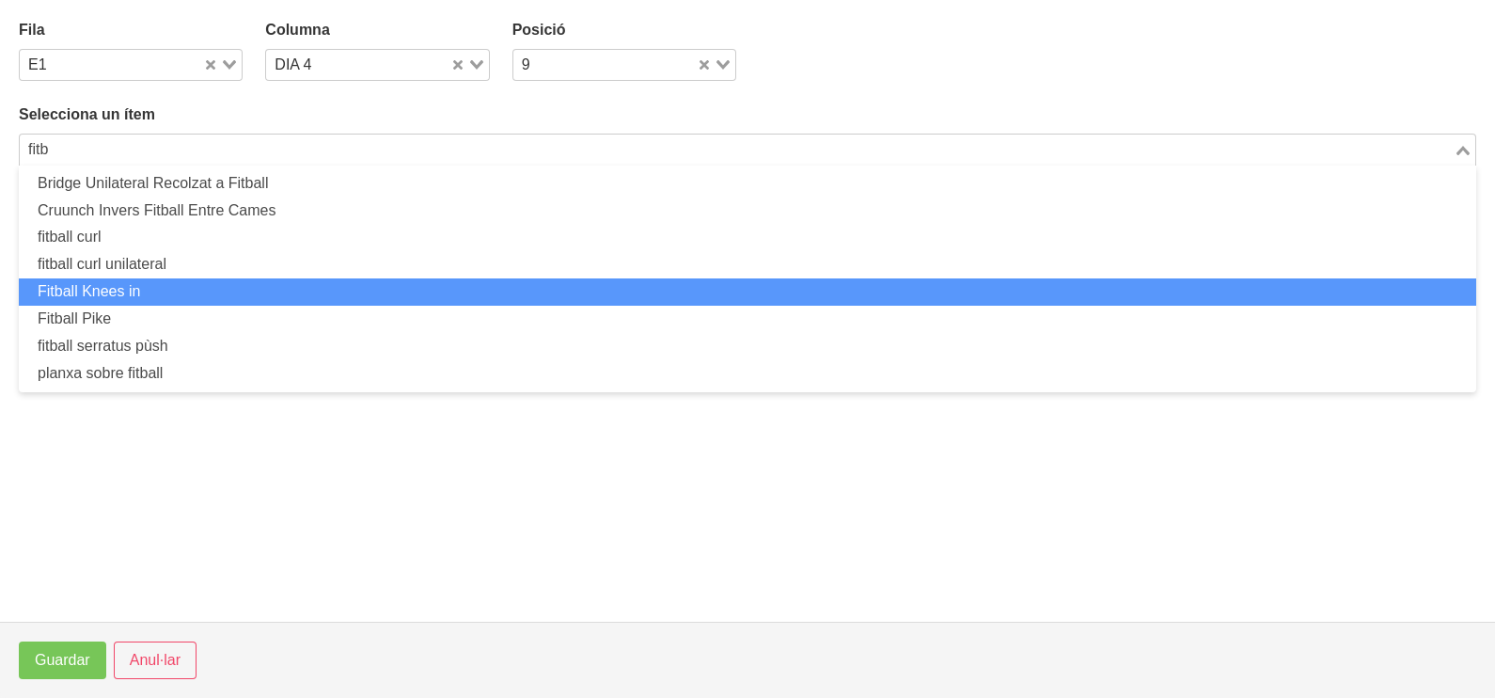
click at [248, 282] on li "Fitball Knees in" at bounding box center [747, 291] width 1457 height 27
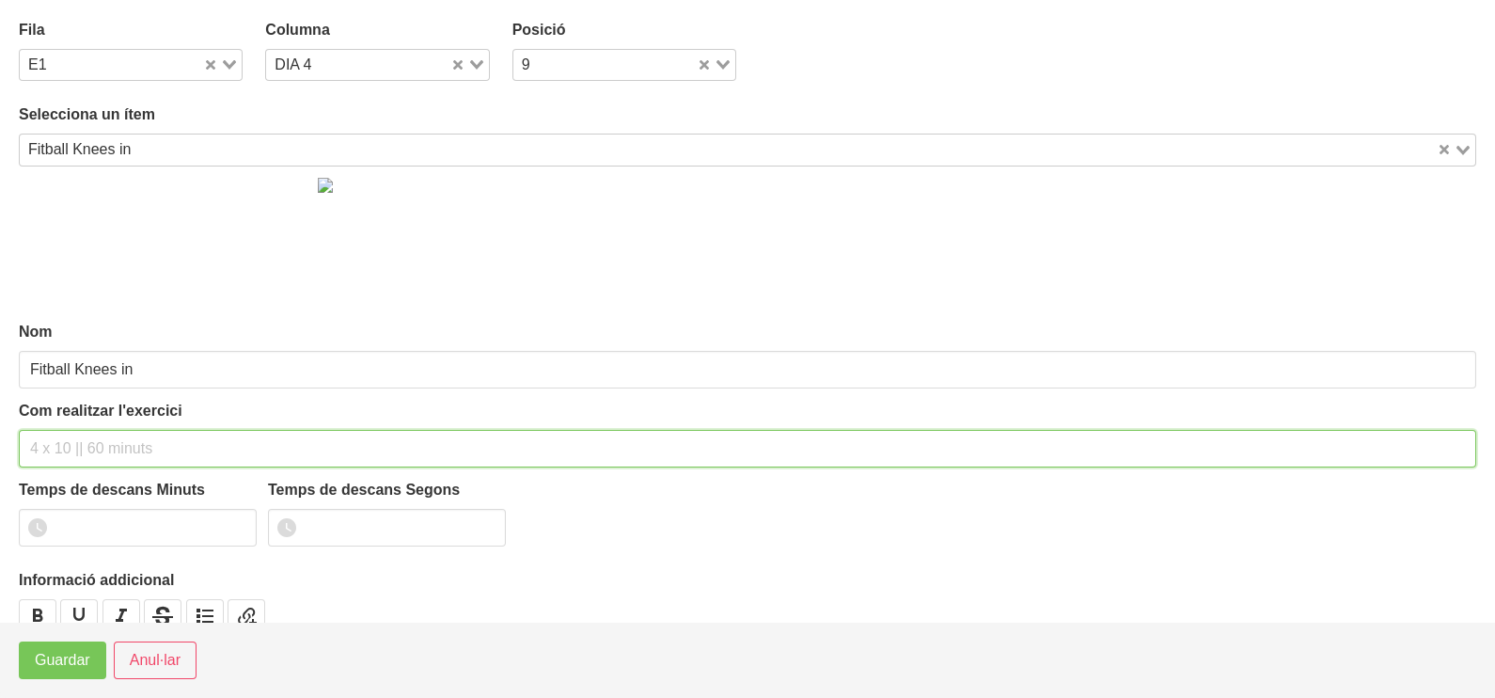
drag, startPoint x: 100, startPoint y: 446, endPoint x: 65, endPoint y: 422, distance: 42.0
click at [94, 447] on input "text" at bounding box center [747, 449] width 1457 height 38
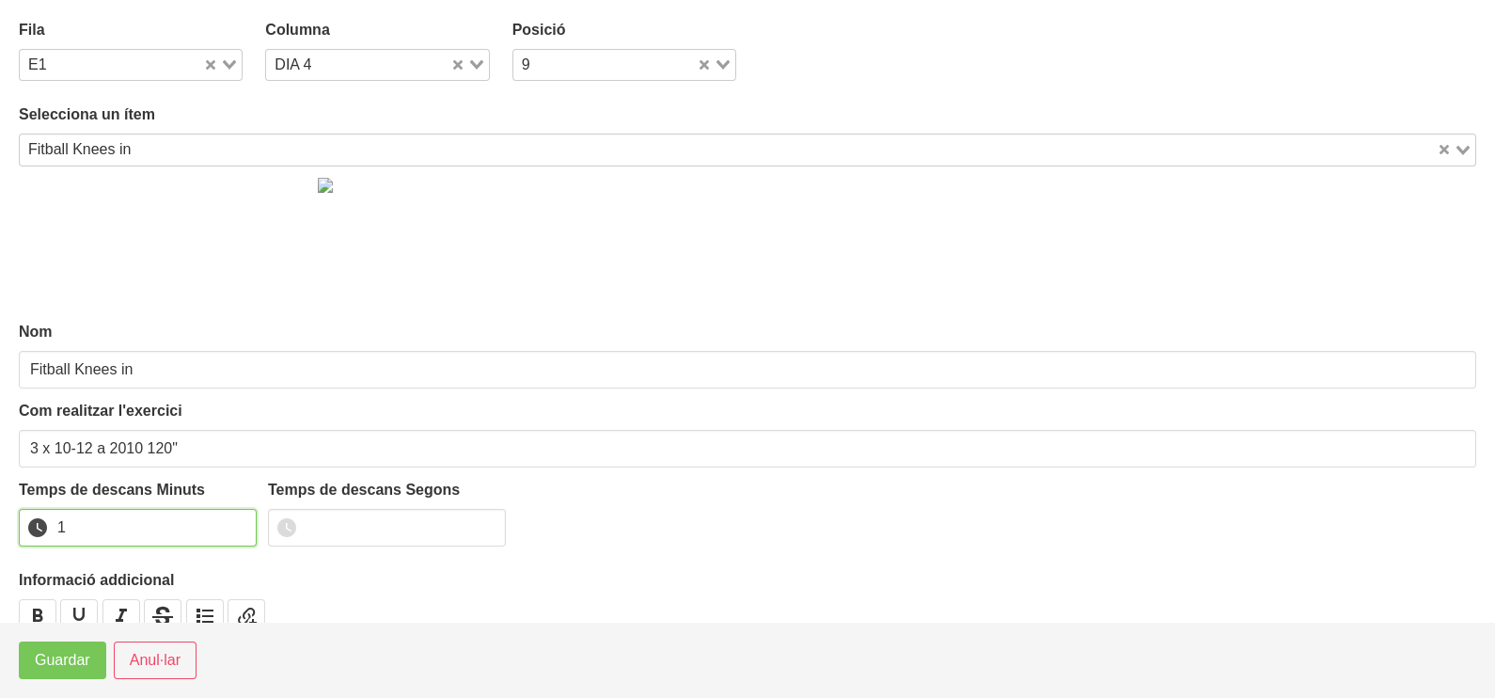
click at [236, 523] on input "1" at bounding box center [138, 528] width 238 height 38
click at [228, 527] on input "2" at bounding box center [138, 528] width 238 height 38
click at [61, 661] on span "Guardar" at bounding box center [62, 660] width 55 height 23
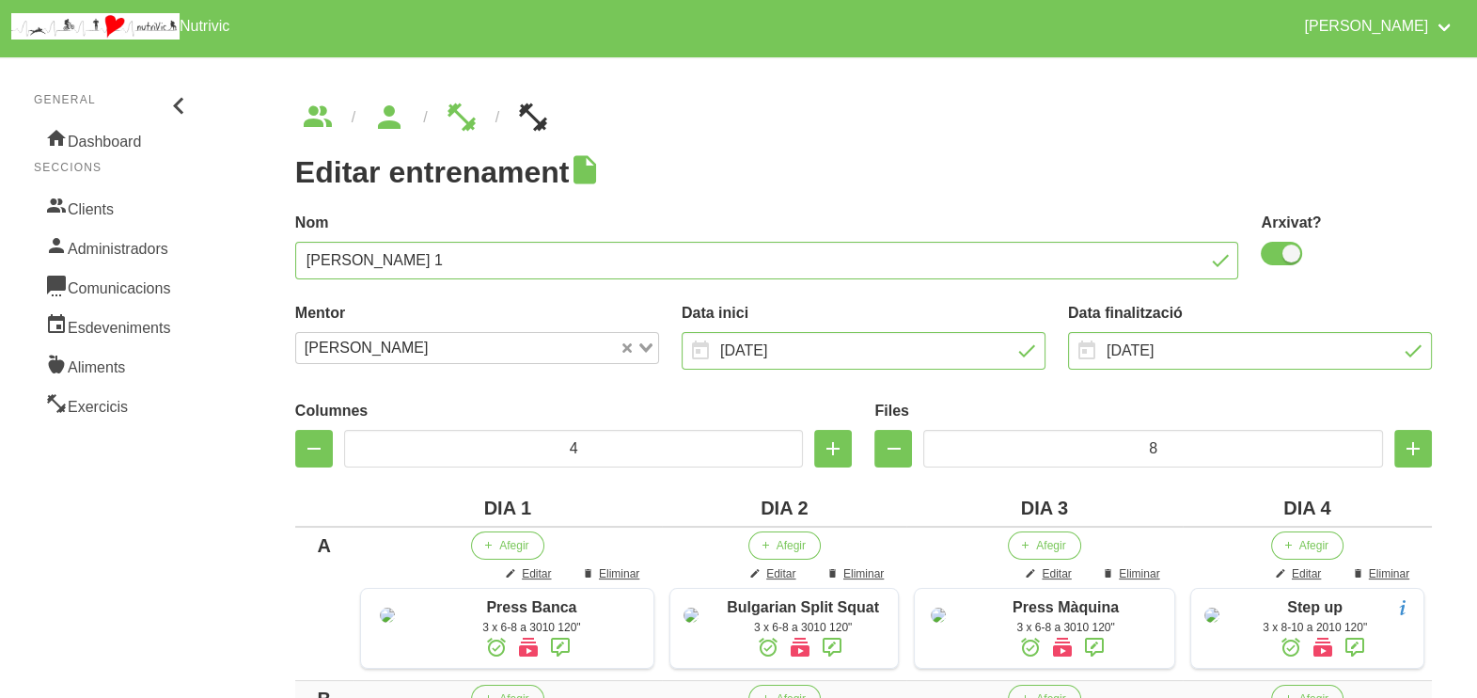
scroll to position [0, 0]
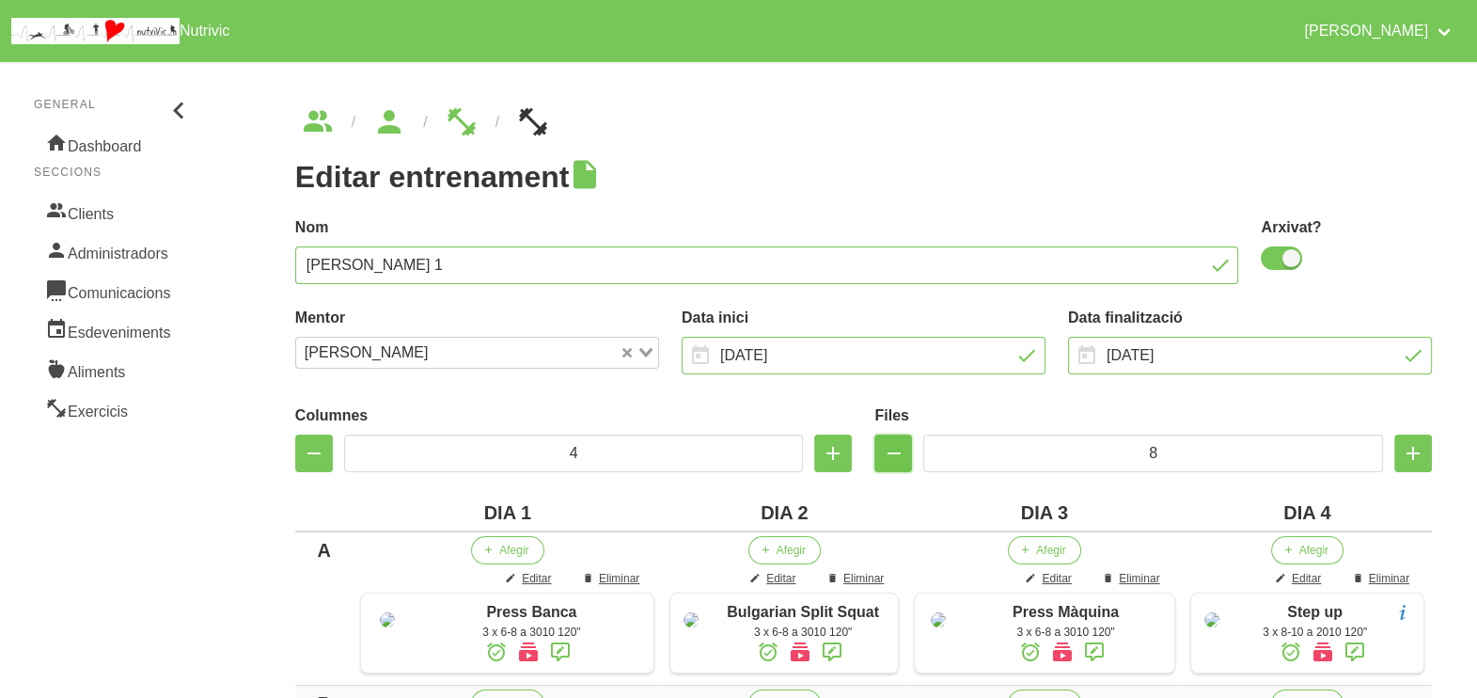
click at [892, 445] on icon "button" at bounding box center [893, 453] width 23 height 34
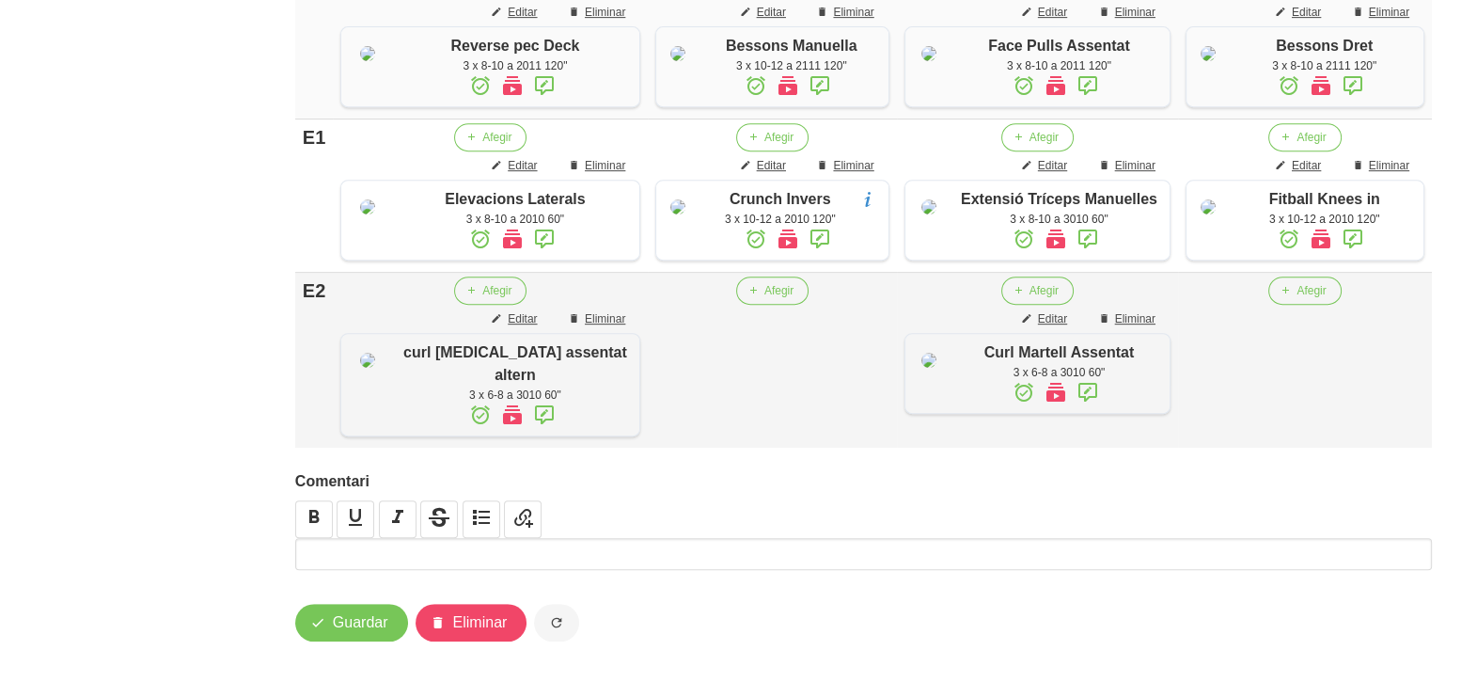
scroll to position [1292, 0]
click at [364, 626] on span "Guardar" at bounding box center [360, 622] width 55 height 23
click at [347, 611] on span "Guardar" at bounding box center [360, 622] width 55 height 23
